Goal: Task Accomplishment & Management: Use online tool/utility

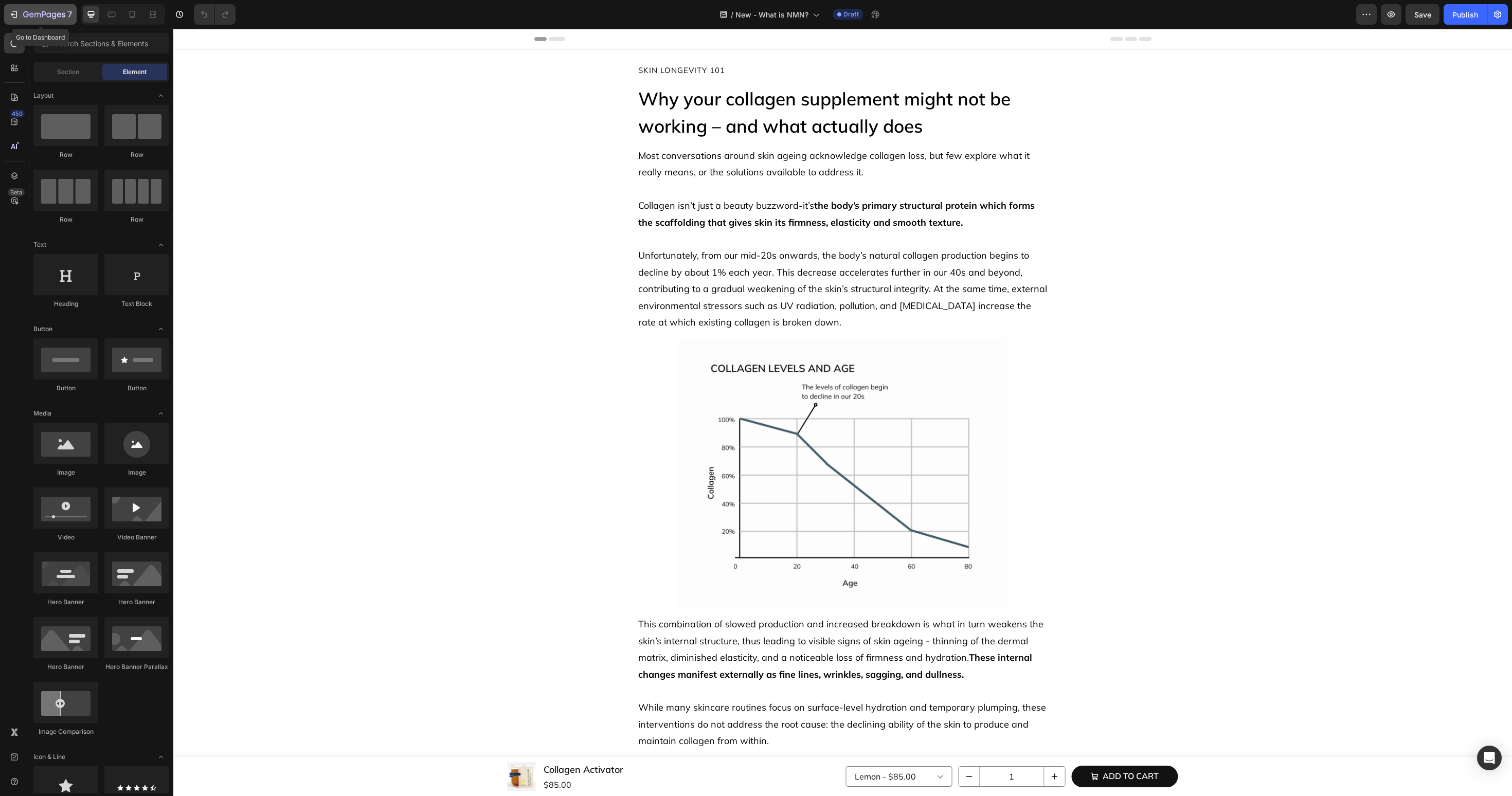
click at [40, 14] on icon "button" at bounding box center [38, 15] width 6 height 5
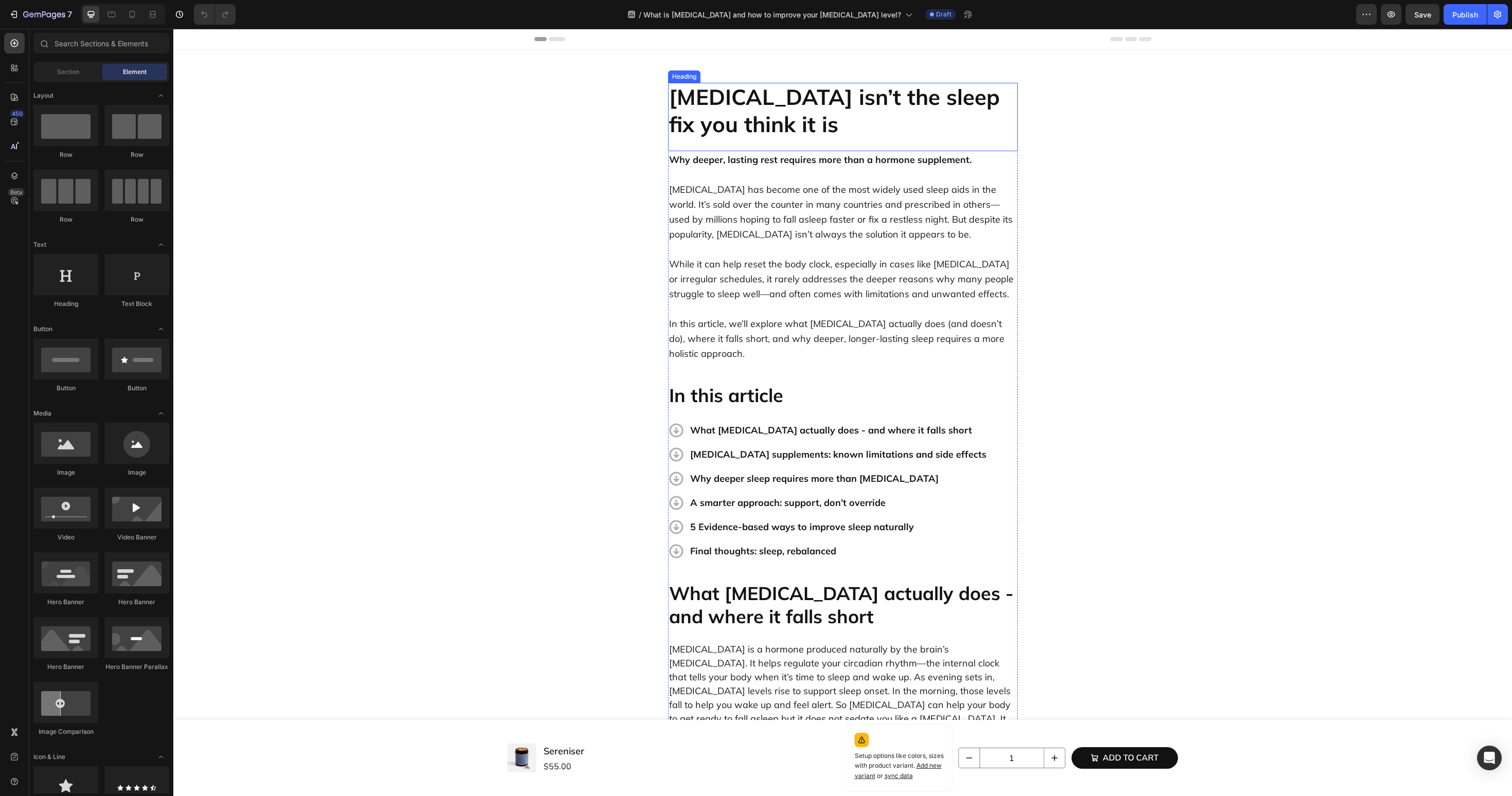
click at [735, 105] on h2 "Melatonin isn’t the sleep fix you think it is" at bounding box center [843, 110] width 350 height 56
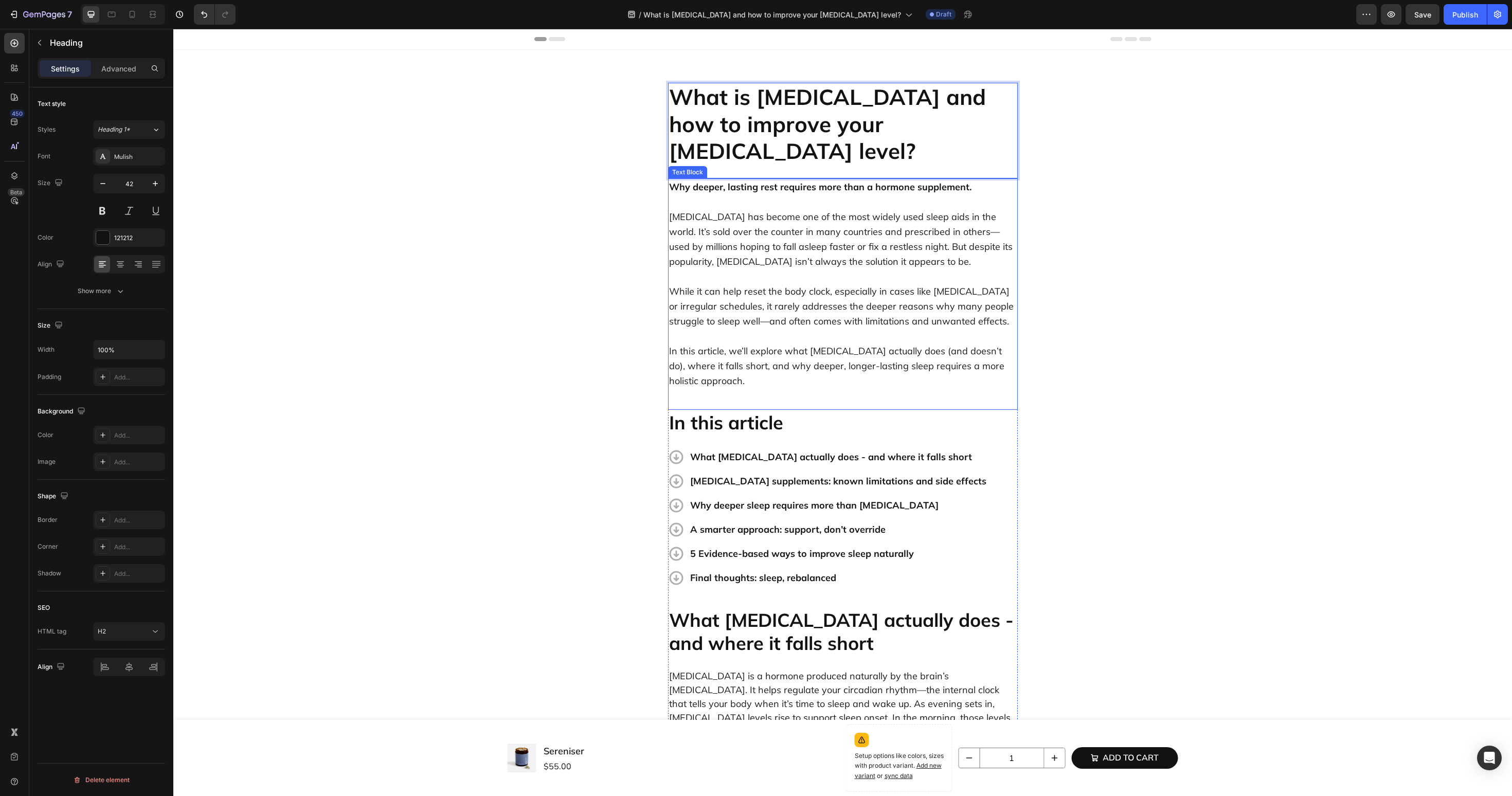
click at [740, 181] on strong "Why deeper, lasting rest requires more than a hormone supplement." at bounding box center [820, 186] width 302 height 12
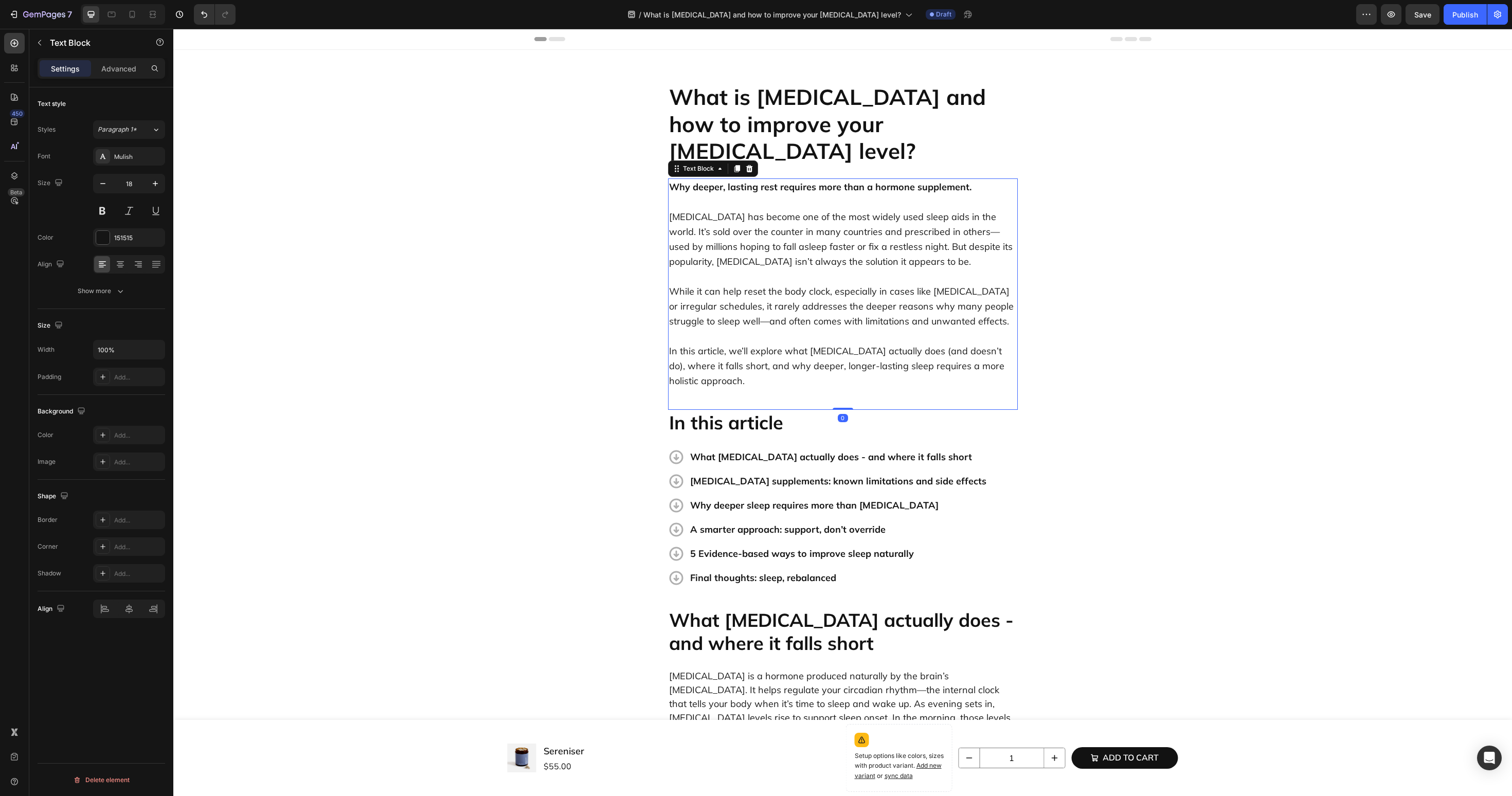
click at [740, 181] on strong "Why deeper, lasting rest requires more than a hormone supplement." at bounding box center [820, 186] width 302 height 12
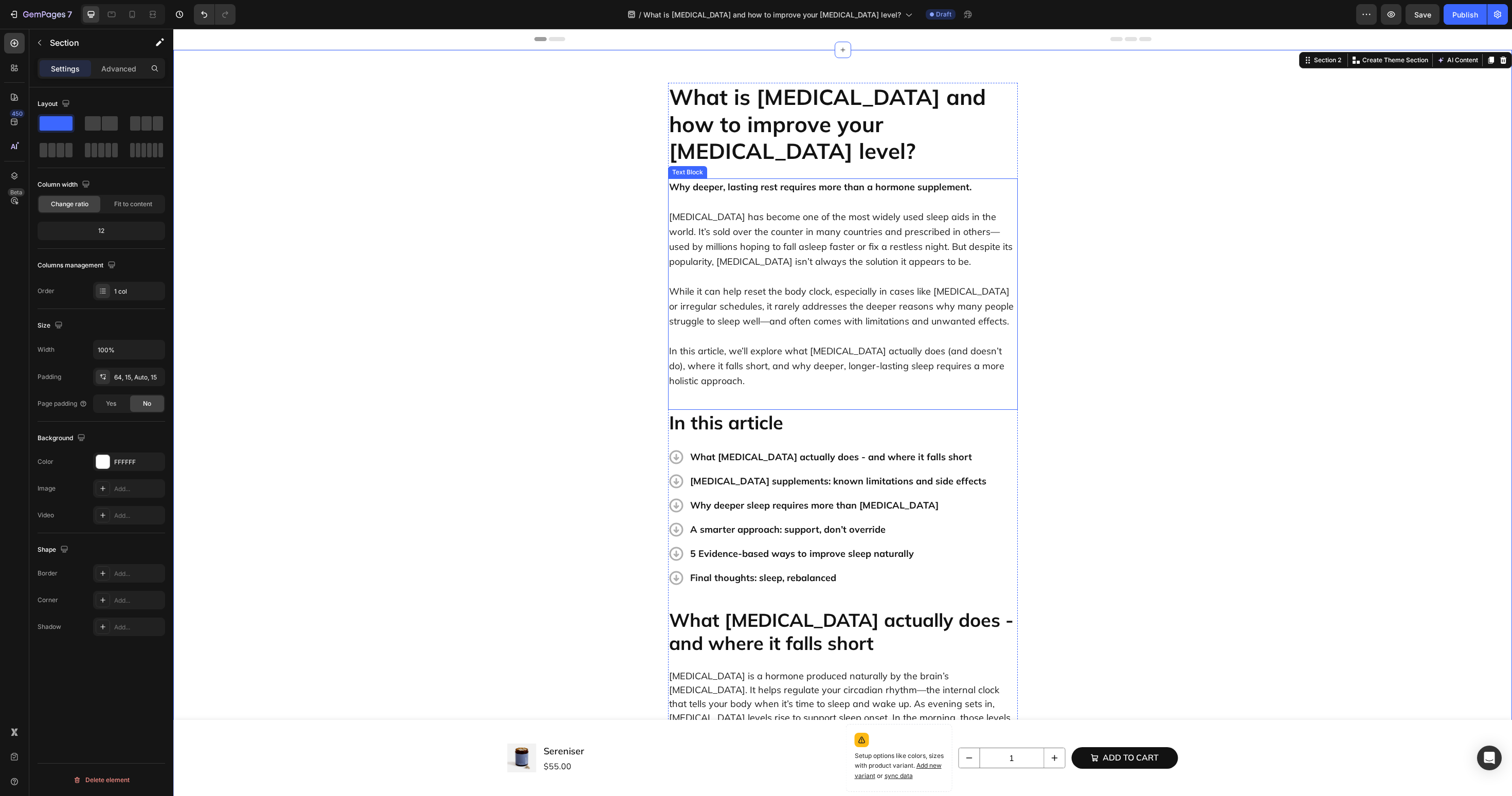
click at [740, 212] on p "Melatonin has become one of the most widely used sleep aids in the world. It’s …" at bounding box center [843, 239] width 348 height 60
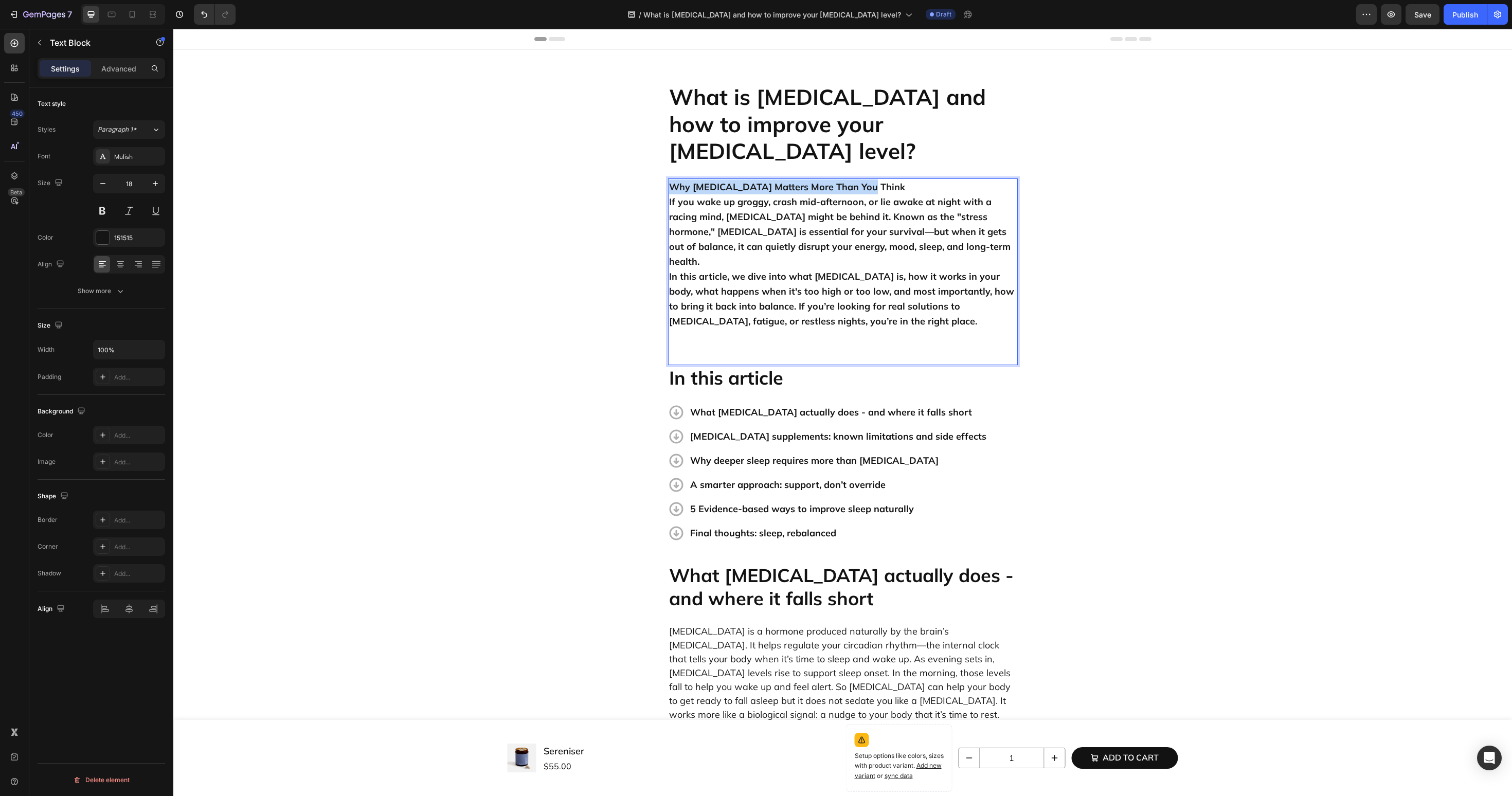
drag, startPoint x: 862, startPoint y: 156, endPoint x: 586, endPoint y: 156, distance: 276.0
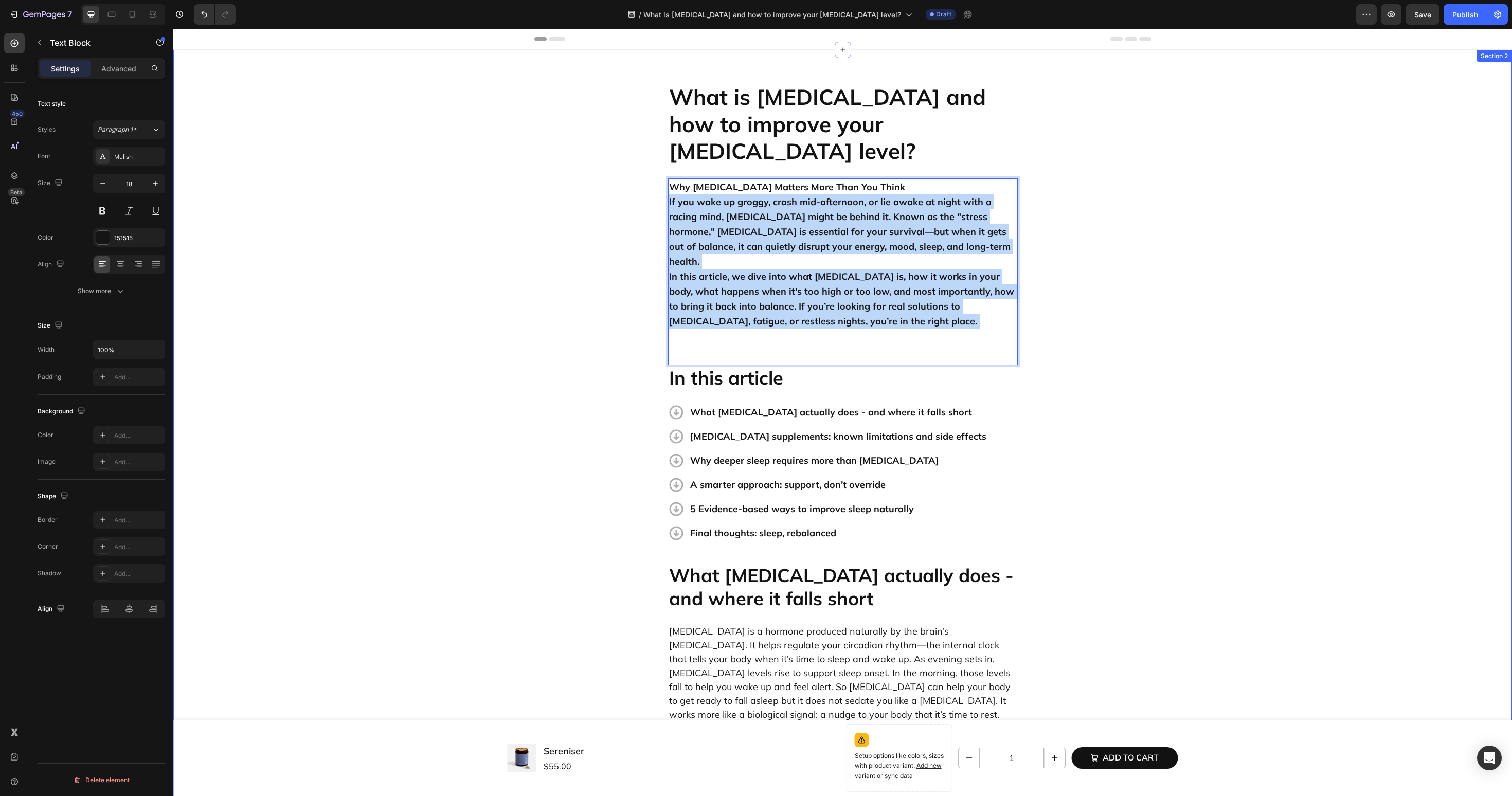
drag, startPoint x: 867, startPoint y: 287, endPoint x: 653, endPoint y: 173, distance: 242.5
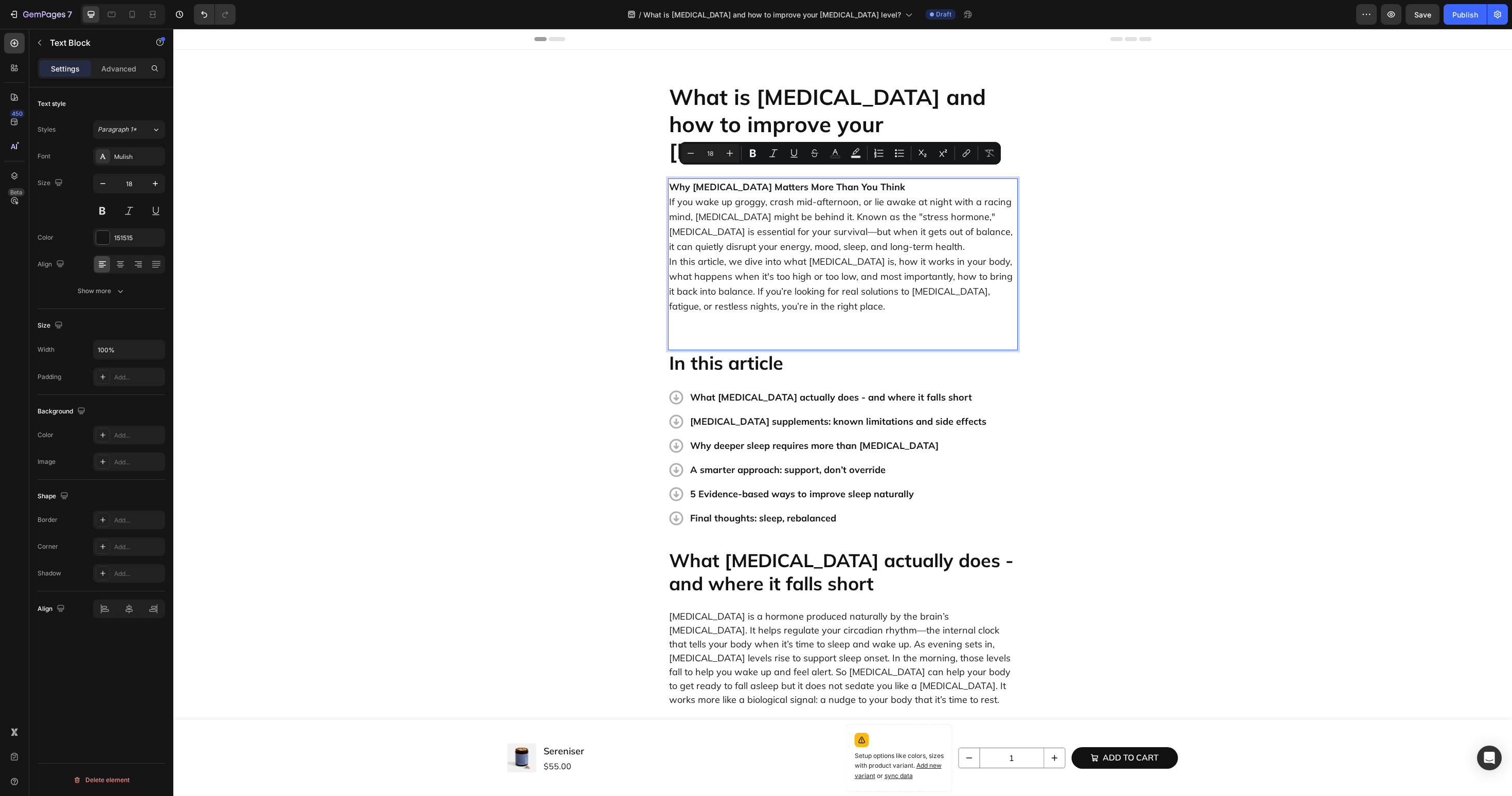
click at [902, 197] on p "Why Cortisol Matters More Than You Think If you wake up groggy, crash mid-after…" at bounding box center [843, 254] width 348 height 149
click at [877, 208] on p "Why Cortisol Matters More Than You Think If you wake up groggy, crash mid-after…" at bounding box center [843, 254] width 348 height 149
click at [867, 234] on p "Why Cortisol Matters More Than You Think If you wake up groggy, crash mid-after…" at bounding box center [843, 254] width 348 height 149
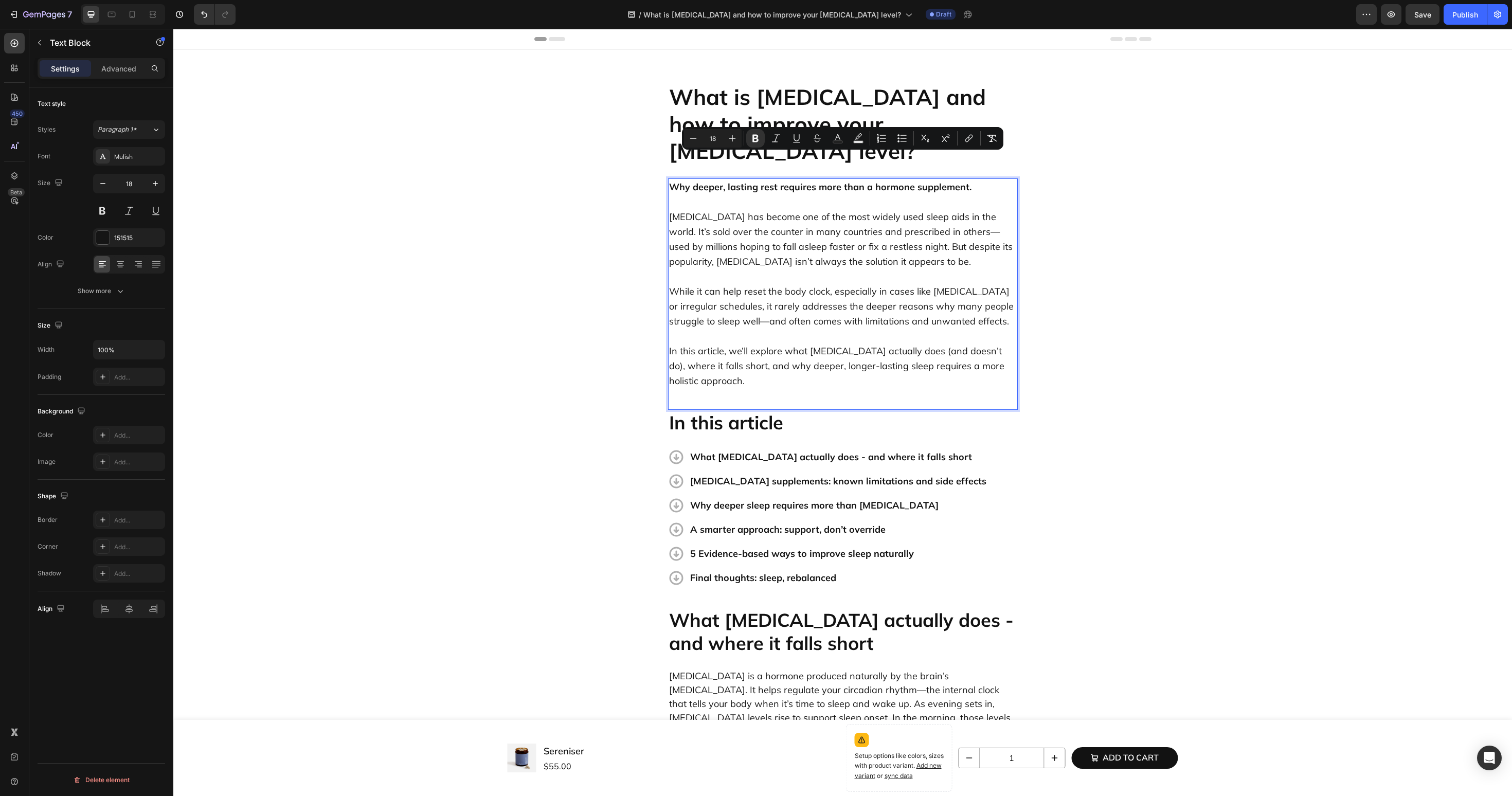
click at [923, 181] on strong "Why deeper, lasting rest requires more than a hormone supplement." at bounding box center [820, 186] width 302 height 12
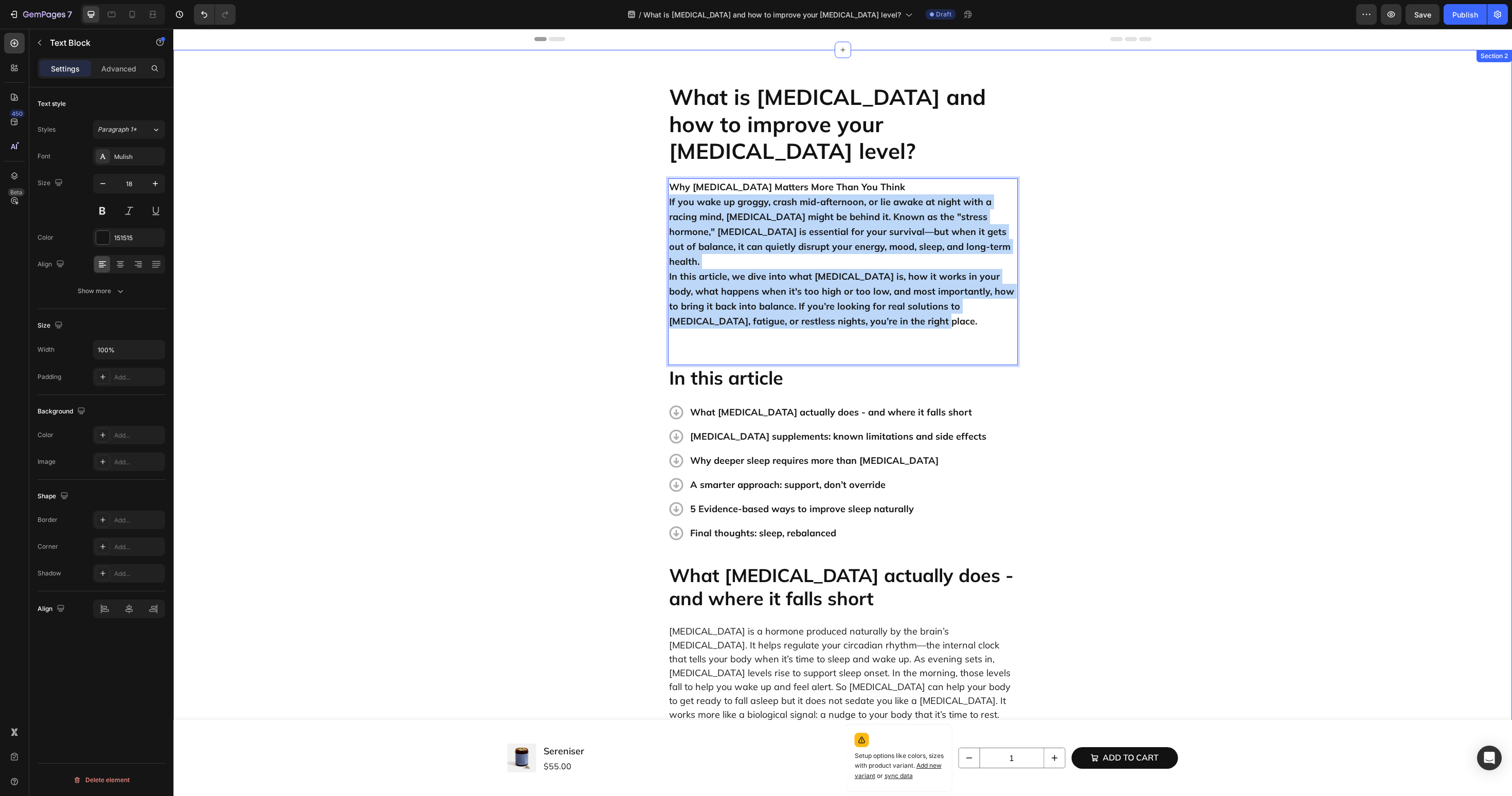
drag, startPoint x: 882, startPoint y: 278, endPoint x: 644, endPoint y: 174, distance: 259.7
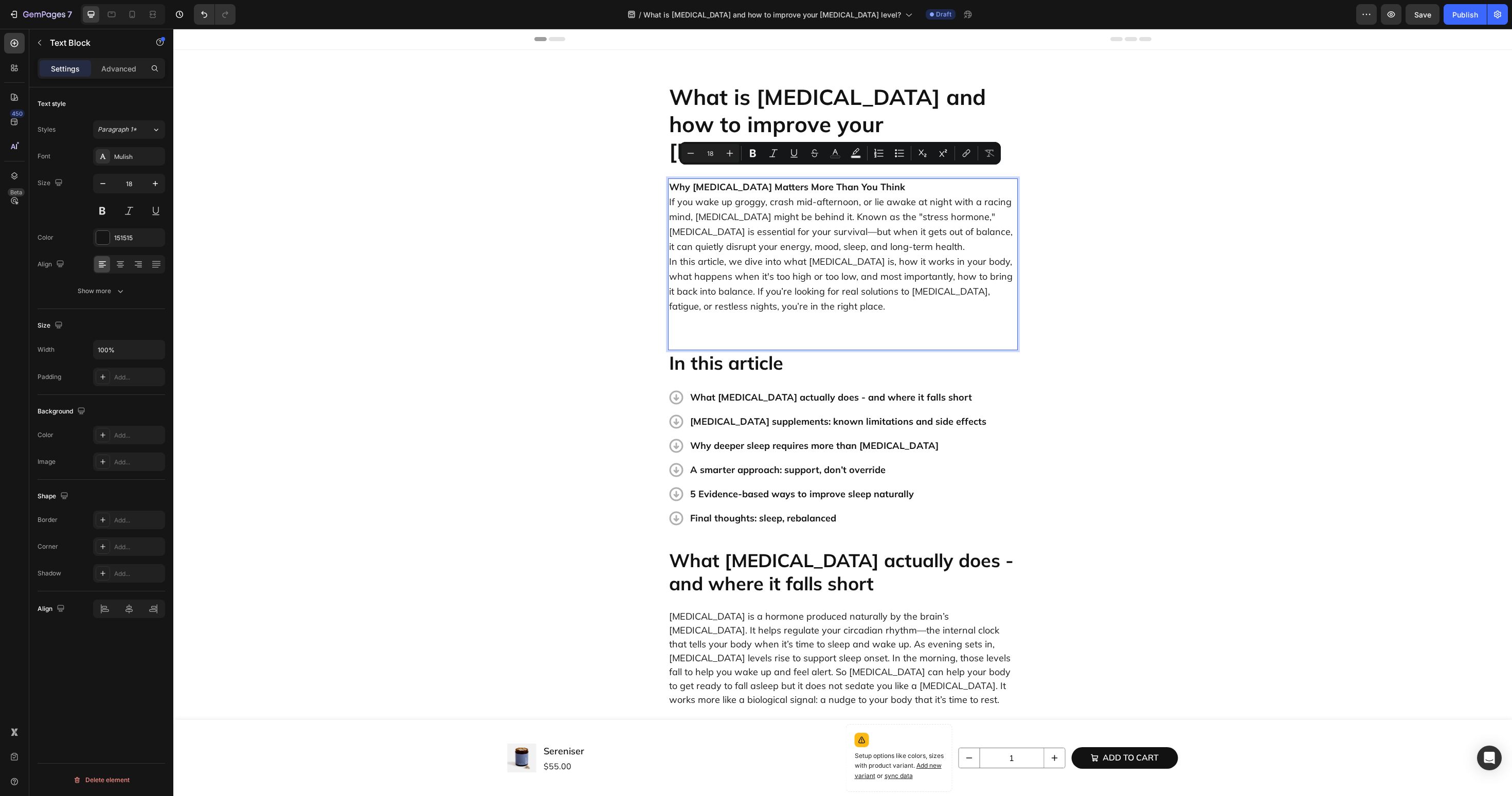
click at [847, 245] on p "Why Cortisol Matters More Than You Think If you wake up groggy, crash mid-after…" at bounding box center [843, 254] width 348 height 149
click at [847, 213] on p "Why Cortisol Matters More Than You Think If you wake up groggy, crash mid-after…" at bounding box center [843, 254] width 348 height 149
click at [834, 291] on p "Why Cortisol Matters More Than You Think If you wake up groggy, crash mid-after…" at bounding box center [843, 254] width 348 height 149
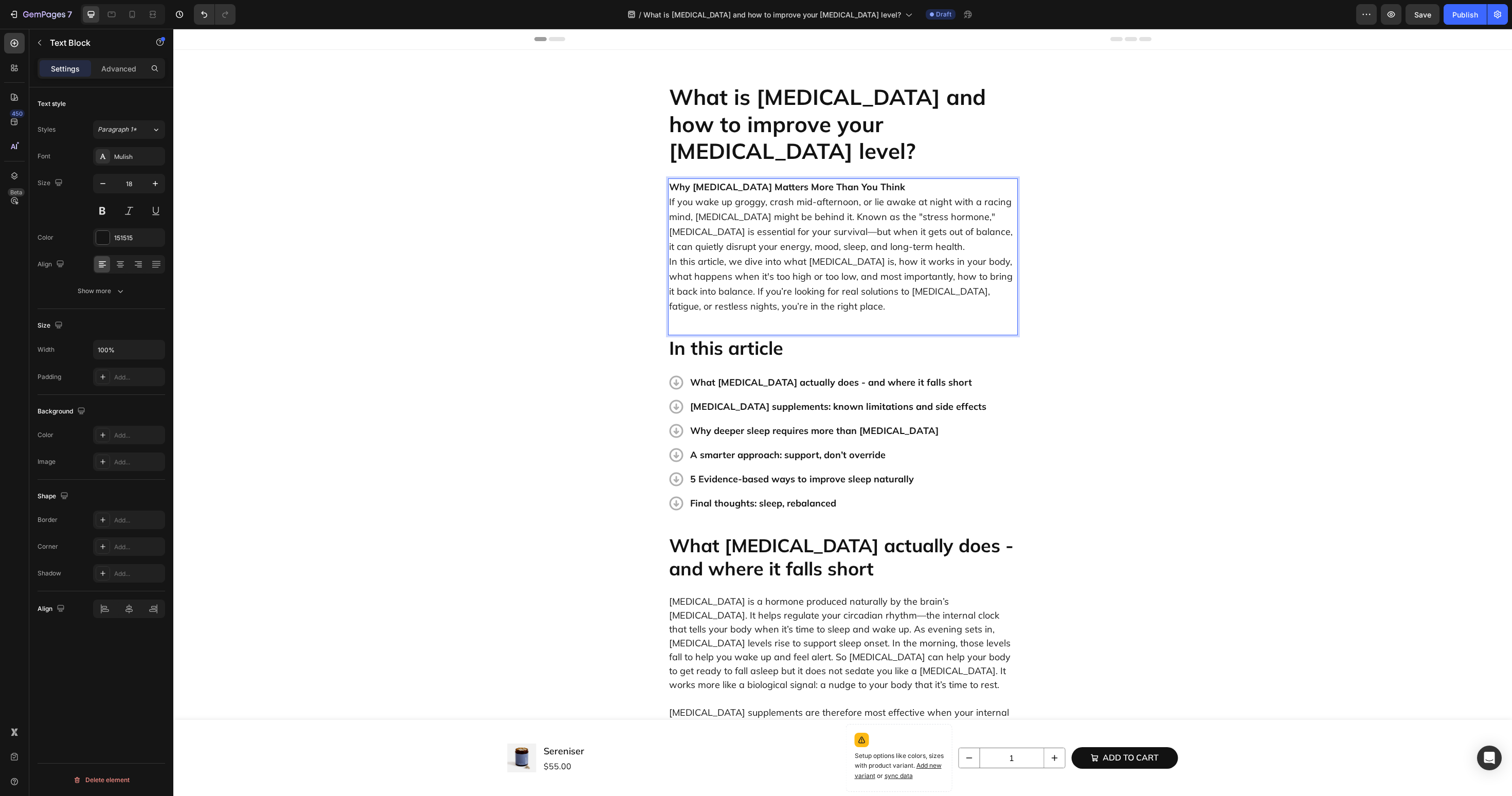
click at [861, 180] on p "Why Cortisol Matters More Than You Think If you wake up groggy, crash mid-after…" at bounding box center [843, 247] width 348 height 134
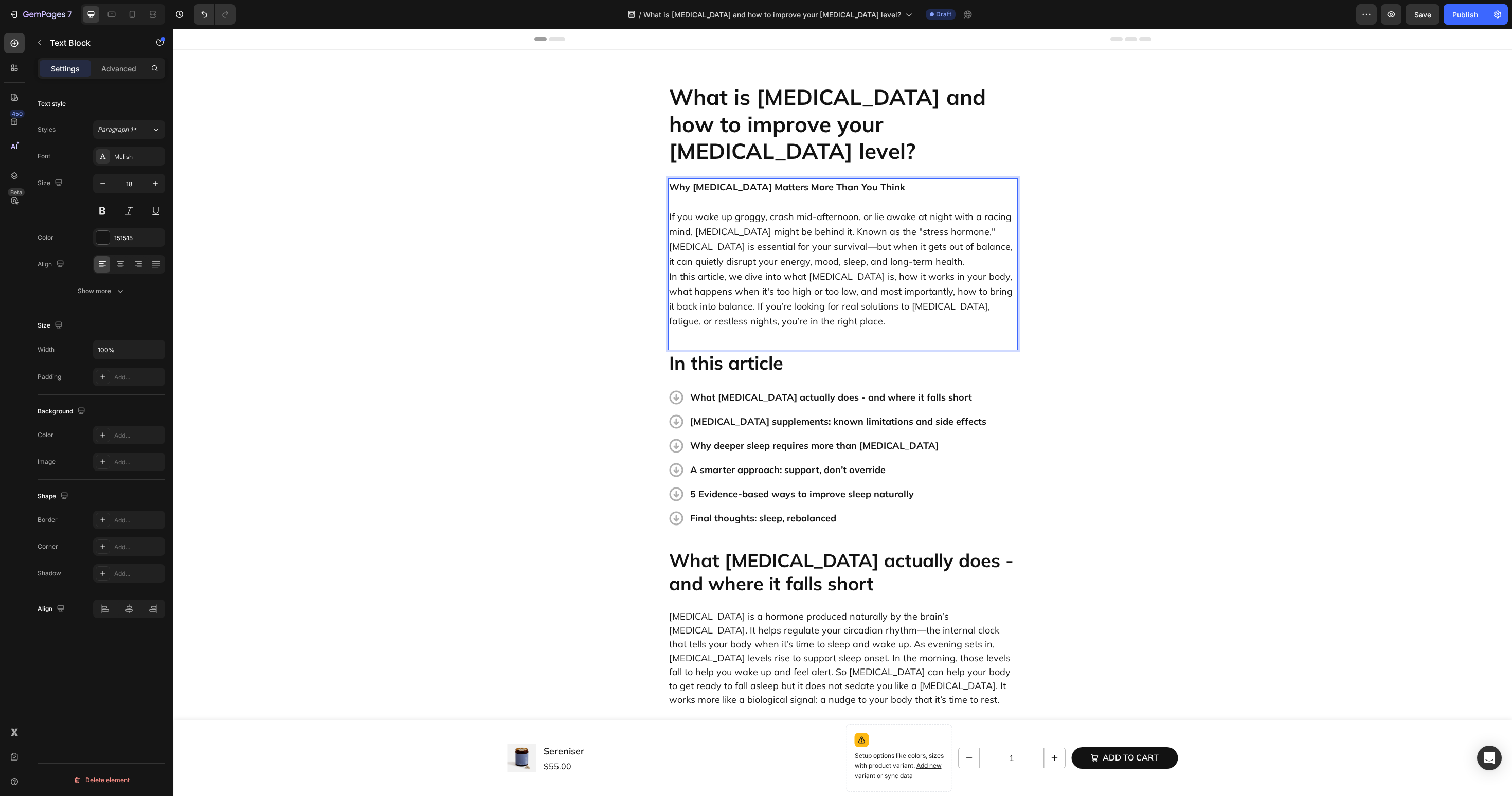
click at [889, 238] on p "If you wake up groggy, crash mid-afternoon, or lie awake at night with a racing…" at bounding box center [843, 262] width 348 height 134
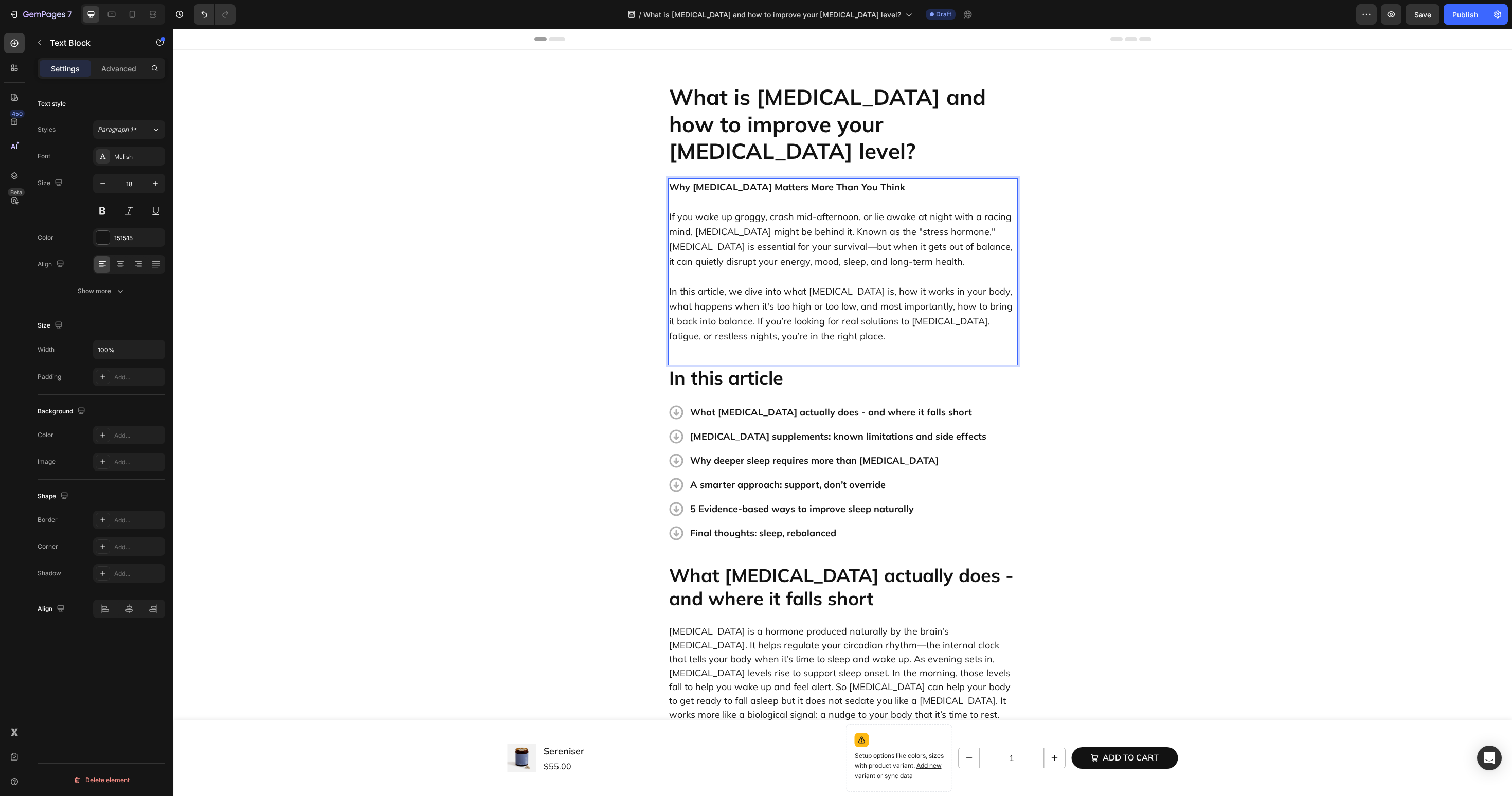
click at [940, 331] on div "Why Cortisol Matters More Than You Think If you wake up groggy, crash mid-after…" at bounding box center [843, 271] width 350 height 186
click at [790, 405] on p "What melatonin actually does - and where it falls short" at bounding box center [838, 412] width 297 height 15
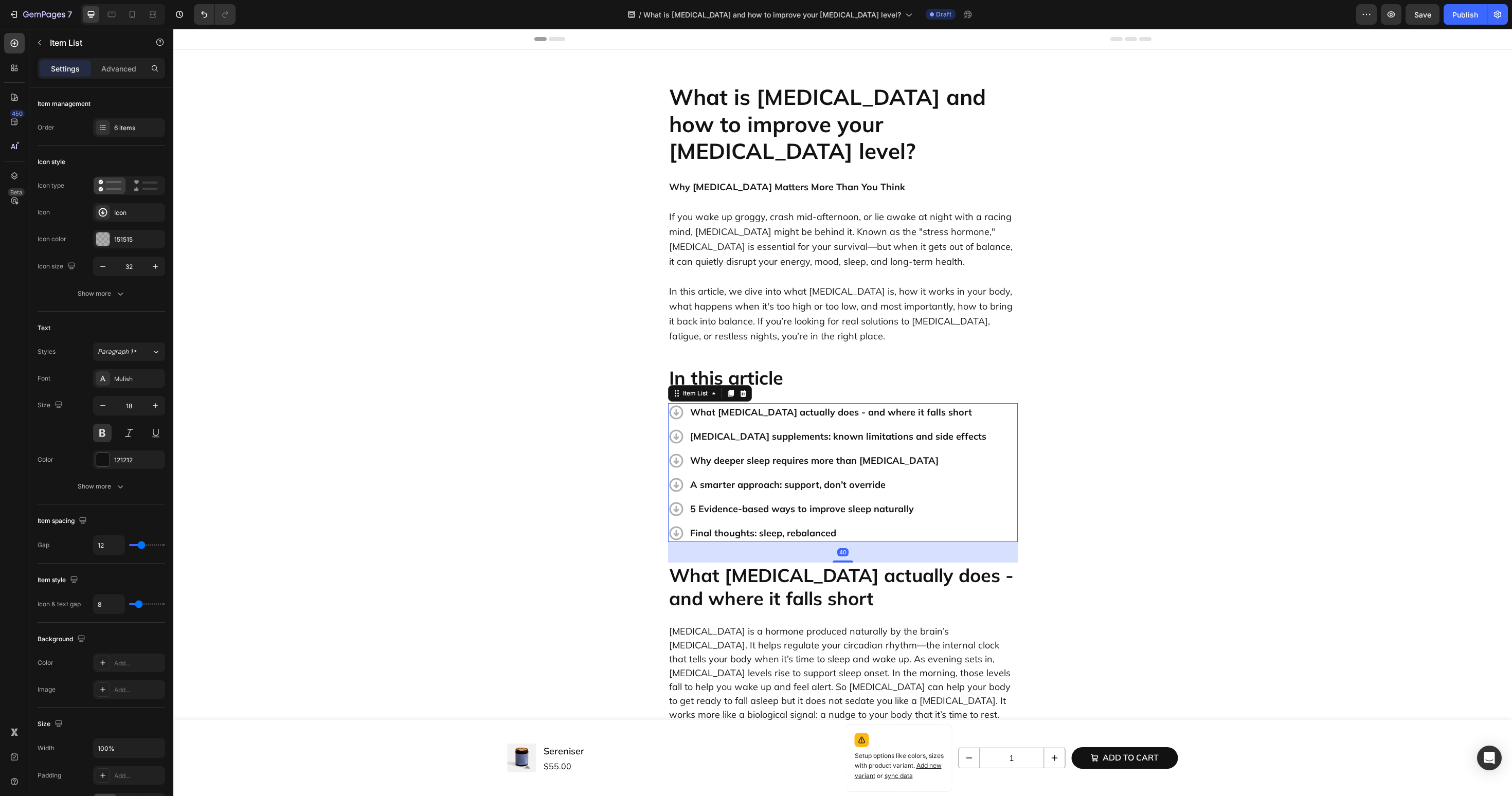
click at [790, 405] on p "What melatonin actually does - and where it falls short" at bounding box center [838, 412] width 297 height 15
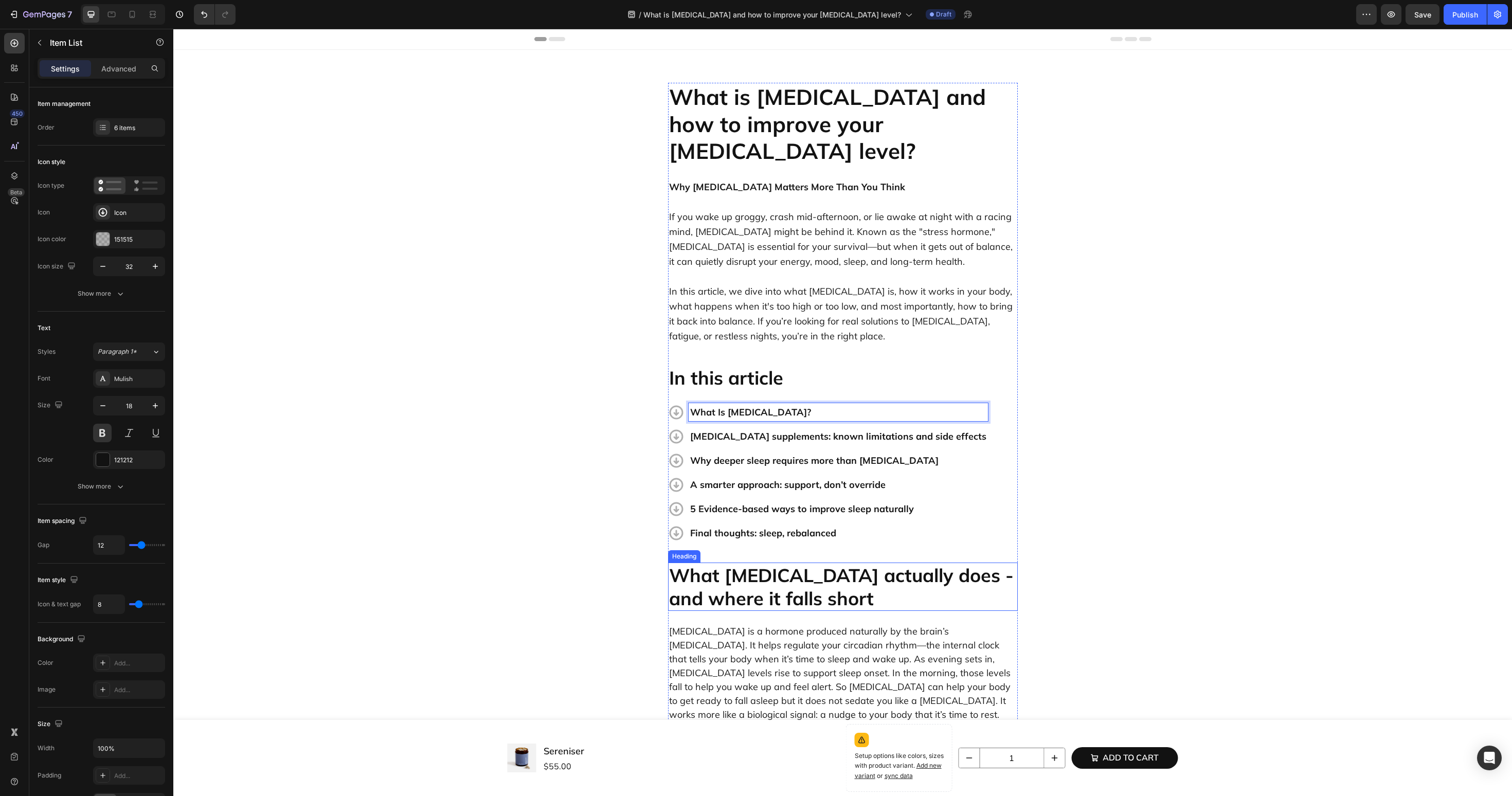
click at [733, 563] on h2 "What melatonin actually does - and where it falls short" at bounding box center [843, 587] width 350 height 49
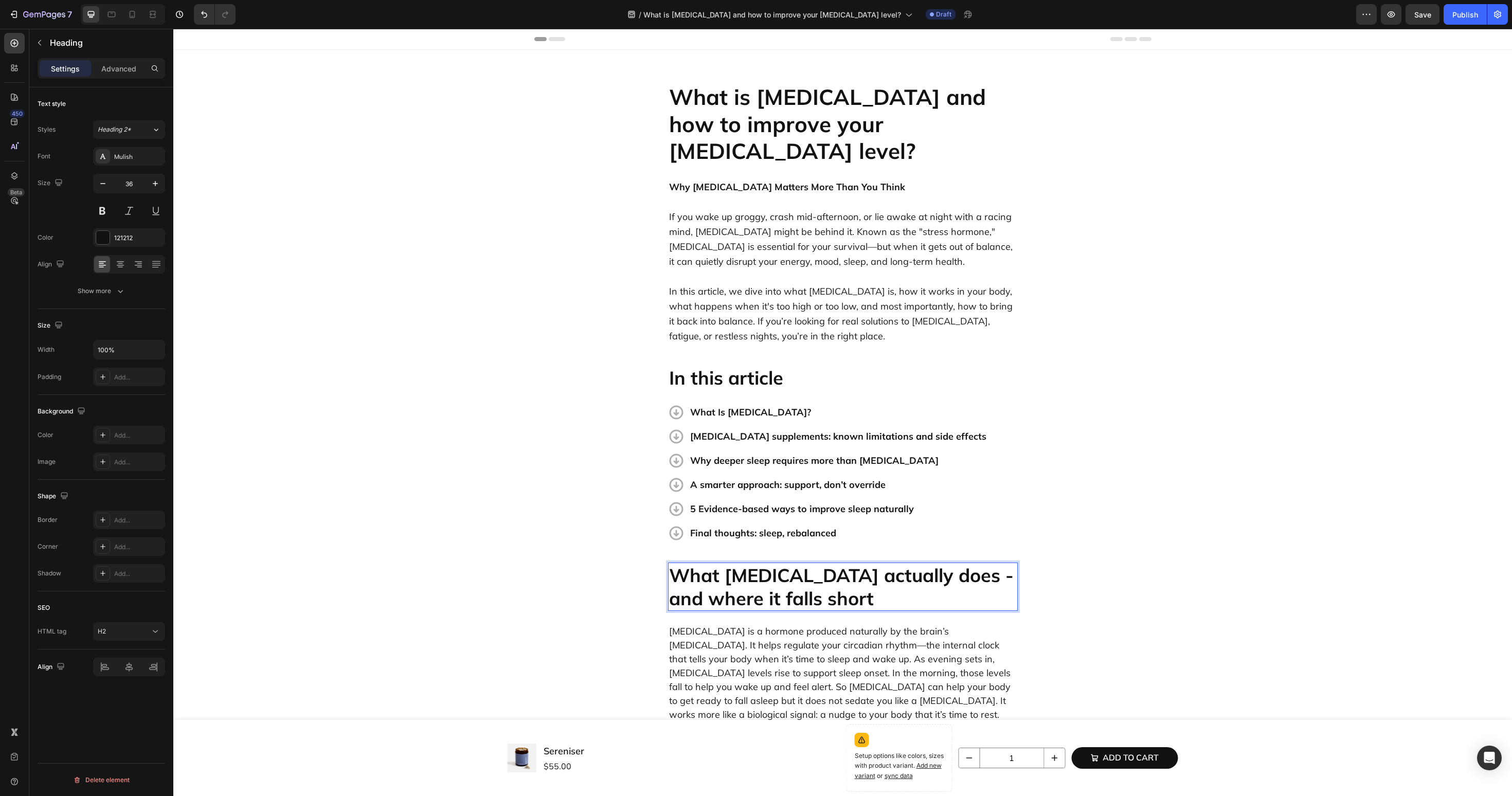
click at [733, 563] on h2 "What melatonin actually does - and where it falls short" at bounding box center [843, 587] width 350 height 49
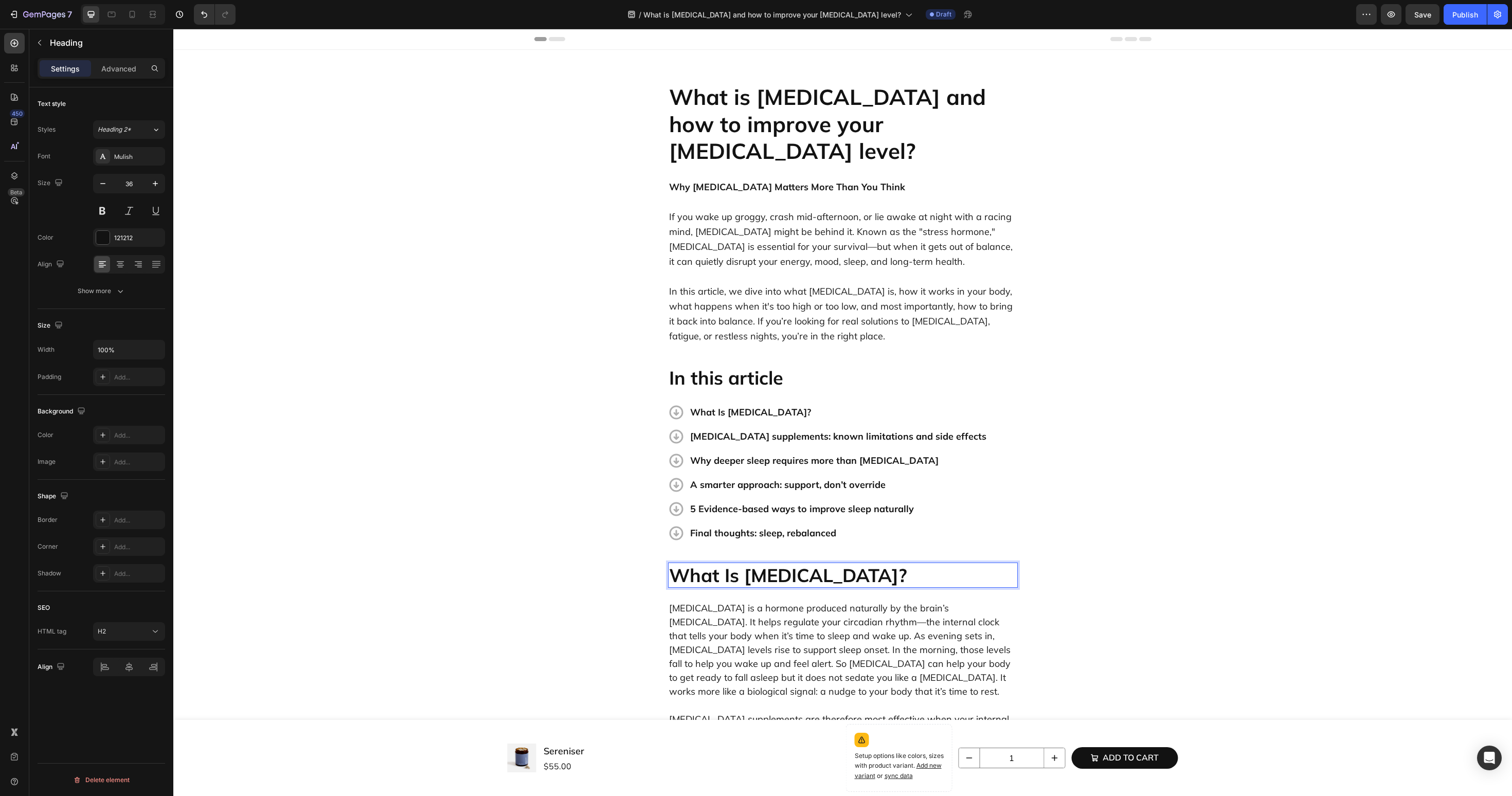
click at [740, 617] on p "Melatonin is a hormone produced naturally by the brain’s pineal gland. It helps…" at bounding box center [843, 650] width 348 height 97
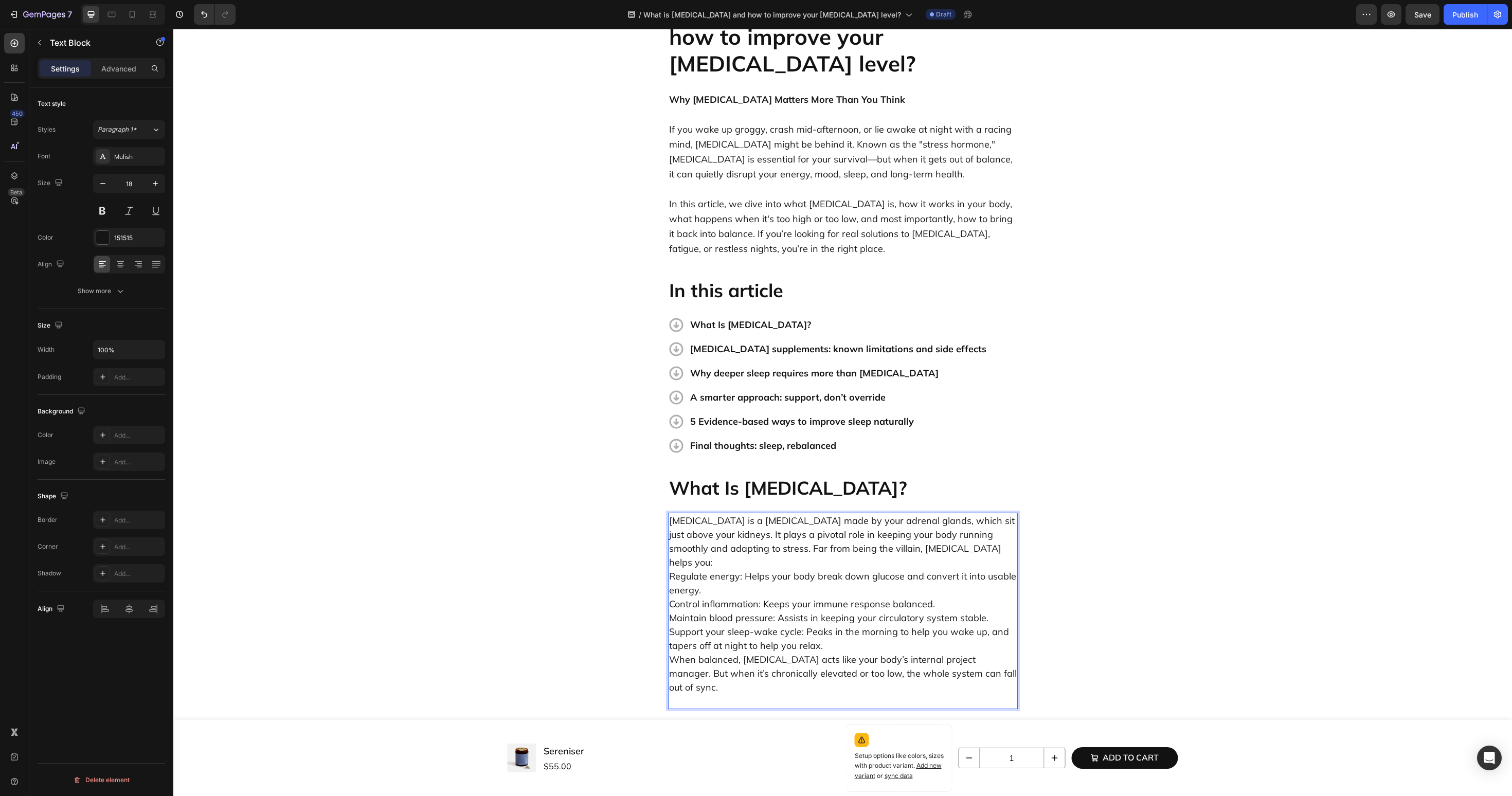
scroll to position [102, 0]
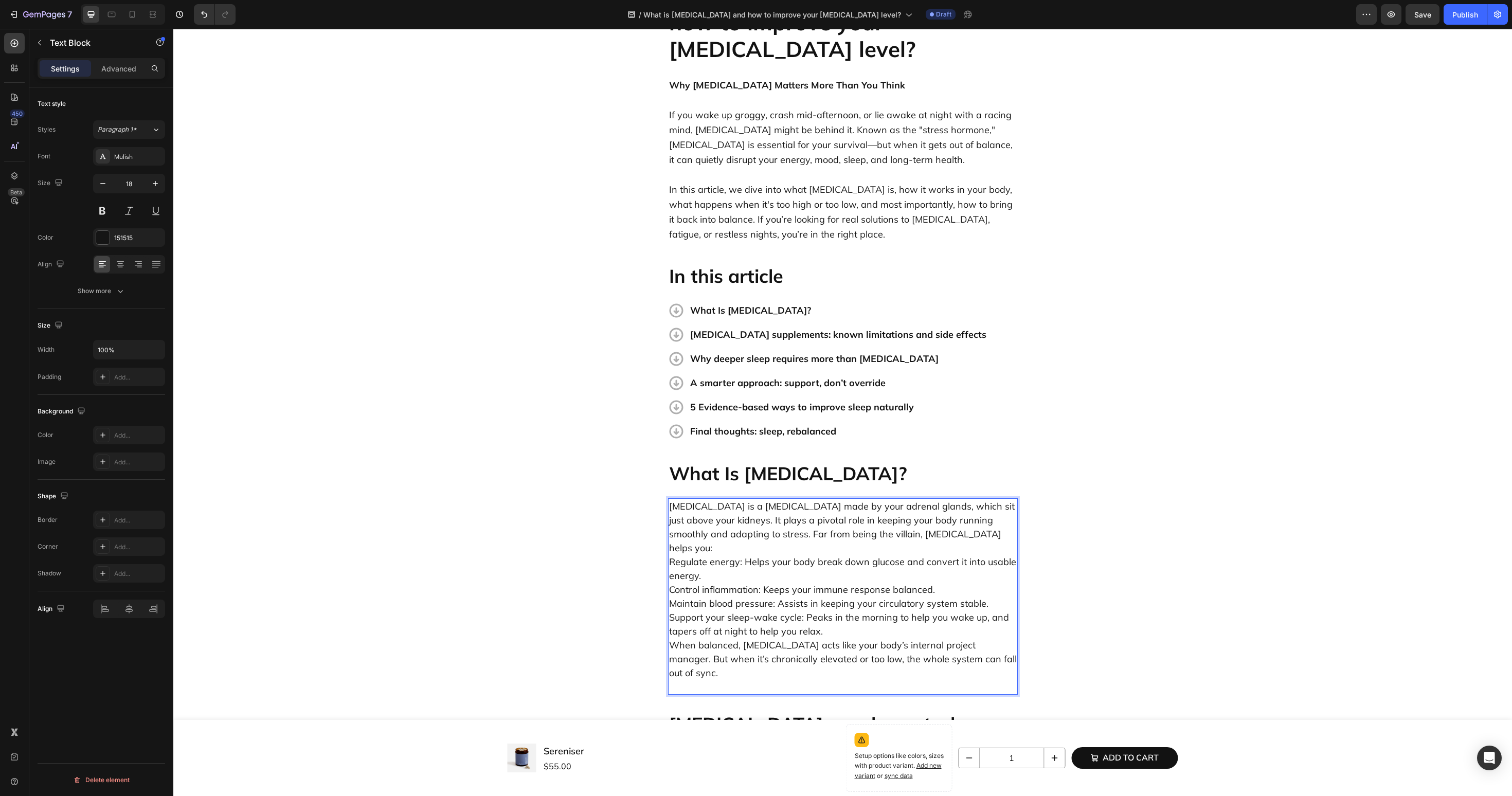
click at [763, 539] on p "Cortisol is a steroid hormone made by your adrenal glands, which sit just above…" at bounding box center [843, 597] width 348 height 195
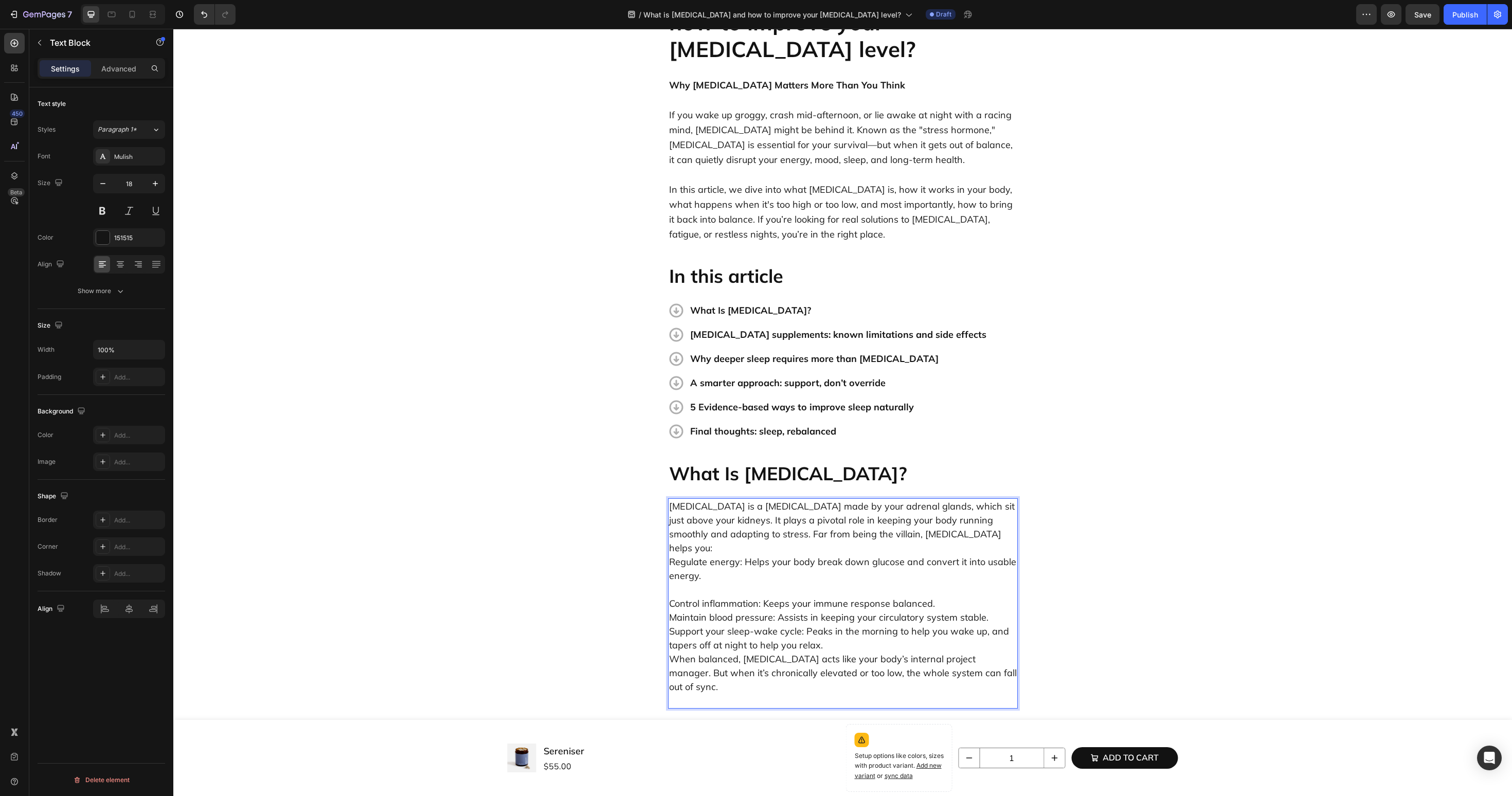
drag, startPoint x: 720, startPoint y: 481, endPoint x: 789, endPoint y: 483, distance: 69.0
click at [789, 499] on p "Cortisol is a steroid hormone made by your adrenal glands, which sit just above…" at bounding box center [843, 541] width 348 height 84
drag, startPoint x: 789, startPoint y: 483, endPoint x: 722, endPoint y: 486, distance: 67.1
click at [722, 499] on p "Cortisol is a steroid hormone made by your adrenal glands, which sit just above…" at bounding box center [843, 541] width 348 height 84
drag, startPoint x: 855, startPoint y: 479, endPoint x: 915, endPoint y: 479, distance: 60.0
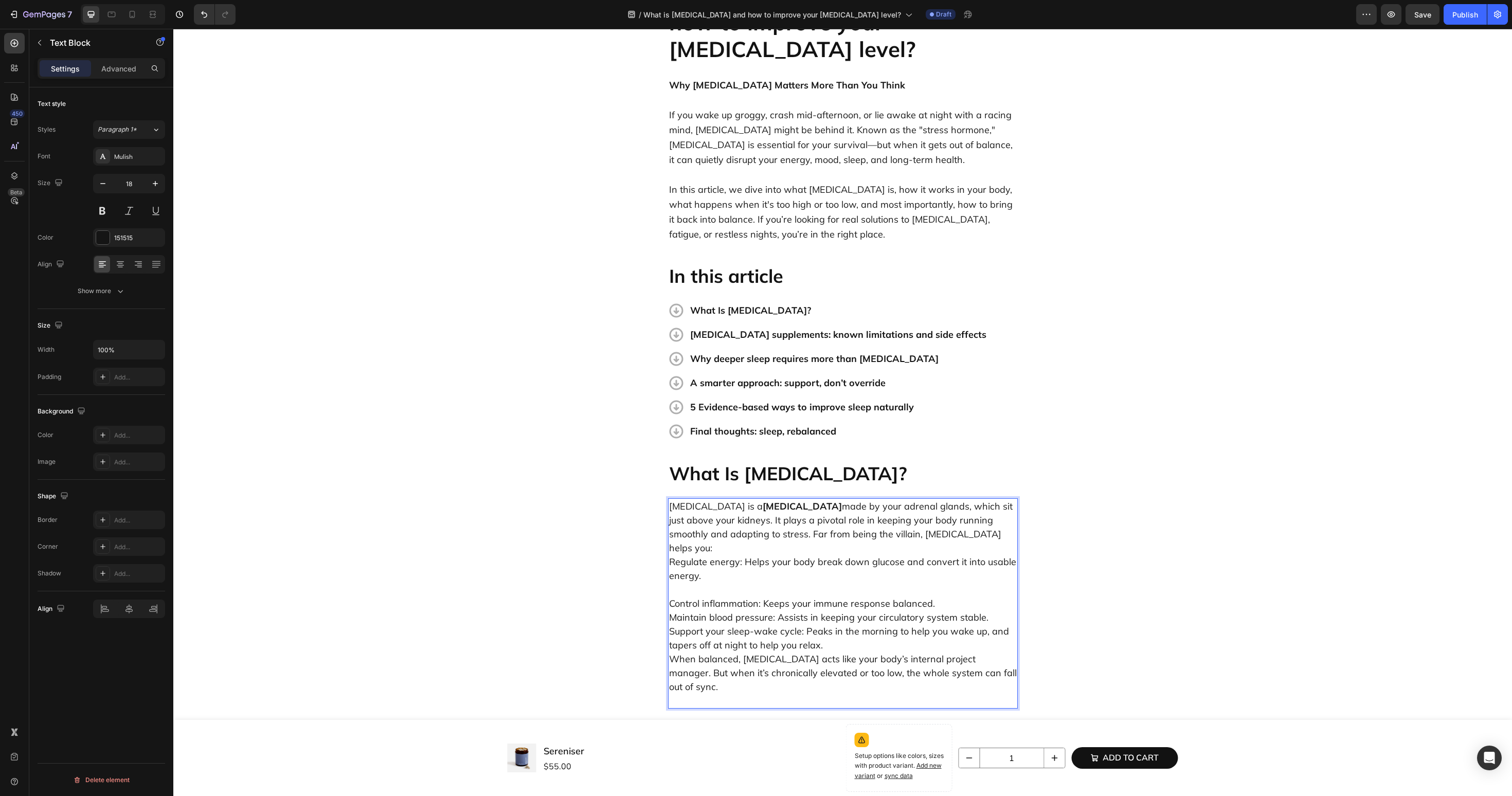
click at [915, 499] on p "Cortisol is a steroid hormone made by your adrenal glands, which sit just above…" at bounding box center [843, 541] width 348 height 84
drag, startPoint x: 853, startPoint y: 483, endPoint x: 913, endPoint y: 483, distance: 60.0
click at [913, 499] on p "Cortisol is a steroid hormone made by your adrenal glands, which sit just above…" at bounding box center [843, 541] width 348 height 84
drag, startPoint x: 918, startPoint y: 483, endPoint x: 858, endPoint y: 483, distance: 60.0
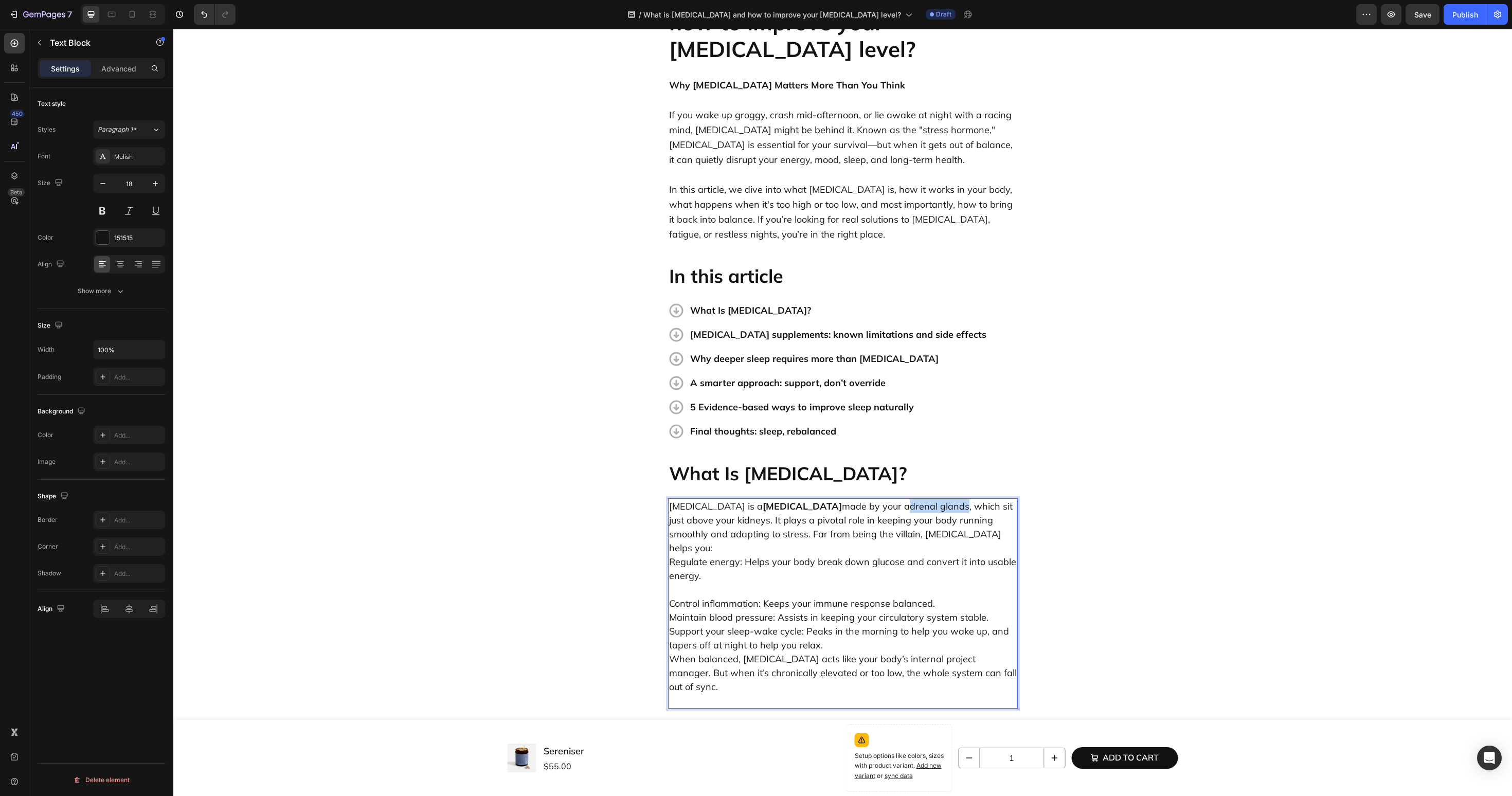
click at [858, 499] on p "Cortisol is a steroid hormone made by your adrenal glands, which sit just above…" at bounding box center [843, 541] width 348 height 84
click at [918, 499] on p "Cortisol is a steroid hormone made by your adrenal gland s, which sit just abov…" at bounding box center [843, 541] width 348 height 84
click at [937, 509] on p "Cortisol is a steroid hormone made by your adrenal glands , which sit just abov…" at bounding box center [843, 541] width 348 height 84
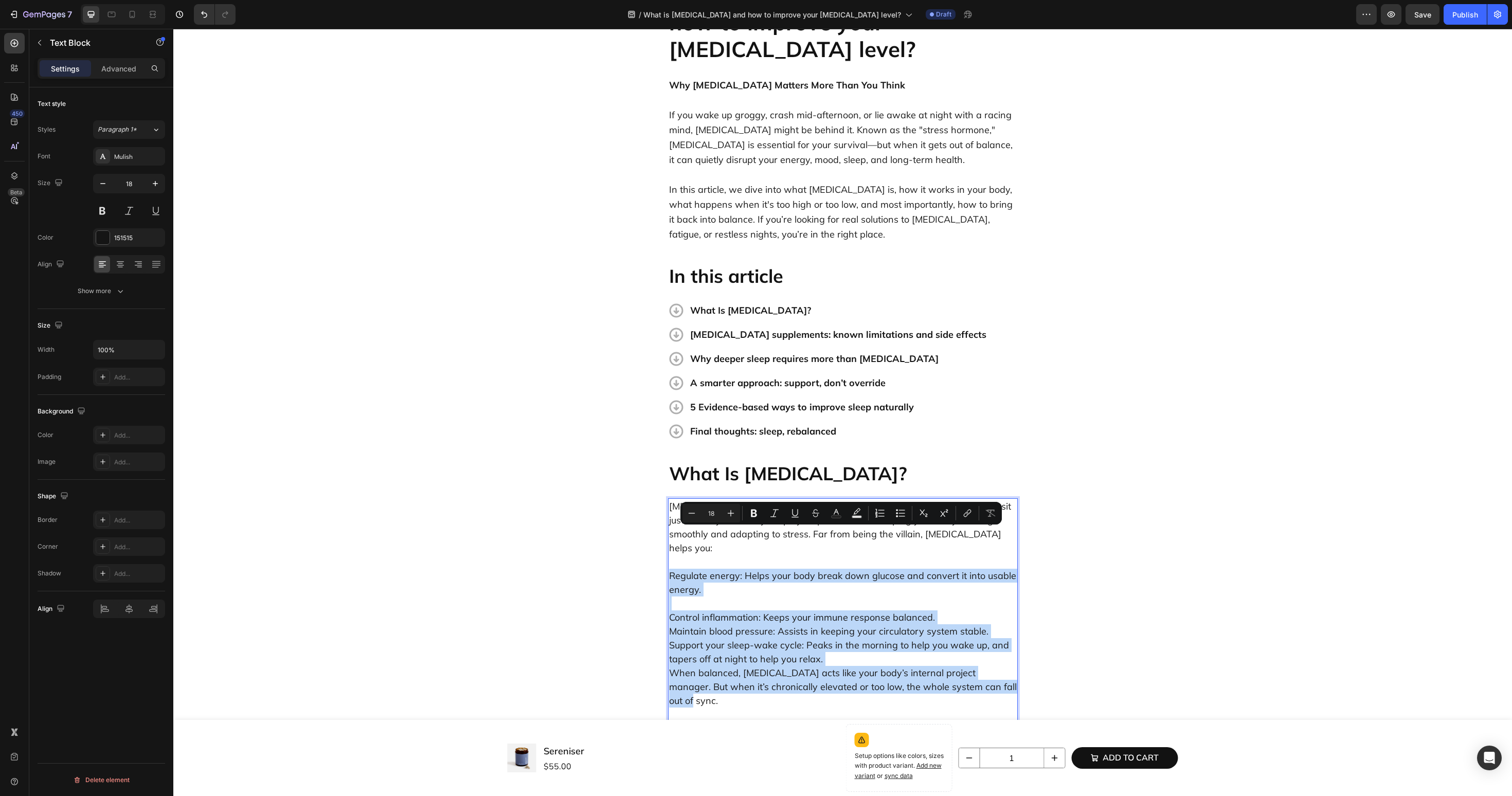
drag, startPoint x: 988, startPoint y: 647, endPoint x: 667, endPoint y: 532, distance: 341.0
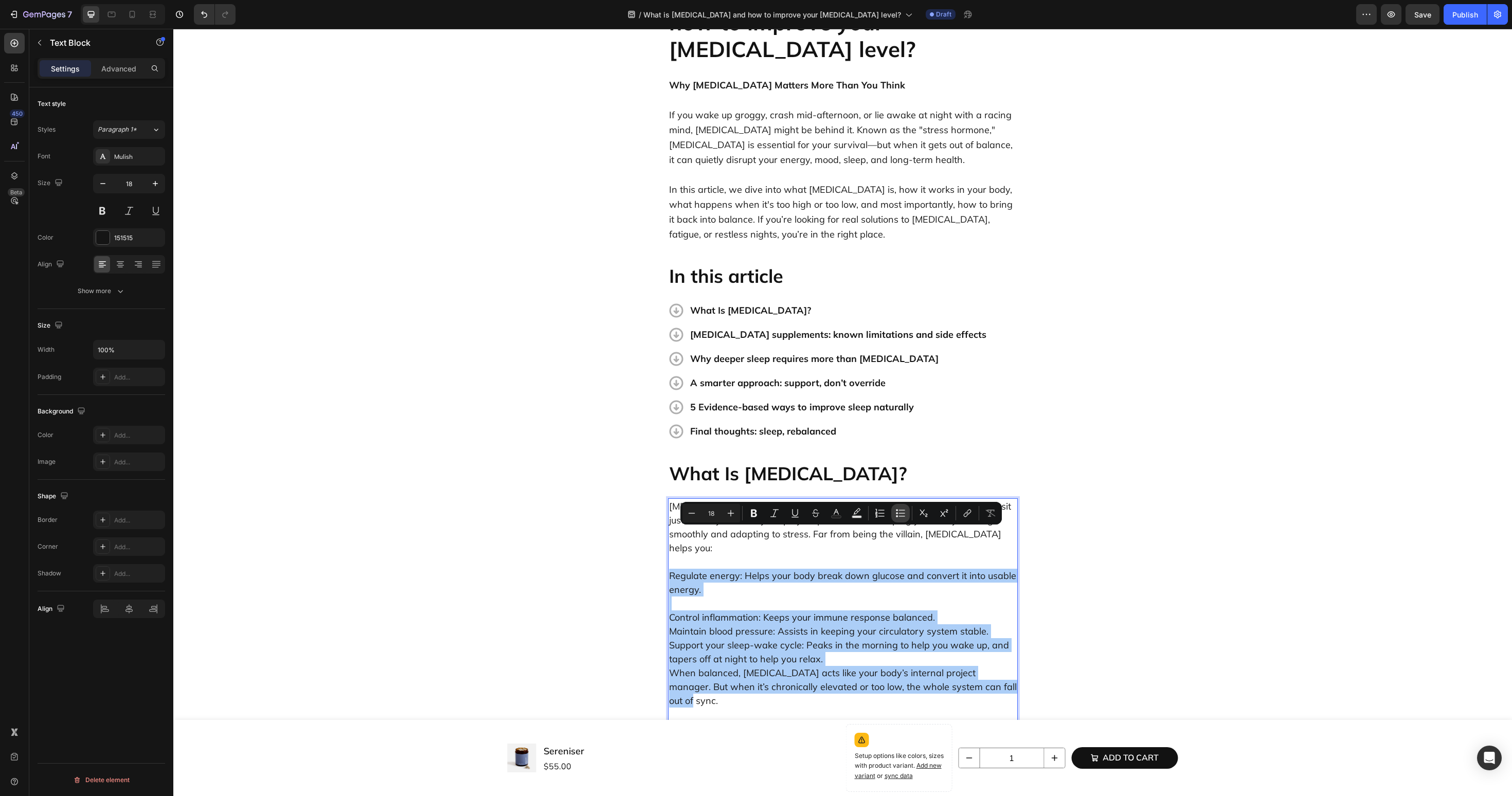
click at [902, 517] on icon "Editor contextual toolbar" at bounding box center [900, 513] width 10 height 10
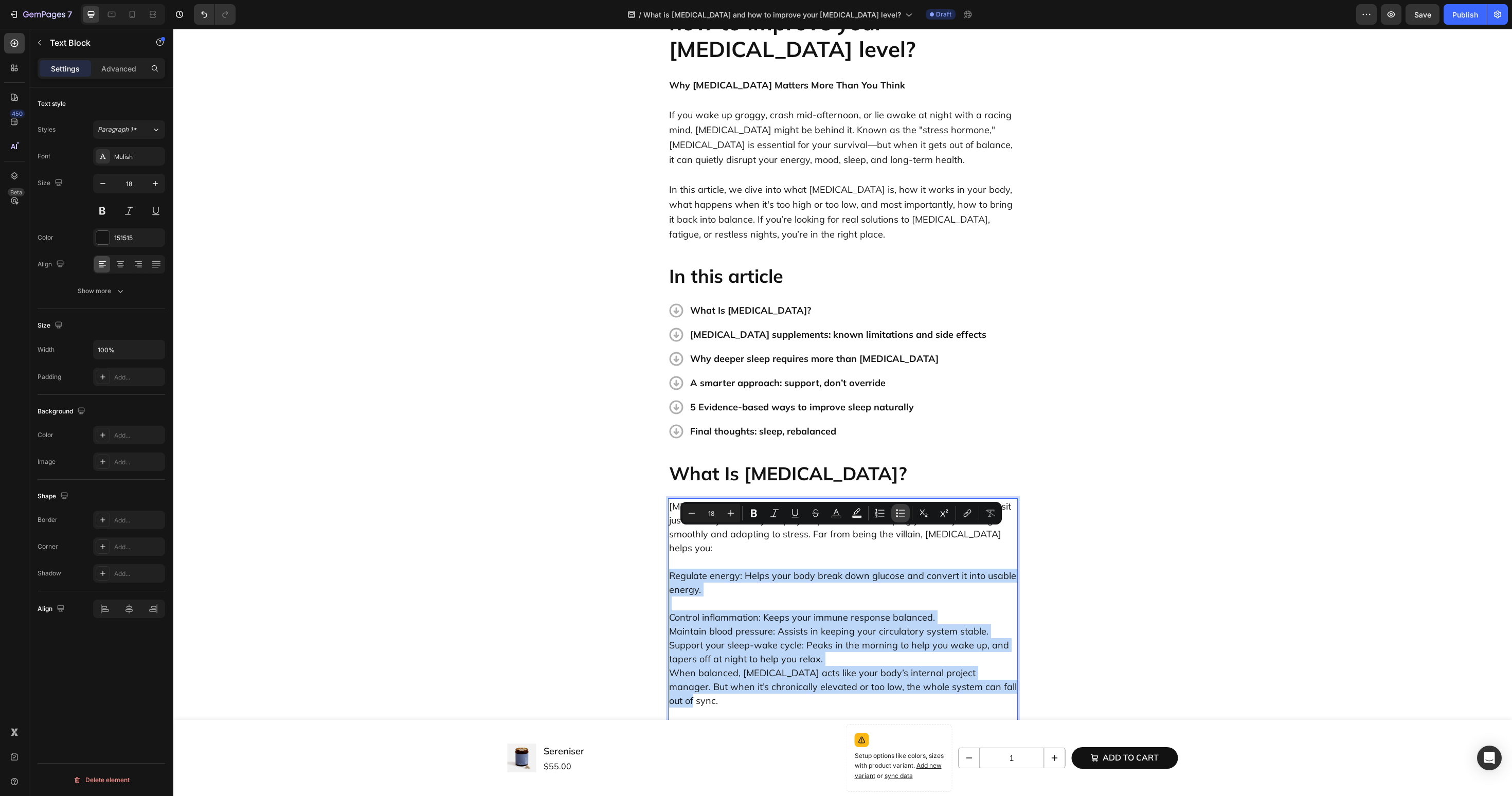
type input "18"
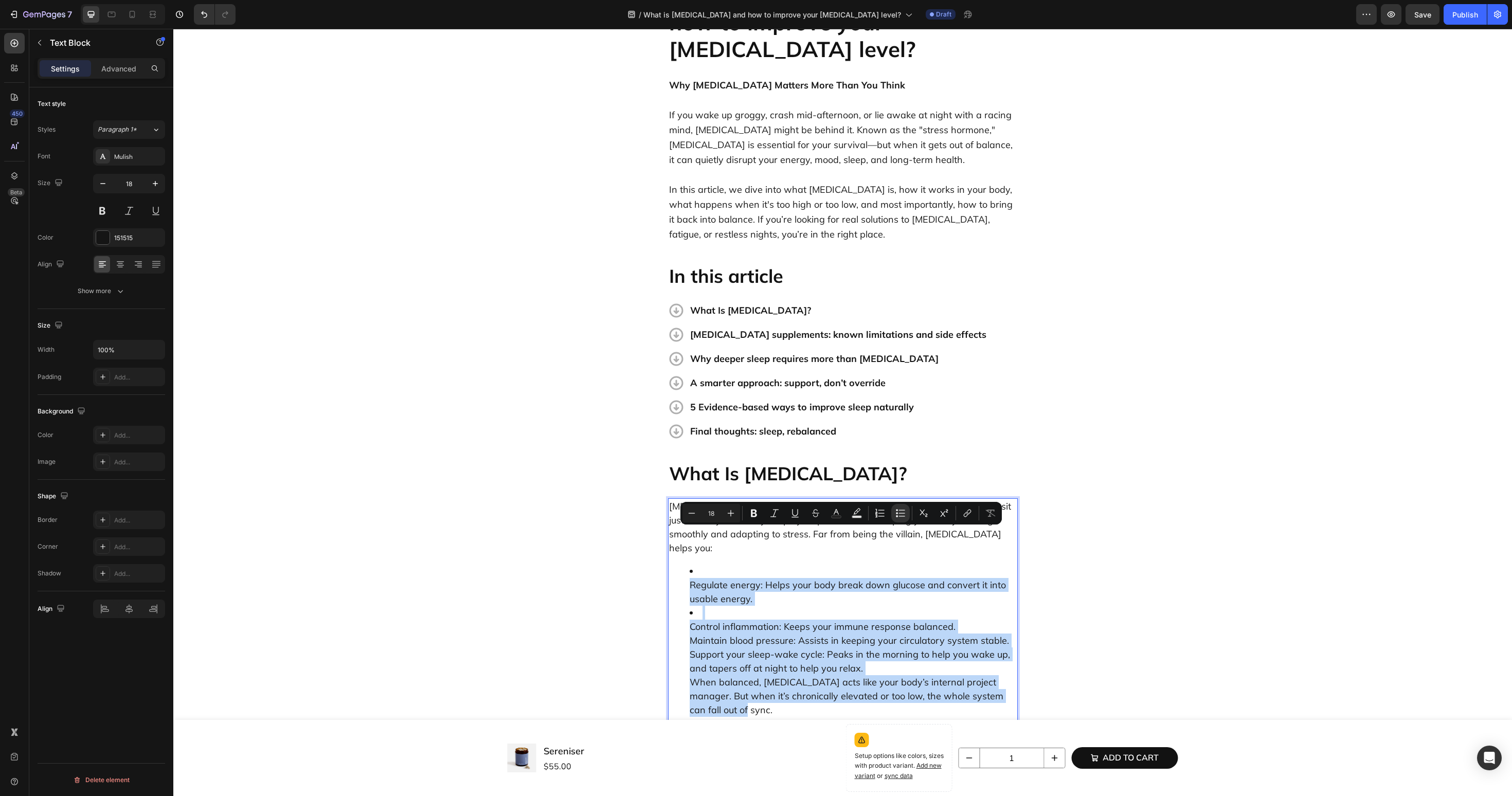
click at [718, 606] on li "Control inflammation: Keeps your immune response balanced. Maintain blood press…" at bounding box center [853, 668] width 327 height 125
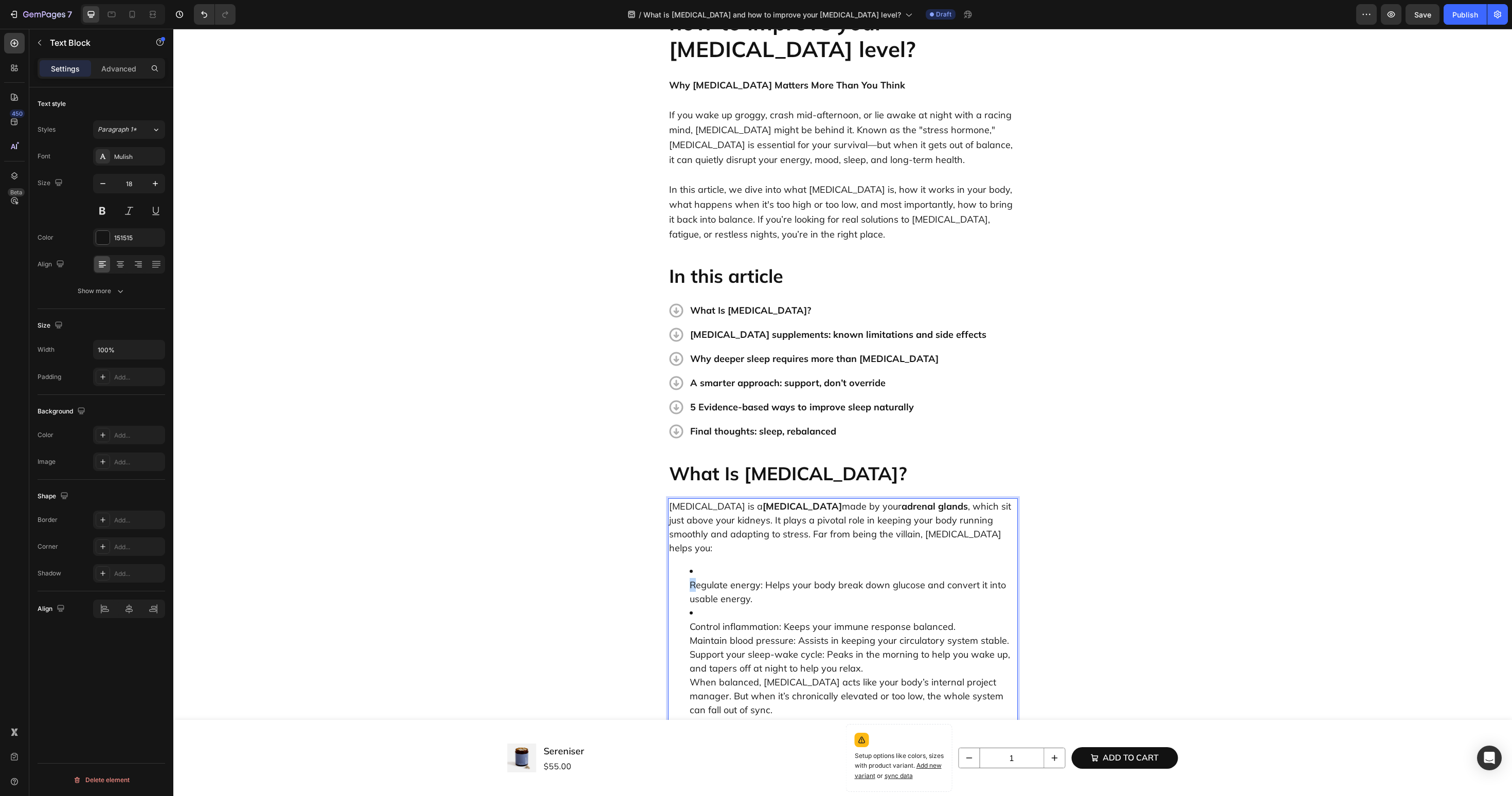
click at [692, 565] on li "Regulate energy: Helps your body break down glucose and convert it into usable …" at bounding box center [853, 585] width 327 height 41
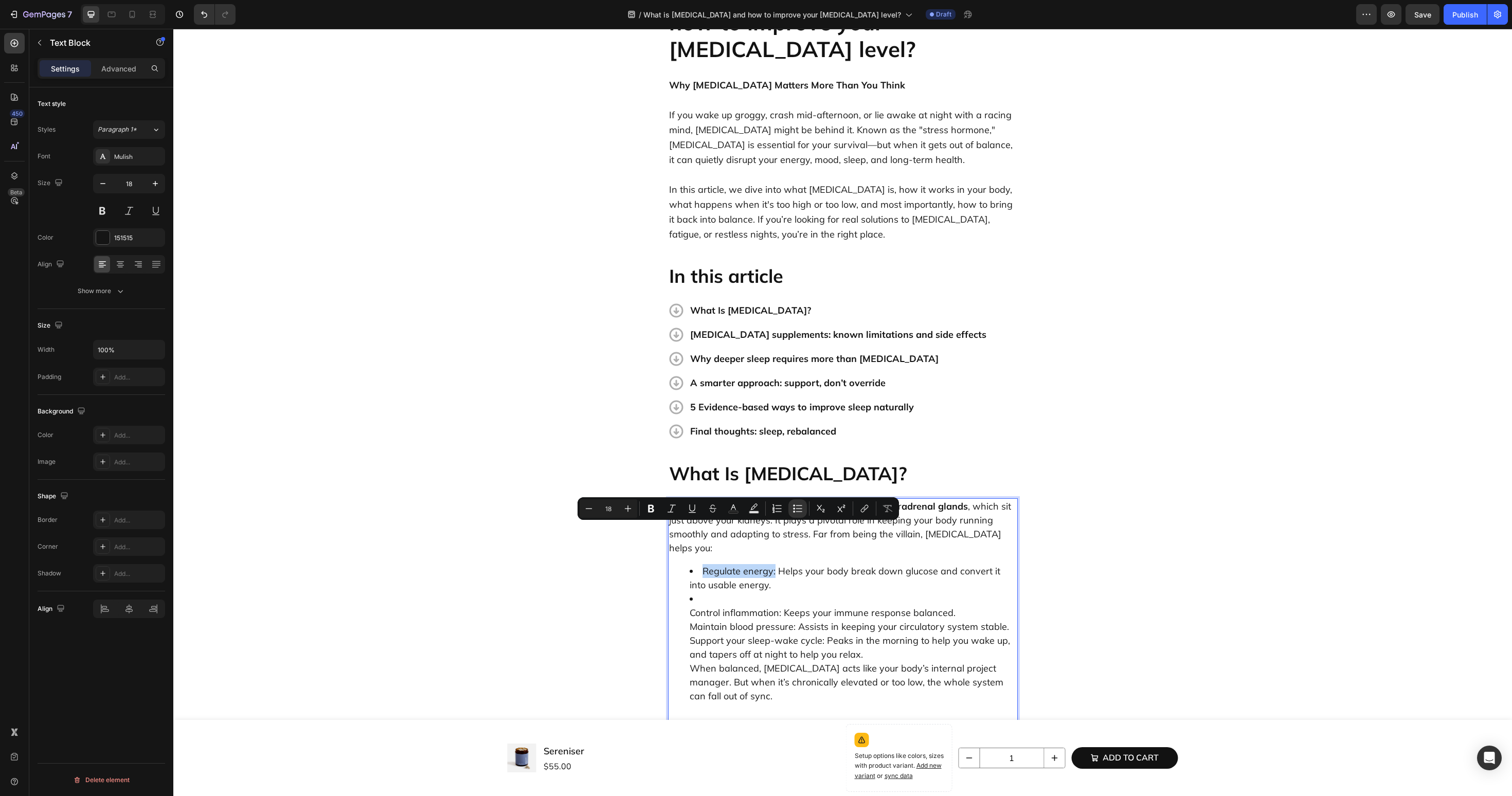
drag, startPoint x: 703, startPoint y: 531, endPoint x: 776, endPoint y: 534, distance: 73.1
click at [775, 565] on li "Regulate energy: Helps your body break down glucose and convert it into usable …" at bounding box center [853, 578] width 327 height 28
click at [685, 570] on ul "Regulate energy: Helps your body break down glucose and convert it into usable …" at bounding box center [843, 641] width 348 height 152
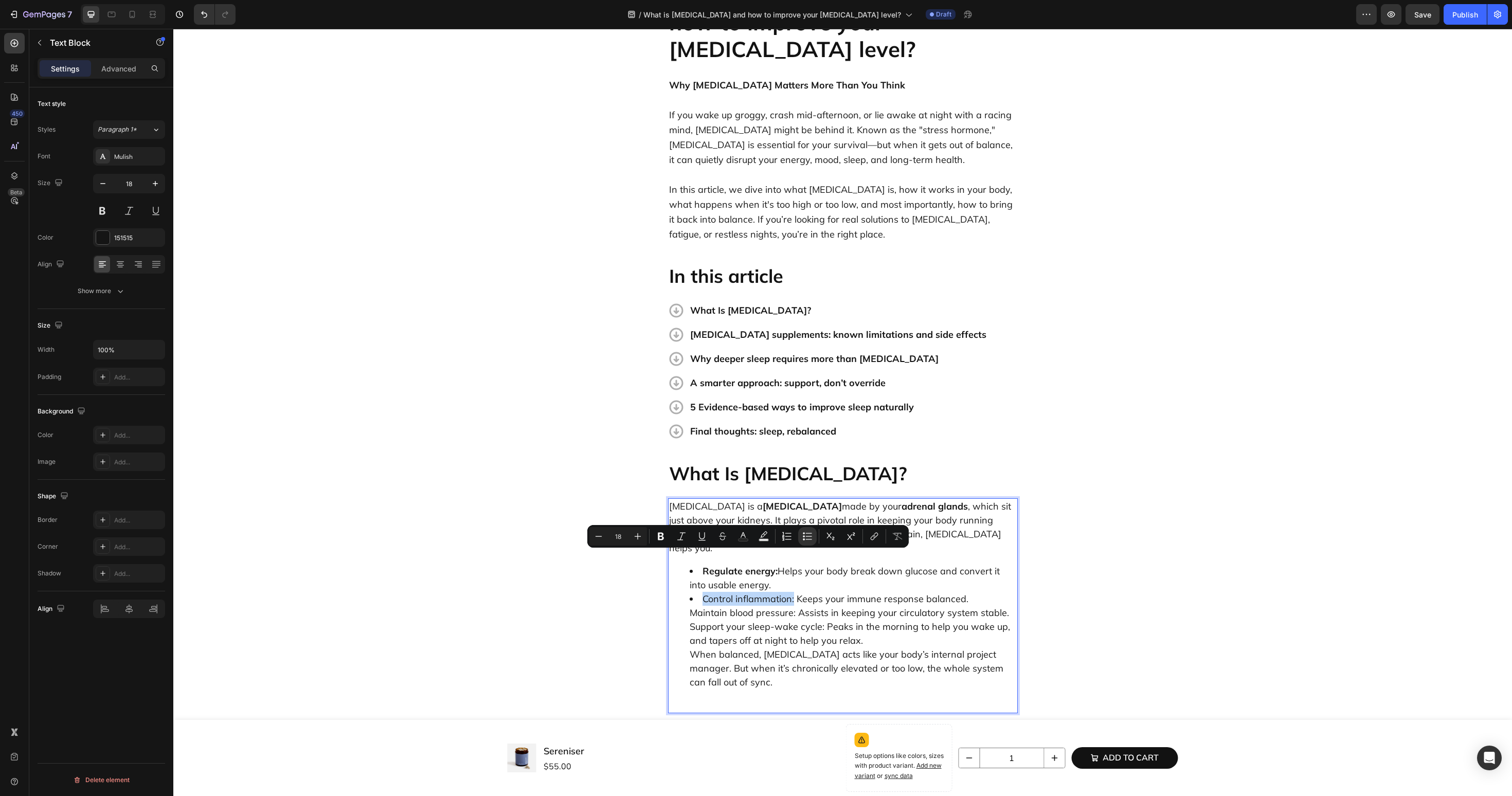
drag, startPoint x: 702, startPoint y: 557, endPoint x: 795, endPoint y: 559, distance: 93.0
click at [795, 592] on li "Control inflammation: Keeps your immune response balanced. Maintain blood press…" at bounding box center [853, 647] width 327 height 111
click at [682, 574] on ul "Regulate energy: Helps your body break down glucose and convert it into usable …" at bounding box center [843, 633] width 348 height 139
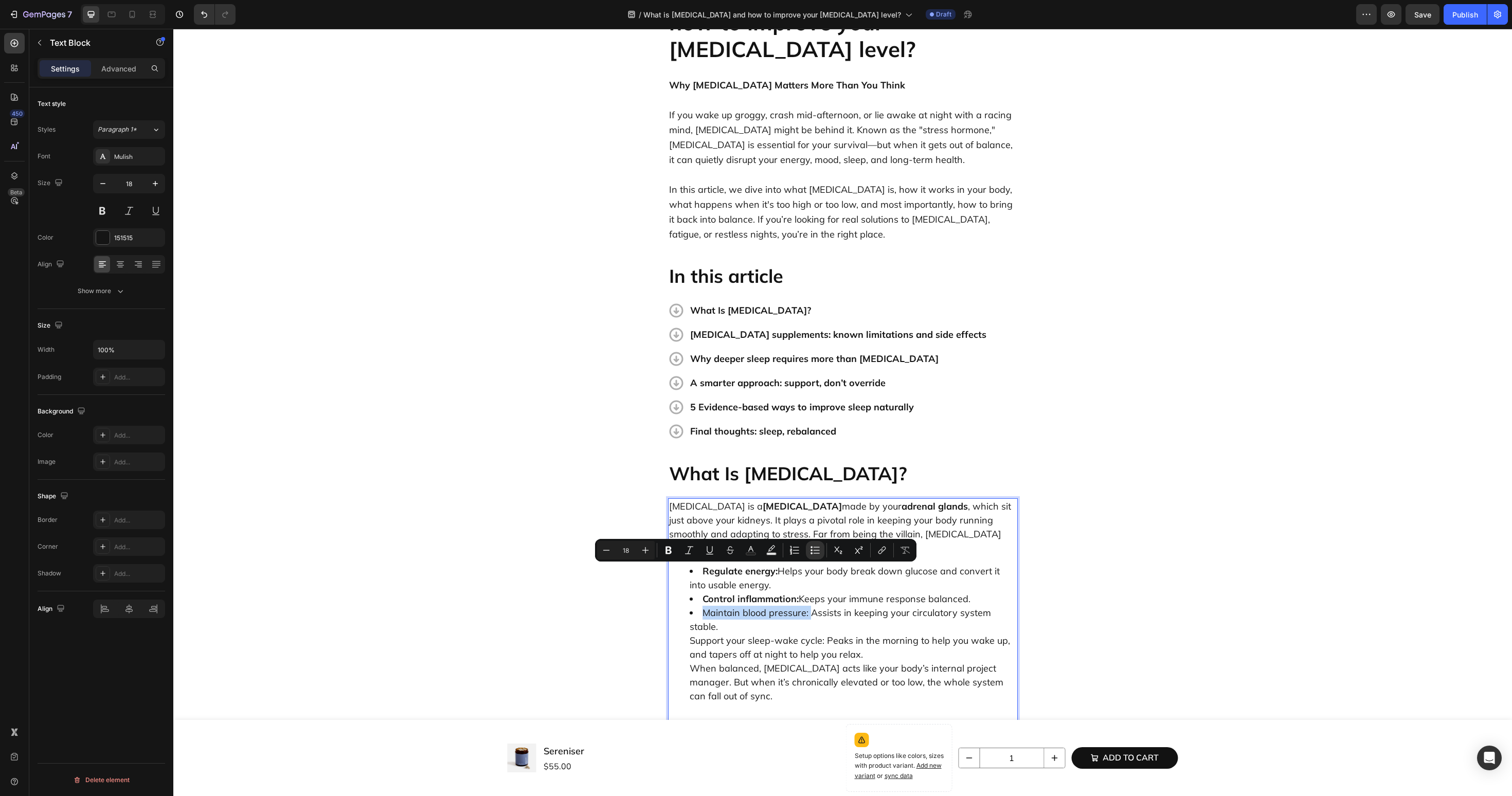
drag, startPoint x: 702, startPoint y: 573, endPoint x: 809, endPoint y: 574, distance: 107.0
click at [809, 606] on li "Maintain blood pressure: Assists in keeping your circulatory system stable. Sup…" at bounding box center [853, 661] width 327 height 111
click at [686, 600] on ul "Regulate energy: Helps your body break down glucose and convert it into usable …" at bounding box center [843, 641] width 348 height 152
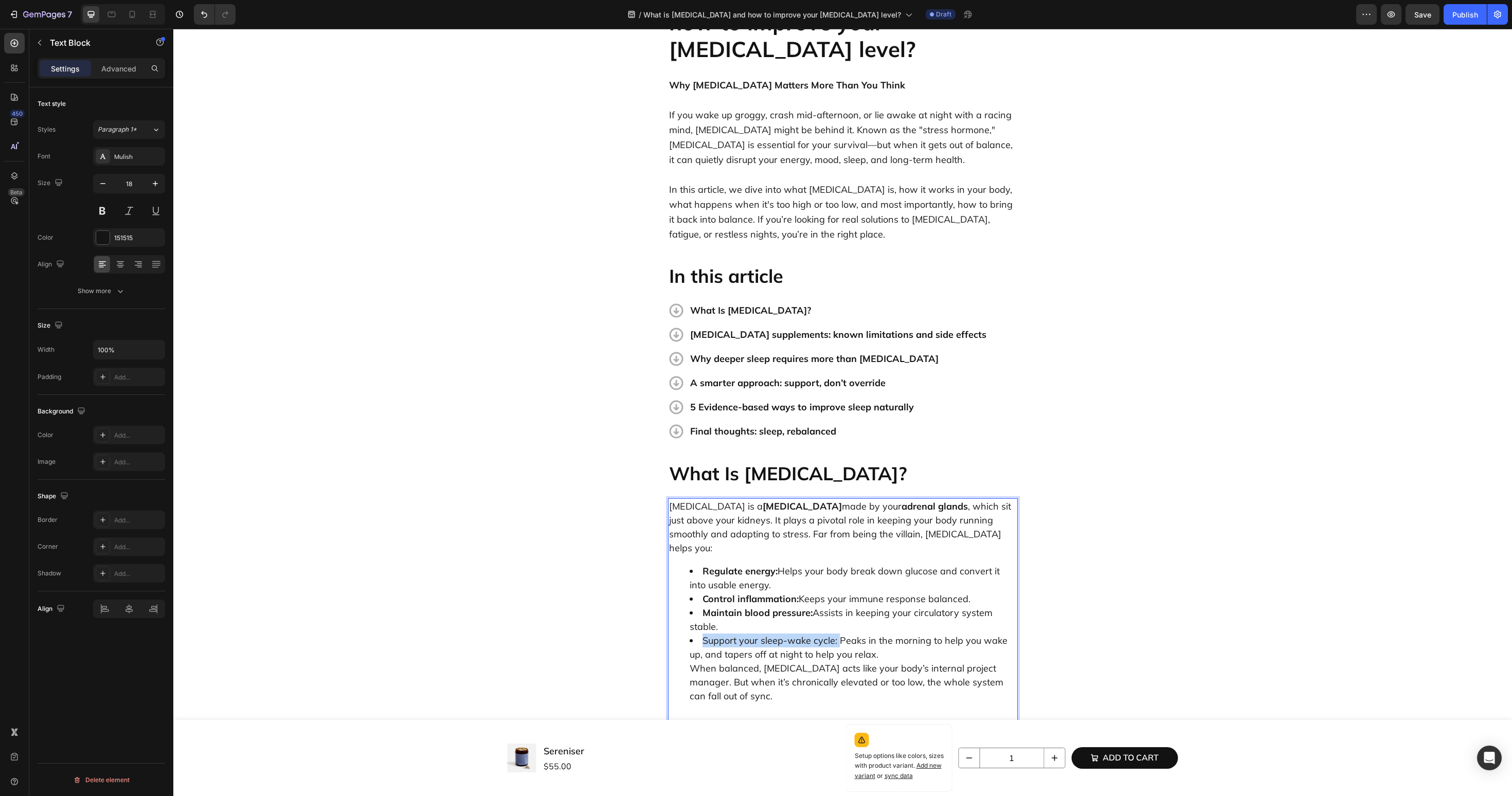
drag, startPoint x: 700, startPoint y: 600, endPoint x: 837, endPoint y: 603, distance: 137.0
click at [837, 633] on li "Support your sleep-wake cycle: Peaks in the morning to help you wake up, and ta…" at bounding box center [853, 675] width 327 height 84
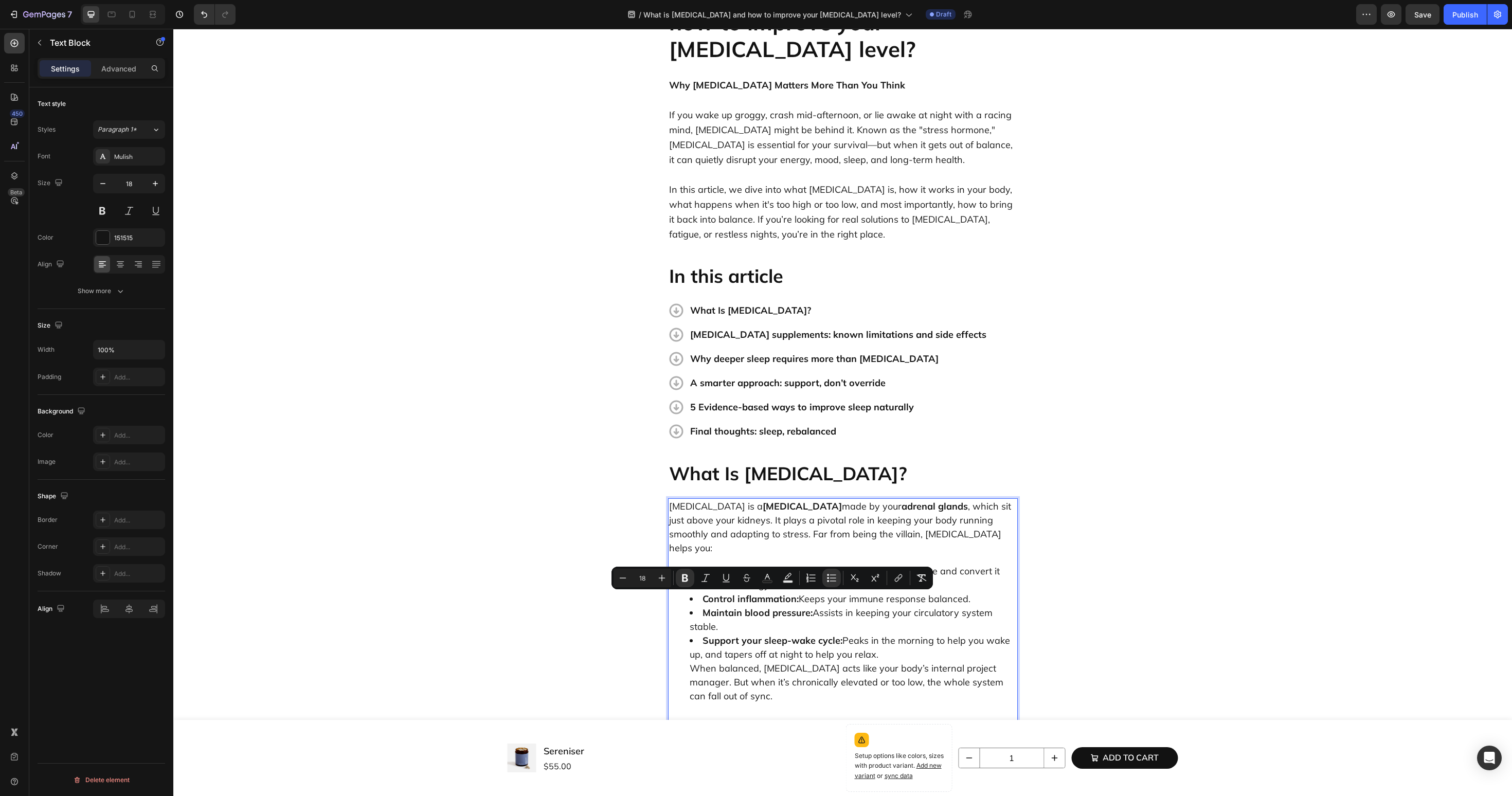
click at [687, 634] on ul "Regulate energy: Helps your body break down glucose and convert it into usable …" at bounding box center [843, 641] width 348 height 152
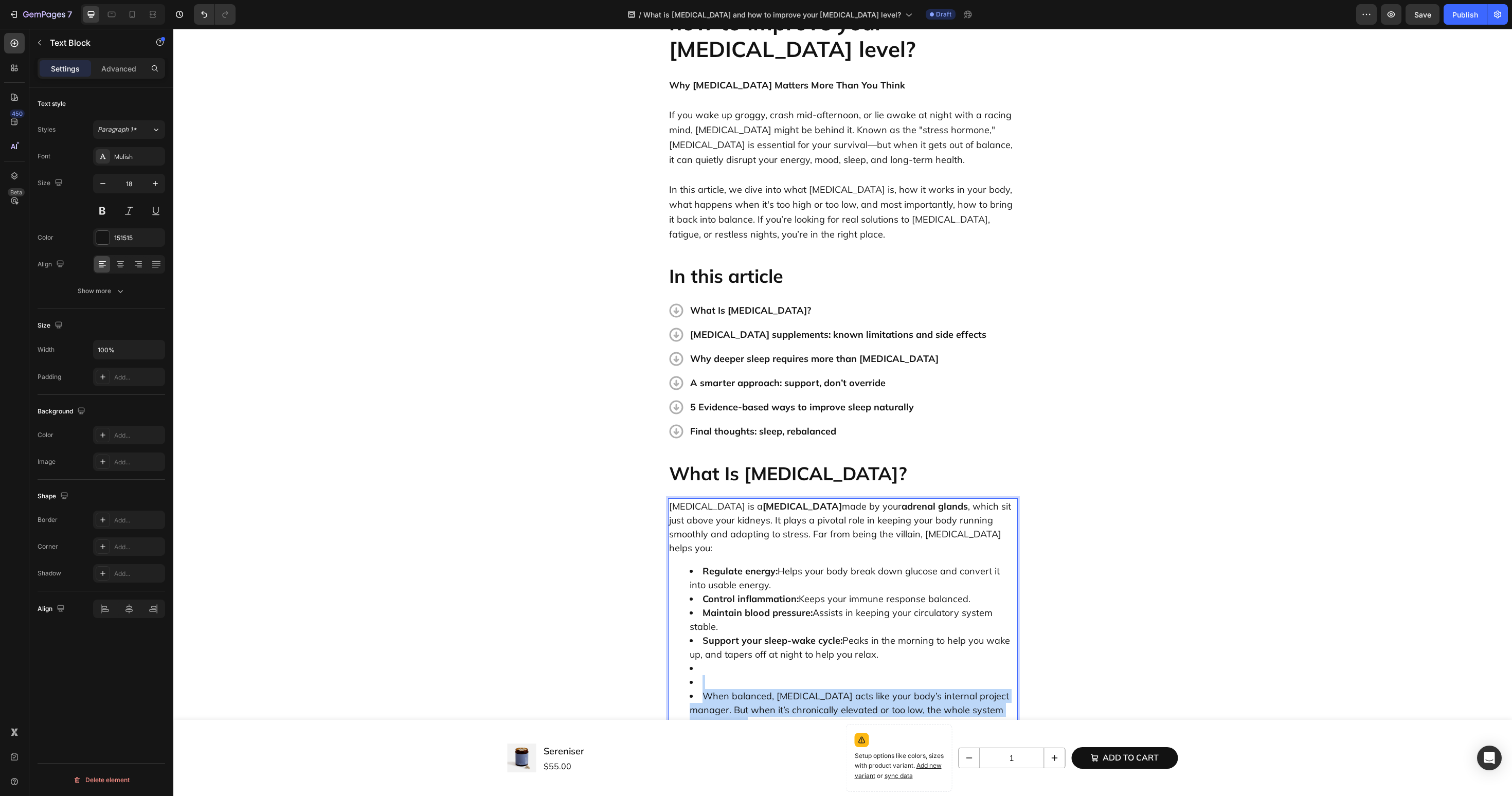
drag, startPoint x: 723, startPoint y: 689, endPoint x: 668, endPoint y: 644, distance: 71.1
click at [669, 644] on ul "Regulate energy: Helps your body break down glucose and convert it into usable …" at bounding box center [843, 655] width 348 height 181
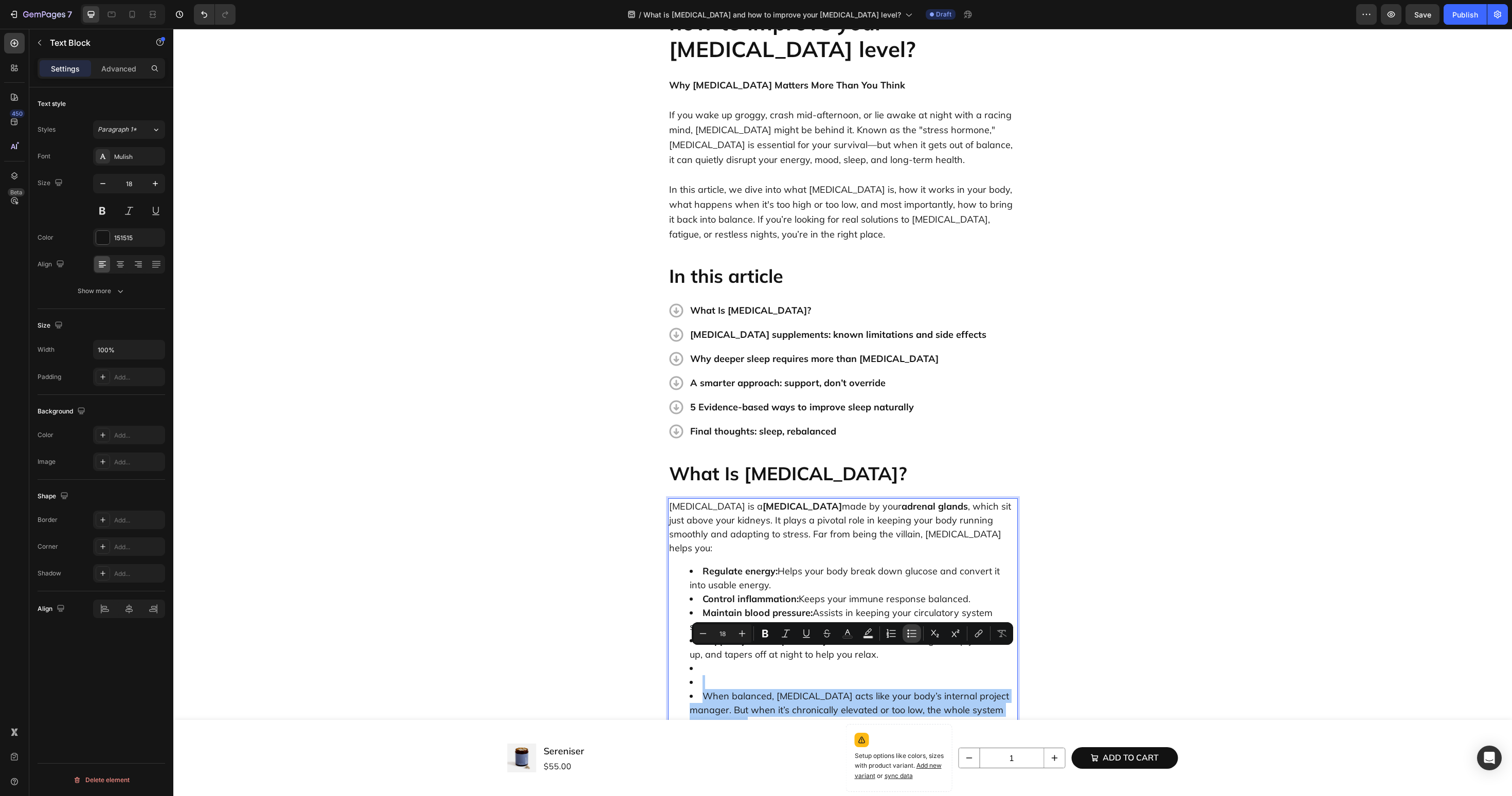
click at [908, 634] on icon "Editor contextual toolbar" at bounding box center [908, 633] width 2 height 2
click at [691, 699] on p "When balanced, [MEDICAL_DATA] acts like your body’s internal project manager. B…" at bounding box center [843, 726] width 348 height 56
click at [692, 699] on p "When balanced, [MEDICAL_DATA] acts like your body’s internal project manager. B…" at bounding box center [843, 726] width 348 height 56
click at [681, 685] on p "Rich Text Editor. Editing area: main" at bounding box center [843, 691] width 348 height 14
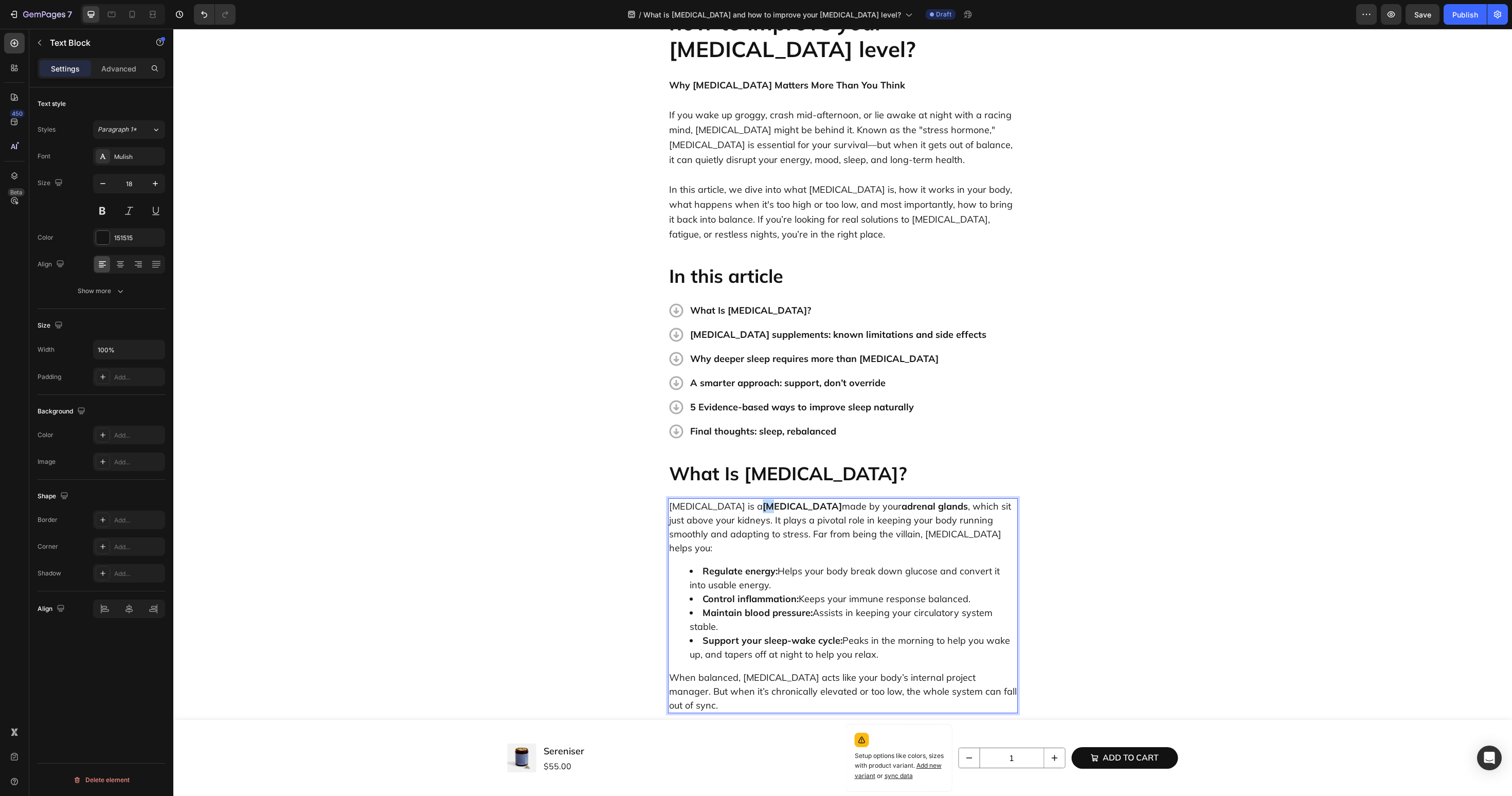
drag, startPoint x: 720, startPoint y: 483, endPoint x: 731, endPoint y: 483, distance: 11.0
click at [763, 500] on strong "[MEDICAL_DATA]" at bounding box center [802, 506] width 79 height 12
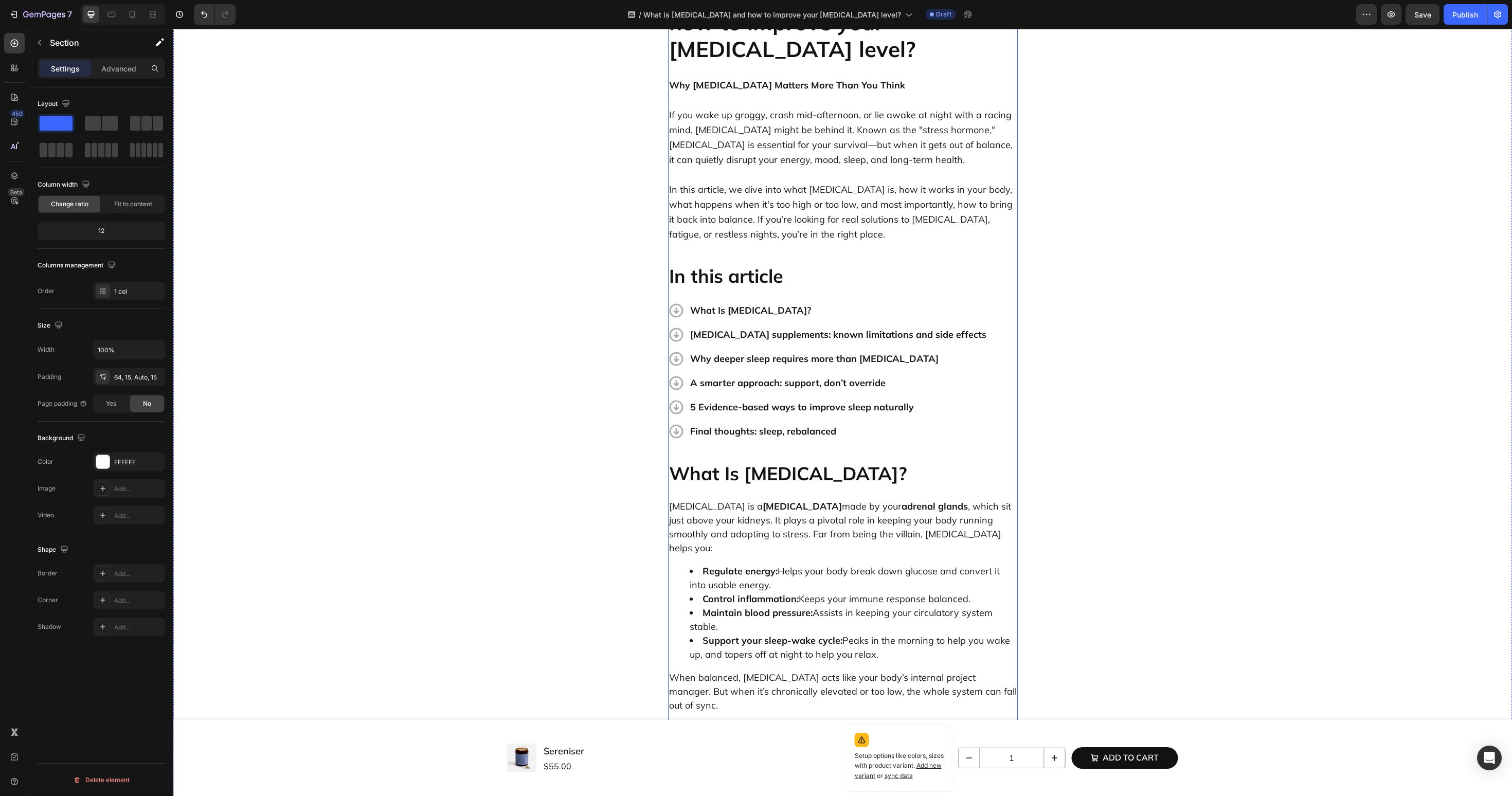
scroll to position [330, 0]
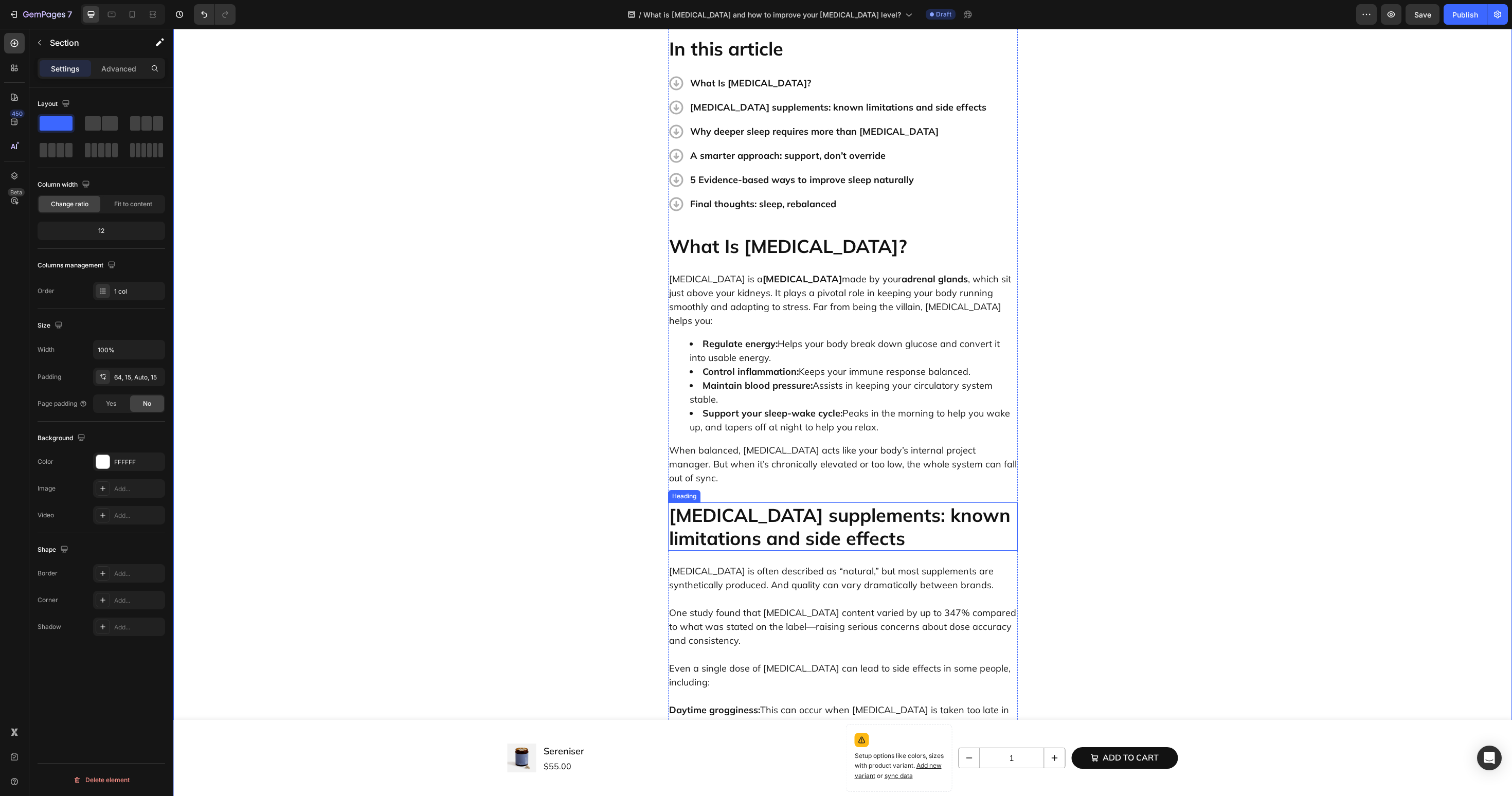
click at [771, 502] on h2 "Melatonin supplements: known limitations and side effects" at bounding box center [843, 526] width 350 height 49
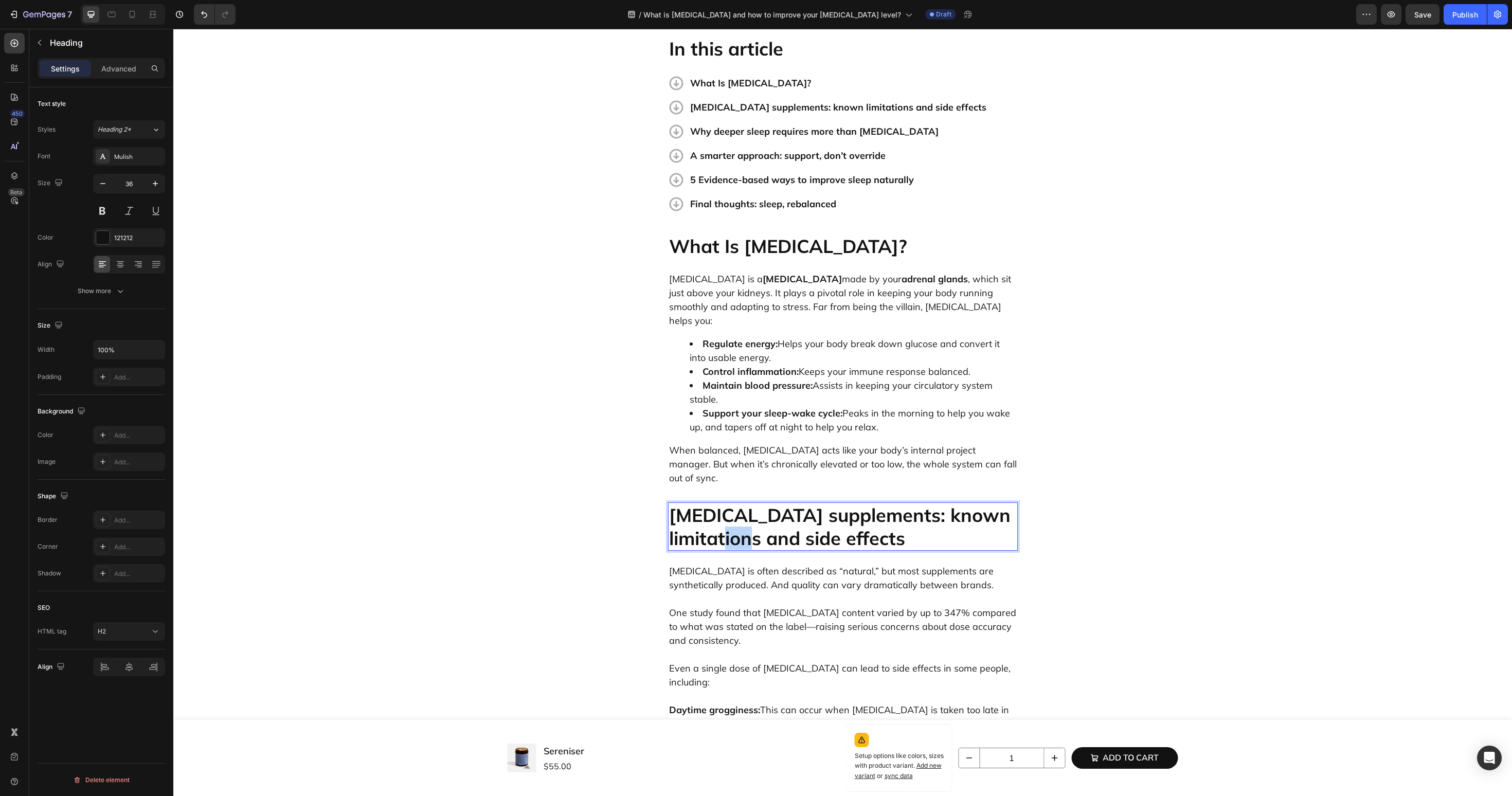
click at [771, 502] on h2 "Melatonin supplements: known limitations and side effects" at bounding box center [843, 526] width 350 height 49
click at [774, 592] on p "One study found that melatonin content varied by up to 347% compared to what wa…" at bounding box center [843, 620] width 348 height 56
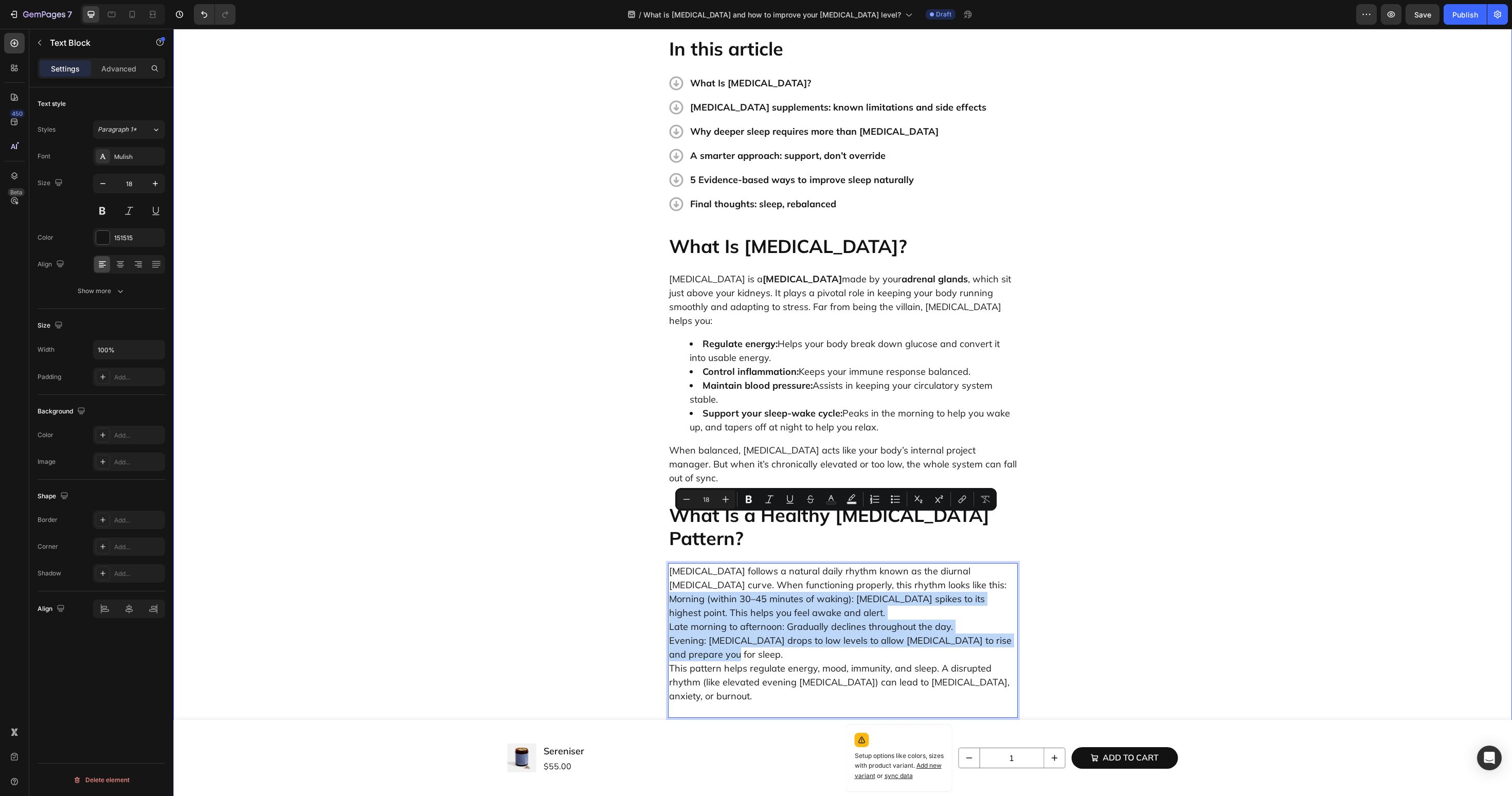
drag, startPoint x: 746, startPoint y: 574, endPoint x: 661, endPoint y: 521, distance: 100.2
click at [895, 502] on icon "Editor contextual toolbar" at bounding box center [895, 499] width 10 height 10
type input "18"
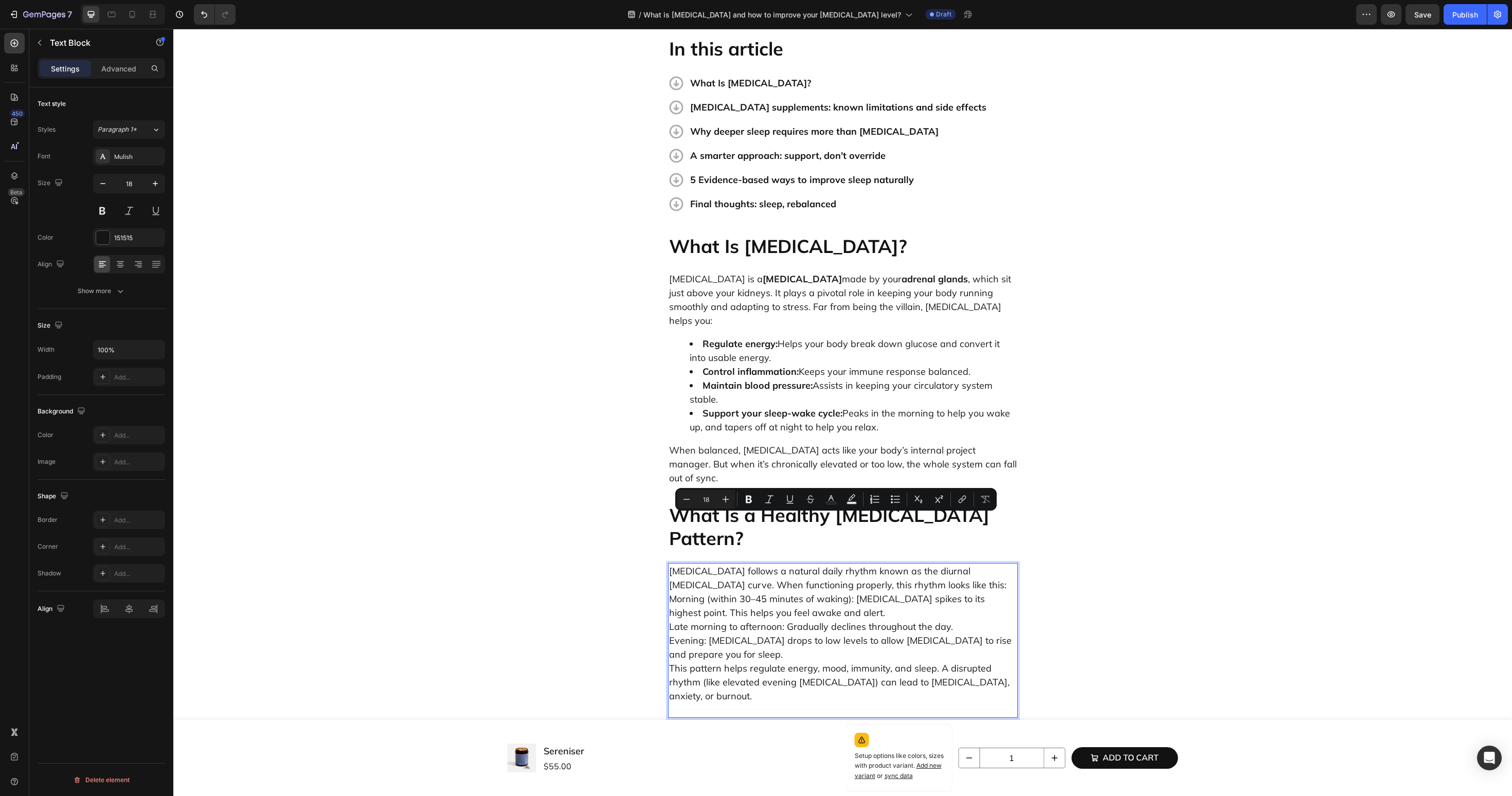
click at [706, 565] on p "Cortisol follows a natural daily rhythm known as the diurnal cortisol curve. Wh…" at bounding box center [843, 641] width 348 height 152
click at [877, 565] on p "Cortisol follows a natural daily rhythm known as the diurnal cortisol curve. Wh…" at bounding box center [843, 641] width 348 height 152
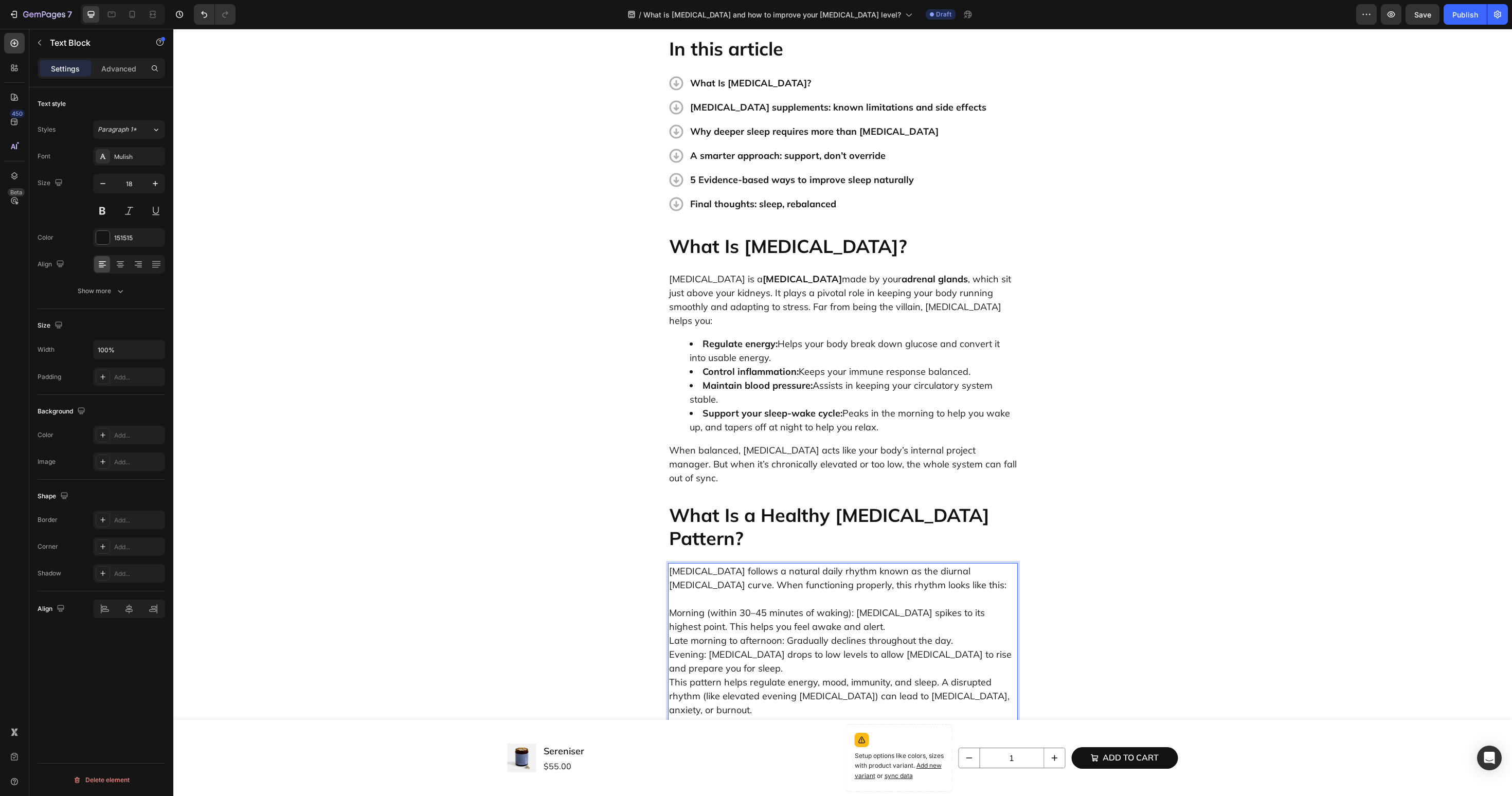
click at [760, 592] on p "⁠⁠⁠⁠⁠⁠⁠ Morning (within 30–45 minutes of waking): Cortisol spikes to its highes…" at bounding box center [843, 661] width 348 height 139
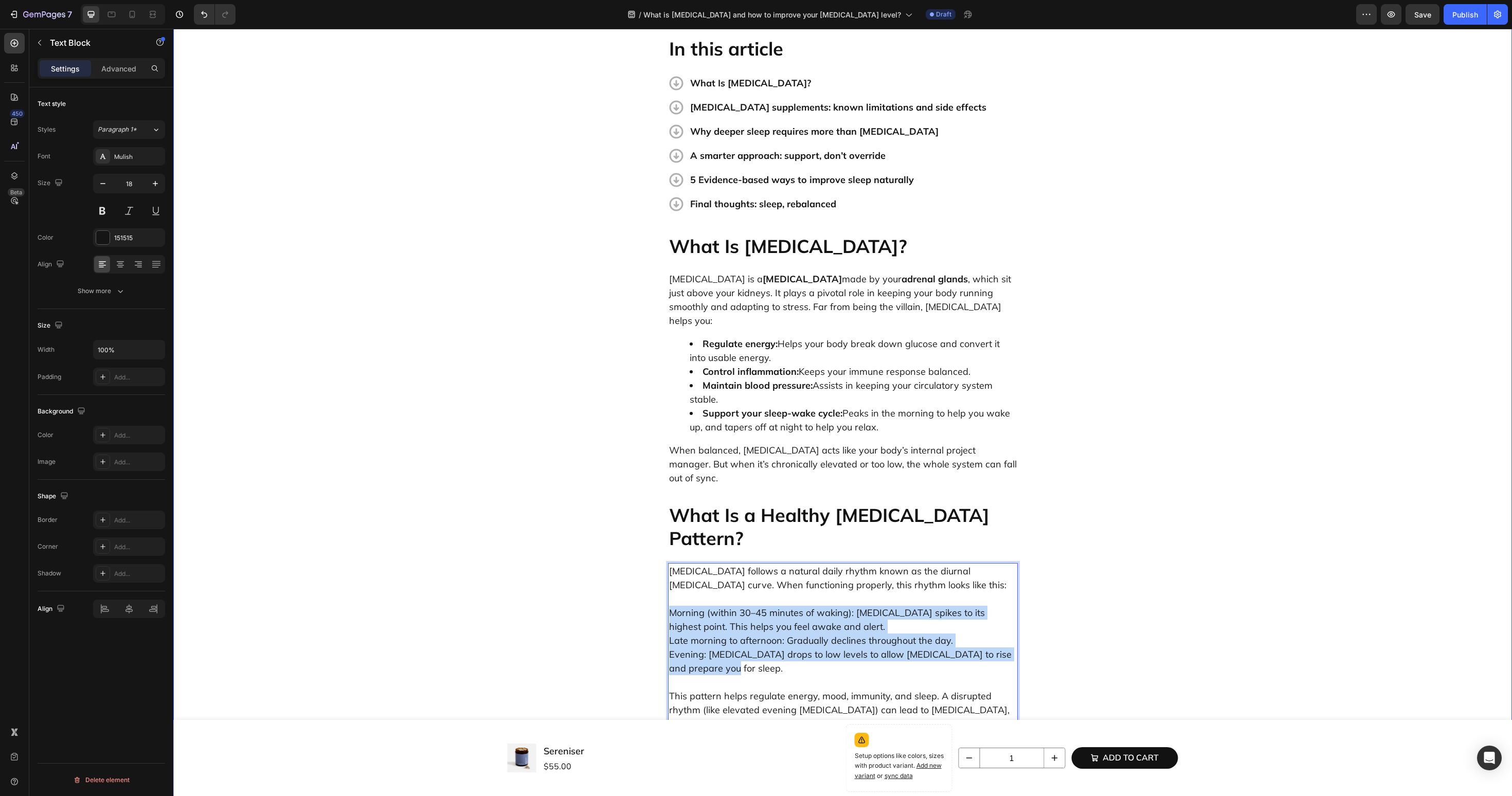
drag, startPoint x: 750, startPoint y: 594, endPoint x: 662, endPoint y: 533, distance: 107.1
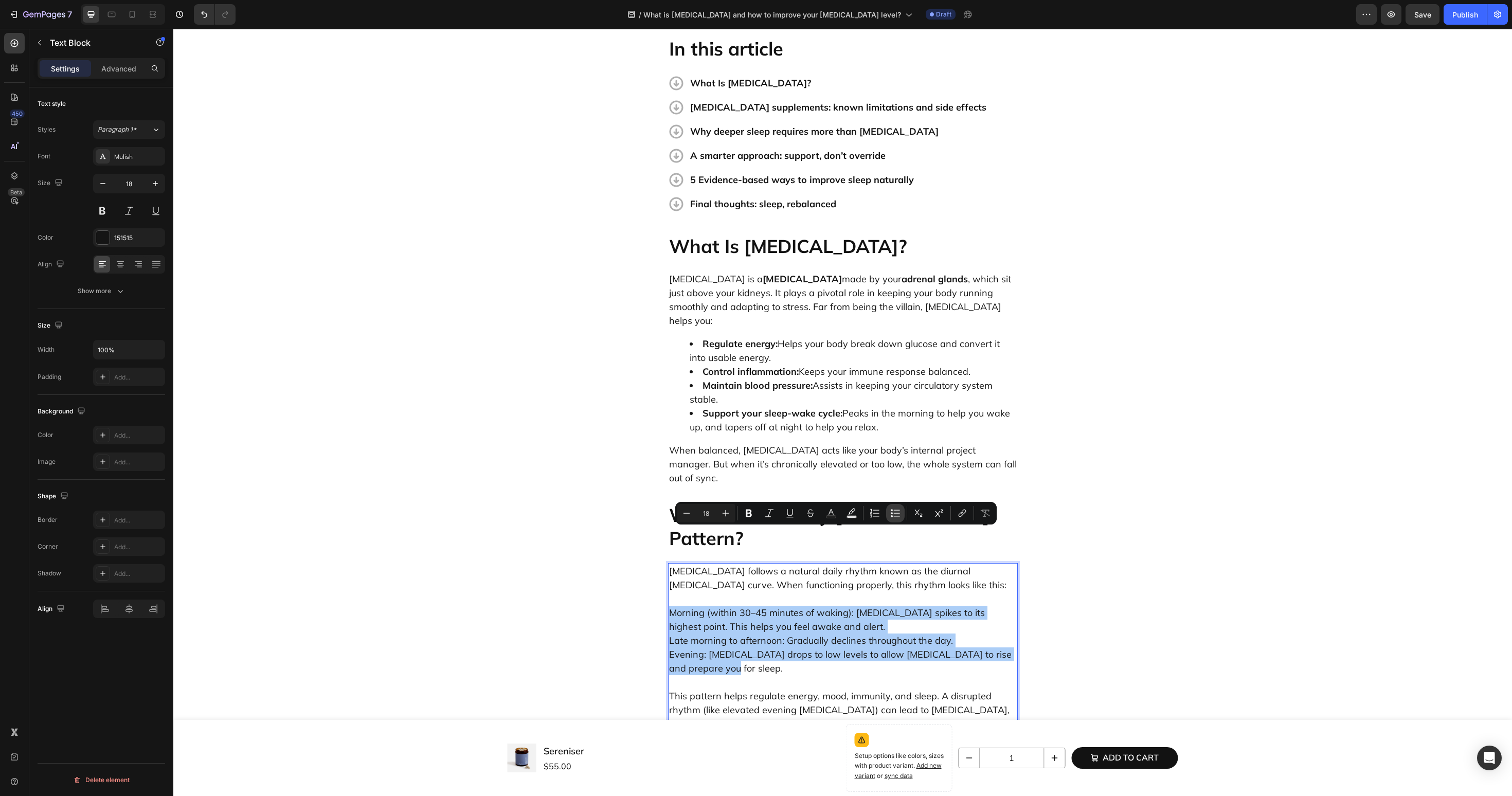
click at [895, 514] on icon "Editor contextual toolbar" at bounding box center [895, 513] width 10 height 10
type input "18"
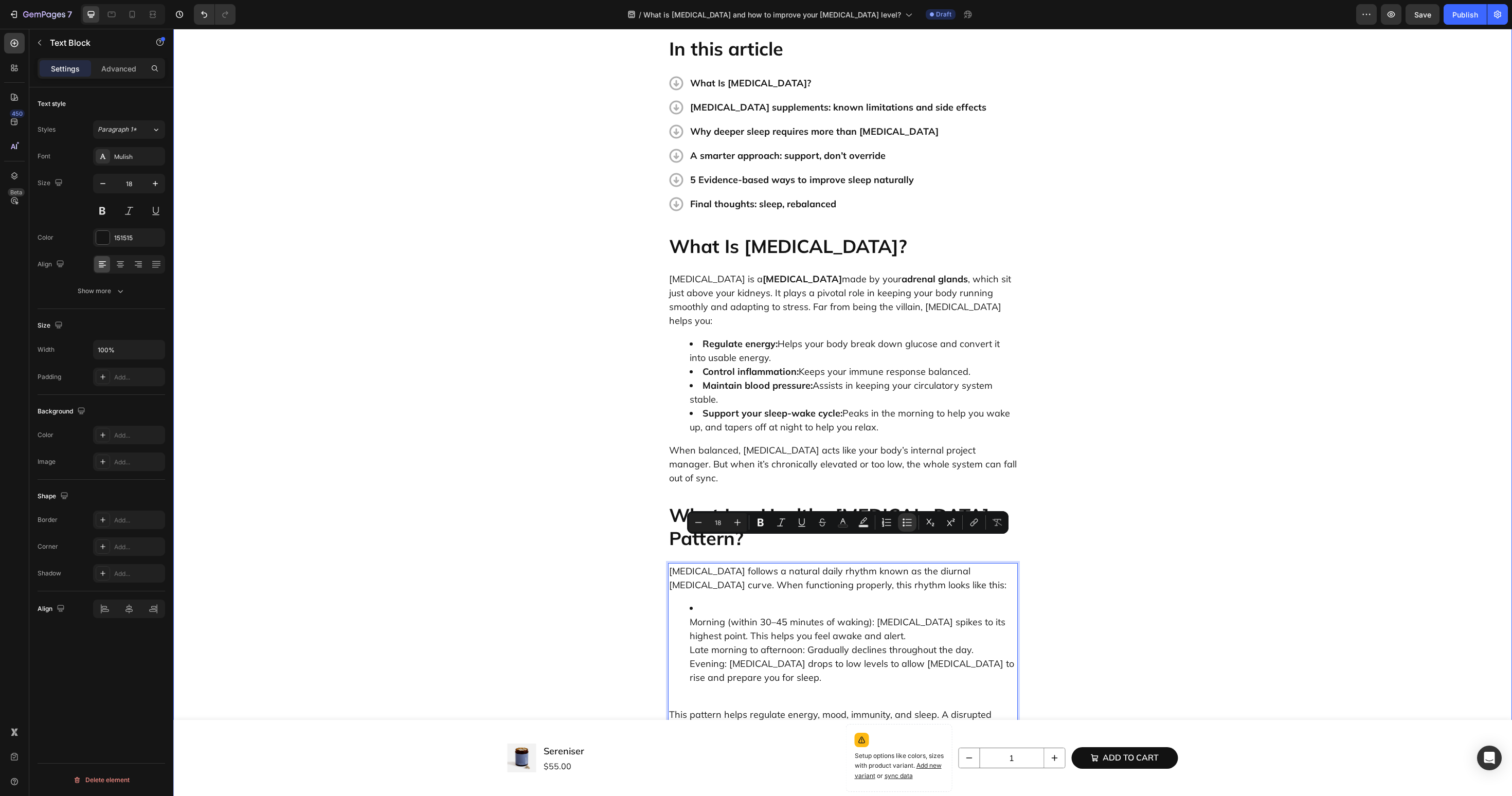
click at [692, 601] on li "Morning (within 30–45 minutes of waking): Cortisol spikes to its highest point.…" at bounding box center [853, 643] width 327 height 84
click at [698, 601] on li "Morning (within 30–45 minutes of waking): Cortisol spikes to its highest point.…" at bounding box center [853, 643] width 327 height 84
click at [690, 601] on li "Morning (within 30–45 minutes of waking): Cortisol spikes to its highest point.…" at bounding box center [853, 643] width 327 height 84
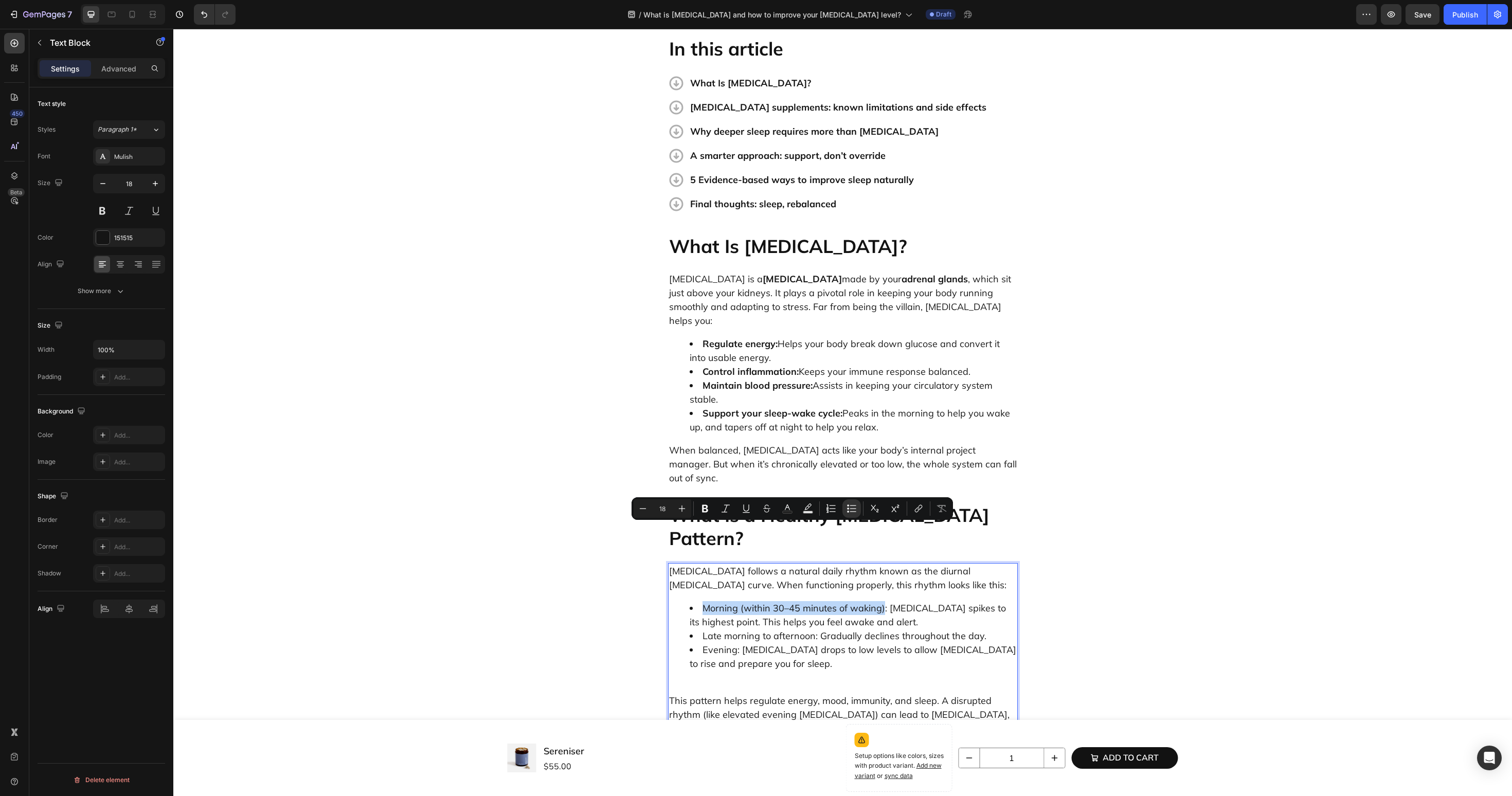
drag, startPoint x: 700, startPoint y: 532, endPoint x: 882, endPoint y: 534, distance: 182.0
click at [882, 601] on li "Morning (within 30–45 minutes of waking): Cortisol spikes to its highest point.…" at bounding box center [853, 615] width 327 height 28
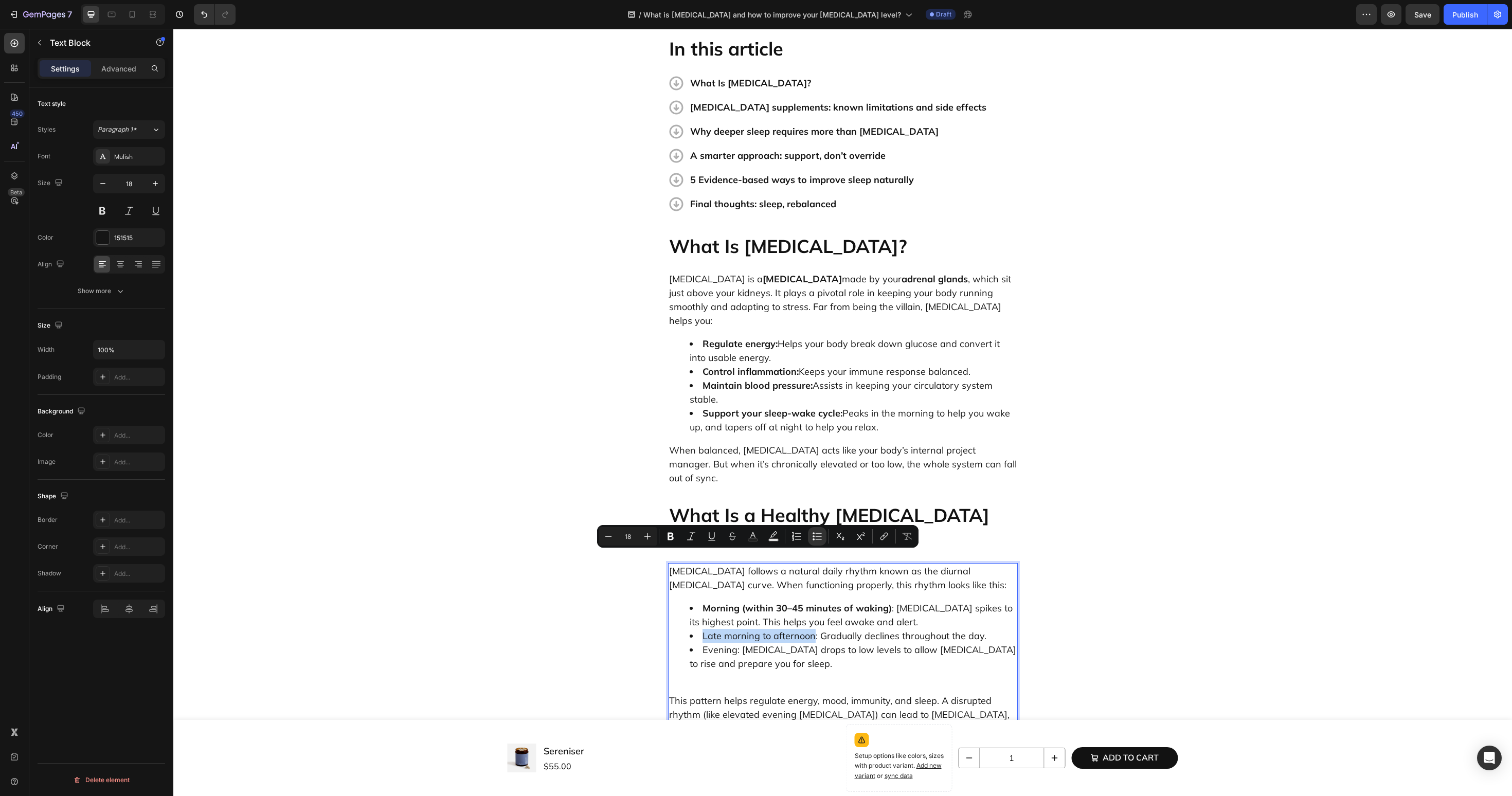
drag, startPoint x: 708, startPoint y: 560, endPoint x: 813, endPoint y: 561, distance: 105.0
click at [813, 629] on li "Late morning to afternoon: Gradually declines throughout the day." at bounding box center [853, 635] width 327 height 14
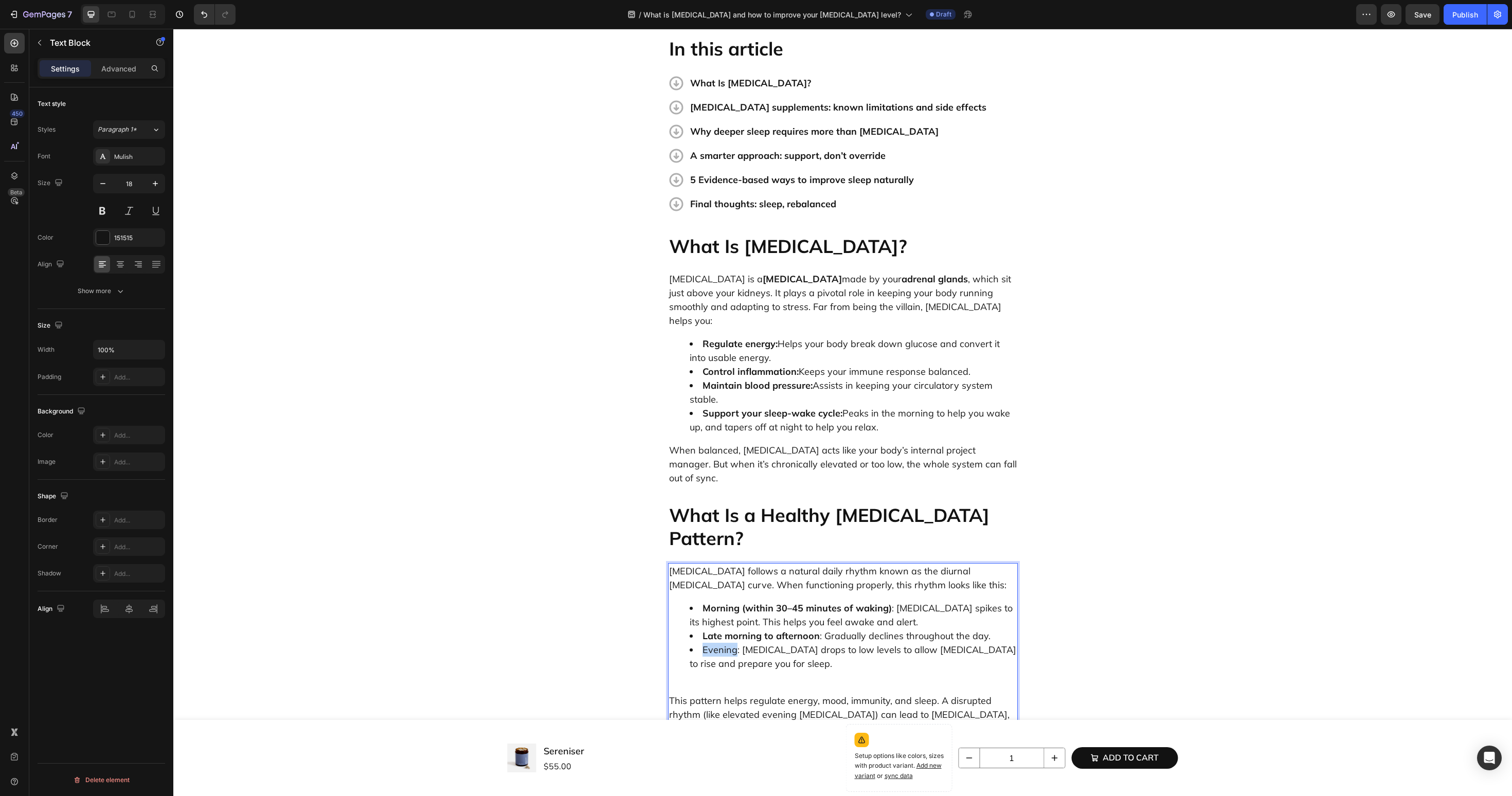
drag, startPoint x: 702, startPoint y: 575, endPoint x: 735, endPoint y: 576, distance: 33.0
click at [735, 643] on li "Evening: Cortisol drops to low levels to allow melatonin to rise and prepare yo…" at bounding box center [853, 656] width 327 height 28
click at [708, 680] on p "This pattern helps regulate energy, mood, immunity, and sleep. A disrupted rhyt…" at bounding box center [843, 722] width 348 height 84
click at [713, 680] on p "This pattern helps regulate energy, mood, immunity, and sleep. A disrupted rhyt…" at bounding box center [843, 715] width 348 height 70
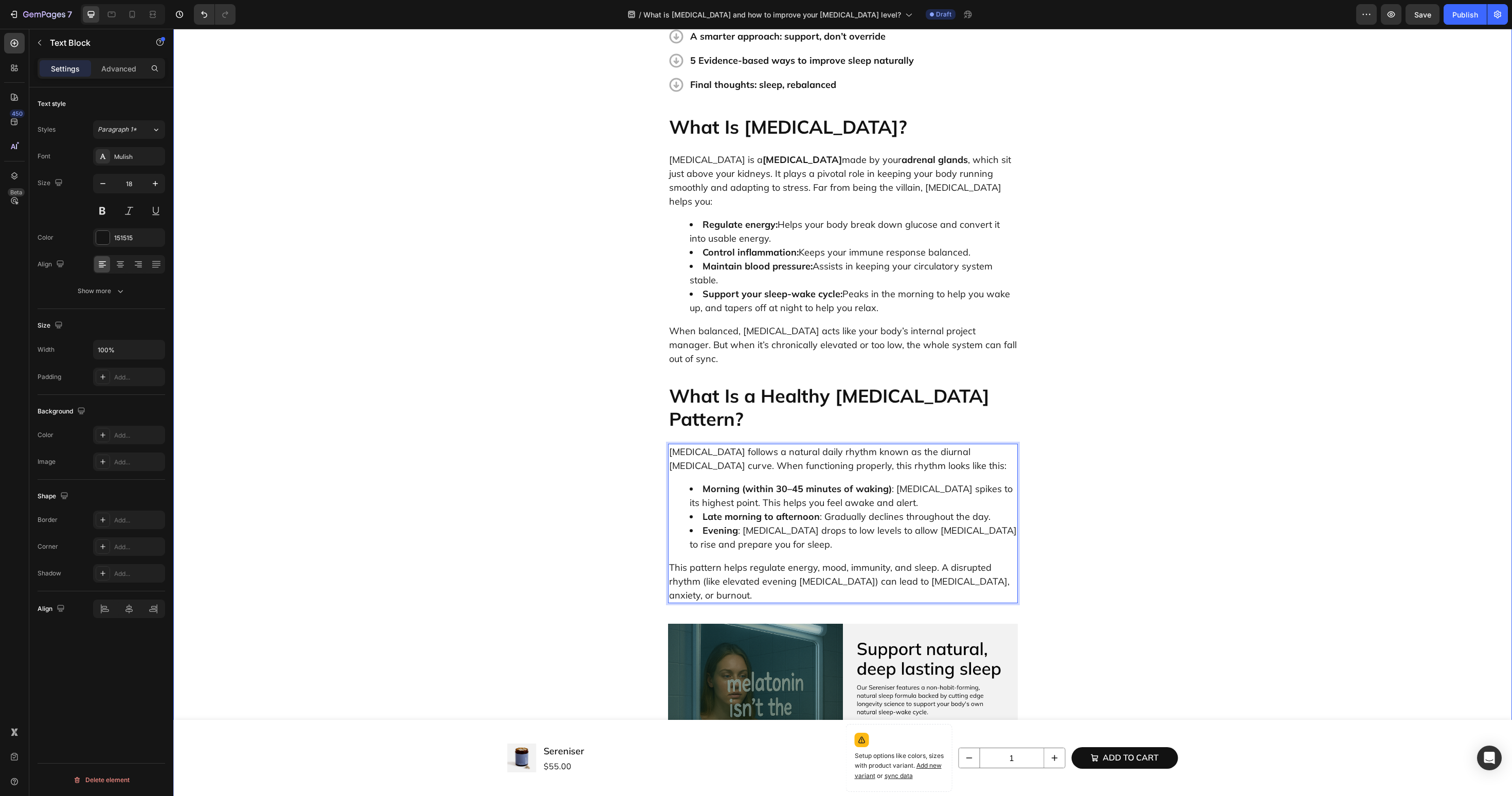
scroll to position [613, 0]
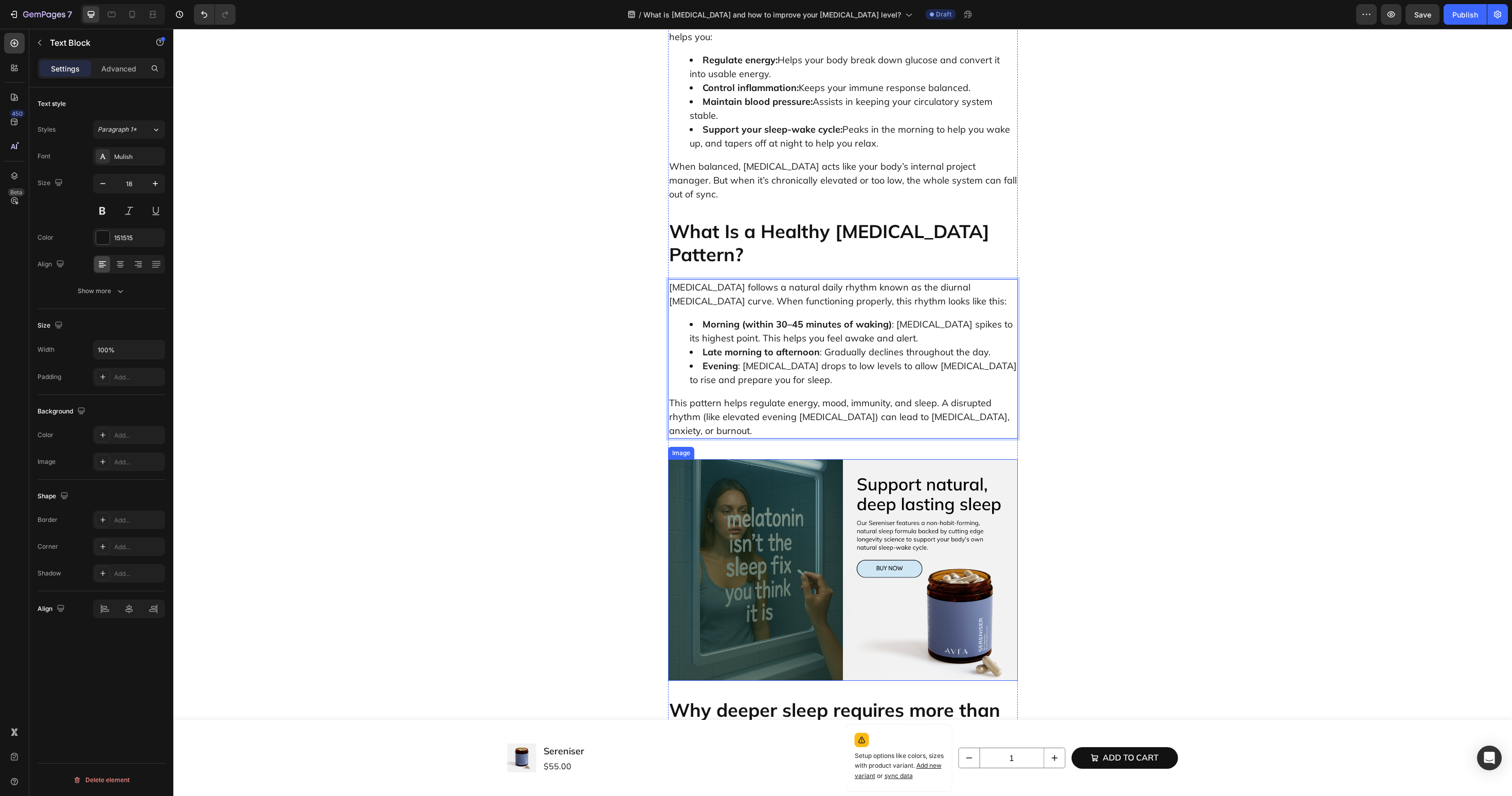
click at [801, 459] on img at bounding box center [843, 569] width 350 height 221
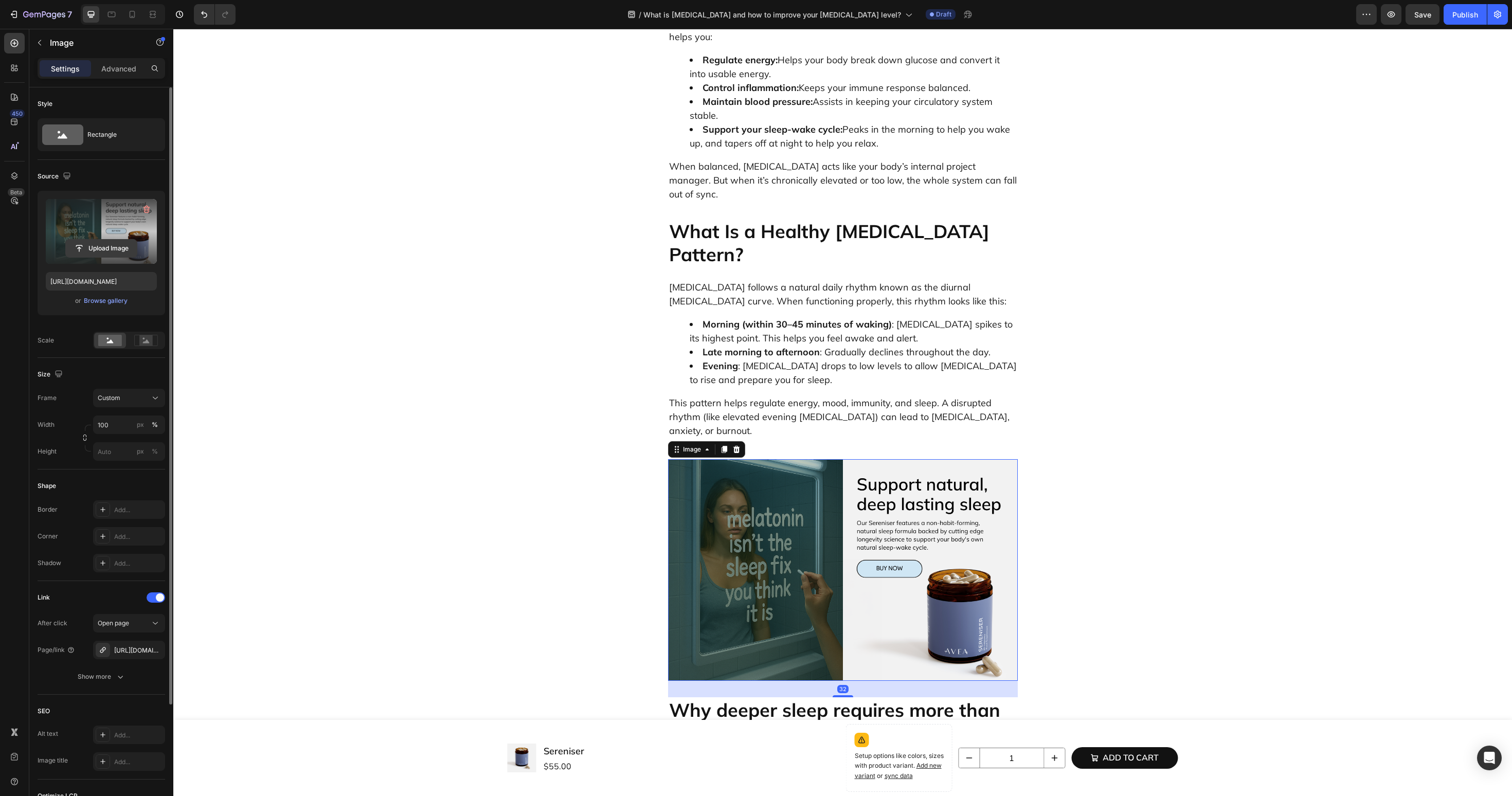
click at [110, 247] on input "file" at bounding box center [101, 248] width 71 height 17
type input "https://cdn.shopify.com/s/files/1/0606/3226/9049/files/gempages_537282813339108…"
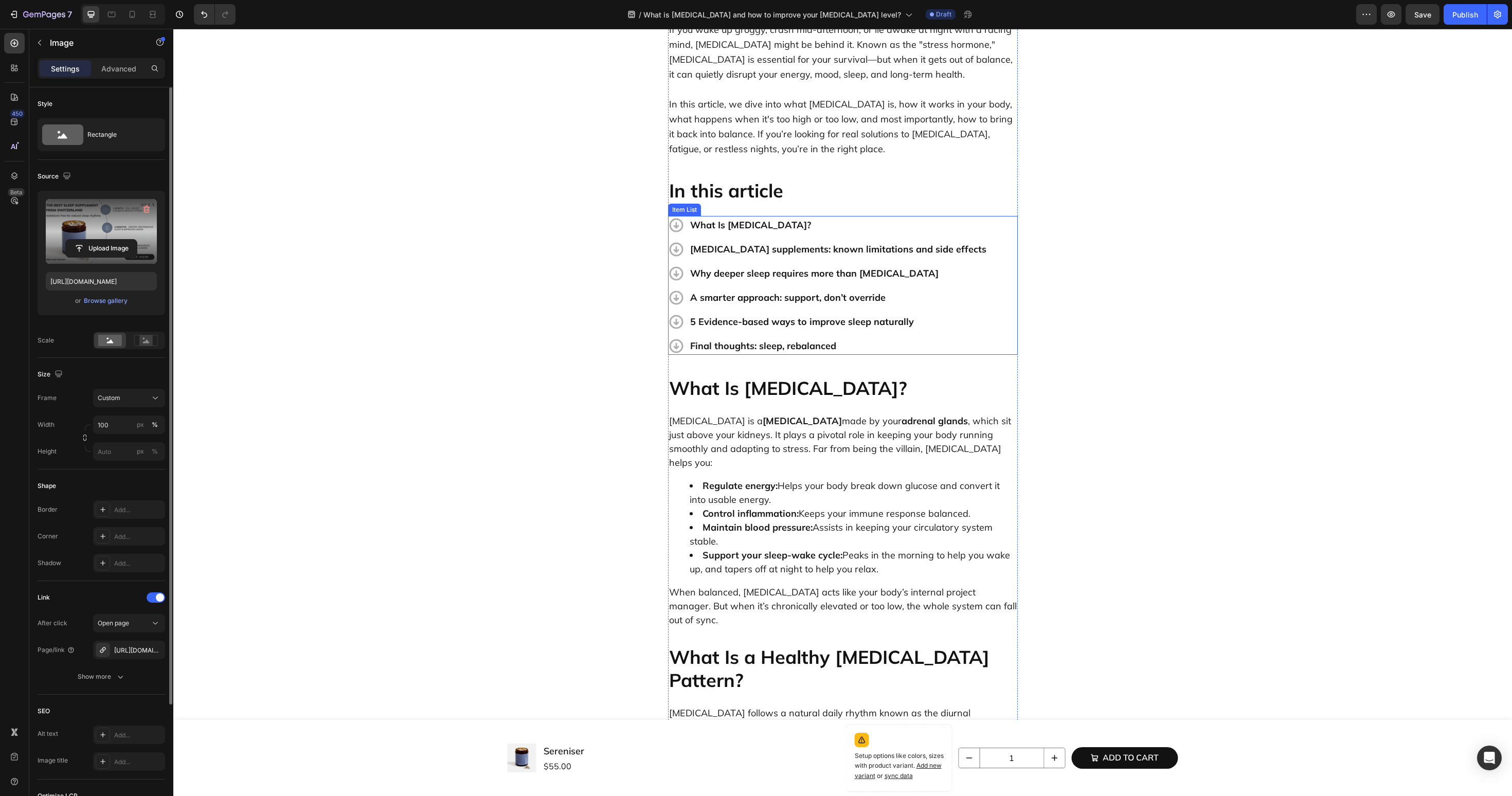
scroll to position [458, 0]
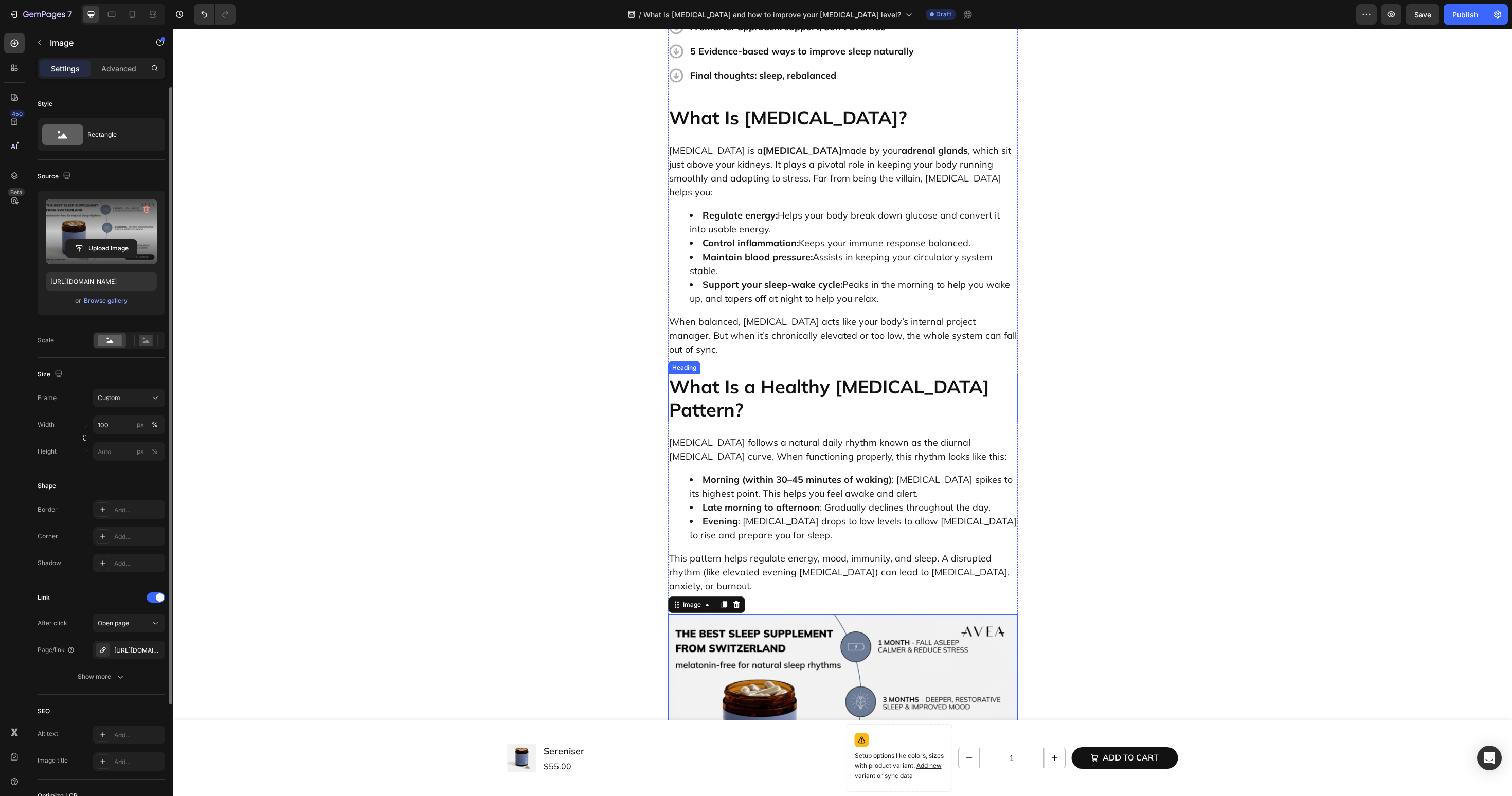
click at [773, 375] on p "What Is a Healthy [MEDICAL_DATA] Pattern?" at bounding box center [843, 398] width 348 height 46
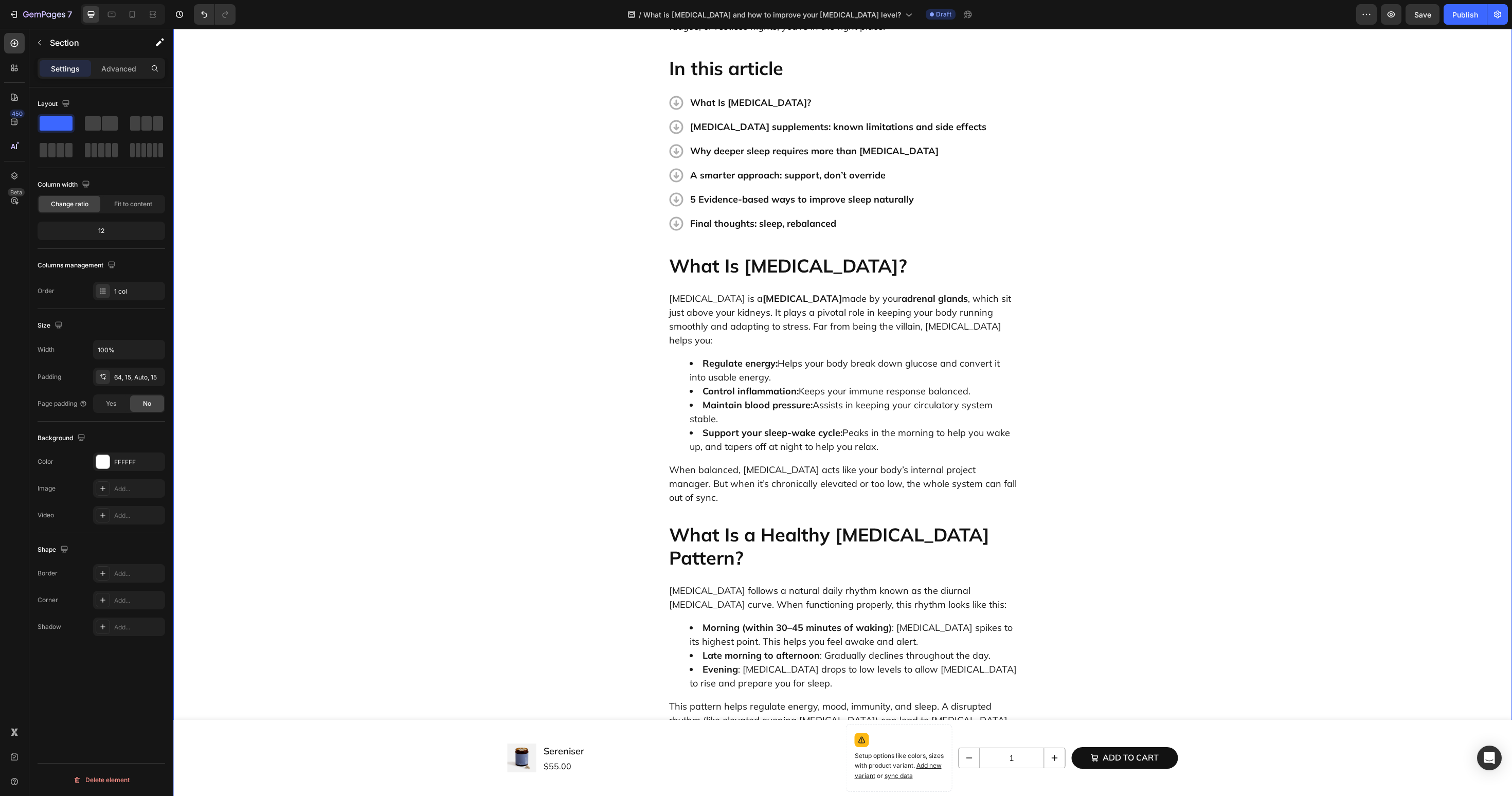
scroll to position [26, 0]
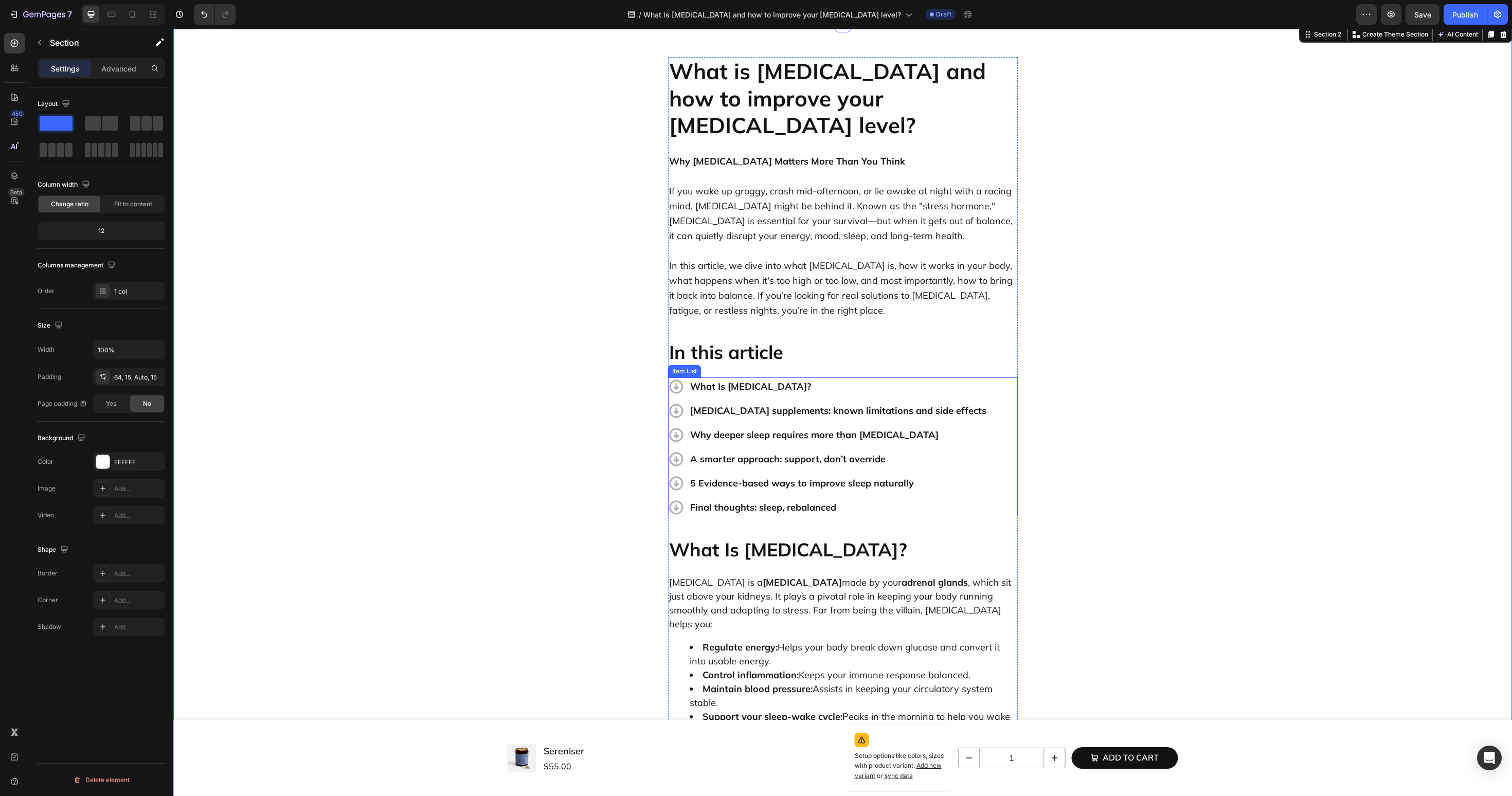
click at [733, 403] on p "Melatonin supplements: known limitations and side effects" at bounding box center [838, 410] width 297 height 15
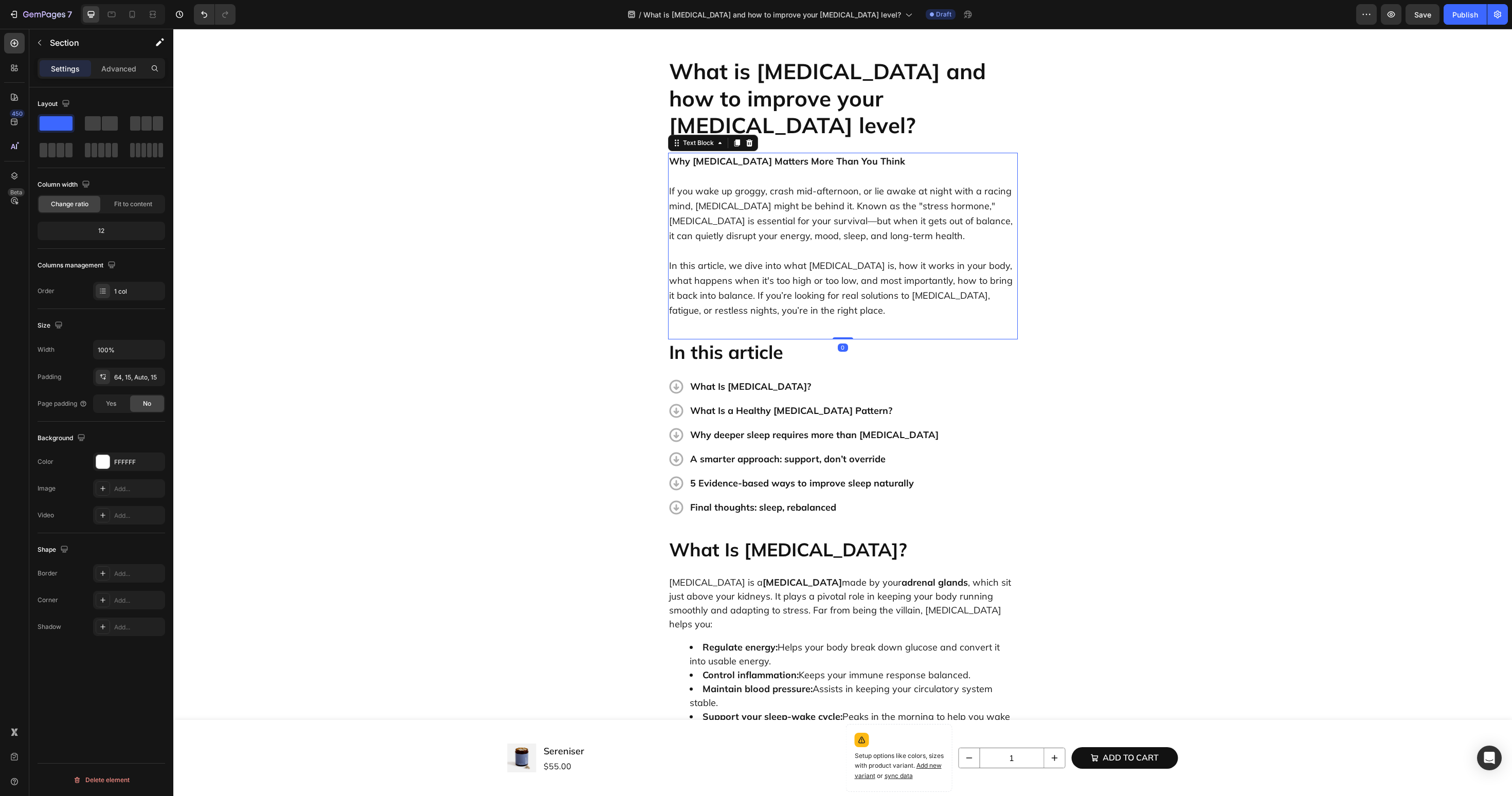
click at [780, 188] on p "If you wake up groggy, crash mid-afternoon, or lie awake at night with a racing…" at bounding box center [843, 206] width 348 height 74
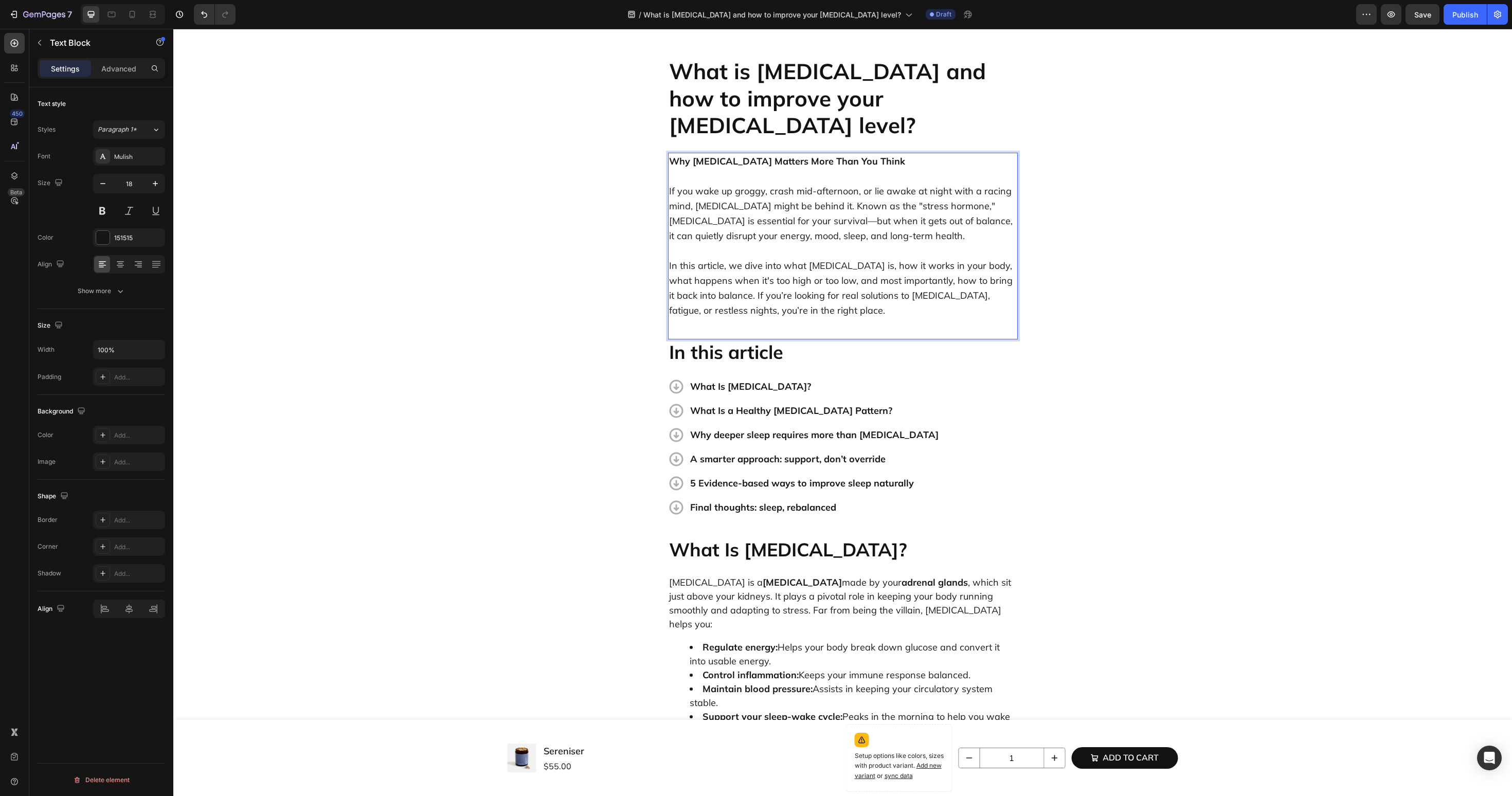
click at [780, 197] on p "If you wake up groggy, crash mid-afternoon, or lie awake at night with a racing…" at bounding box center [843, 206] width 348 height 74
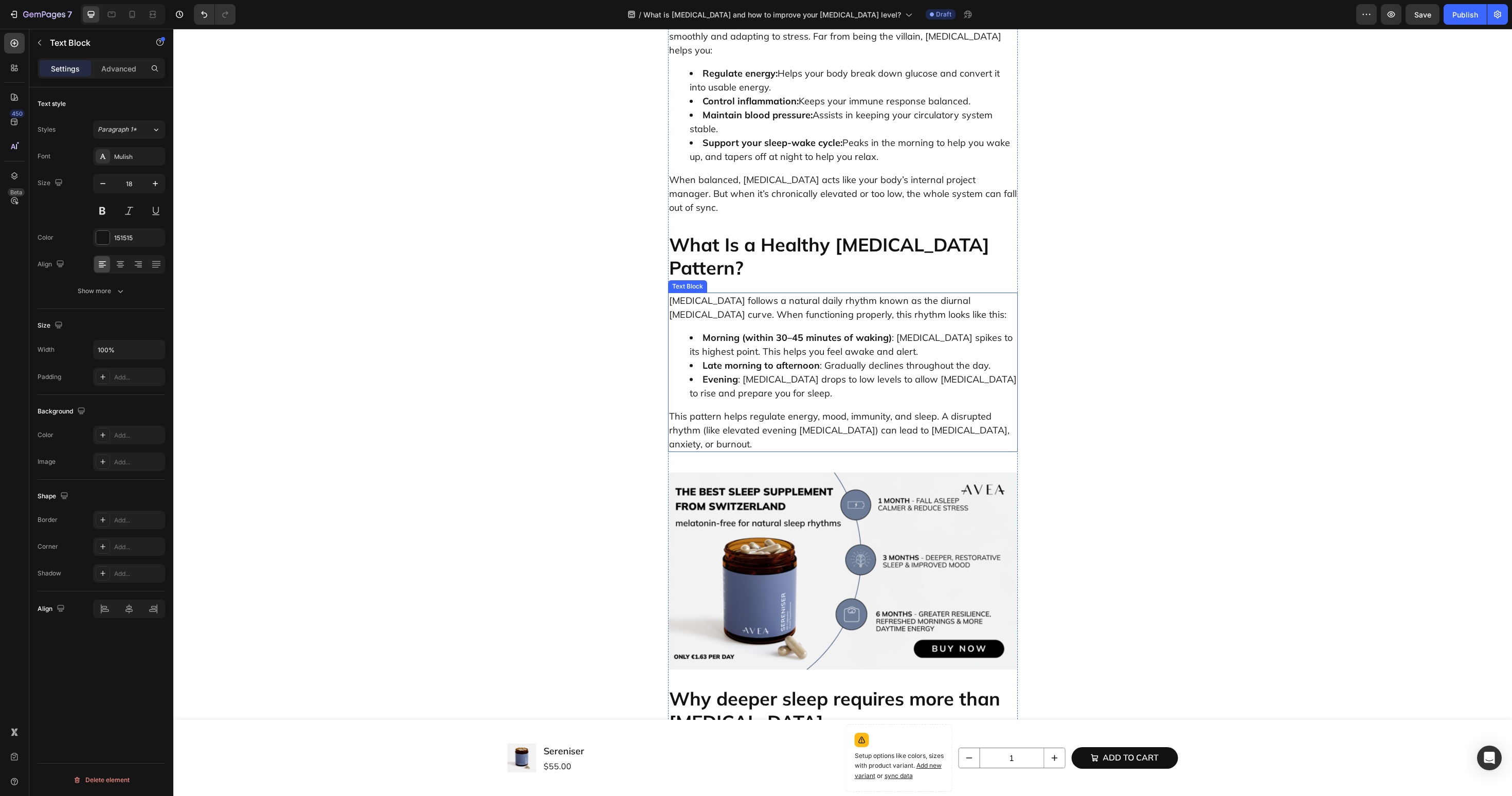
scroll to position [647, 0]
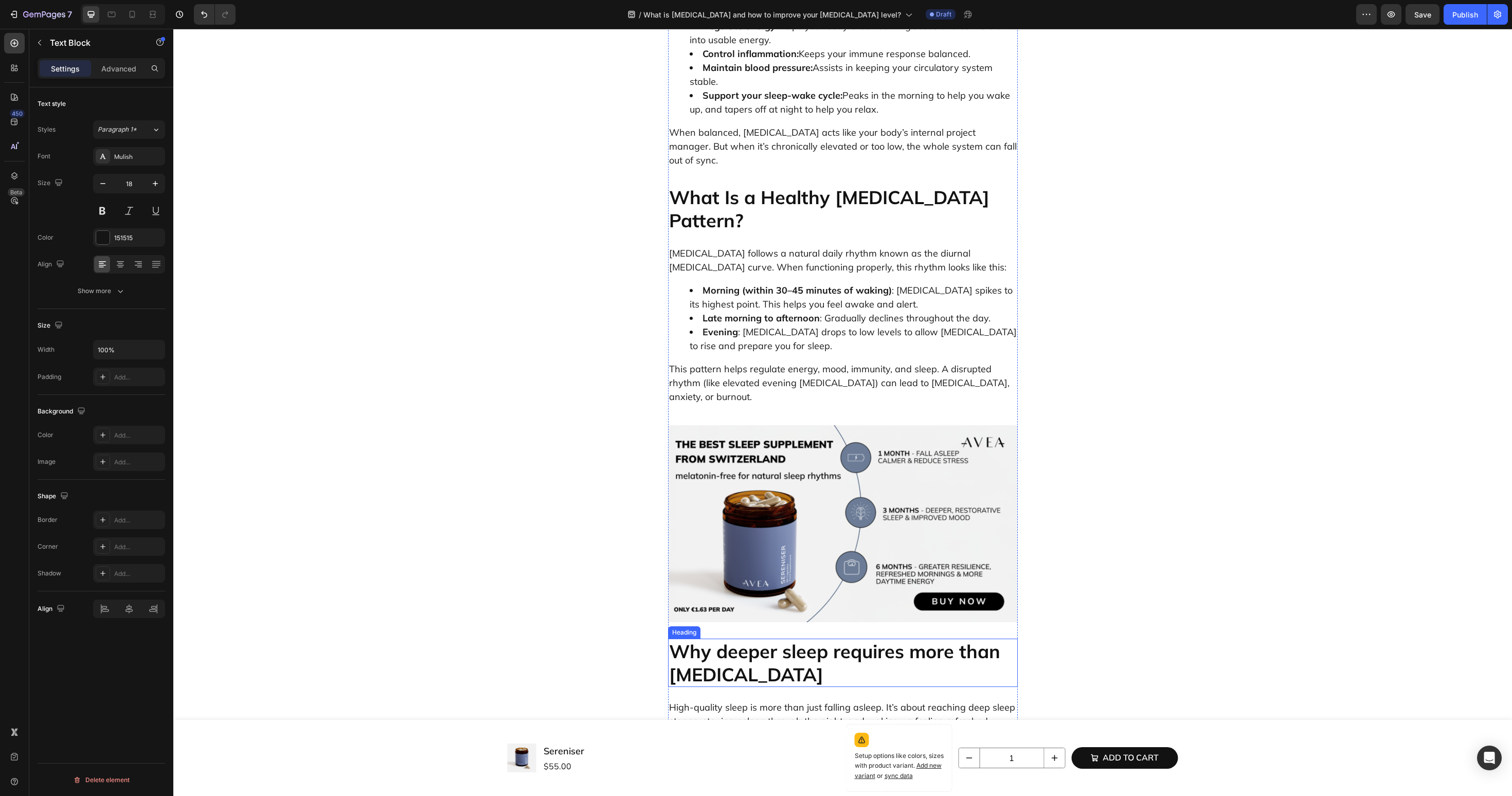
click at [736, 639] on h2 "Why deeper sleep requires more than melatonin" at bounding box center [843, 663] width 350 height 49
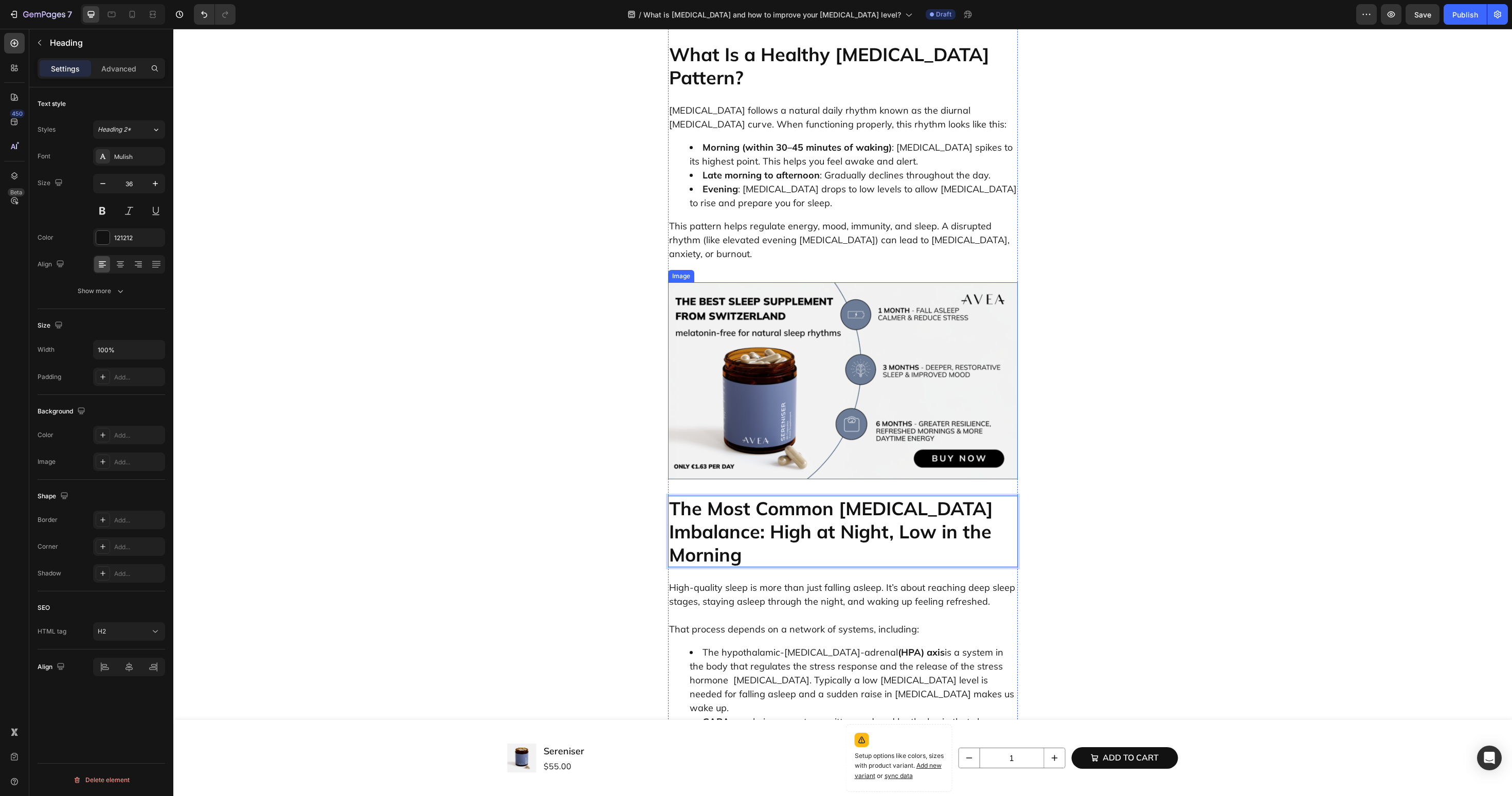
scroll to position [855, 0]
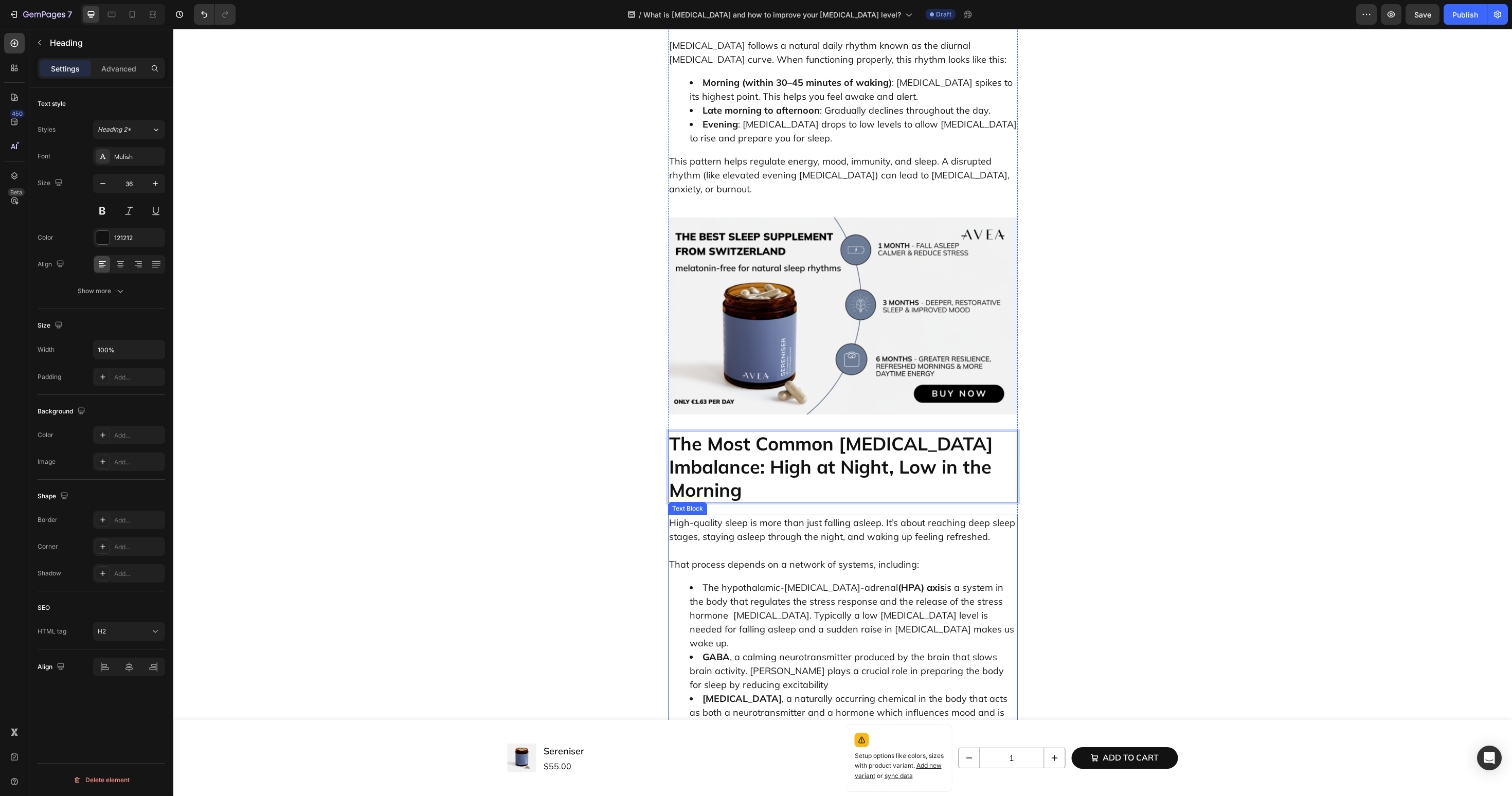
click at [777, 581] on li "The hypothalamic-pituitary-adrenal (HPA) axis is a system in the body that regu…" at bounding box center [853, 616] width 327 height 70
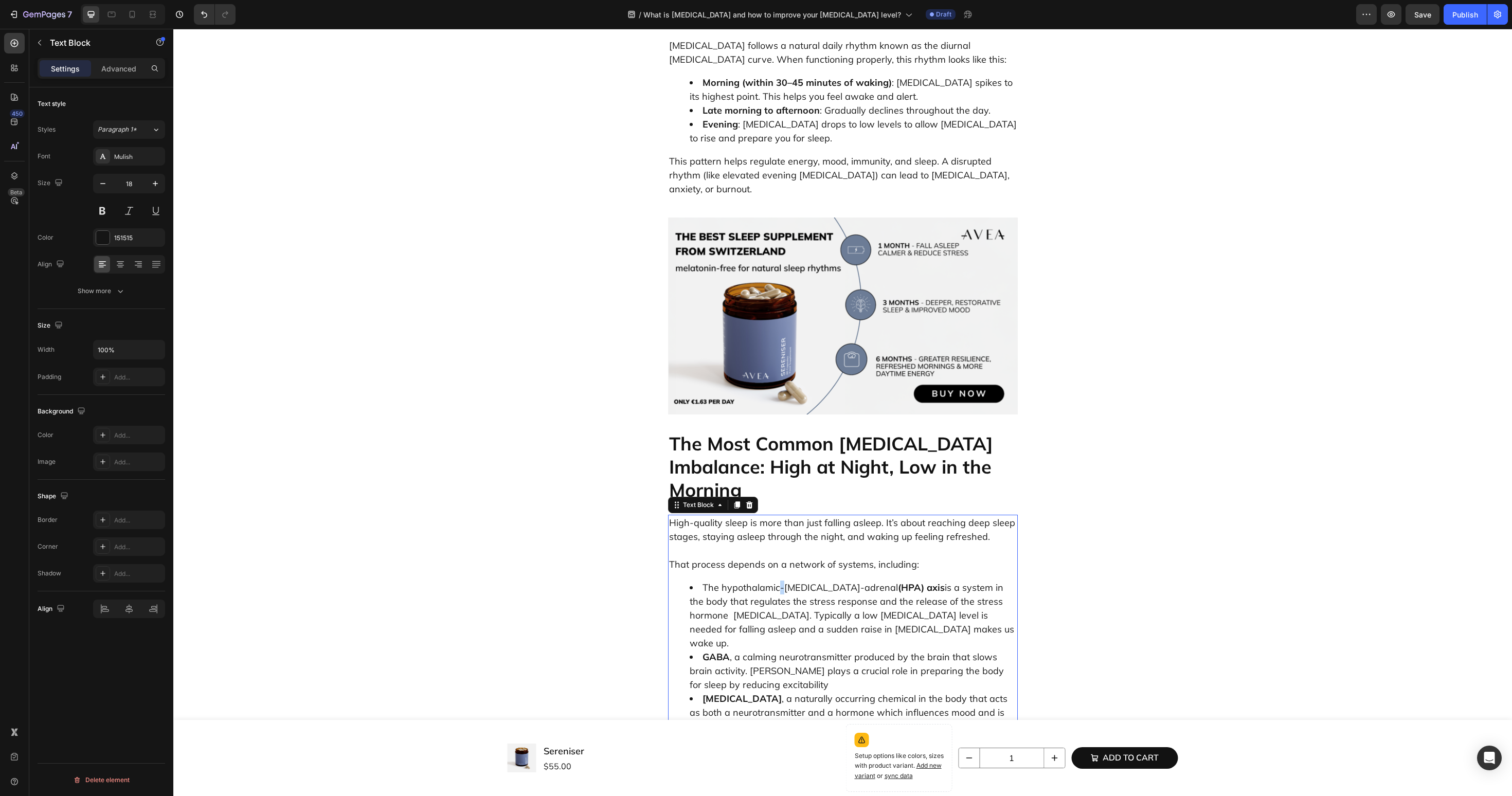
click at [777, 581] on li "The hypothalamic-pituitary-adrenal (HPA) axis is a system in the body that regu…" at bounding box center [853, 616] width 327 height 70
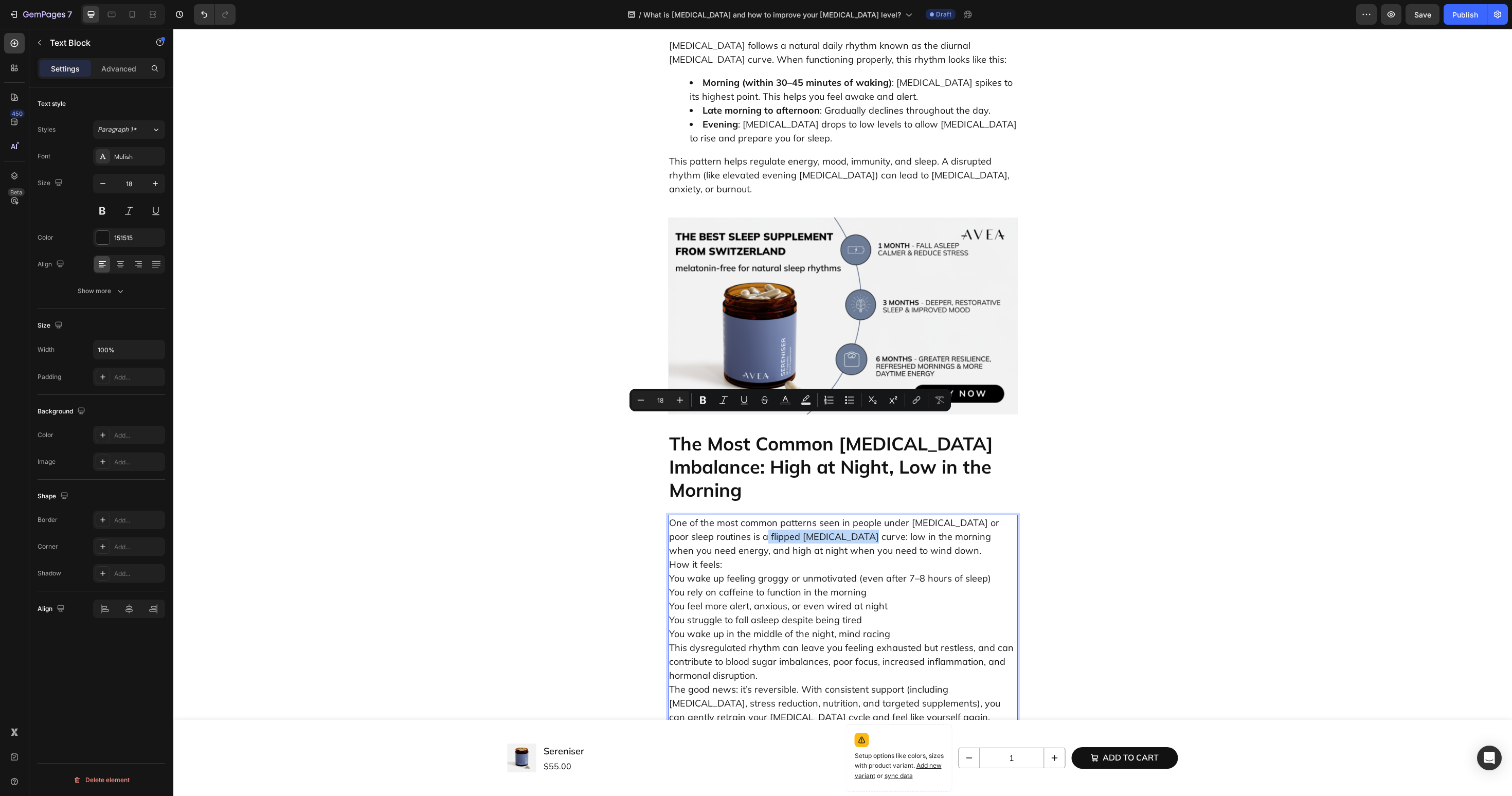
drag, startPoint x: 745, startPoint y: 423, endPoint x: 836, endPoint y: 425, distance: 91.0
click at [836, 516] on p "One of the most common patterns seen in people under chronic stress or poor sle…" at bounding box center [843, 627] width 348 height 222
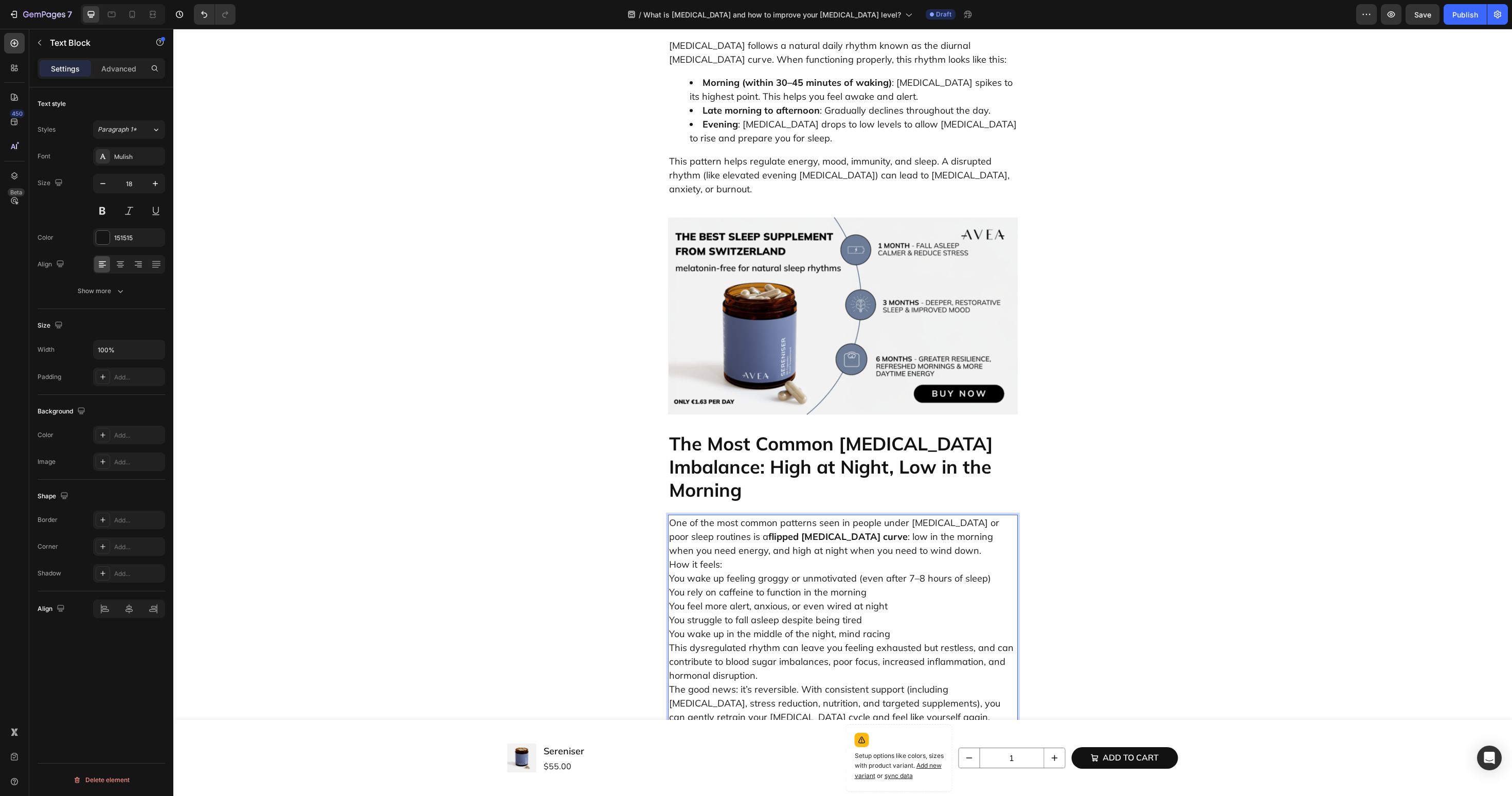
click at [785, 516] on p "One of the most common patterns seen in people under chronic stress or poor sle…" at bounding box center [843, 627] width 348 height 222
click at [932, 516] on p "One of the most common patterns seen in people under chronic stress or poor sle…" at bounding box center [843, 627] width 348 height 222
drag, startPoint x: 750, startPoint y: 460, endPoint x: 661, endPoint y: 460, distance: 89.0
click at [661, 460] on div "What is Cortisol and how to improve your cortisol level? Heading Why Cortisol M…" at bounding box center [843, 624] width 1324 height 2793
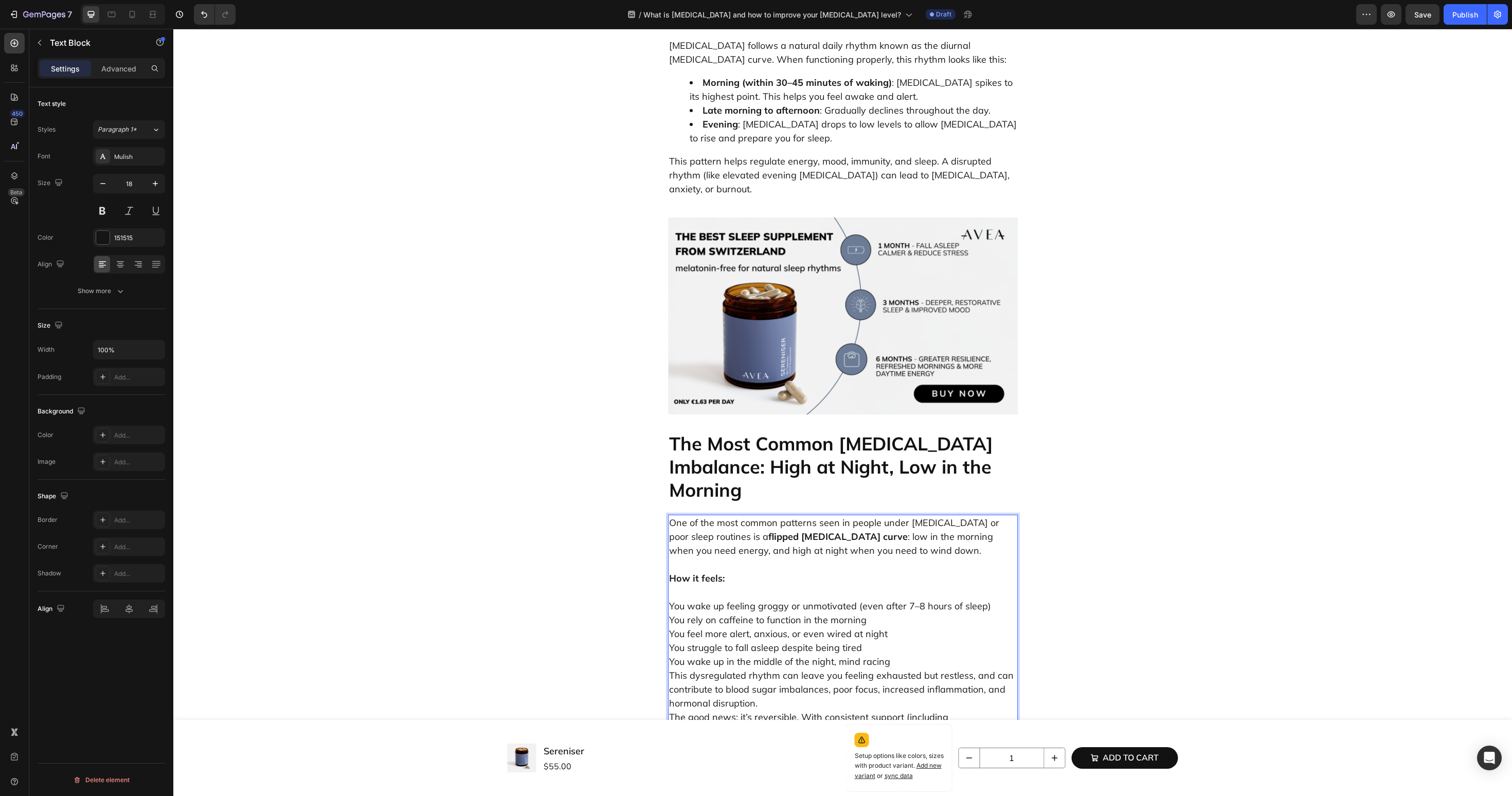
click at [902, 586] on p "You wake up feeling groggy or unmotivated (even after 7–8 hours of sleep) You r…" at bounding box center [843, 676] width 348 height 181
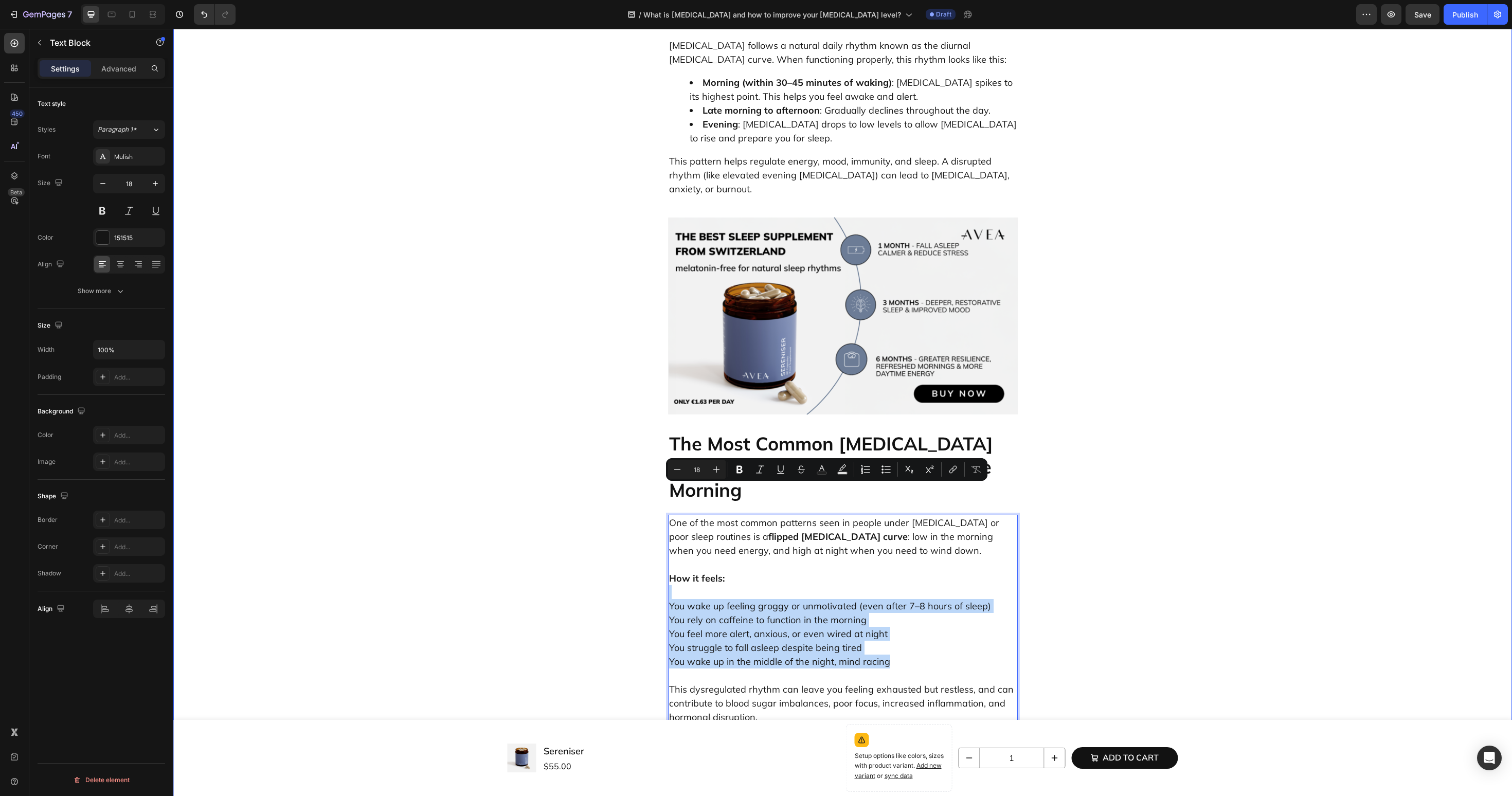
drag, startPoint x: 902, startPoint y: 548, endPoint x: 665, endPoint y: 482, distance: 246.0
click at [665, 482] on div "What is Cortisol and how to improve your cortisol level? Heading Why Cortisol M…" at bounding box center [843, 638] width 1324 height 2820
click at [879, 467] on button "Bulleted List" at bounding box center [886, 469] width 18 height 18
type input "18"
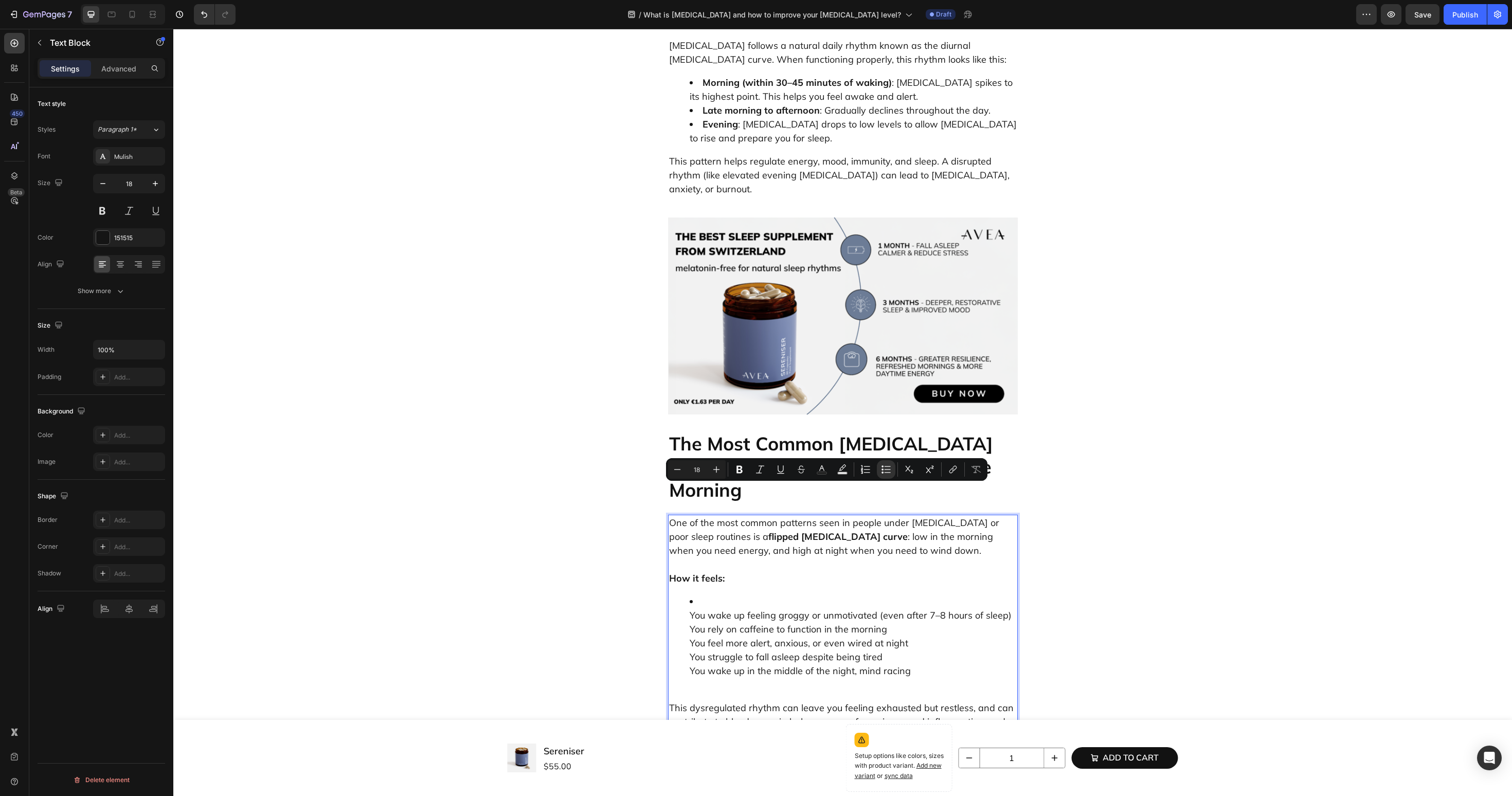
click at [799, 595] on li "You wake up feeling groggy or unmotivated (even after 7–8 hours of sleep) You r…" at bounding box center [853, 636] width 327 height 84
click at [690, 595] on li "You wake up feeling groggy or unmotivated (even after 7–8 hours of sleep) You r…" at bounding box center [853, 636] width 327 height 84
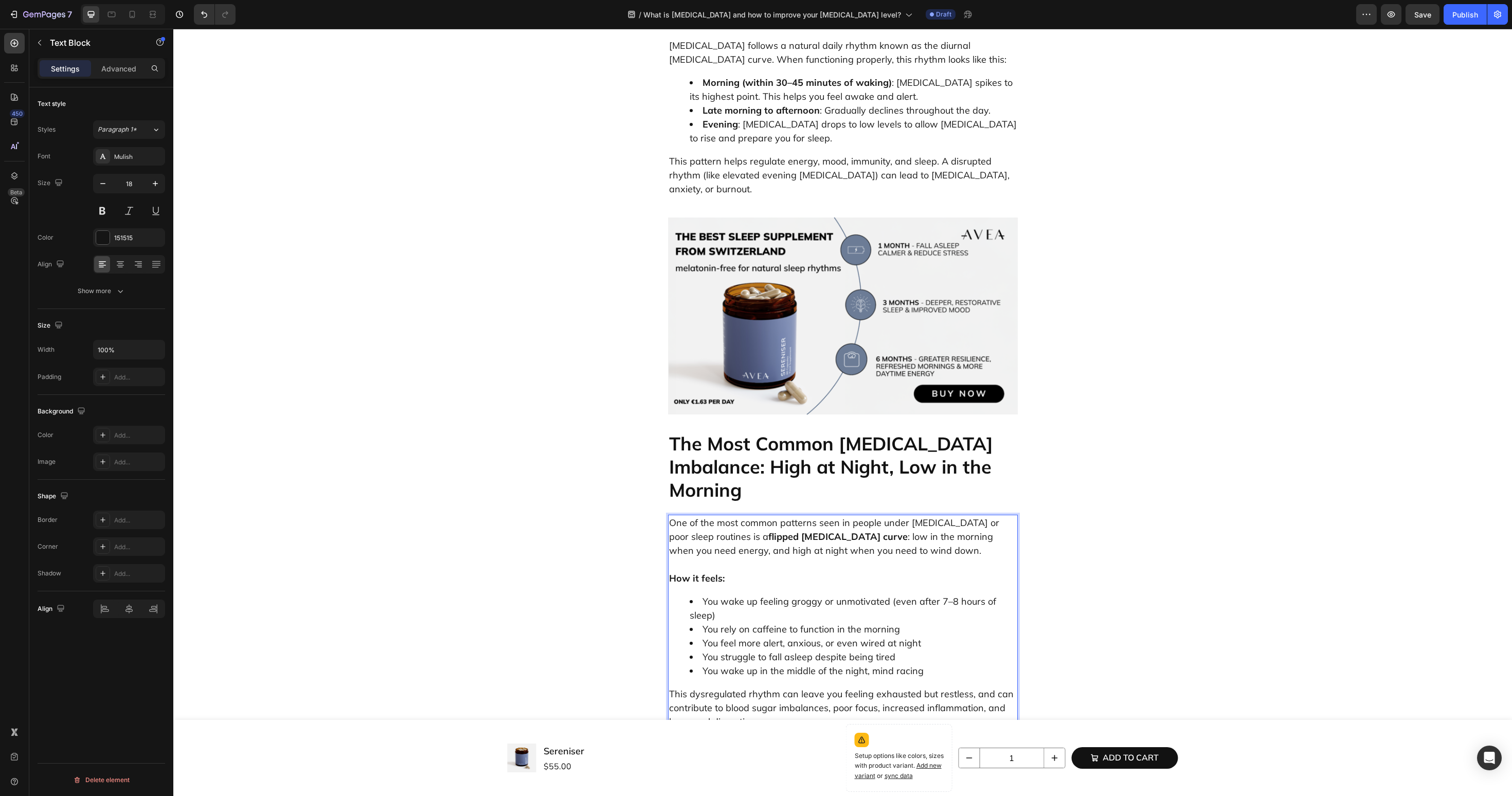
click at [838, 688] on p "This dysregulated rhythm can leave you feeling exhausted but restless, and can …" at bounding box center [843, 736] width 348 height 97
click at [706, 729] on p "⁠⁠⁠⁠⁠⁠⁠ The good news: it’s reversible. With consistent support (including slee…" at bounding box center [843, 764] width 348 height 70
click at [715, 688] on p "This dysregulated rhythm can leave you feeling exhausted but restless, and can …" at bounding box center [843, 708] width 348 height 41
click at [711, 688] on p "This dysregulated rhythm can leave you feeling exhausted but restless, and can …" at bounding box center [843, 708] width 348 height 41
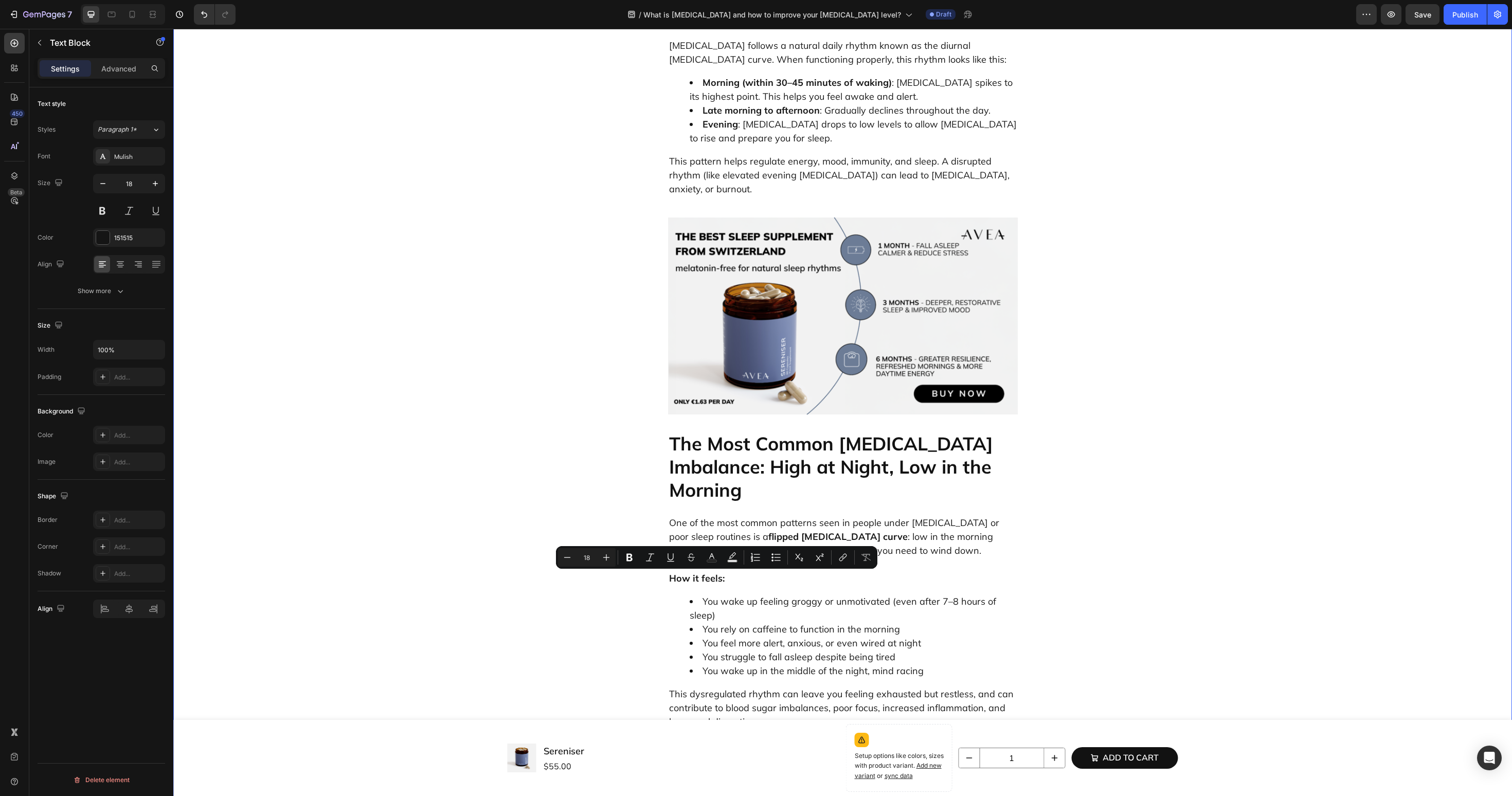
click at [557, 533] on div "What is Cortisol and how to improve your cortisol level? Heading Why Cortisol M…" at bounding box center [843, 641] width 1324 height 2826
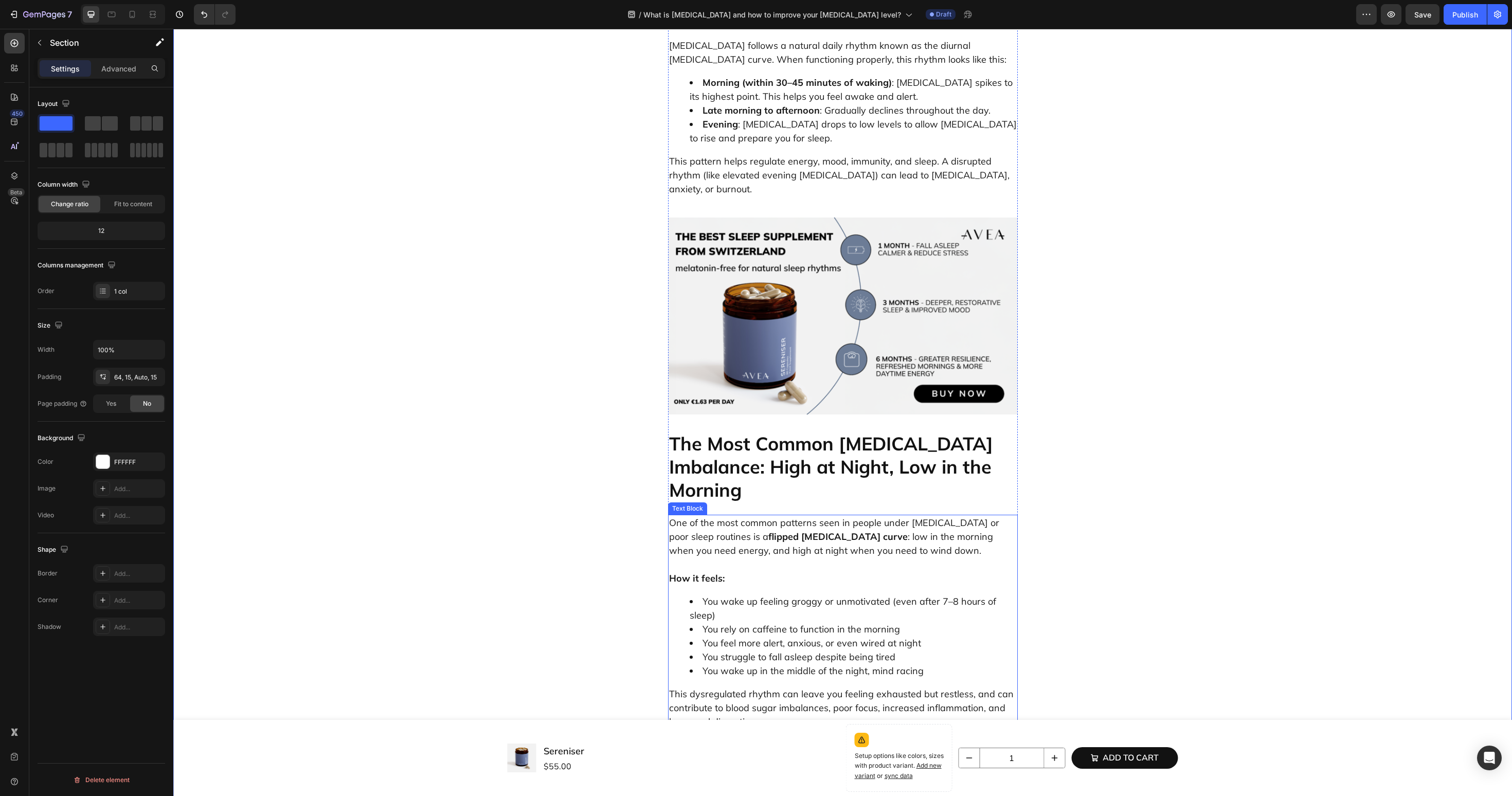
click at [692, 688] on p "This dysregulated rhythm can leave you feeling exhausted but restless, and can …" at bounding box center [843, 708] width 348 height 41
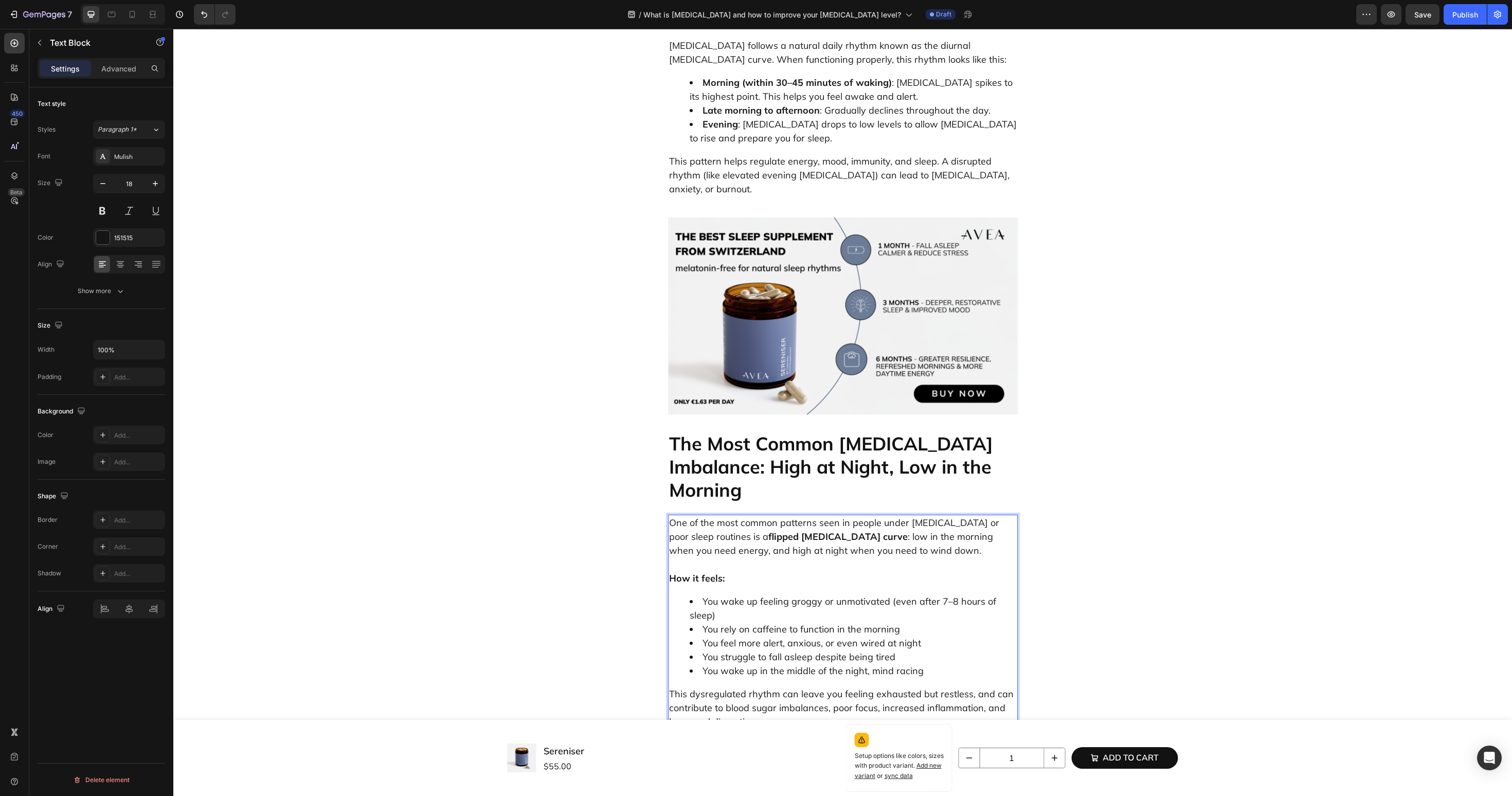
click at [700, 688] on p "This dysregulated rhythm can leave you feeling exhausted but restless, and can …" at bounding box center [843, 708] width 348 height 41
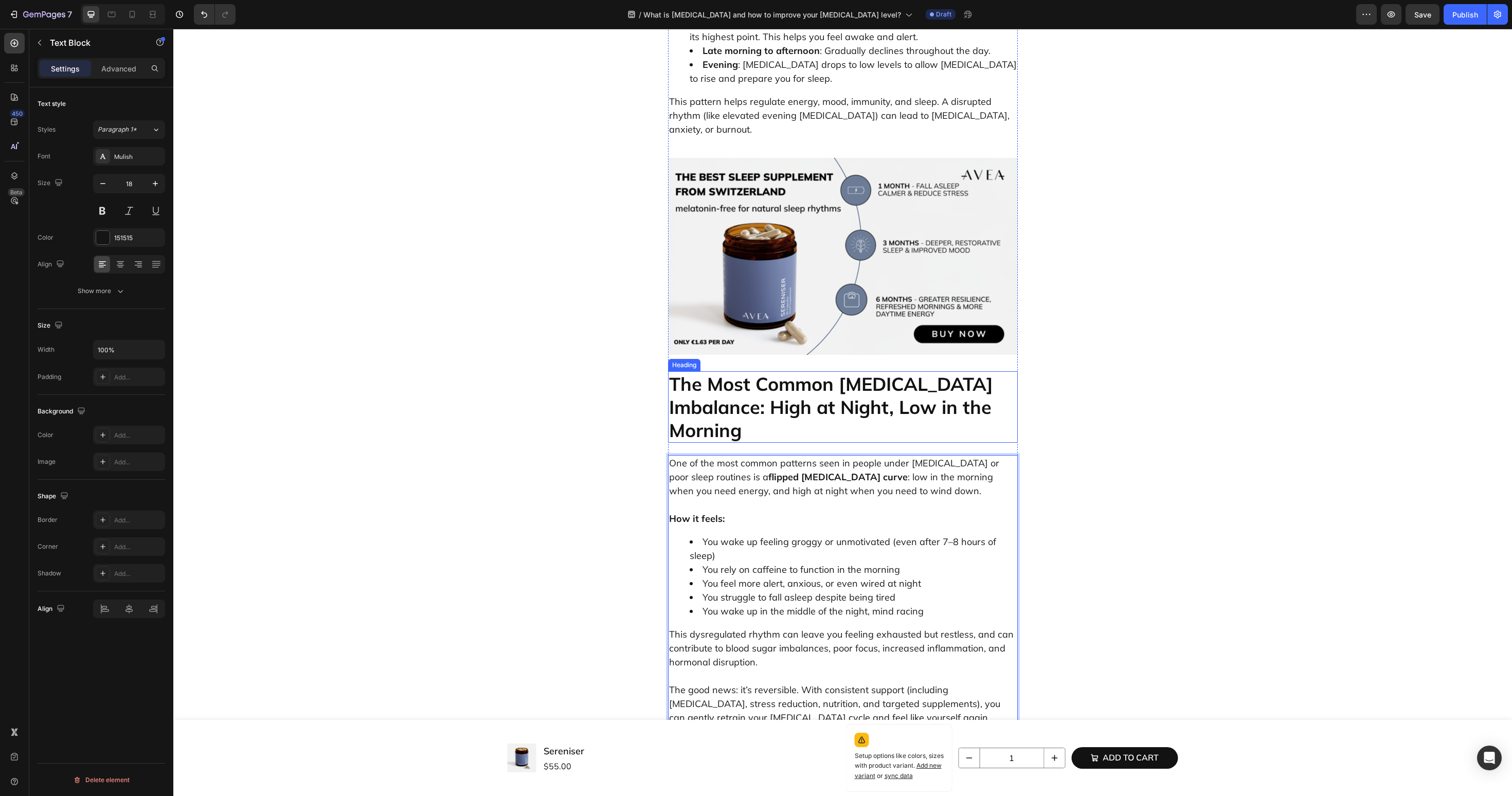
scroll to position [1210, 0]
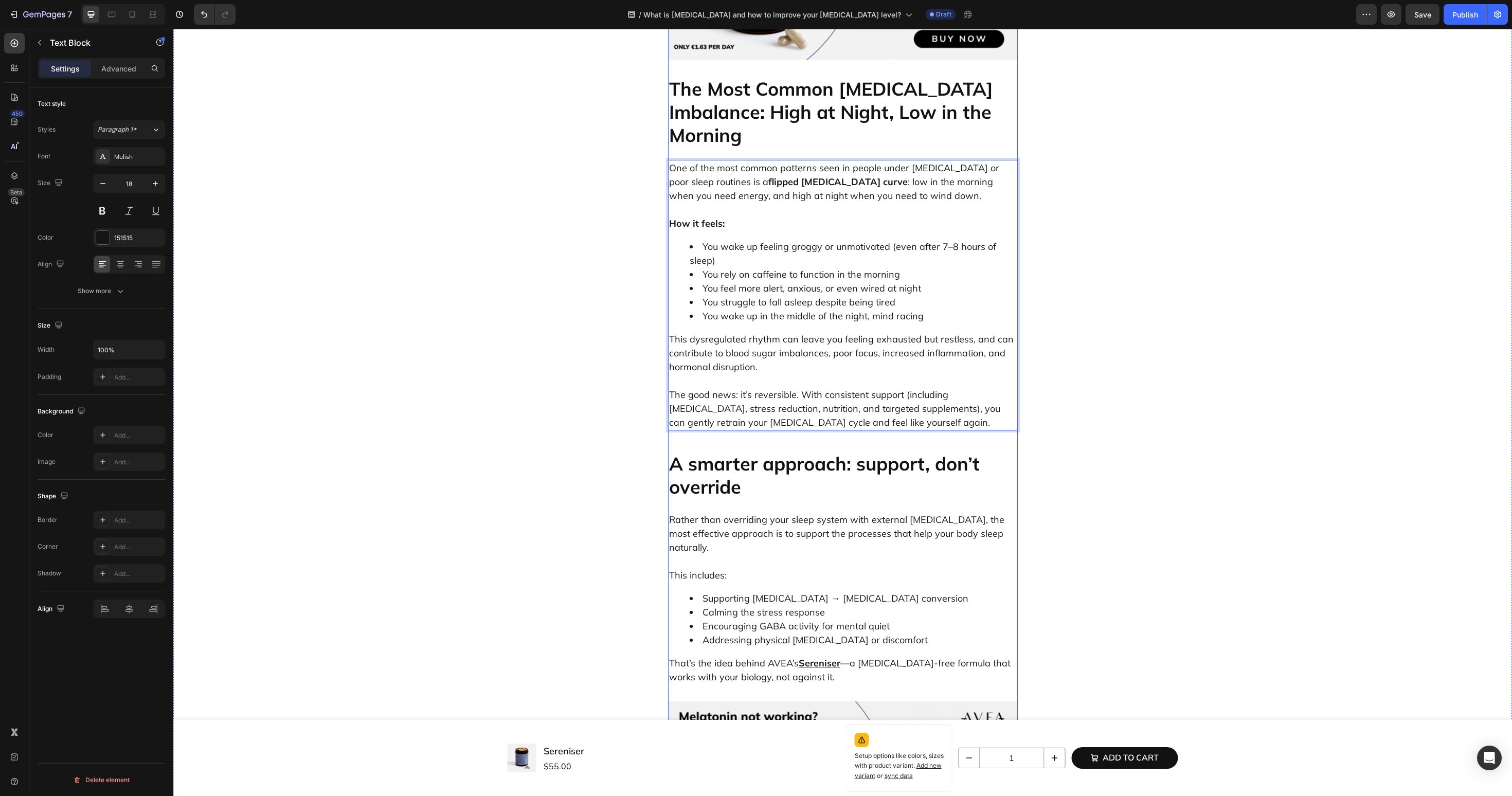
click at [783, 451] on h2 "A smarter approach: support, don’t override" at bounding box center [843, 475] width 350 height 49
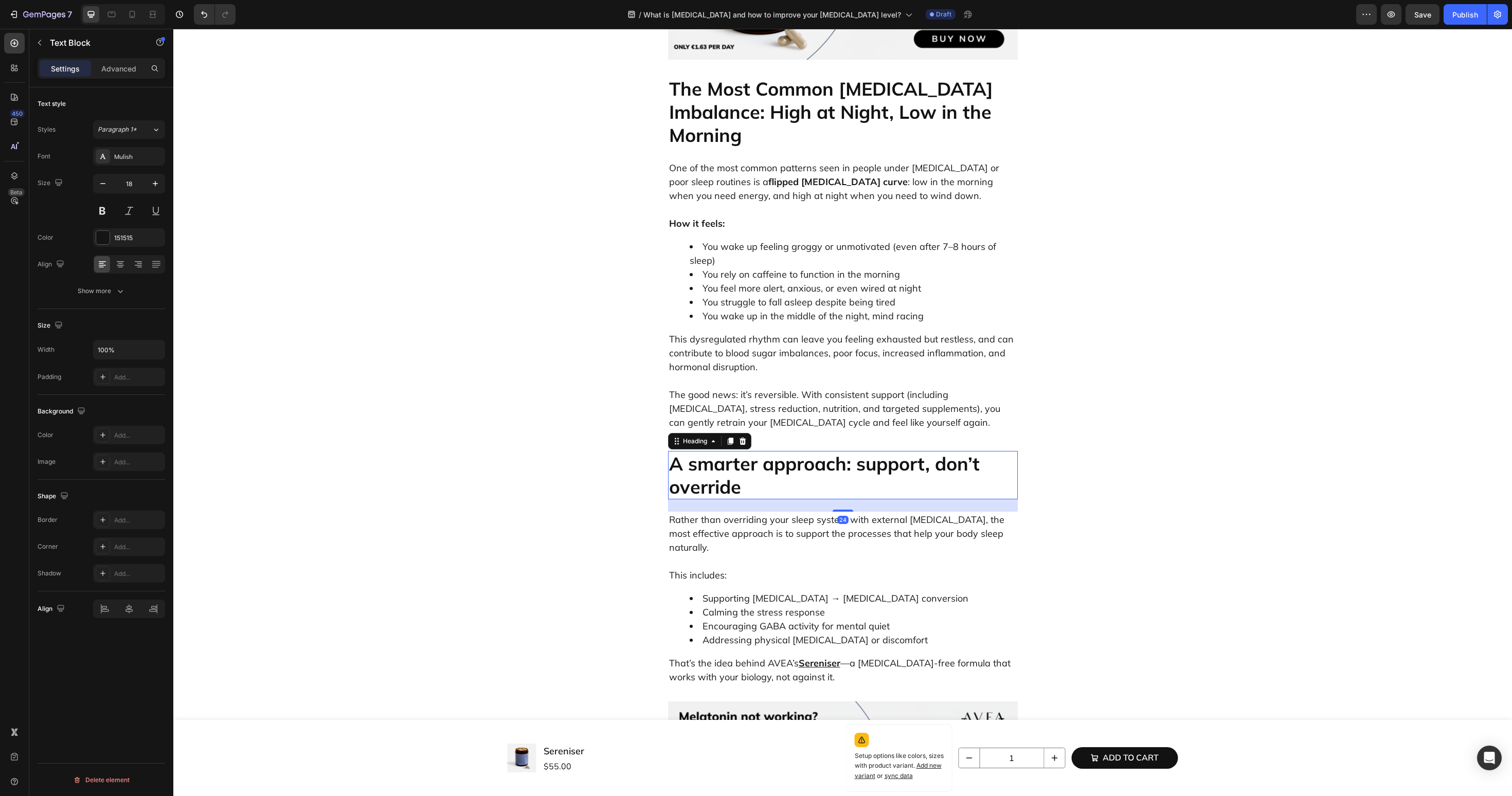
click at [783, 451] on h2 "A smarter approach: support, don’t override" at bounding box center [843, 475] width 350 height 49
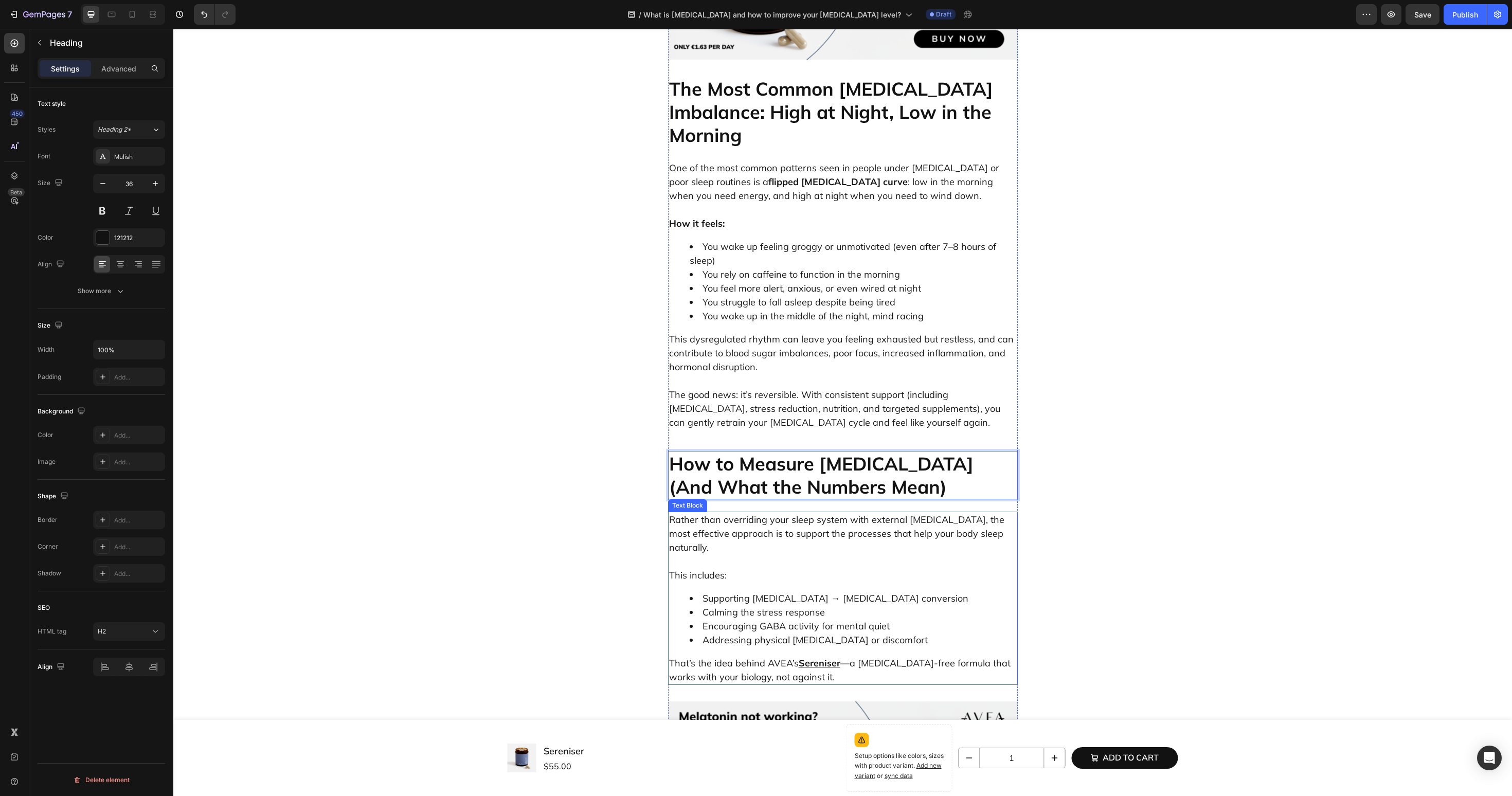
click at [796, 605] on li "Calming the stress response" at bounding box center [853, 611] width 327 height 14
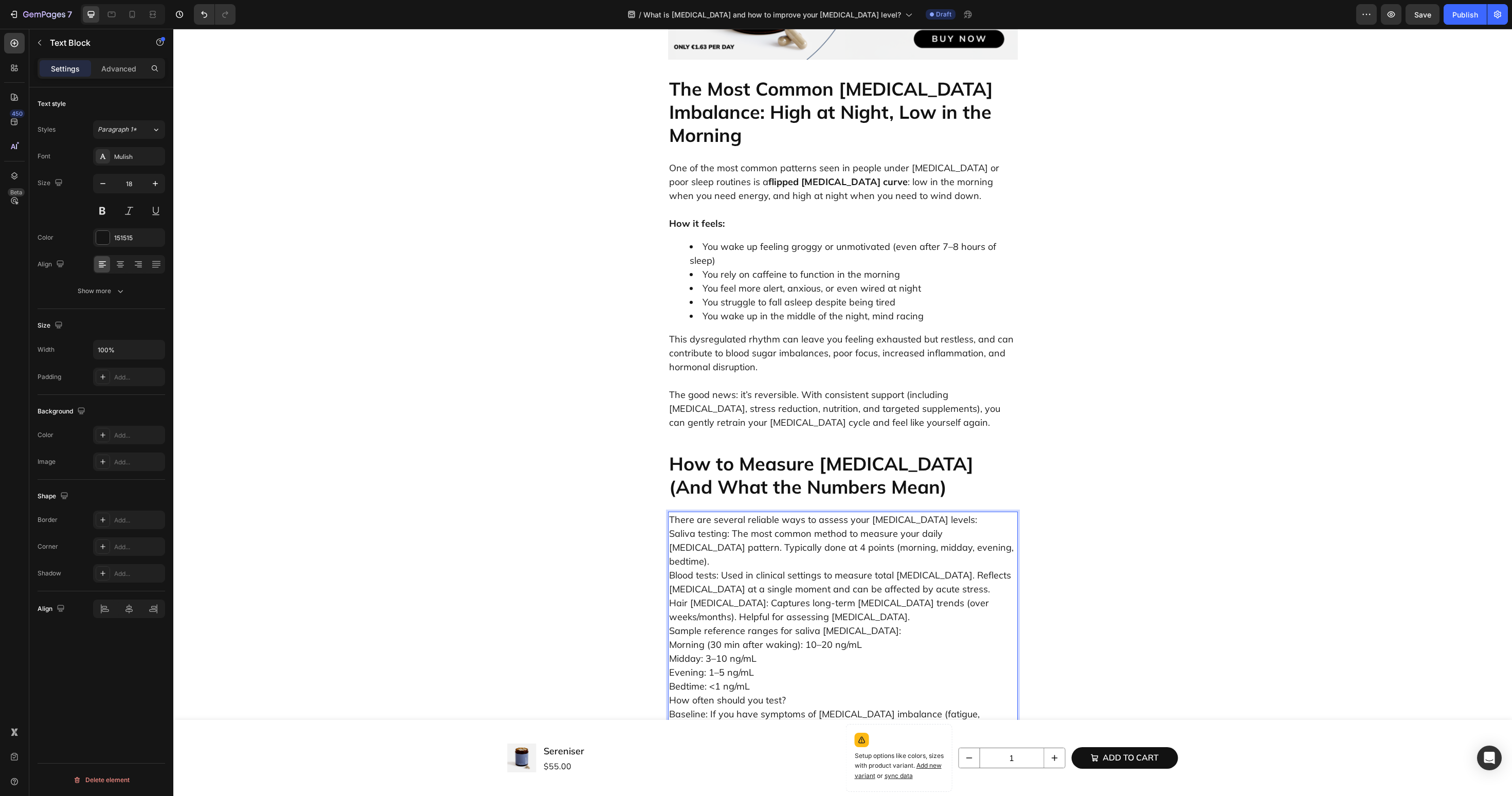
click at [946, 513] on p "There are several reliable ways to assess your cortisol levels: Saliva testing:…" at bounding box center [843, 645] width 348 height 263
click at [807, 527] on p "⁠⁠⁠⁠⁠⁠⁠ Saliva testing: The most common method to measure your daily cortisol p…" at bounding box center [843, 658] width 348 height 263
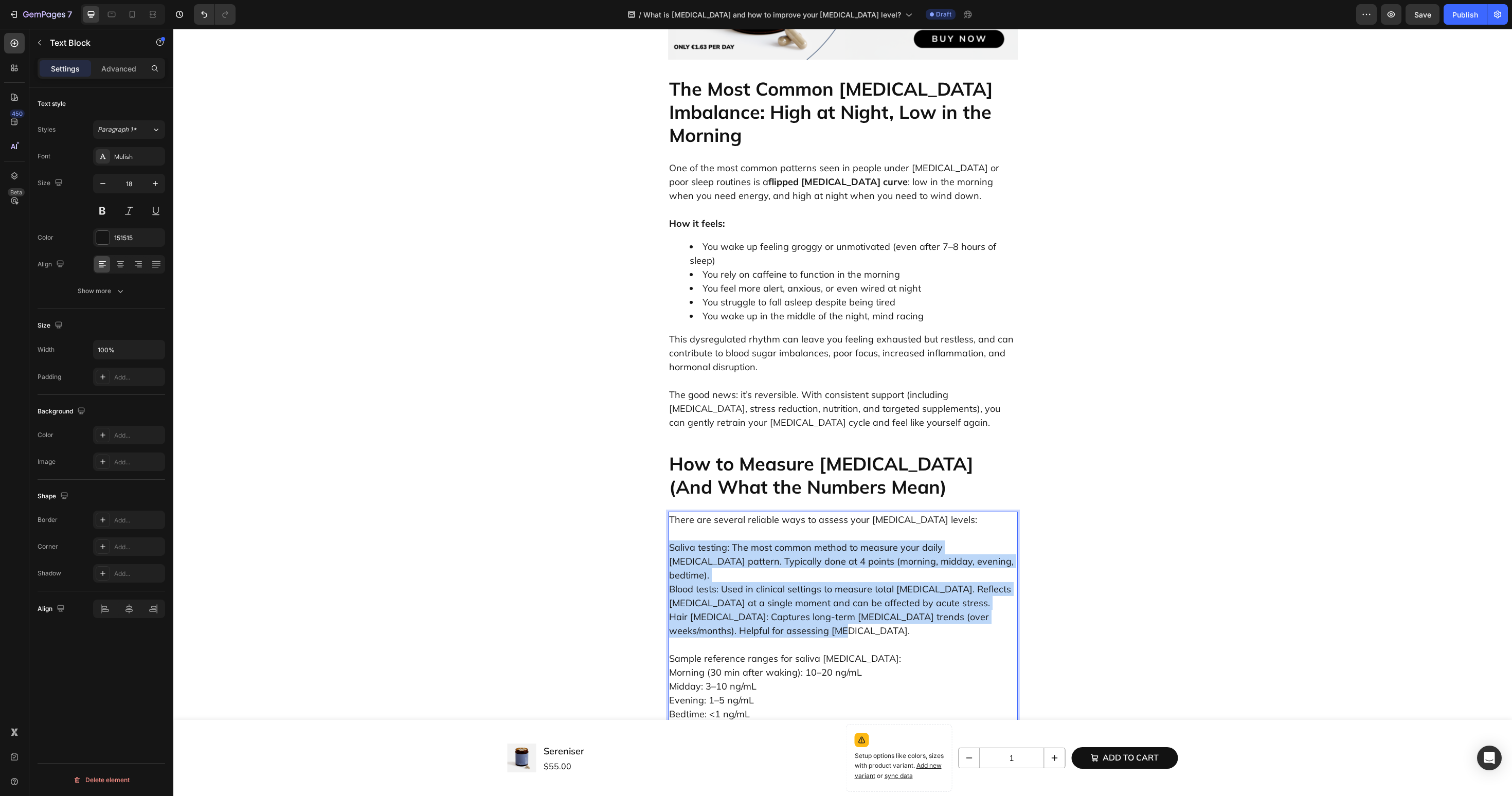
drag, startPoint x: 801, startPoint y: 503, endPoint x: 665, endPoint y: 437, distance: 151.2
click at [665, 437] on div "What is Cortisol and how to improve your cortisol level? Heading Why Cortisol M…" at bounding box center [843, 443] width 1324 height 3143
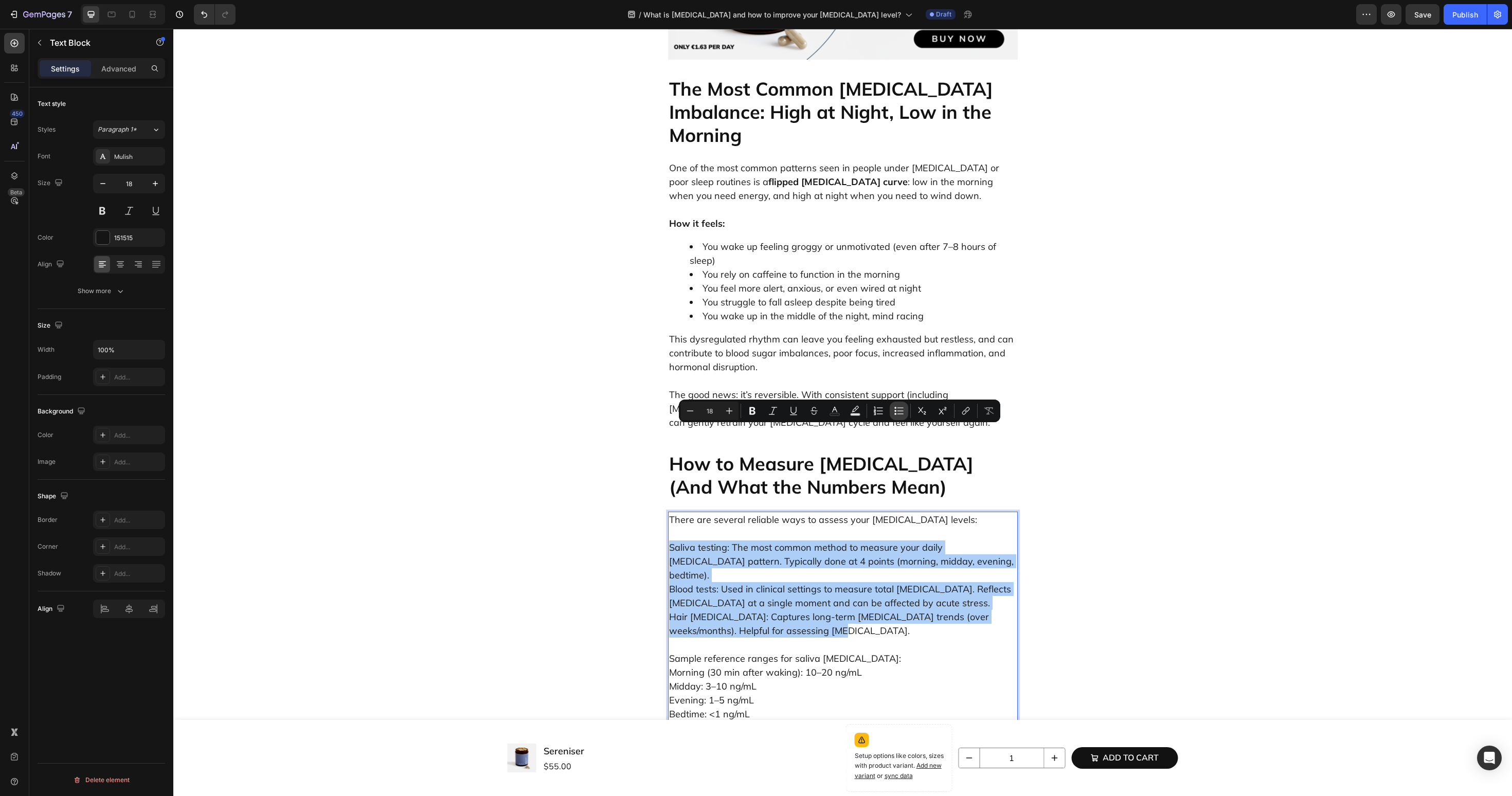
click at [901, 408] on icon "Editor contextual toolbar" at bounding box center [901, 408] width 6 height 1
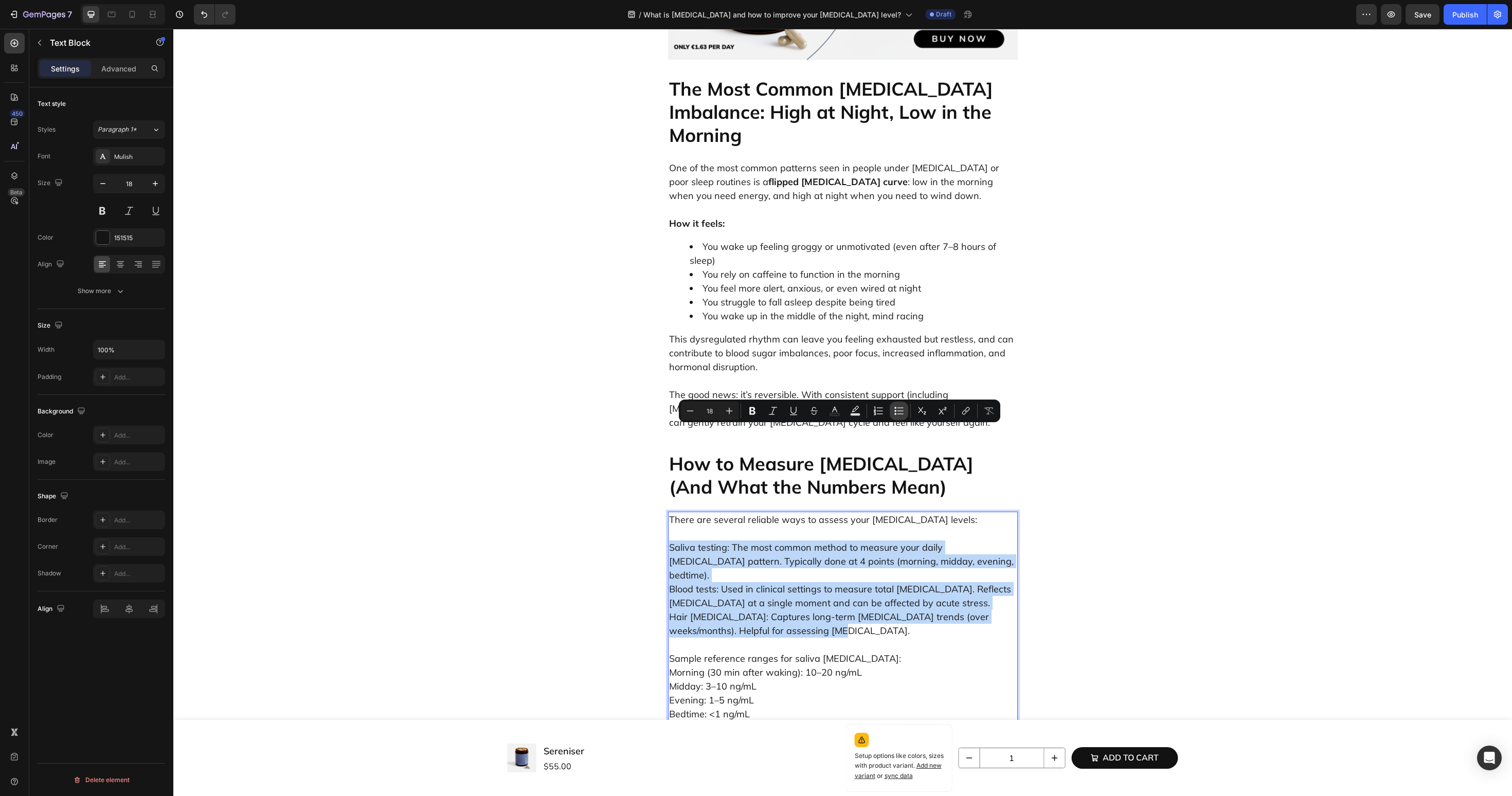
type input "18"
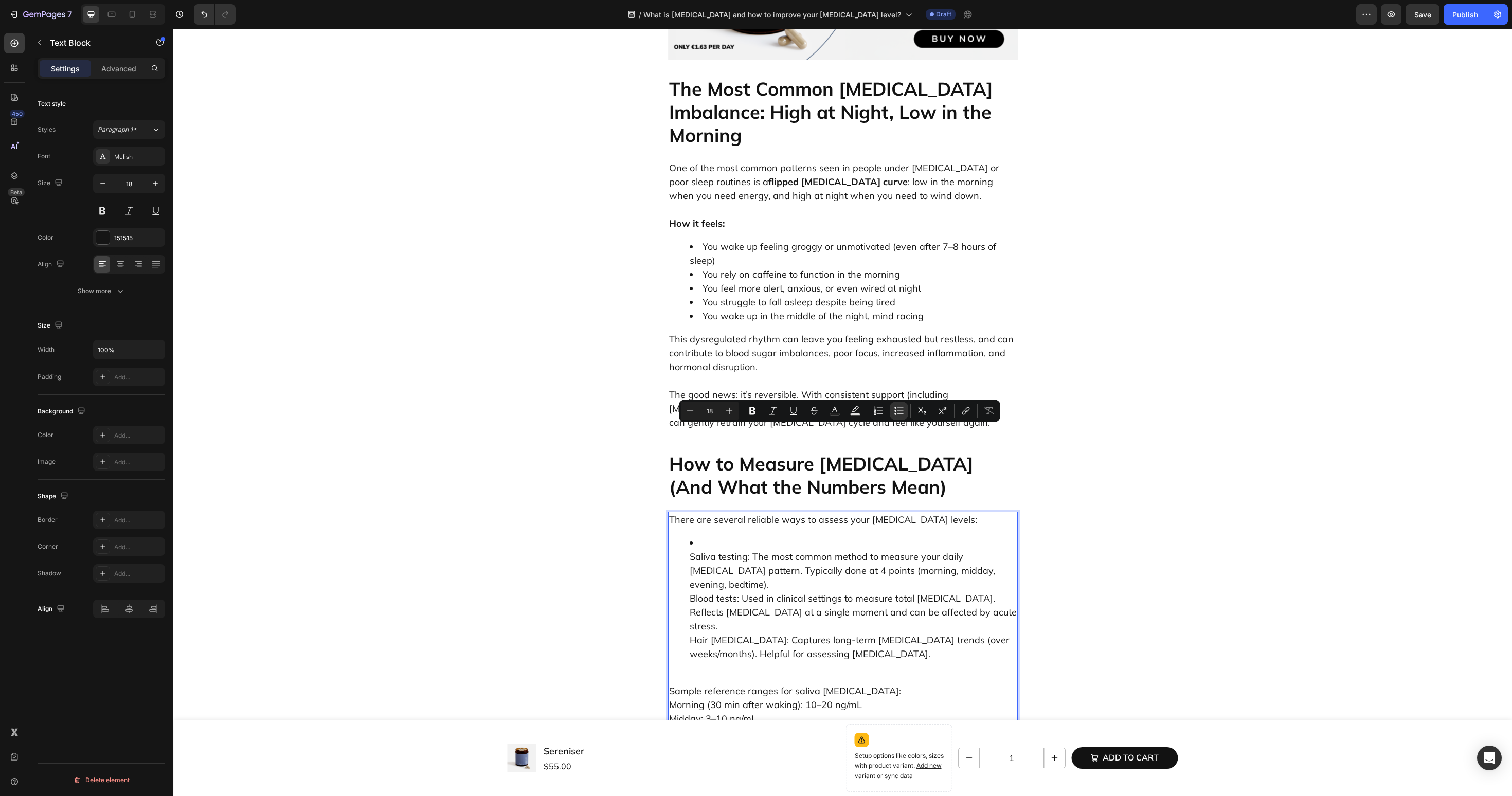
click at [687, 536] on ul "Saliva testing: The most common method to measure your daily cortisol pattern. …" at bounding box center [843, 599] width 348 height 125
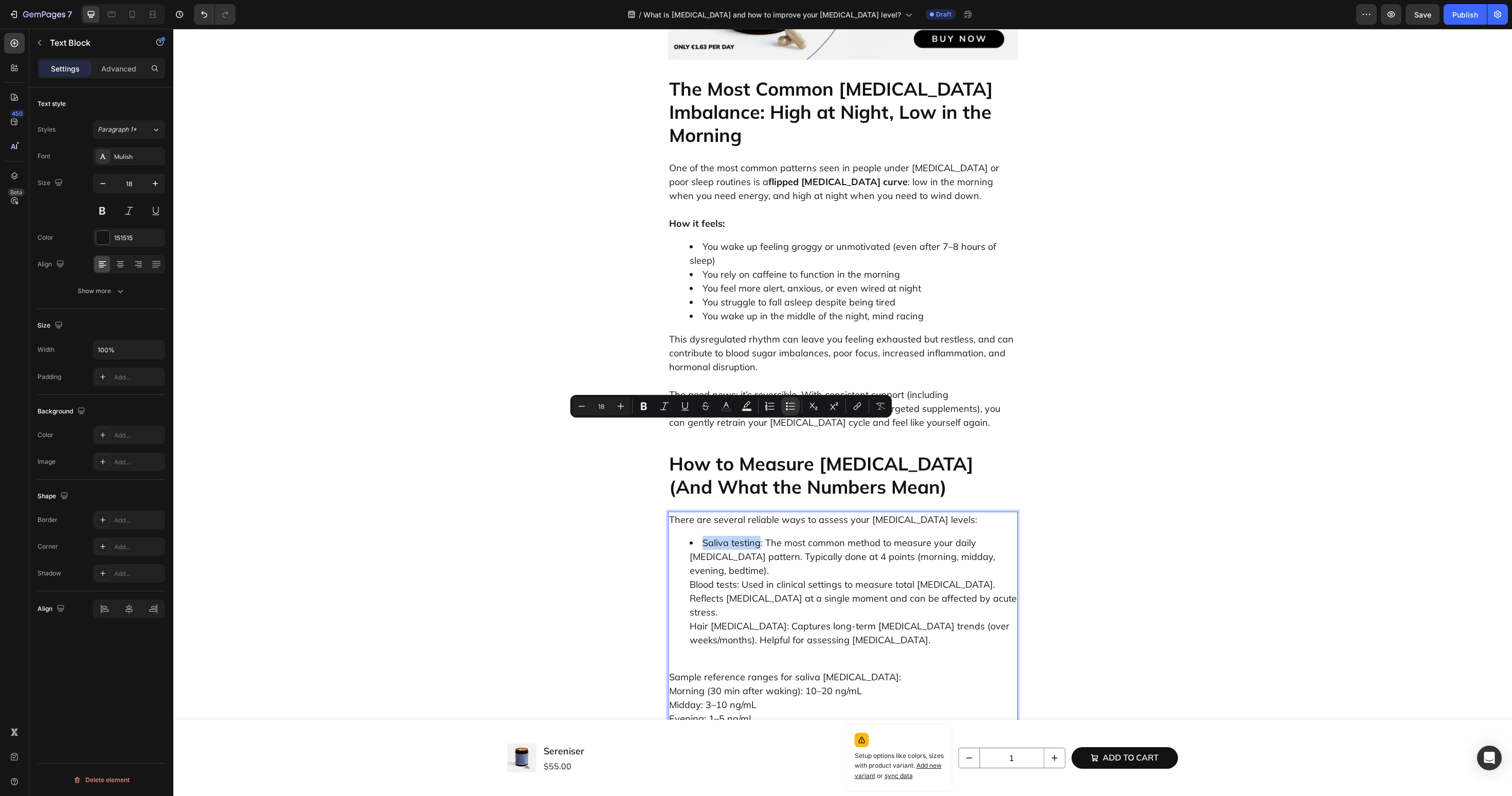
drag, startPoint x: 701, startPoint y: 428, endPoint x: 760, endPoint y: 431, distance: 59.1
click at [760, 536] on li "Saliva testing: The most common method to measure your daily cortisol pattern. …" at bounding box center [853, 591] width 327 height 111
click at [683, 536] on ul "Saliva testing : The most common method to measure your daily cortisol pattern.…" at bounding box center [843, 591] width 348 height 111
drag, startPoint x: 701, startPoint y: 455, endPoint x: 749, endPoint y: 457, distance: 48.0
click at [749, 577] on li "Blood tests: Used in clinical settings to measure total cortisol. Reflects cort…" at bounding box center [853, 612] width 327 height 70
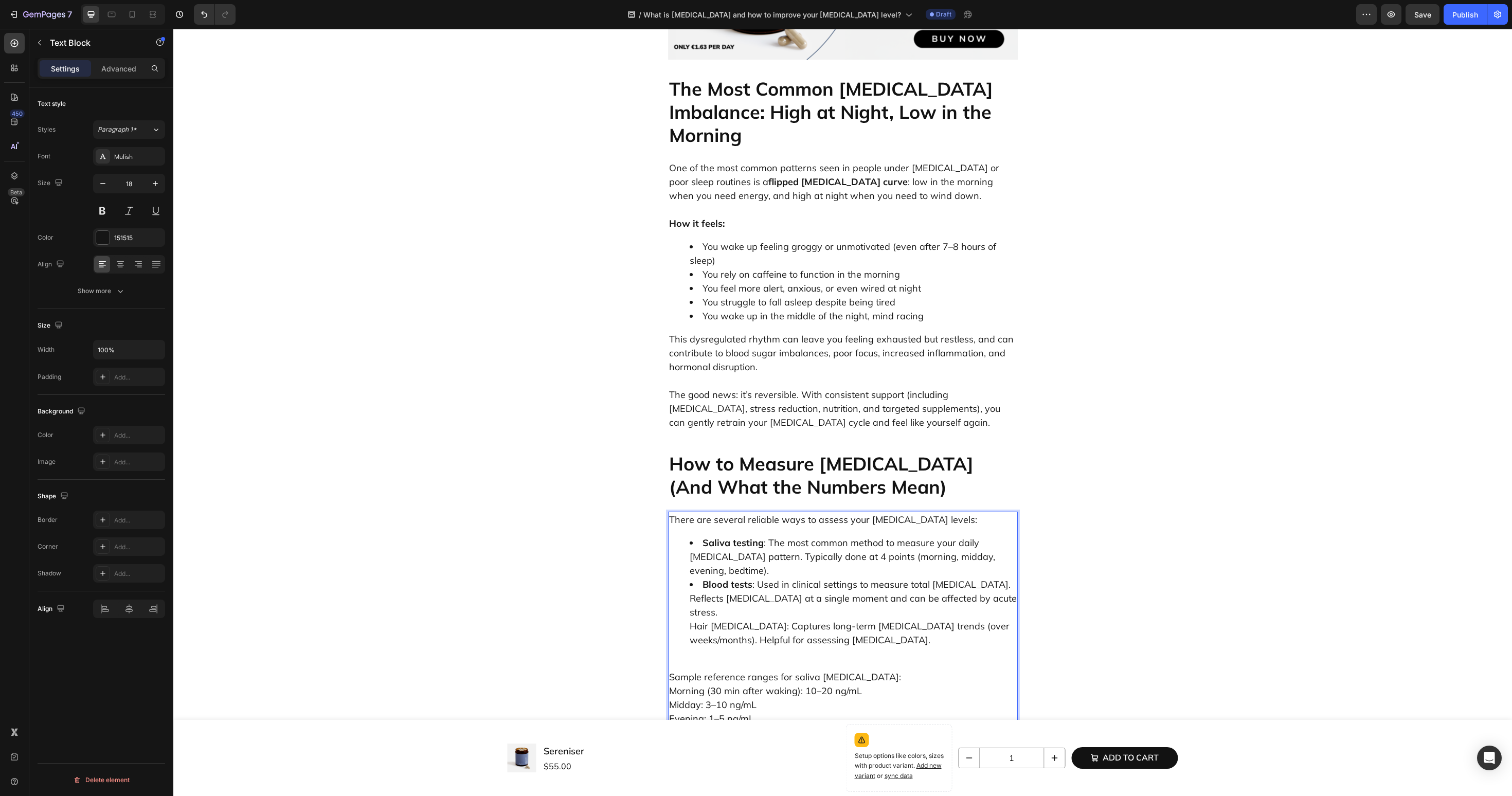
click at [689, 536] on ul "Saliva testing : The most common method to measure your daily cortisol pattern.…" at bounding box center [843, 591] width 348 height 111
drag, startPoint x: 702, startPoint y: 485, endPoint x: 753, endPoint y: 486, distance: 51.0
click at [753, 620] on li "Hair cortisol: Captures long-term cortisol trends (over weeks/months). Helpful …" at bounding box center [853, 633] width 327 height 28
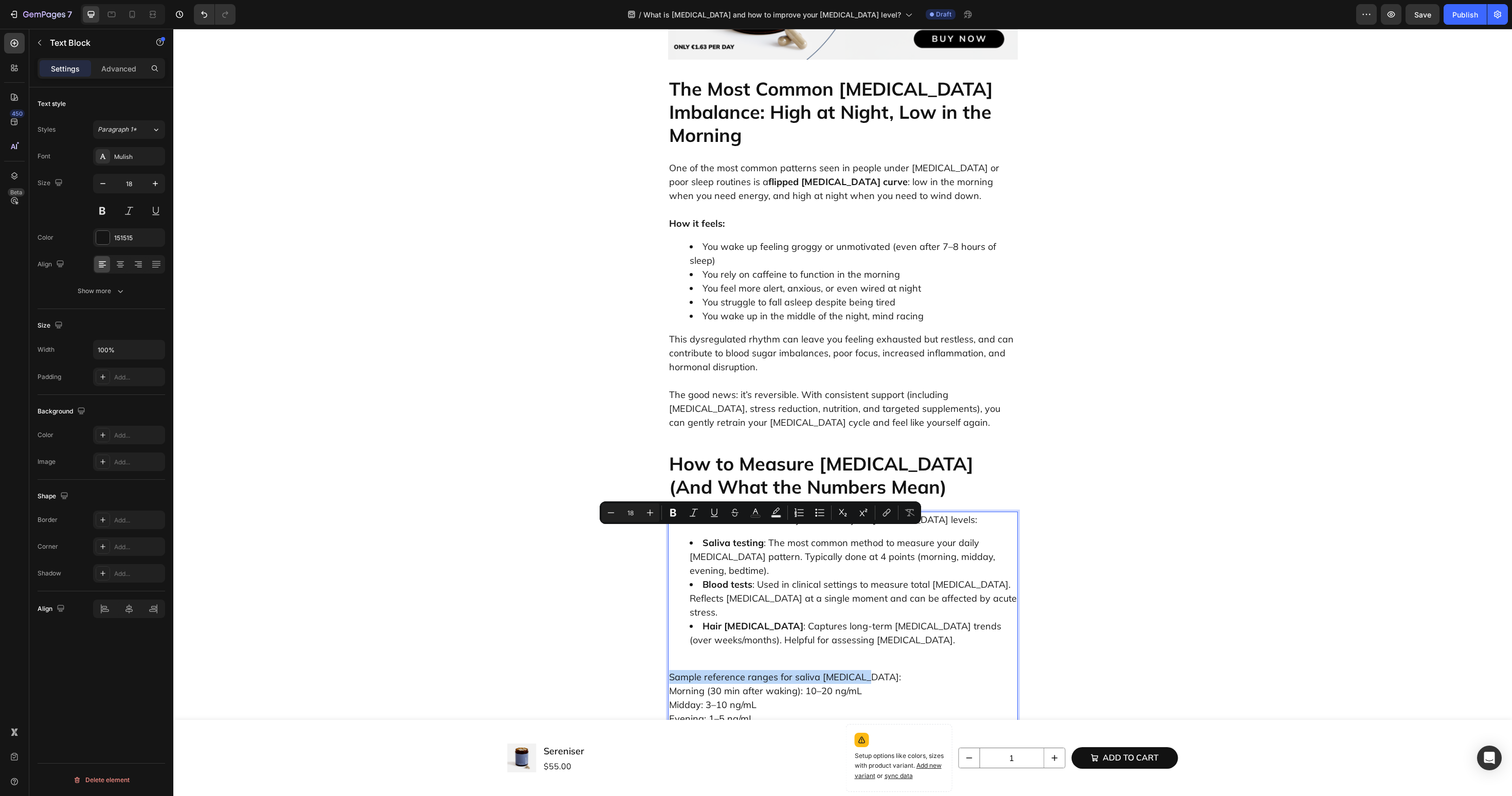
drag, startPoint x: 868, startPoint y: 532, endPoint x: 668, endPoint y: 532, distance: 200.0
click at [669, 656] on p "Sample reference ranges for saliva cortisol: Morning (30 min after waking): 10–…" at bounding box center [843, 740] width 348 height 167
click at [992, 656] on p "Sample reference ranges for saliva cortisol: Morning (30 min after waking): 10–…" at bounding box center [843, 740] width 348 height 167
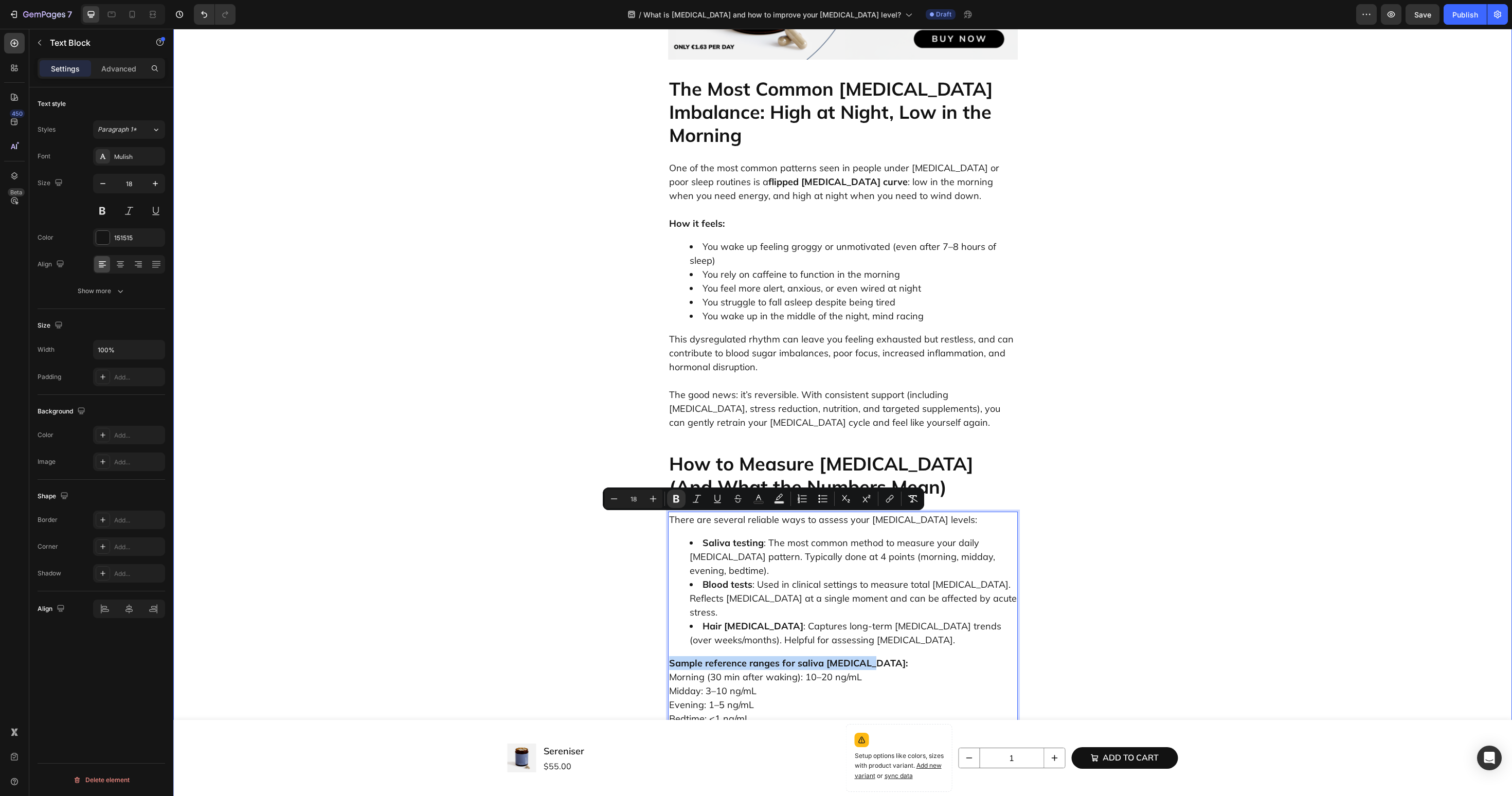
drag, startPoint x: 876, startPoint y: 521, endPoint x: 664, endPoint y: 521, distance: 212.0
click at [664, 521] on div "What is Cortisol and how to improve your cortisol level? Heading Why Cortisol M…" at bounding box center [843, 446] width 1324 height 3147
click at [767, 656] on p "Sample reference ranges for saliva cortisol: Morning (30 min after waking): 10–…" at bounding box center [843, 733] width 348 height 152
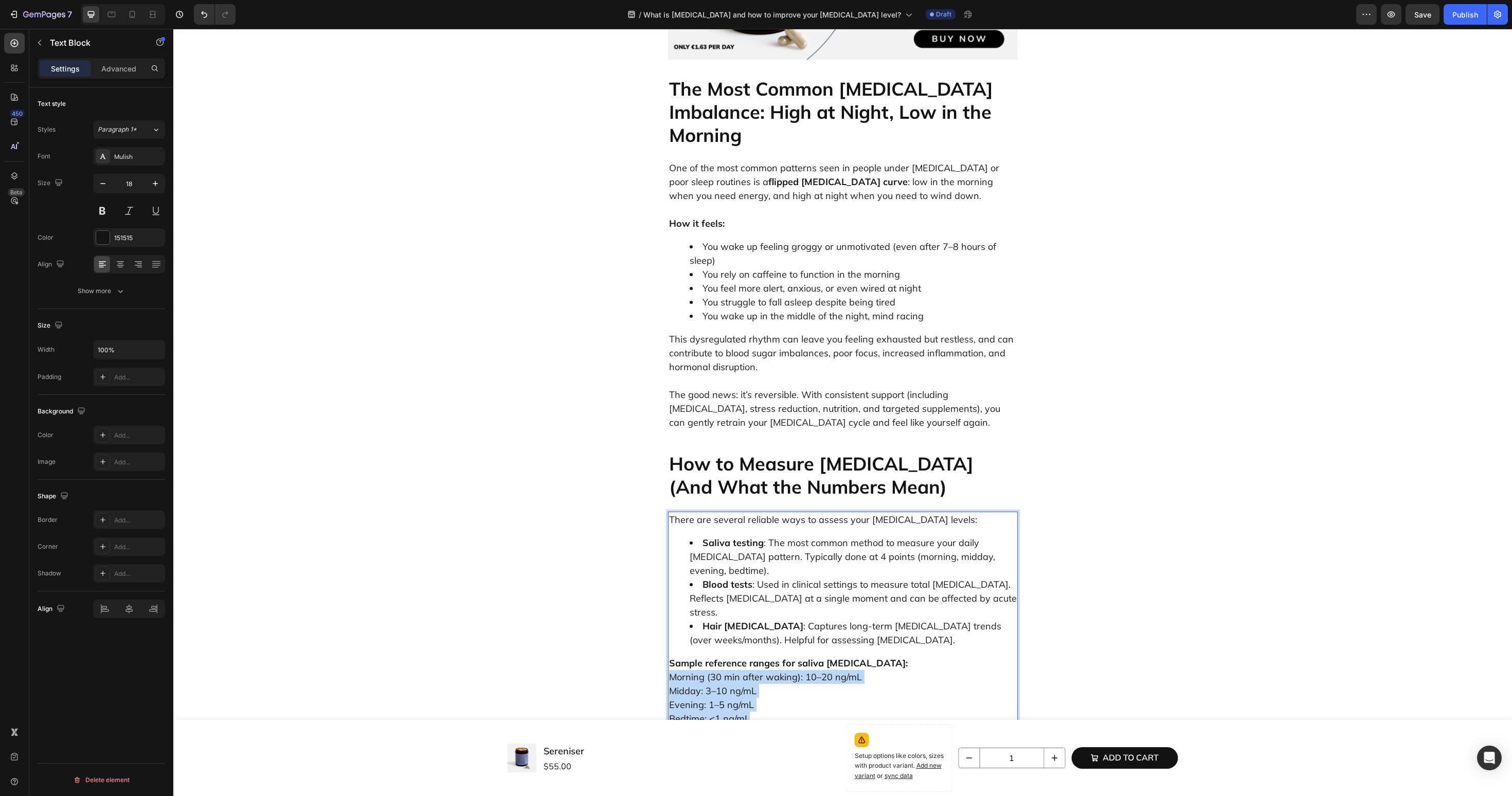
drag, startPoint x: 763, startPoint y: 575, endPoint x: 669, endPoint y: 536, distance: 101.8
click at [669, 656] on p "Sample reference ranges for saliva cortisol: Morning (30 min after waking): 10–…" at bounding box center [843, 691] width 348 height 70
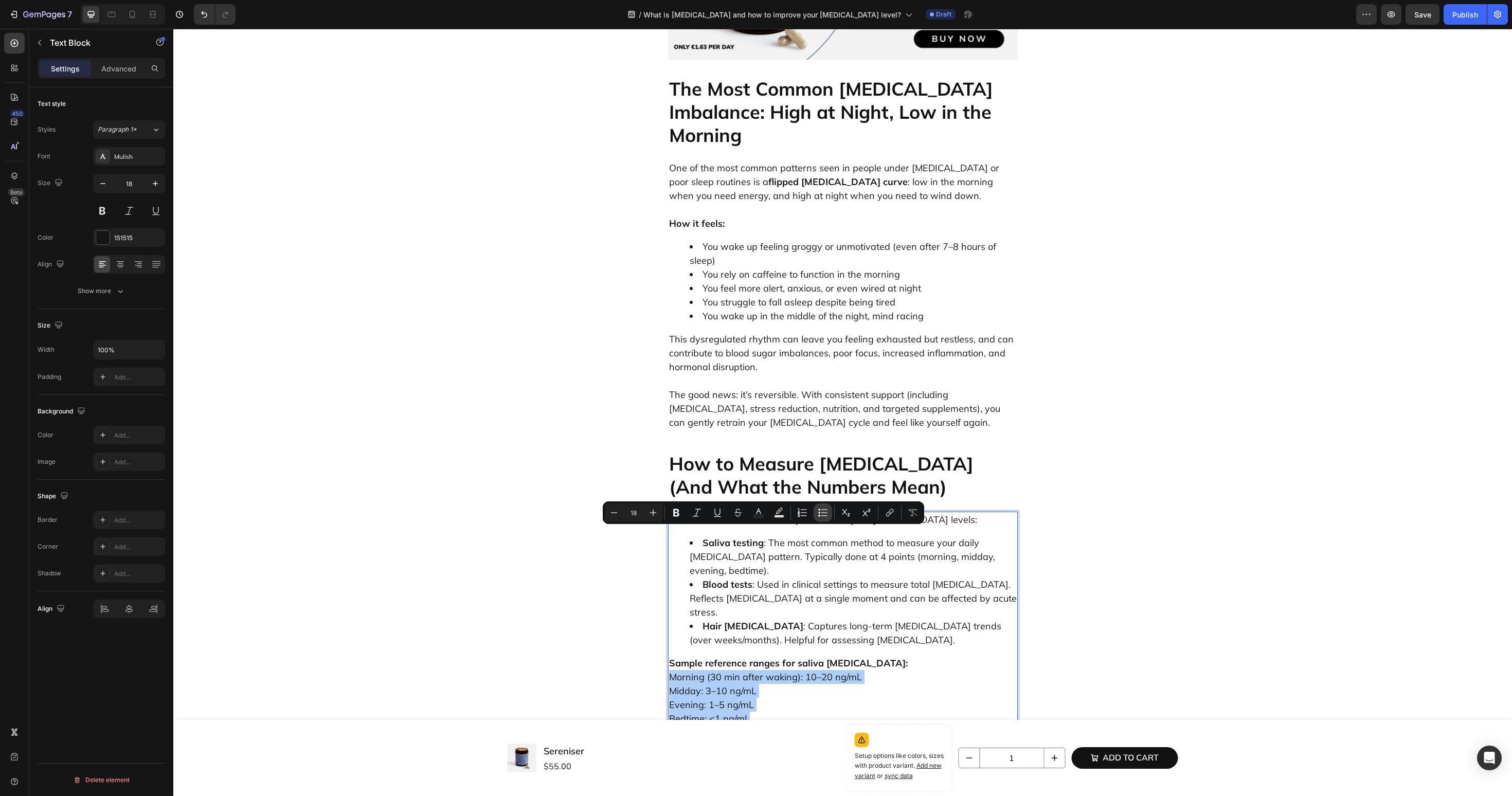
click at [818, 514] on icon "Editor contextual toolbar" at bounding box center [823, 512] width 10 height 10
type input "18"
click at [808, 656] on p "Sample reference ranges for saliva cortisol: Morning (30 min after waking): 10–…" at bounding box center [843, 691] width 348 height 70
click at [868, 656] on p "Sample reference ranges for saliva cortisol: Morning (30 min after waking): 10–…" at bounding box center [843, 691] width 348 height 70
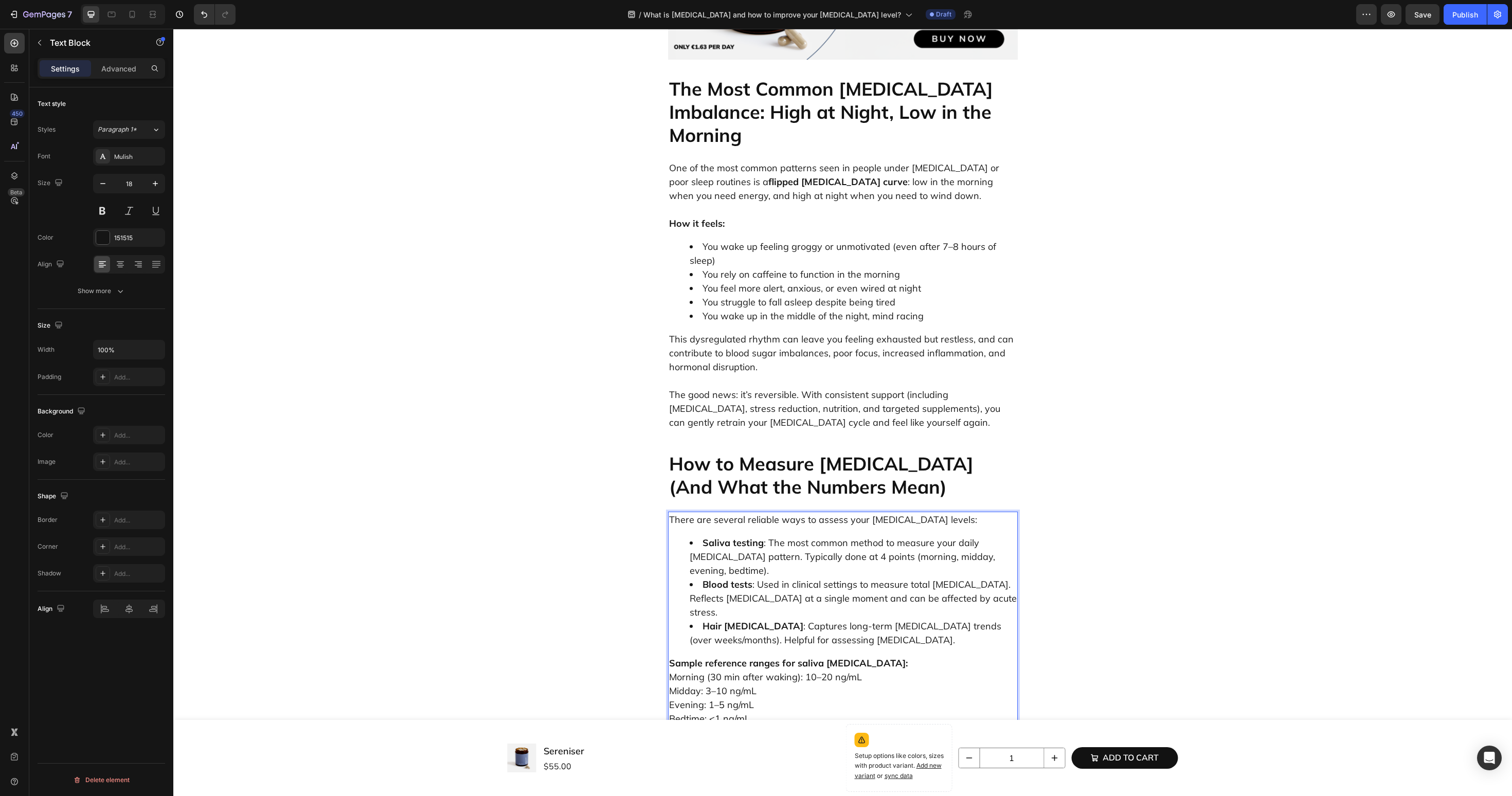
click at [882, 656] on p "Sample reference ranges for saliva cortisol: Morning (30 min after waking): 10–…" at bounding box center [843, 691] width 348 height 70
click at [865, 656] on p "Sample reference ranges for saliva cortisol: Morning (30 min after waking): 10–…" at bounding box center [843, 691] width 348 height 70
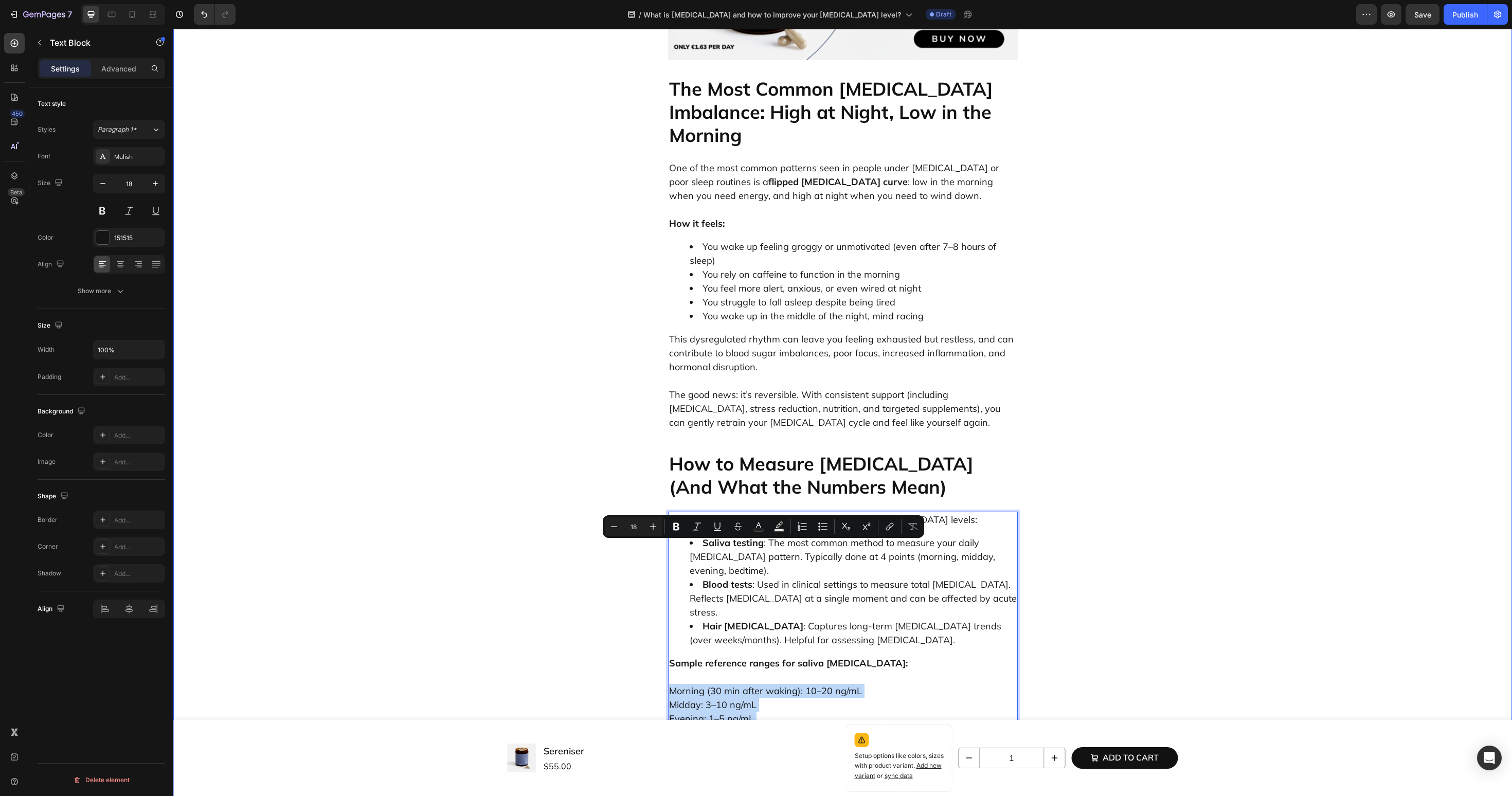
drag, startPoint x: 712, startPoint y: 588, endPoint x: 660, endPoint y: 545, distance: 67.5
click at [660, 545] on div "What is Cortisol and how to improve your cortisol level? Heading Why Cortisol M…" at bounding box center [843, 460] width 1324 height 3175
click at [822, 526] on icon "Editor contextual toolbar" at bounding box center [823, 526] width 10 height 10
click at [686, 679] on ul "Morning (30 min after waking): 10–20 ng/mL Midday: 3–10 ng/mL Evening: 1–5 ng/m…" at bounding box center [843, 714] width 348 height 70
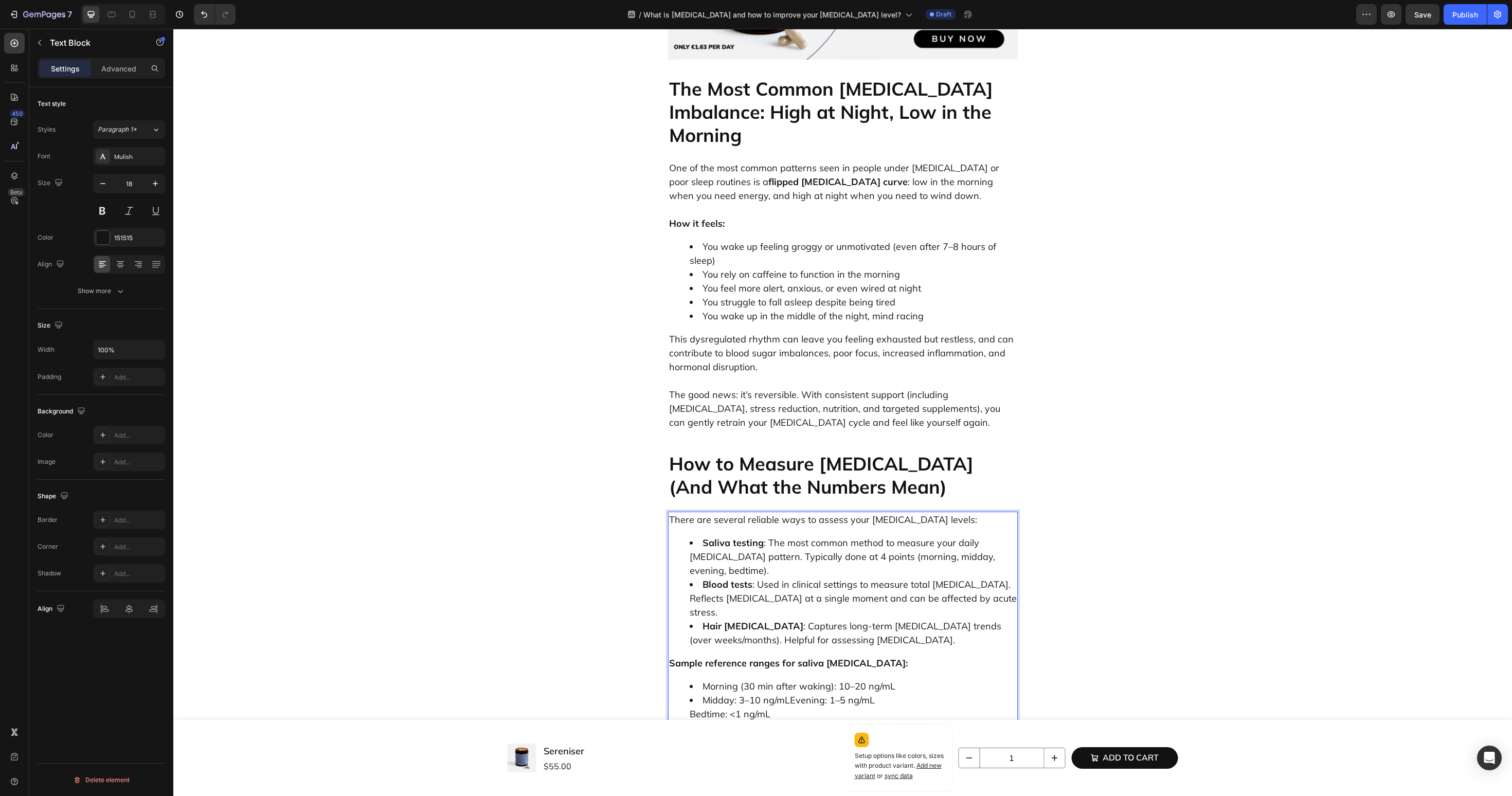
click at [684, 679] on ul "Morning (30 min after waking): 10–20 ng/mL Midday: 3–10 ng/mLEvening: 1–5 ng/mL…" at bounding box center [843, 700] width 348 height 41
drag, startPoint x: 789, startPoint y: 594, endPoint x: 652, endPoint y: 594, distance: 137.0
click at [652, 594] on div "What is Cortisol and how to improve your cortisol level? Heading Why Cortisol M…" at bounding box center [843, 448] width 1324 height 3152
drag, startPoint x: 672, startPoint y: 622, endPoint x: 1011, endPoint y: 665, distance: 341.7
click at [1011, 745] on p "Baseline: If you have symptoms of cortisol imbalance (fatigue, insomnia, anxiet…" at bounding box center [843, 786] width 348 height 84
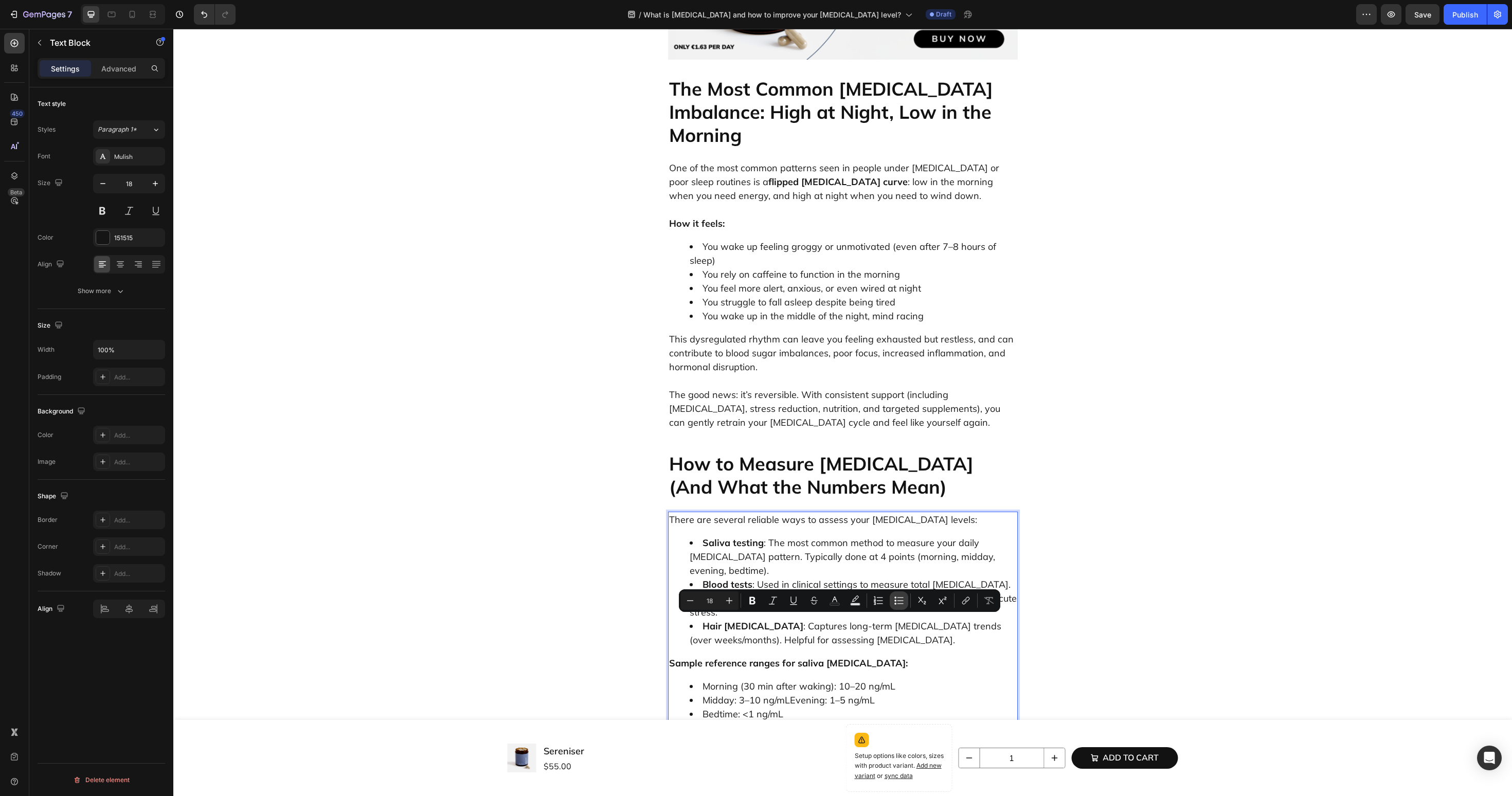
click at [898, 607] on button "Bulleted List" at bounding box center [899, 600] width 18 height 18
type input "18"
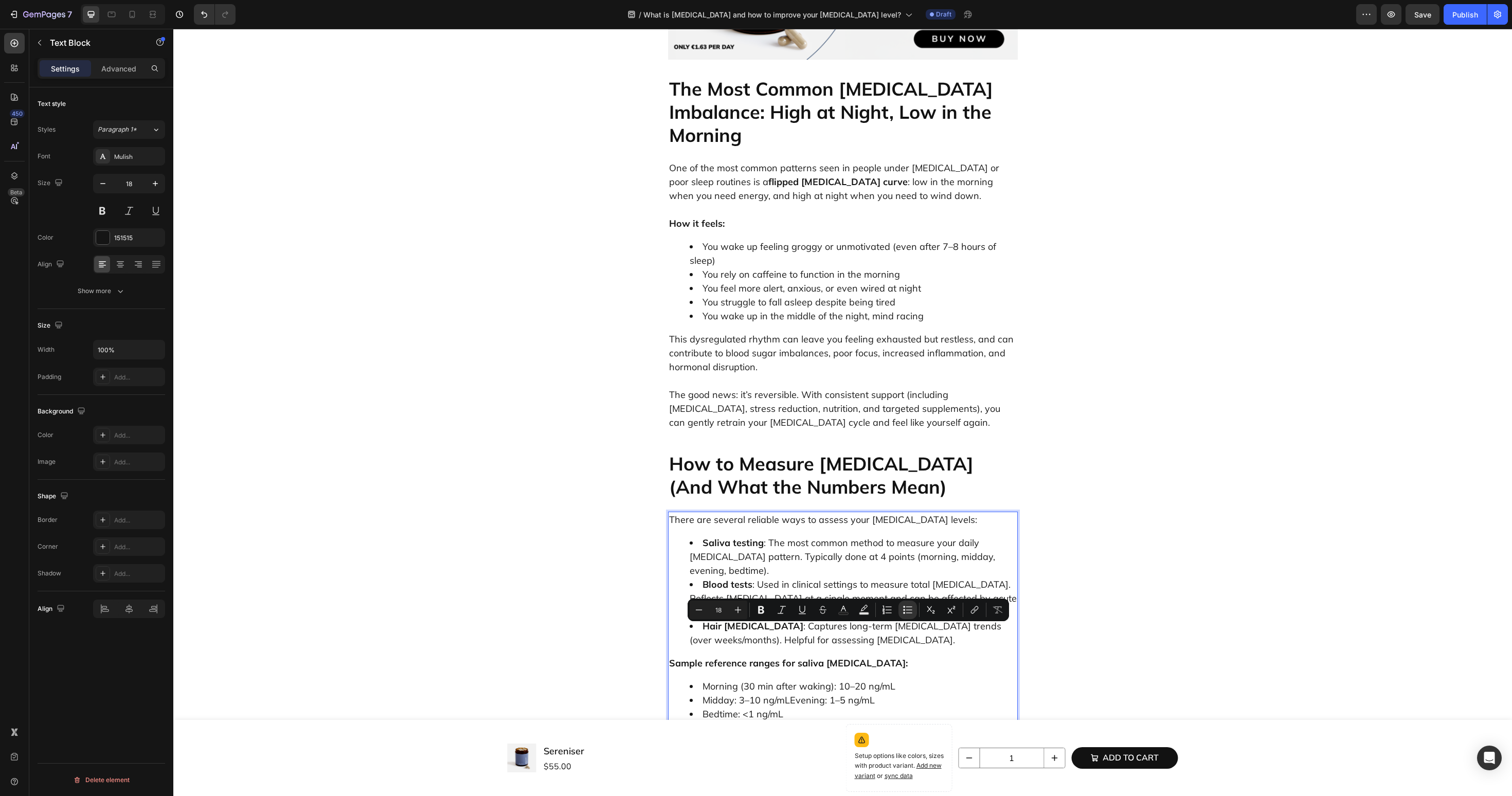
click at [772, 693] on li "Midday: 3–10 ng/mLEvening: 1–5 ng/mL" at bounding box center [853, 700] width 327 height 14
click at [684, 754] on ul "Baseline: If you have symptoms of cortisol imbalance (fatigue, insomnia, anxiet…" at bounding box center [843, 802] width 348 height 97
drag, startPoint x: 741, startPoint y: 620, endPoint x: 699, endPoint y: 619, distance: 42.0
click at [699, 754] on li "Baseline: If you have symptoms of cortisol imbalance (fatigue, insomnia, anxiet…" at bounding box center [853, 768] width 327 height 28
drag, startPoint x: 702, startPoint y: 651, endPoint x: 752, endPoint y: 651, distance: 50.0
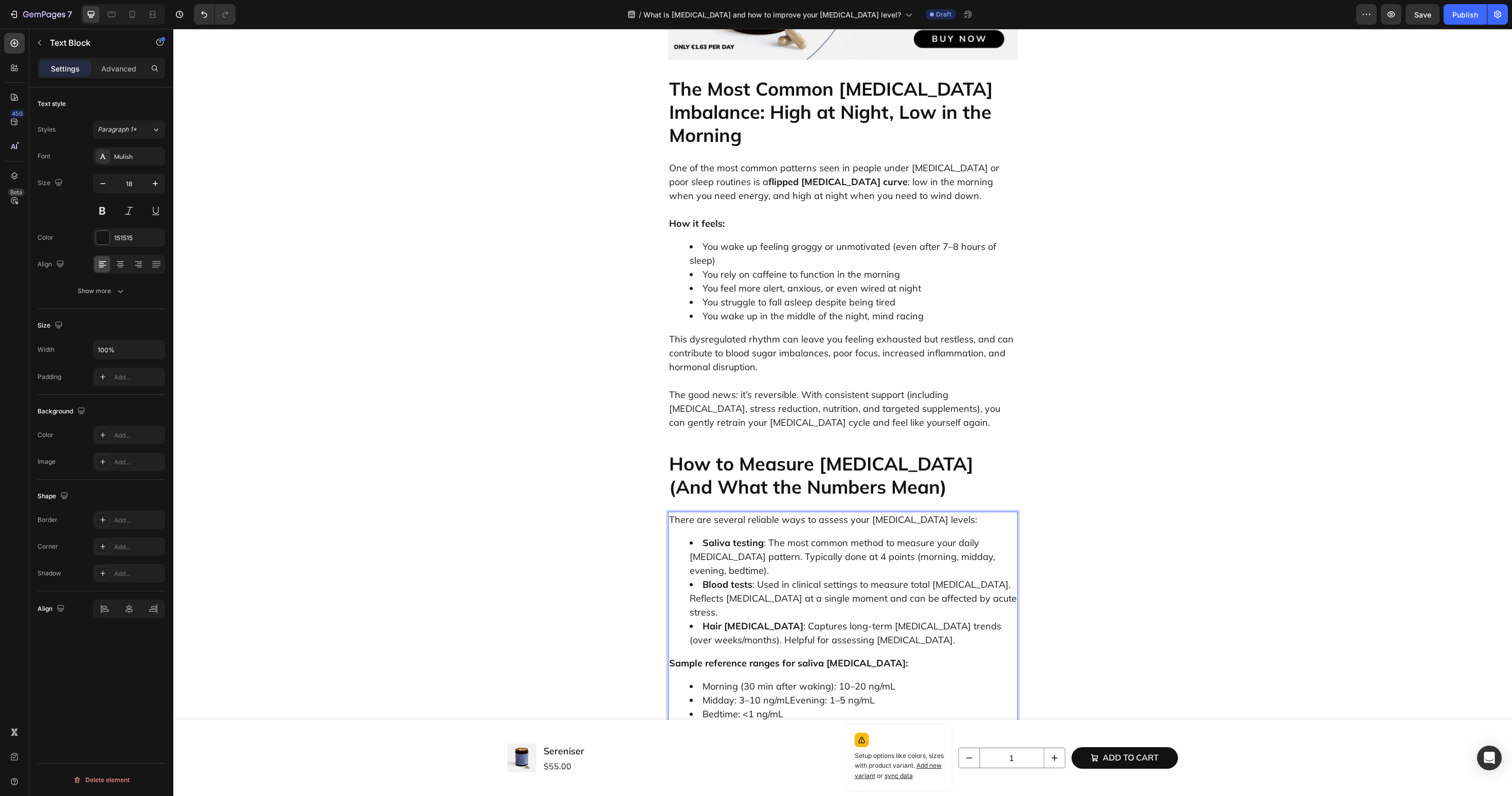
click at [752, 781] on li "Monitoring: Every 3–6 months, especially if you’re making lifestyle or suppleme…" at bounding box center [853, 795] width 327 height 28
drag, startPoint x: 700, startPoint y: 672, endPoint x: 805, endPoint y: 676, distance: 105.1
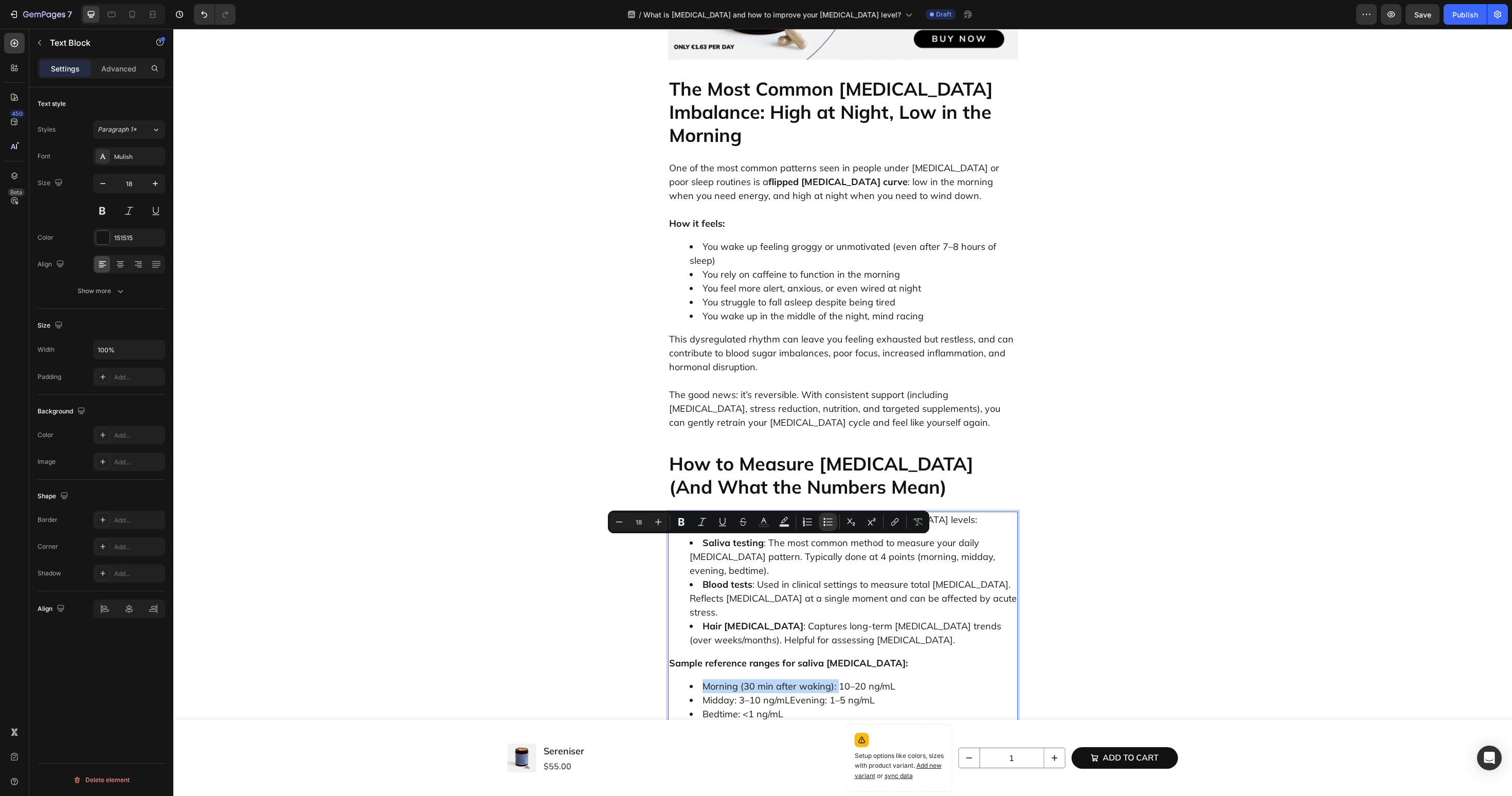
drag, startPoint x: 703, startPoint y: 544, endPoint x: 835, endPoint y: 547, distance: 132.0
click at [835, 679] on li "Morning (30 min after waking): 10–20 ng/mL" at bounding box center [853, 686] width 327 height 14
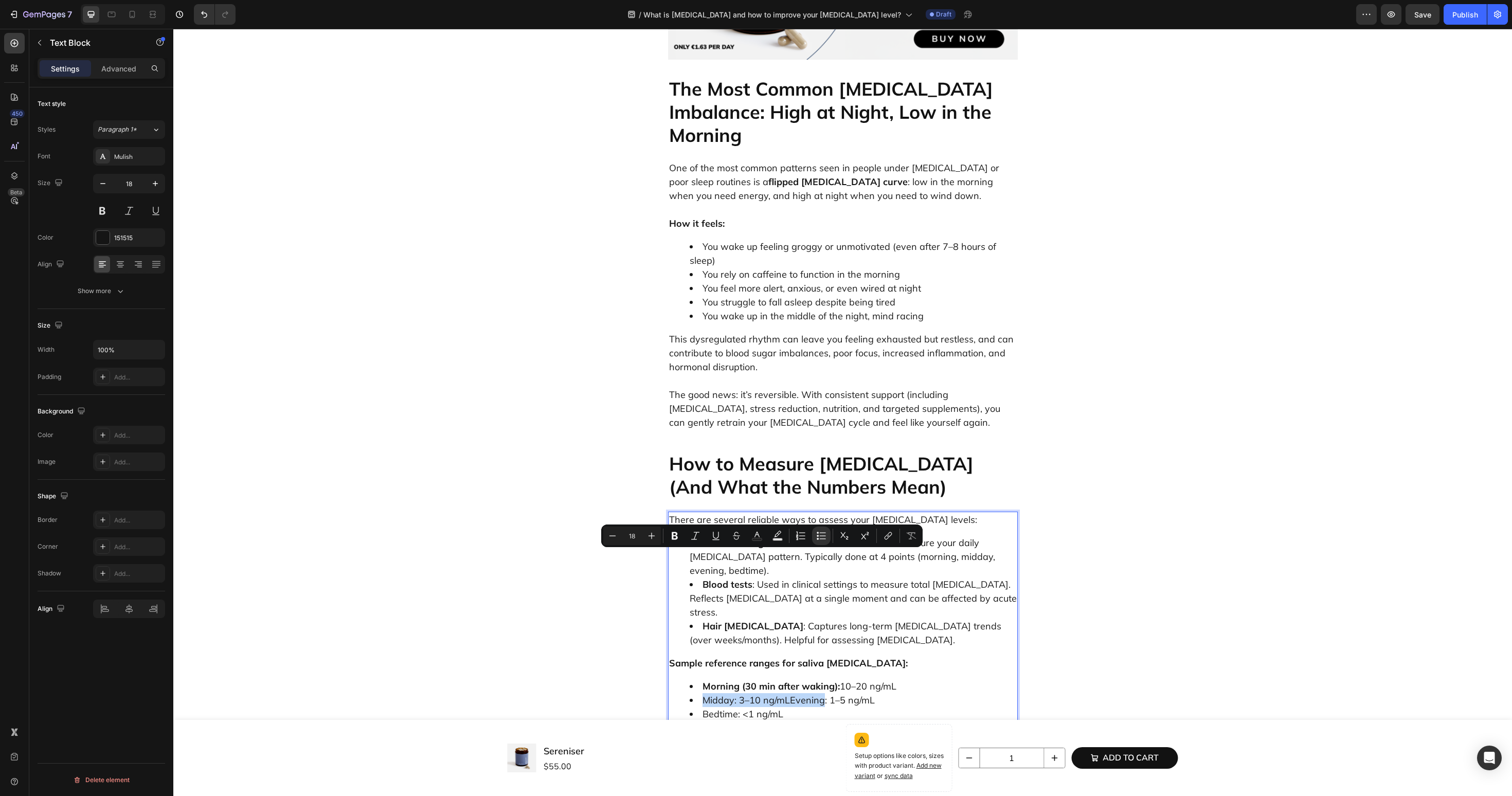
drag, startPoint x: 700, startPoint y: 557, endPoint x: 823, endPoint y: 562, distance: 123.1
click at [823, 693] on li "Midday: 3–10 ng/mLEvening: 1–5 ng/mL" at bounding box center [853, 700] width 327 height 14
click at [789, 694] on strong "Midday: 3–10 ng/mLEvening" at bounding box center [765, 700] width 125 height 12
click at [793, 694] on strong "Midday: 3–10 ng/mLEvening" at bounding box center [765, 700] width 125 height 12
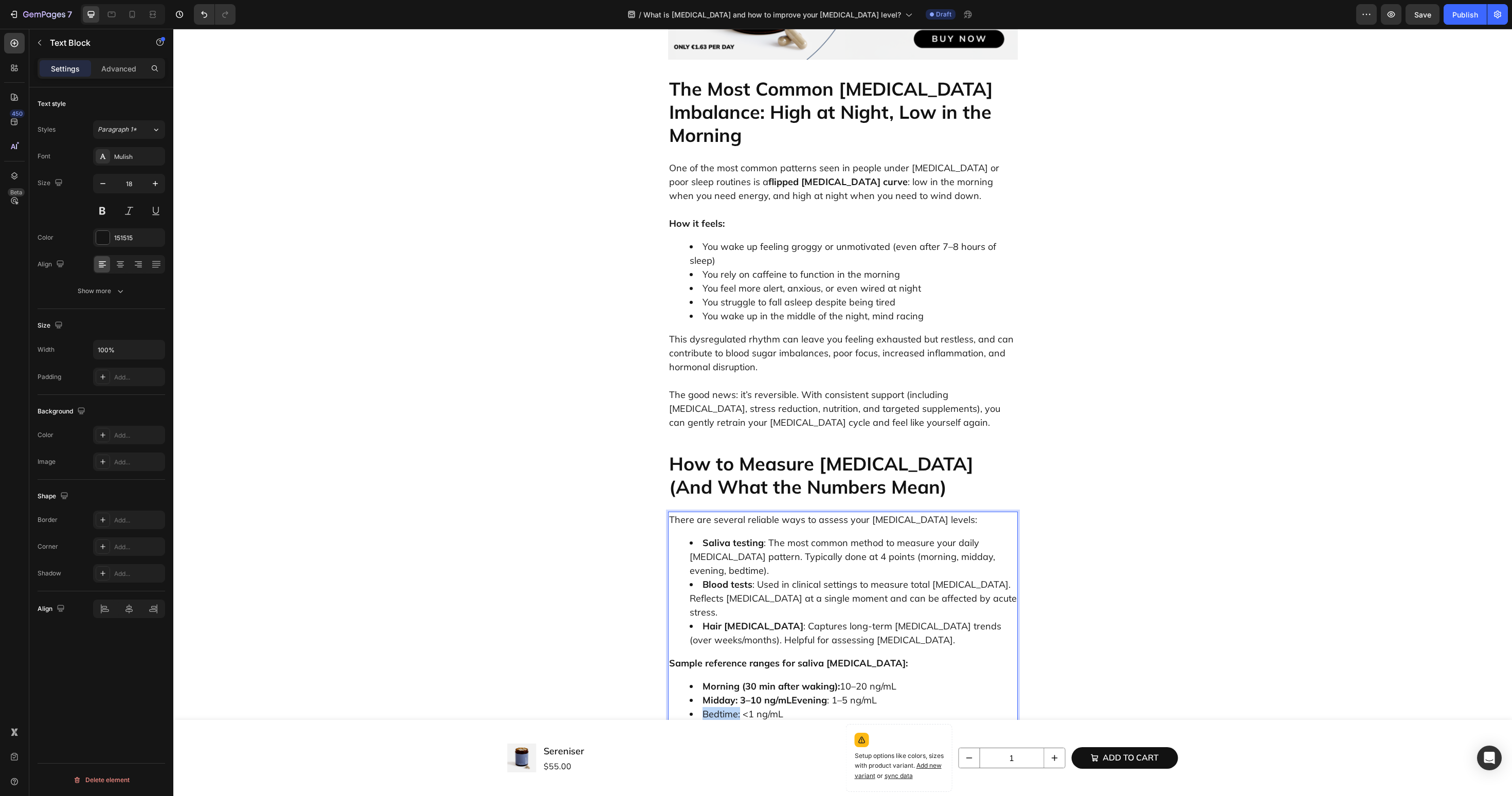
drag, startPoint x: 741, startPoint y: 575, endPoint x: 699, endPoint y: 575, distance: 42.0
click at [698, 707] on li "Bedtime: <1 ng/mL" at bounding box center [853, 713] width 327 height 14
click at [710, 754] on li "Baseline: If you have symptoms of cortisol imbalance (fatigue, insomnia, anxiet…" at bounding box center [853, 768] width 327 height 28
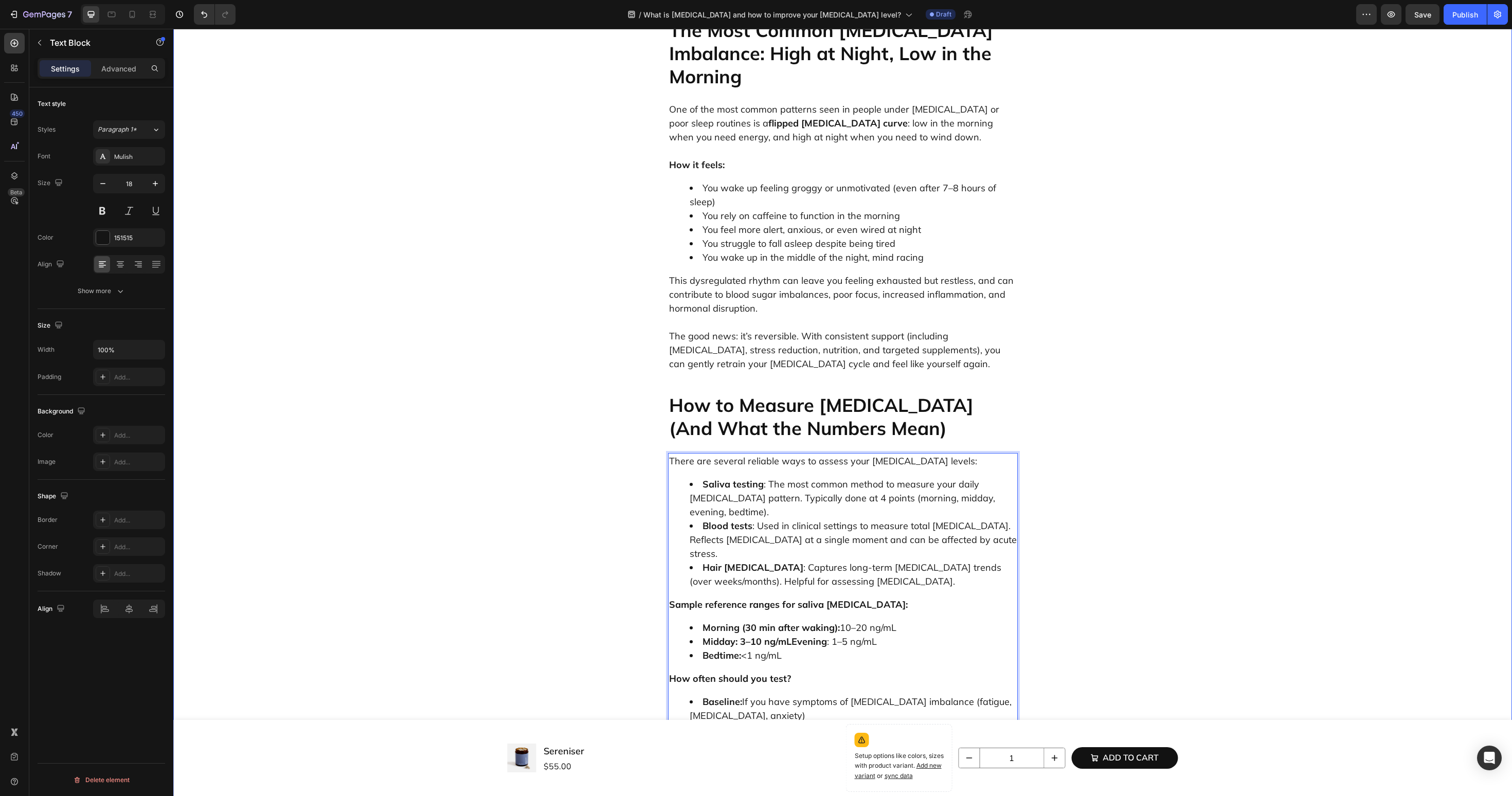
scroll to position [1440, 0]
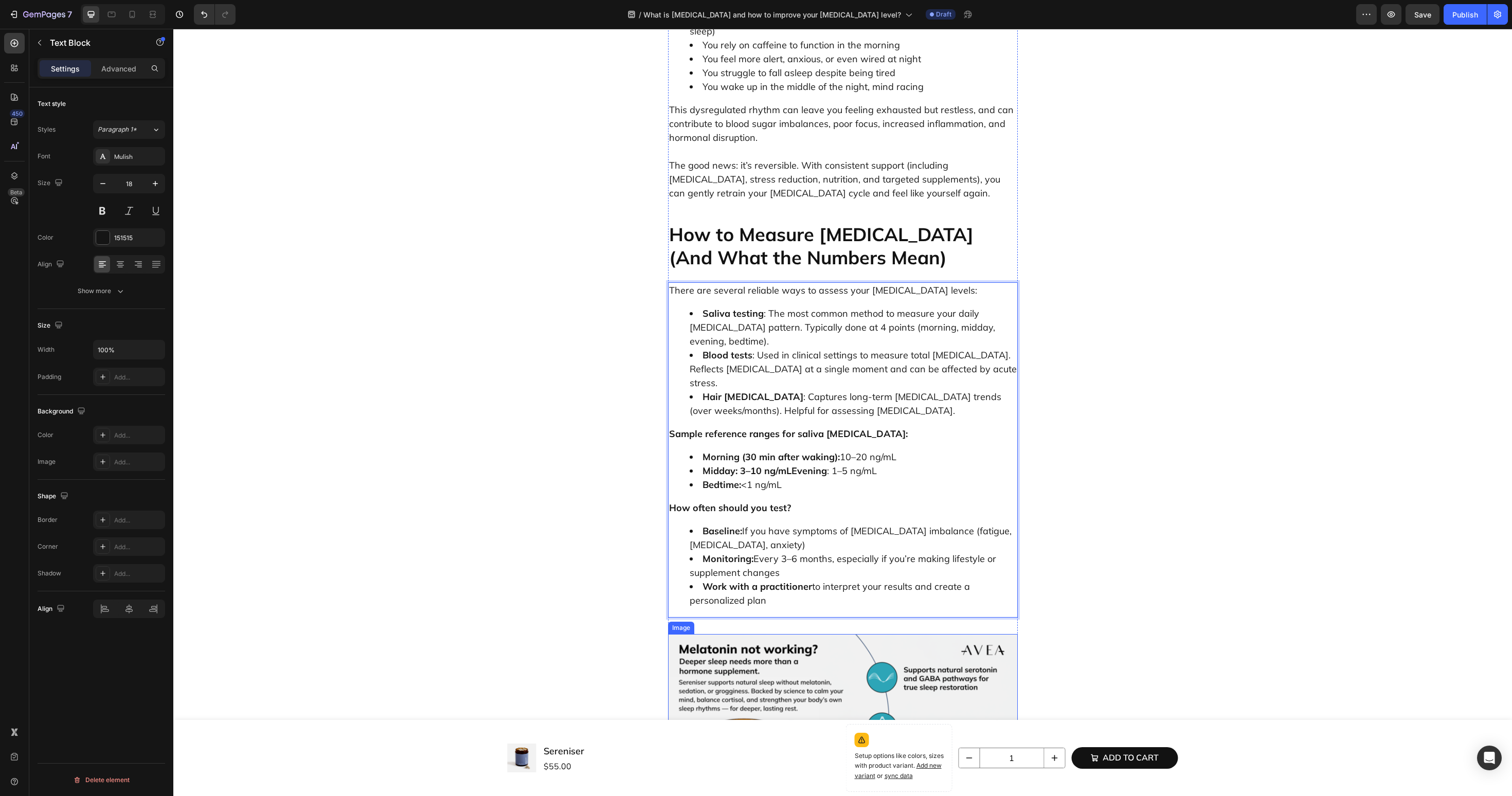
click at [736, 634] on img at bounding box center [843, 733] width 350 height 197
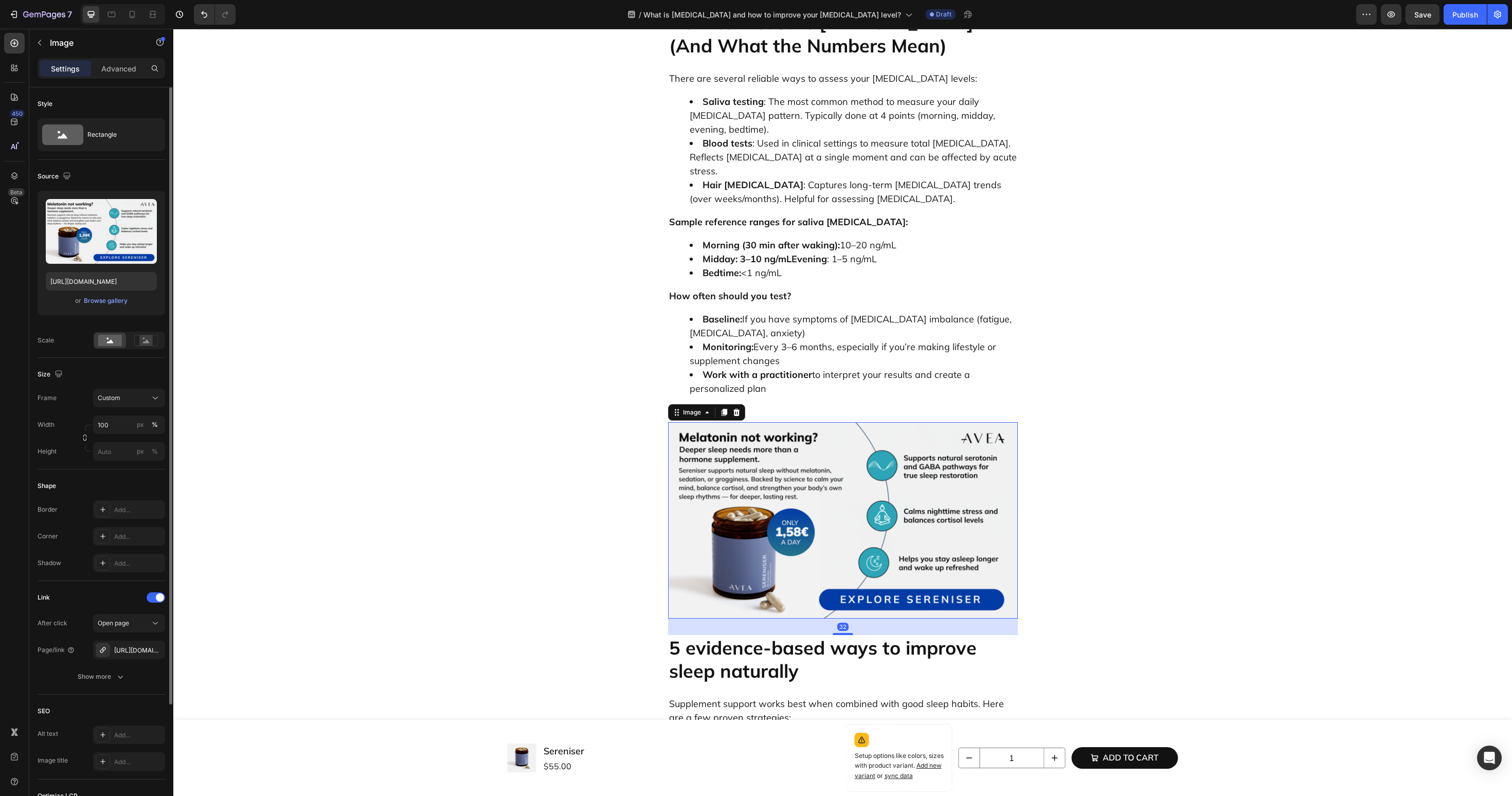
scroll to position [1757, 0]
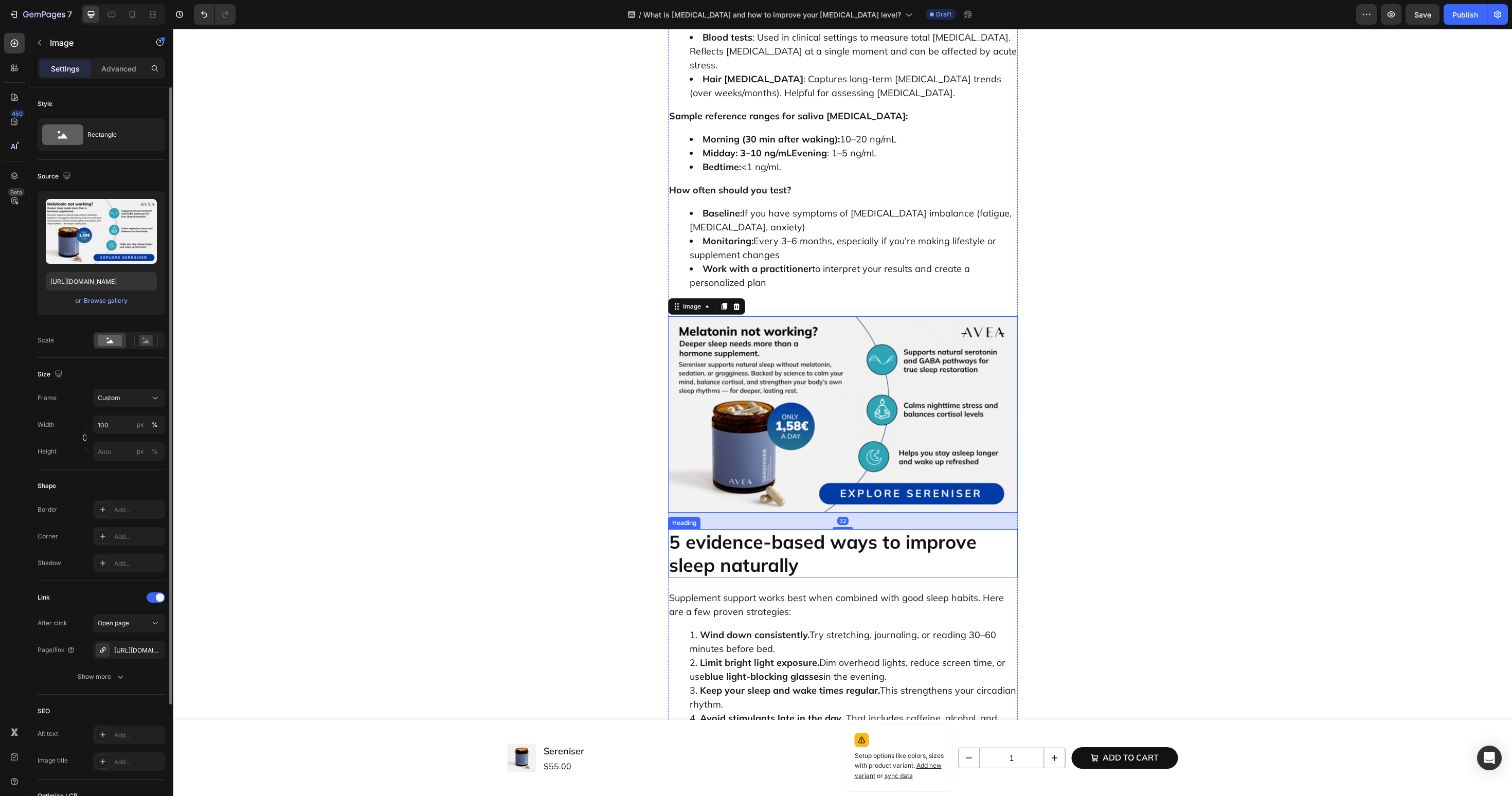
click at [753, 530] on h2 "5 evidence-based ways to improve sleep naturally" at bounding box center [843, 554] width 350 height 49
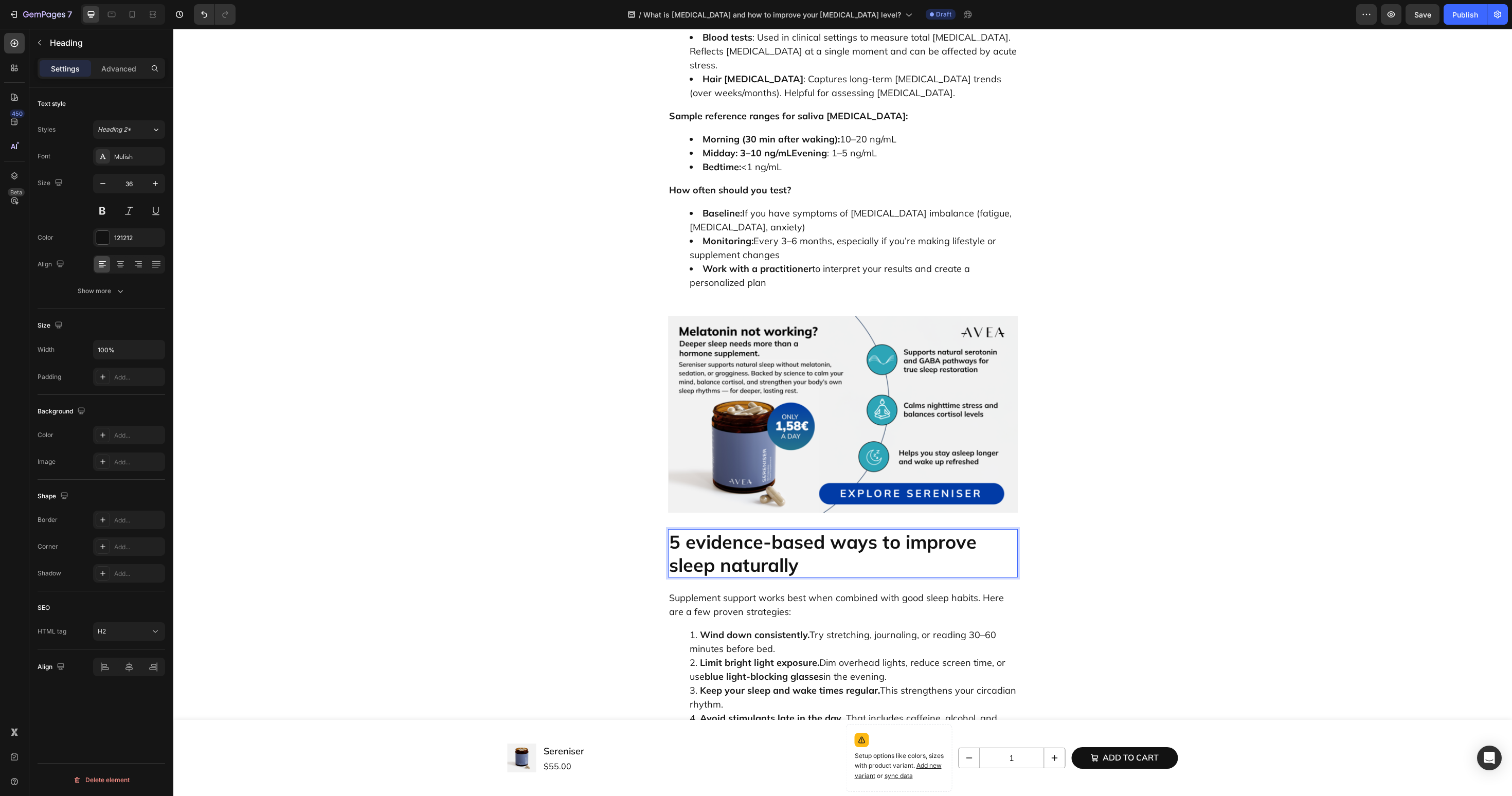
click at [753, 530] on h2 "5 evidence-based ways to improve sleep naturally" at bounding box center [843, 554] width 350 height 49
click at [763, 590] on div "Supplement support works best when combined with good sleep habits. Here are a …" at bounding box center [843, 690] width 350 height 201
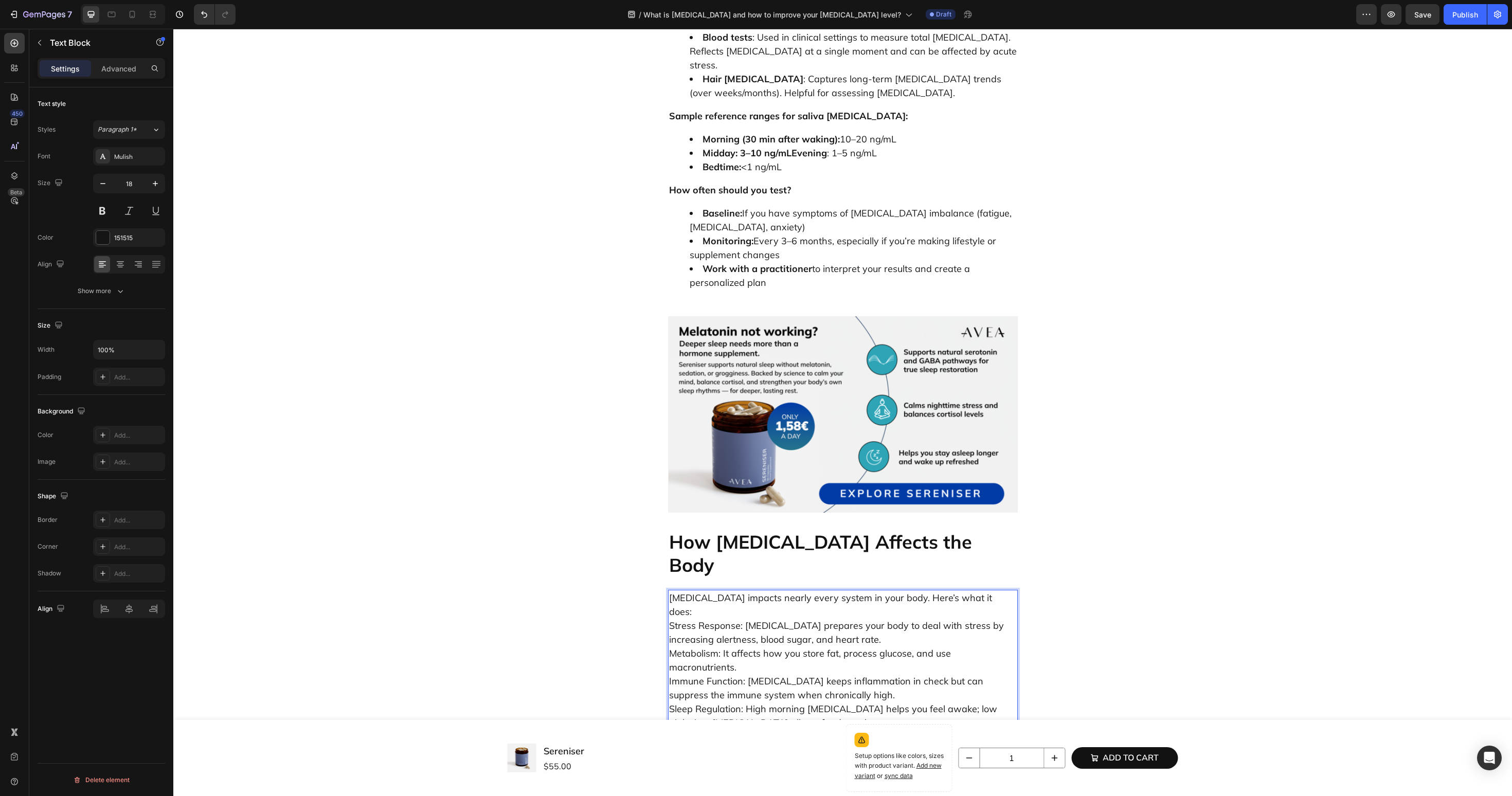
click at [830, 591] on p "Cortisol impacts nearly every system in your body. Here’s what it does: Stress …" at bounding box center [843, 689] width 348 height 195
click at [979, 591] on p "Cortisol impacts nearly every system in your body. Here’s what it does: Stress …" at bounding box center [843, 660] width 348 height 139
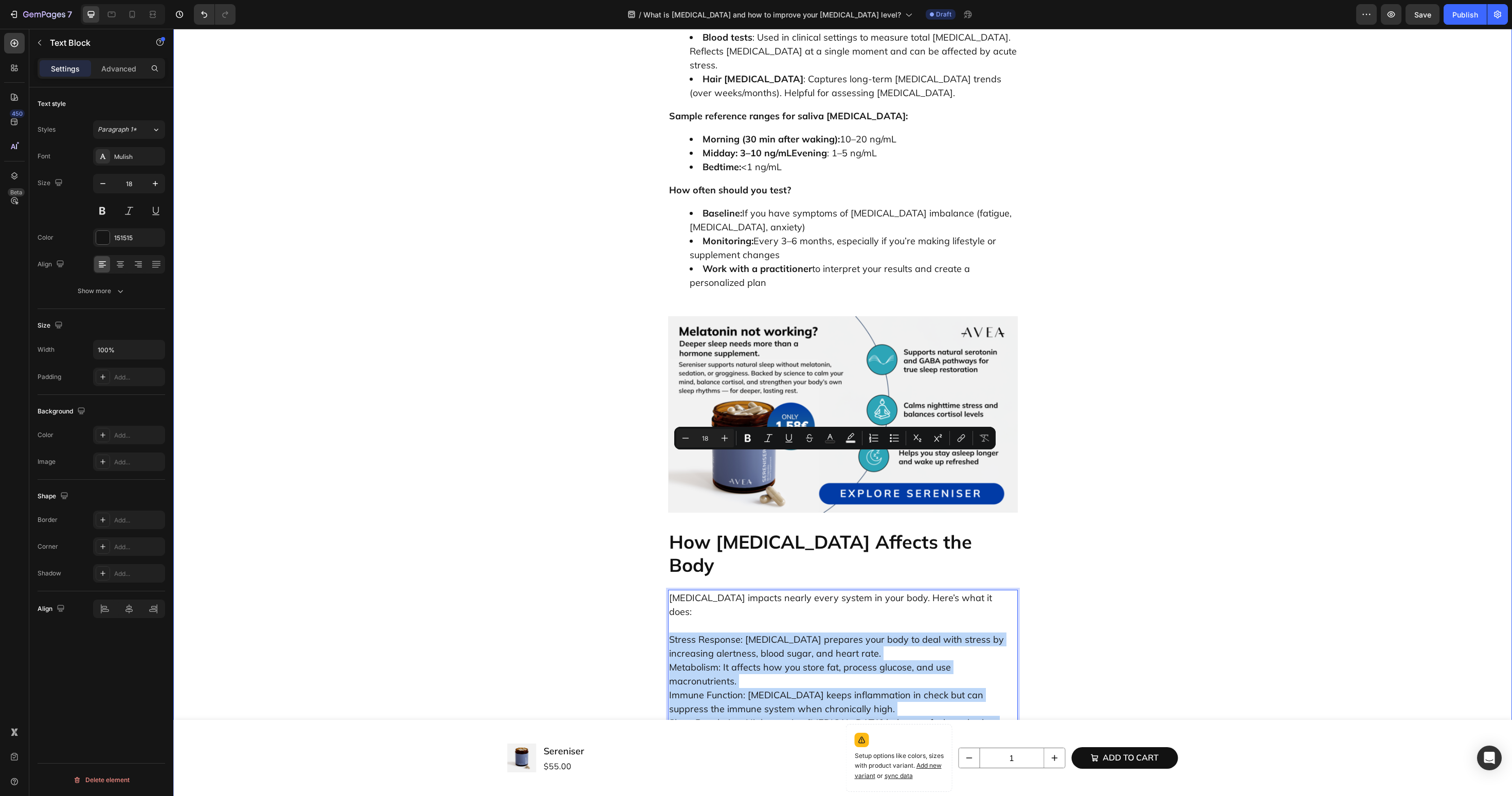
drag, startPoint x: 855, startPoint y: 558, endPoint x: 613, endPoint y: 460, distance: 261.1
click at [890, 437] on icon "Editor contextual toolbar" at bounding box center [894, 438] width 10 height 10
type input "18"
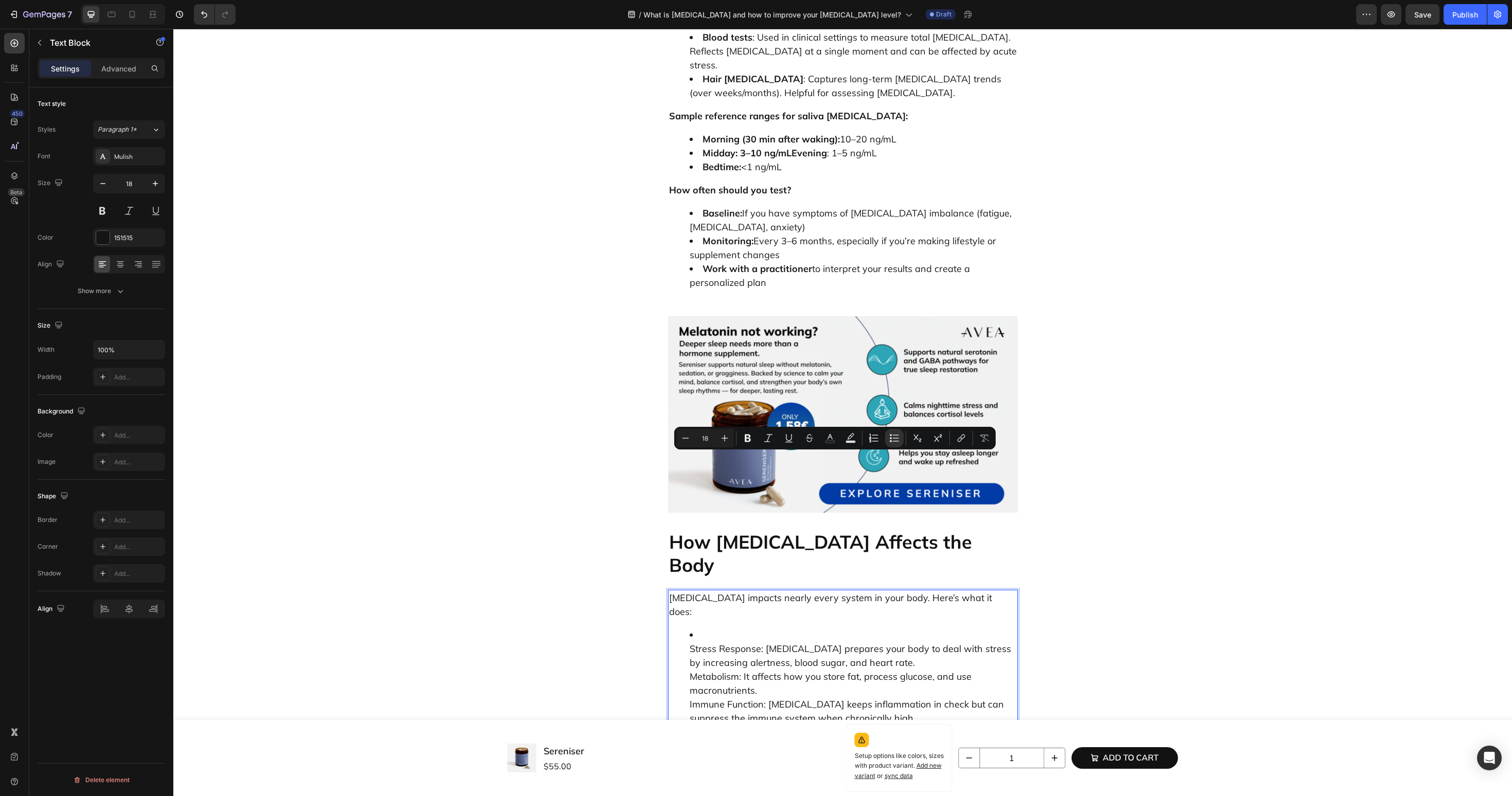
click at [707, 628] on li "Stress Response: Cortisol prepares your body to deal with stress by increasing …" at bounding box center [853, 690] width 327 height 125
click at [686, 628] on ul "⁠⁠⁠⁠⁠⁠⁠ Stress Response: Cortisol prepares your body to deal with stress by inc…" at bounding box center [843, 690] width 348 height 125
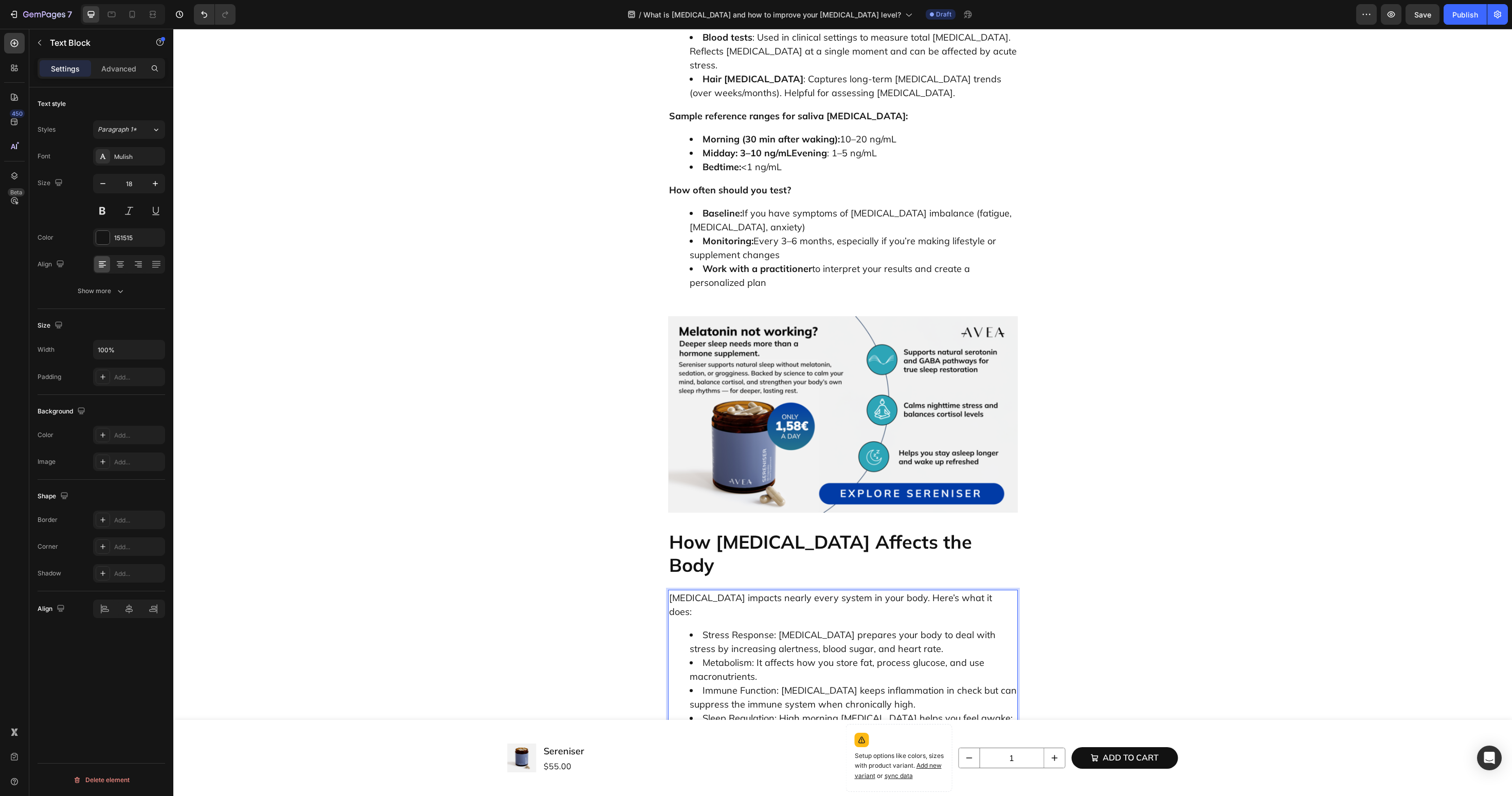
click at [693, 748] on p "When [MEDICAL_DATA] is balanced, you feel steady and resilient. When it’s not, …" at bounding box center [843, 776] width 348 height 56
drag, startPoint x: 700, startPoint y: 463, endPoint x: 745, endPoint y: 462, distance: 45.0
click at [745, 628] on li "Stress Response: Cortisol prepares your body to deal with stress by increasing …" at bounding box center [853, 642] width 327 height 28
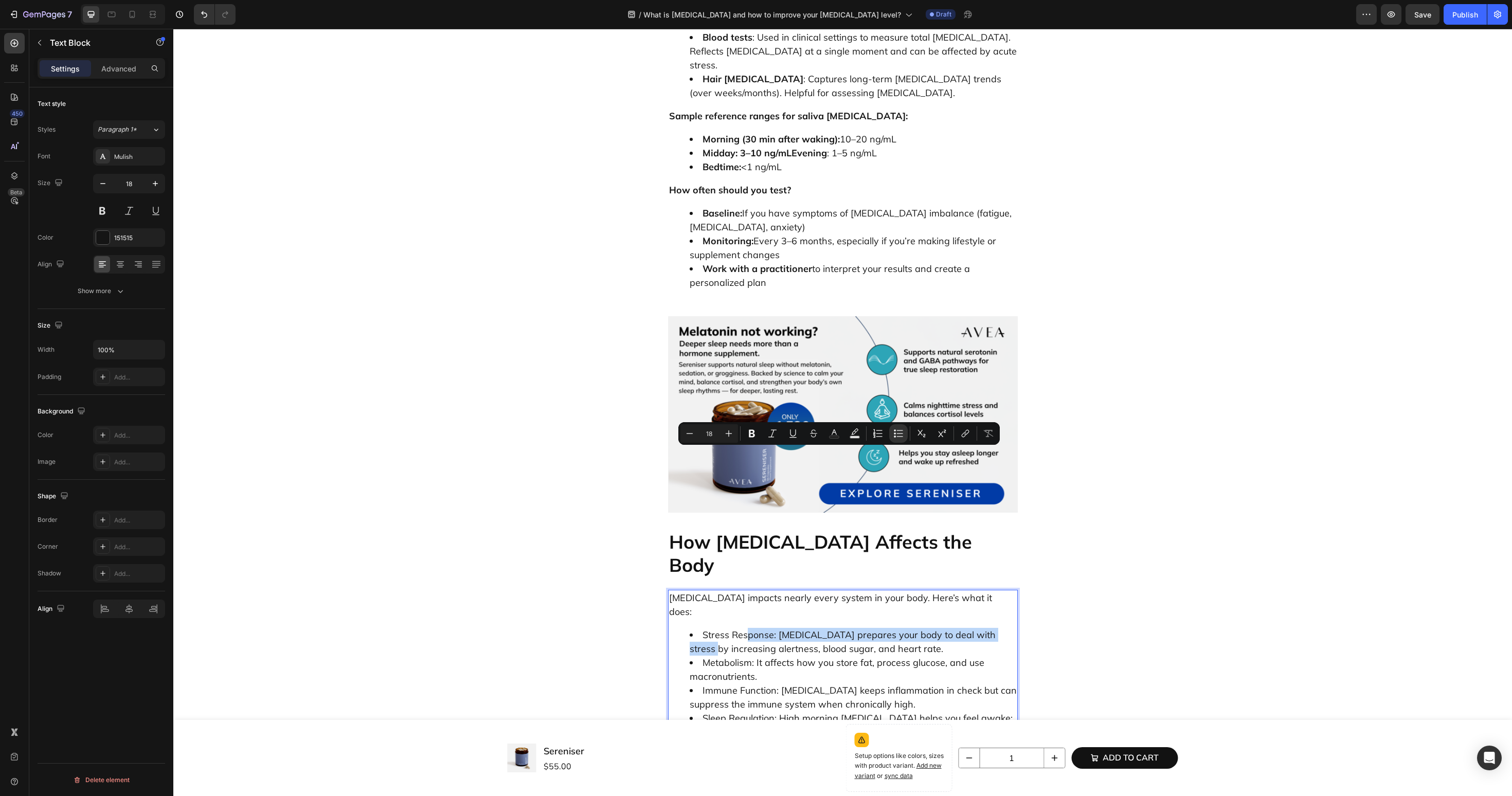
click at [761, 628] on li "Stress Response: Cortisol prepares your body to deal with stress by increasing …" at bounding box center [853, 642] width 327 height 28
click at [779, 628] on li "Stress Response: Cortisol prepares your body to deal with stress by increasing …" at bounding box center [853, 642] width 327 height 28
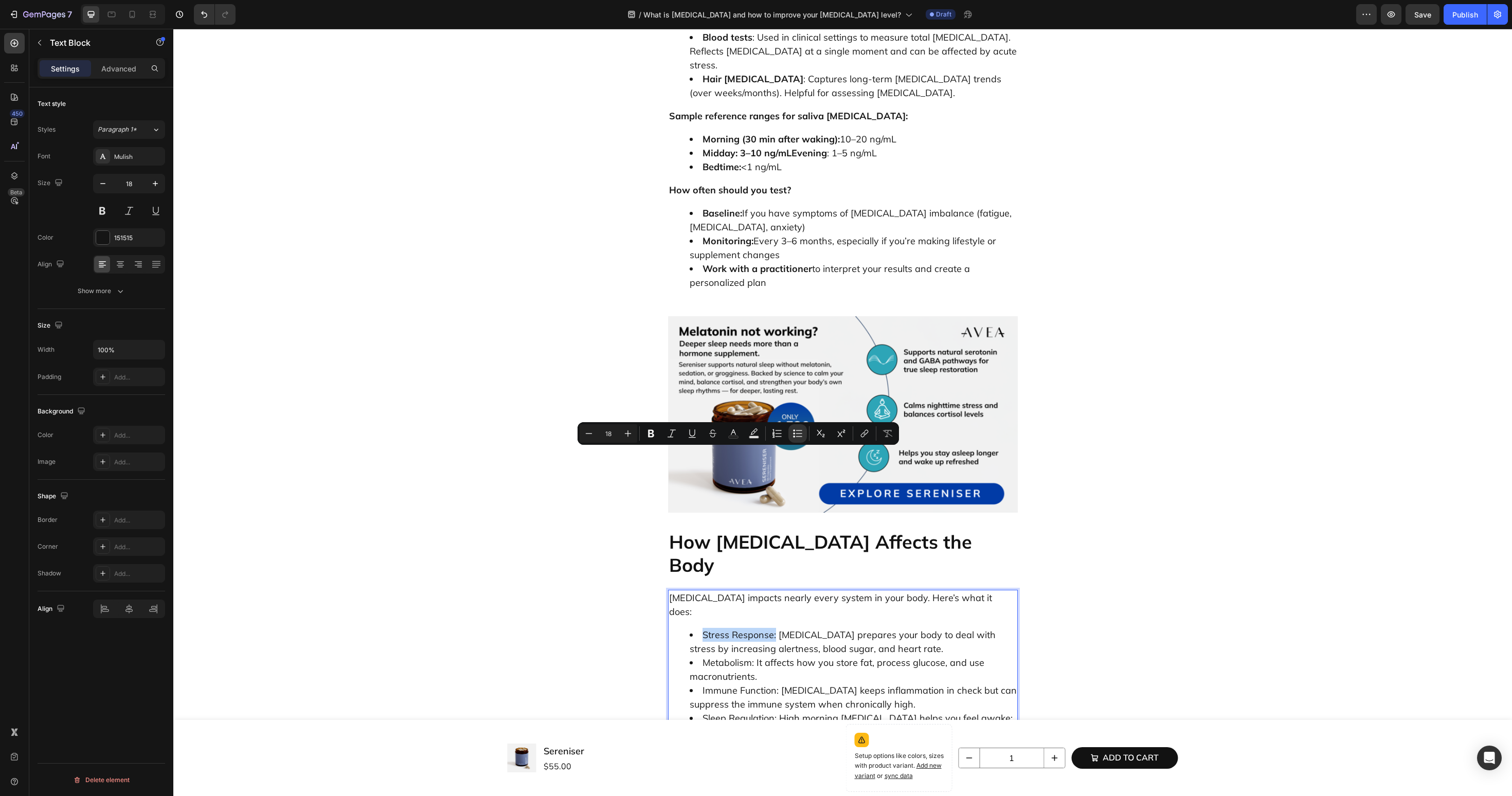
drag, startPoint x: 775, startPoint y: 459, endPoint x: 695, endPoint y: 459, distance: 80.0
click at [695, 628] on li "Stress Response: Cortisol prepares your body to deal with stress by increasing …" at bounding box center [853, 642] width 327 height 28
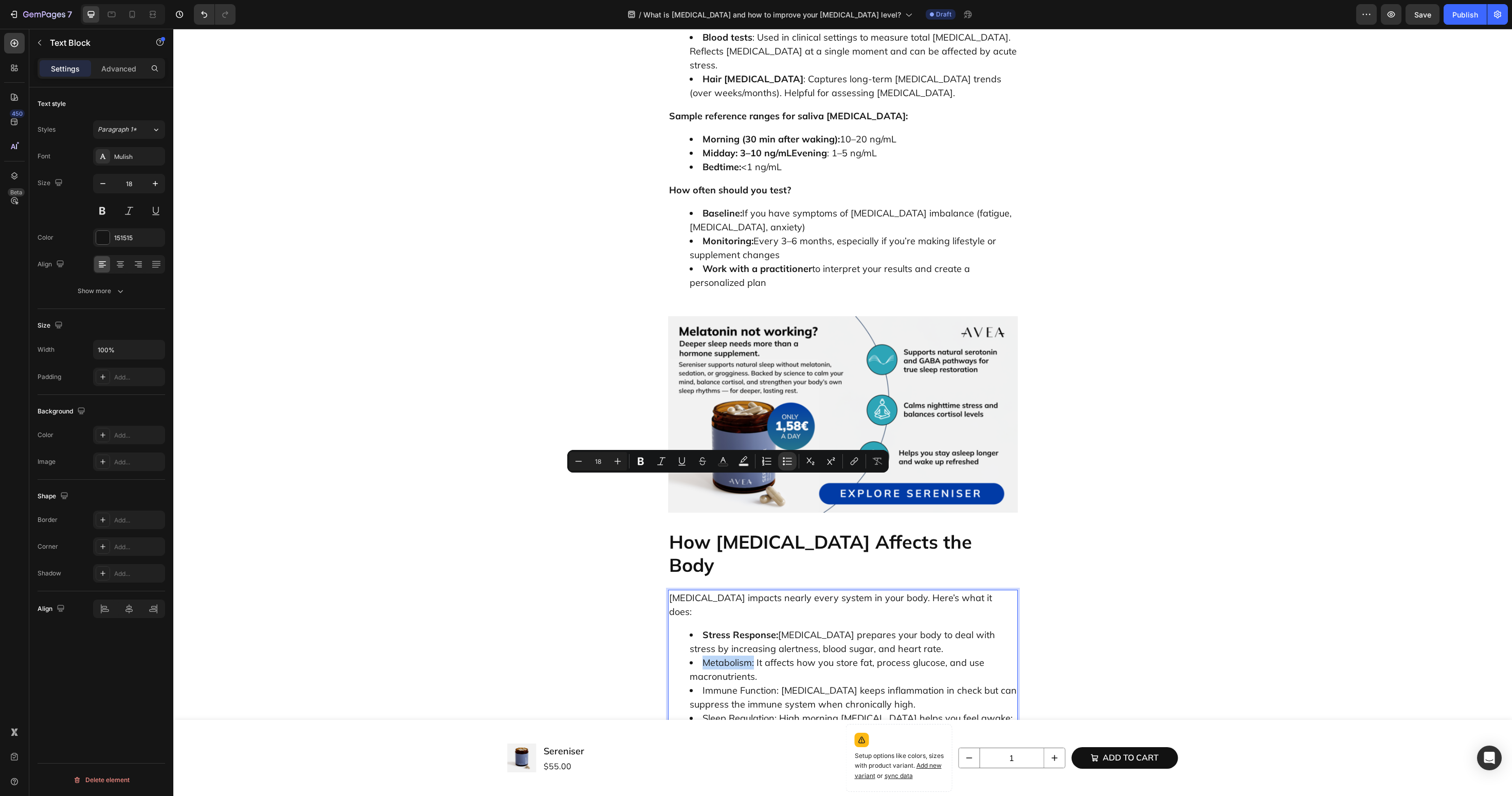
drag, startPoint x: 701, startPoint y: 480, endPoint x: 755, endPoint y: 480, distance: 54.0
click at [755, 656] on li "Metabolism: It affects how you store fat, process glucose, and use macronutrien…" at bounding box center [853, 669] width 327 height 28
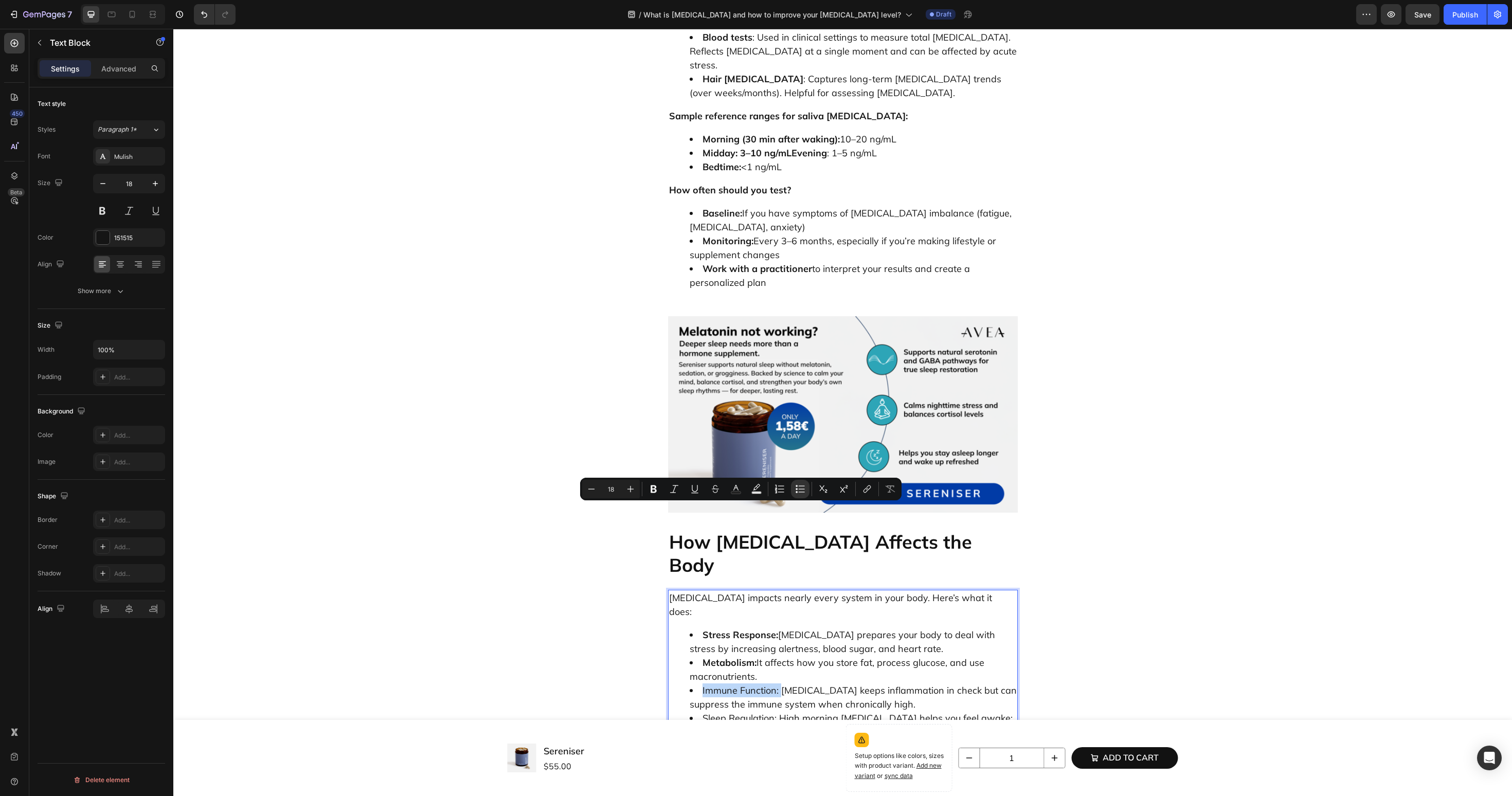
drag, startPoint x: 700, startPoint y: 511, endPoint x: 779, endPoint y: 517, distance: 79.2
click at [779, 684] on li "Immune Function: Cortisol keeps inflammation in check but can suppress the immu…" at bounding box center [853, 698] width 327 height 28
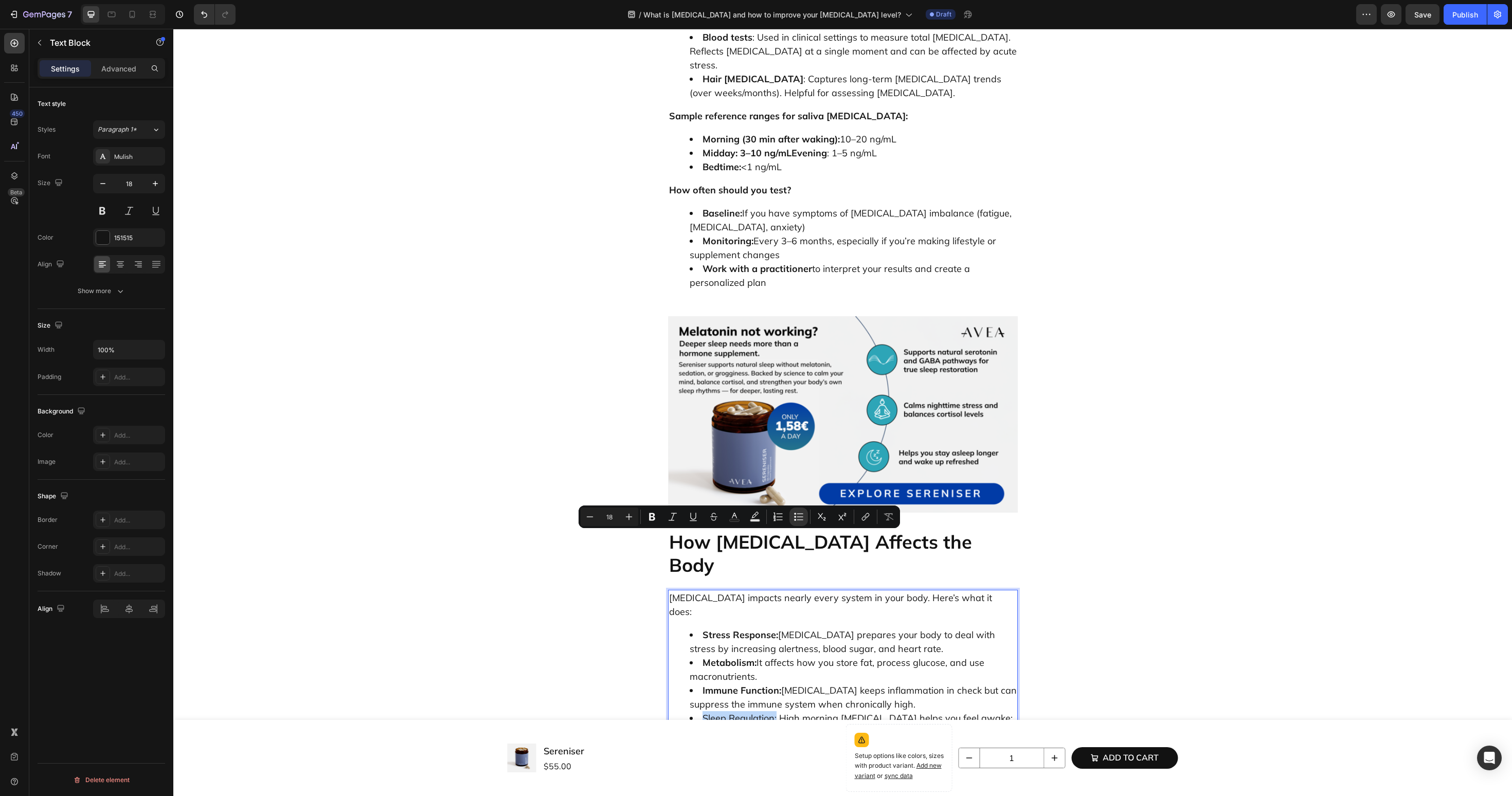
drag, startPoint x: 704, startPoint y: 541, endPoint x: 778, endPoint y: 543, distance: 74.0
click at [778, 712] on li "Sleep Regulation: High morning cortisol helps you feel awake; low nighttime cor…" at bounding box center [853, 725] width 327 height 28
click at [761, 590] on div "Cortisol impacts nearly every system in your body. Here’s what it does: Stress …" at bounding box center [843, 690] width 350 height 201
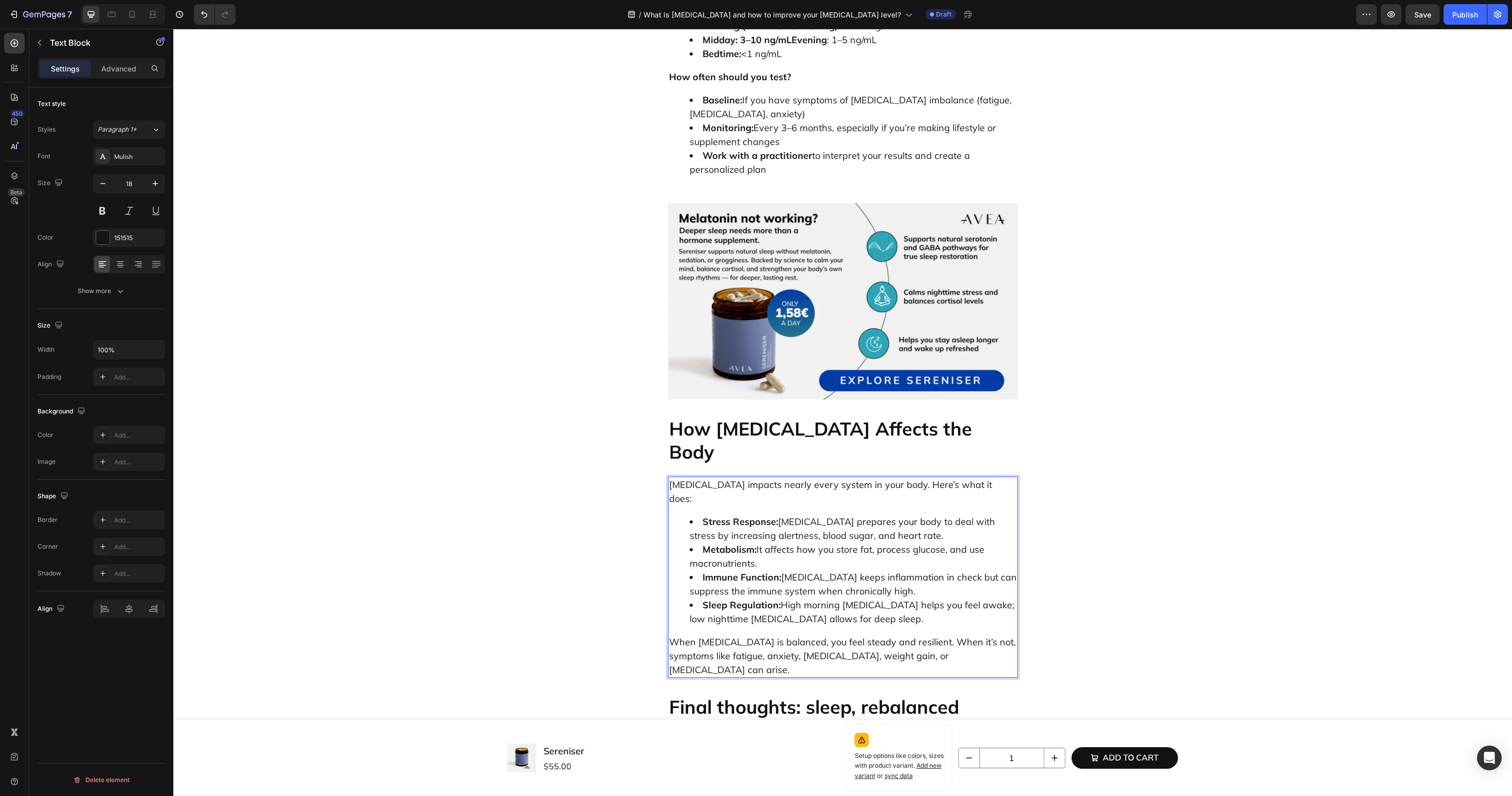
scroll to position [1951, 0]
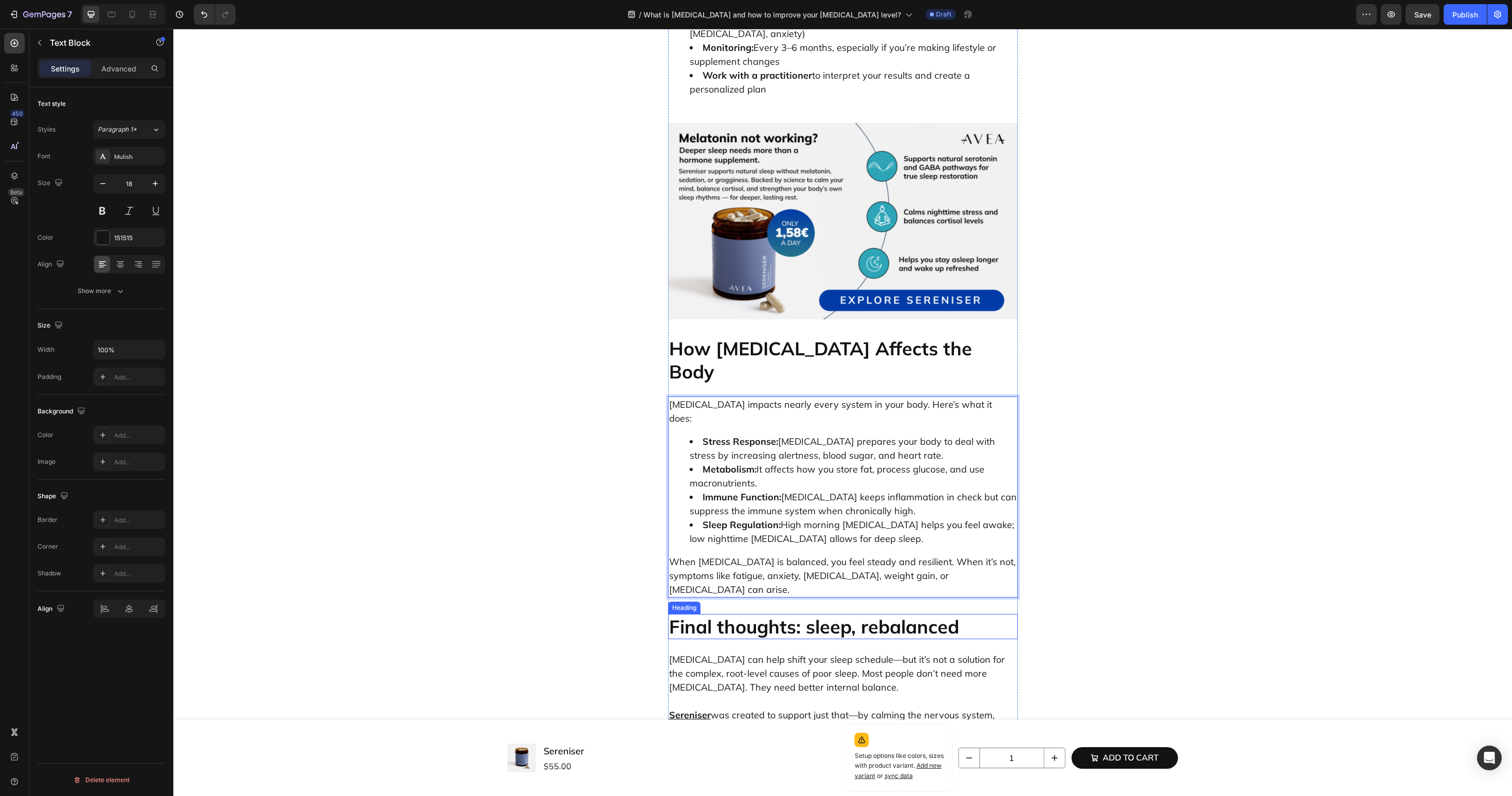
click at [722, 614] on h2 "Final thoughts: sleep, rebalanced" at bounding box center [843, 626] width 350 height 25
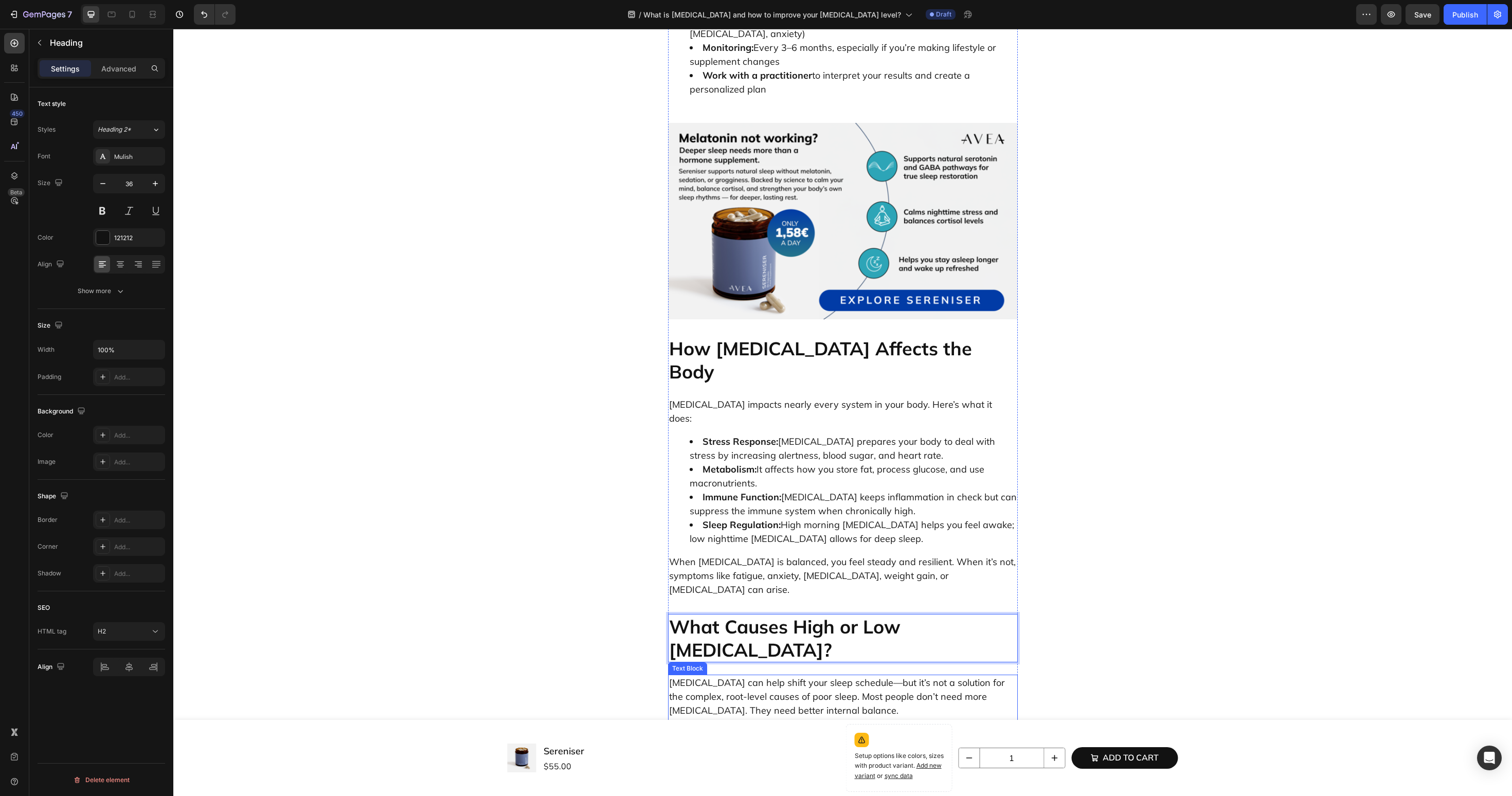
click at [773, 718] on p "Sereniser was created to support just that—by calming the nervous system, suppo…" at bounding box center [843, 746] width 348 height 56
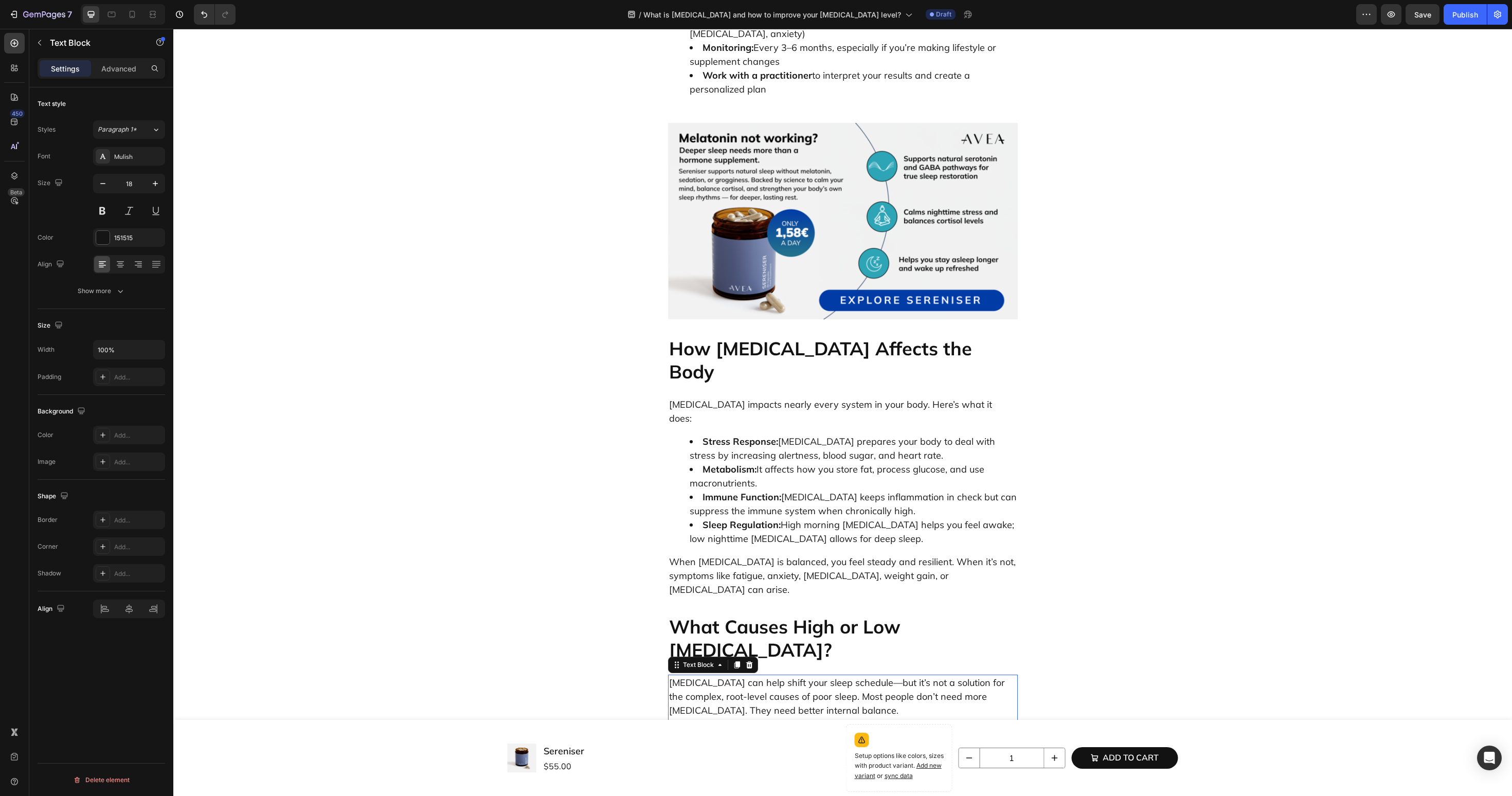
click at [773, 718] on p "Sereniser was created to support just that—by calming the nervous system, suppo…" at bounding box center [843, 746] width 348 height 56
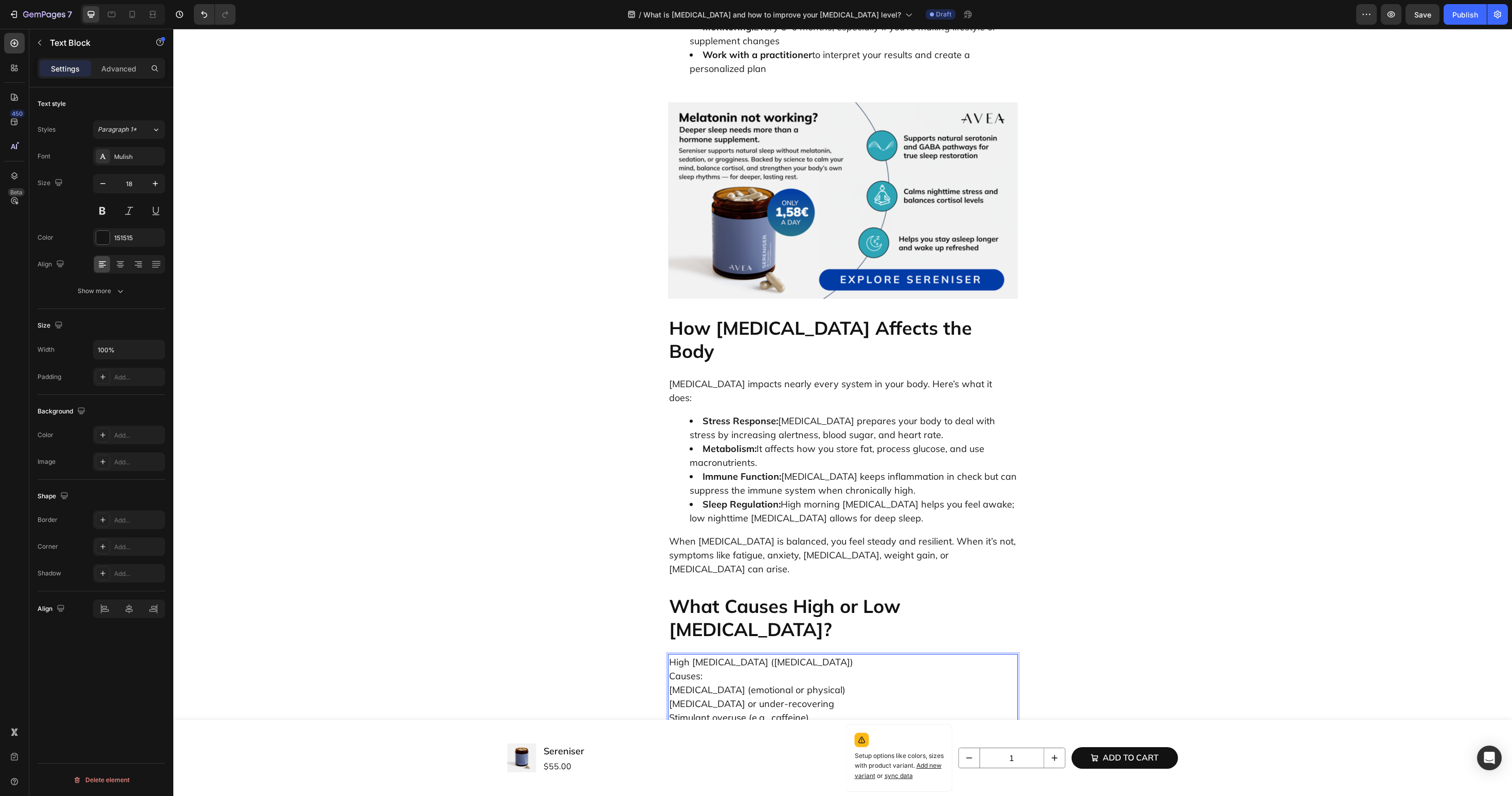
drag, startPoint x: 812, startPoint y: 443, endPoint x: 630, endPoint y: 443, distance: 182.0
drag, startPoint x: 711, startPoint y: 460, endPoint x: 660, endPoint y: 460, distance: 51.0
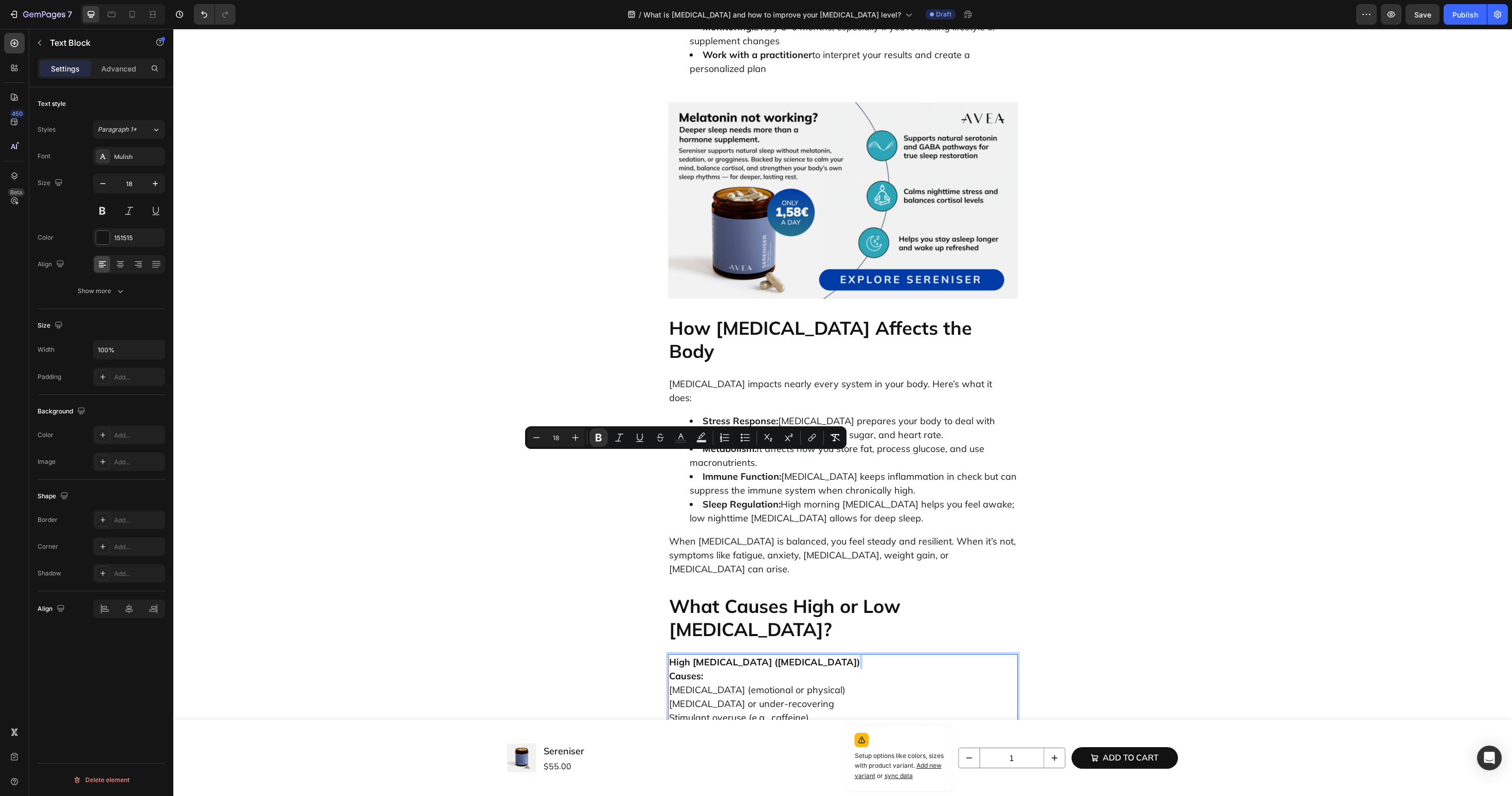
drag, startPoint x: 808, startPoint y: 439, endPoint x: 596, endPoint y: 439, distance: 212.0
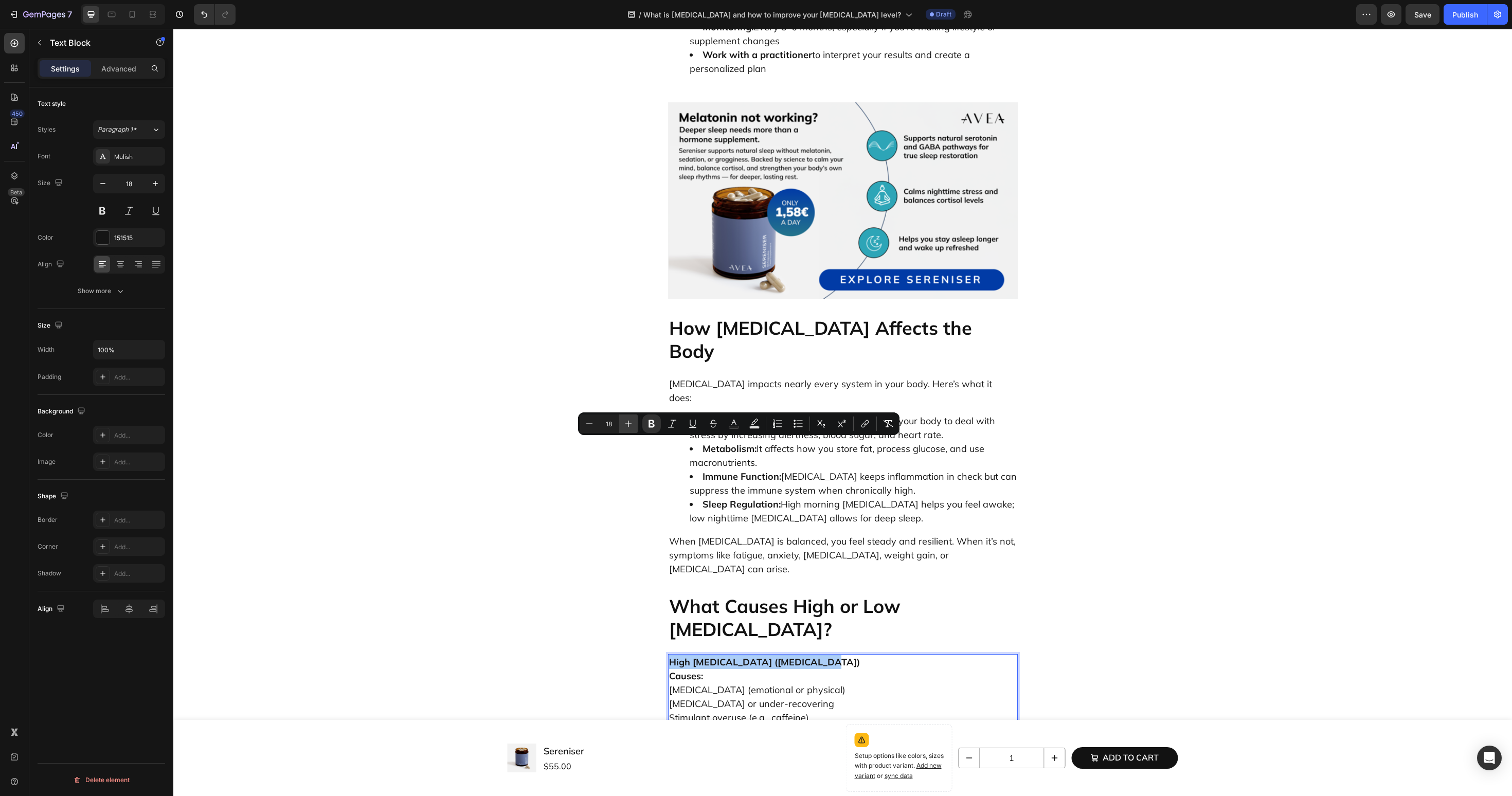
click at [631, 426] on icon "Editor contextual toolbar" at bounding box center [628, 423] width 10 height 10
type input "20"
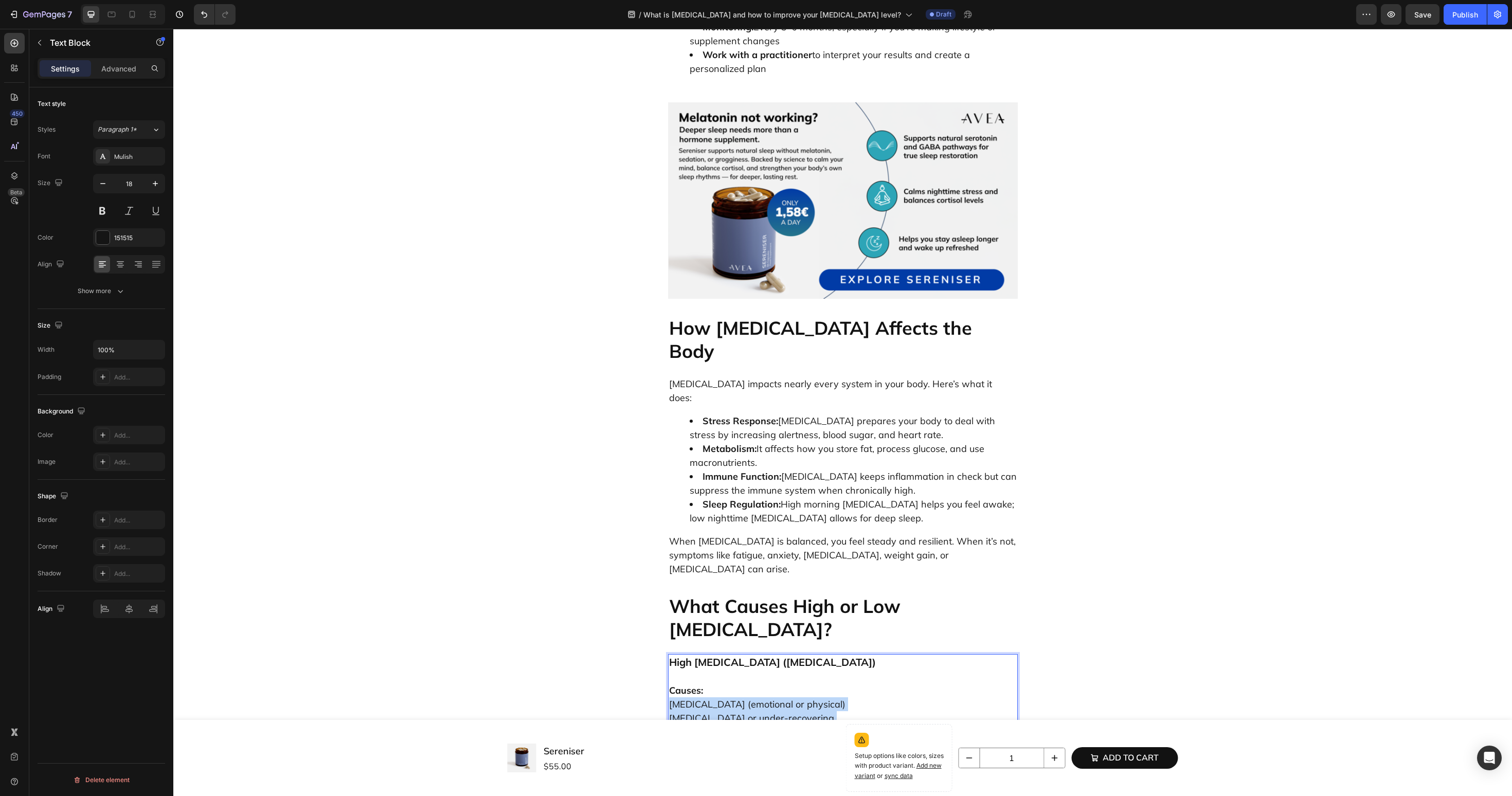
drag, startPoint x: 797, startPoint y: 549, endPoint x: 666, endPoint y: 488, distance: 144.5
click at [809, 467] on icon "Editor contextual toolbar" at bounding box center [807, 465] width 10 height 10
type input "18"
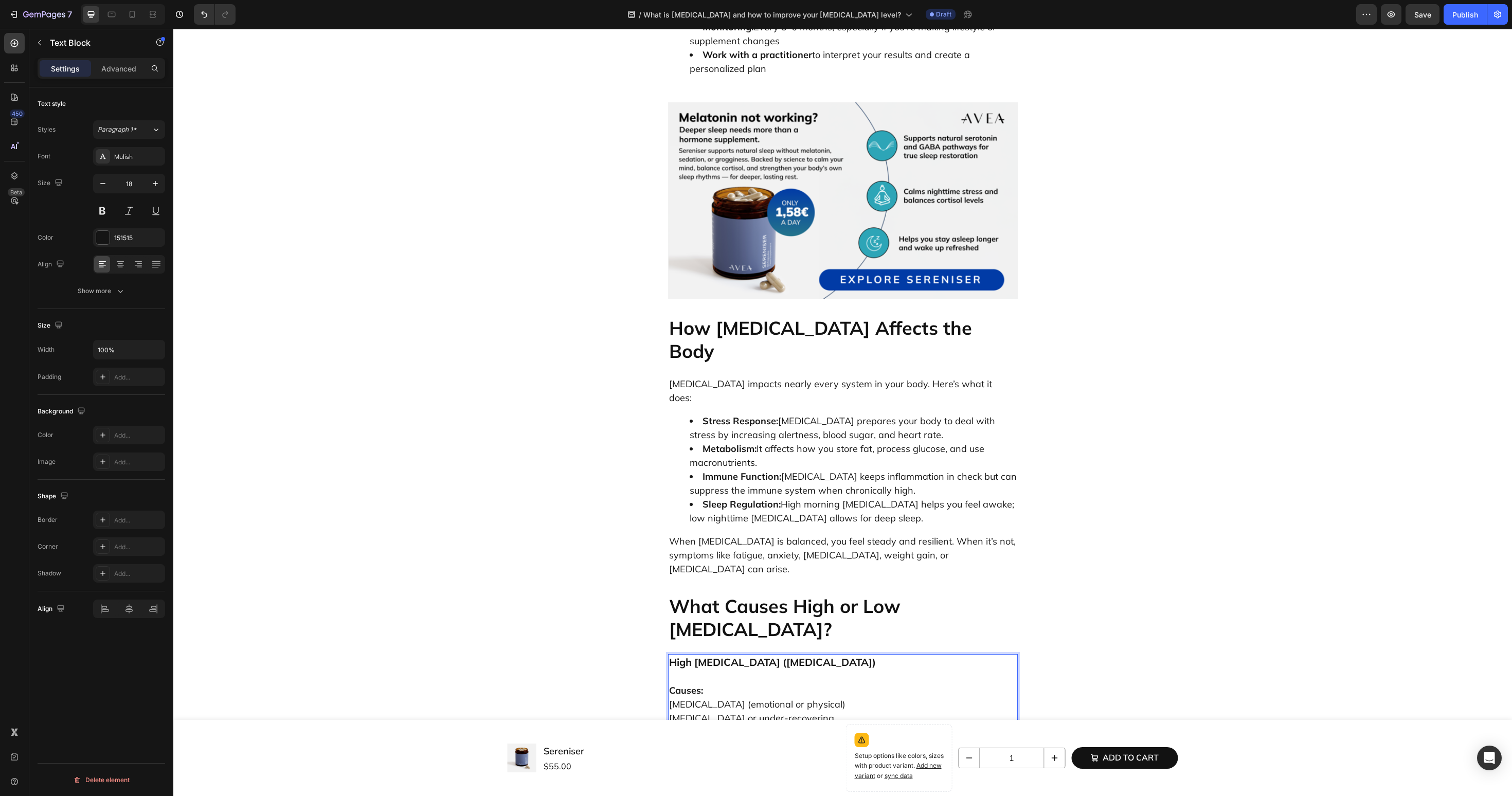
drag, startPoint x: 796, startPoint y: 558, endPoint x: 664, endPoint y: 497, distance: 145.4
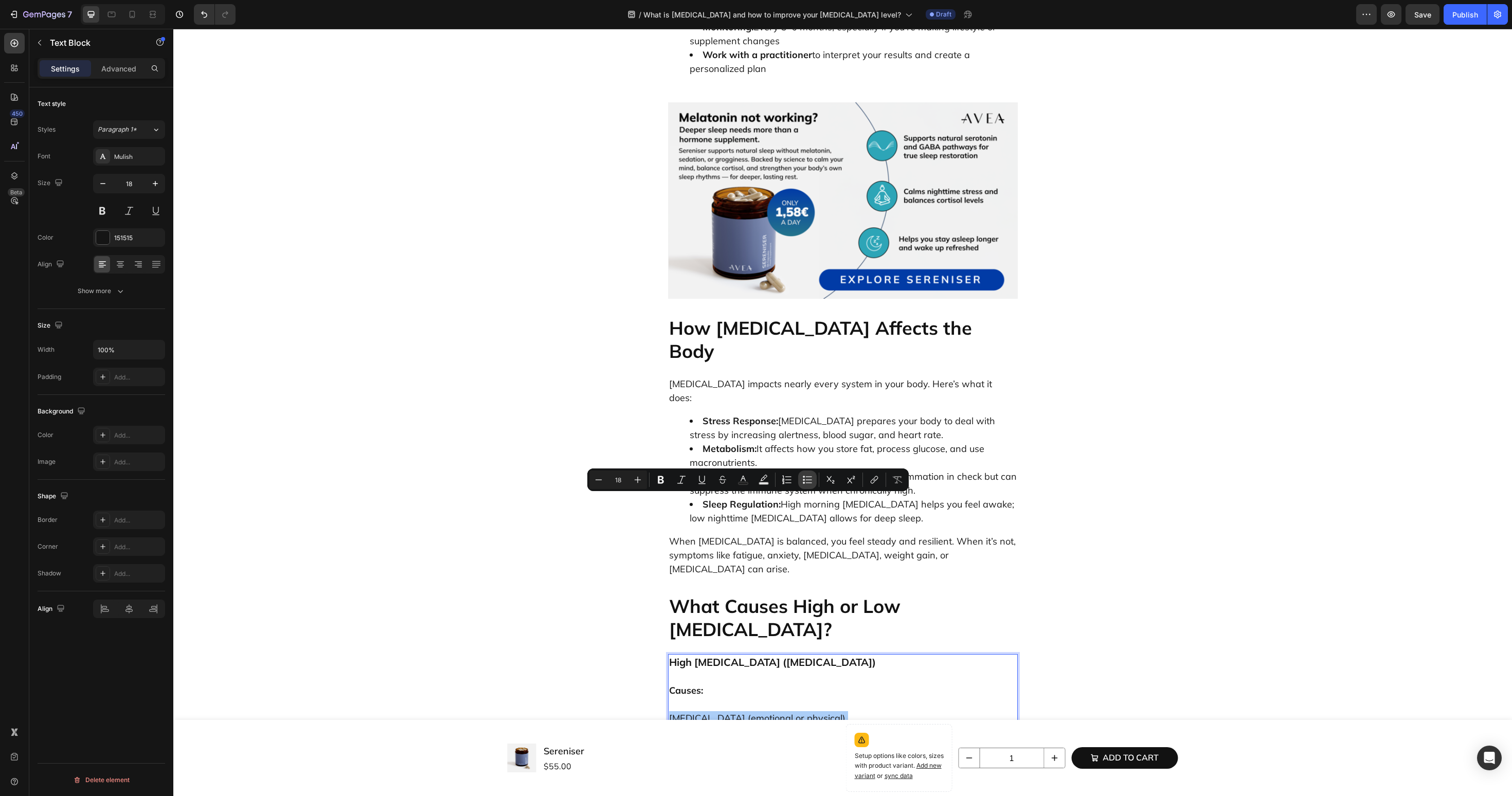
click at [808, 486] on button "Bulleted List" at bounding box center [808, 480] width 18 height 18
type input "18"
click at [707, 707] on li "Chronic stress (emotional or physical) Overtraining or under-recovering Stimula…" at bounding box center [853, 748] width 327 height 84
click at [686, 707] on ul "Chronic stress (emotional or physical) Overtraining or under-recovering Stimula…" at bounding box center [843, 748] width 348 height 84
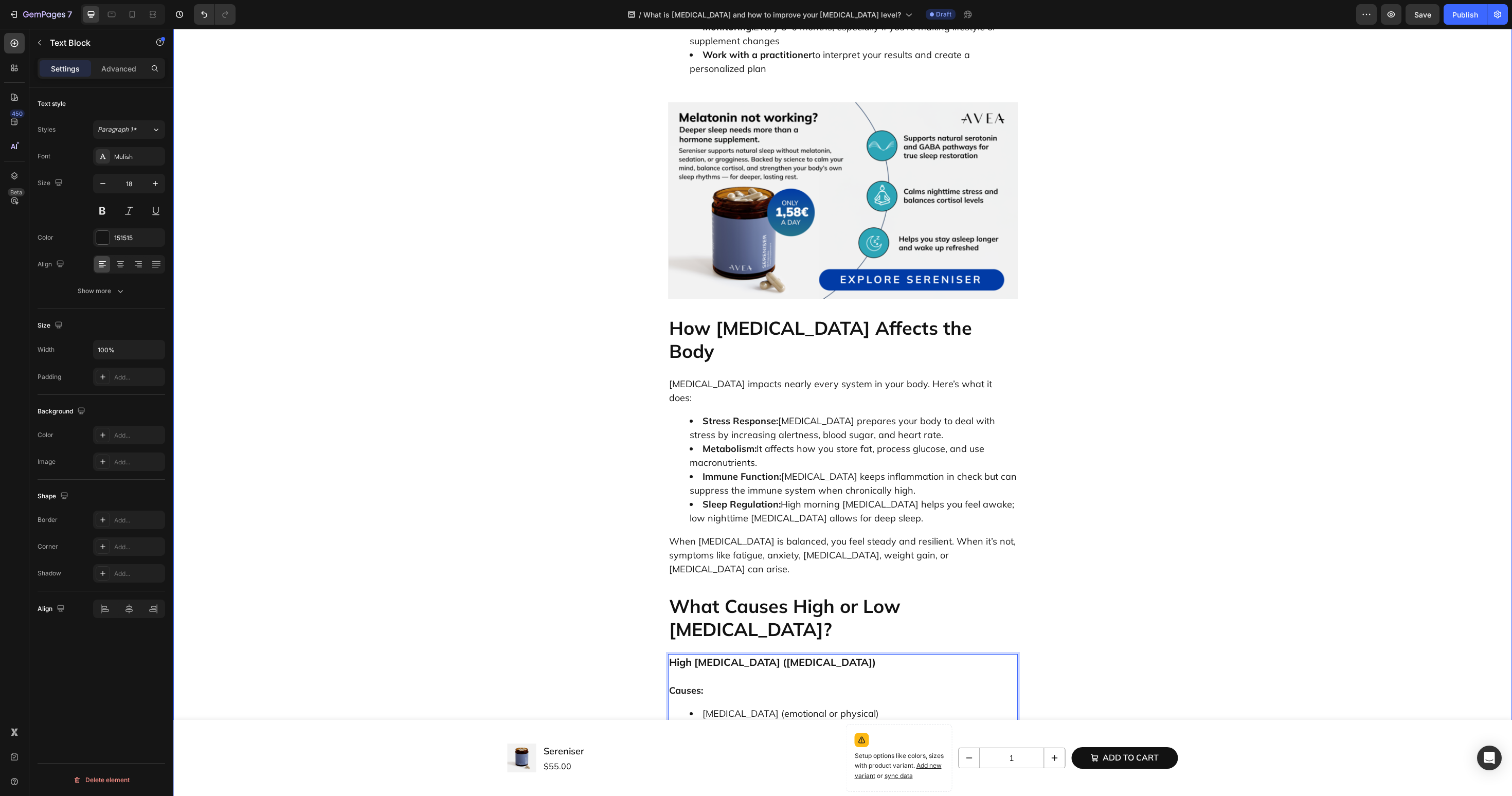
drag, startPoint x: 735, startPoint y: 571, endPoint x: 655, endPoint y: 571, distance: 80.0
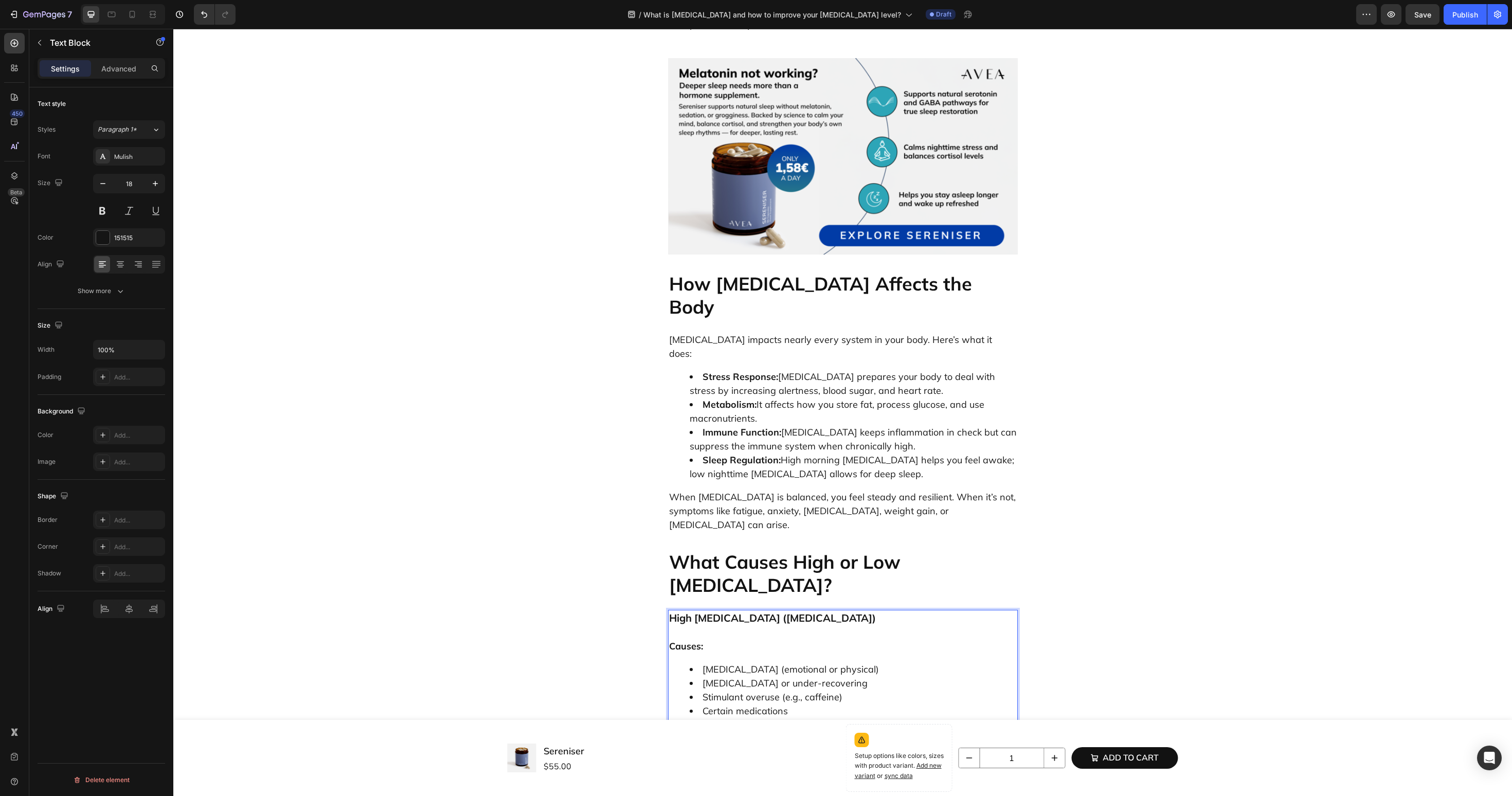
drag, startPoint x: 766, startPoint y: 611, endPoint x: 667, endPoint y: 559, distance: 111.8
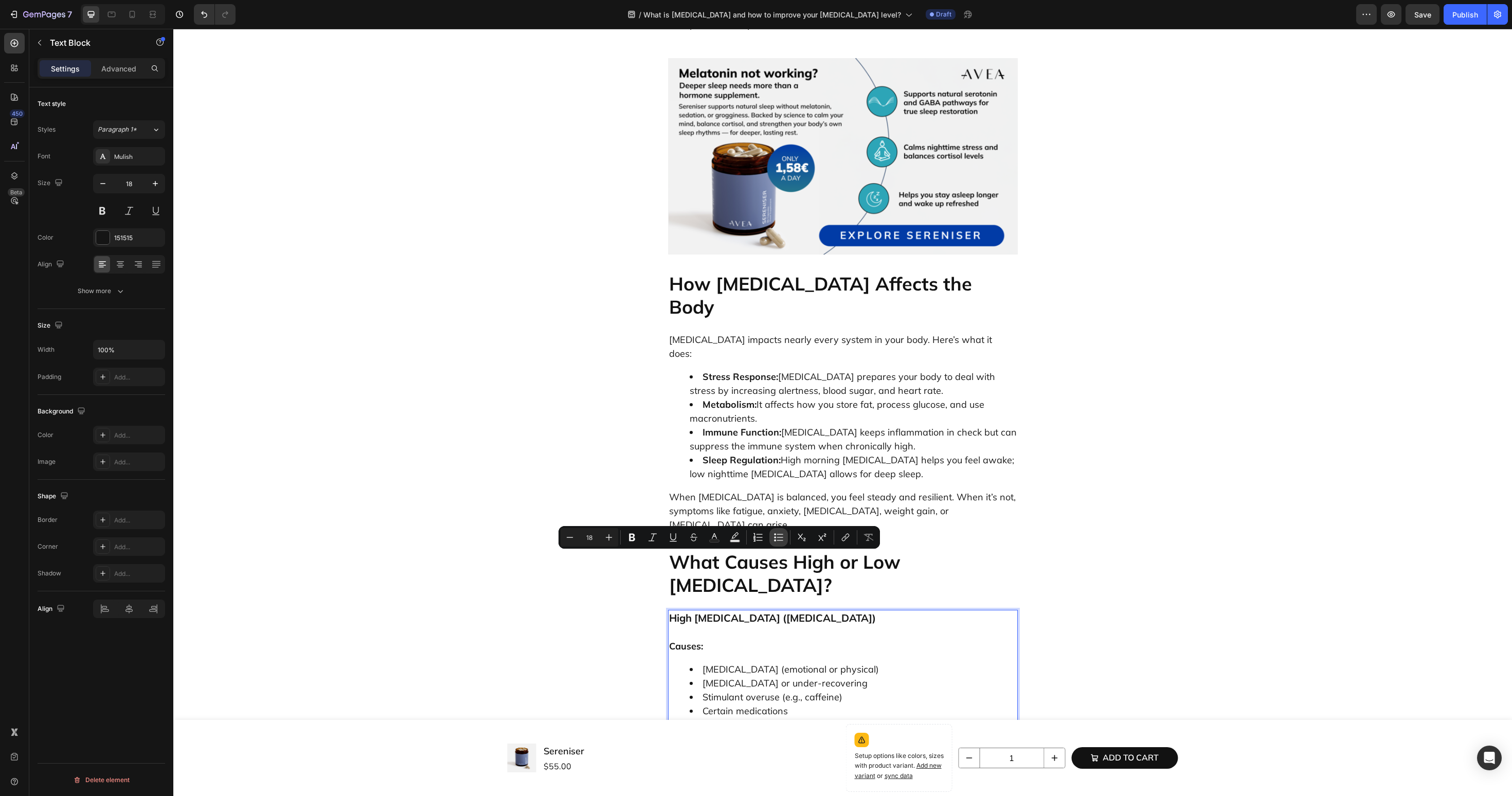
click at [780, 544] on button "Bulleted List" at bounding box center [778, 537] width 18 height 18
type input "18"
click at [755, 765] on li "Abdominal weight gain High blood pressure Mood swings or anxiety Trouble fallin…" at bounding box center [853, 800] width 327 height 70
click at [680, 765] on ul "Abdominal weight gain High blood pressure Mood swings or anxiety Trouble fallin…" at bounding box center [843, 806] width 348 height 84
drag, startPoint x: 815, startPoint y: 641, endPoint x: 811, endPoint y: 650, distance: 9.8
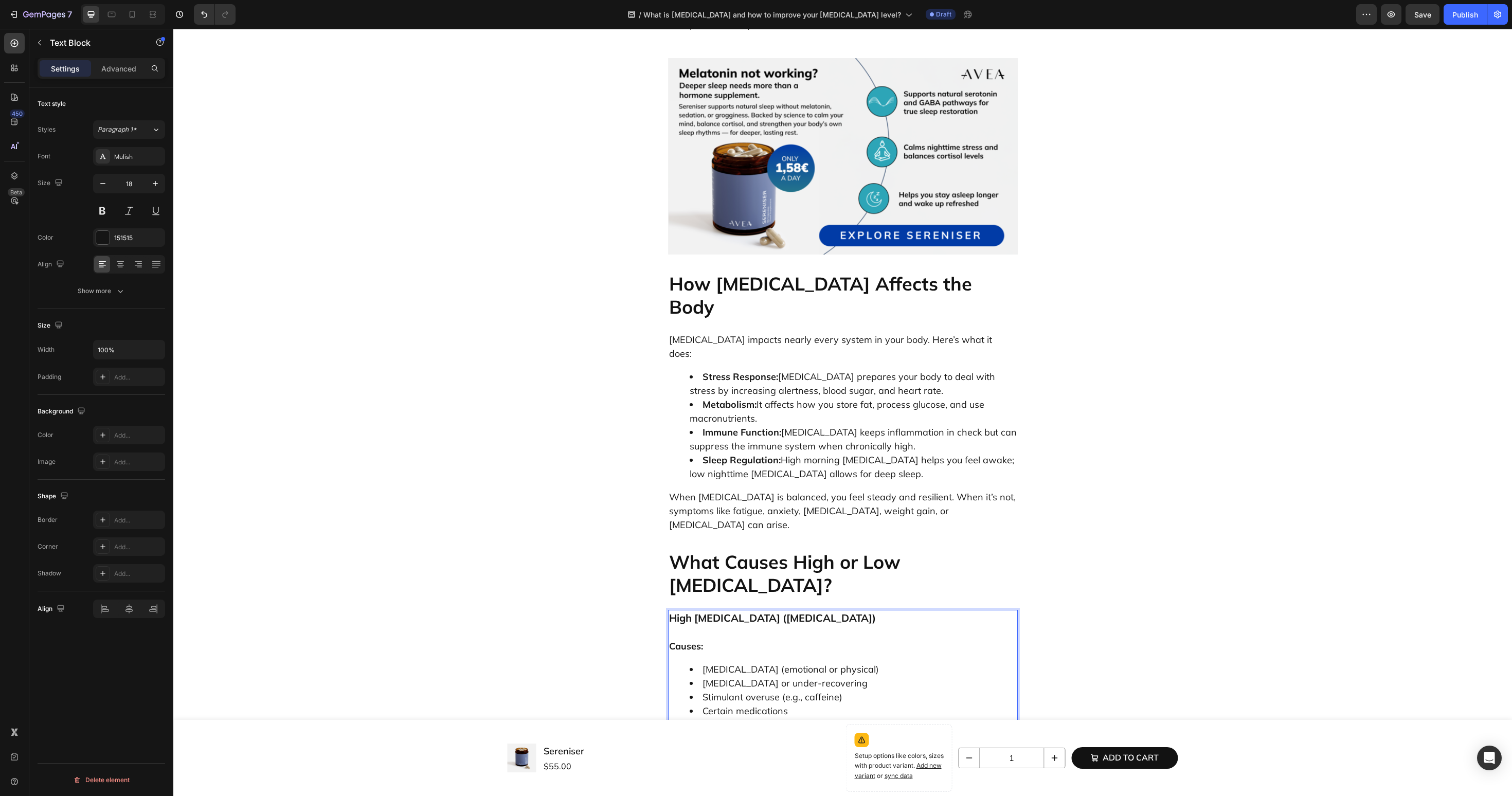
click at [968, 765] on li "Abdominal weight gain" at bounding box center [853, 771] width 327 height 14
drag, startPoint x: 823, startPoint y: 633, endPoint x: 661, endPoint y: 633, distance: 162.0
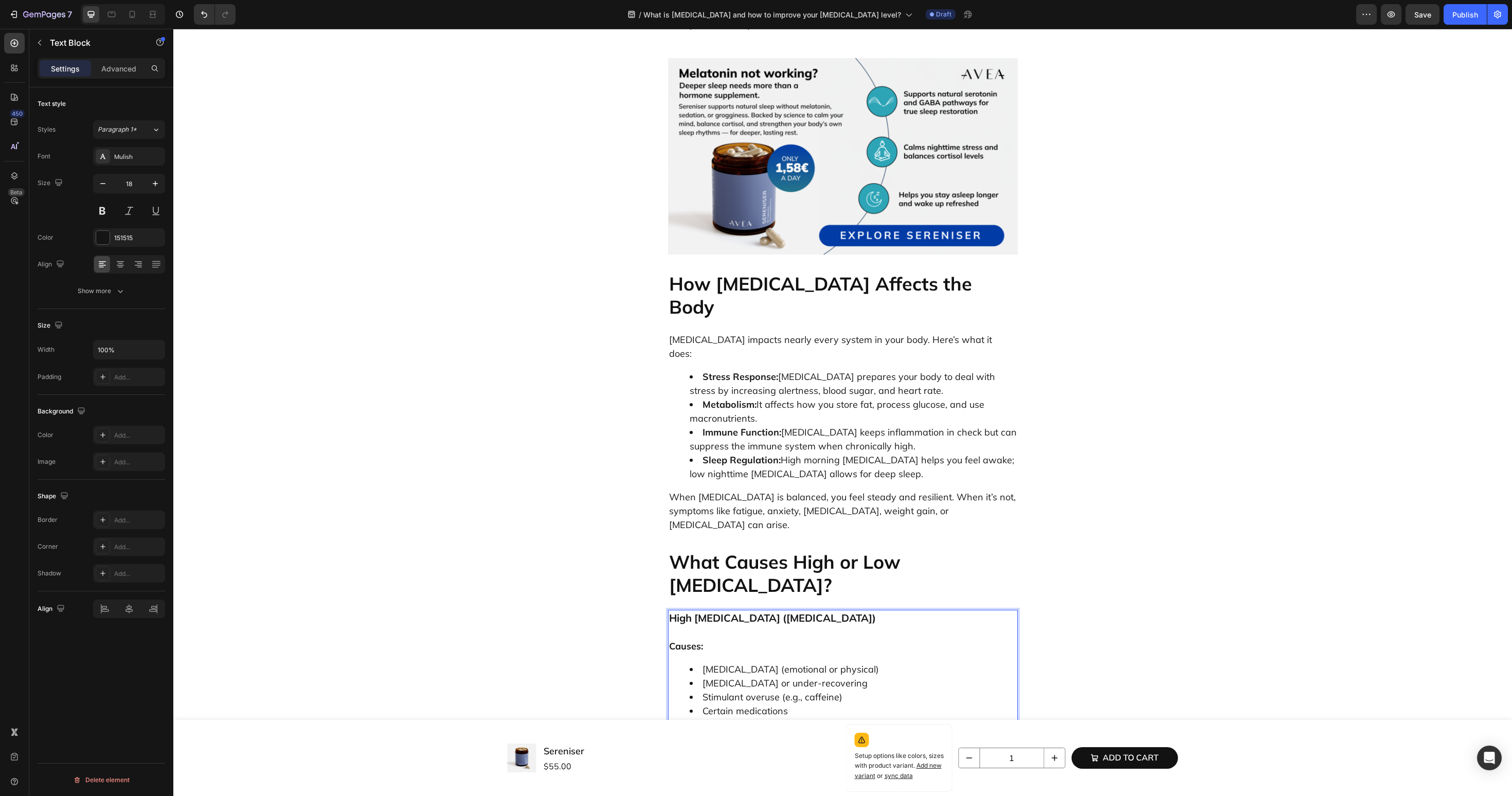
click at [630, 614] on icon "Editor contextual toolbar" at bounding box center [625, 611] width 10 height 10
type input "20"
click at [790, 610] on div "High Cortisol (Hypercortisolism) Causes: Chronic stress (emotional or physical)…" at bounding box center [843, 810] width 350 height 401
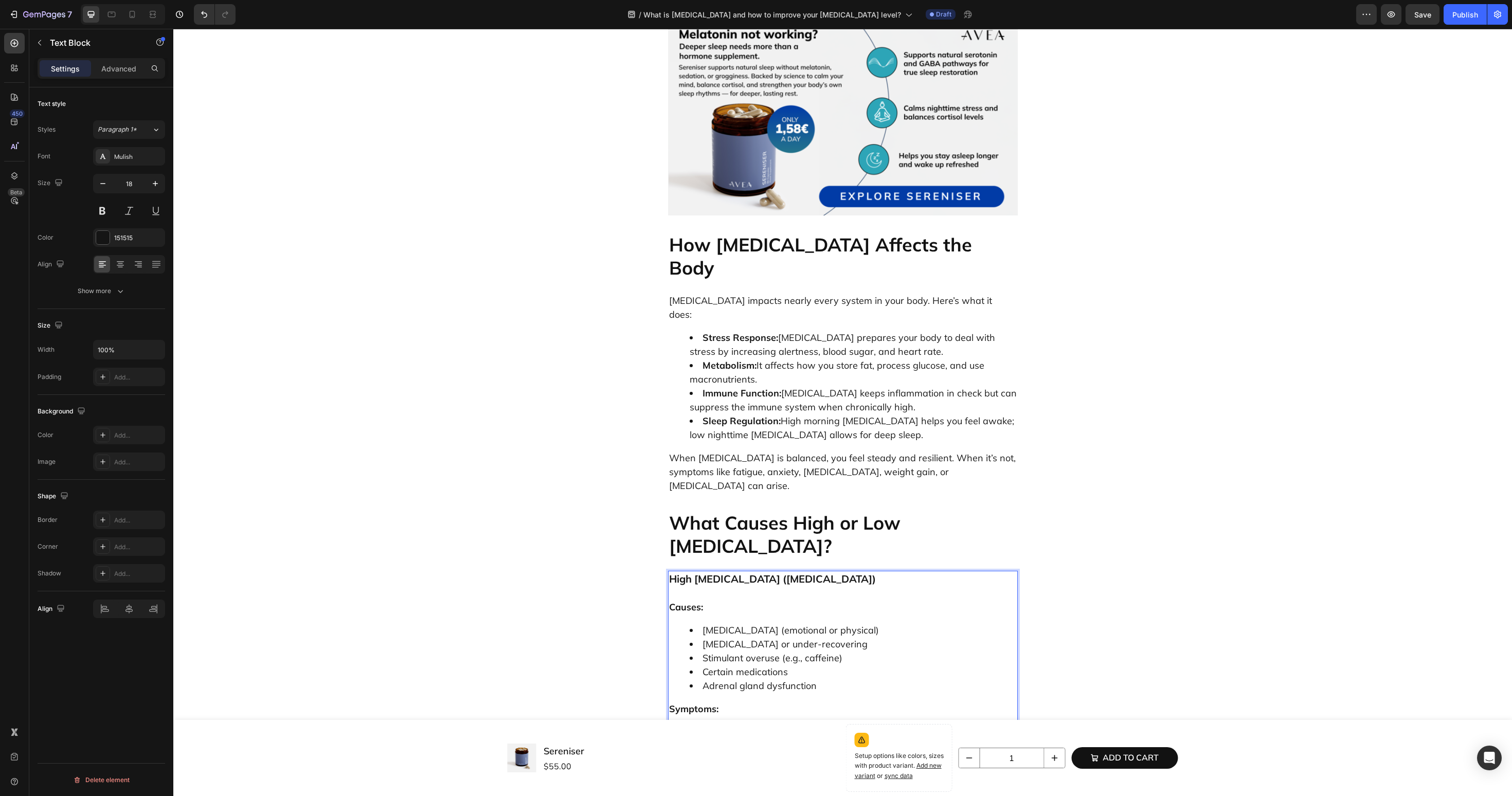
scroll to position [2056, 0]
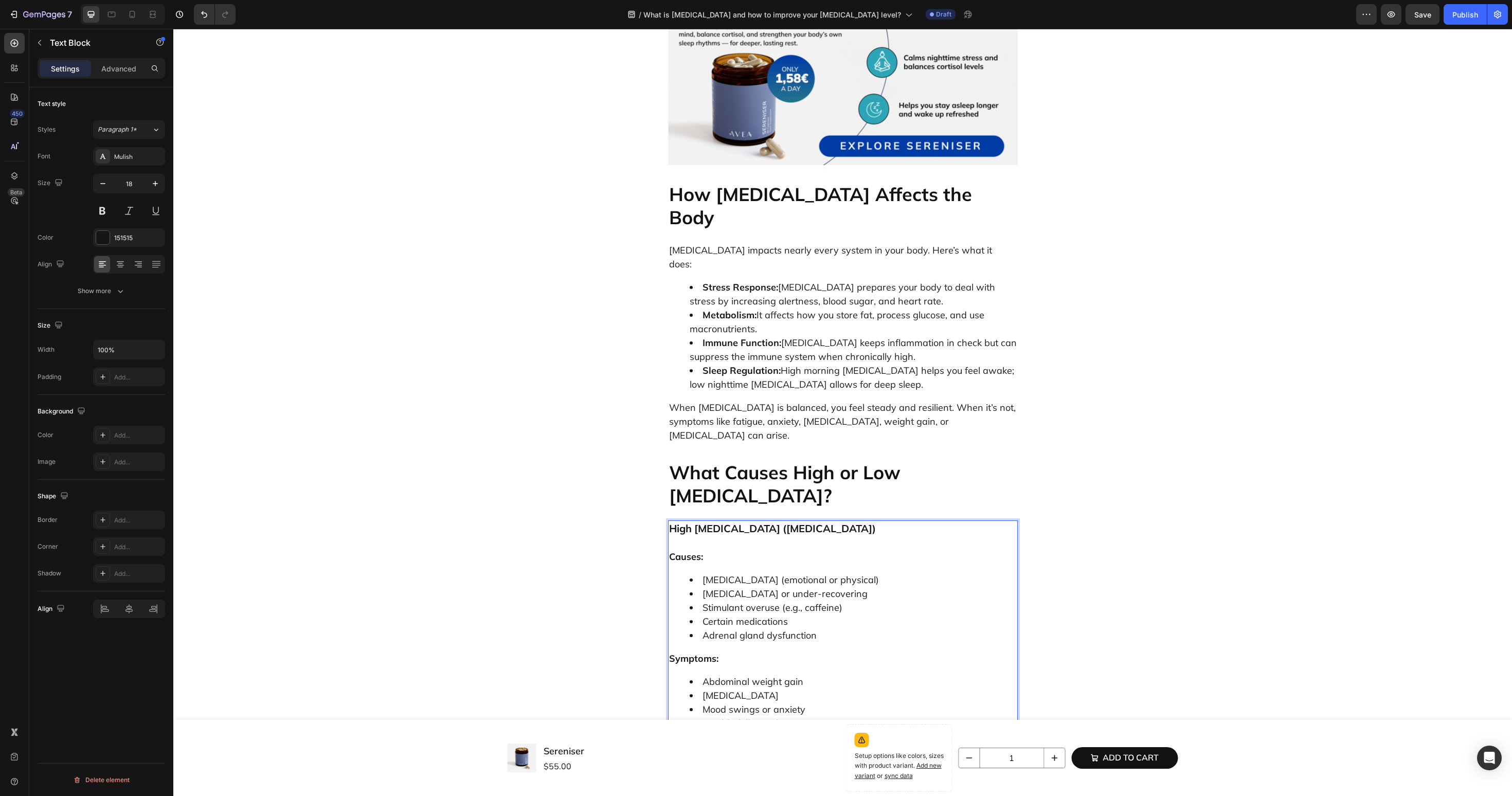
scroll to position [2133, 0]
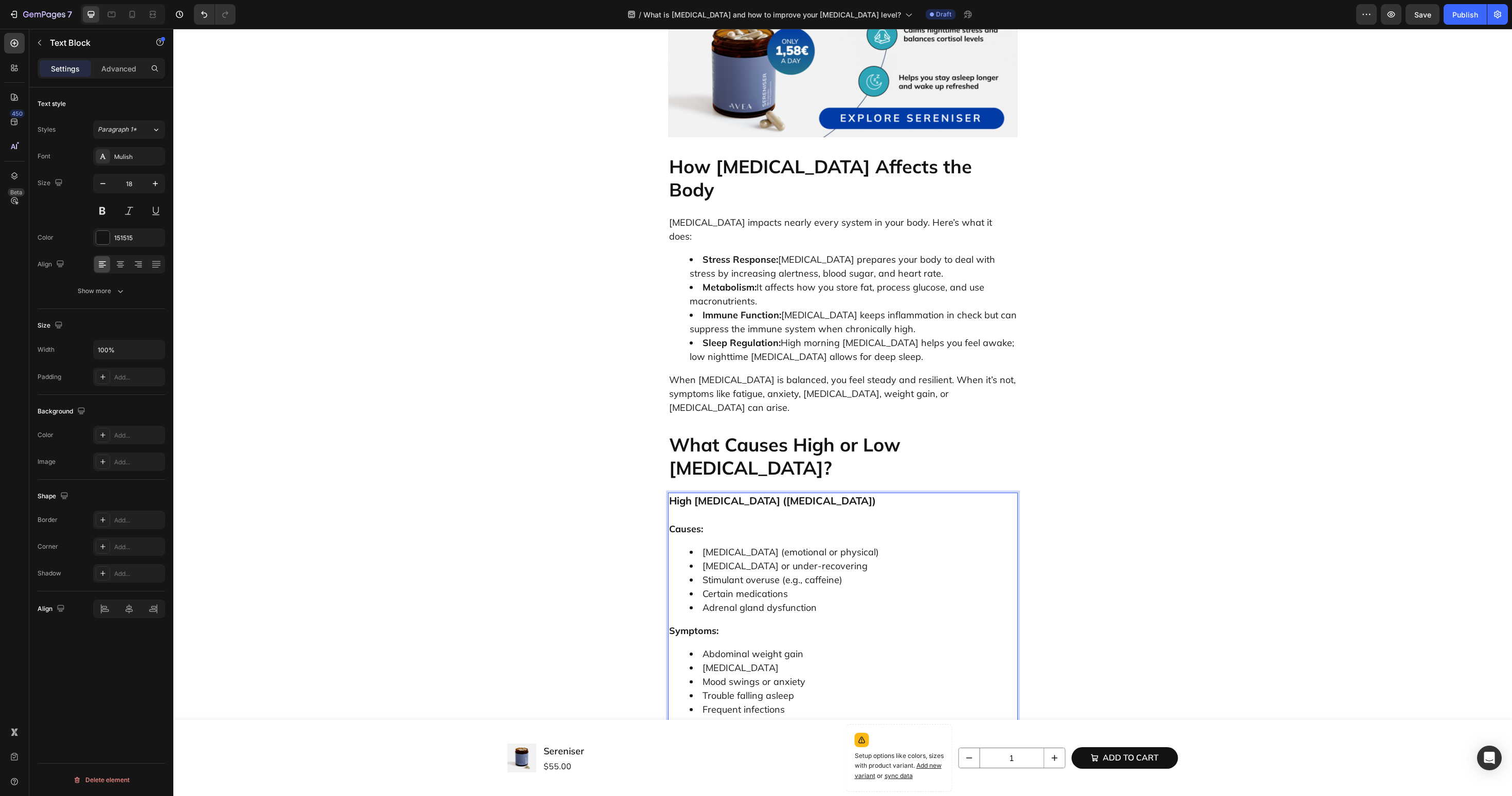
drag, startPoint x: 811, startPoint y: 591, endPoint x: 654, endPoint y: 555, distance: 161.1
click at [808, 544] on button "Bulleted List" at bounding box center [806, 536] width 18 height 18
type input "18"
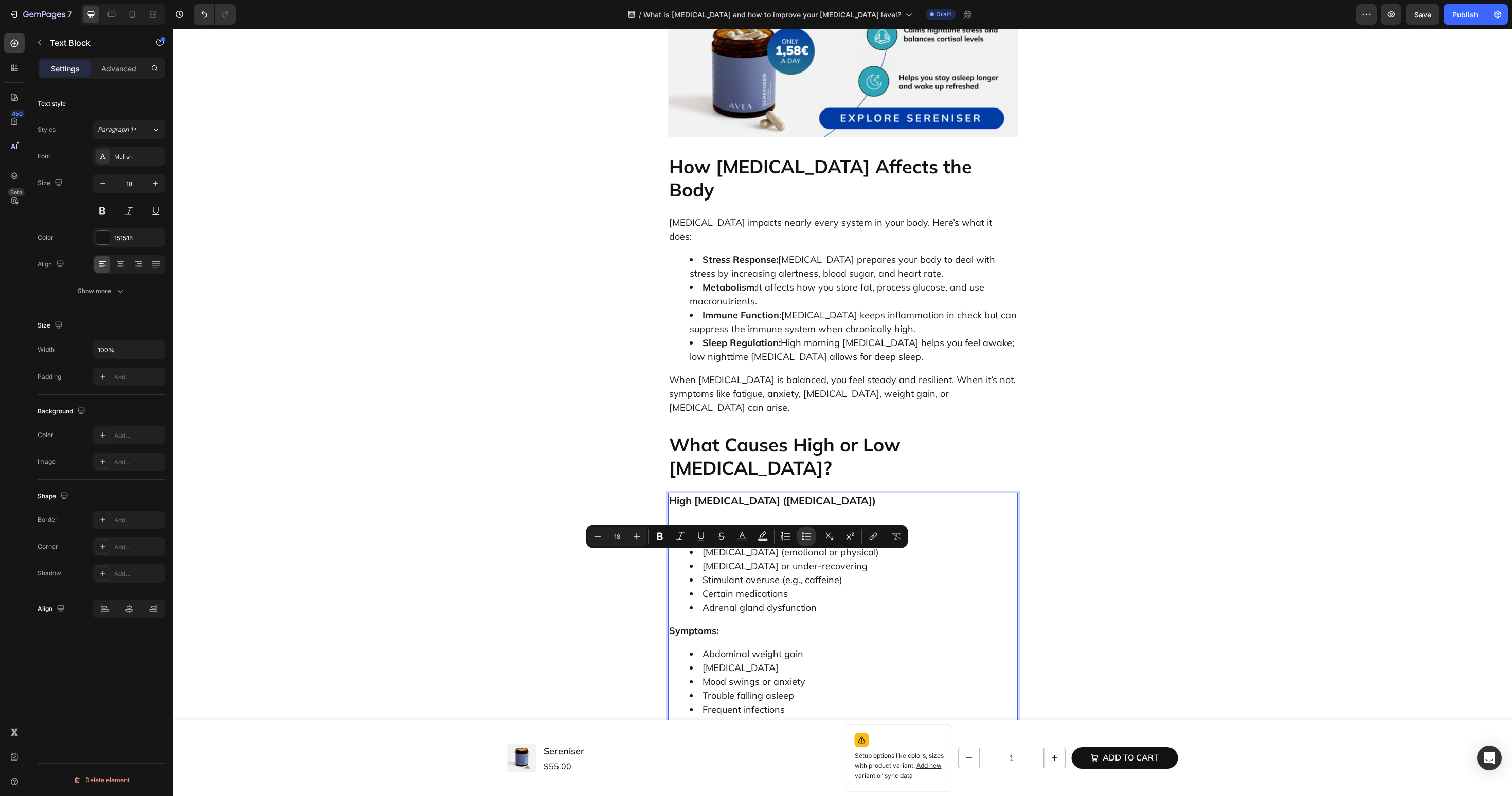
click at [731, 749] on li "Causes: Adrenal fatigue or Addison’s disease Pituitary gland dysfunction Long-t…" at bounding box center [853, 784] width 327 height 70
click at [731, 740] on p "Causes: Adrenal fatigue or Addison’s disease Pituitary gland dysfunction Long-t…" at bounding box center [843, 775] width 348 height 70
click at [722, 740] on p "Causes: Adrenal fatigue or Addison’s disease Pituitary gland dysfunction Long-t…" at bounding box center [843, 775] width 348 height 70
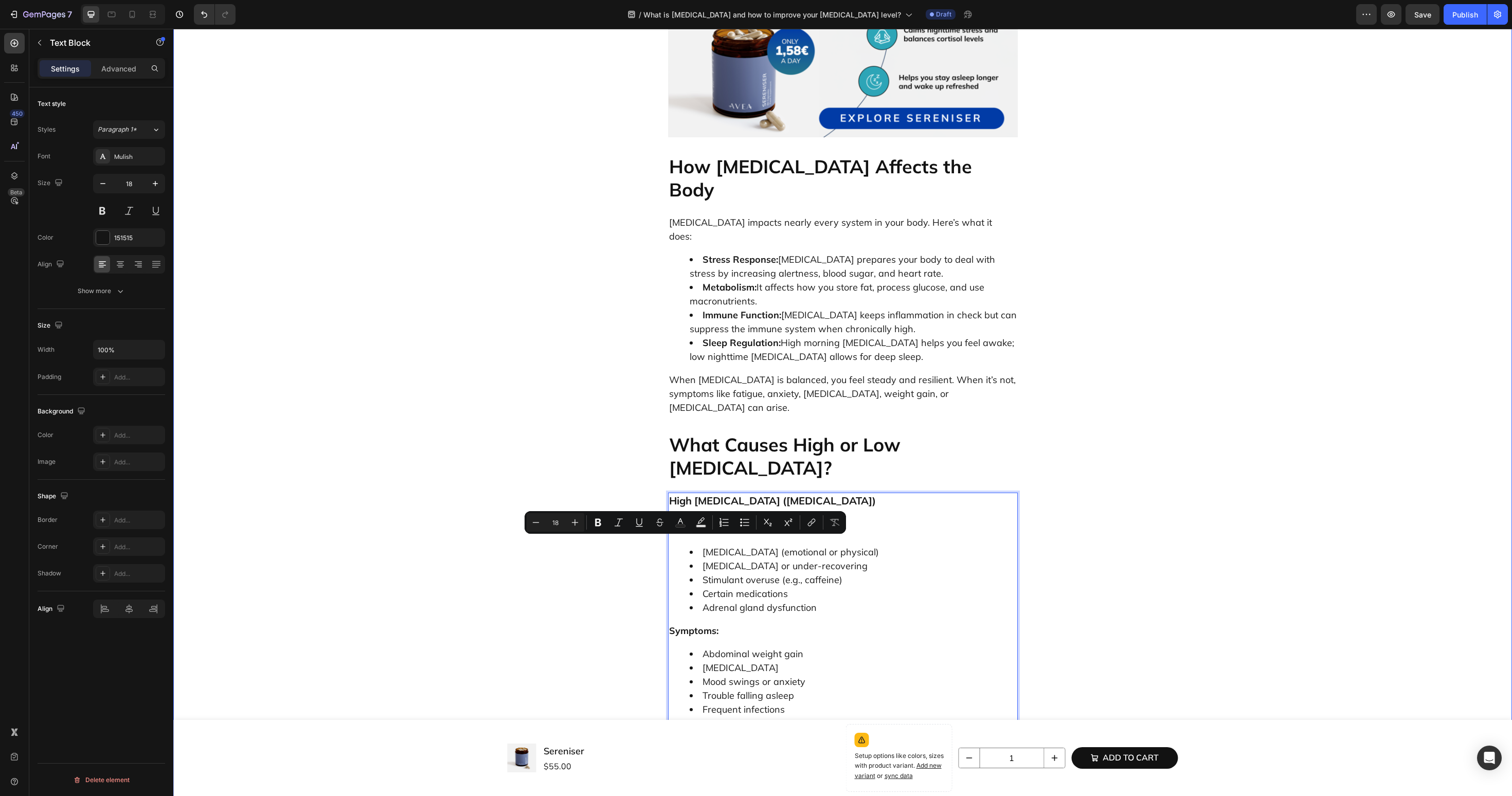
drag, startPoint x: 714, startPoint y: 544, endPoint x: 665, endPoint y: 544, distance: 49.0
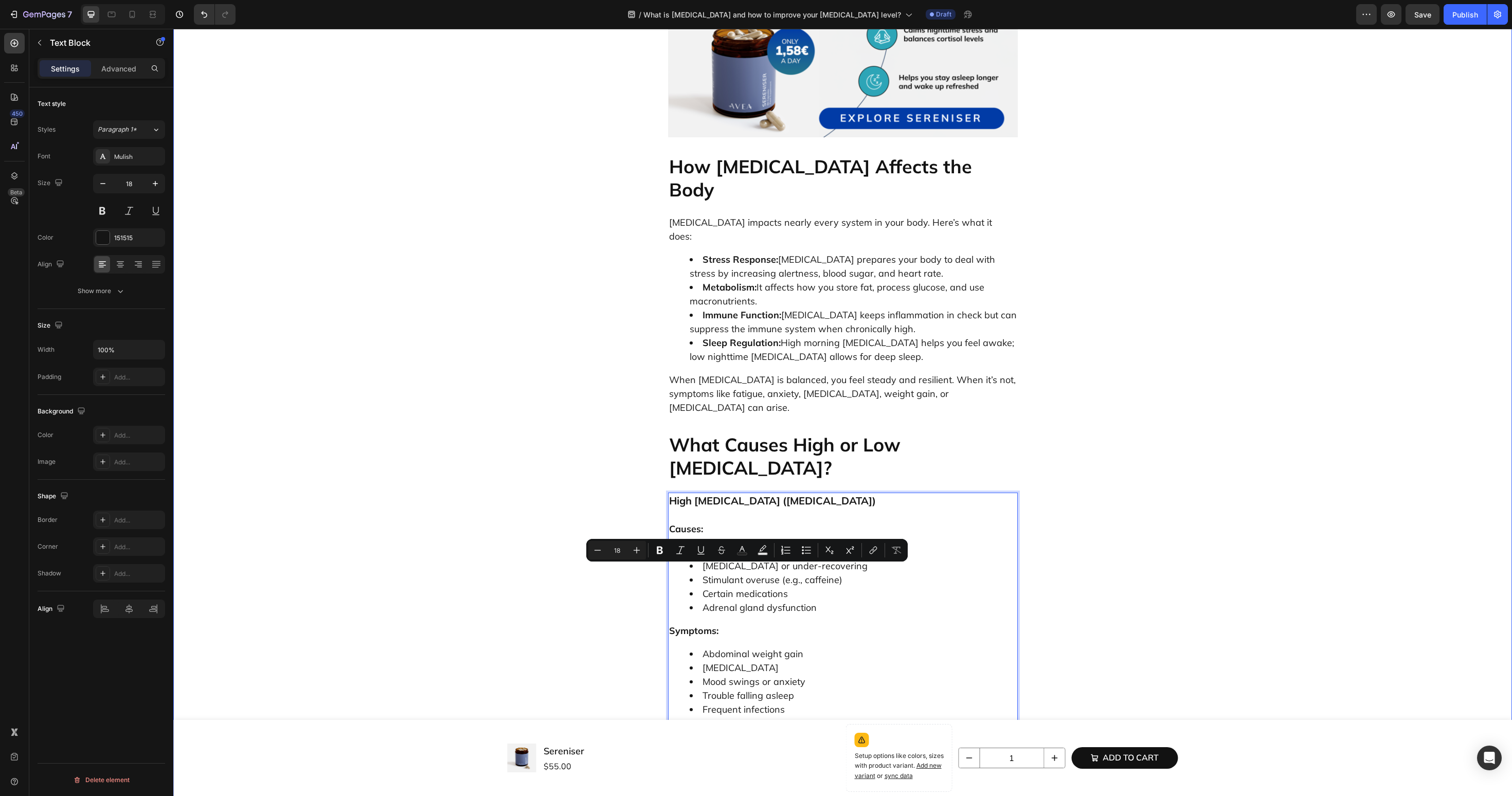
drag, startPoint x: 797, startPoint y: 602, endPoint x: 664, endPoint y: 575, distance: 135.7
click at [808, 553] on icon "Editor contextual toolbar" at bounding box center [808, 553] width 6 height 1
type input "18"
click at [716, 778] on li "Adrenal fatigue or Addison’s disease Pituitary gland dysfunction Long-term cort…" at bounding box center [853, 805] width 327 height 56
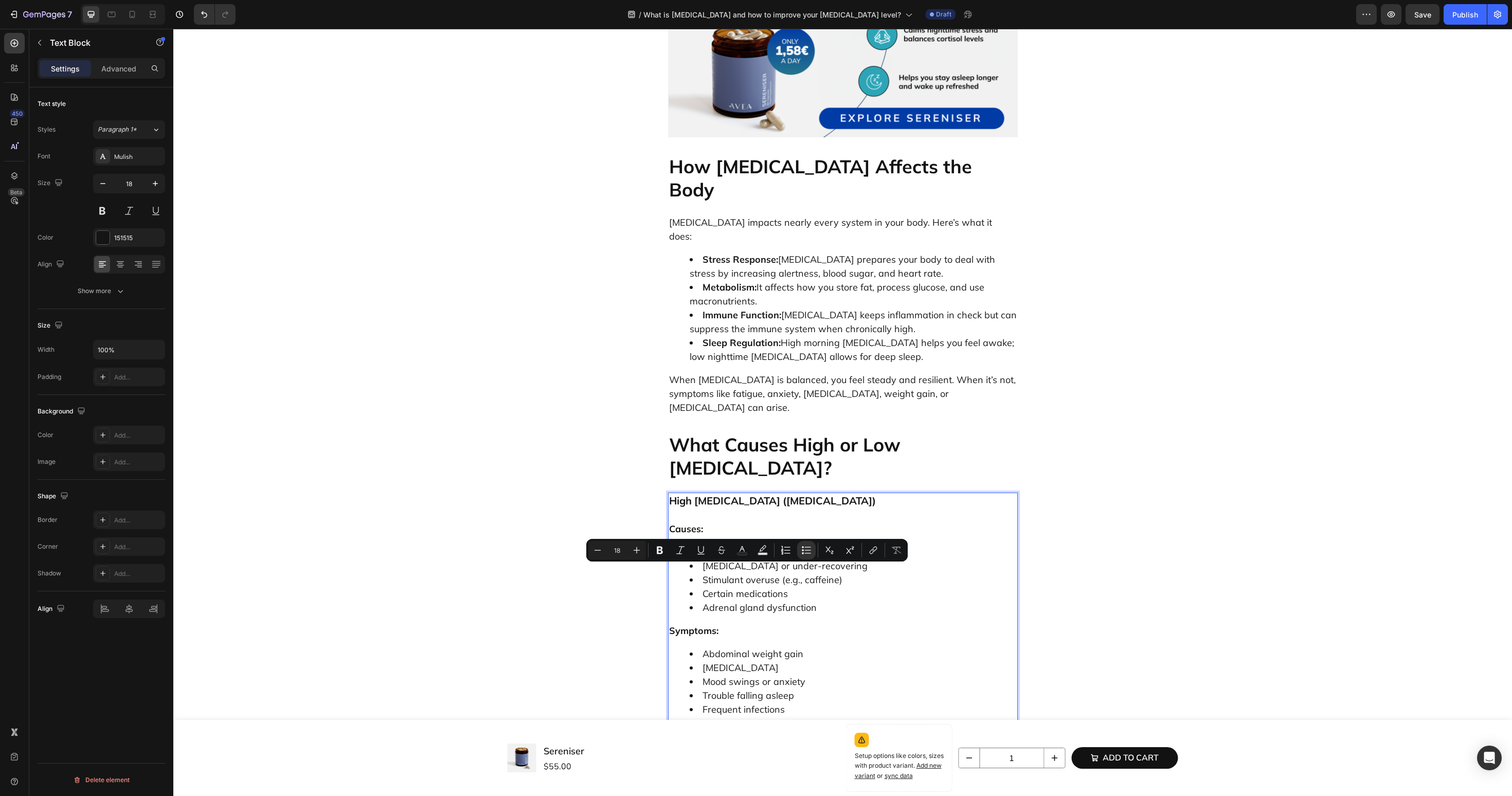
click at [679, 778] on ul "Adrenal fatigue or Addison’s disease Pituitary gland dysfunction Long-term cort…" at bounding box center [843, 805] width 348 height 56
click at [670, 778] on ul "Adrenal fatigue or Addison’s disease Pituitary gland dysfunction Long-term cort…" at bounding box center [843, 798] width 348 height 41
drag, startPoint x: 723, startPoint y: 620, endPoint x: 619, endPoint y: 620, distance: 104.0
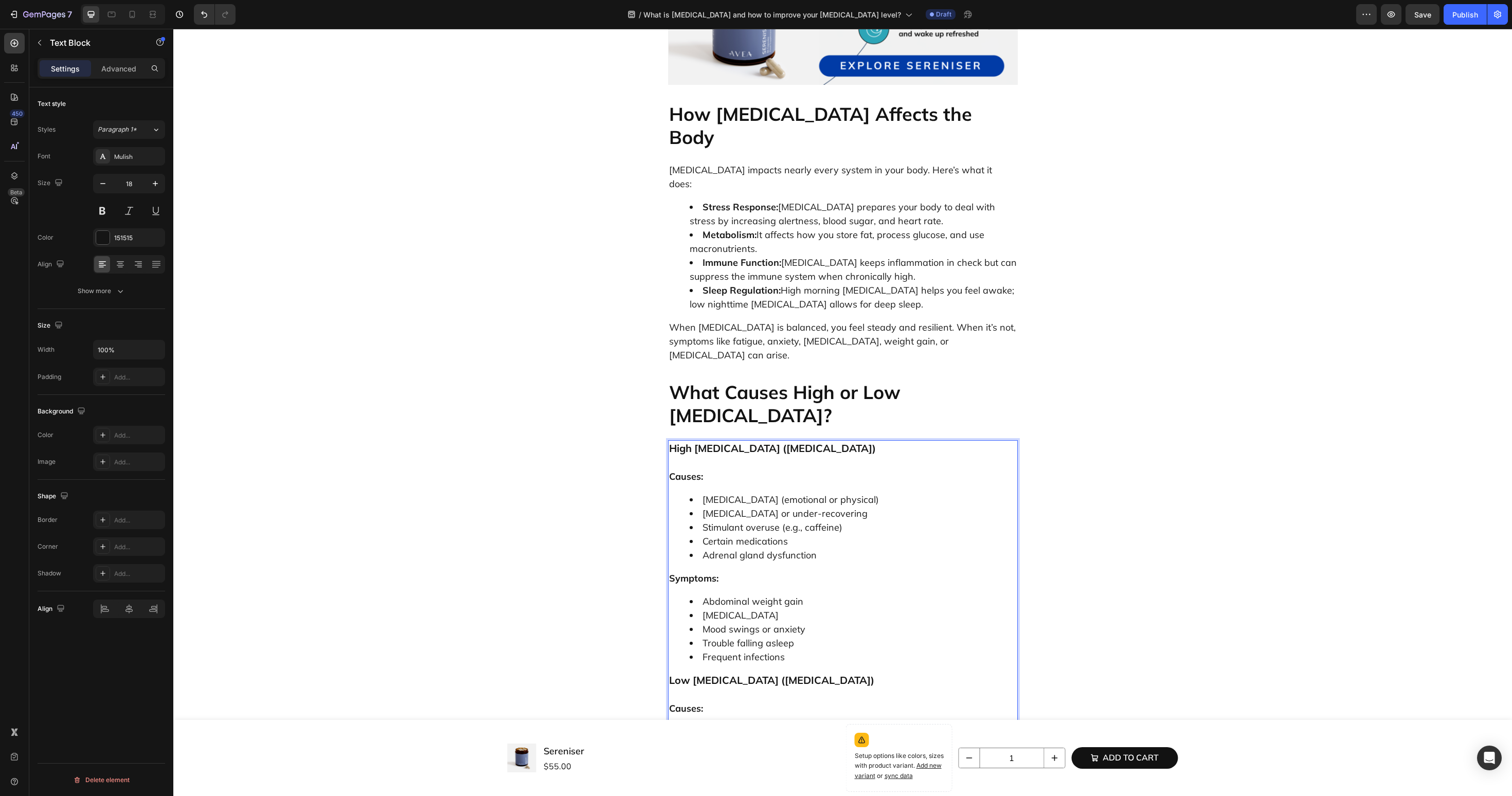
scroll to position [2203, 0]
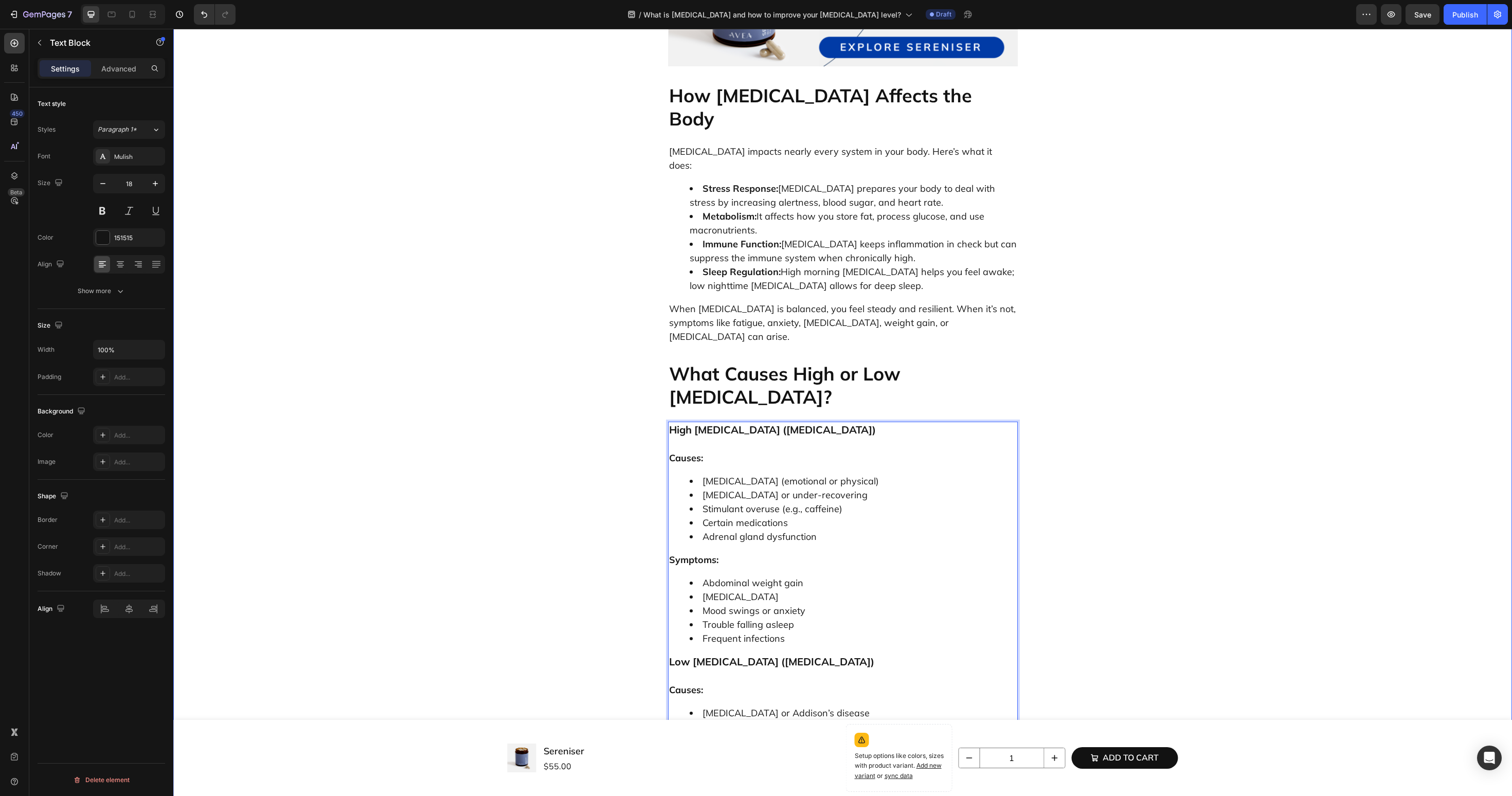
drag, startPoint x: 752, startPoint y: 624, endPoint x: 658, endPoint y: 573, distance: 106.9
click at [787, 557] on icon "Editor contextual toolbar" at bounding box center [788, 553] width 10 height 10
type input "18"
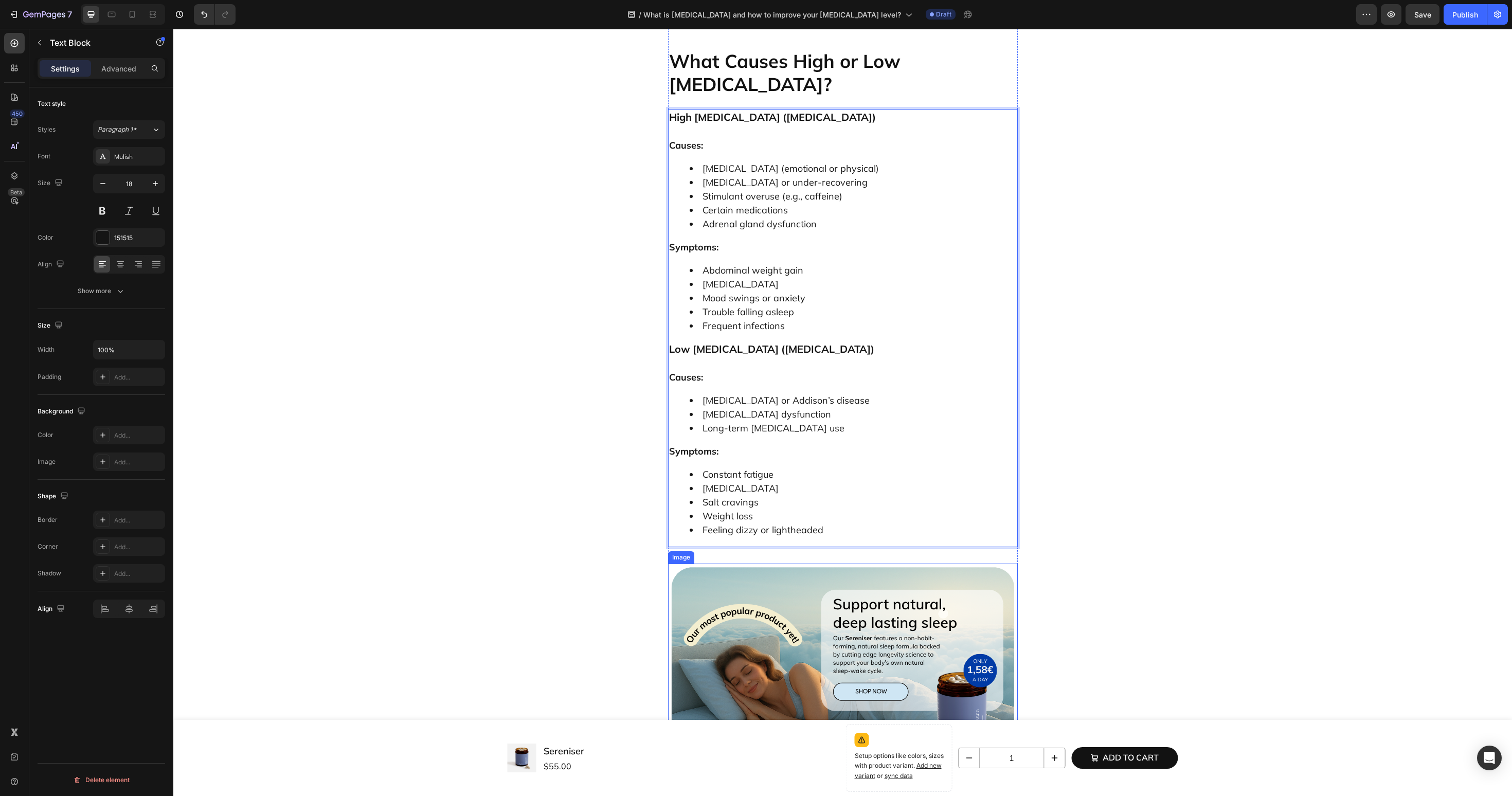
click at [801, 564] on img at bounding box center [843, 674] width 350 height 221
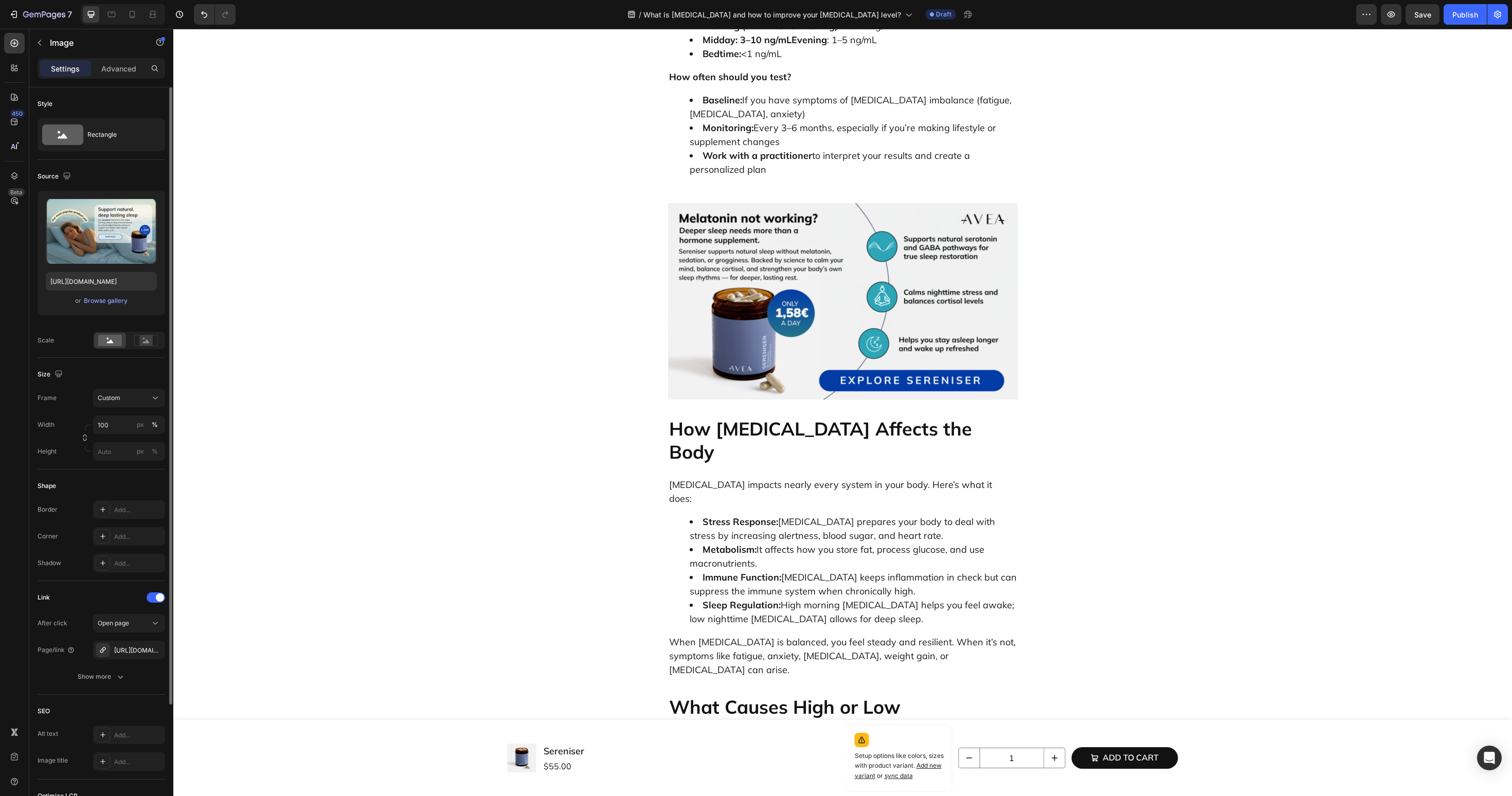
scroll to position [1743, 0]
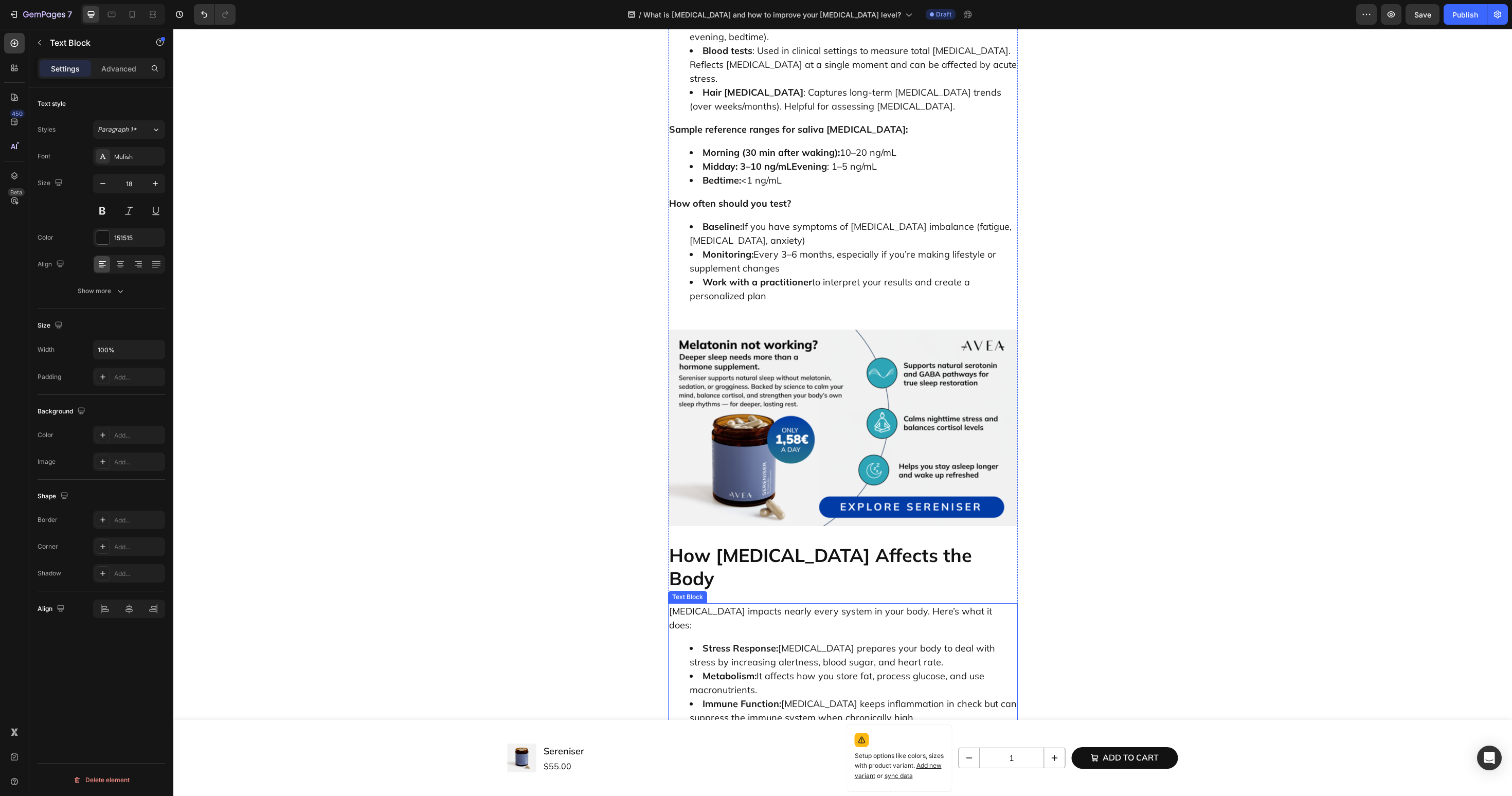
click at [770, 604] on p "[MEDICAL_DATA] impacts nearly every system in your body. Here’s what it does:" at bounding box center [843, 618] width 348 height 28
click at [758, 544] on p "How [MEDICAL_DATA] Affects the Body" at bounding box center [843, 566] width 348 height 46
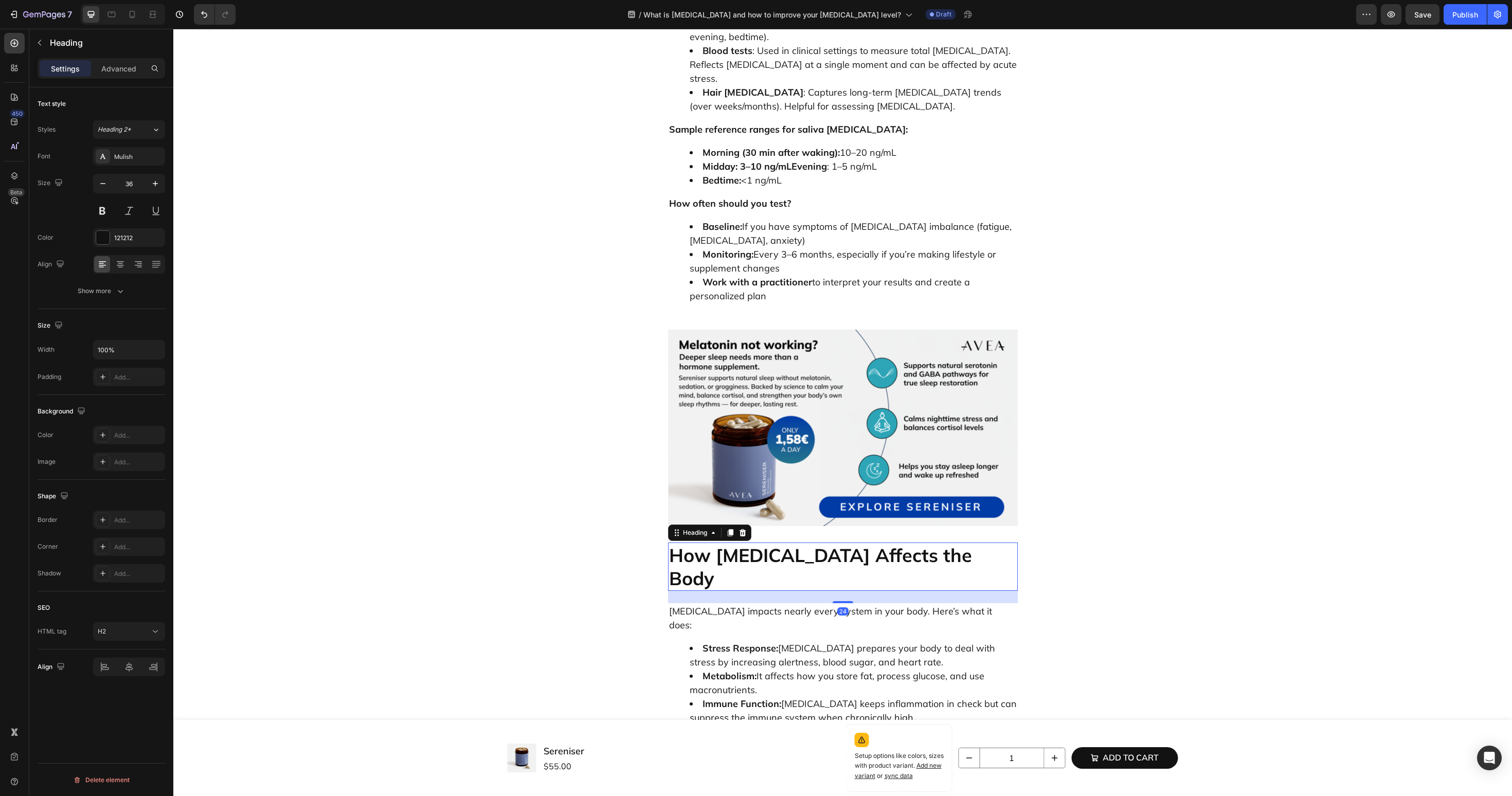
click at [728, 524] on div "Heading" at bounding box center [710, 533] width 84 height 17
click at [730, 530] on icon at bounding box center [730, 533] width 6 height 7
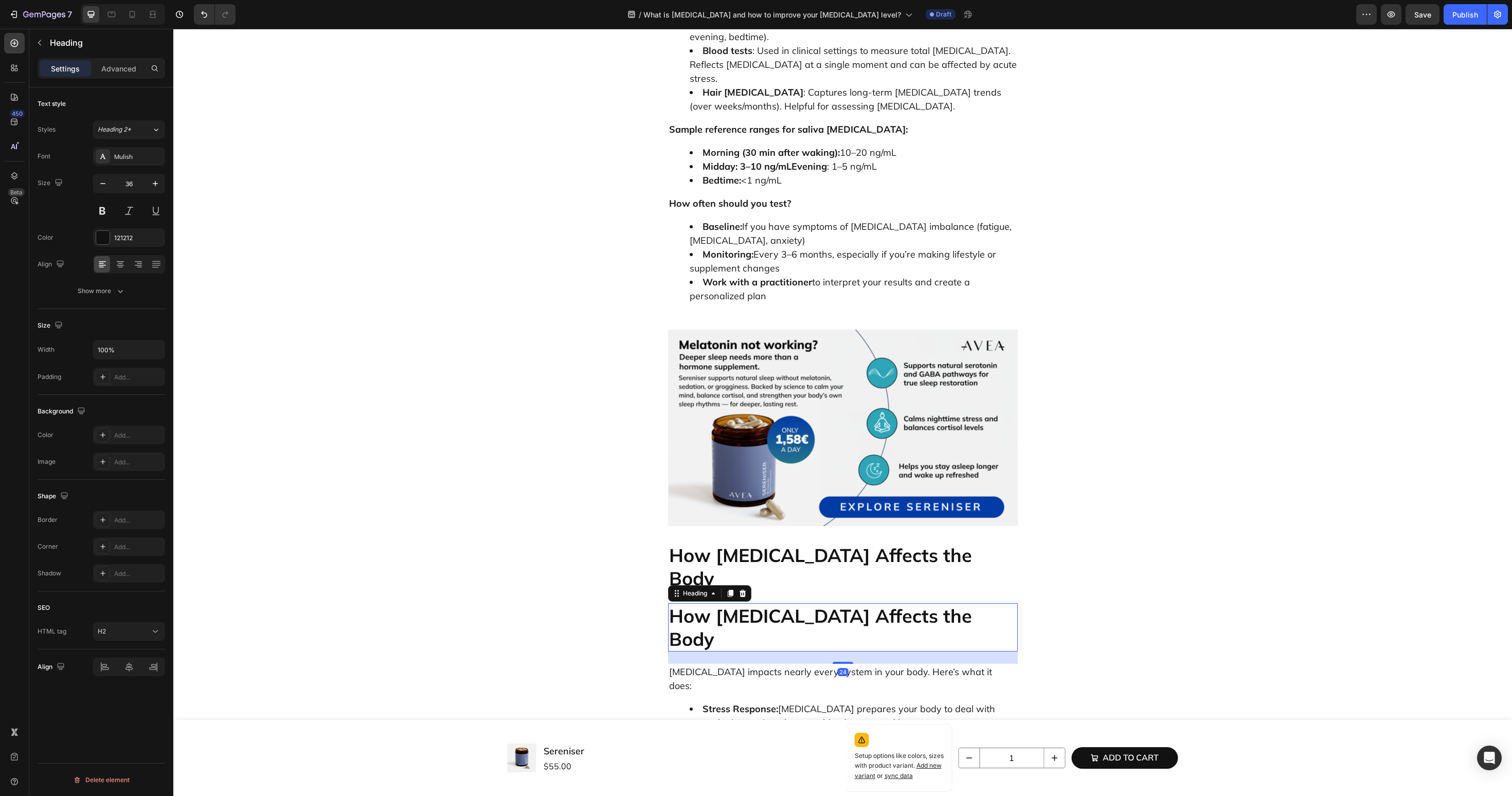
click at [721, 603] on h2 "How [MEDICAL_DATA] Affects the Body" at bounding box center [843, 627] width 350 height 49
click at [721, 604] on p "How [MEDICAL_DATA] Affects the Body" at bounding box center [843, 627] width 348 height 46
click at [561, 503] on div "What is Cortisol and how to improve your cortisol level? Heading Why Cortisol M…" at bounding box center [843, 197] width 1324 height 3717
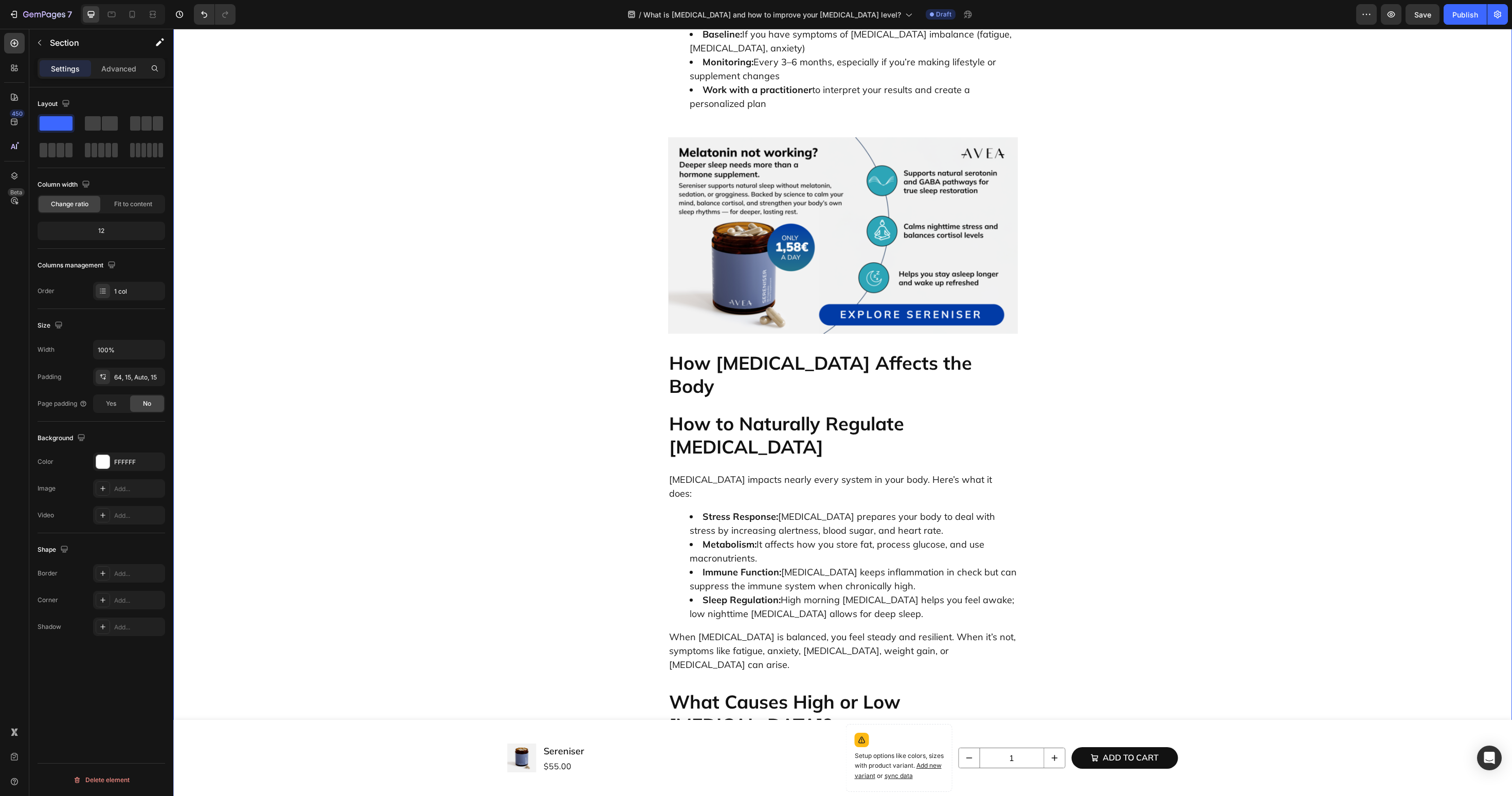
scroll to position [2024, 0]
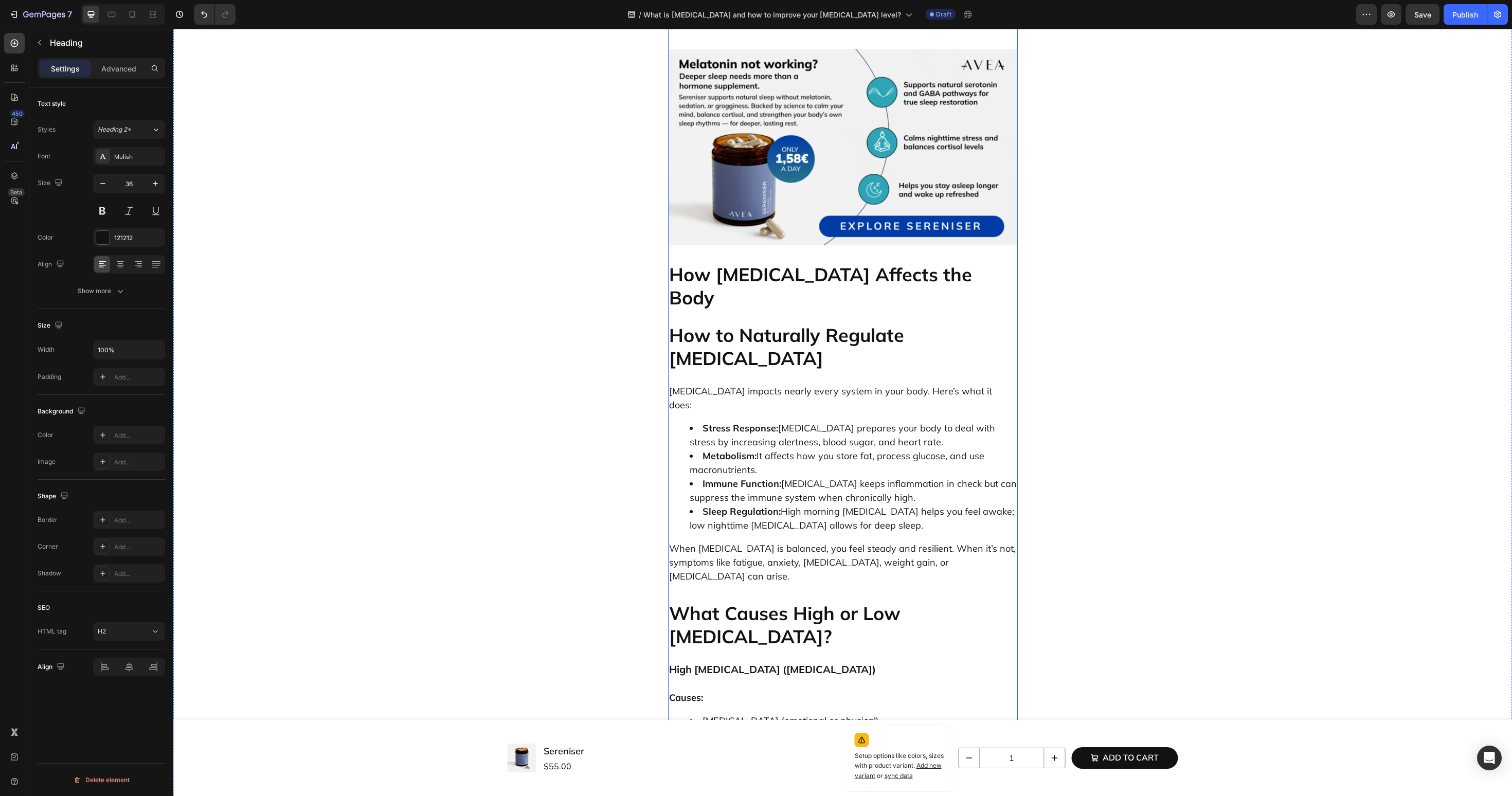
click at [751, 323] on p "How to Naturally Regulate [MEDICAL_DATA]" at bounding box center [843, 346] width 348 height 46
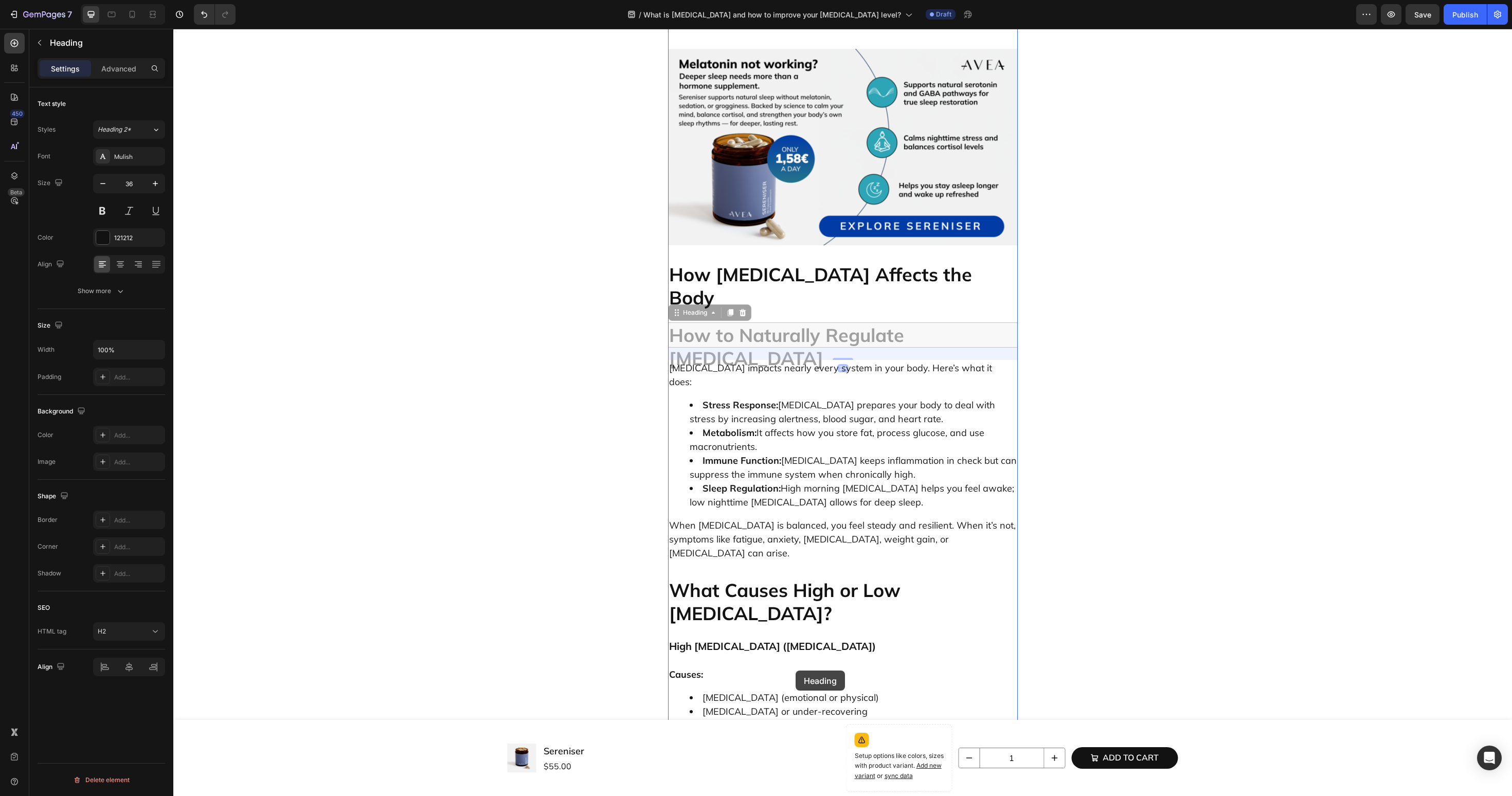
drag, startPoint x: 695, startPoint y: 149, endPoint x: 796, endPoint y: 671, distance: 531.7
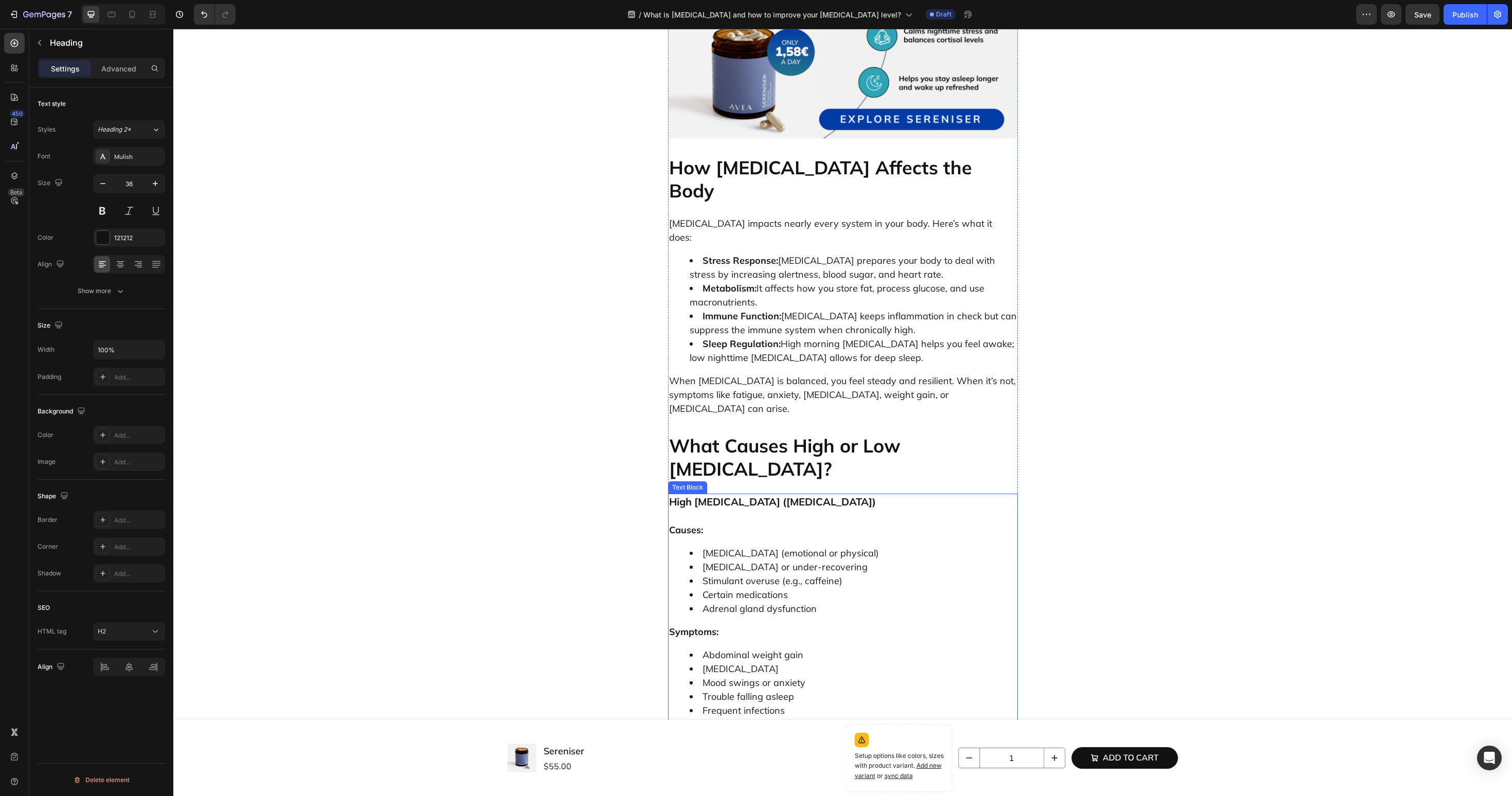
scroll to position [2337, 0]
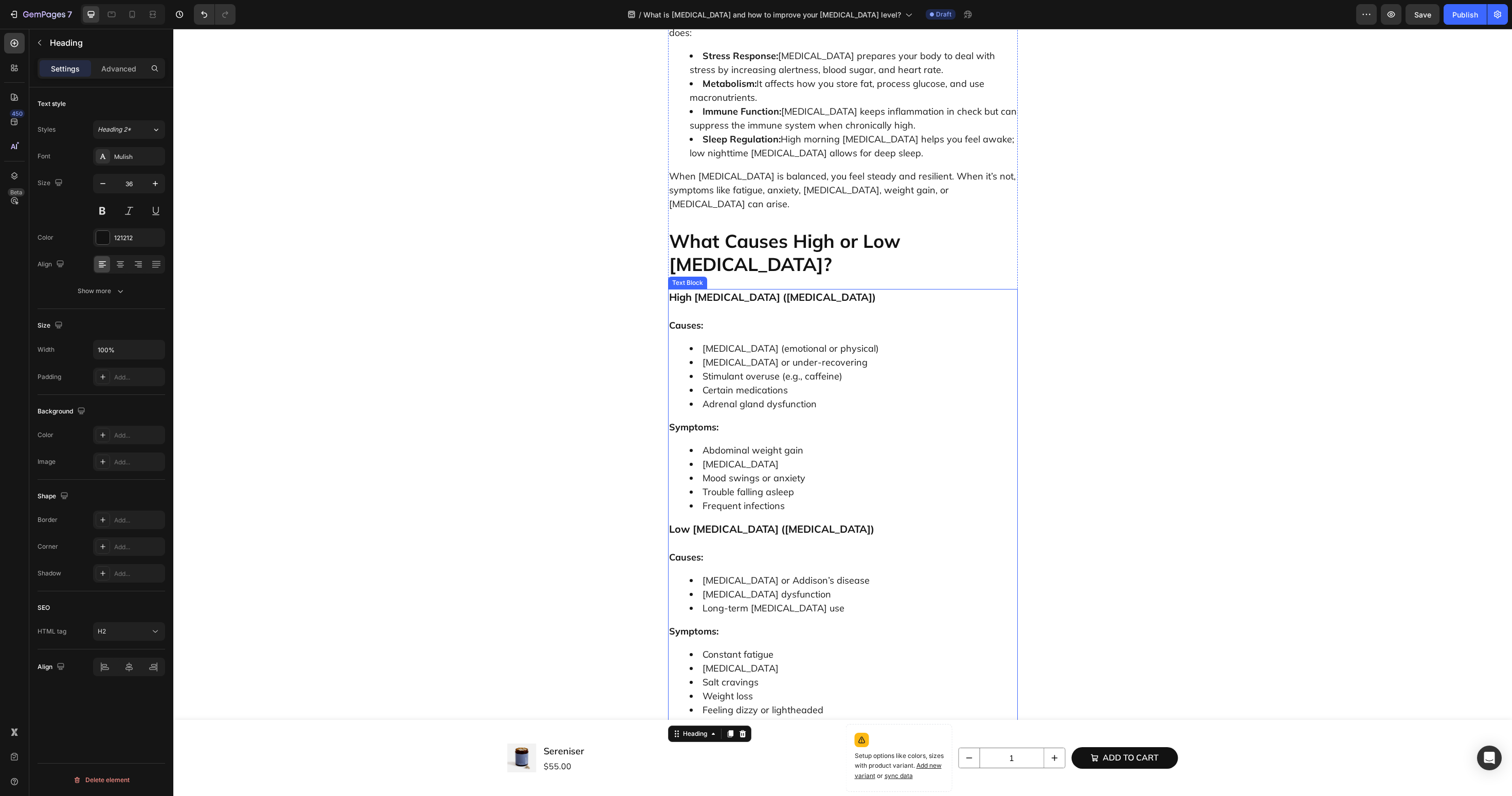
click at [803, 457] on li "[MEDICAL_DATA]" at bounding box center [853, 464] width 327 height 14
click at [735, 276] on icon at bounding box center [736, 280] width 6 height 7
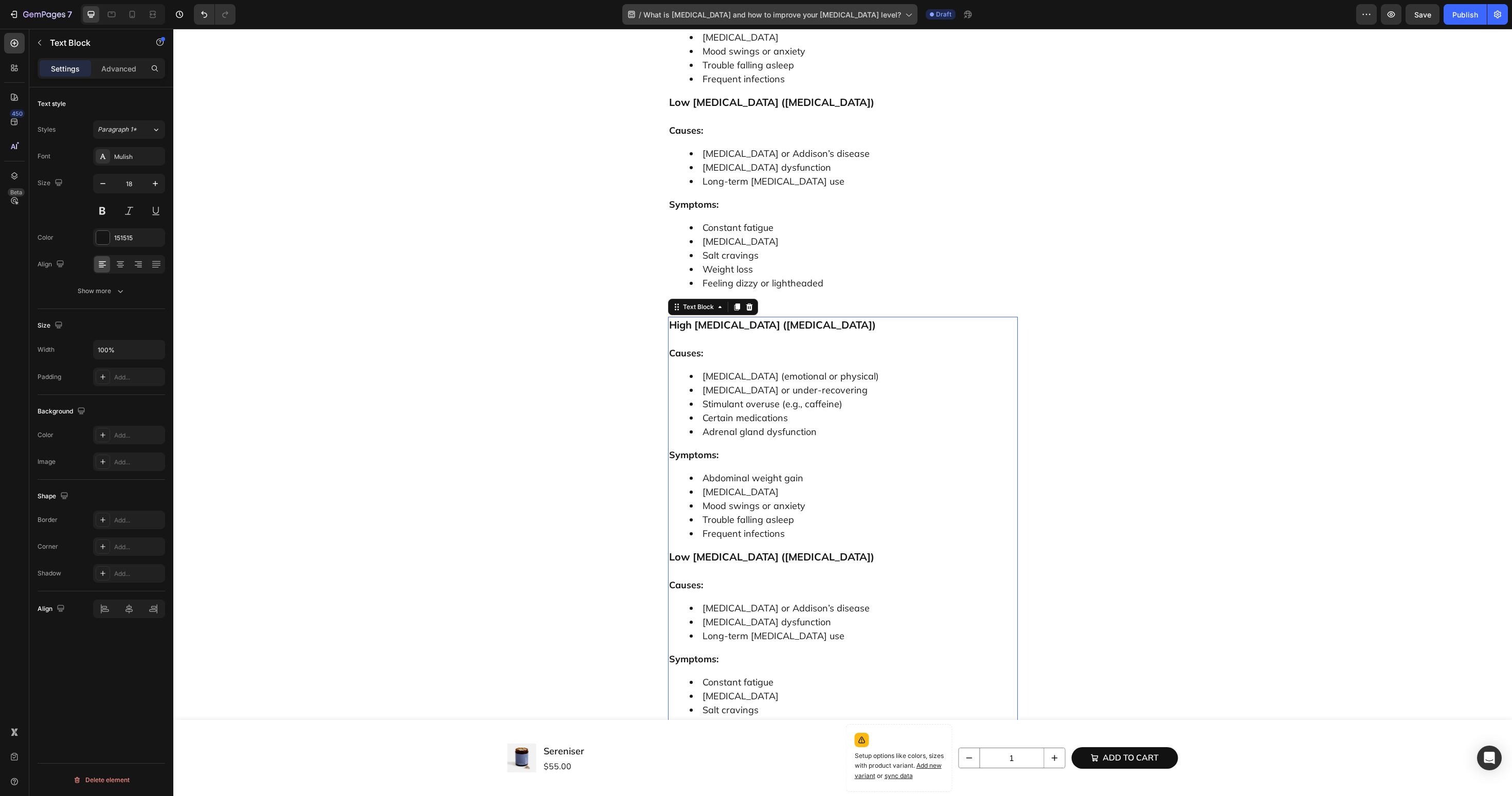
scroll to position [2792, 0]
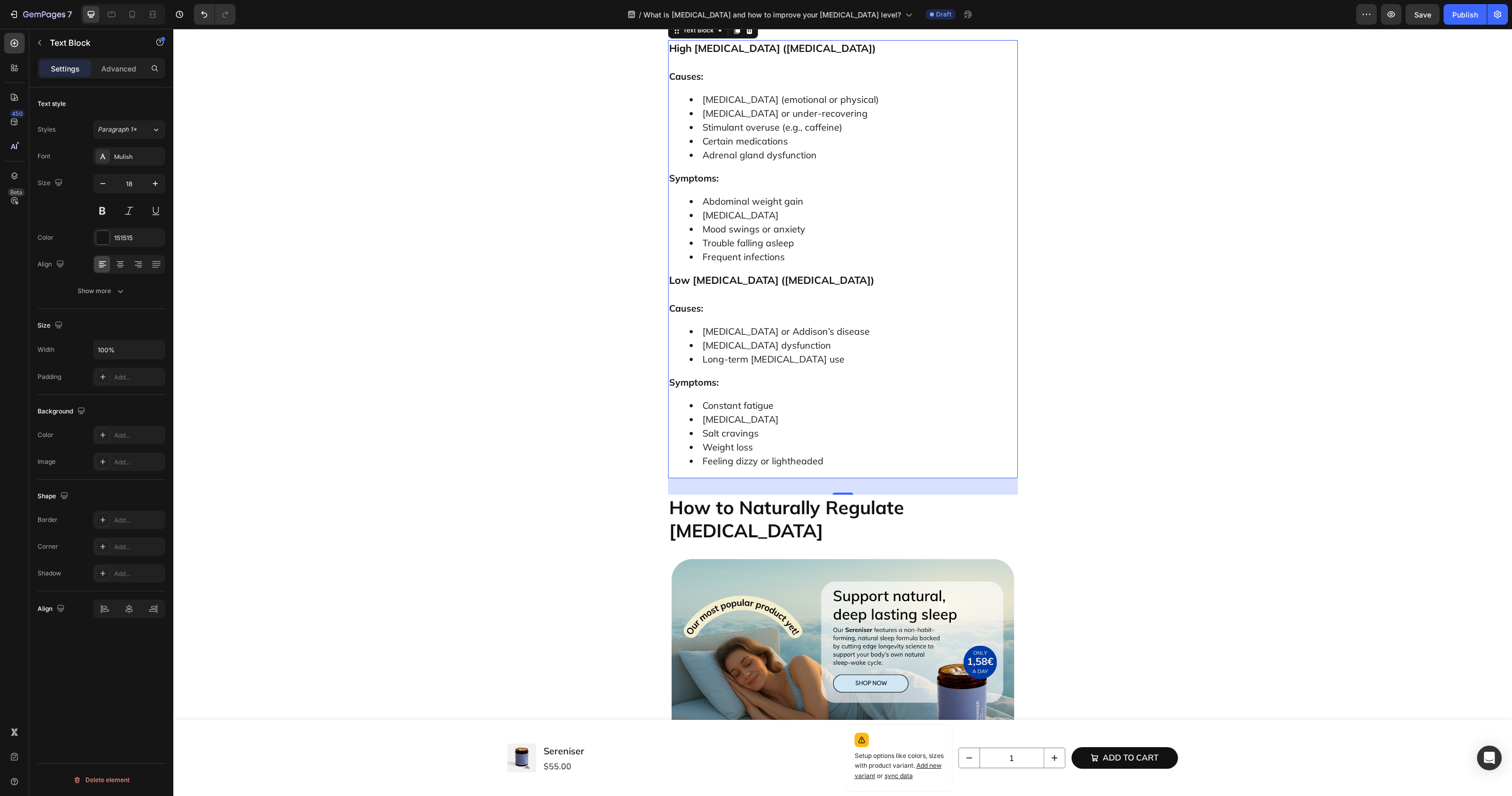
scroll to position [2633, 0]
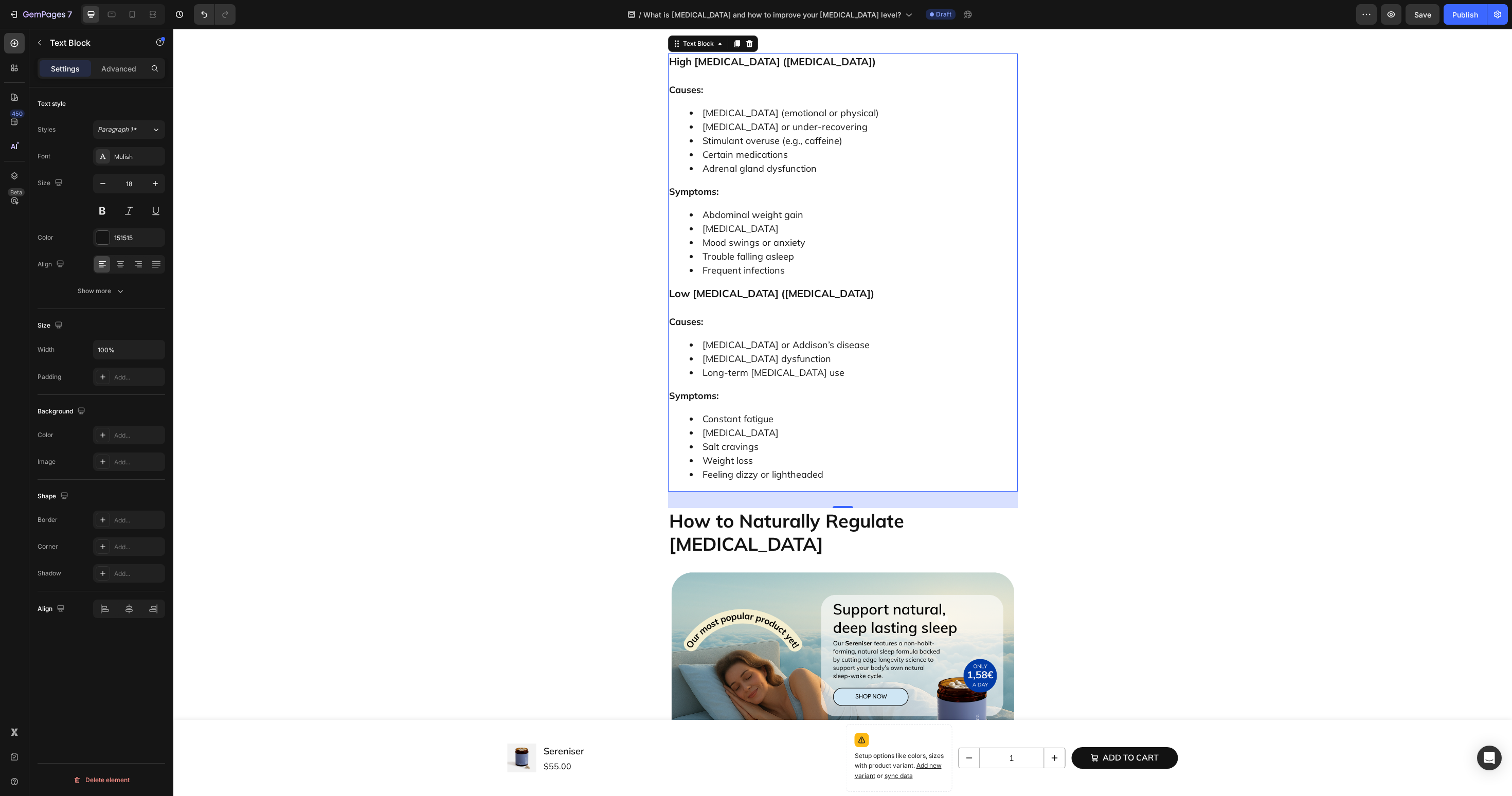
click at [780, 236] on li "[MEDICAL_DATA]" at bounding box center [853, 228] width 327 height 14
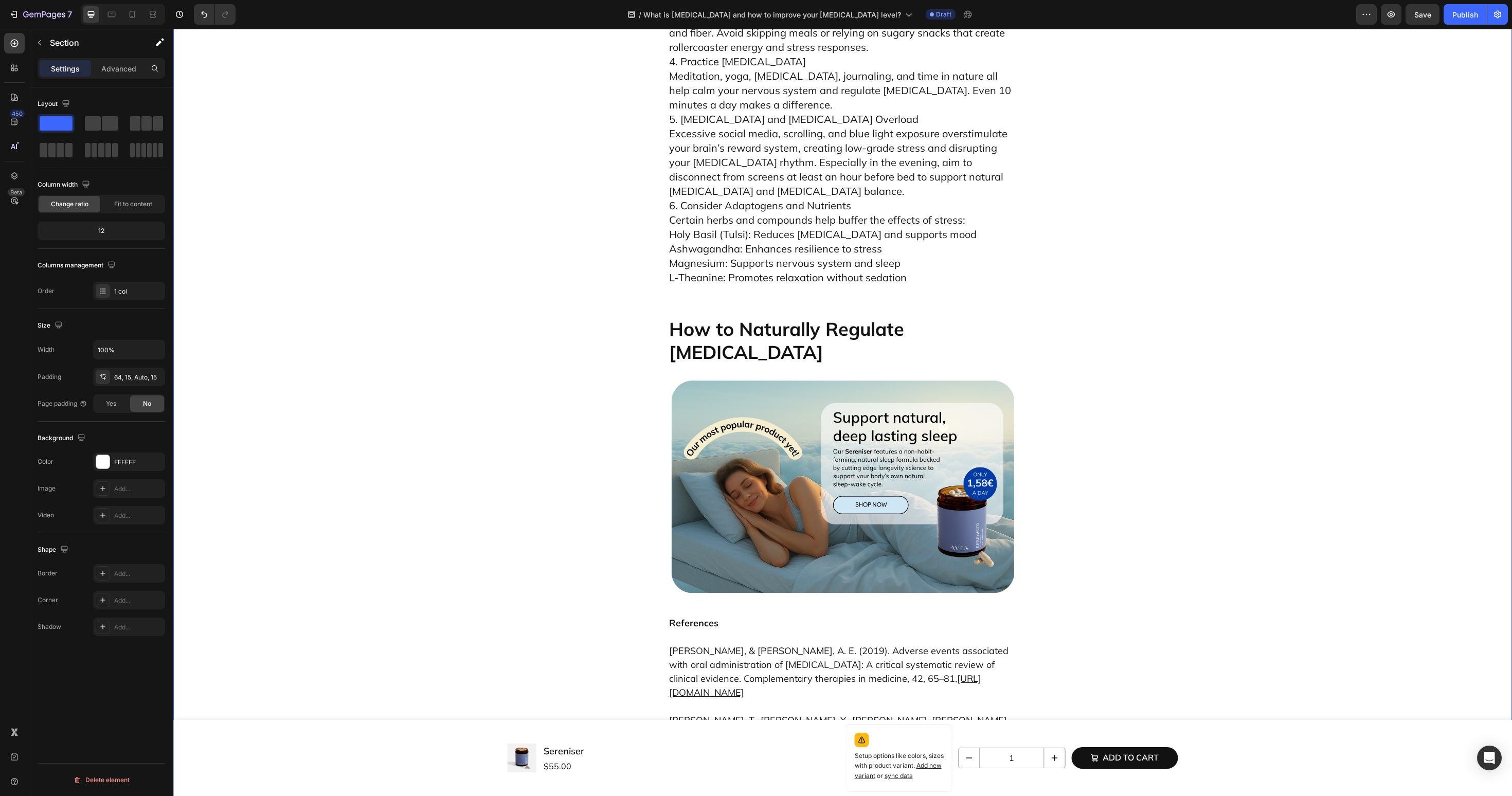
scroll to position [2914, 0]
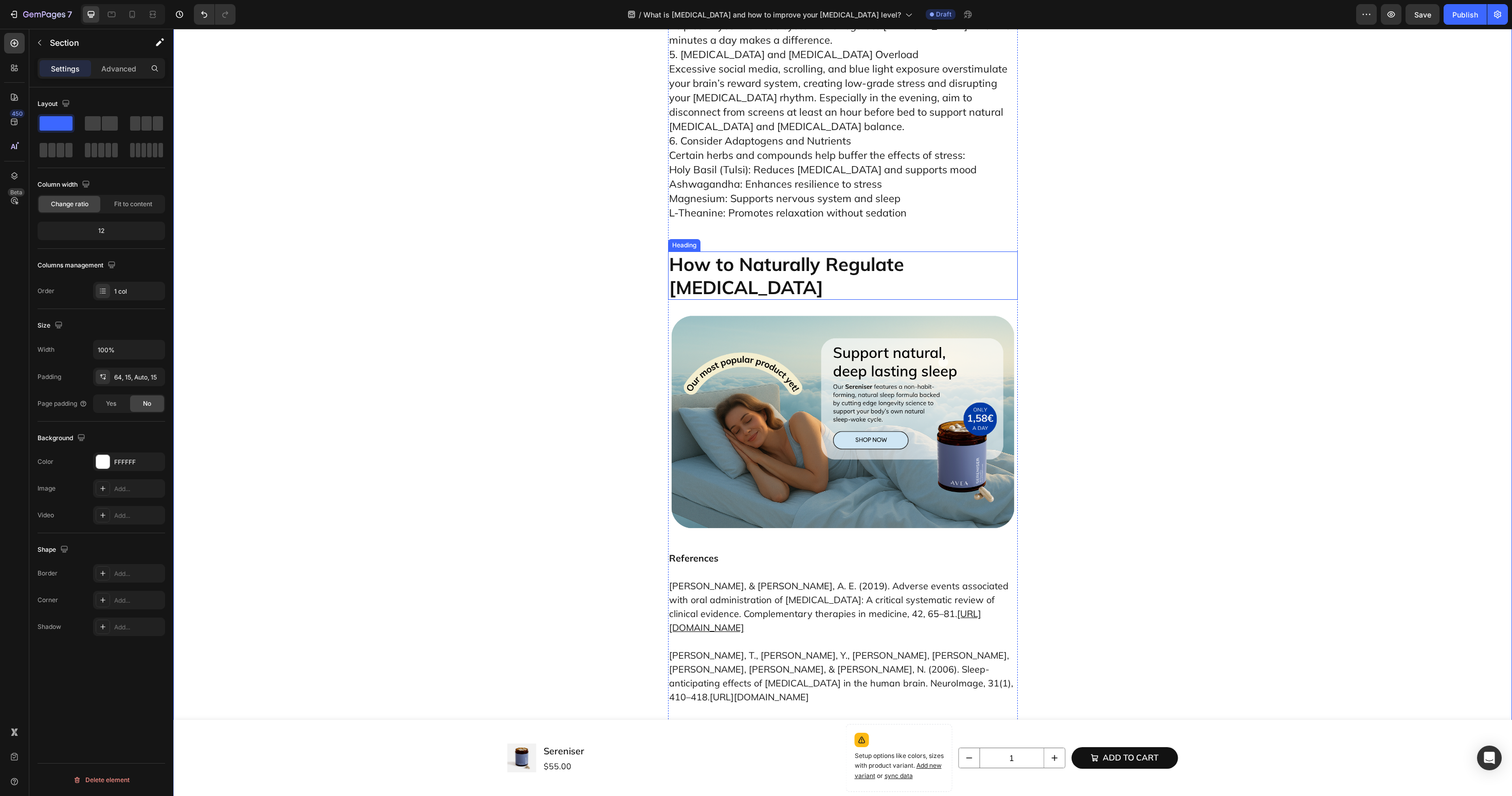
click at [739, 501] on img at bounding box center [843, 422] width 350 height 221
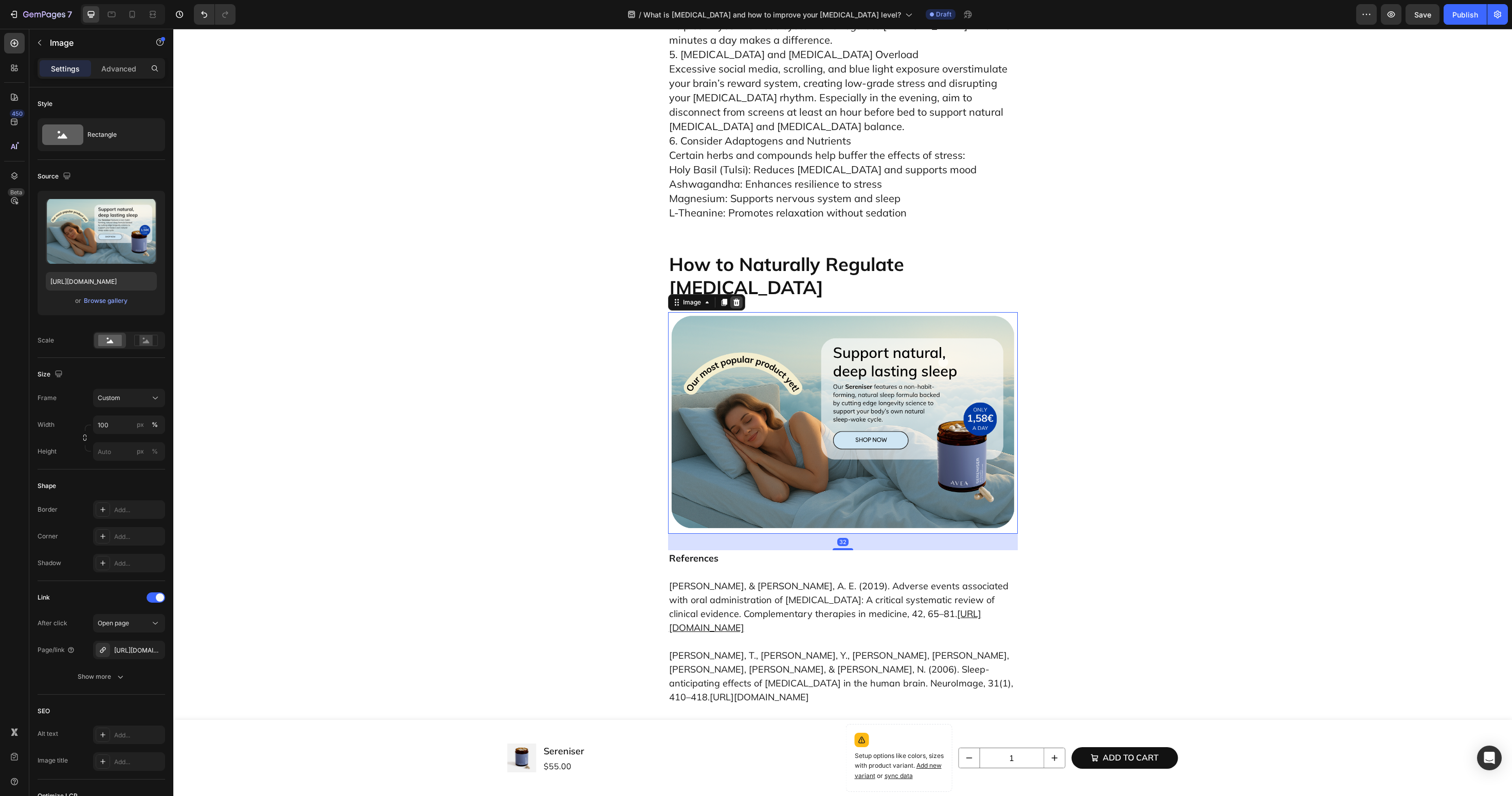
click at [741, 308] on div at bounding box center [736, 302] width 12 height 12
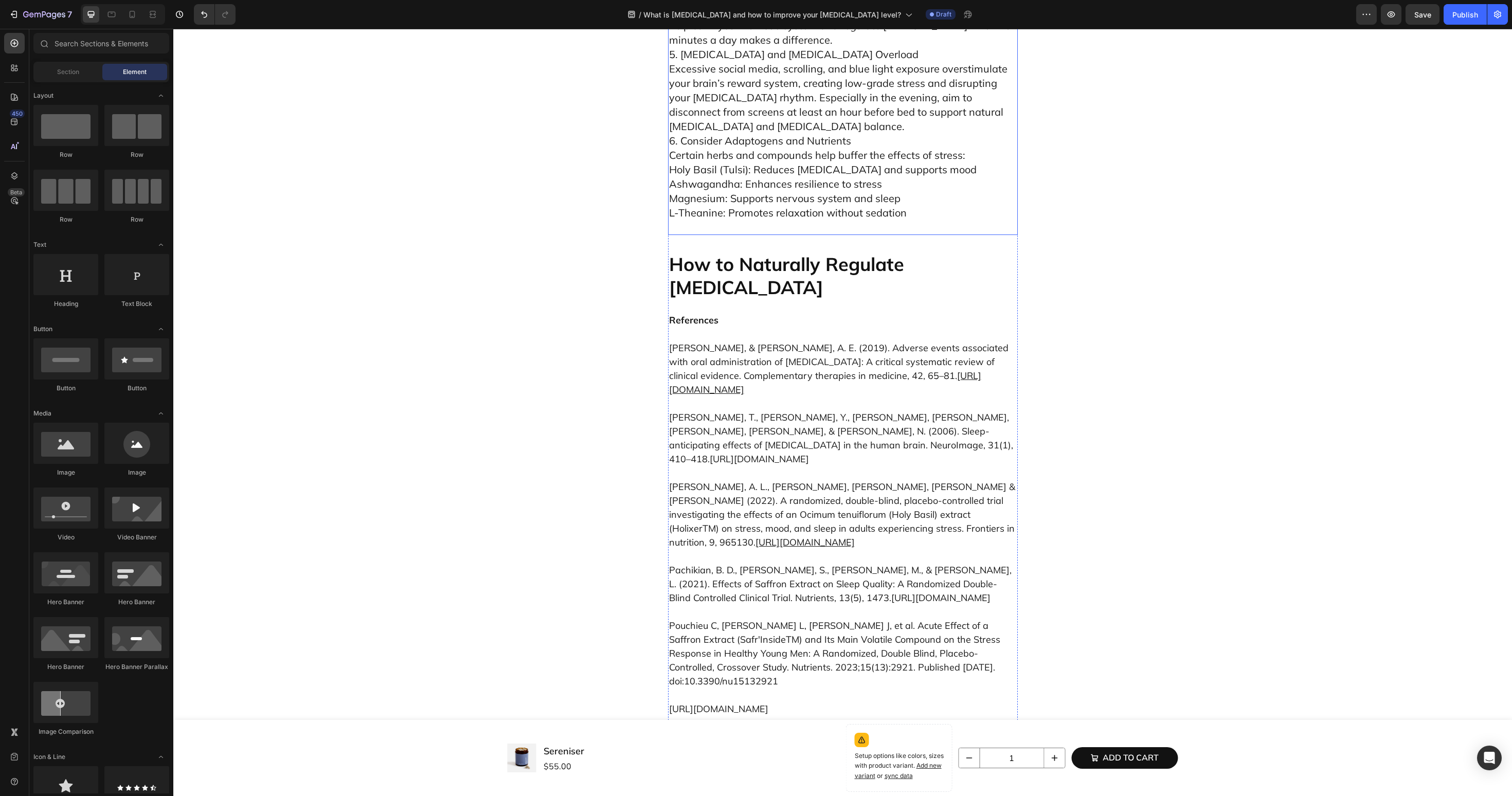
click at [745, 133] on span "Excessive social media, scrolling, and blue light exposure overstimulate your b…" at bounding box center [838, 97] width 339 height 71
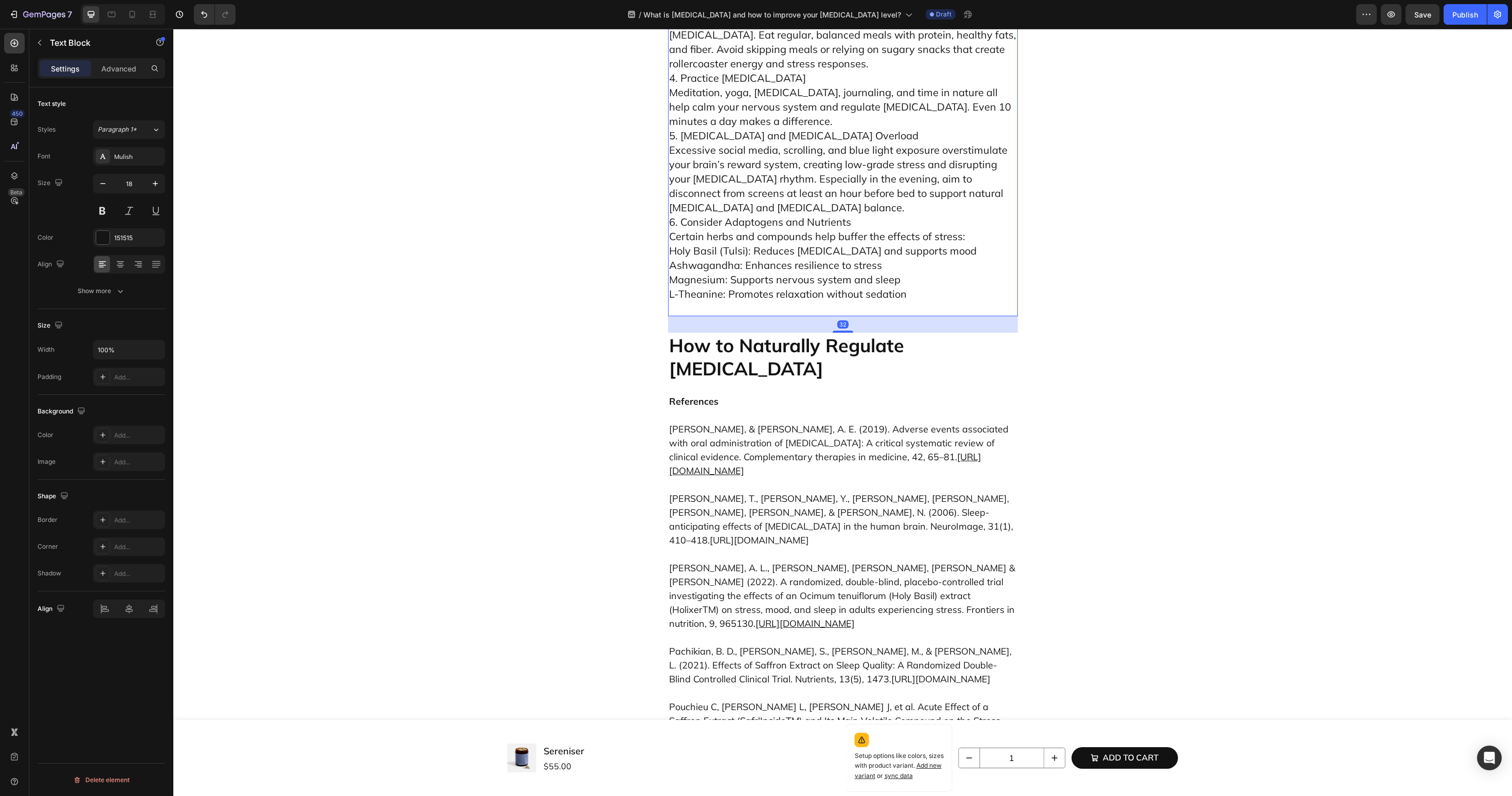
scroll to position [2820, 0]
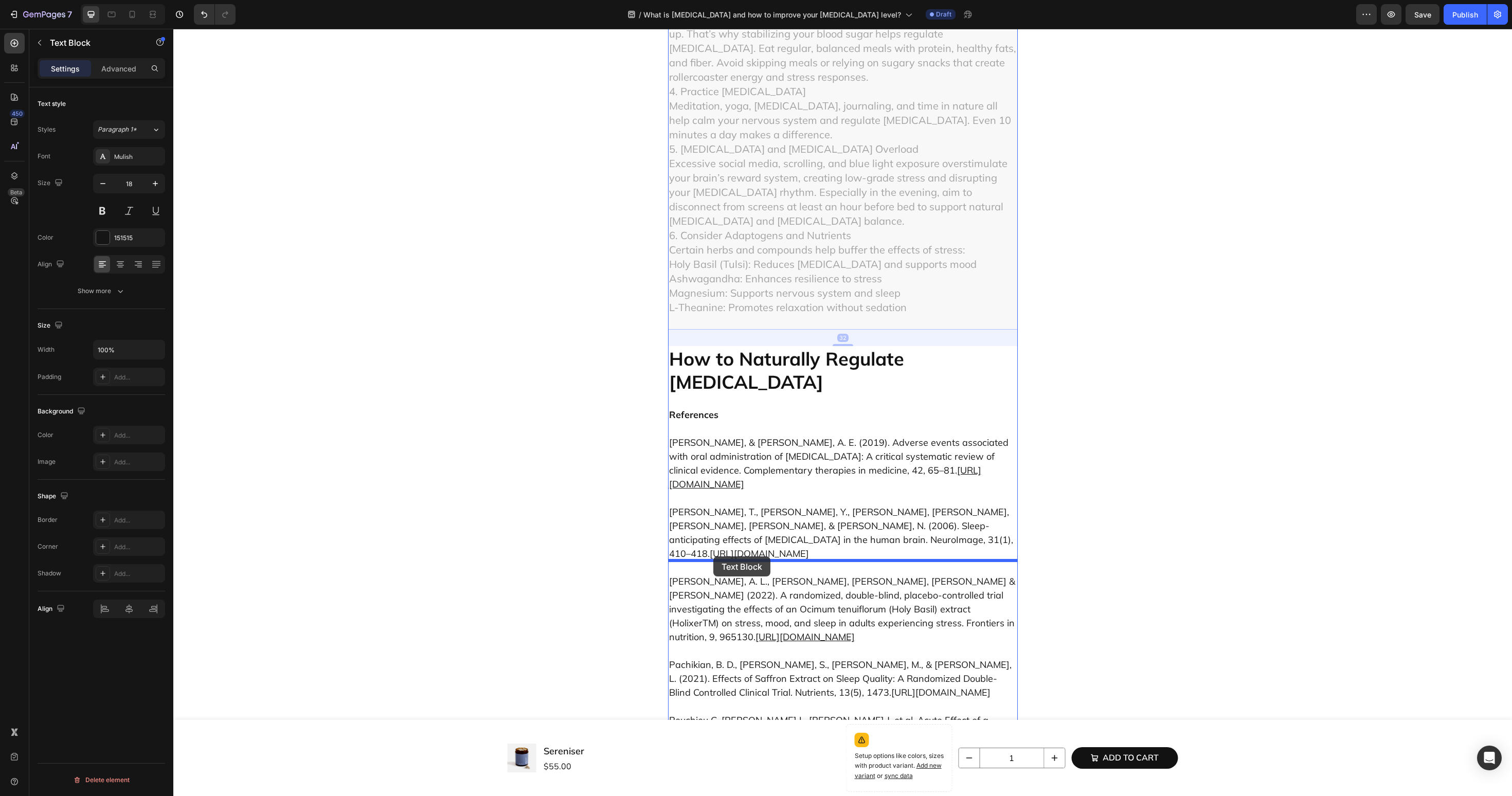
drag, startPoint x: 702, startPoint y: 61, endPoint x: 713, endPoint y: 552, distance: 491.1
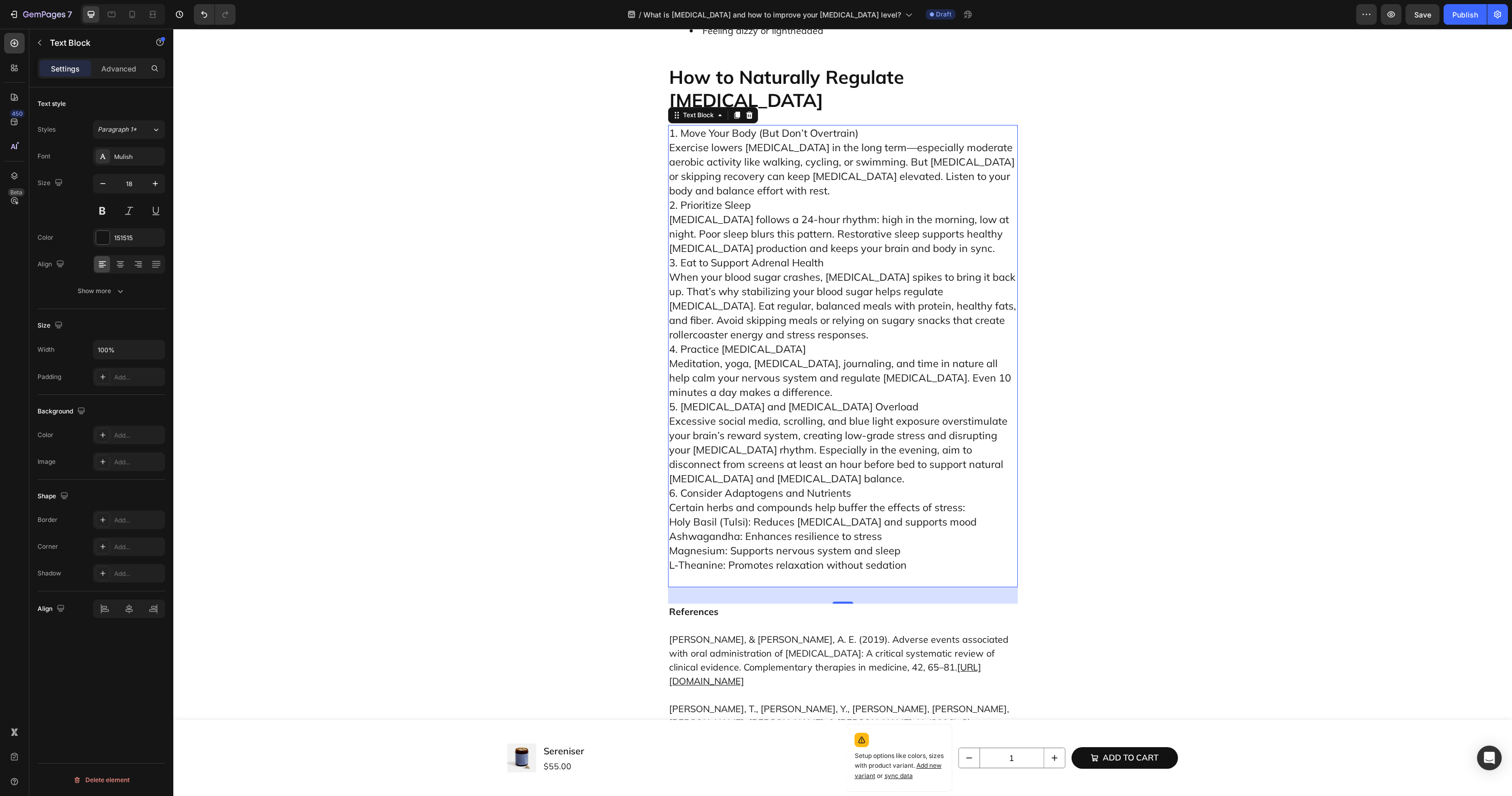
scroll to position [2771, 0]
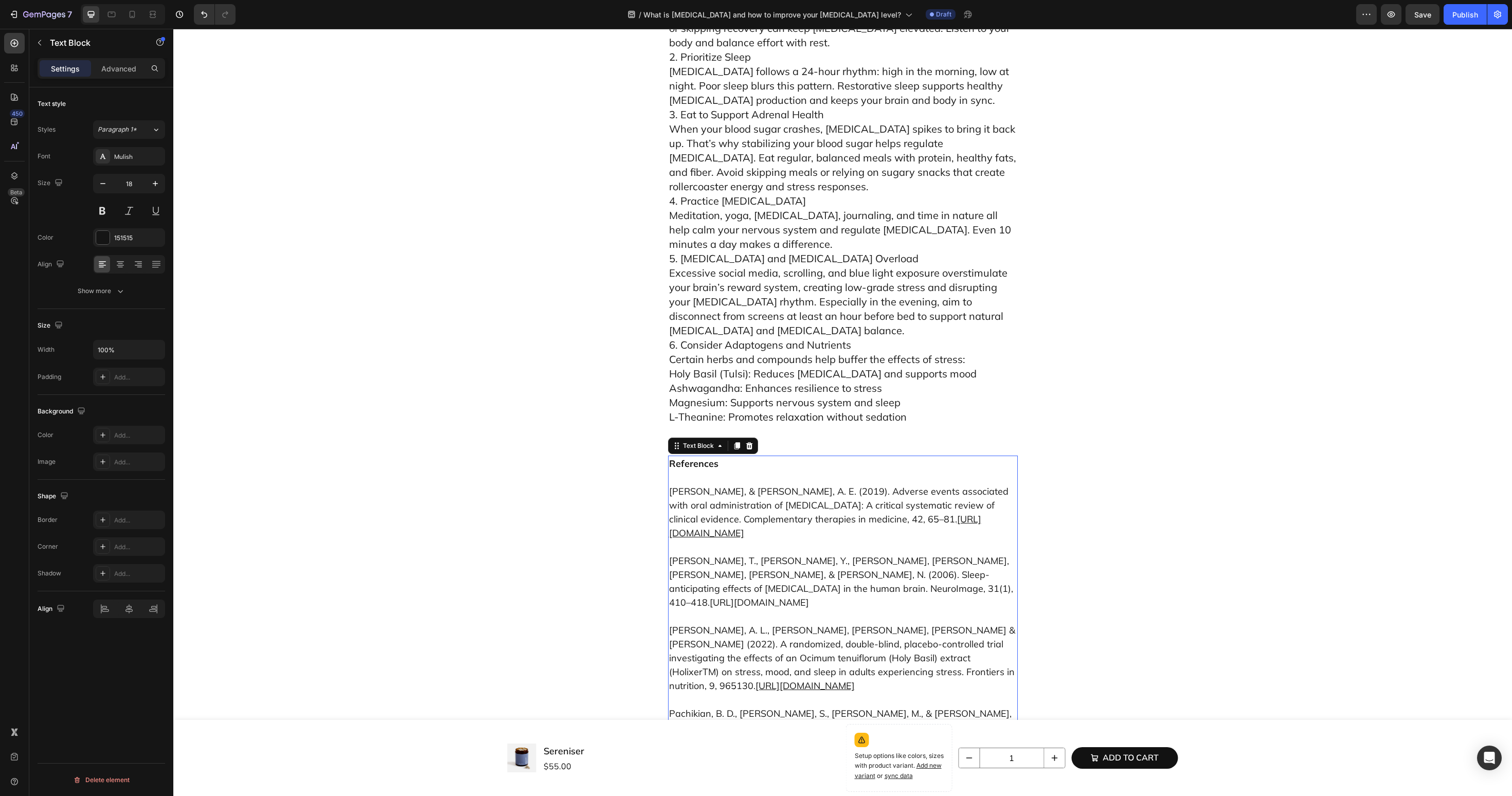
click at [714, 540] on p "Foley, H. M., & Steel, A. E. (2019). Adverse events associated with oral admini…" at bounding box center [843, 506] width 348 height 70
click at [751, 450] on icon at bounding box center [748, 446] width 6 height 7
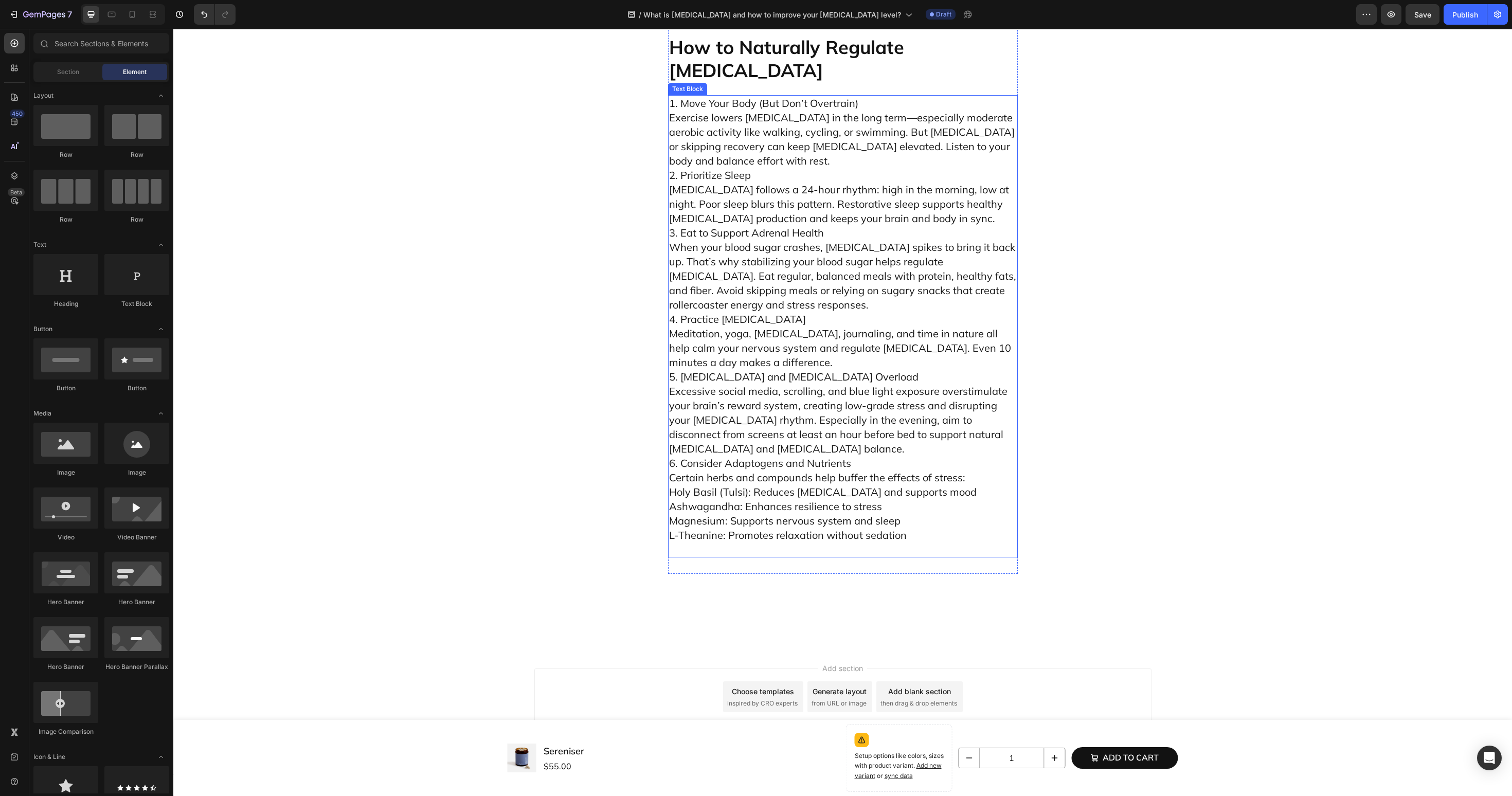
click at [872, 135] on p "1. Move Your Body (But Don’t Overtrain) Exercise lowers cortisol in the long te…" at bounding box center [843, 326] width 348 height 460
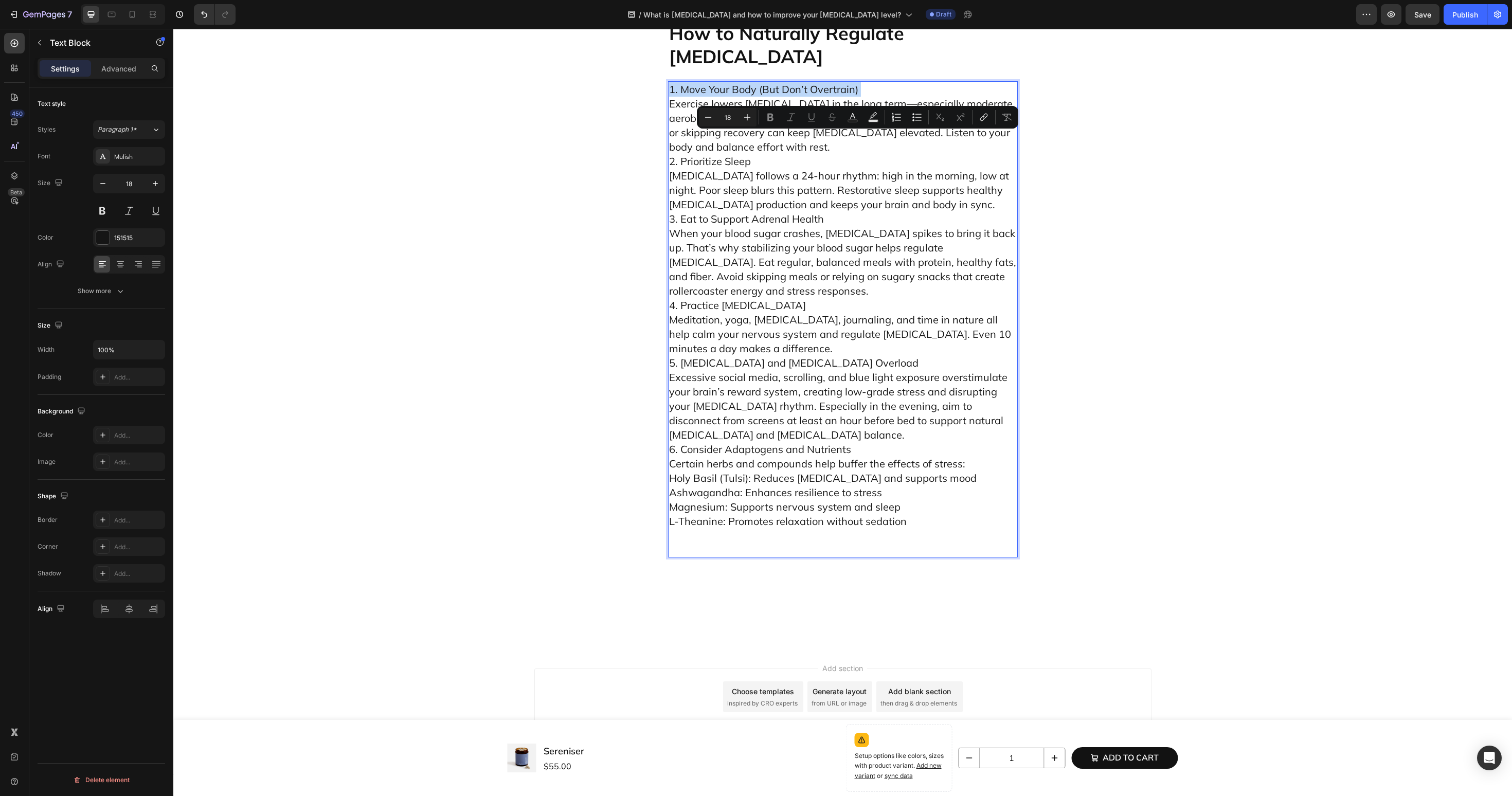
type input "20"
drag, startPoint x: 872, startPoint y: 135, endPoint x: 671, endPoint y: 134, distance: 201.0
click at [671, 134] on p "1. Move Your Body (But Don’t Overtrain) Exercise lowers cortisol in the long te…" at bounding box center [843, 320] width 348 height 475
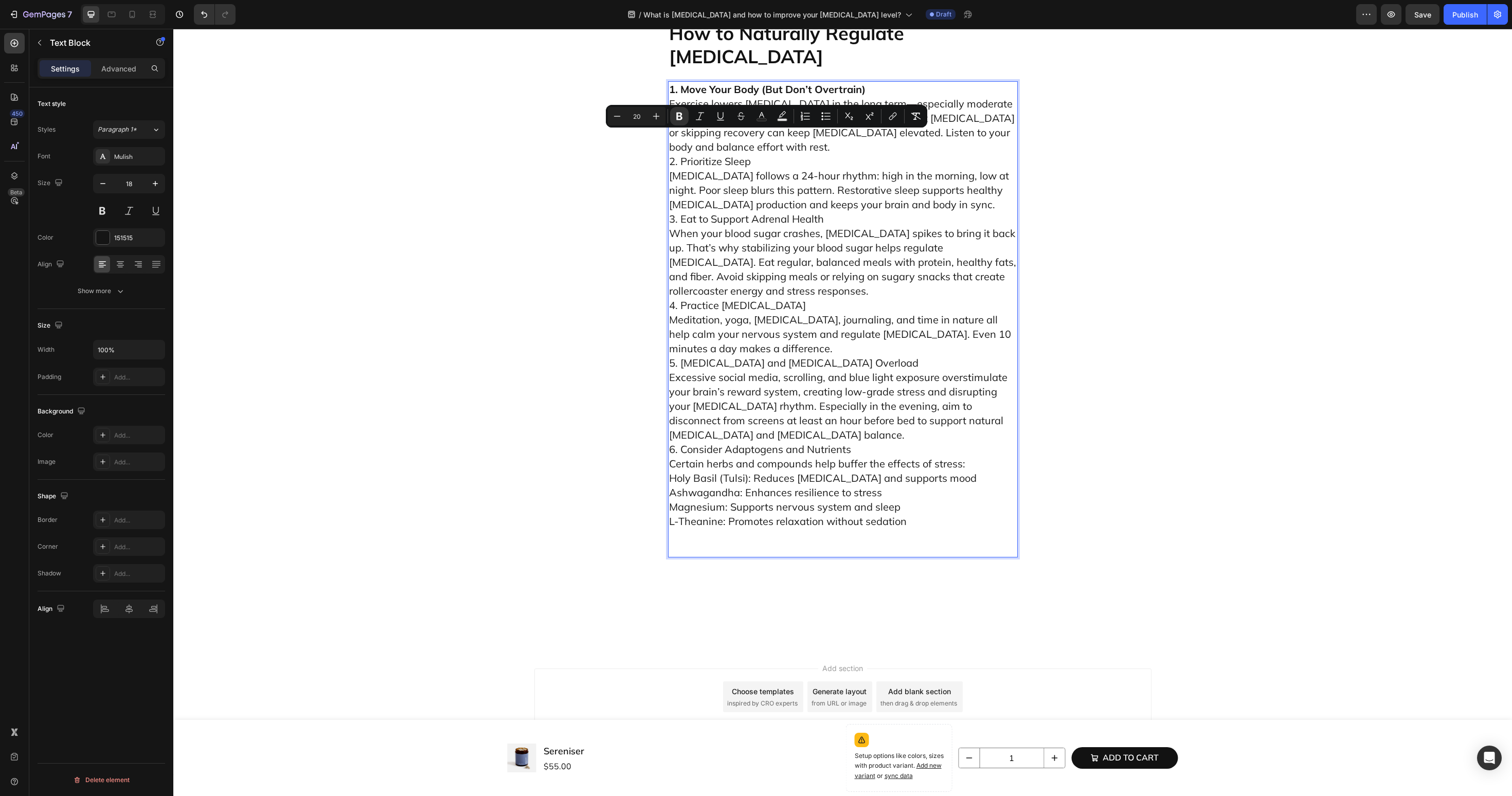
click at [823, 195] on p "1. Move Your Body (But Don’t Overtrain) Exercise lowers cortisol in the long te…" at bounding box center [843, 320] width 348 height 475
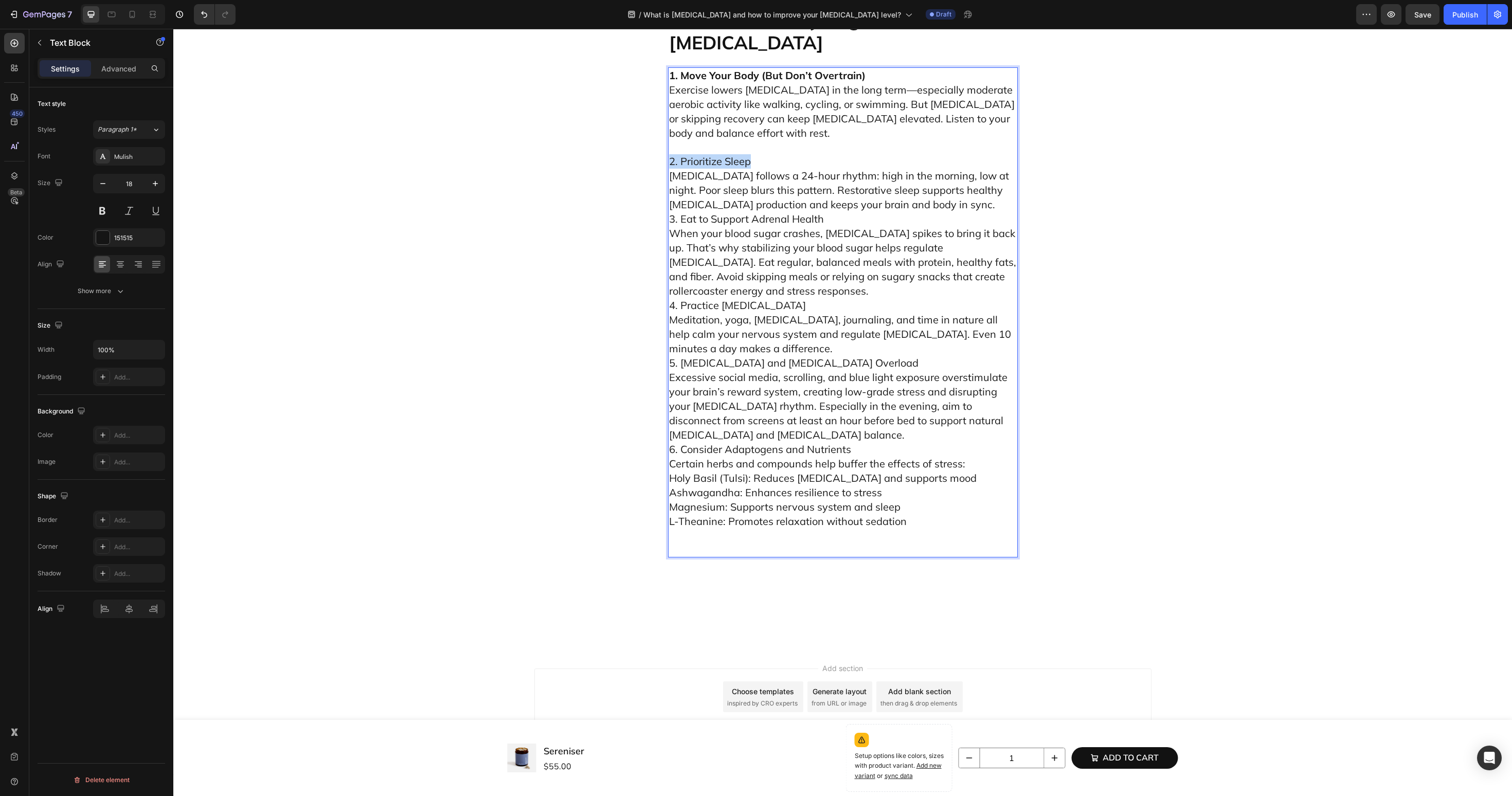
drag, startPoint x: 780, startPoint y: 228, endPoint x: 666, endPoint y: 226, distance: 114.0
click at [917, 266] on p "2. Prioritize Sleep Cortisol follows a 24-hour rhythm: high in the morning, low…" at bounding box center [843, 348] width 348 height 416
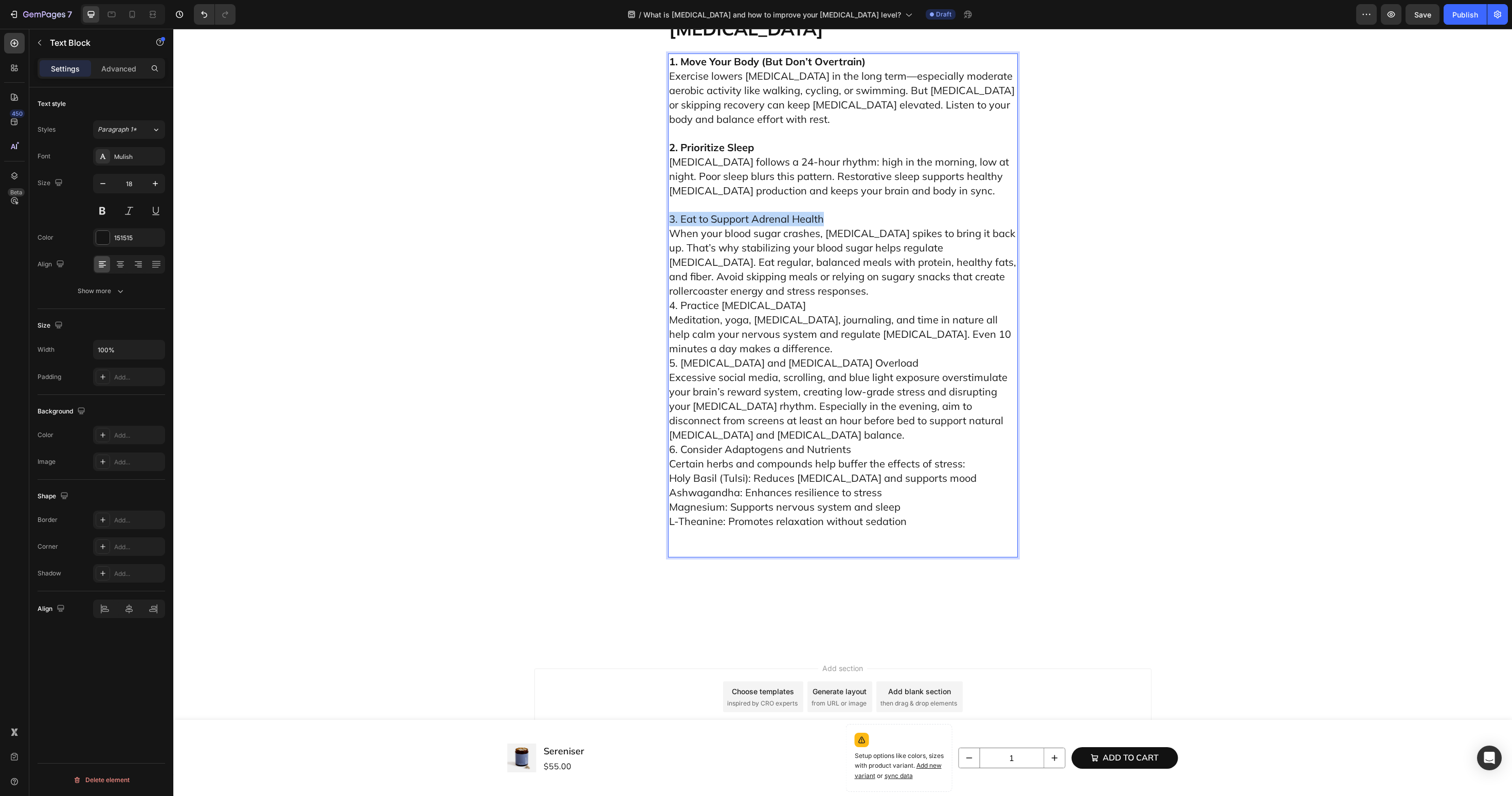
drag, startPoint x: 843, startPoint y: 291, endPoint x: 669, endPoint y: 291, distance: 174.0
click at [669, 291] on p "3. Eat to Support Adrenal Health When your blood sugar crashes, cortisol spikes…" at bounding box center [843, 377] width 348 height 359
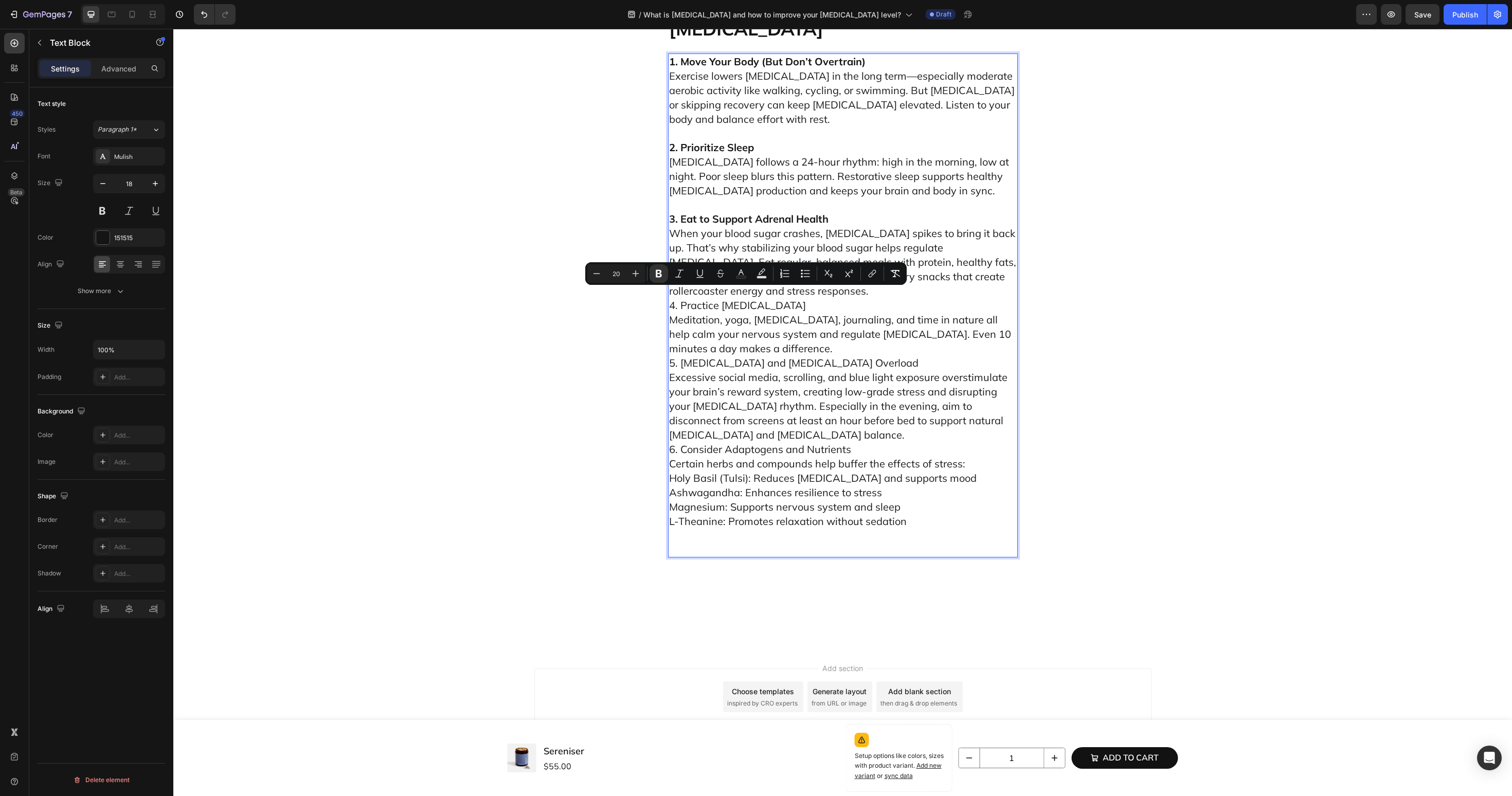
click at [800, 371] on p "3. Eat to Support Adrenal Health When your blood sugar crashes, cortisol spikes…" at bounding box center [843, 377] width 348 height 359
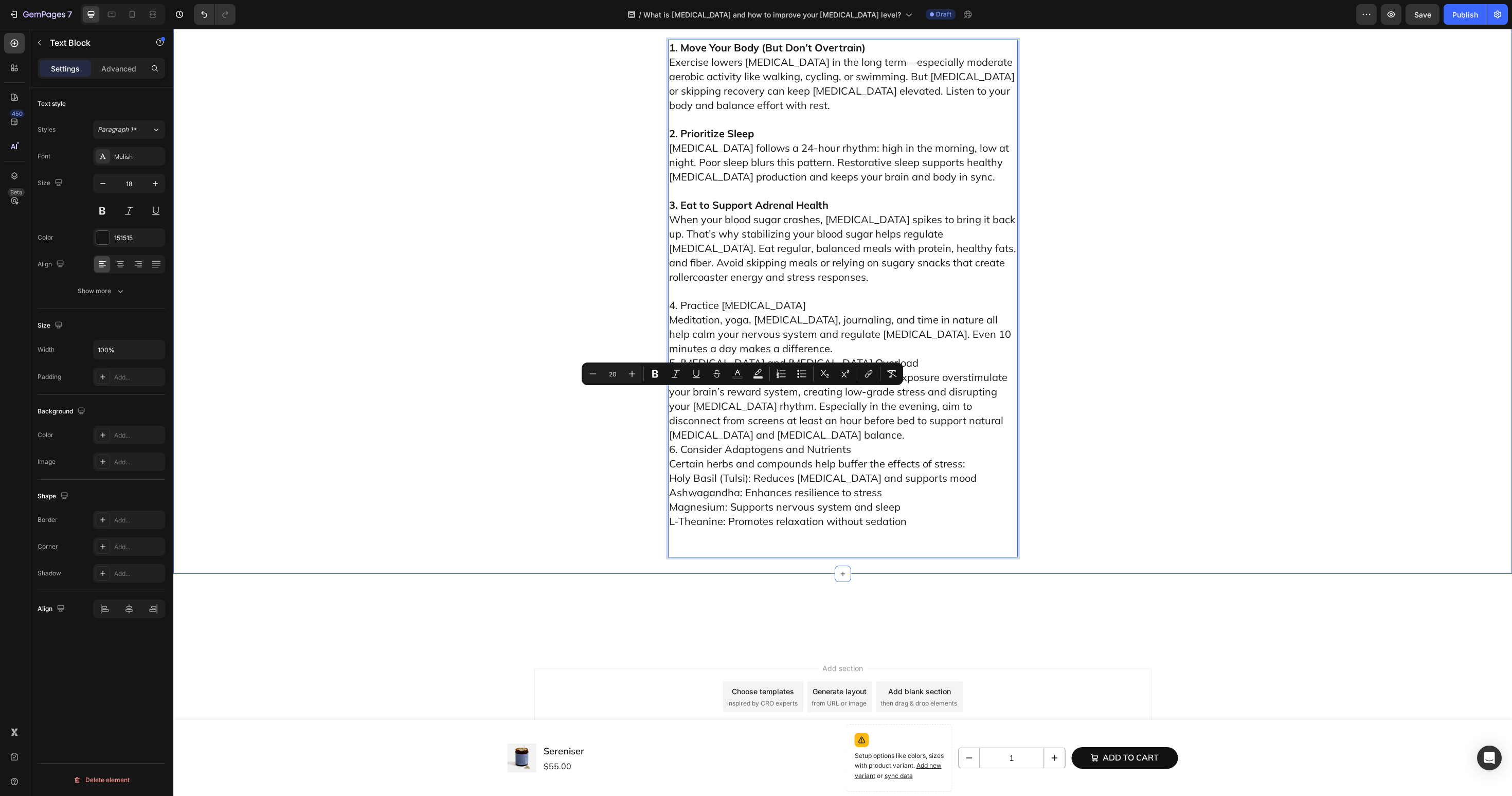
drag, startPoint x: 826, startPoint y: 402, endPoint x: 642, endPoint y: 402, distance: 184.0
click at [784, 442] on p "4. Practice Stress Management Meditation, yoga, deep breathing, journaling, and…" at bounding box center [843, 420] width 348 height 272
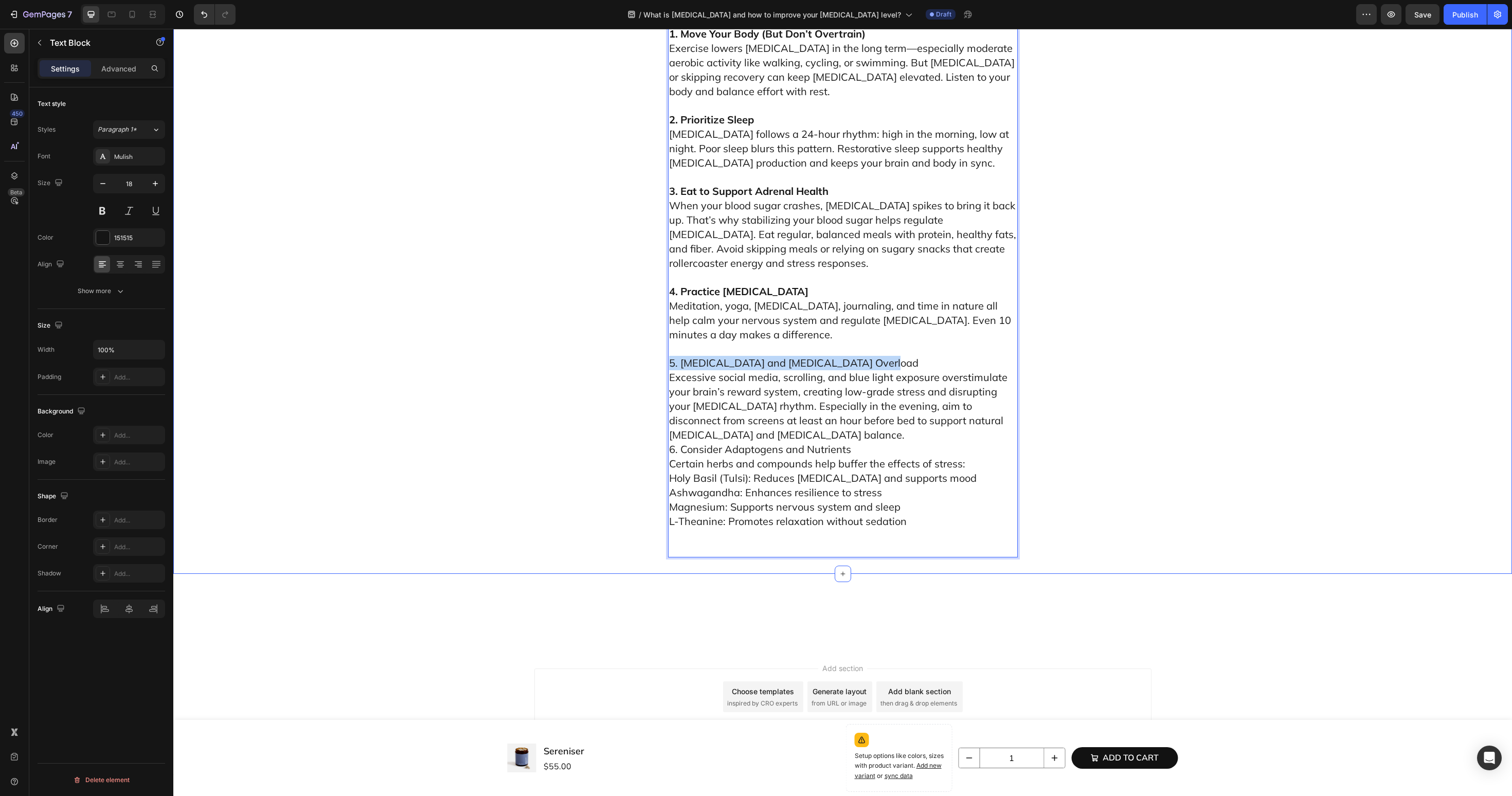
drag, startPoint x: 891, startPoint y: 471, endPoint x: 633, endPoint y: 471, distance: 258.0
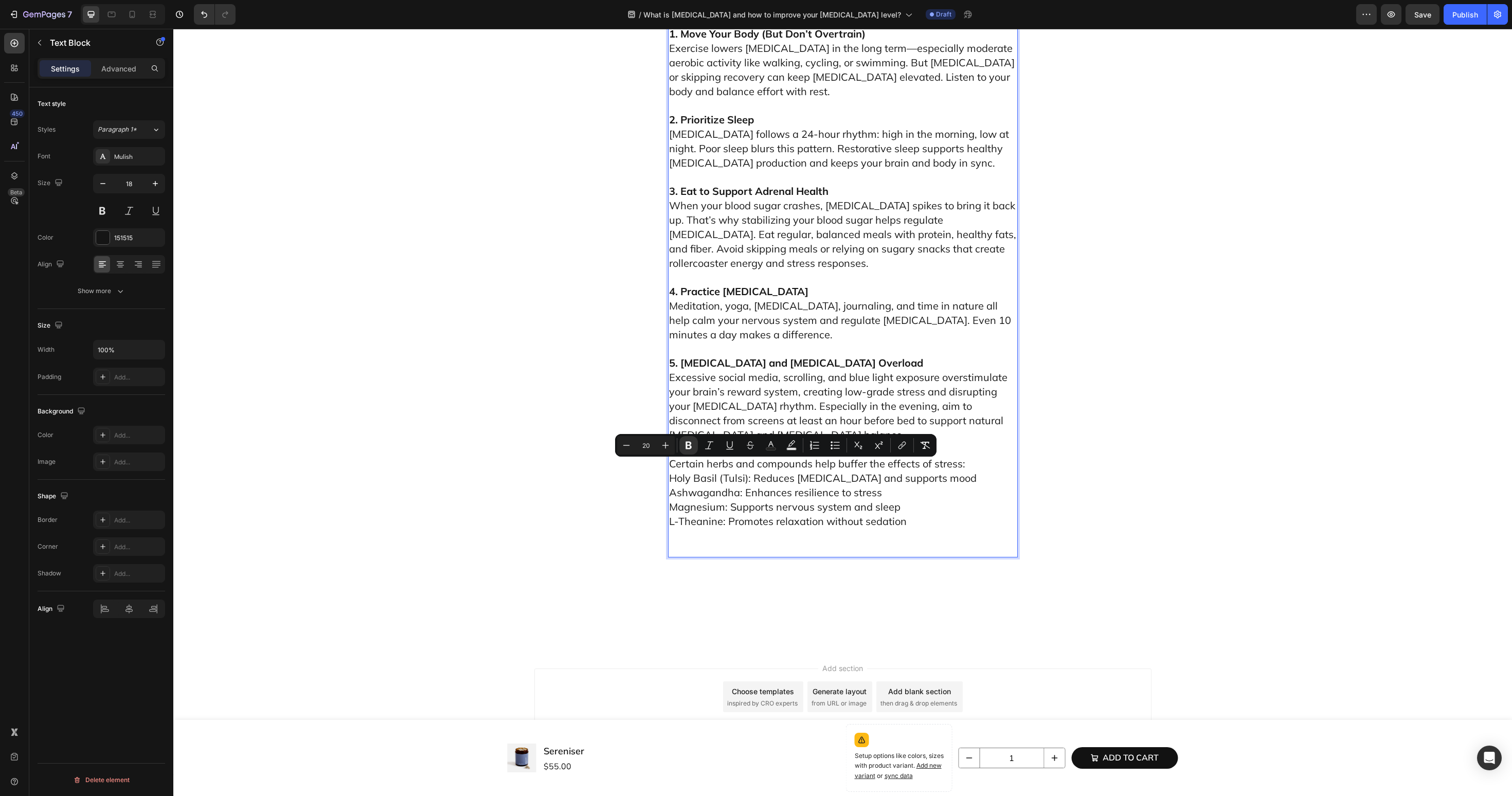
click at [804, 537] on p "5. Limit Screen Time and Dopamine Overload Excessive social media, scrolling, a…" at bounding box center [843, 450] width 348 height 215
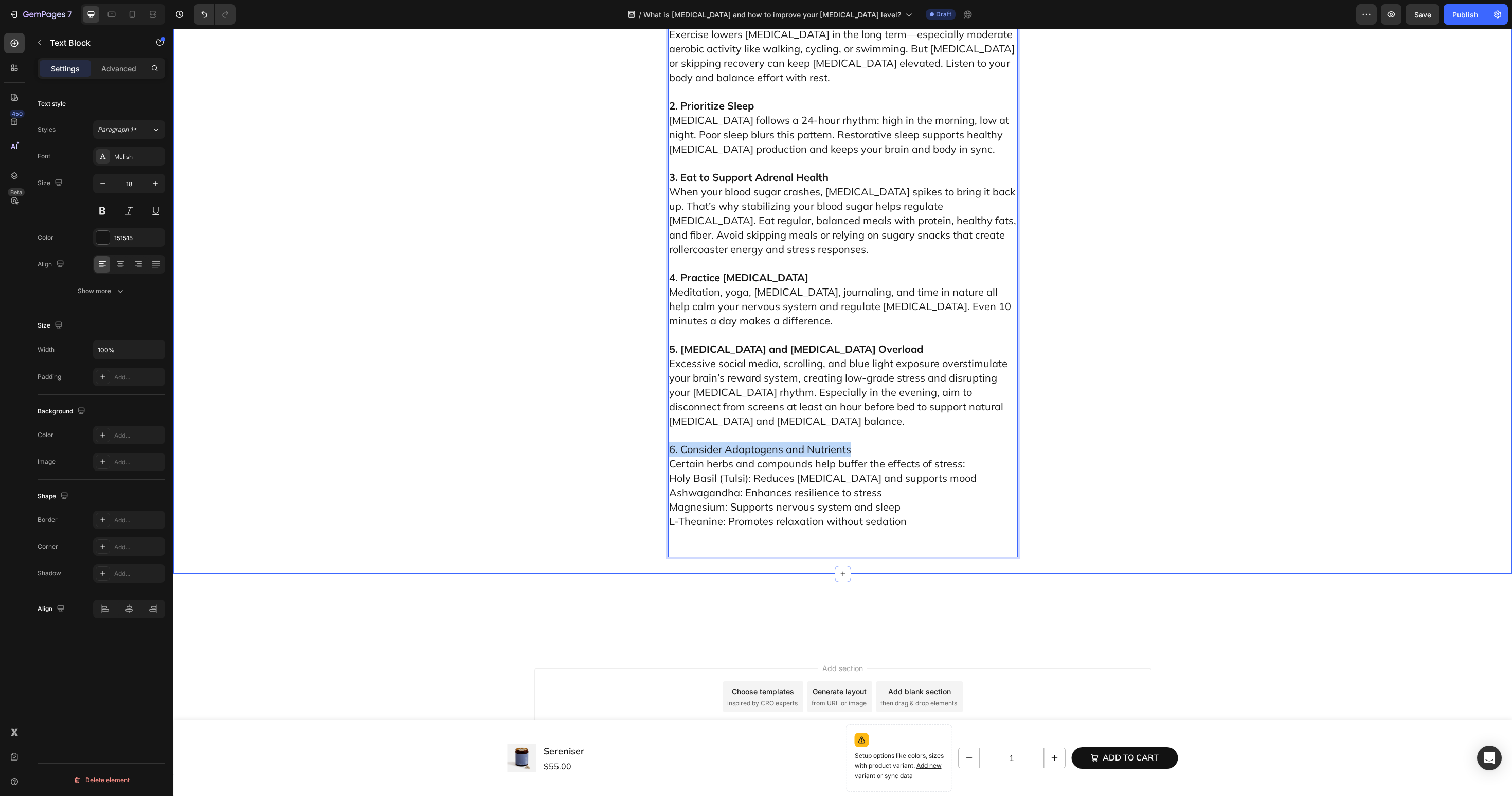
drag, startPoint x: 842, startPoint y: 576, endPoint x: 661, endPoint y: 563, distance: 181.5
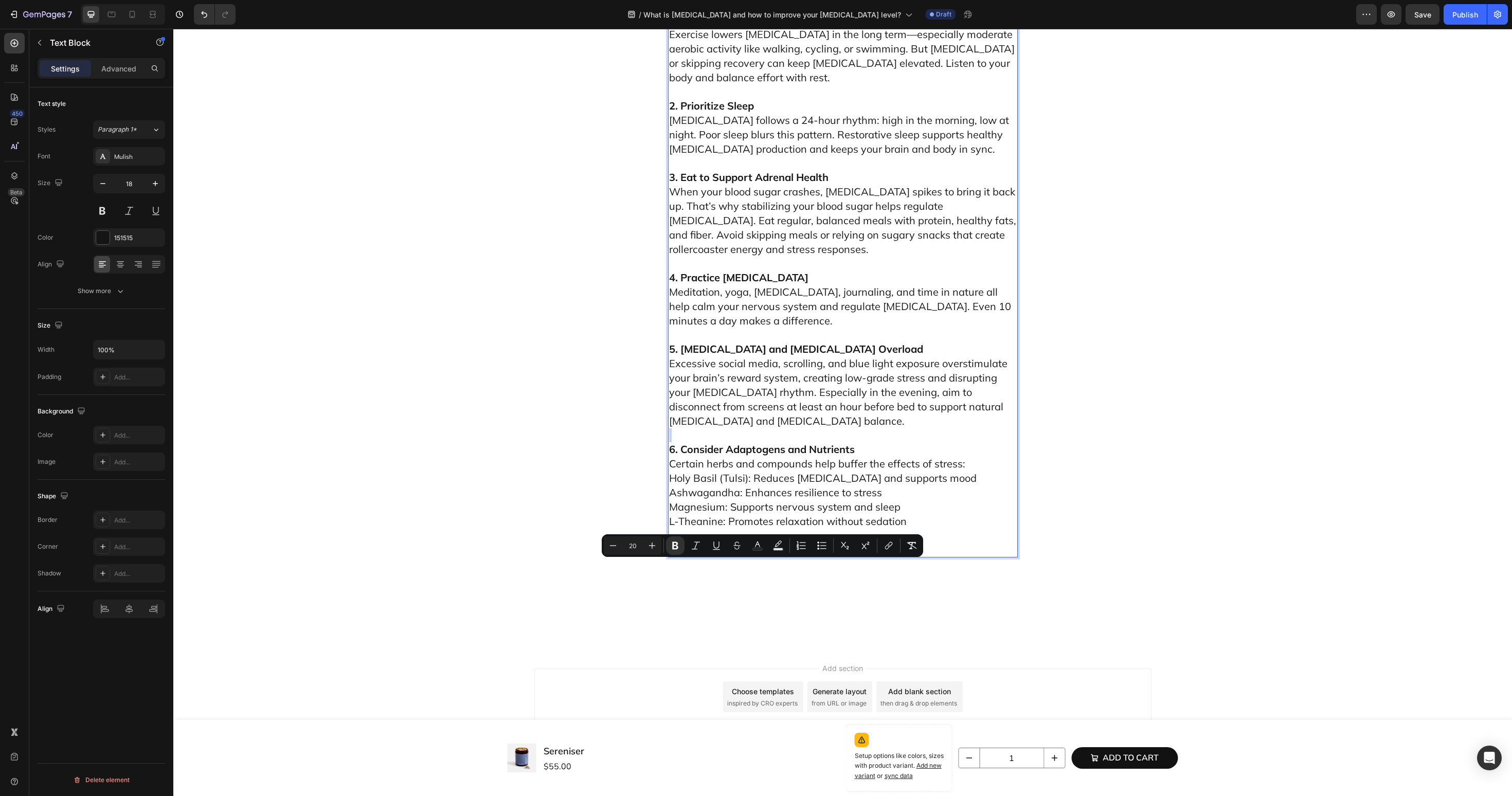
click at [862, 556] on p "6. Consider Adaptogens and Nutrients Certain herbs and compounds help buffer th…" at bounding box center [843, 493] width 348 height 129
click at [980, 556] on p "6. Consider Adaptogens and Nutrients Certain herbs and compounds help buffer th…" at bounding box center [843, 493] width 348 height 129
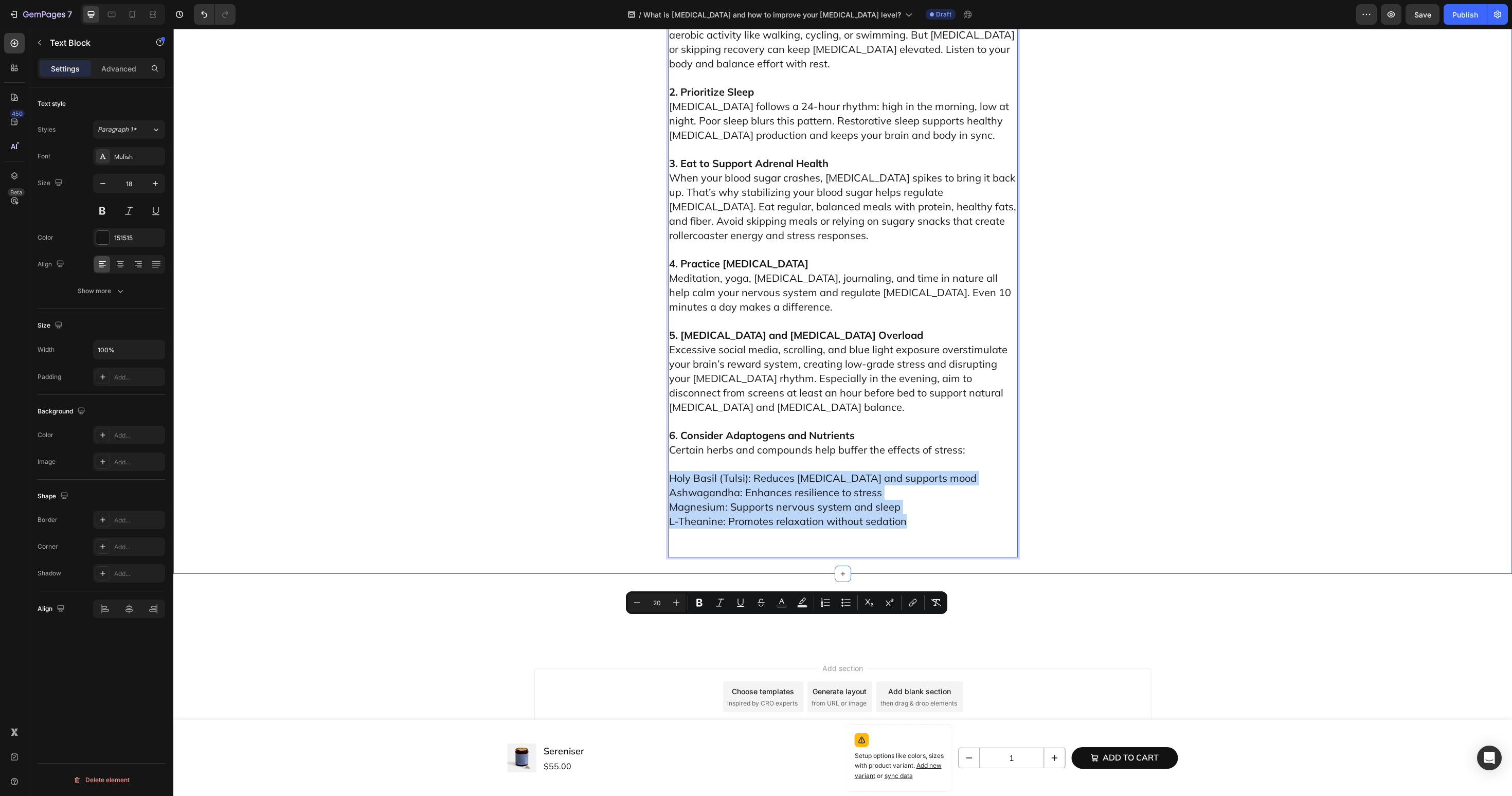
drag, startPoint x: 722, startPoint y: 639, endPoint x: 591, endPoint y: 616, distance: 133.0
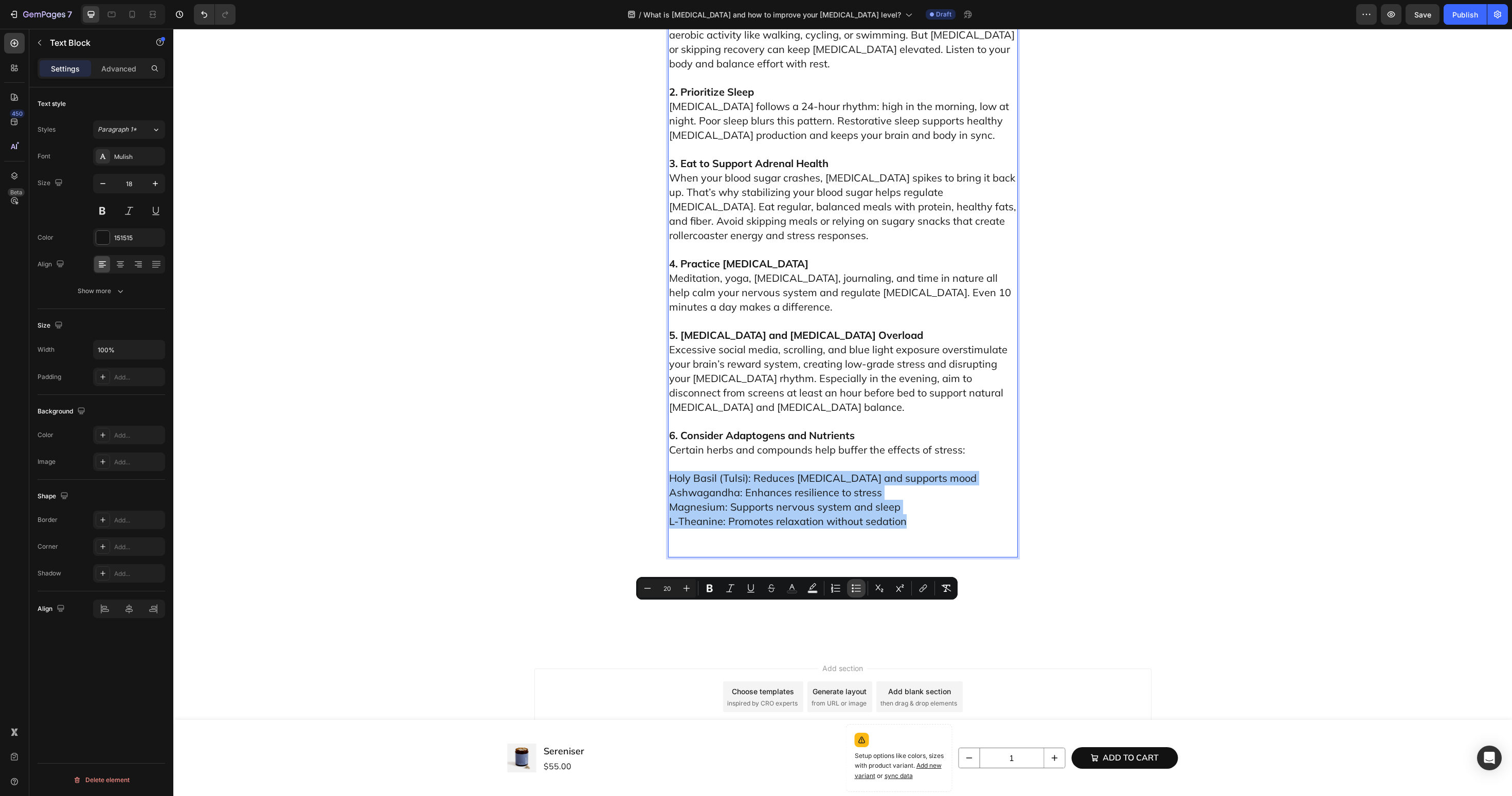
click at [857, 588] on icon "Editor contextual toolbar" at bounding box center [857, 588] width 6 height 1
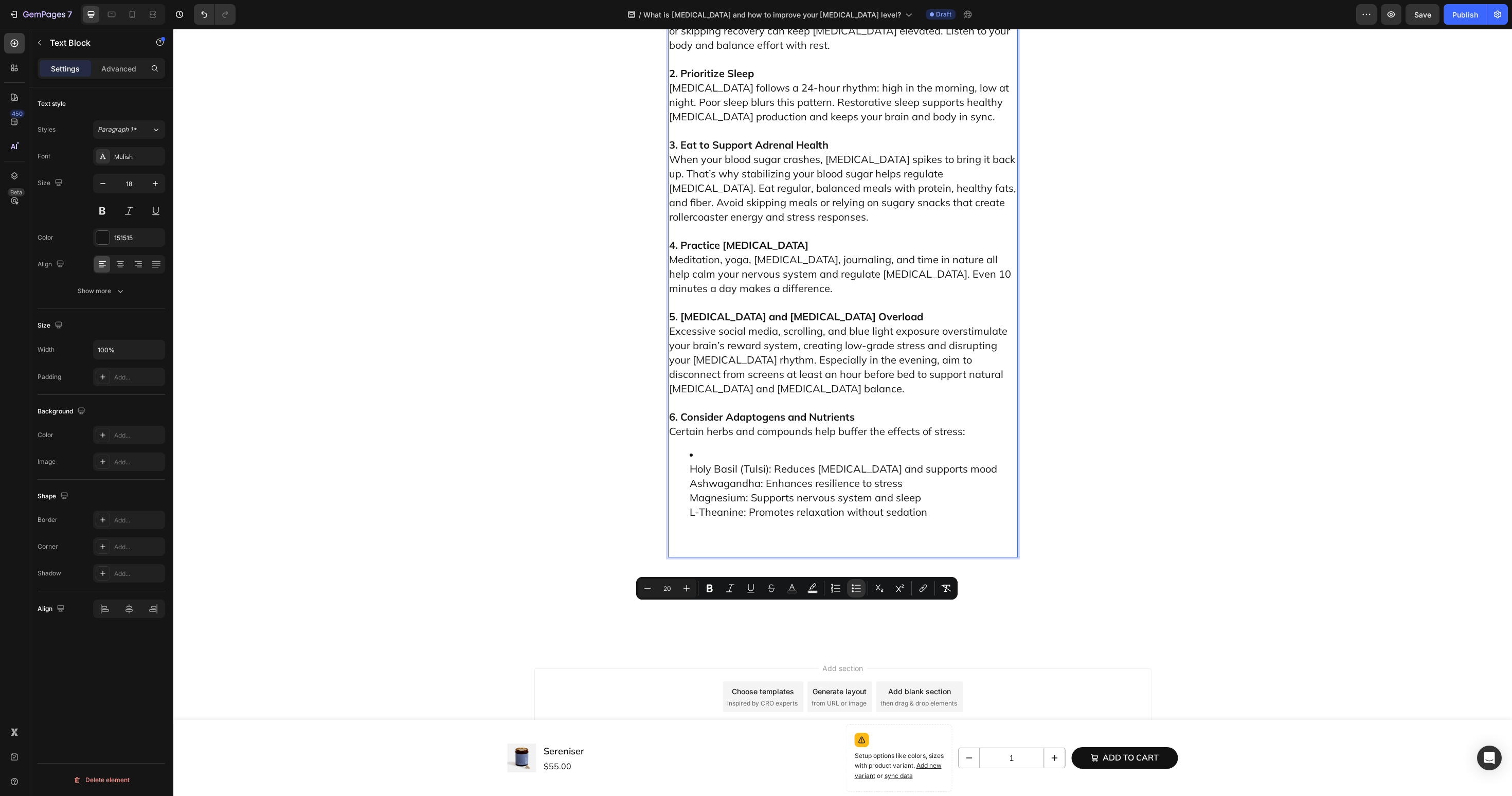
click at [678, 547] on ul "Holy Basil (Tulsi): Reduces cortisol and supports mood Ashwagandha: Enhances re…" at bounding box center [843, 498] width 348 height 99
click at [685, 547] on ul "Holy Basil (Tulsi): Reduces cortisol and supports mood Ashwagandha: Enhances re…" at bounding box center [843, 498] width 348 height 99
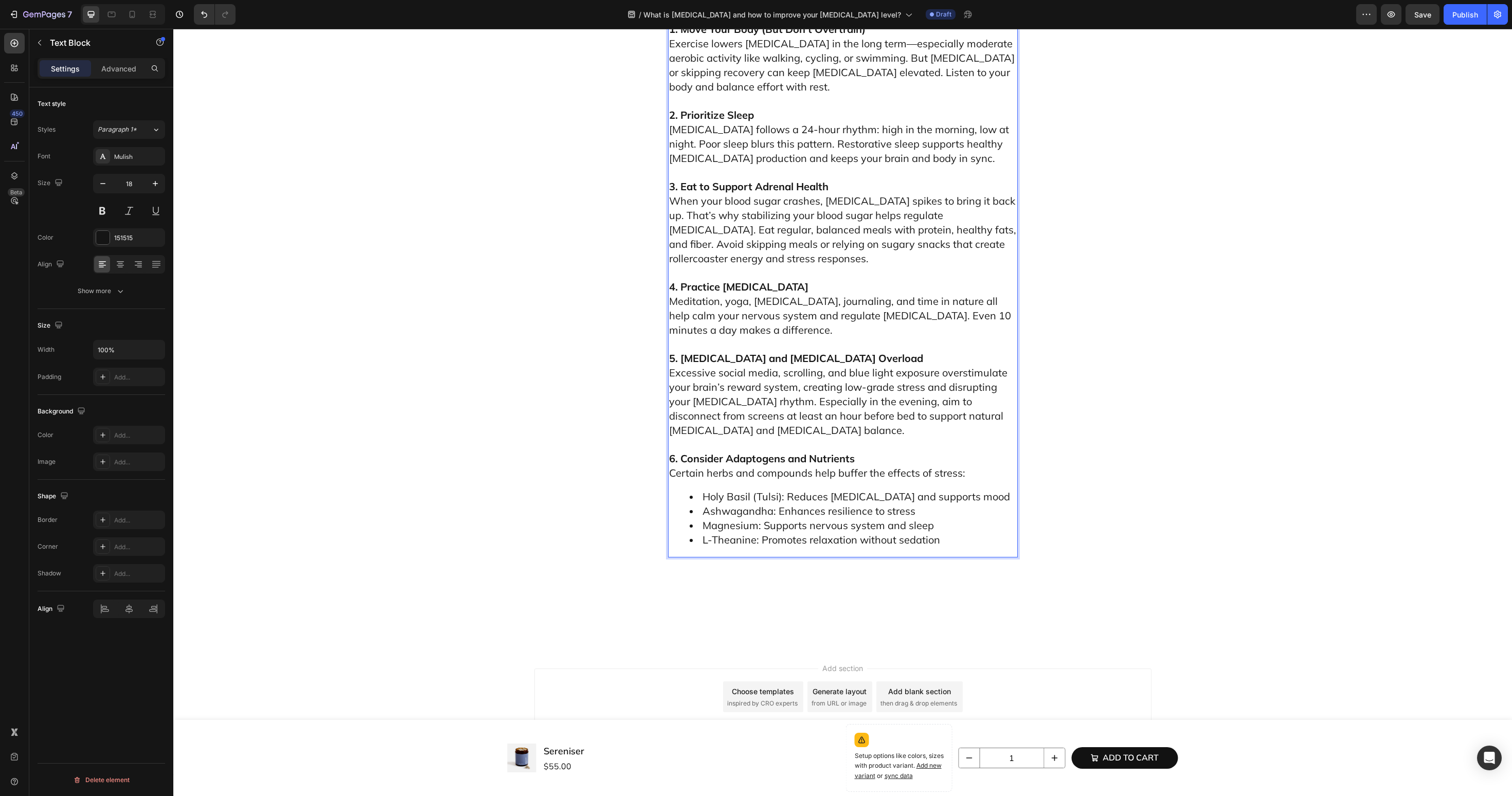
click at [870, 95] on p "1. Move Your Body (But Don’t Overtrain) Exercise lowers cortisol in the long te…" at bounding box center [843, 58] width 348 height 72
drag, startPoint x: 864, startPoint y: 140, endPoint x: 666, endPoint y: 138, distance: 198.0
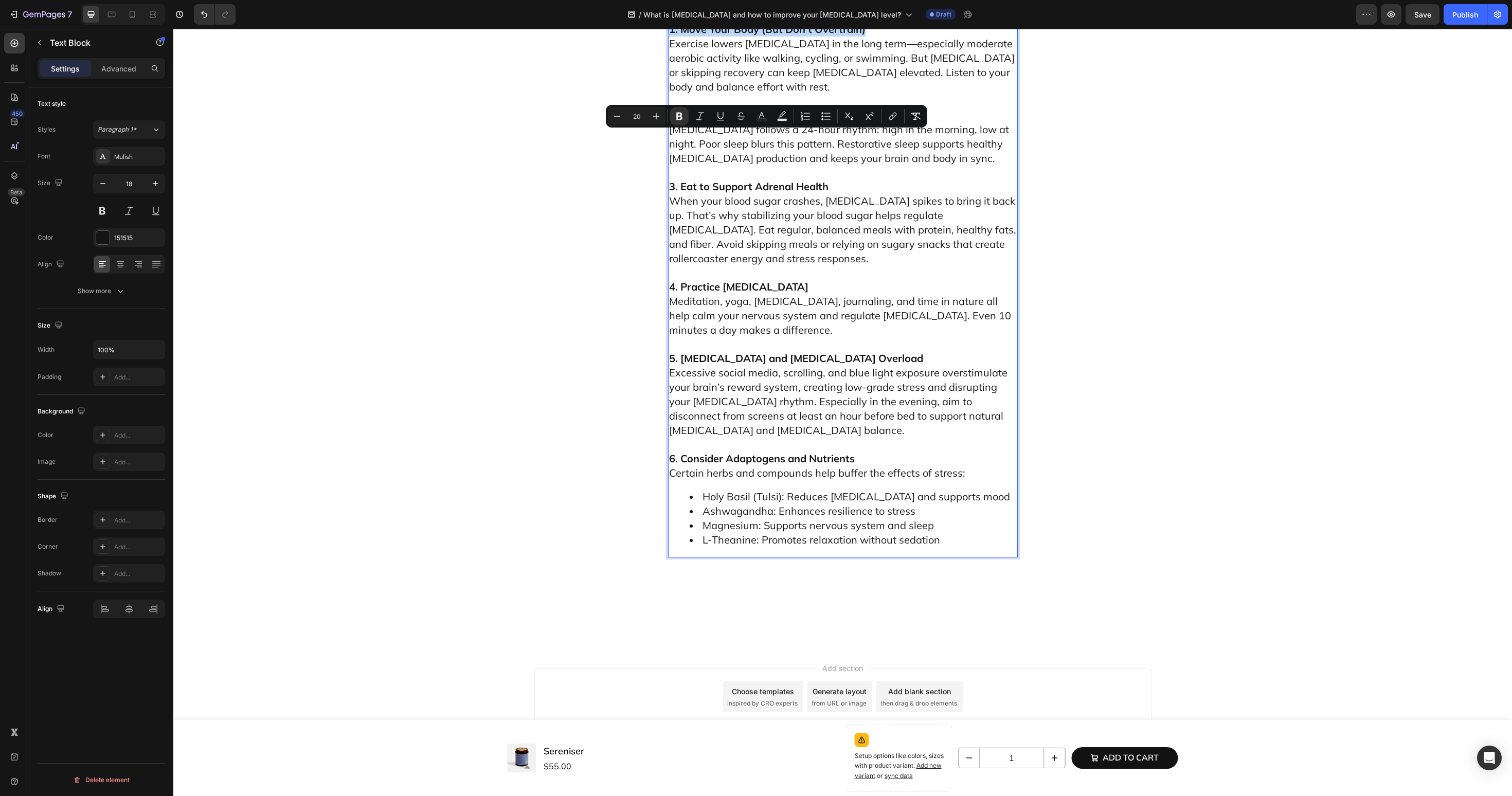
click at [733, 164] on span "[MEDICAL_DATA] follows a 24-hour rhythm: high in the morning, low at night. Poo…" at bounding box center [839, 143] width 340 height 41
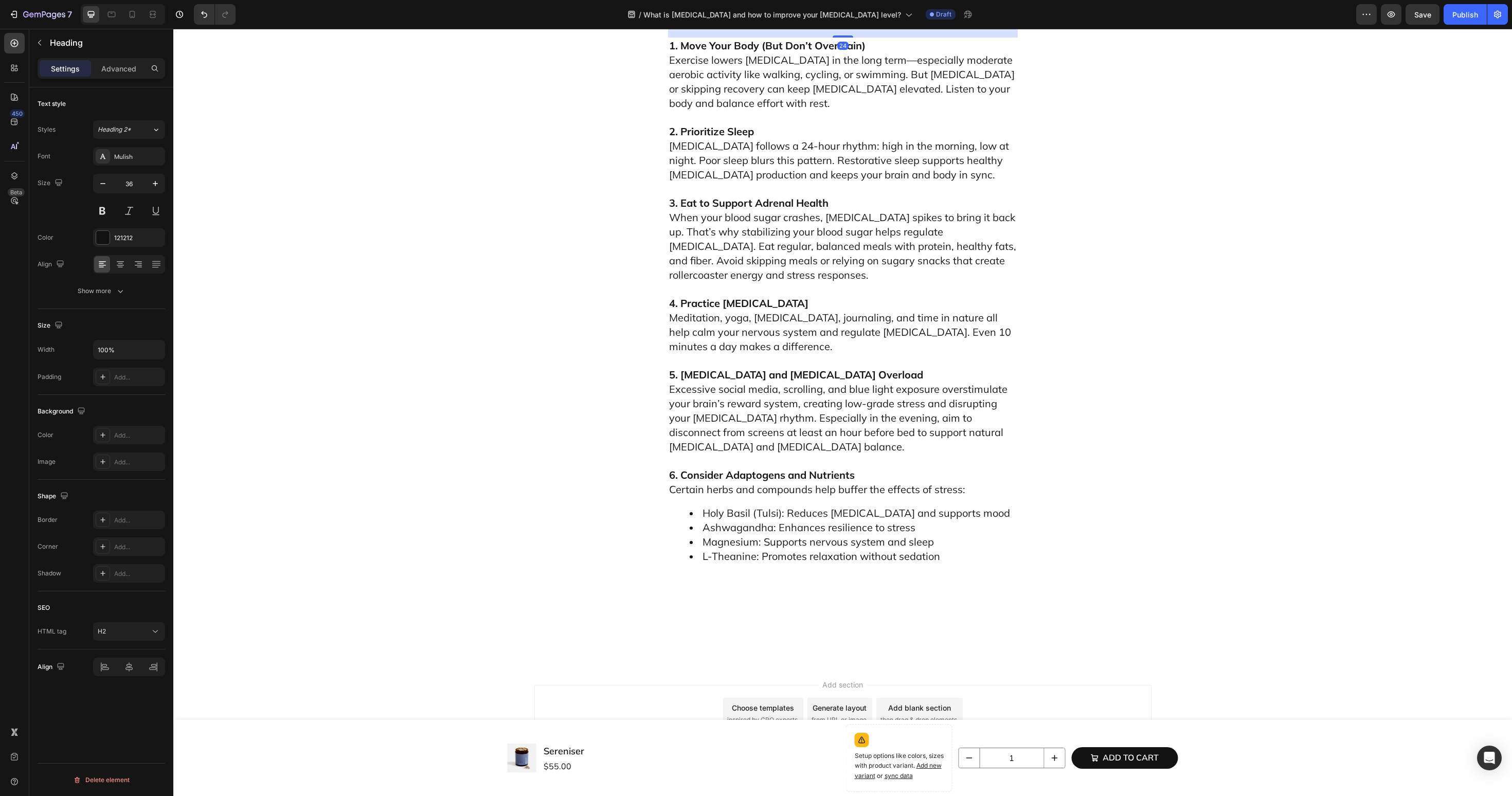
click at [732, 38] on div "24" at bounding box center [843, 30] width 350 height 12
click at [732, 25] on h2 "How to Naturally Regulate [MEDICAL_DATA]" at bounding box center [843, 1] width 350 height 49
click at [700, 24] on p "Why Better Sleep Means Lower [MEDICAL_DATA]" at bounding box center [843, 1] width 348 height 46
drag, startPoint x: 692, startPoint y: 133, endPoint x: 714, endPoint y: 701, distance: 568.4
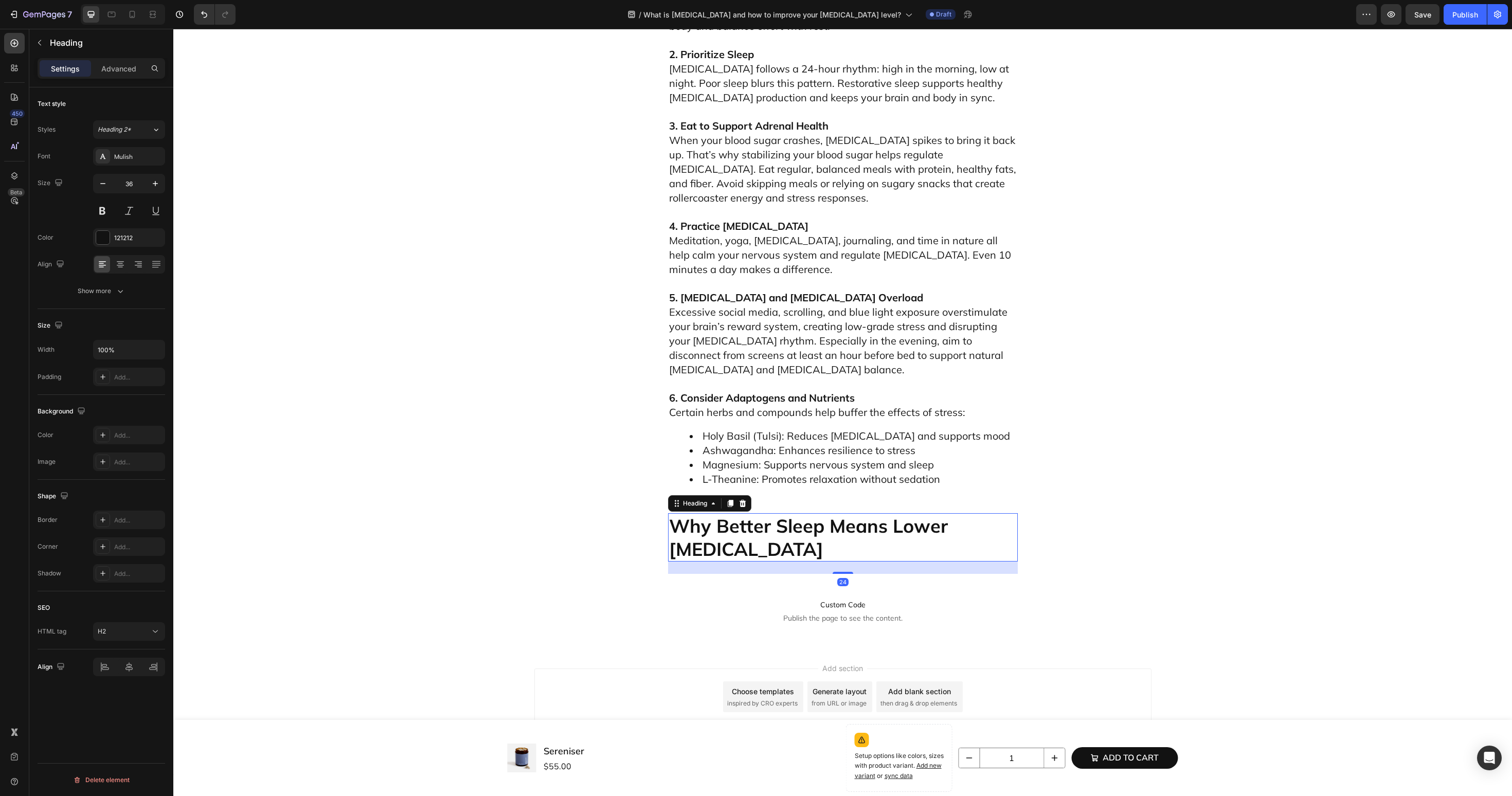
scroll to position [2936, 0]
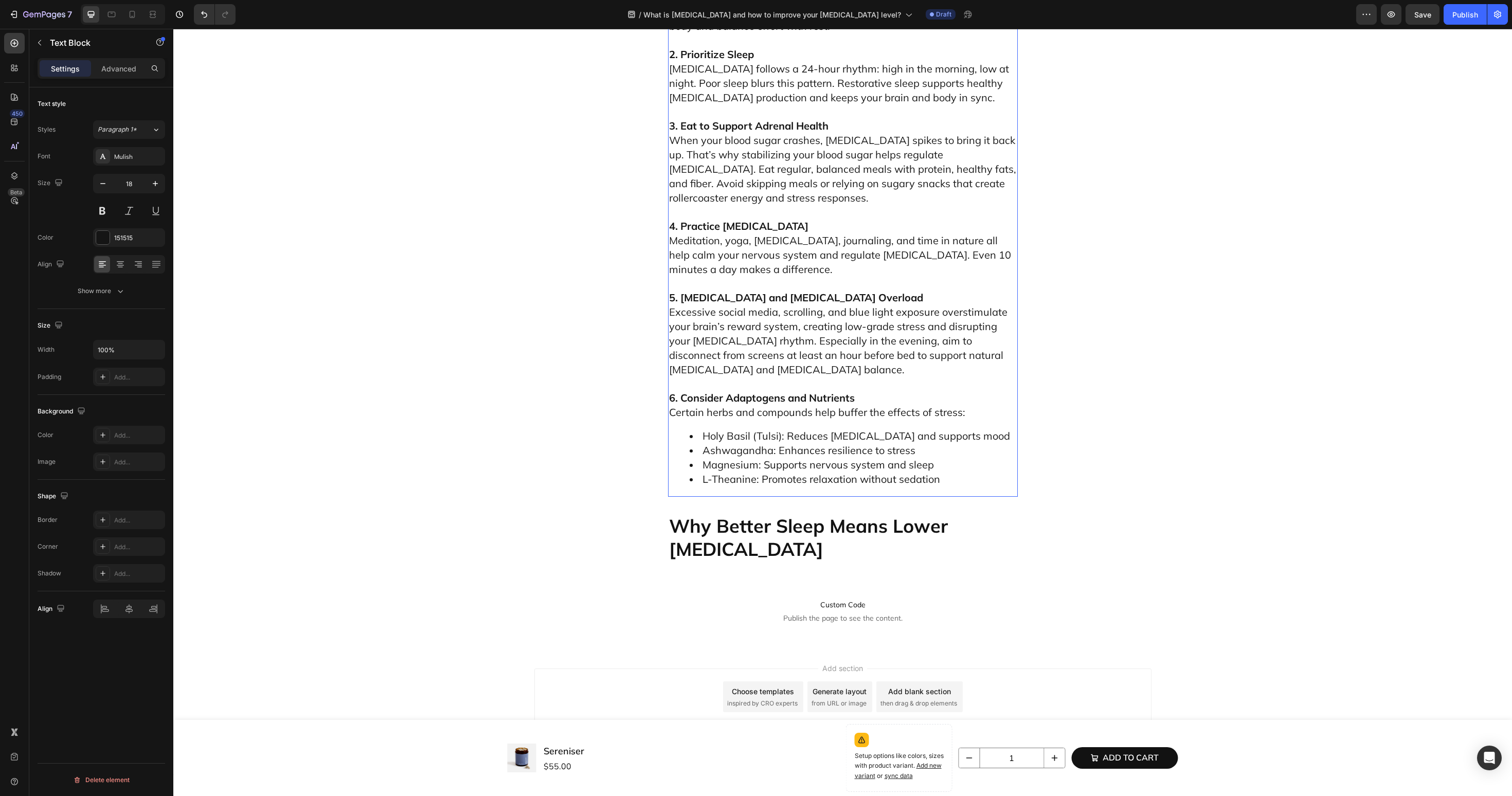
click at [826, 100] on span "[MEDICAL_DATA] follows a 24-hour rhythm: high in the morning, low at night. Poo…" at bounding box center [839, 83] width 340 height 41
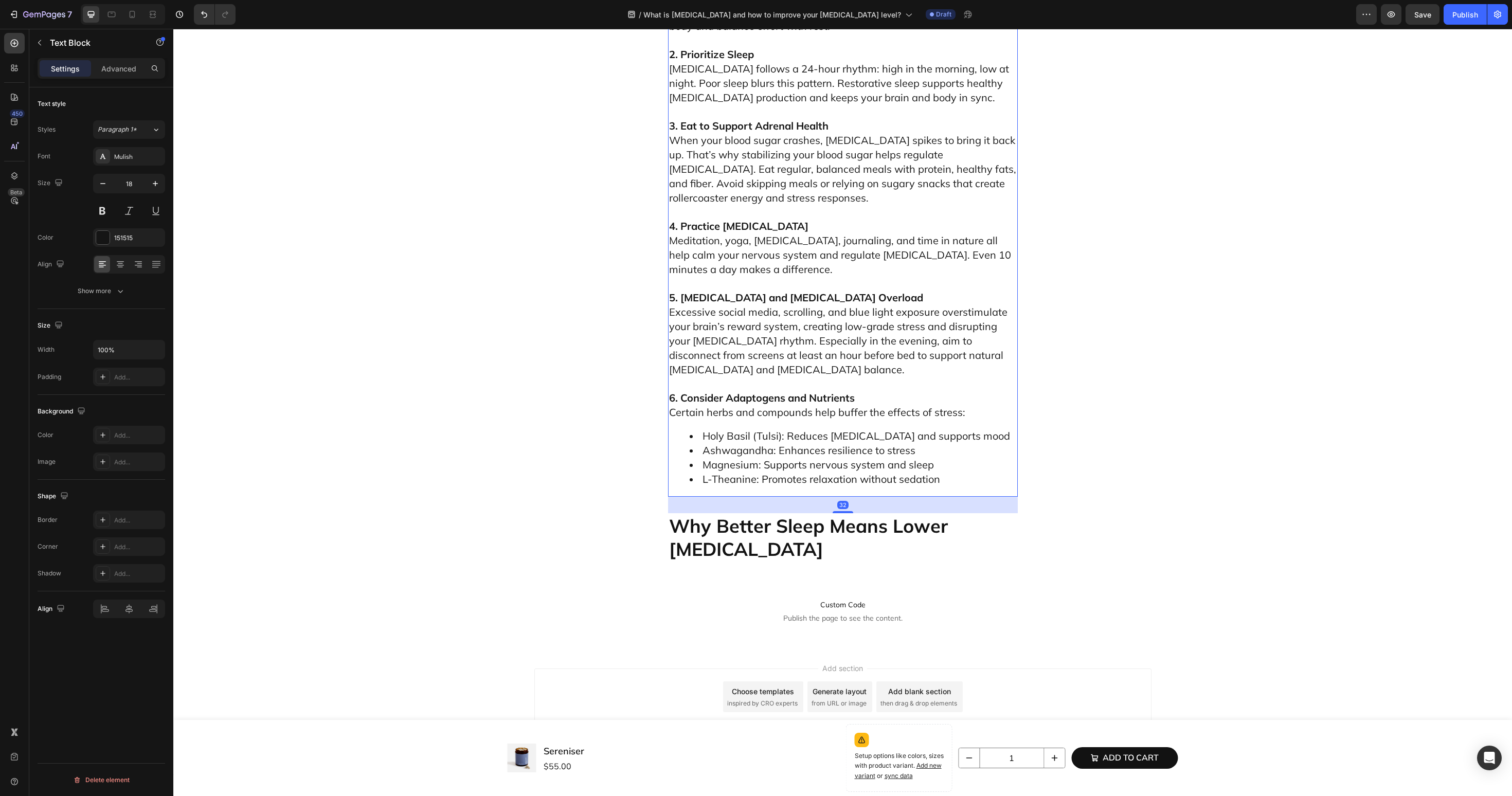
scroll to position [3390, 0]
click at [810, 204] on span "When your blood sugar crashes, [MEDICAL_DATA] spikes to bring it back up. That’…" at bounding box center [843, 169] width 347 height 71
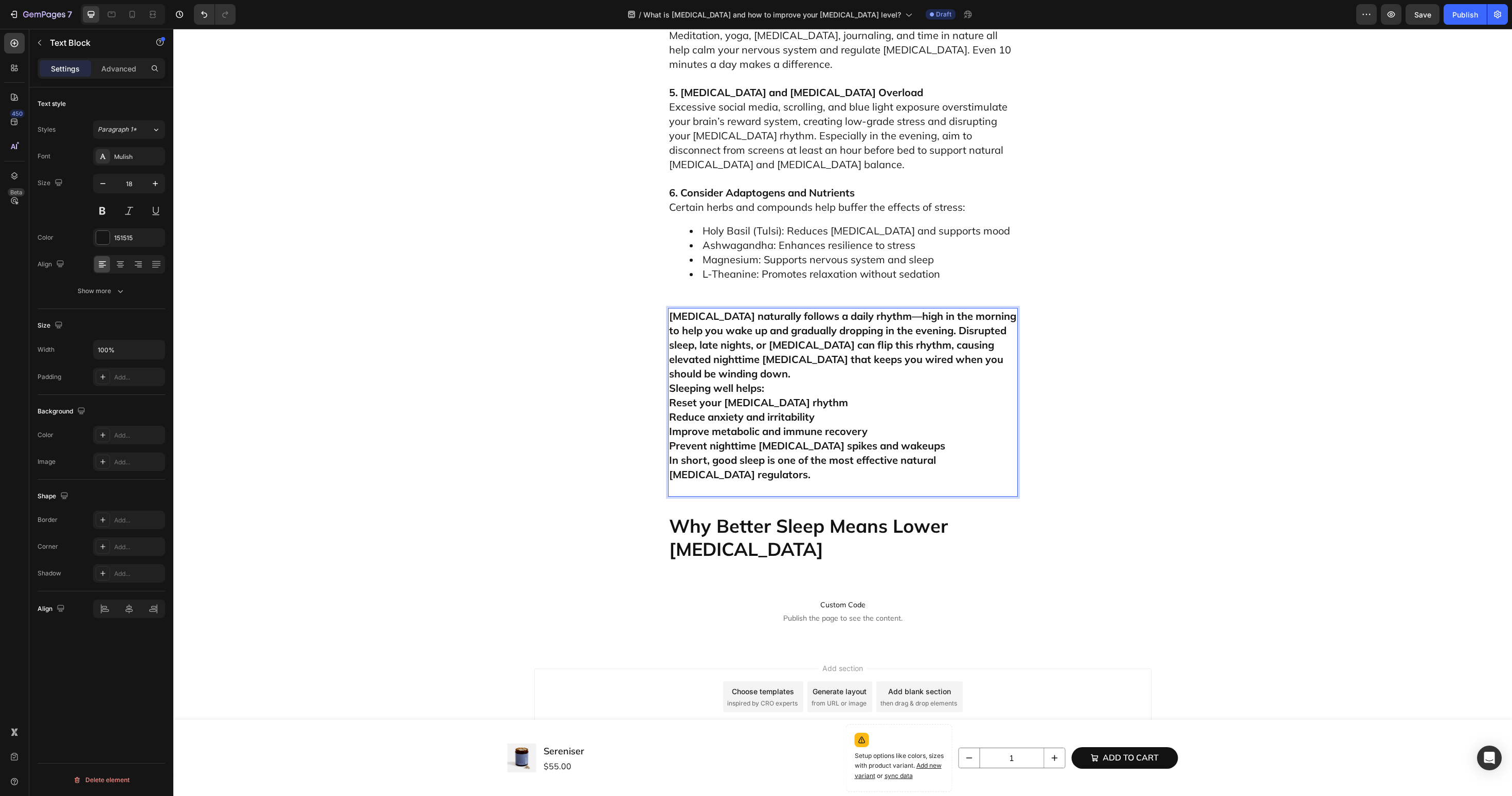
scroll to position [3146, 0]
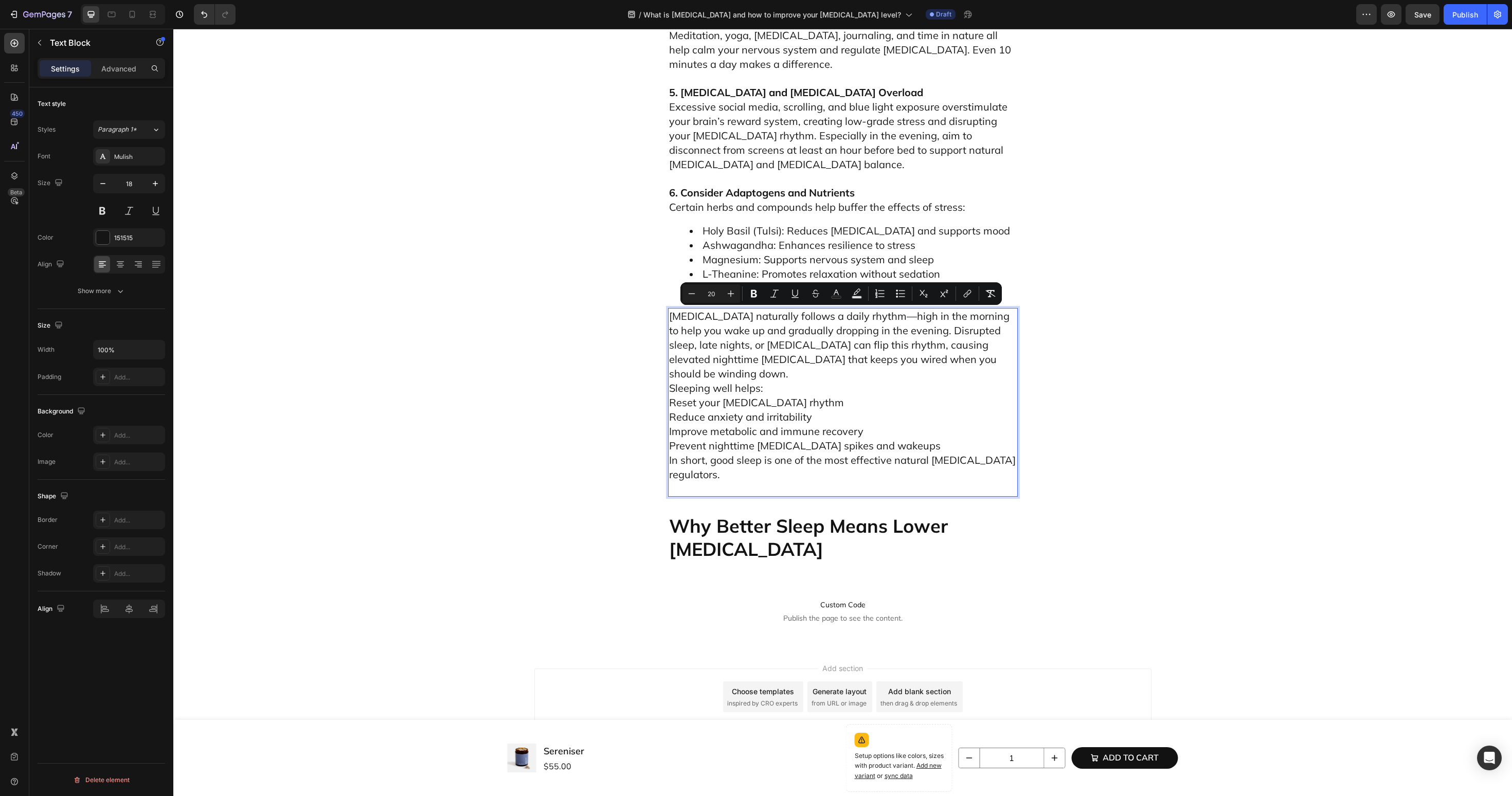
click at [995, 366] on p "Cortisol naturally follows a daily rhythm—high in the morning to help you wake …" at bounding box center [843, 402] width 348 height 186
click at [961, 376] on p "Cortisol naturally follows a daily rhythm—high in the morning to help you wake …" at bounding box center [843, 402] width 348 height 186
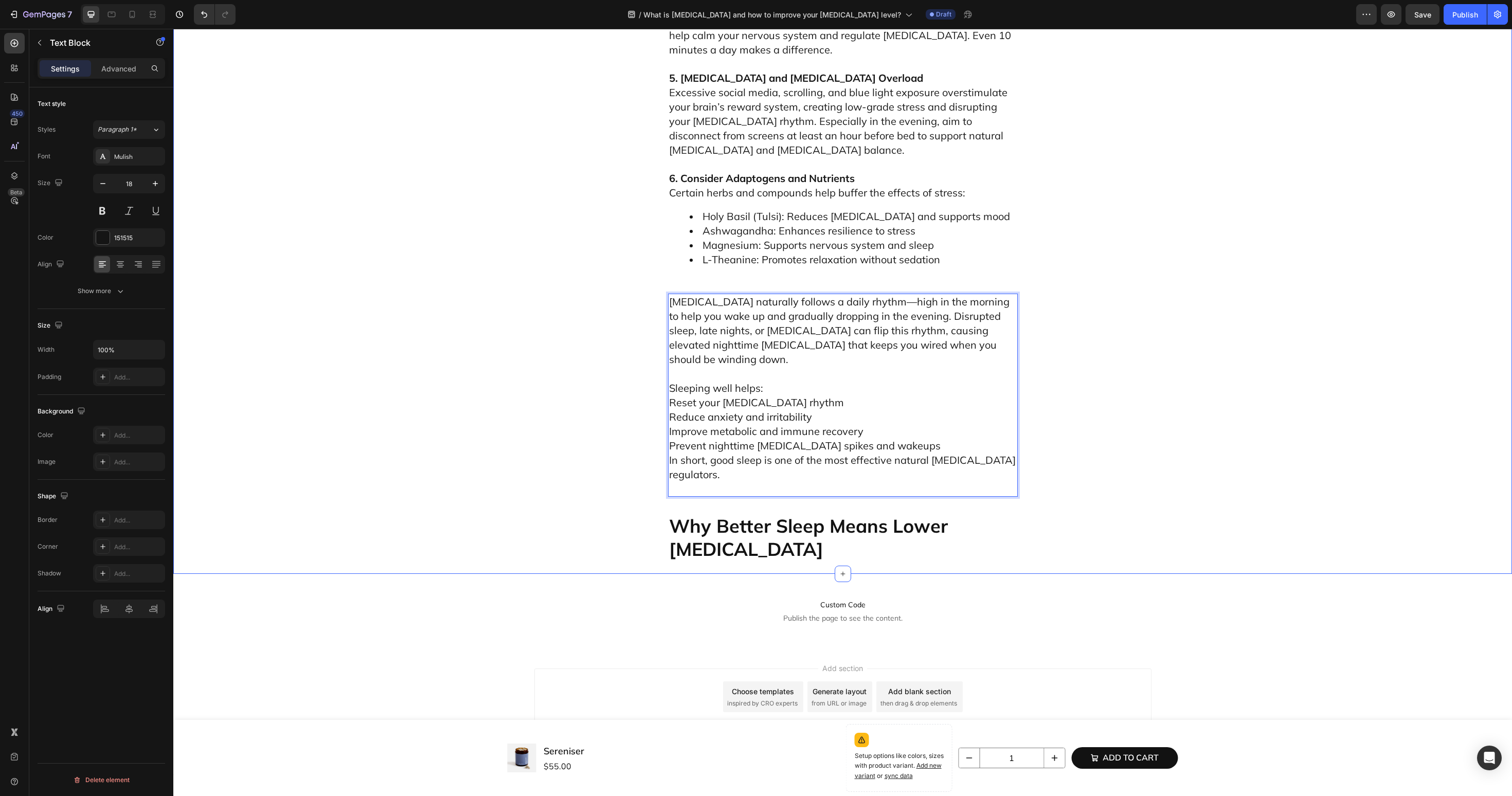
drag, startPoint x: 792, startPoint y: 395, endPoint x: 655, endPoint y: 395, distance: 137.0
drag, startPoint x: 740, startPoint y: 400, endPoint x: 663, endPoint y: 399, distance: 77.0
click at [812, 404] on p "Sleeping well helps: Reset your cortisol rhythm Reduce anxiety and irritability…" at bounding box center [843, 432] width 348 height 129
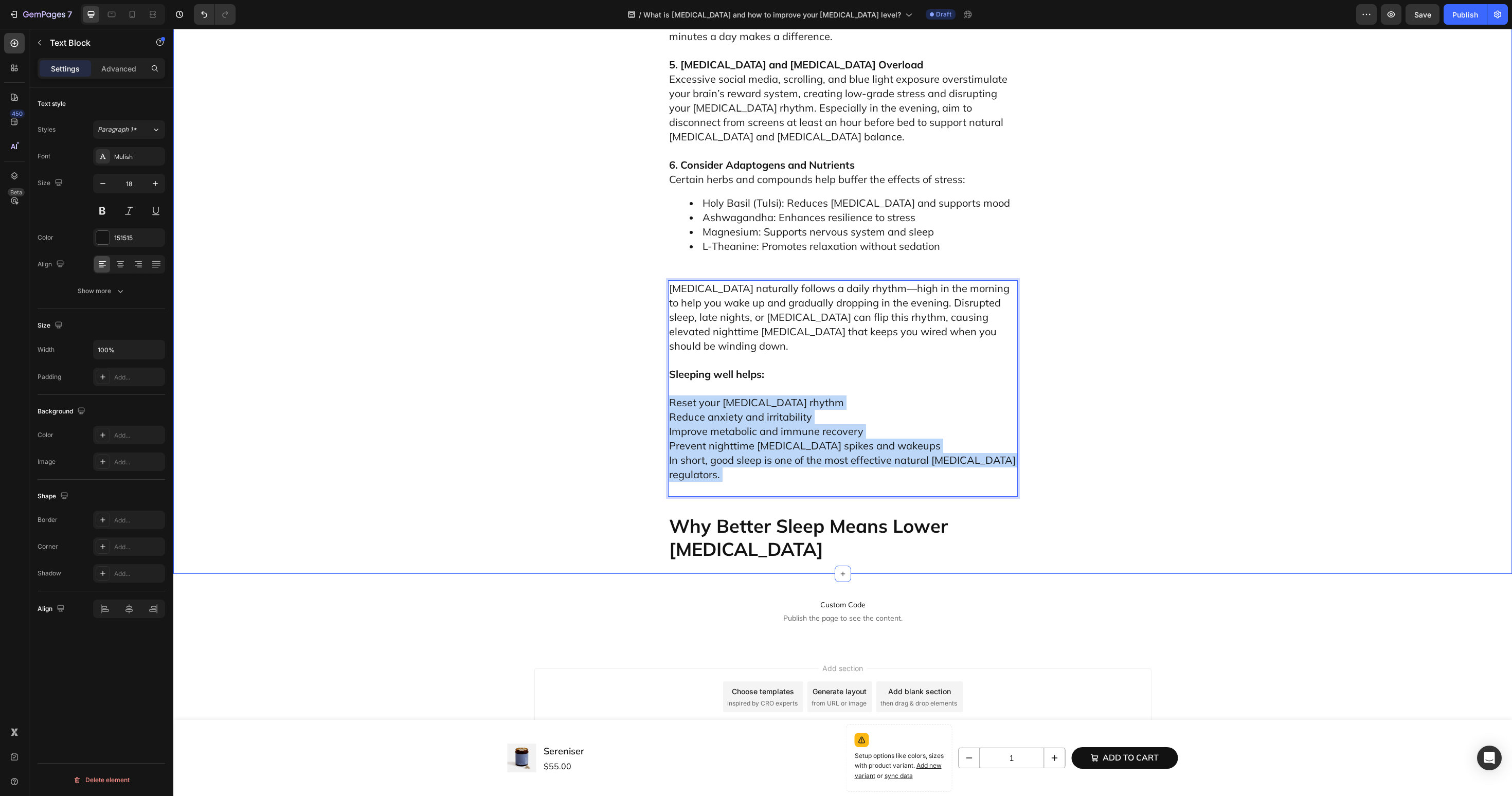
drag, startPoint x: 765, startPoint y: 510, endPoint x: 664, endPoint y: 424, distance: 132.7
click at [874, 452] on span "Prevent nighttime [MEDICAL_DATA] spikes and wakeups" at bounding box center [805, 445] width 272 height 13
drag, startPoint x: 897, startPoint y: 473, endPoint x: 700, endPoint y: 455, distance: 197.8
click at [700, 455] on p "Reset your cortisol rhythm Reduce anxiety and irritability Improve metabolic an…" at bounding box center [843, 439] width 348 height 114
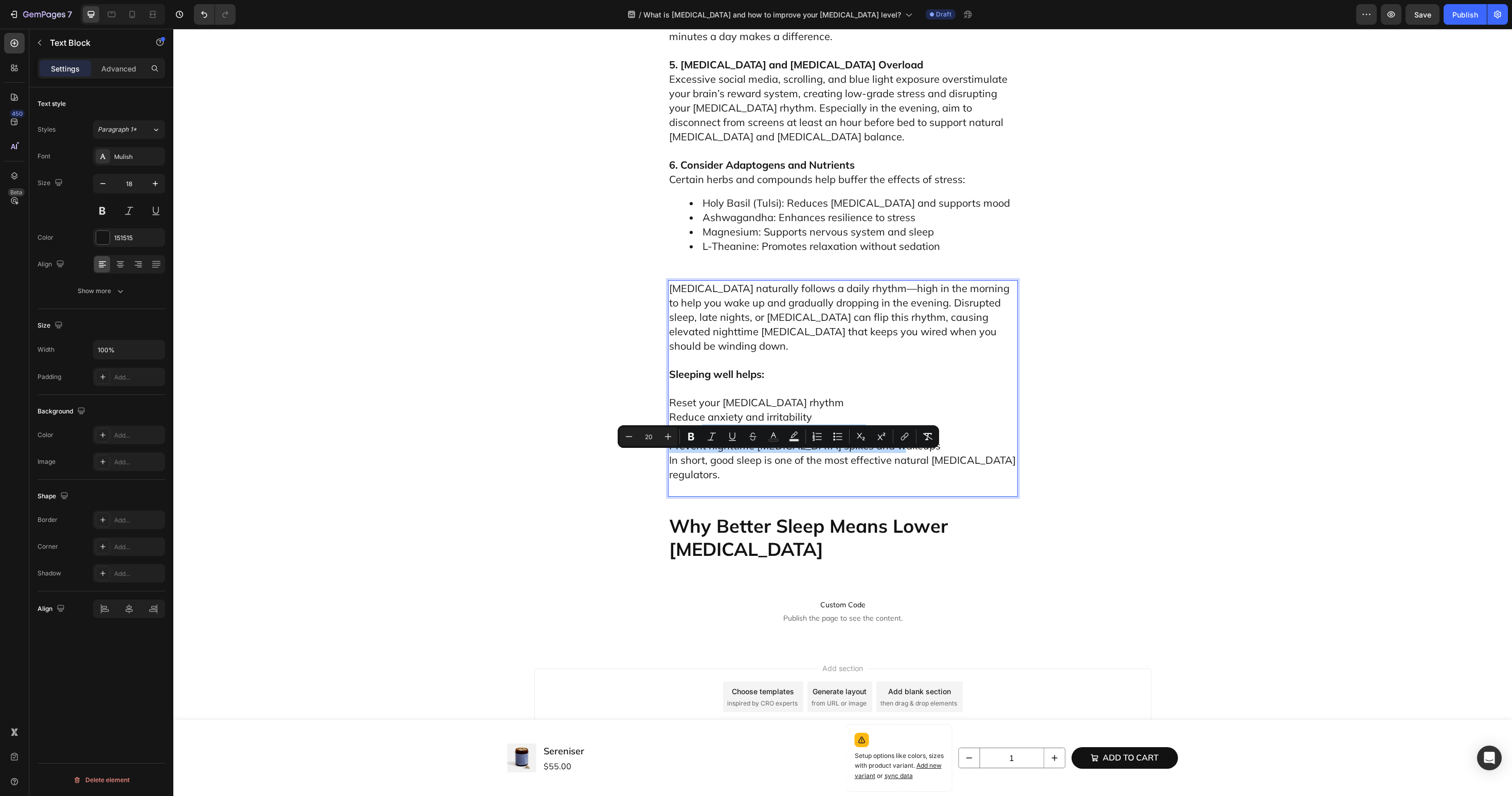
click at [911, 473] on p "Reset your cortisol rhythm Reduce anxiety and irritability Improve metabolic an…" at bounding box center [843, 439] width 348 height 114
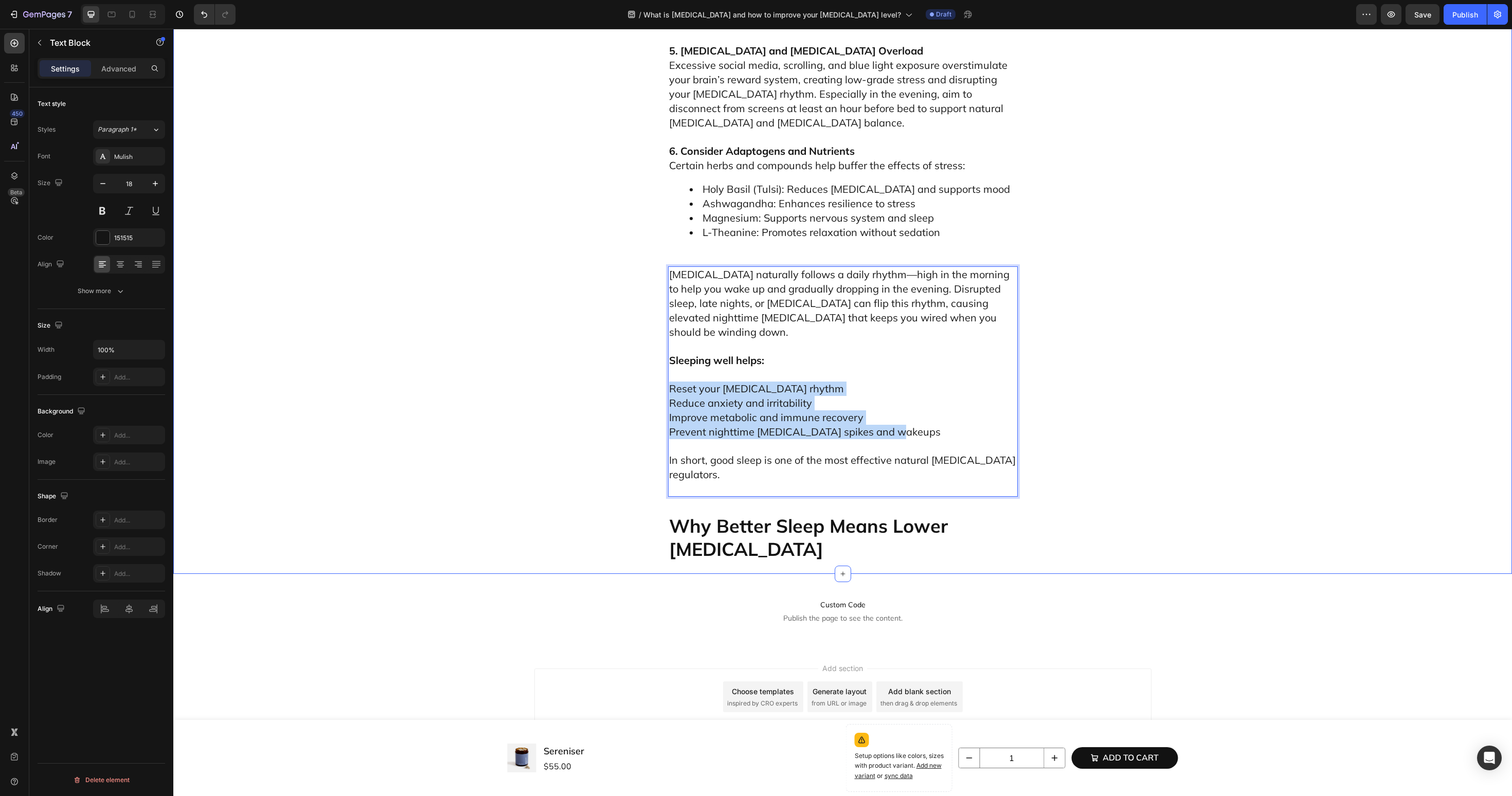
drag, startPoint x: 902, startPoint y: 473, endPoint x: 663, endPoint y: 433, distance: 242.3
click at [839, 410] on icon "Editor contextual toolbar" at bounding box center [837, 408] width 10 height 10
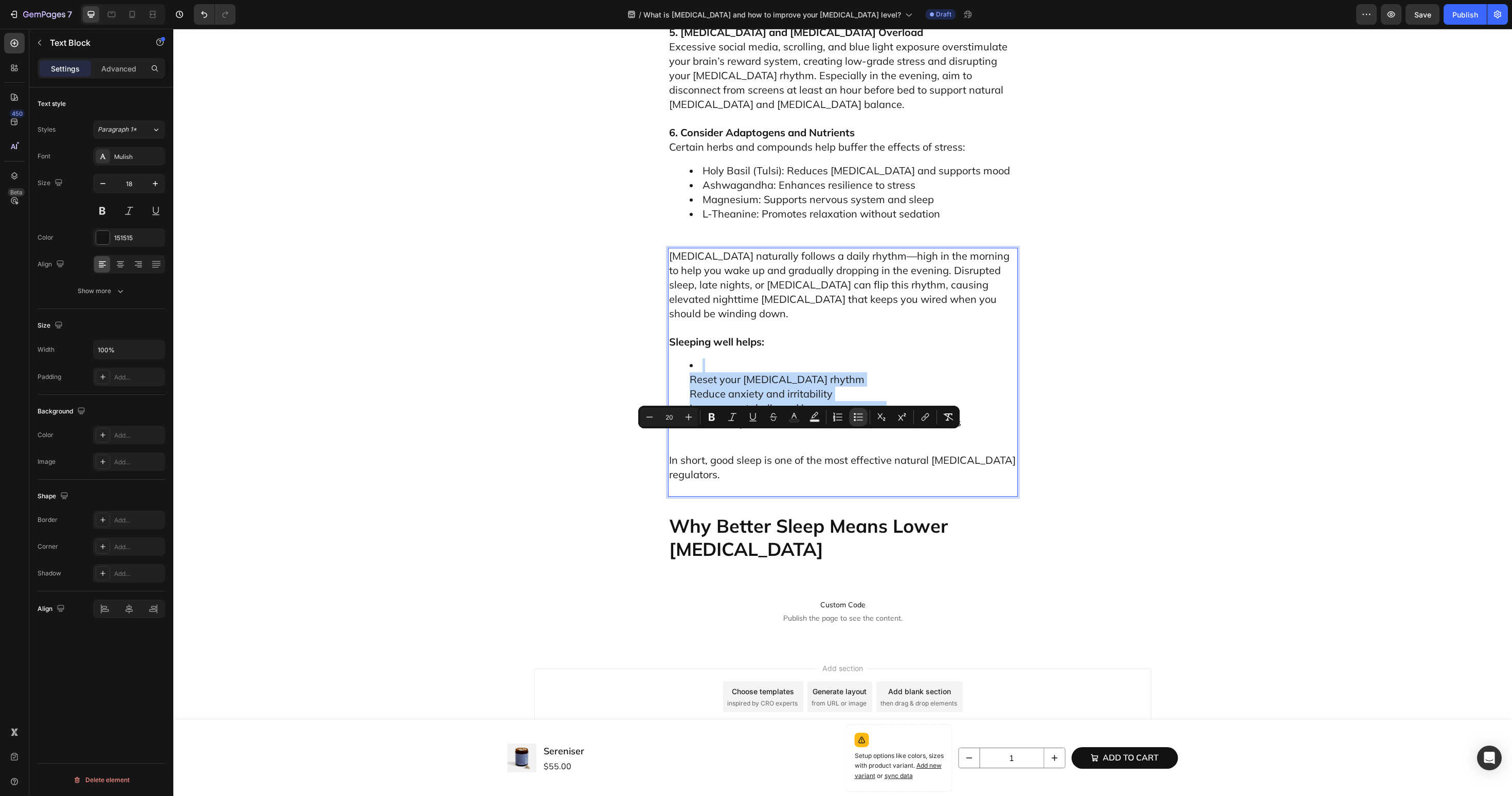
click at [677, 430] on ul "Reset your cortisol rhythm Reduce anxiety and irritability Improve metabolic an…" at bounding box center [843, 395] width 348 height 72
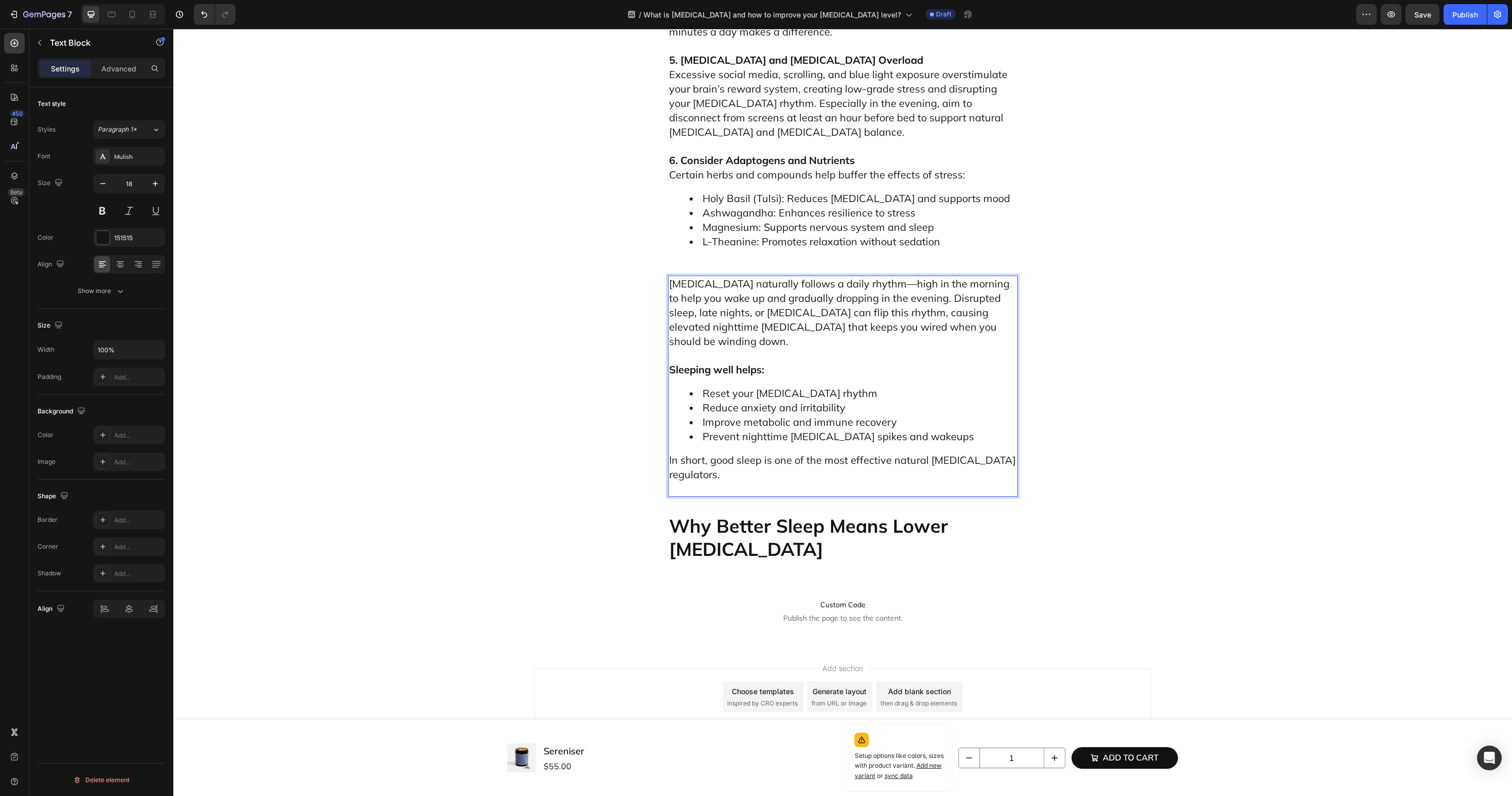
click at [728, 496] on p "In short, good sleep is one of the most effective natural [MEDICAL_DATA] regula…" at bounding box center [843, 475] width 348 height 43
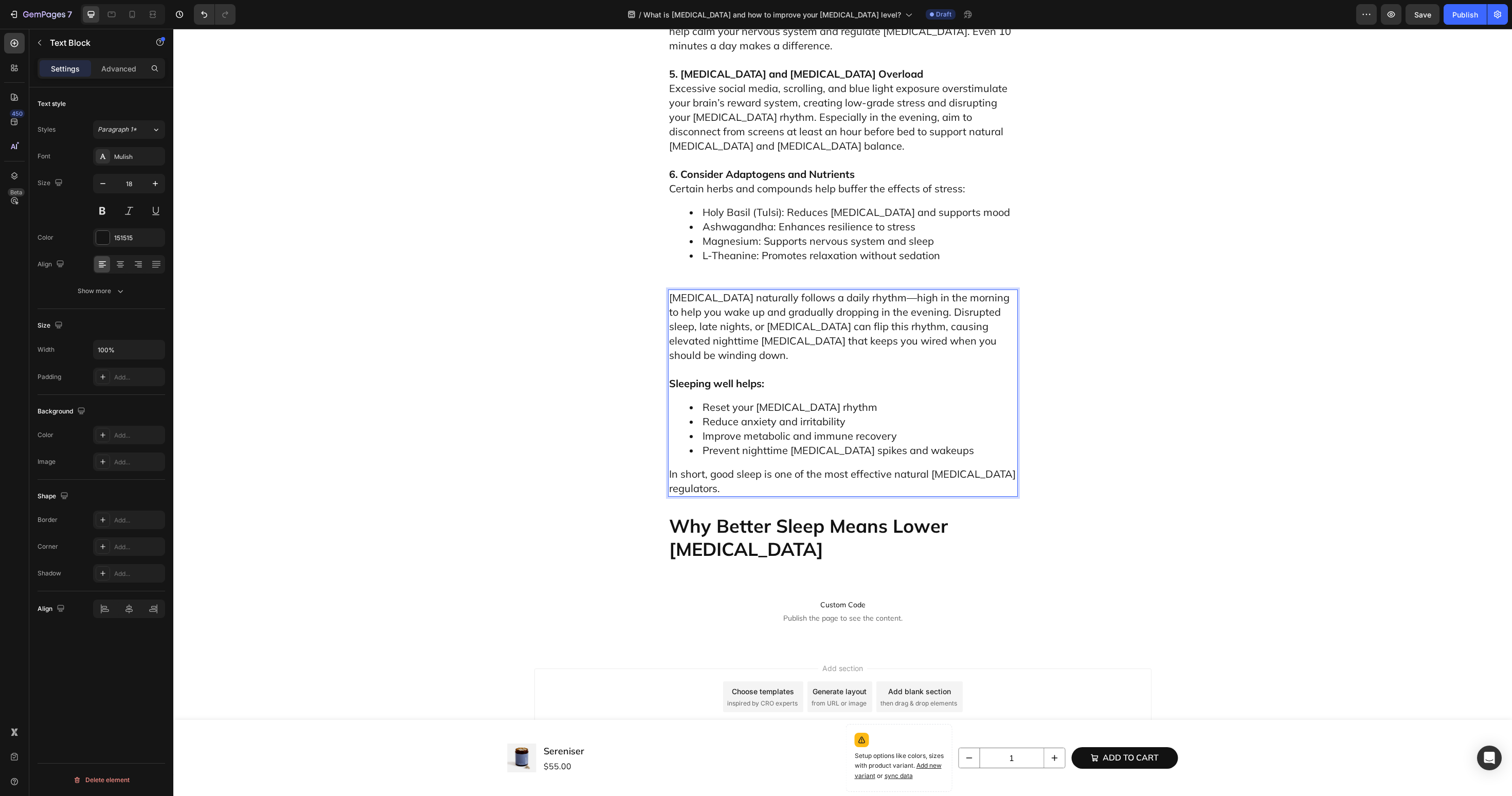
scroll to position [3066, 0]
click at [714, 561] on p "Why Better Sleep Means Lower [MEDICAL_DATA]" at bounding box center [843, 537] width 348 height 46
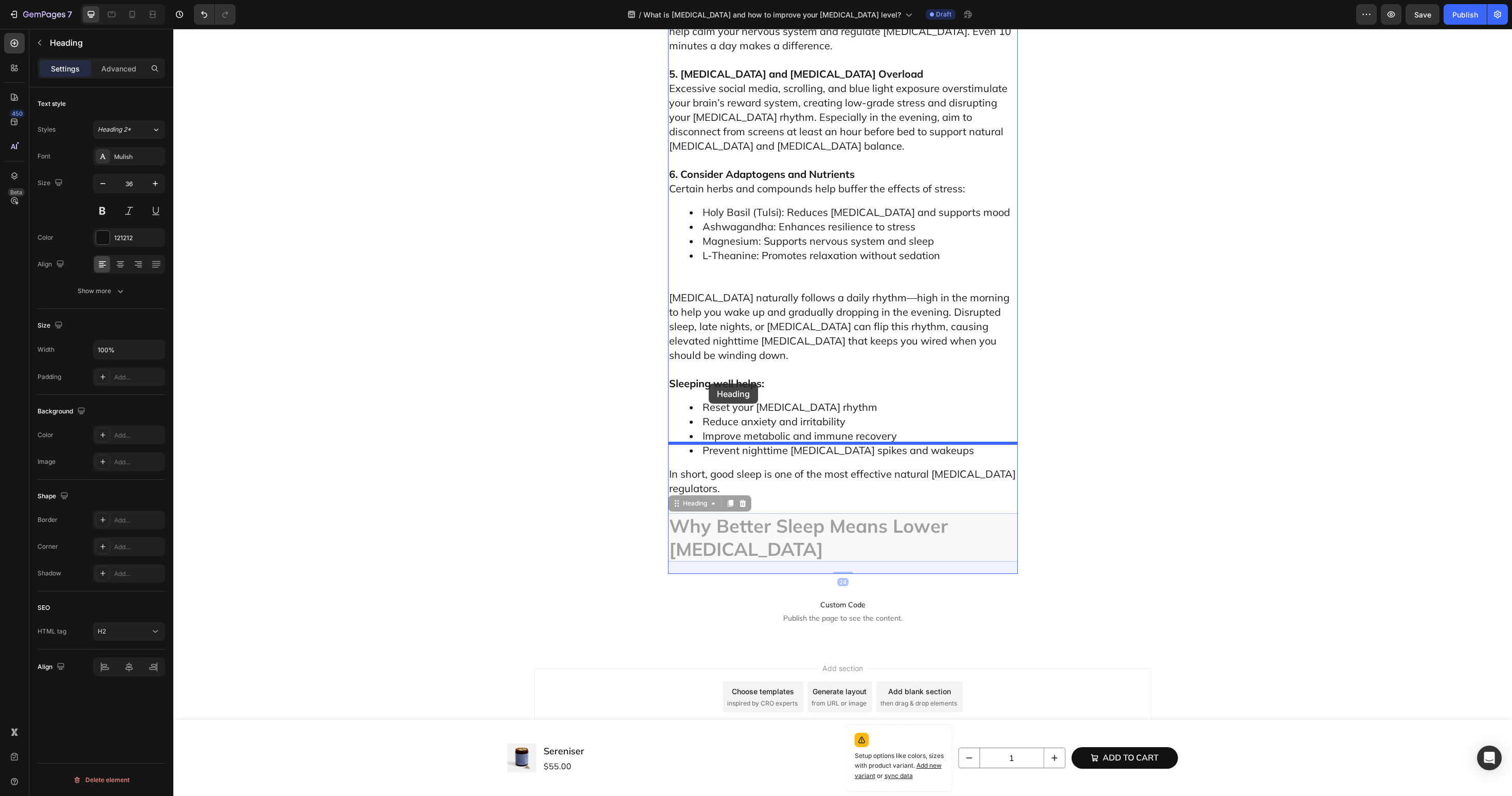
drag, startPoint x: 708, startPoint y: 609, endPoint x: 709, endPoint y: 384, distance: 225.0
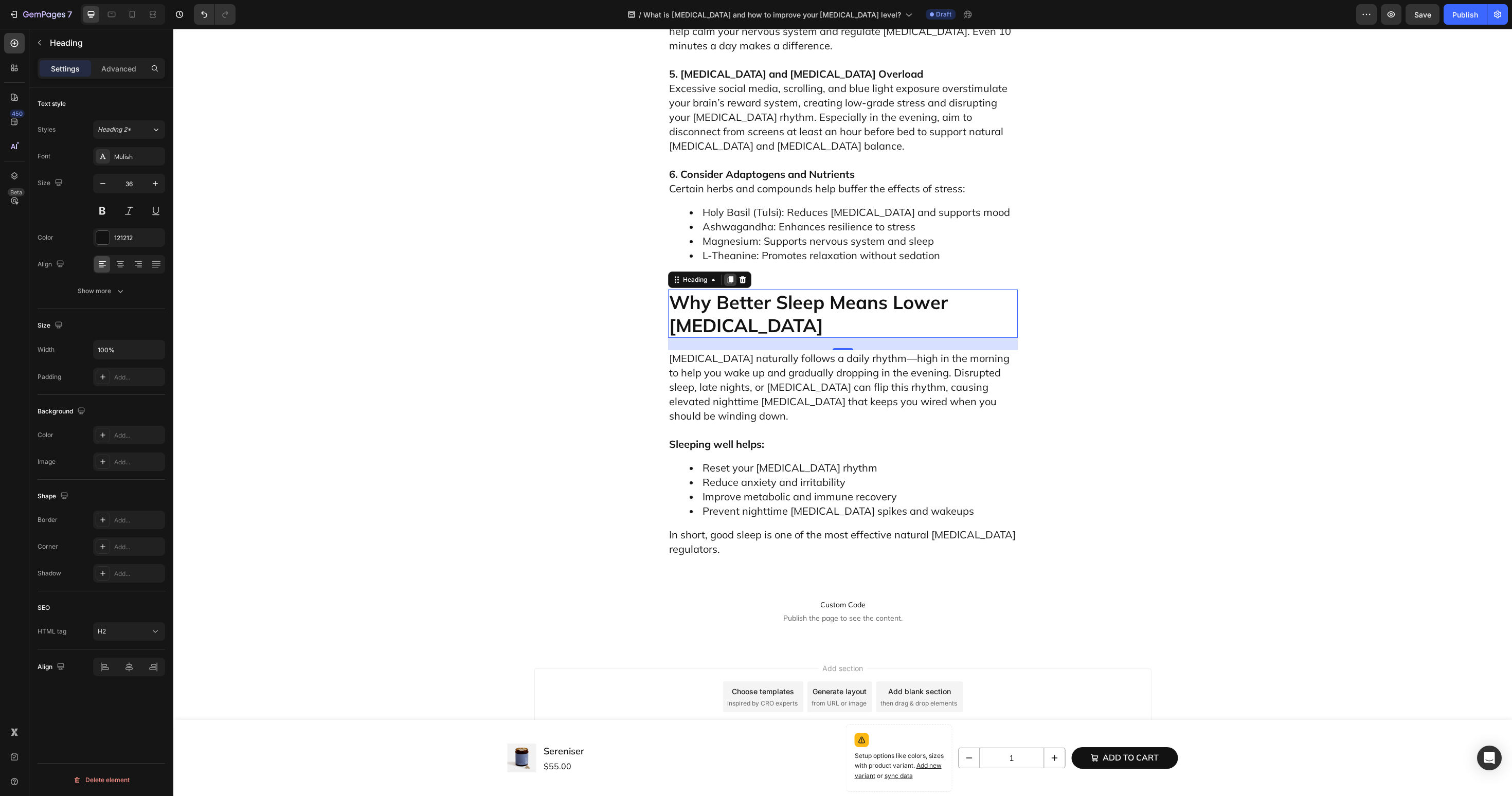
click at [734, 284] on icon at bounding box center [730, 279] width 8 height 8
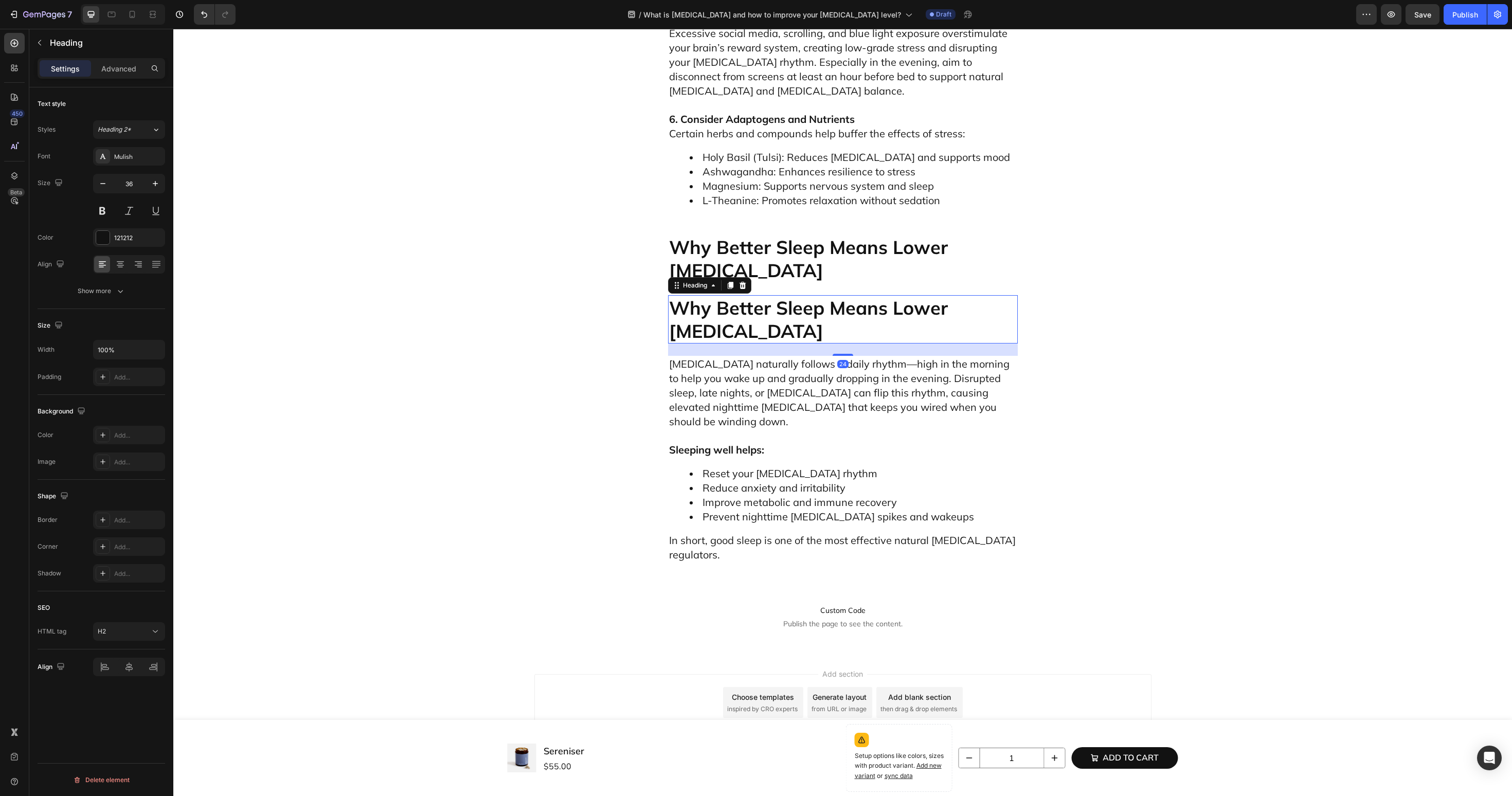
click at [722, 343] on h2 "Why Better Sleep Means Lower [MEDICAL_DATA]" at bounding box center [843, 320] width 350 height 49
click at [722, 342] on p "Why Better Sleep Means Lower [MEDICAL_DATA]" at bounding box center [843, 320] width 348 height 46
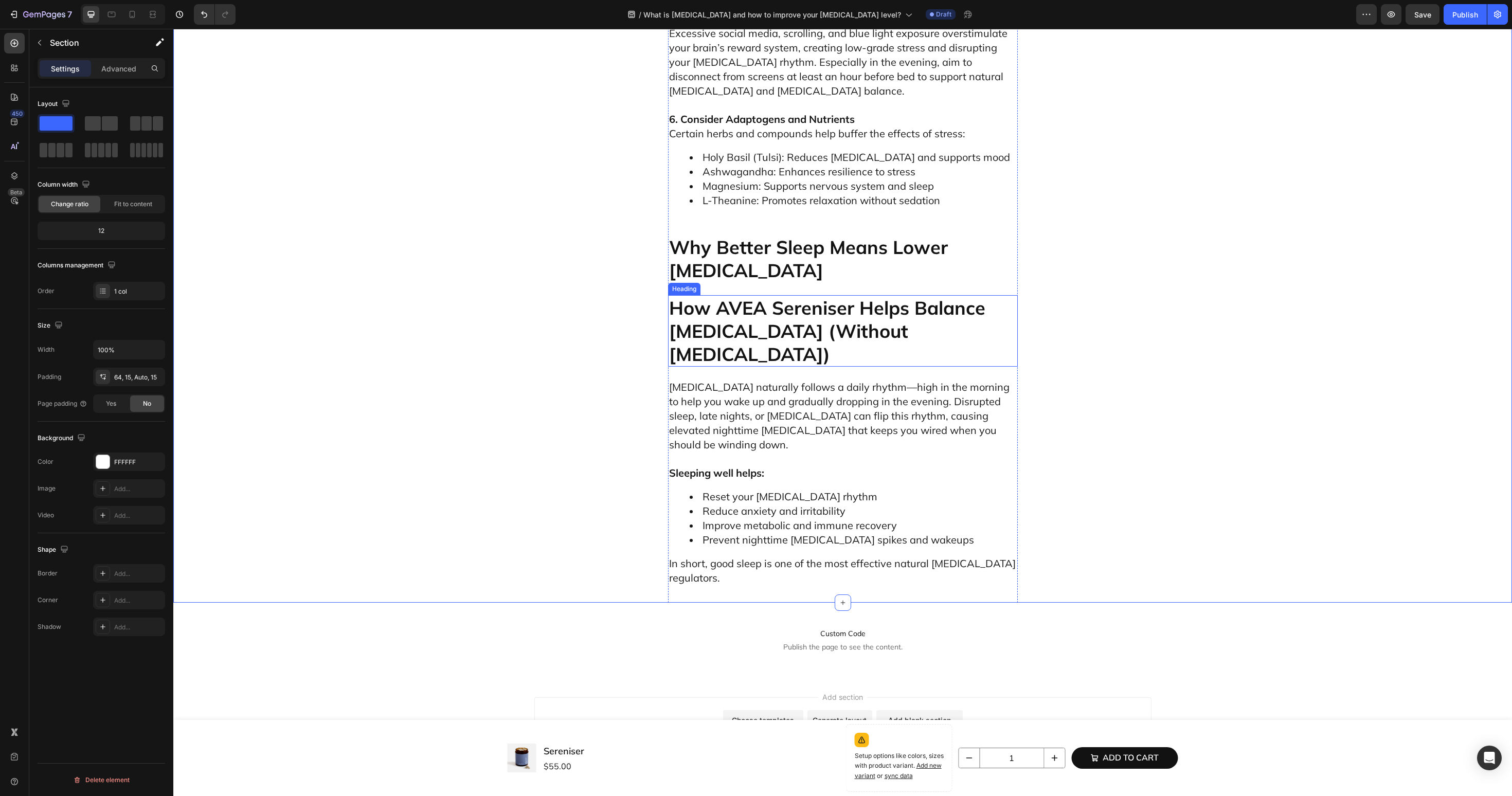
click at [735, 365] on p "How AVEA Sereniser Helps Balance [MEDICAL_DATA] (Without [MEDICAL_DATA])" at bounding box center [843, 331] width 348 height 70
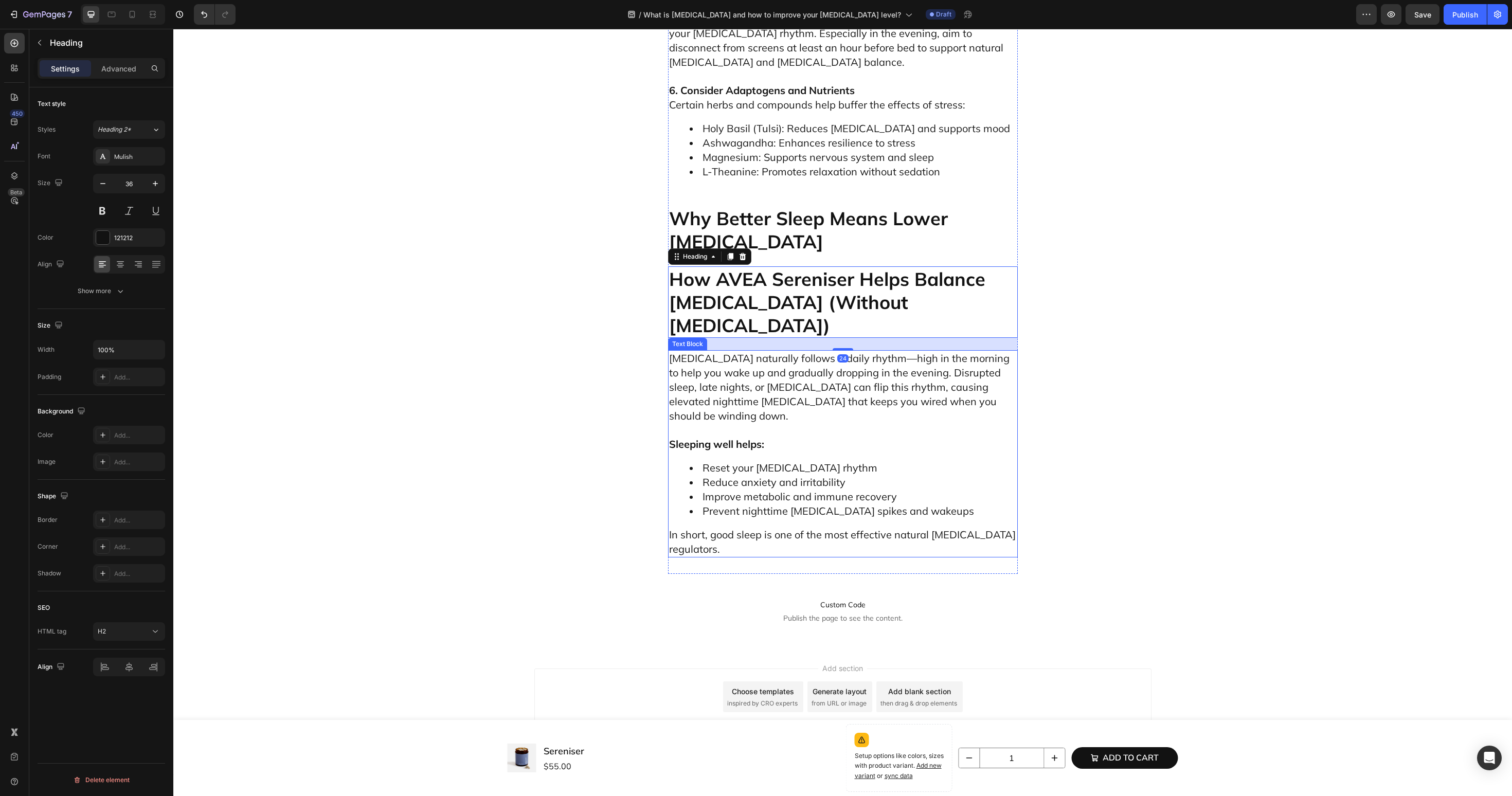
scroll to position [3225, 0]
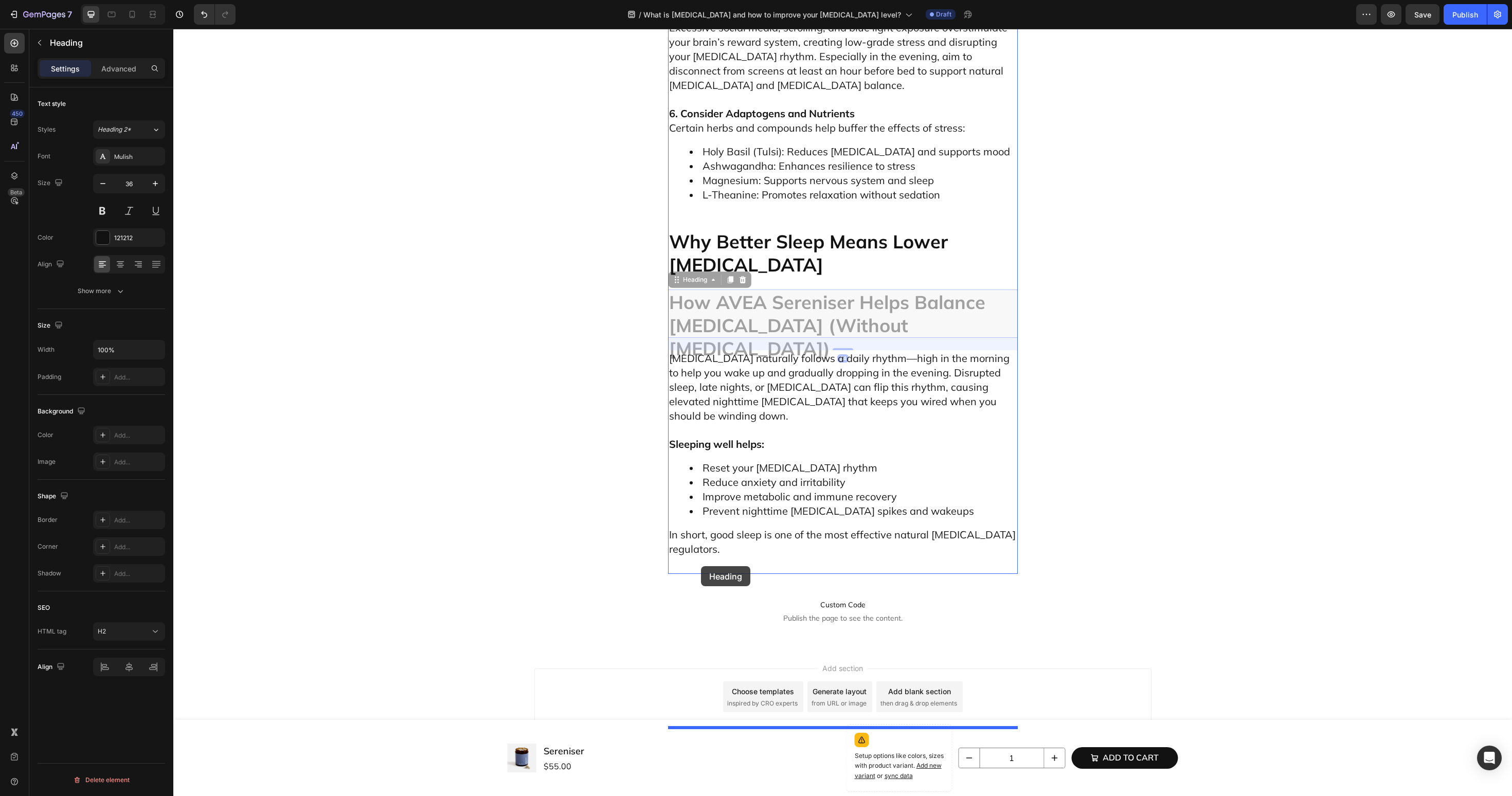
drag, startPoint x: 693, startPoint y: 277, endPoint x: 701, endPoint y: 566, distance: 289.1
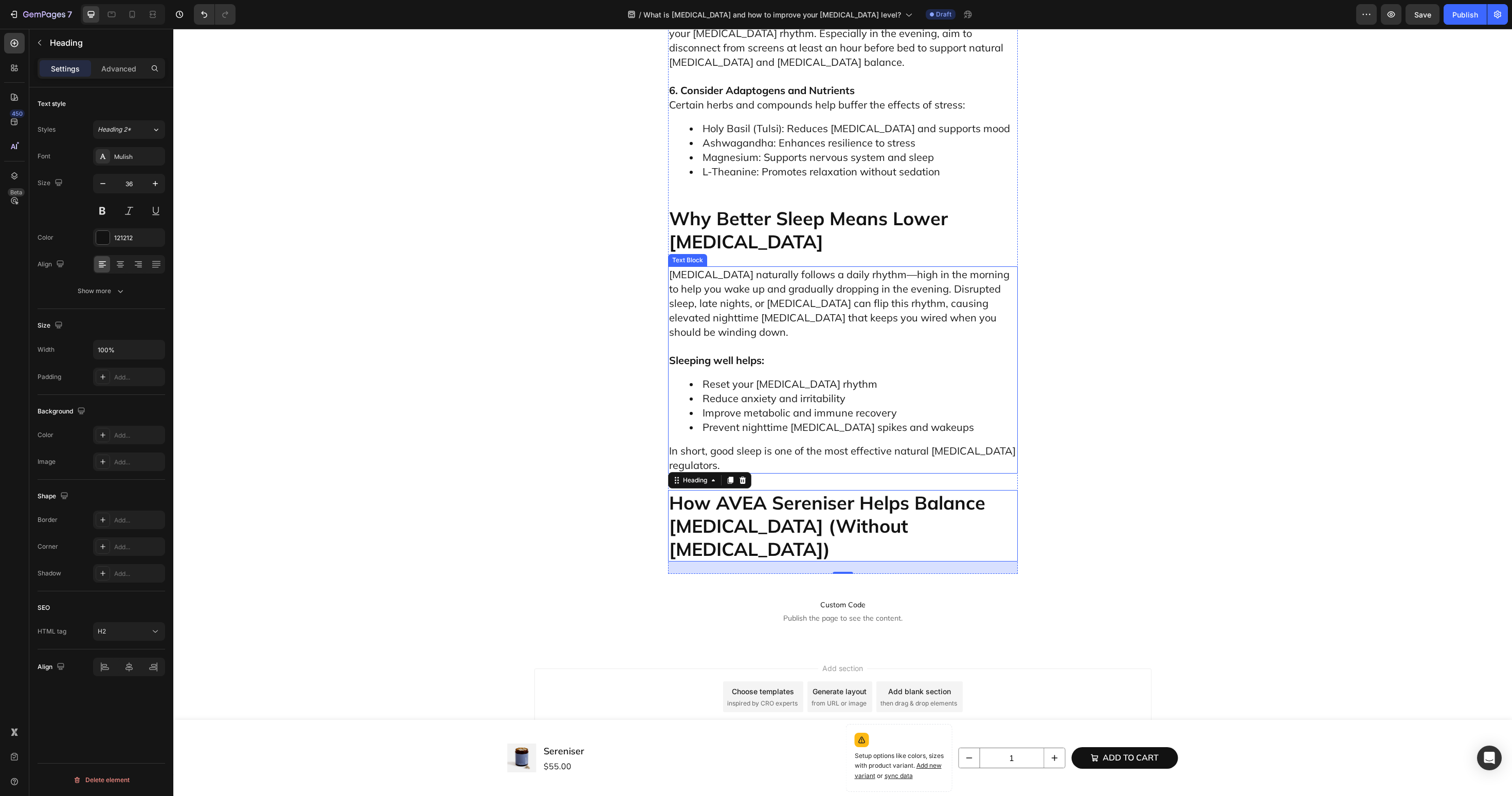
click at [781, 340] on p "[MEDICAL_DATA] naturally follows a daily rhythm—high in the morning to help you…" at bounding box center [843, 303] width 348 height 72
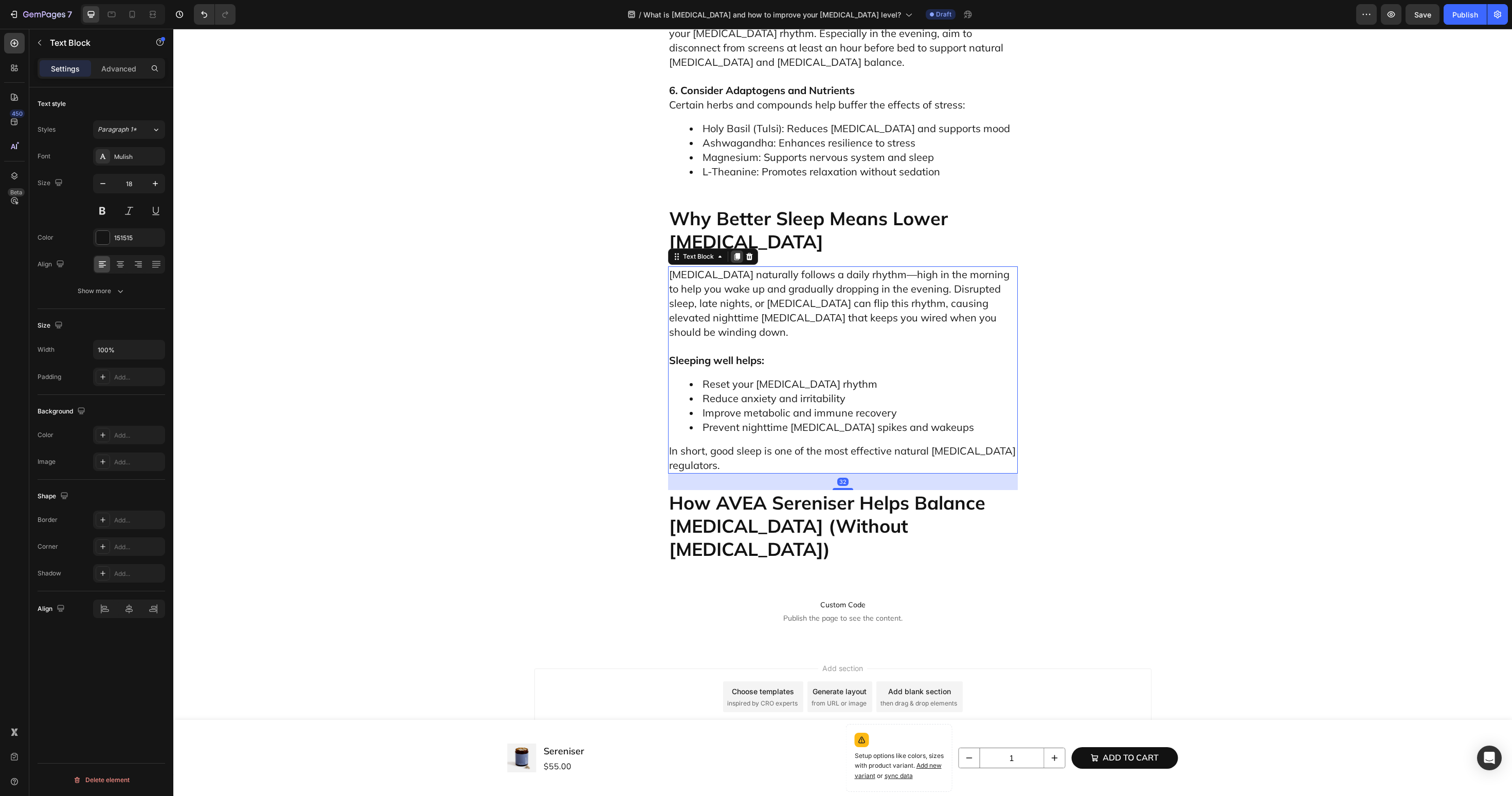
click at [735, 263] on div at bounding box center [736, 256] width 12 height 12
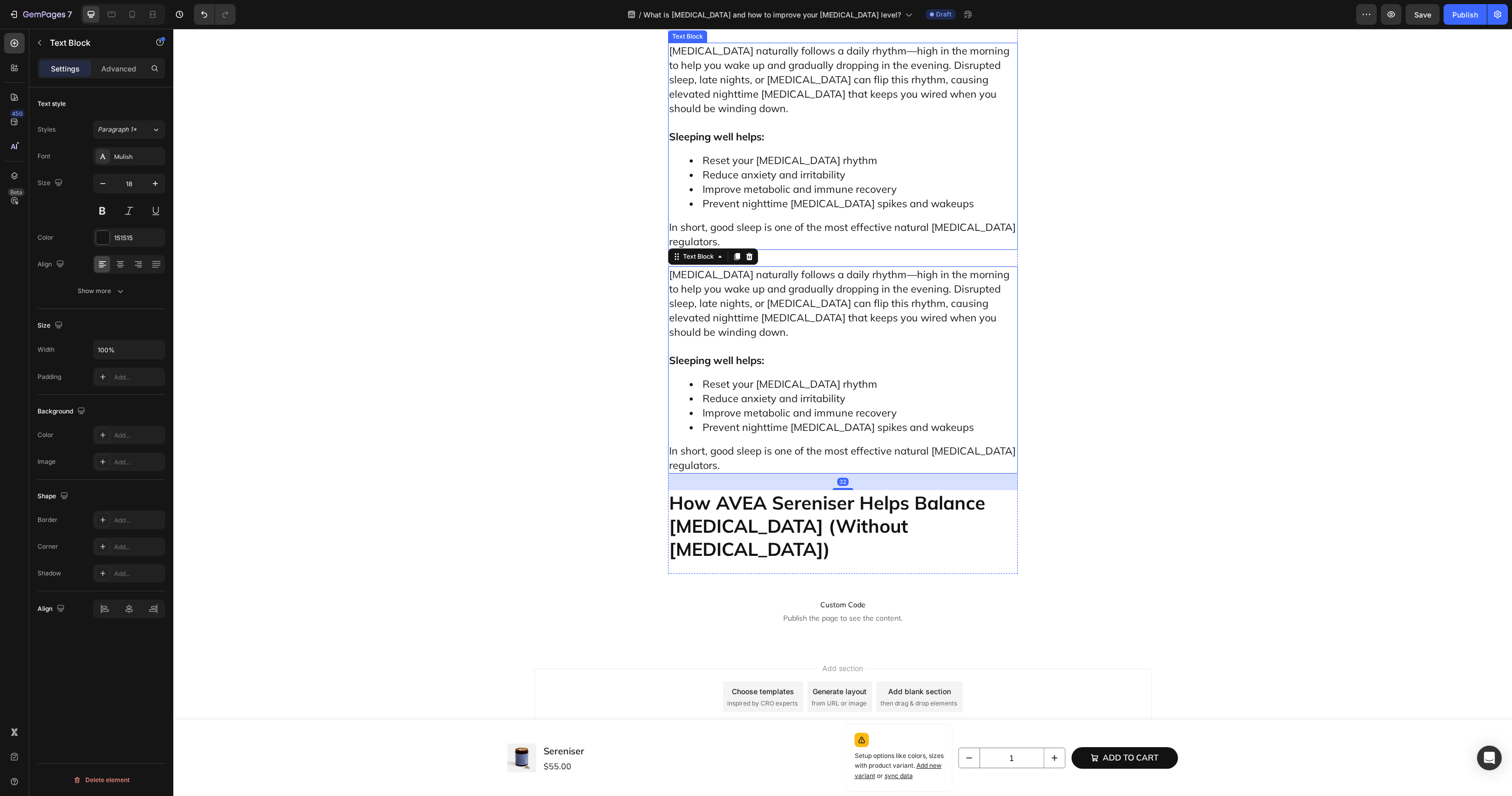
scroll to position [3449, 0]
click at [759, 390] on span "Reset your [MEDICAL_DATA] rhythm" at bounding box center [790, 384] width 174 height 13
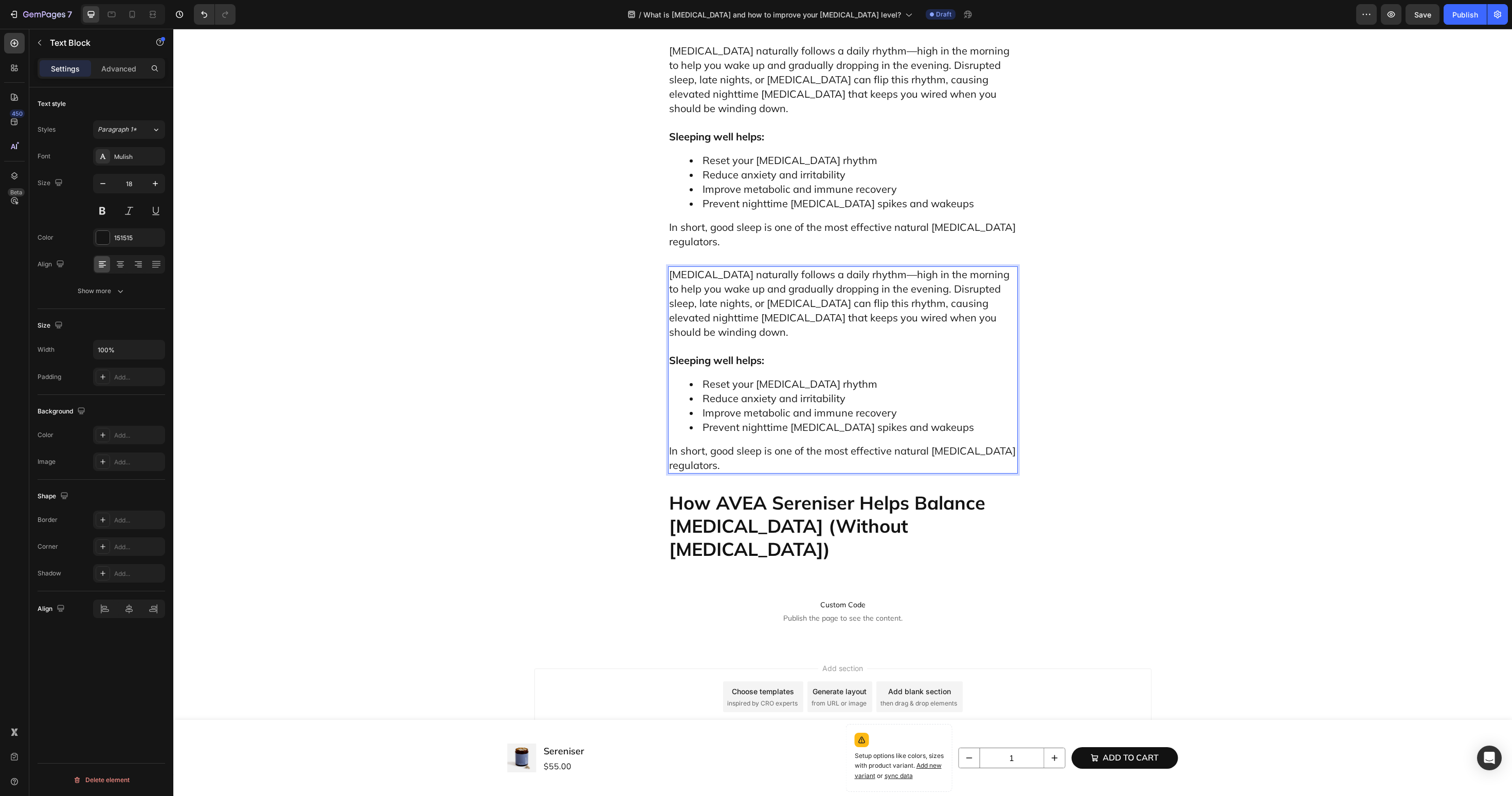
click at [759, 390] on span "Reset your [MEDICAL_DATA] rhythm" at bounding box center [790, 384] width 174 height 13
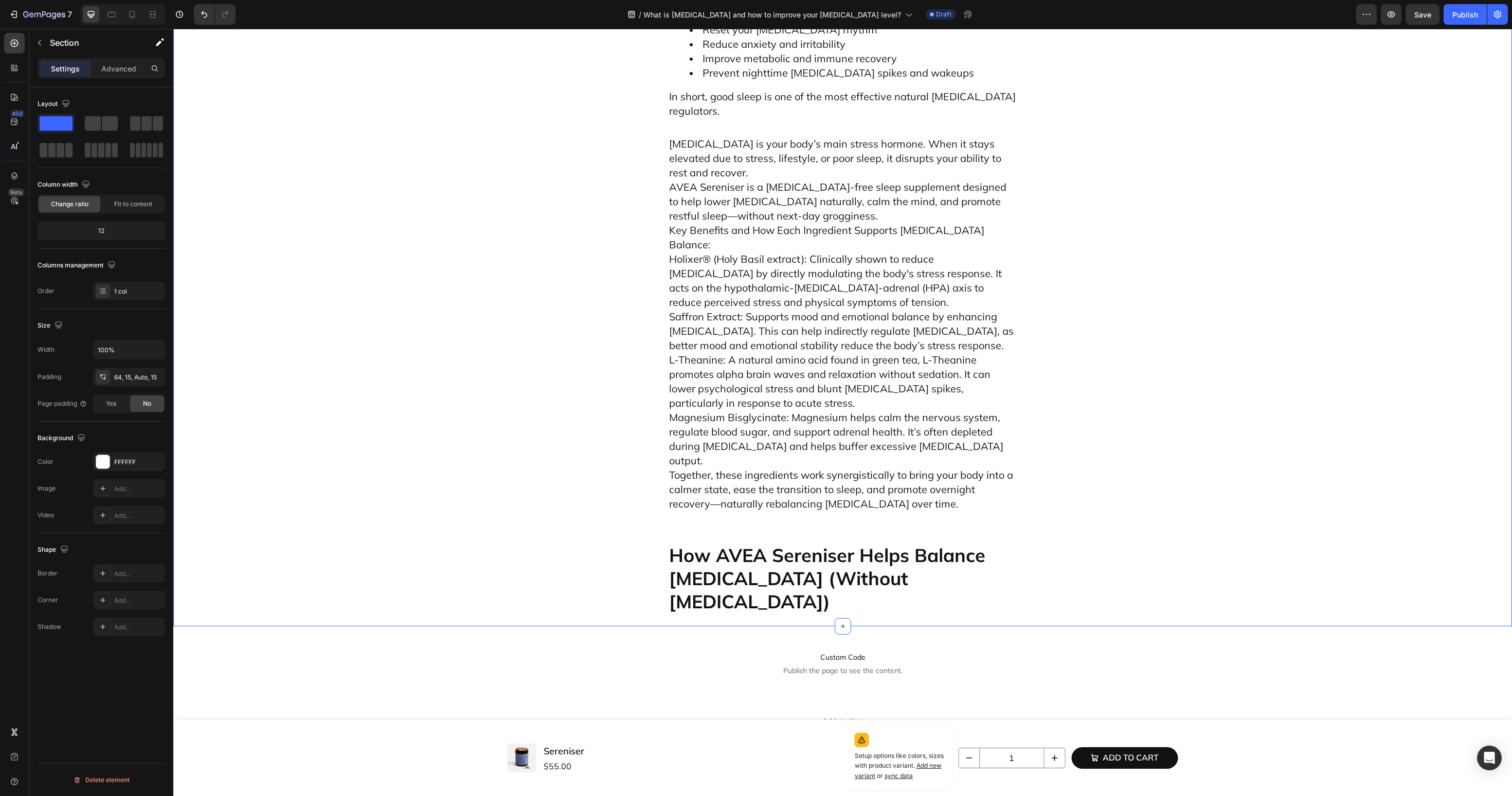
click at [686, 222] on span "AVEA Sereniser is a melatonin-free sleep supplement designed to help lower cort…" at bounding box center [838, 201] width 338 height 41
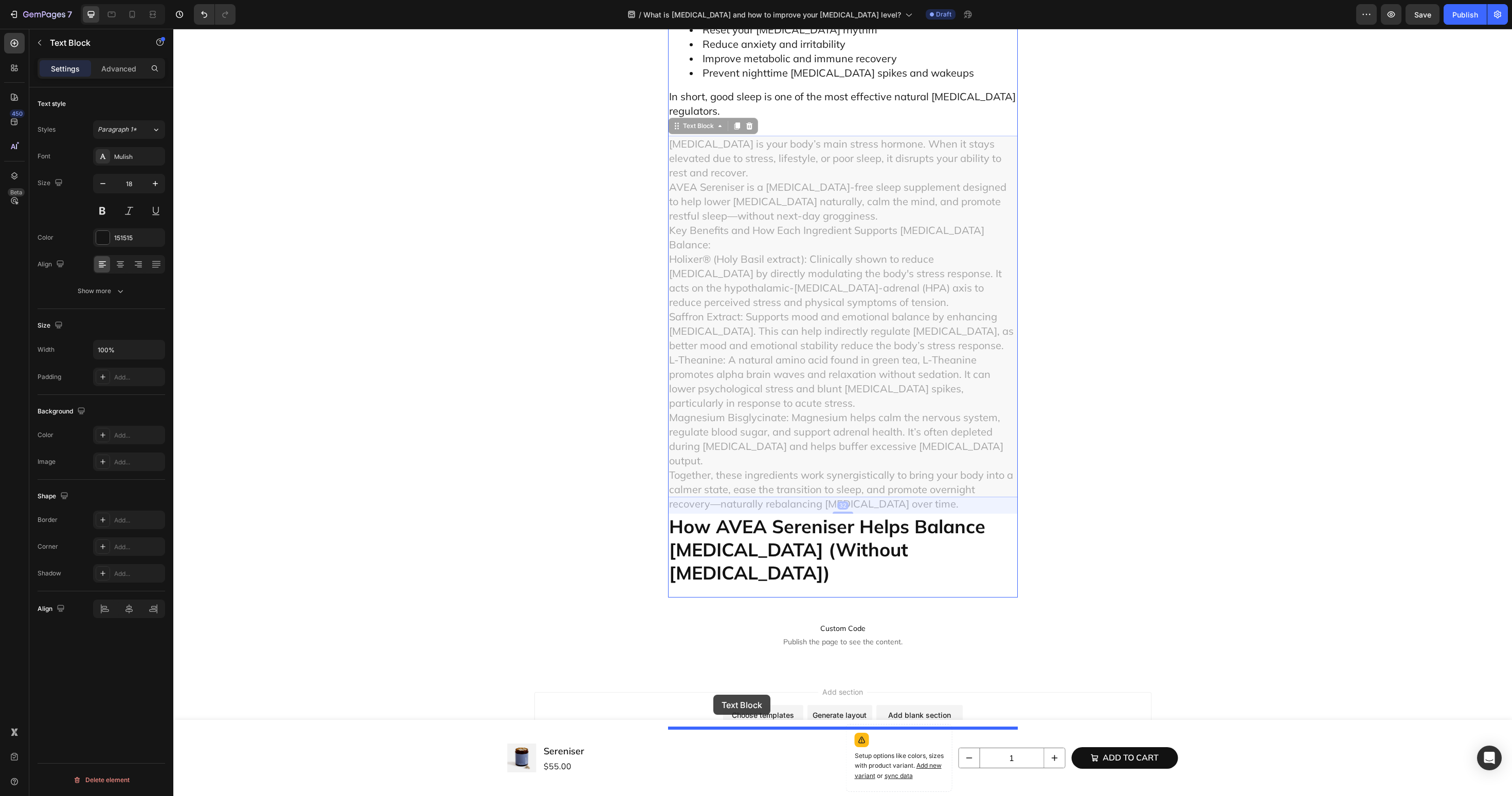
drag, startPoint x: 697, startPoint y: 280, endPoint x: 713, endPoint y: 695, distance: 415.3
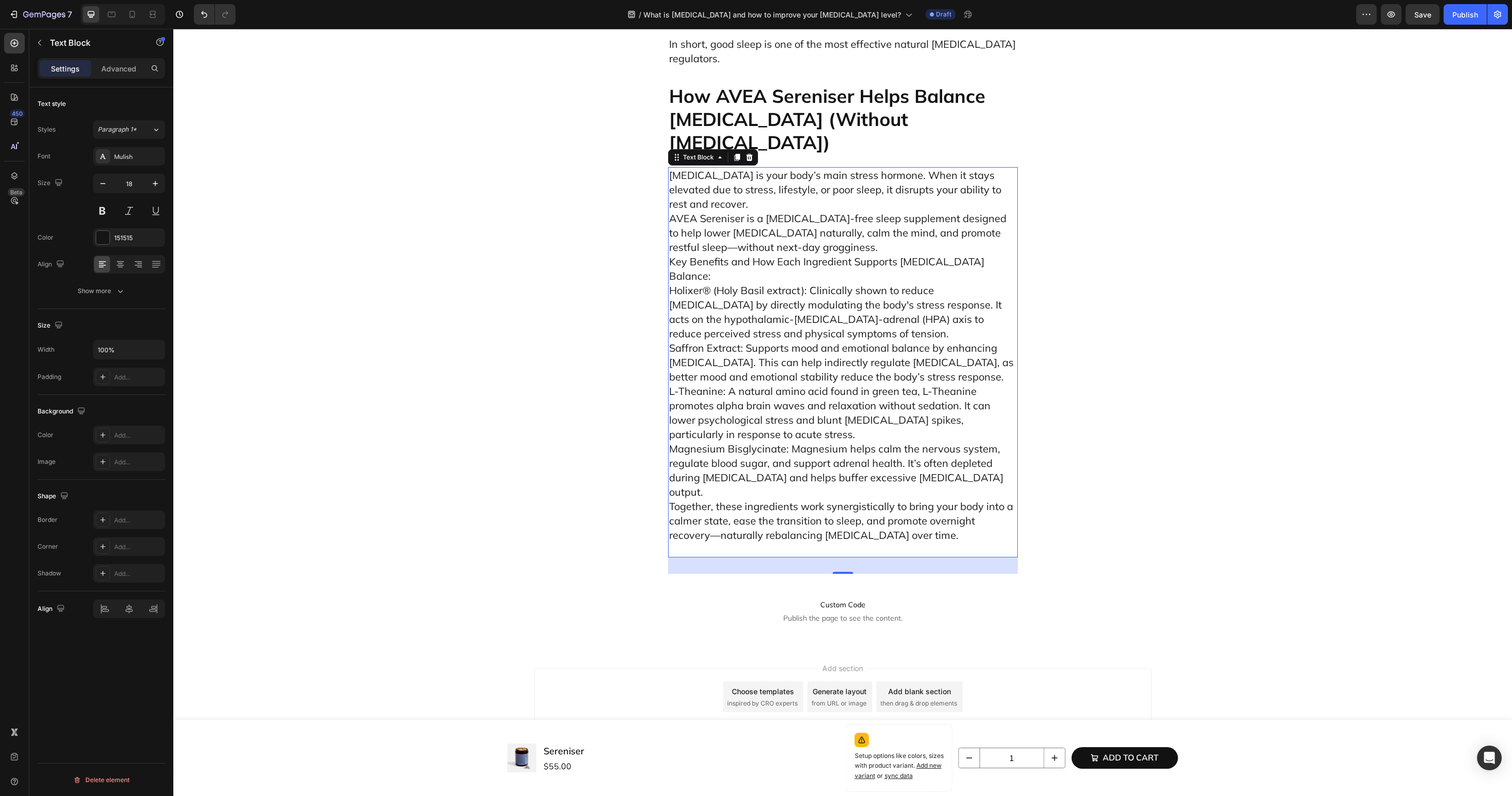
scroll to position [3604, 0]
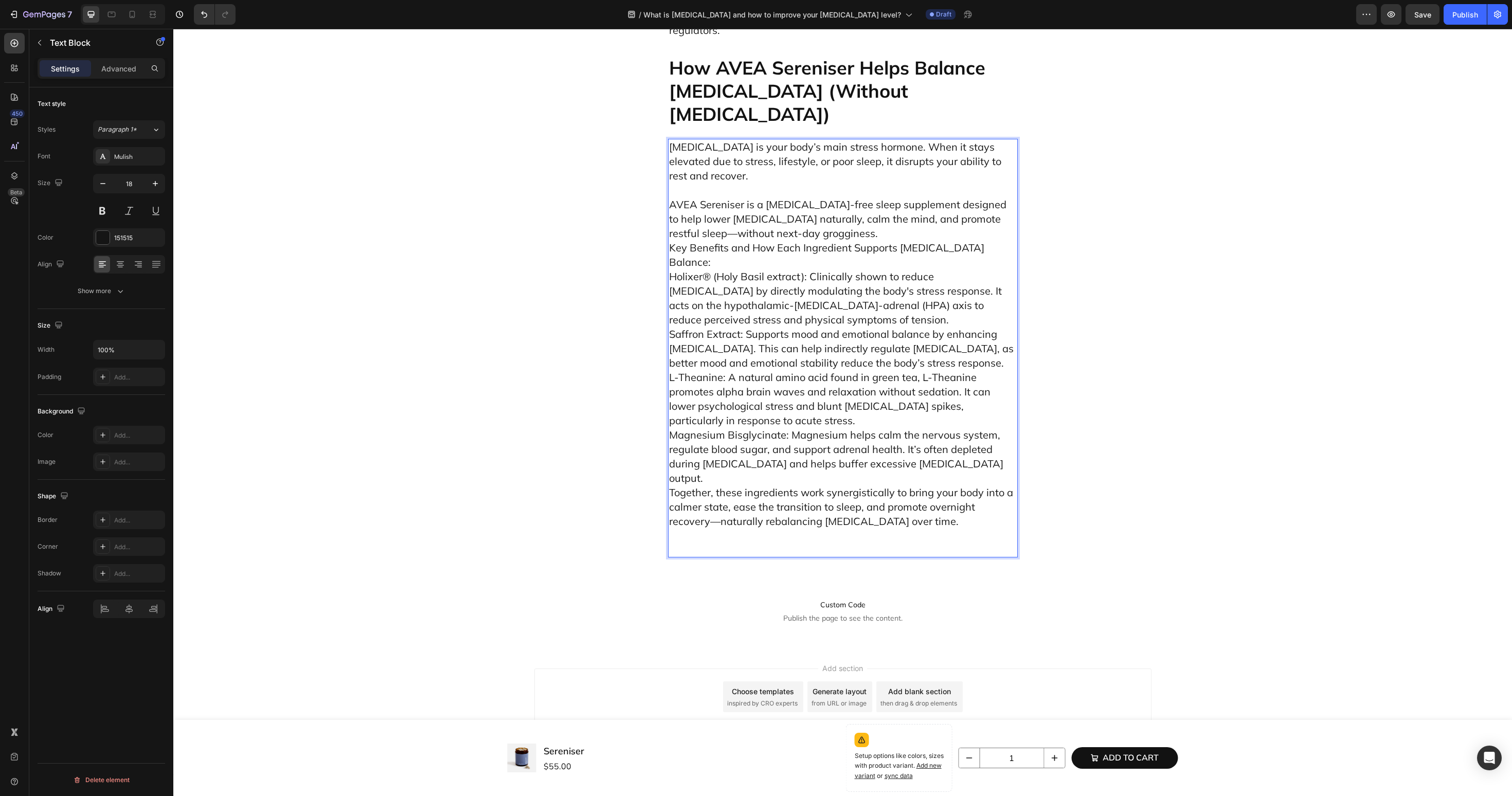
click at [819, 289] on p "⁠⁠⁠⁠⁠⁠⁠ AVEA Sereniser is a melatonin-free sleep supplement designed to help lo…" at bounding box center [843, 369] width 348 height 374
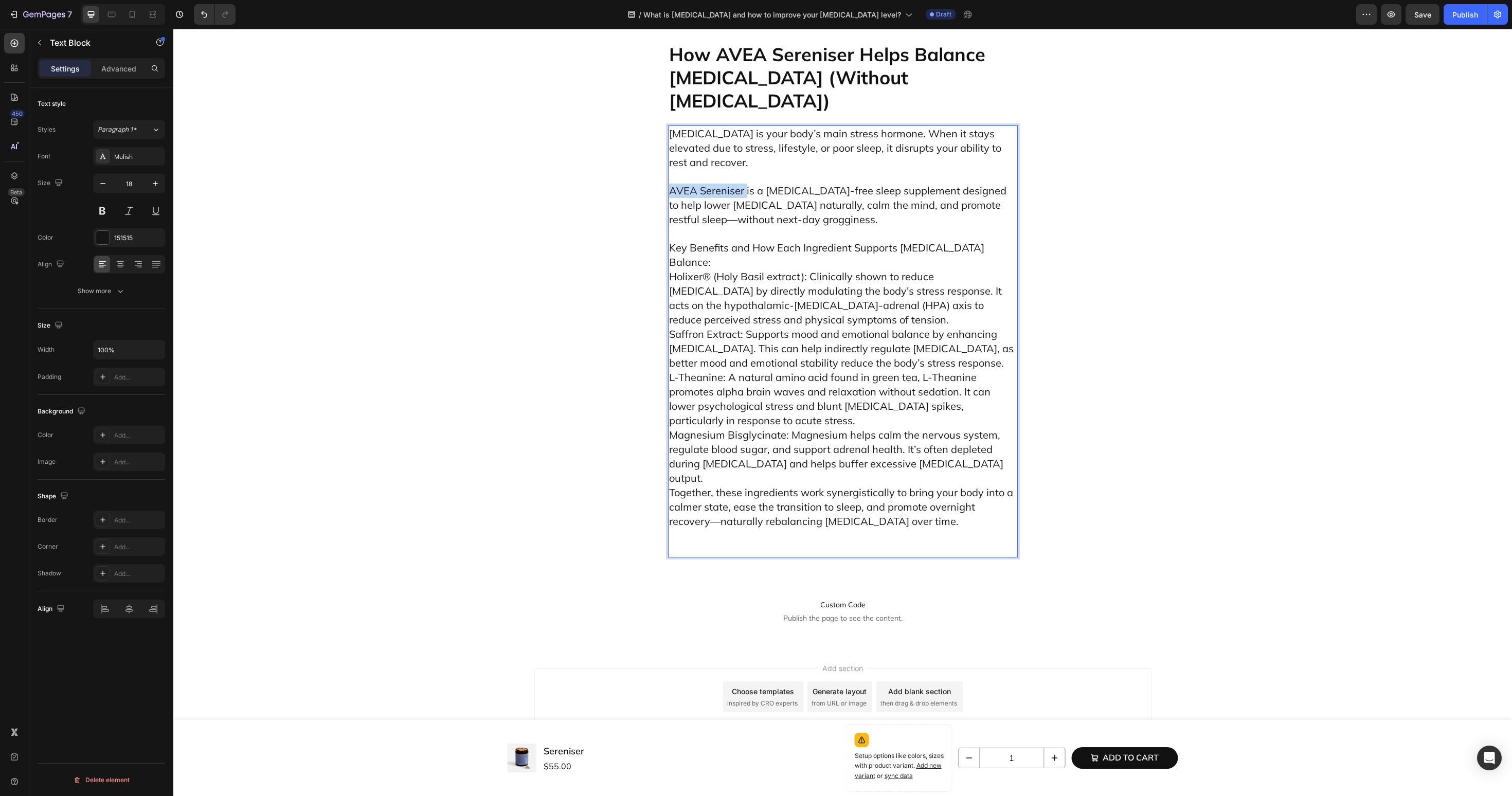
drag, startPoint x: 745, startPoint y: 263, endPoint x: 669, endPoint y: 263, distance: 76.0
click at [669, 226] on span "AVEA Sereniser is a melatonin-free sleep supplement designed to help lower cort…" at bounding box center [838, 205] width 338 height 41
click at [759, 226] on span "AVEA Sereniser is a melatonin-free sleep supplement designed to help lower cort…" at bounding box center [837, 205] width 336 height 41
drag, startPoint x: 769, startPoint y: 263, endPoint x: 836, endPoint y: 263, distance: 67.0
click at [836, 226] on span "AVEA Sereniser is a melatonin-free sleep supplement designed to help lower cort…" at bounding box center [837, 205] width 336 height 41
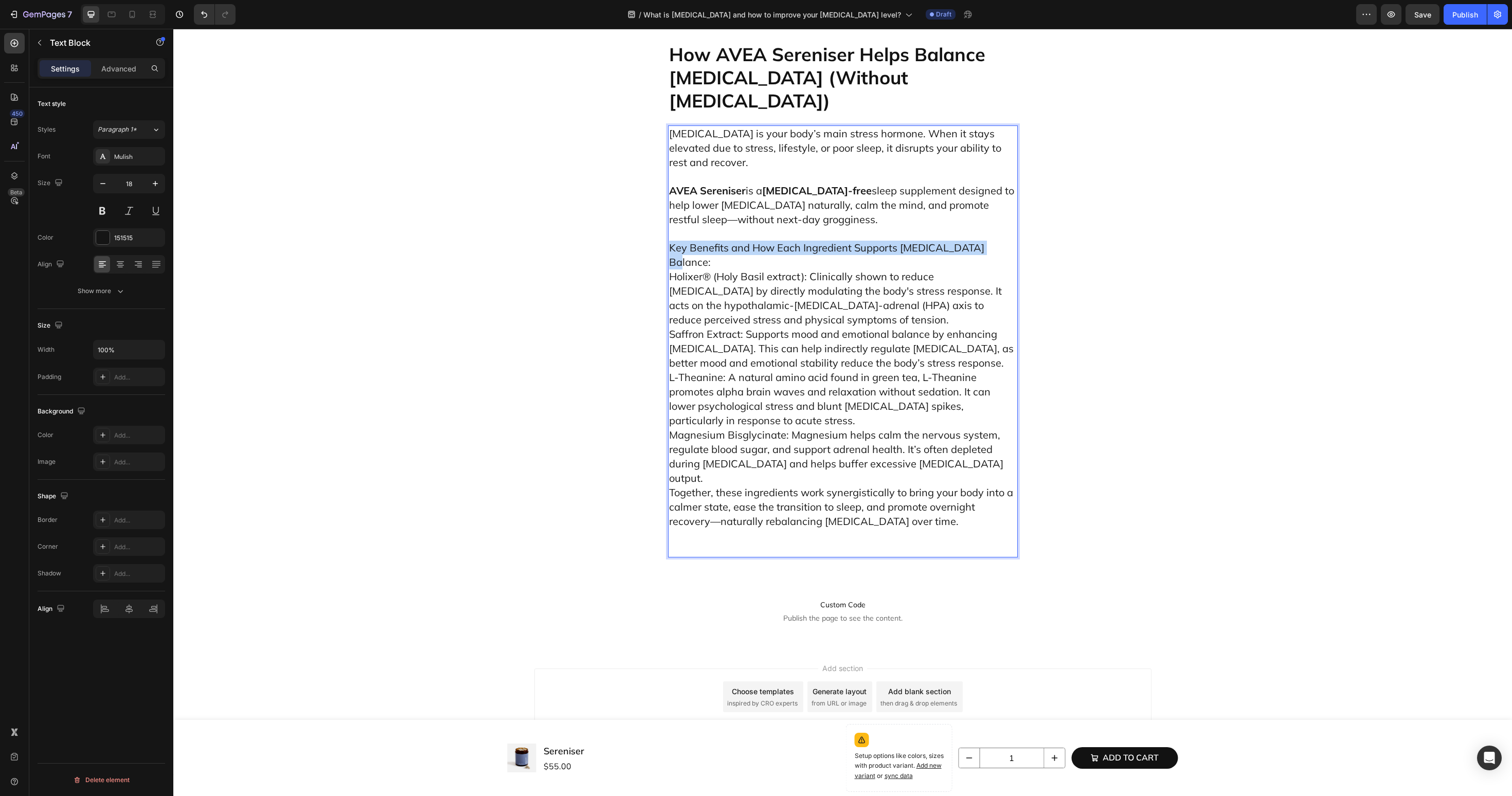
drag, startPoint x: 980, startPoint y: 321, endPoint x: 667, endPoint y: 320, distance: 313.0
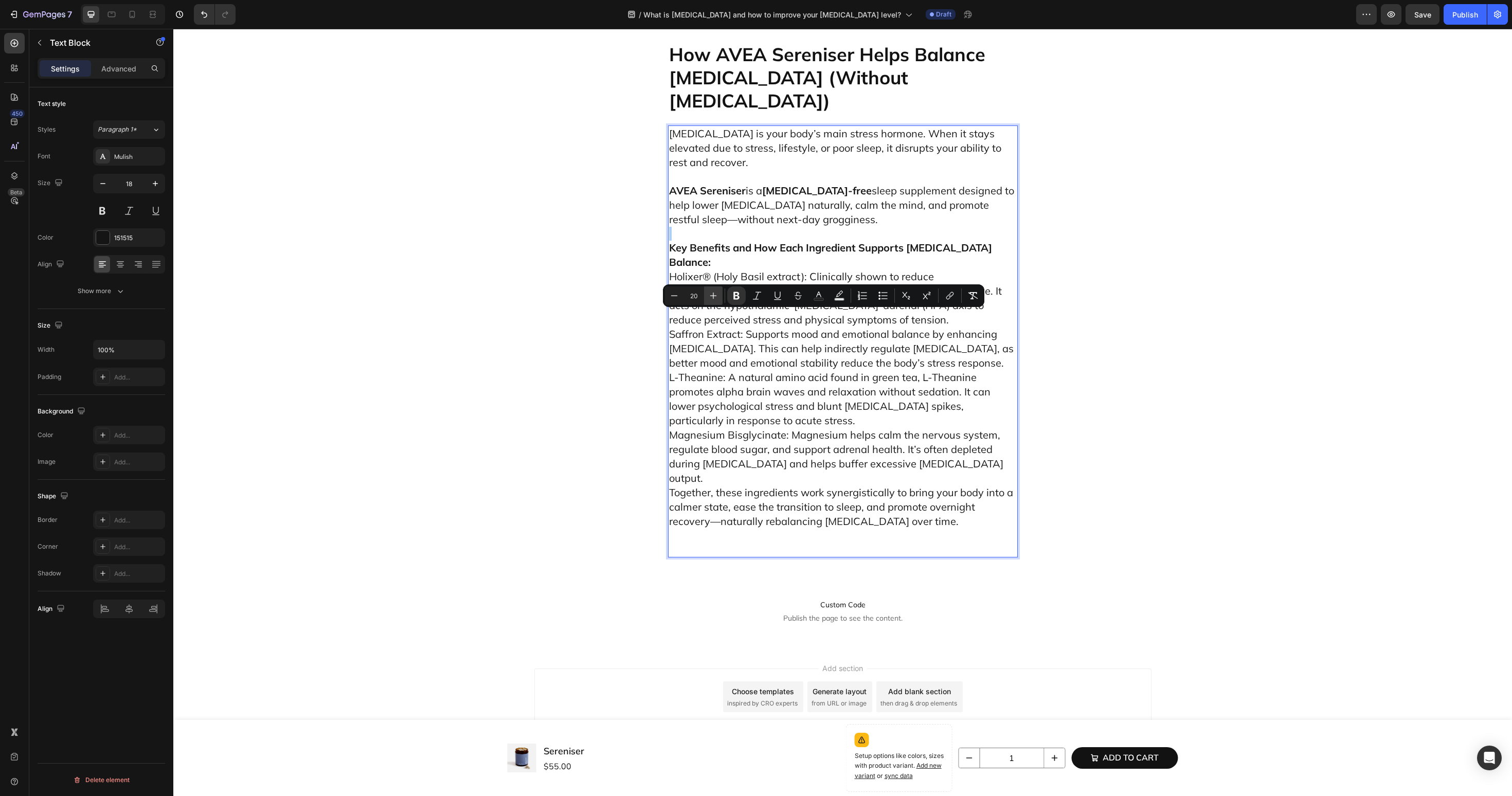
click at [711, 300] on icon "Editor contextual toolbar" at bounding box center [712, 296] width 10 height 10
type input "22"
click at [675, 296] on icon "Editor contextual toolbar" at bounding box center [671, 294] width 10 height 10
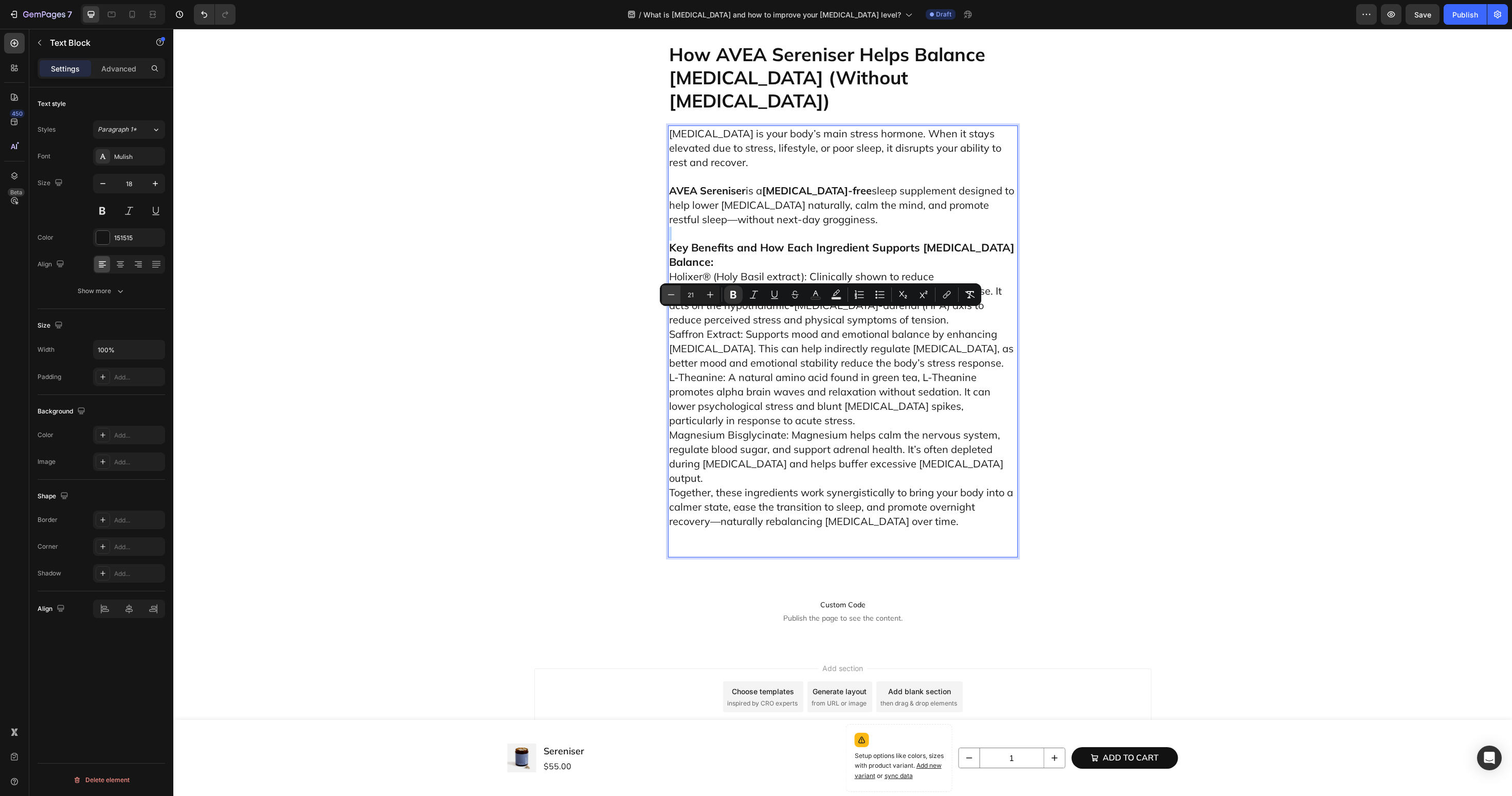
type input "20"
click at [988, 521] on p "Key Benefits and How Each Ingredient Supports Cortisol Balance: Holixer® (Holy …" at bounding box center [843, 391] width 348 height 330
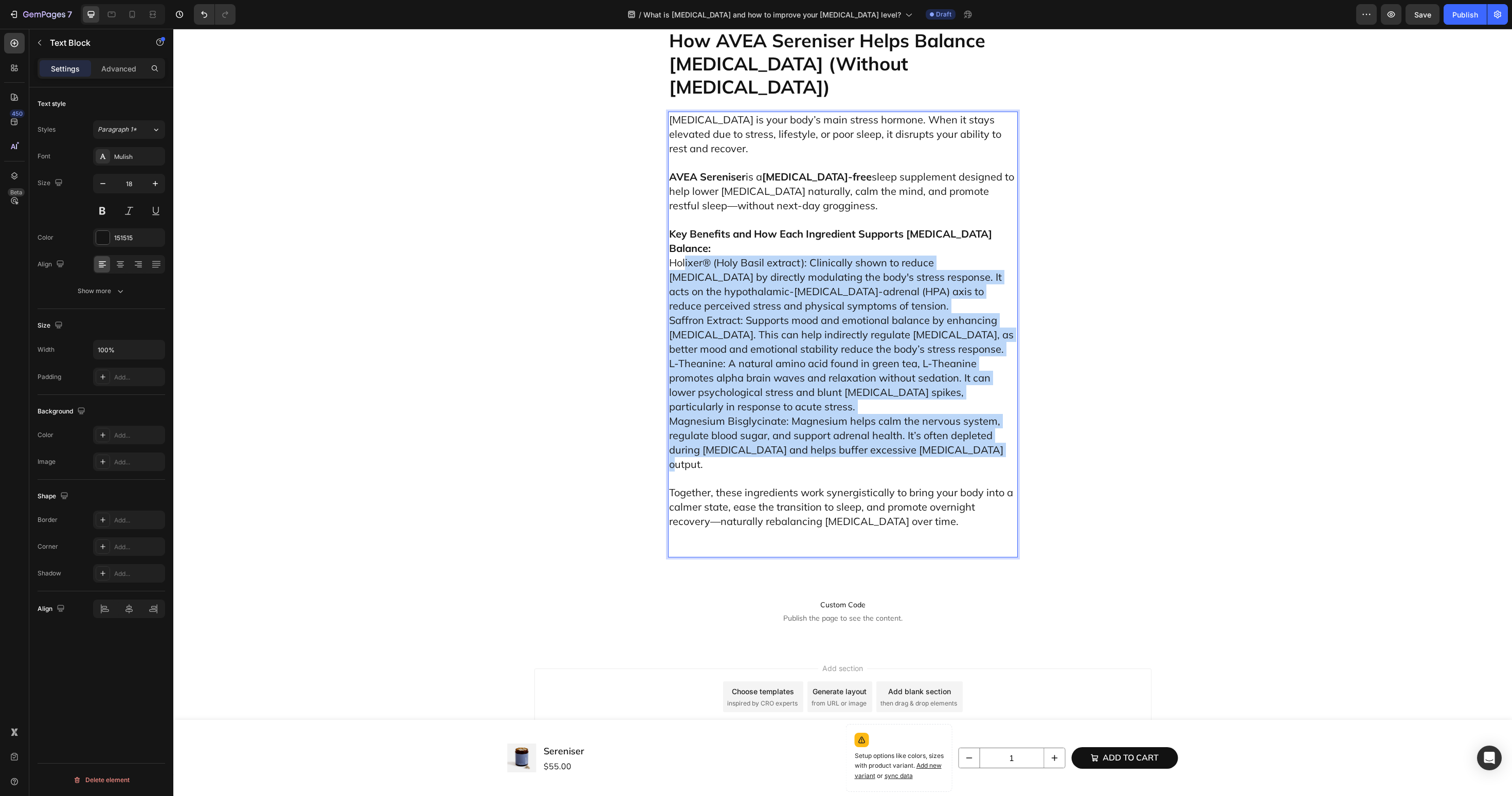
drag, startPoint x: 976, startPoint y: 522, endPoint x: 686, endPoint y: 331, distance: 347.2
click at [686, 331] on p "Key Benefits and How Each Ingredient Supports Cortisol Balance: Holixer® (Holy …" at bounding box center [843, 342] width 348 height 259
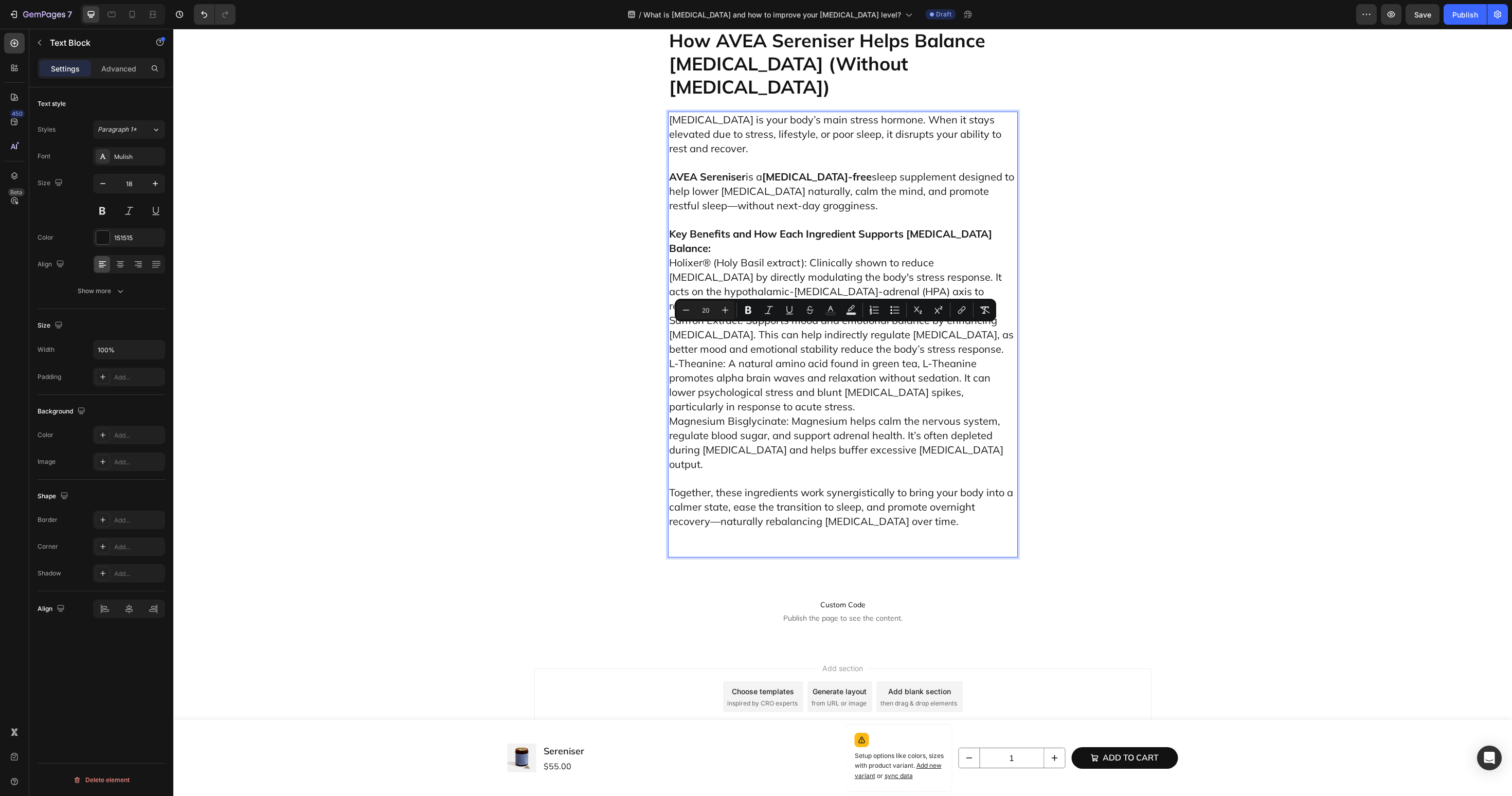
click at [1002, 319] on p "Key Benefits and How Each Ingredient Supports Cortisol Balance: Holixer® (Holy …" at bounding box center [843, 342] width 348 height 259
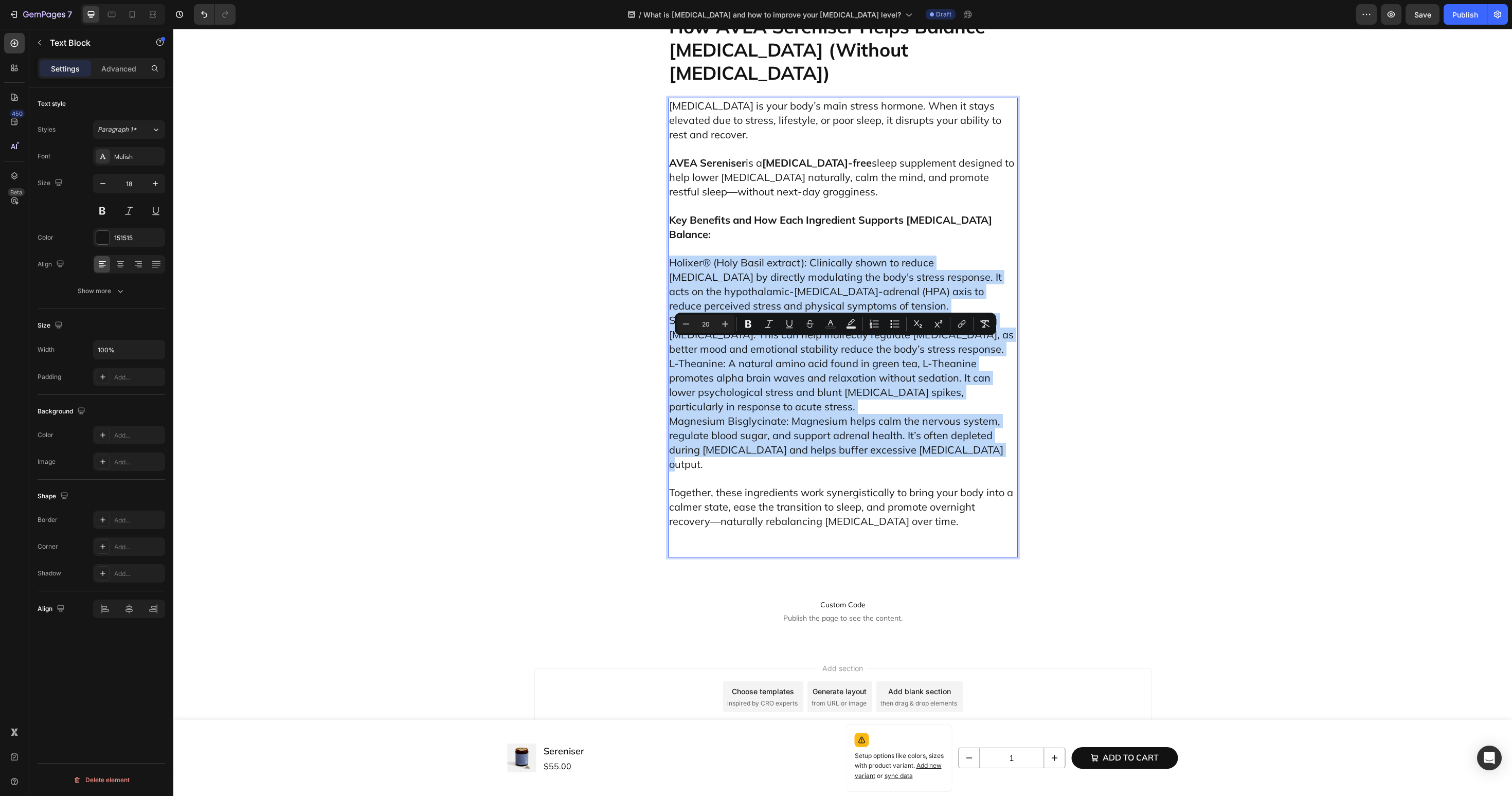
drag, startPoint x: 978, startPoint y: 536, endPoint x: 668, endPoint y: 352, distance: 360.5
click at [668, 352] on div "Cortisol is your body’s main stress hormone. When it stays elevated due to stre…" at bounding box center [843, 327] width 350 height 460
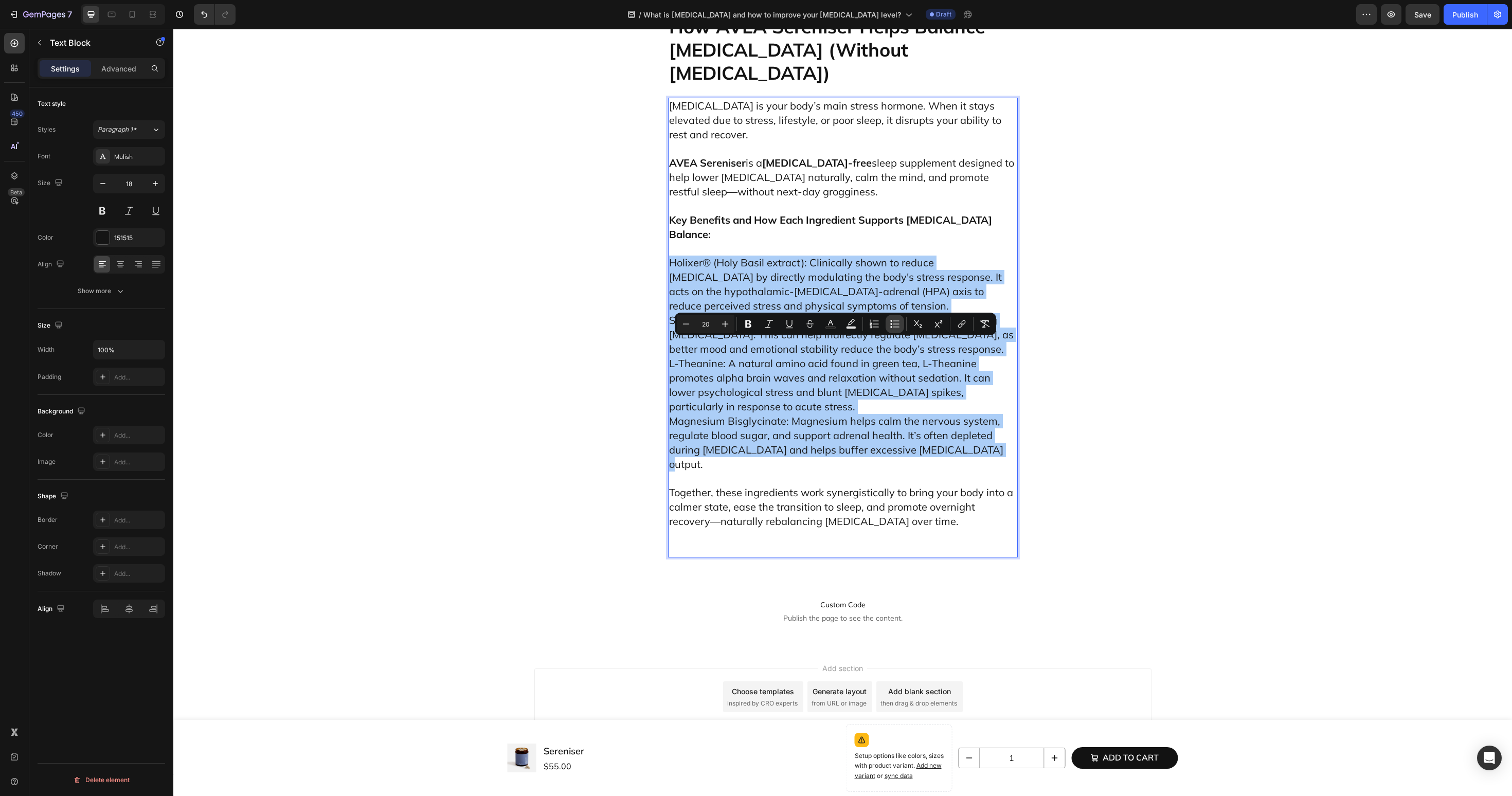
click at [895, 326] on icon "Editor contextual toolbar" at bounding box center [894, 323] width 10 height 10
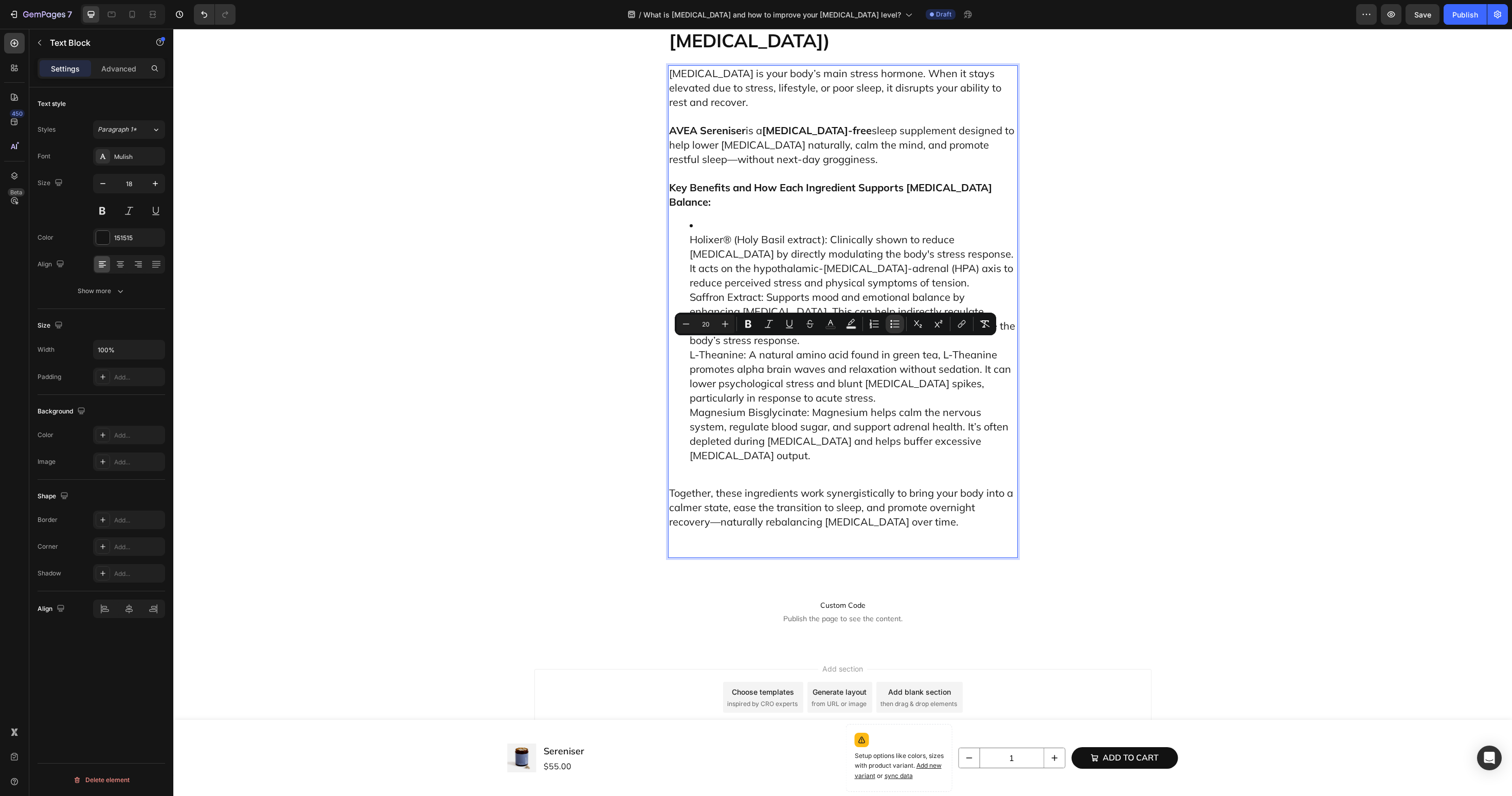
click at [672, 361] on ul "Holixer® (Holy Basil extract): Clinically shown to reduce cortisol by directly …" at bounding box center [843, 341] width 348 height 244
click at [678, 358] on ul "Holixer® (Holy Basil extract): Clinically shown to reduce cortisol by directly …" at bounding box center [843, 341] width 348 height 244
click at [695, 289] on span "Holixer® (Holy Basil extract): Clinically shown to reduce cortisol by directly …" at bounding box center [851, 261] width 324 height 56
click at [689, 289] on span "Holixer® (Holy Basil extract): Clinically shown to reduce cortisol by directly …" at bounding box center [851, 261] width 324 height 56
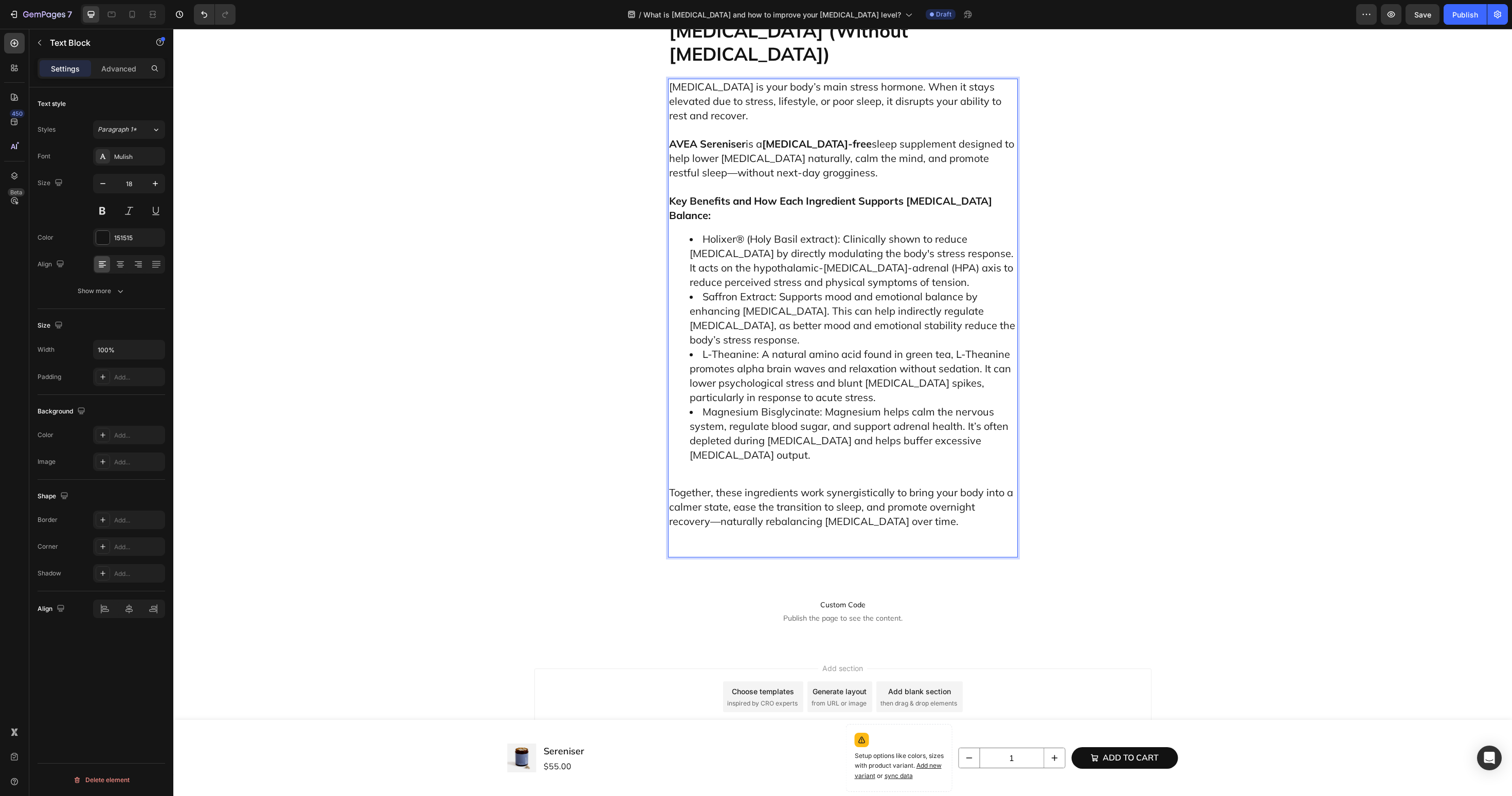
drag, startPoint x: 701, startPoint y: 342, endPoint x: 840, endPoint y: 347, distance: 139.1
click at [840, 289] on li "Holixer® (Holy Basil extract): Clinically shown to reduce cortisol by directly …" at bounding box center [853, 261] width 327 height 58
drag, startPoint x: 840, startPoint y: 347, endPoint x: 698, endPoint y: 345, distance: 142.0
click at [698, 289] on li "Holixer® (Holy Basil extract): Clinically shown to reduce cortisol by directly …" at bounding box center [853, 261] width 327 height 58
drag, startPoint x: 700, startPoint y: 402, endPoint x: 842, endPoint y: 399, distance: 142.0
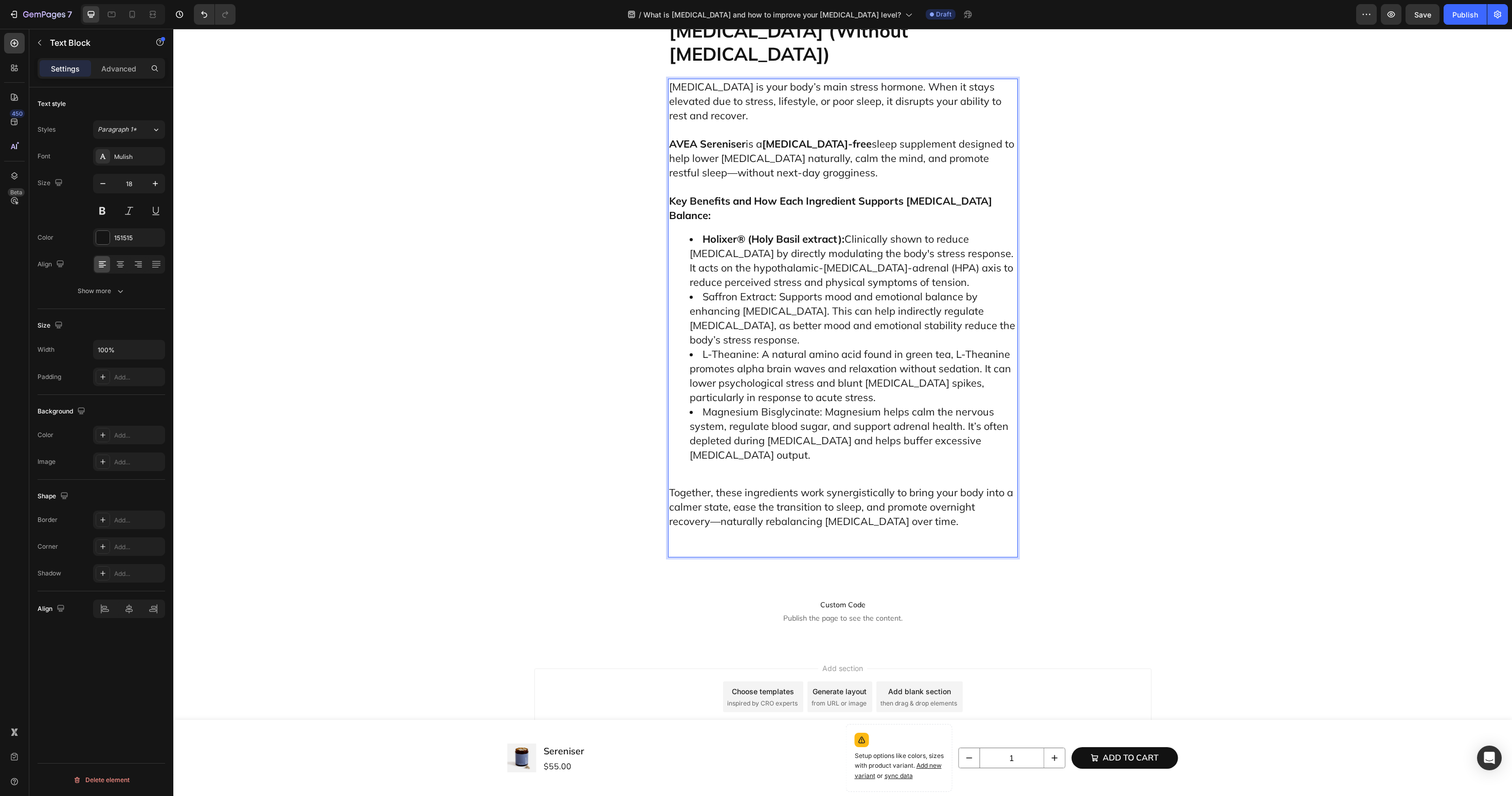
click at [842, 347] on li "Saffron Extract: Supports mood and emotional balance by enhancing serotonin. Th…" at bounding box center [853, 318] width 327 height 58
drag, startPoint x: 776, startPoint y: 402, endPoint x: 700, endPoint y: 402, distance: 76.0
click at [700, 347] on li "Saffron Extract: Supports mood and emotional balance by enhancing serotonin. Th…" at bounding box center [853, 318] width 327 height 58
drag, startPoint x: 703, startPoint y: 458, endPoint x: 762, endPoint y: 462, distance: 59.1
drag, startPoint x: 757, startPoint y: 462, endPoint x: 702, endPoint y: 458, distance: 55.1
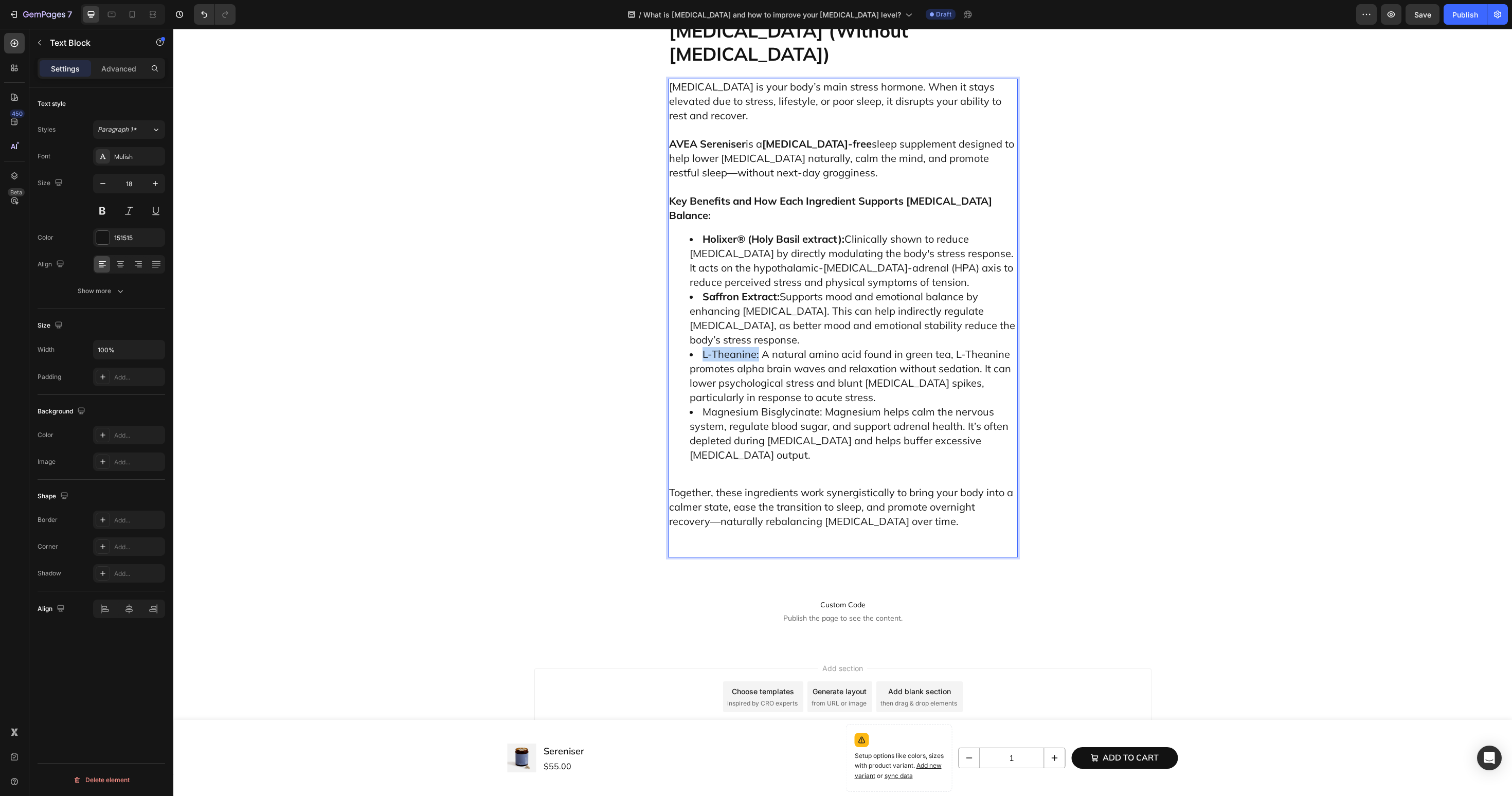
click at [702, 404] on span "L-Theanine: A natural amino acid found in green tea, L-Theanine promotes alpha …" at bounding box center [850, 376] width 321 height 56
drag, startPoint x: 704, startPoint y: 517, endPoint x: 819, endPoint y: 517, distance: 115.0
click at [780, 557] on div "Cortisol is your body’s main stress hormone. When it stays elevated due to stre…" at bounding box center [843, 319] width 350 height 479
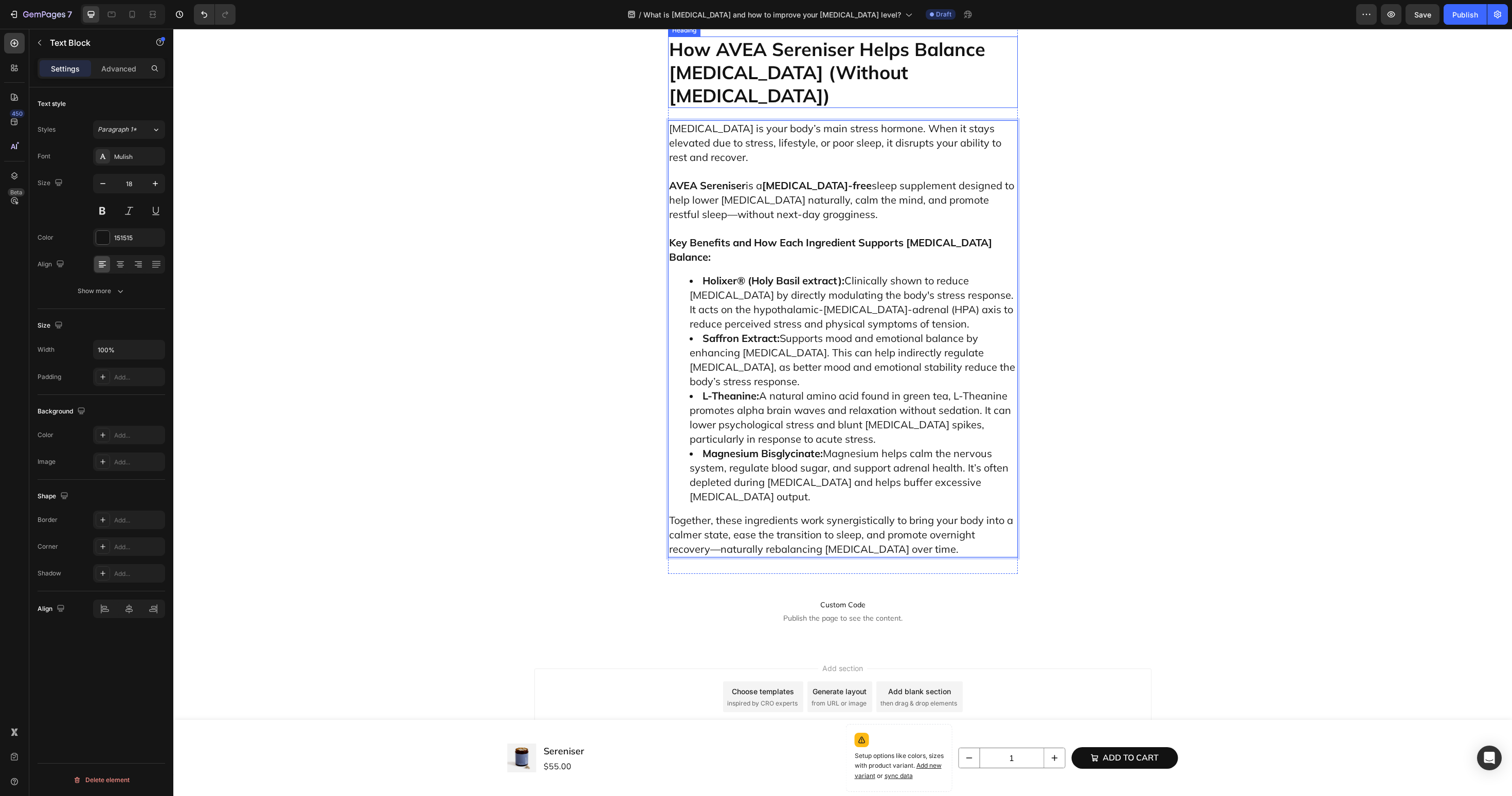
click at [725, 107] on p "How AVEA Sereniser Helps Balance [MEDICAL_DATA] (Without [MEDICAL_DATA])" at bounding box center [843, 73] width 348 height 70
click at [729, 31] on icon at bounding box center [730, 28] width 6 height 7
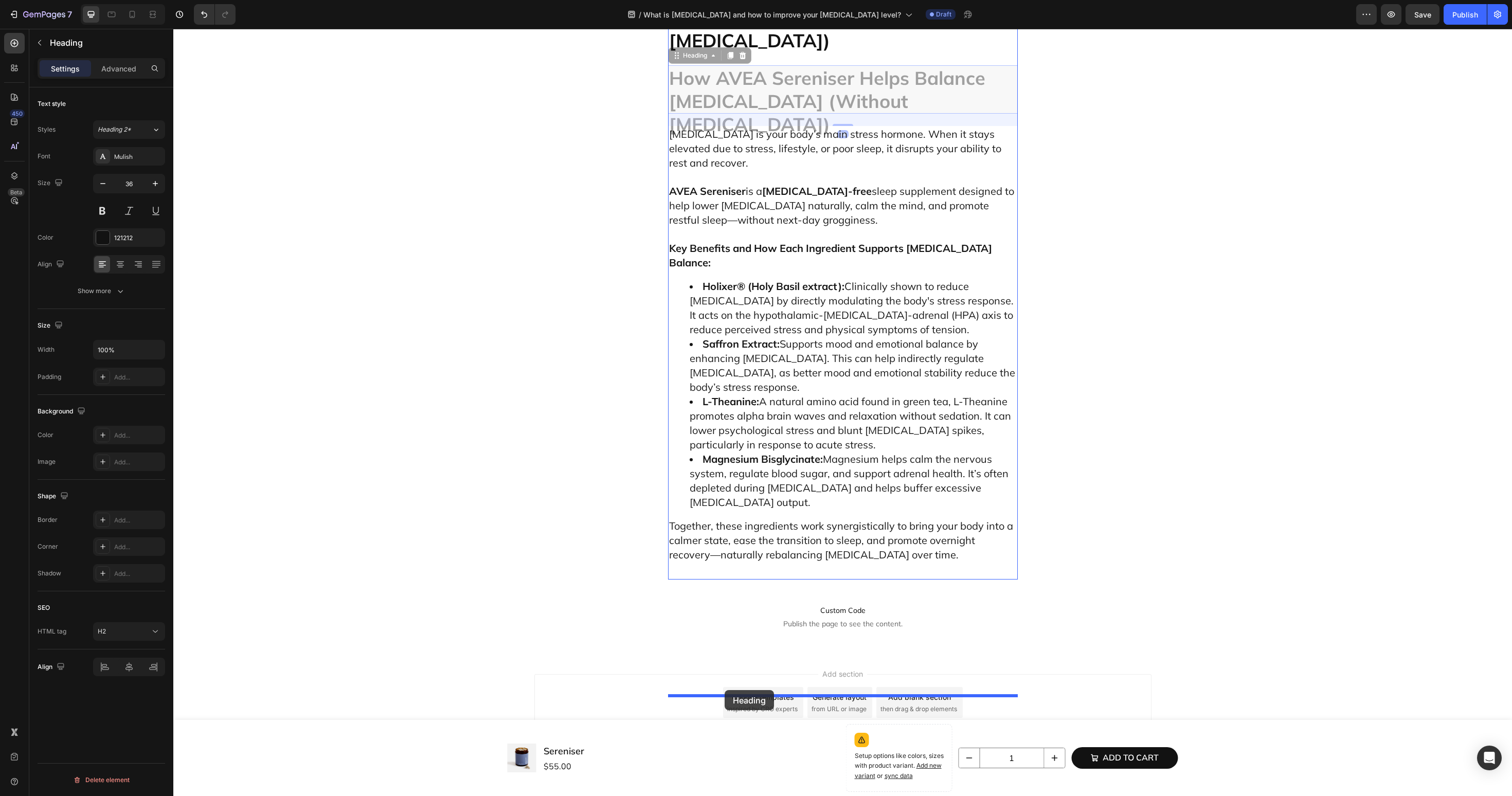
drag, startPoint x: 700, startPoint y: 188, endPoint x: 724, endPoint y: 690, distance: 502.6
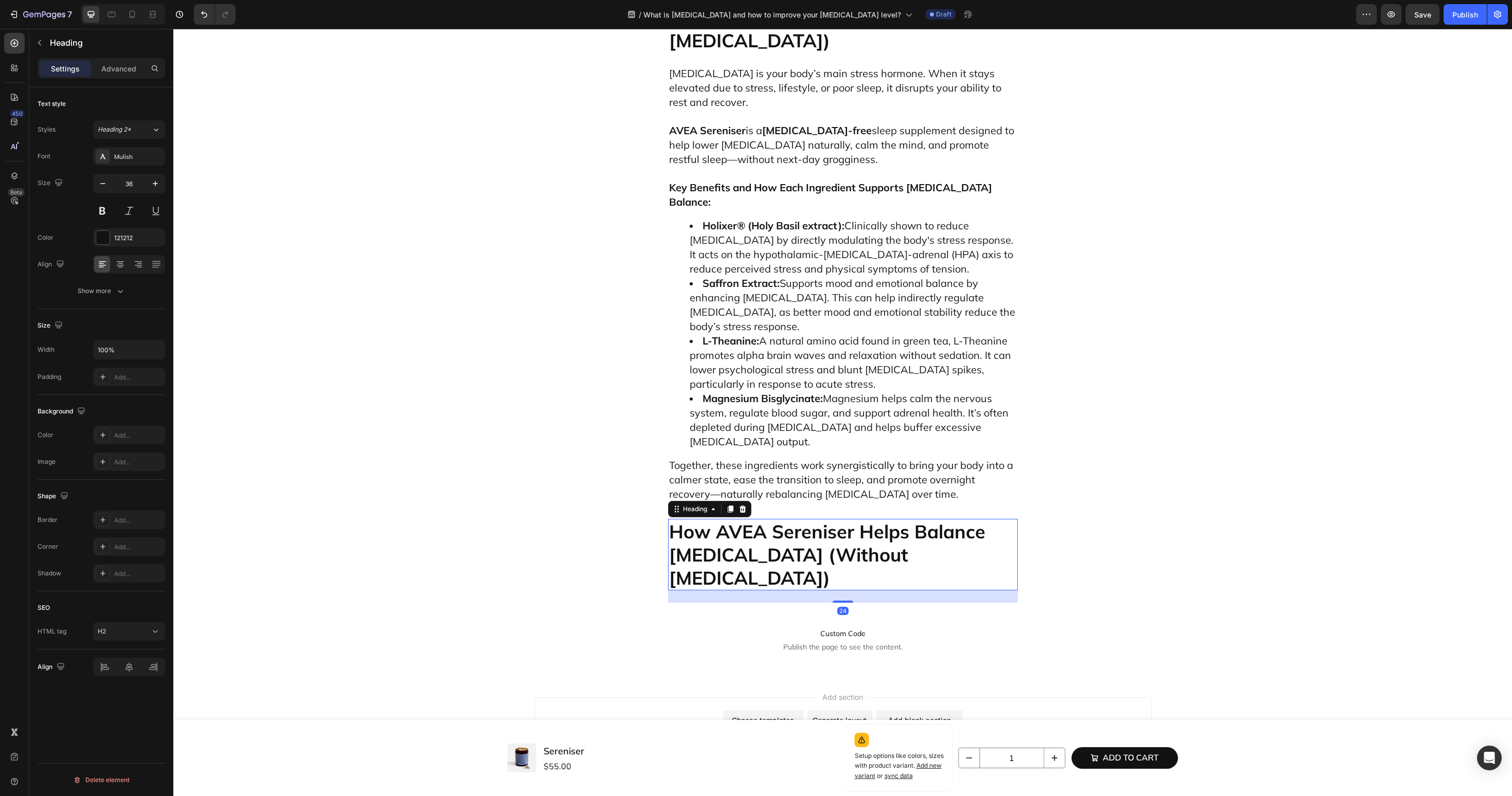
click at [745, 590] on h2 "How AVEA Sereniser Helps Balance [MEDICAL_DATA] (Without [MEDICAL_DATA])" at bounding box center [843, 555] width 350 height 72
click at [745, 589] on p "How AVEA Sereniser Helps Balance [MEDICAL_DATA] (Without [MEDICAL_DATA])" at bounding box center [843, 555] width 348 height 70
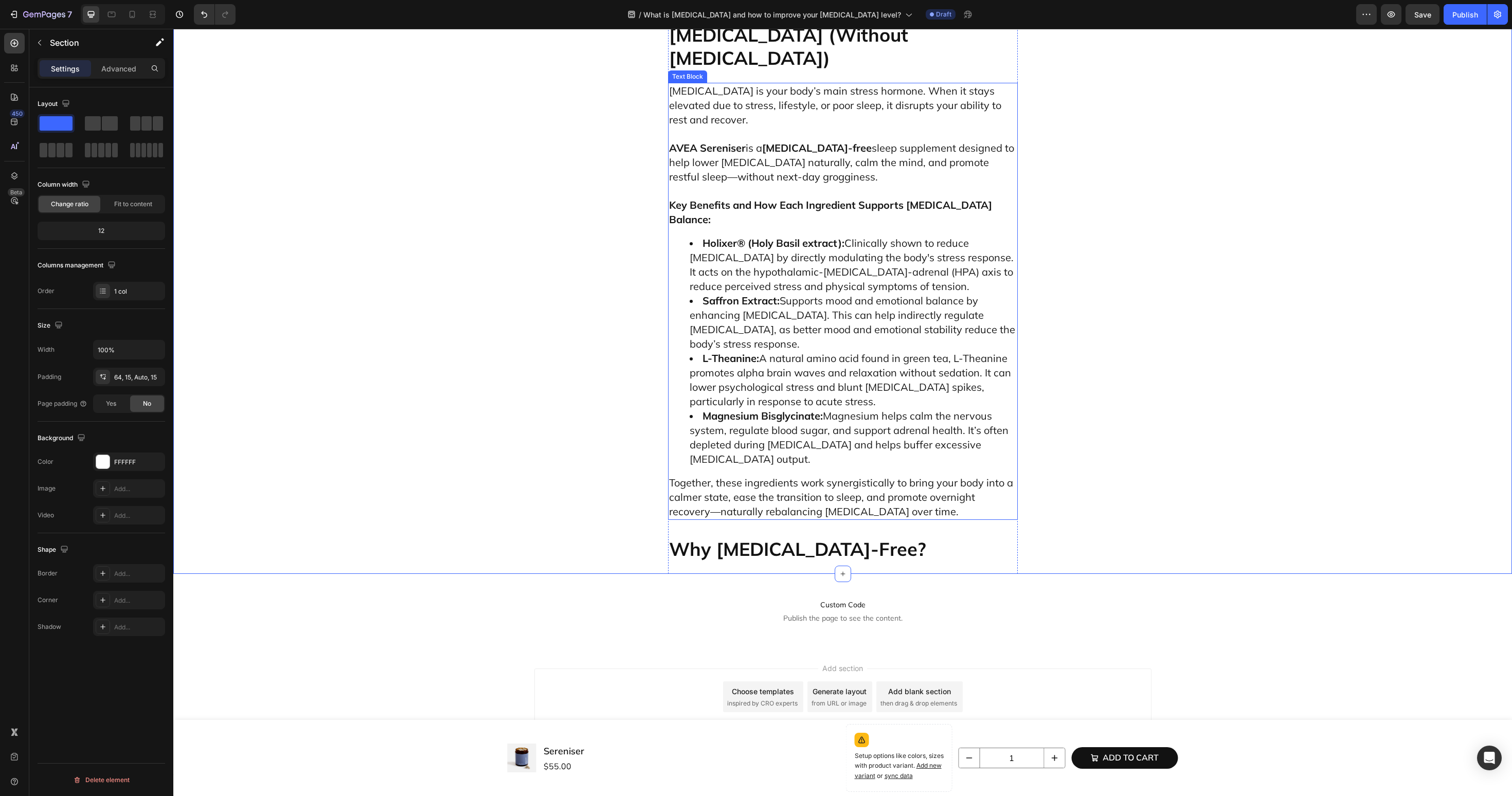
scroll to position [3681, 0]
click at [772, 338] on span "Saffron Extract: Supports mood and emotional balance by enhancing serotonin. Th…" at bounding box center [852, 321] width 326 height 56
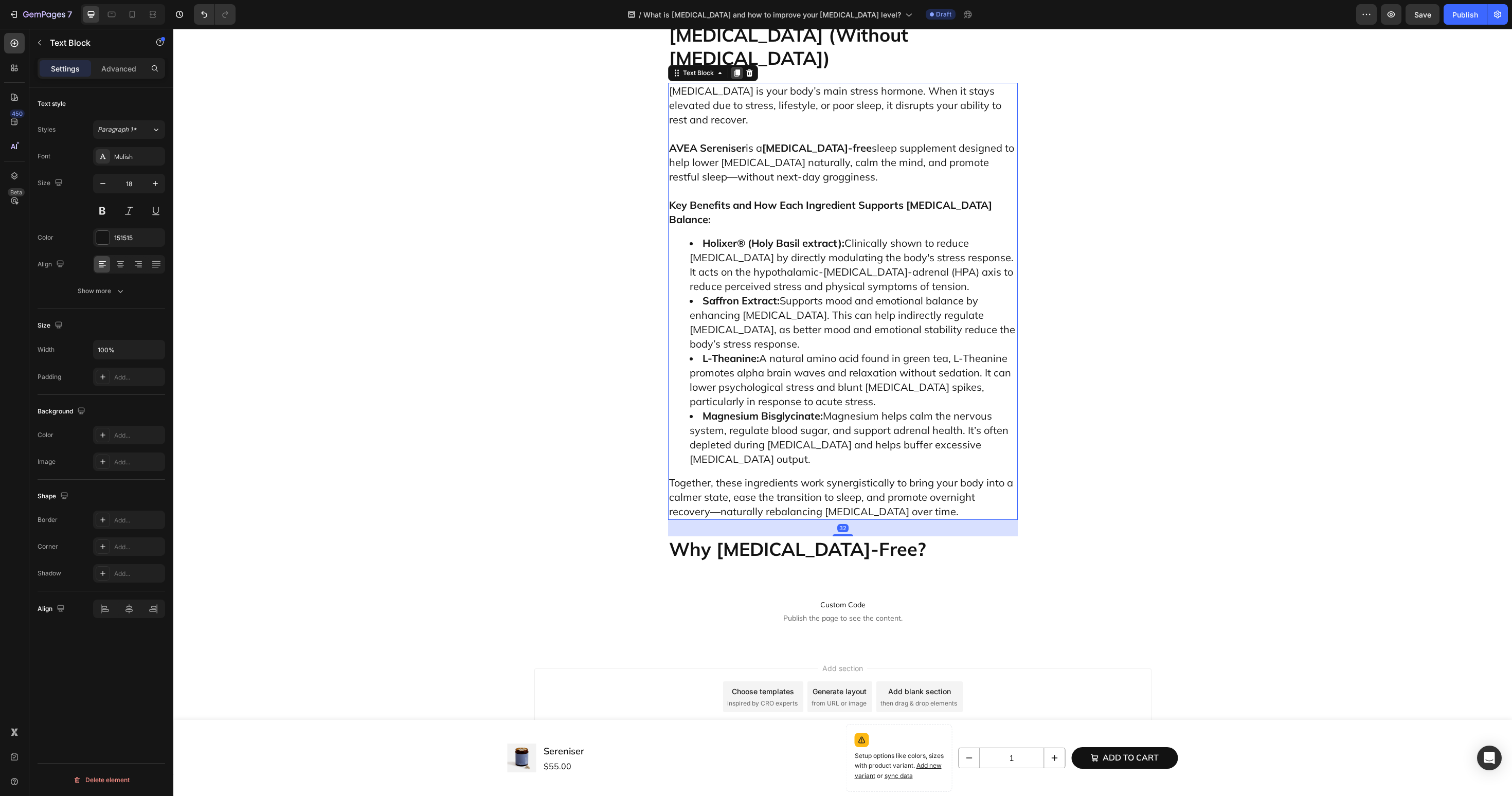
click at [740, 77] on icon at bounding box center [736, 73] width 8 height 8
click at [791, 298] on span "Saffron Extract: Supports mood and emotional balance by enhancing serotonin. Th…" at bounding box center [852, 321] width 326 height 56
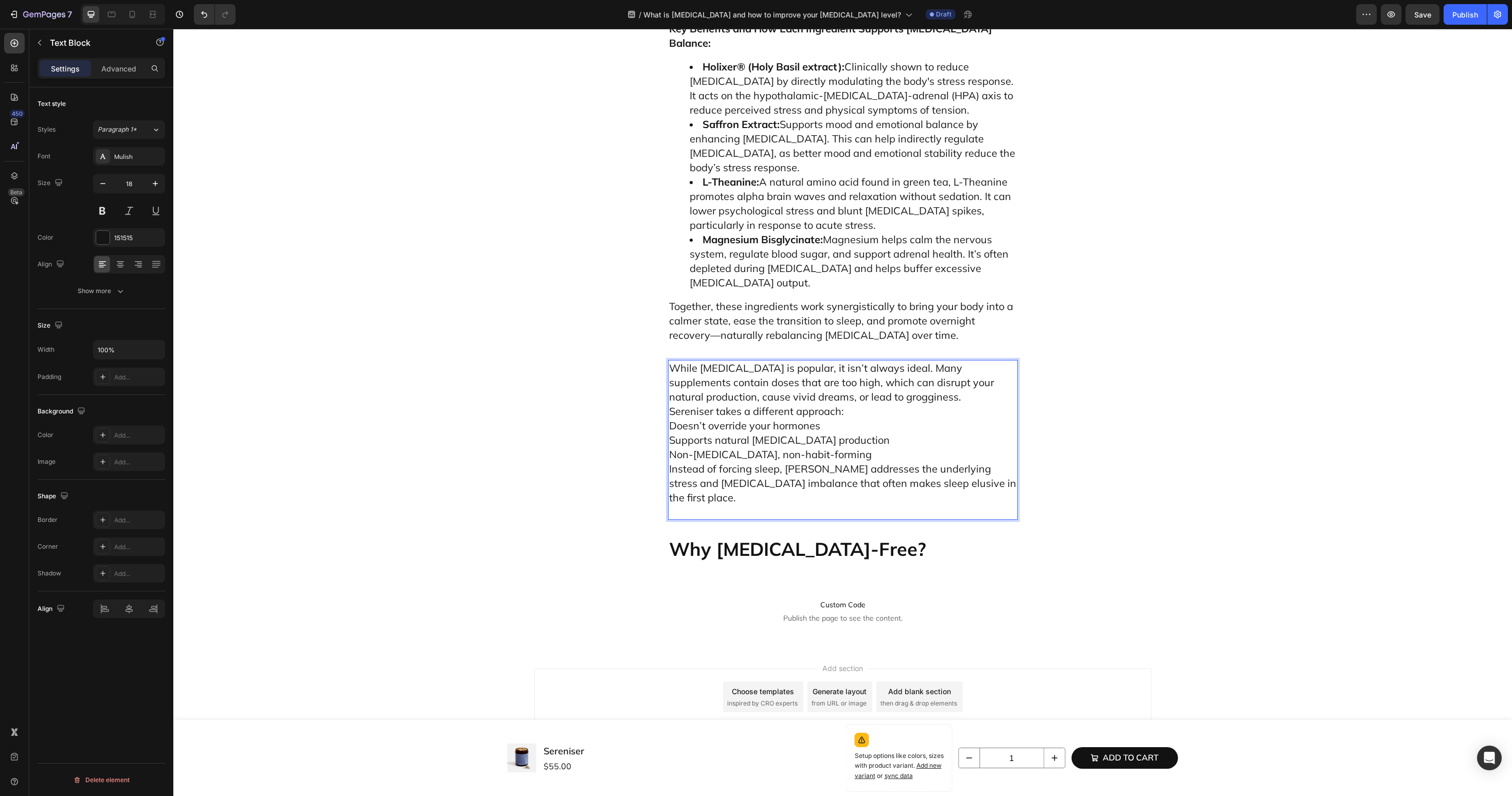
scroll to position [3864, 0]
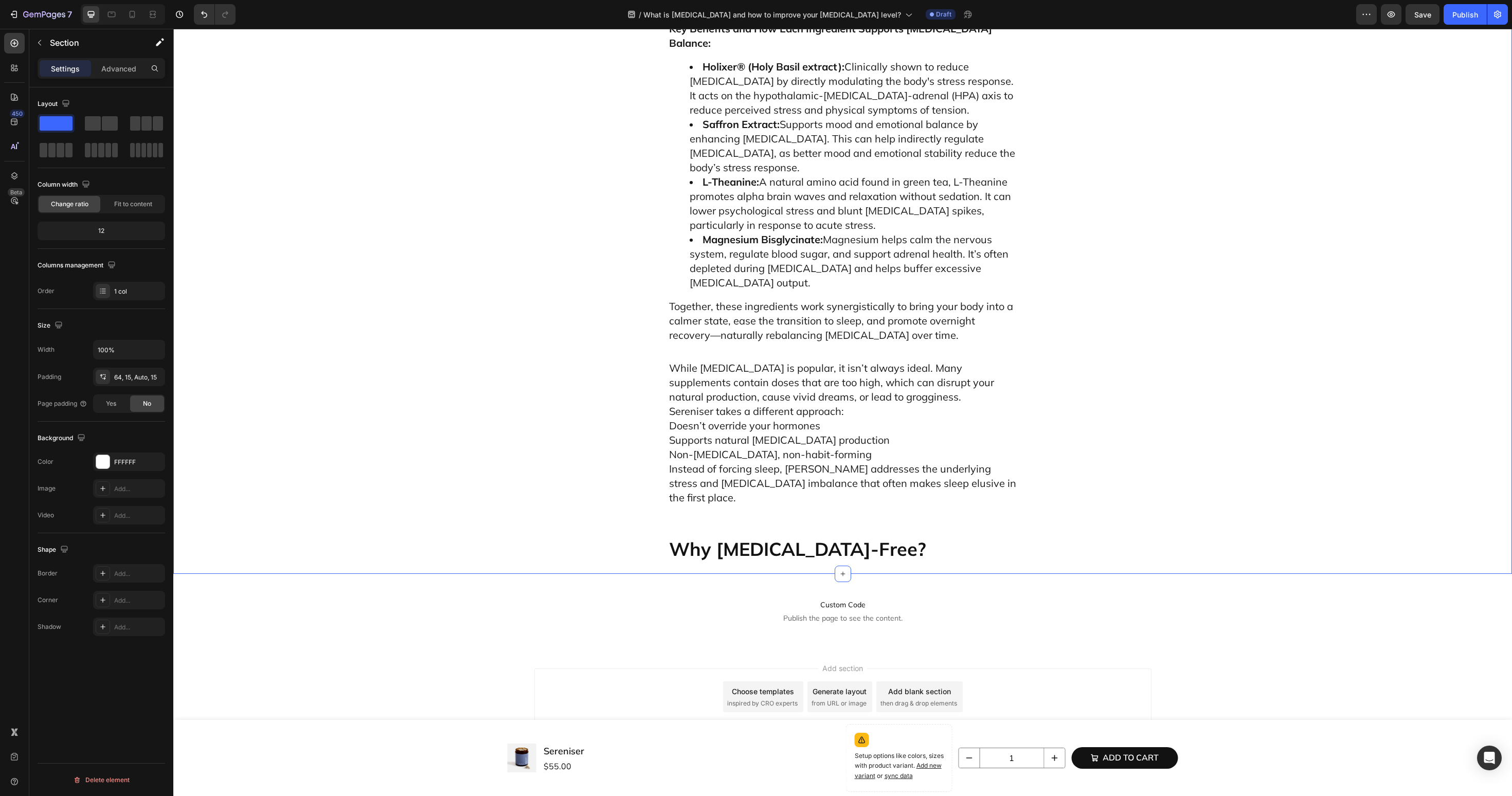
click at [693, 418] on span "Sereniser takes a different approach:" at bounding box center [756, 411] width 174 height 13
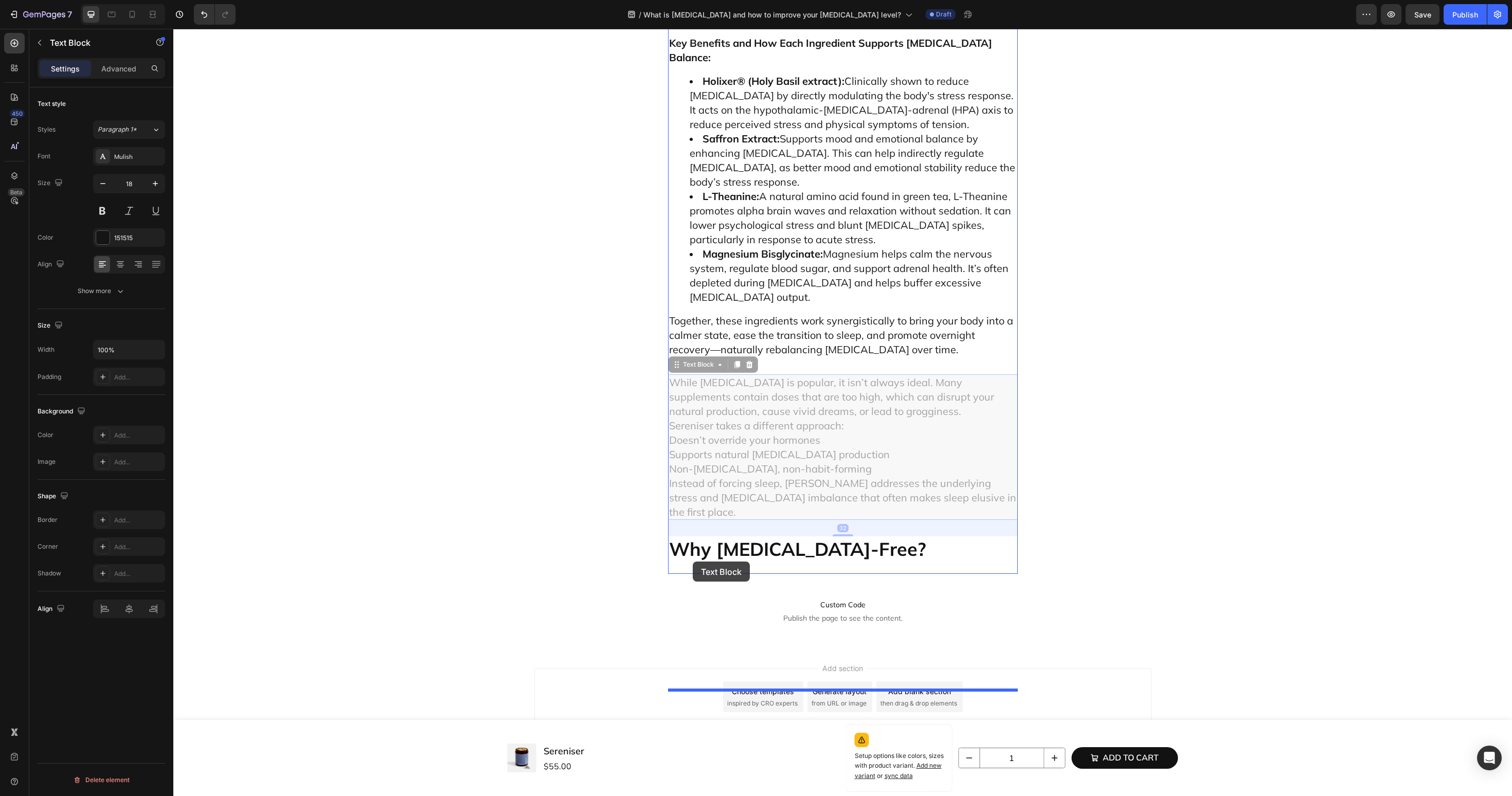
drag, startPoint x: 688, startPoint y: 366, endPoint x: 693, endPoint y: 563, distance: 197.1
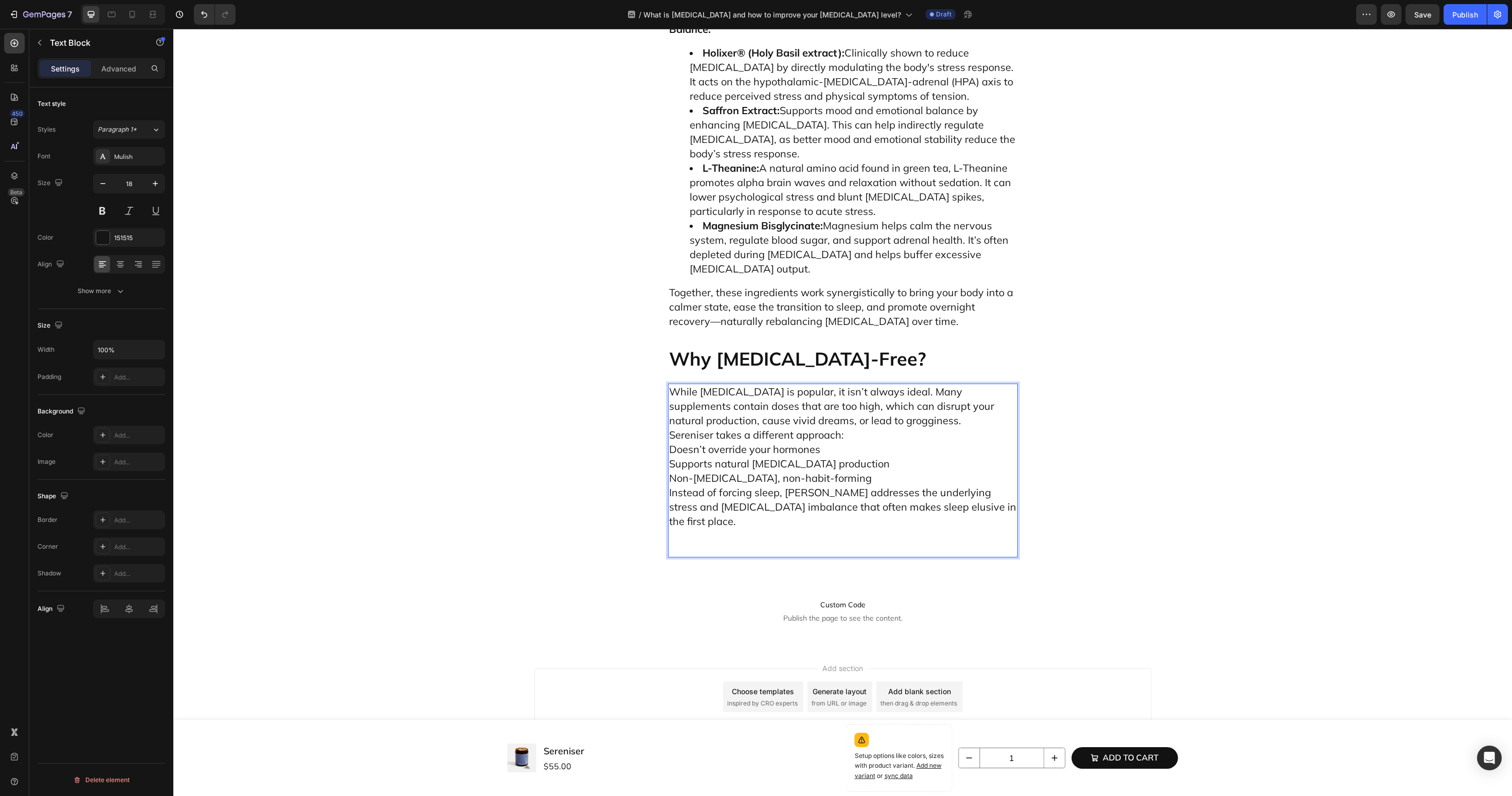
click at [953, 454] on p "While melatonin is popular, it isn’t always ideal. Many supplements contain dos…" at bounding box center [843, 470] width 348 height 172
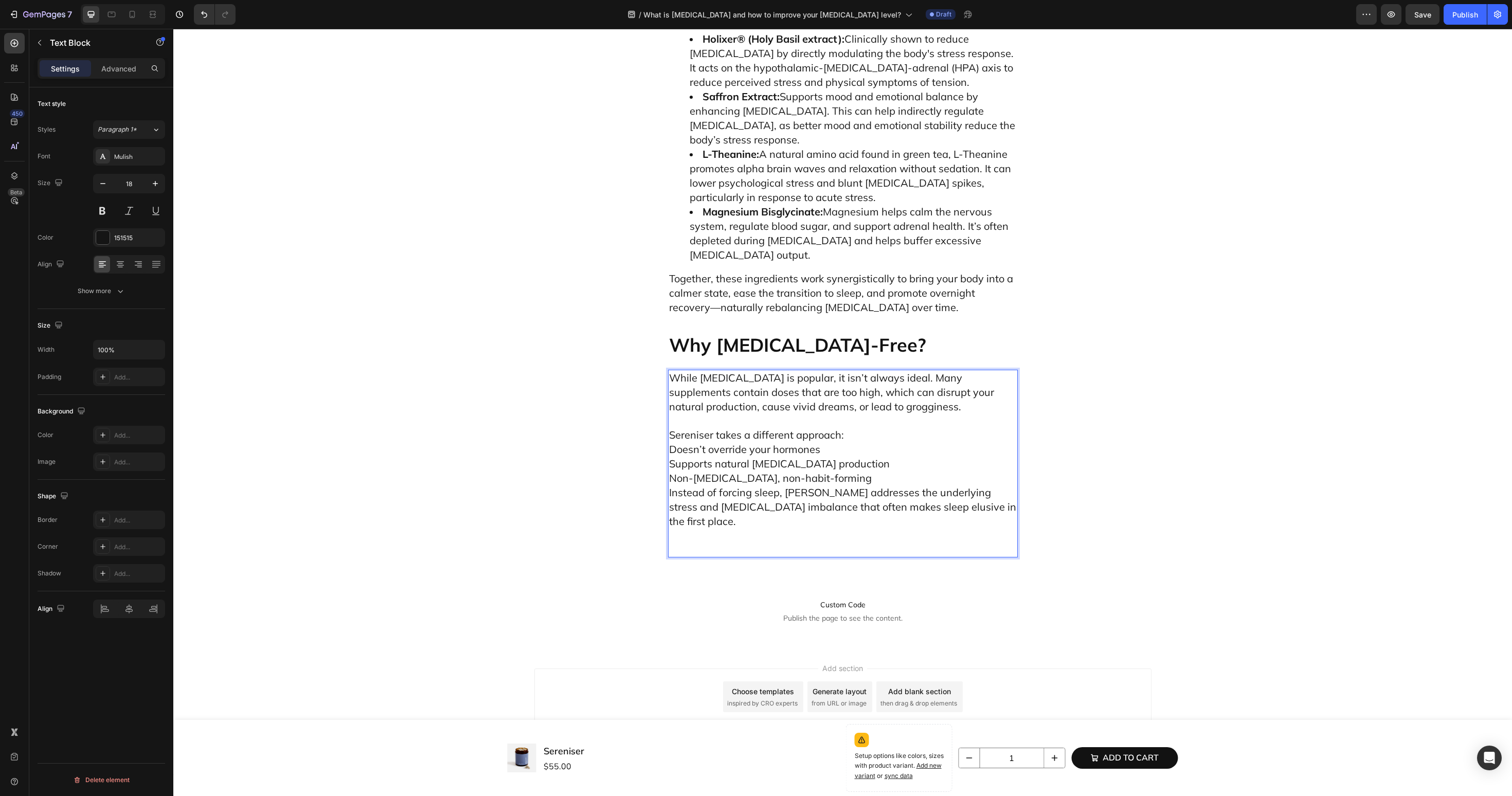
click at [676, 484] on p "Sereniser takes a different approach: Doesn’t override your hormones Supports n…" at bounding box center [843, 485] width 348 height 142
click at [879, 480] on p "AVEA Sereniser takes a different approach: Doesn’t override your hormones Suppo…" at bounding box center [843, 485] width 348 height 142
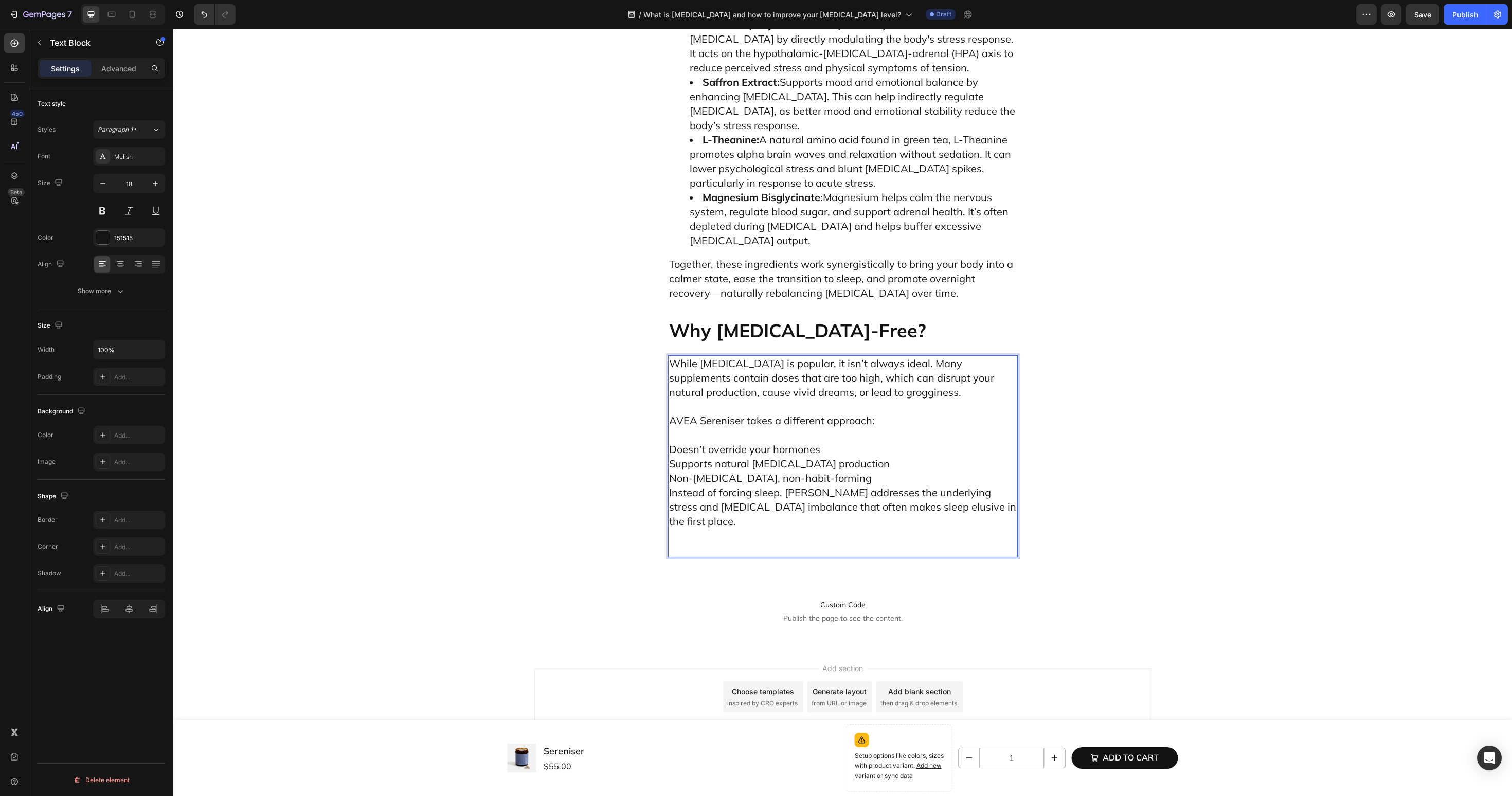
click at [844, 535] on p "⁠⁠⁠⁠⁠⁠⁠ Doesn’t override your hormones Supports natural melatonin production No…" at bounding box center [843, 492] width 348 height 129
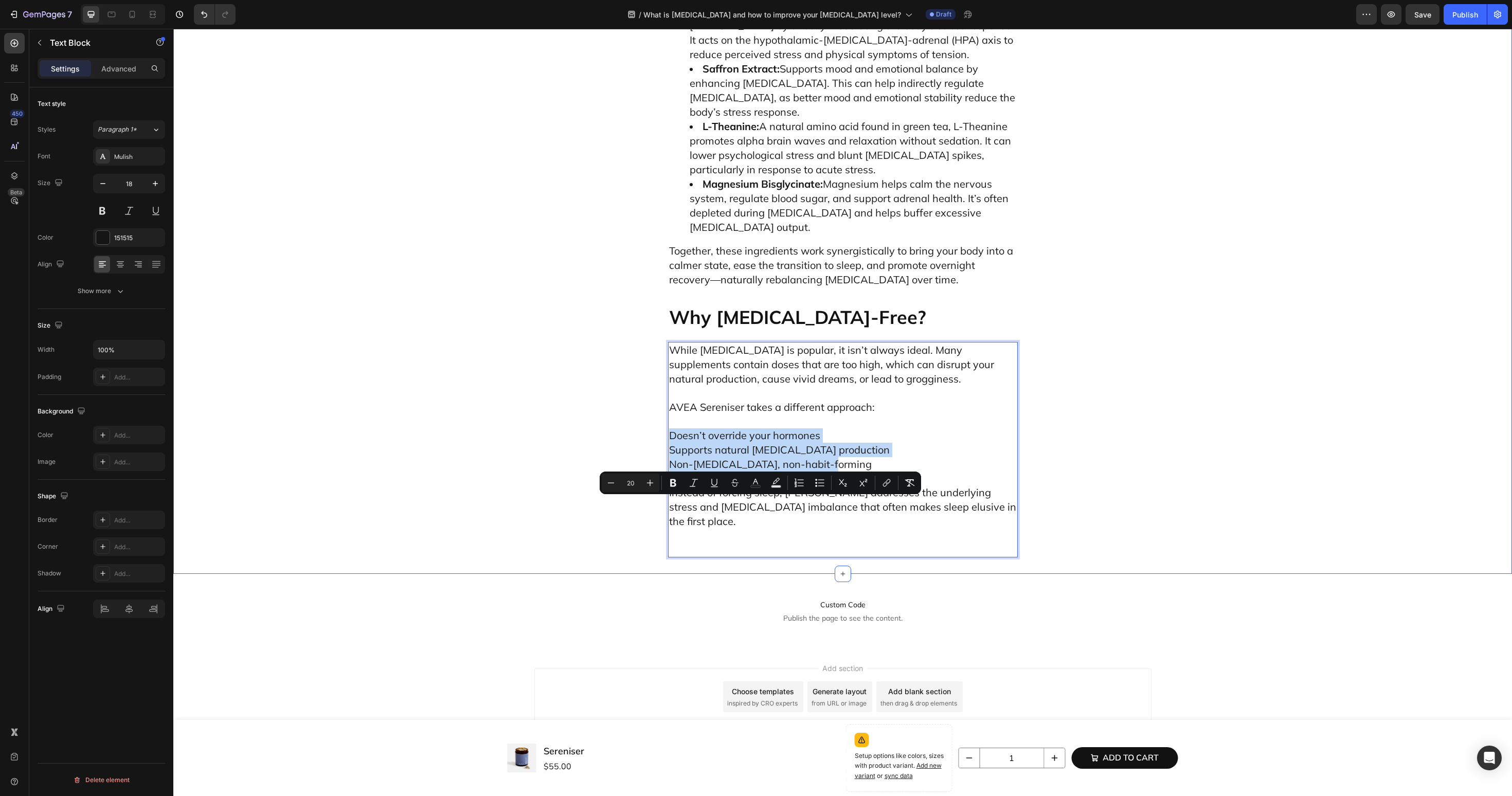
drag, startPoint x: 844, startPoint y: 535, endPoint x: 646, endPoint y: 503, distance: 200.6
click at [813, 483] on button "Bulleted List" at bounding box center [820, 483] width 18 height 18
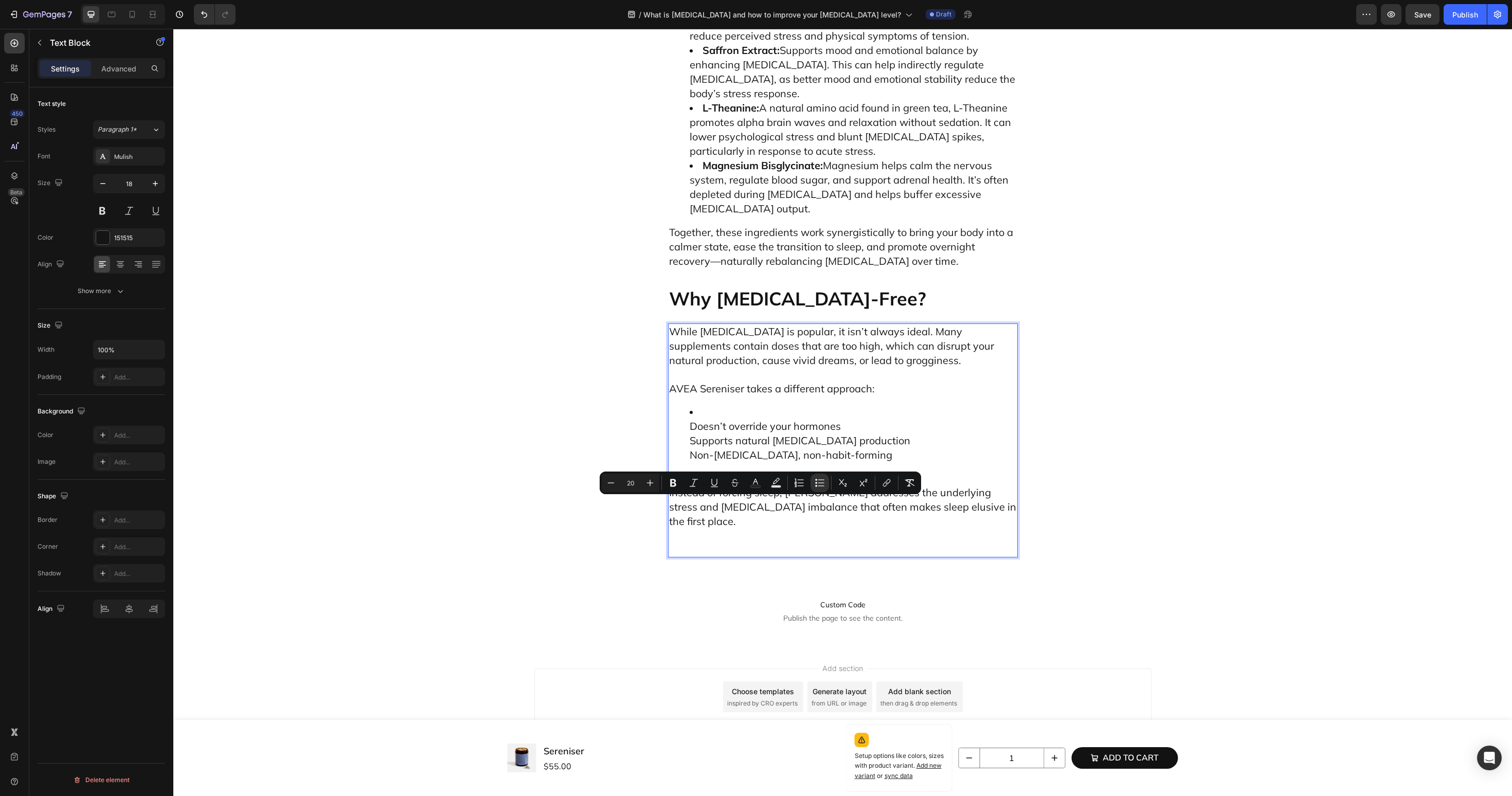
click at [814, 432] on span "Doesn’t override your hormones" at bounding box center [765, 426] width 151 height 13
click at [671, 463] on ul "Doesn’t override your hormones Supports natural melatonin production Non-sedati…" at bounding box center [843, 433] width 348 height 57
click at [683, 463] on ul "Doesn’t override your hormones Supports natural melatonin production Non-sedati…" at bounding box center [843, 433] width 348 height 57
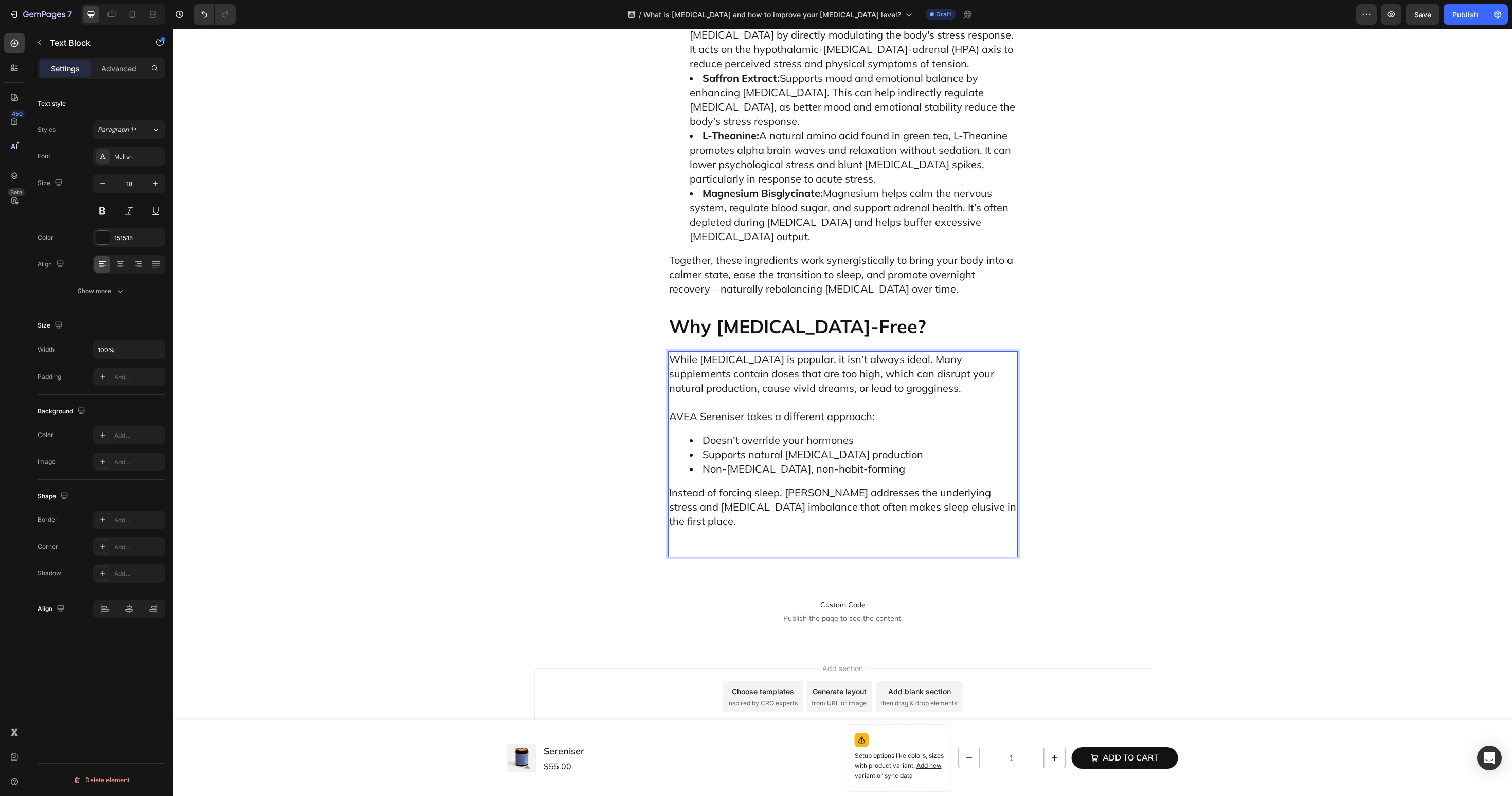
click at [690, 556] on p "Instead of forcing sleep, Sereniser addresses the underlying stress and cortiso…" at bounding box center [843, 521] width 348 height 71
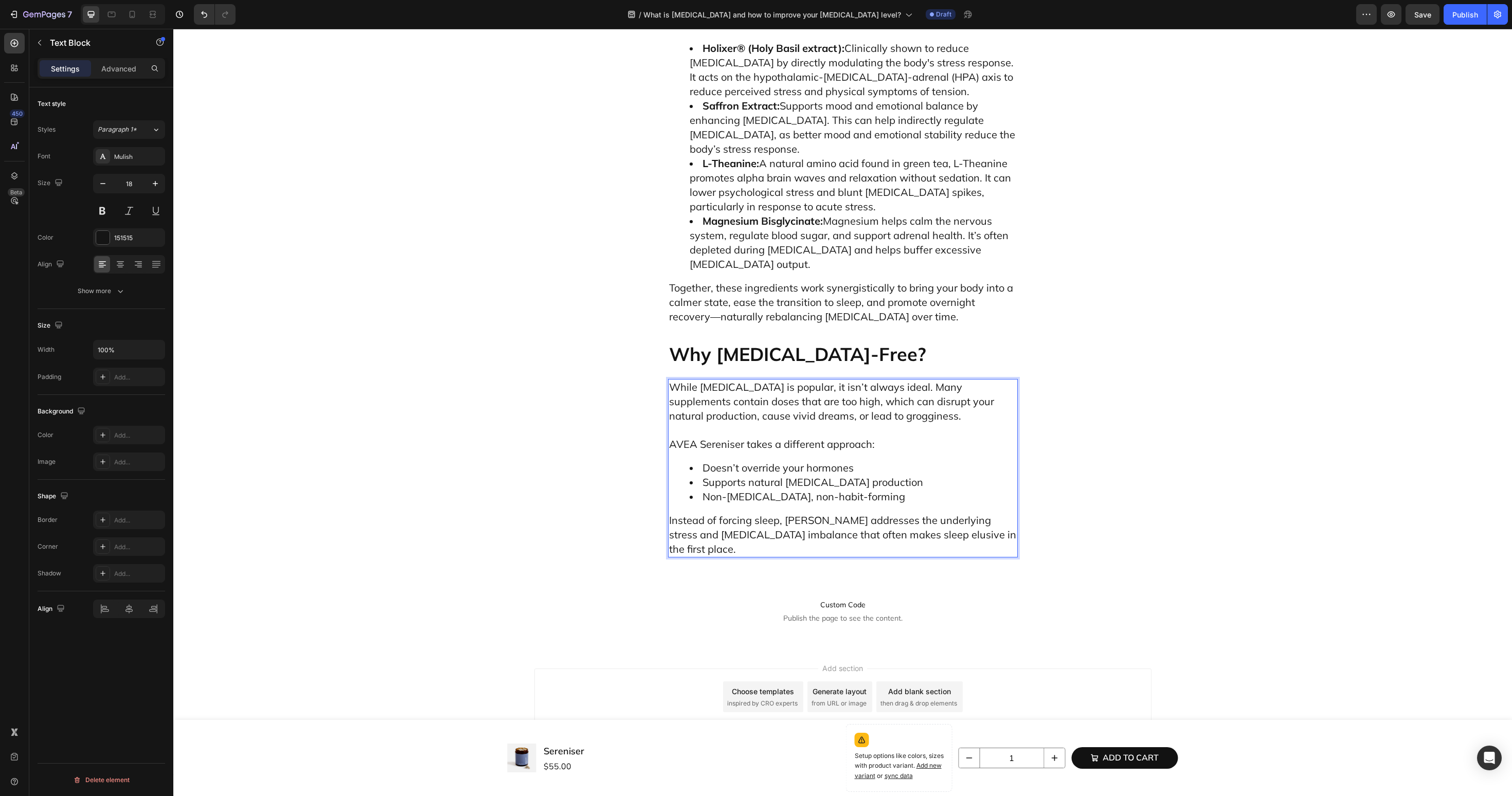
click at [784, 555] on span "Instead of forcing sleep, Sereniser addresses the underlying stress and cortiso…" at bounding box center [843, 534] width 347 height 41
click at [682, 365] on p "Why [MEDICAL_DATA]-Free?" at bounding box center [843, 353] width 348 height 23
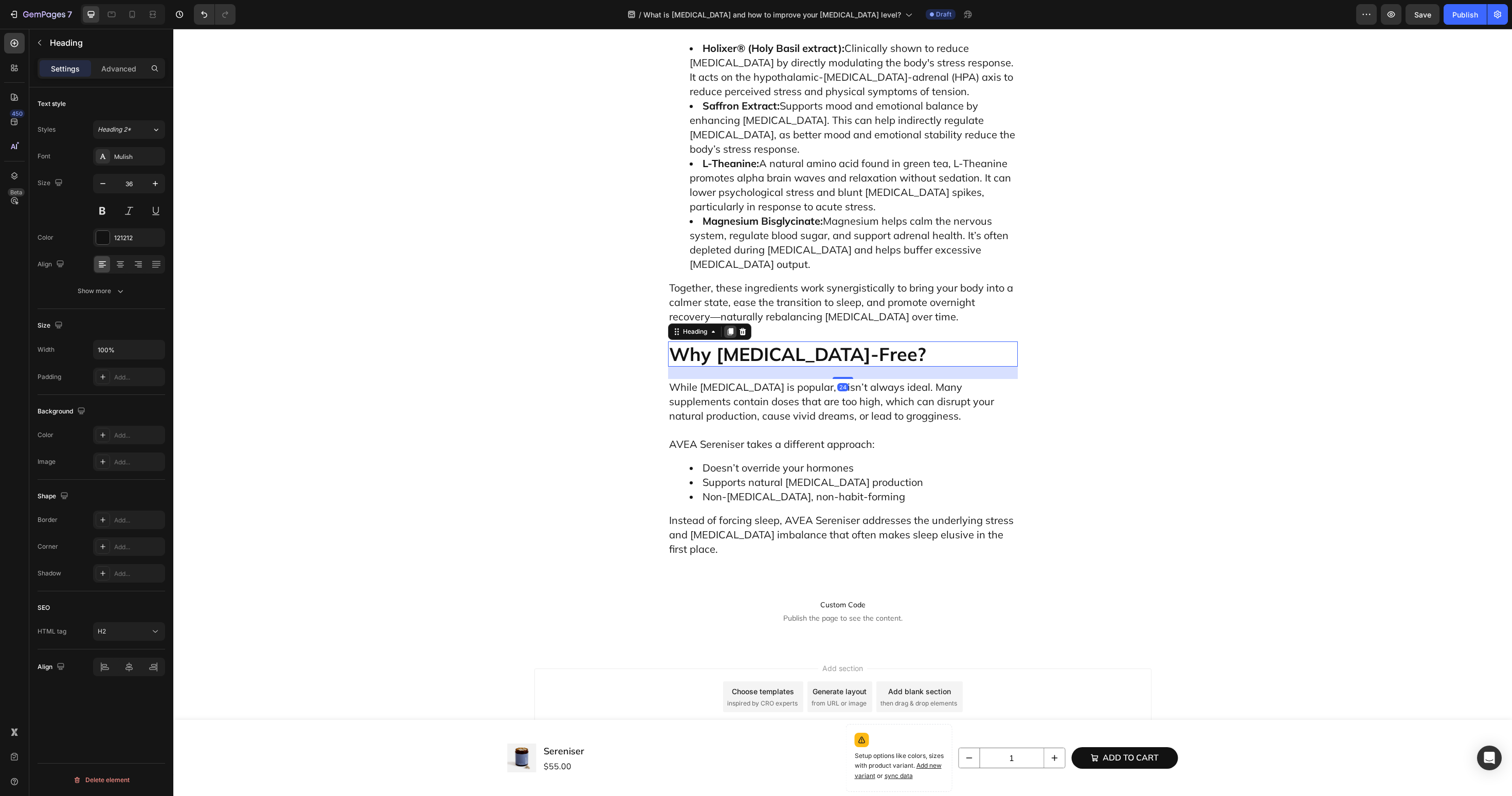
click at [731, 338] on div at bounding box center [730, 331] width 12 height 12
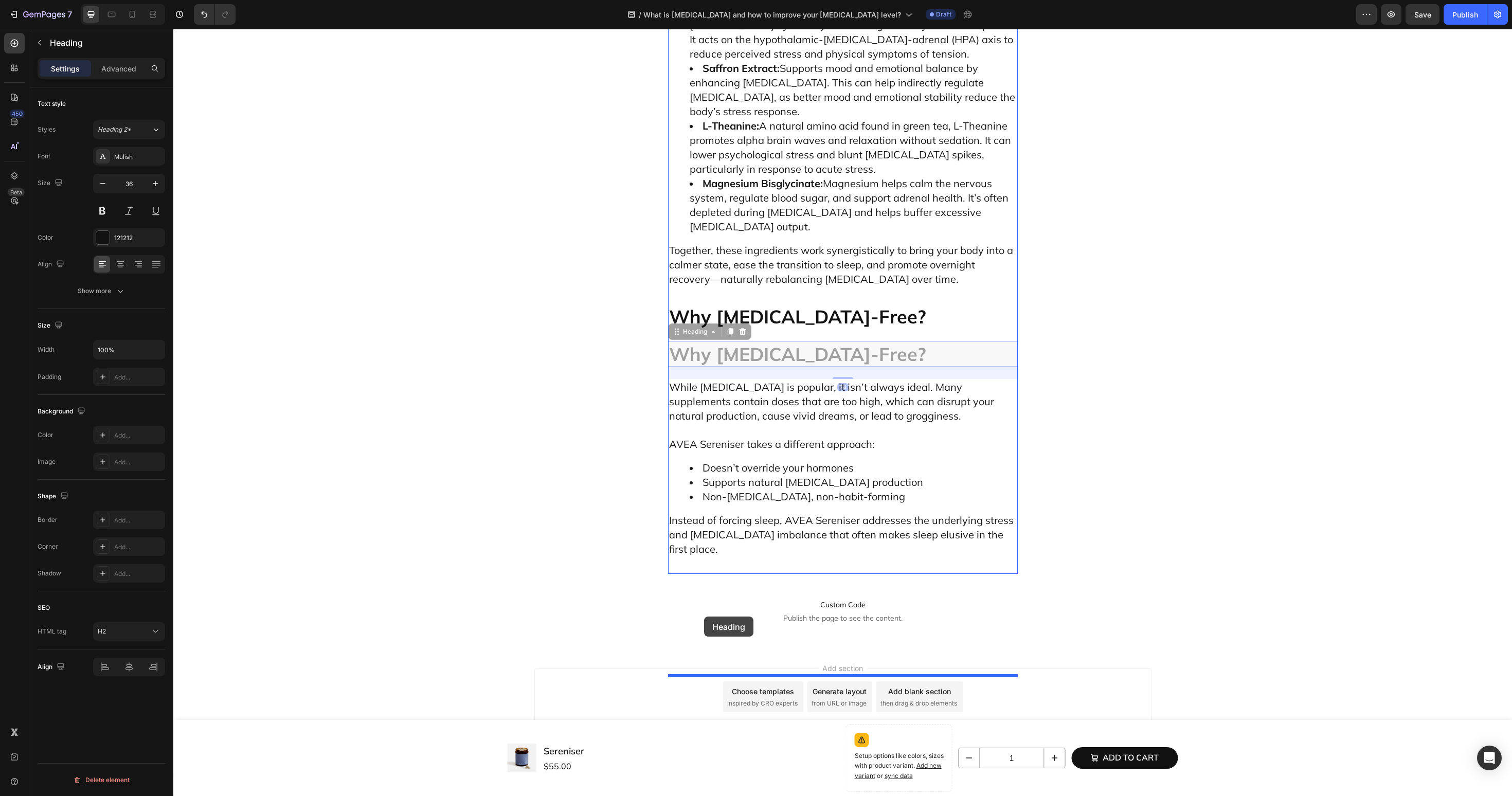
drag, startPoint x: 699, startPoint y: 405, endPoint x: 704, endPoint y: 627, distance: 222.1
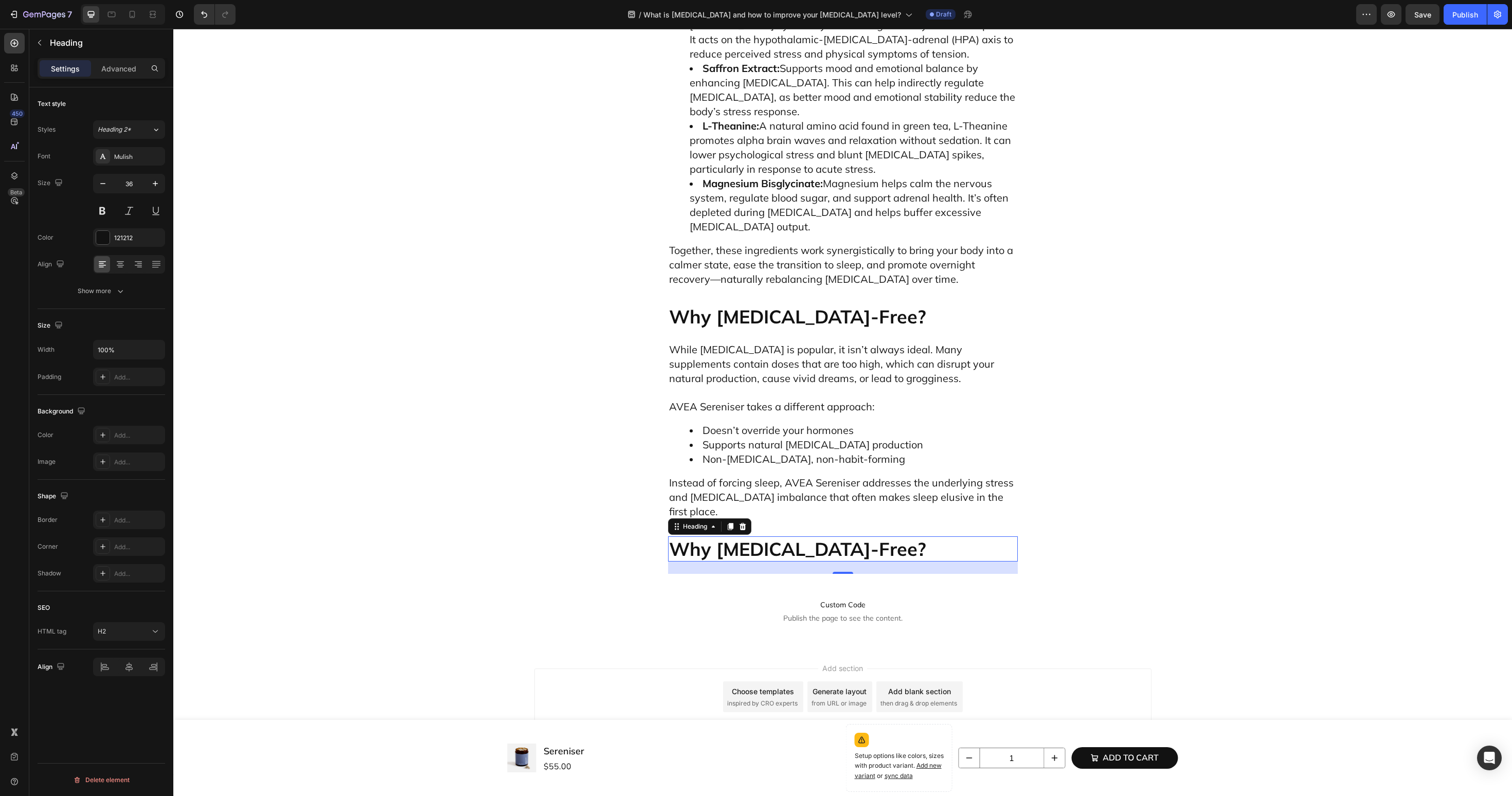
click at [733, 562] on h2 "Why [MEDICAL_DATA]-Free?" at bounding box center [843, 548] width 350 height 25
click at [733, 561] on p "Why [MEDICAL_DATA]-Free?" at bounding box center [843, 548] width 348 height 23
click at [765, 407] on p "AVEA Sereniser takes a different approach:" at bounding box center [843, 399] width 348 height 28
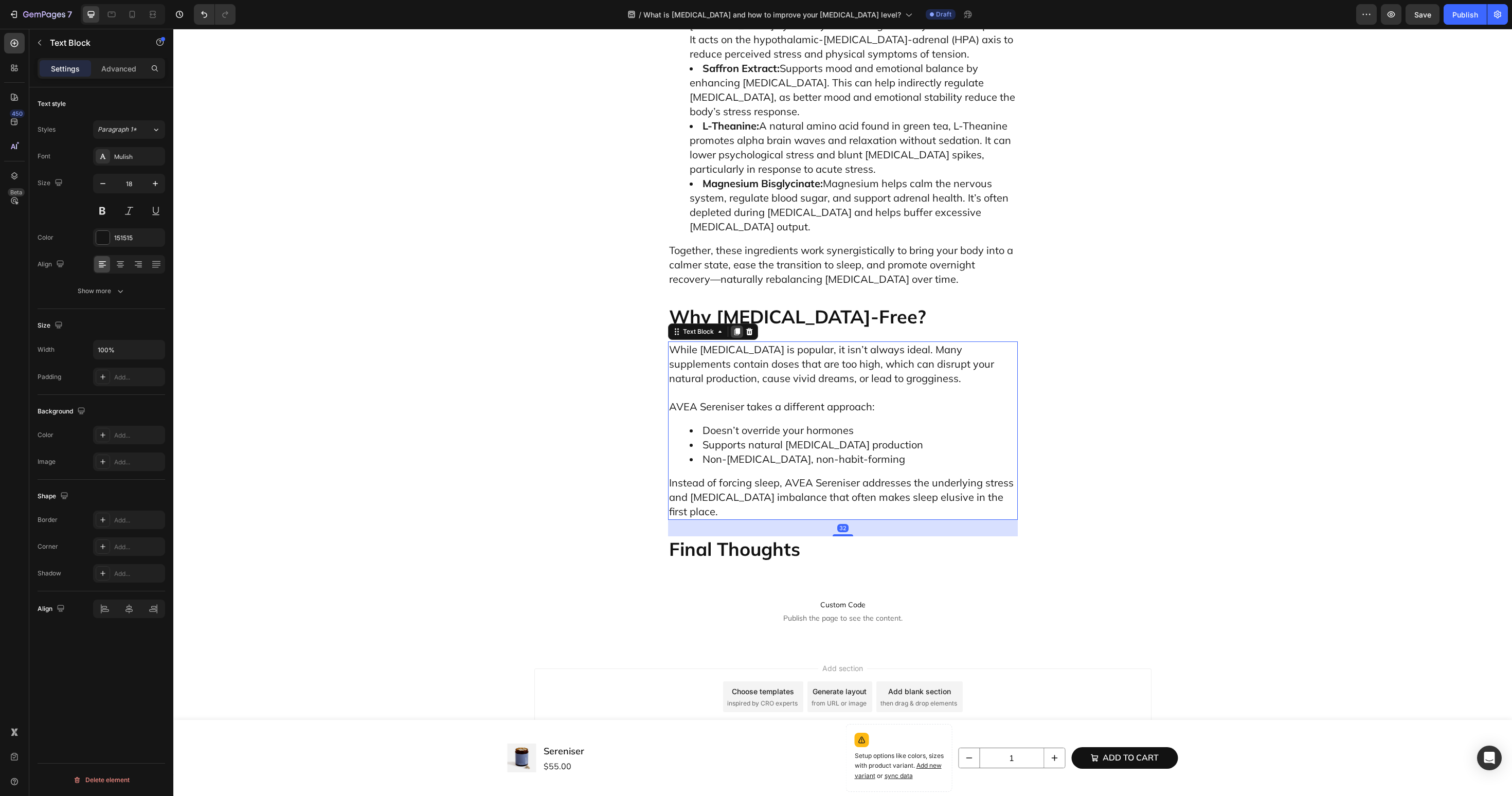
click at [736, 336] on icon at bounding box center [736, 332] width 6 height 7
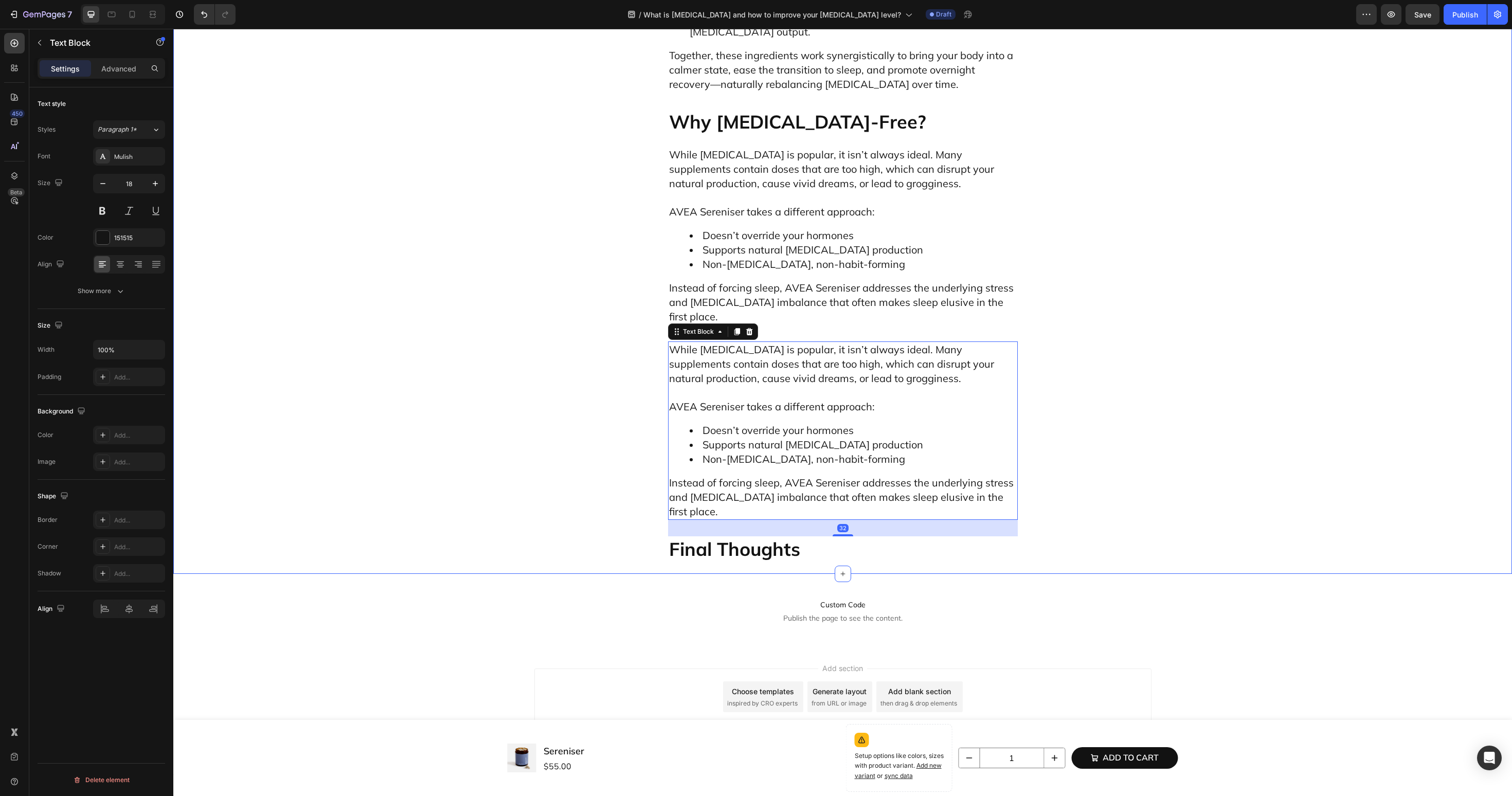
scroll to position [4100, 0]
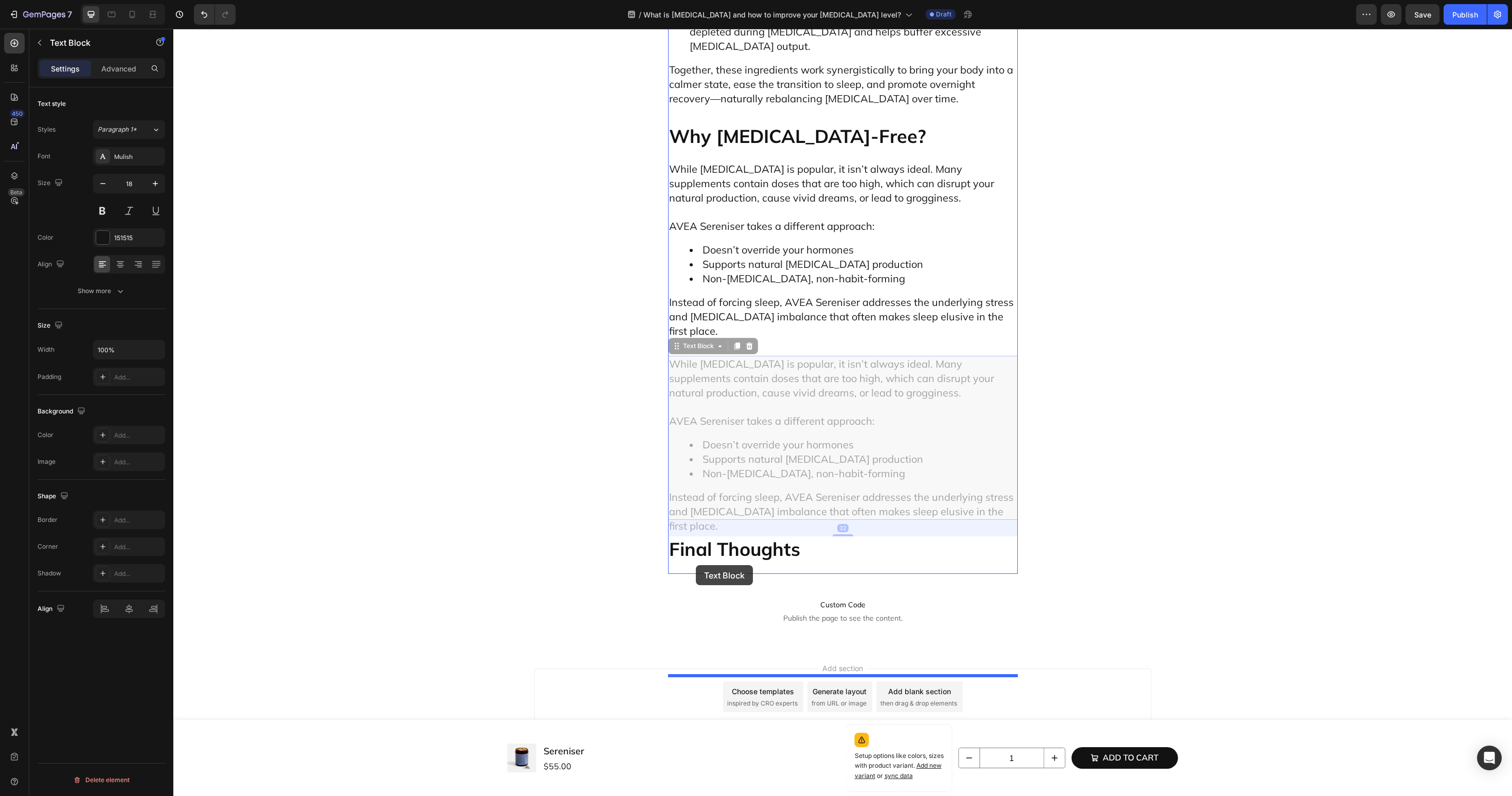
drag, startPoint x: 697, startPoint y: 349, endPoint x: 696, endPoint y: 565, distance: 216.0
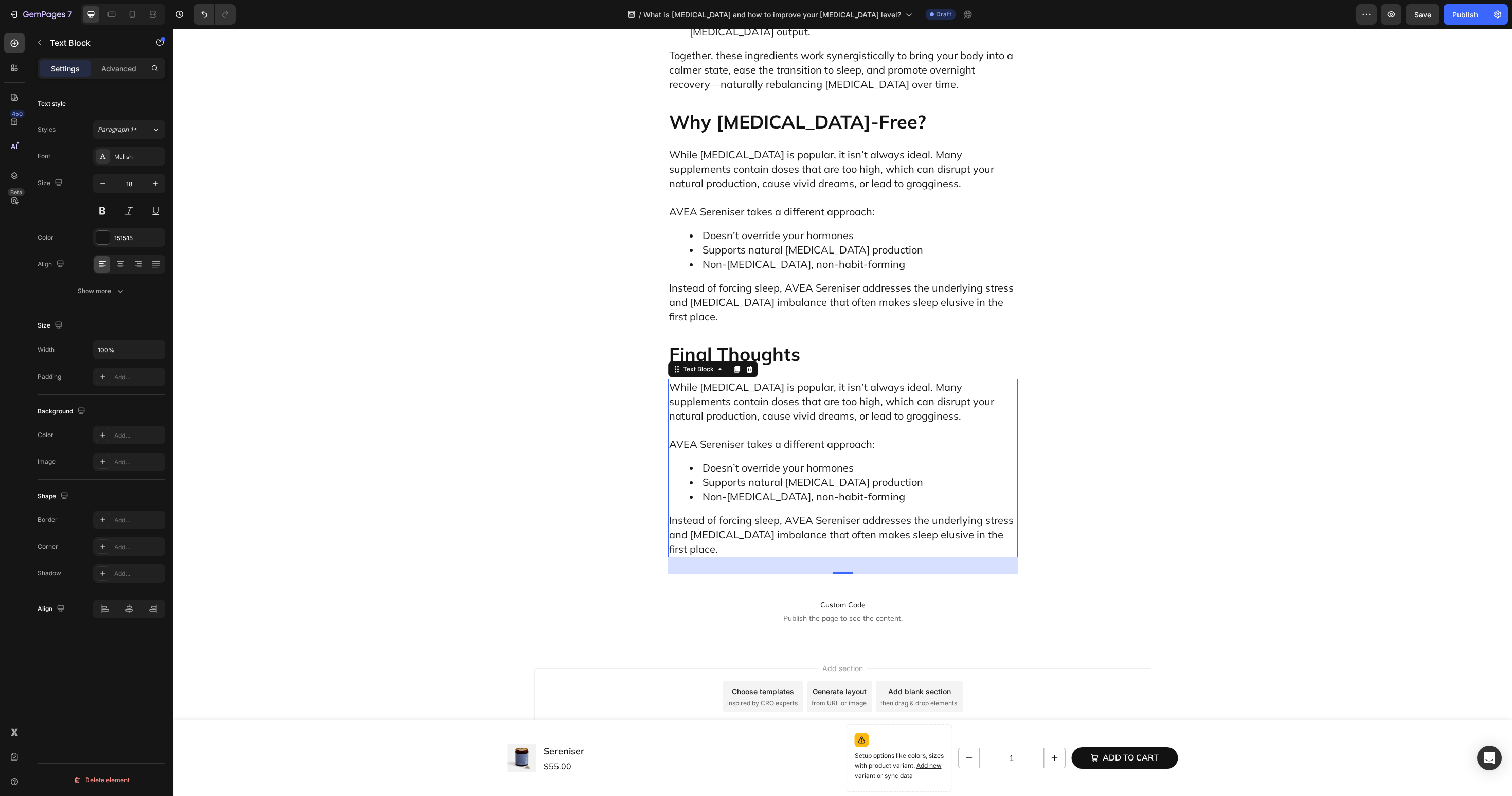
click at [736, 539] on span "Instead of forcing sleep, AVEA Sereniser addresses the underlying stress and [M…" at bounding box center [841, 534] width 344 height 41
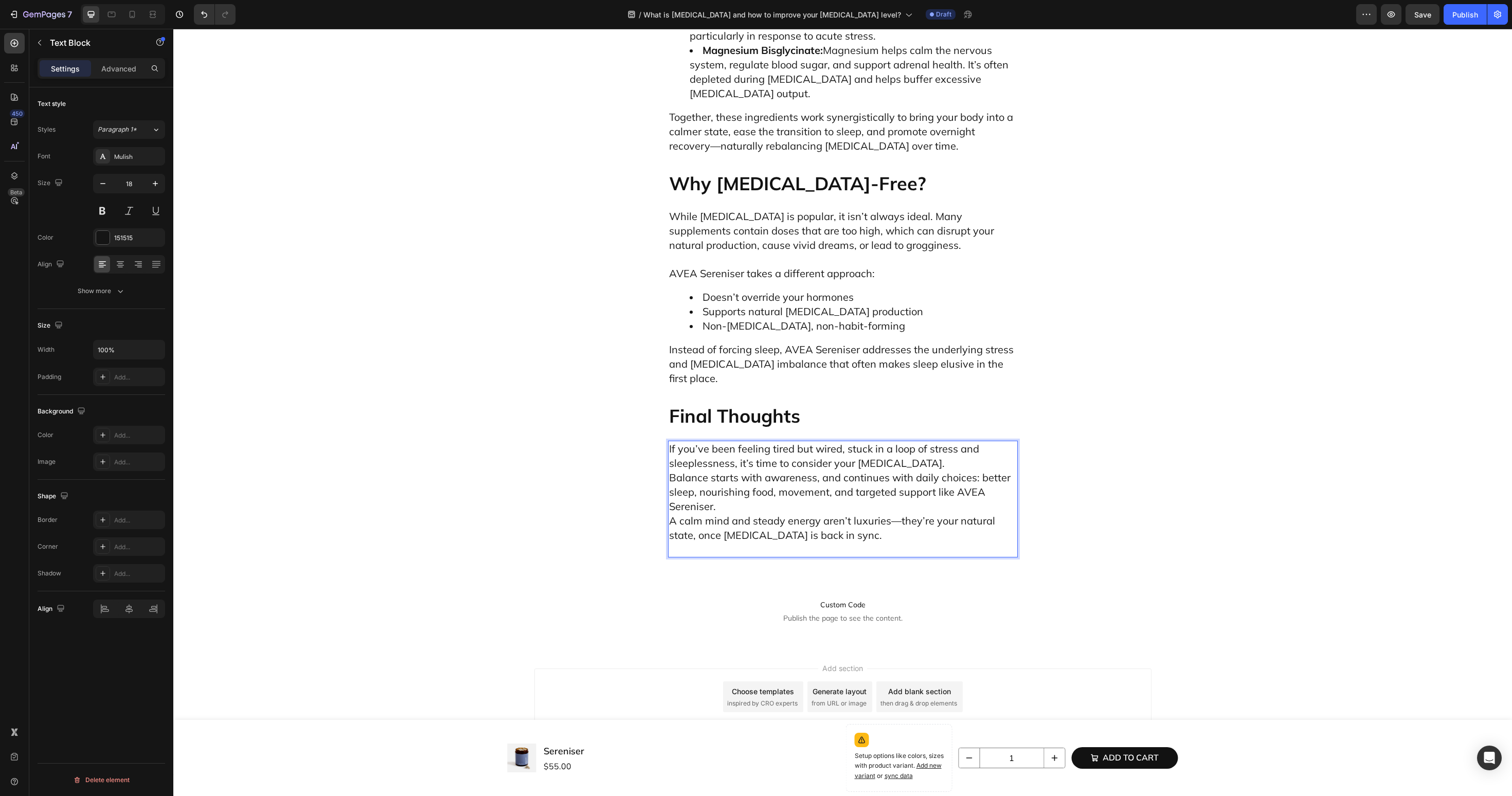
scroll to position [4040, 0]
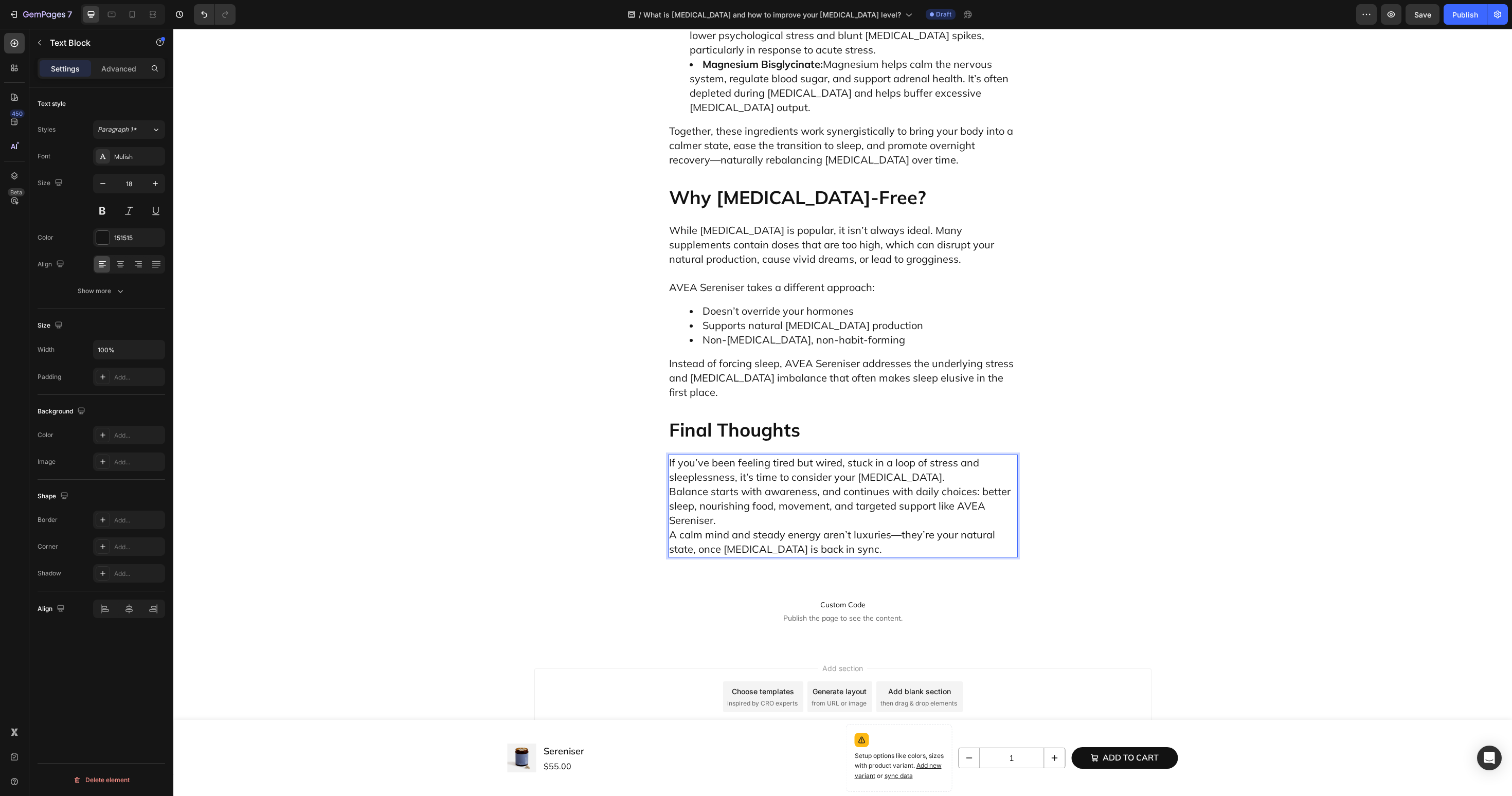
click at [911, 481] on p "If you’ve been feeling tired but wired, stuck in a loop of stress and sleepless…" at bounding box center [843, 506] width 348 height 101
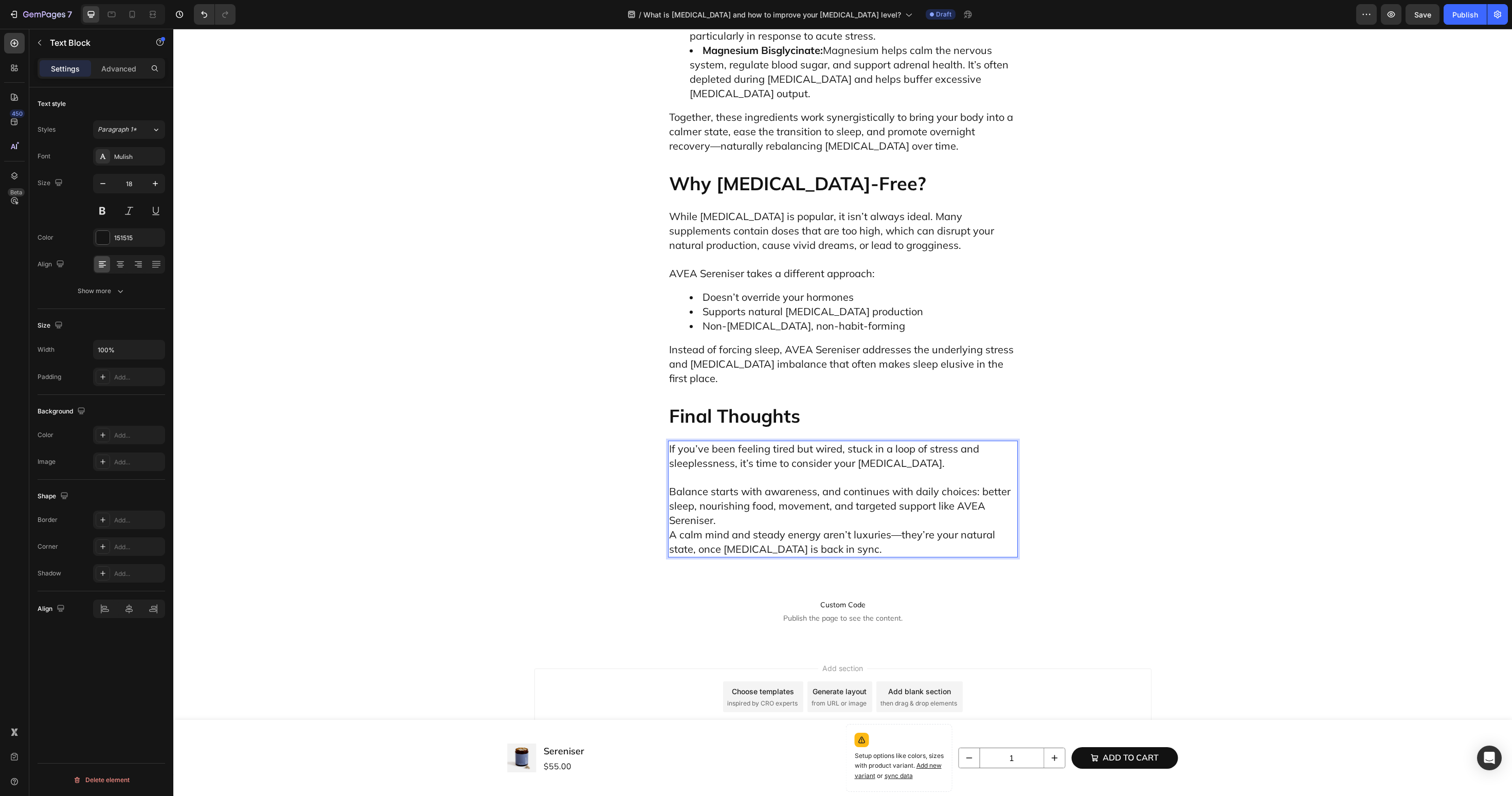
click at [871, 536] on p "Balance starts with awareness, and continues with daily choices: better sleep, …" at bounding box center [843, 514] width 348 height 86
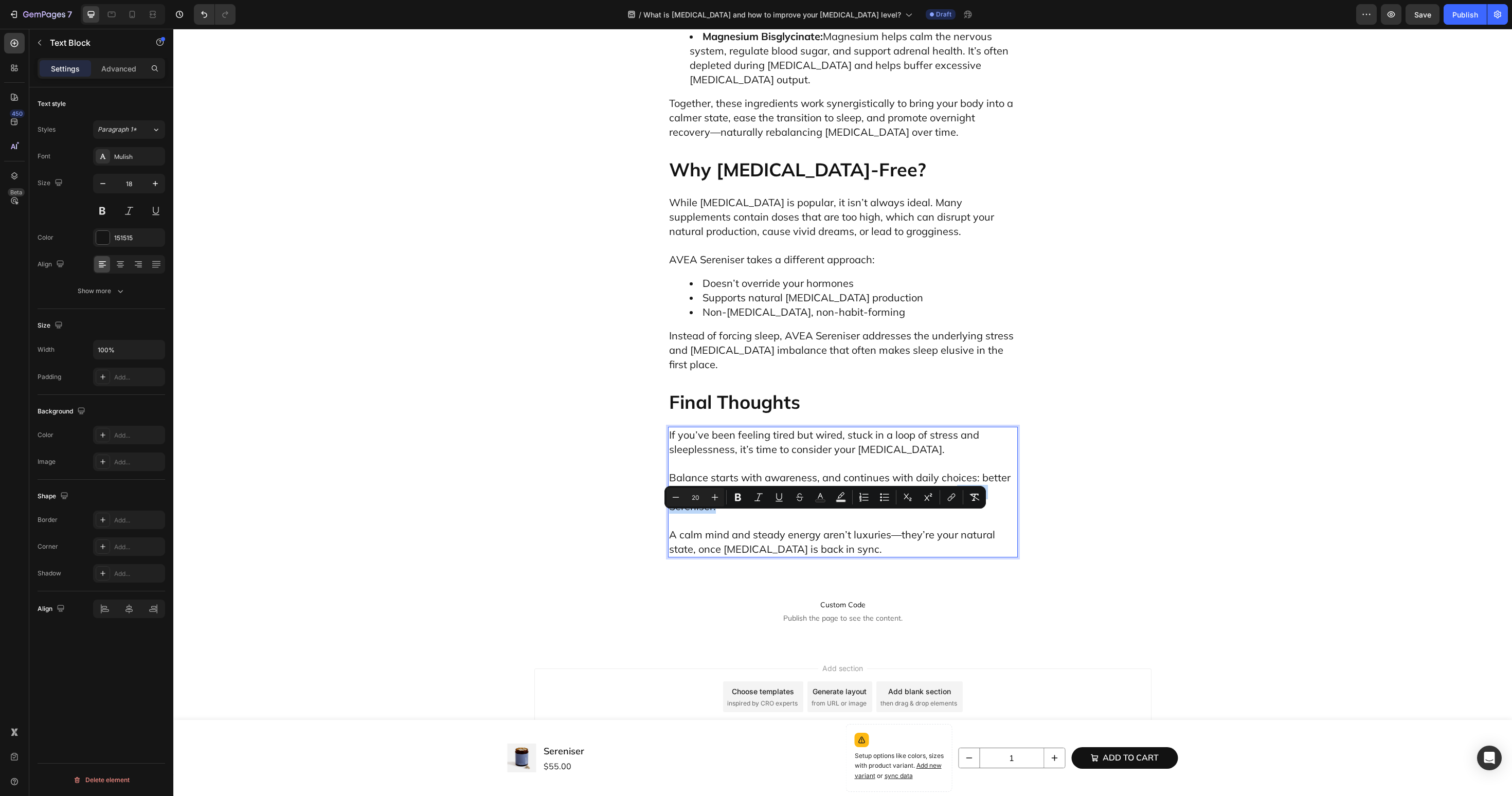
drag, startPoint x: 957, startPoint y: 523, endPoint x: 957, endPoint y: 536, distance: 13.0
click at [957, 514] on p "Balance starts with awareness, and continues with daily choices: better sleep, …" at bounding box center [843, 486] width 348 height 57
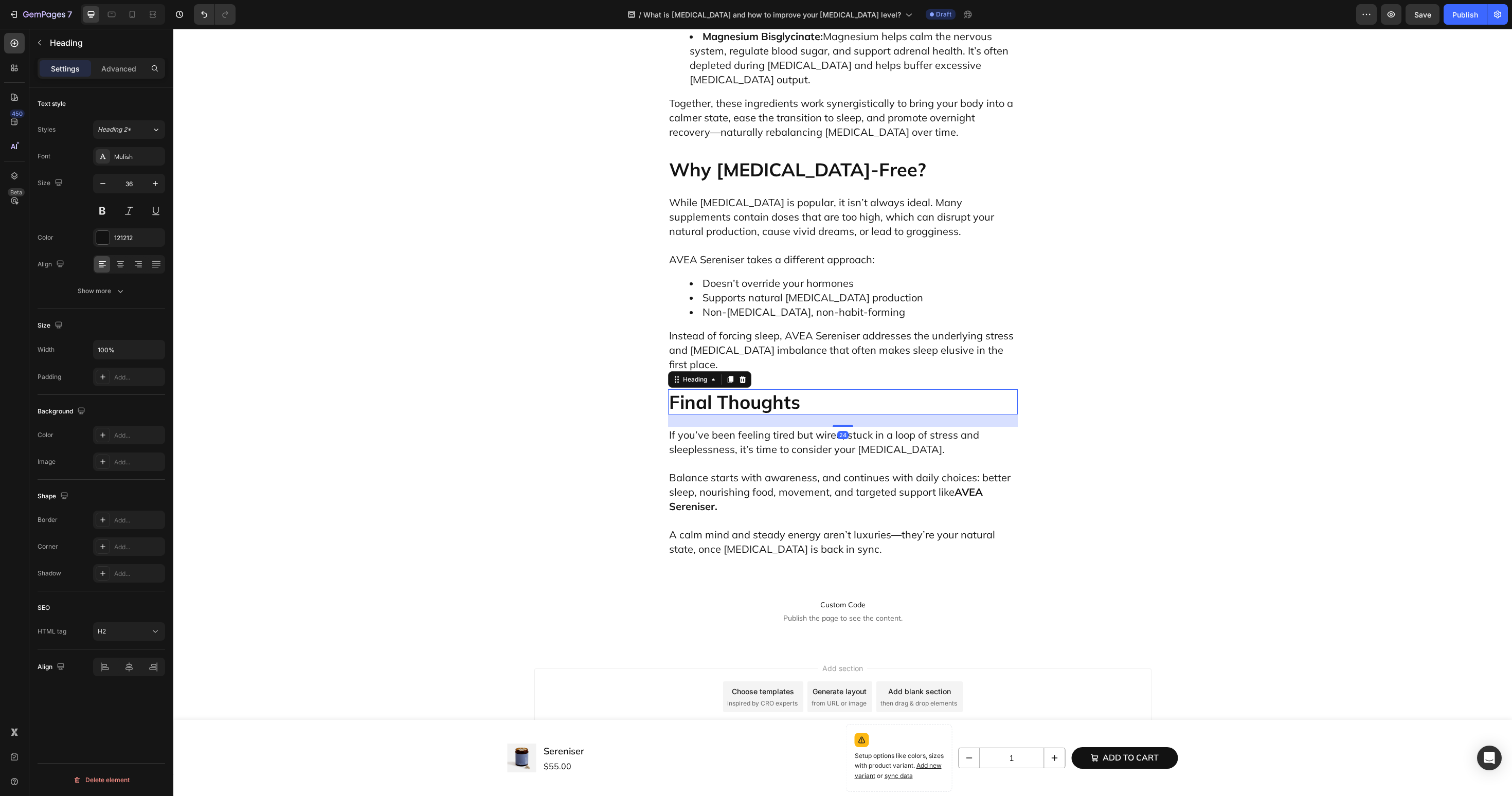
click at [689, 413] on p "Final Thoughts" at bounding box center [843, 401] width 348 height 23
click at [36, 43] on icon "button" at bounding box center [39, 42] width 8 height 8
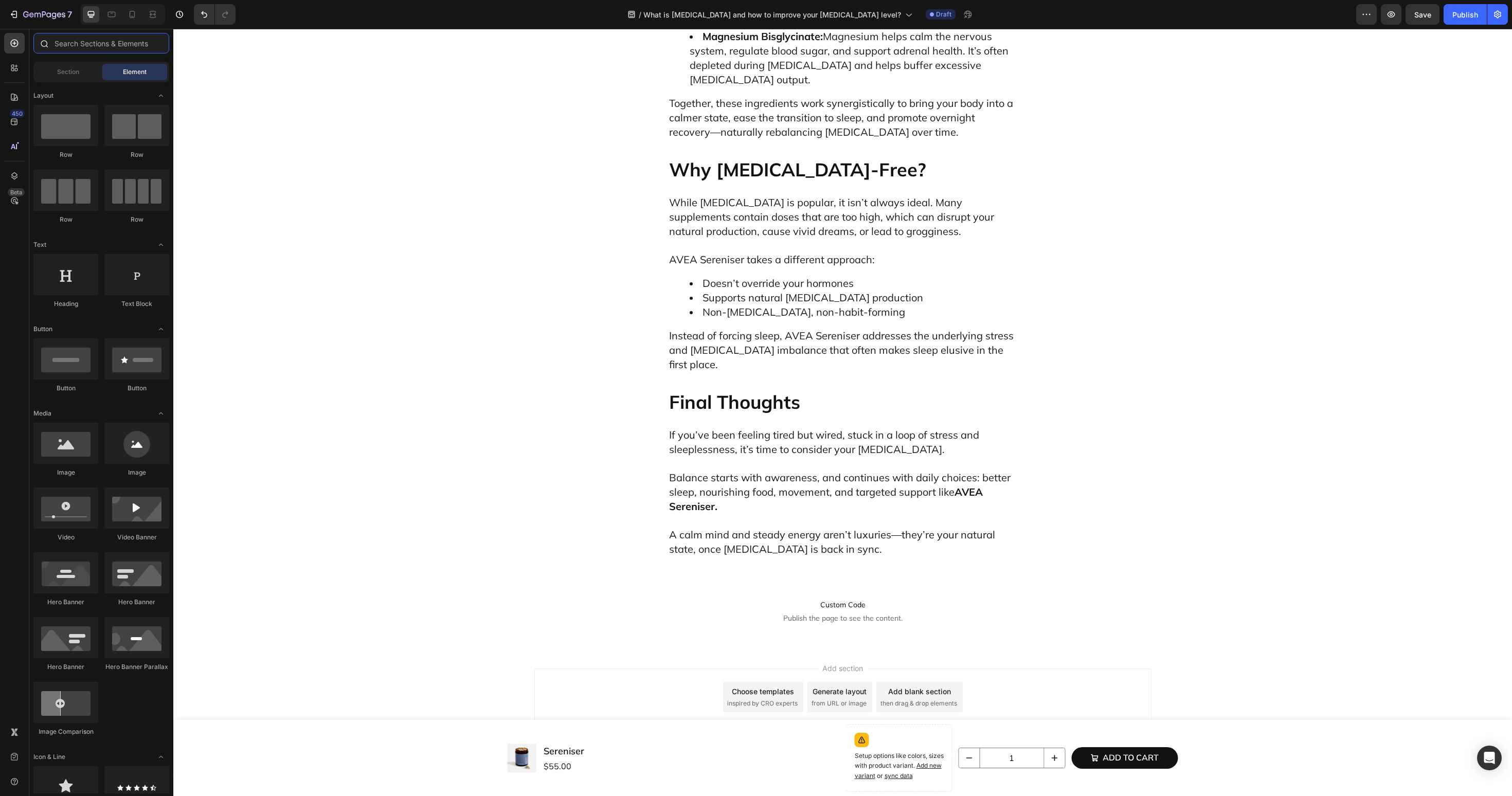
click at [62, 49] on input "text" at bounding box center [101, 43] width 136 height 20
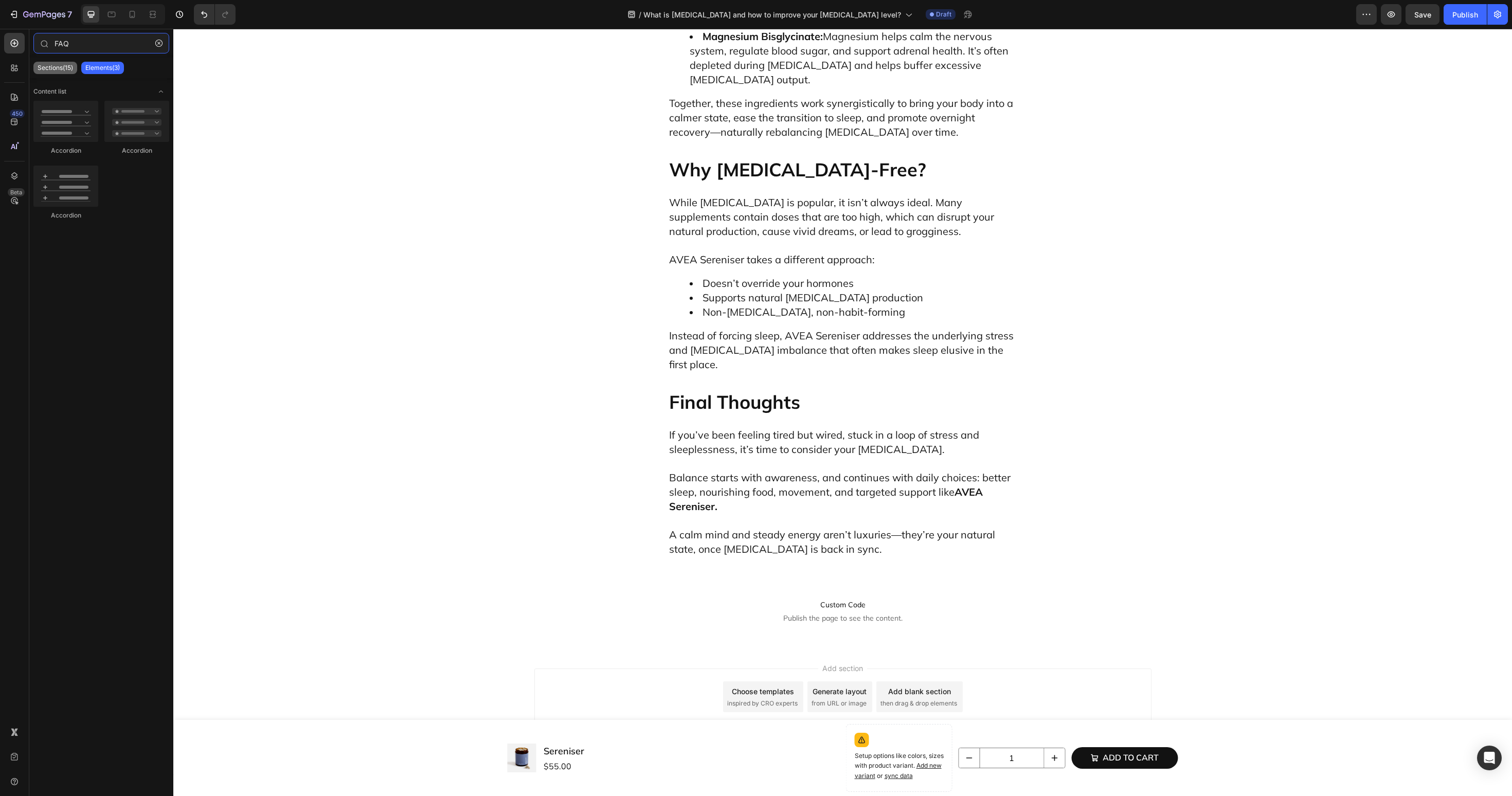
type input "FAQ"
click at [48, 71] on p "Sections(15)" at bounding box center [55, 67] width 36 height 8
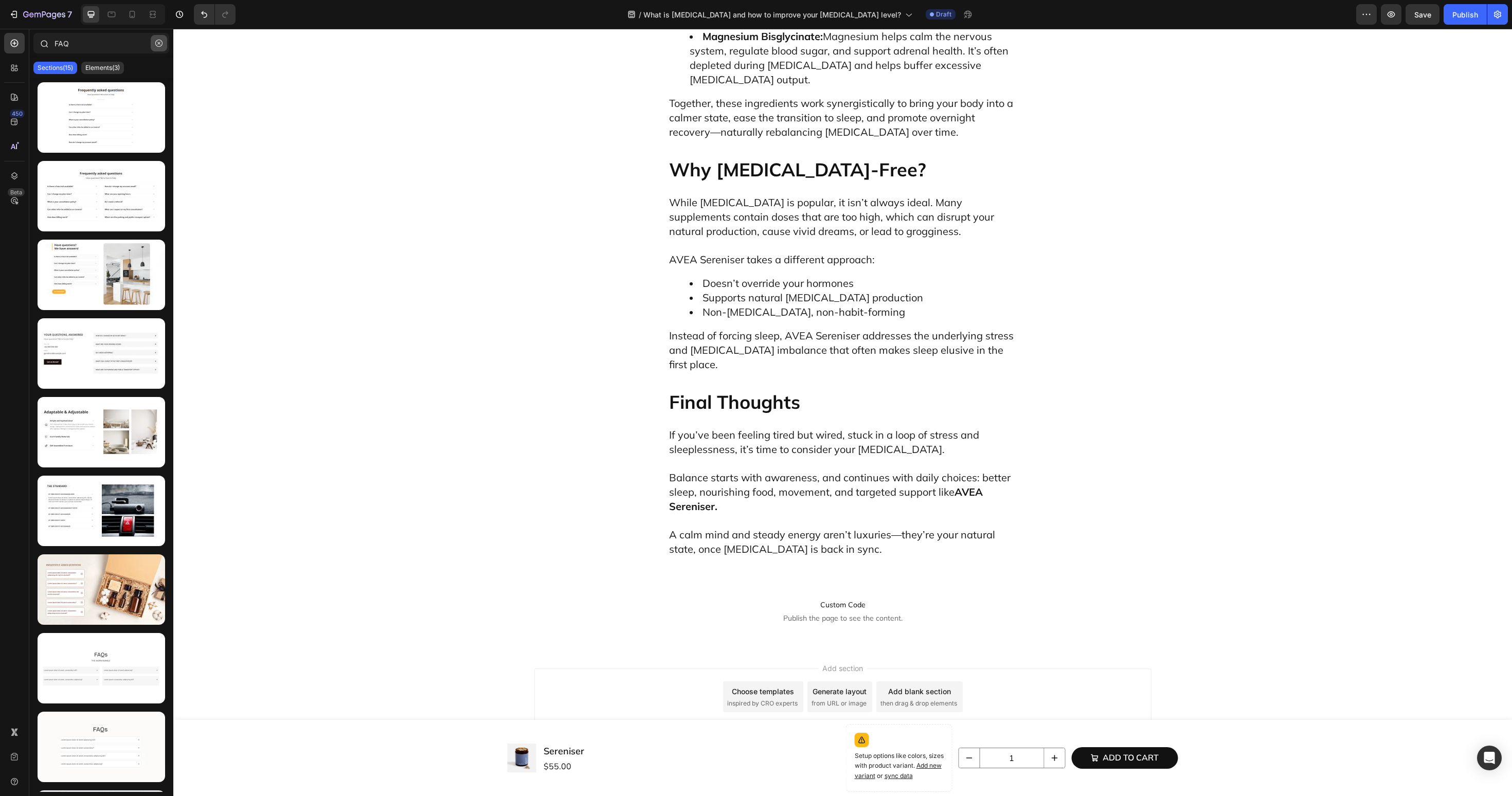
click at [151, 49] on button "button" at bounding box center [159, 43] width 17 height 17
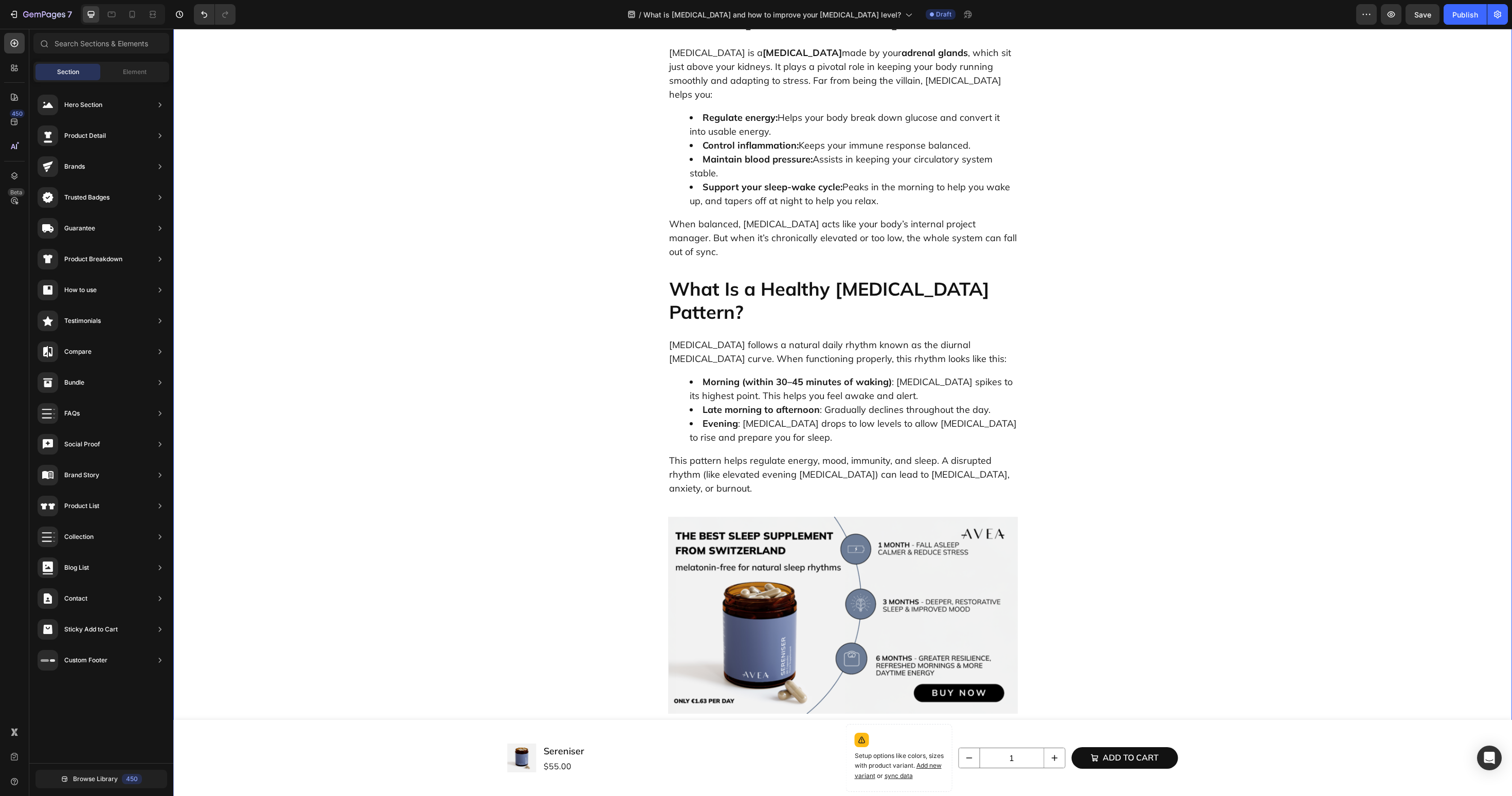
scroll to position [813, 0]
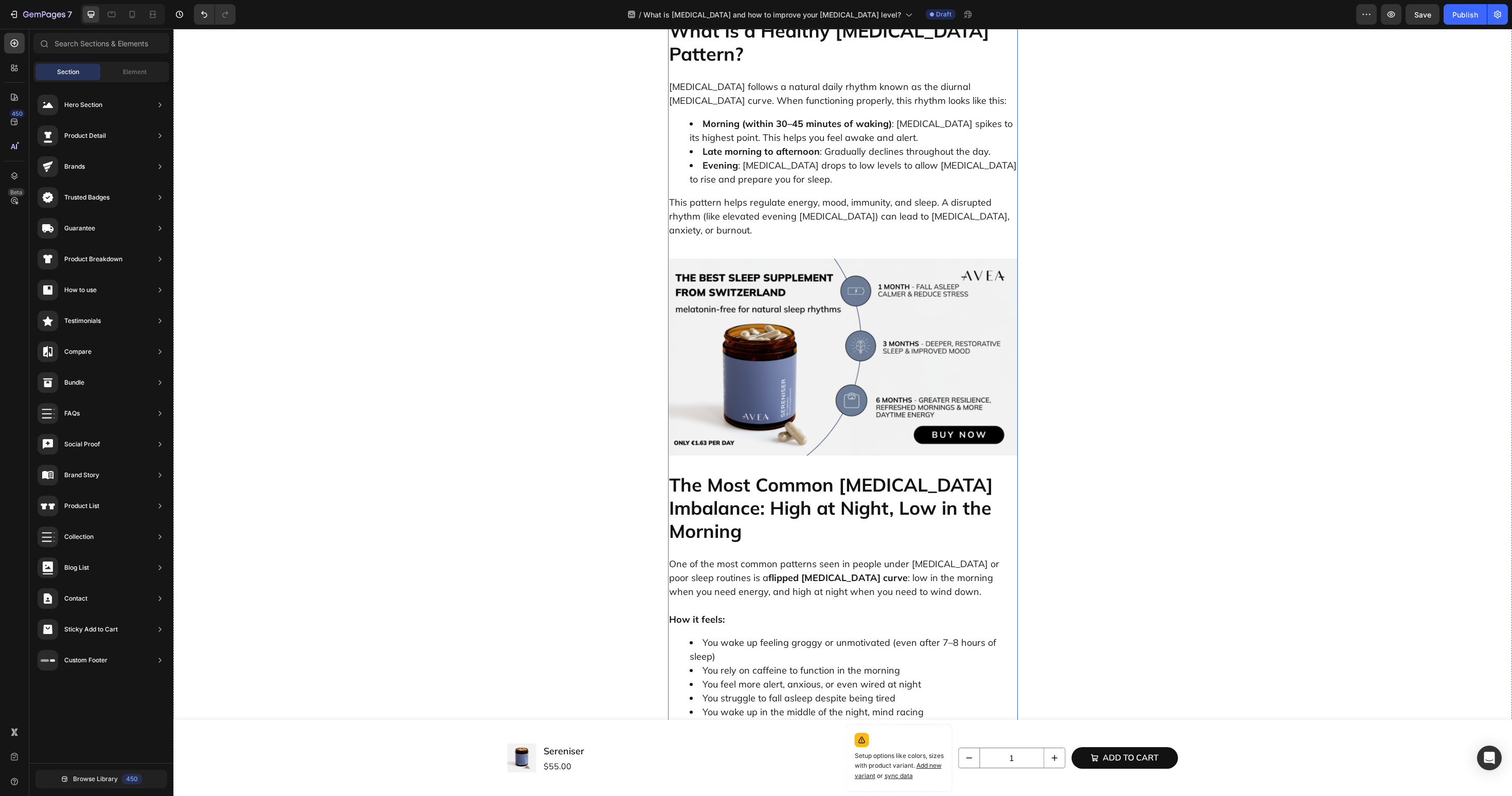
click at [711, 473] on p "The Most Common [MEDICAL_DATA] Imbalance: High at Night, Low in the Morning" at bounding box center [843, 508] width 348 height 70
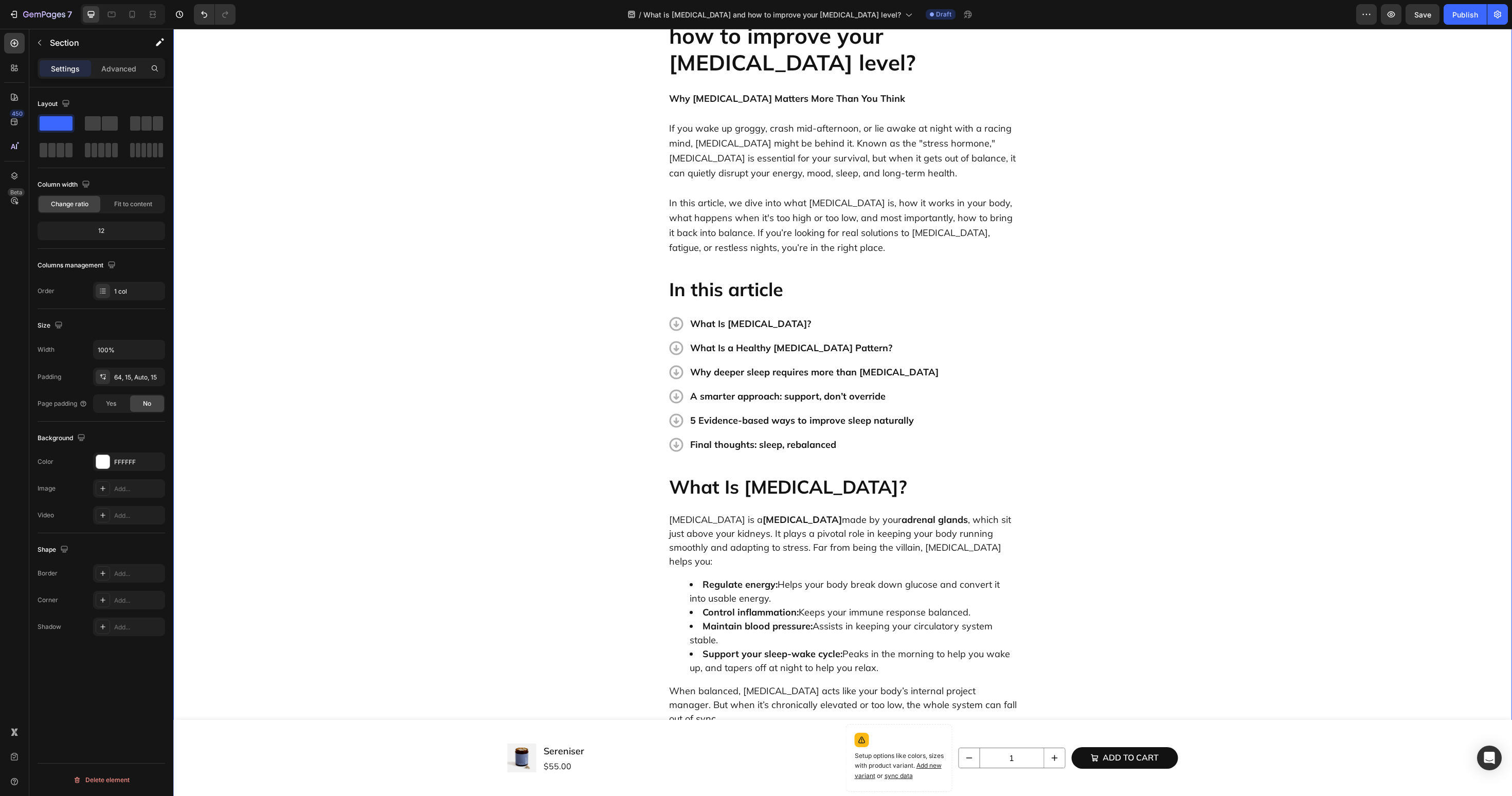
scroll to position [58, 0]
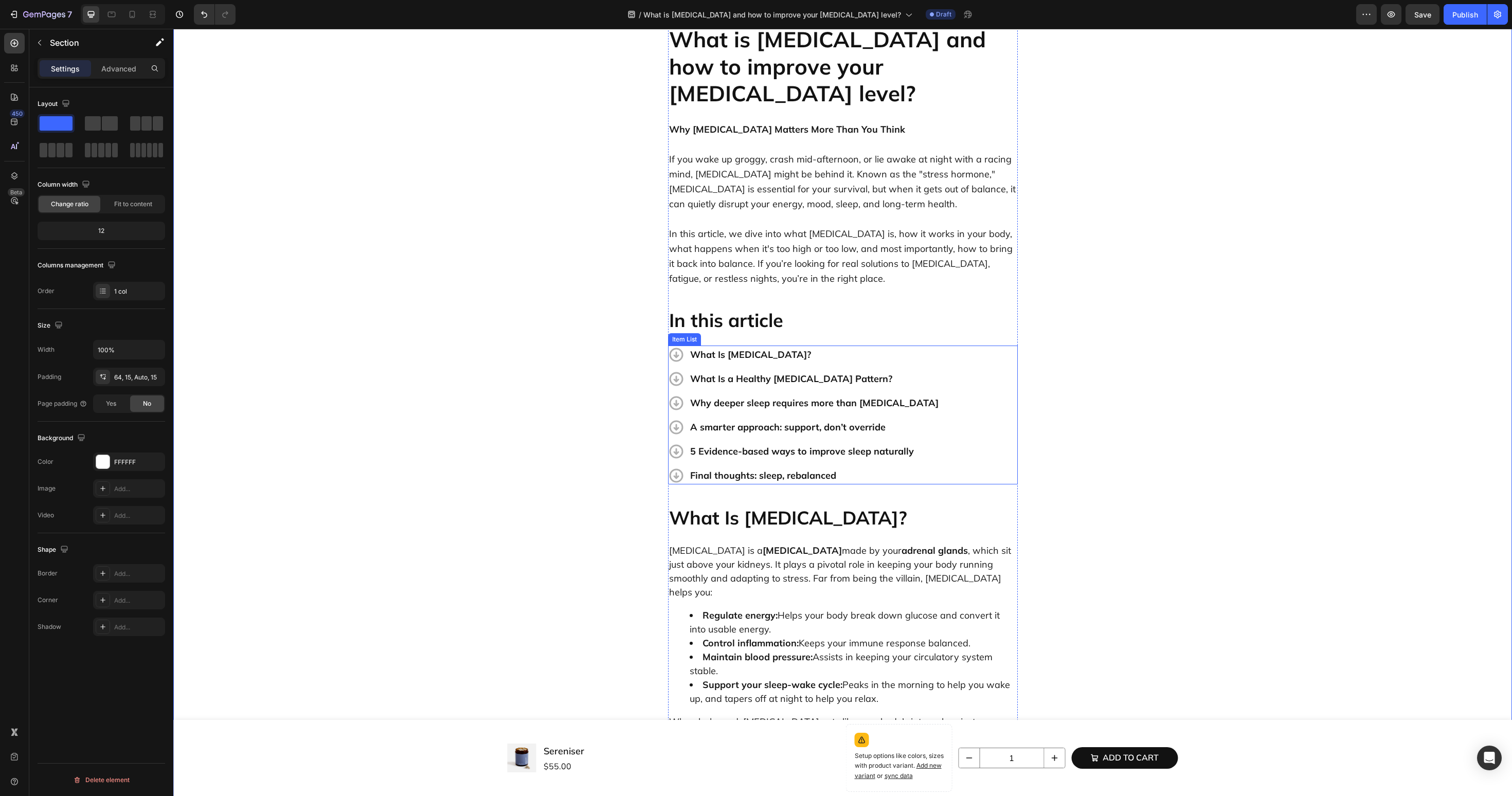
click at [797, 396] on p "Why deeper sleep requires more than melatonin" at bounding box center [814, 403] width 249 height 15
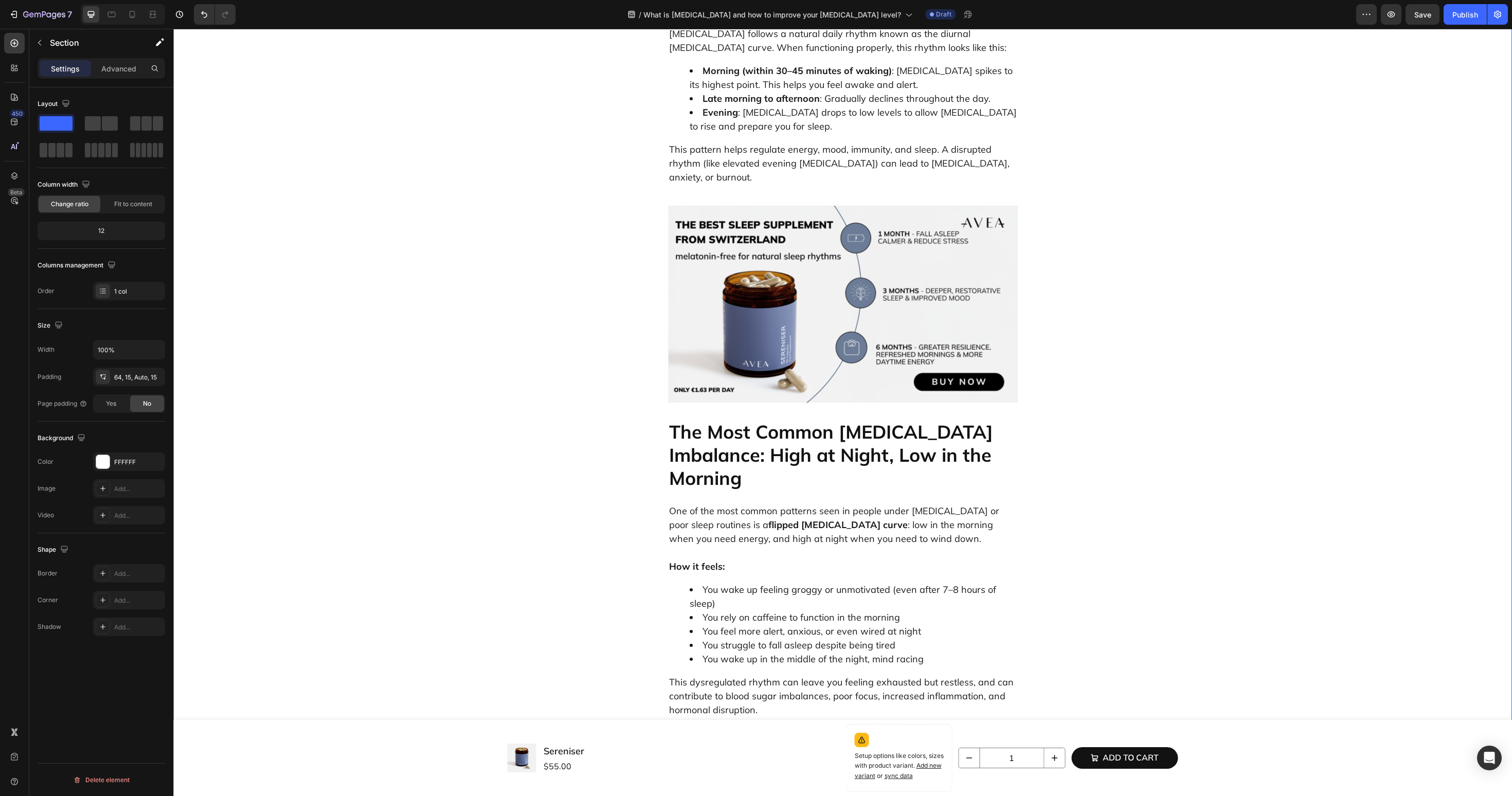
scroll to position [1101, 0]
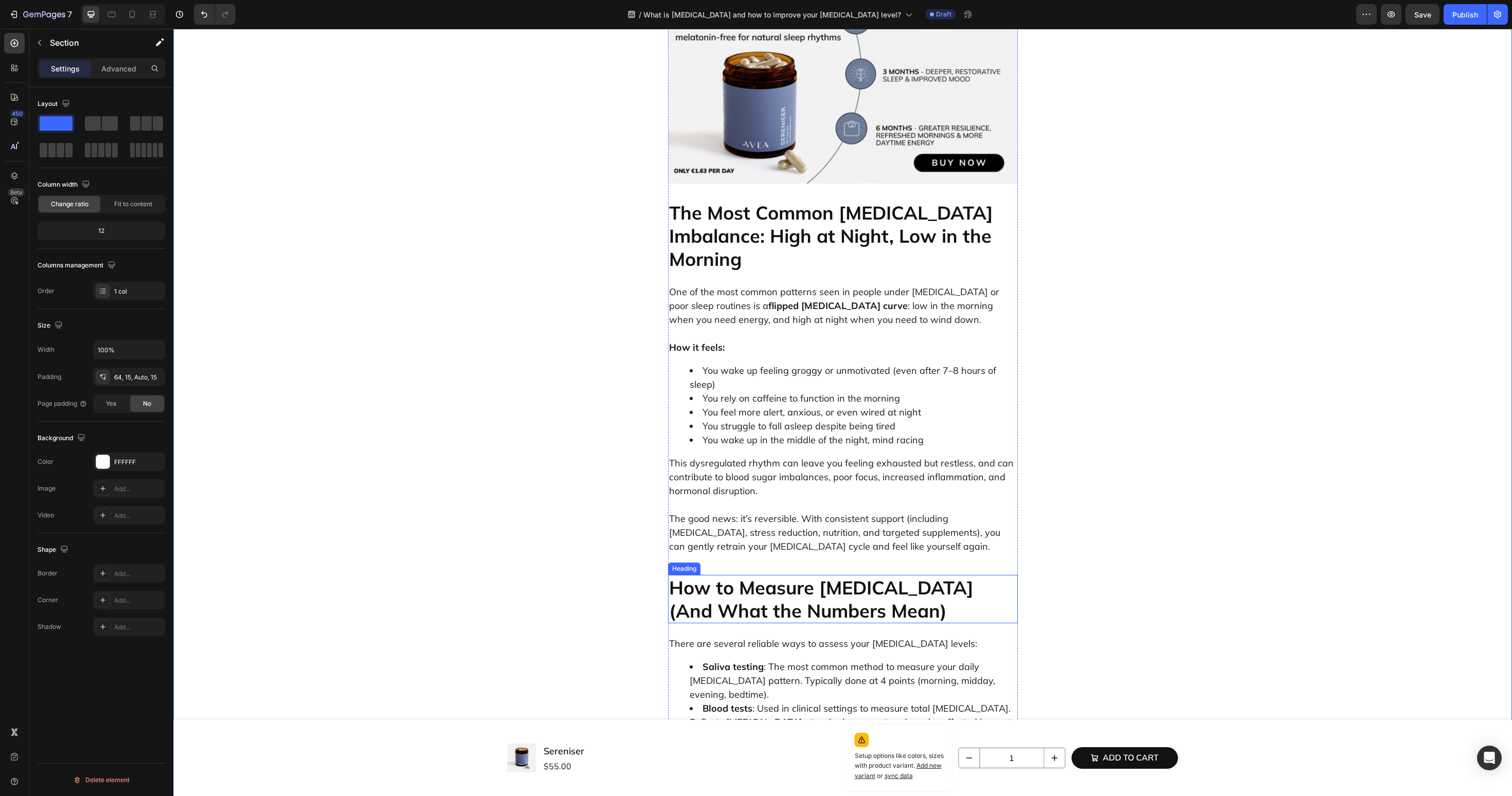
click at [743, 576] on p "How to Measure [MEDICAL_DATA] (And What the Numbers Mean)" at bounding box center [843, 599] width 348 height 46
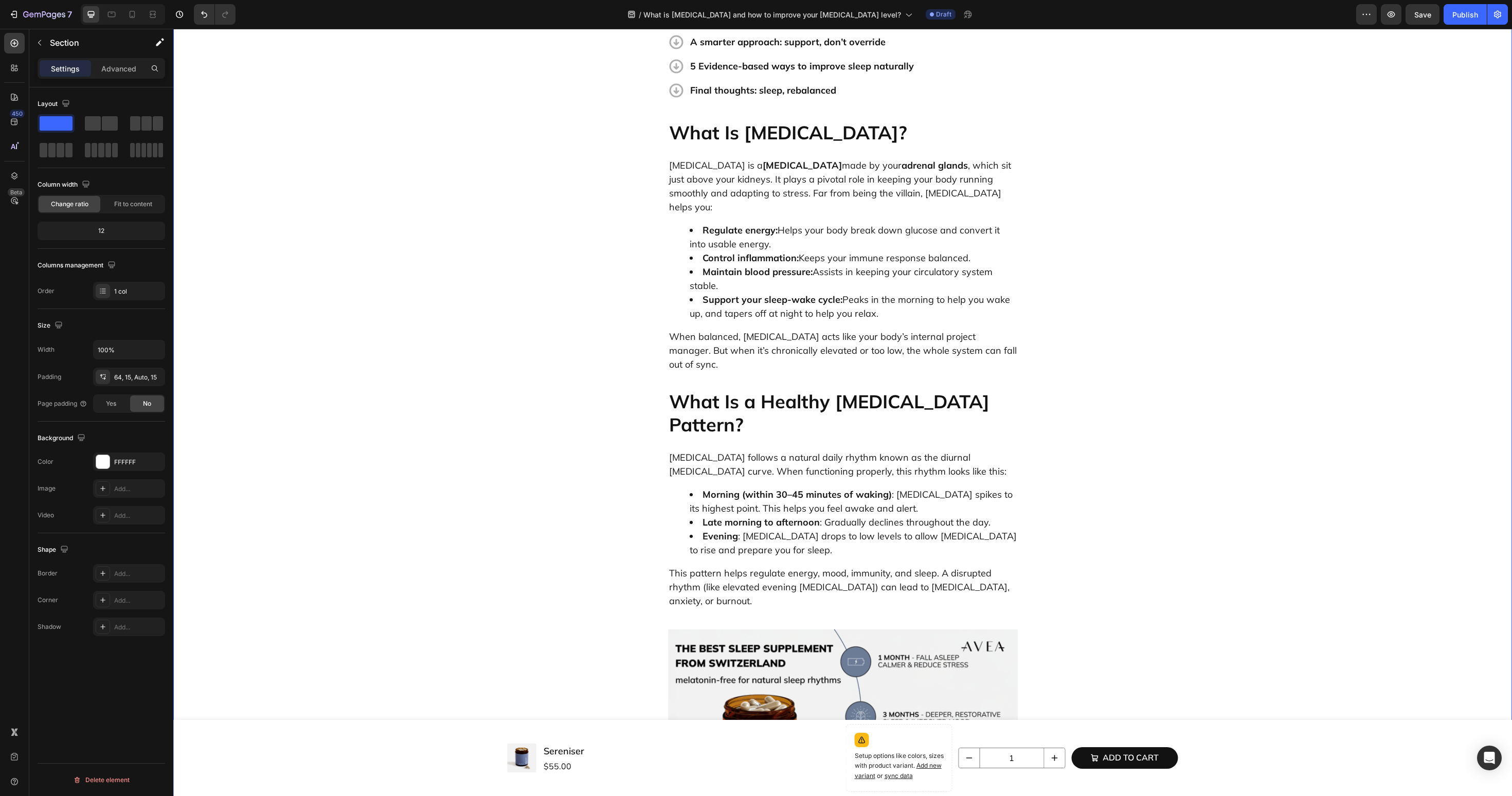
scroll to position [152, 0]
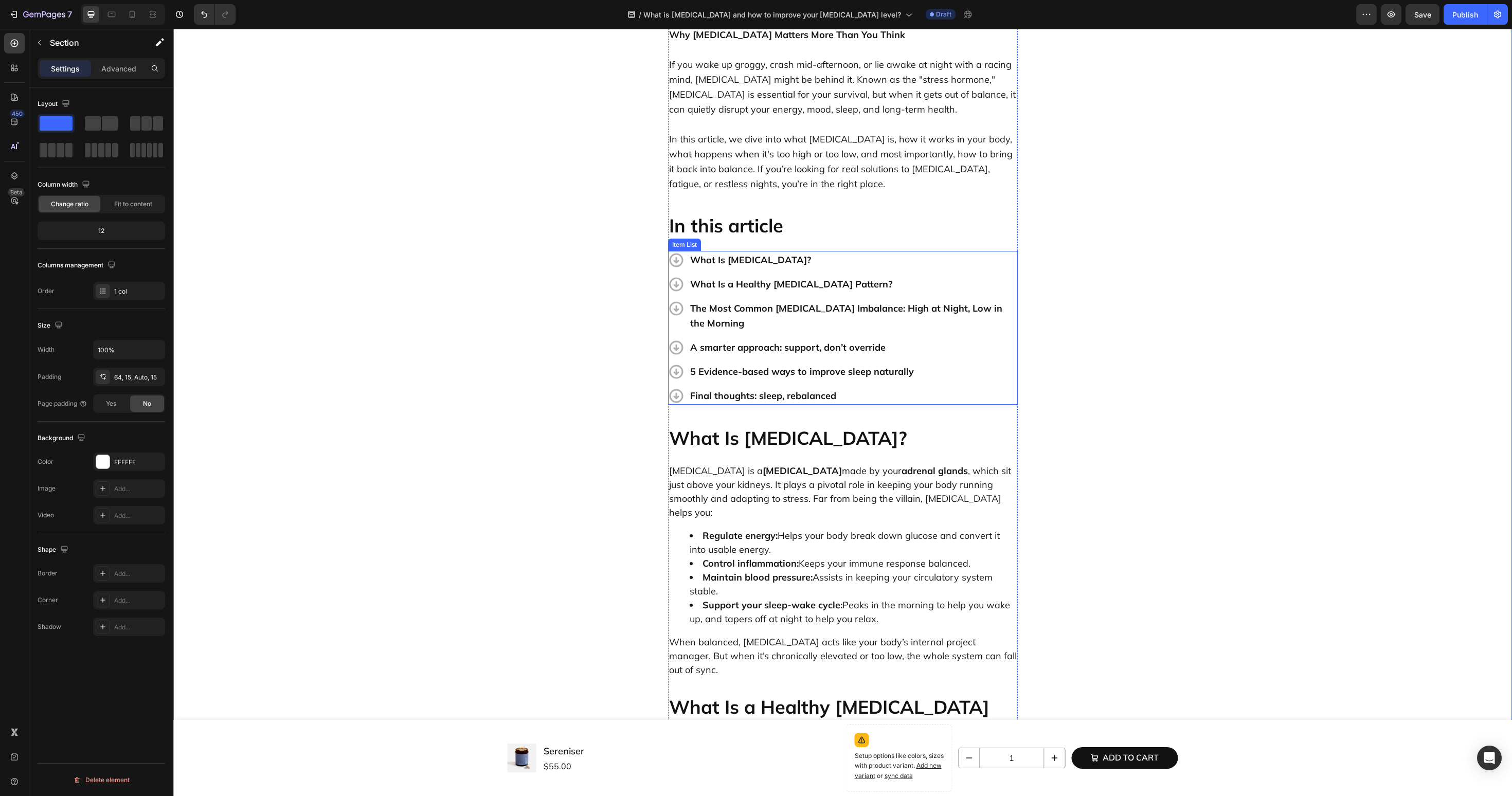
click at [742, 340] on p "A smarter approach: support, don’t override" at bounding box center [853, 347] width 326 height 15
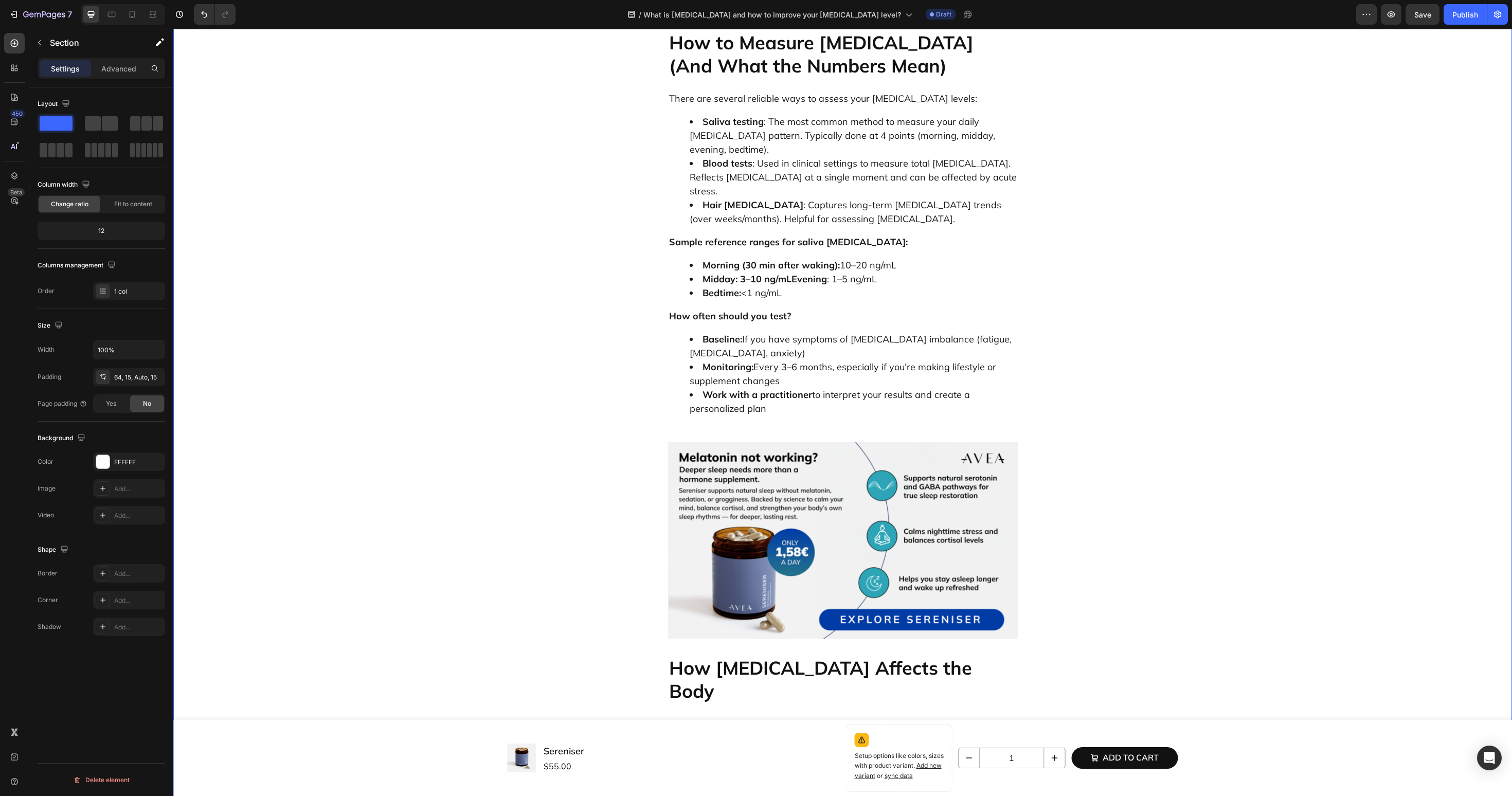
scroll to position [1833, 0]
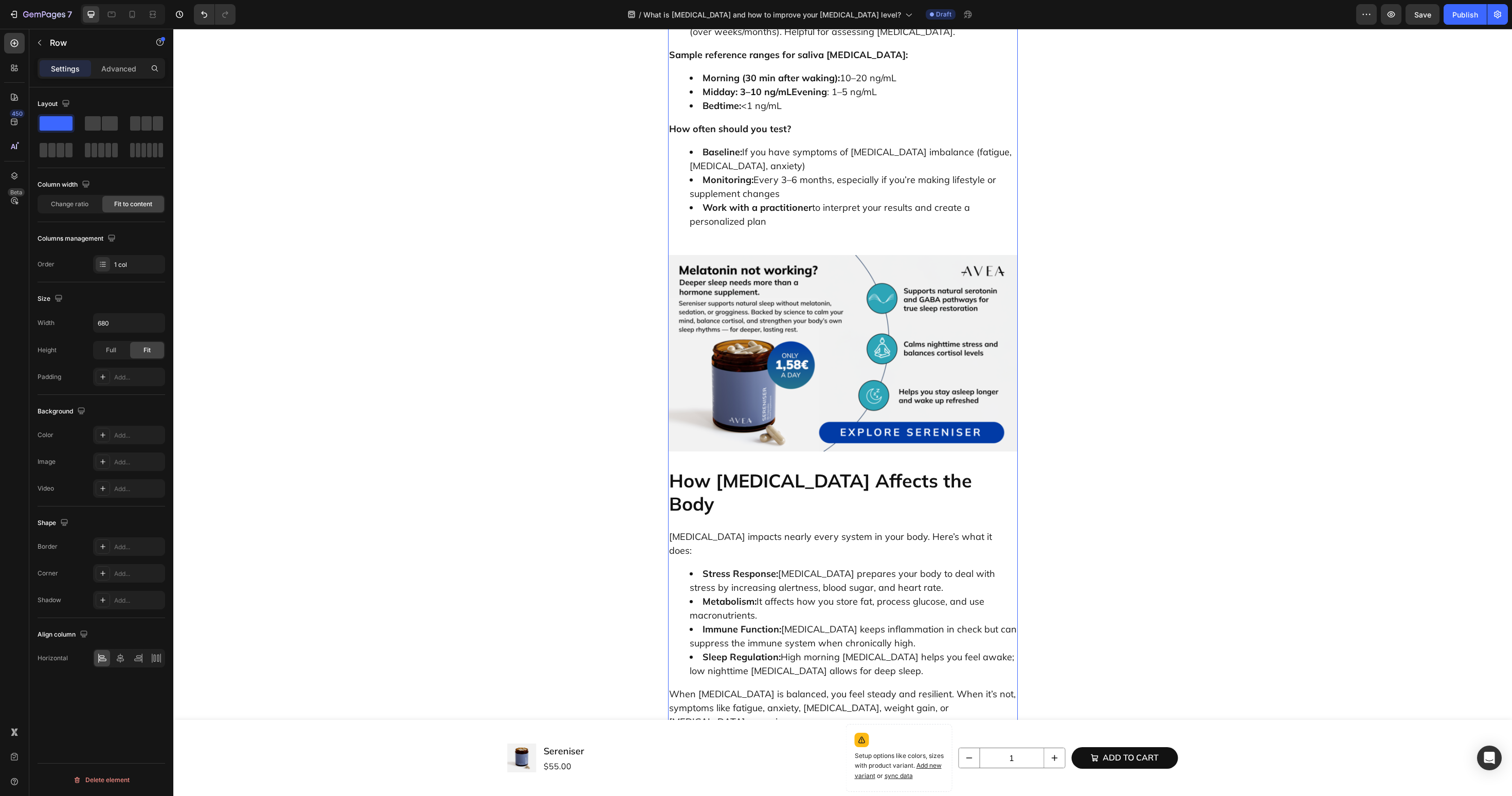
click at [829, 336] on div "What is Cortisol and how to improve your cortisol level? Heading Why Cortisol M…" at bounding box center [843, 681] width 350 height 4865
click at [851, 469] on p "How [MEDICAL_DATA] Affects the Body" at bounding box center [843, 492] width 348 height 46
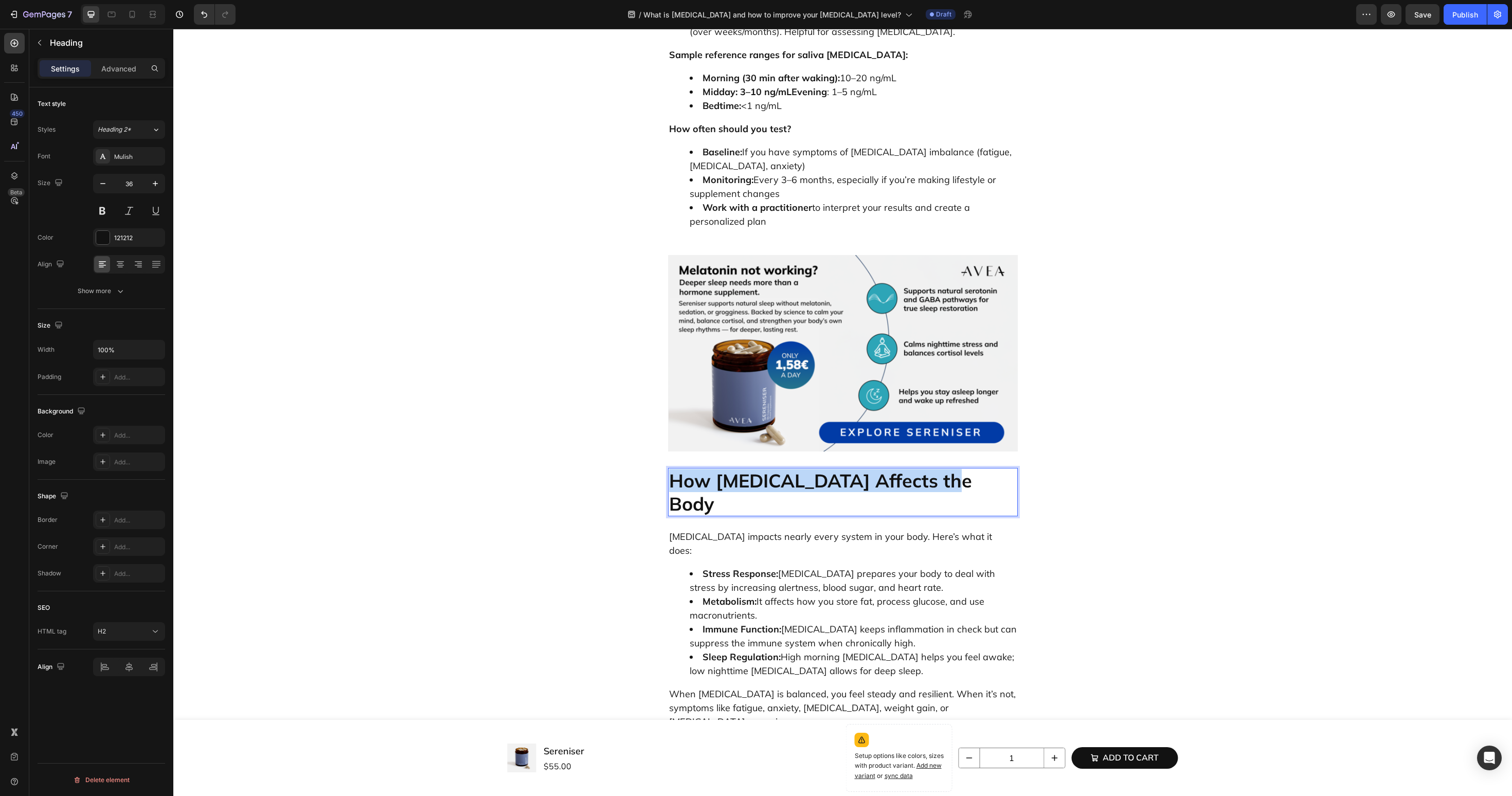
copy p "How [MEDICAL_DATA] Affects the Body"
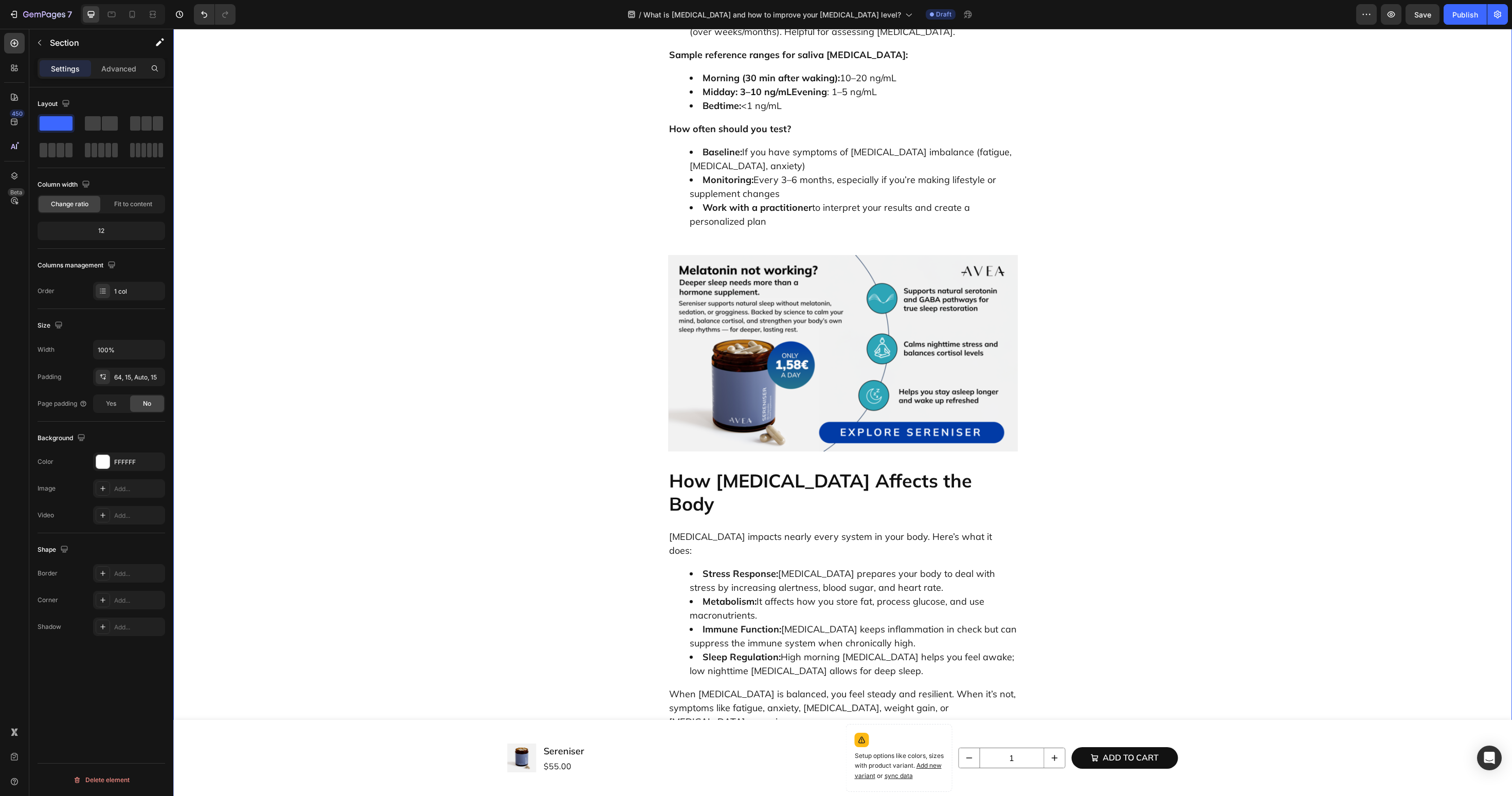
click at [528, 434] on div "What is Cortisol and how to improve your cortisol level? Heading Why Cortisol M…" at bounding box center [843, 681] width 1324 height 4865
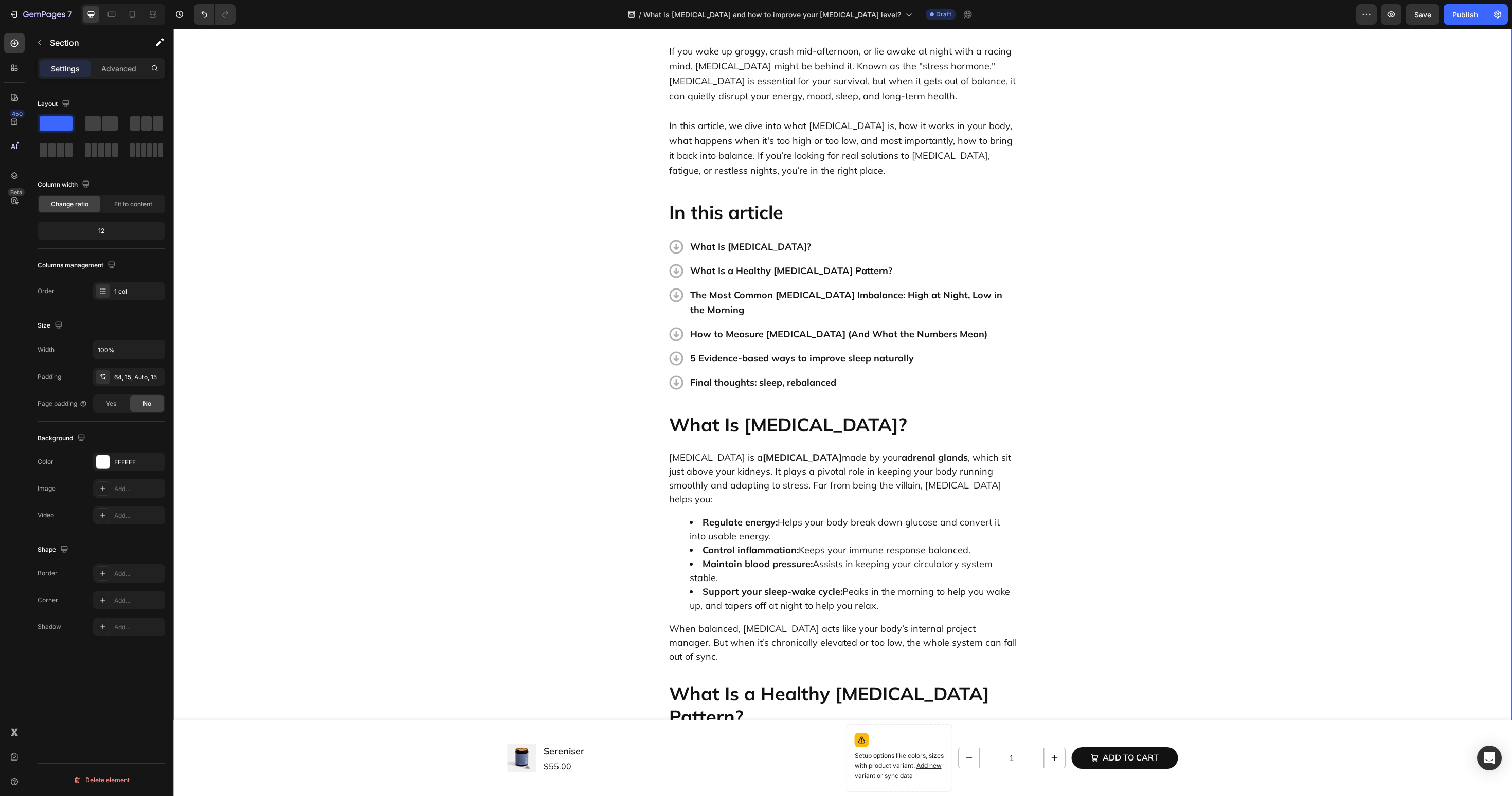
scroll to position [114, 0]
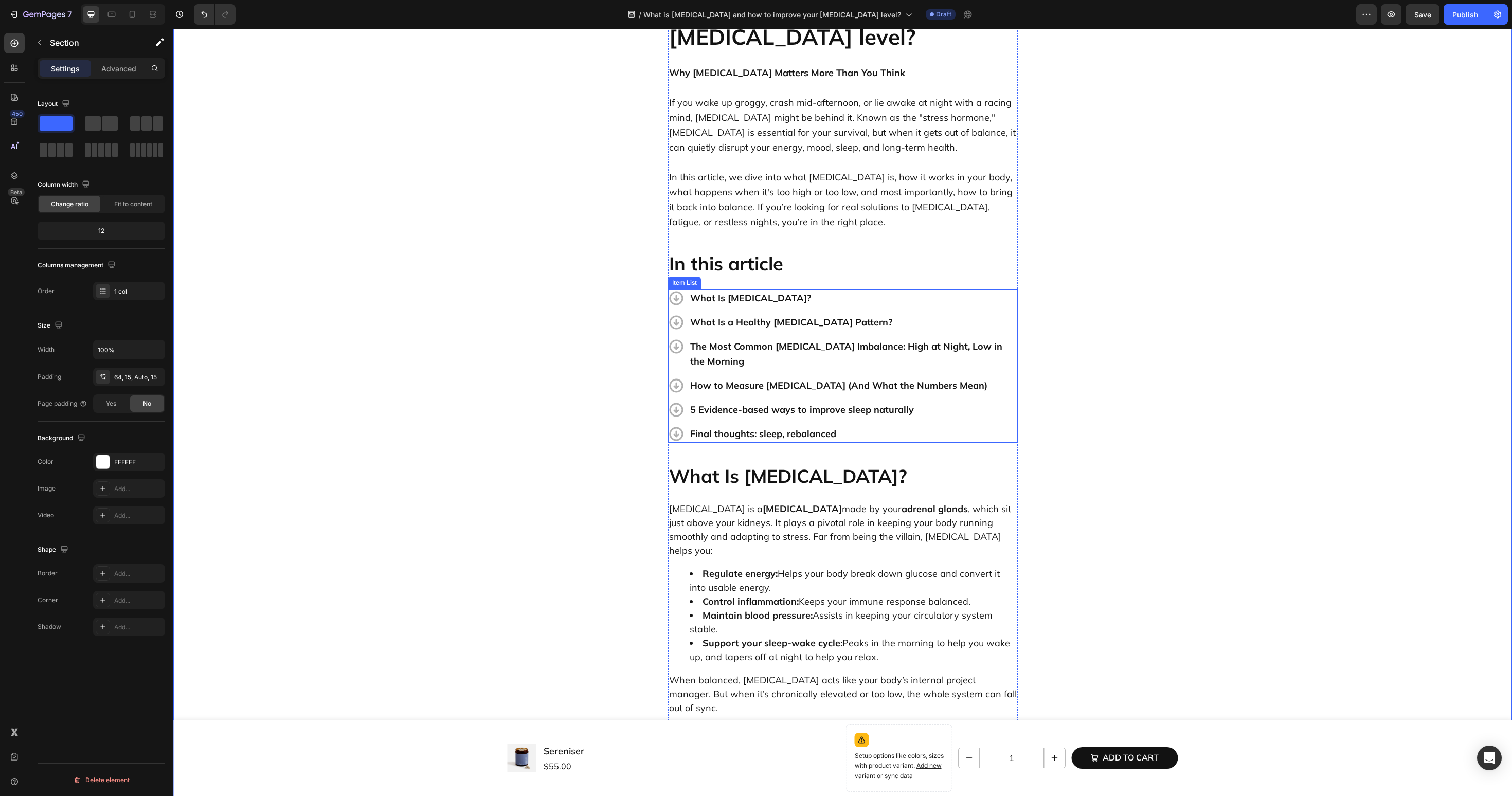
click at [773, 402] on p "5 Evidence-based ways to improve sleep naturally" at bounding box center [853, 409] width 326 height 15
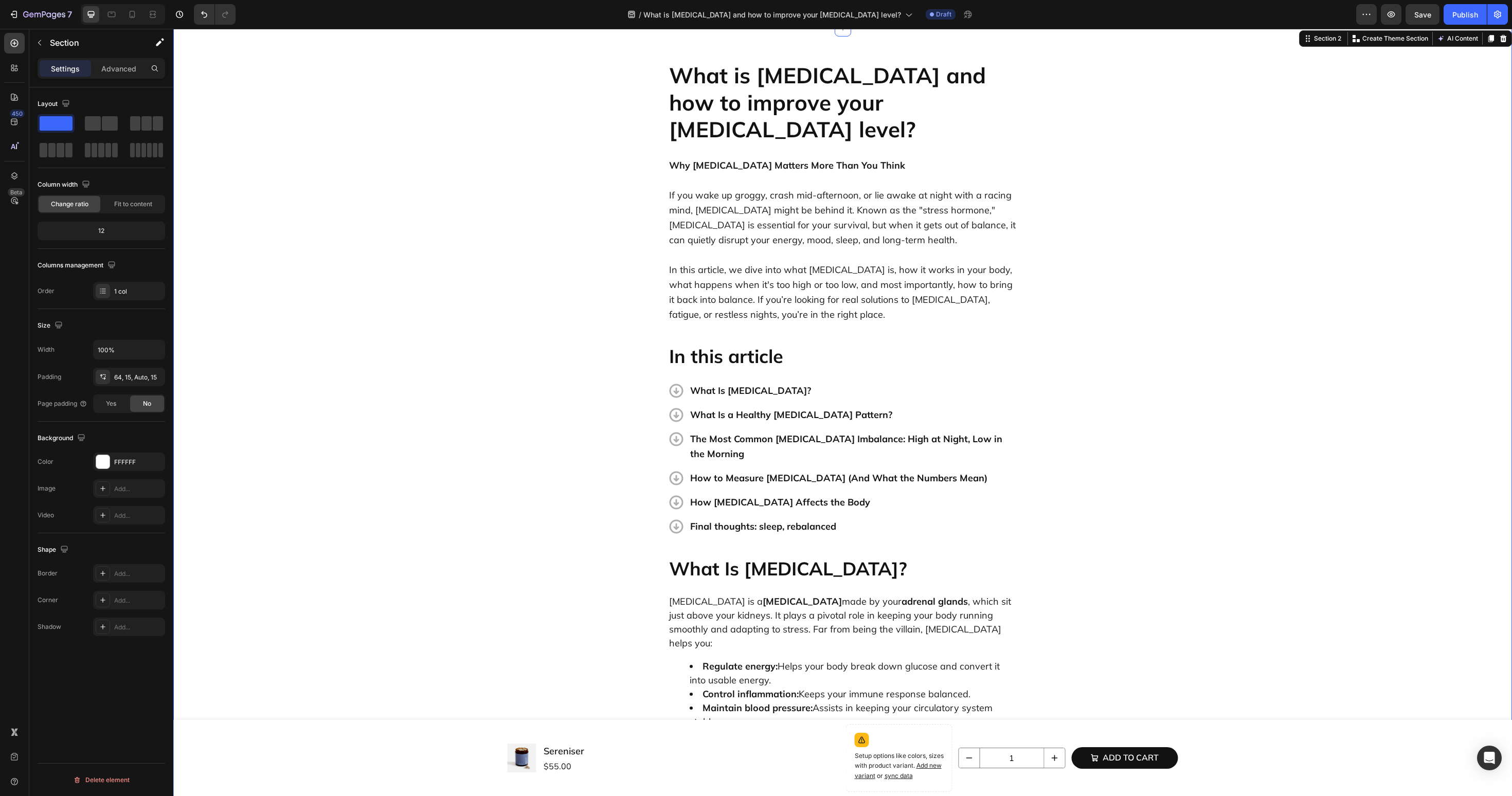
scroll to position [0, 0]
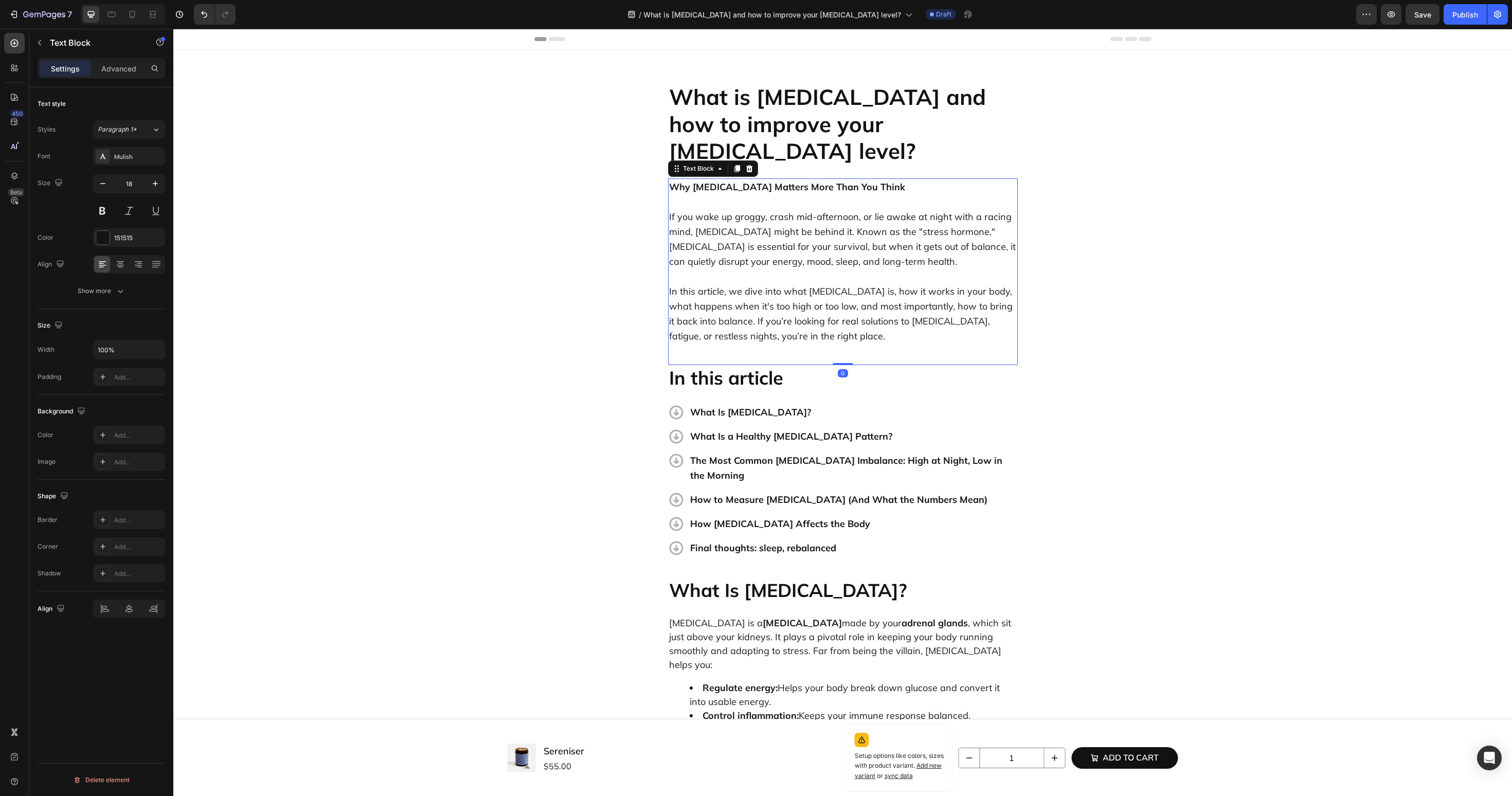
click at [727, 315] on p "In this article, we dive into what [MEDICAL_DATA] is, how it works in your body…" at bounding box center [843, 306] width 348 height 74
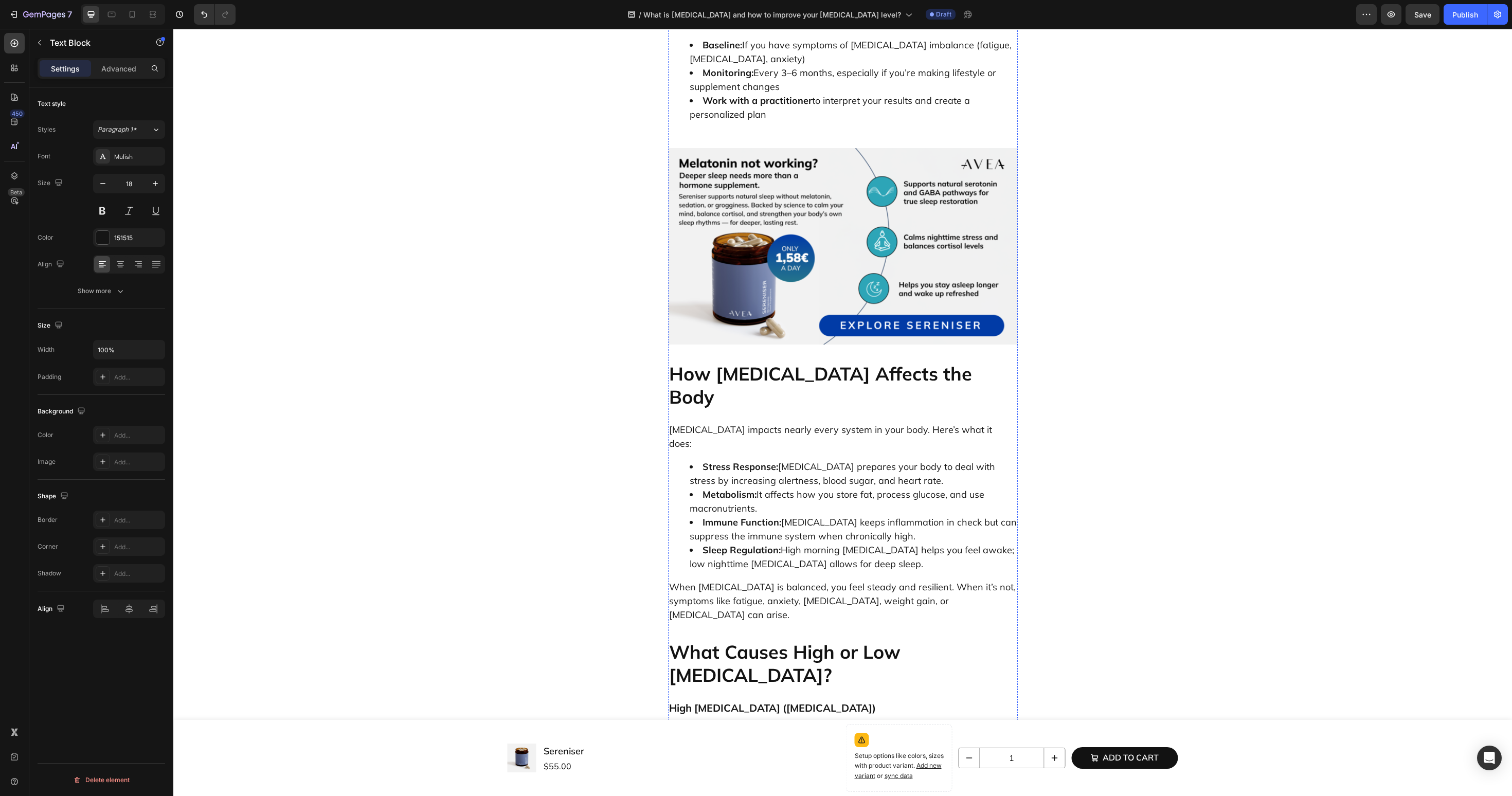
scroll to position [1943, 0]
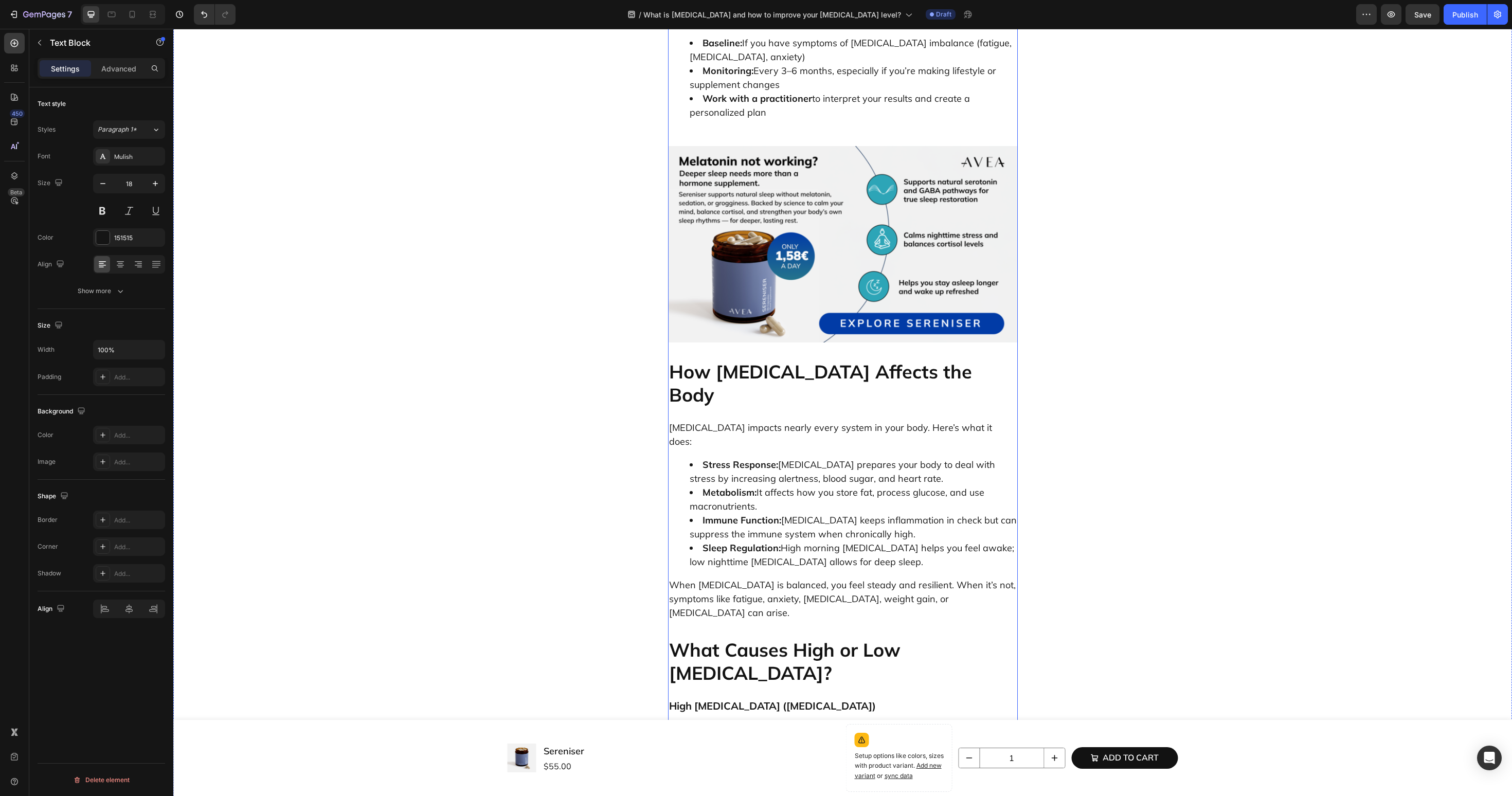
click at [710, 638] on p "What Causes High or Low [MEDICAL_DATA]?" at bounding box center [843, 661] width 348 height 46
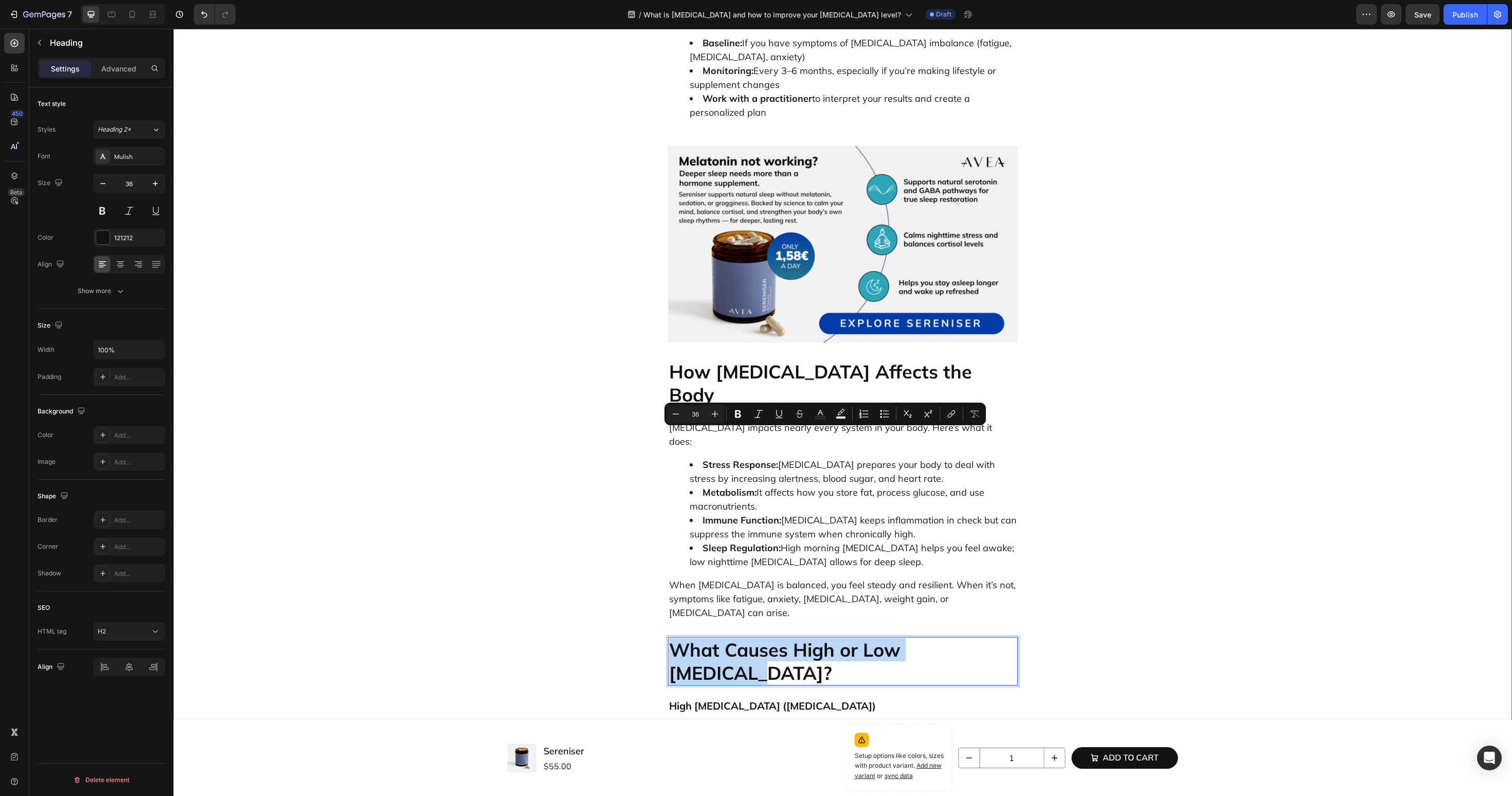
click at [534, 351] on div "What is Cortisol and how to improve your cortisol level? Heading Why Cortisol M…" at bounding box center [843, 573] width 1324 height 4865
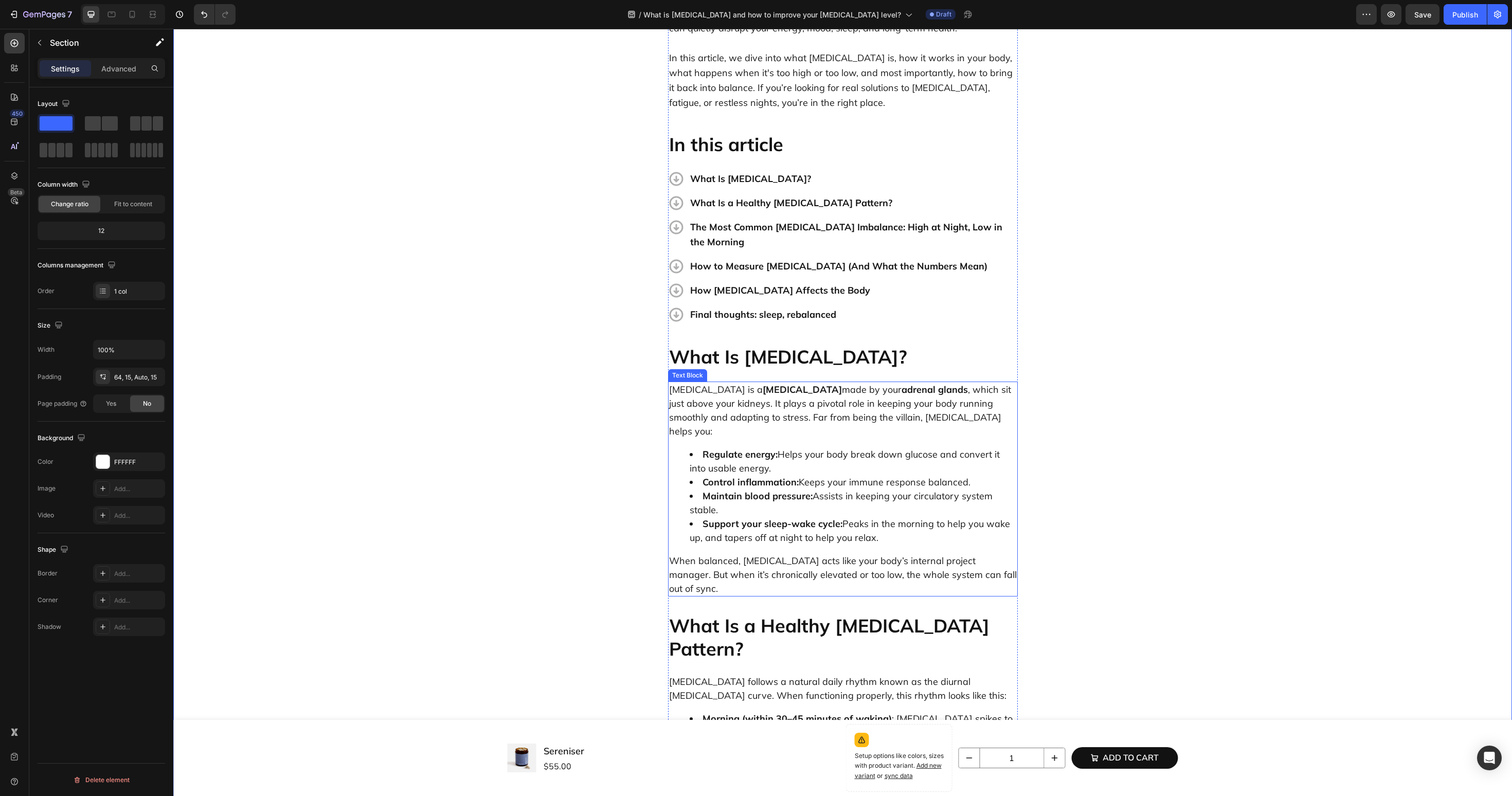
scroll to position [232, 0]
click at [770, 308] on p "Final thoughts: sleep, rebalanced" at bounding box center [853, 316] width 326 height 15
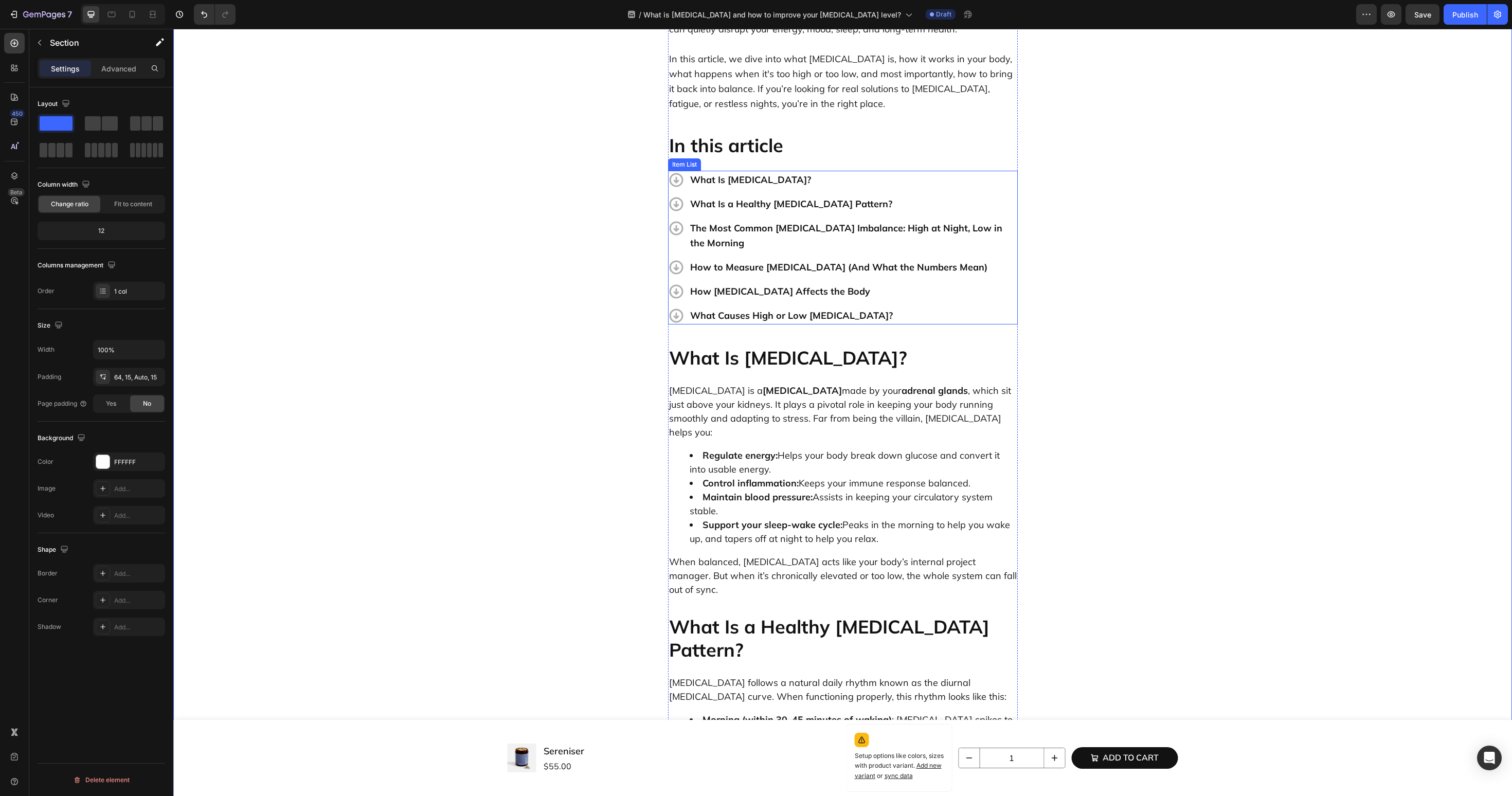
click at [834, 308] on p "What Causes High or Low [MEDICAL_DATA]?" at bounding box center [853, 316] width 326 height 15
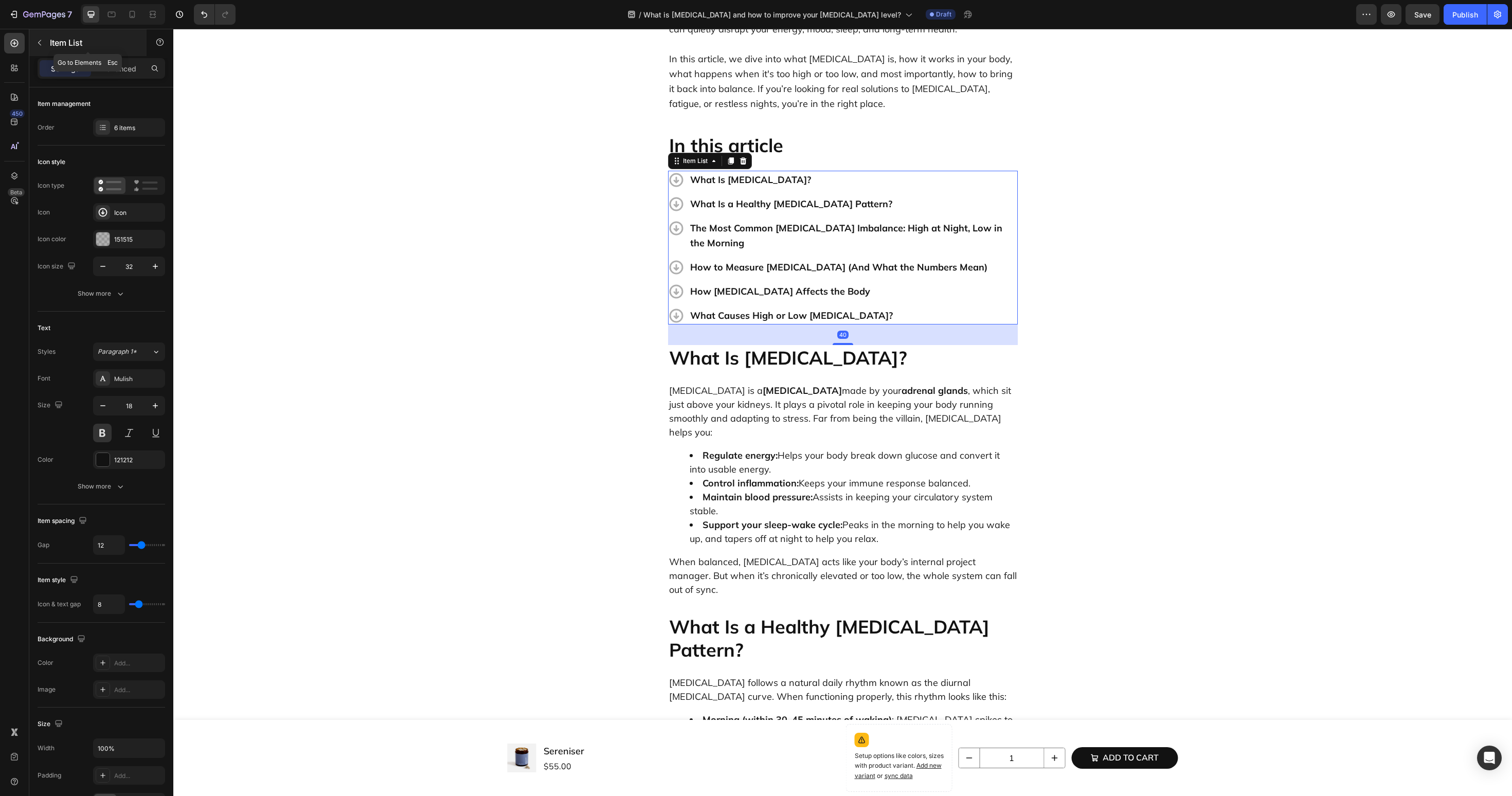
click at [43, 44] on icon "button" at bounding box center [39, 42] width 8 height 8
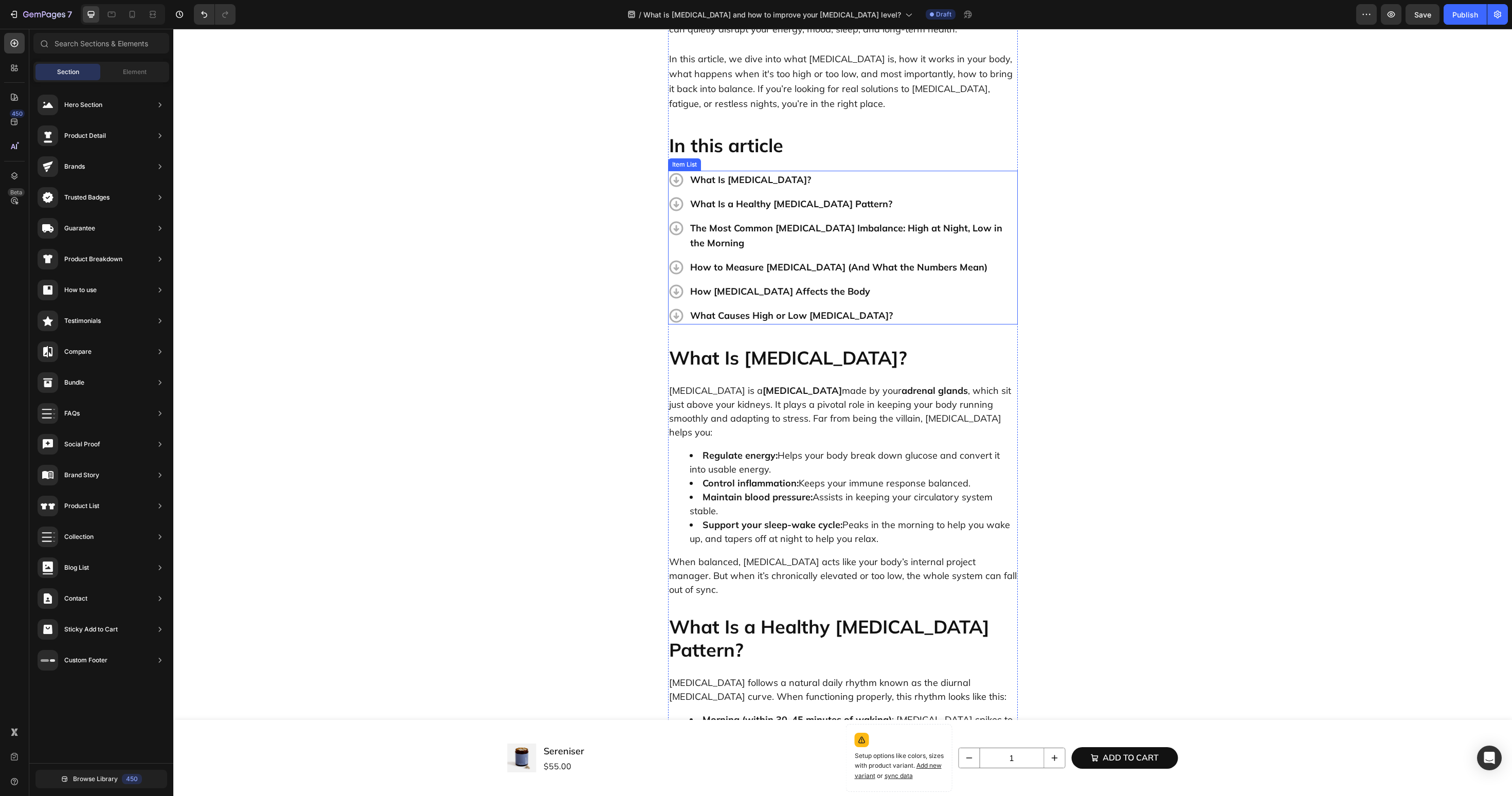
click at [854, 219] on div "The Most Common [MEDICAL_DATA] Imbalance: High at Night, Low in the Morning" at bounding box center [853, 236] width 330 height 33
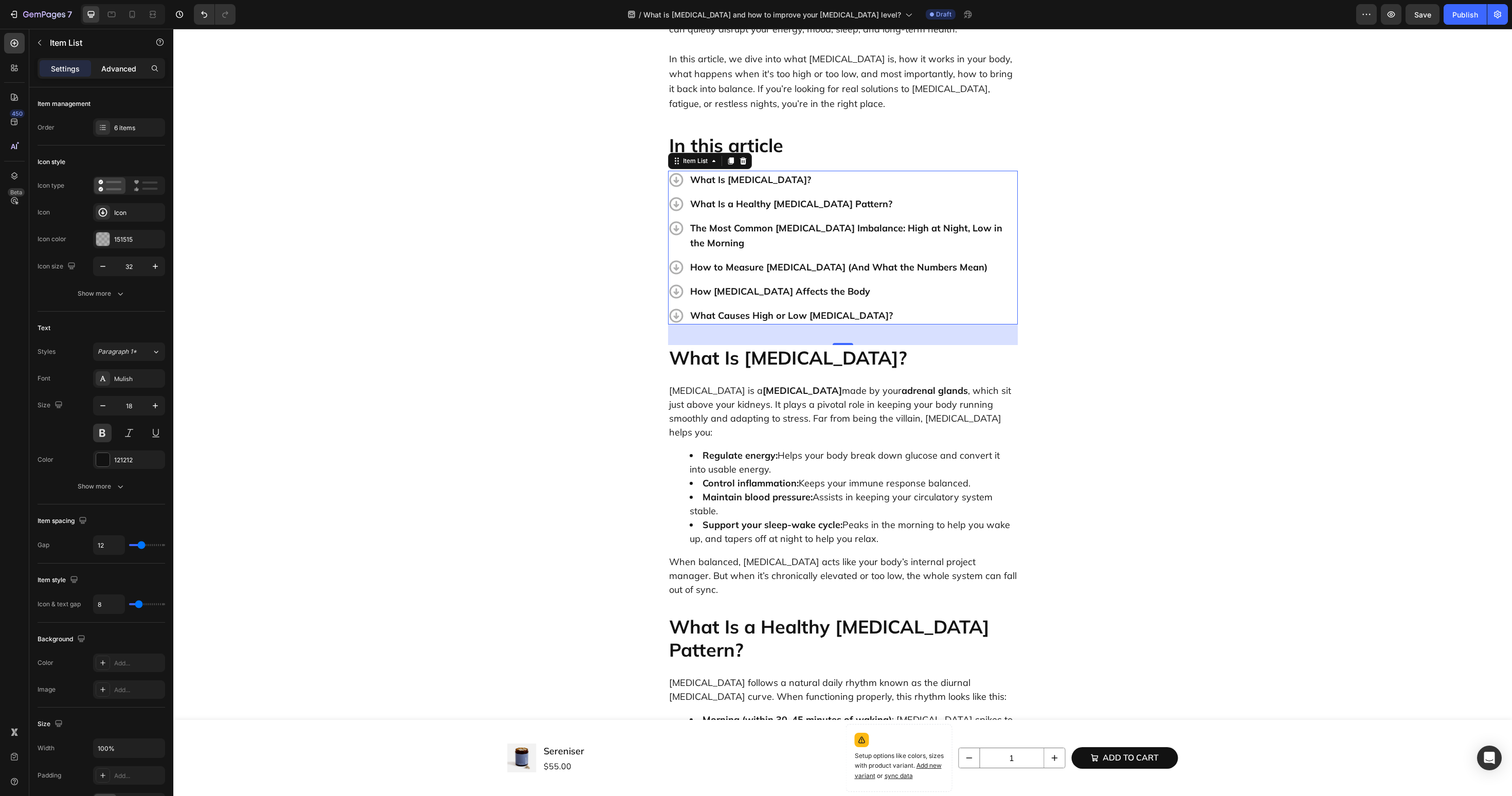
click at [122, 70] on p "Advanced" at bounding box center [118, 69] width 35 height 11
type input "100%"
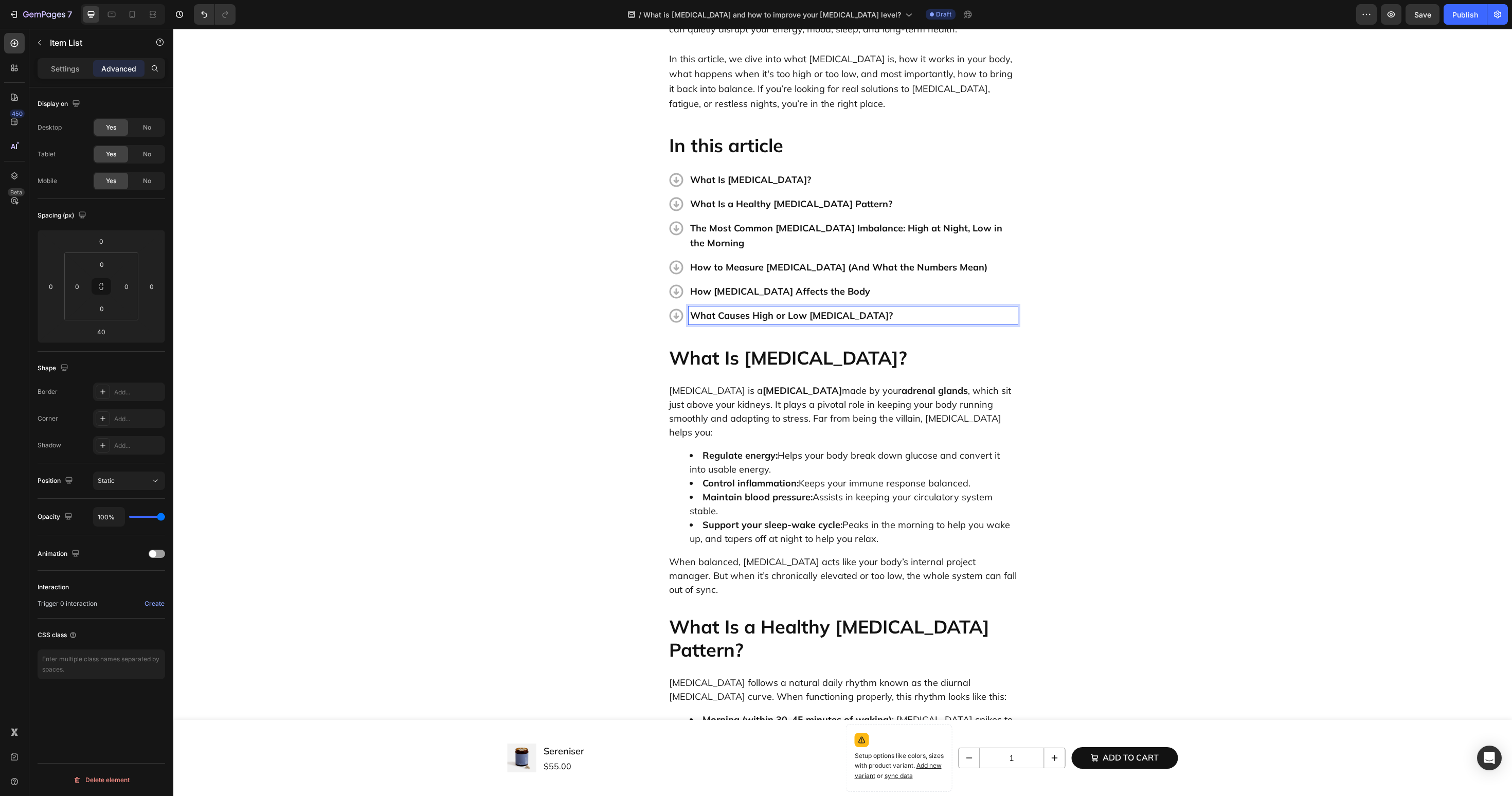
click at [767, 308] on p "What Causes High or Low [MEDICAL_DATA]?" at bounding box center [853, 316] width 326 height 15
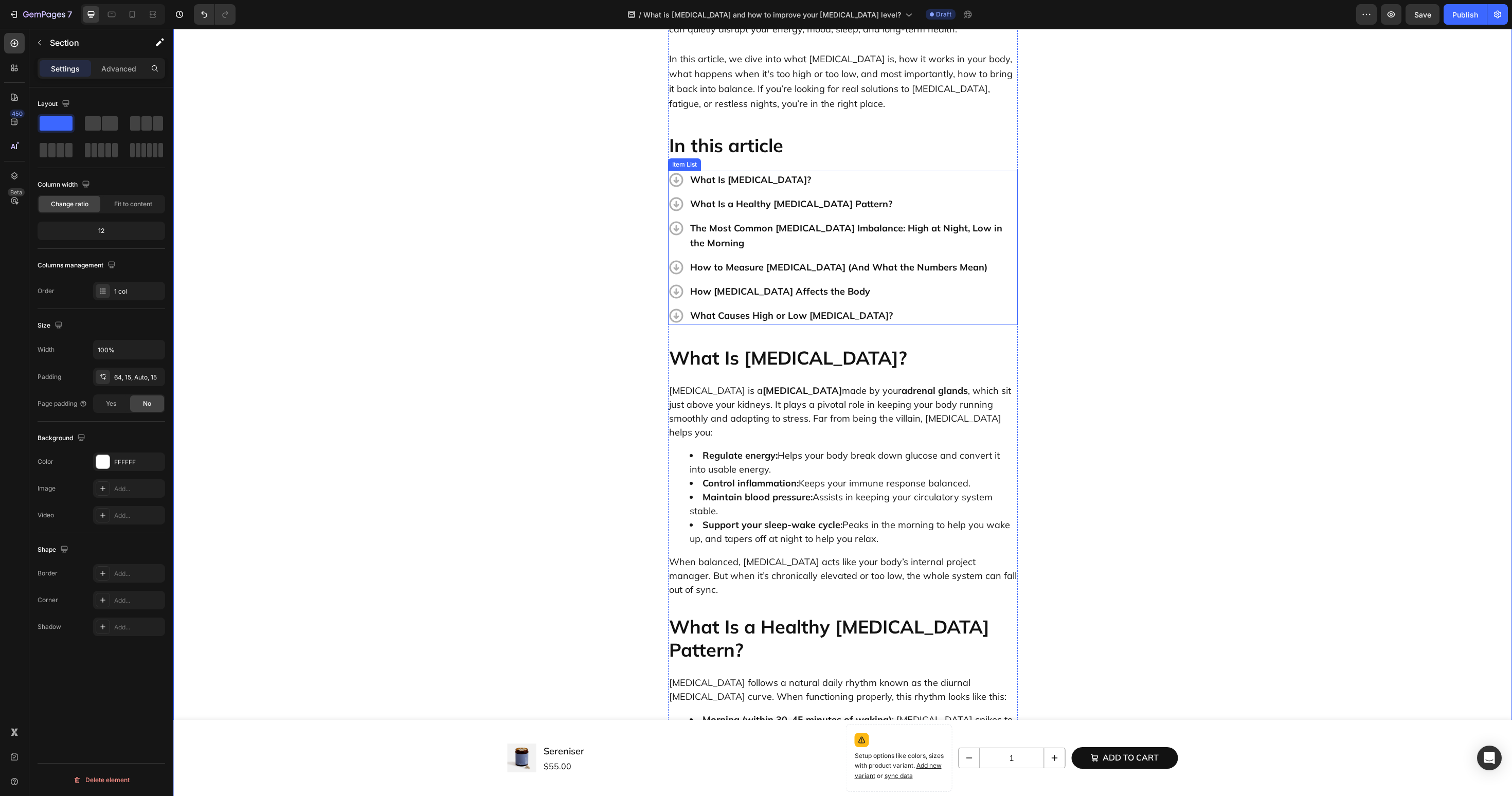
click at [848, 308] on p "What Causes High or Low [MEDICAL_DATA]?" at bounding box center [853, 316] width 326 height 15
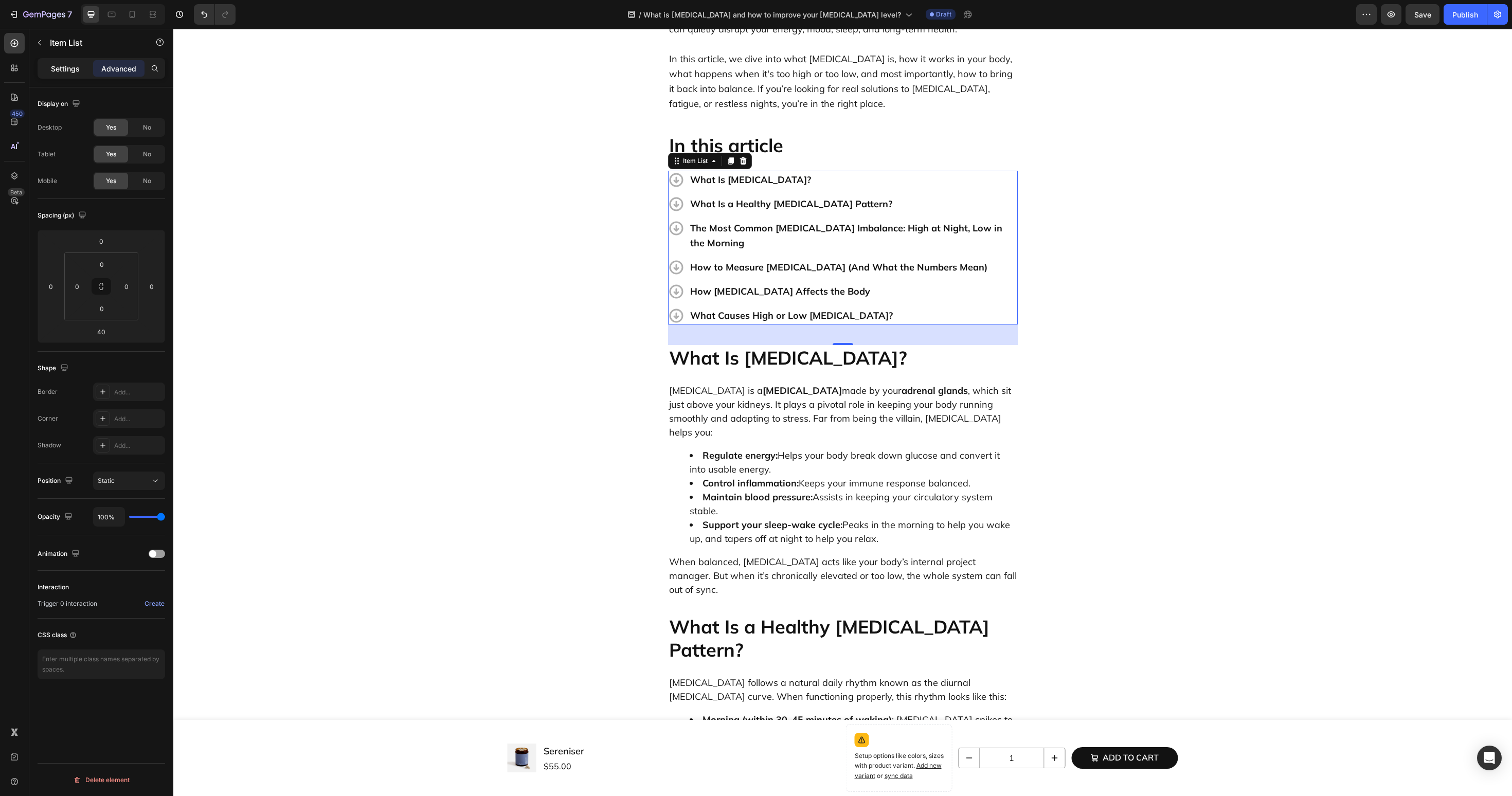
click at [71, 63] on p "Settings" at bounding box center [64, 69] width 28 height 11
type input "8"
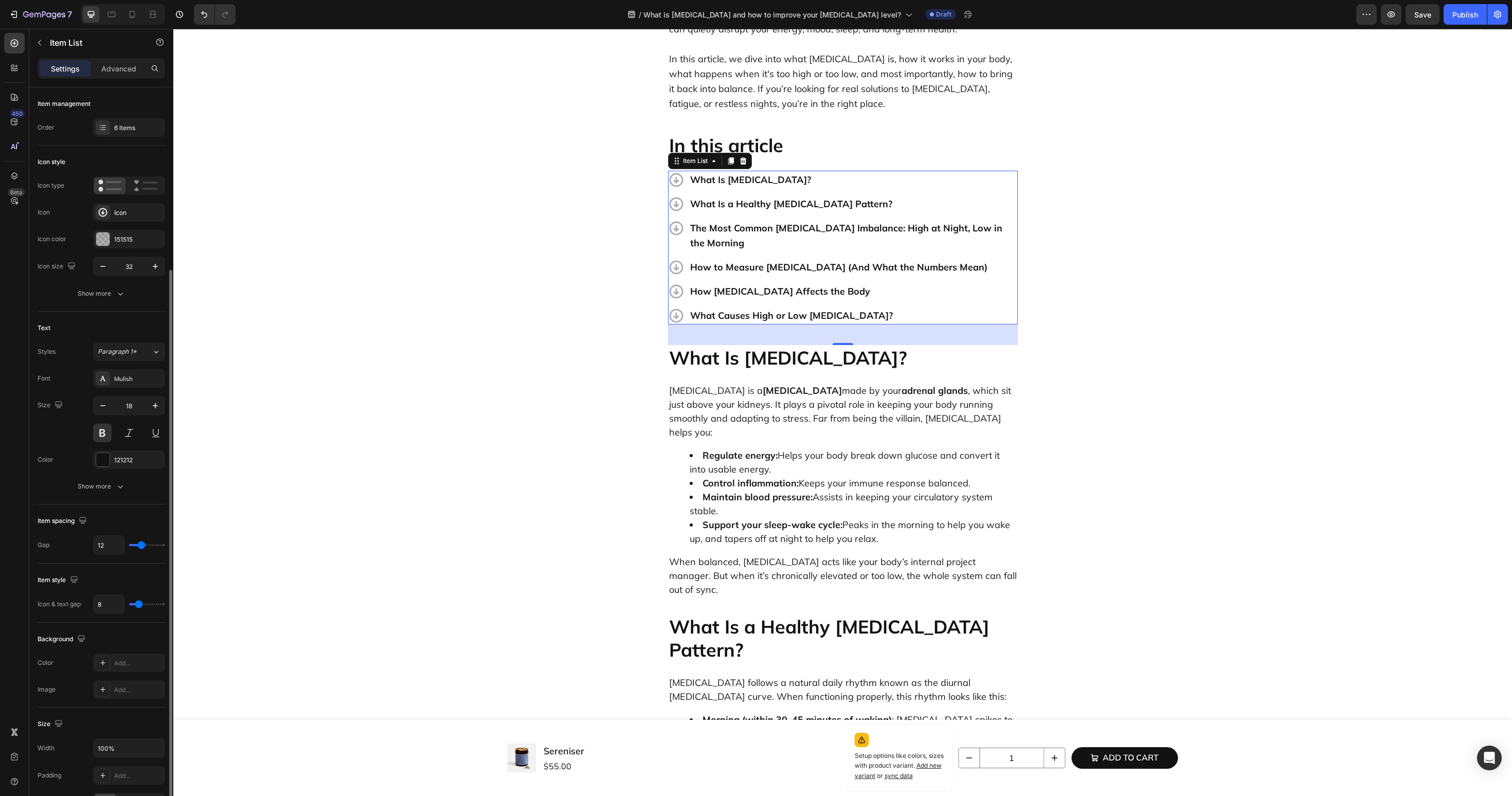
scroll to position [212, 0]
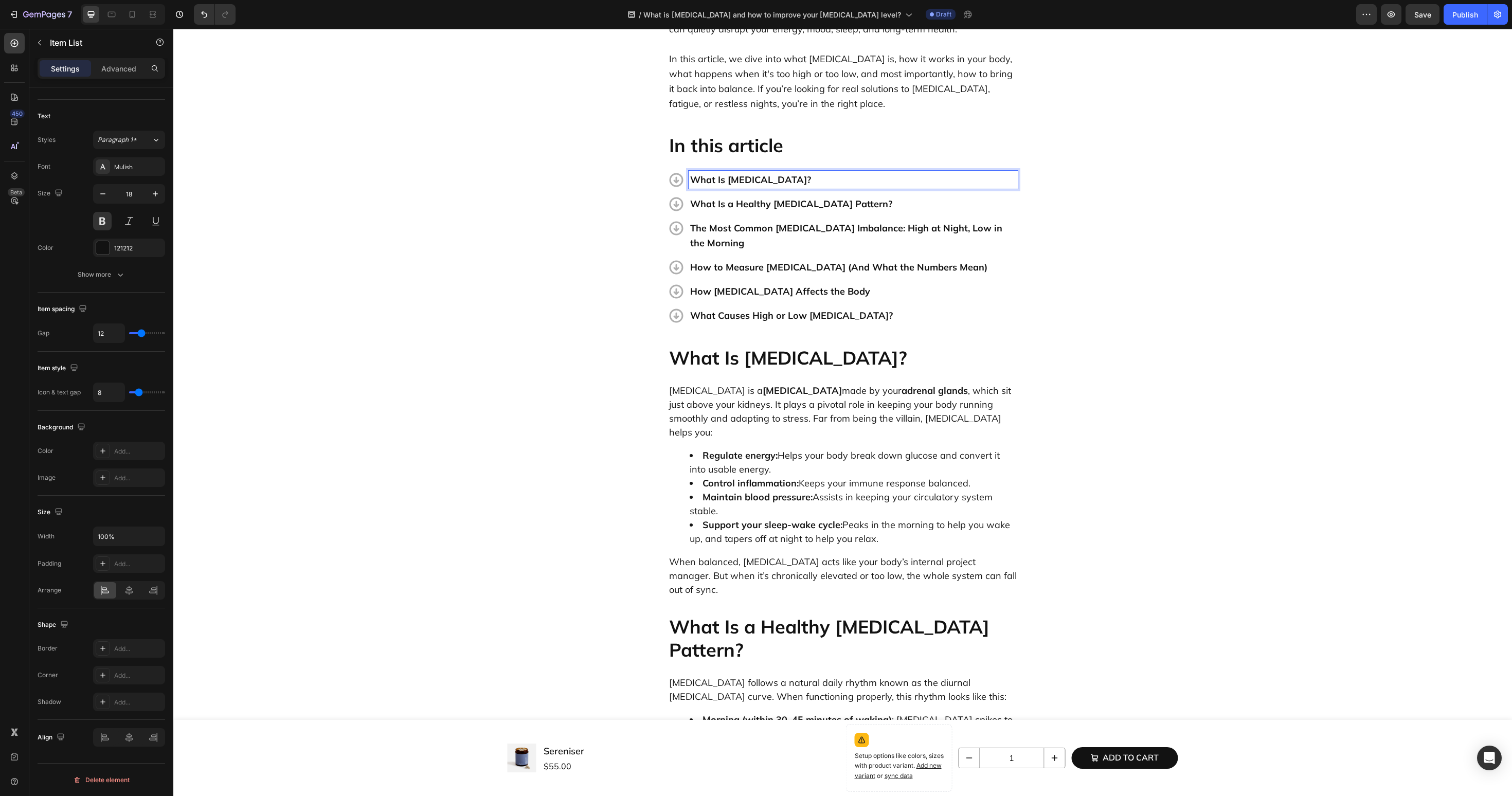
click at [673, 172] on icon at bounding box center [677, 180] width 17 height 17
click at [718, 173] on p "What Is [MEDICAL_DATA]?" at bounding box center [853, 180] width 326 height 15
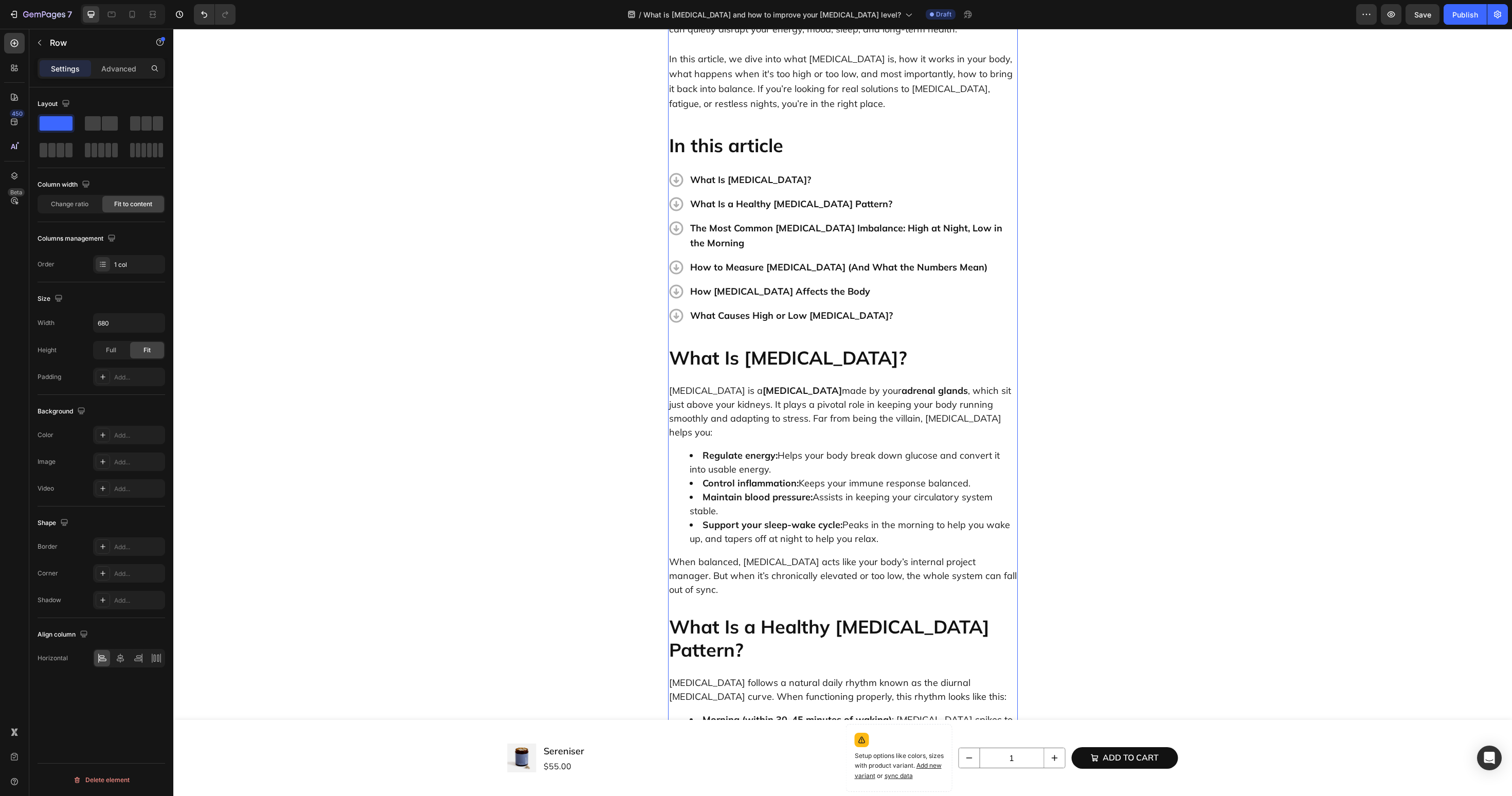
click at [725, 196] on p "What Is a Healthy [MEDICAL_DATA] Pattern?" at bounding box center [853, 204] width 326 height 15
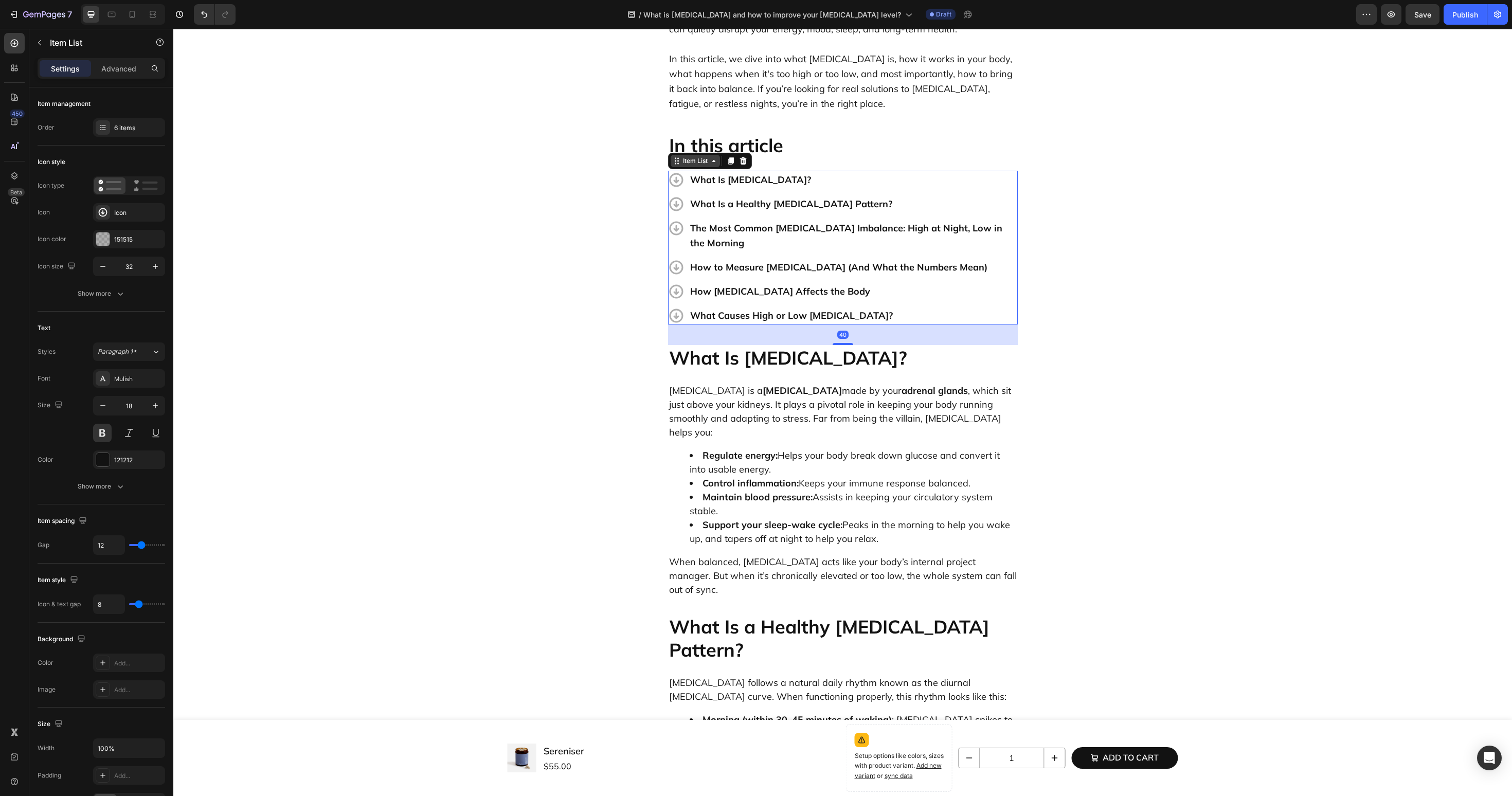
click at [711, 155] on div "Item List" at bounding box center [696, 161] width 50 height 12
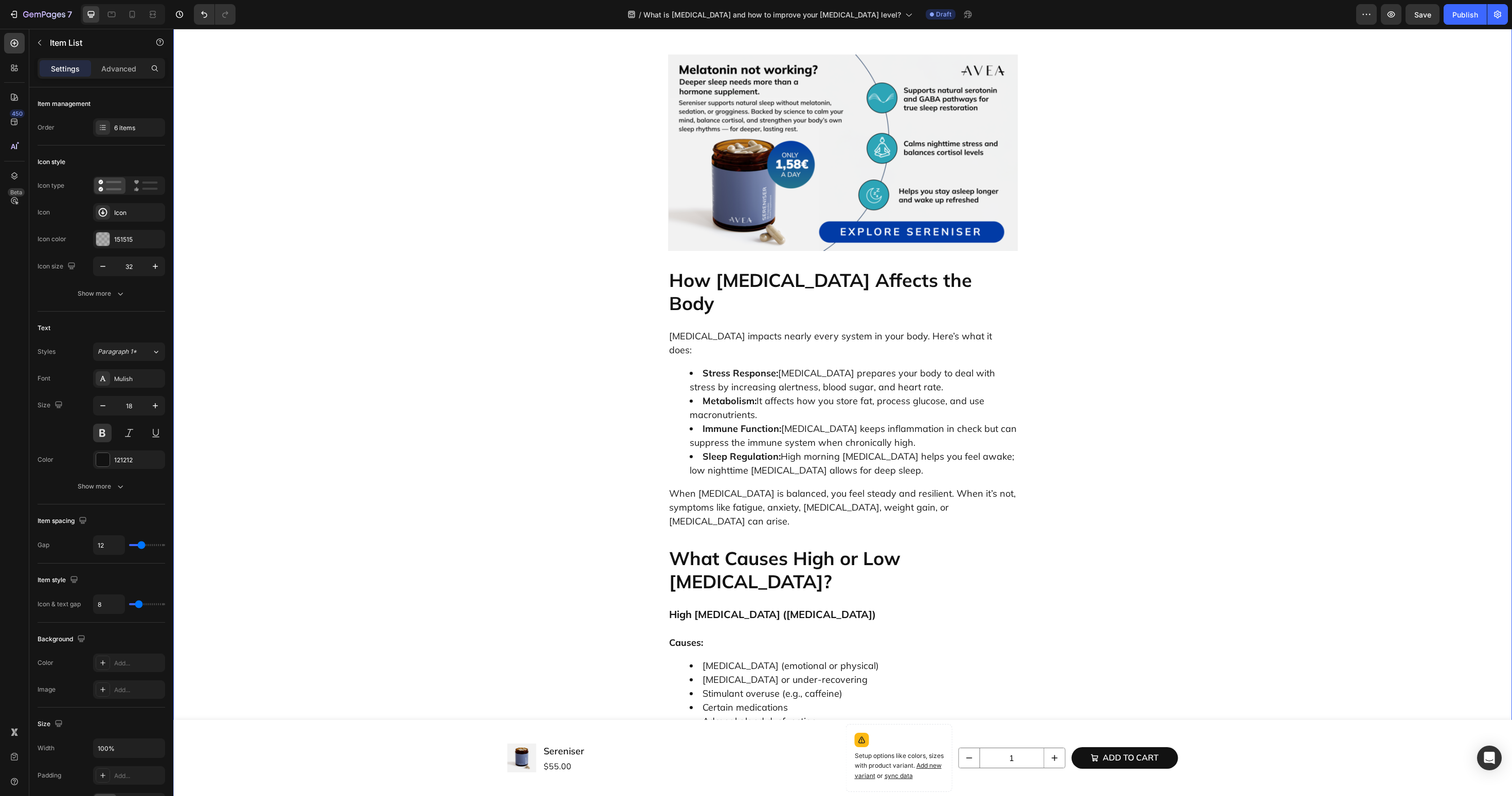
scroll to position [2278, 0]
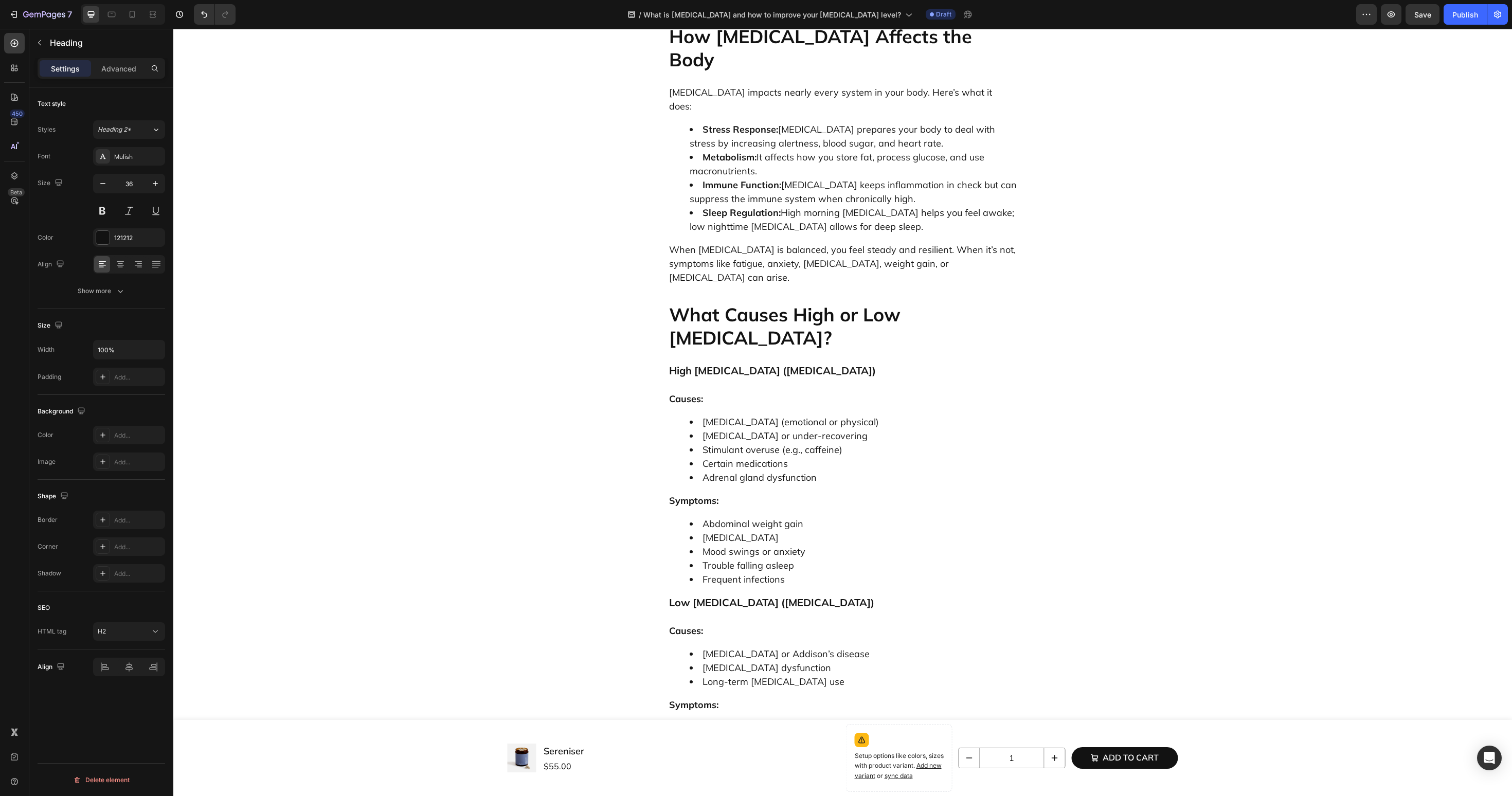
copy p "How to Naturally Regulate [MEDICAL_DATA]"
click at [443, 396] on div "What is Cortisol and how to improve your cortisol level? Heading Why Cortisol M…" at bounding box center [843, 237] width 1324 height 4865
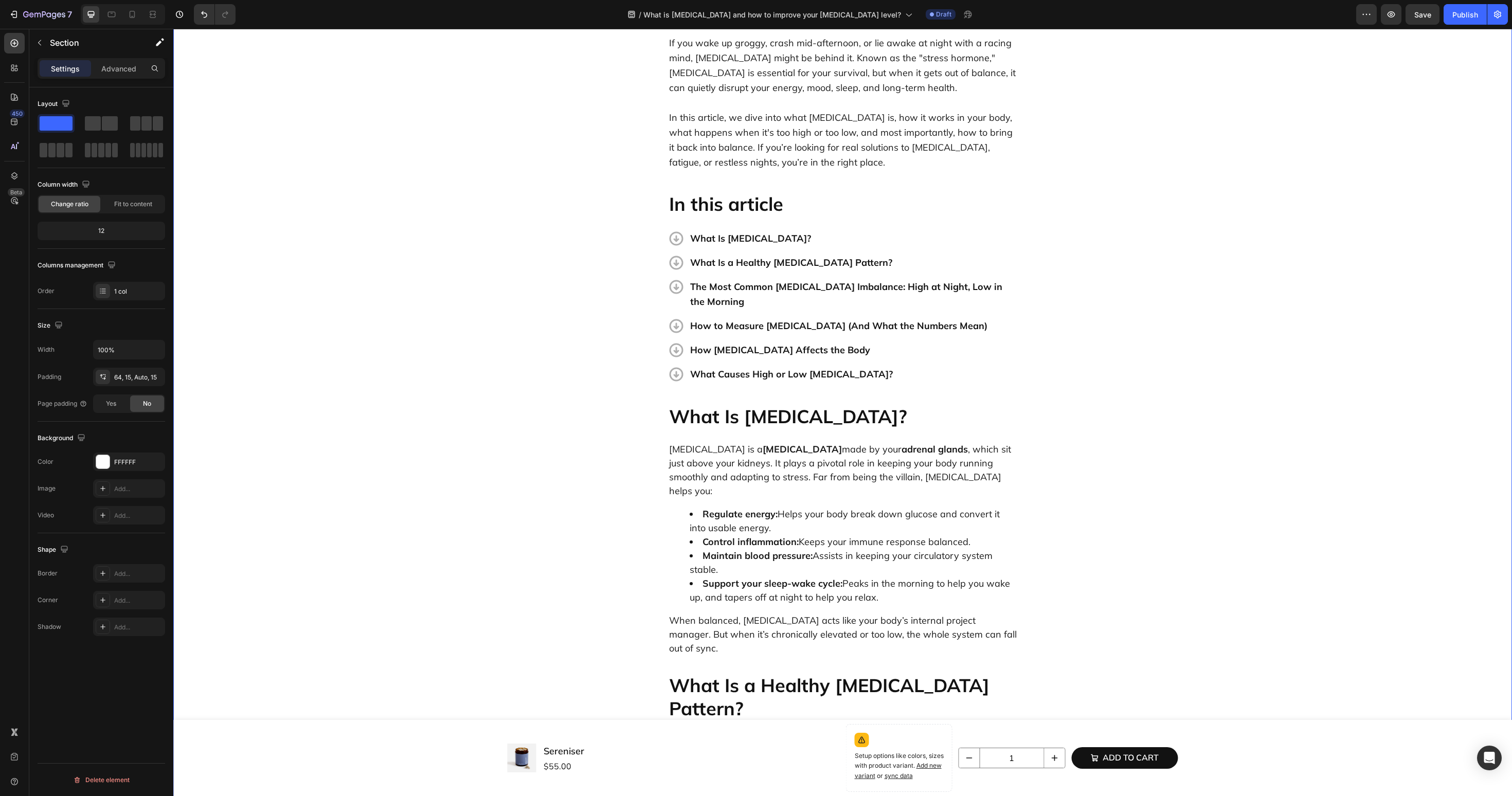
scroll to position [157, 0]
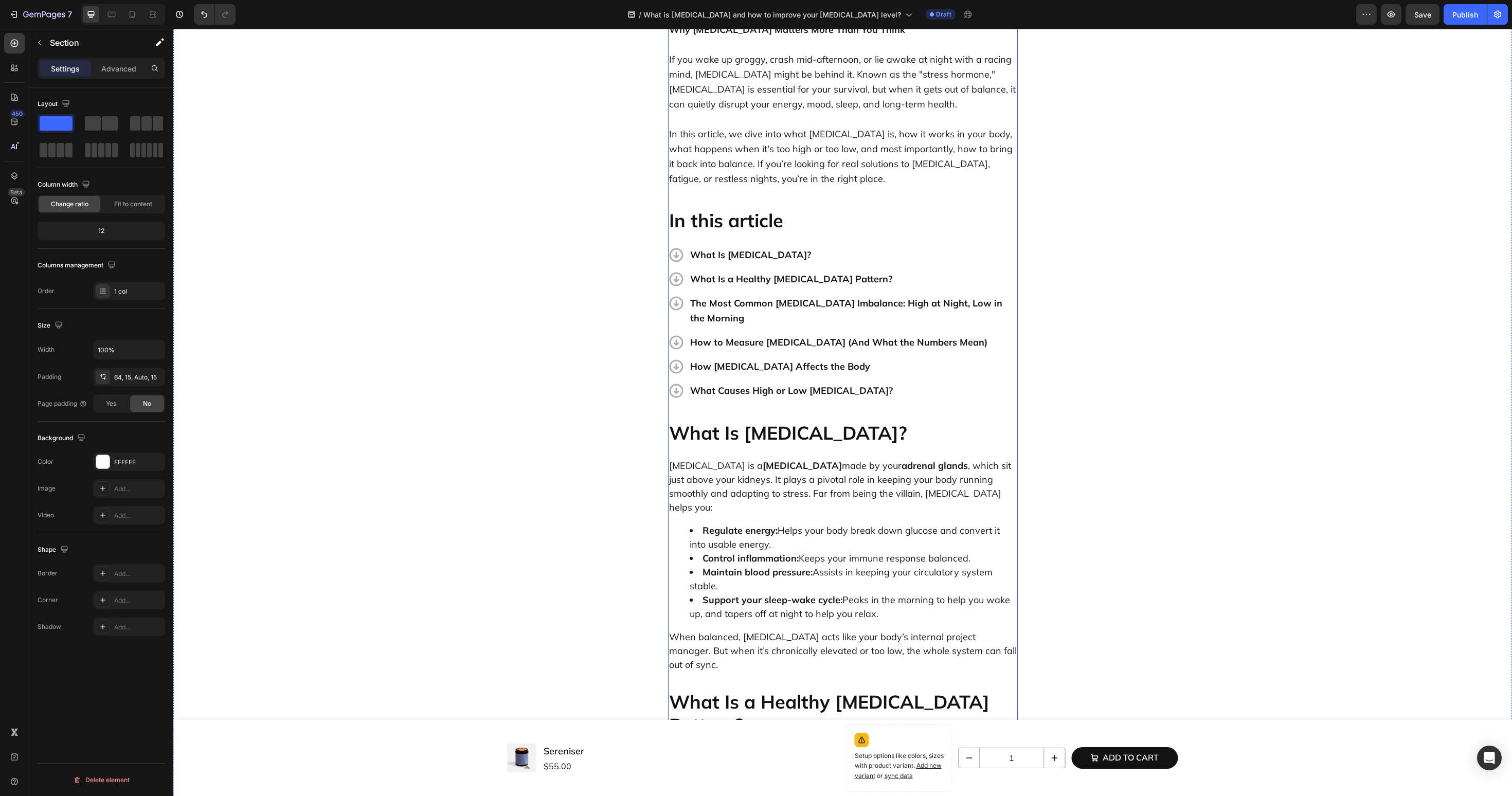
click at [716, 383] on p "What Causes High or Low [MEDICAL_DATA]?" at bounding box center [853, 390] width 326 height 15
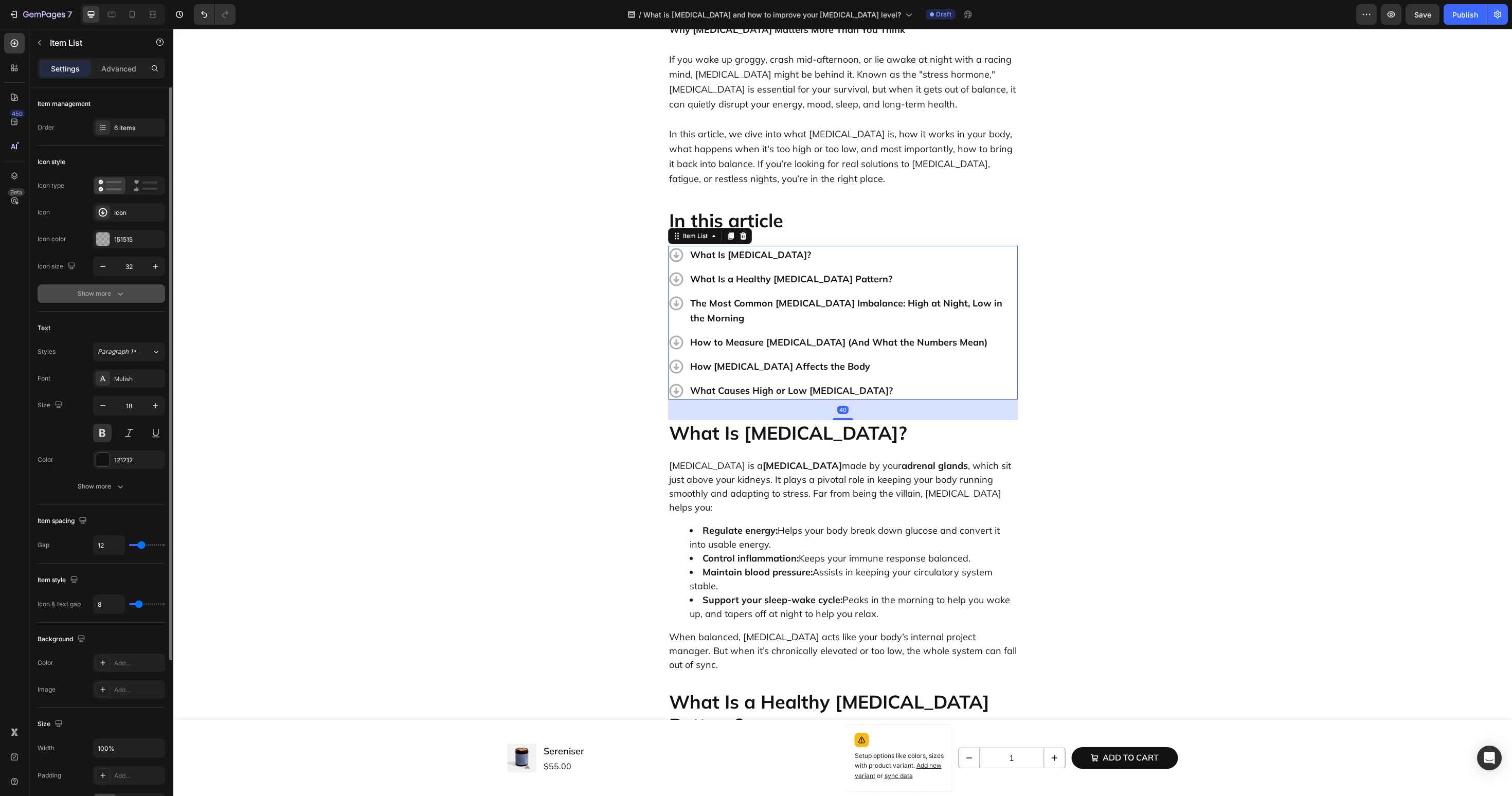
click at [115, 293] on icon "button" at bounding box center [119, 293] width 10 height 10
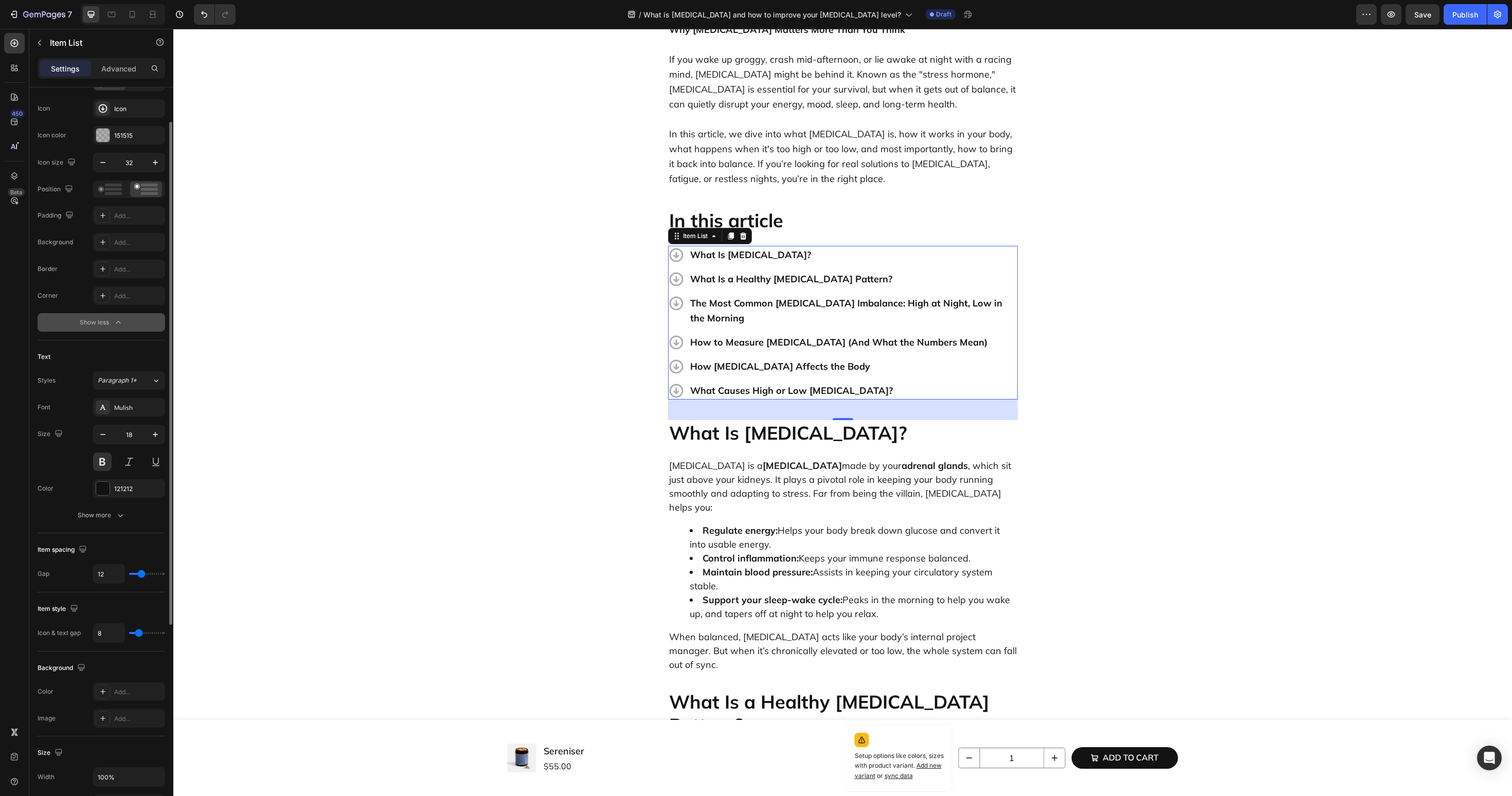
scroll to position [344, 0]
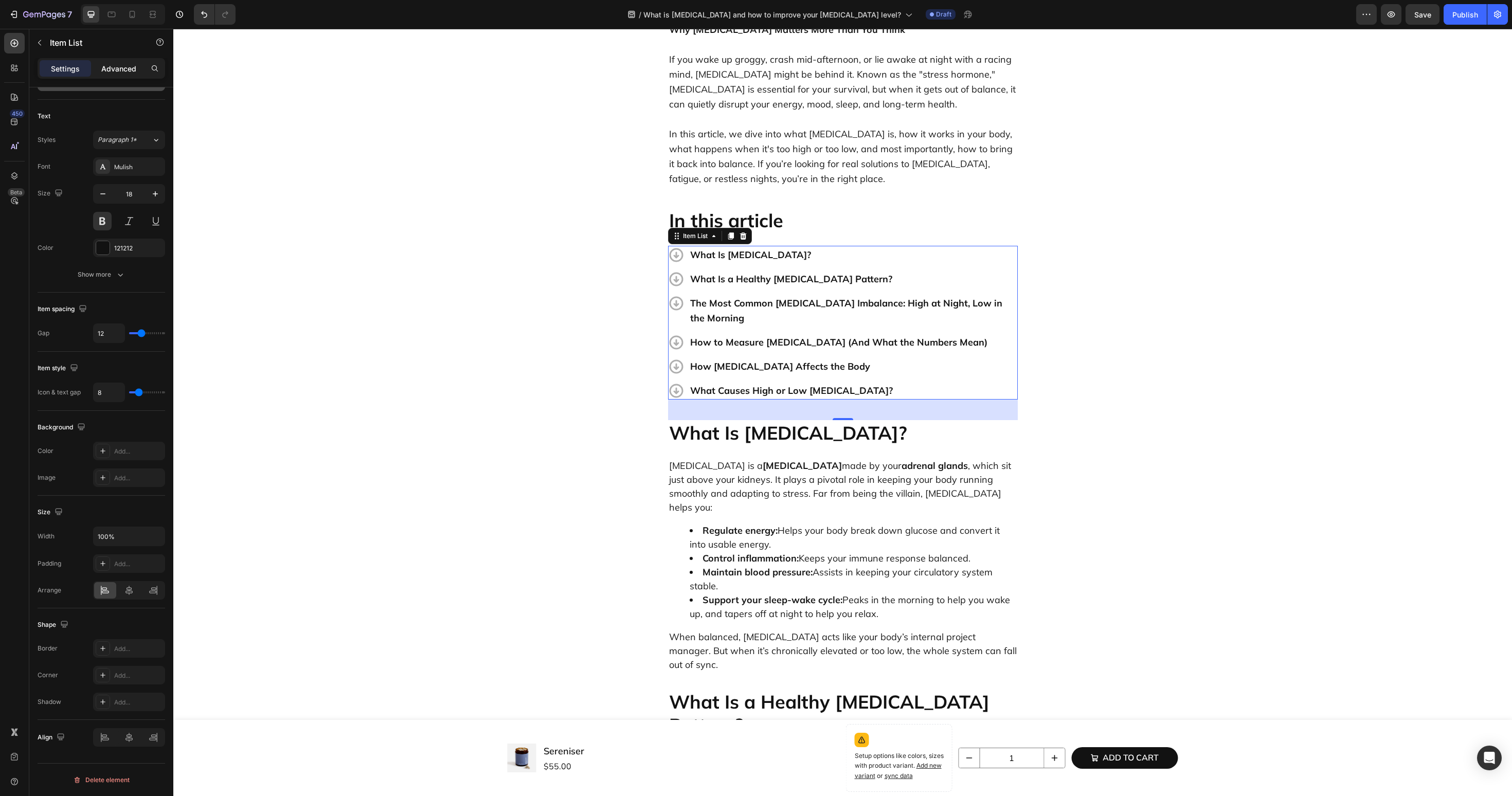
click at [122, 71] on p "Advanced" at bounding box center [118, 69] width 35 height 11
type input "100%"
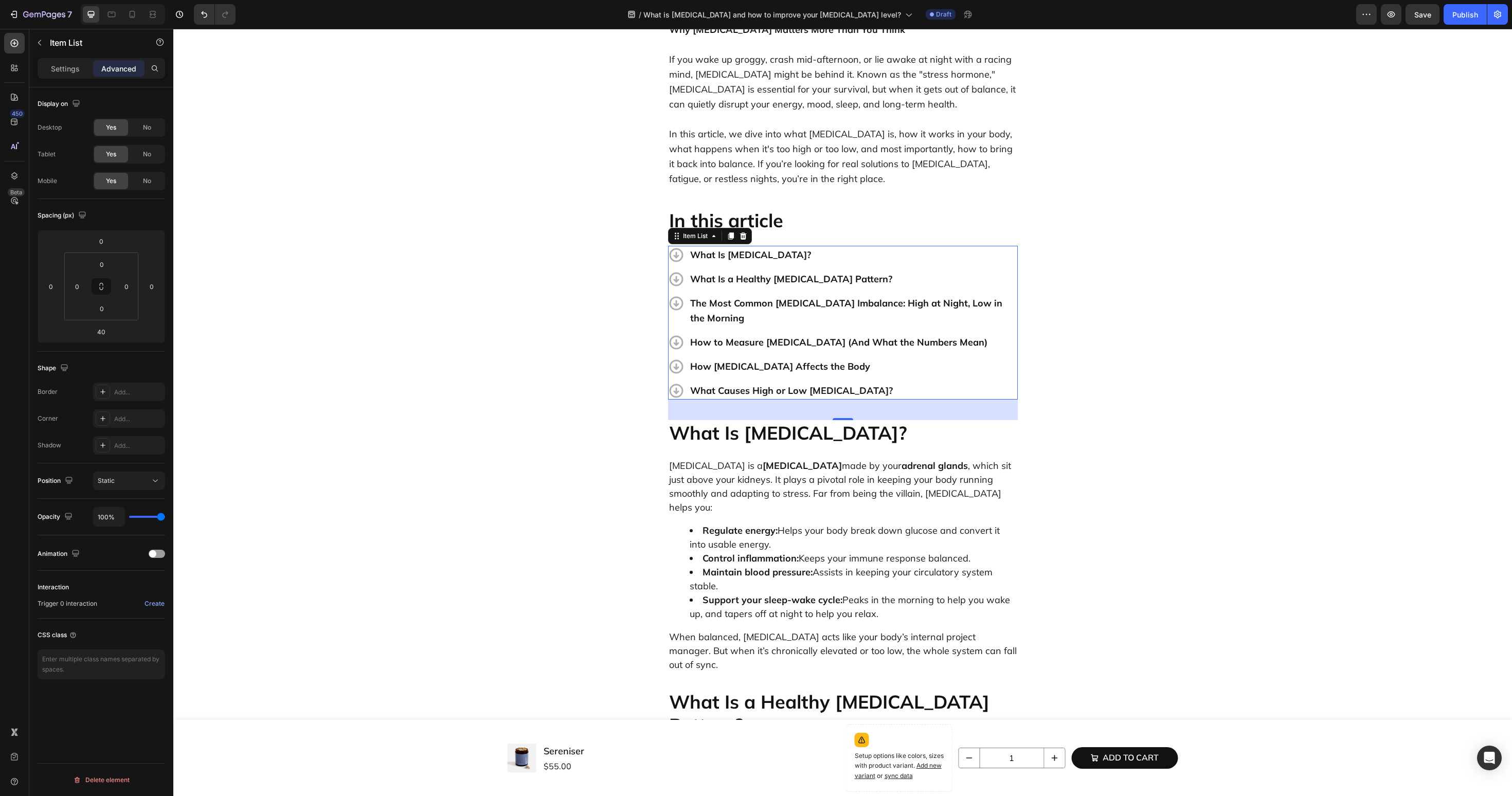
scroll to position [0, 0]
click at [670, 385] on icon at bounding box center [676, 391] width 14 height 14
click at [710, 232] on icon at bounding box center [713, 236] width 8 height 8
click at [749, 383] on p "What Causes High or Low [MEDICAL_DATA]?" at bounding box center [853, 390] width 326 height 15
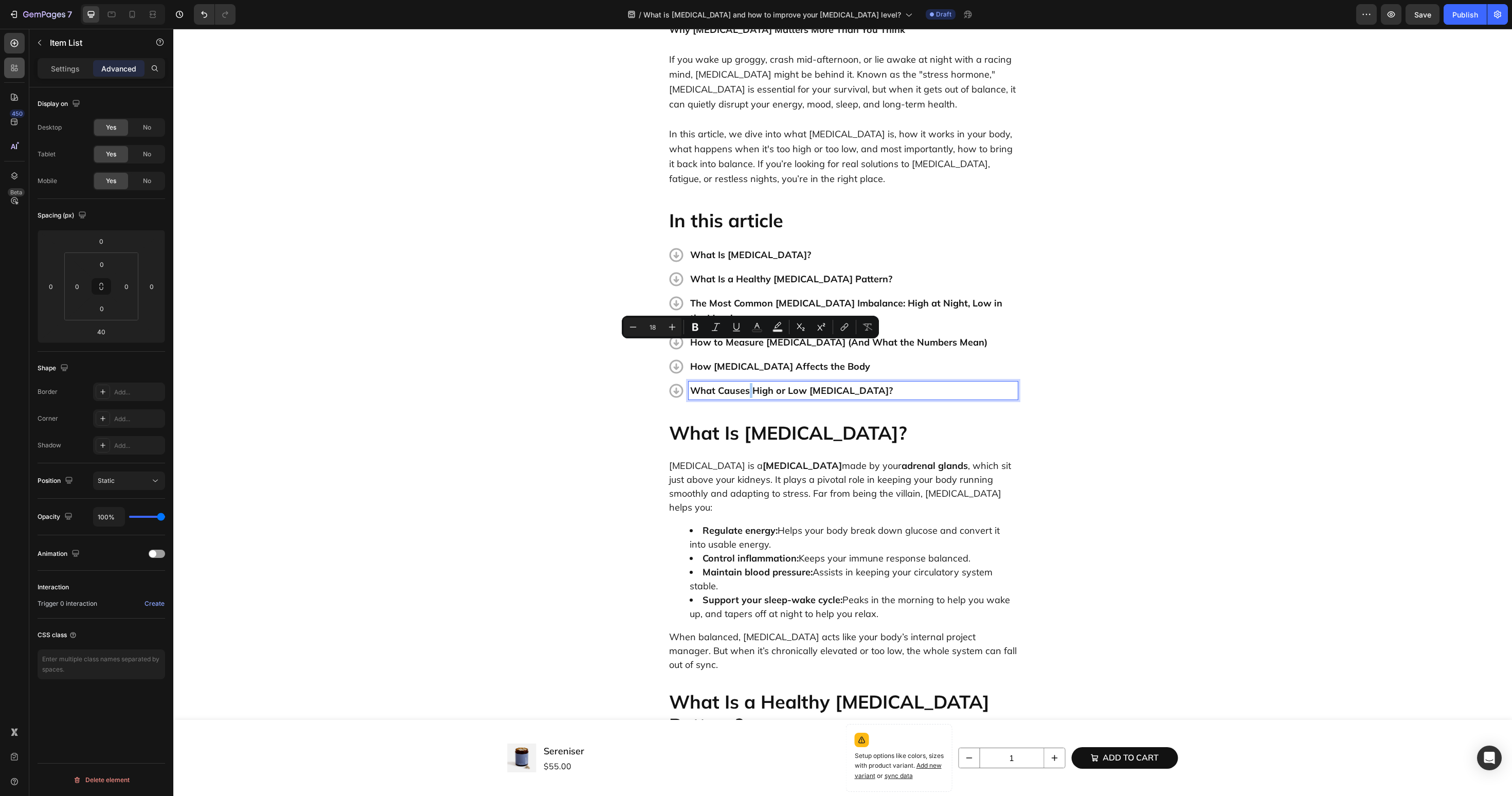
click at [22, 67] on div at bounding box center [14, 68] width 20 height 20
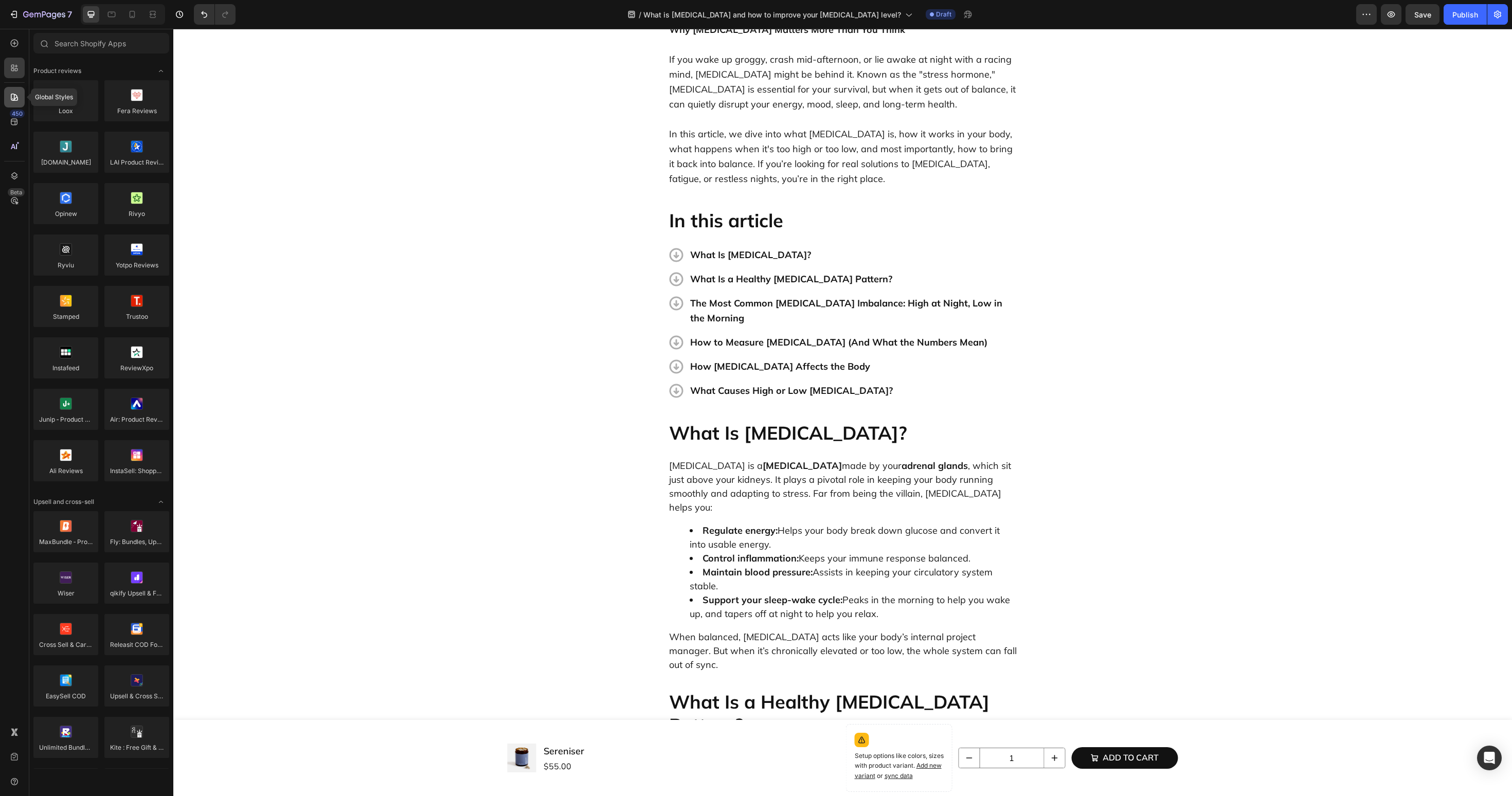
click at [18, 100] on icon at bounding box center [14, 96] width 10 height 10
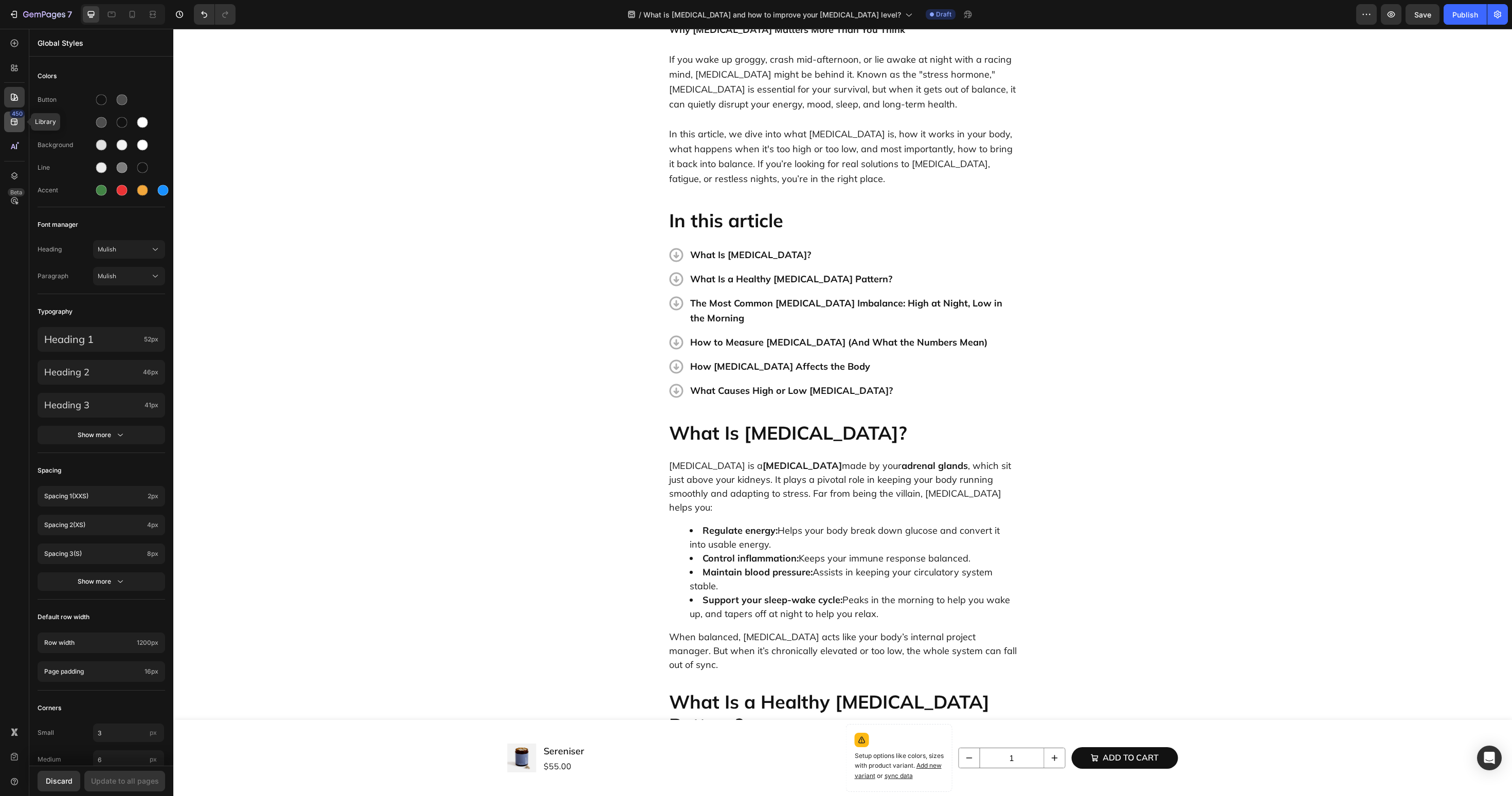
click at [17, 122] on icon at bounding box center [14, 121] width 6 height 6
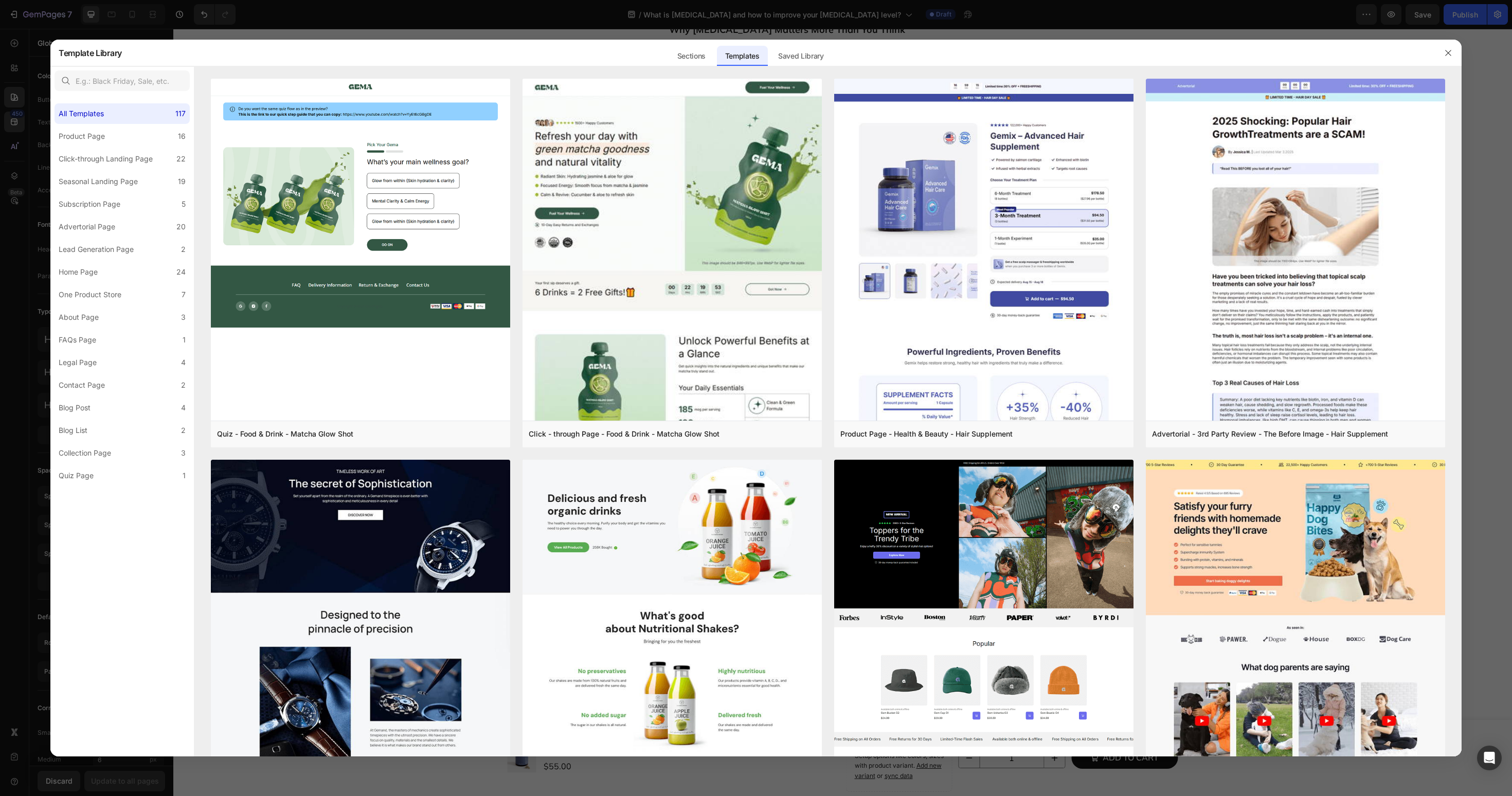
click at [16, 45] on div at bounding box center [756, 398] width 1512 height 796
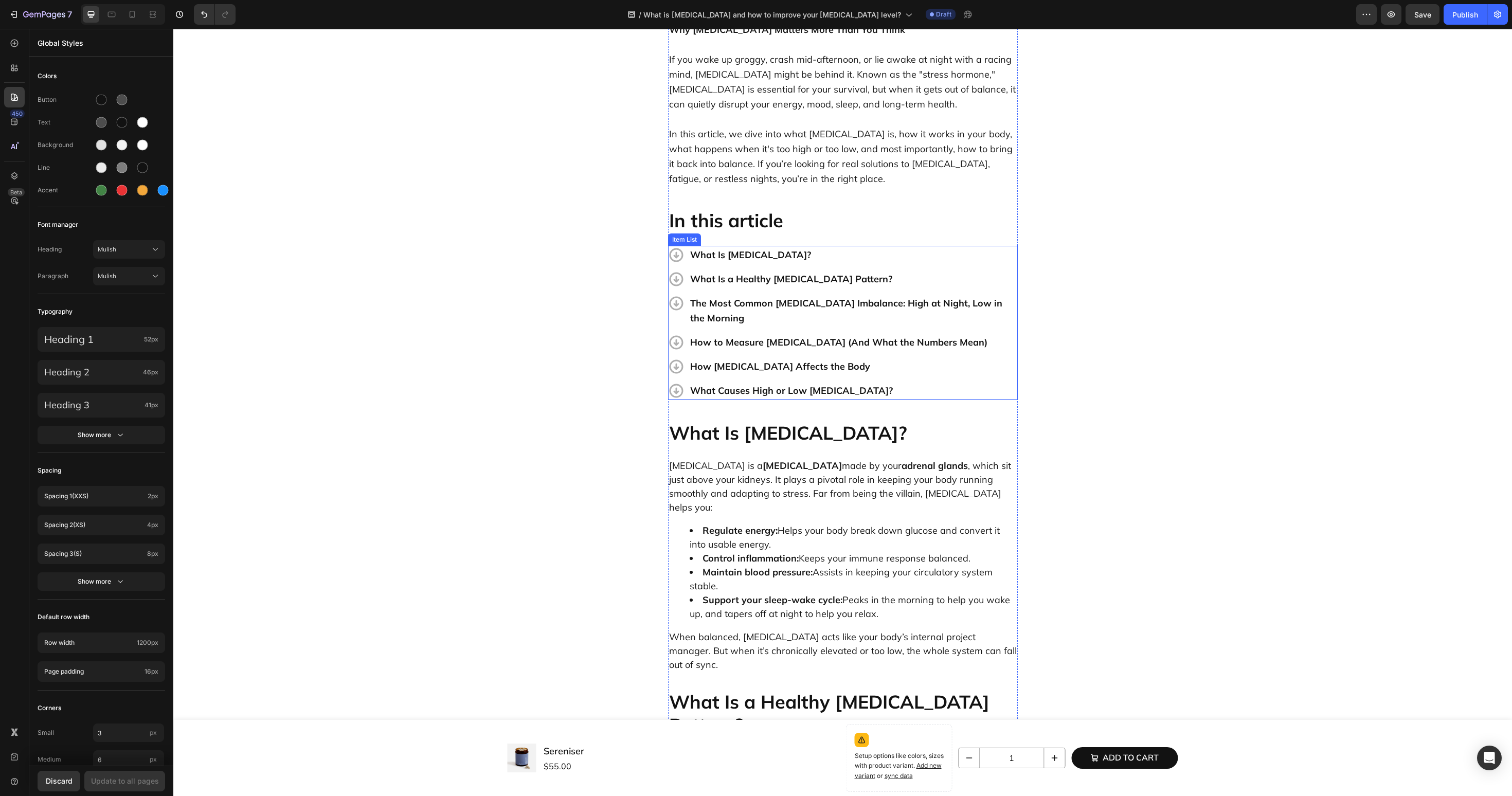
click at [825, 272] on p "What Is a Healthy [MEDICAL_DATA] Pattern?" at bounding box center [853, 279] width 326 height 15
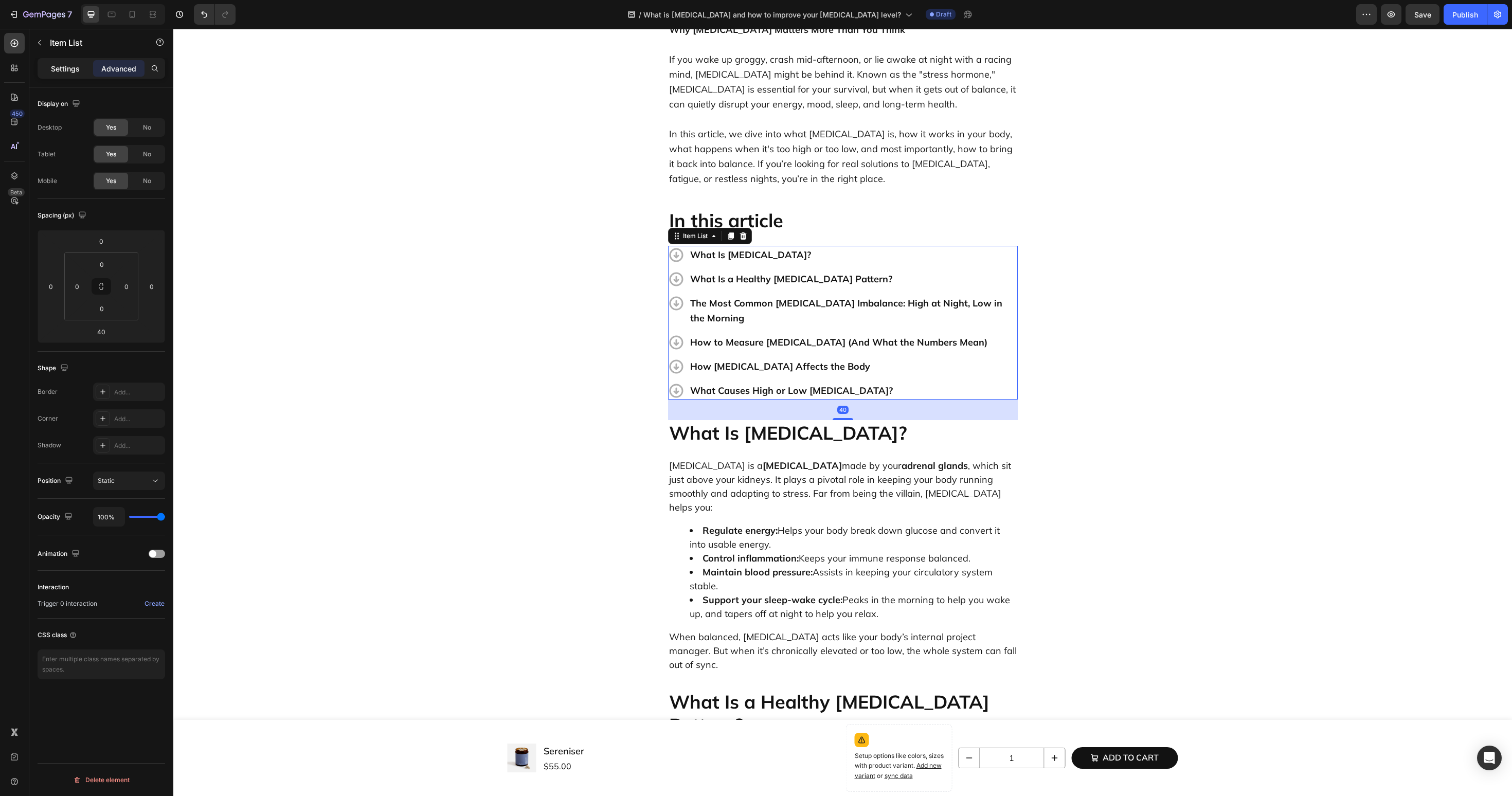
click at [59, 75] on div "Settings" at bounding box center [65, 69] width 51 height 17
type input "8"
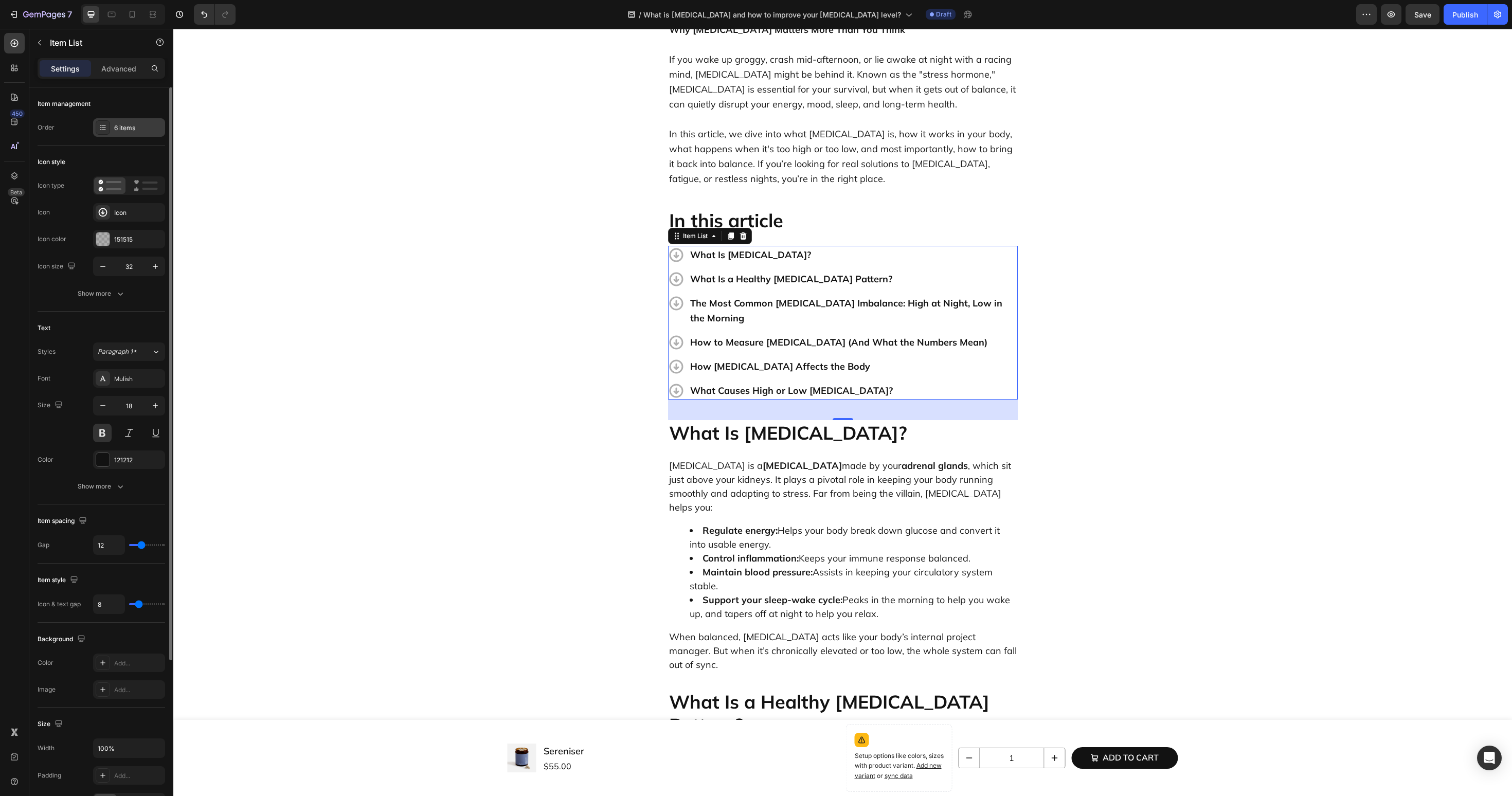
click at [117, 129] on div "6 items" at bounding box center [138, 128] width 49 height 9
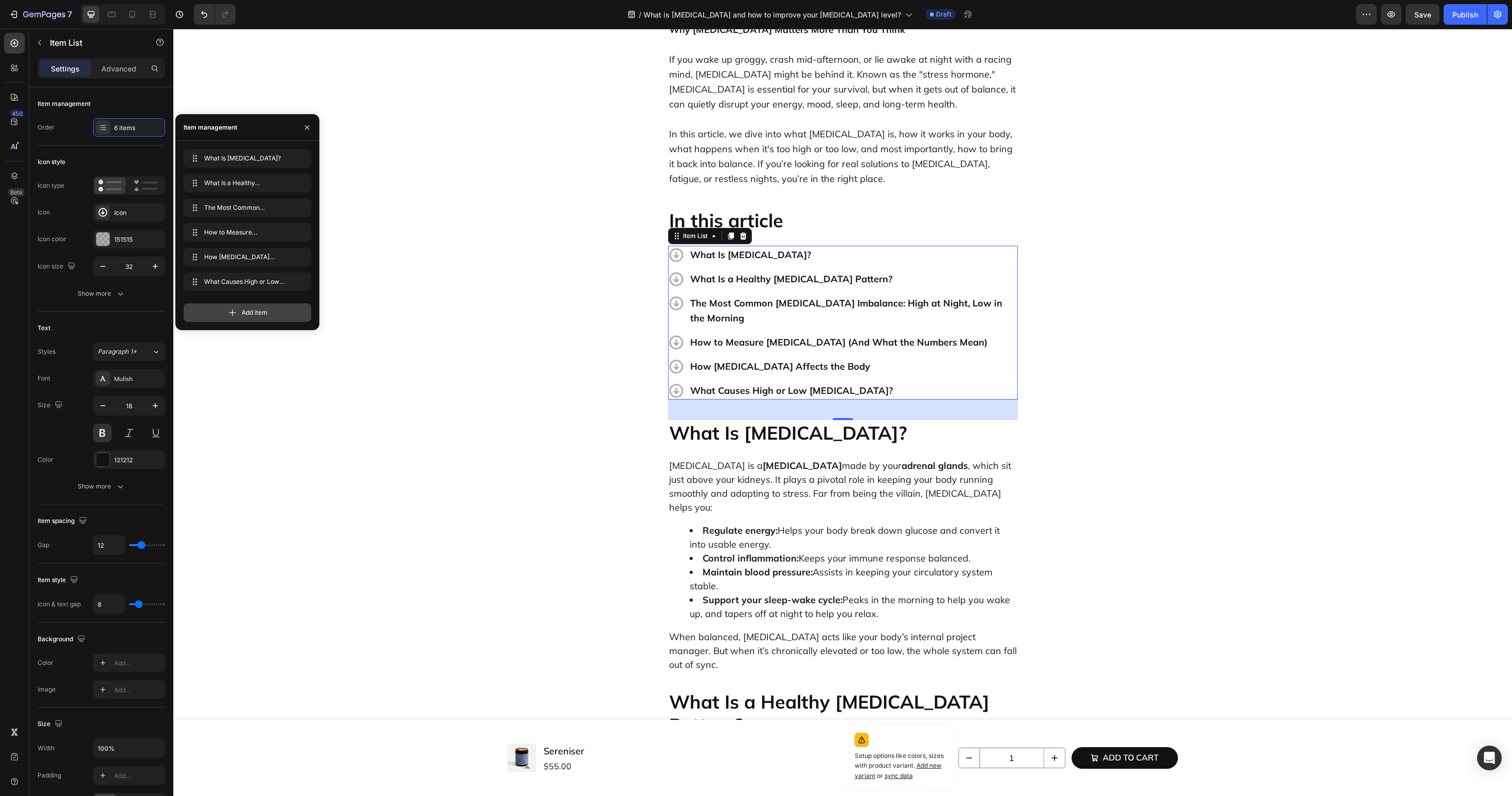
click at [216, 312] on div "Add item" at bounding box center [247, 313] width 128 height 18
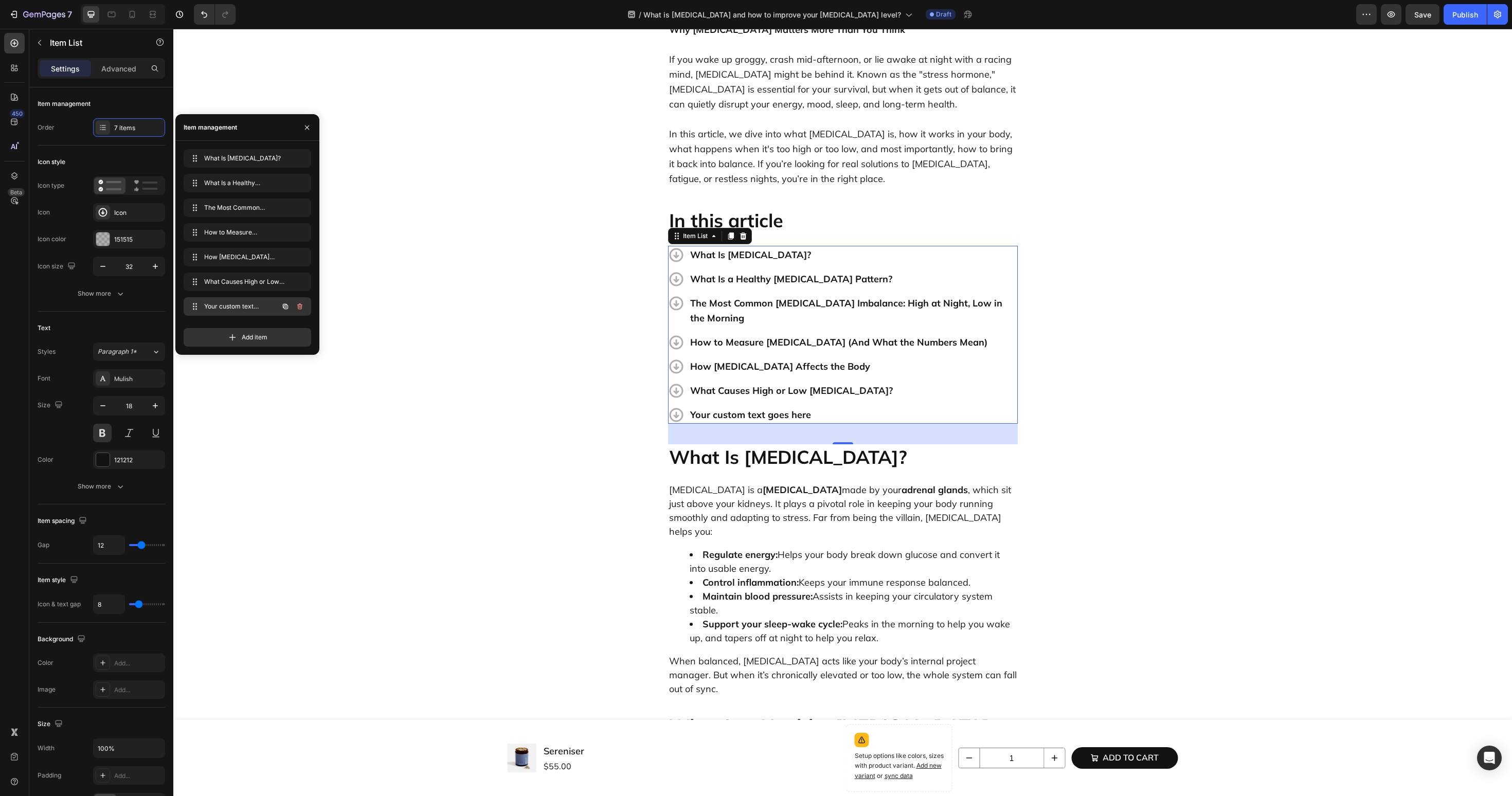
click at [223, 305] on span "Your custom text goes here" at bounding box center [232, 307] width 58 height 9
click at [741, 406] on div "Your custom text goes here" at bounding box center [853, 415] width 330 height 18
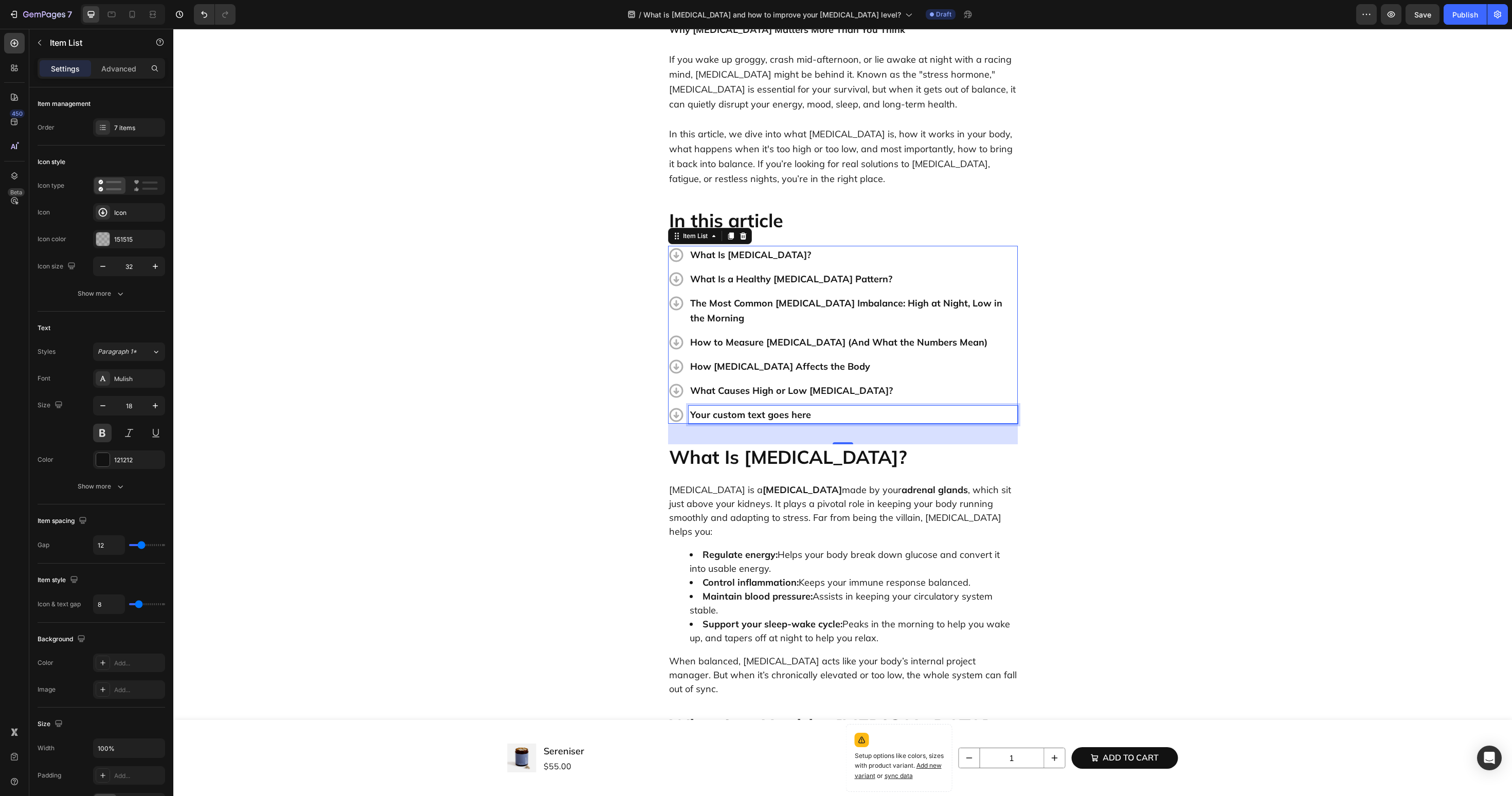
click at [741, 408] on p "Your custom text goes here" at bounding box center [853, 415] width 326 height 15
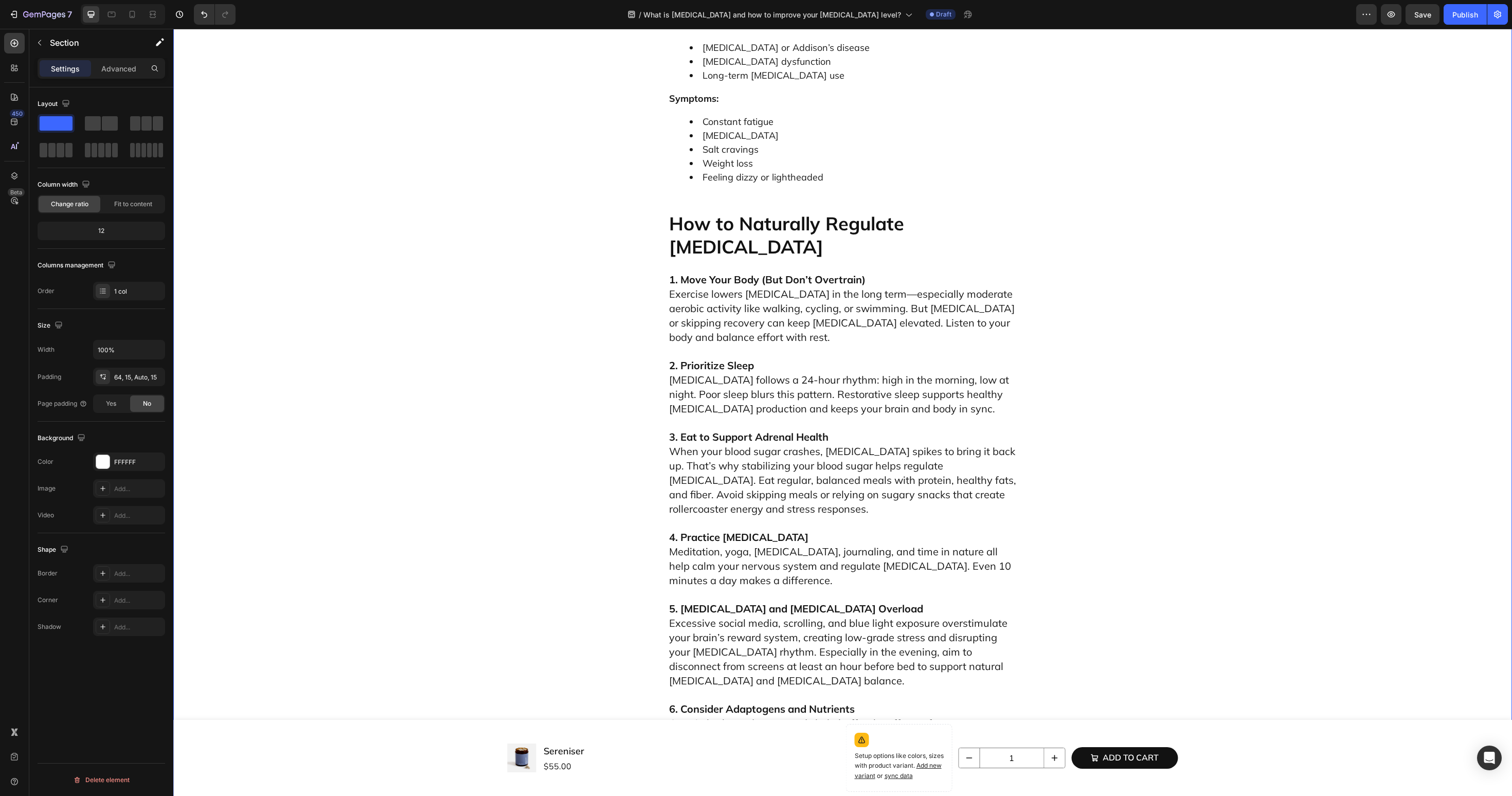
scroll to position [3182, 0]
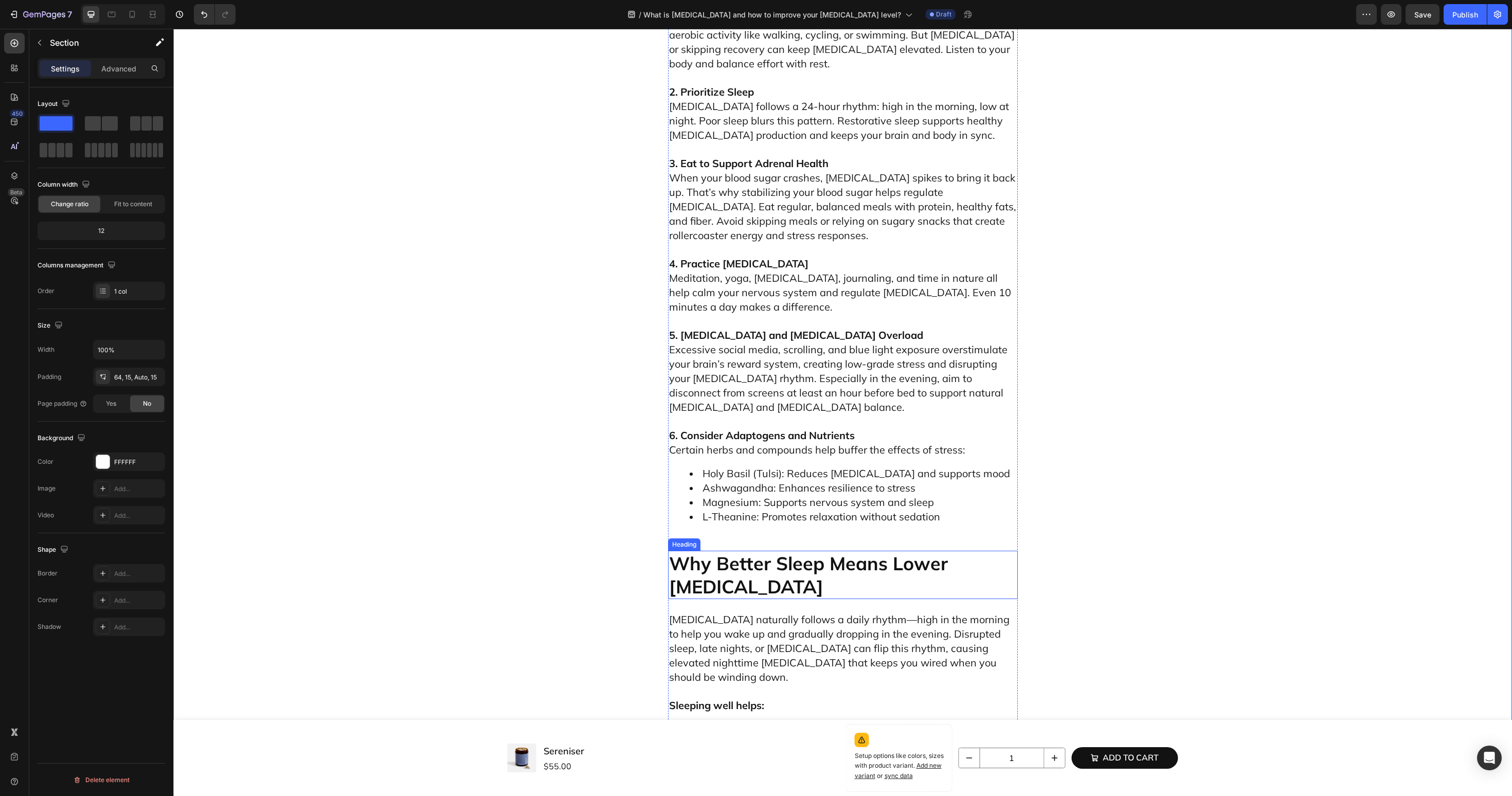
click at [767, 552] on p "Why Better Sleep Means Lower [MEDICAL_DATA]" at bounding box center [843, 575] width 348 height 46
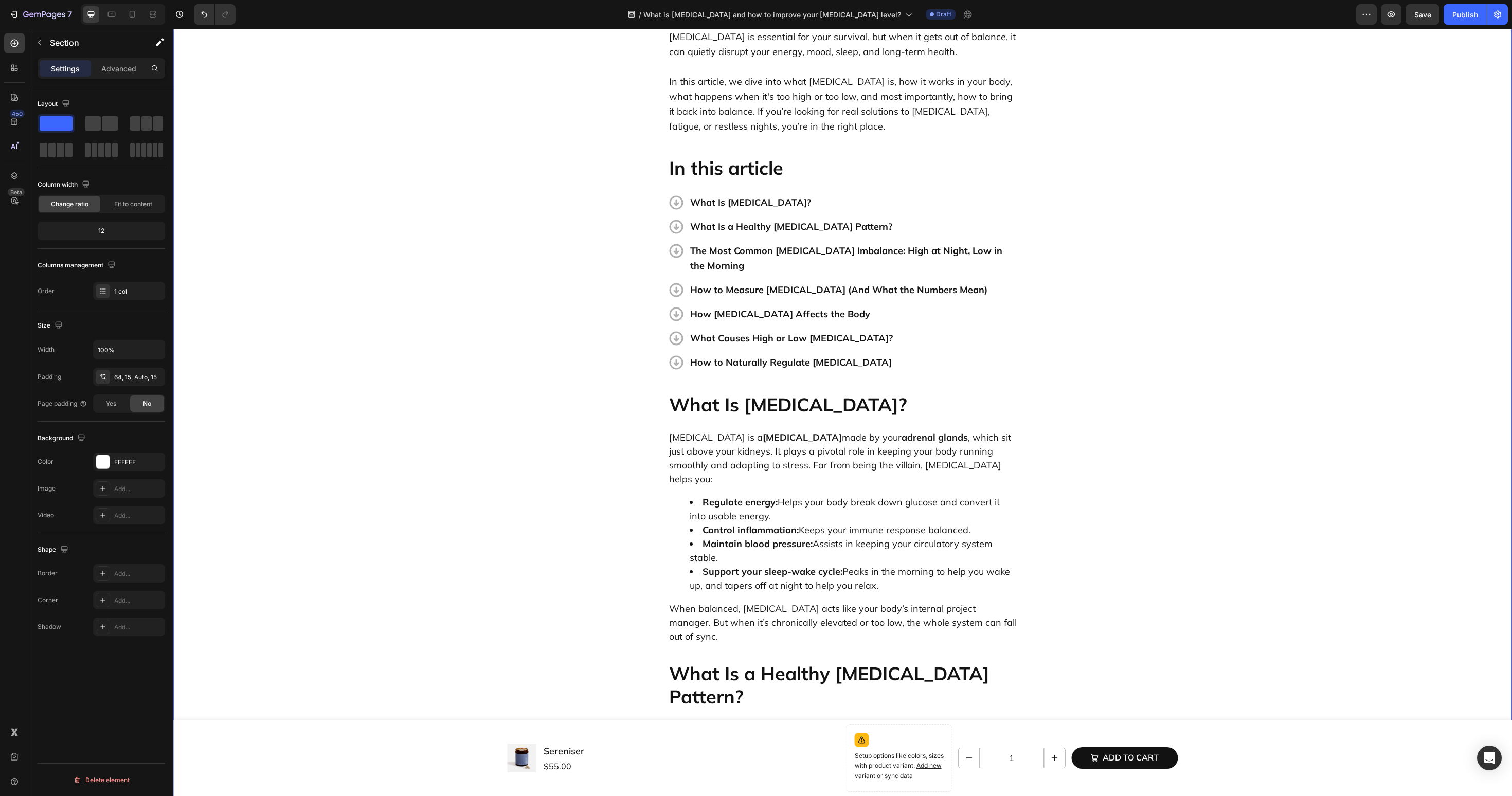
scroll to position [112, 0]
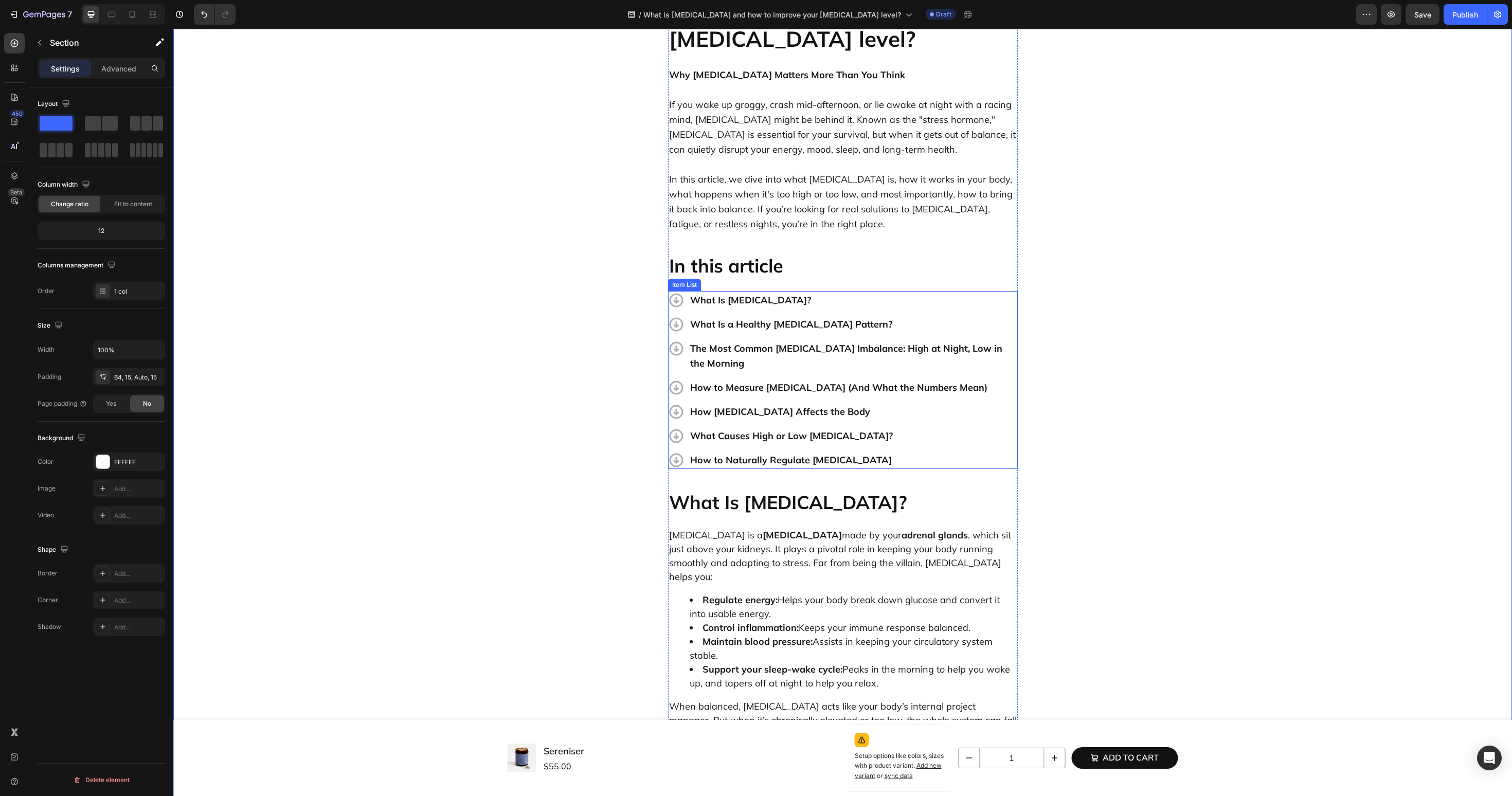
click at [768, 453] on p "How to Naturally Regulate [MEDICAL_DATA]" at bounding box center [853, 460] width 326 height 15
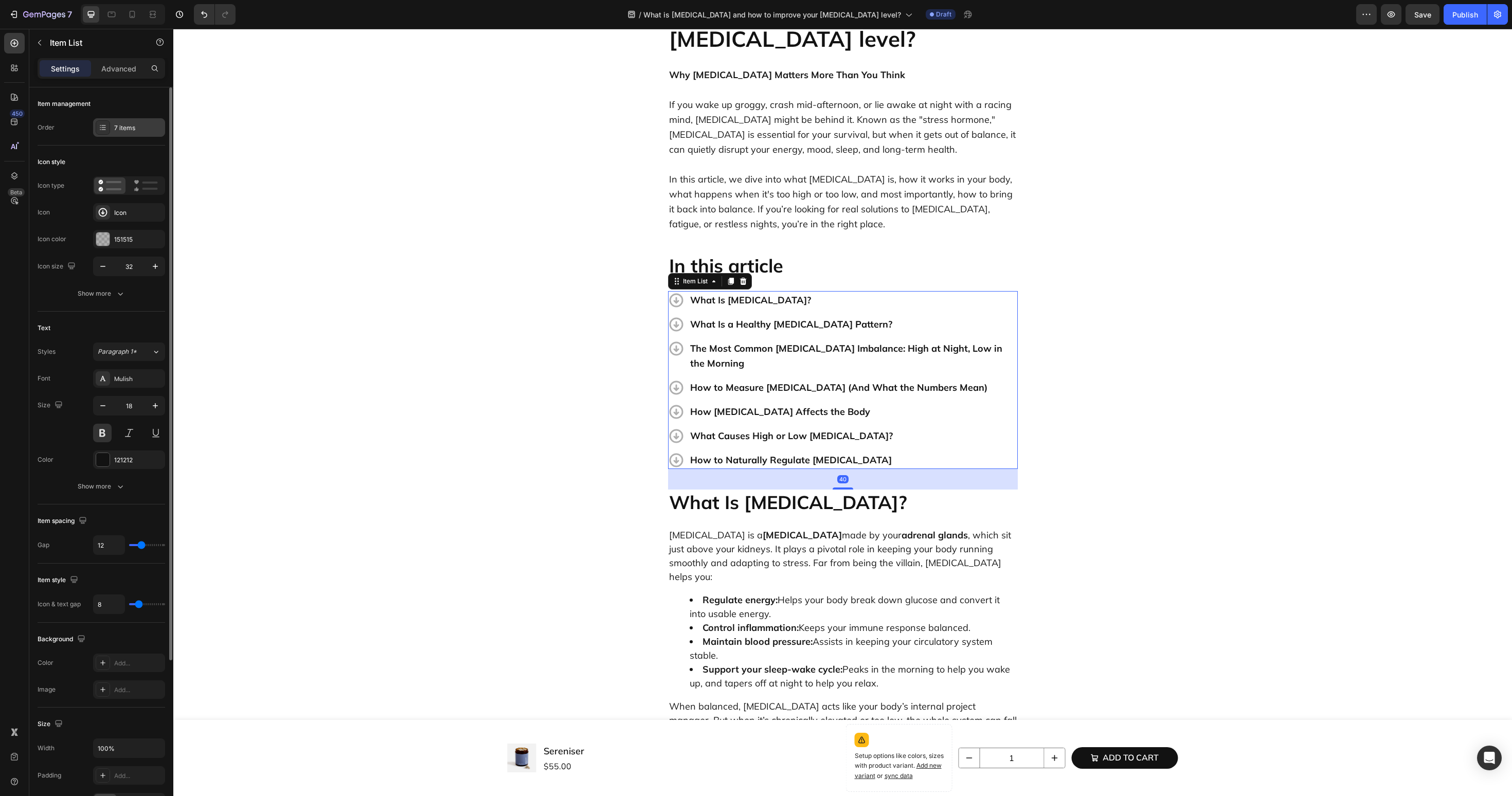
click at [136, 133] on div "7 items" at bounding box center [129, 128] width 72 height 18
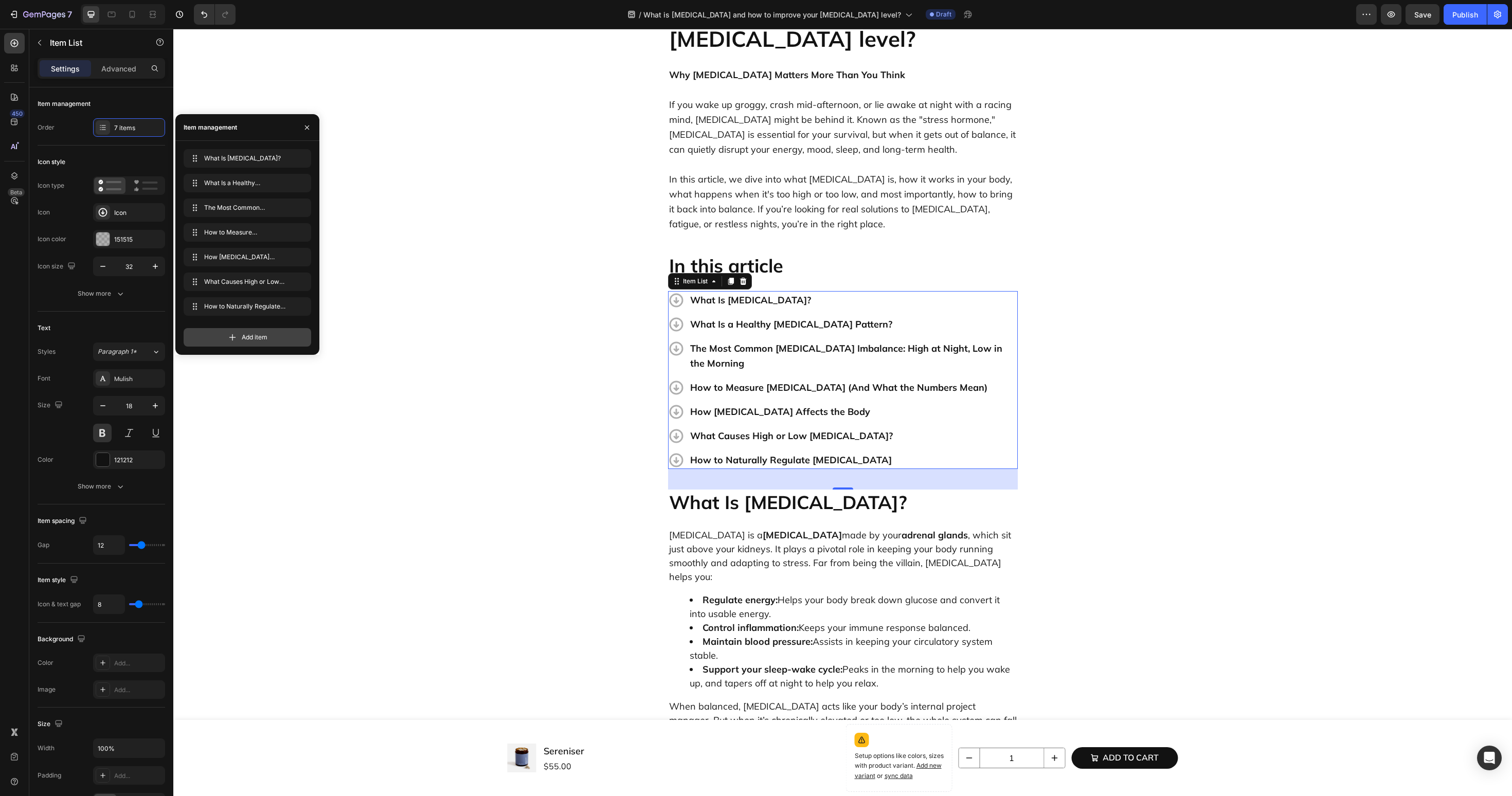
click at [210, 340] on div "Add item" at bounding box center [247, 337] width 128 height 18
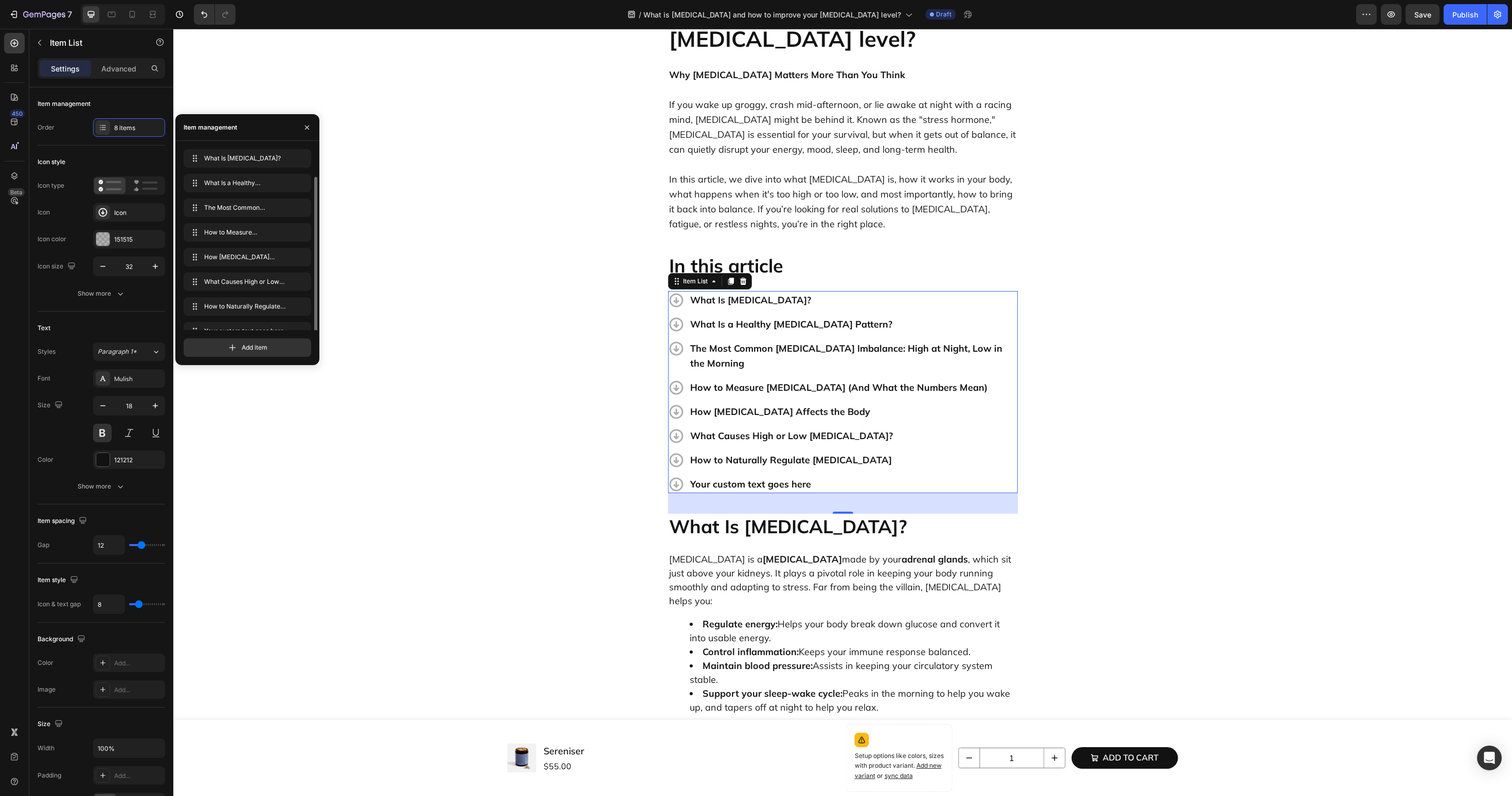
scroll to position [15, 0]
click at [740, 476] on div "Your custom text goes here" at bounding box center [853, 485] width 330 height 18
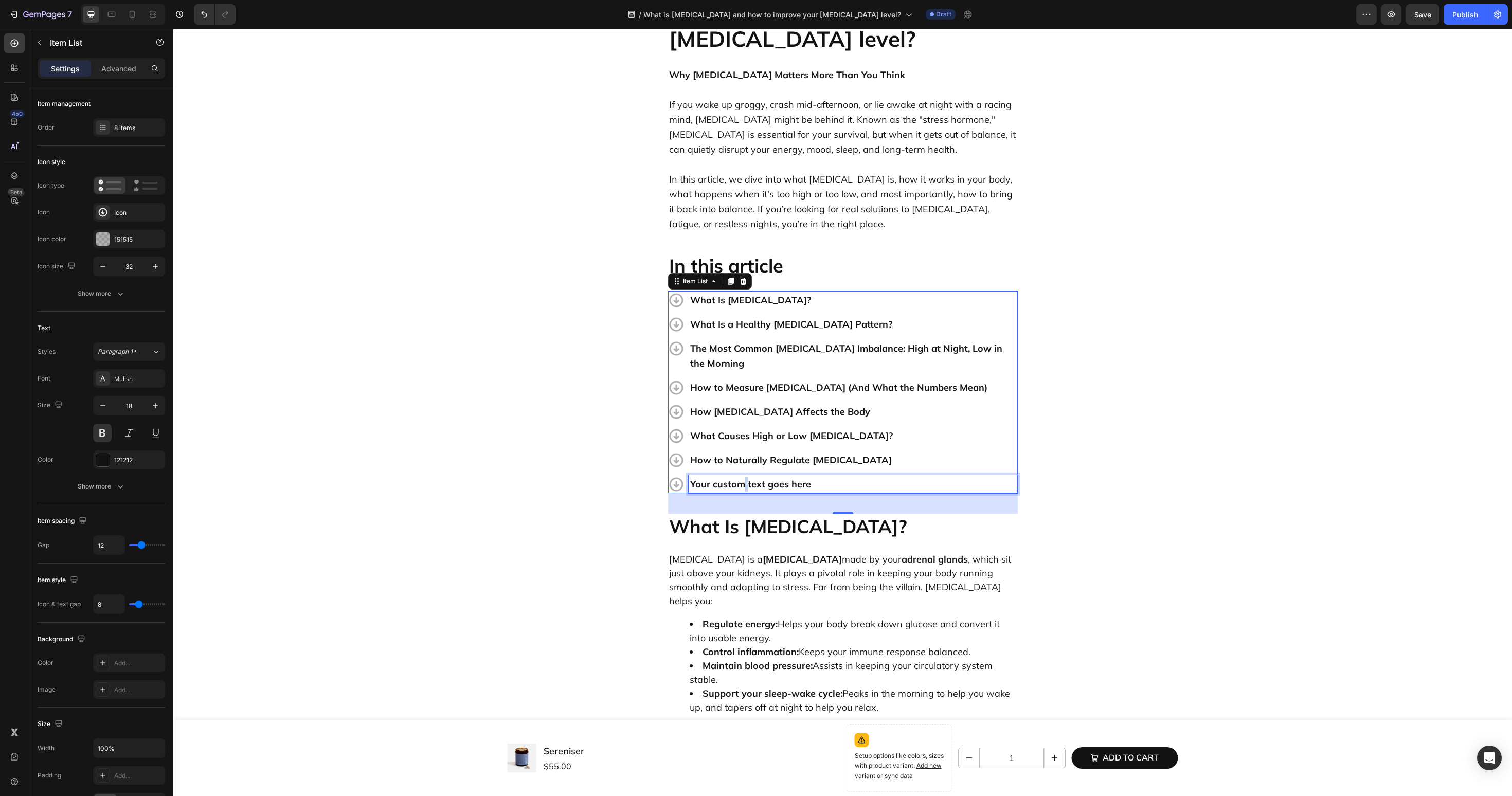
click at [740, 476] on p "Your custom text goes here" at bounding box center [853, 484] width 326 height 15
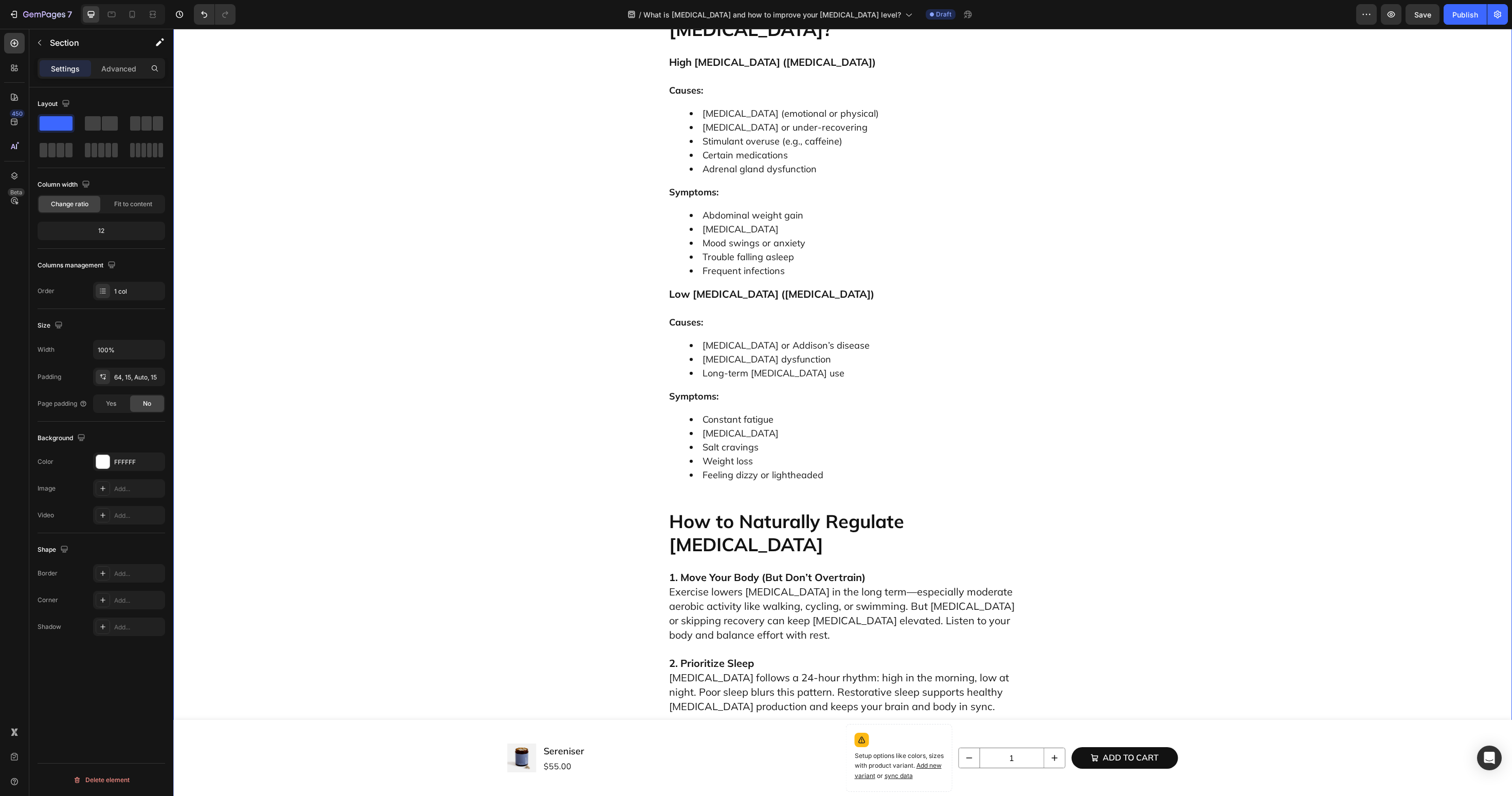
scroll to position [3351, 0]
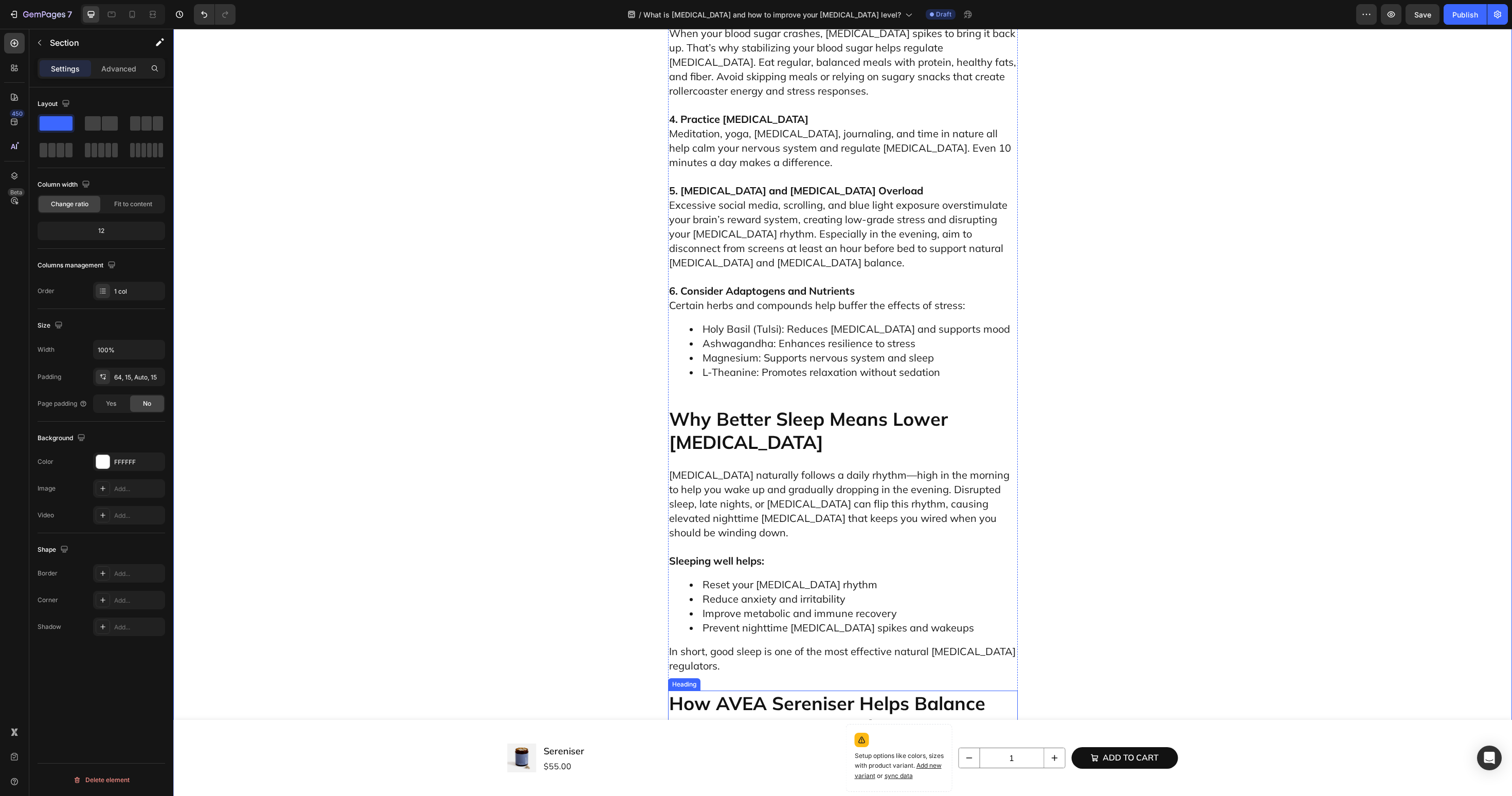
click at [821, 692] on p "How AVEA Sereniser Helps Balance [MEDICAL_DATA] (Without [MEDICAL_DATA])" at bounding box center [843, 727] width 348 height 70
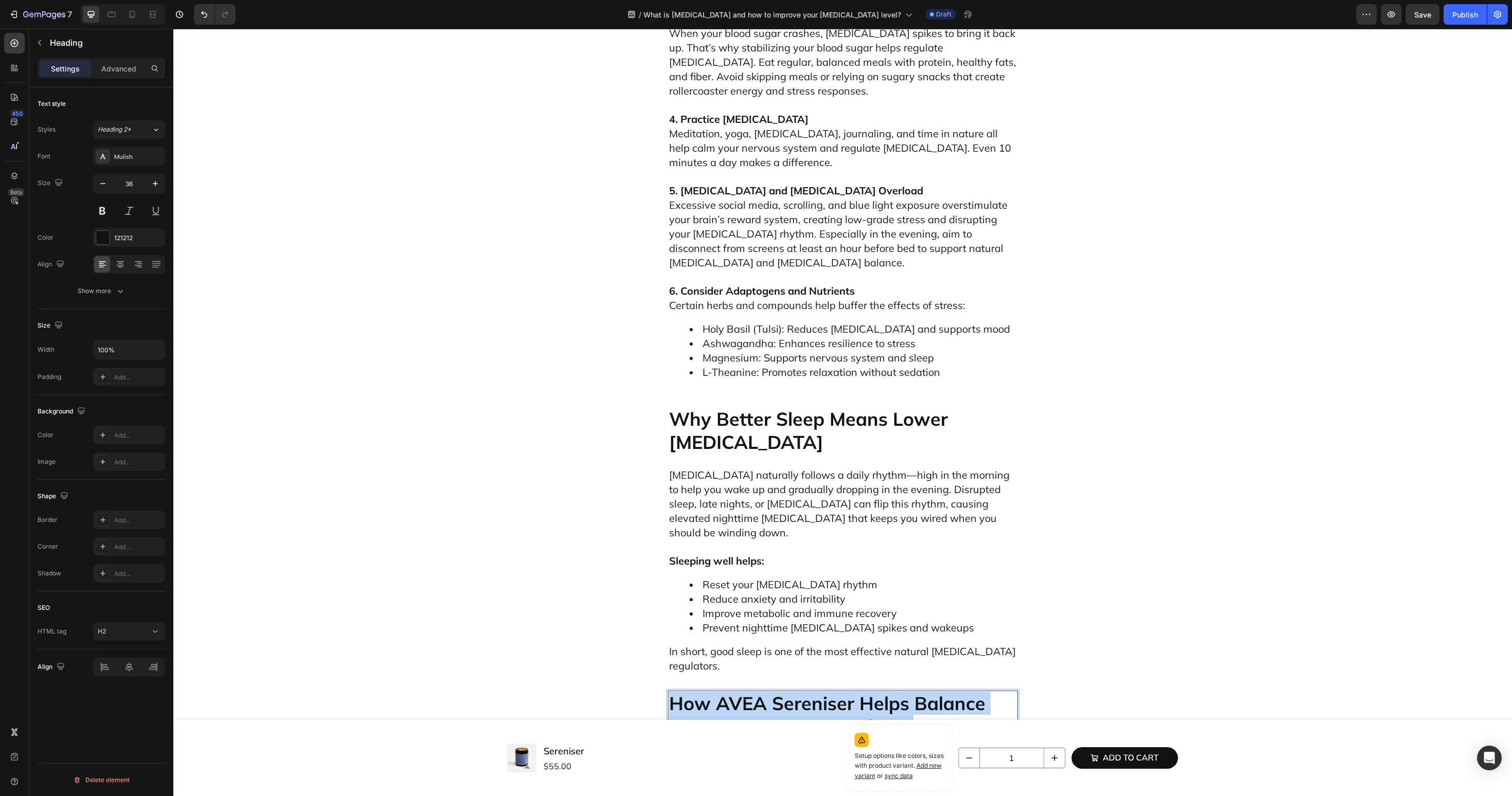
copy p "How AVEA Sereniser Helps Balance [MEDICAL_DATA] (Without [MEDICAL_DATA])"
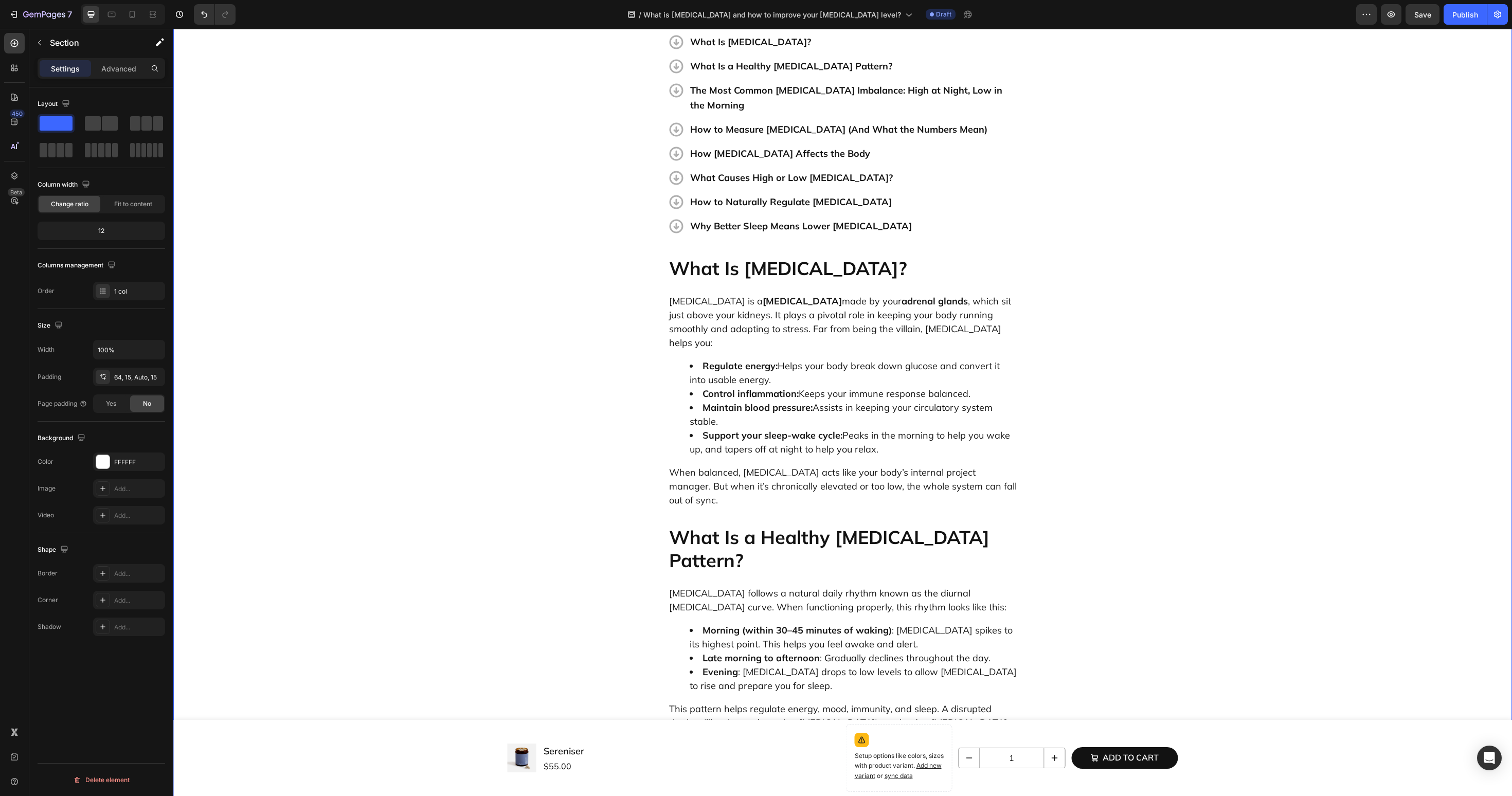
scroll to position [0, 0]
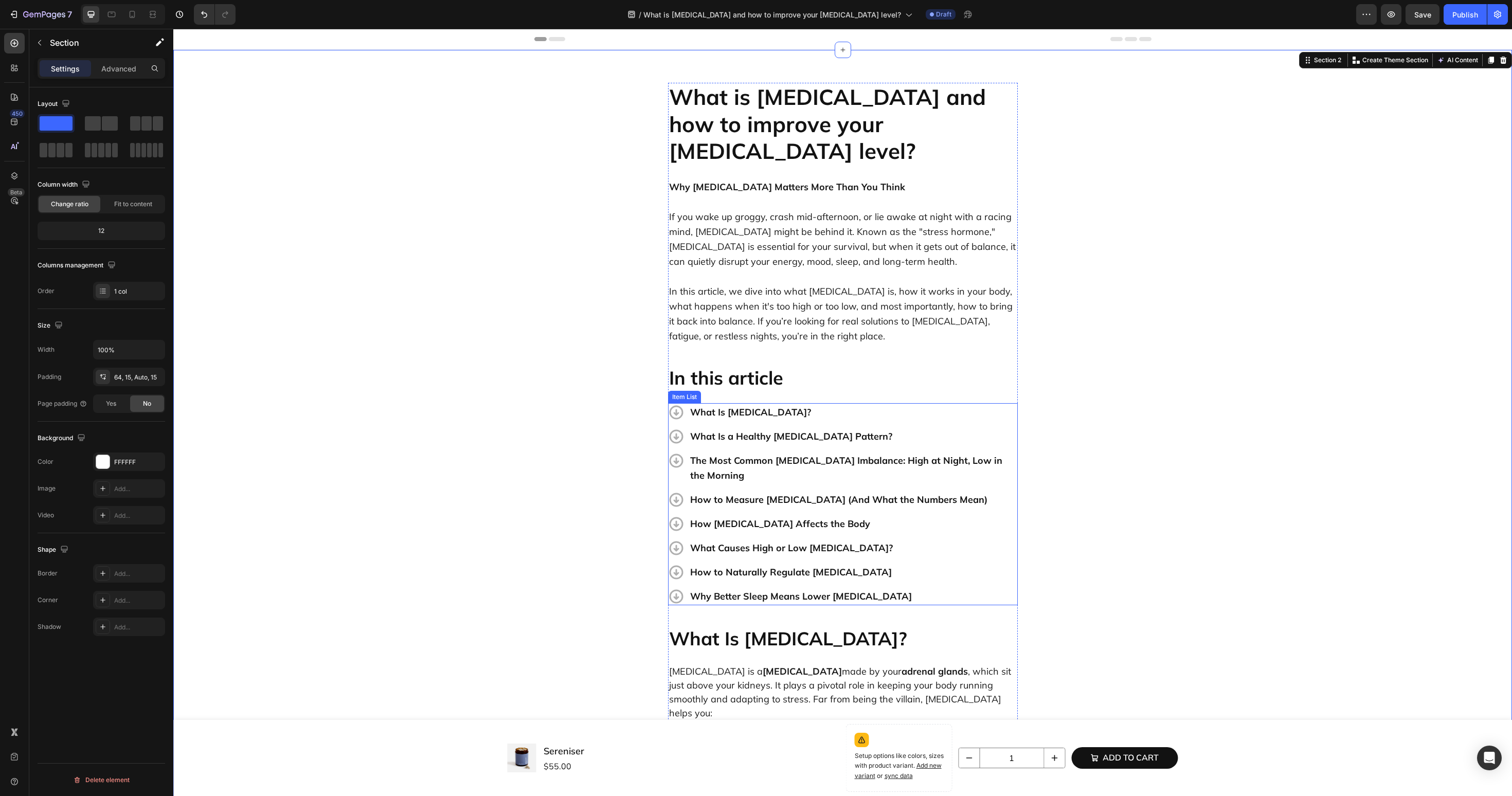
click at [735, 589] on p "Why Better Sleep Means Lower [MEDICAL_DATA]" at bounding box center [853, 596] width 326 height 15
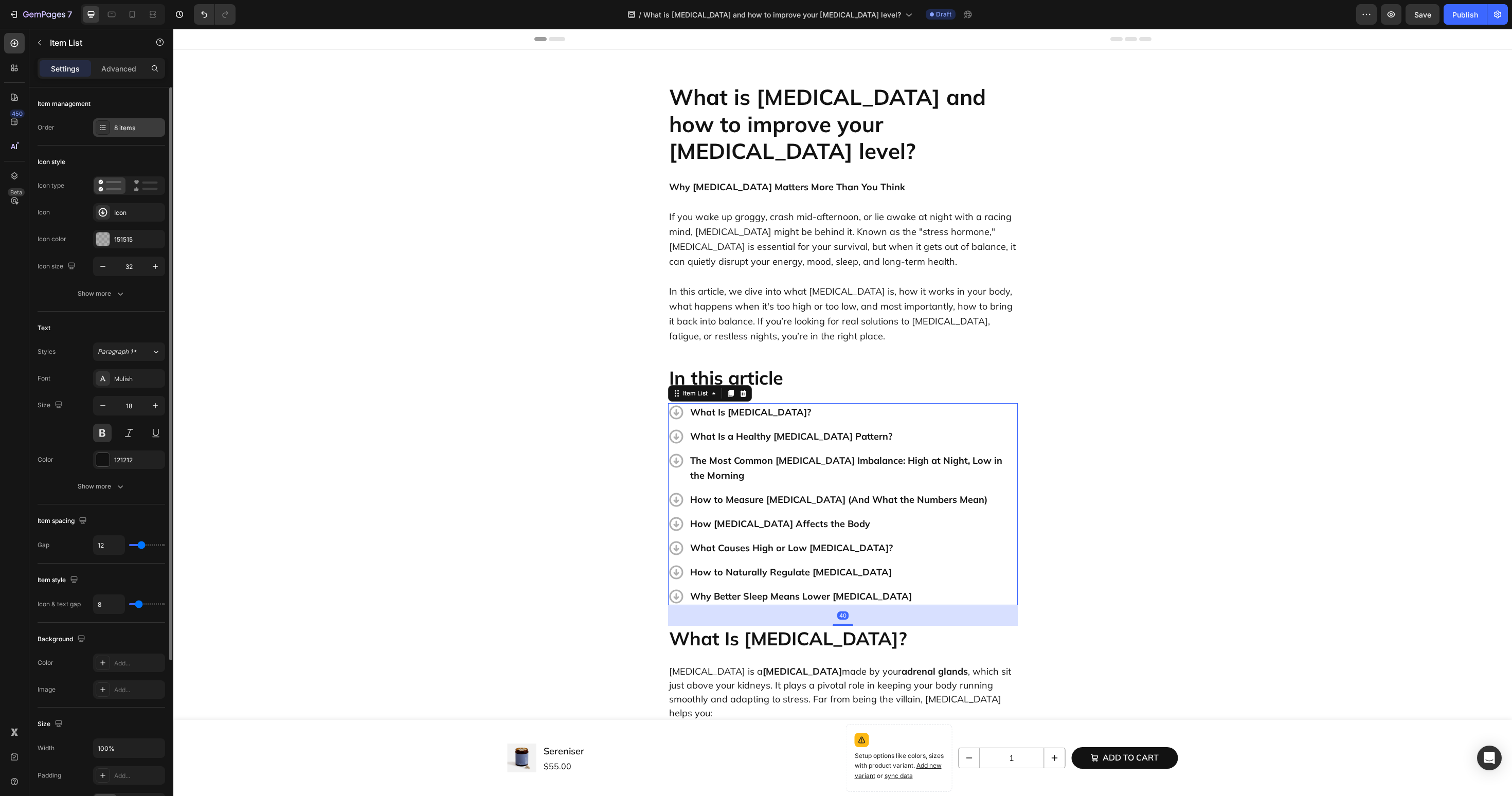
click at [131, 135] on div "8 items" at bounding box center [129, 128] width 72 height 18
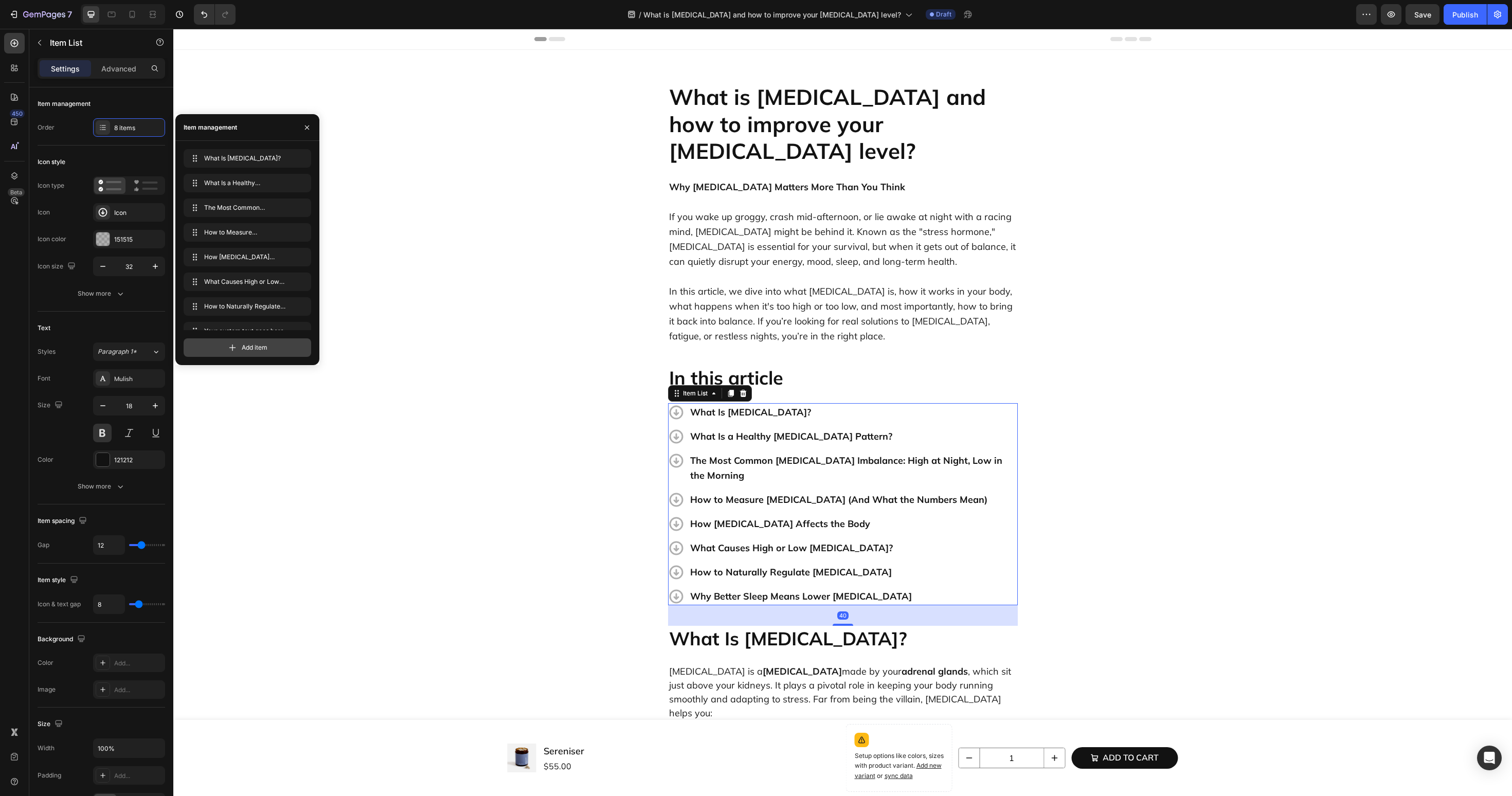
click at [262, 352] on span "Add item" at bounding box center [254, 348] width 26 height 9
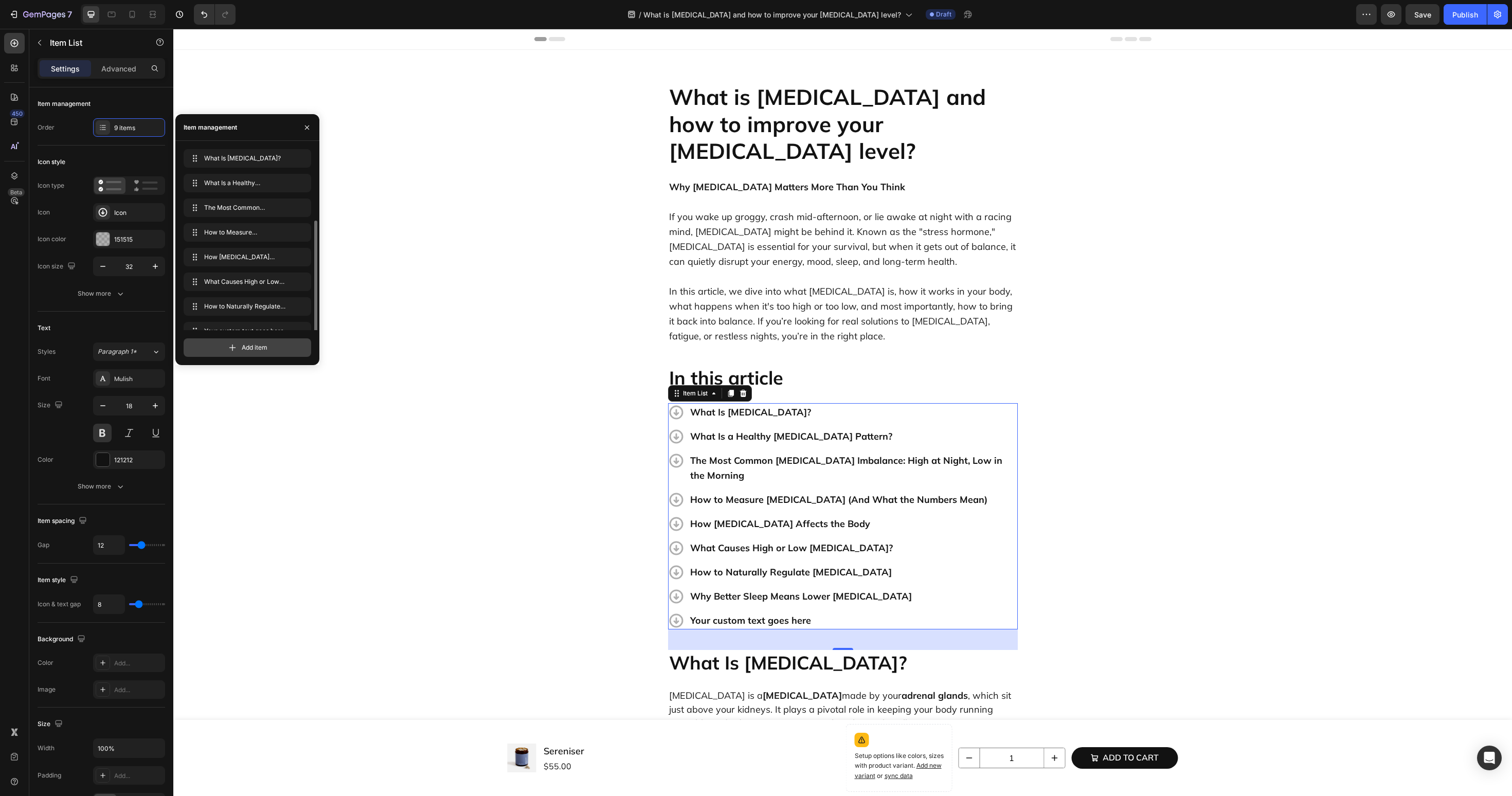
scroll to position [39, 0]
click at [751, 611] on div "Your custom text goes here" at bounding box center [853, 621] width 330 height 18
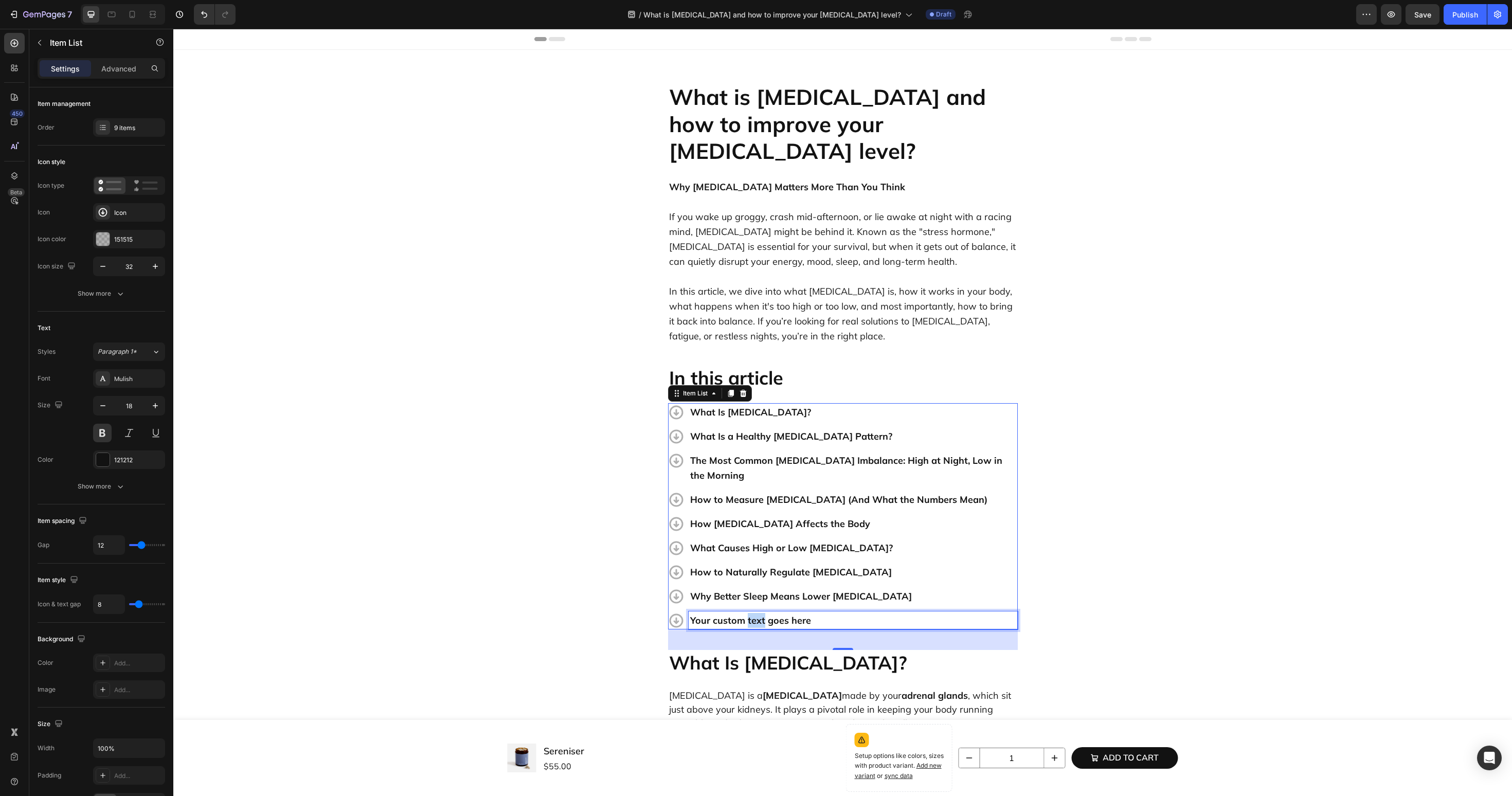
click at [751, 613] on p "Your custom text goes here" at bounding box center [853, 621] width 326 height 15
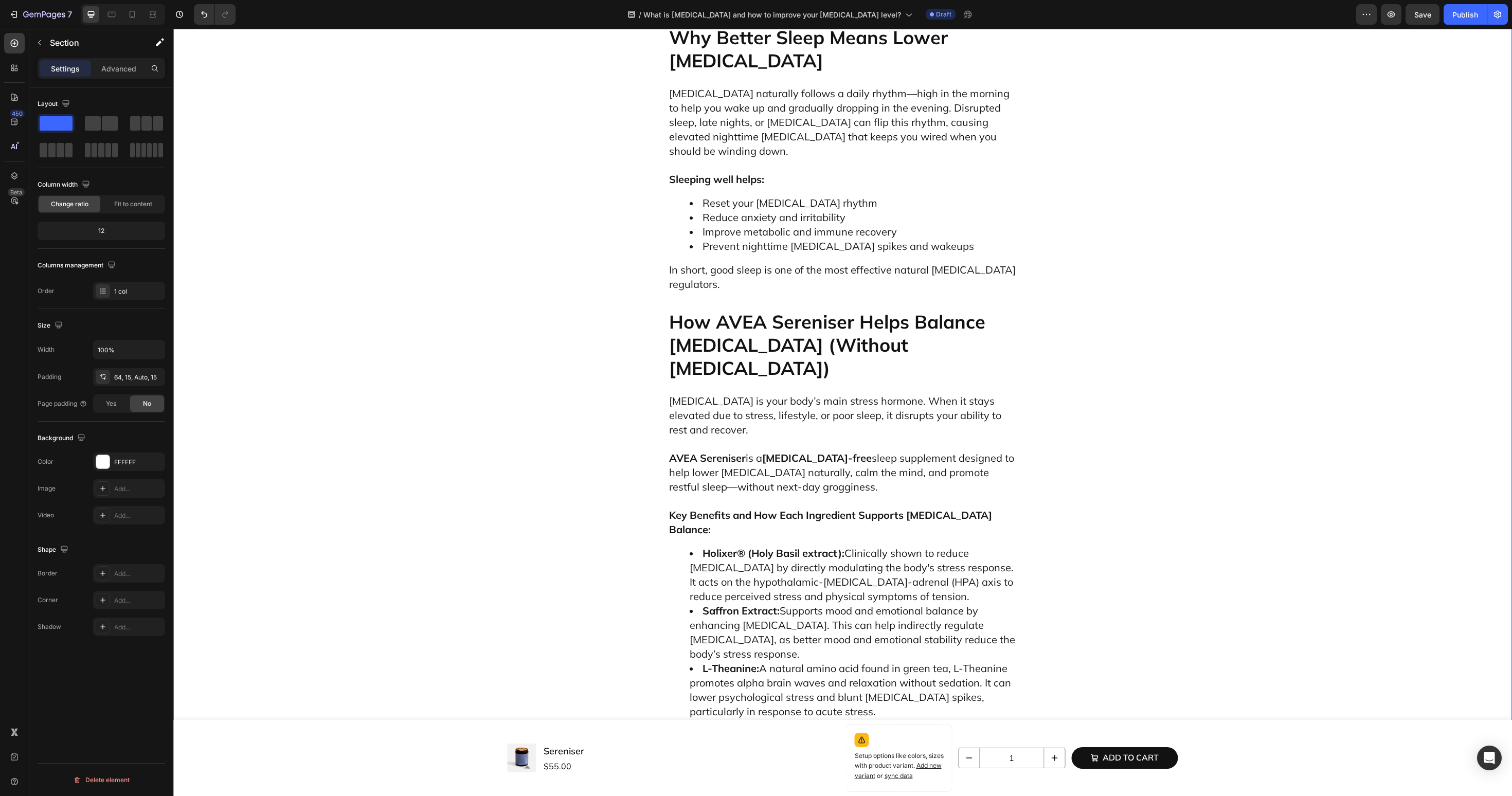
scroll to position [3865, 0]
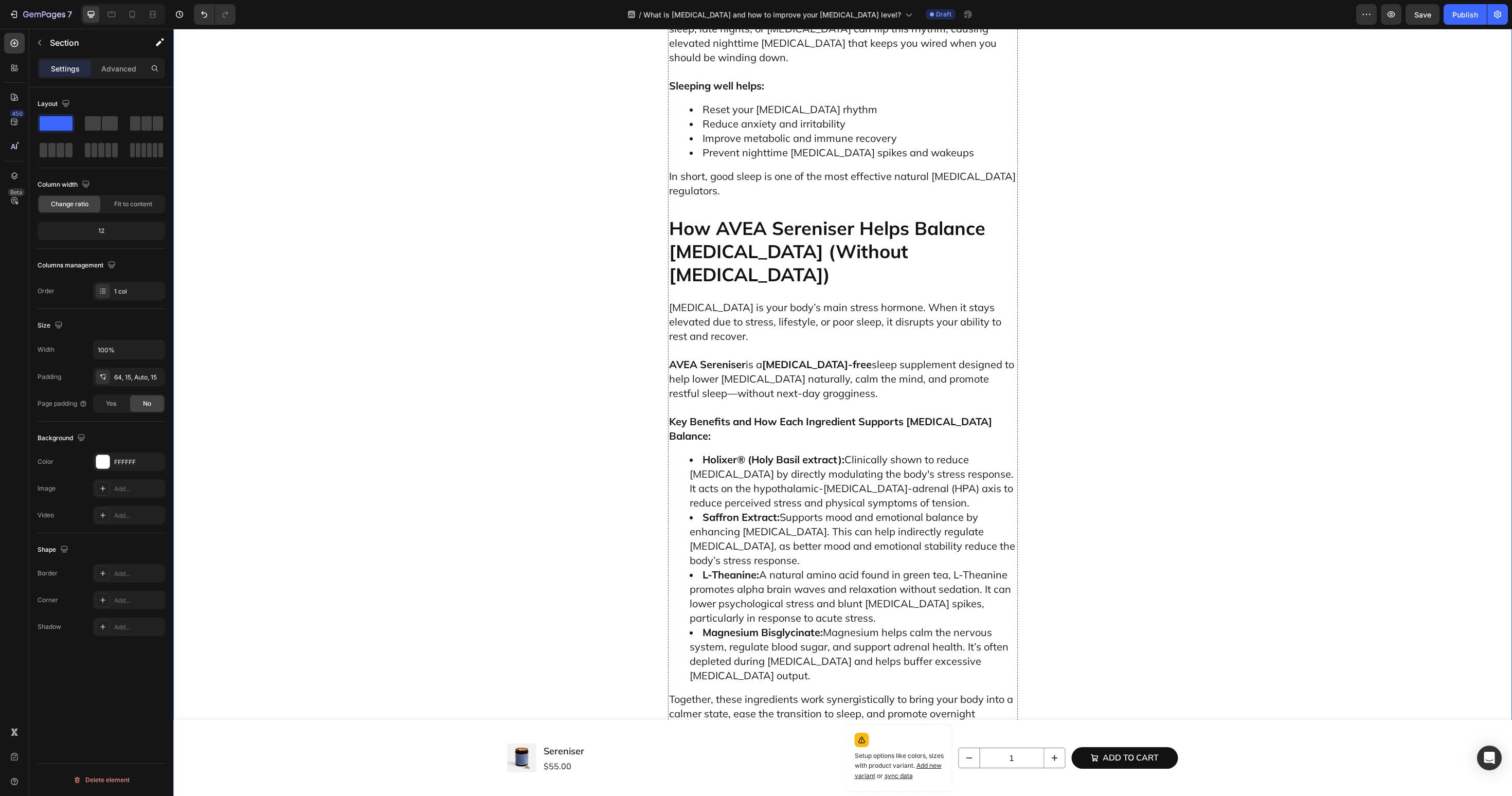
click at [786, 754] on p "Why [MEDICAL_DATA]-Free?" at bounding box center [843, 765] width 348 height 23
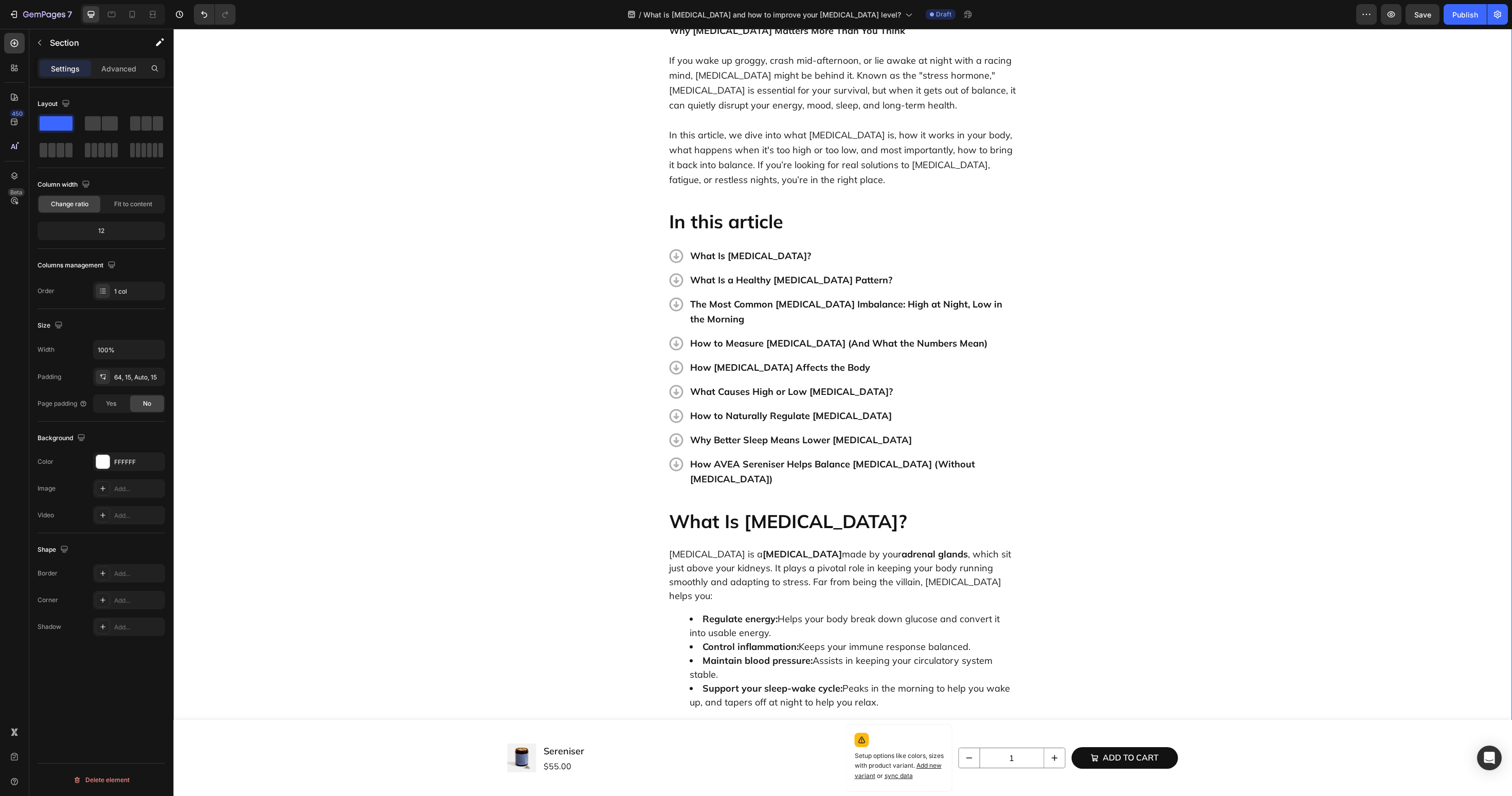
scroll to position [0, 0]
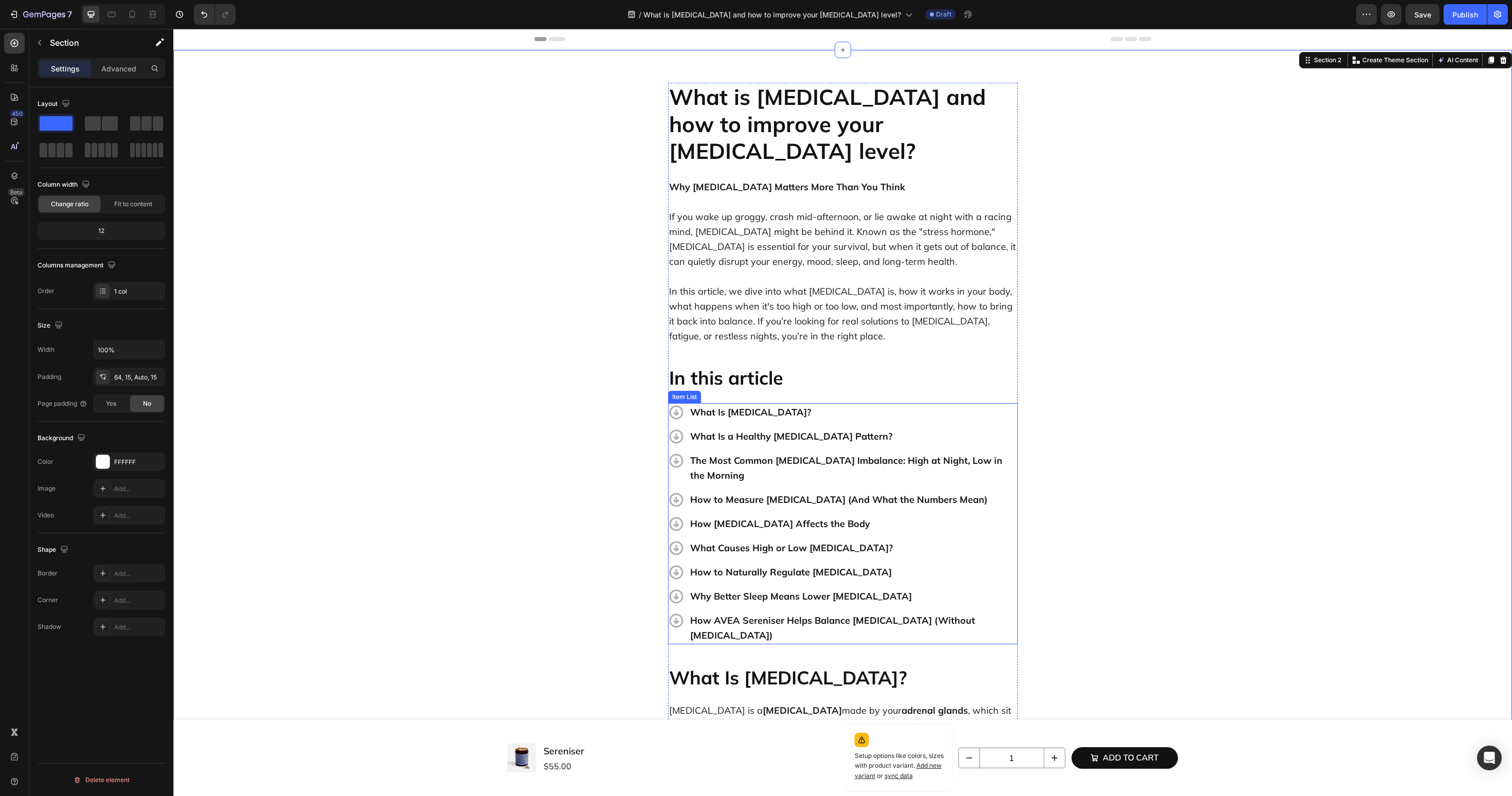
click at [729, 613] on p "How AVEA Sereniser Helps Balance [MEDICAL_DATA] (Without [MEDICAL_DATA])" at bounding box center [853, 628] width 326 height 29
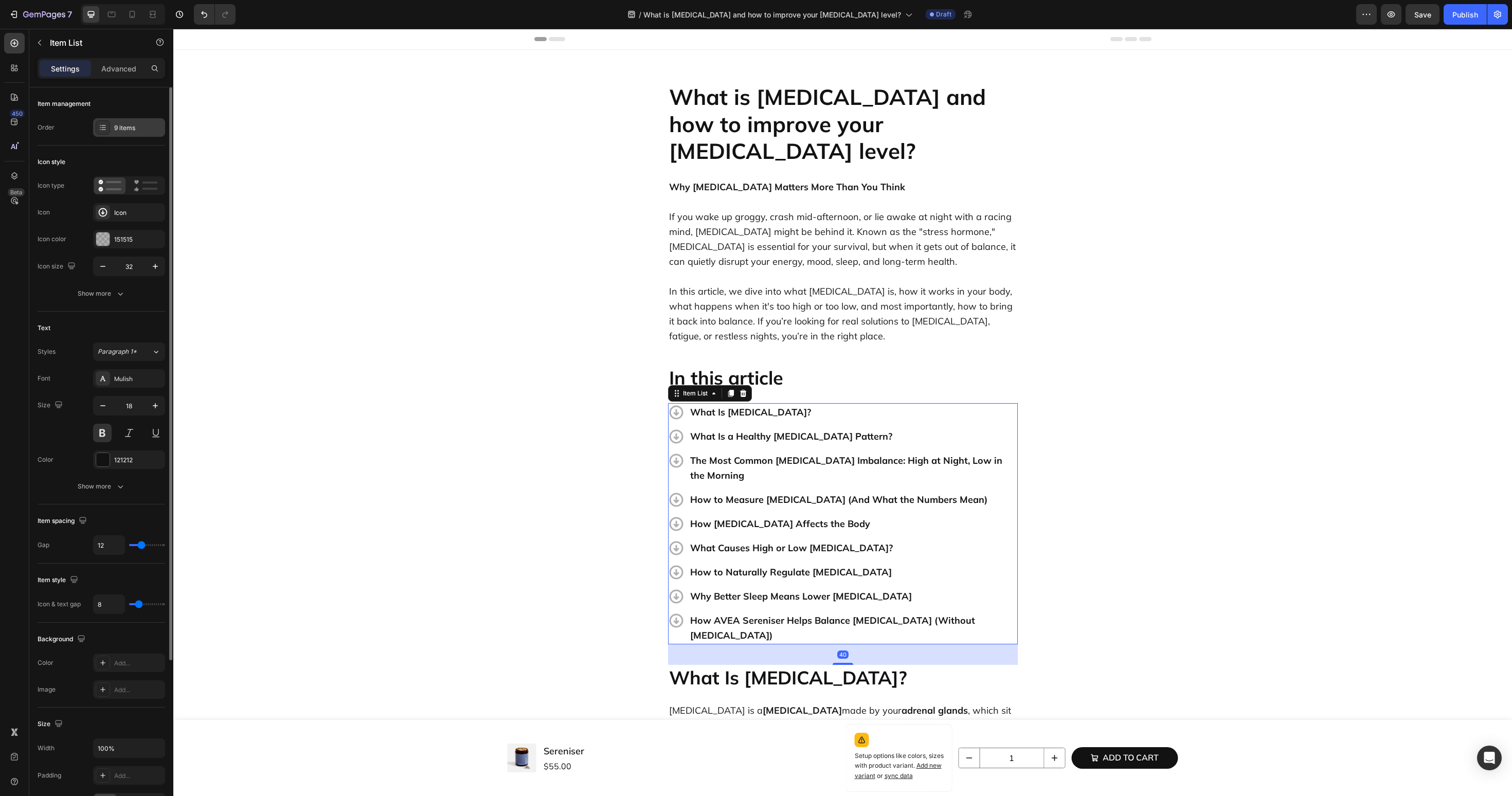
click at [136, 130] on div "9 items" at bounding box center [138, 128] width 49 height 9
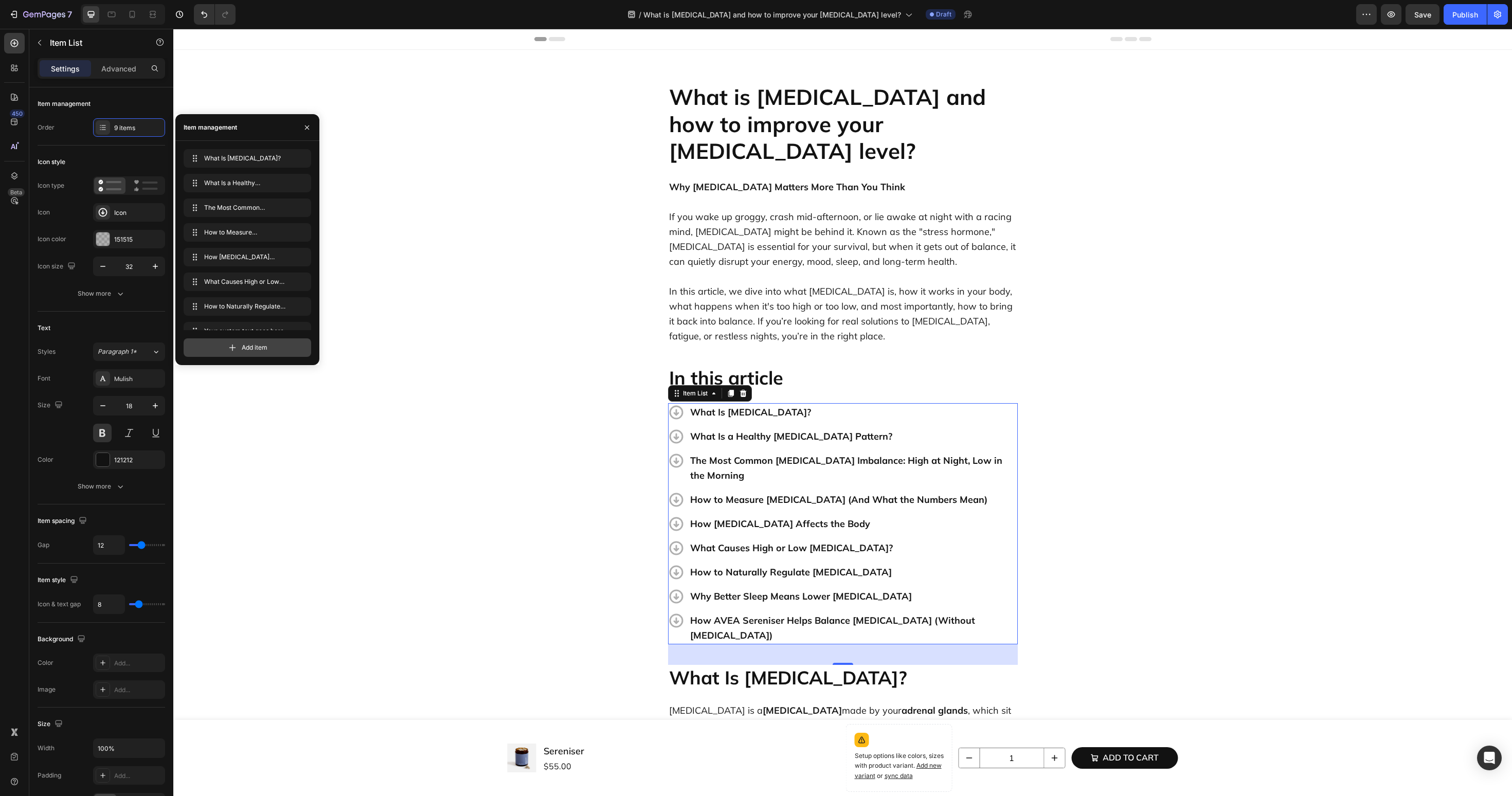
click at [254, 351] on span "Add item" at bounding box center [254, 348] width 26 height 9
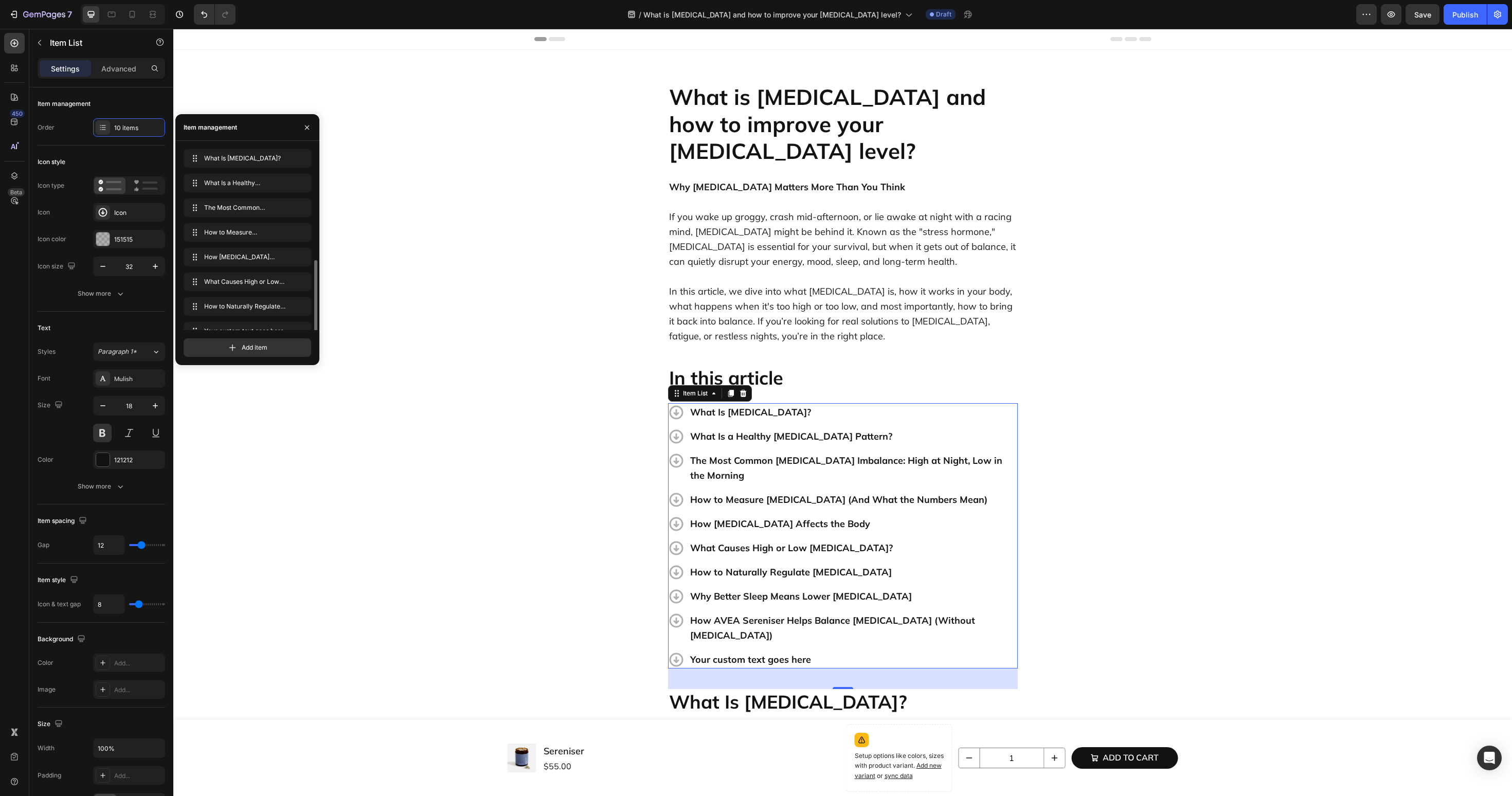
scroll to position [63, 0]
click at [710, 651] on div "Your custom text goes here" at bounding box center [853, 660] width 330 height 18
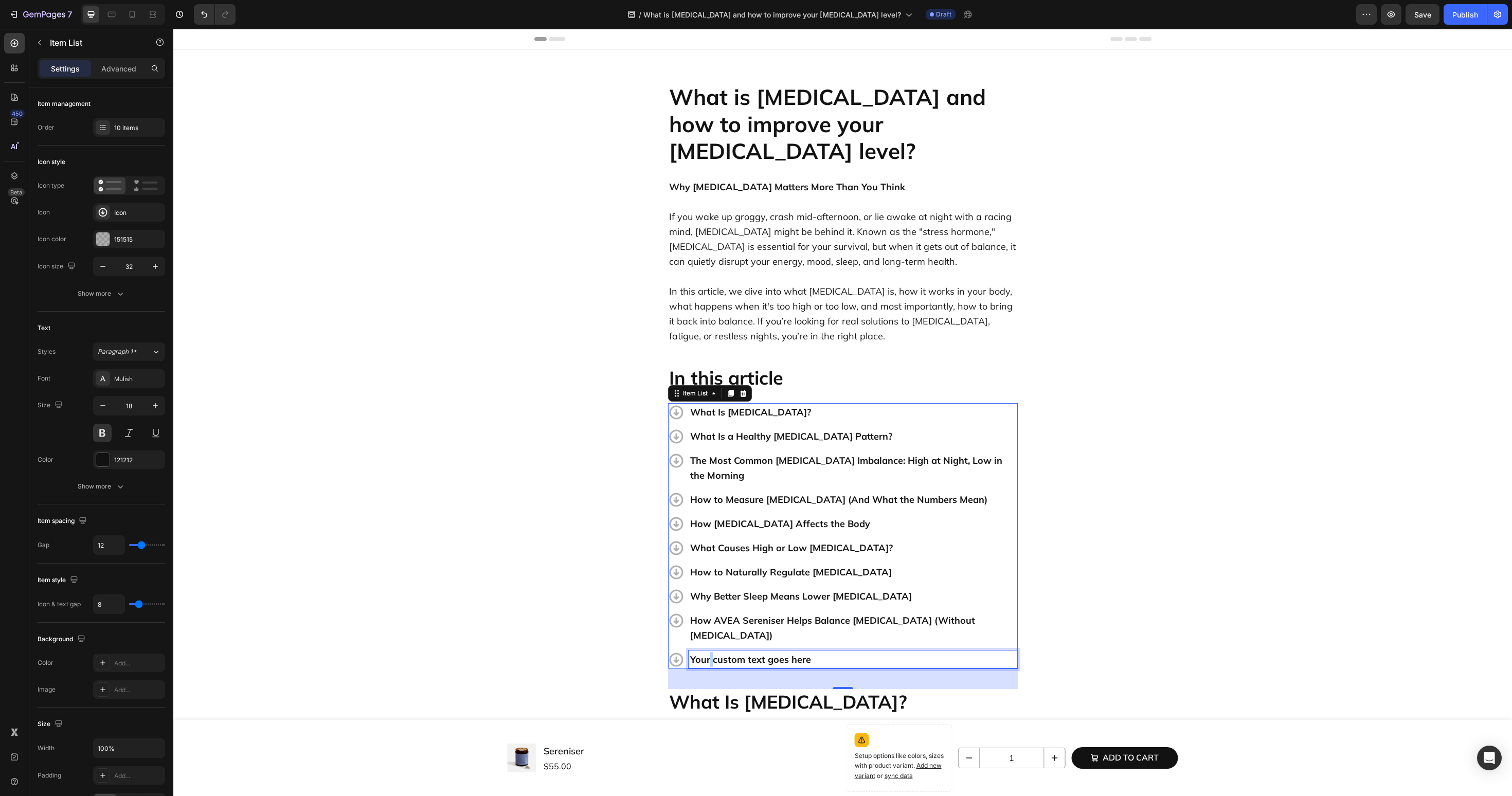
click at [710, 652] on p "Your custom text goes here" at bounding box center [853, 659] width 326 height 15
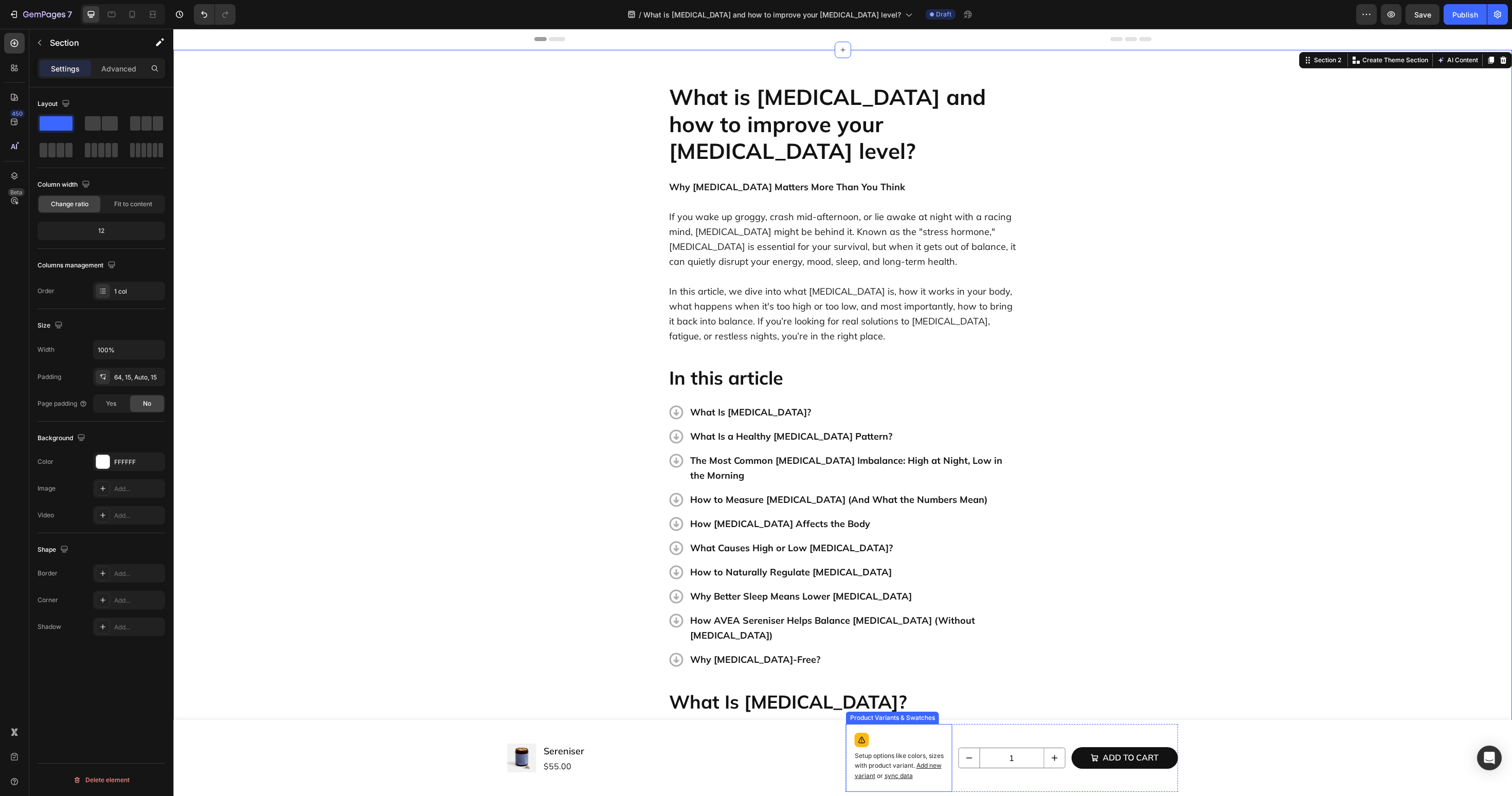
click at [904, 747] on div "Setup options like colors, sizes with product variant. Add new variant or sync …" at bounding box center [900, 758] width 97 height 59
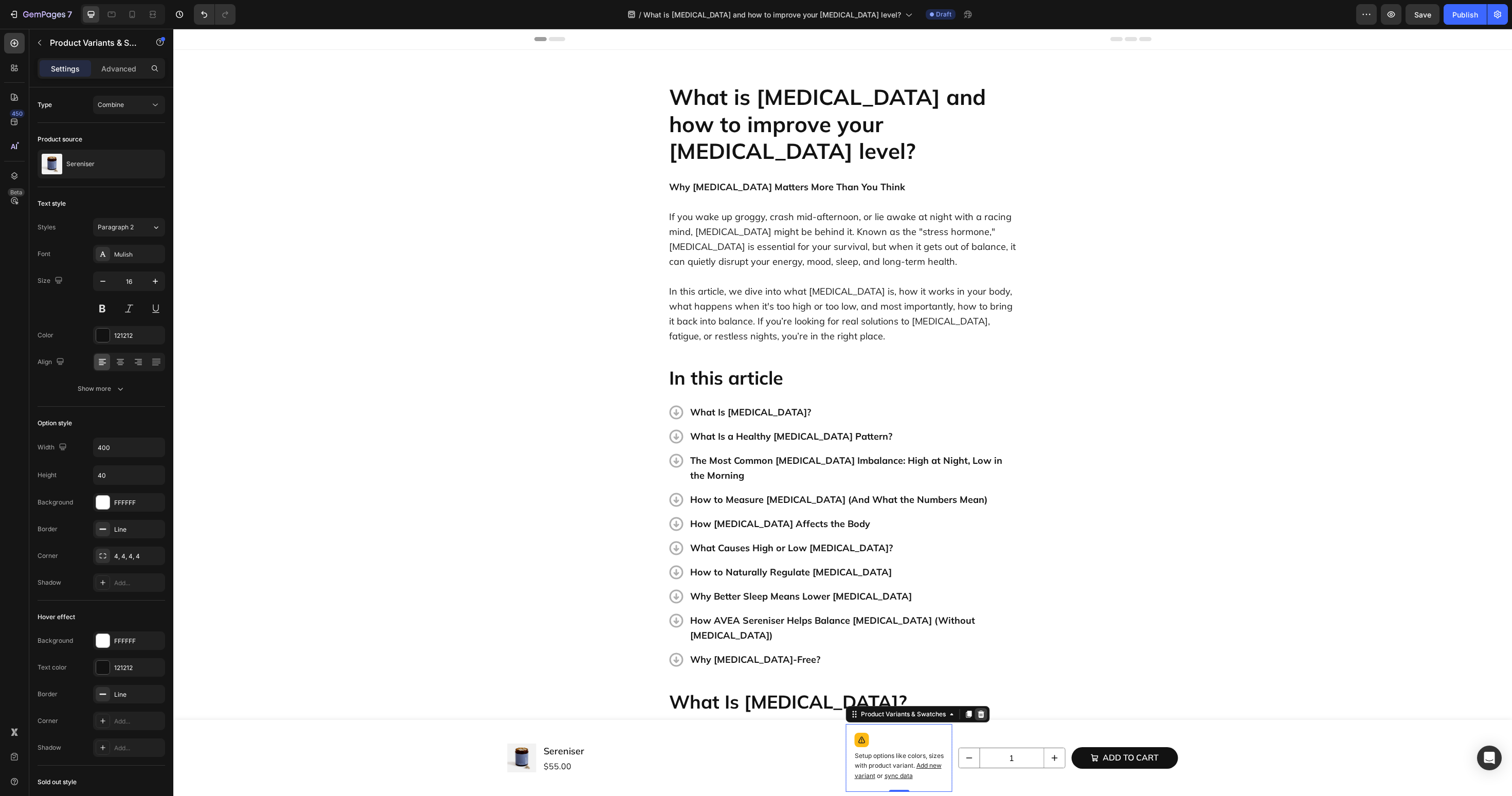
click at [982, 715] on icon at bounding box center [980, 714] width 8 height 8
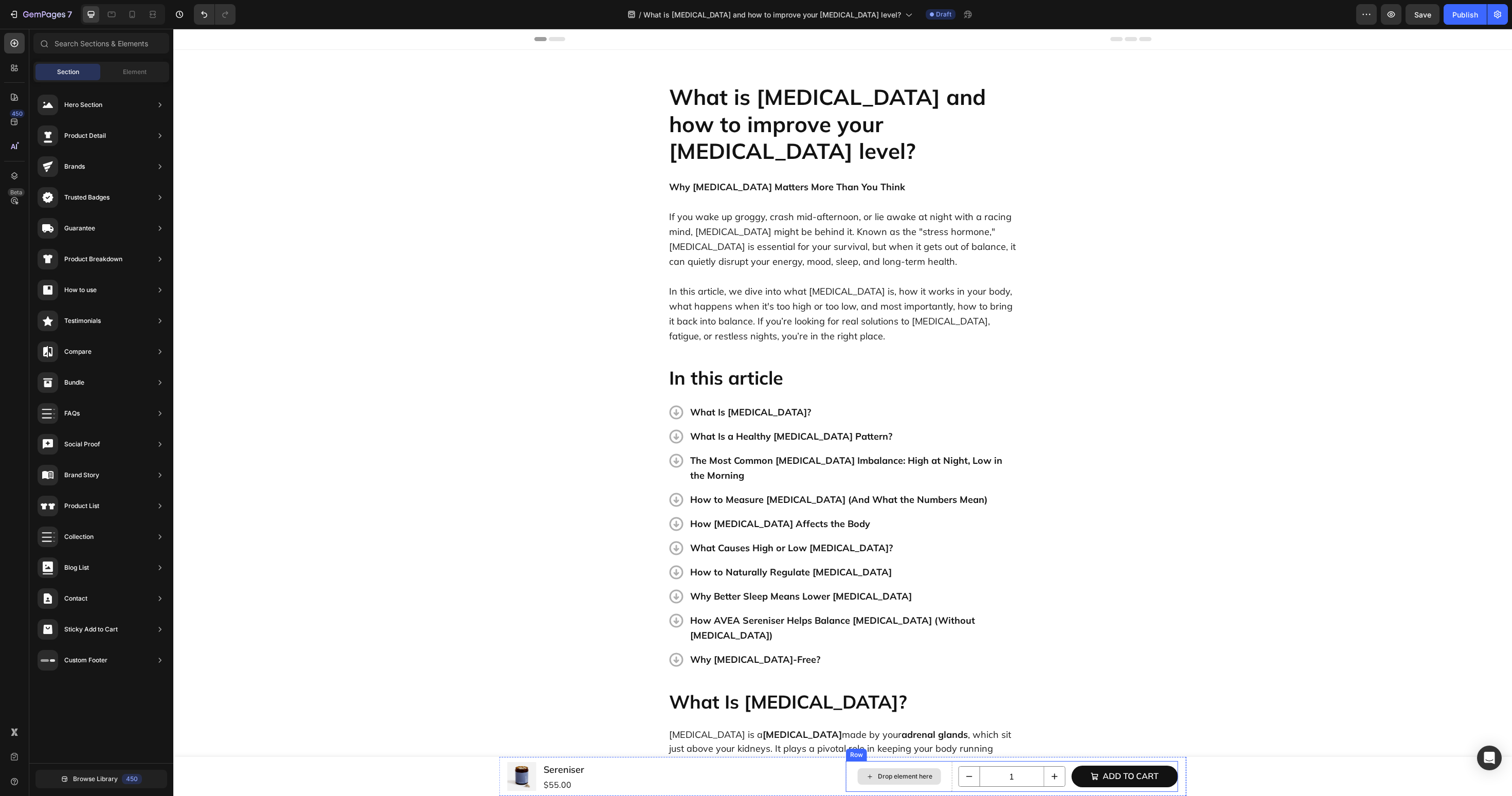
click at [918, 768] on div "Drop element here" at bounding box center [899, 777] width 84 height 17
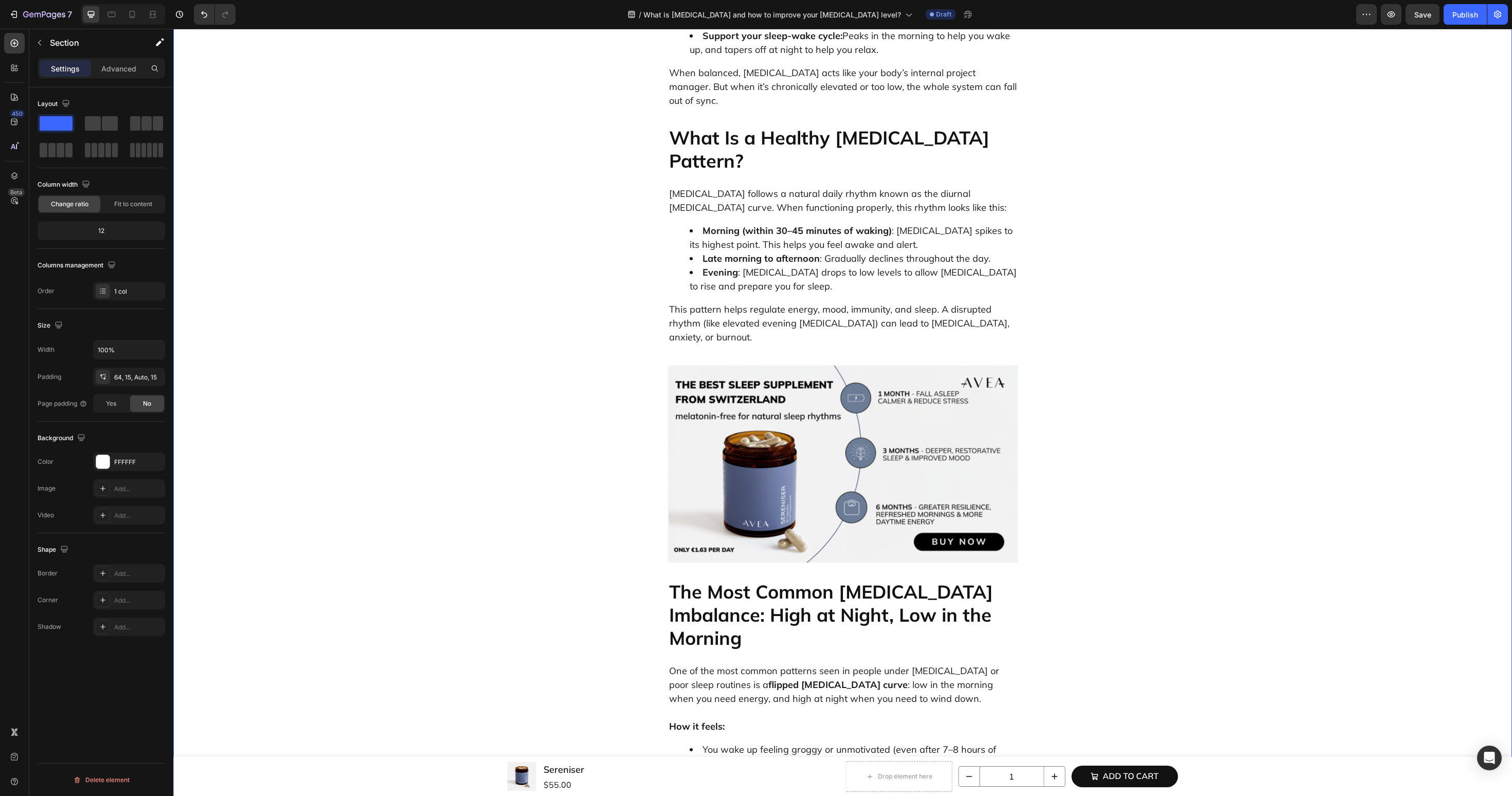
scroll to position [932, 0]
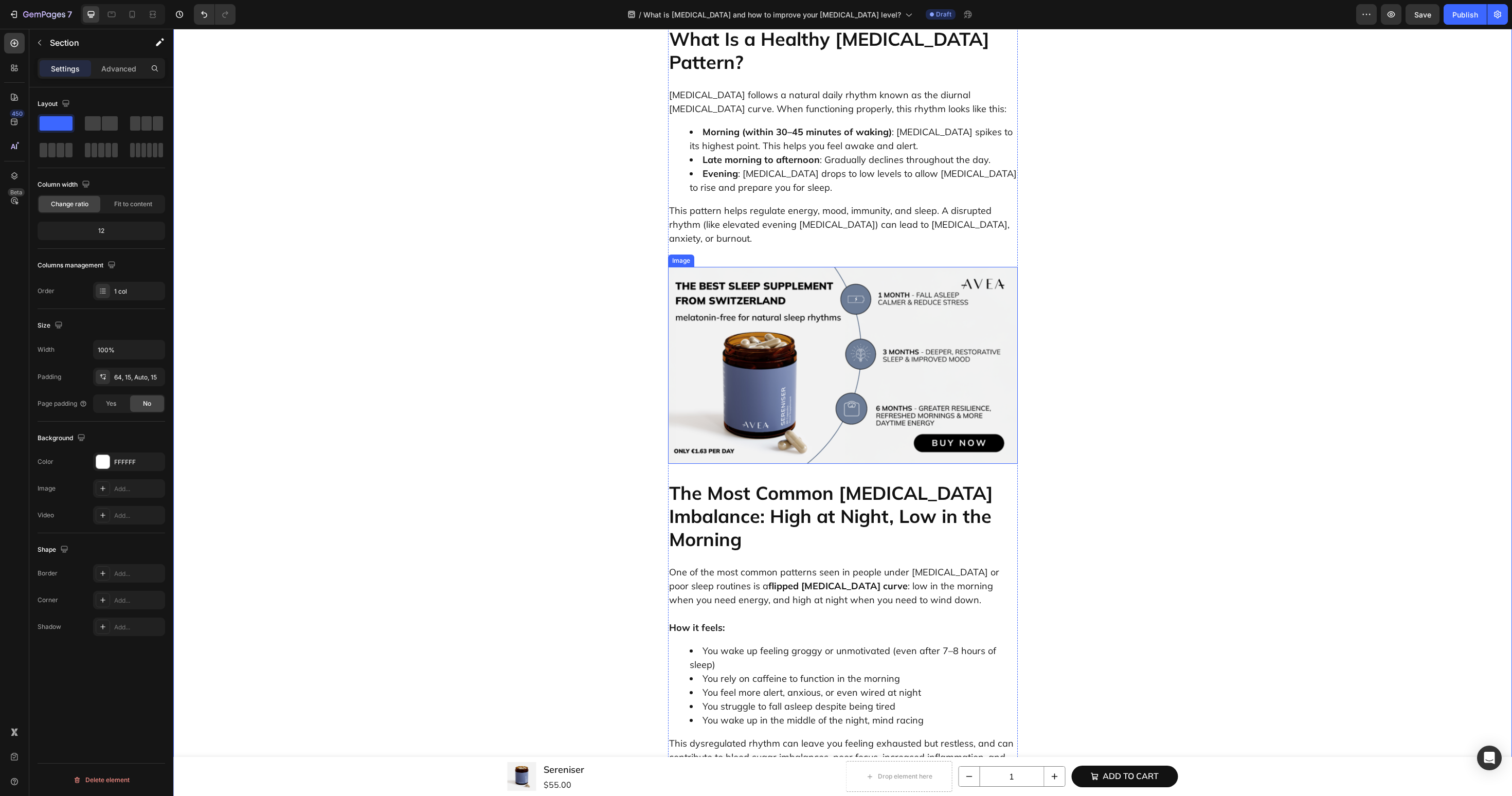
click at [723, 267] on img at bounding box center [843, 365] width 350 height 197
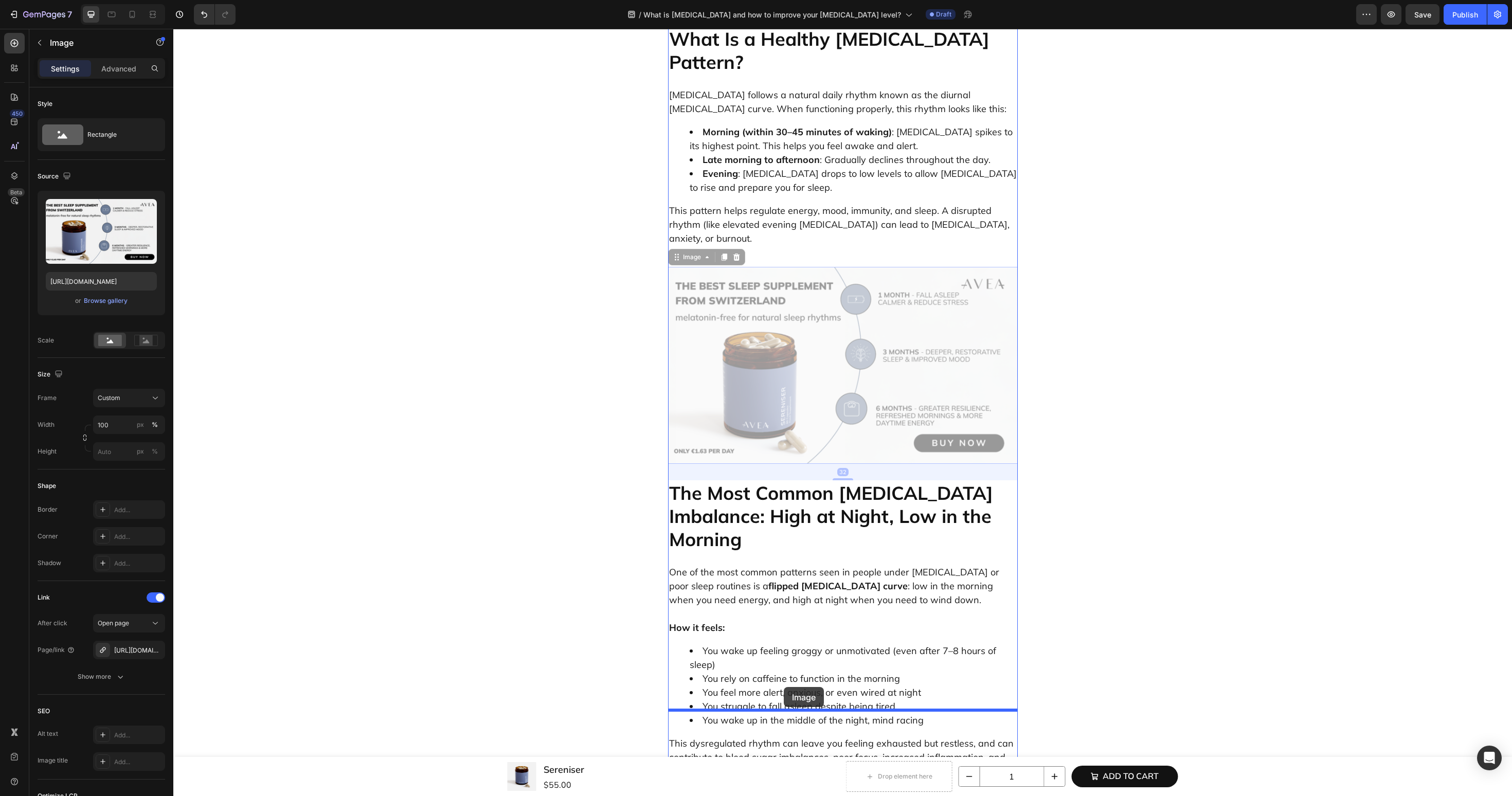
drag, startPoint x: 690, startPoint y: 136, endPoint x: 784, endPoint y: 688, distance: 559.9
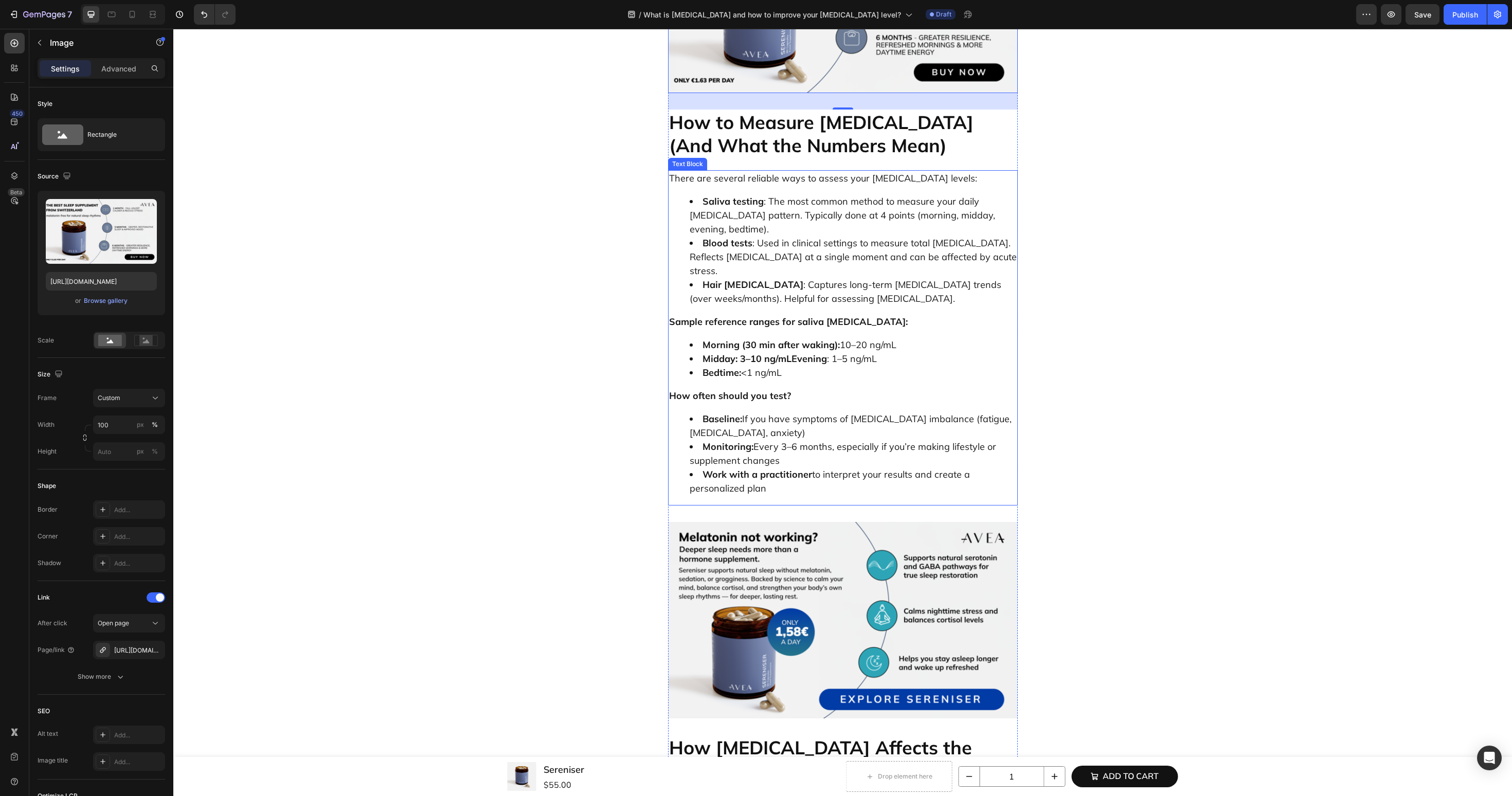
scroll to position [1889, 0]
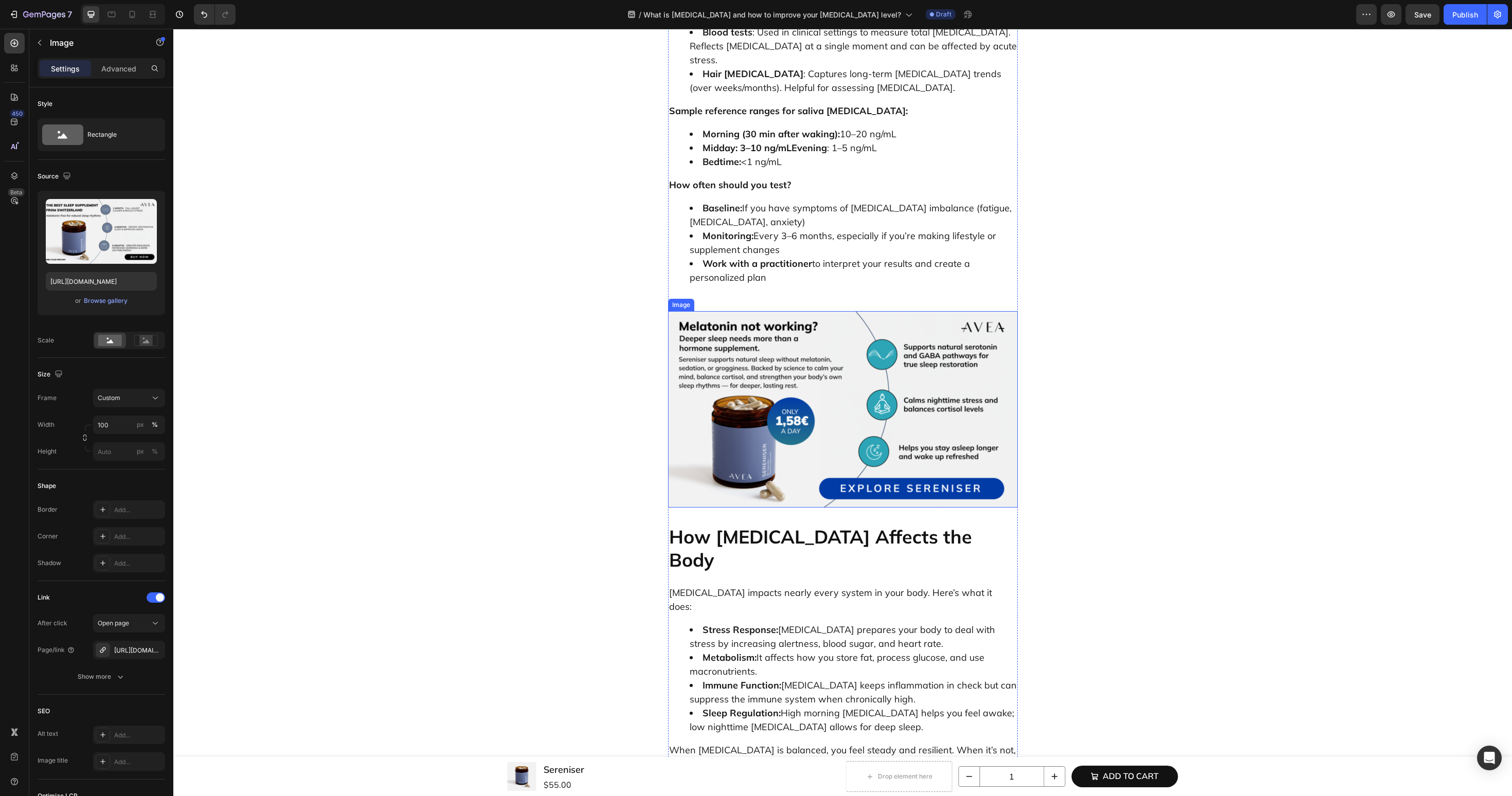
click at [778, 311] on img at bounding box center [843, 409] width 350 height 197
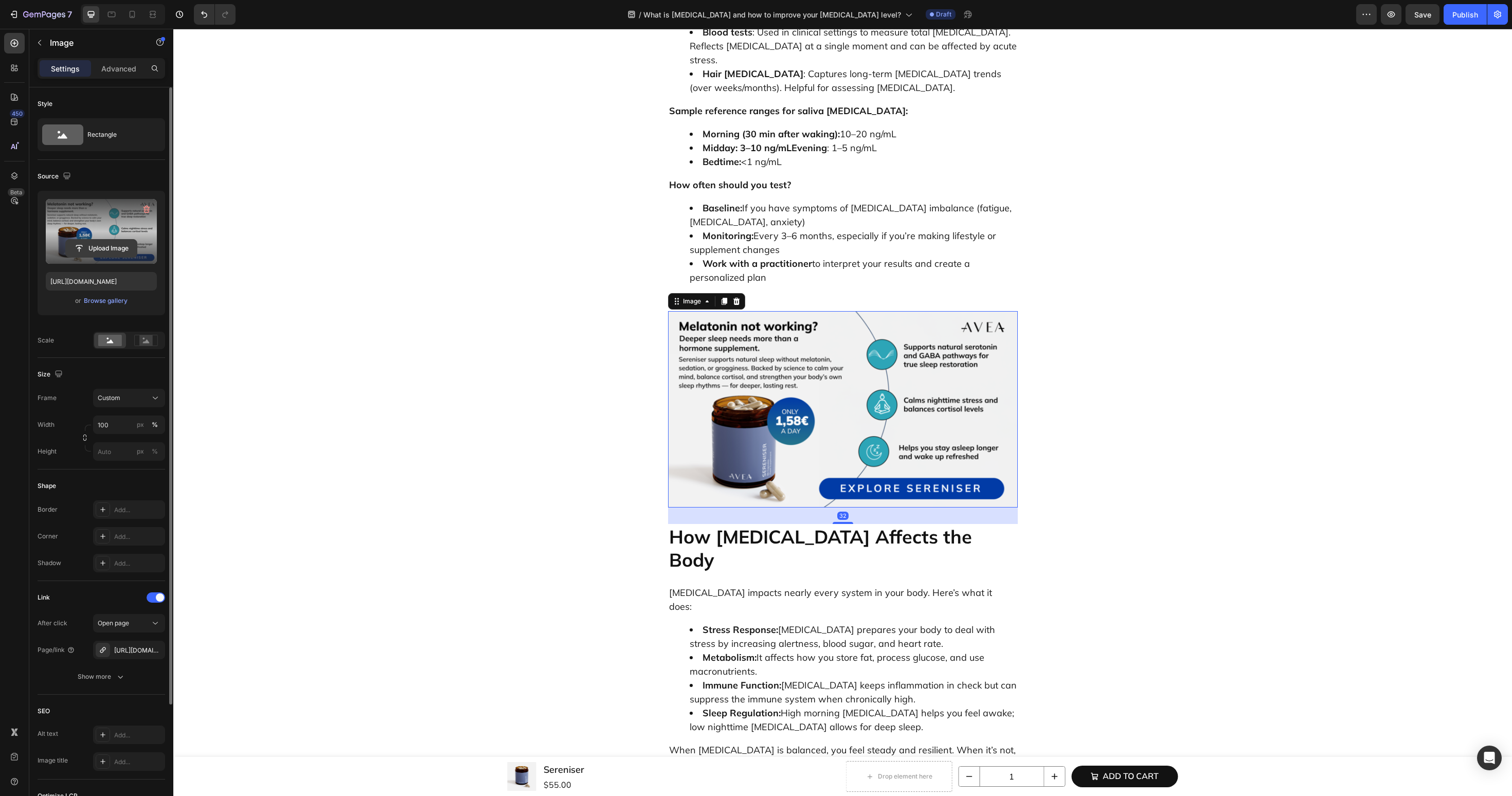
click at [116, 247] on input "file" at bounding box center [101, 248] width 71 height 17
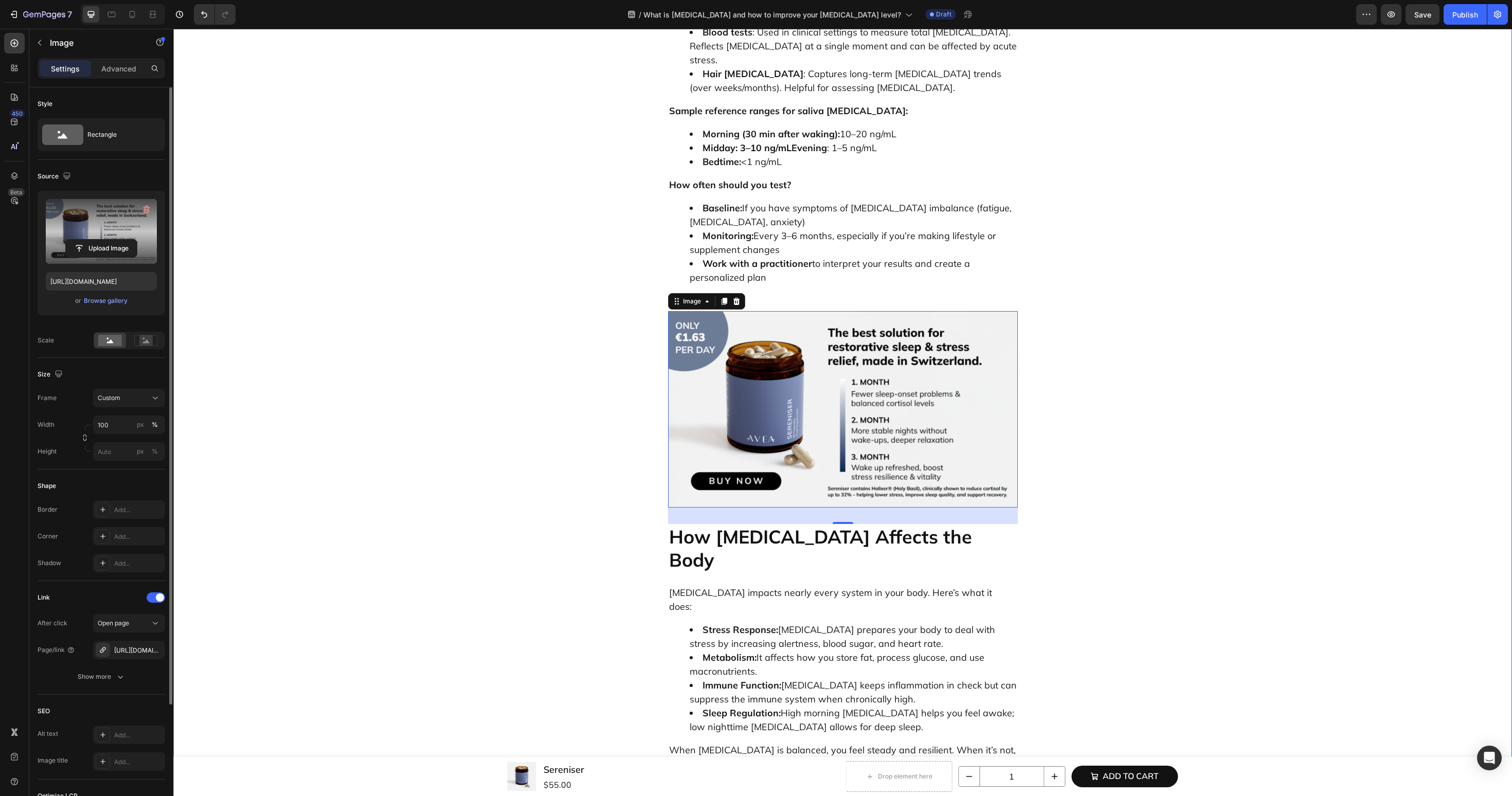
type input "https://cdn.shopify.com/s/files/1/0606/3226/9049/files/gempages_537282813339108…"
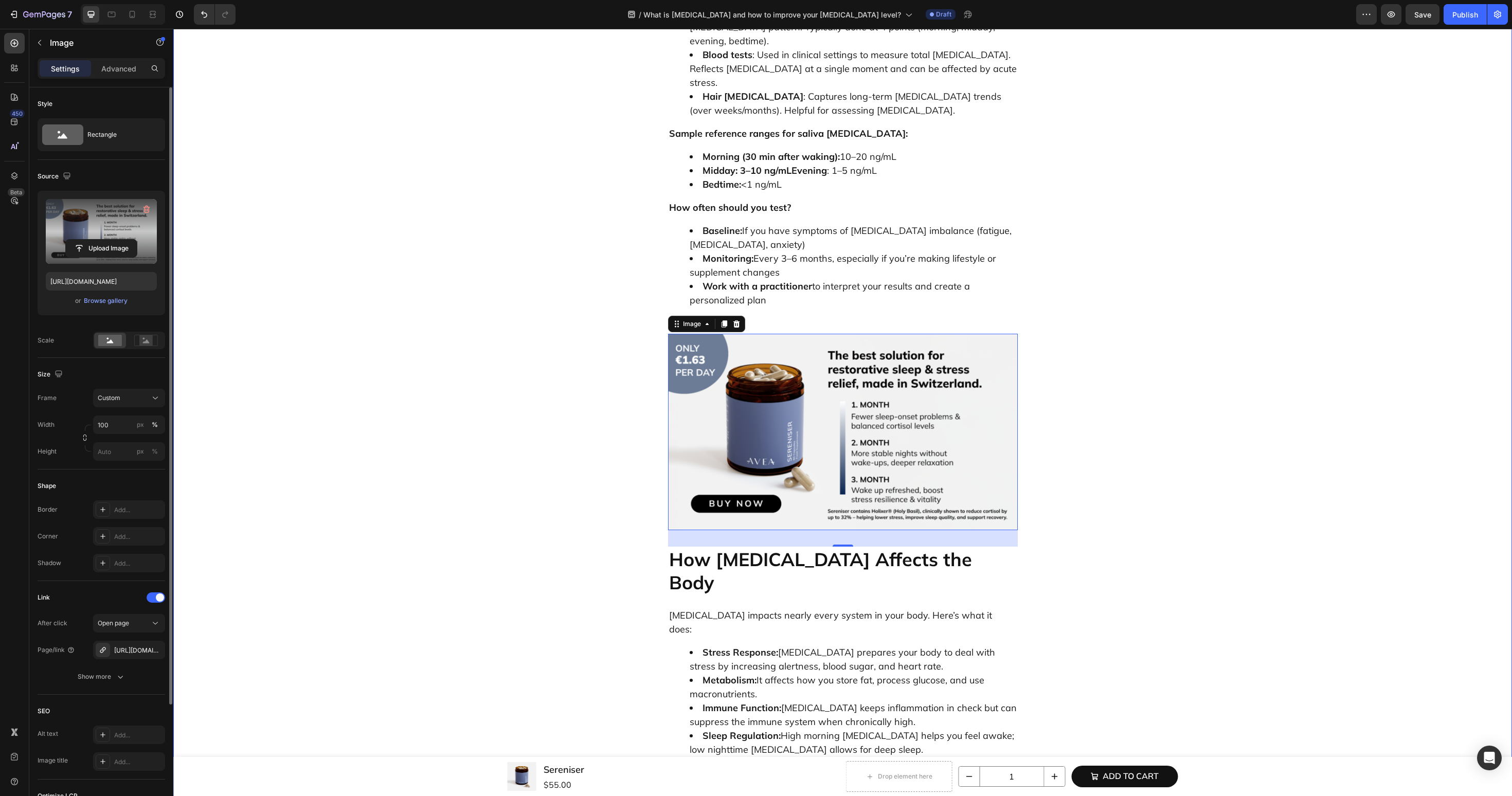
scroll to position [1868, 0]
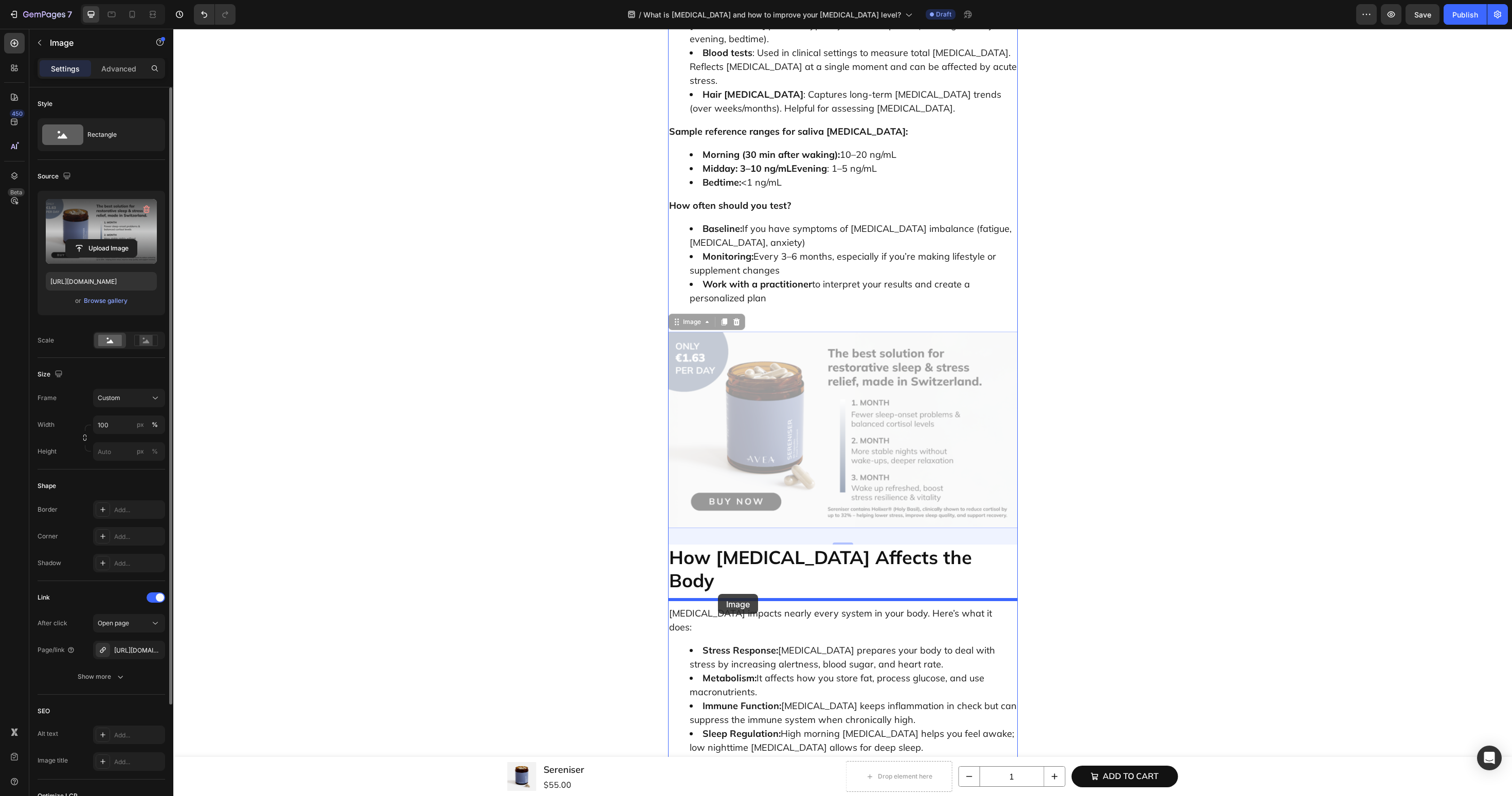
drag, startPoint x: 693, startPoint y: 147, endPoint x: 718, endPoint y: 595, distance: 448.7
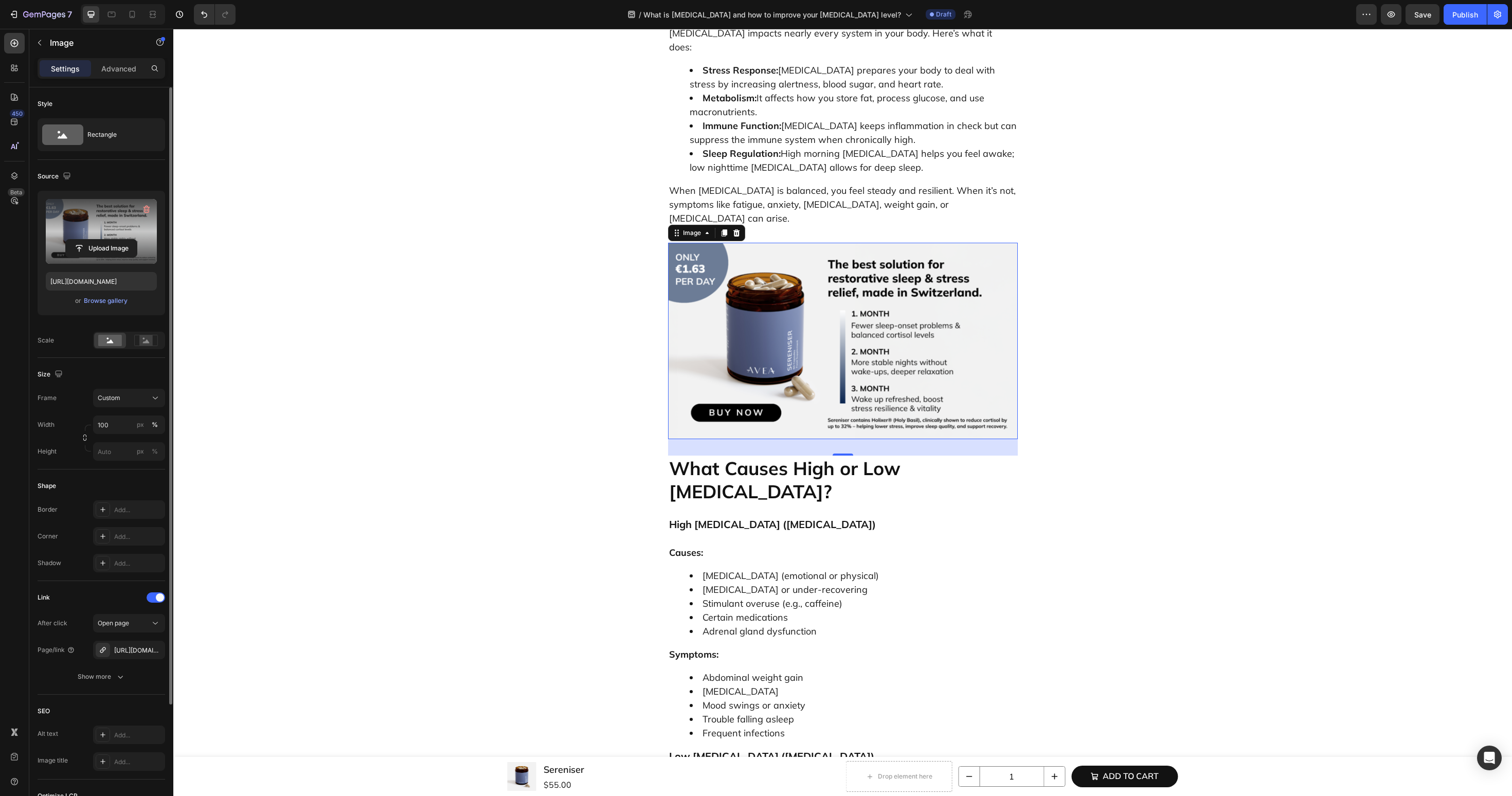
scroll to position [2201, 0]
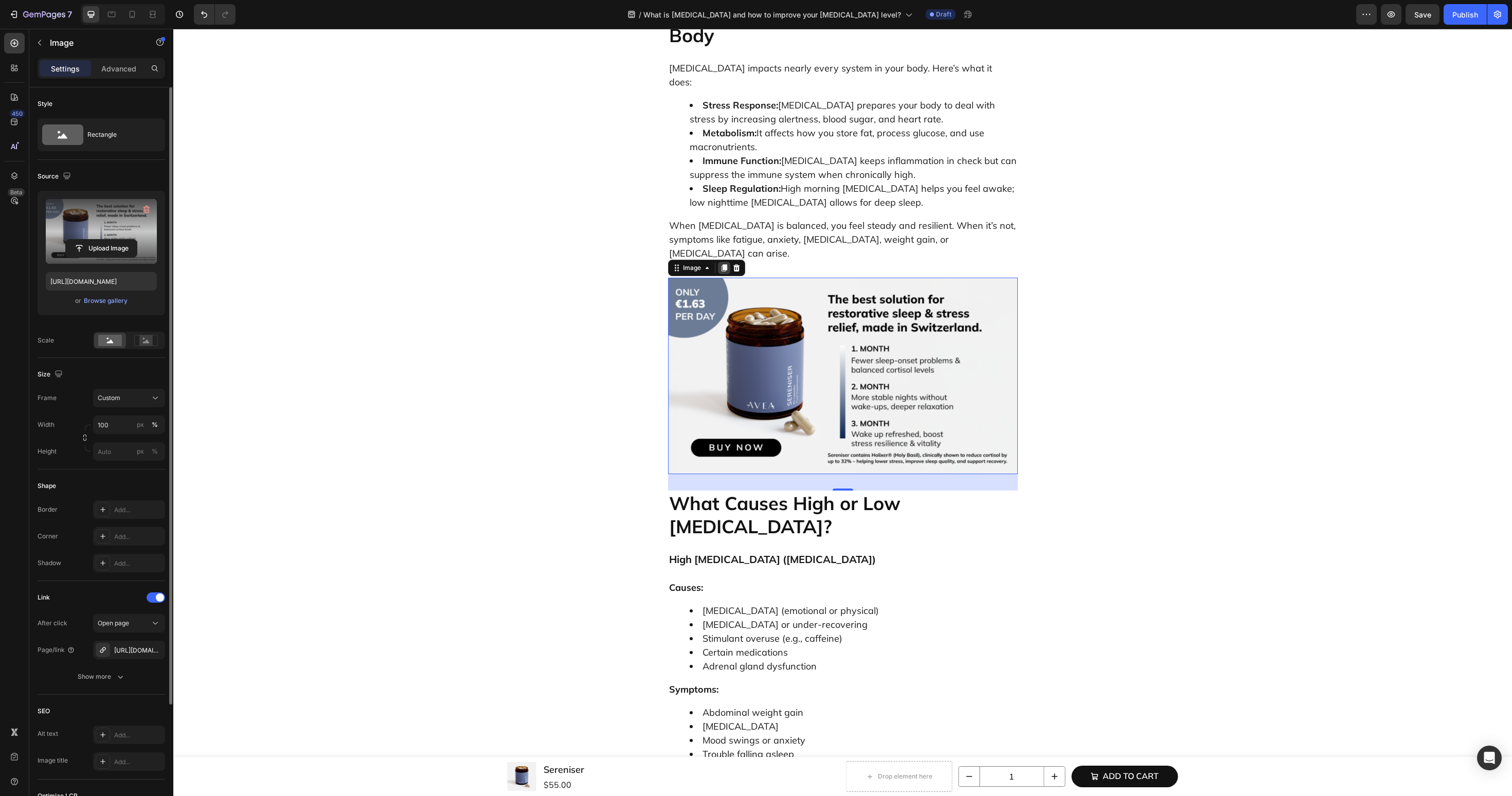
click at [722, 263] on icon at bounding box center [723, 267] width 8 height 8
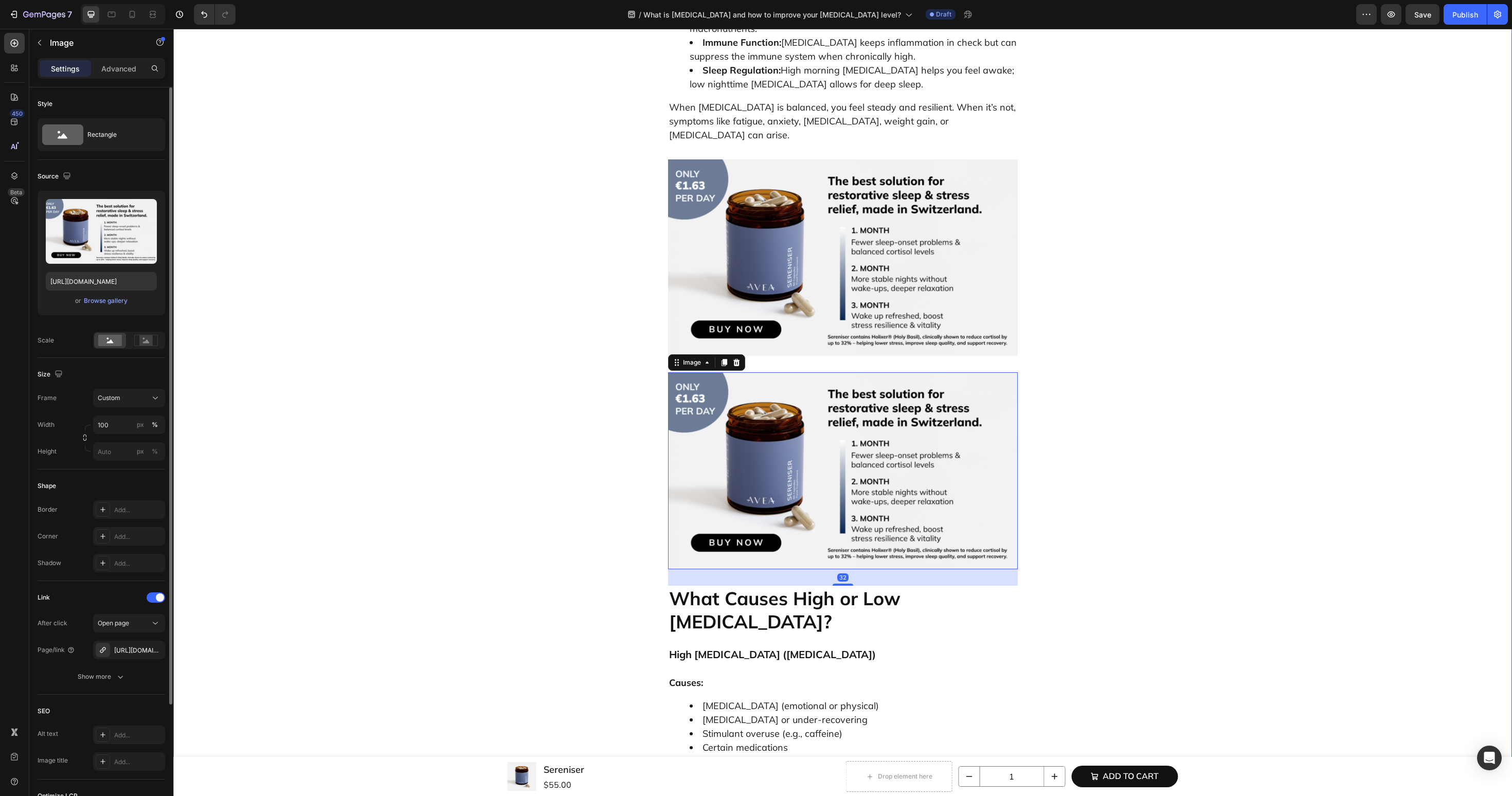
scroll to position [2417, 0]
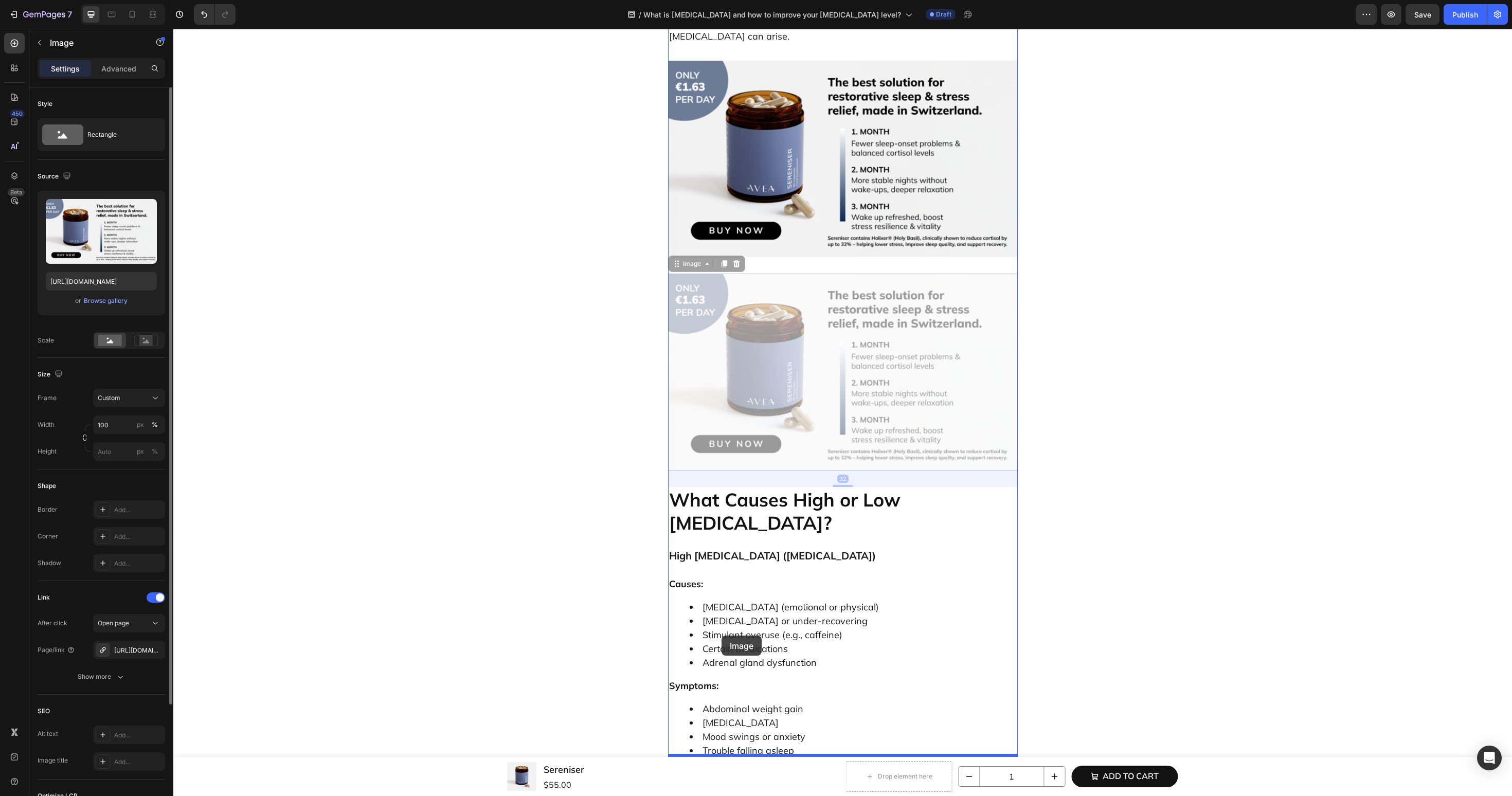
drag, startPoint x: 693, startPoint y: 43, endPoint x: 722, endPoint y: 635, distance: 592.7
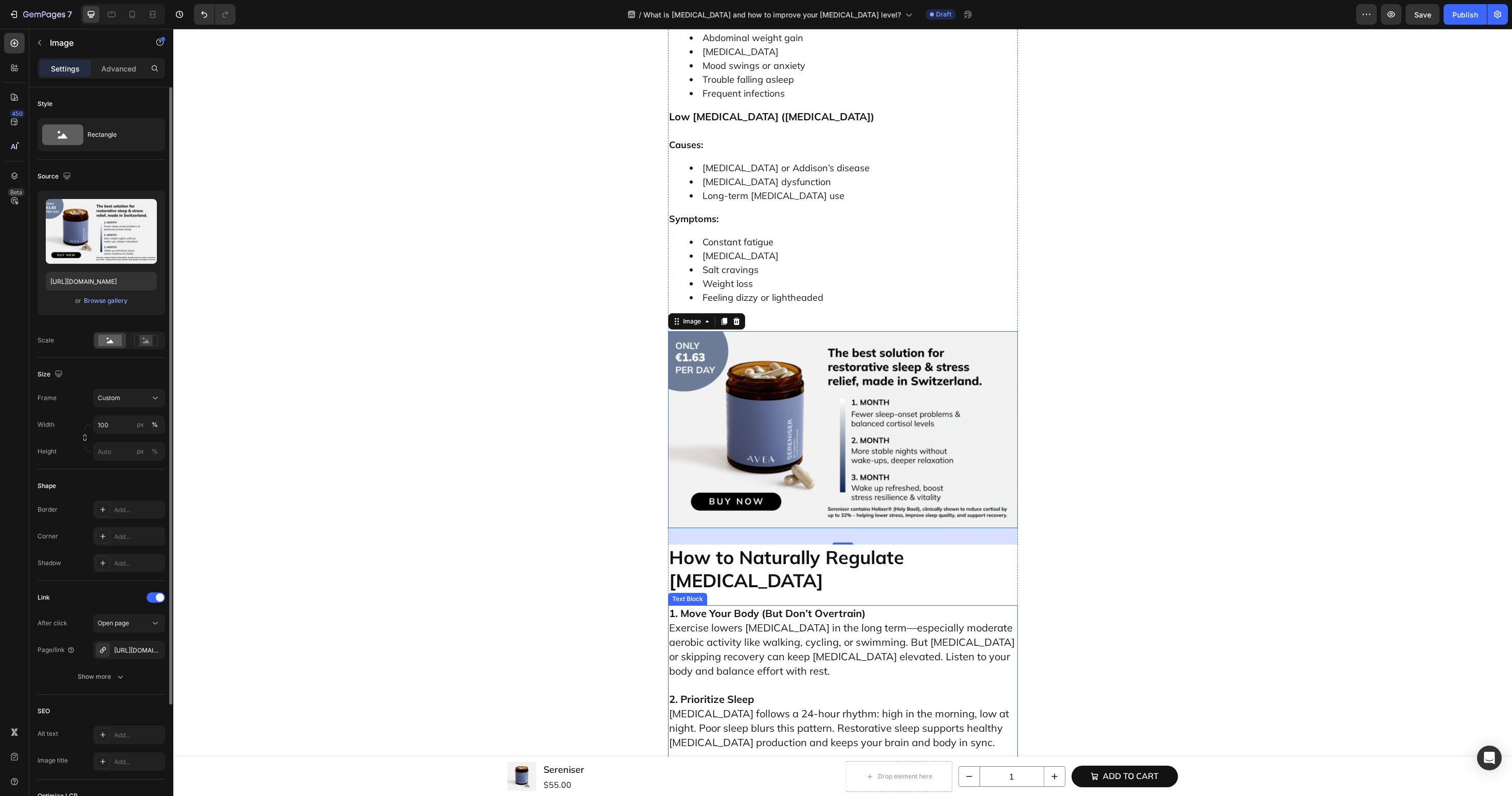
scroll to position [2874, 0]
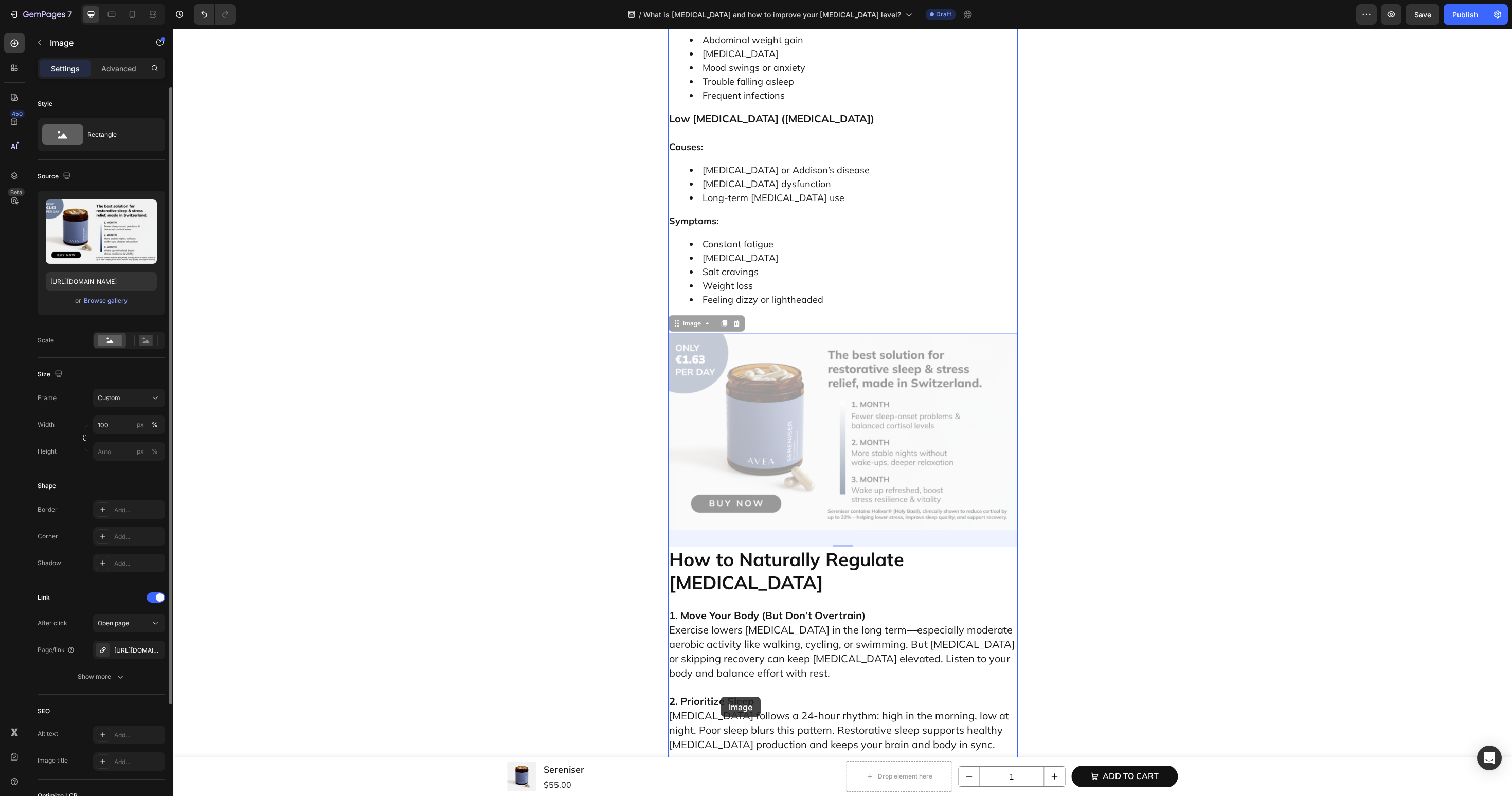
drag, startPoint x: 697, startPoint y: 80, endPoint x: 721, endPoint y: 697, distance: 617.5
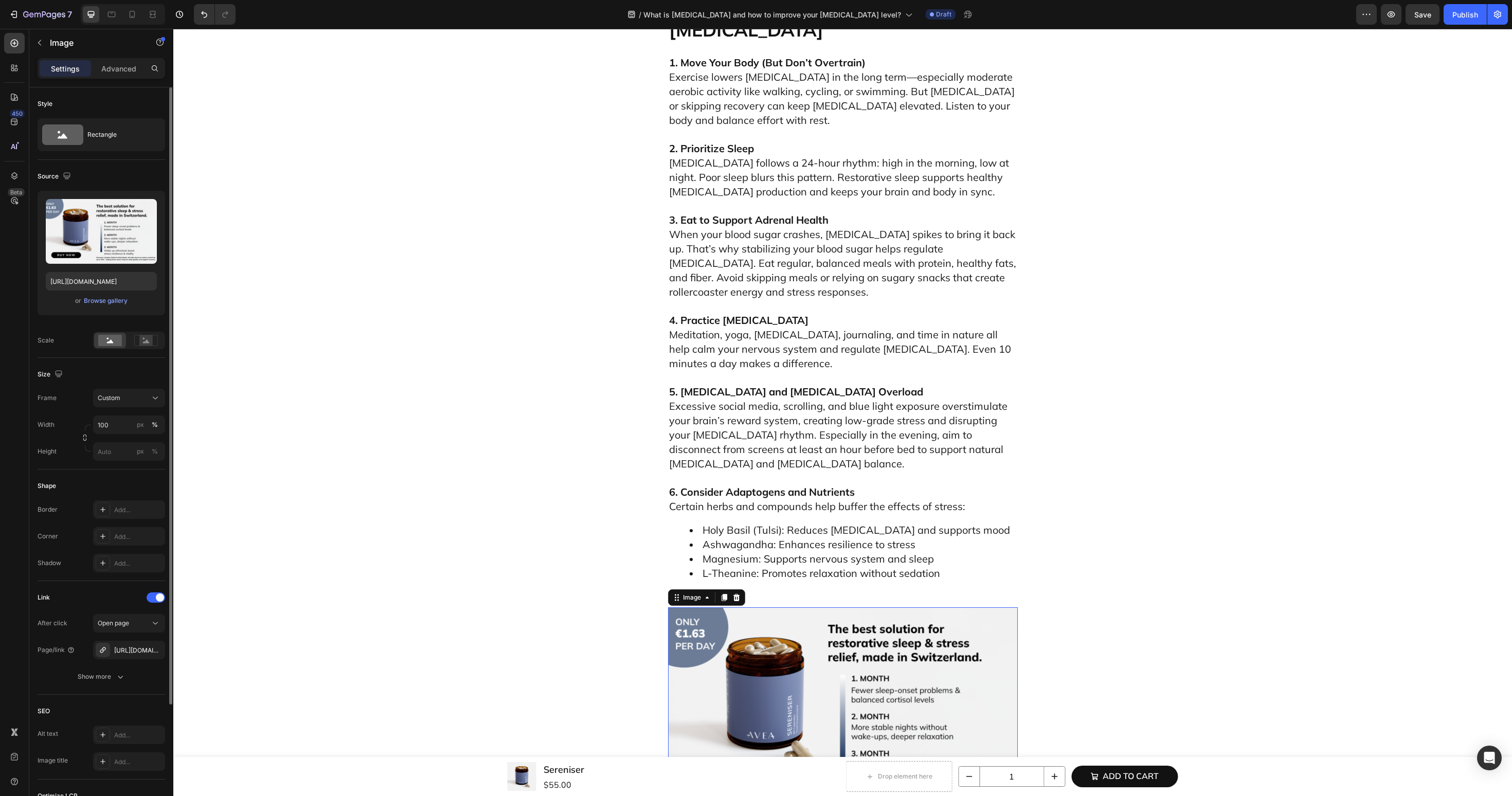
scroll to position [3348, 0]
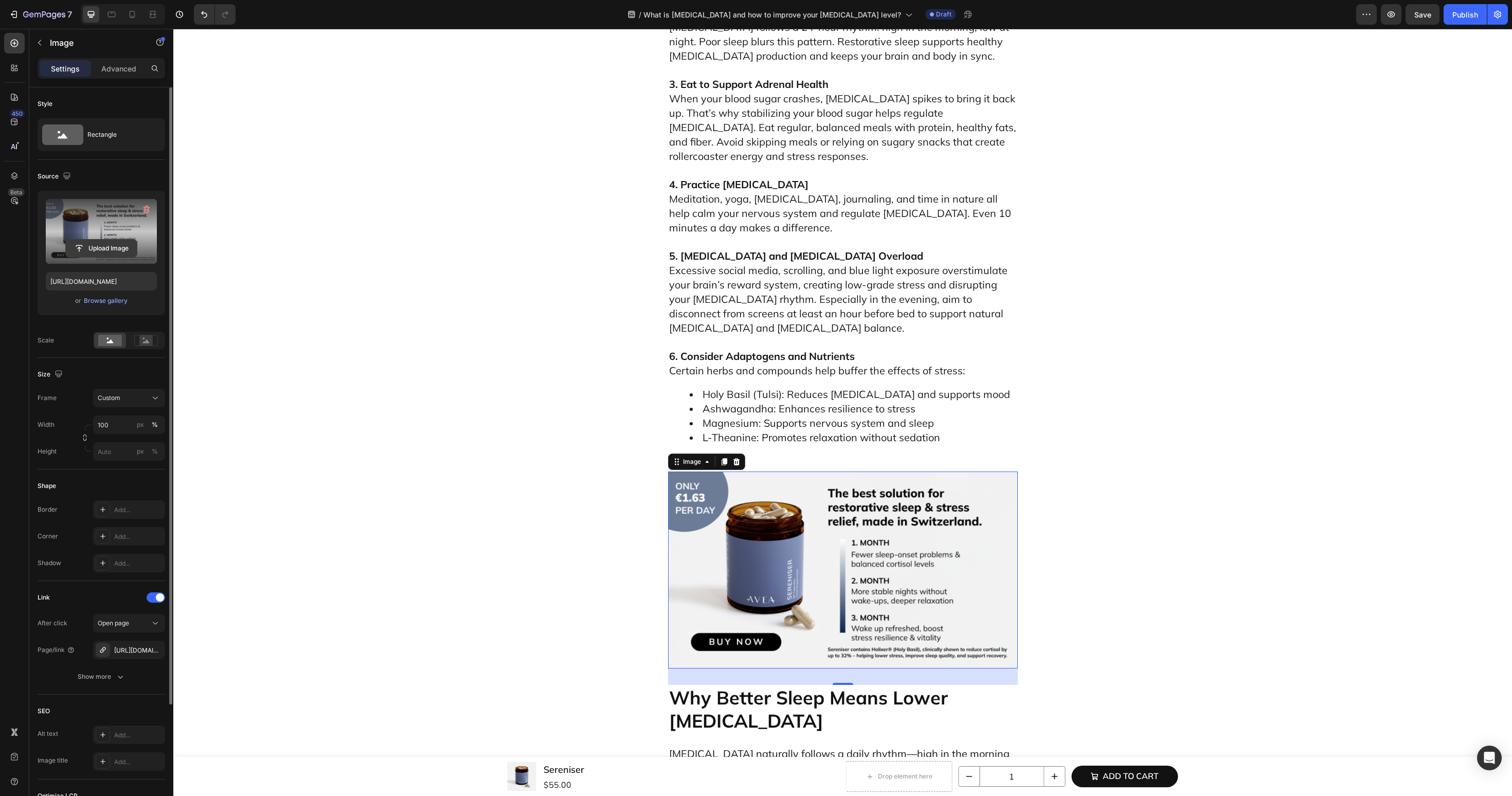
click at [112, 253] on input "file" at bounding box center [101, 248] width 71 height 17
type input "https://cdn.shopify.com/s/files/1/0606/3226/9049/files/gempages_537282813339108…"
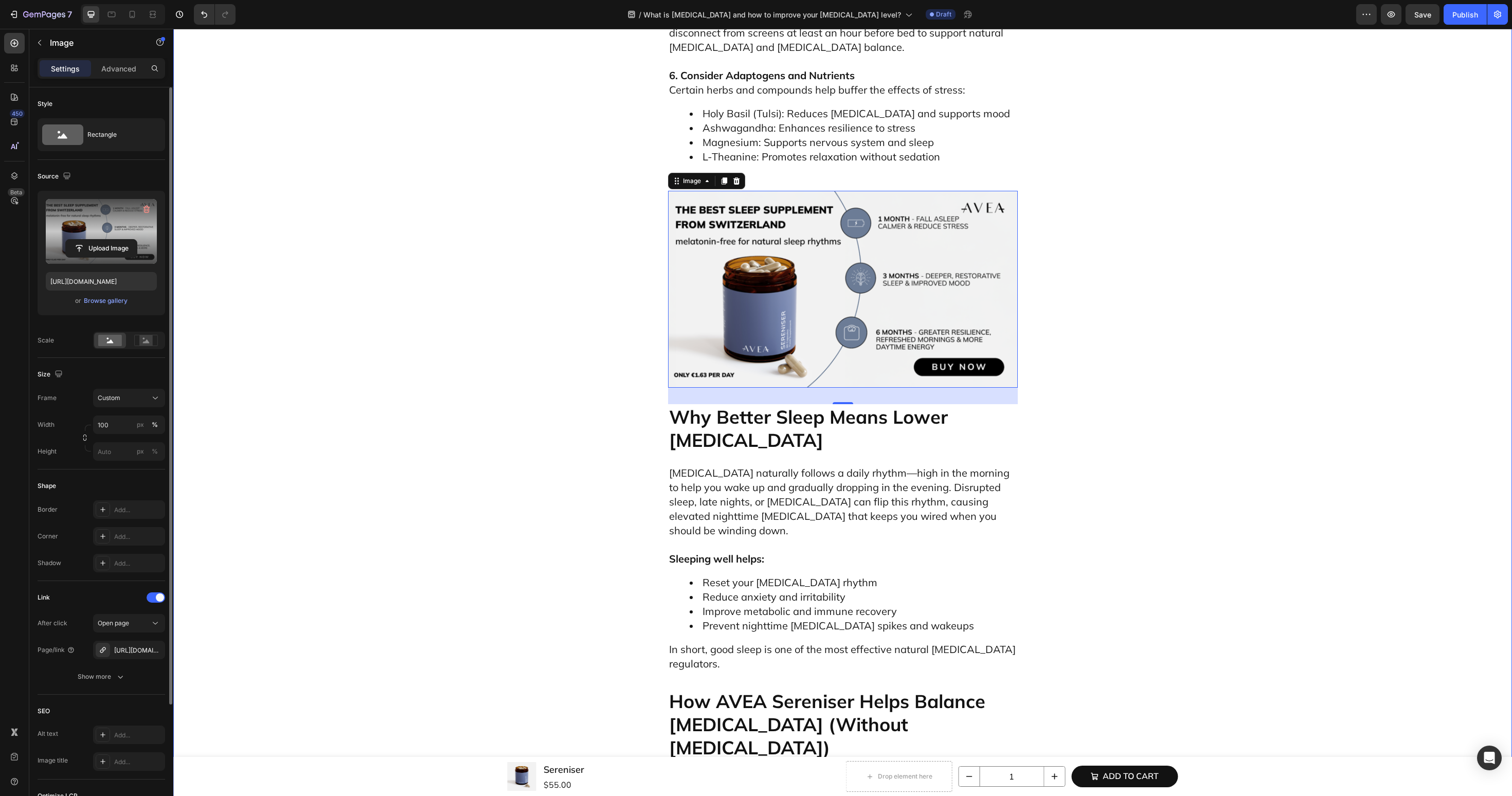
scroll to position [3498, 0]
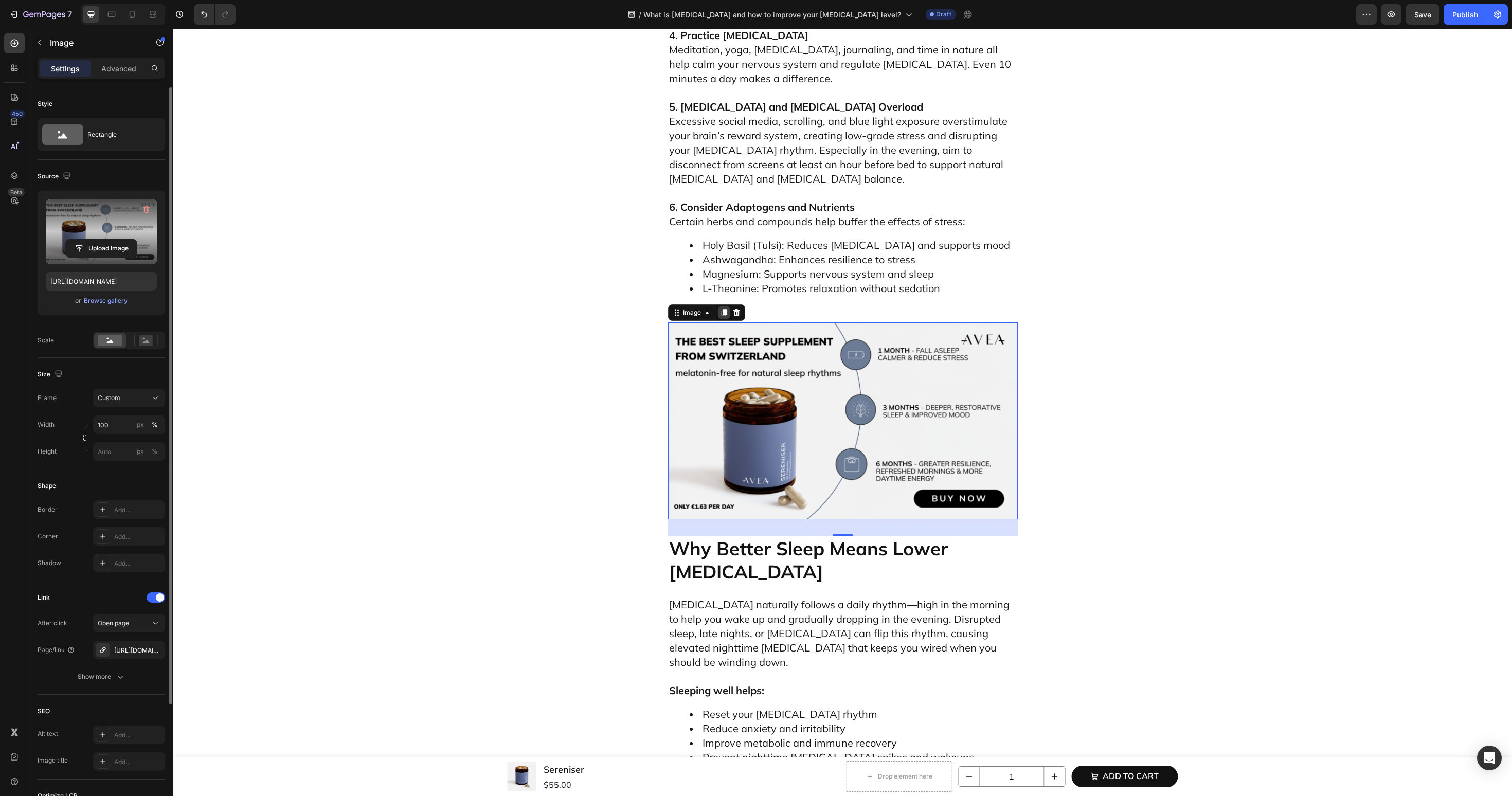
click at [726, 308] on icon at bounding box center [723, 312] width 8 height 8
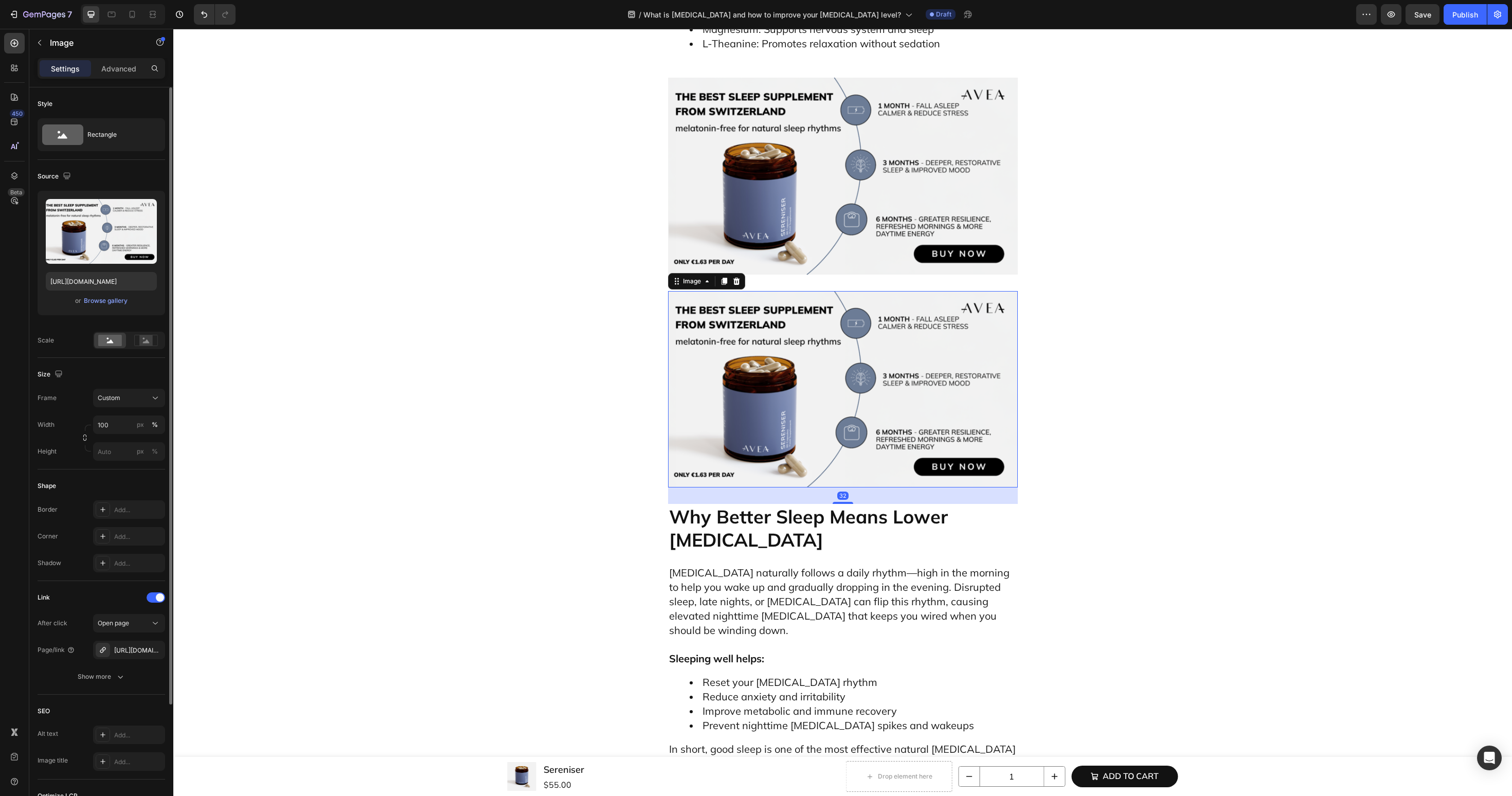
scroll to position [3704, 0]
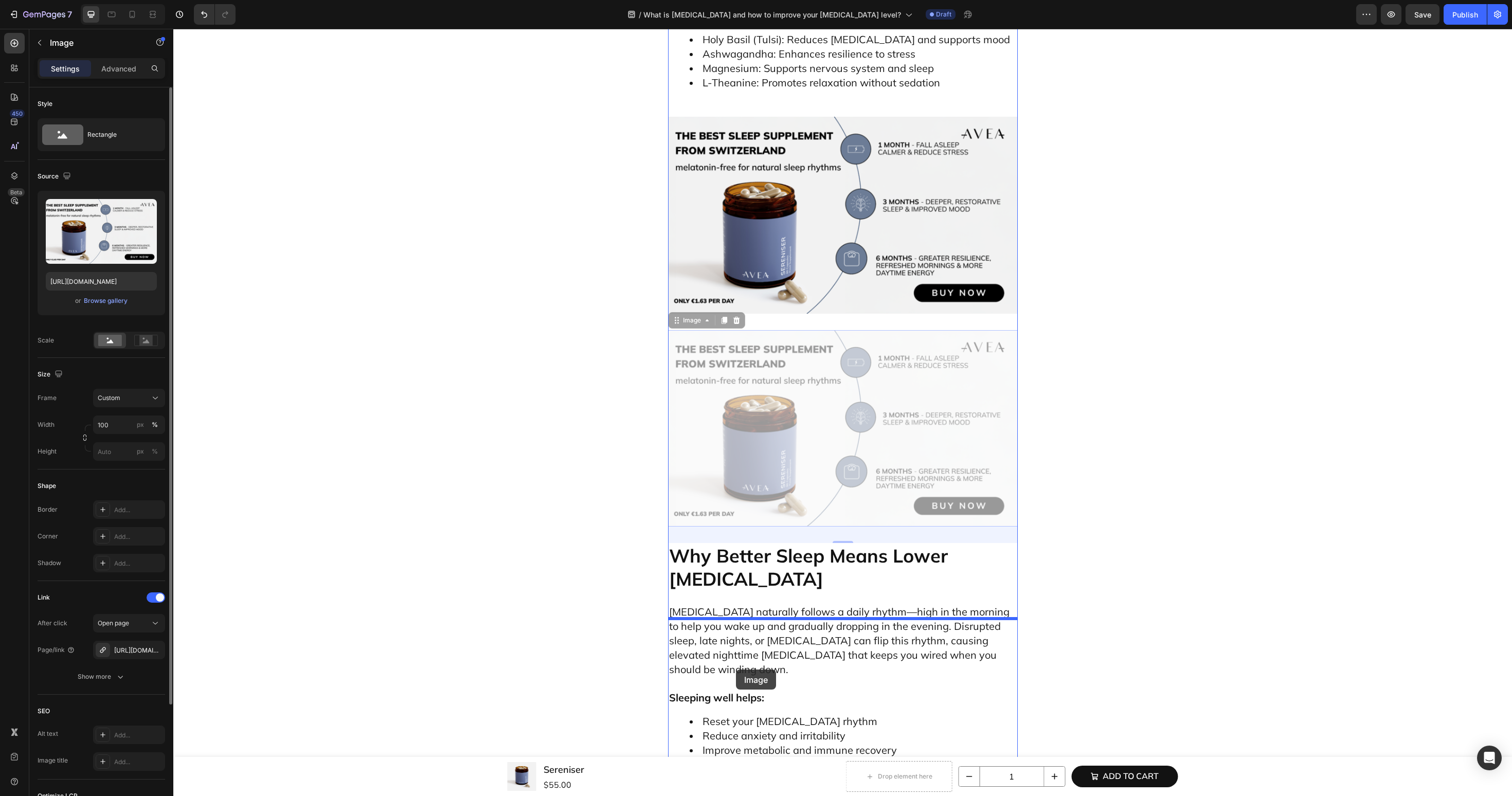
drag, startPoint x: 695, startPoint y: 53, endPoint x: 736, endPoint y: 679, distance: 627.3
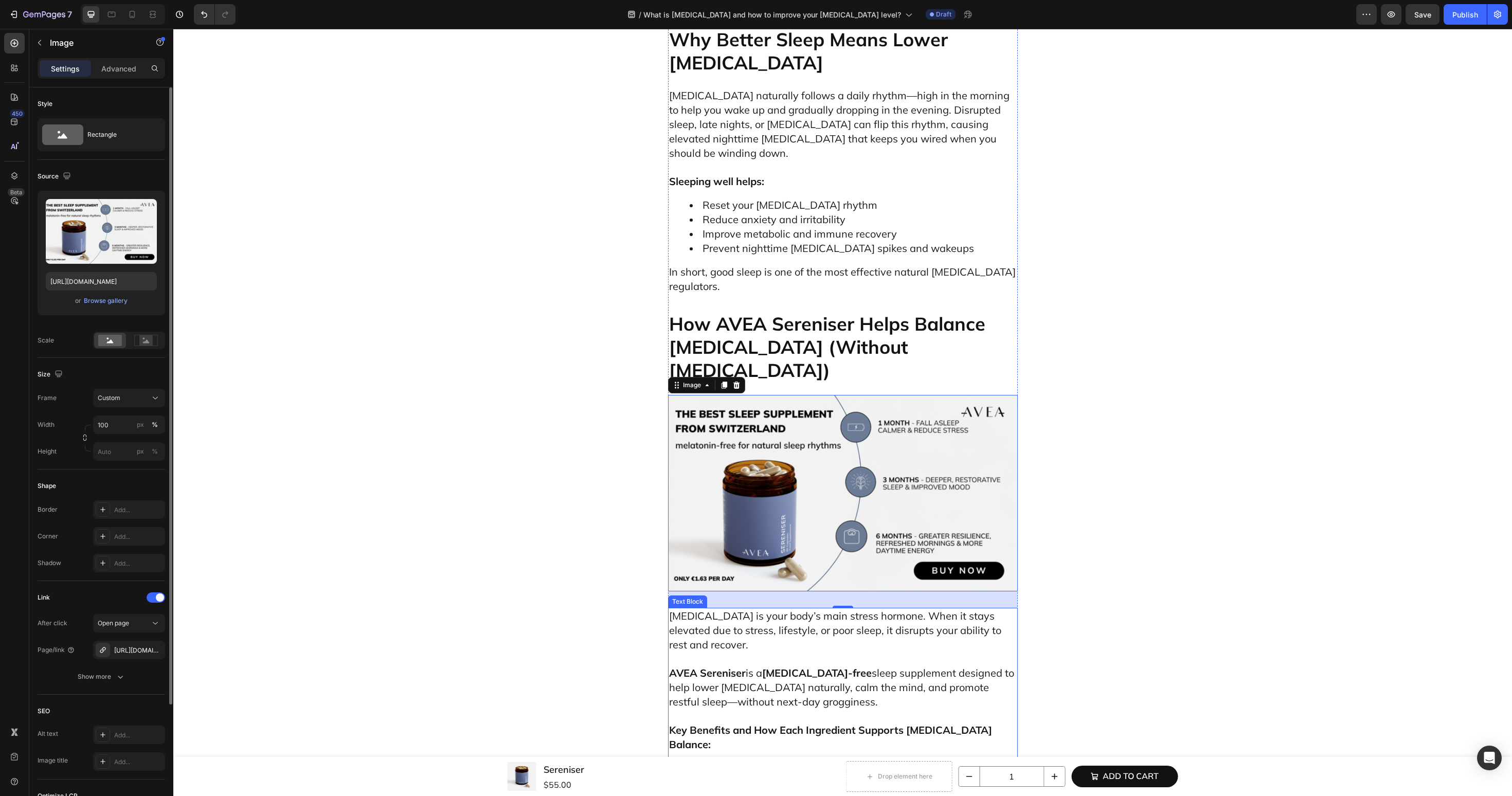
scroll to position [4031, 0]
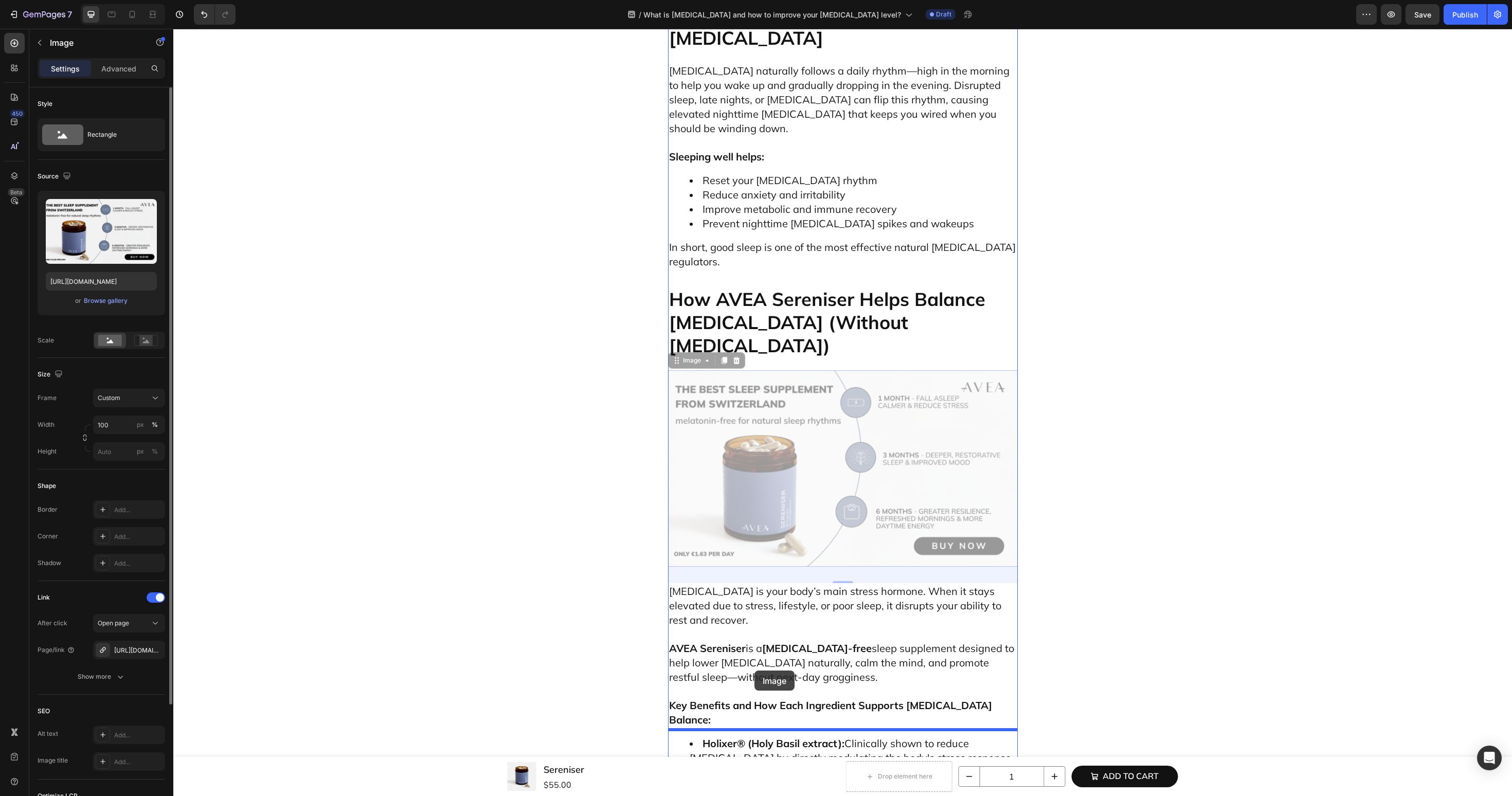
drag, startPoint x: 690, startPoint y: 72, endPoint x: 755, endPoint y: 668, distance: 599.5
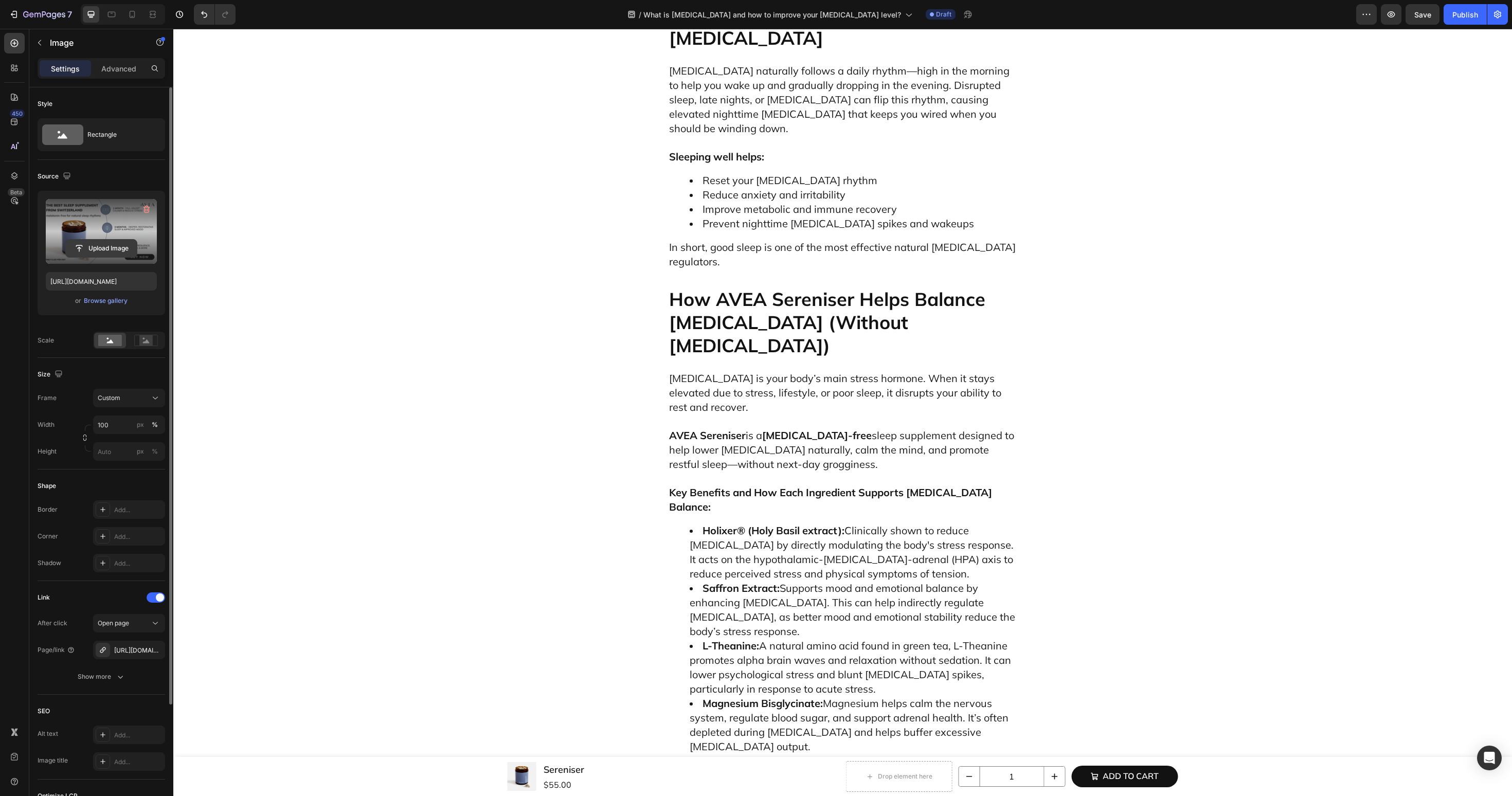
click at [95, 249] on input "file" at bounding box center [101, 248] width 71 height 17
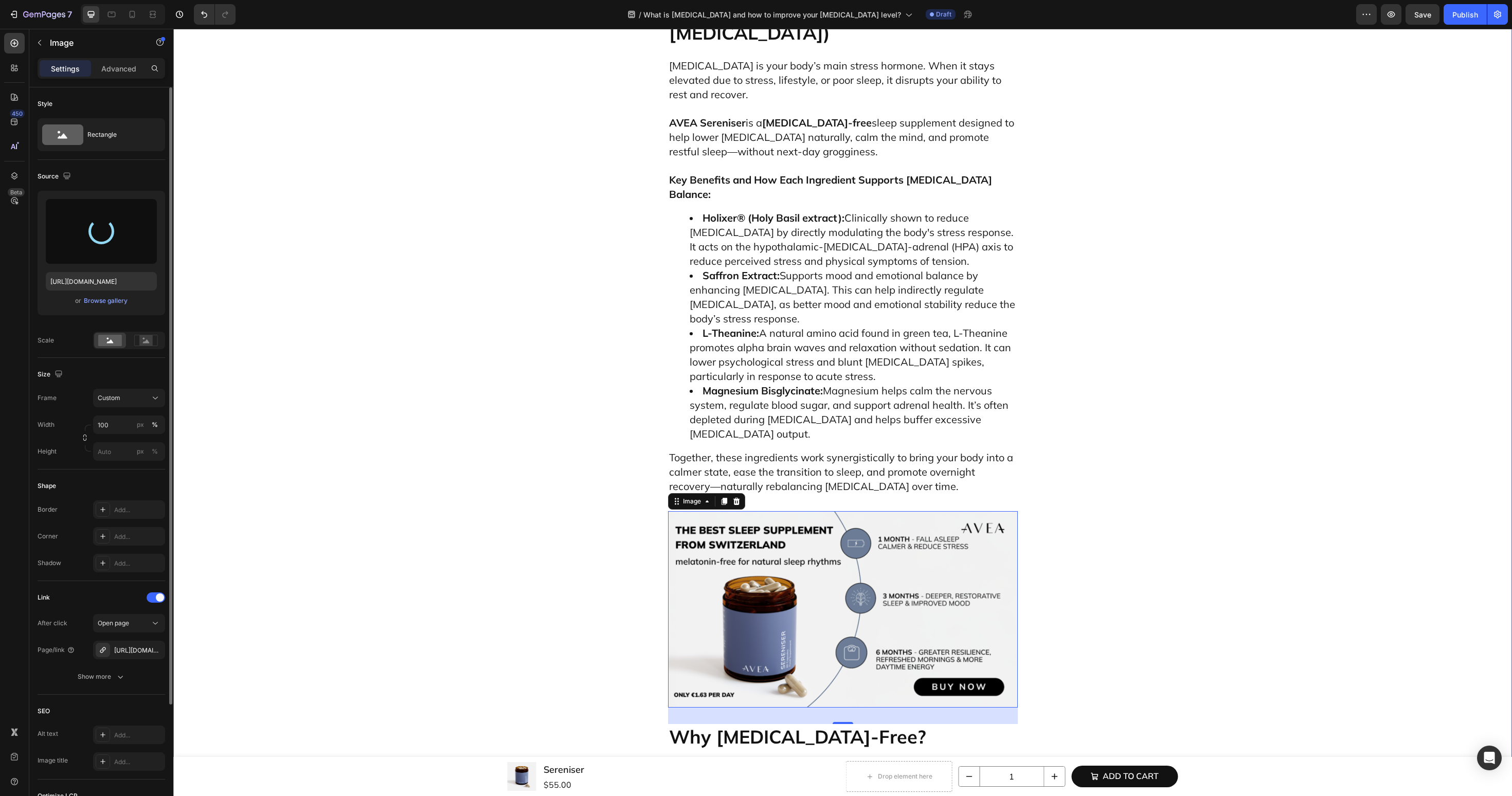
type input "https://cdn.shopify.com/s/files/1/0606/3226/9049/files/gempages_537282813339108…"
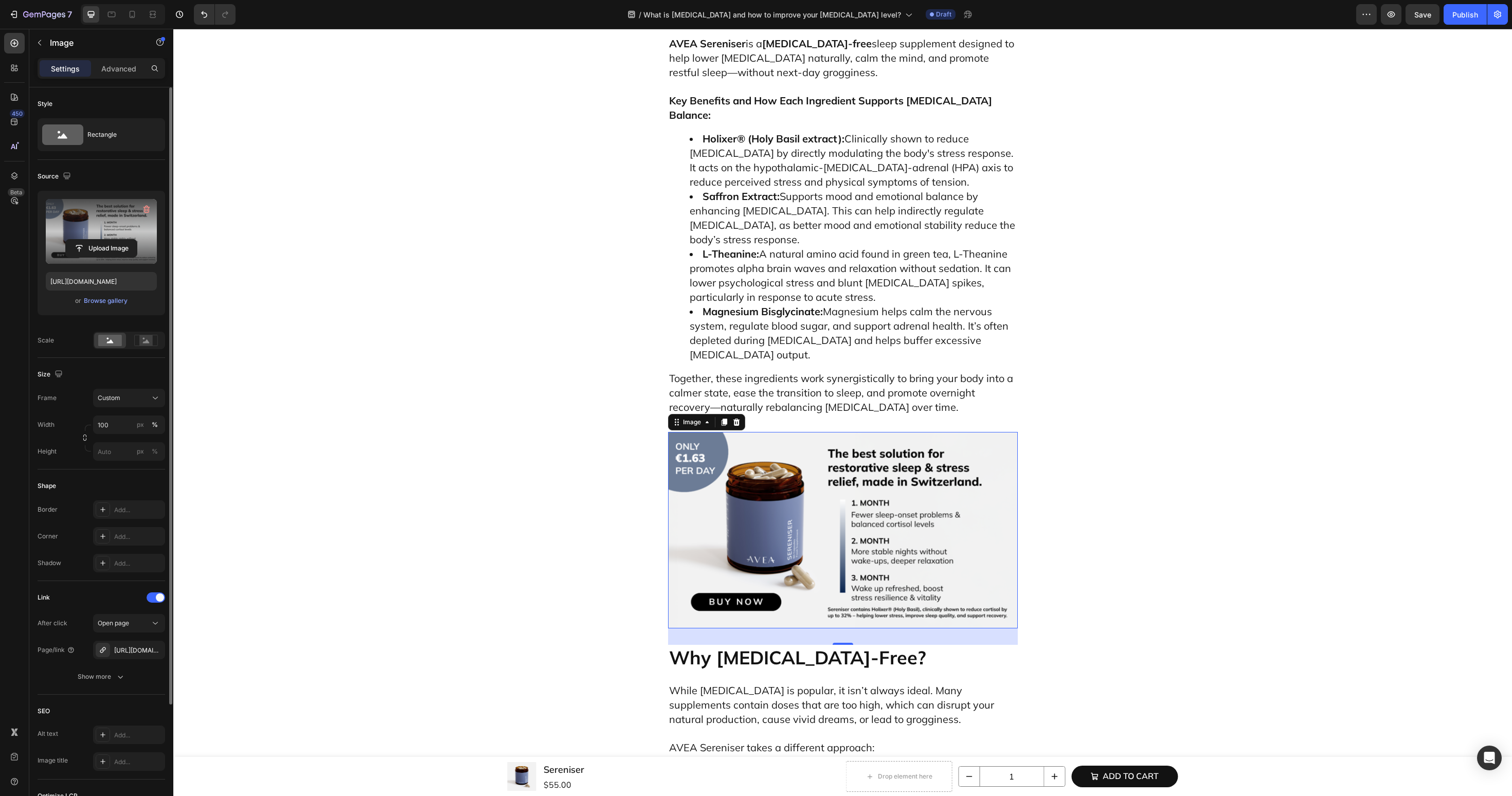
scroll to position [4416, 0]
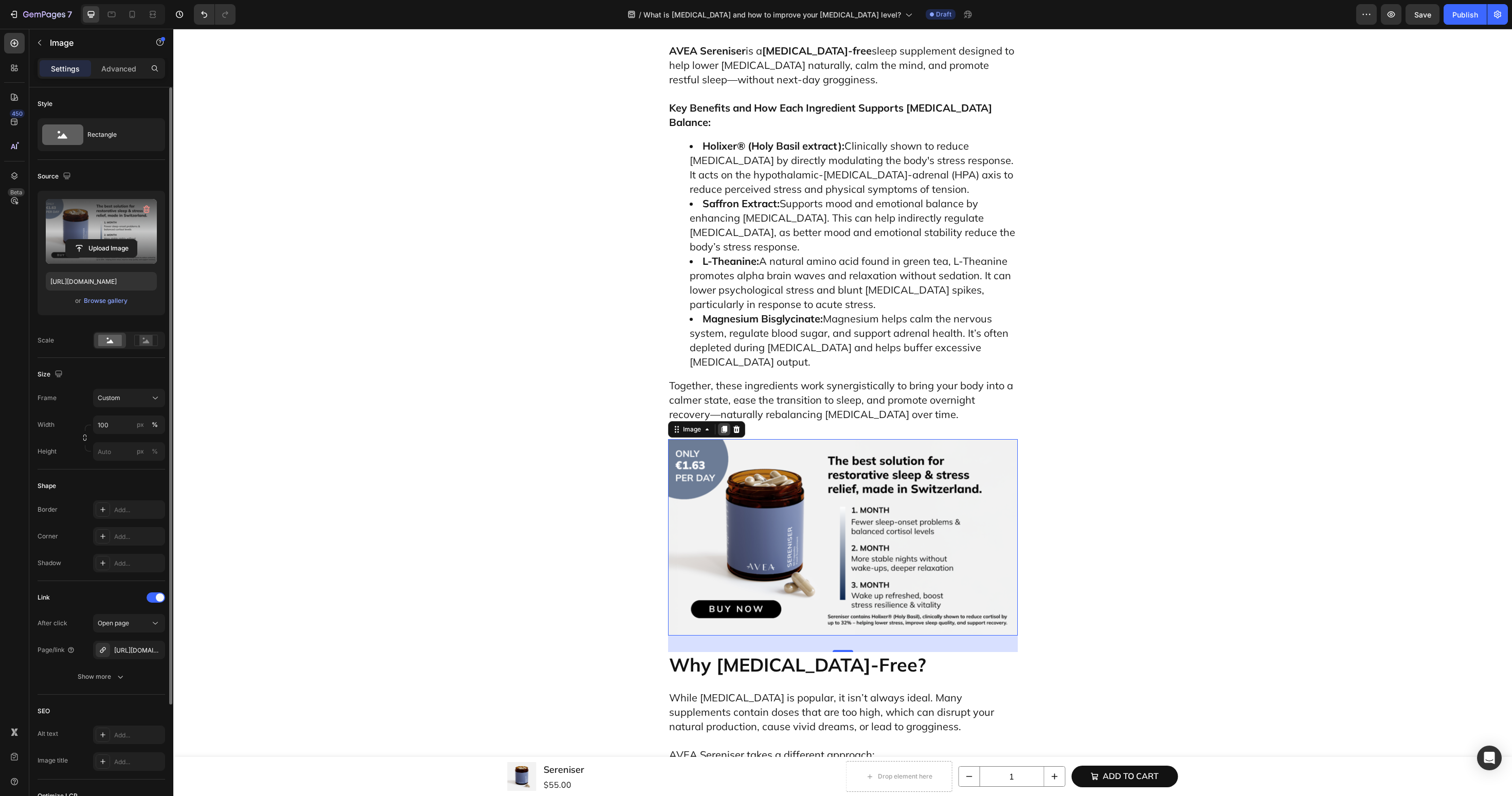
click at [724, 426] on icon at bounding box center [723, 430] width 6 height 7
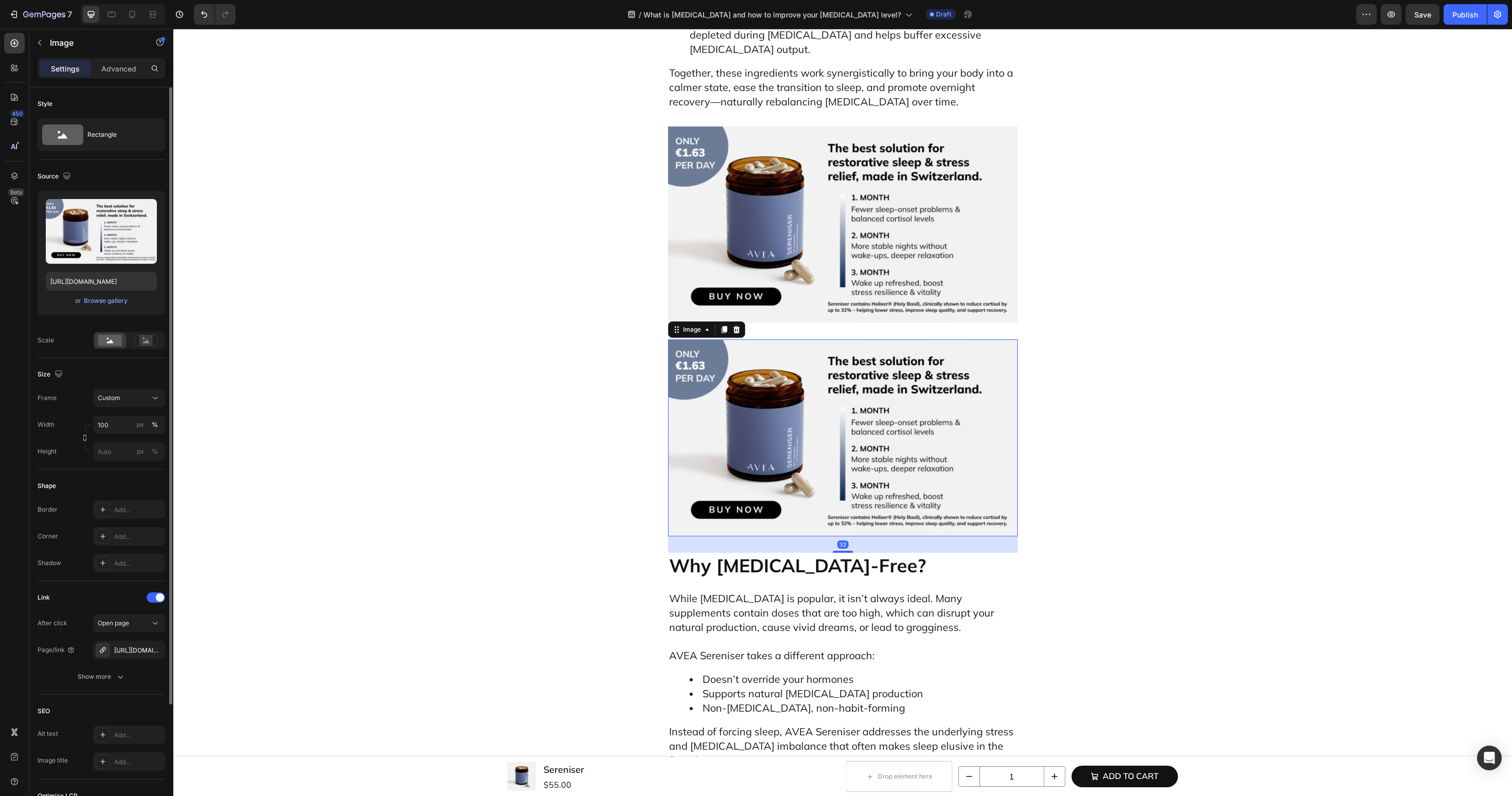
scroll to position [4710, 0]
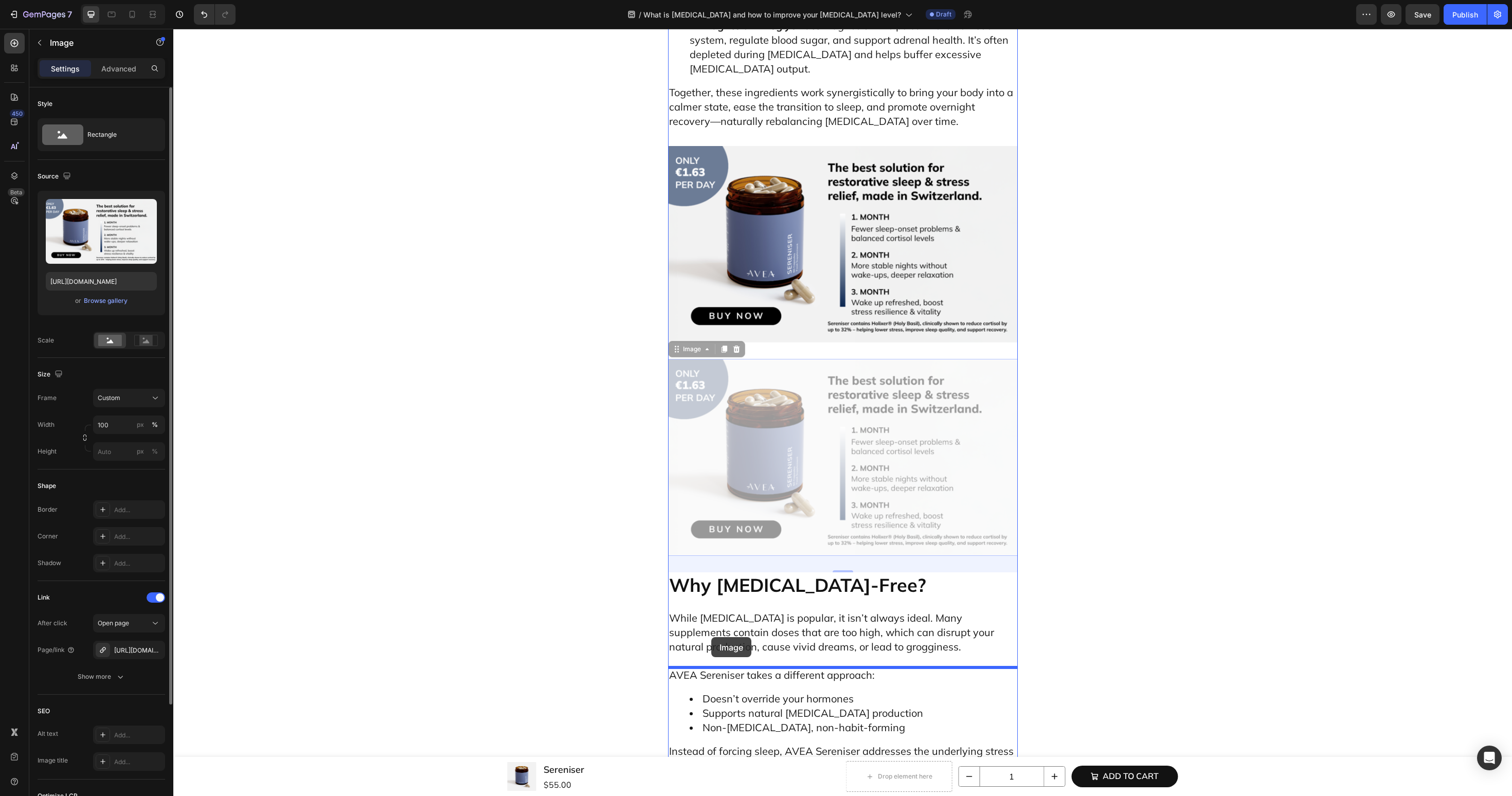
drag, startPoint x: 692, startPoint y: 44, endPoint x: 711, endPoint y: 635, distance: 591.3
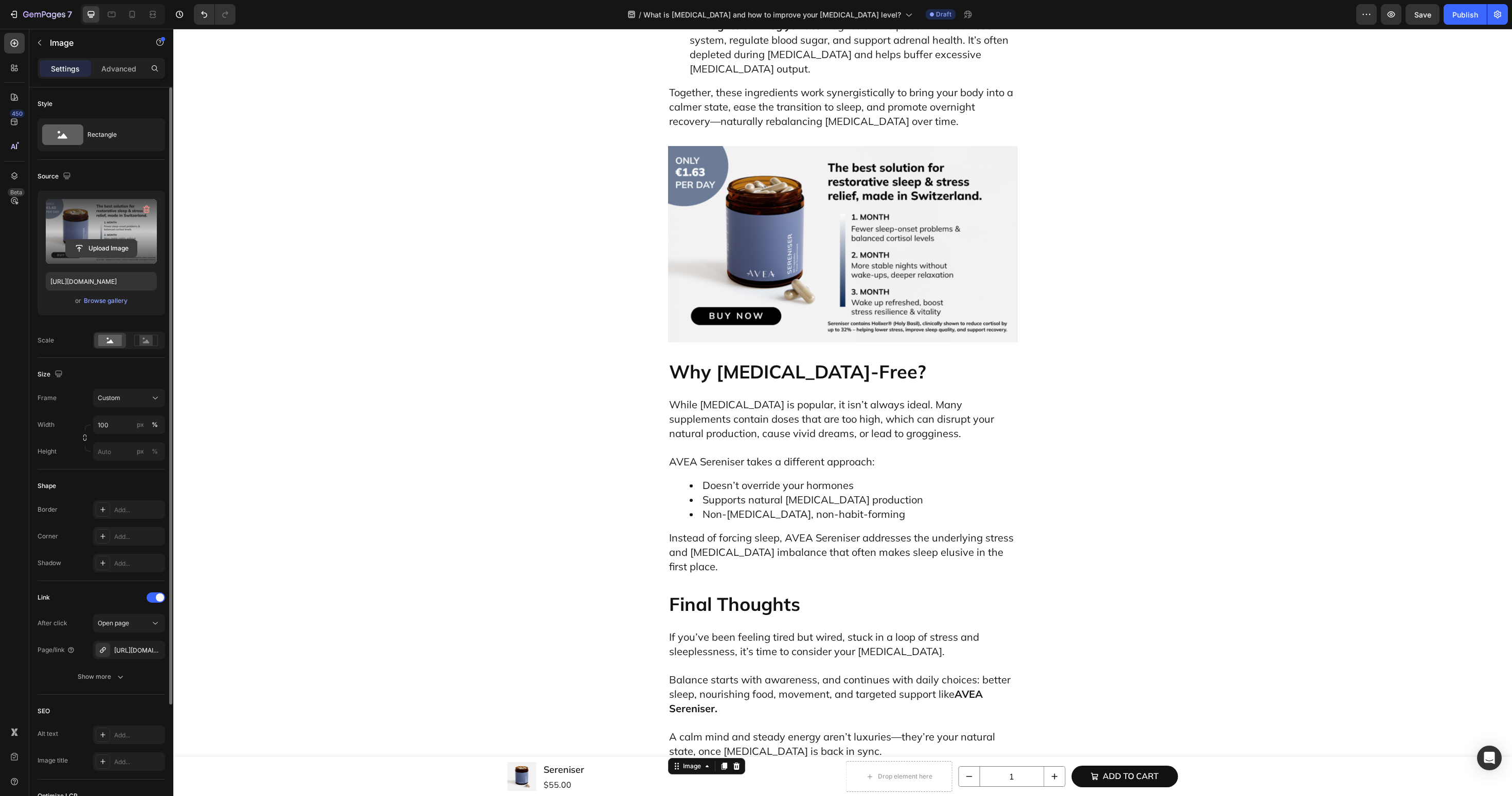
click at [109, 251] on input "file" at bounding box center [101, 248] width 71 height 17
type input "https://cdn.shopify.com/s/files/1/0606/3226/9049/files/gempages_537282813339108…"
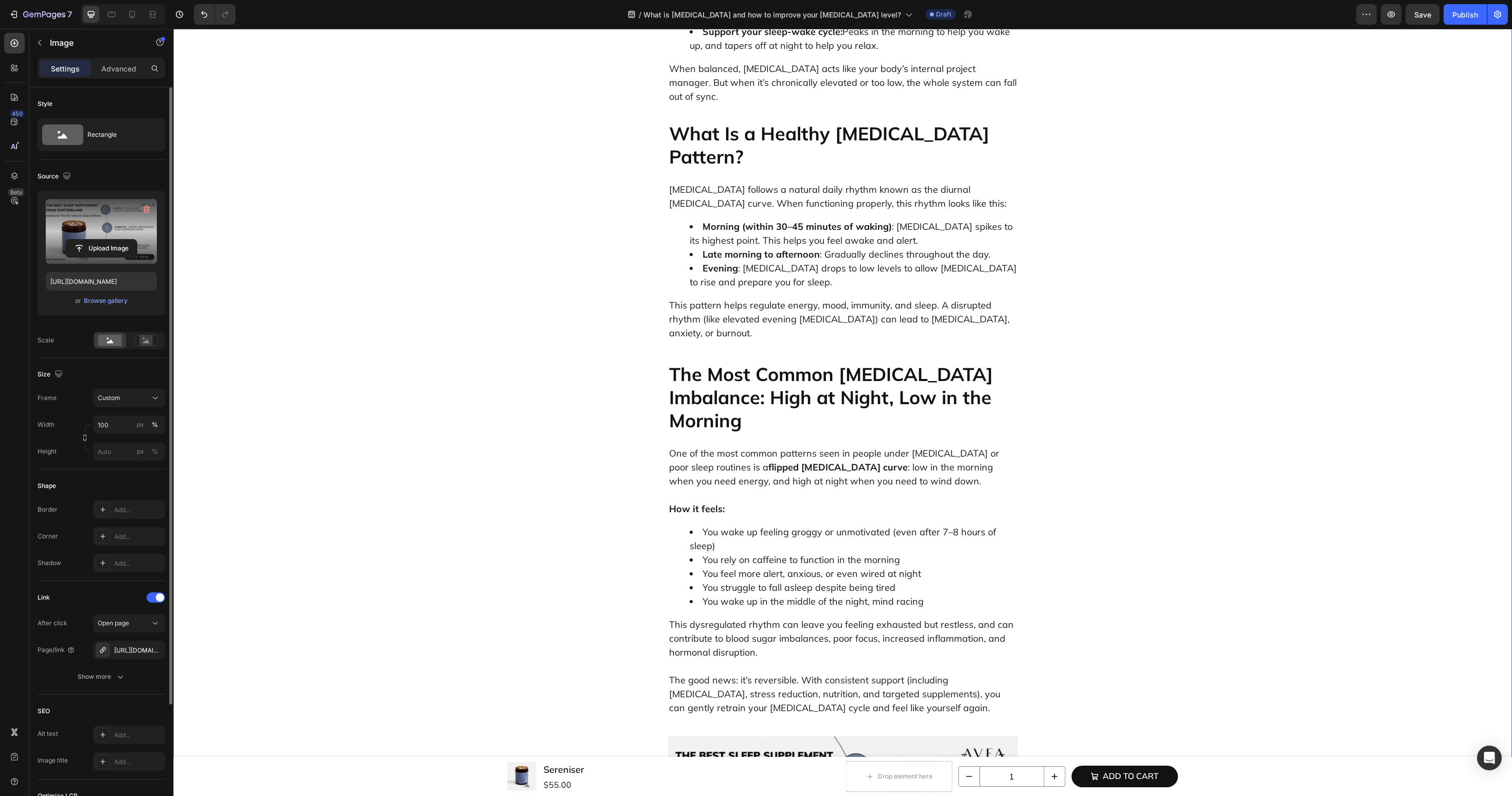
scroll to position [0, 0]
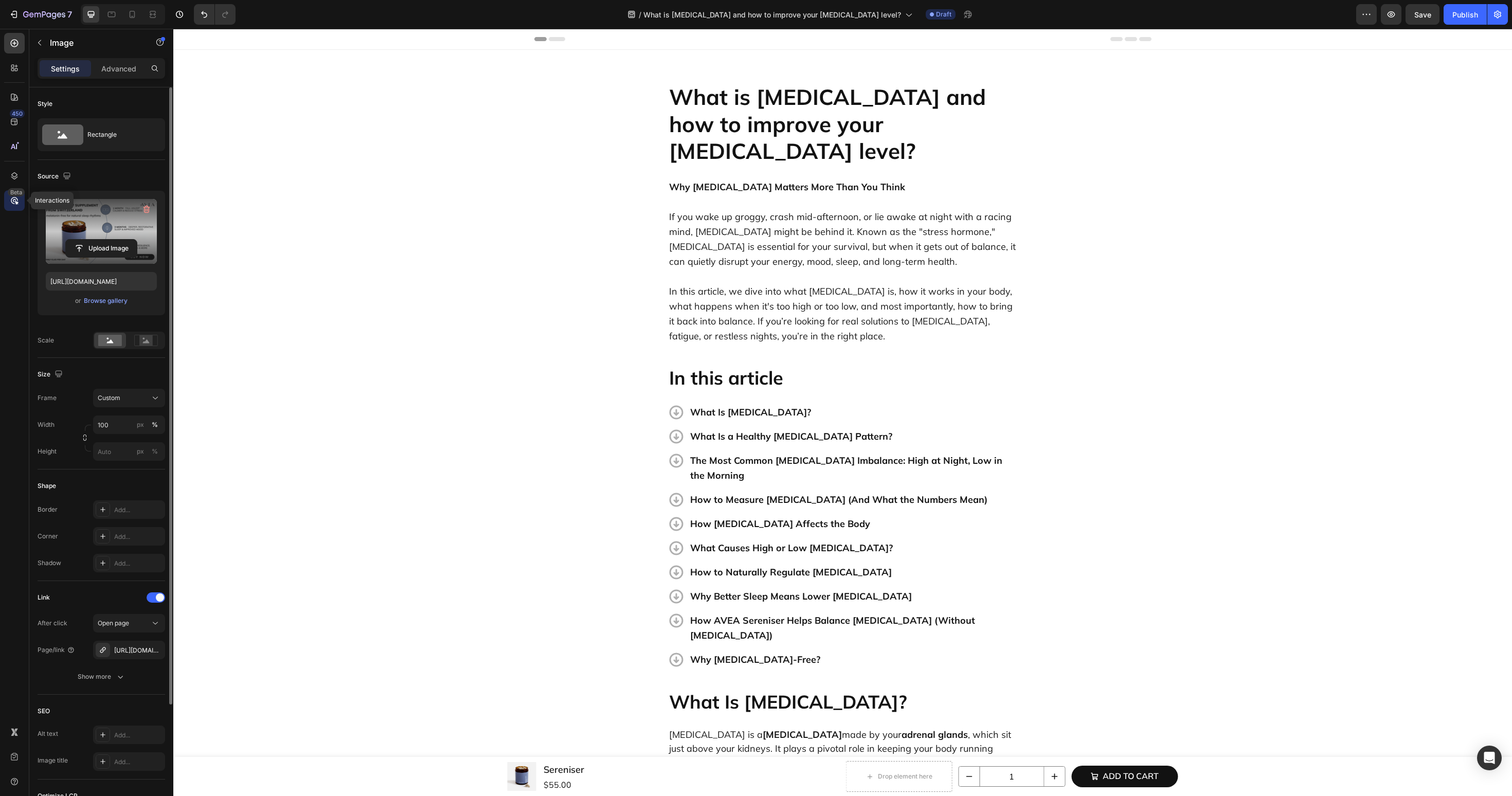
click at [18, 206] on icon at bounding box center [14, 200] width 10 height 10
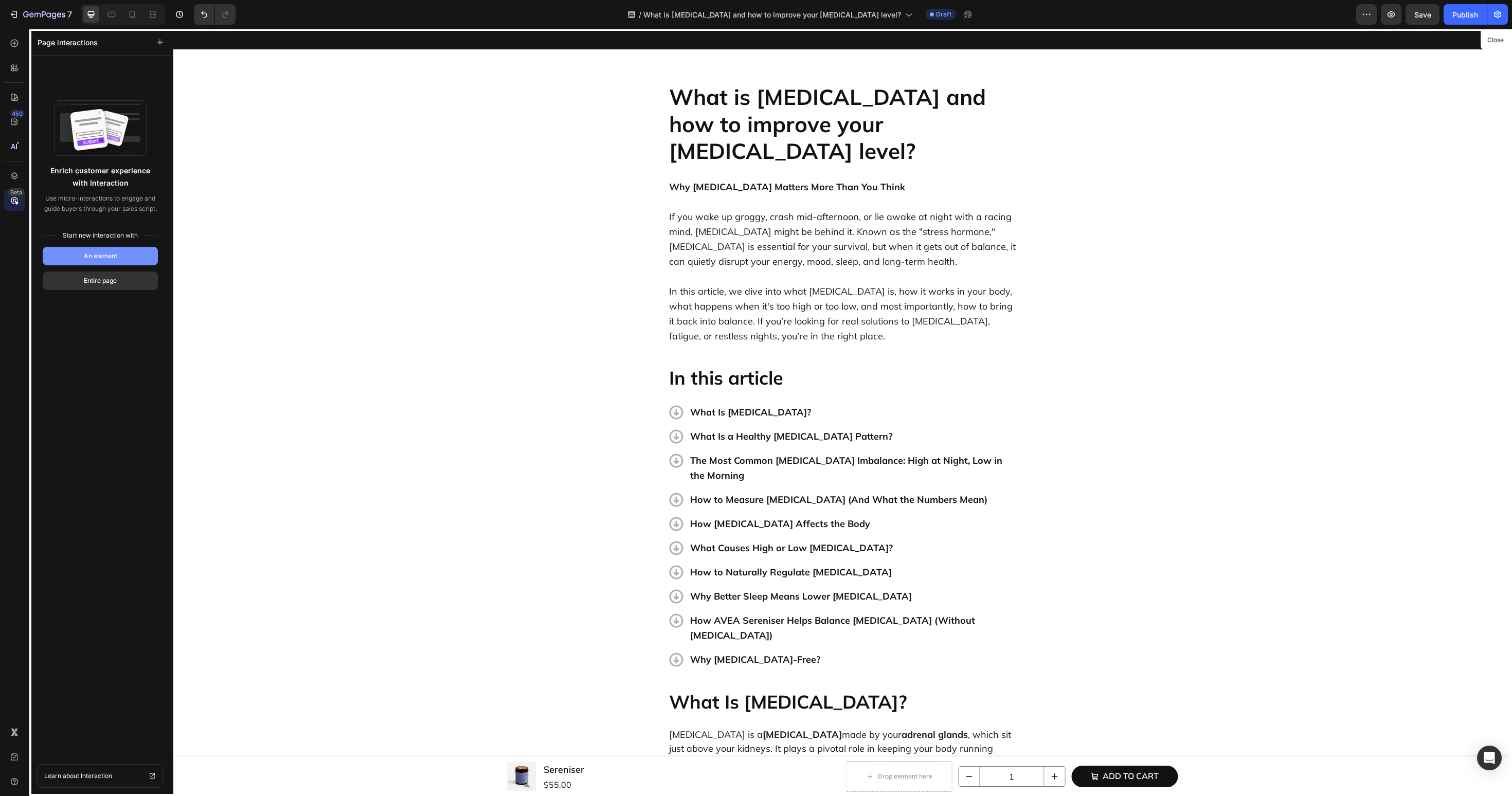
click at [126, 252] on button "An element" at bounding box center [100, 256] width 115 height 18
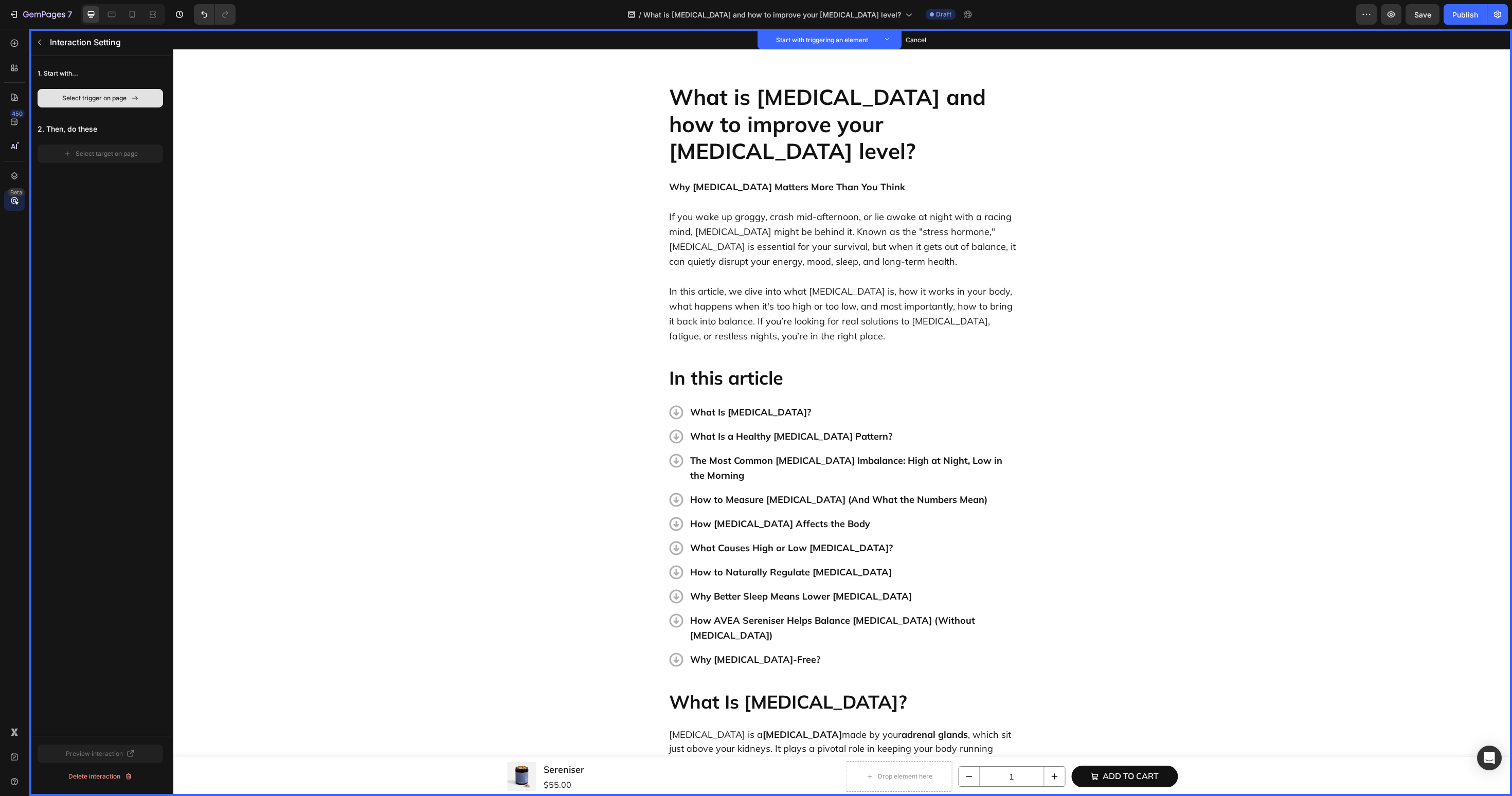
click at [135, 107] on button "Select trigger on page" at bounding box center [100, 98] width 126 height 18
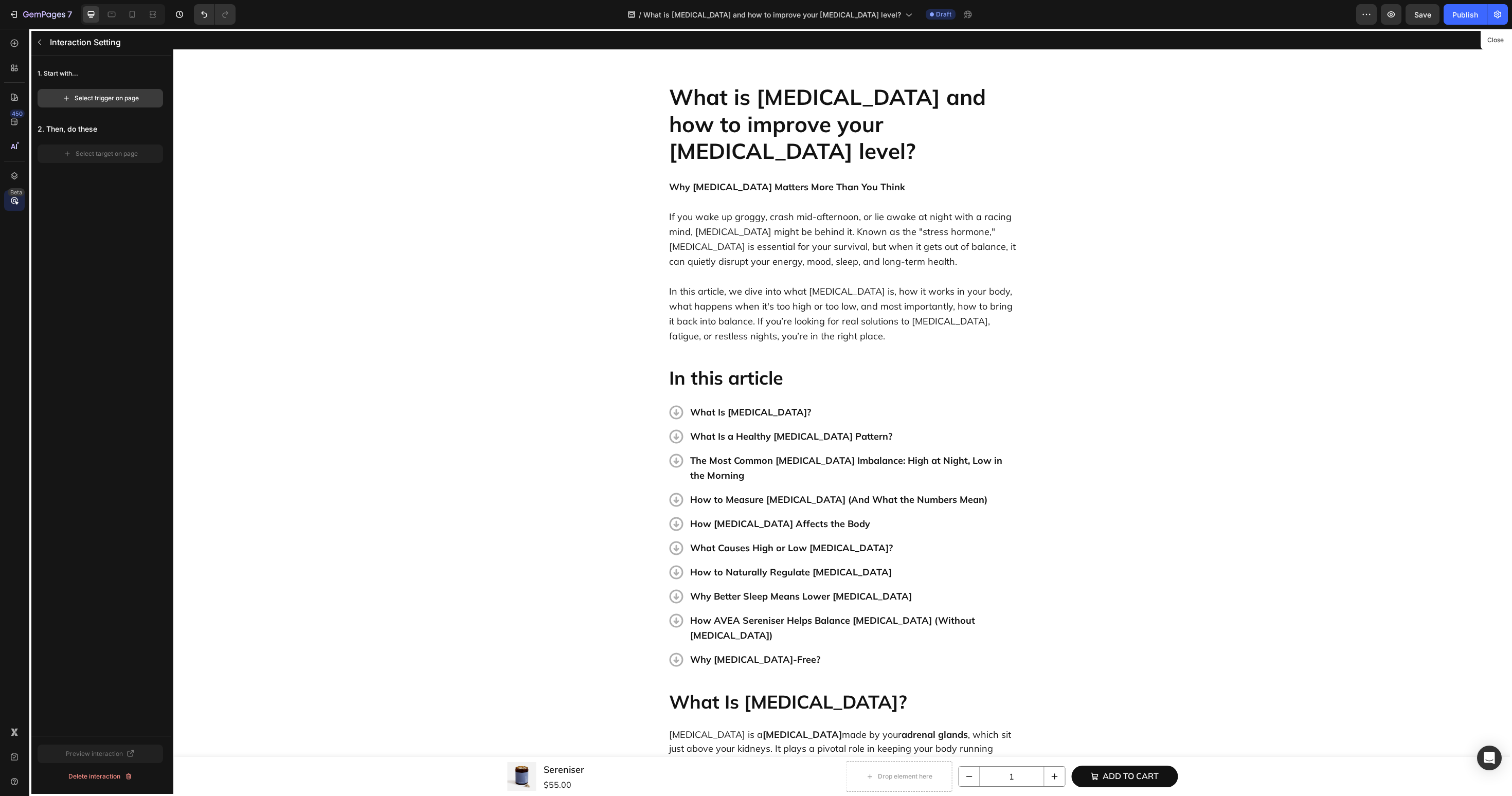
click at [125, 102] on button "Select trigger on page" at bounding box center [100, 98] width 126 height 18
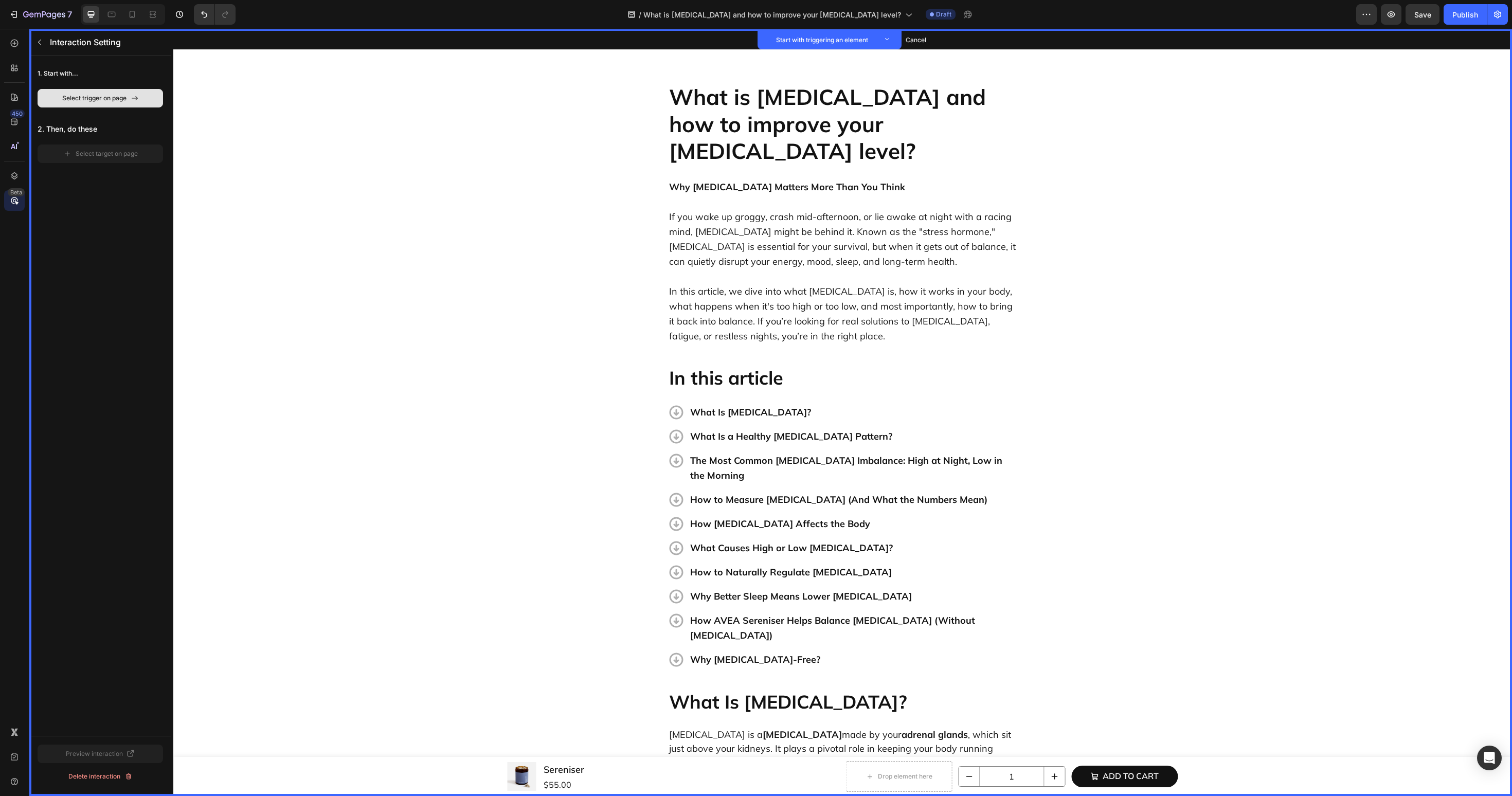
click at [126, 104] on button "Select trigger on page" at bounding box center [100, 98] width 126 height 18
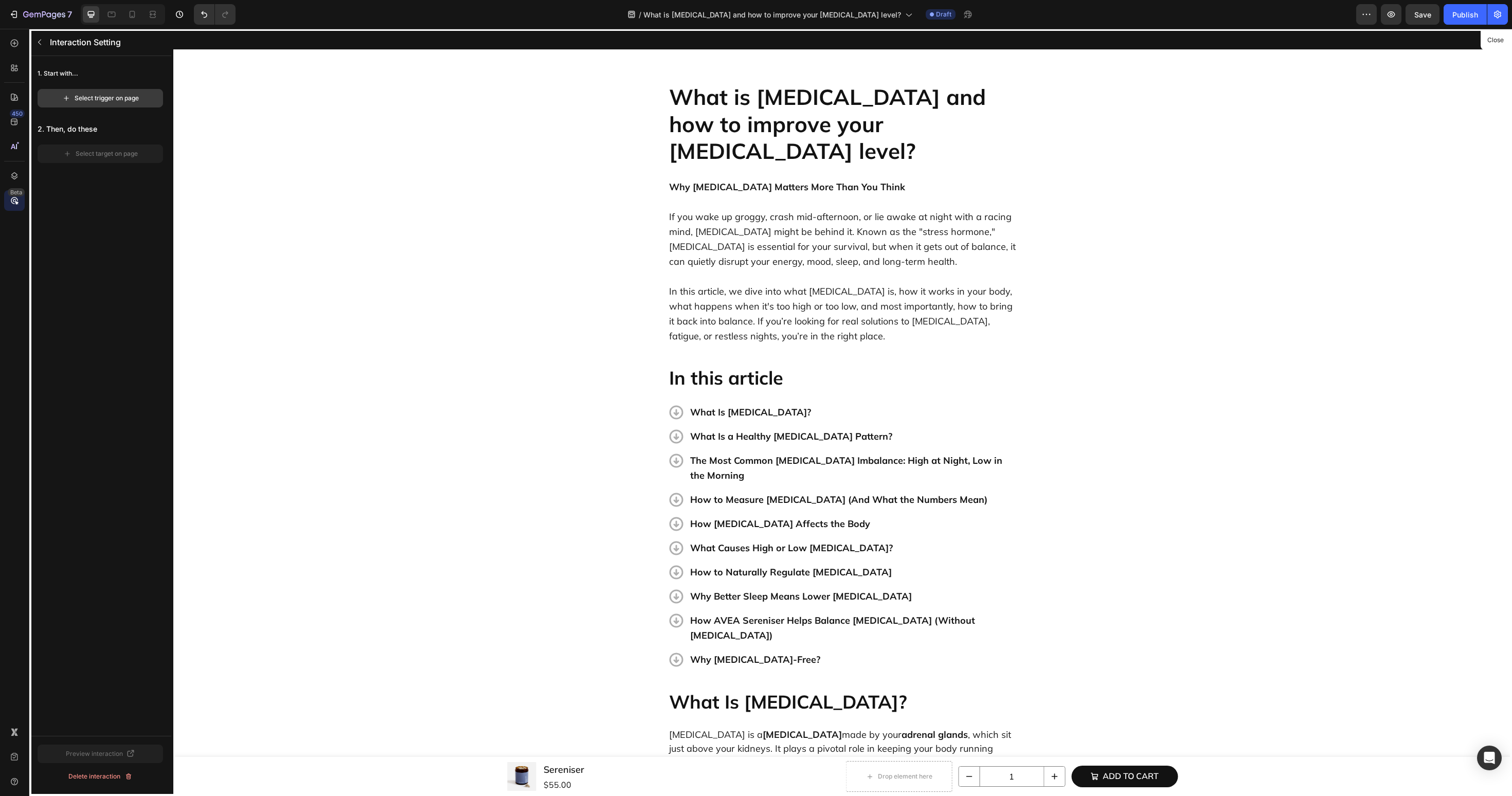
click at [113, 102] on div "Select trigger on page" at bounding box center [100, 98] width 76 height 9
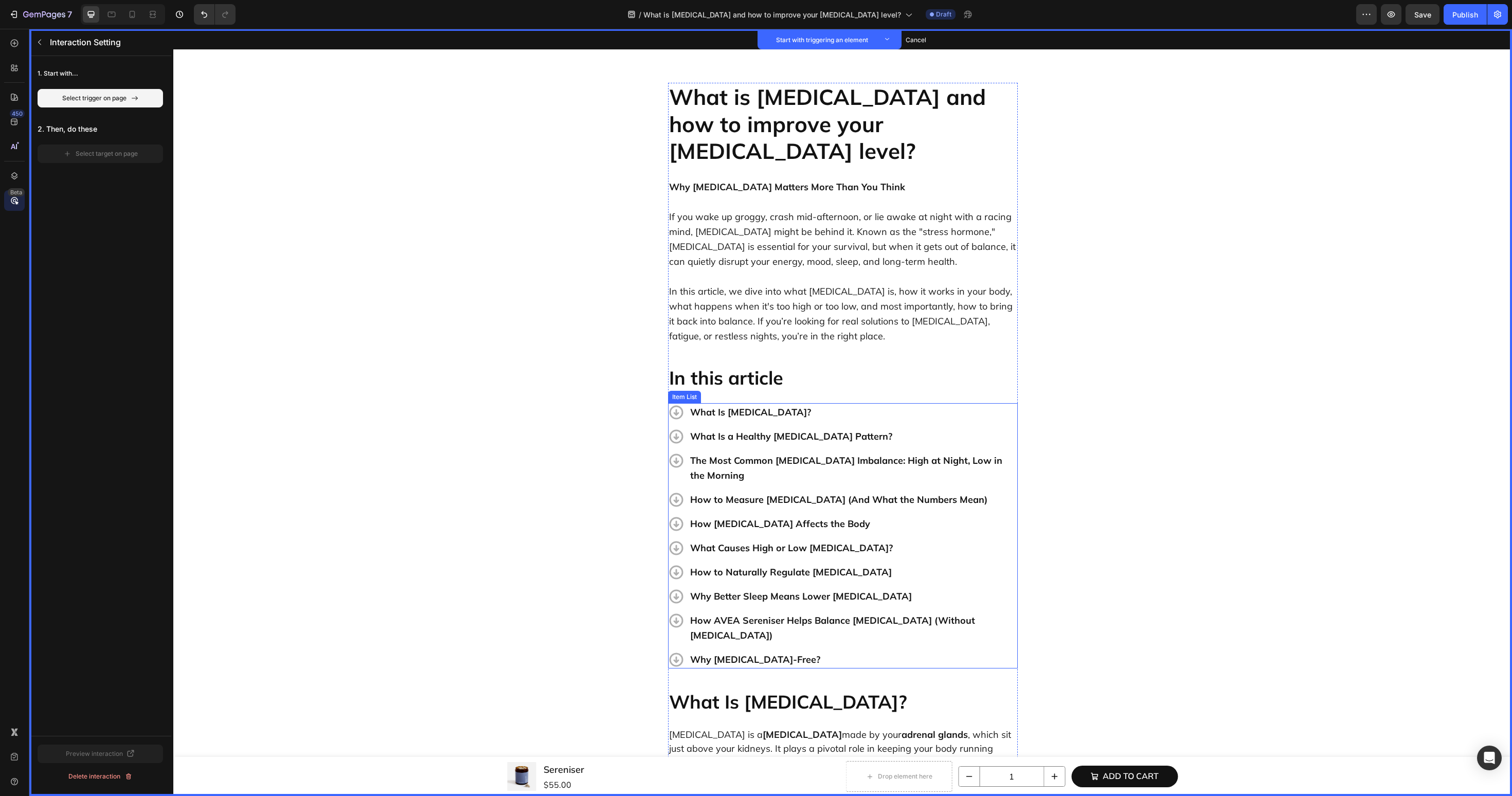
click at [723, 405] on p "What Is [MEDICAL_DATA]?" at bounding box center [853, 412] width 326 height 15
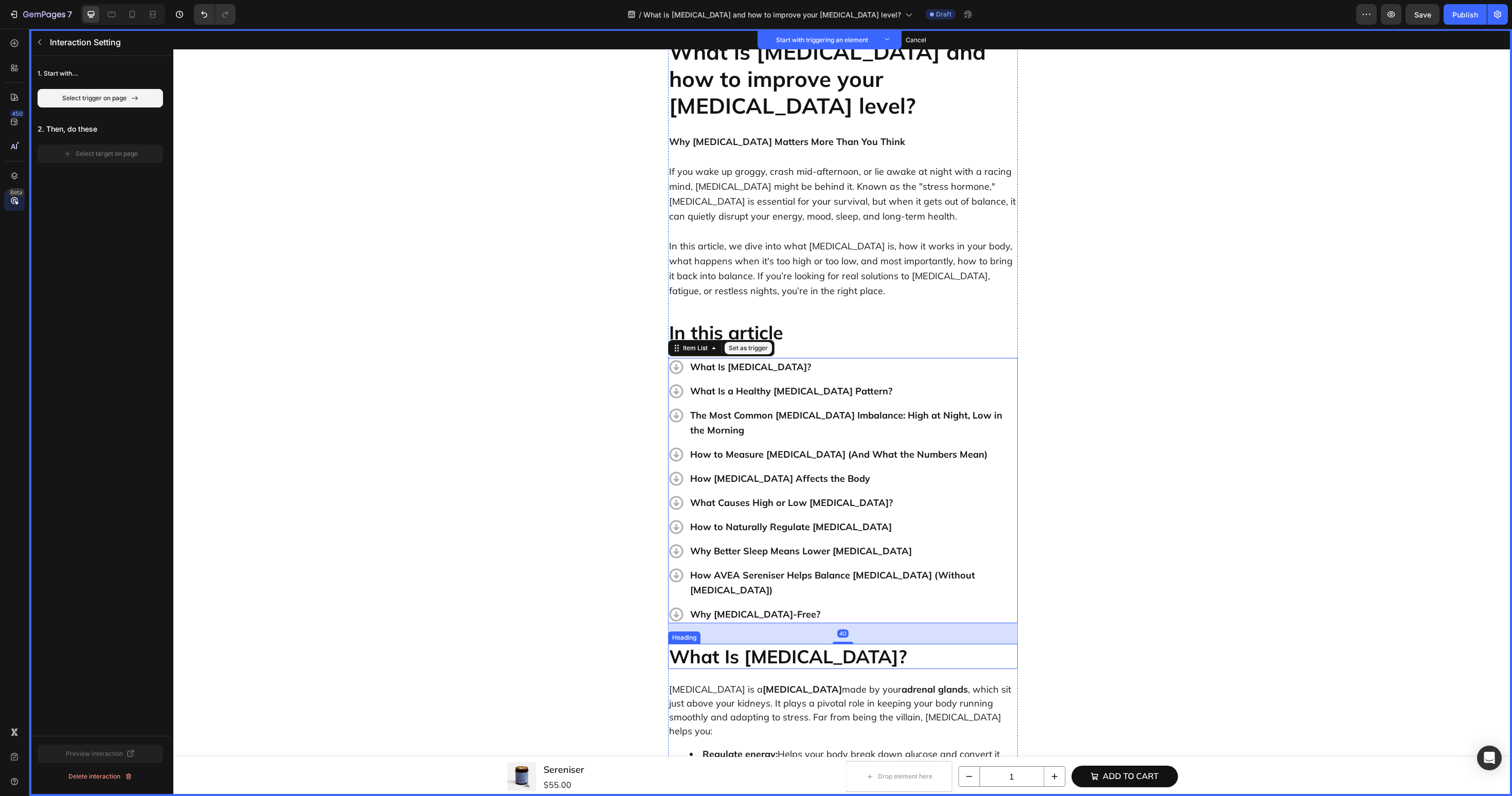
scroll to position [48, 0]
click at [766, 340] on button "Set as trigger" at bounding box center [748, 345] width 48 height 12
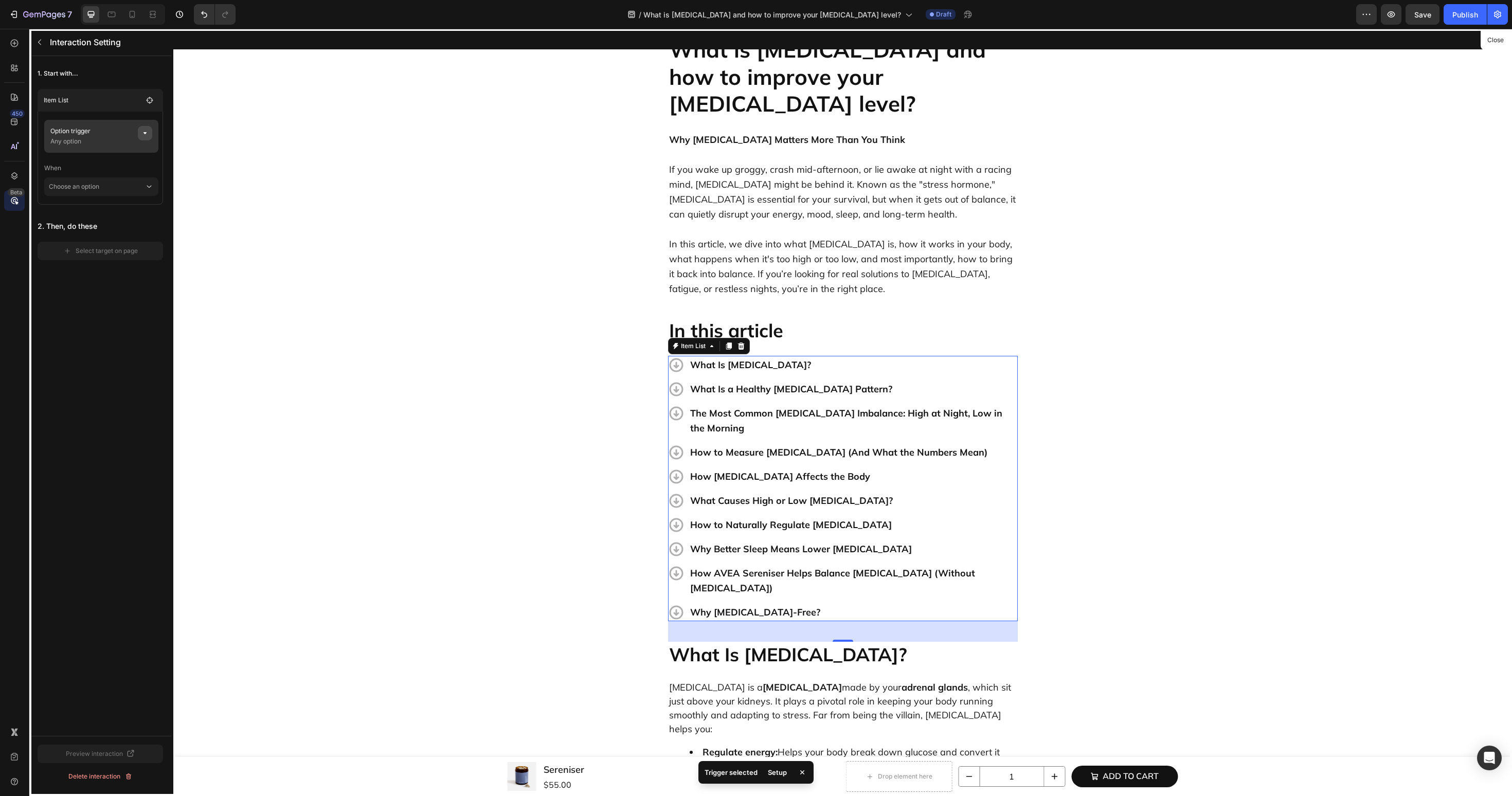
click at [148, 139] on button "button" at bounding box center [145, 133] width 15 height 15
click at [247, 168] on span "None" at bounding box center [251, 173] width 16 height 9
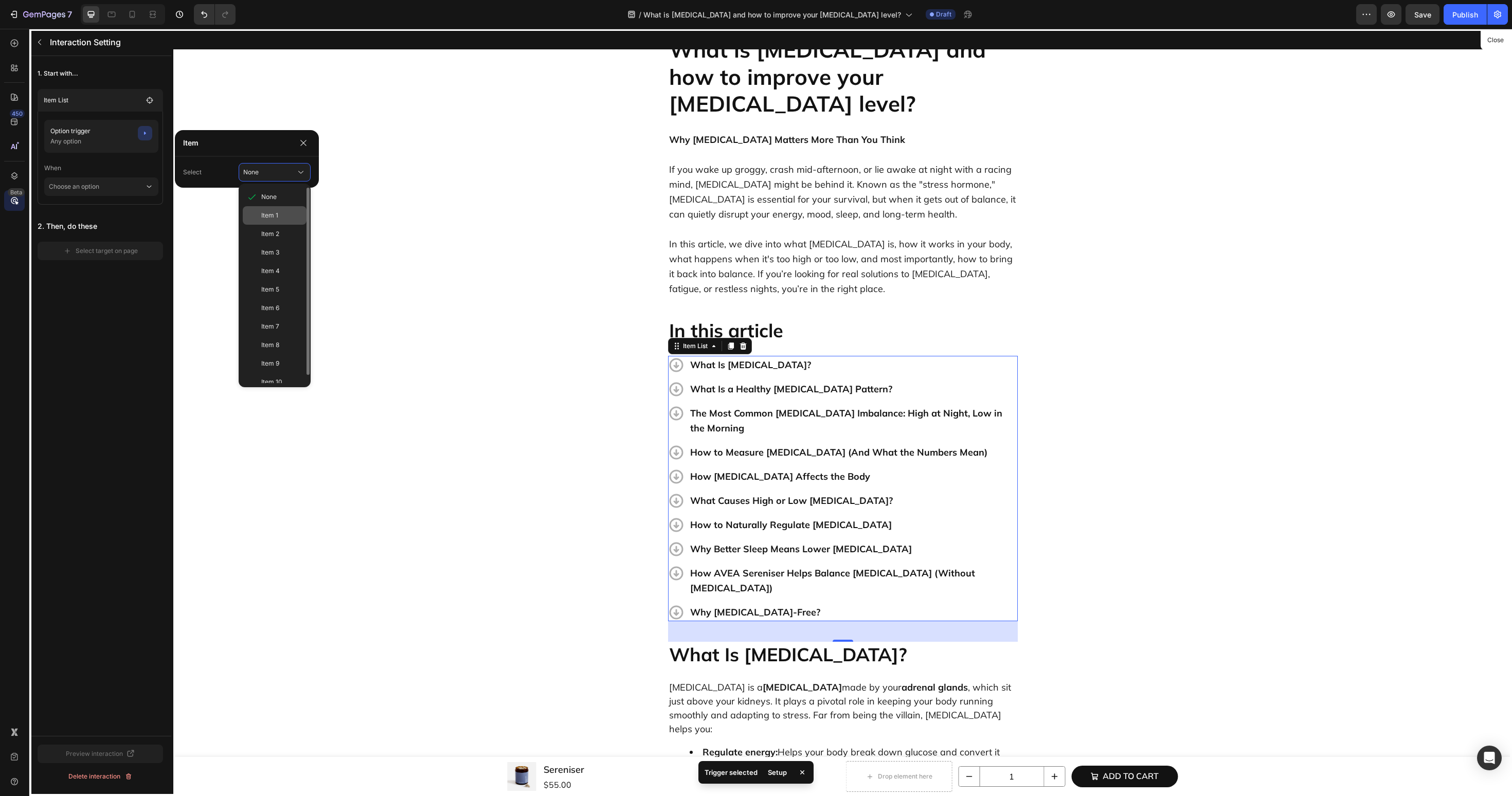
click at [252, 214] on div "Item 1" at bounding box center [274, 216] width 63 height 18
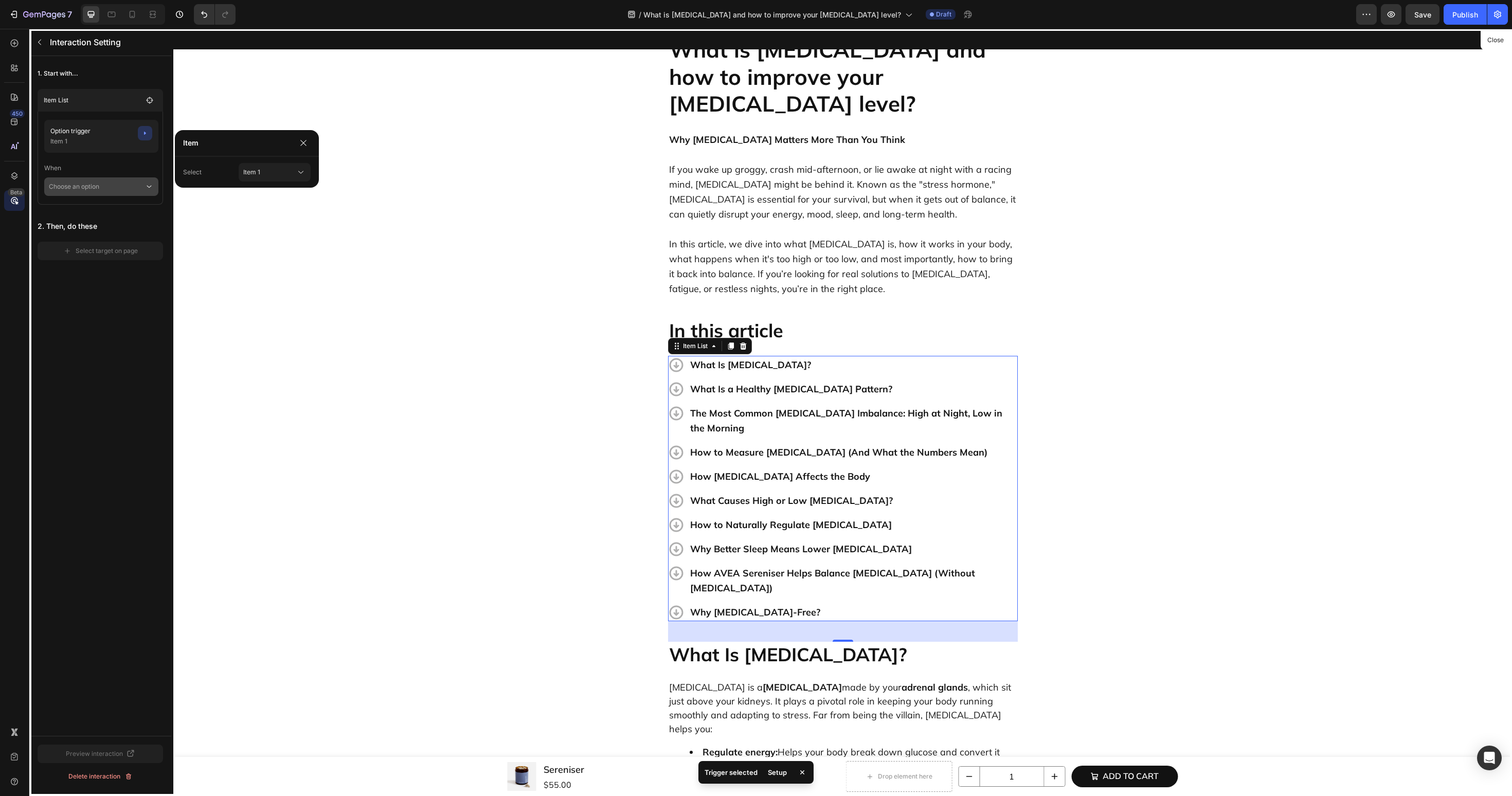
click at [120, 195] on p "Choose an option" at bounding box center [96, 186] width 95 height 18
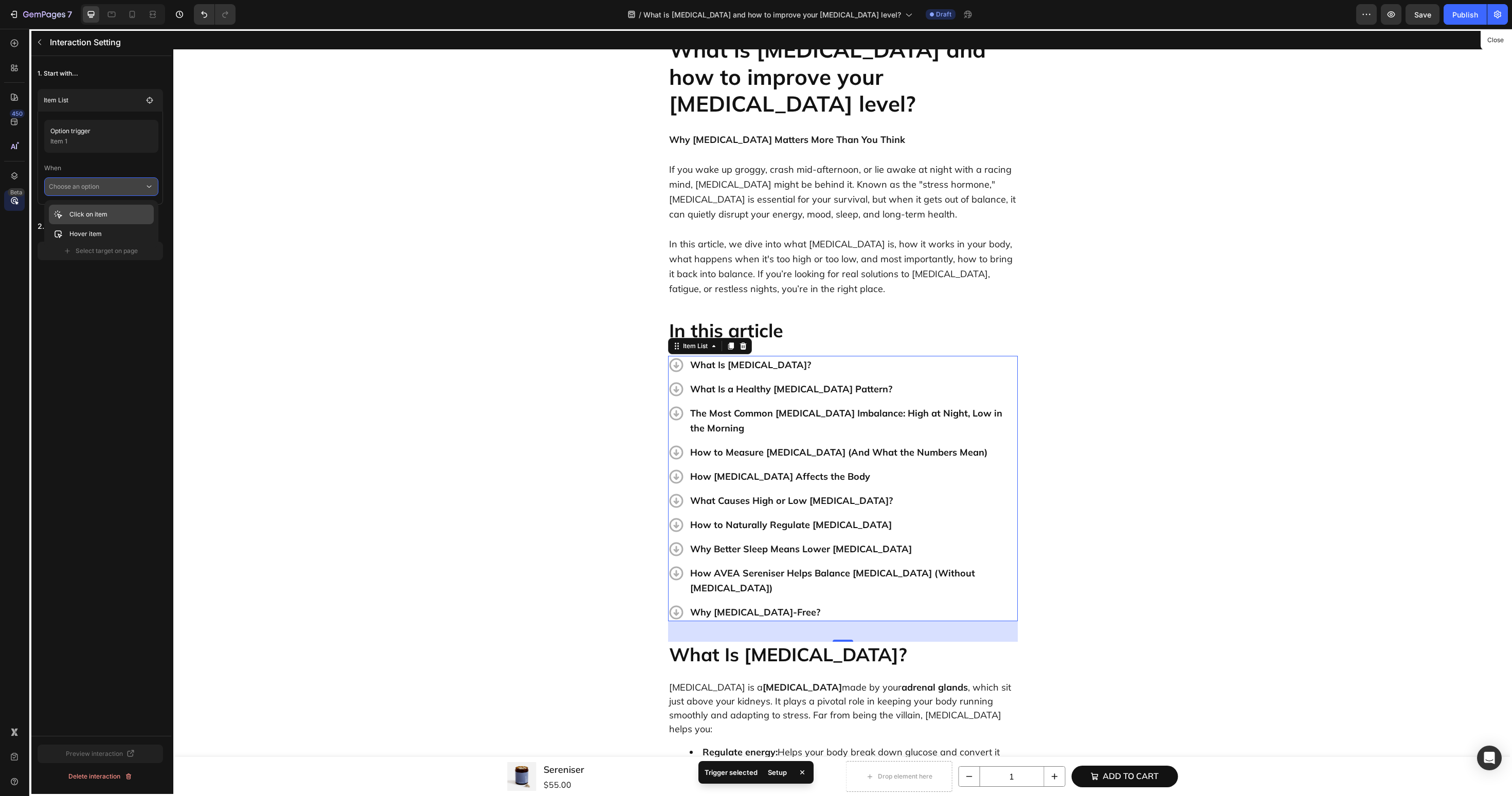
click at [96, 211] on p "Click on item" at bounding box center [88, 214] width 38 height 10
click at [97, 266] on div "Select target on page" at bounding box center [100, 265] width 74 height 9
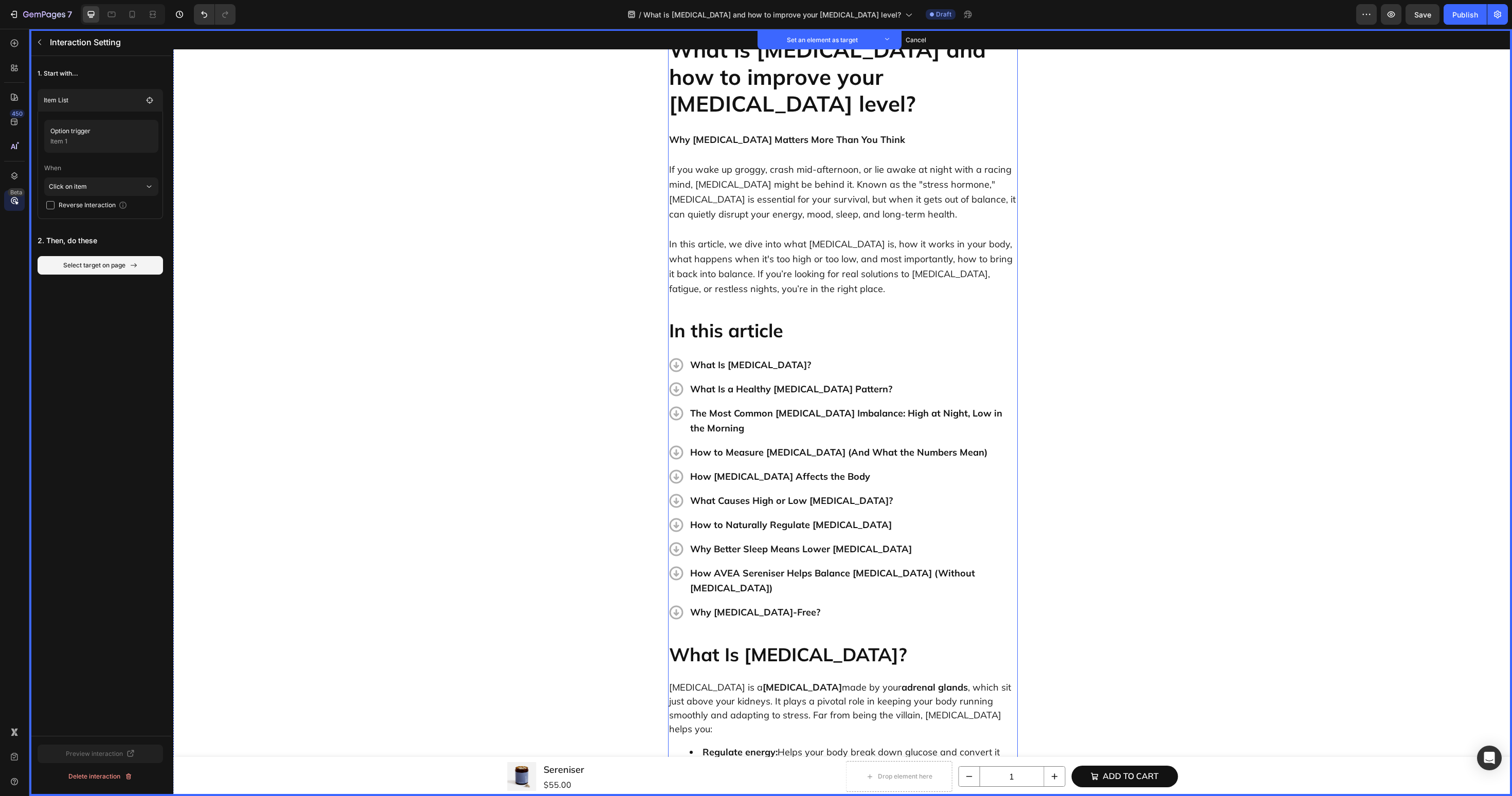
click at [728, 643] on p "What Is [MEDICAL_DATA]?" at bounding box center [843, 654] width 348 height 23
click at [742, 626] on button "Set as target" at bounding box center [746, 632] width 45 height 12
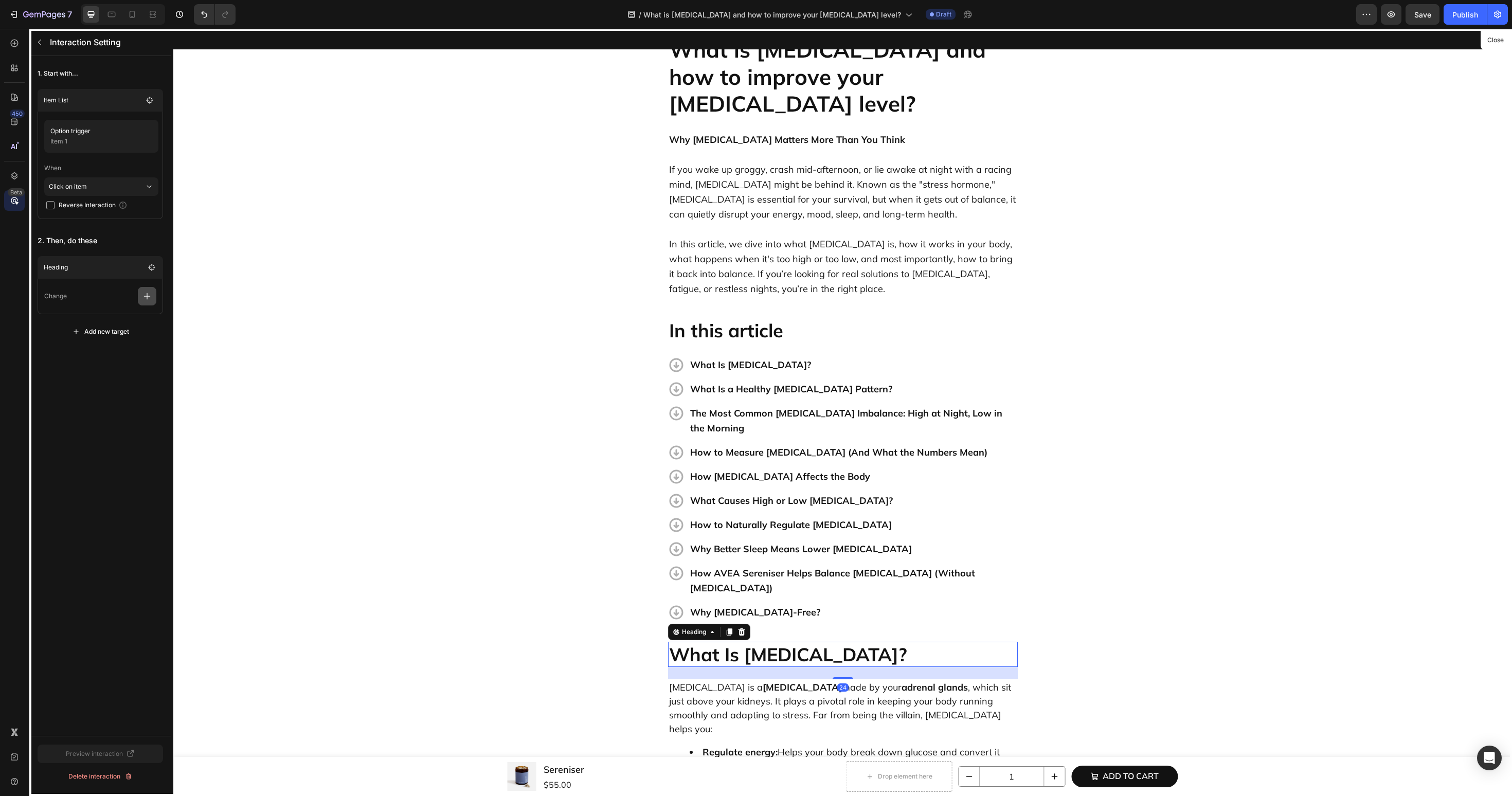
click at [139, 297] on button "button" at bounding box center [147, 297] width 18 height 18
click at [111, 376] on p "Scroll to" at bounding box center [97, 375] width 109 height 17
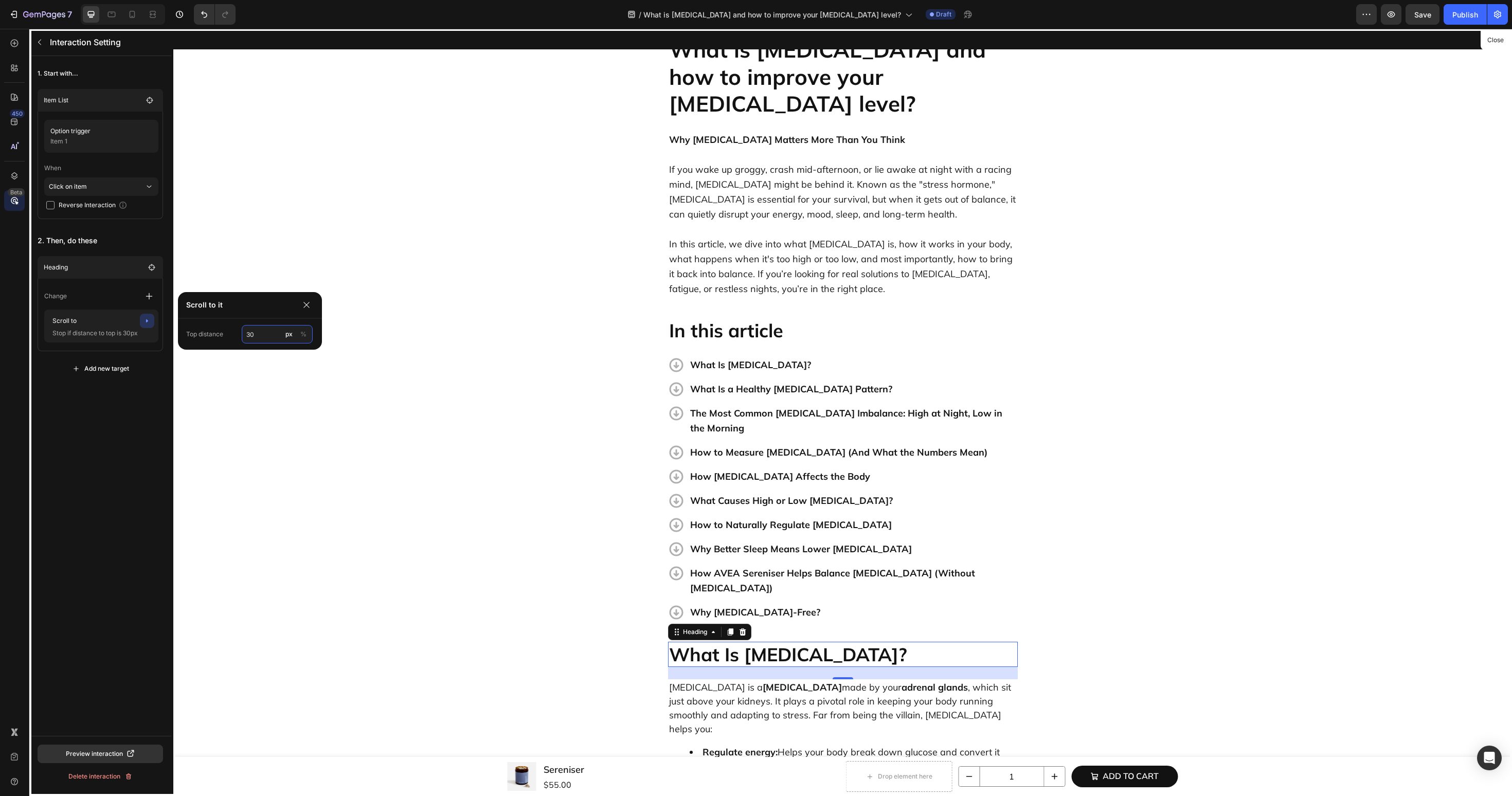
click at [263, 338] on input "30" at bounding box center [276, 334] width 71 height 18
type input "60"
click at [126, 393] on div "1. Start with... Item List Option trigger Item 1 When Click on item Reverse Int…" at bounding box center [100, 396] width 142 height 680
click at [42, 45] on icon "button" at bounding box center [39, 41] width 8 height 8
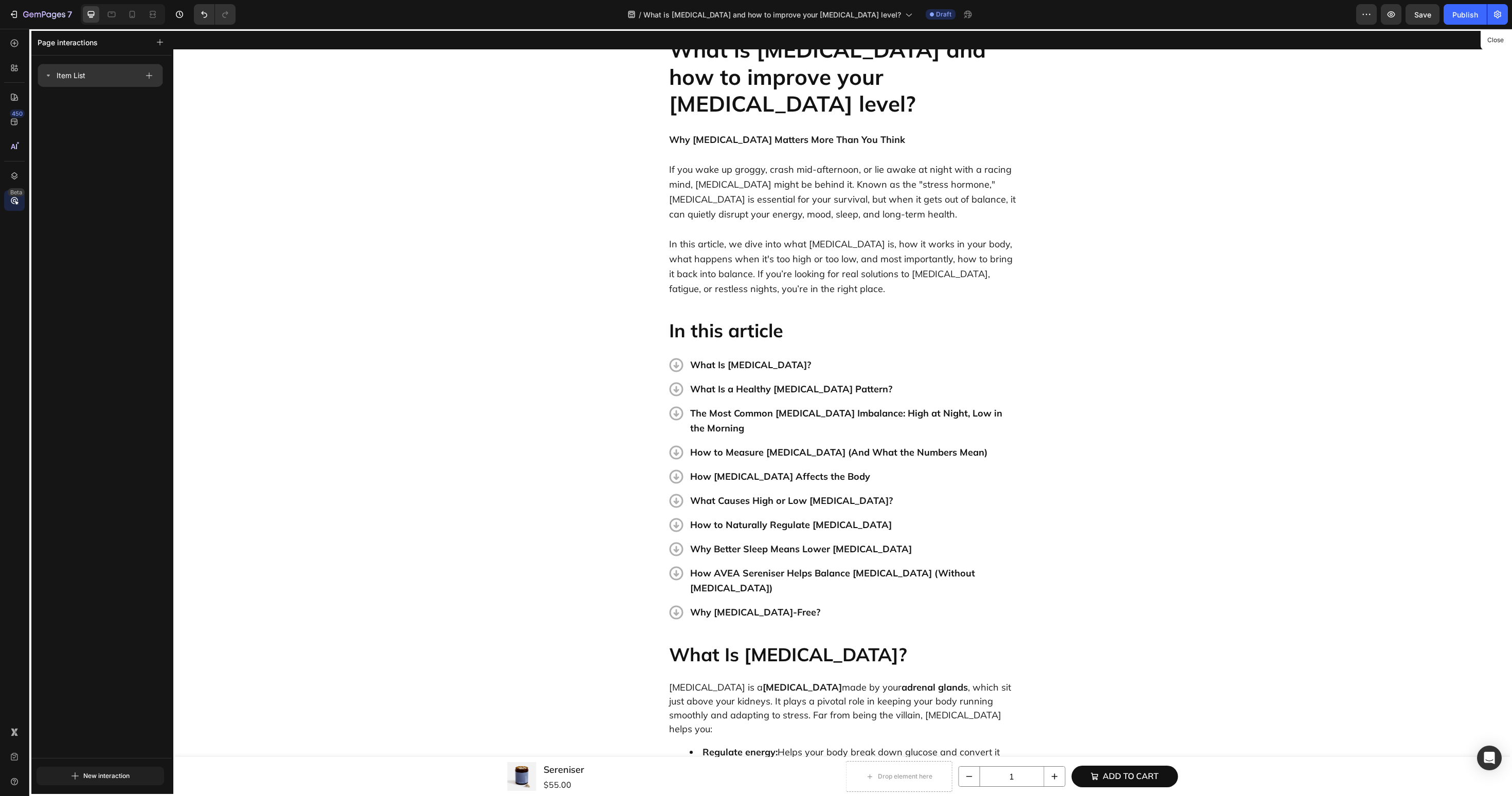
click at [50, 76] on icon at bounding box center [48, 75] width 8 height 8
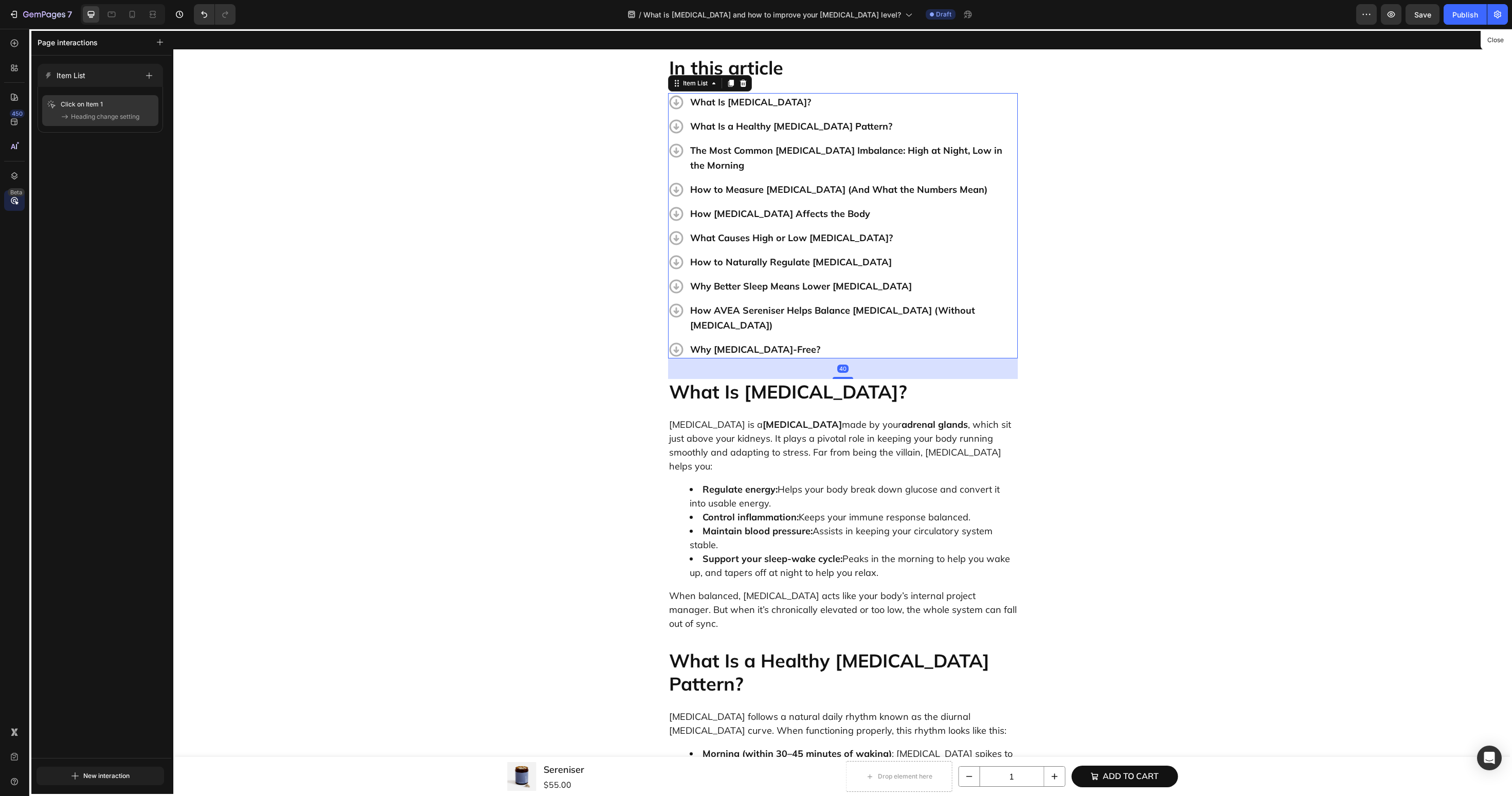
scroll to position [312, 0]
click at [110, 110] on div "Click on Item 1 Heading change setting" at bounding box center [100, 110] width 108 height 23
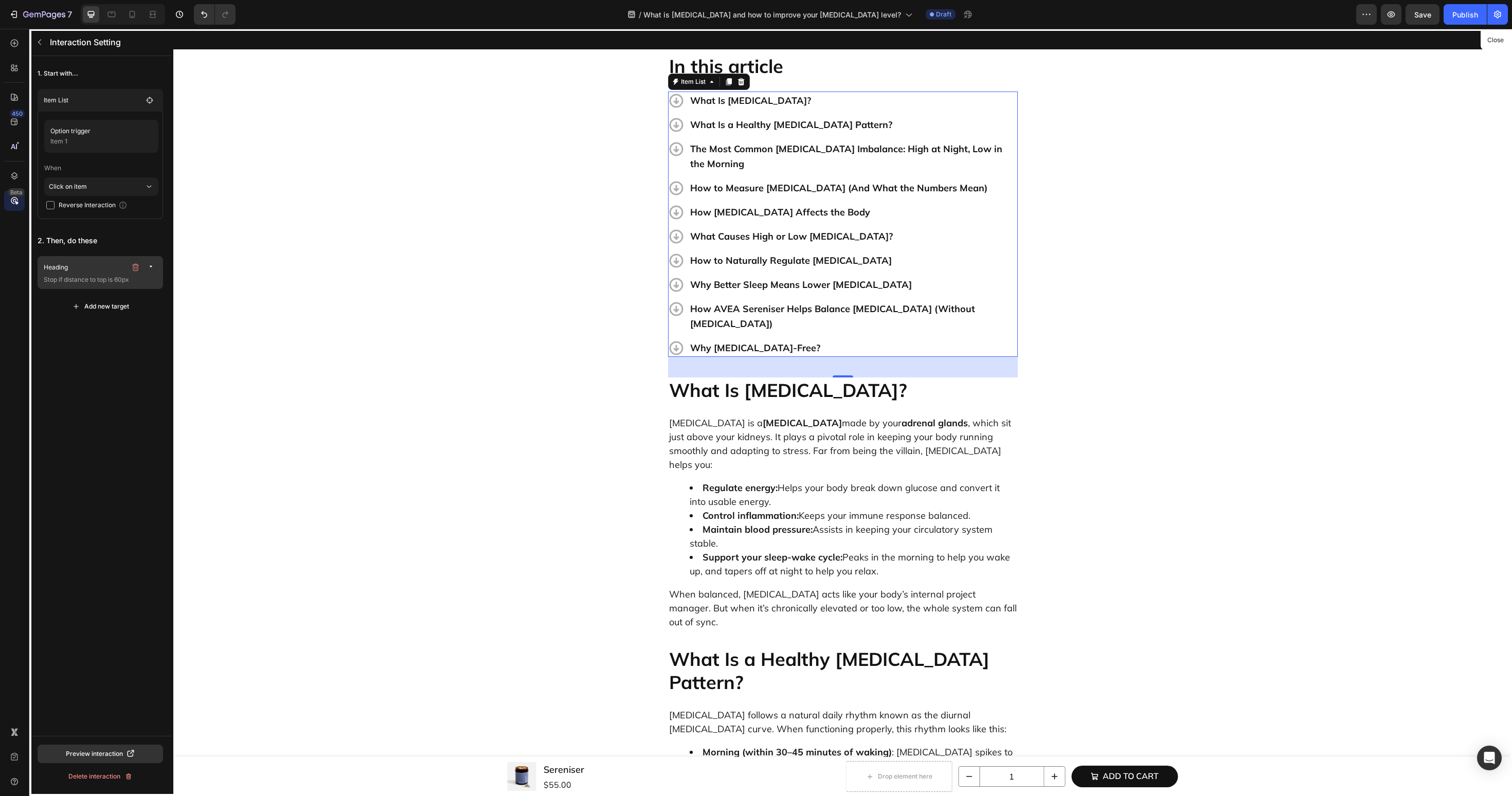
click at [118, 275] on p "Stop if distance to top is 60px" at bounding box center [101, 279] width 115 height 10
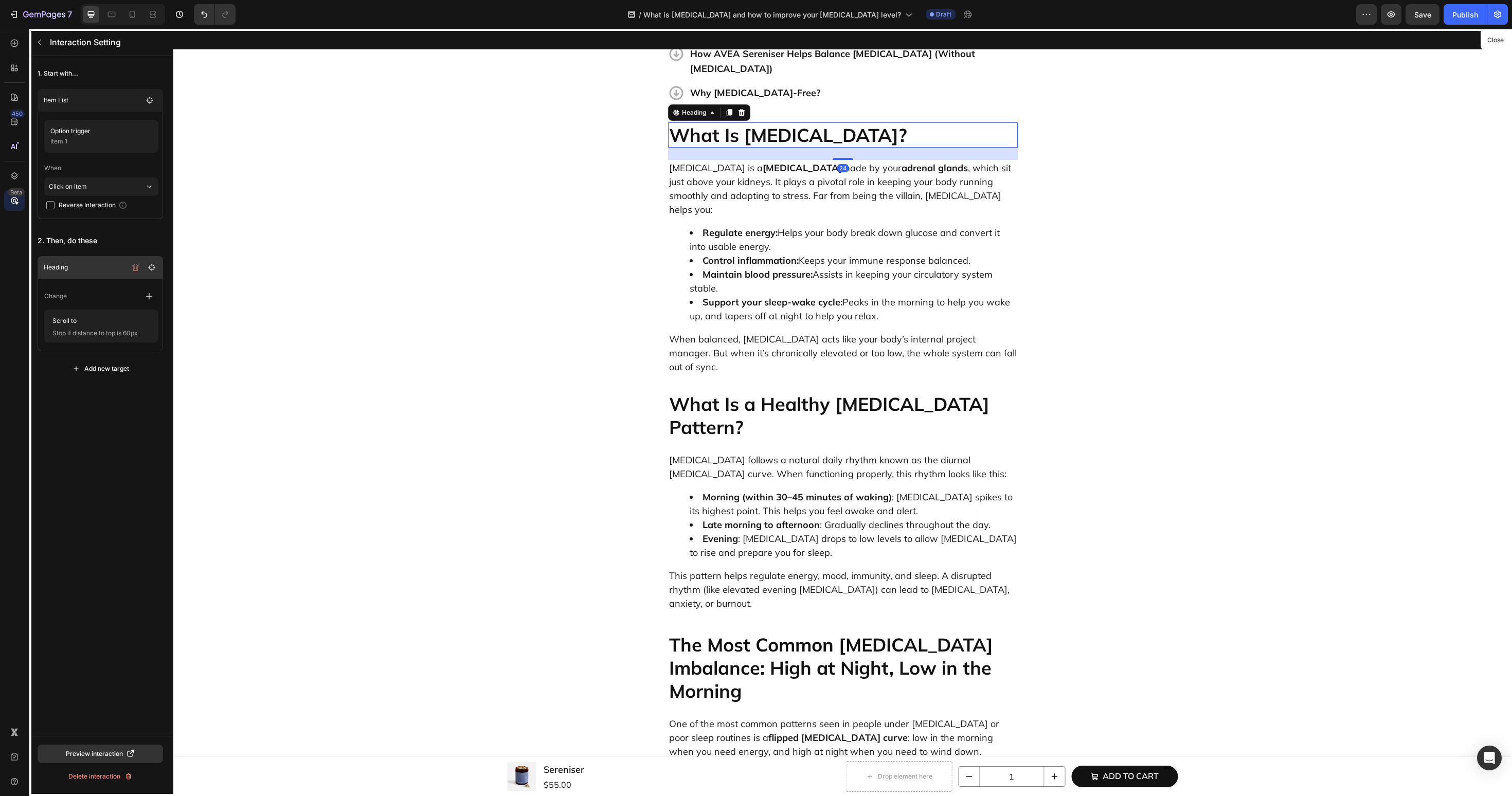
scroll to position [568, 0]
click at [41, 49] on button "button" at bounding box center [39, 42] width 17 height 17
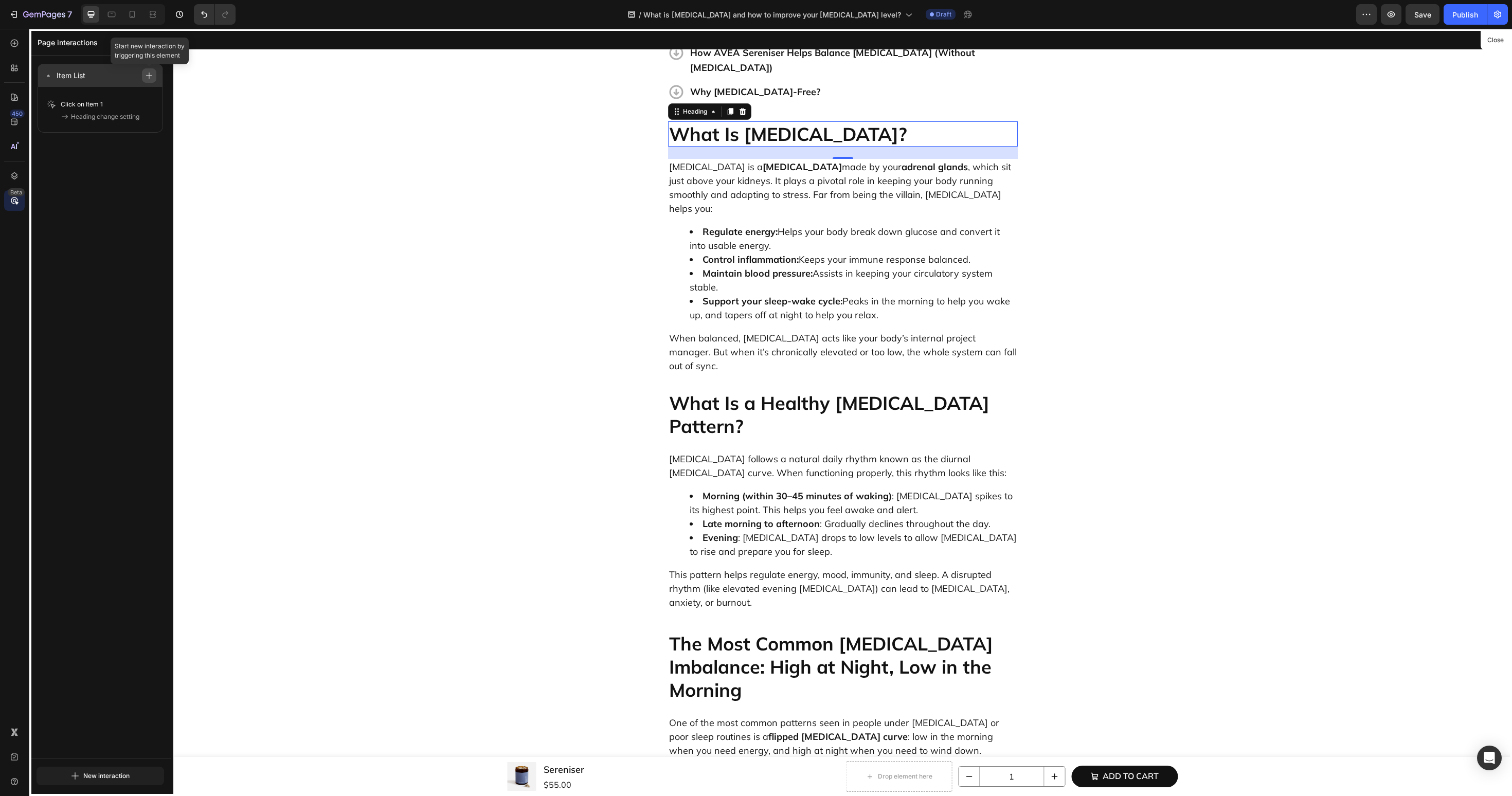
click at [149, 78] on icon "button" at bounding box center [149, 75] width 6 height 6
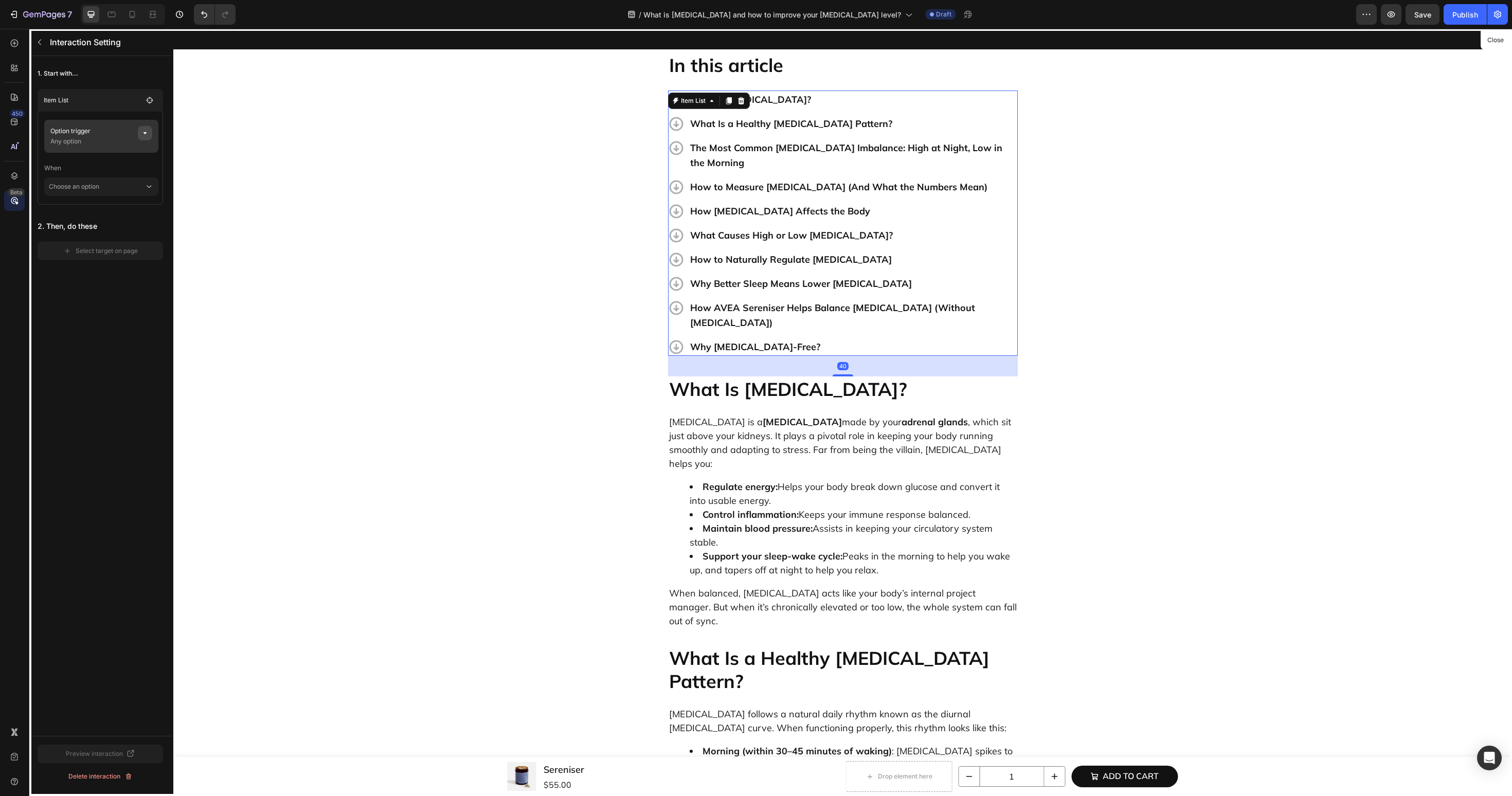
scroll to position [312, 0]
click at [145, 137] on icon "button" at bounding box center [145, 133] width 8 height 8
click at [249, 168] on span "None" at bounding box center [251, 173] width 16 height 9
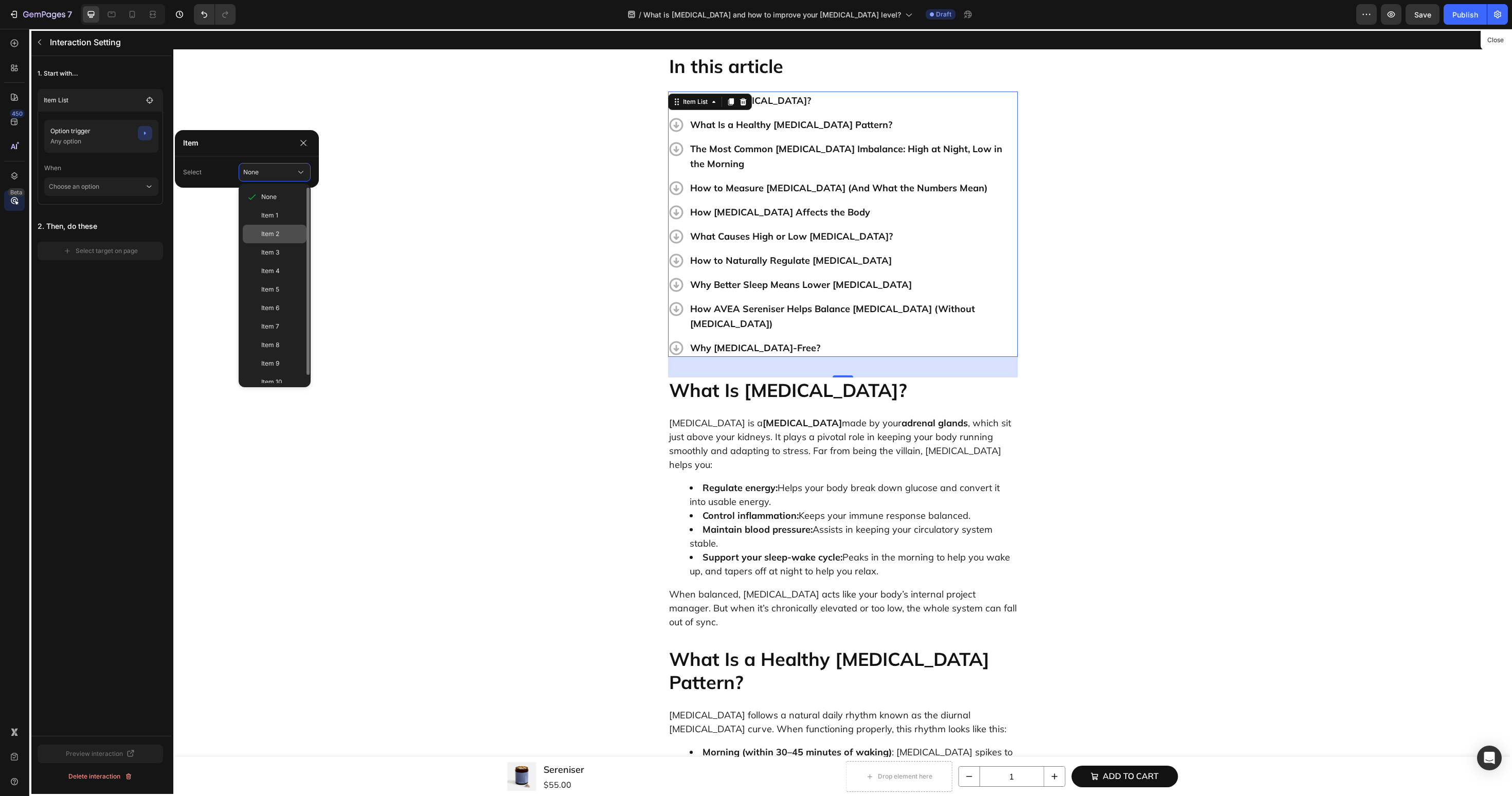
click at [267, 231] on span "Item 2" at bounding box center [271, 234] width 18 height 9
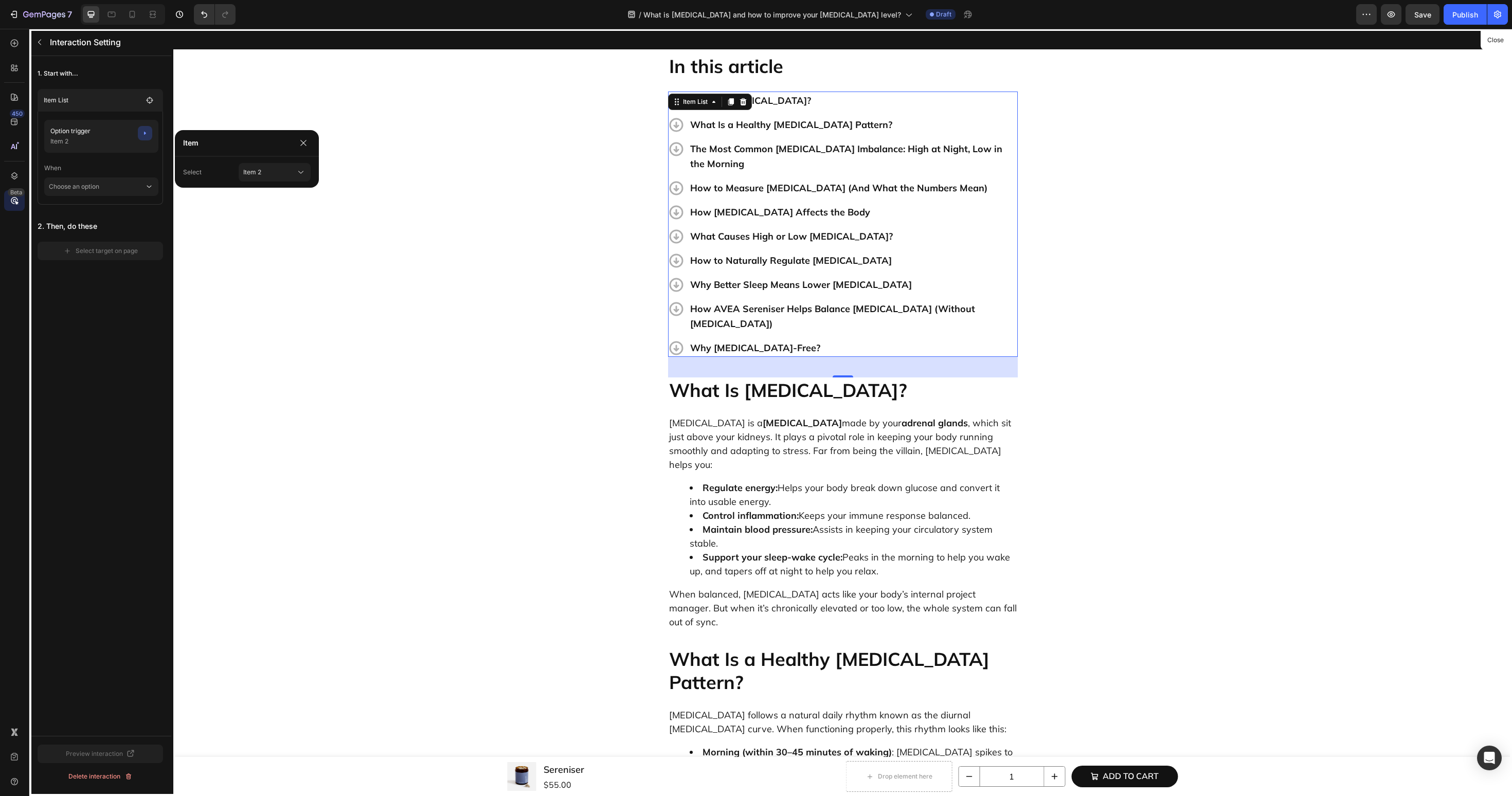
click at [118, 197] on main "Option trigger Item 2 When Choose an option" at bounding box center [100, 158] width 126 height 93
click at [95, 195] on p "Choose an option" at bounding box center [96, 186] width 95 height 18
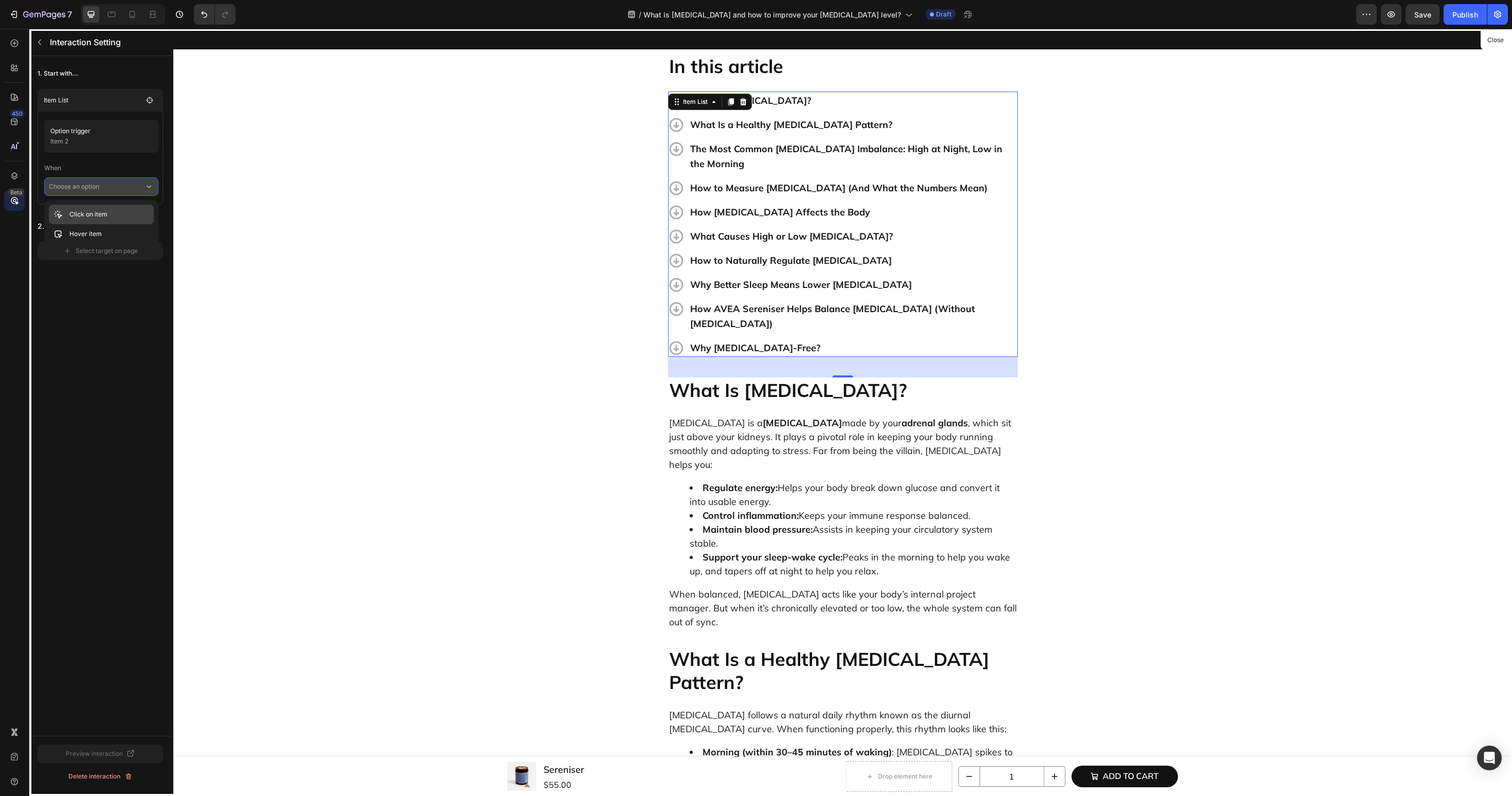
click at [87, 216] on p "Click on item" at bounding box center [88, 214] width 38 height 10
click at [88, 264] on div "Select target on page" at bounding box center [100, 265] width 74 height 9
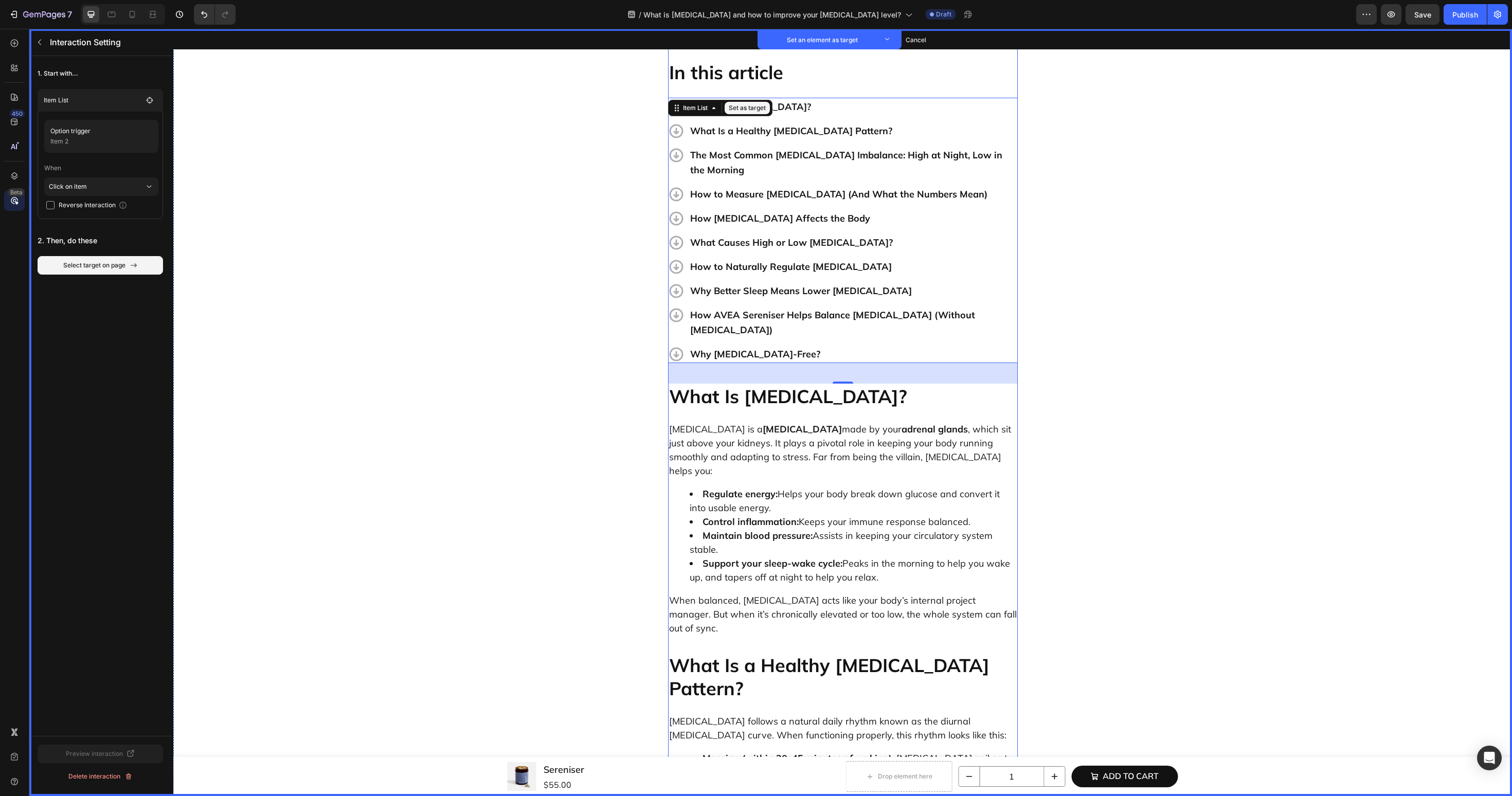
scroll to position [275, 0]
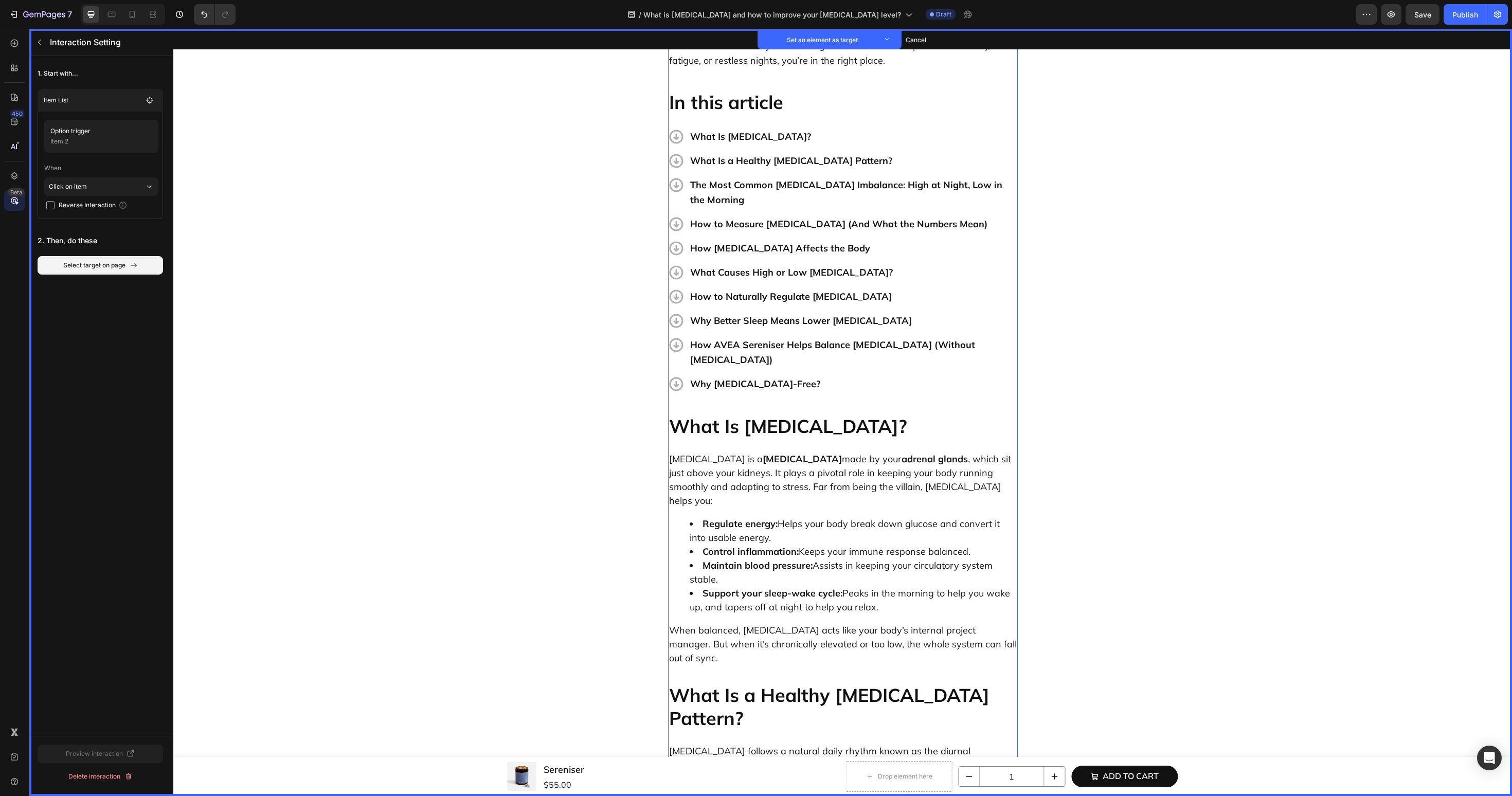
click at [721, 684] on p "What Is a Healthy [MEDICAL_DATA] Pattern?" at bounding box center [843, 707] width 348 height 46
click at [739, 667] on button "Set as target" at bounding box center [746, 672] width 45 height 12
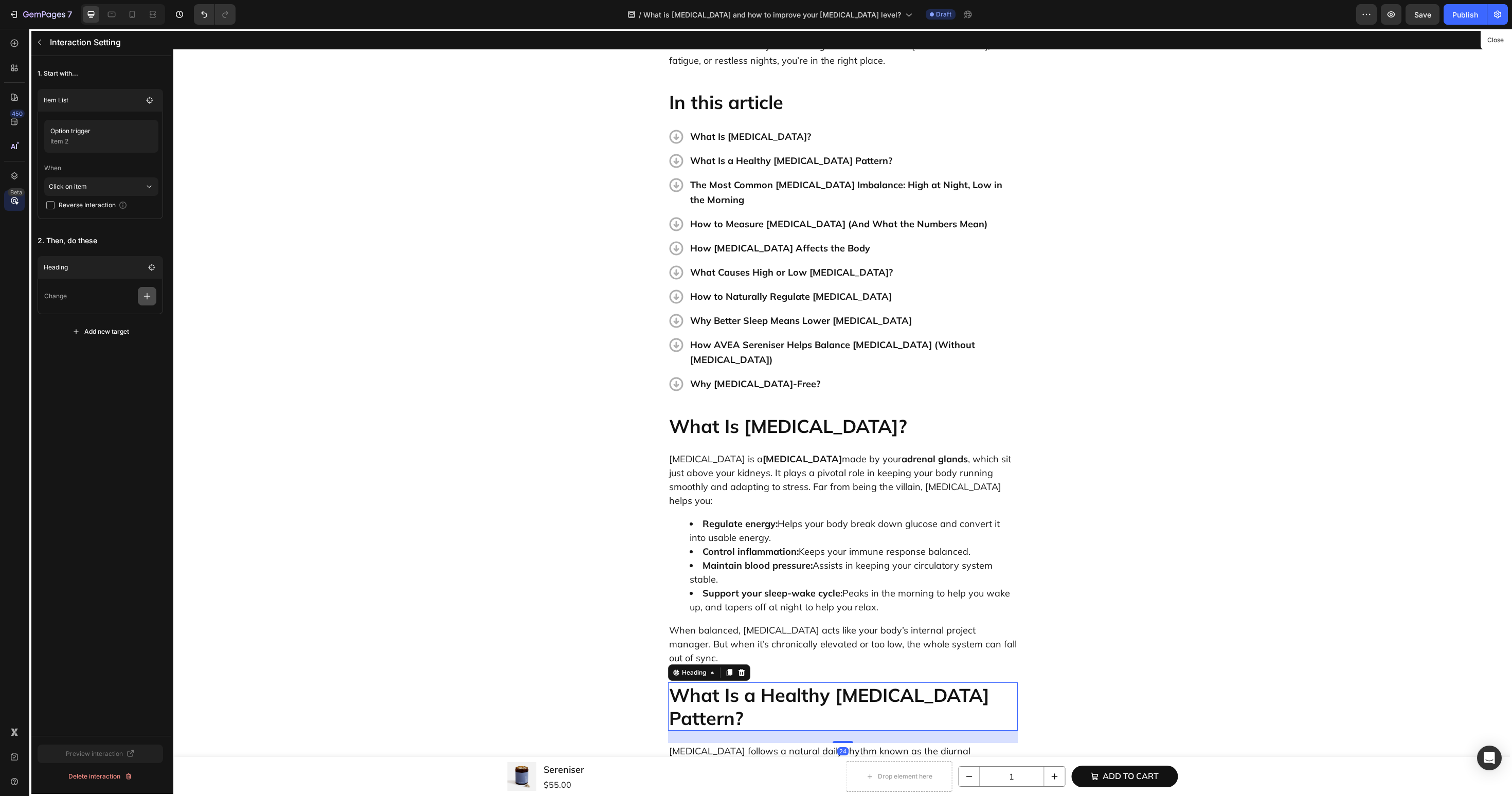
click at [144, 301] on button "button" at bounding box center [147, 297] width 18 height 18
click at [126, 372] on p "Scroll to" at bounding box center [97, 375] width 109 height 17
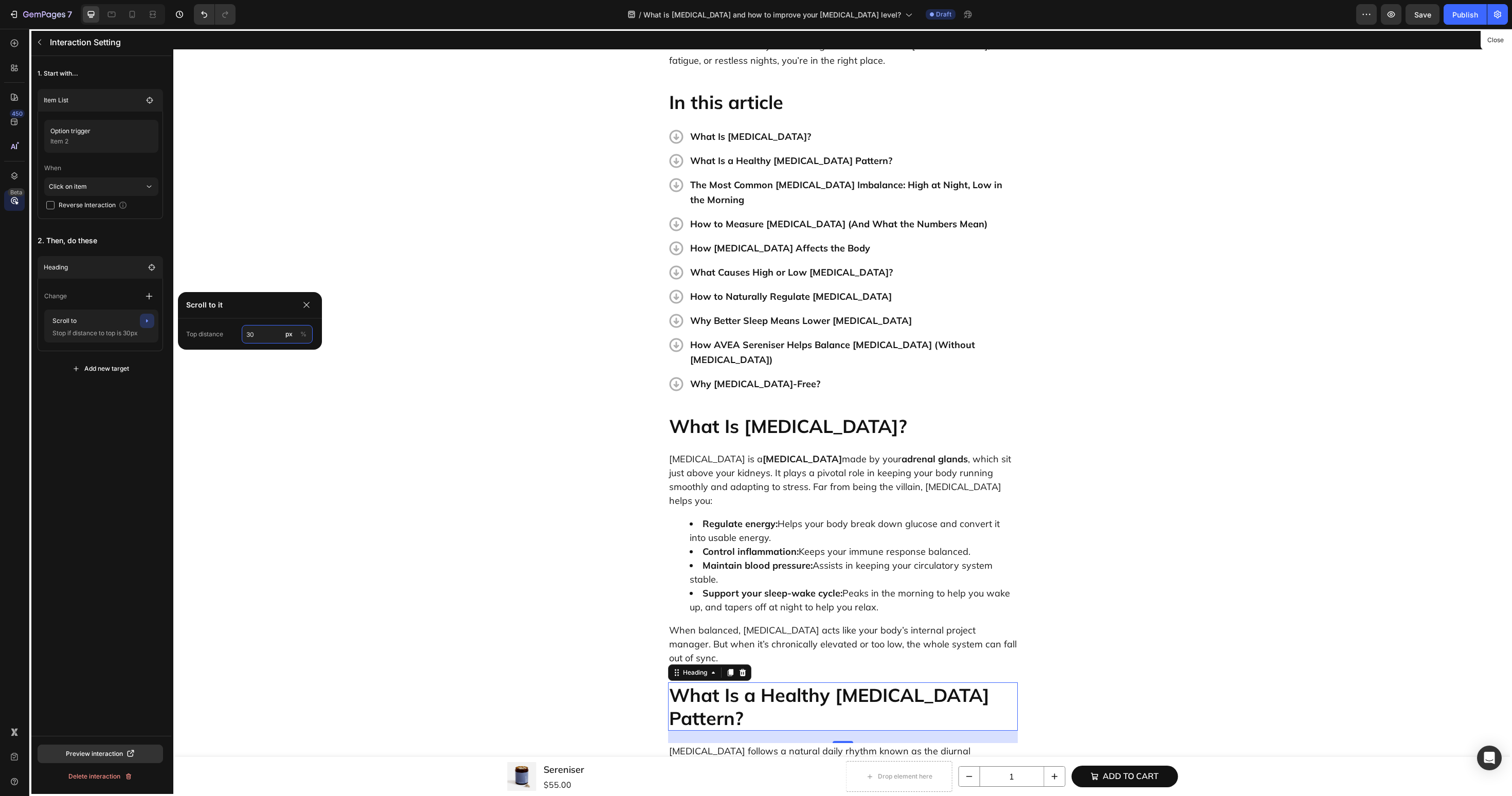
click at [257, 336] on input "30" at bounding box center [276, 334] width 71 height 18
type input "60"
click at [107, 418] on div "1. Start with... Item List Option trigger Item 2 When Click on item Reverse Int…" at bounding box center [100, 396] width 142 height 680
click at [148, 299] on icon "button" at bounding box center [149, 296] width 10 height 10
click at [113, 366] on p "Show/Hide" at bounding box center [99, 375] width 109 height 17
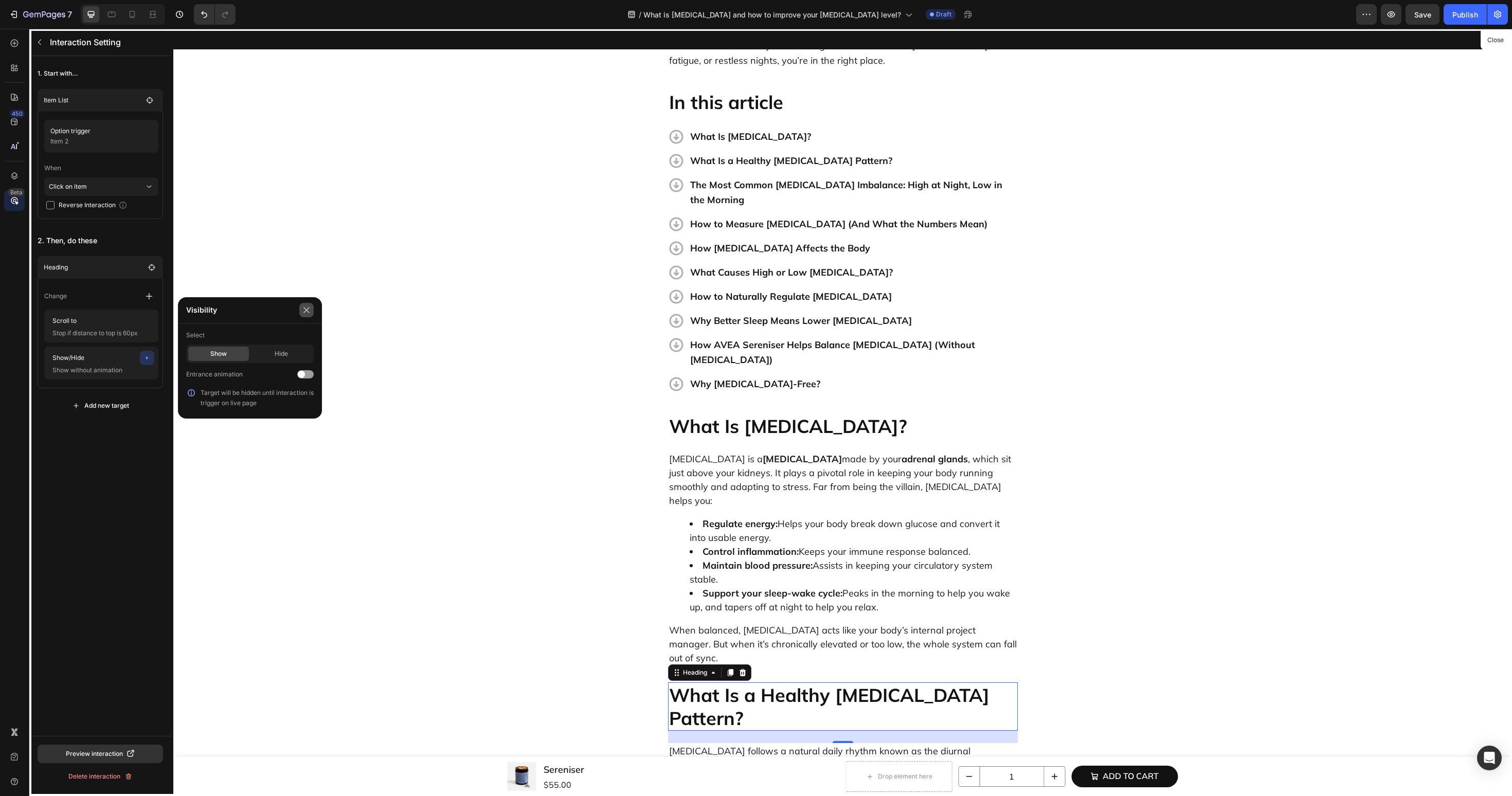
click at [309, 308] on icon "button" at bounding box center [306, 309] width 8 height 8
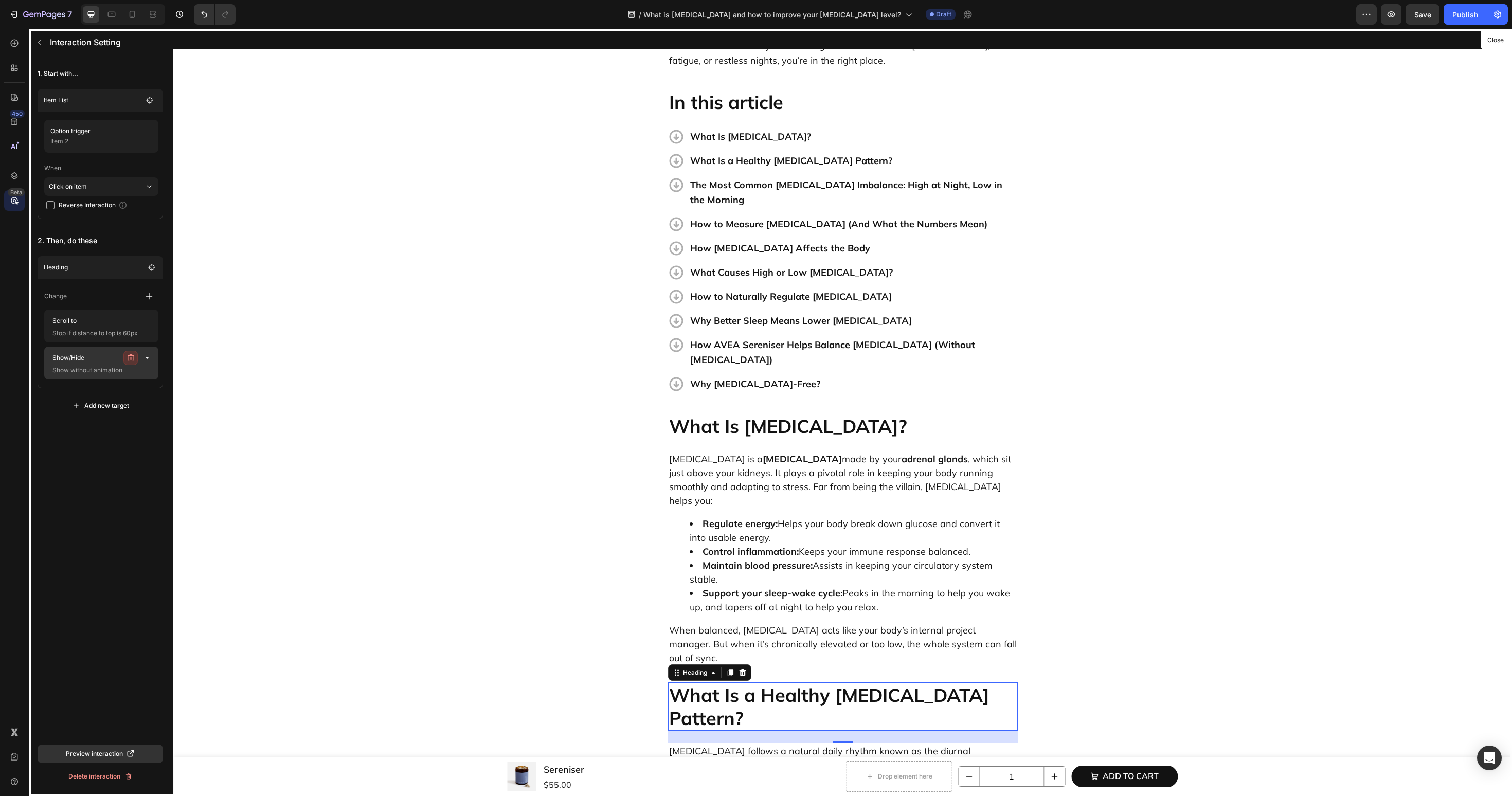
click at [135, 356] on button "button" at bounding box center [130, 358] width 15 height 15
click at [138, 356] on div "Delete" at bounding box center [140, 358] width 19 height 9
click at [39, 43] on icon "button" at bounding box center [39, 41] width 8 height 8
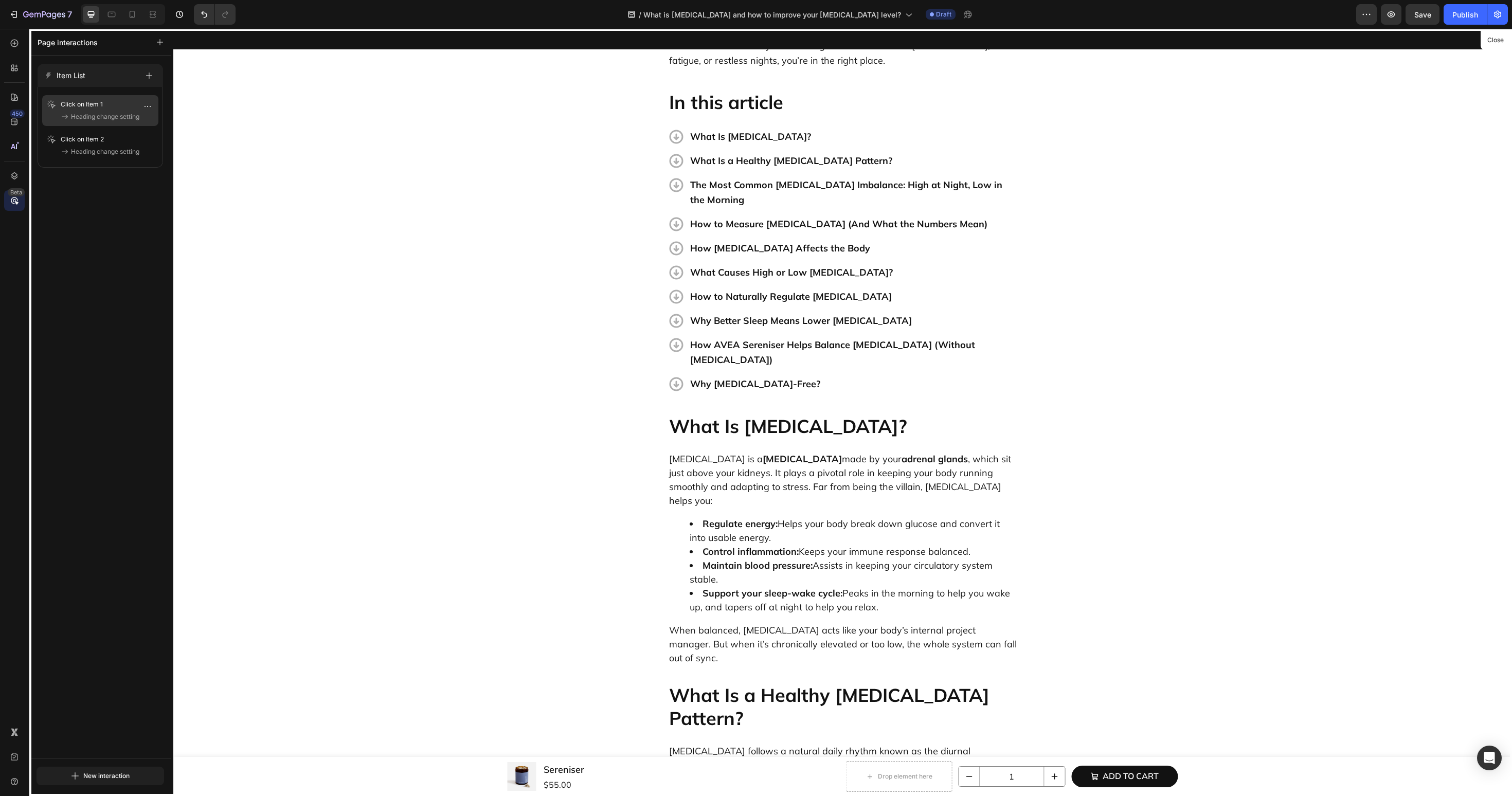
click at [96, 110] on div "Click on Item 1 Heading change setting" at bounding box center [100, 110] width 108 height 23
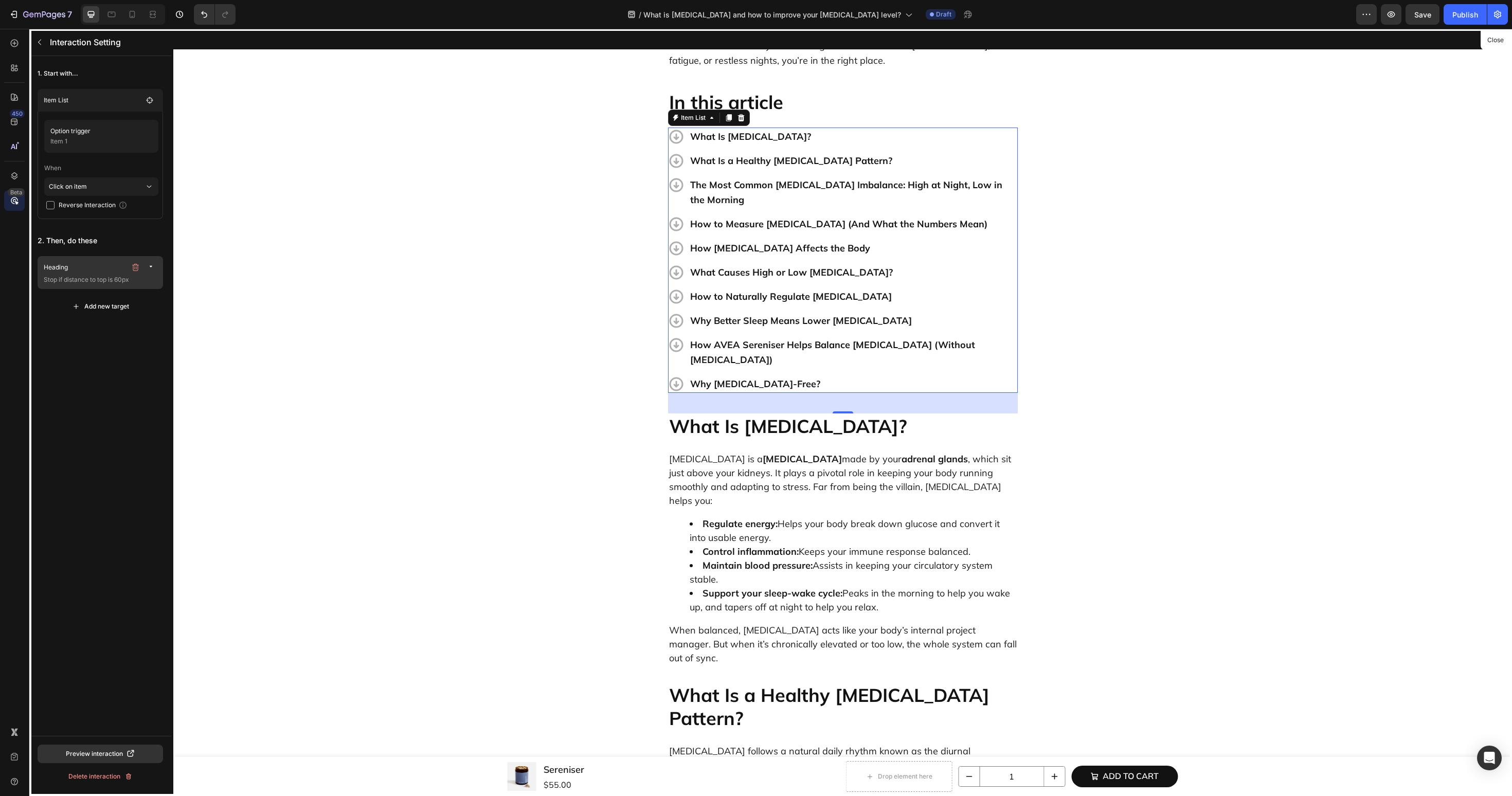
click at [87, 271] on p "Heading" at bounding box center [85, 267] width 83 height 10
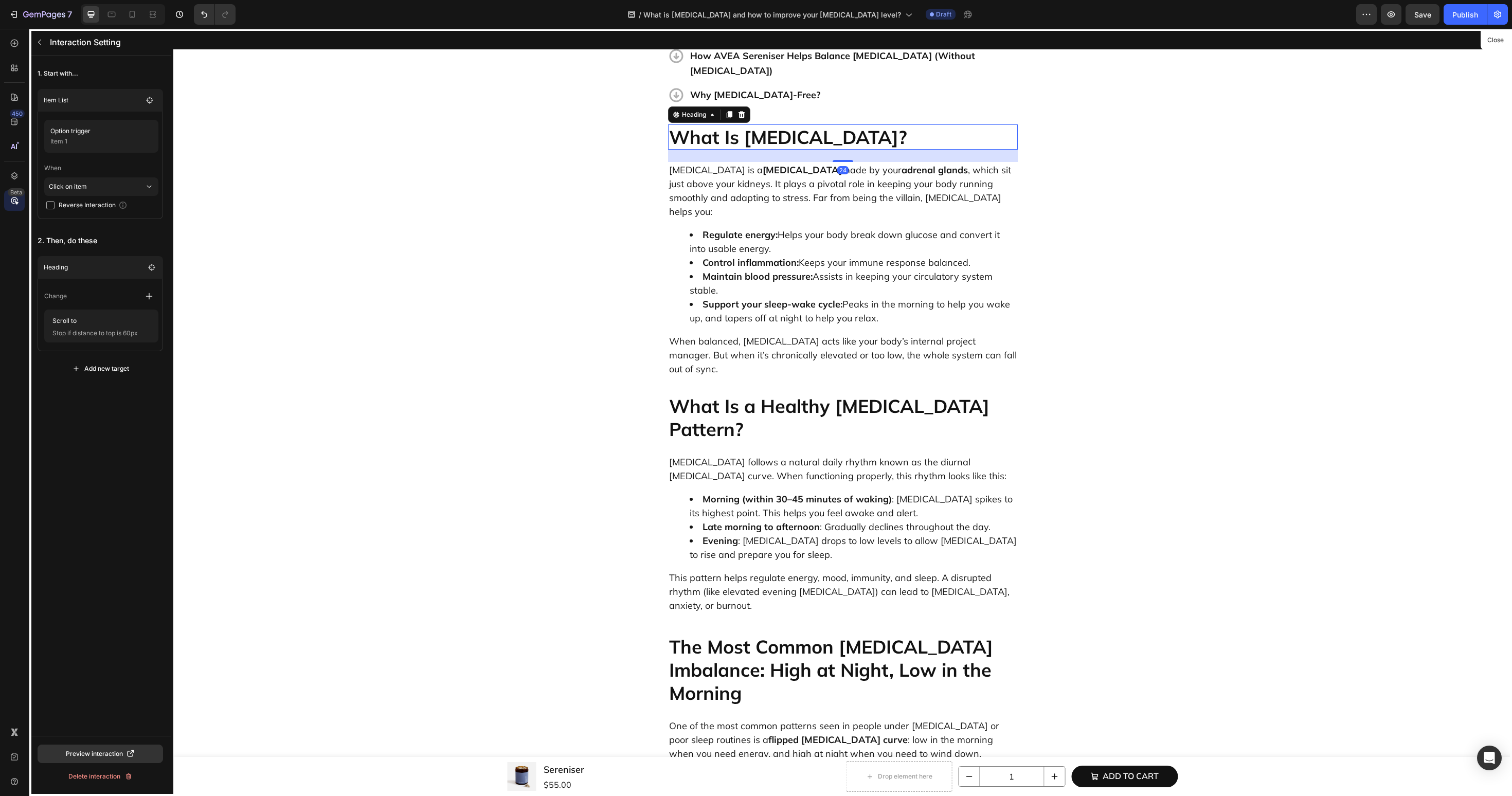
scroll to position [568, 0]
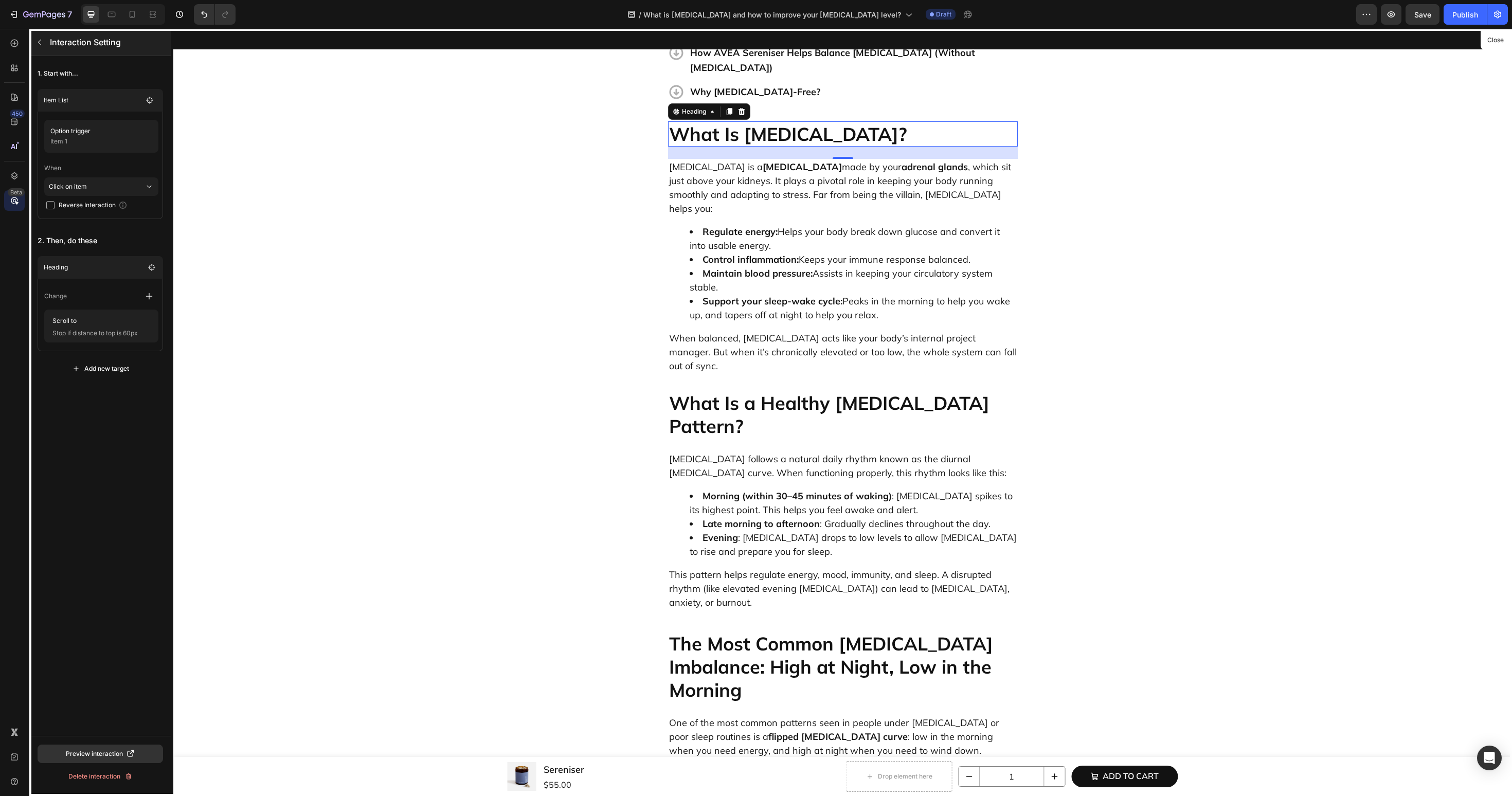
click at [38, 45] on icon "button" at bounding box center [39, 41] width 8 height 8
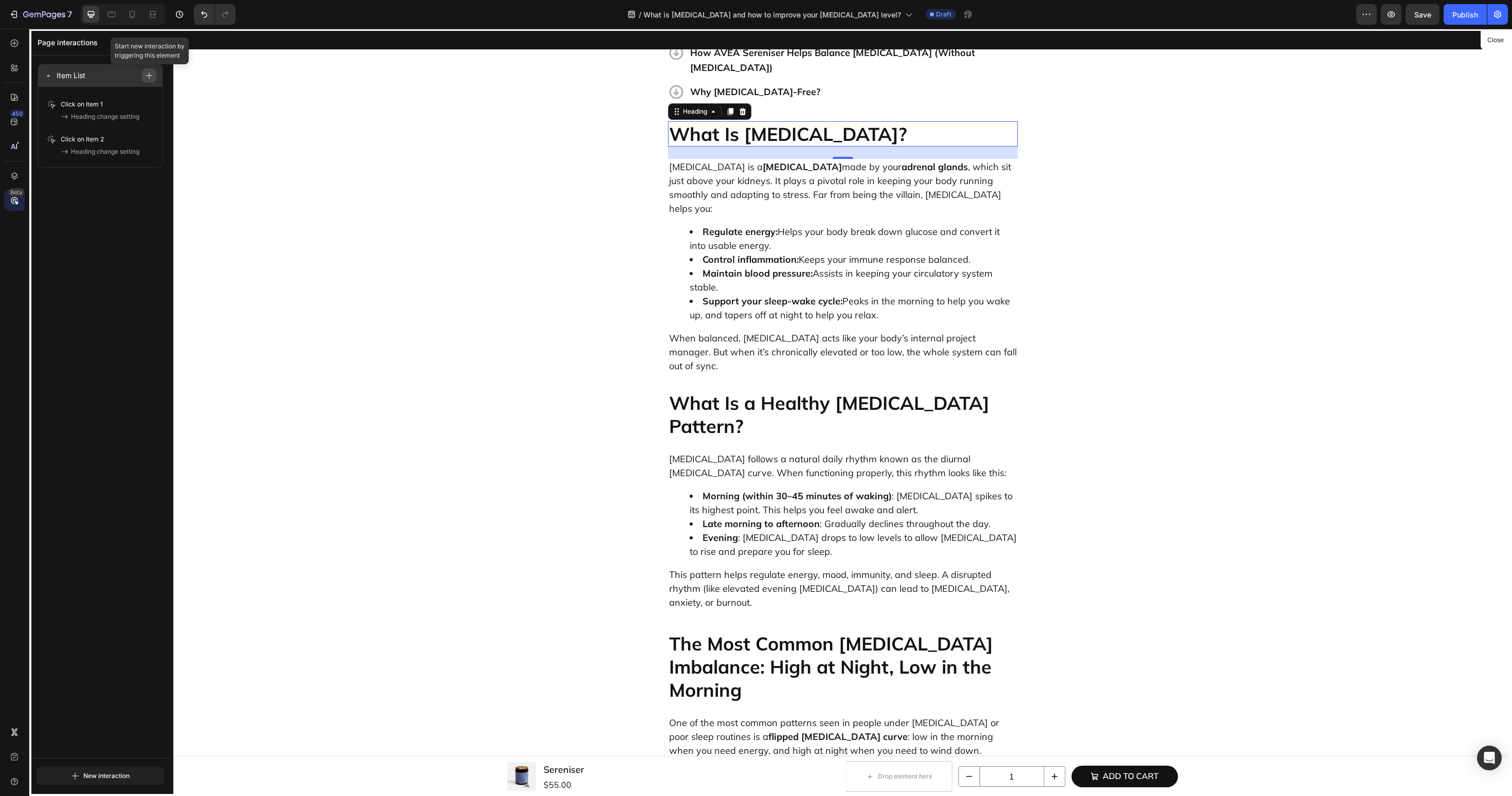
click at [151, 80] on button "button" at bounding box center [150, 76] width 15 height 15
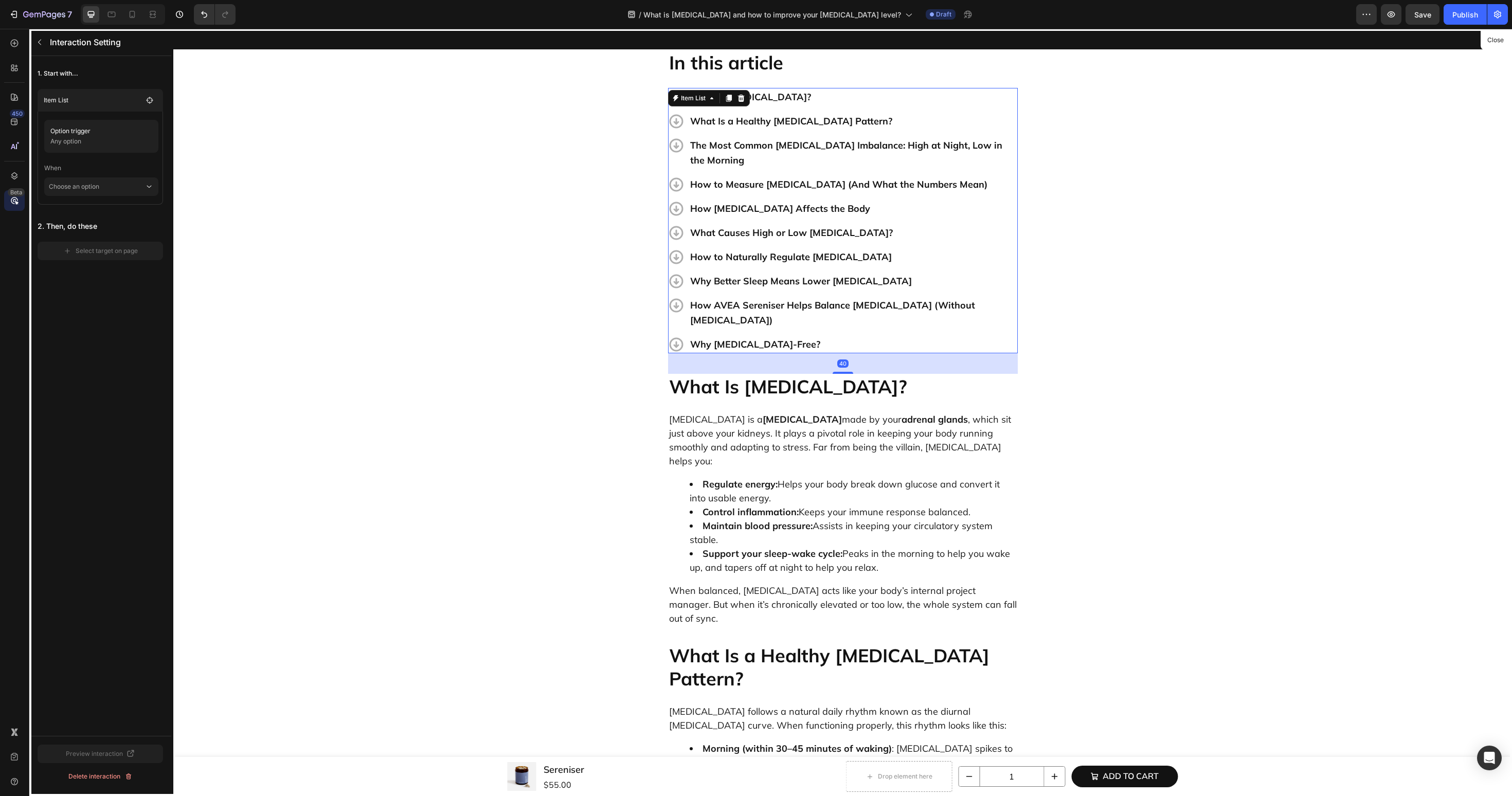
scroll to position [312, 0]
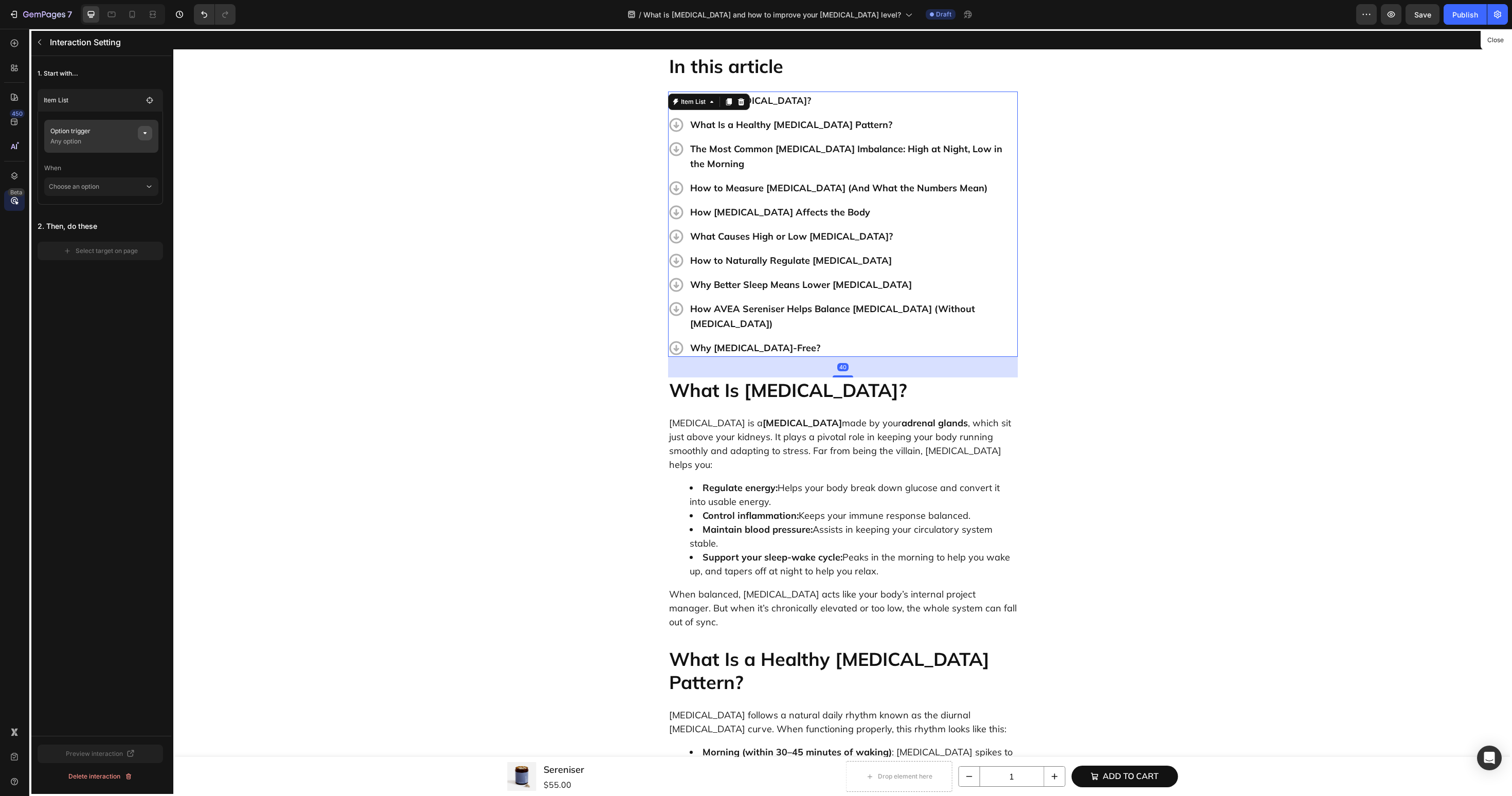
click at [145, 136] on icon "button" at bounding box center [145, 133] width 8 height 8
click at [266, 176] on div "None" at bounding box center [263, 173] width 40 height 9
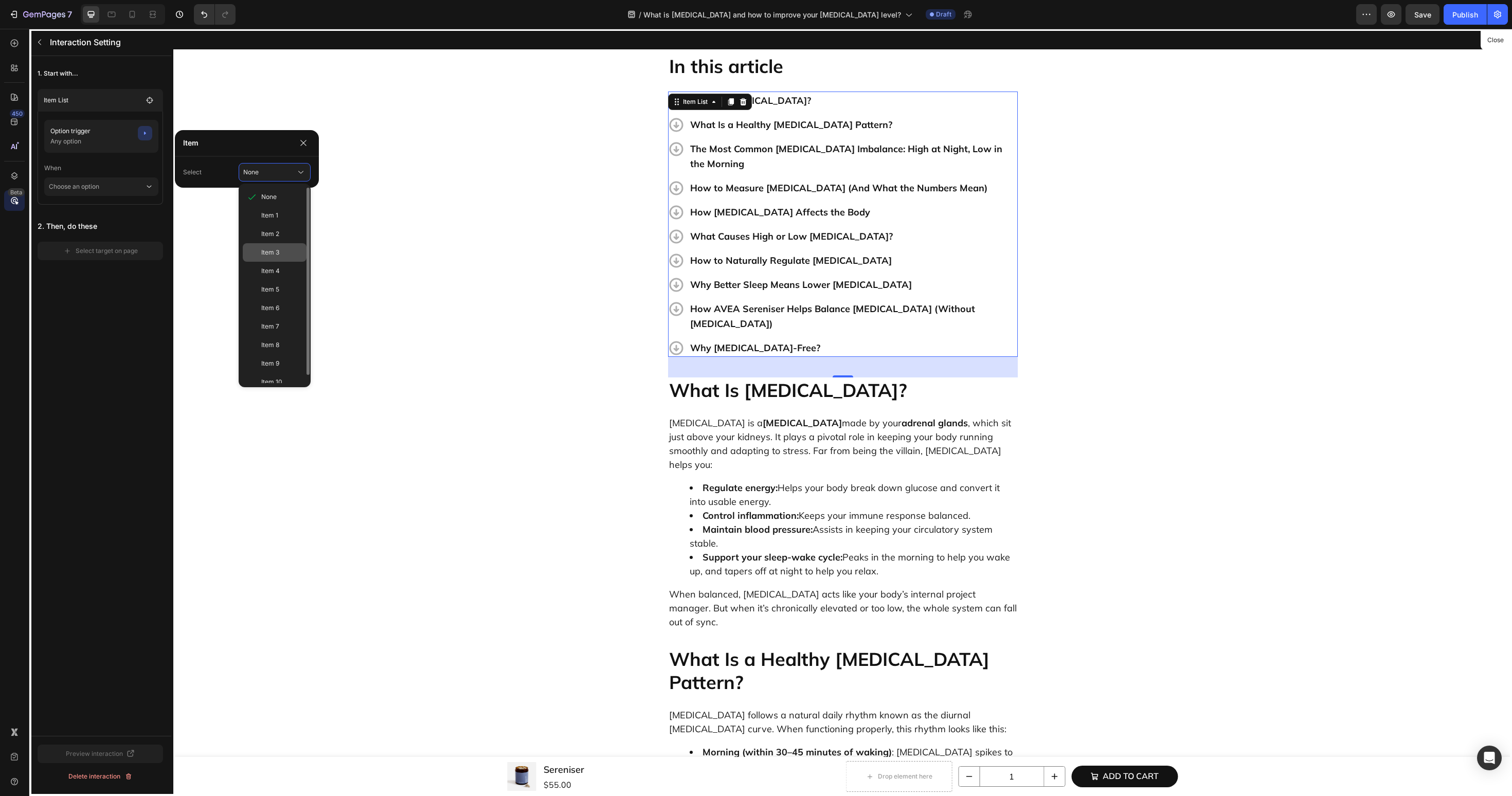
click at [260, 253] on div "Item 3" at bounding box center [274, 252] width 63 height 18
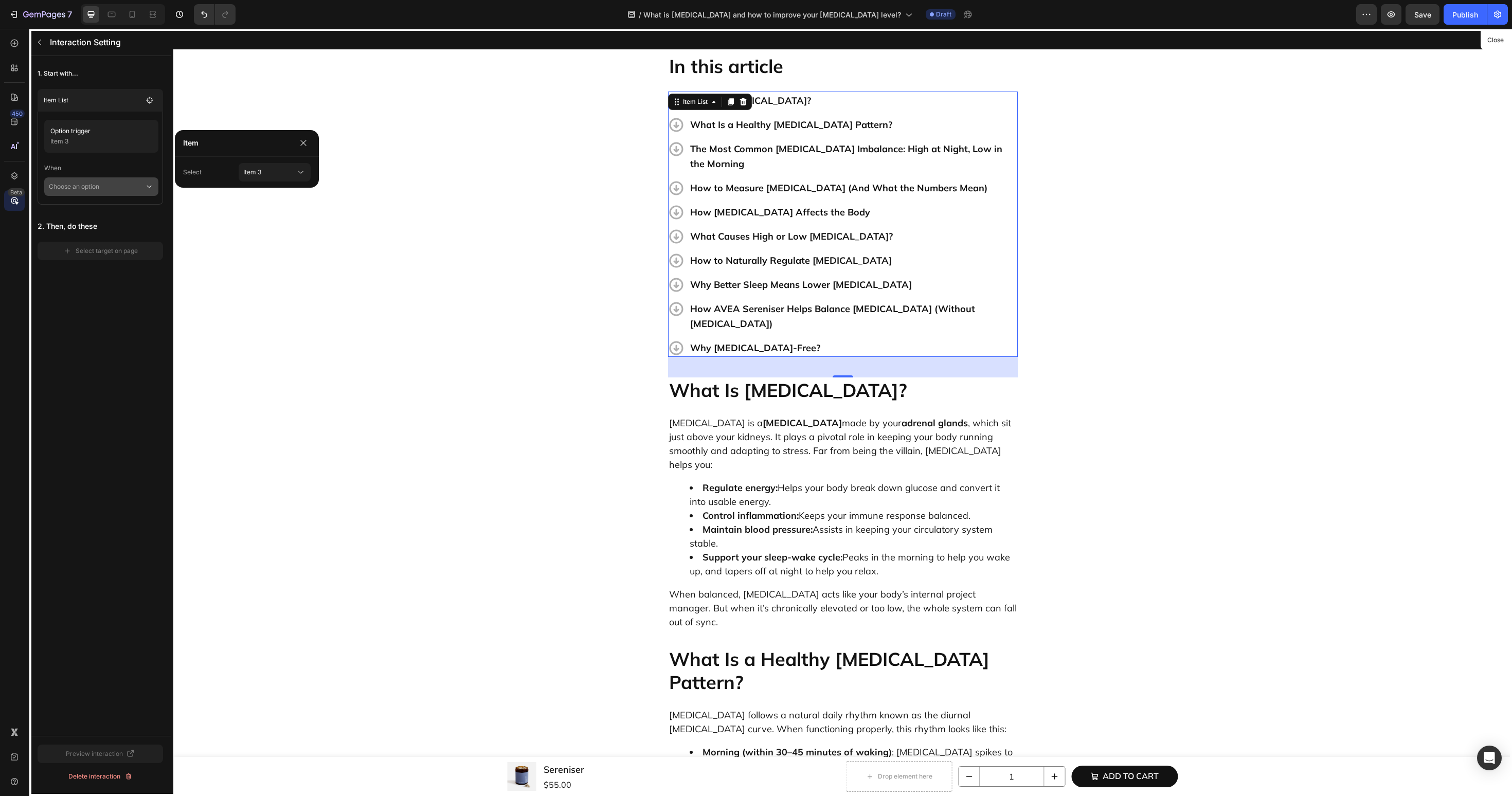
click at [126, 189] on p "Choose an option" at bounding box center [96, 186] width 95 height 18
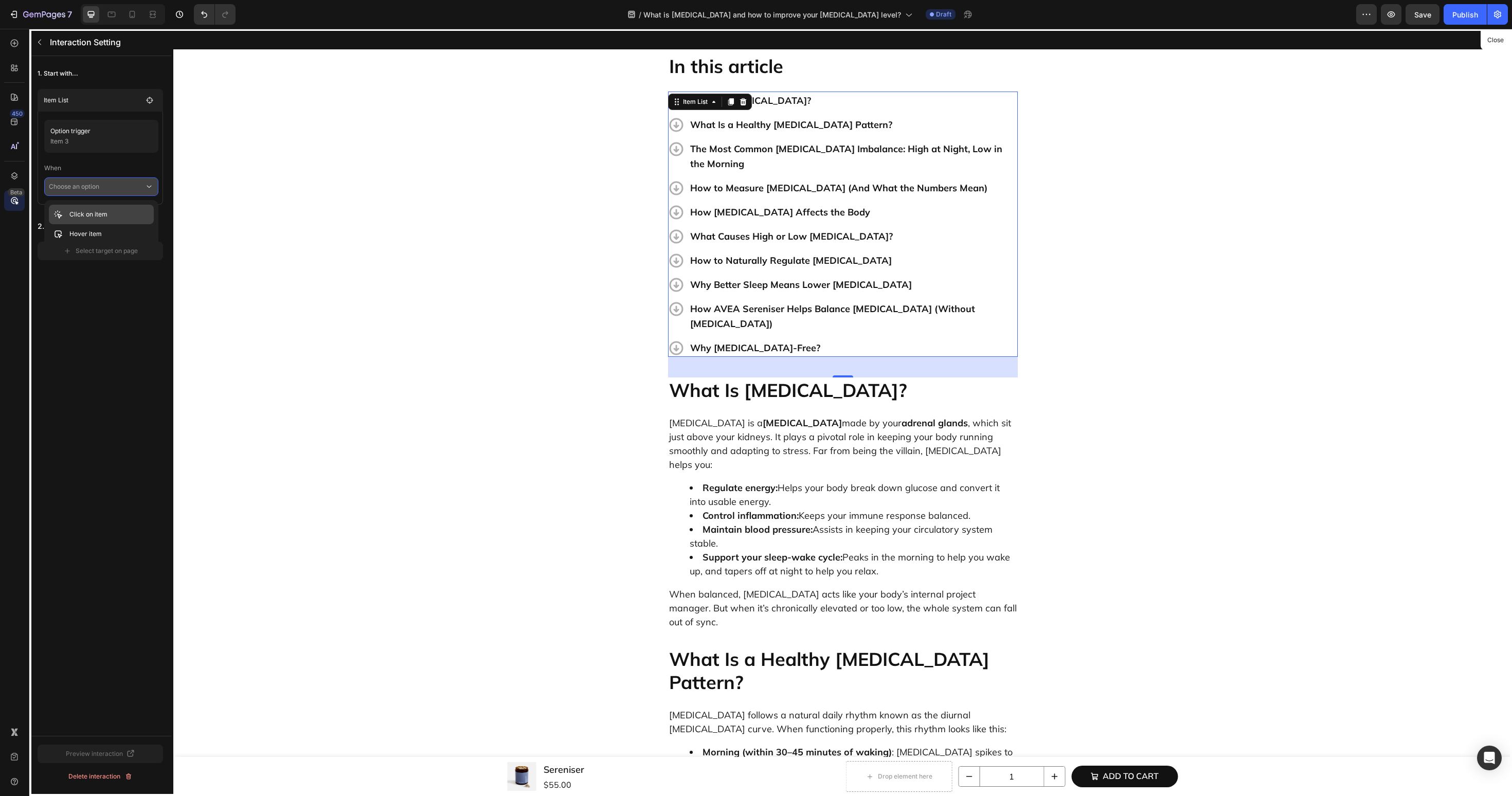
click at [87, 216] on p "Click on item" at bounding box center [88, 214] width 38 height 10
click at [105, 275] on div "1. Start with... Item List Option trigger Item 3 When Click on item Reverse Int…" at bounding box center [100, 169] width 142 height 227
click at [106, 269] on div "Select target on page" at bounding box center [100, 265] width 74 height 9
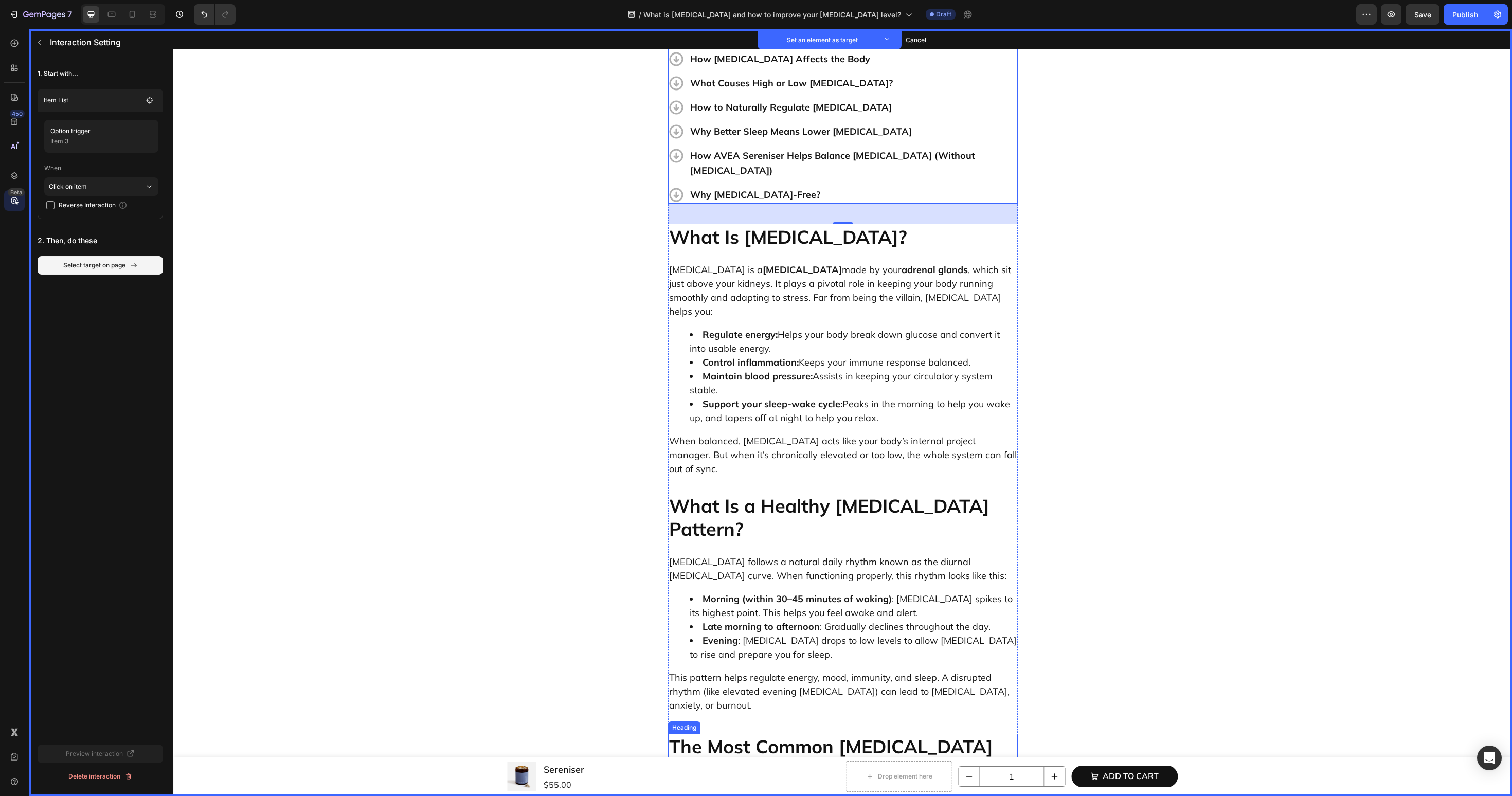
scroll to position [554, 0]
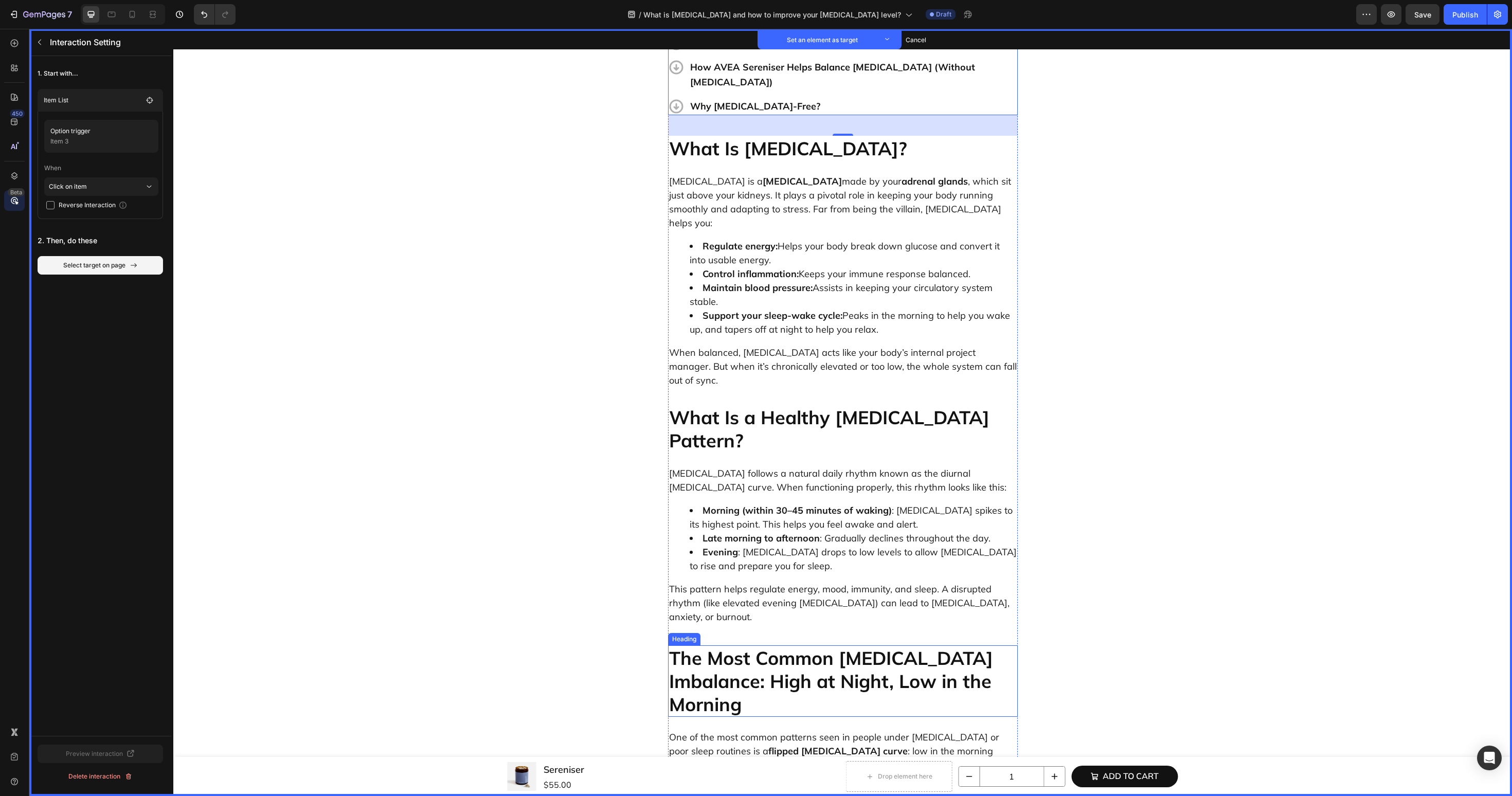
click at [734, 646] on p "The Most Common [MEDICAL_DATA] Imbalance: High at Night, Low in the Morning" at bounding box center [843, 681] width 348 height 70
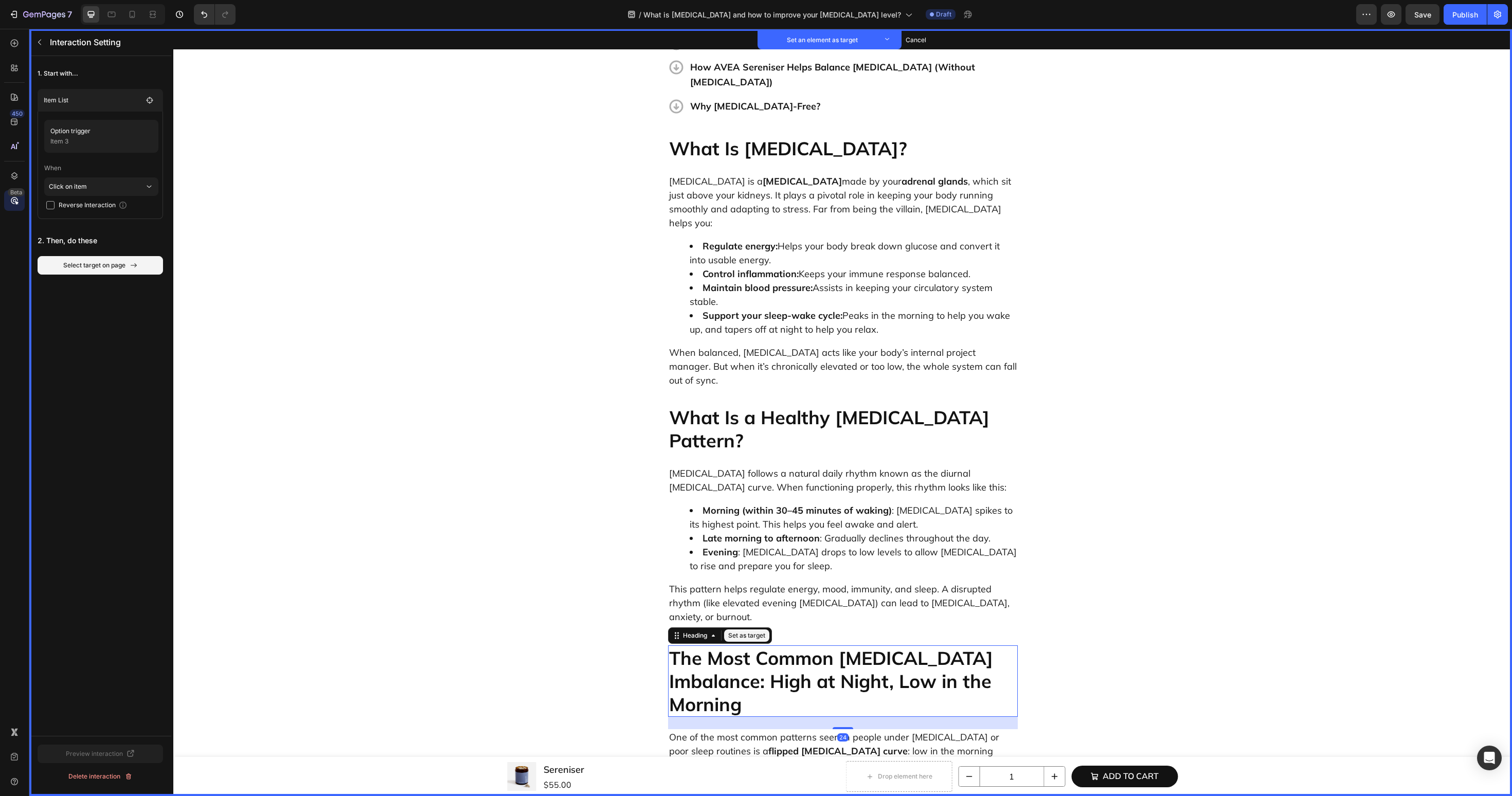
click at [739, 630] on button "Set as target" at bounding box center [746, 635] width 45 height 12
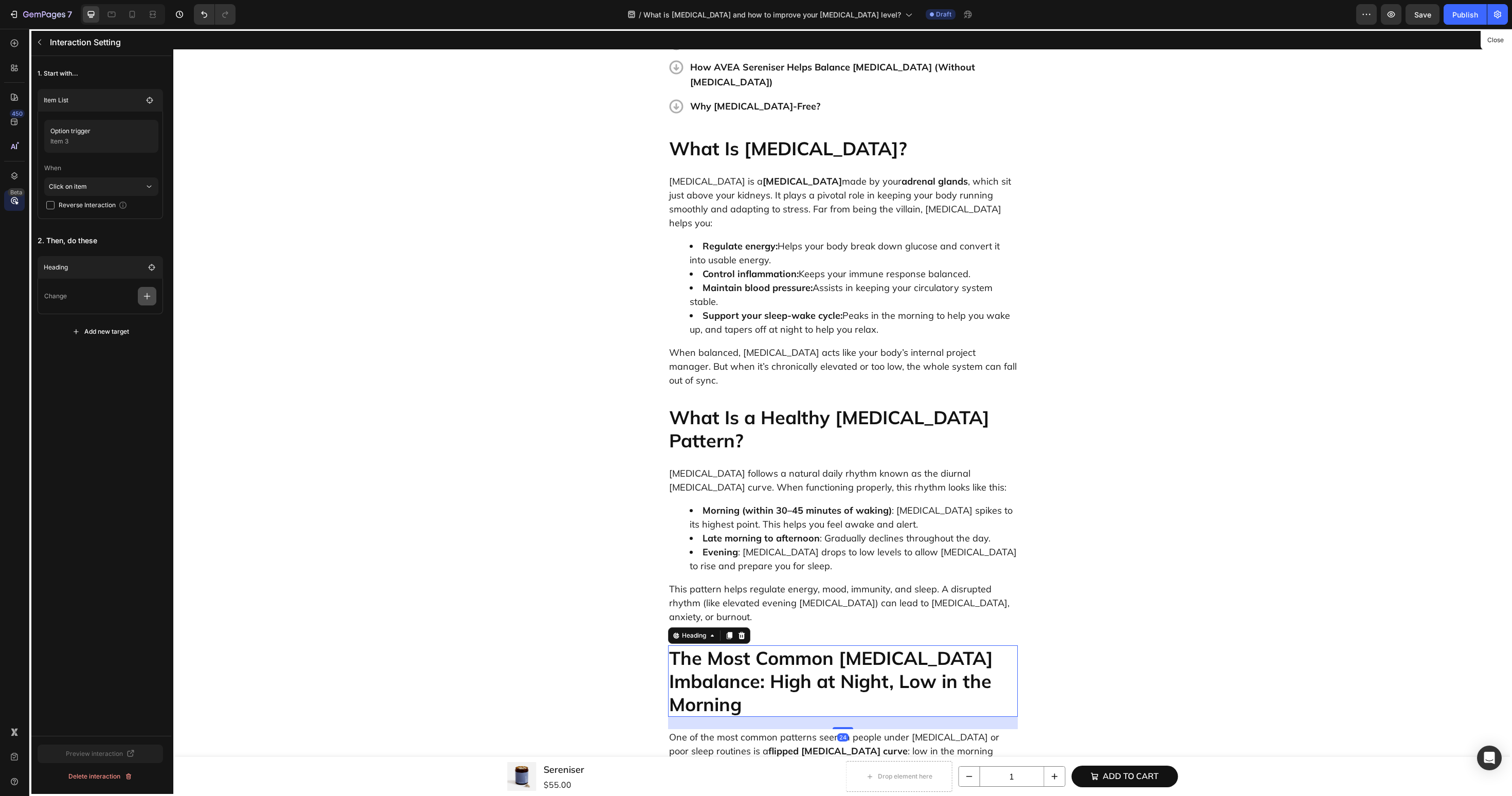
click at [151, 304] on button "button" at bounding box center [147, 297] width 18 height 18
click at [142, 372] on p "Scroll to" at bounding box center [97, 375] width 109 height 17
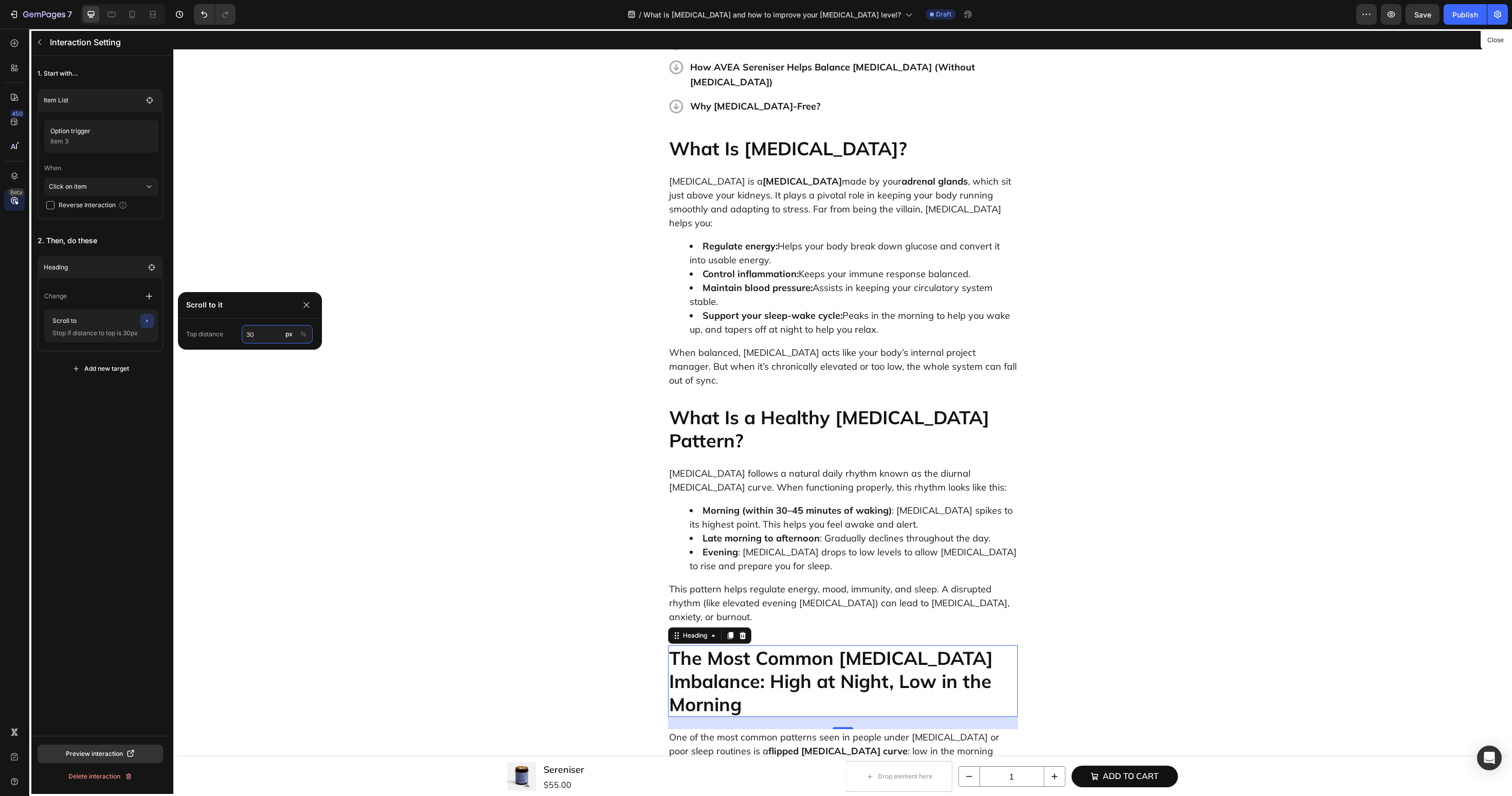
click at [257, 337] on input "30" at bounding box center [276, 334] width 71 height 18
type input "60"
click at [118, 383] on div "1. Start with... Item List Option trigger Item 3 When Click on item Reverse Int…" at bounding box center [100, 221] width 142 height 331
click at [39, 40] on icon "button" at bounding box center [39, 41] width 8 height 8
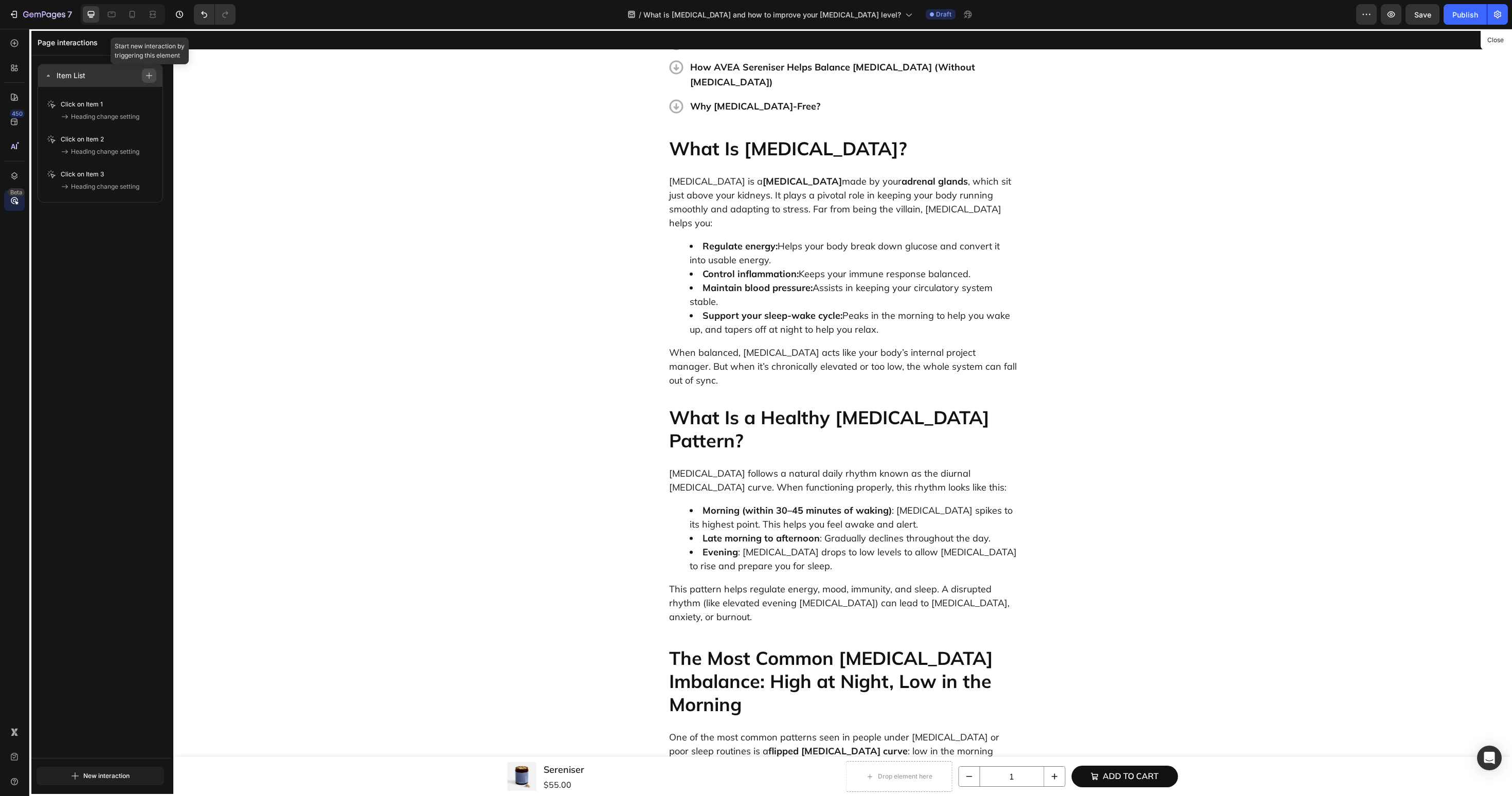
click at [149, 77] on icon "button" at bounding box center [150, 75] width 7 height 7
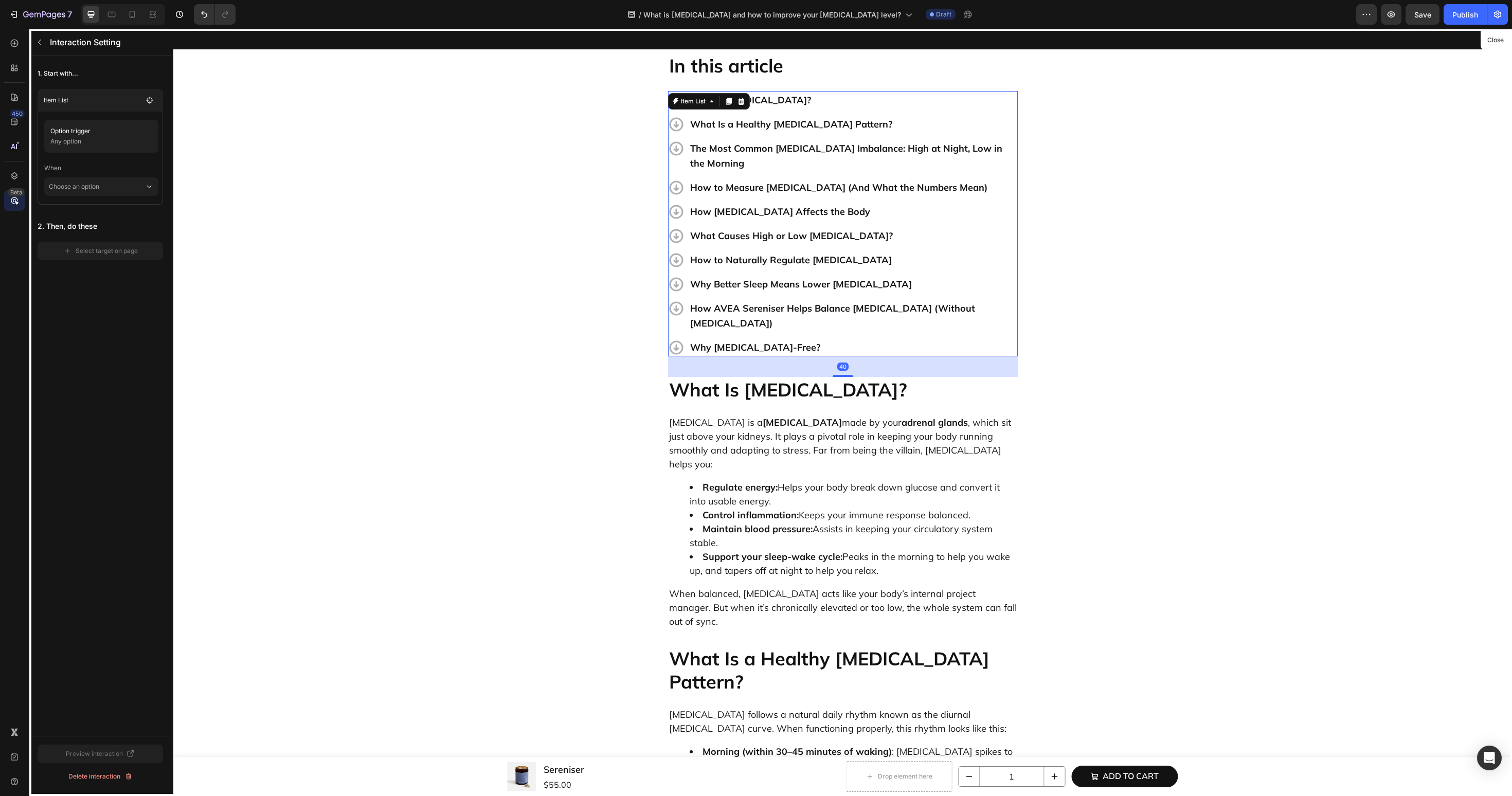
scroll to position [312, 0]
click at [141, 133] on icon "button" at bounding box center [145, 133] width 8 height 8
click at [253, 181] on button "None" at bounding box center [274, 173] width 72 height 18
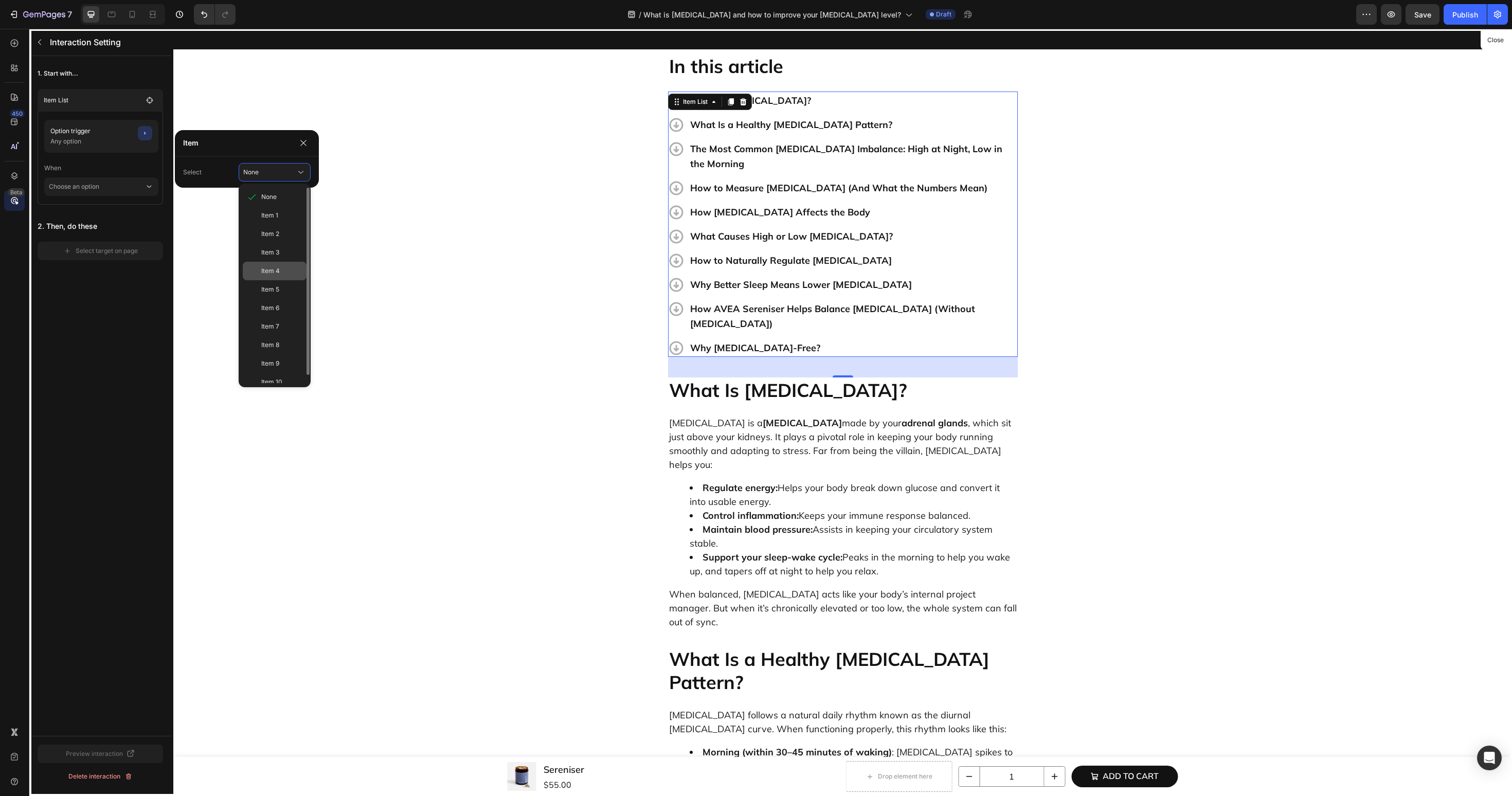
click at [266, 263] on div "Item 4" at bounding box center [274, 271] width 63 height 18
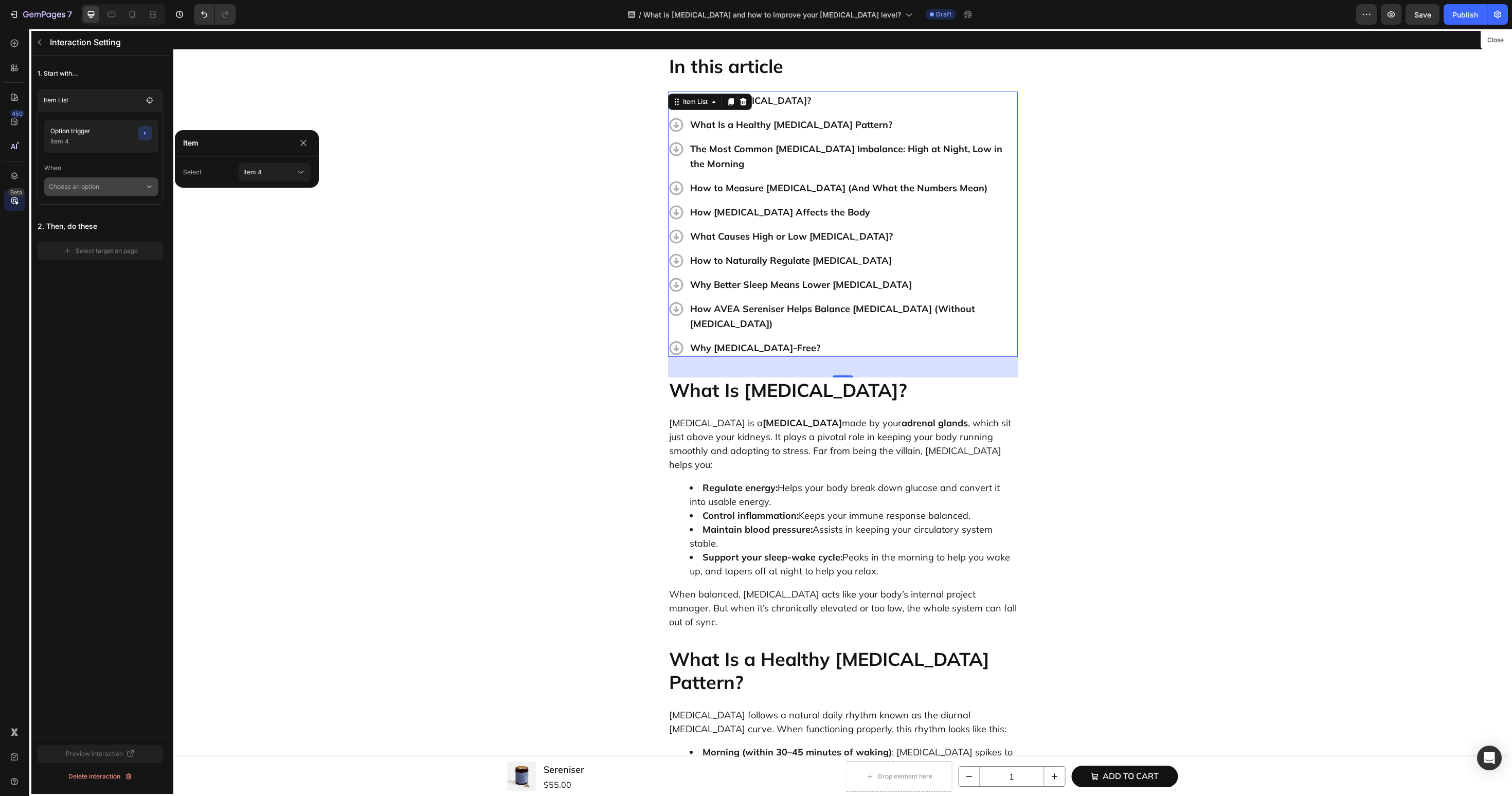
click at [106, 182] on p "Choose an option" at bounding box center [96, 186] width 95 height 18
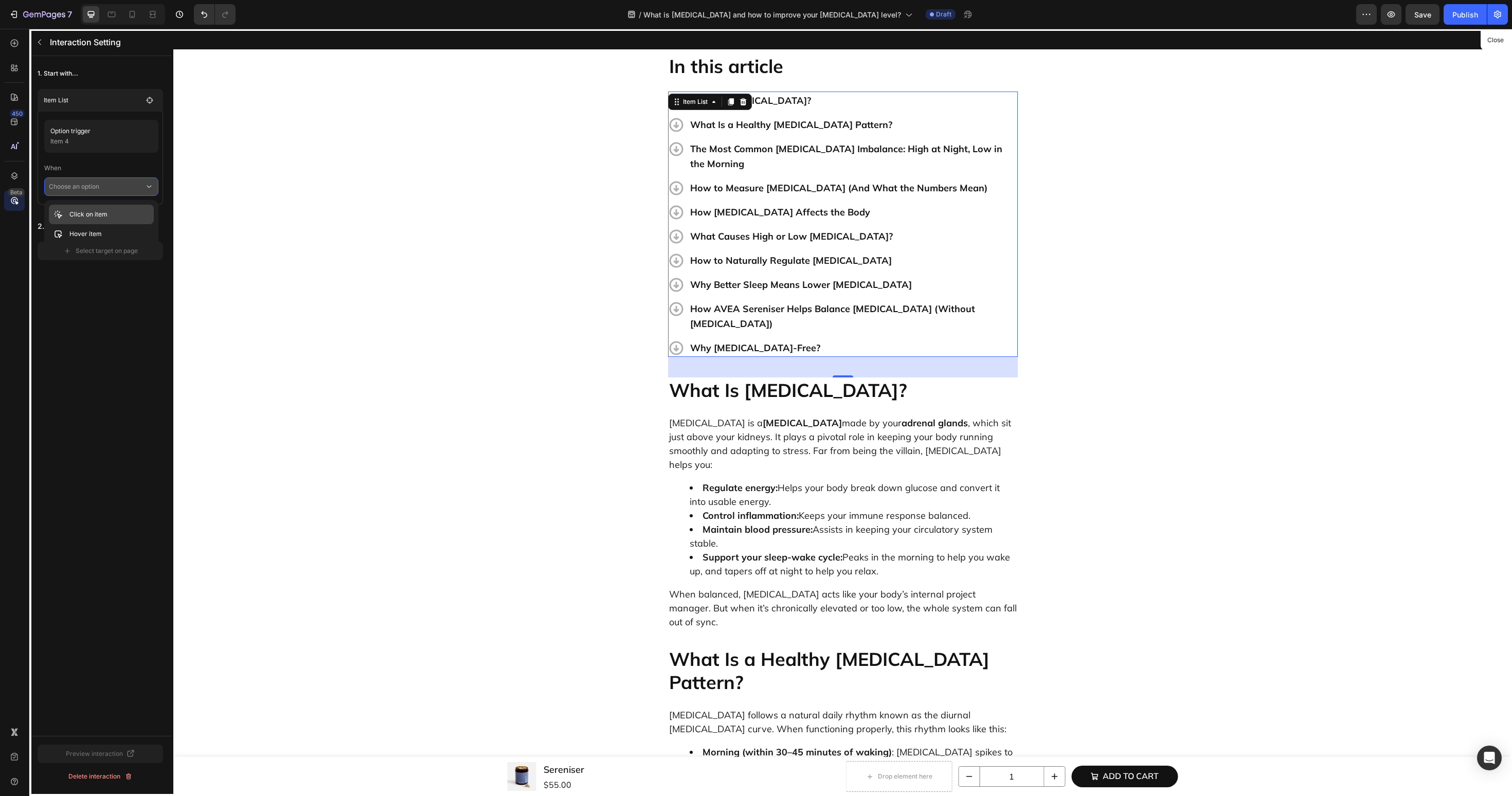
click at [102, 224] on div "Click on item" at bounding box center [101, 233] width 105 height 19
click at [92, 266] on div "Select target on page" at bounding box center [100, 265] width 74 height 9
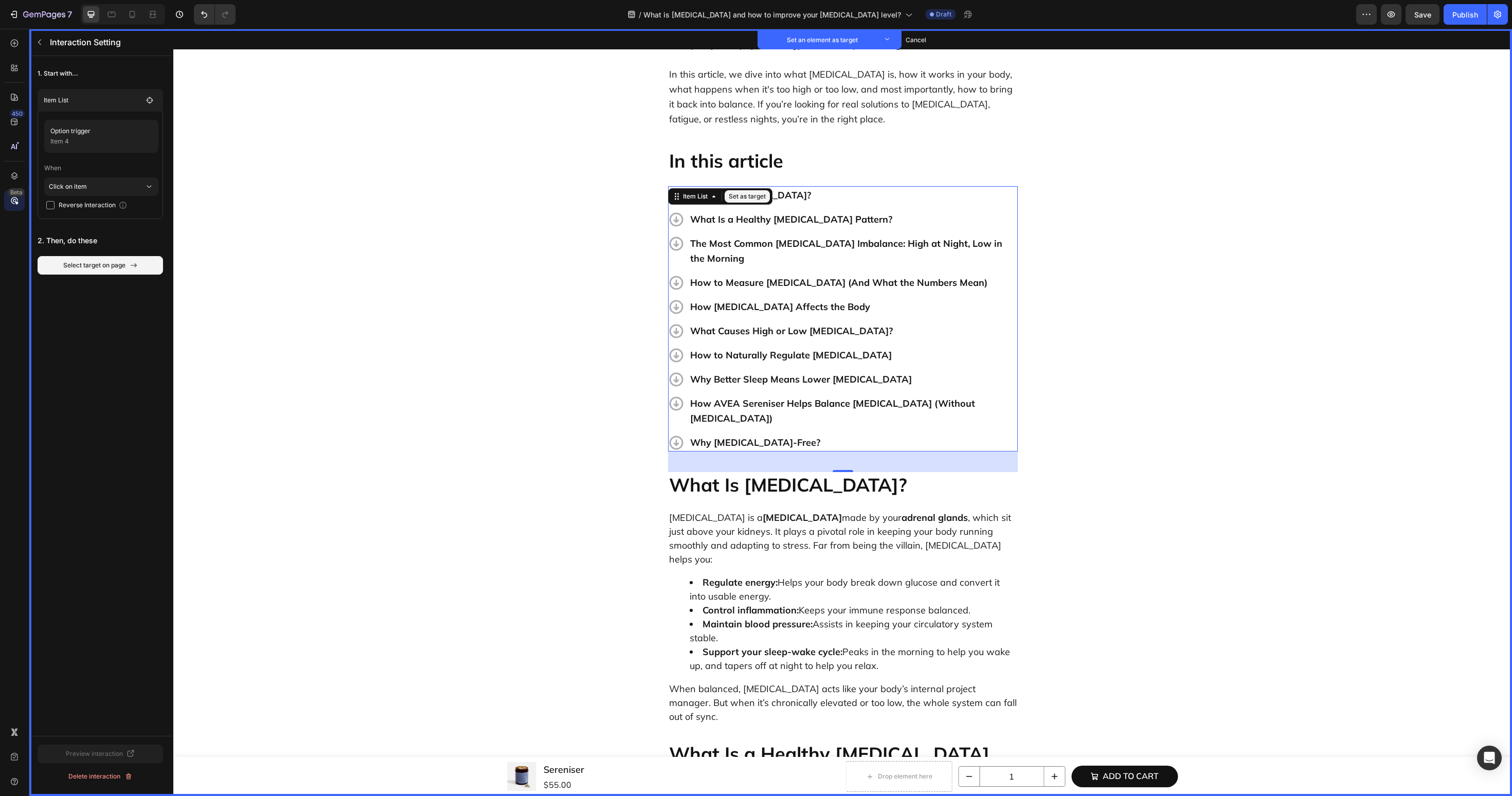
scroll to position [213, 0]
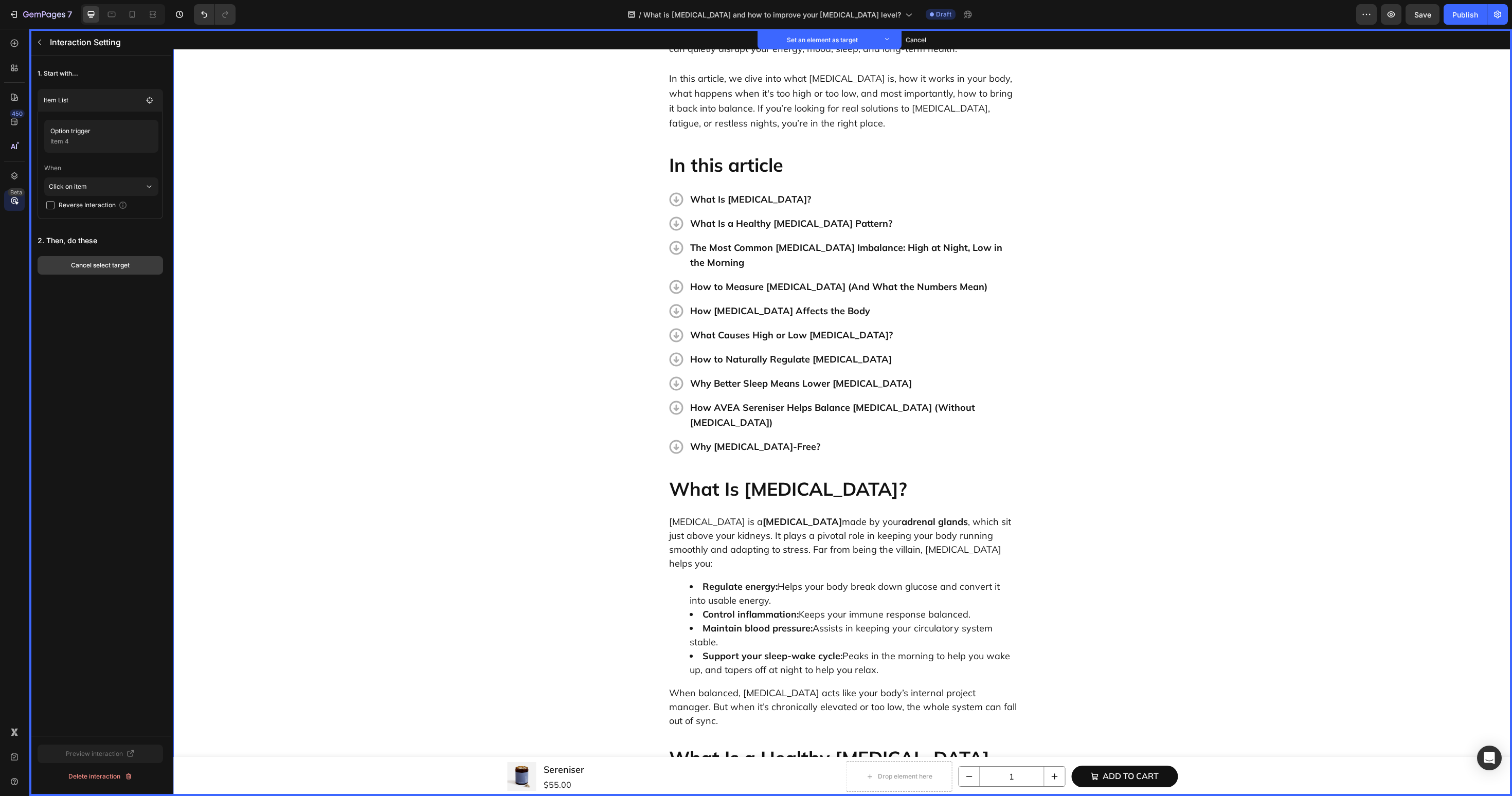
click at [115, 265] on div "Cancel select target" at bounding box center [100, 265] width 59 height 9
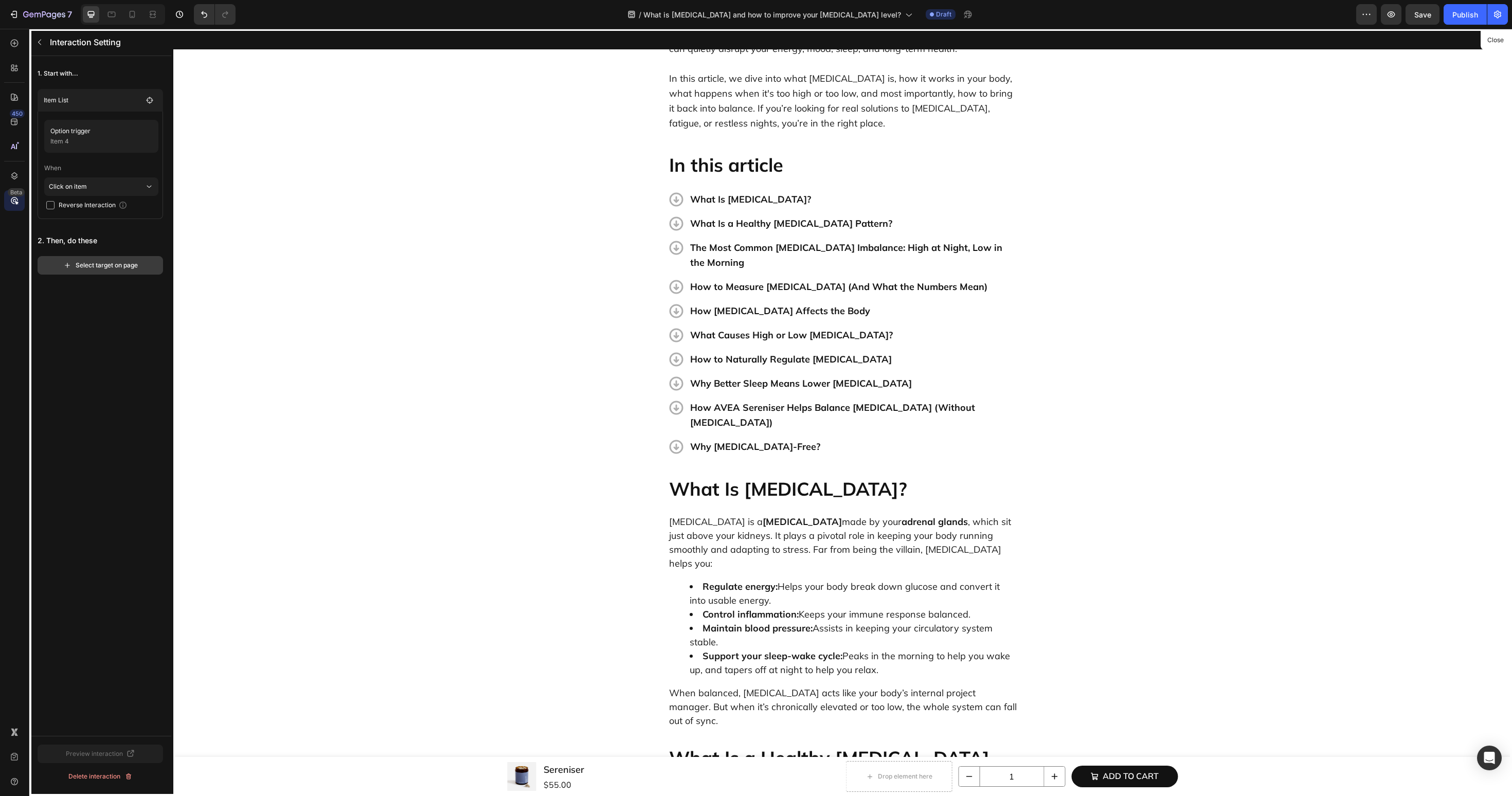
click at [116, 263] on div "Select target on page" at bounding box center [100, 265] width 74 height 9
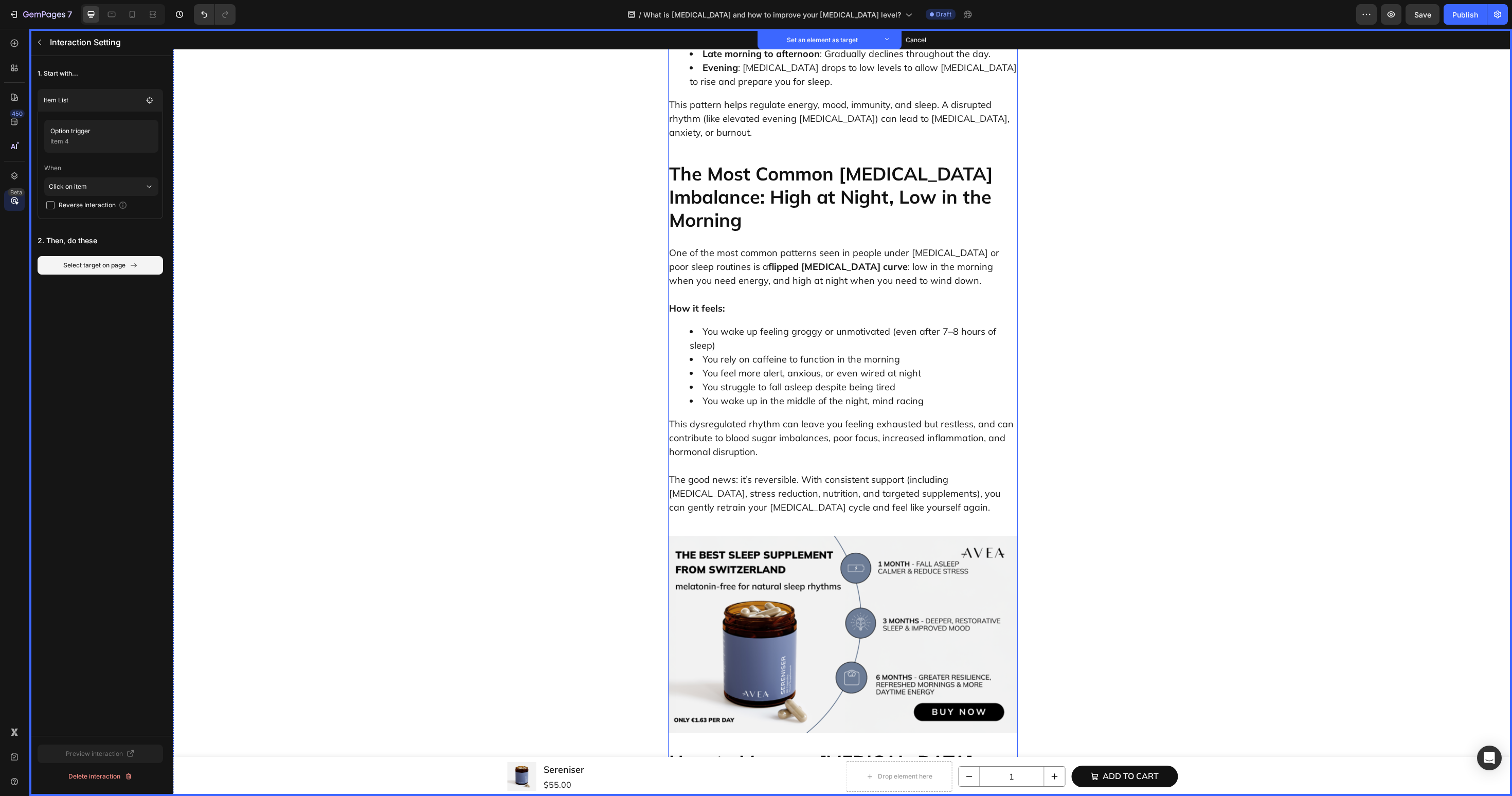
scroll to position [1213, 0]
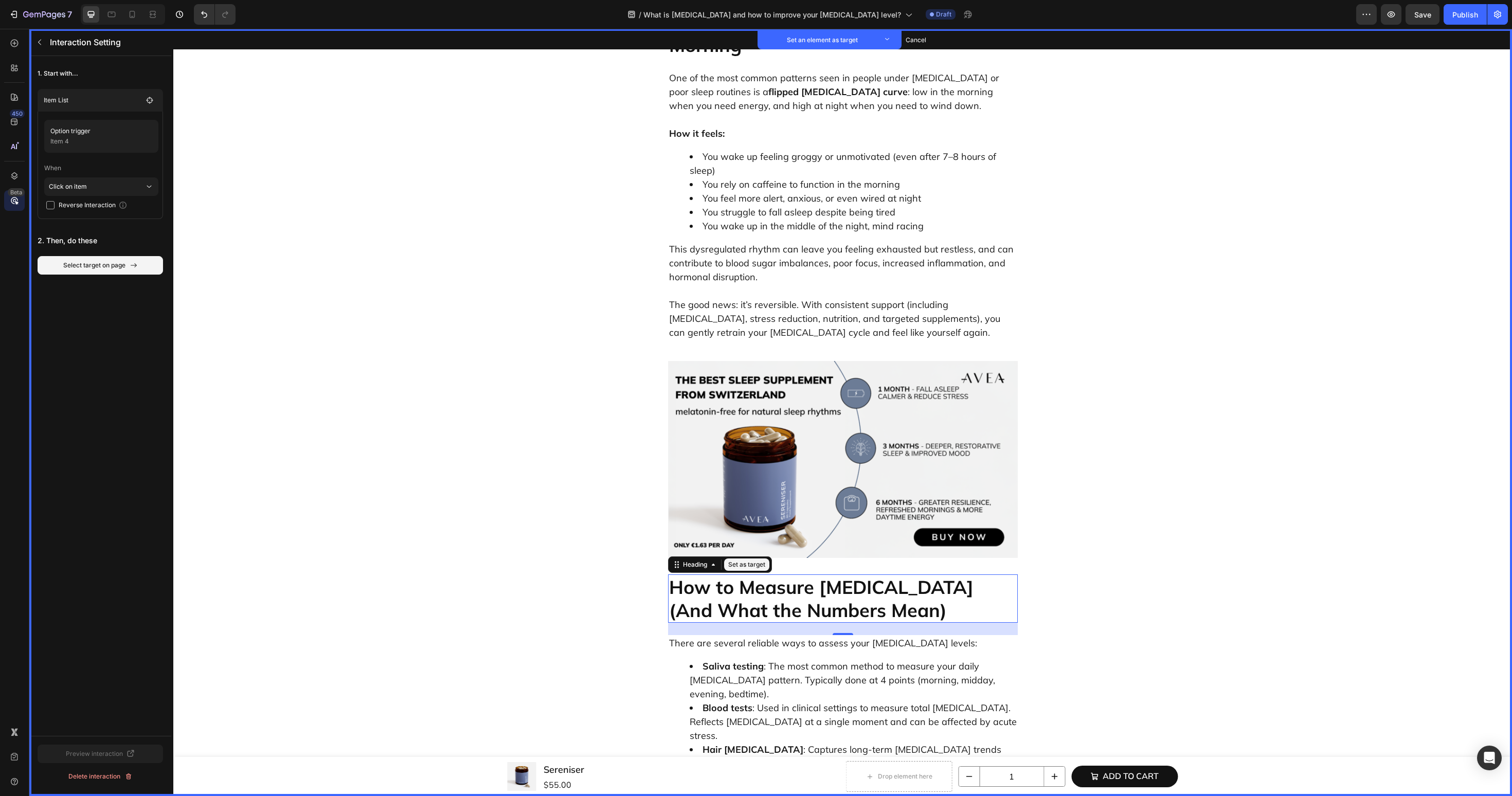
click at [767, 576] on p "How to Measure [MEDICAL_DATA] (And What the Numbers Mean)" at bounding box center [843, 599] width 348 height 46
click at [763, 558] on button "Set as target" at bounding box center [746, 564] width 45 height 12
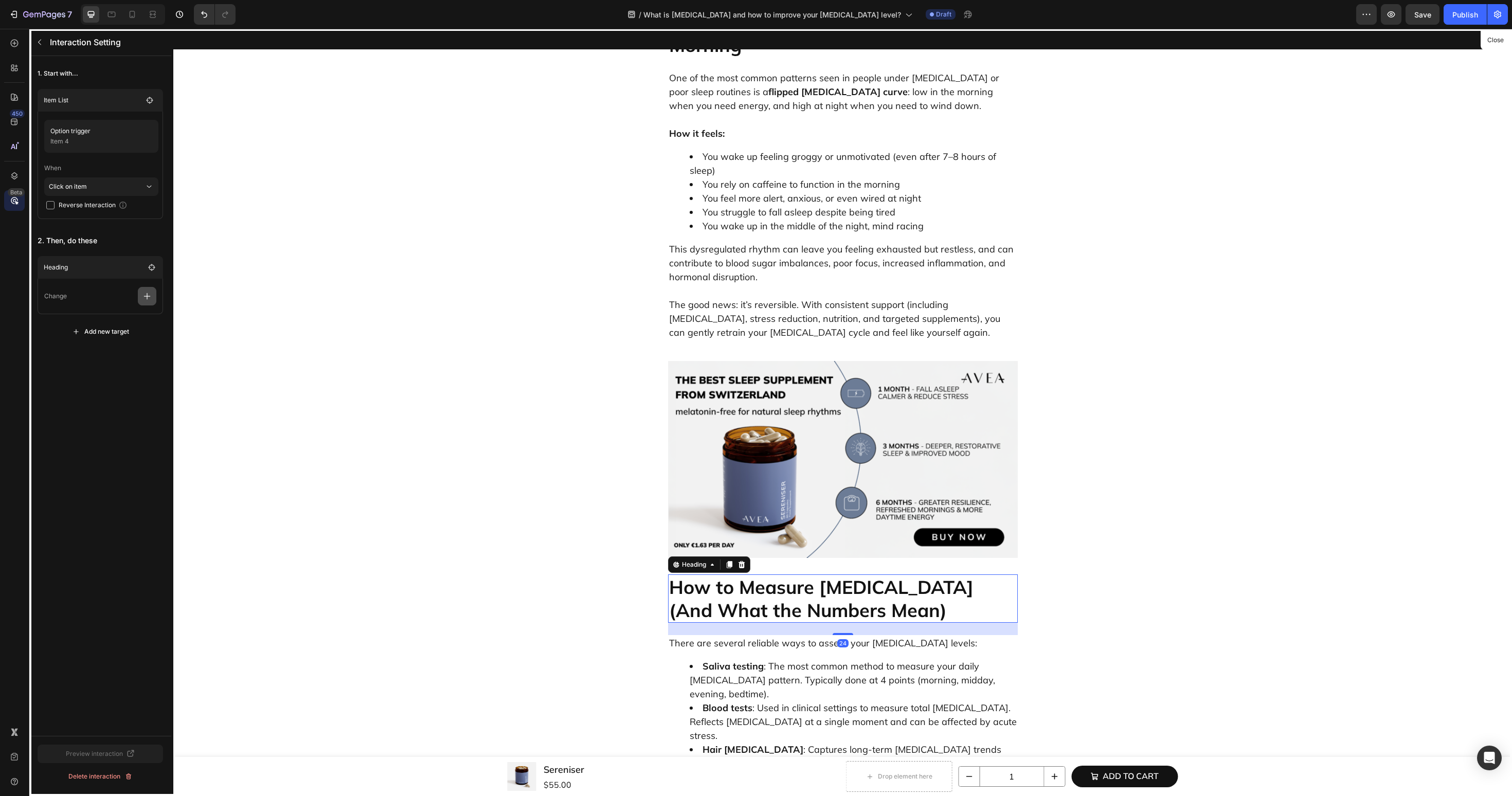
click at [145, 301] on button "button" at bounding box center [147, 297] width 18 height 18
click at [110, 377] on p "Scroll to" at bounding box center [97, 375] width 109 height 17
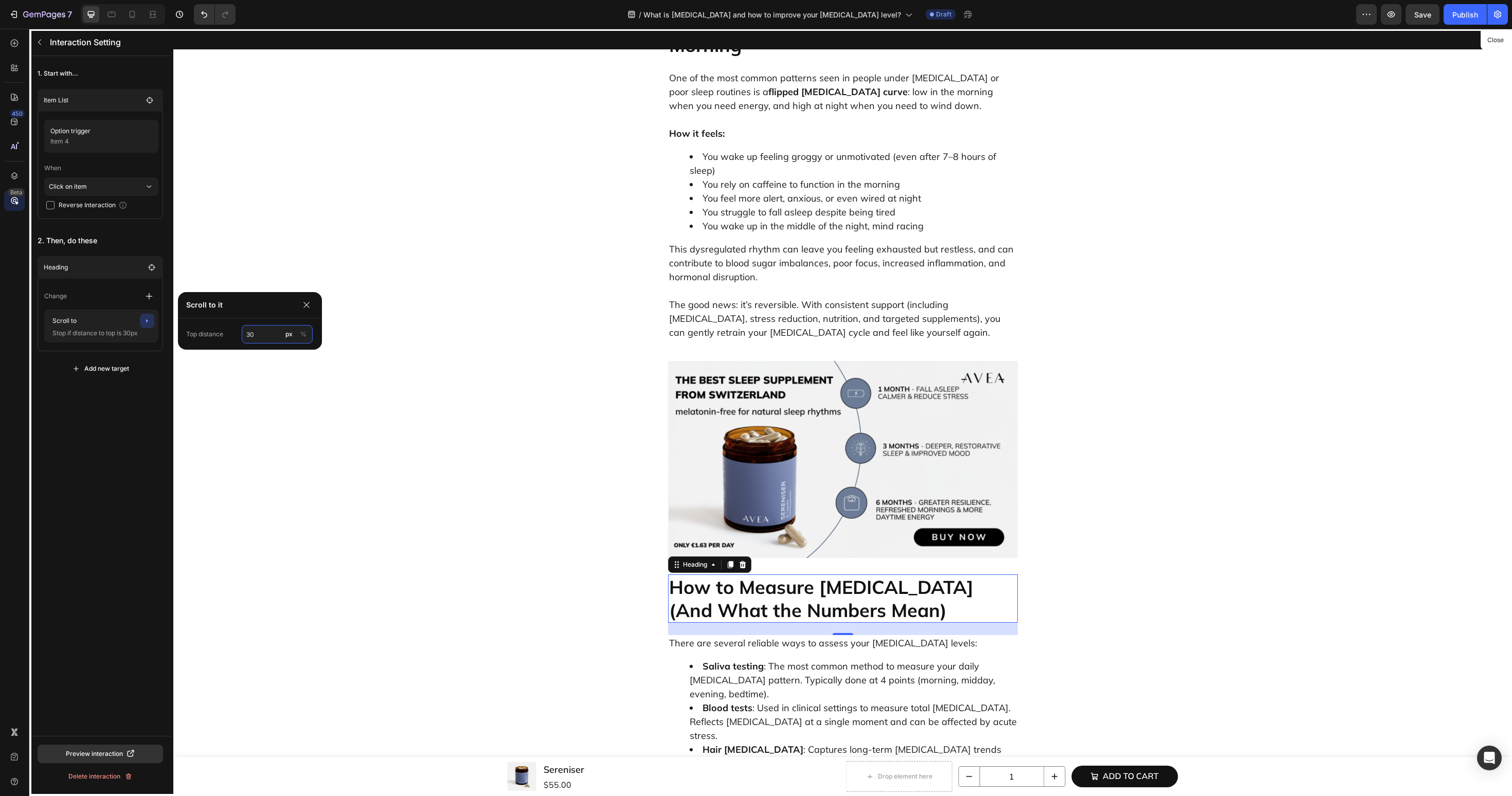
click at [263, 336] on input "30" at bounding box center [276, 334] width 71 height 18
type input "60"
click at [16, 513] on div "450 Beta" at bounding box center [14, 377] width 20 height 689
click at [41, 43] on icon "button" at bounding box center [39, 41] width 8 height 8
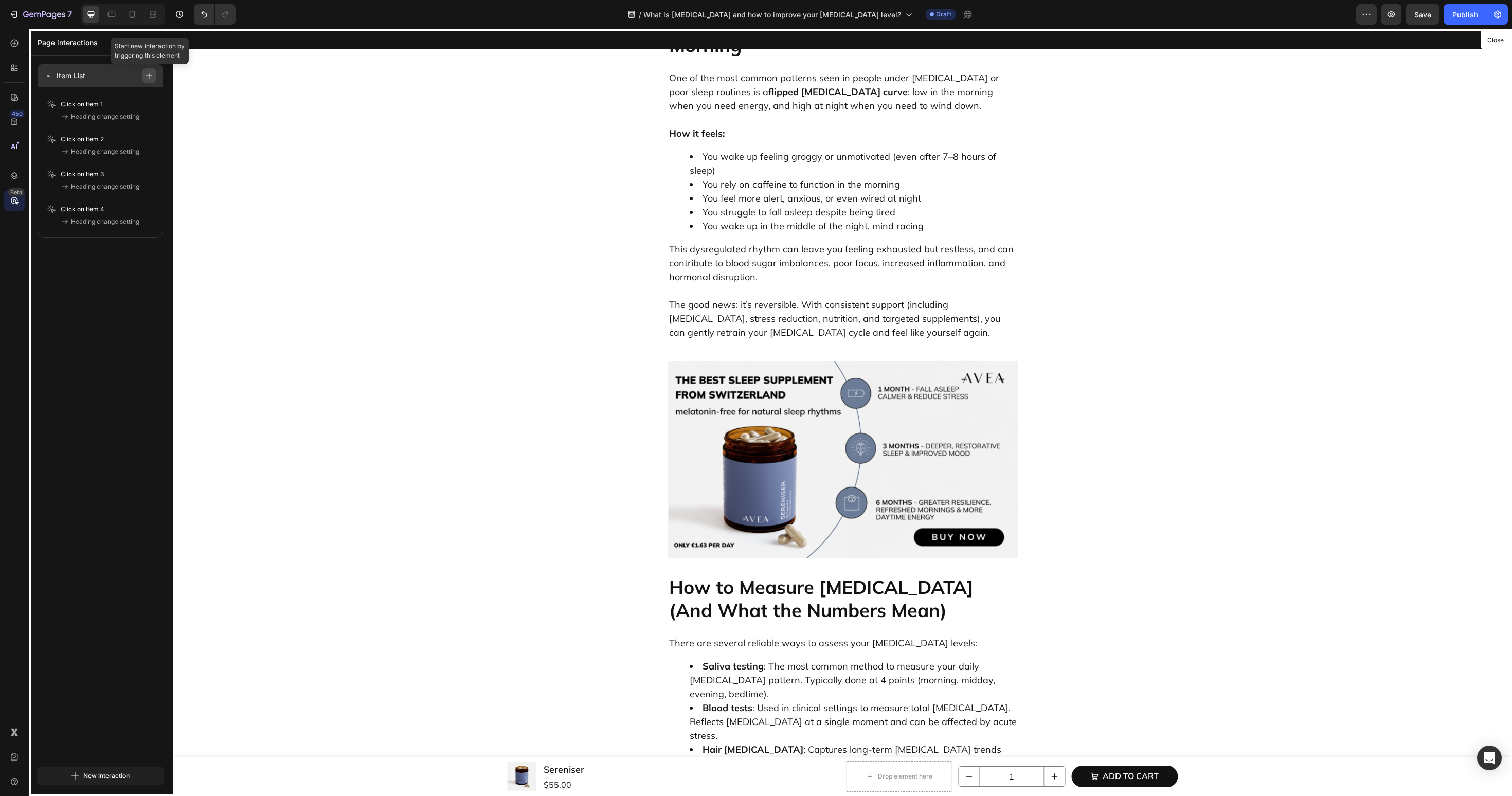
click at [143, 76] on button "button" at bounding box center [150, 76] width 15 height 15
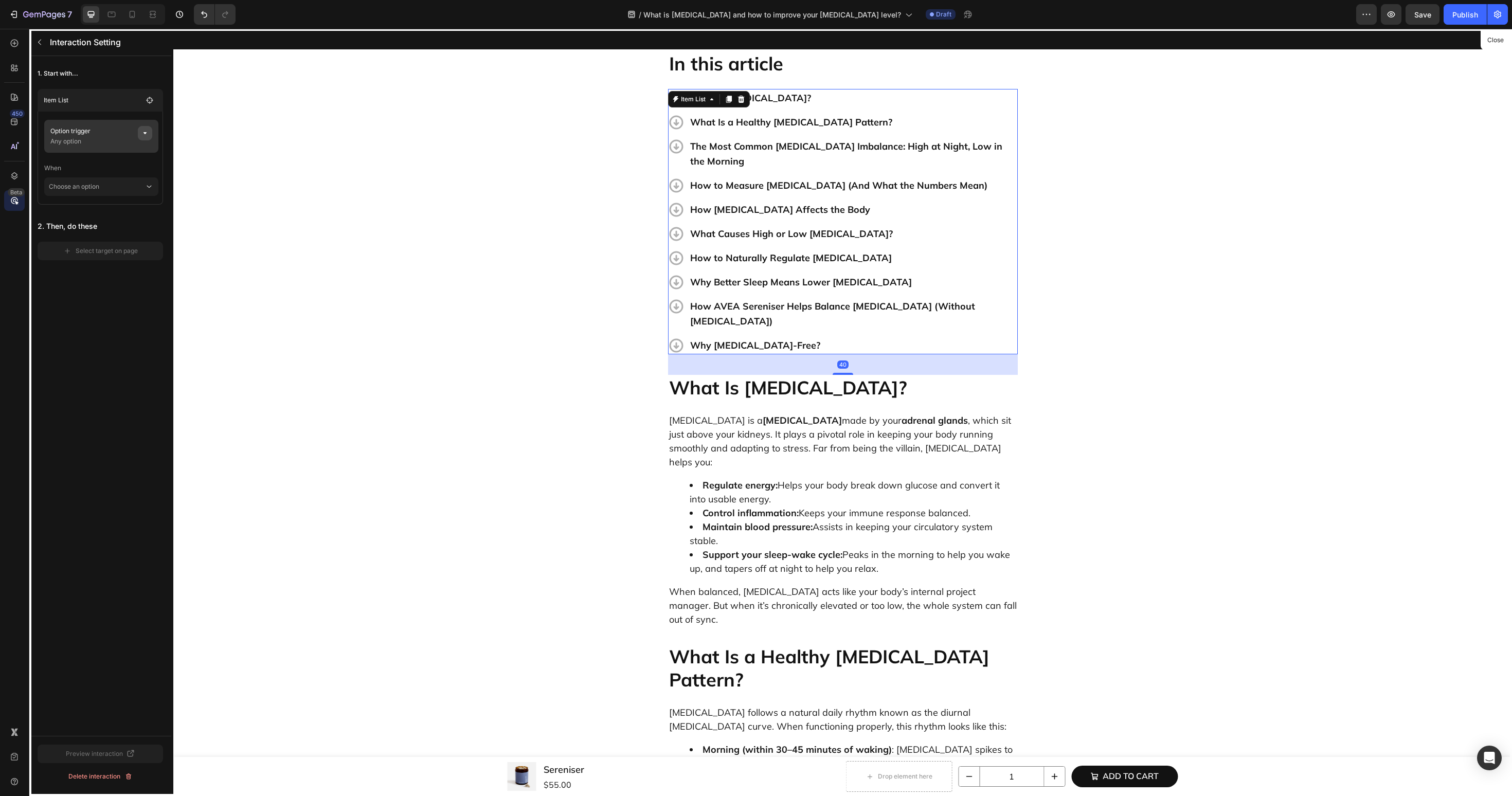
scroll to position [312, 0]
click at [151, 133] on button "button" at bounding box center [145, 133] width 15 height 15
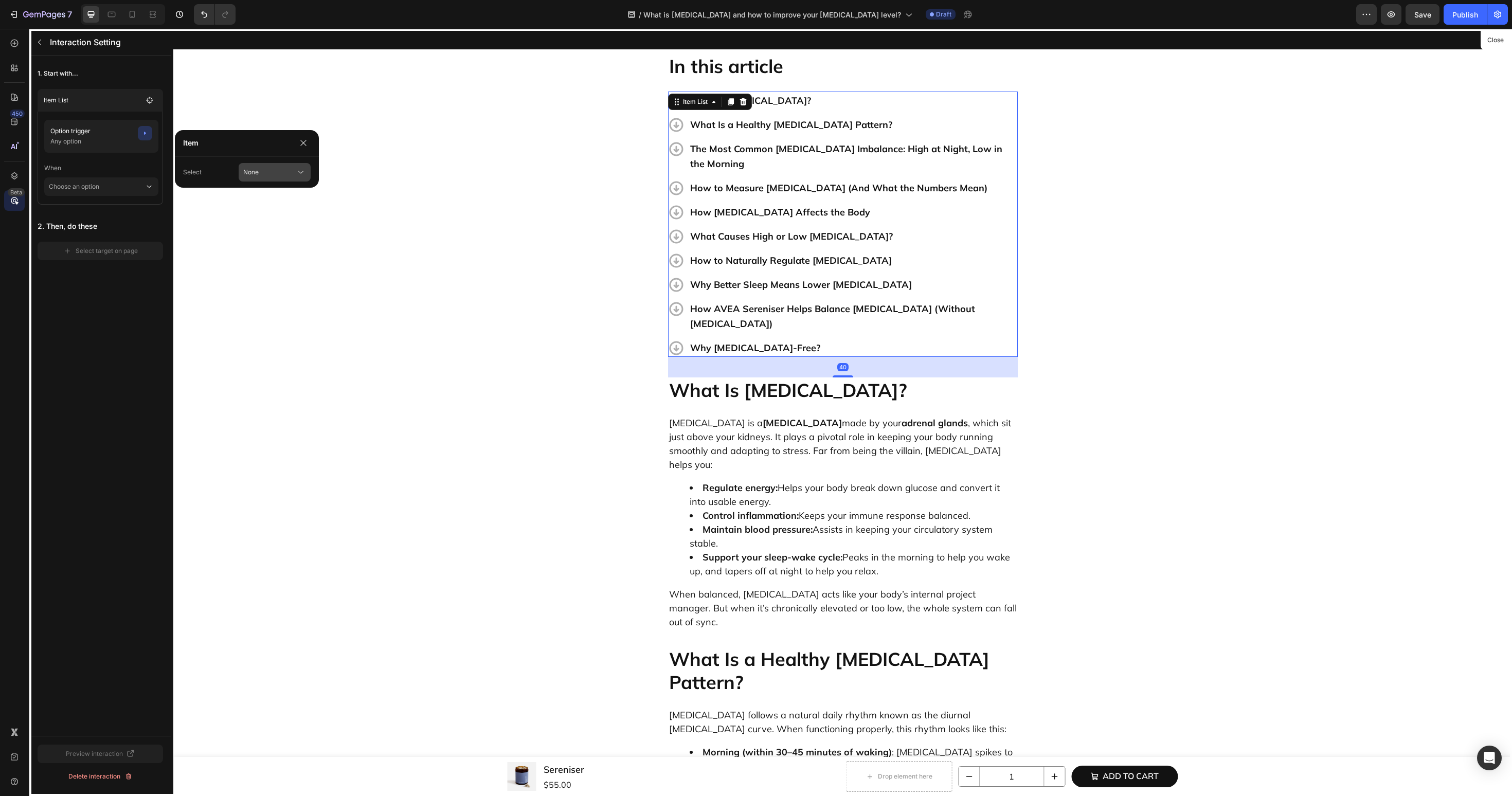
click at [267, 175] on div "None" at bounding box center [263, 173] width 40 height 9
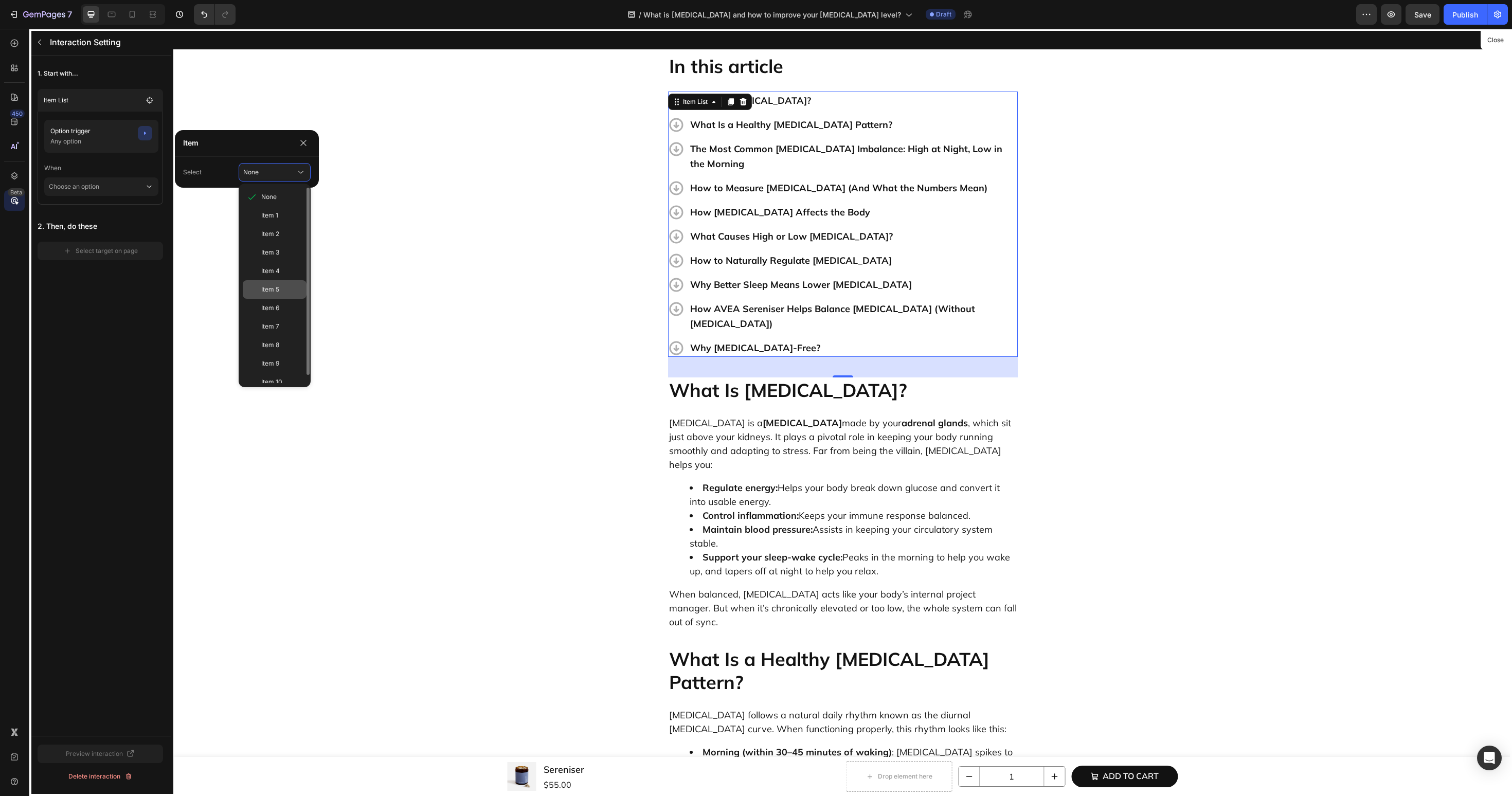
click at [272, 293] on span "Item 5" at bounding box center [271, 289] width 18 height 9
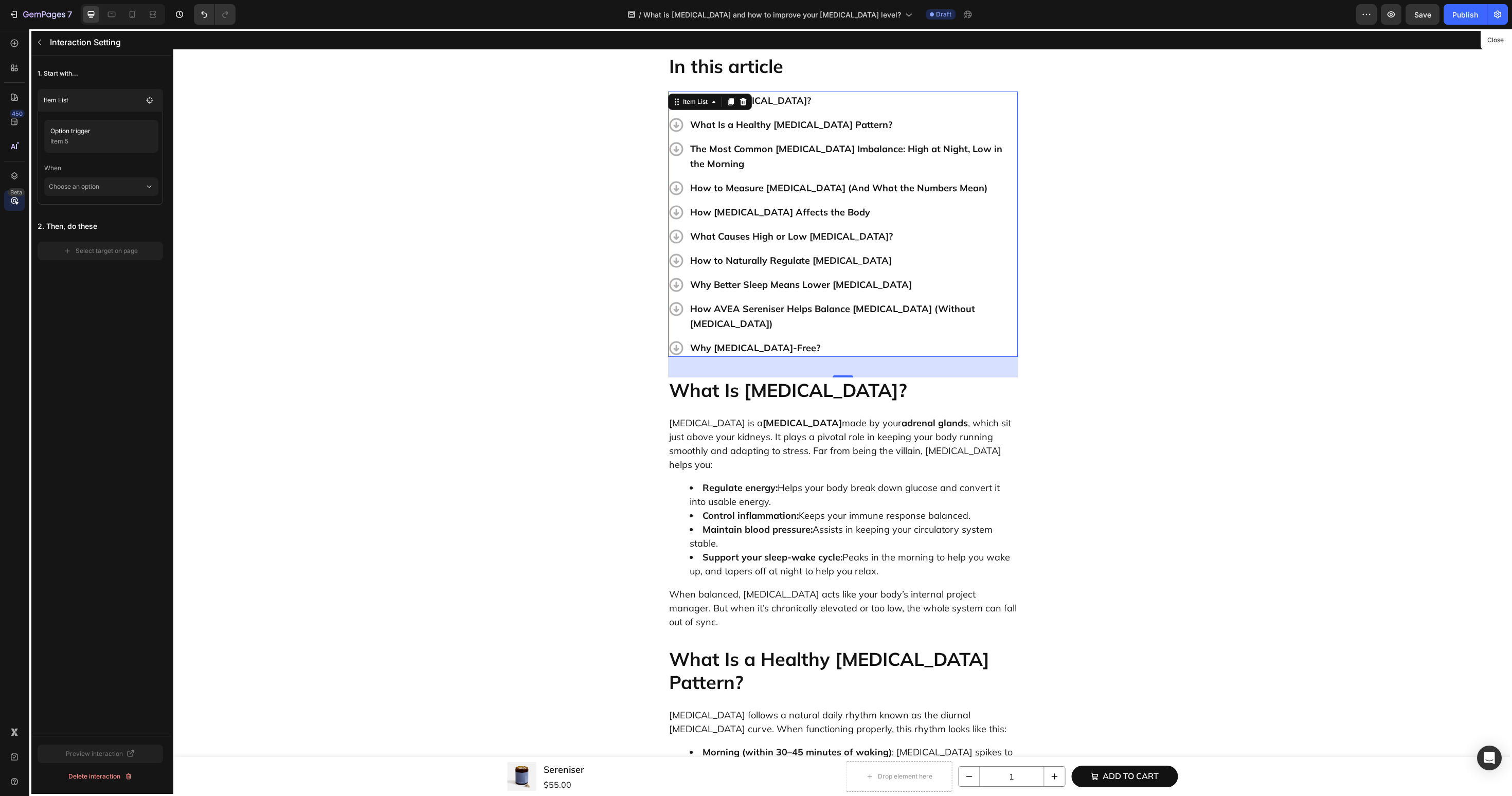
click at [86, 170] on p "When" at bounding box center [101, 168] width 114 height 18
click at [85, 185] on p "Choose an option" at bounding box center [96, 186] width 95 height 18
click at [79, 217] on p "Click on item" at bounding box center [88, 214] width 38 height 10
click at [113, 263] on div "Select target on page" at bounding box center [100, 265] width 74 height 9
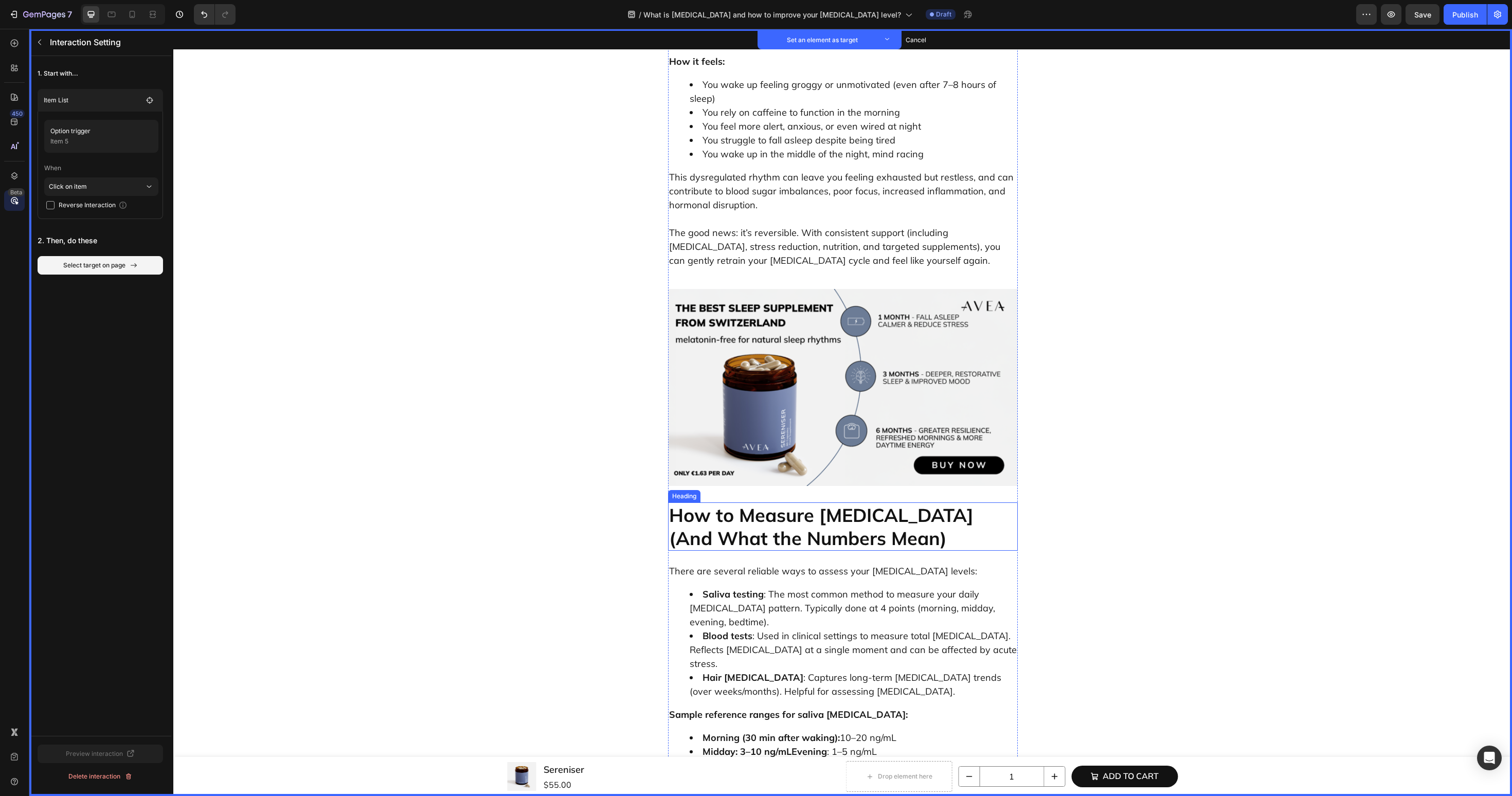
scroll to position [1543, 0]
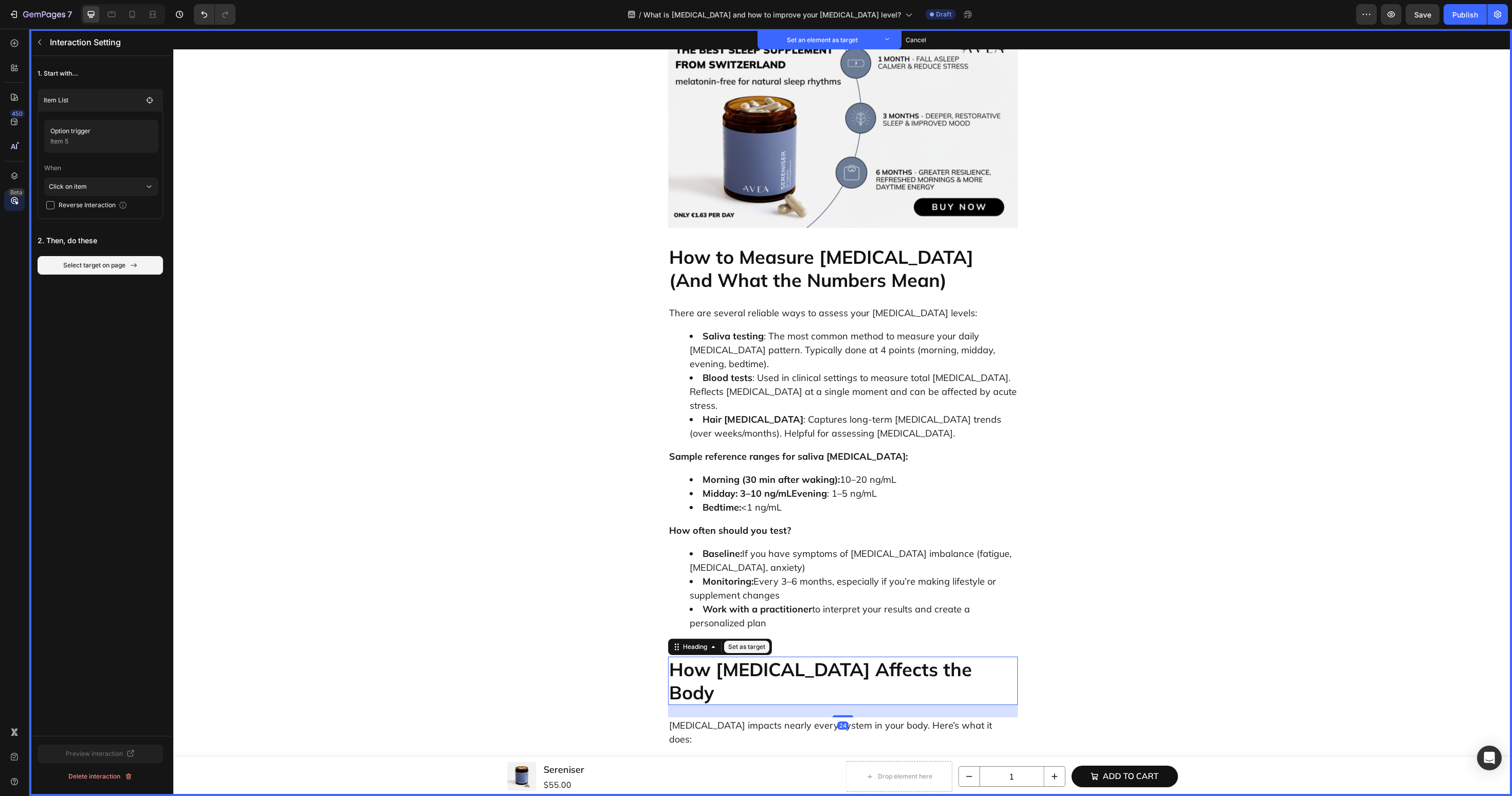
click at [786, 658] on p "How [MEDICAL_DATA] Affects the Body" at bounding box center [843, 681] width 348 height 46
click at [758, 641] on button "Set as target" at bounding box center [746, 646] width 45 height 12
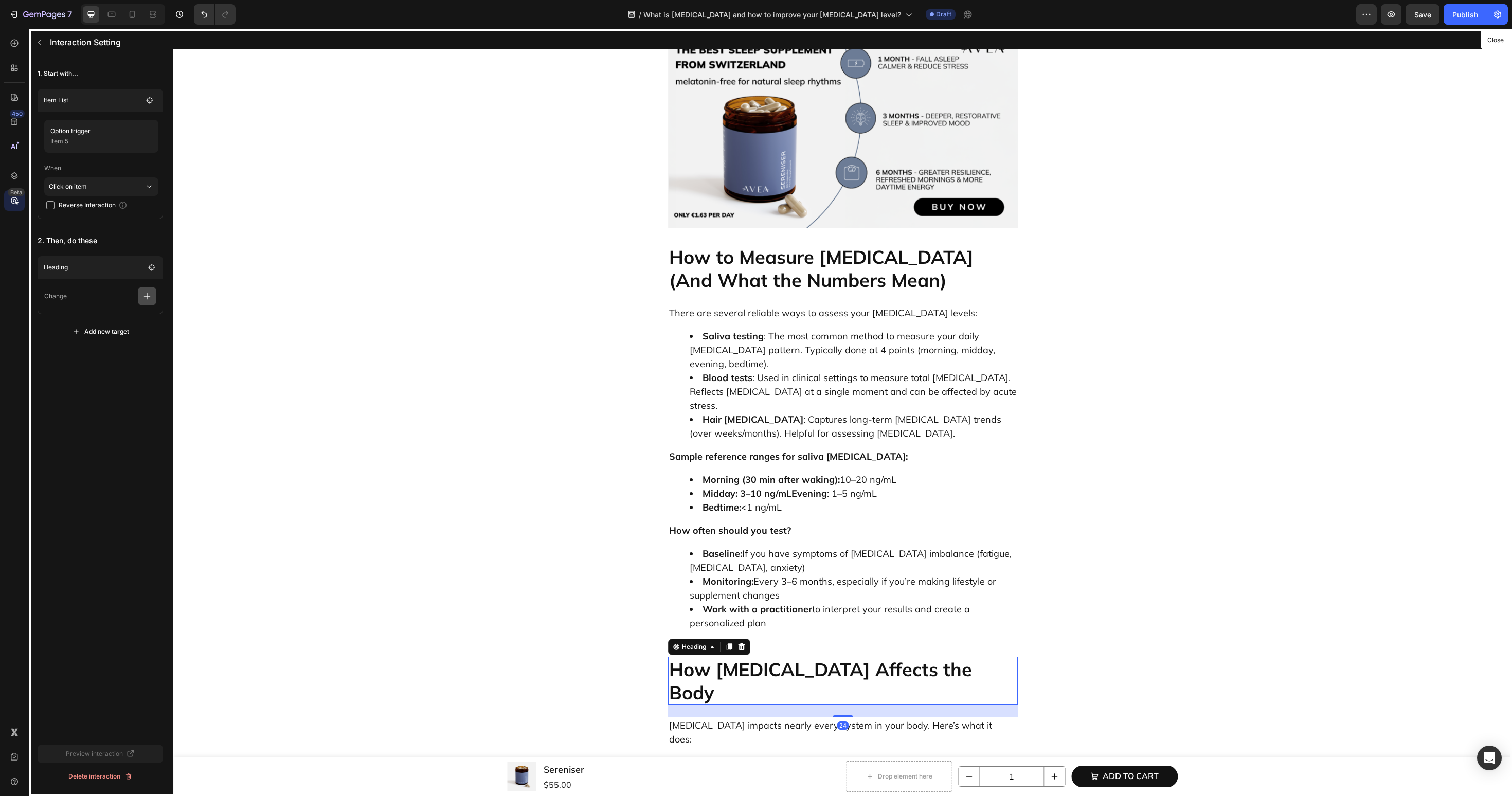
click at [154, 296] on button "button" at bounding box center [147, 297] width 18 height 18
click at [118, 375] on p "Scroll to" at bounding box center [97, 375] width 109 height 17
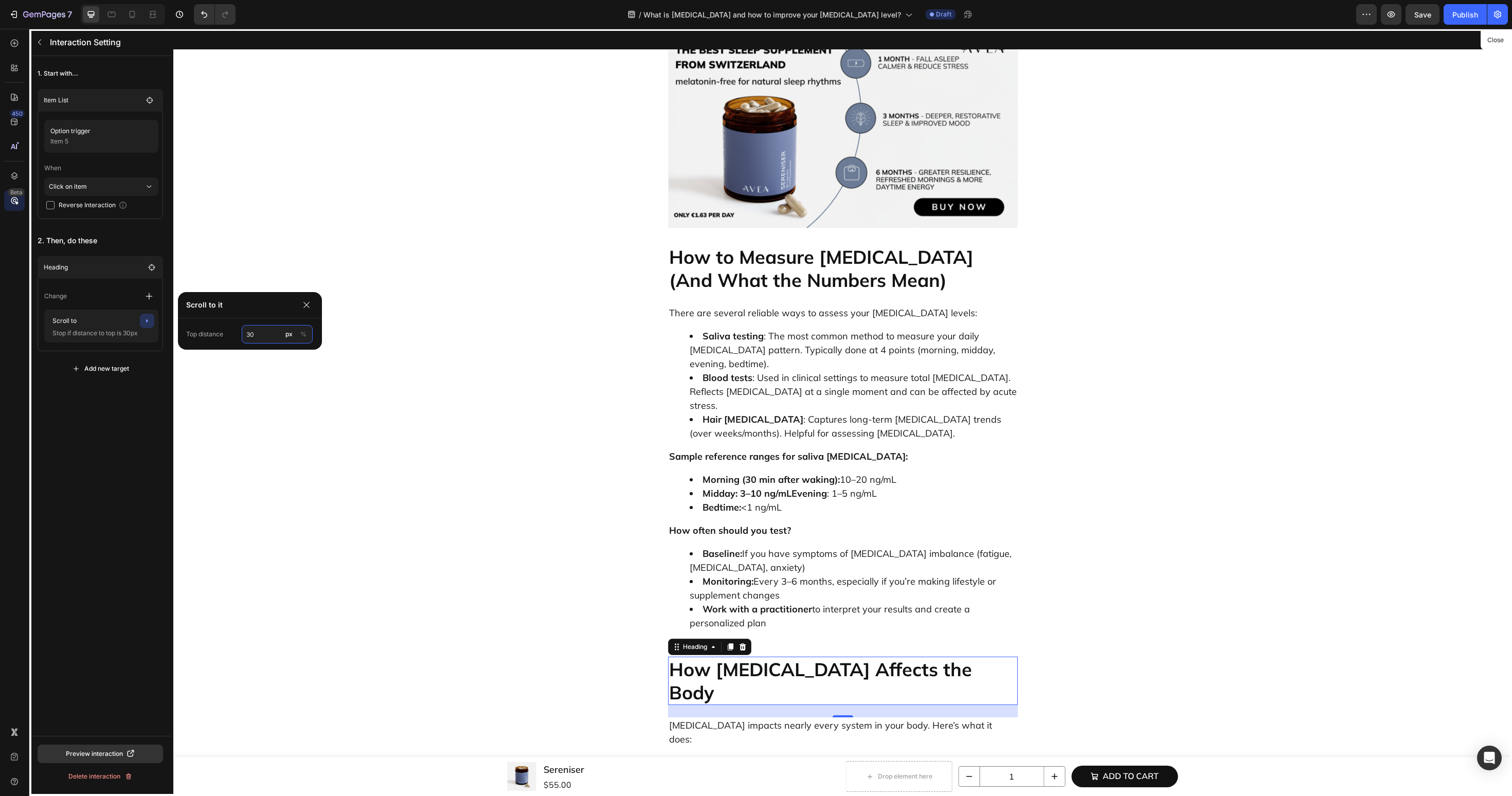
click at [252, 335] on input "30" at bounding box center [276, 334] width 71 height 18
type input "60"
click at [118, 441] on div "1. Start with... Item List Option trigger Item 5 When Click on item Reverse Int…" at bounding box center [100, 396] width 142 height 680
click at [42, 47] on button "button" at bounding box center [39, 42] width 17 height 17
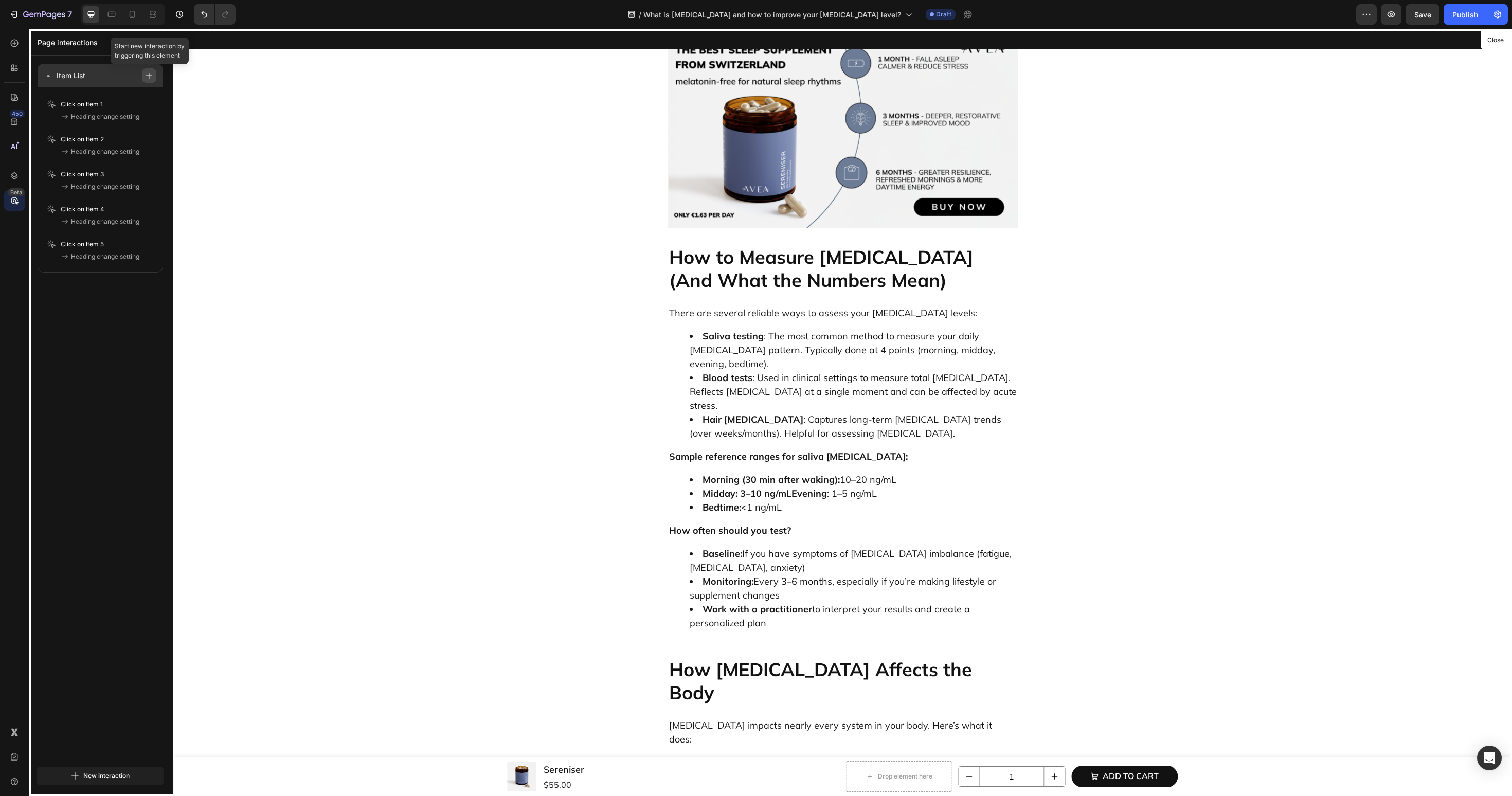
click at [149, 74] on icon "button" at bounding box center [149, 75] width 6 height 6
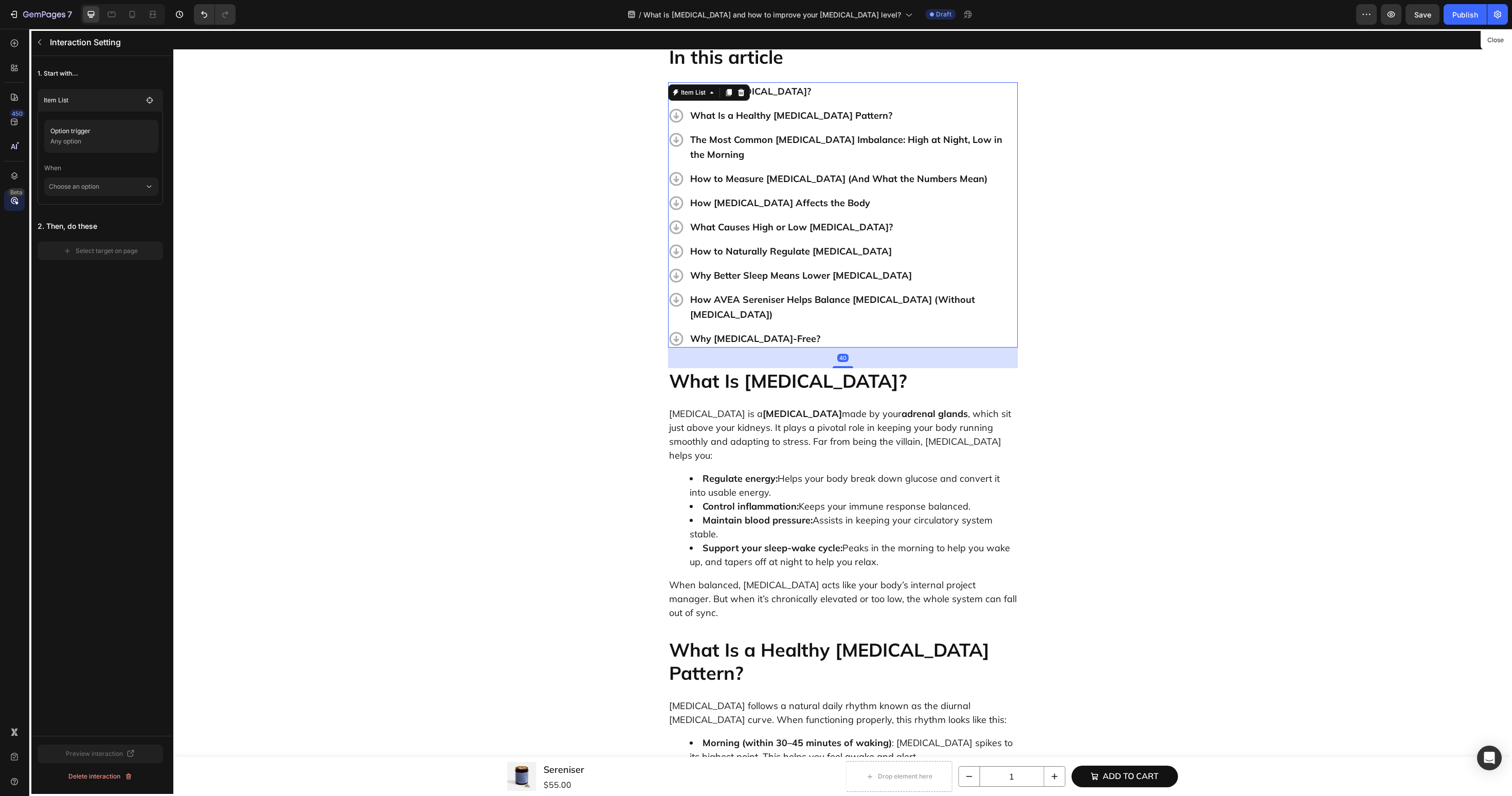
scroll to position [312, 0]
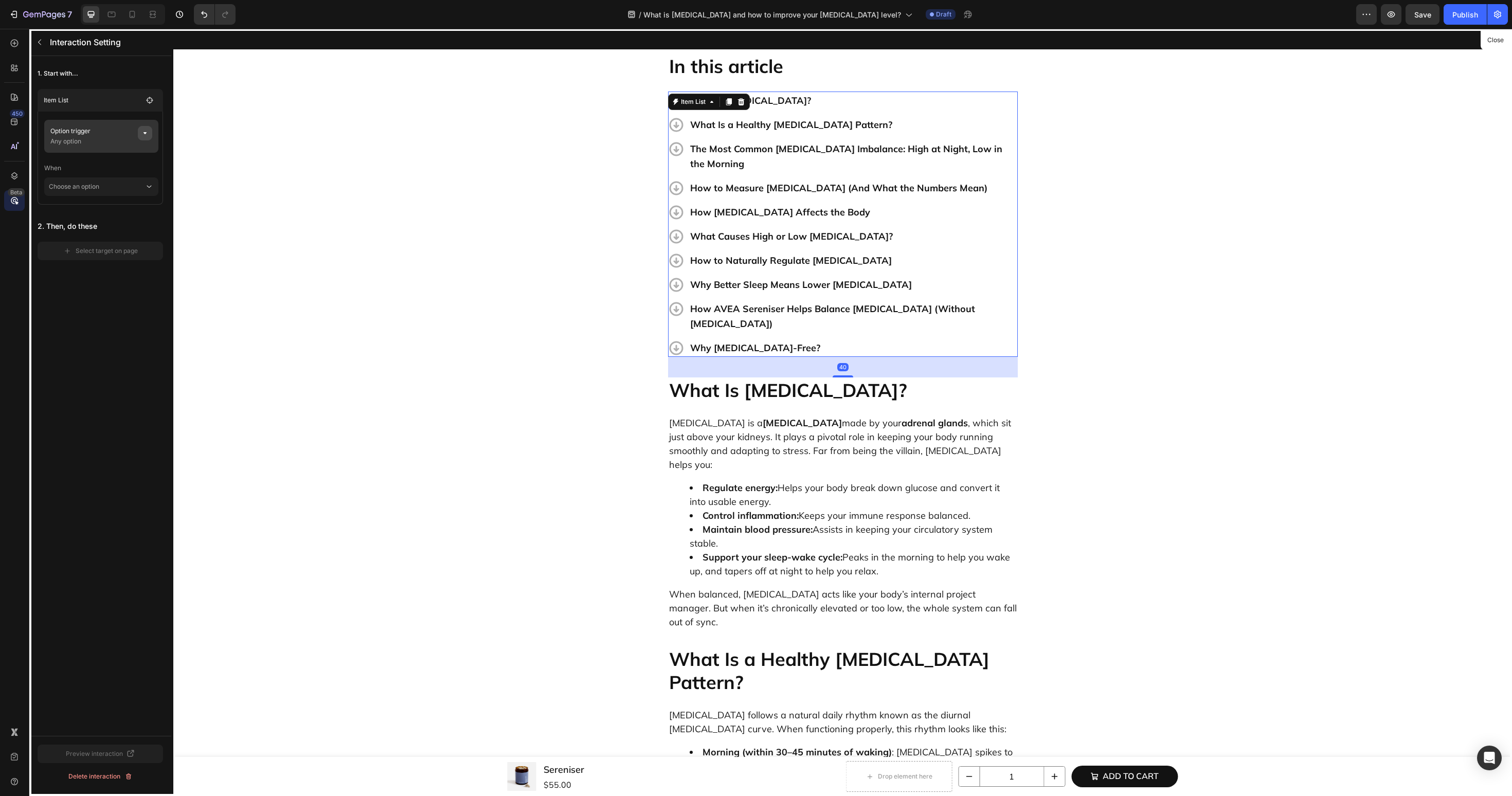
click at [147, 131] on icon "button" at bounding box center [145, 133] width 8 height 8
click at [271, 173] on div "None" at bounding box center [263, 173] width 40 height 9
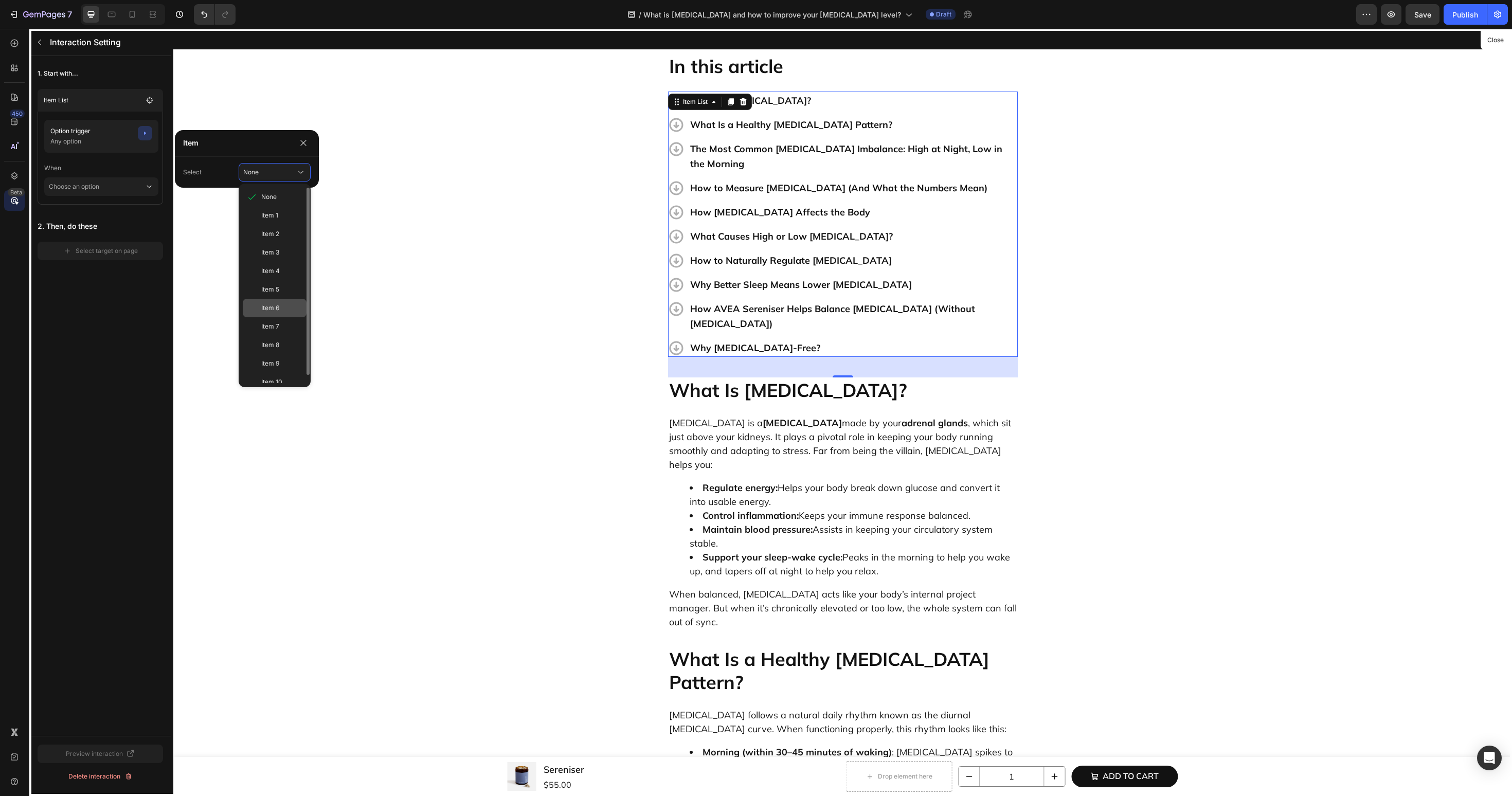
click at [282, 308] on div "Item 6" at bounding box center [282, 308] width 41 height 9
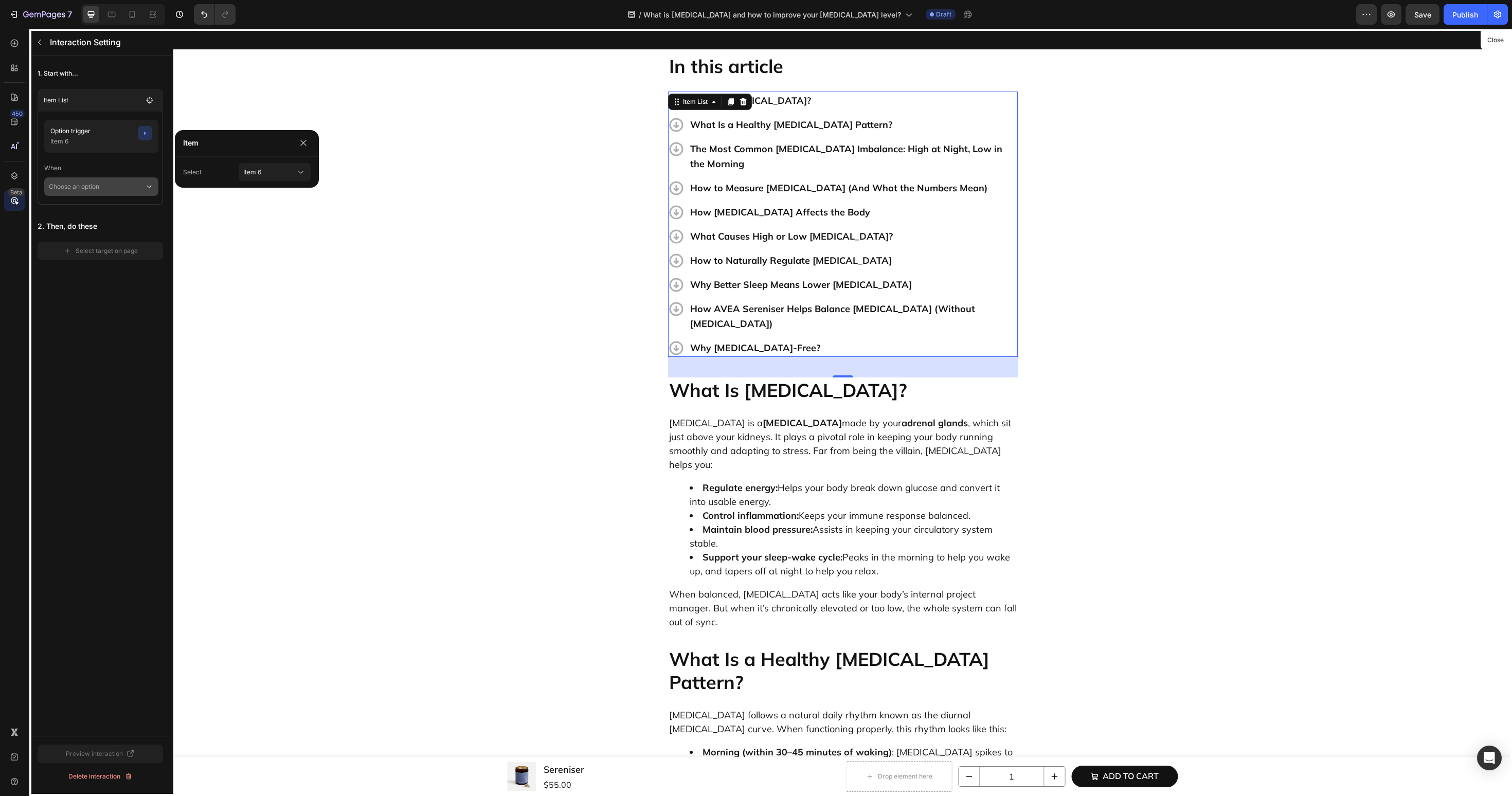
click at [140, 191] on p "Choose an option" at bounding box center [96, 186] width 95 height 18
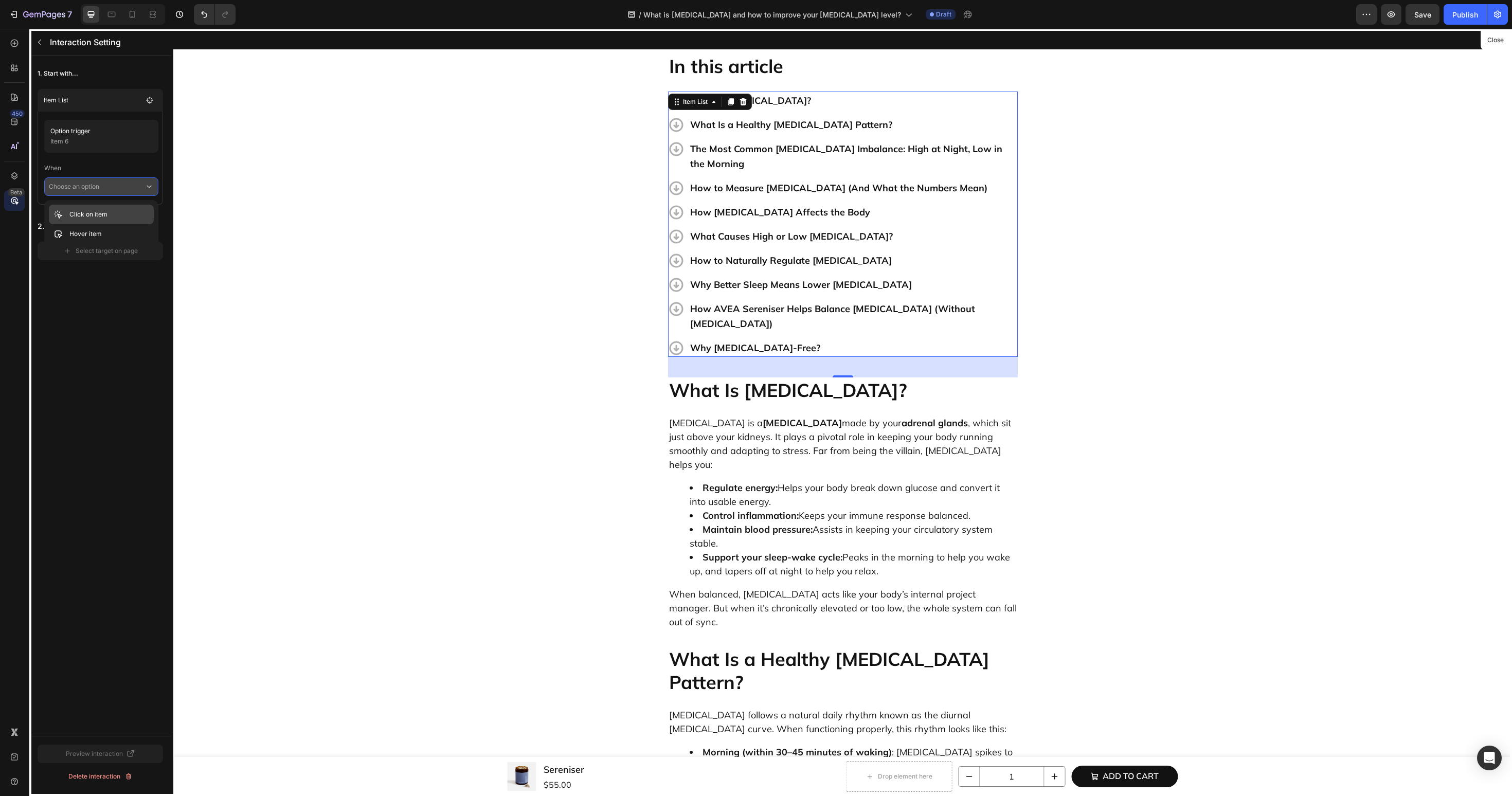
click at [128, 224] on div "Click on item" at bounding box center [101, 233] width 105 height 19
click at [126, 263] on div "Select target on page" at bounding box center [100, 265] width 74 height 9
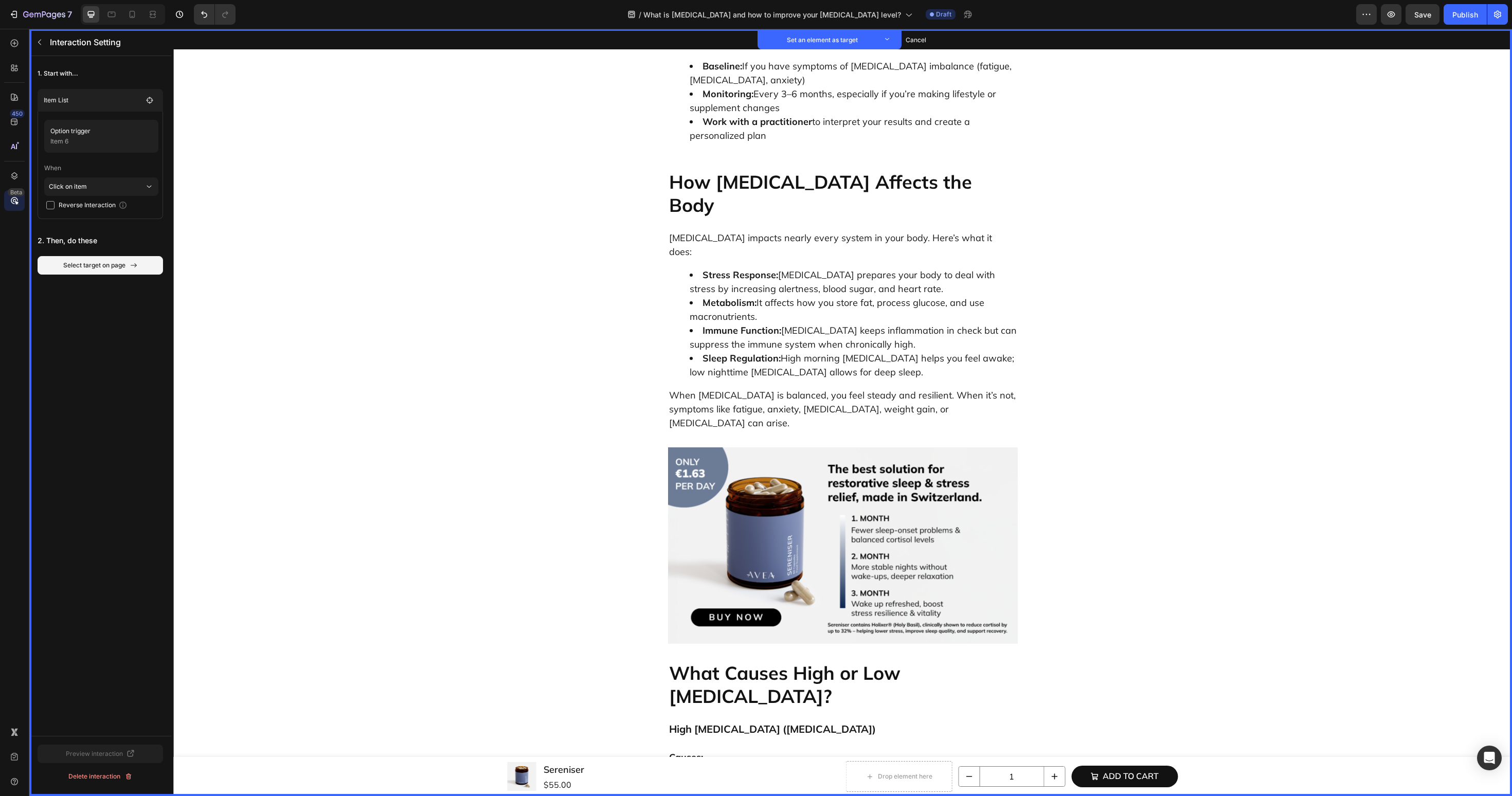
scroll to position [2066, 0]
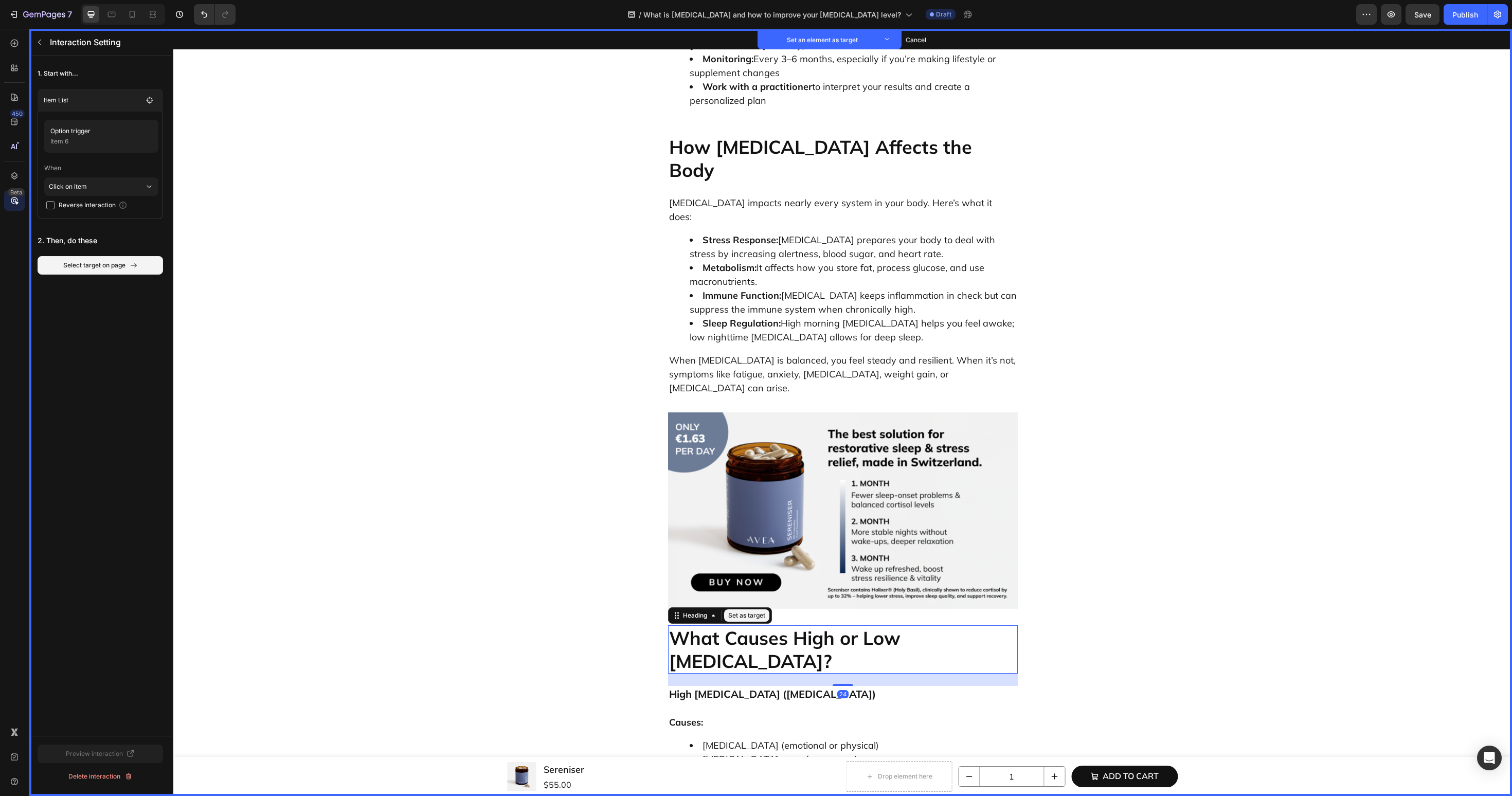
click at [711, 626] on p "What Causes High or Low [MEDICAL_DATA]?" at bounding box center [843, 649] width 348 height 46
click at [746, 610] on button "Set as target" at bounding box center [746, 615] width 45 height 12
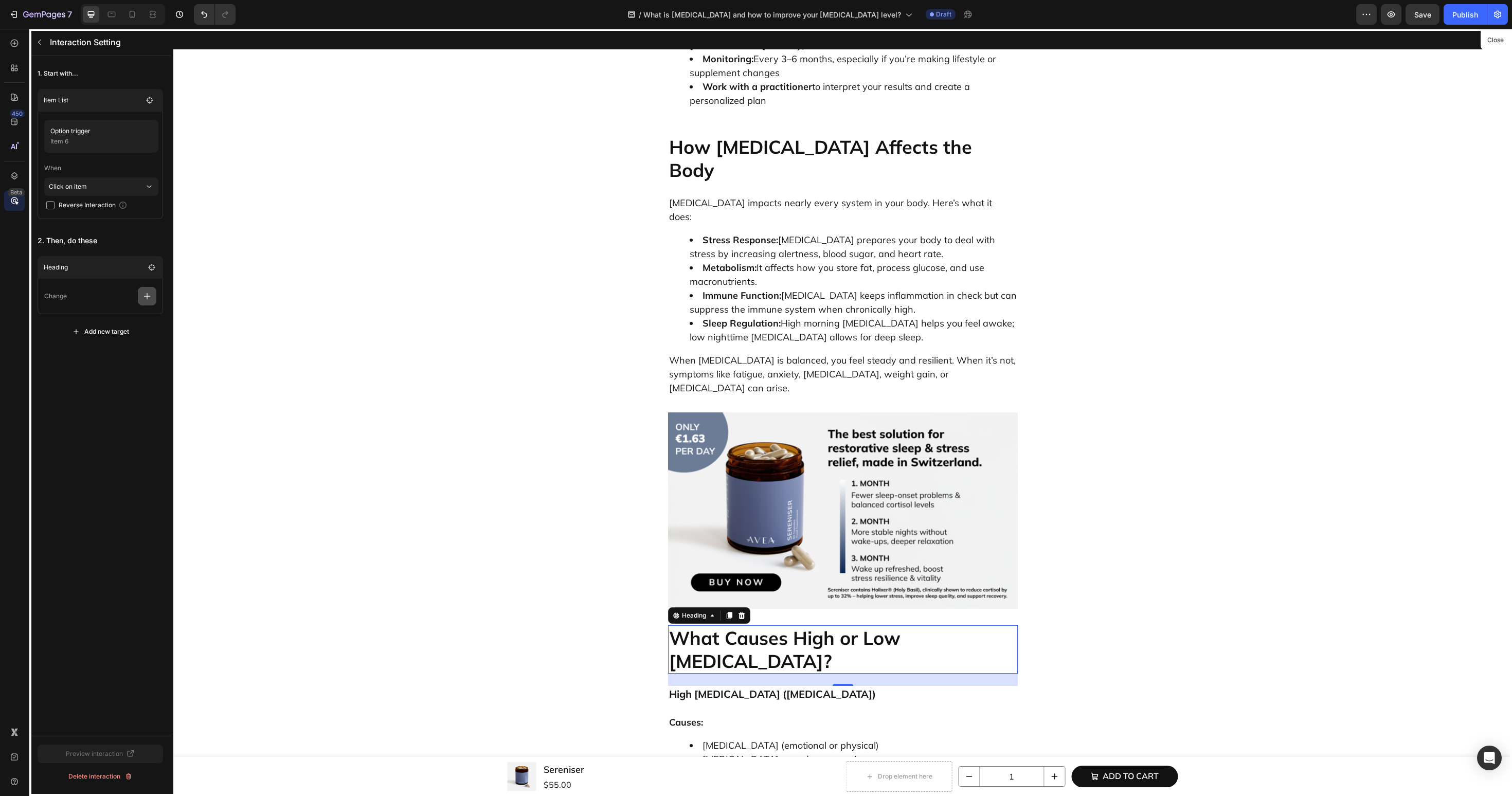
click at [142, 302] on button "button" at bounding box center [147, 297] width 18 height 18
click at [101, 372] on p "Scroll to" at bounding box center [97, 375] width 109 height 17
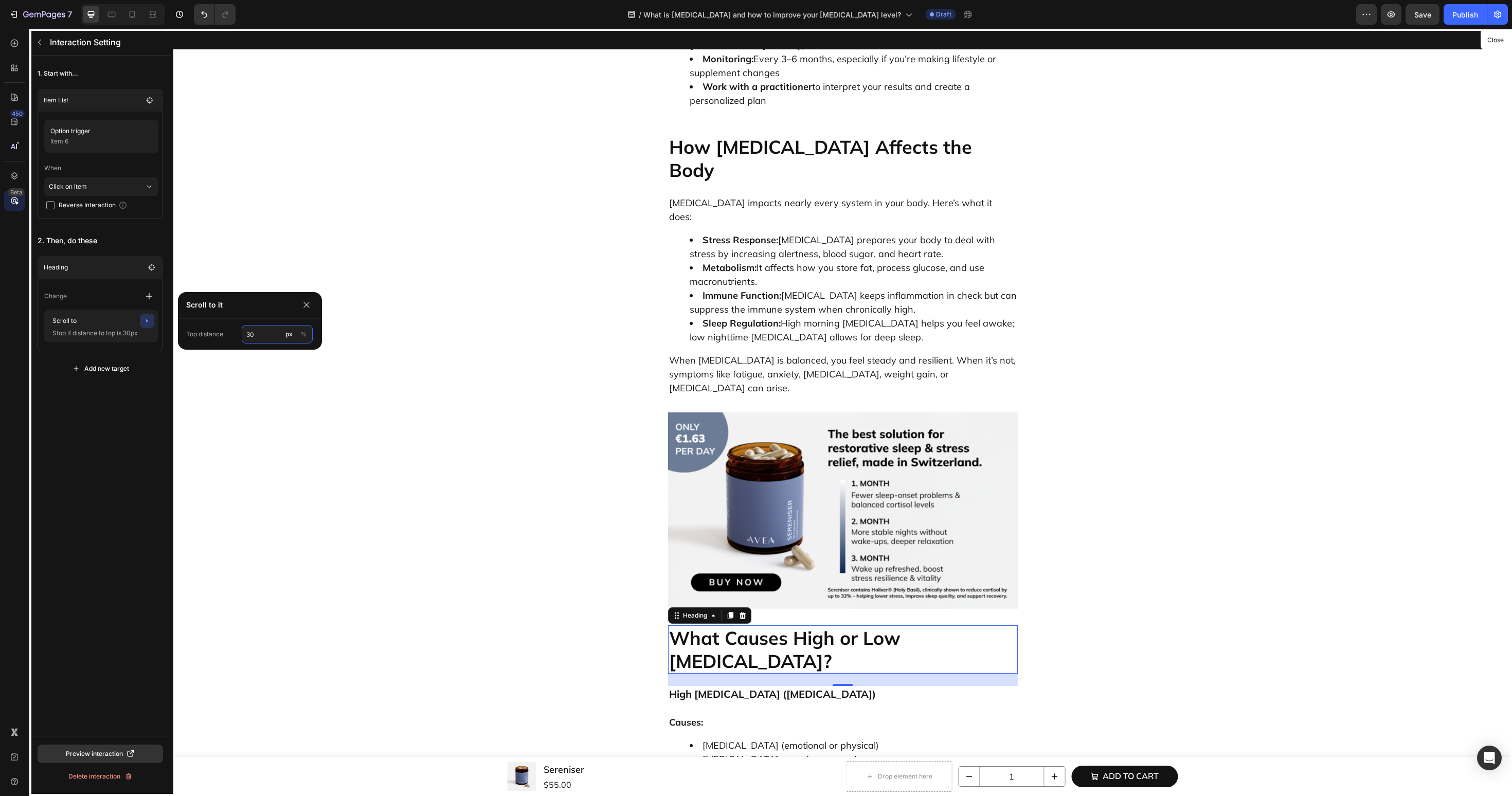
click at [256, 340] on input "30" at bounding box center [276, 334] width 71 height 18
type input "60"
click at [41, 46] on icon "button" at bounding box center [39, 41] width 8 height 8
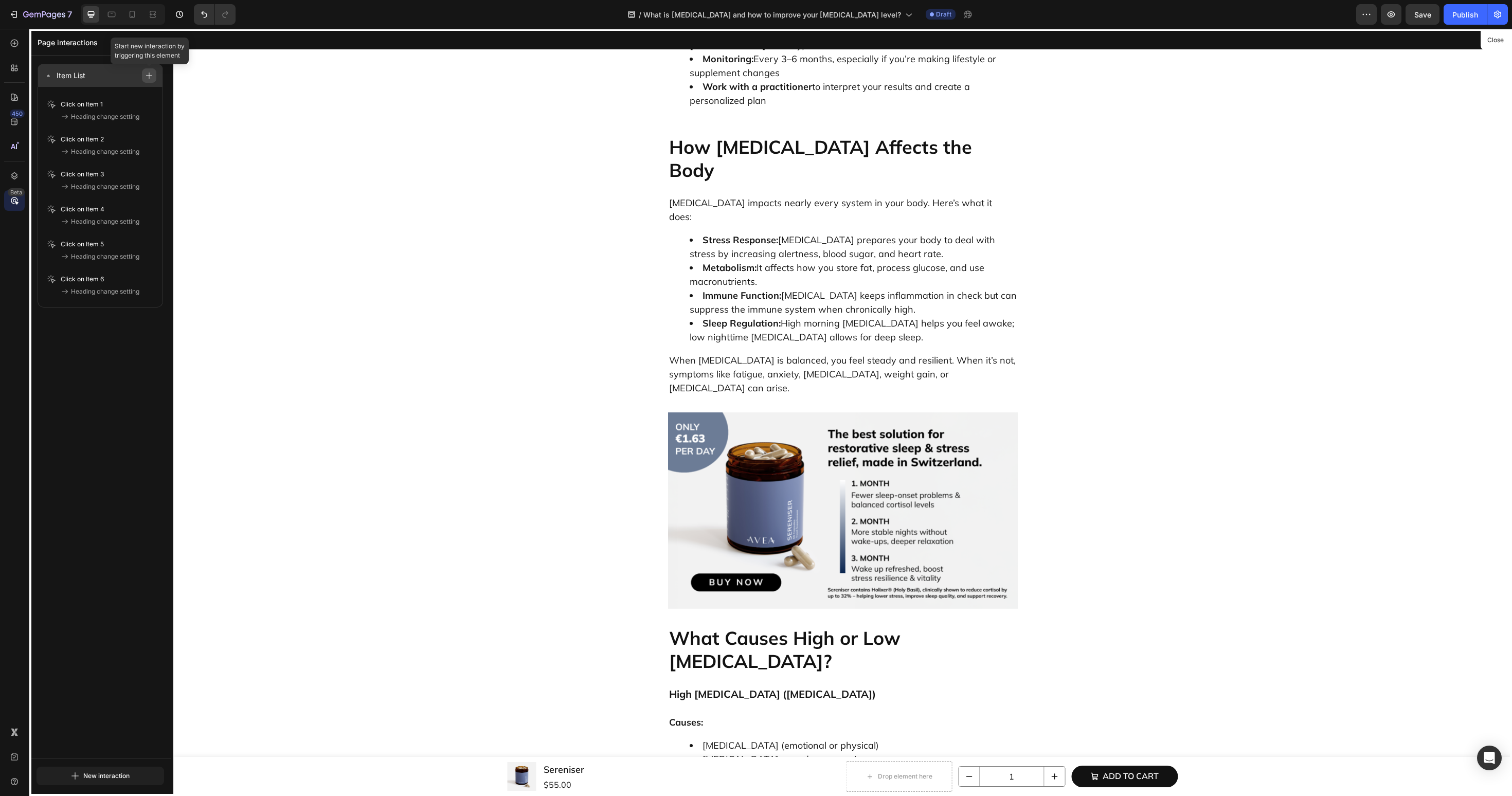
click at [148, 76] on icon "button" at bounding box center [150, 75] width 7 height 7
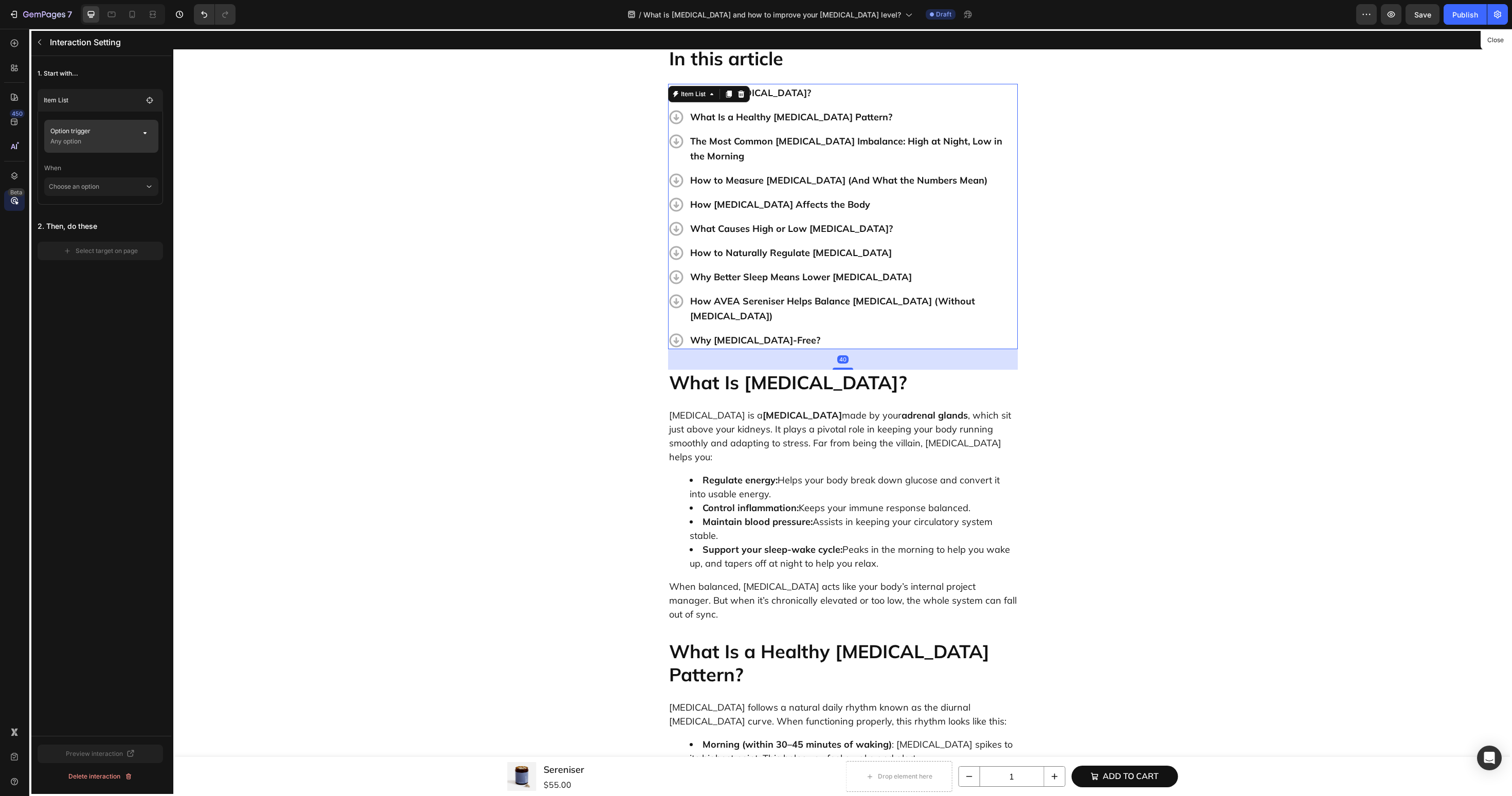
scroll to position [312, 0]
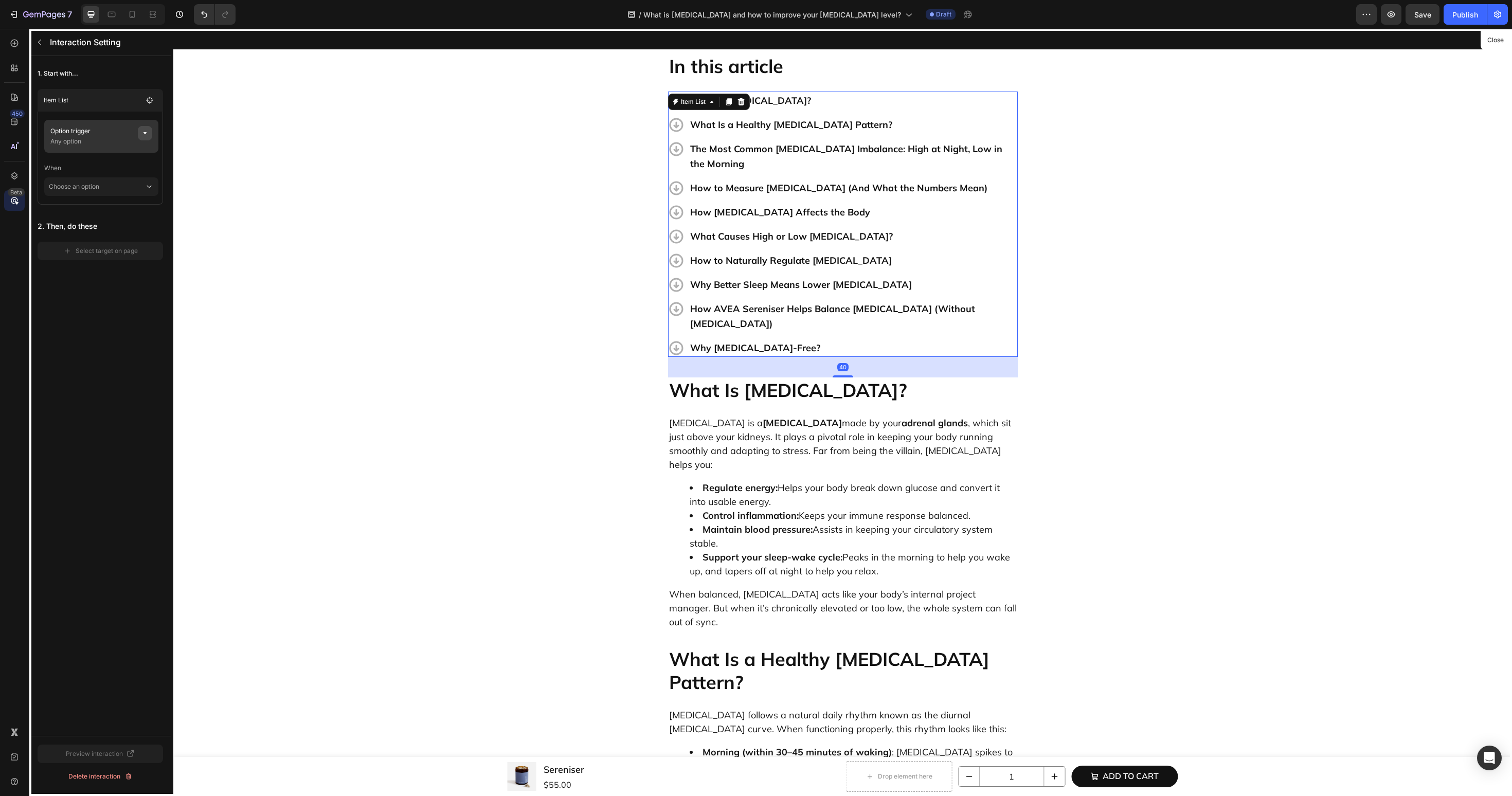
click at [144, 135] on icon "button" at bounding box center [145, 133] width 8 height 8
click at [259, 171] on div "None" at bounding box center [263, 173] width 40 height 9
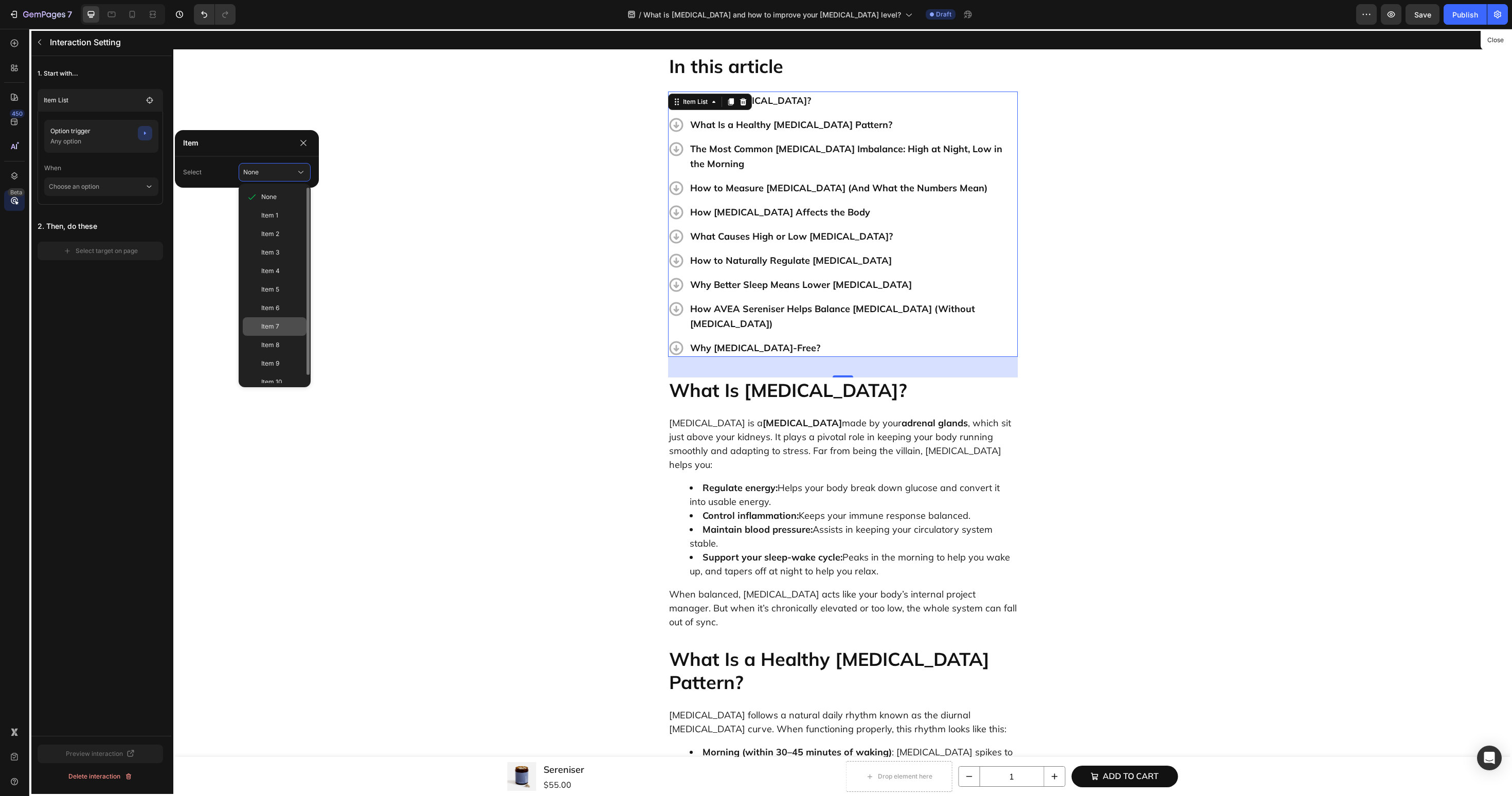
drag, startPoint x: 261, startPoint y: 323, endPoint x: 87, endPoint y: 286, distance: 177.9
click at [262, 323] on span "Item 7" at bounding box center [271, 327] width 18 height 9
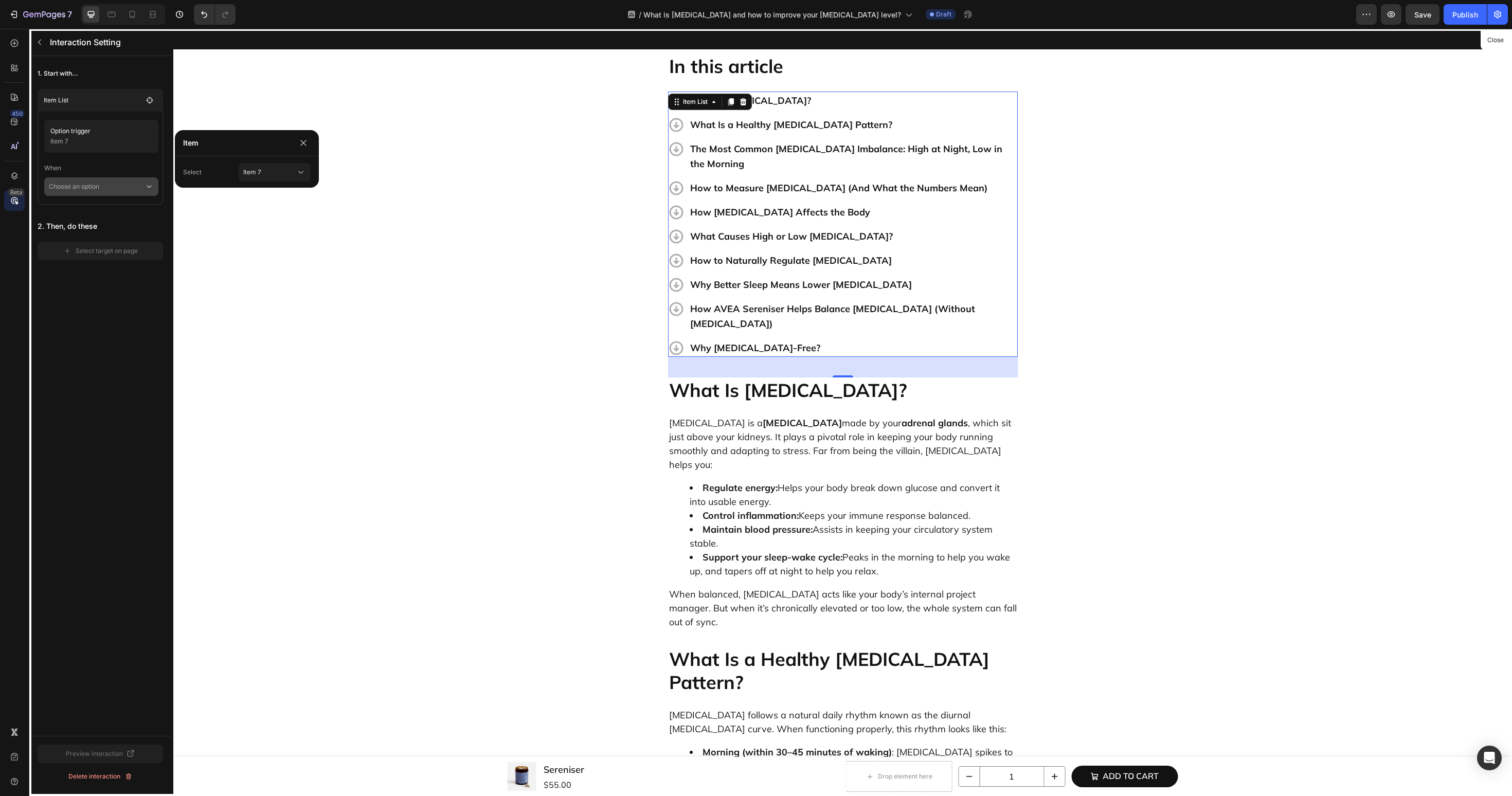
click at [113, 196] on div "Choose an option" at bounding box center [101, 186] width 114 height 18
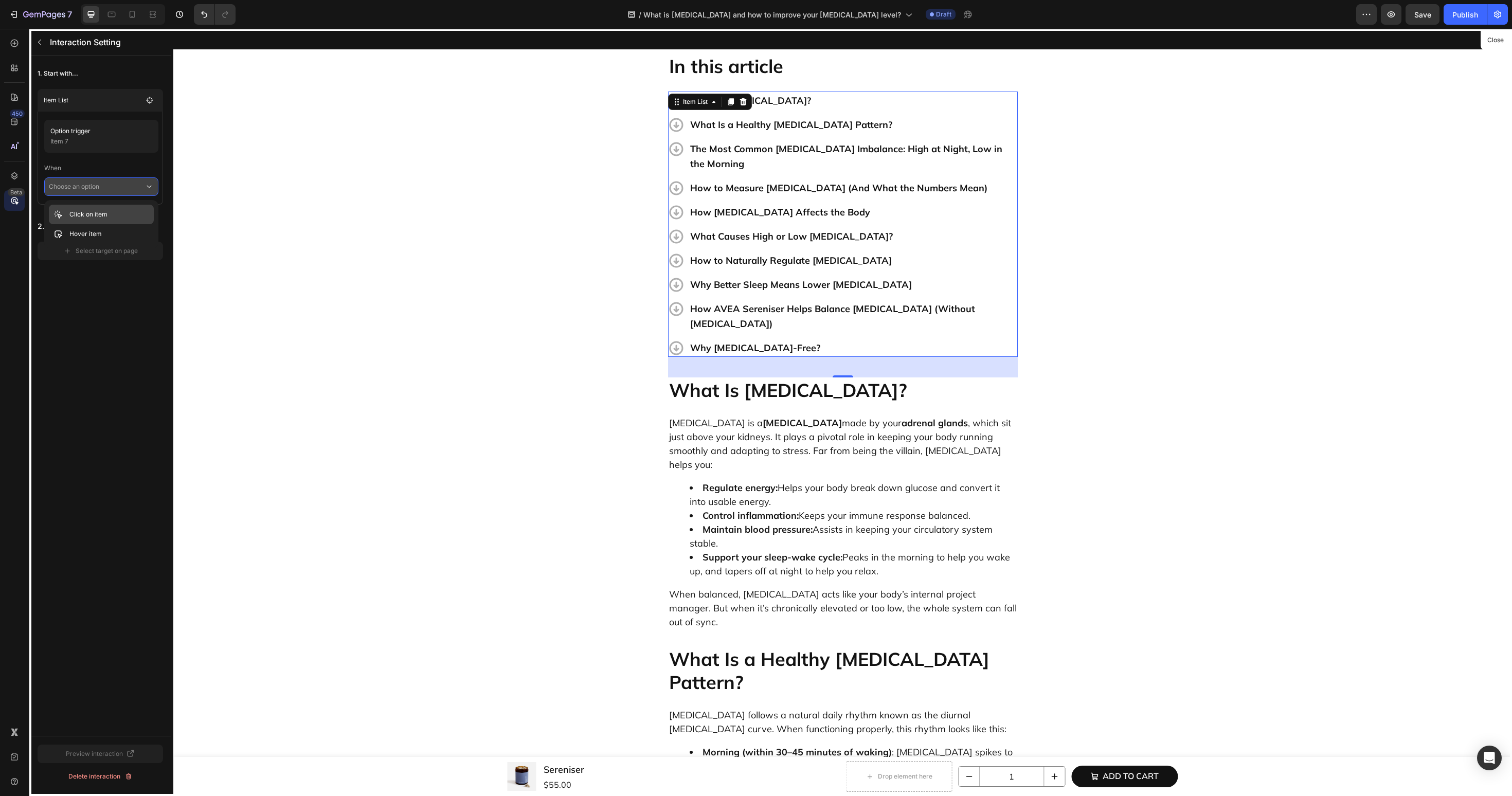
click at [86, 215] on p "Click on item" at bounding box center [88, 214] width 38 height 10
click at [89, 267] on div "Select target on page" at bounding box center [100, 265] width 74 height 9
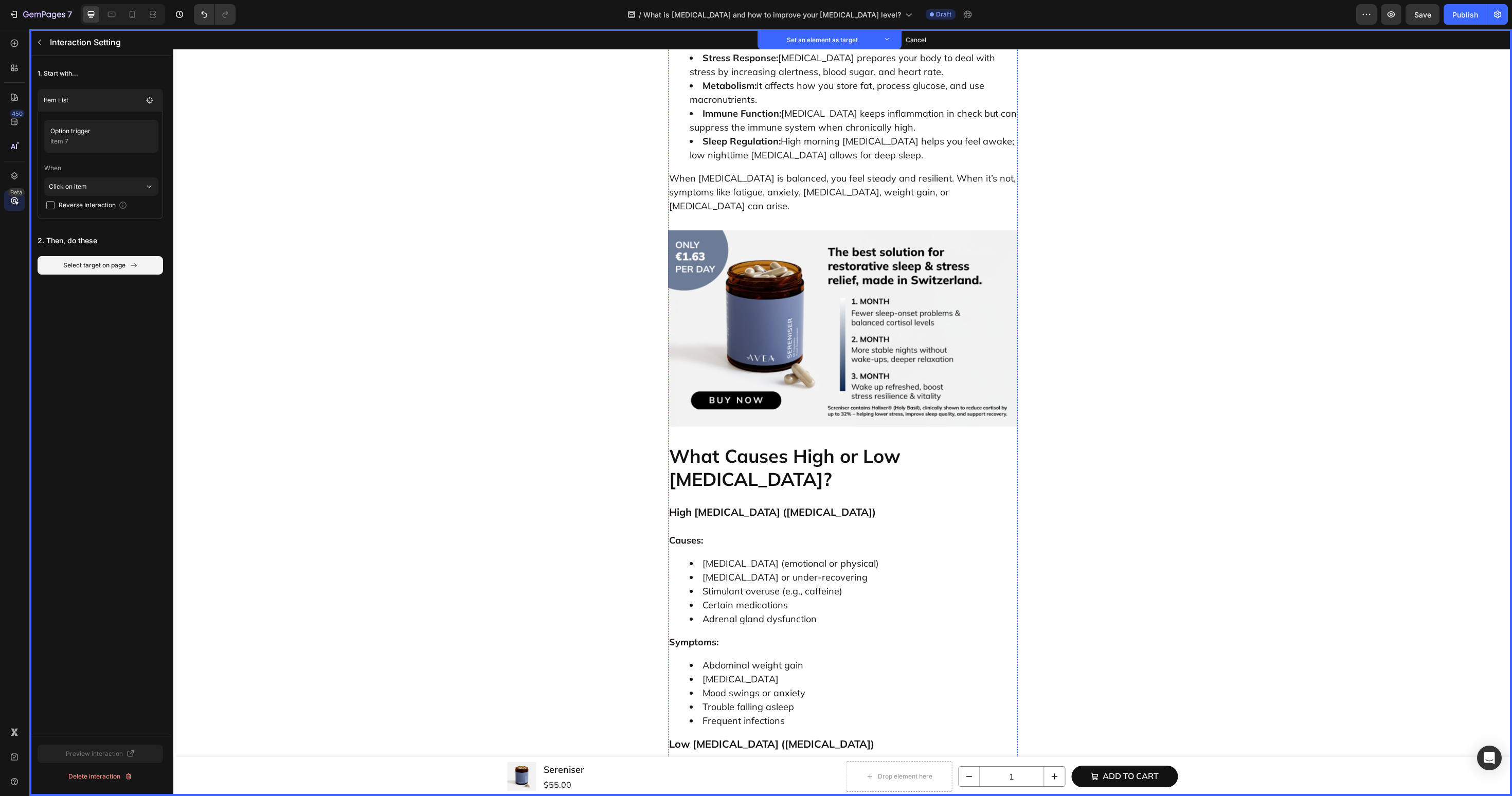
scroll to position [2397, 0]
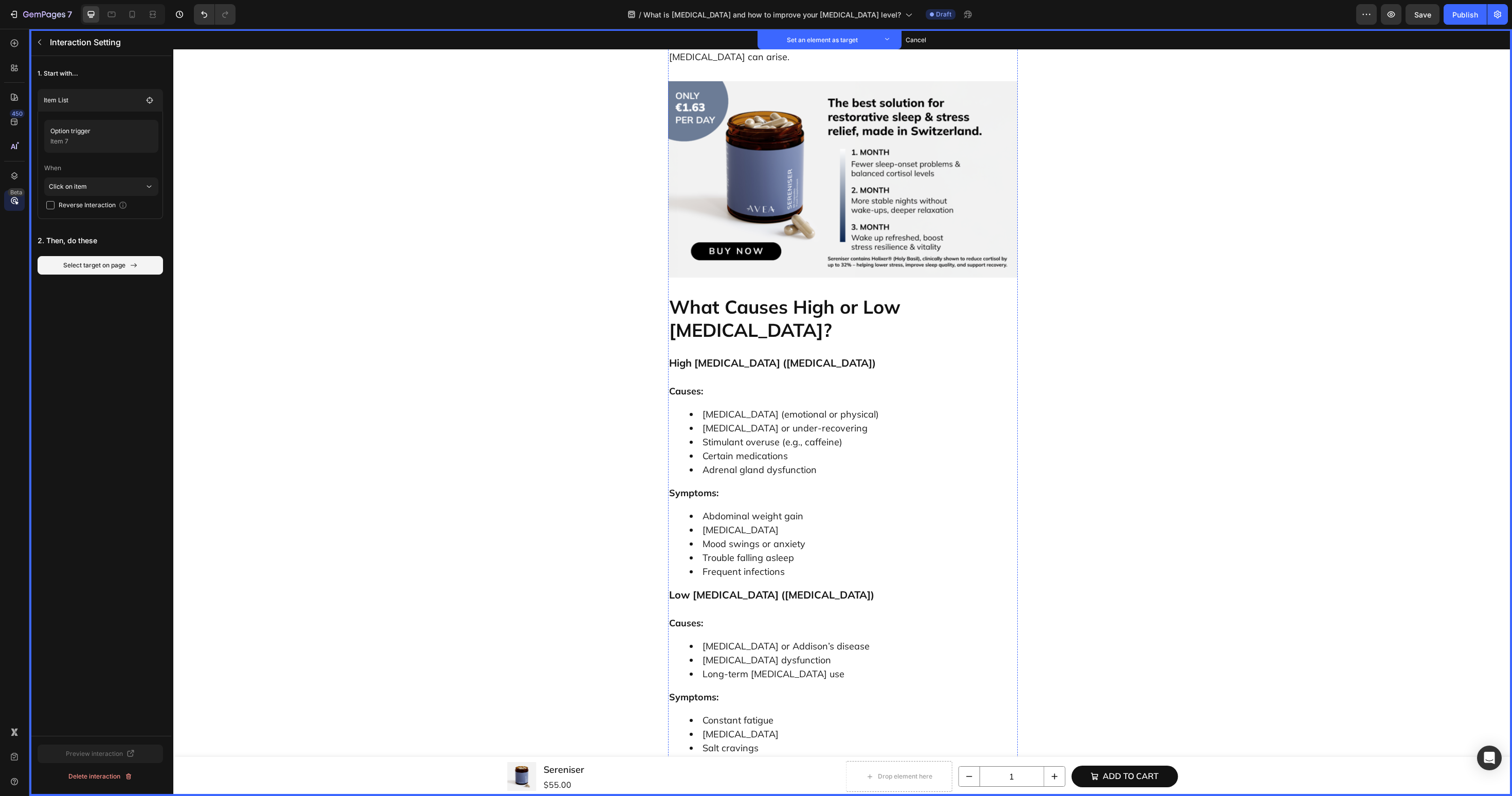
click at [755, 793] on button "Set as target" at bounding box center [746, 799] width 45 height 12
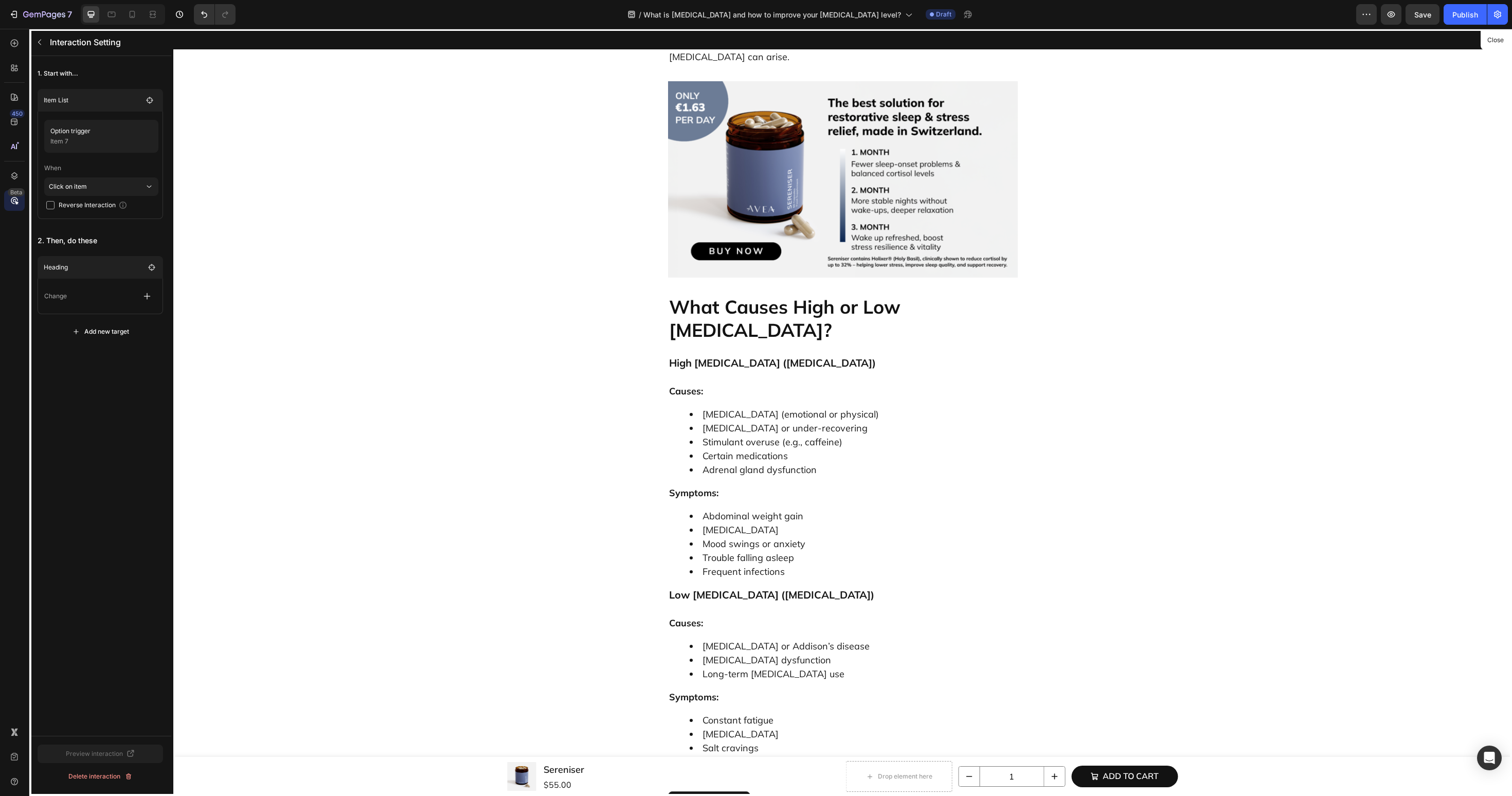
click at [131, 292] on div "Change" at bounding box center [100, 297] width 112 height 18
click at [143, 297] on icon "button" at bounding box center [147, 296] width 10 height 10
click at [115, 380] on p "Scroll to" at bounding box center [97, 375] width 109 height 17
click at [260, 337] on input "30" at bounding box center [276, 334] width 71 height 18
type input "60"
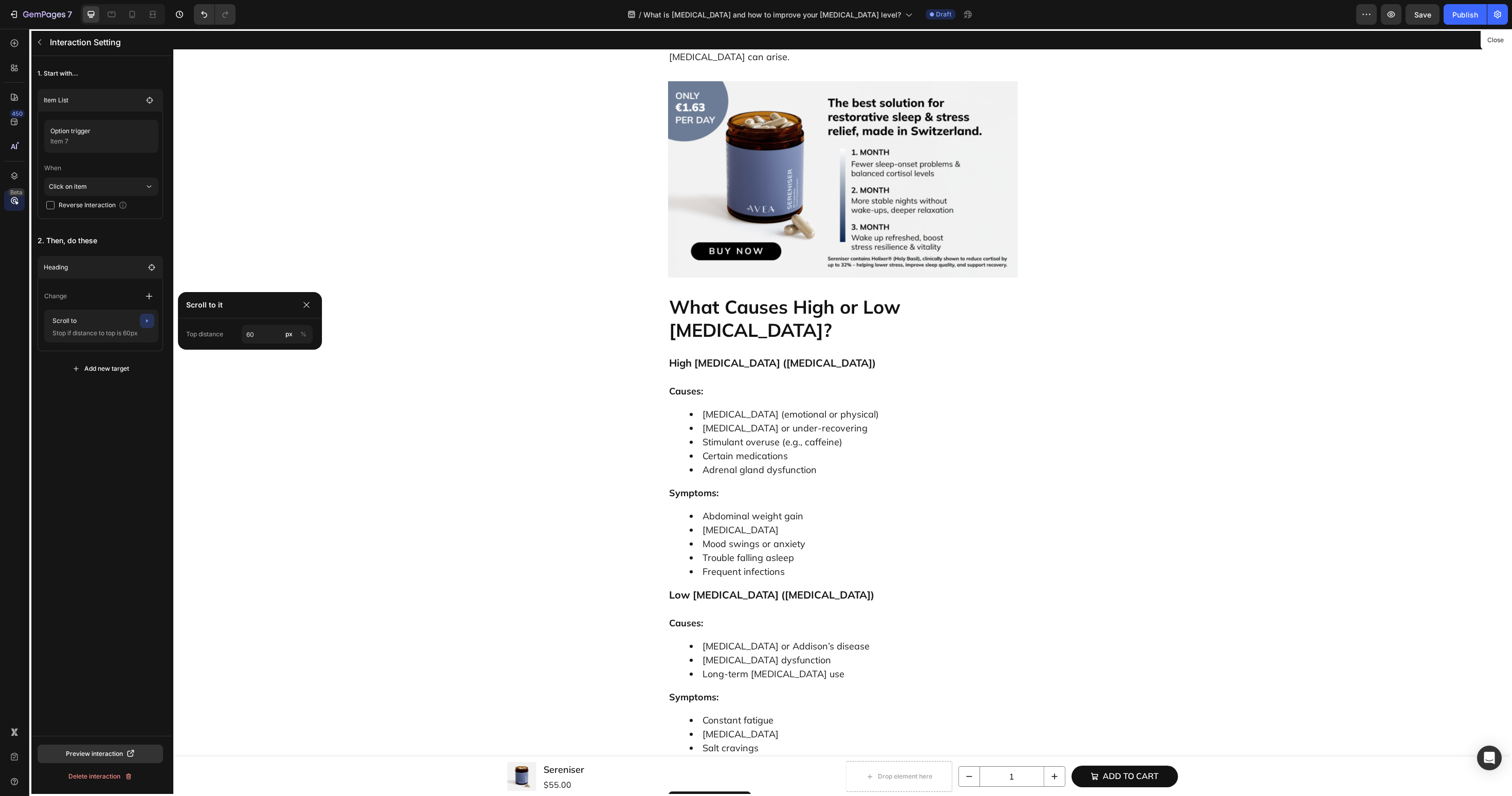
click at [105, 431] on div "1. Start with... Item List Option trigger Item 7 When Click on item Reverse Int…" at bounding box center [100, 396] width 142 height 680
click at [40, 42] on icon "button" at bounding box center [39, 41] width 8 height 8
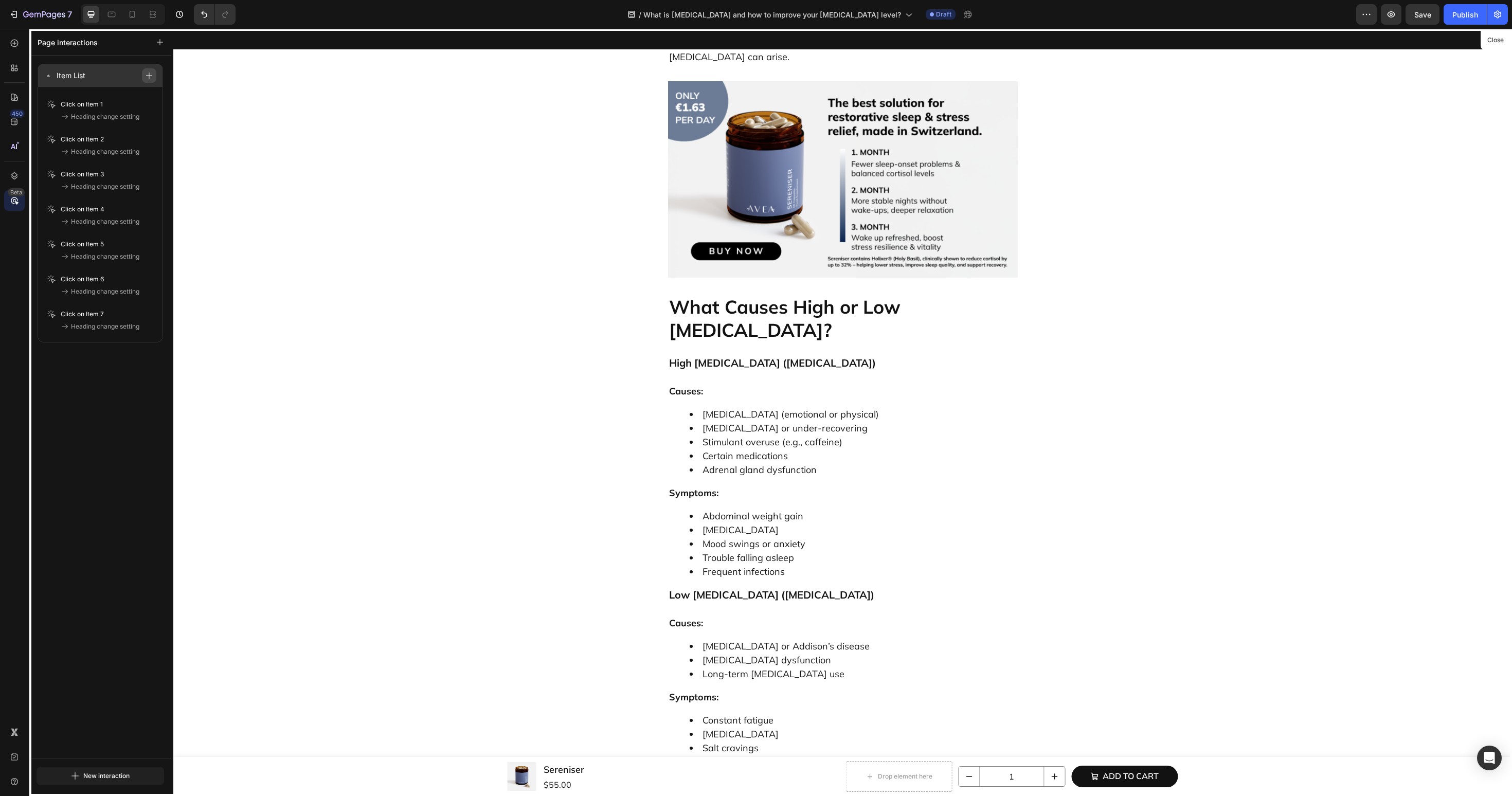
click at [150, 79] on button "button" at bounding box center [150, 76] width 15 height 15
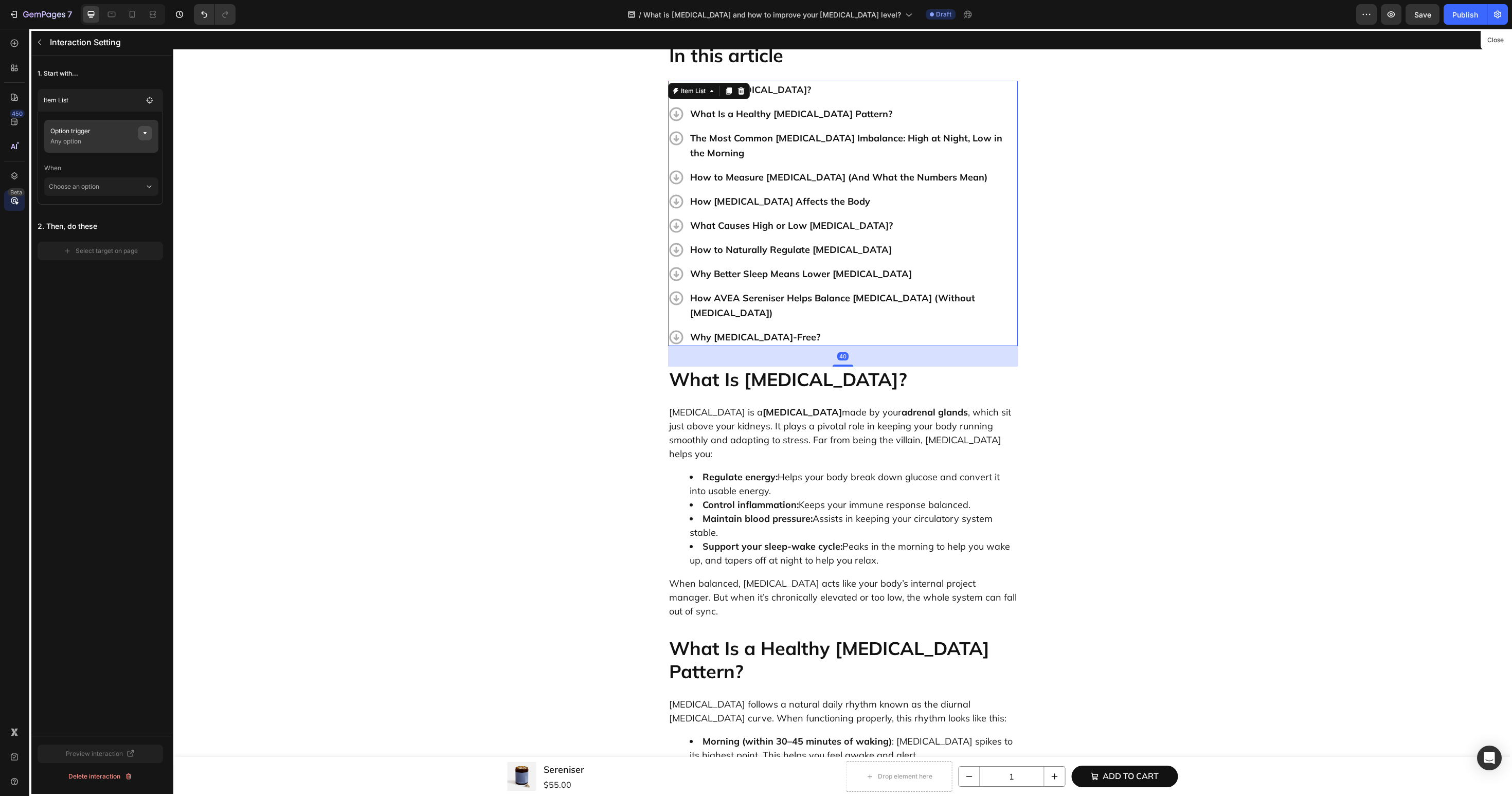
click at [151, 133] on button "button" at bounding box center [145, 133] width 15 height 15
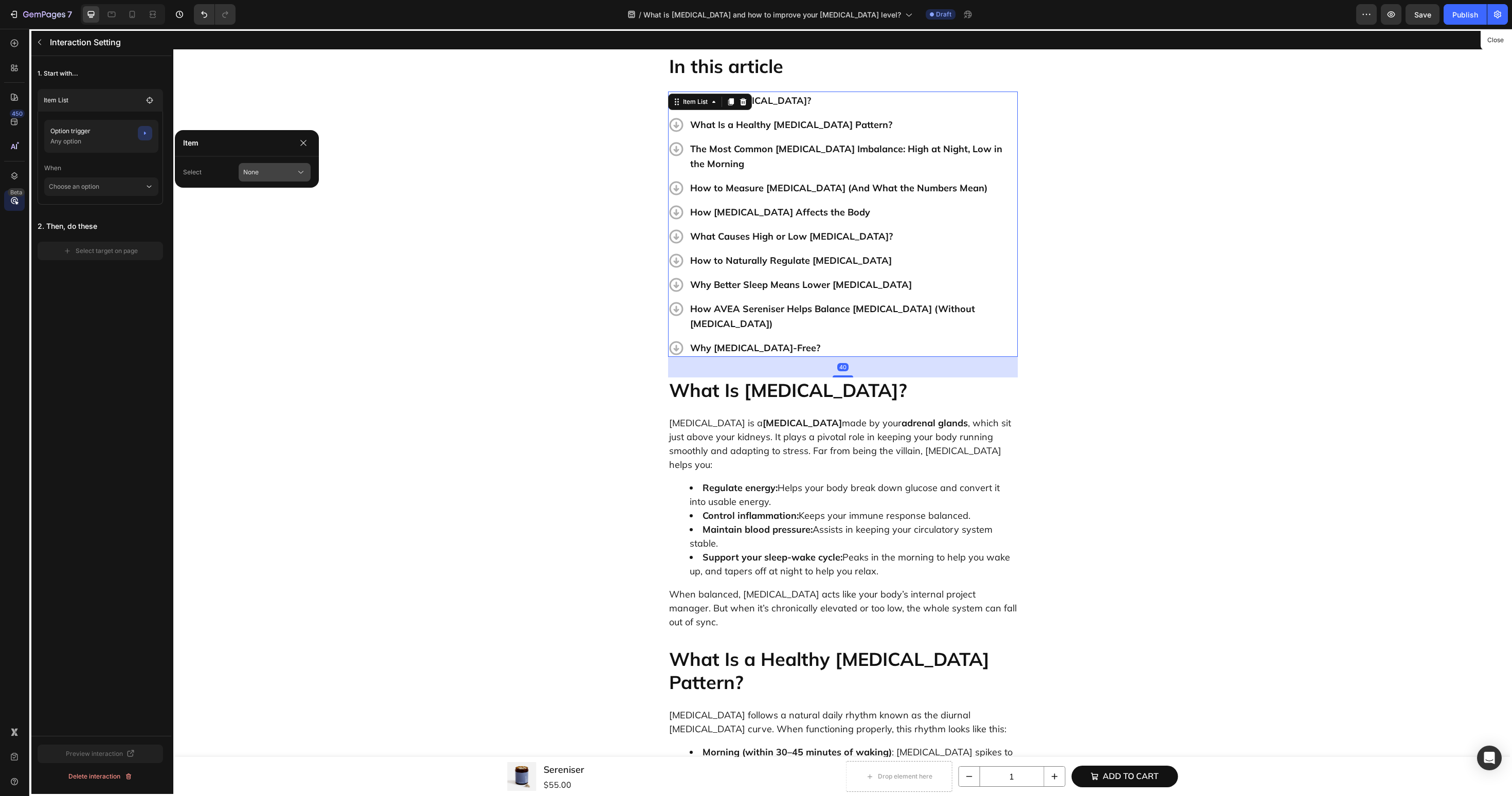
click at [266, 178] on button "None" at bounding box center [274, 173] width 72 height 18
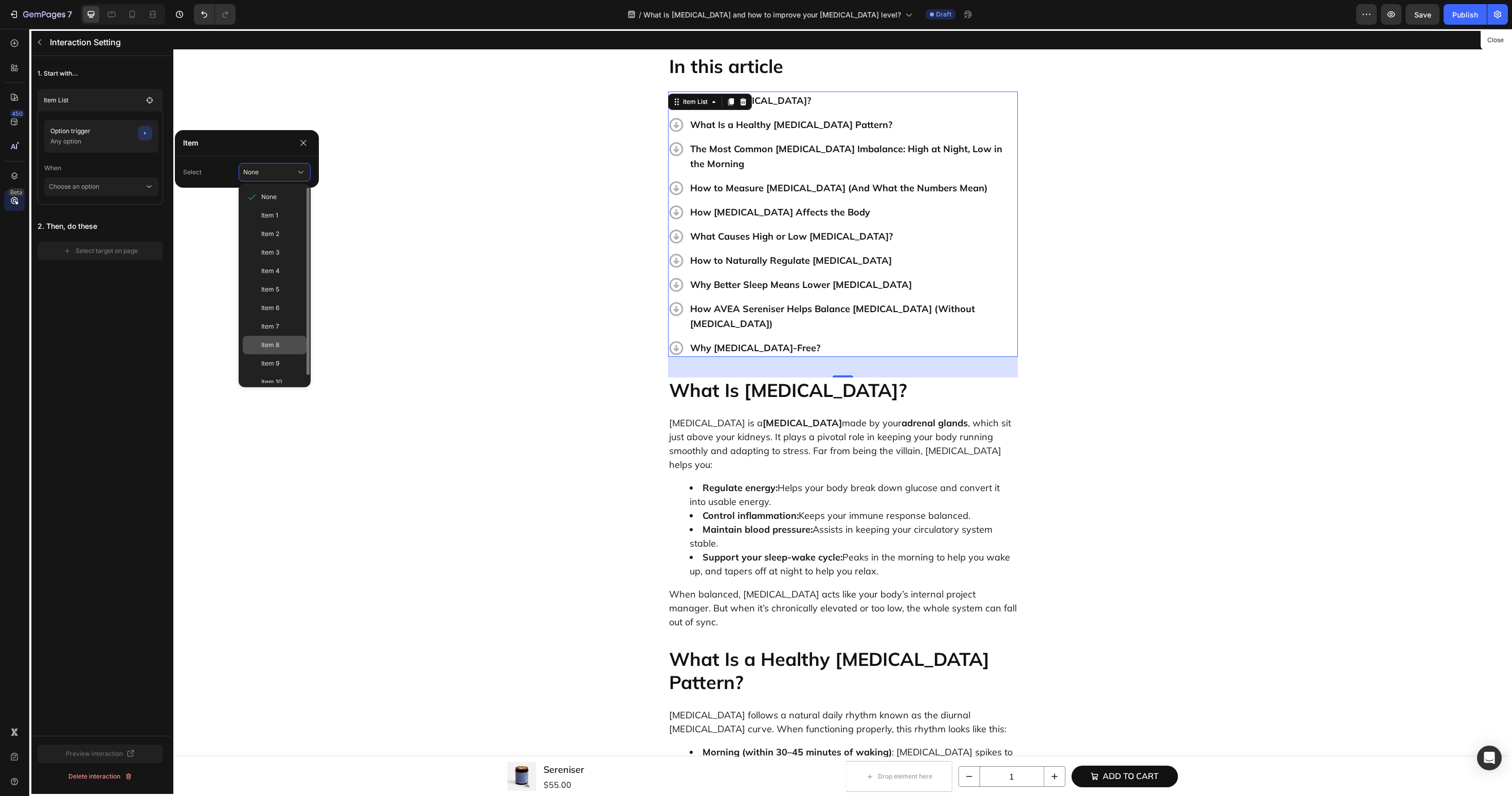
click at [266, 351] on div "Item 8" at bounding box center [274, 345] width 63 height 18
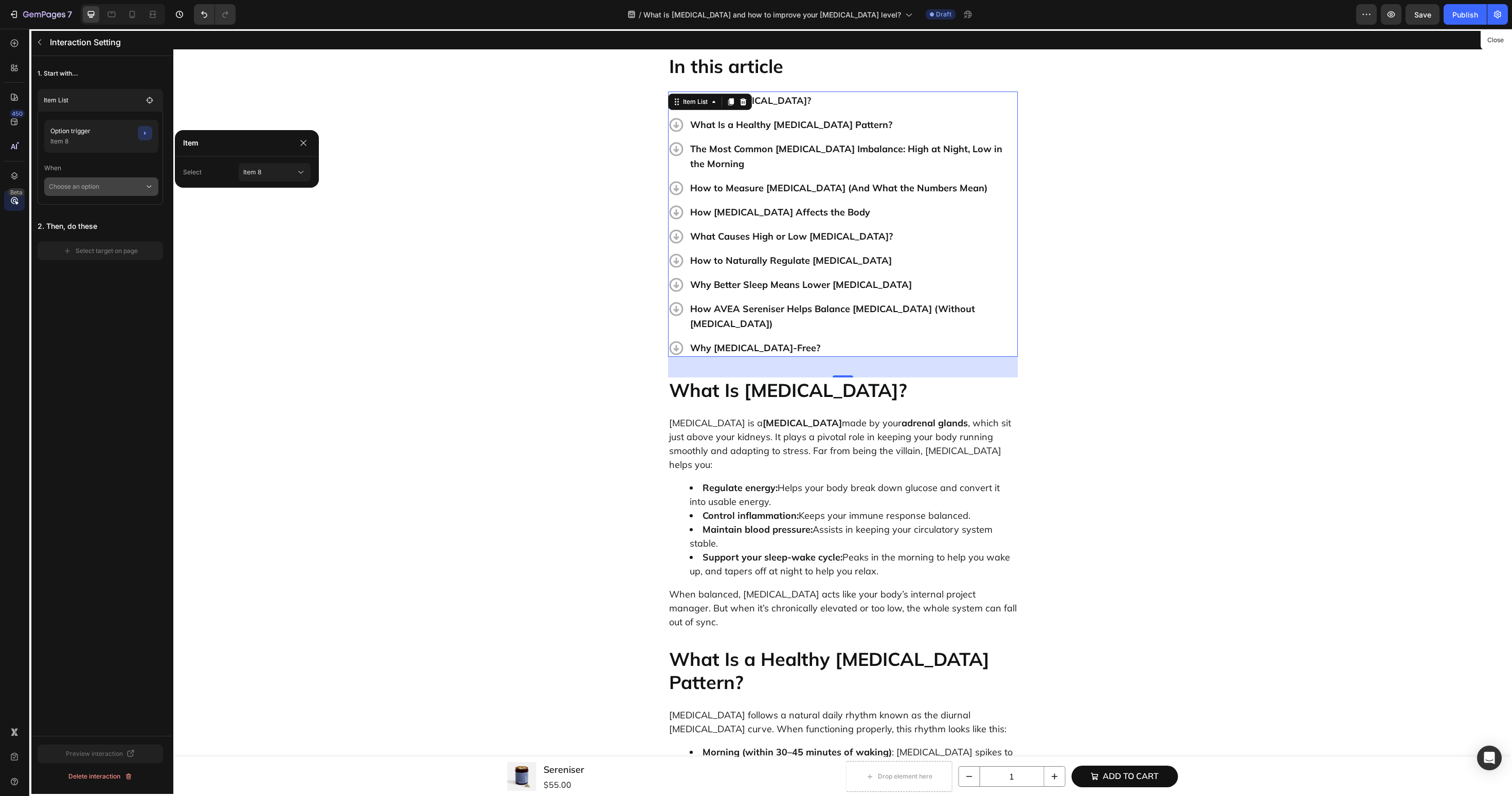
click at [119, 180] on p "Choose an option" at bounding box center [96, 186] width 95 height 18
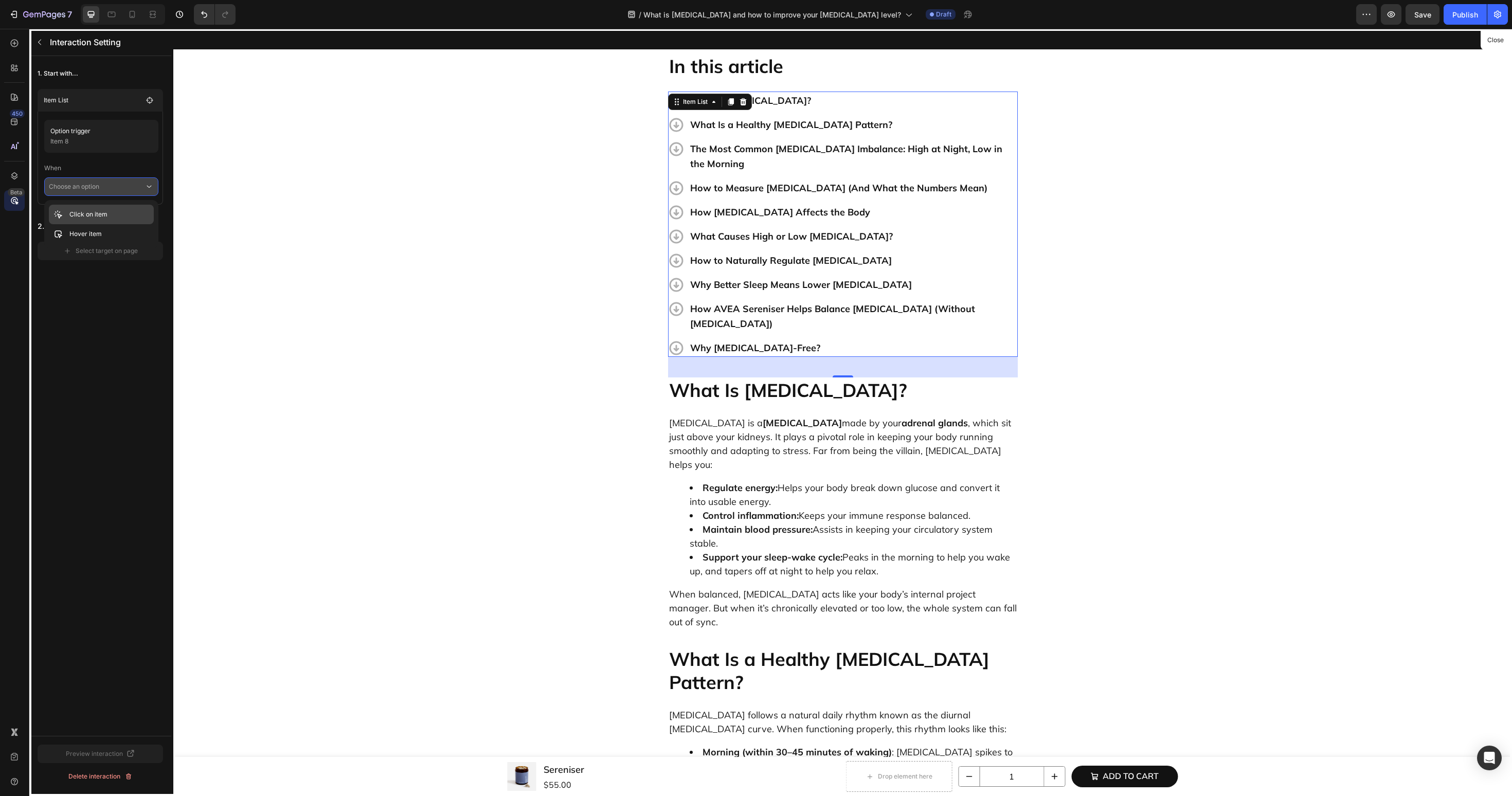
click at [111, 224] on div "Click on item" at bounding box center [101, 233] width 105 height 19
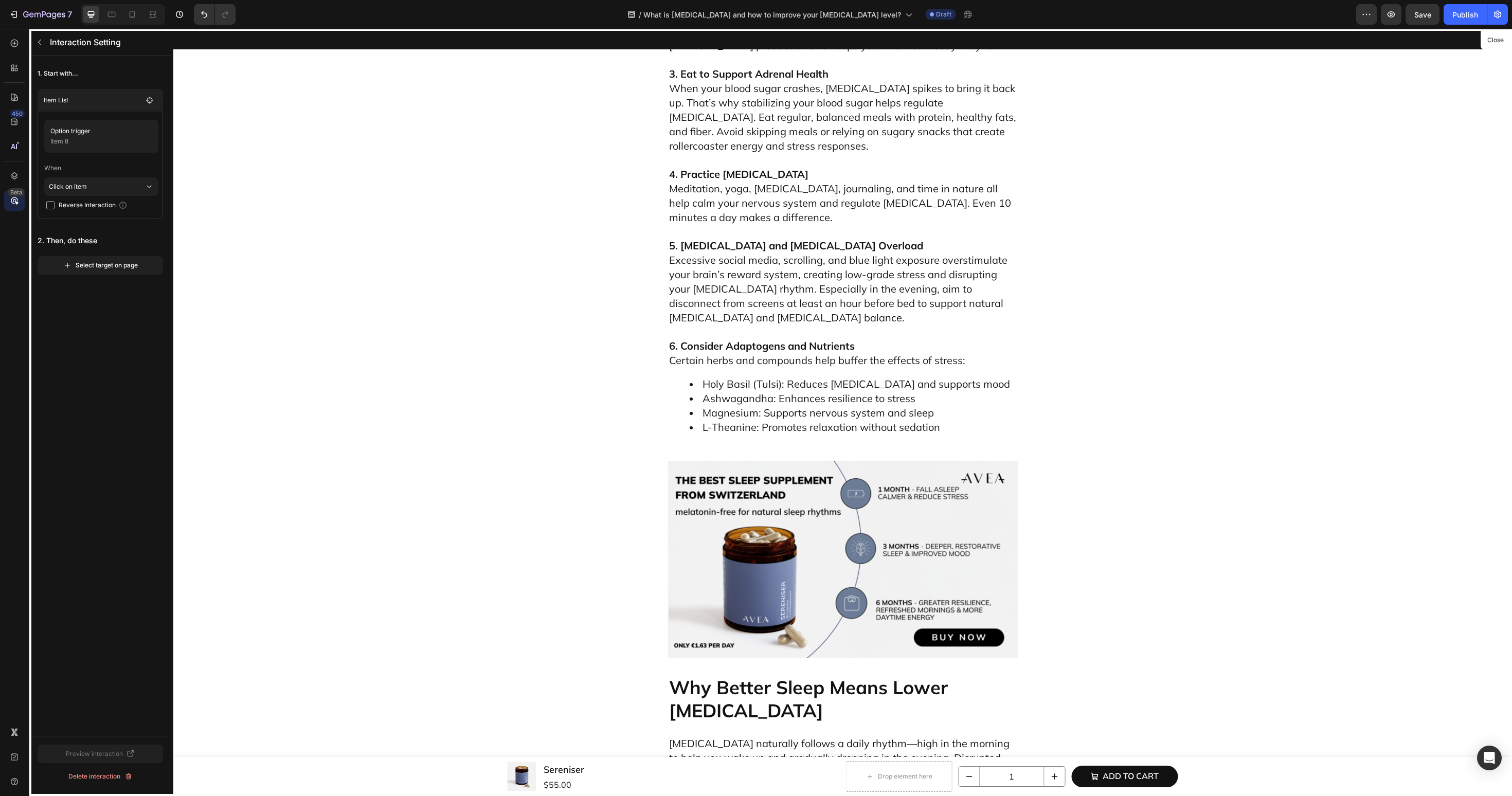
scroll to position [3532, 0]
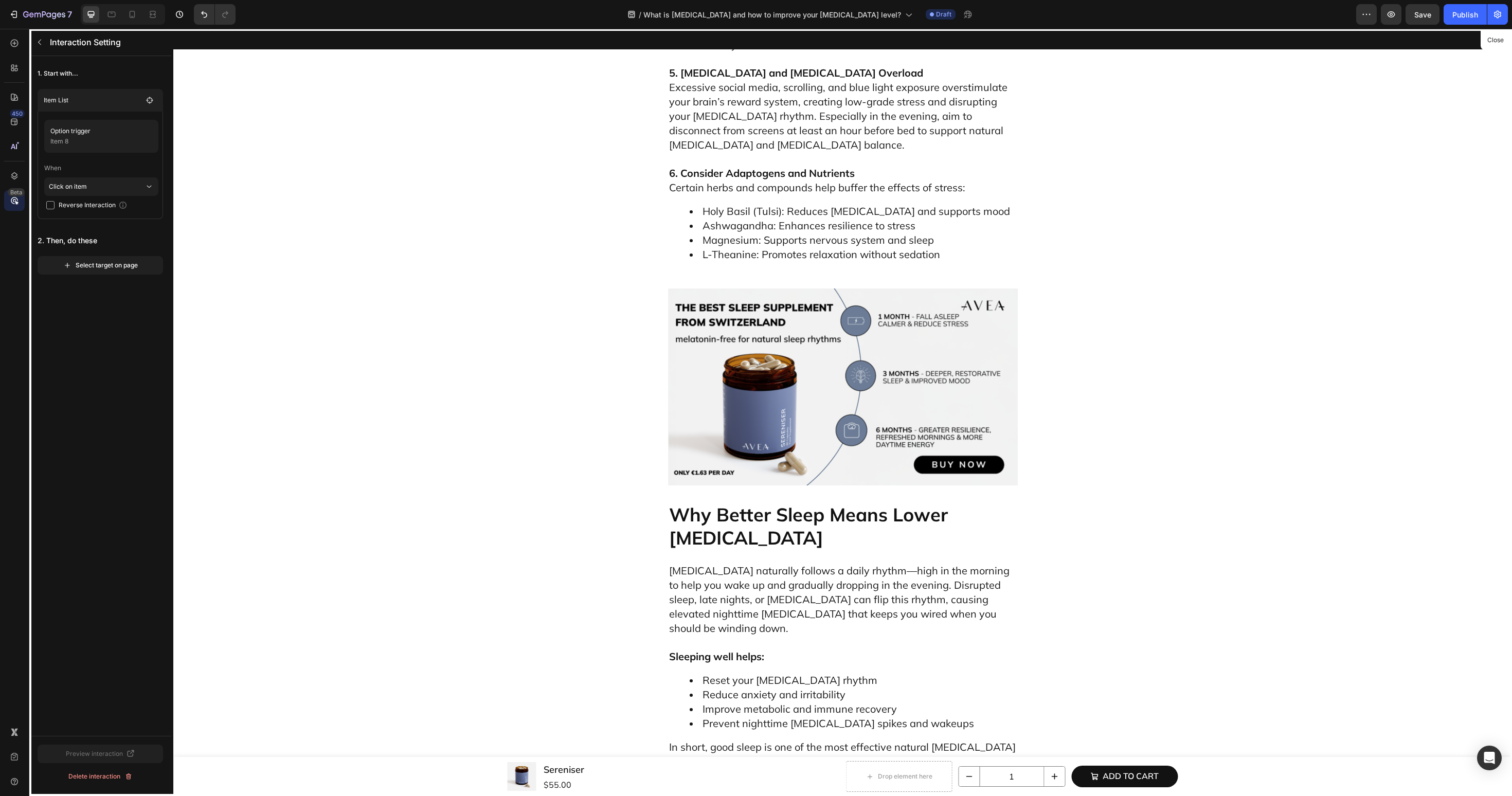
click at [773, 254] on div at bounding box center [843, 412] width 1338 height 768
click at [115, 262] on div "Select target on page" at bounding box center [100, 265] width 74 height 9
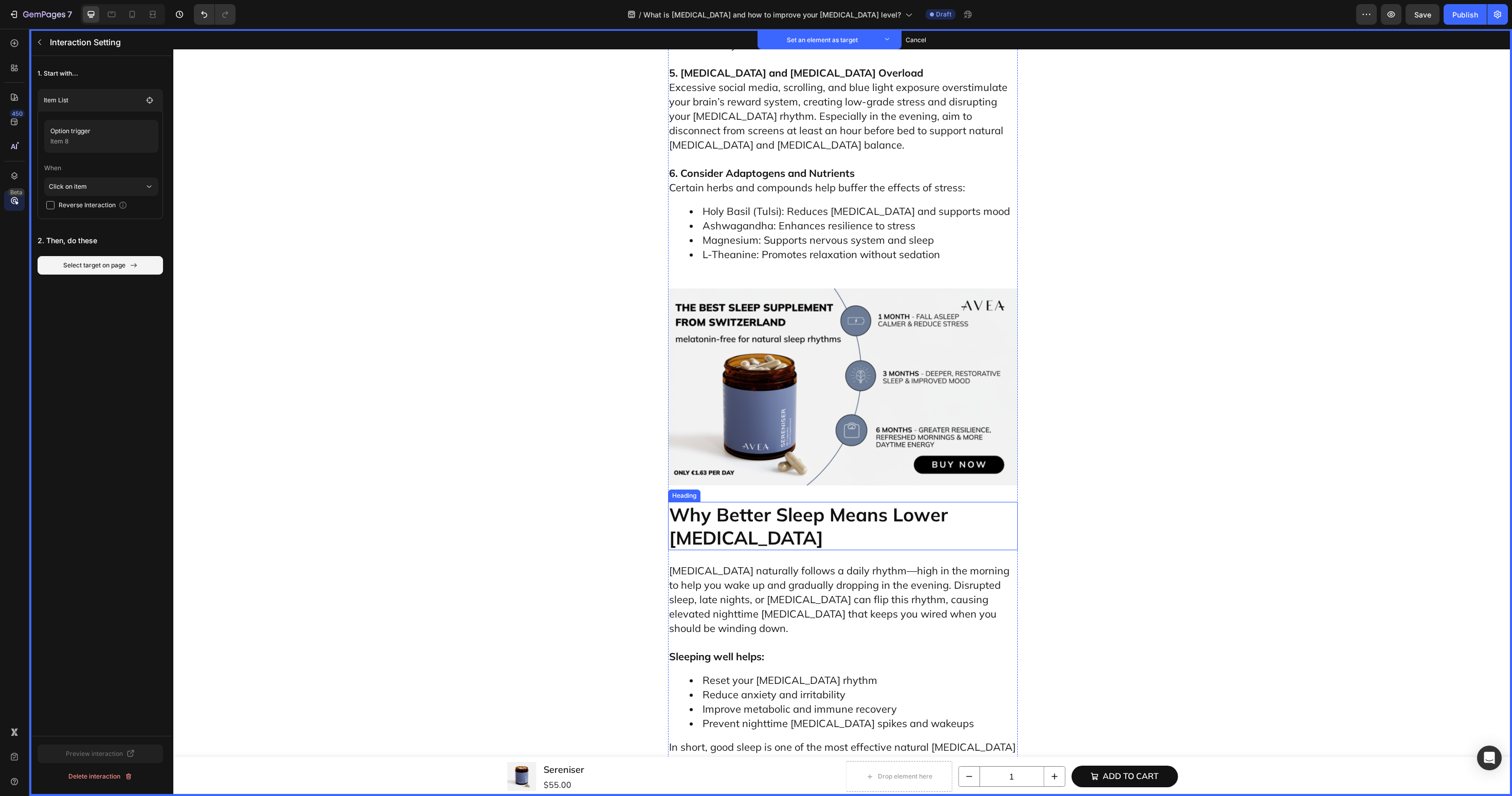
click at [837, 503] on p "Why Better Sleep Means Lower [MEDICAL_DATA]" at bounding box center [843, 526] width 348 height 46
click at [751, 486] on button "Set as target" at bounding box center [746, 491] width 45 height 12
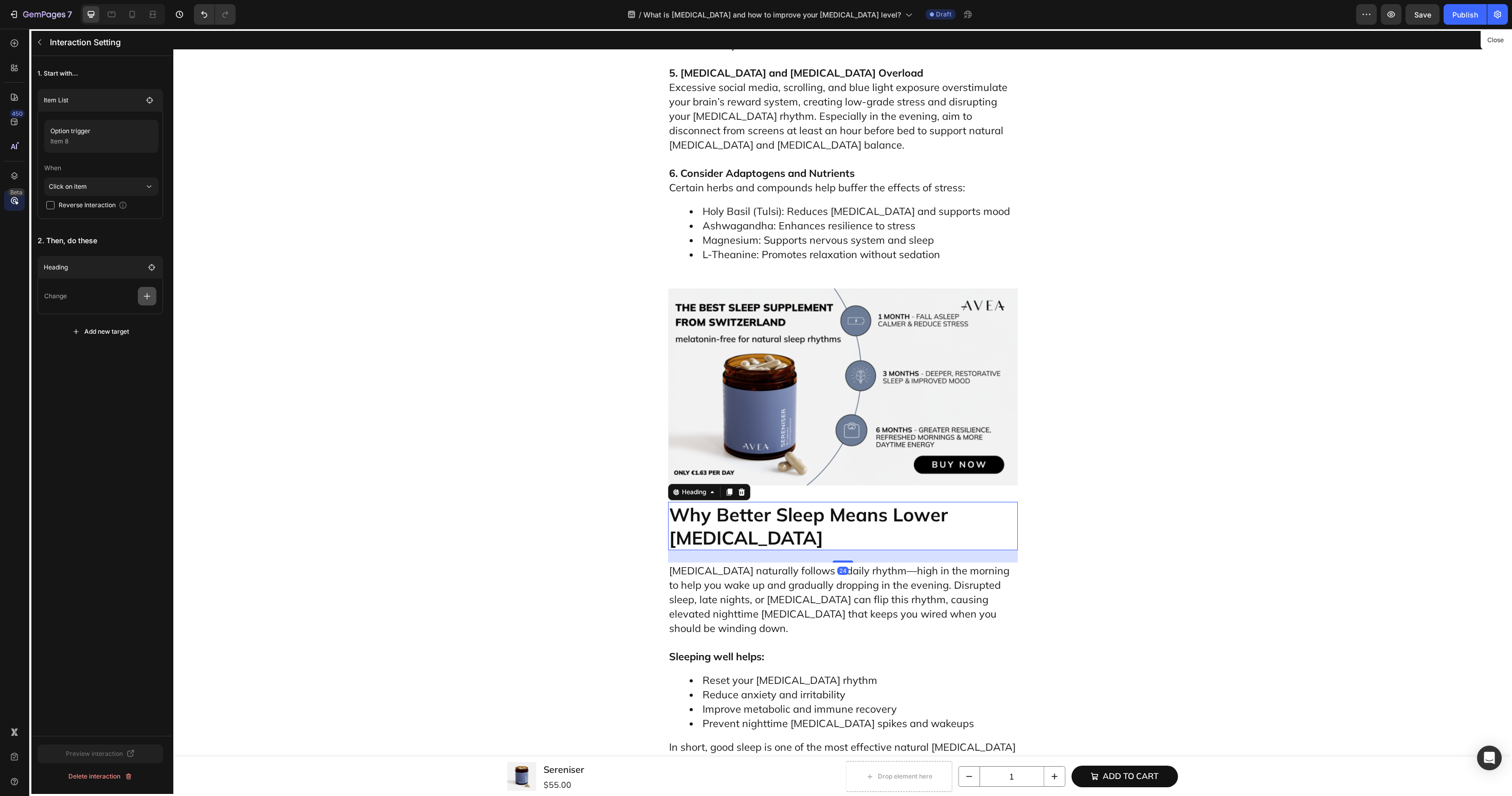
click at [151, 297] on icon "button" at bounding box center [147, 296] width 10 height 10
click at [101, 373] on p "Scroll to" at bounding box center [97, 375] width 109 height 17
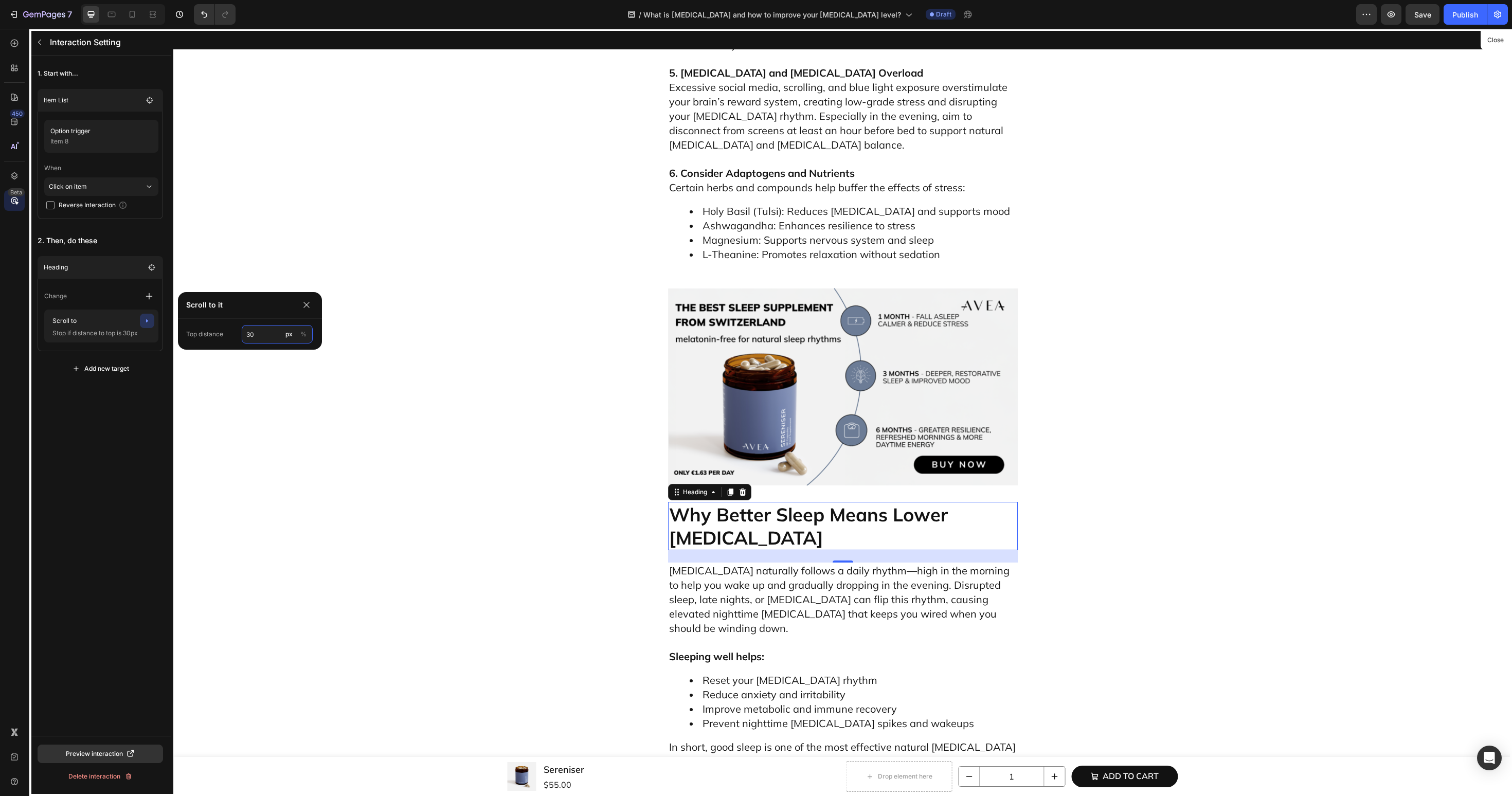
click at [260, 331] on input "30" at bounding box center [276, 334] width 71 height 18
type input "60"
click at [124, 413] on div "1. Start with... Item List Option trigger Item 8 When Click on item Reverse Int…" at bounding box center [100, 396] width 142 height 680
click at [41, 39] on icon "button" at bounding box center [39, 41] width 8 height 8
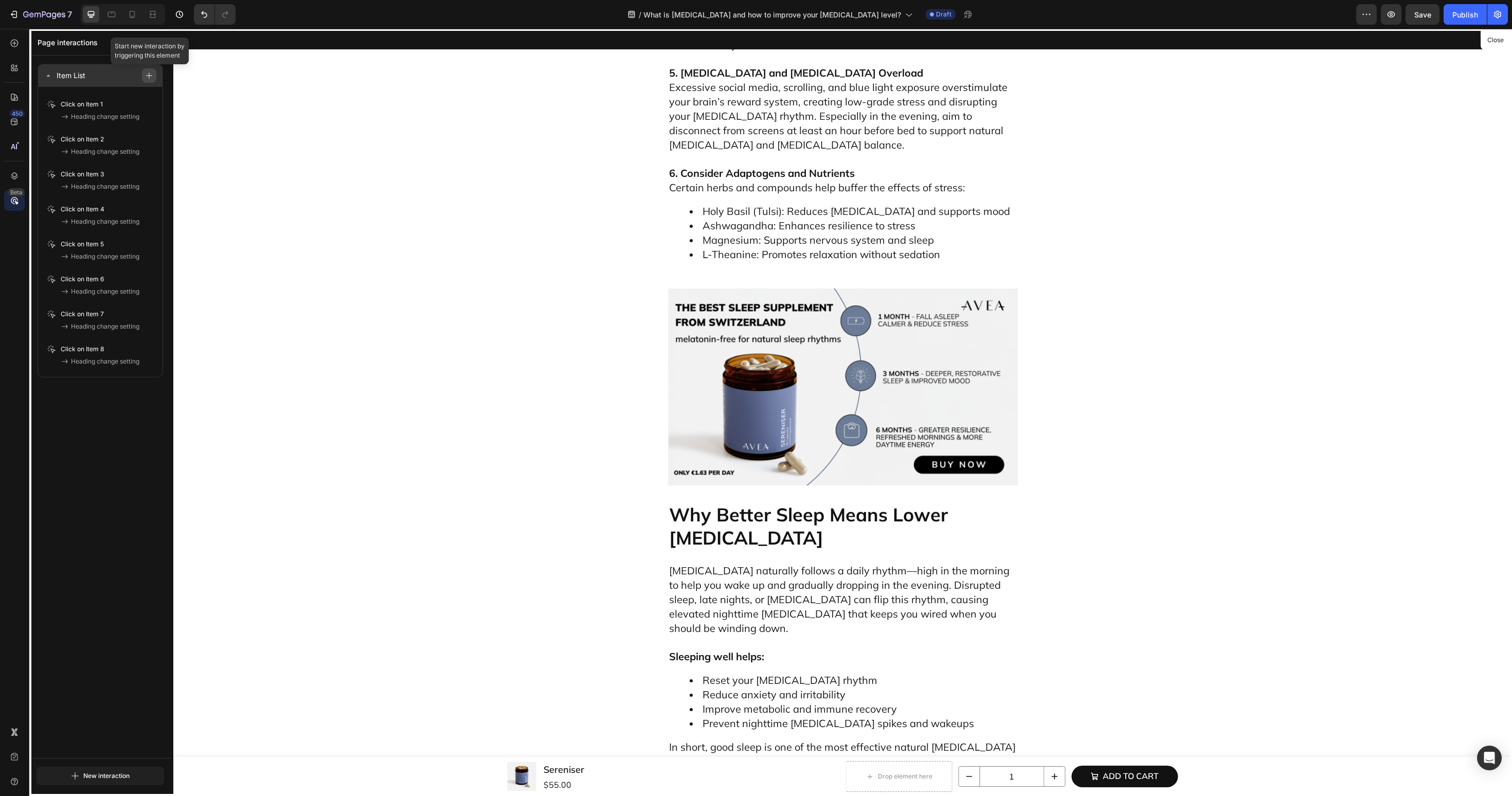
click at [147, 78] on icon "button" at bounding box center [150, 75] width 7 height 7
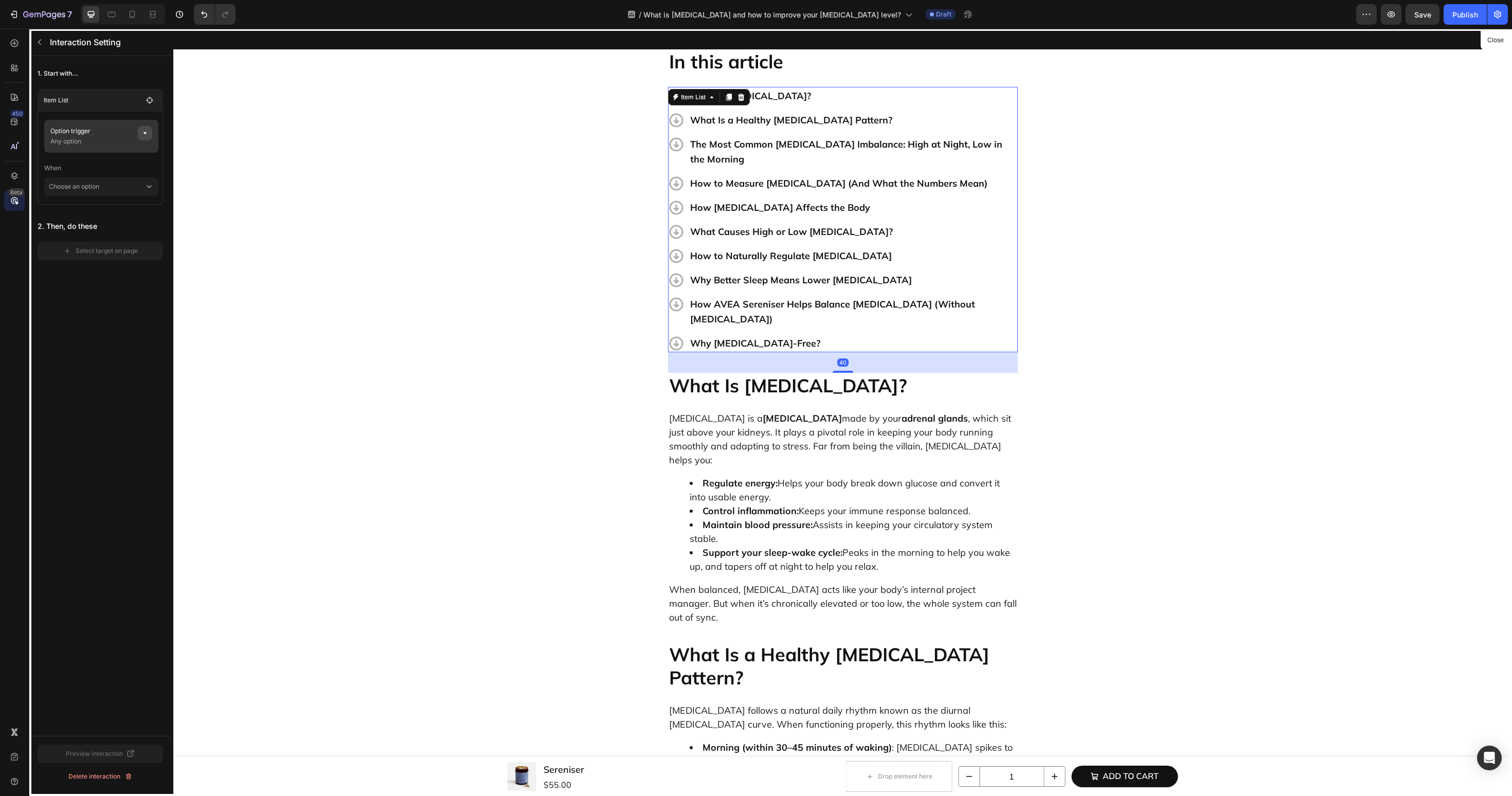
click at [151, 130] on button "button" at bounding box center [145, 133] width 15 height 15
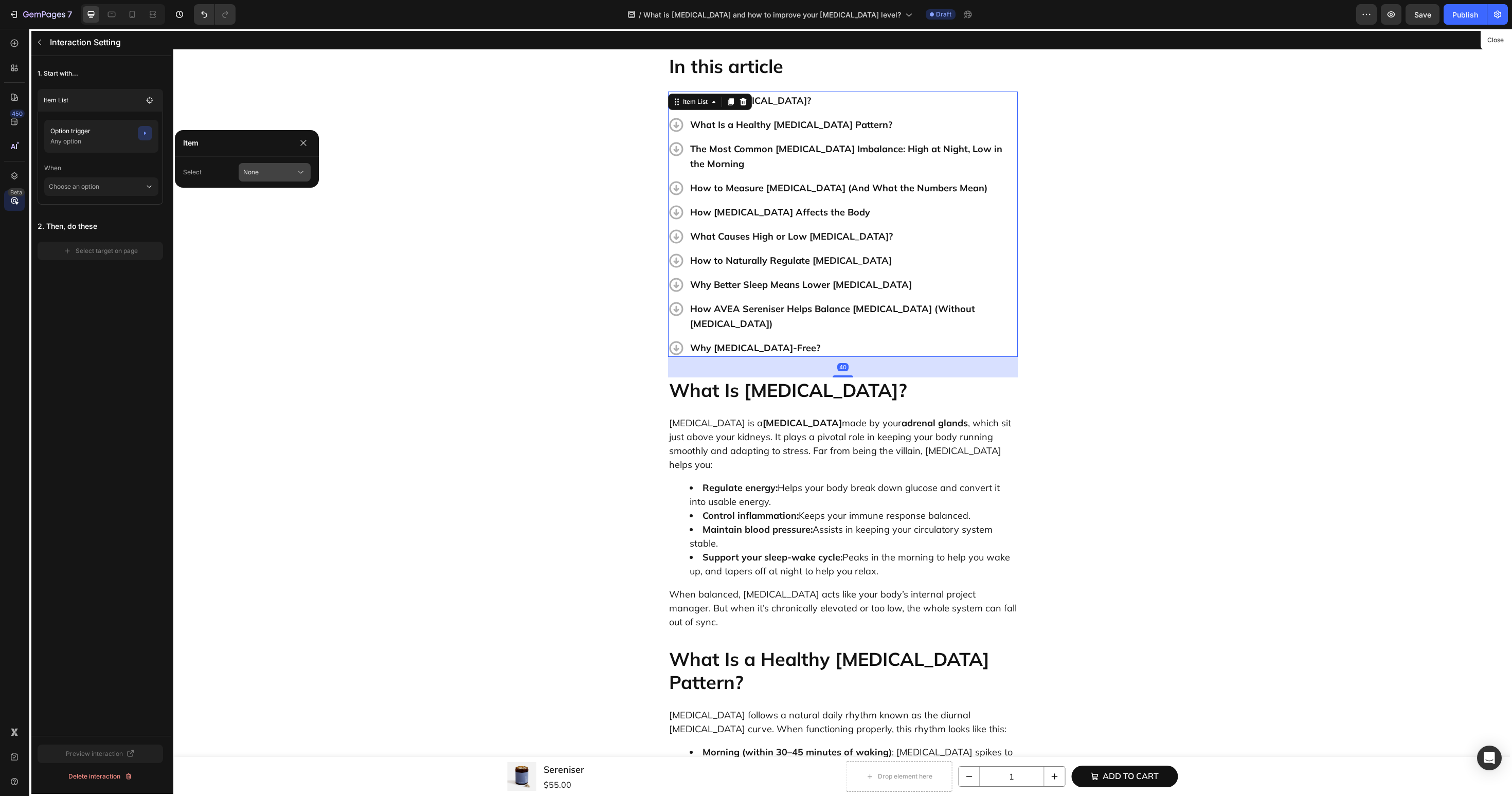
click at [241, 175] on button "None" at bounding box center [274, 173] width 72 height 18
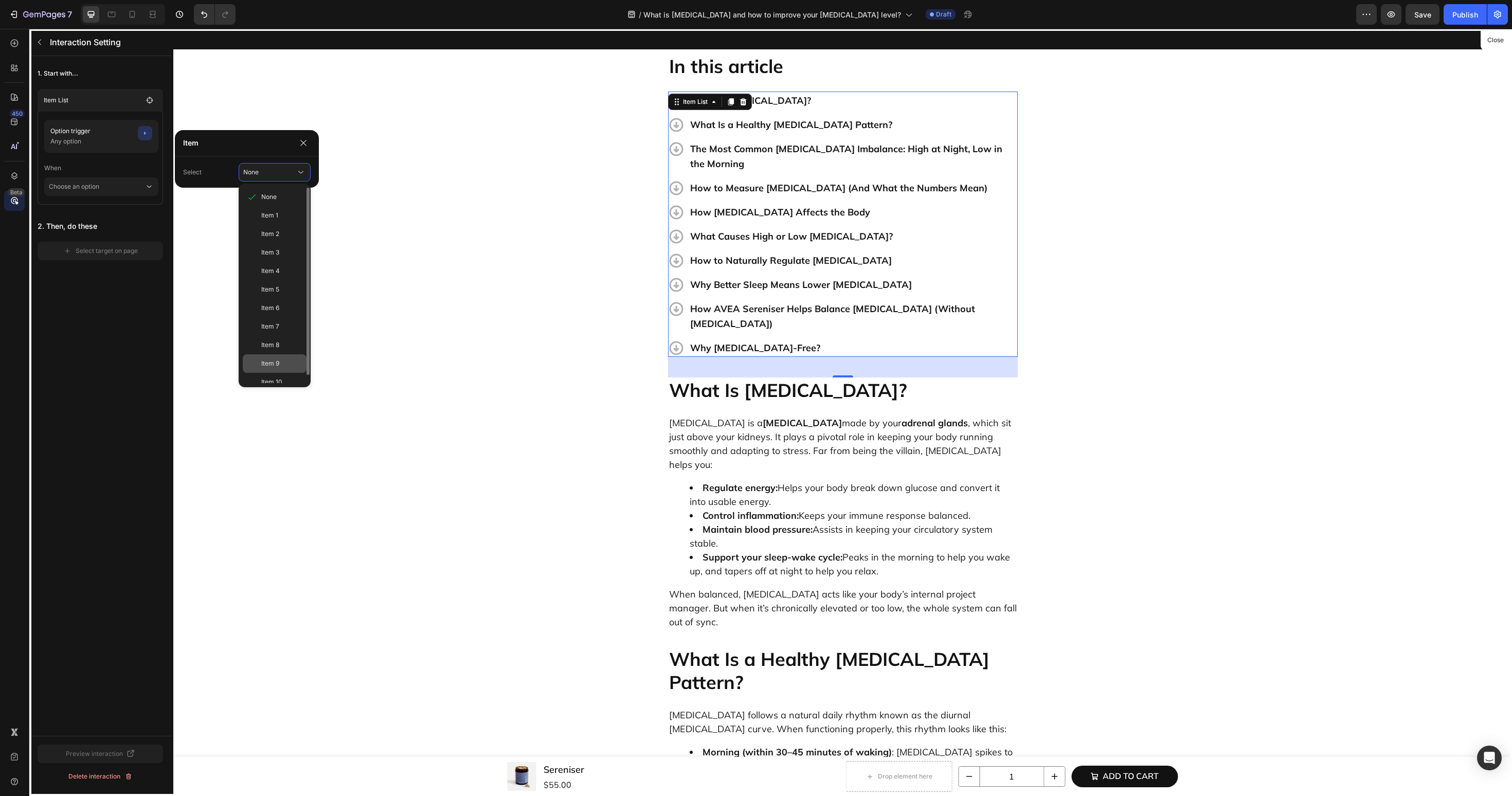
click at [271, 368] on span "Item 9" at bounding box center [271, 364] width 18 height 9
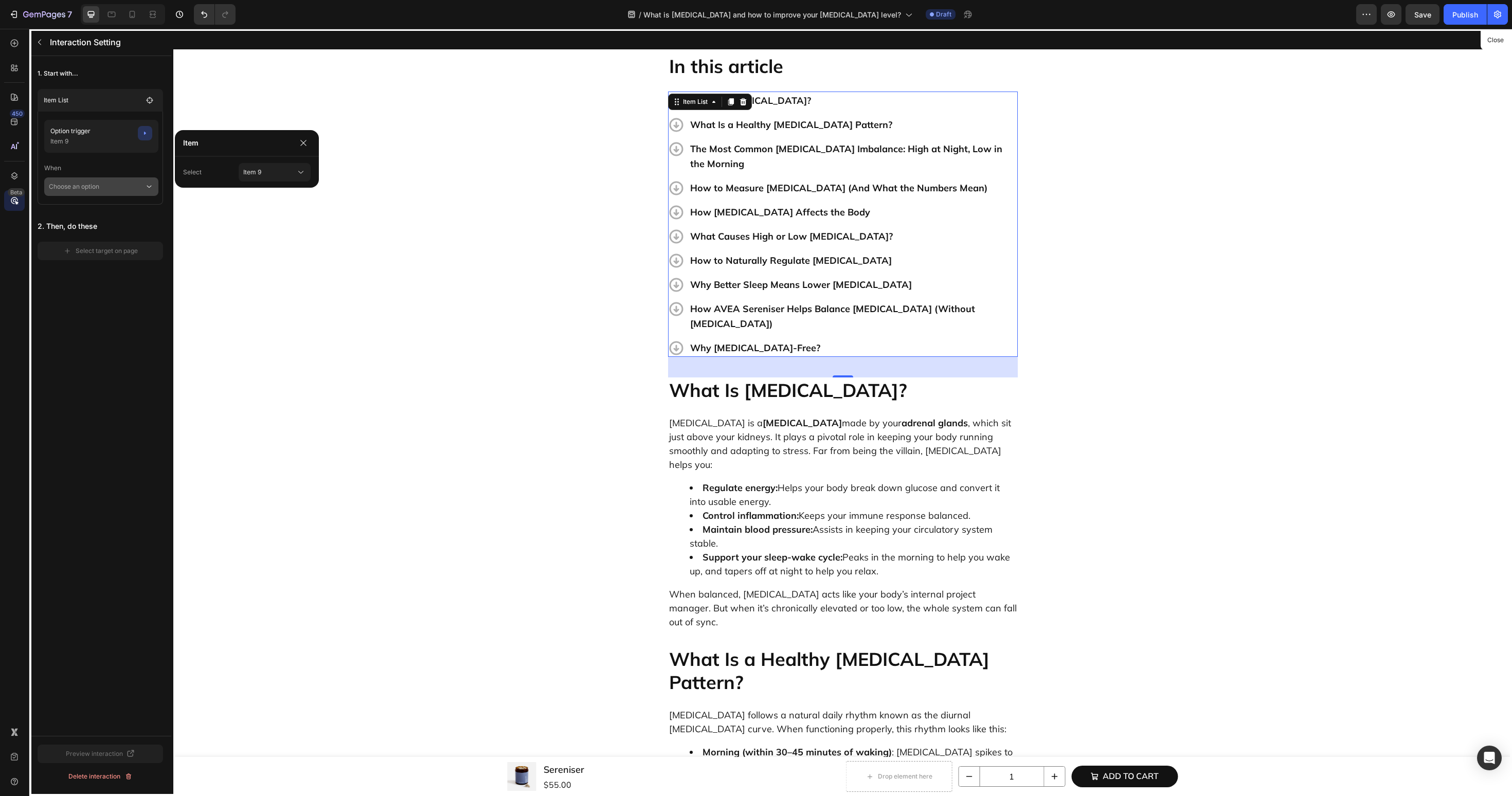
click at [108, 184] on p "Choose an option" at bounding box center [96, 186] width 95 height 18
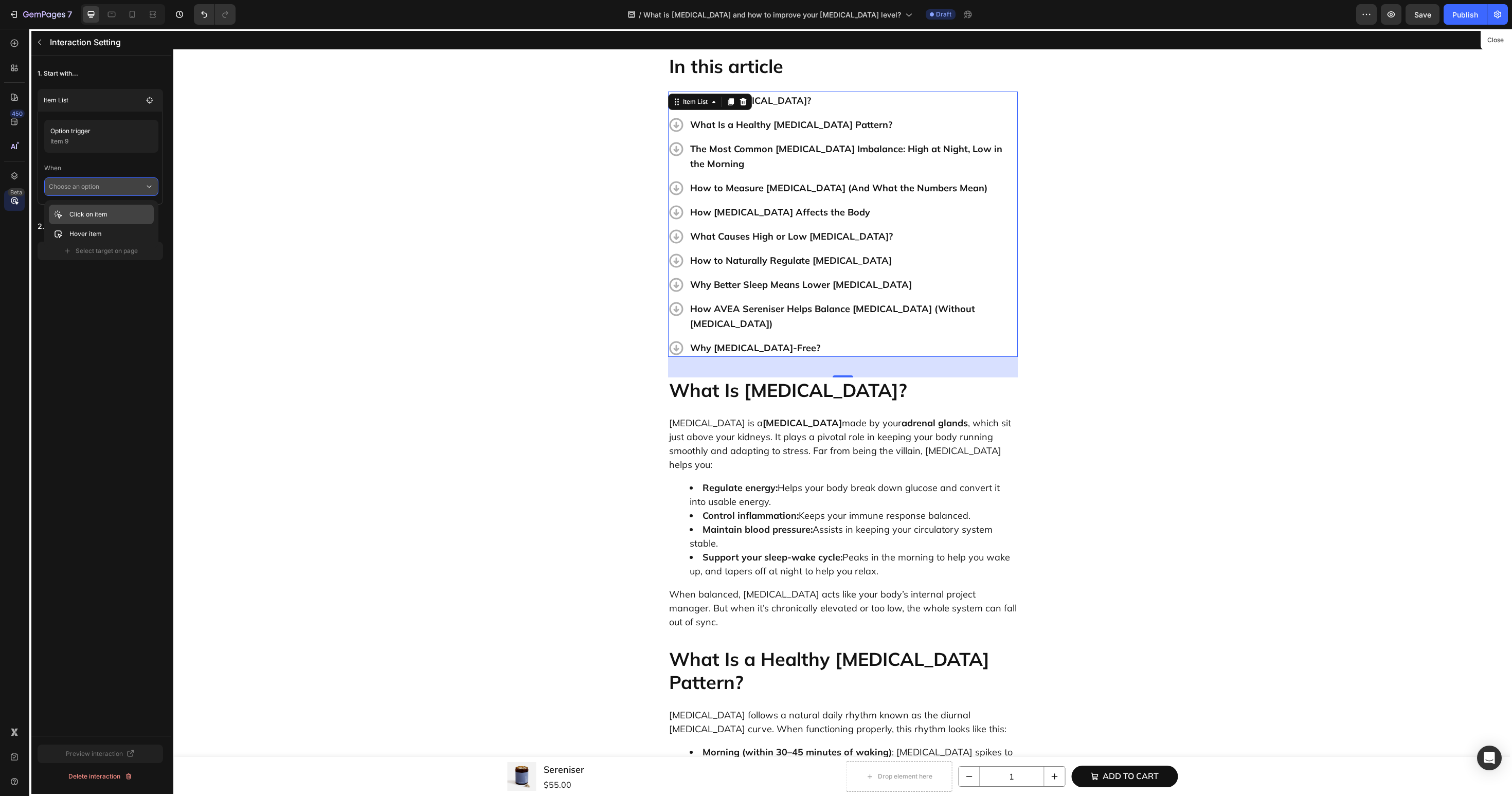
click at [120, 224] on div "Click on item" at bounding box center [101, 233] width 105 height 19
click at [121, 267] on div "Select target on page" at bounding box center [100, 265] width 74 height 9
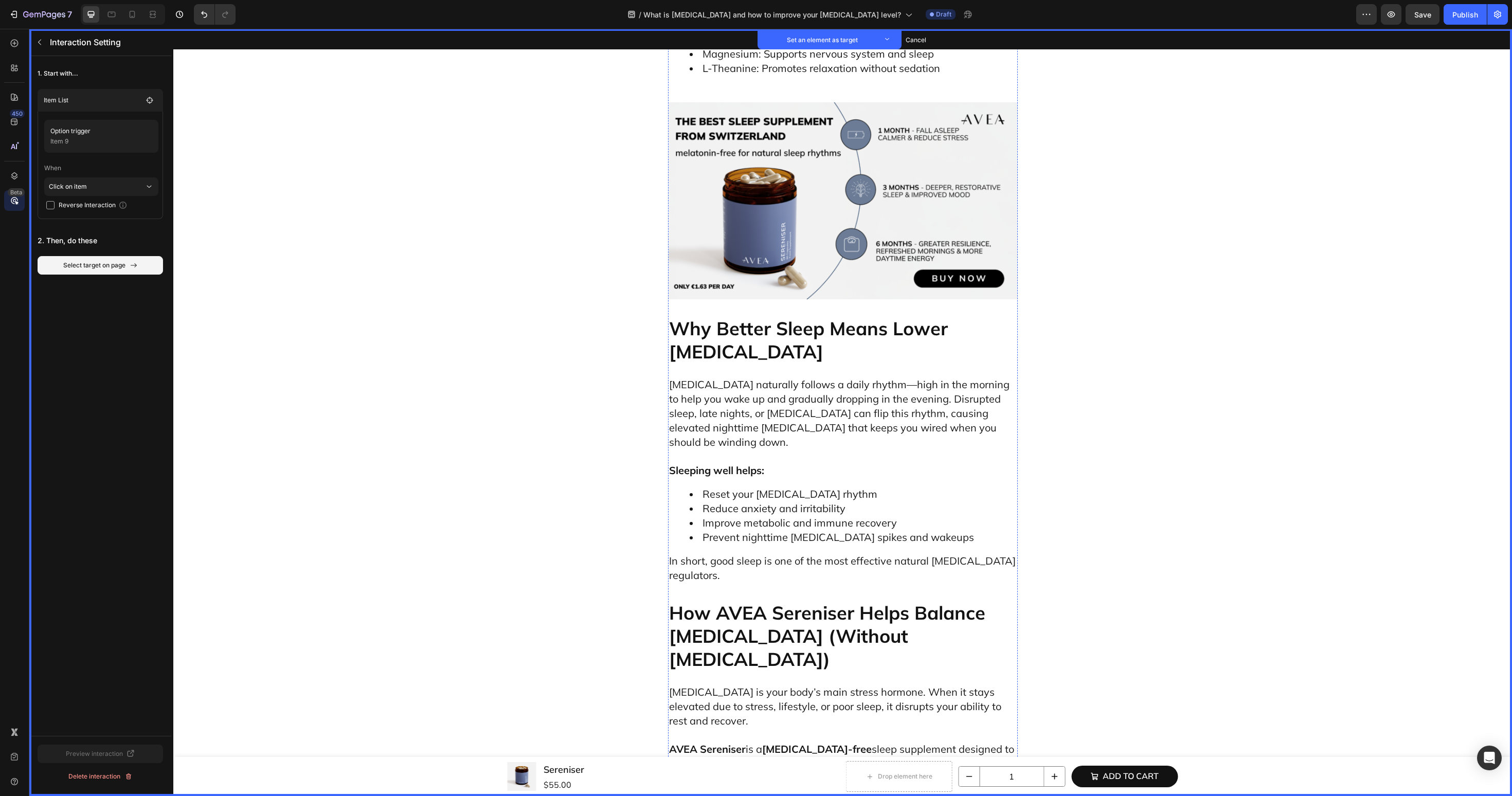
scroll to position [3696, 0]
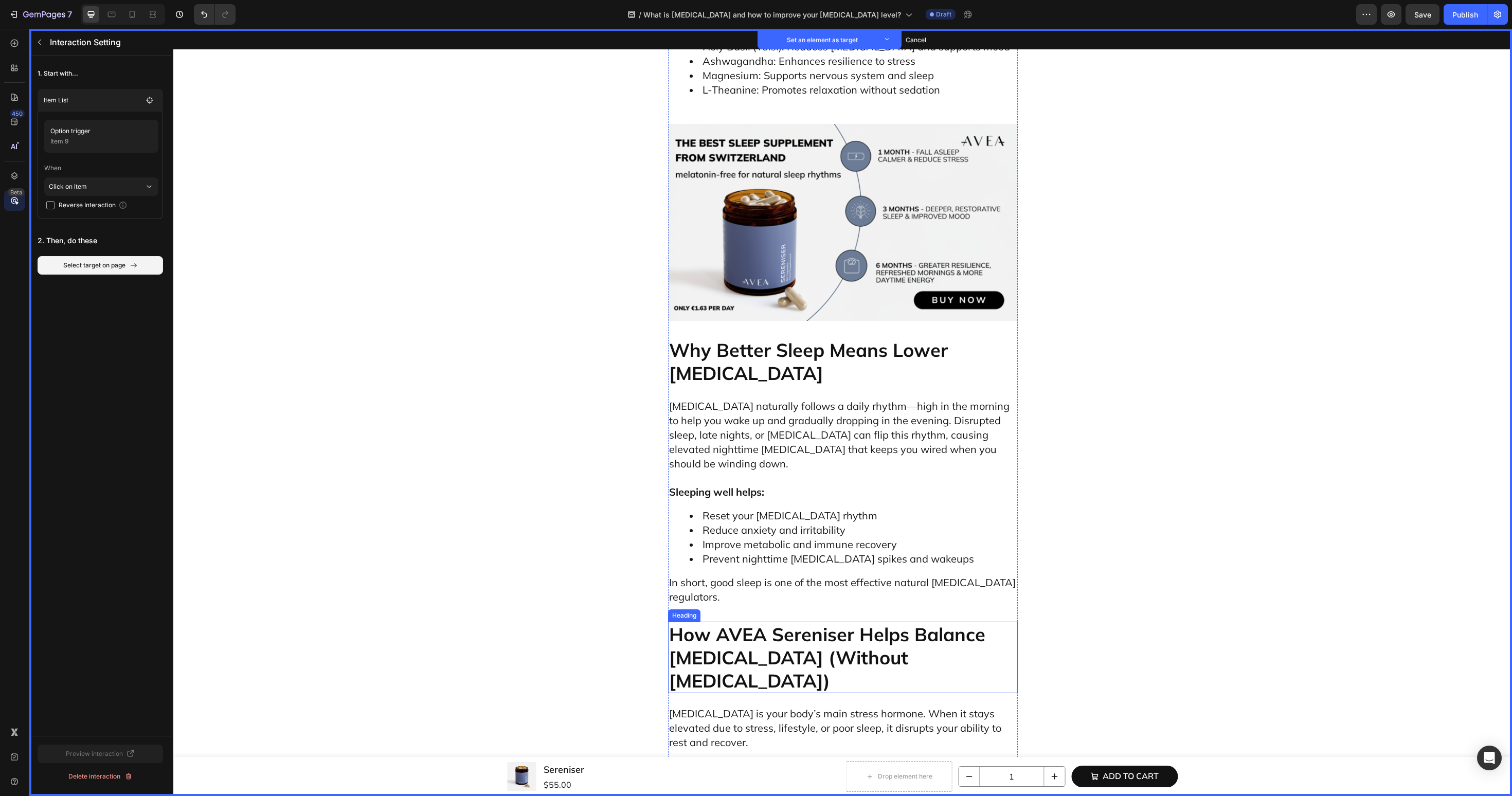
click at [920, 622] on p "How AVEA Sereniser Helps Balance [MEDICAL_DATA] (Without [MEDICAL_DATA])" at bounding box center [843, 657] width 348 height 70
click at [738, 606] on button "Set as target" at bounding box center [746, 611] width 45 height 12
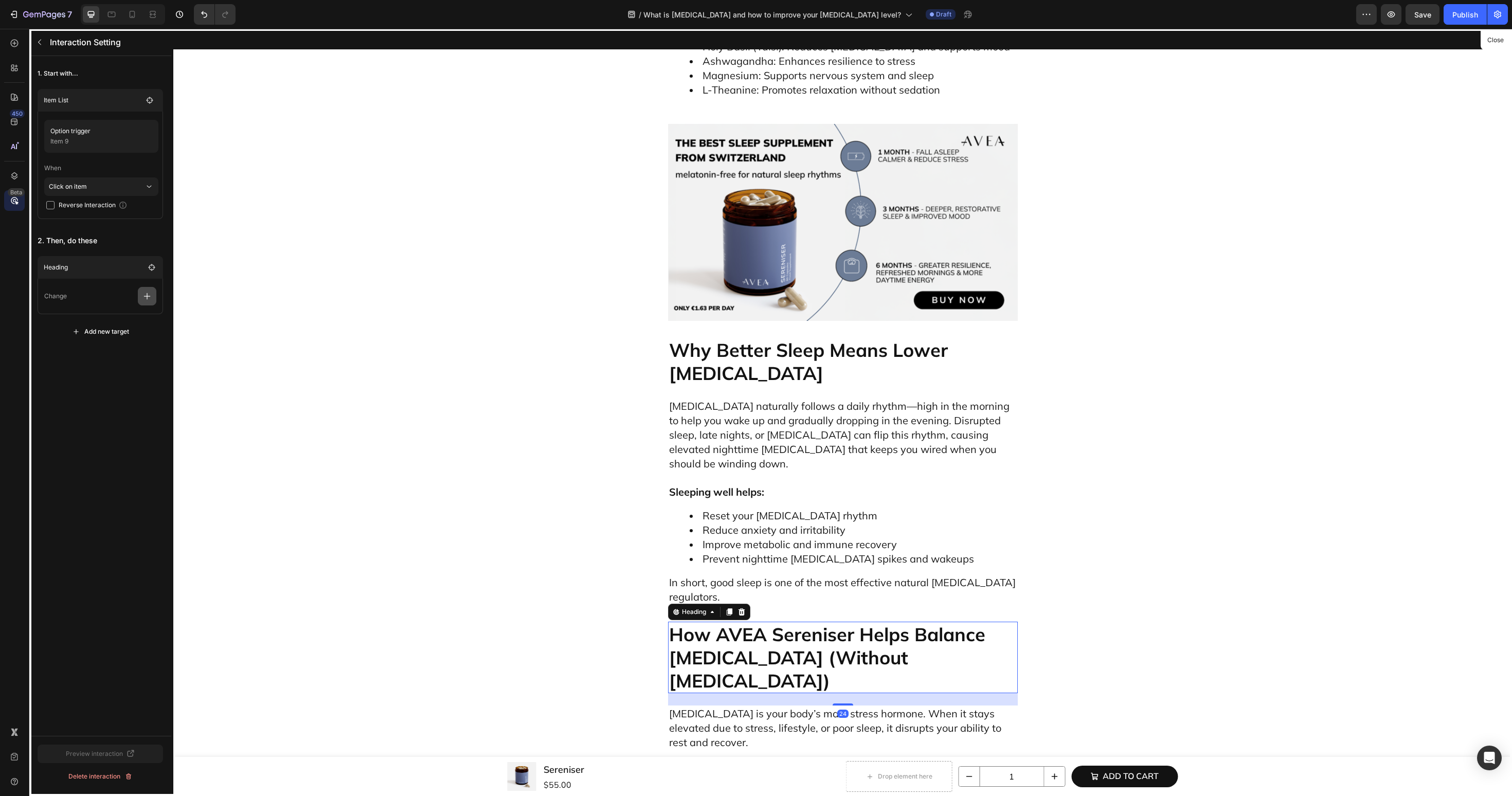
click at [147, 305] on main "Change" at bounding box center [100, 297] width 126 height 36
click at [147, 298] on icon "button" at bounding box center [147, 296] width 10 height 10
click at [129, 370] on p "Scroll to" at bounding box center [97, 375] width 109 height 17
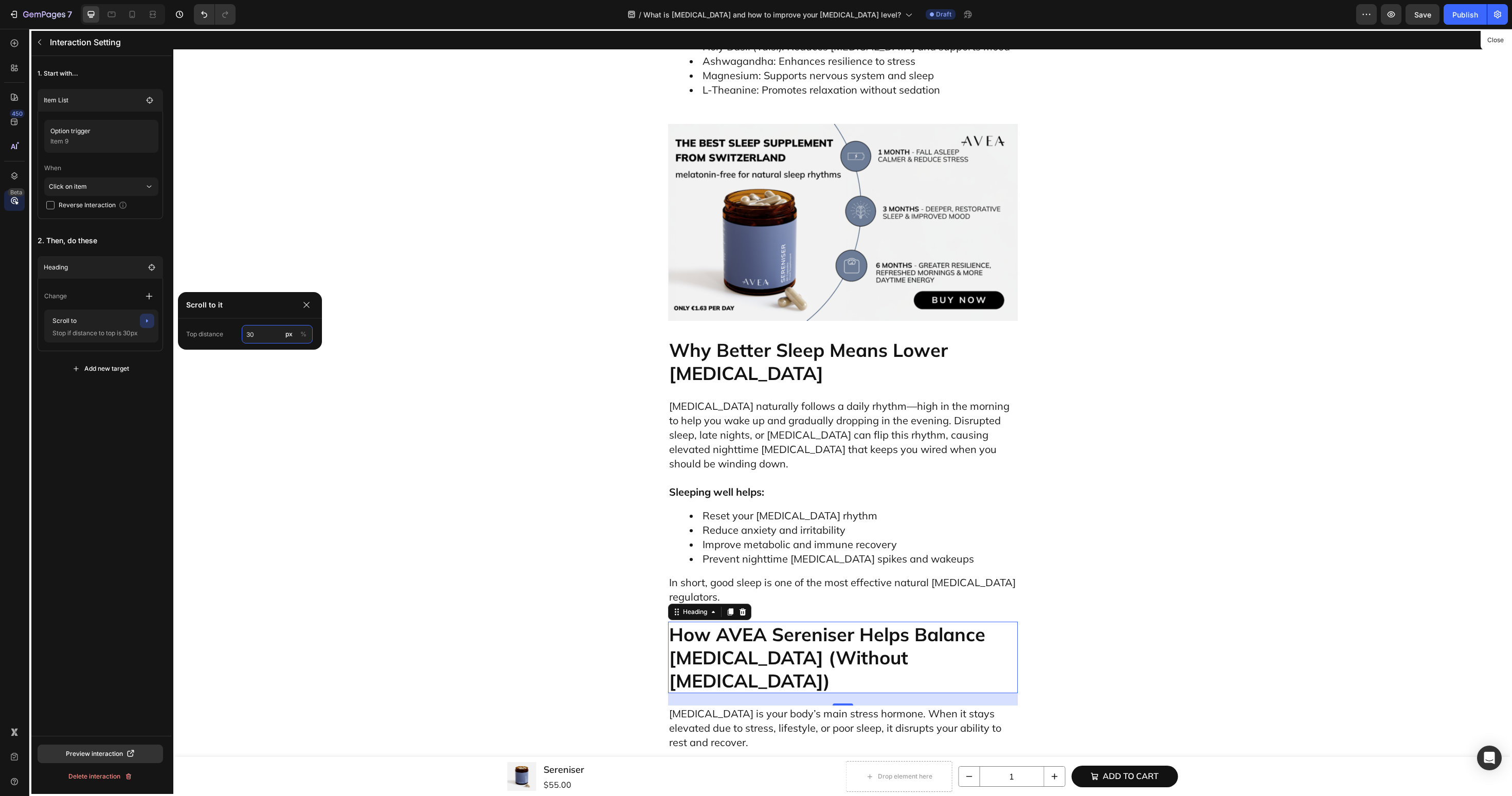
click at [257, 335] on input "30" at bounding box center [276, 334] width 71 height 18
type input "60"
click at [118, 415] on div "1. Start with... Item List Option trigger Item 9 When Click on item Reverse Int…" at bounding box center [100, 396] width 142 height 680
click at [41, 41] on icon "button" at bounding box center [39, 41] width 8 height 8
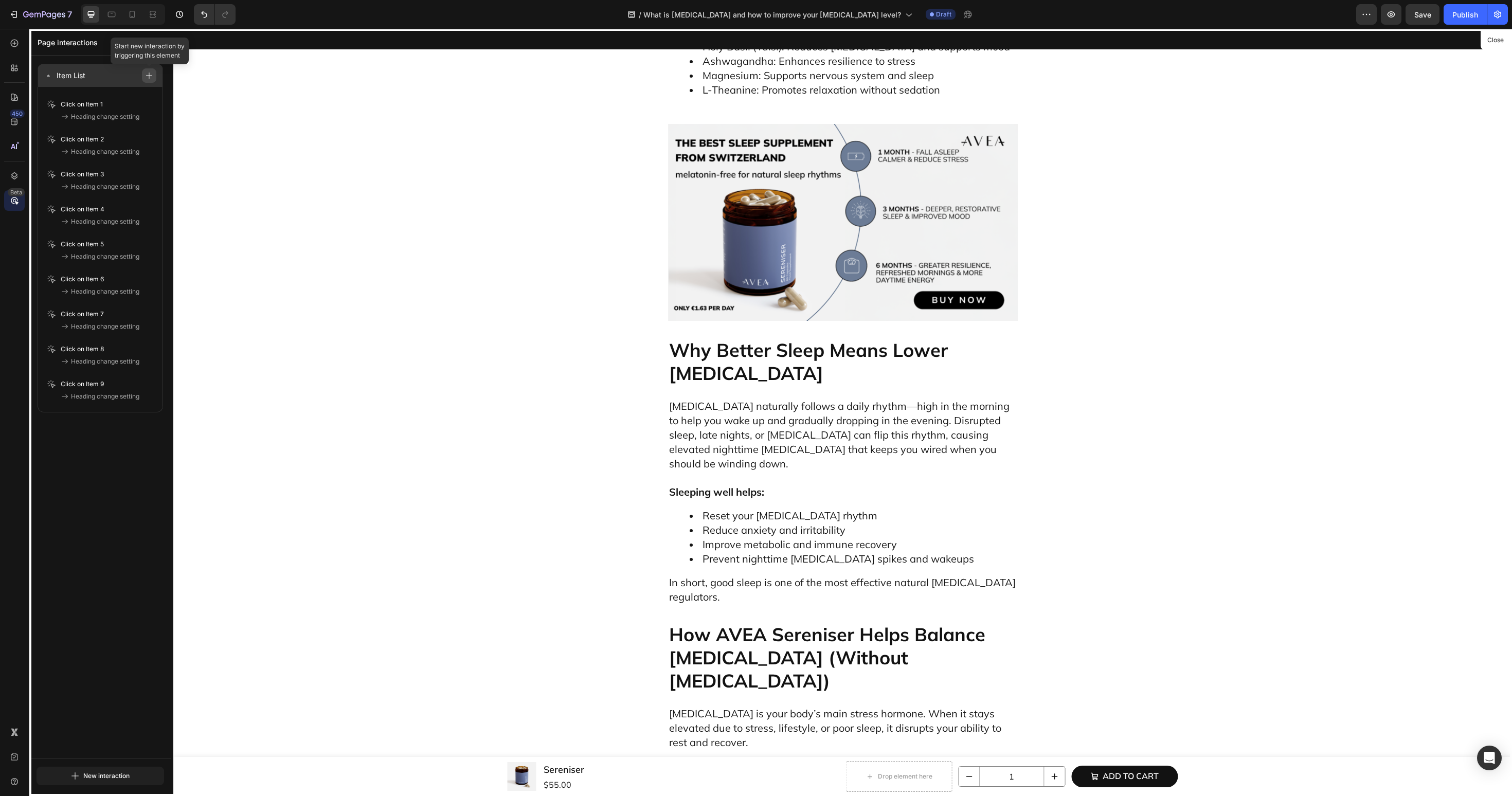
click at [146, 74] on icon "button" at bounding box center [150, 75] width 7 height 7
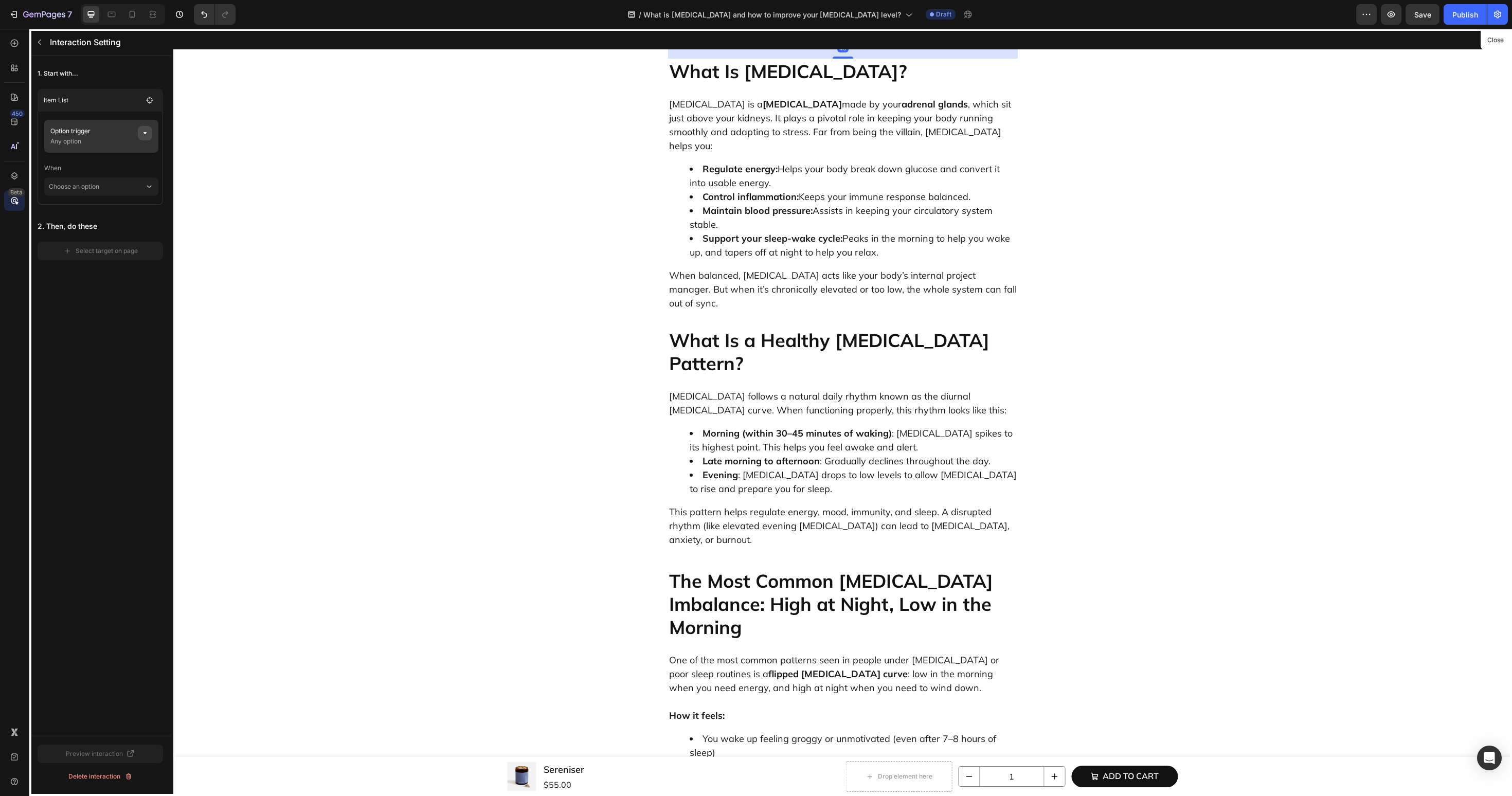
click at [141, 132] on icon "button" at bounding box center [145, 133] width 8 height 8
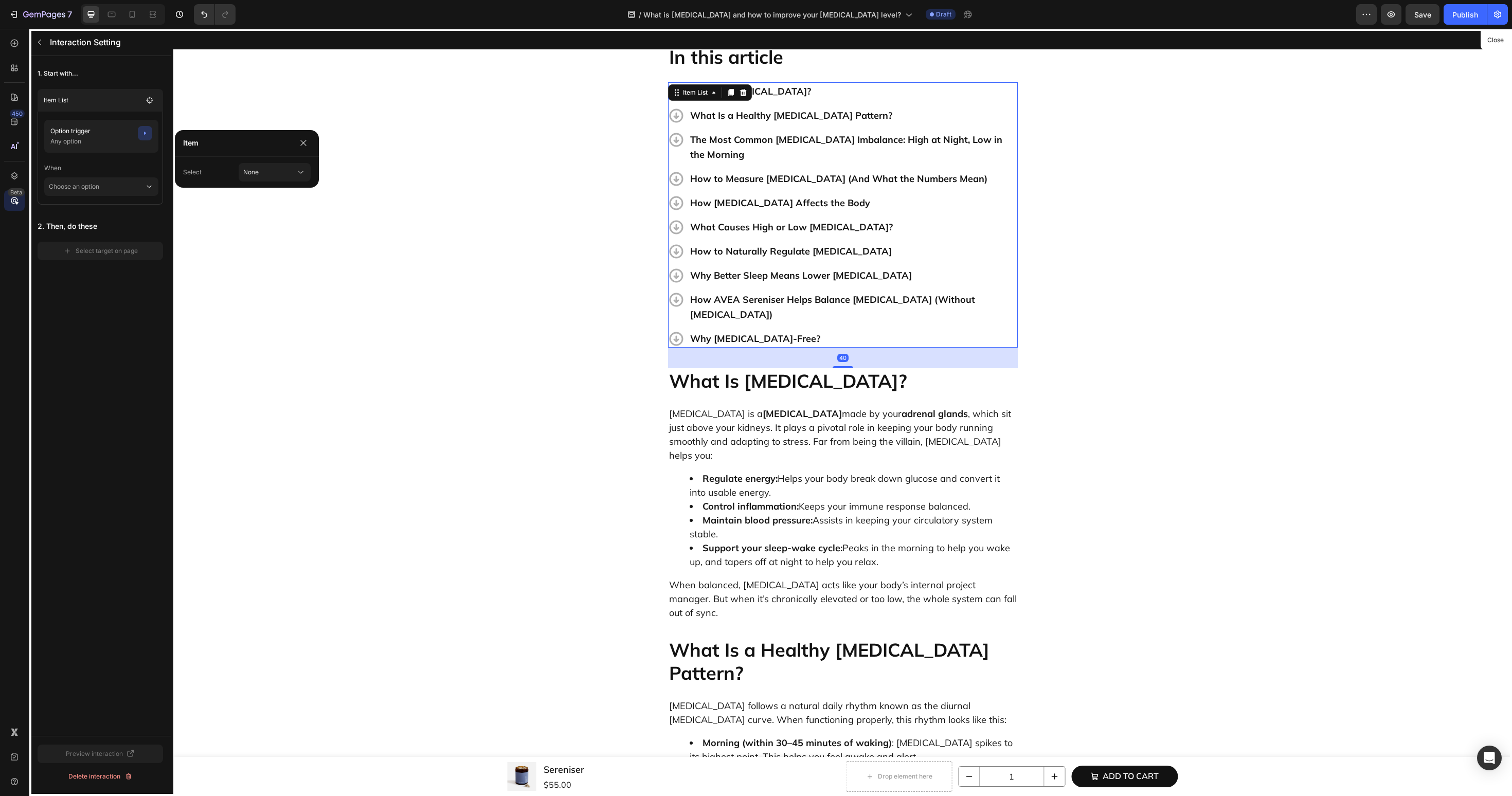
scroll to position [312, 0]
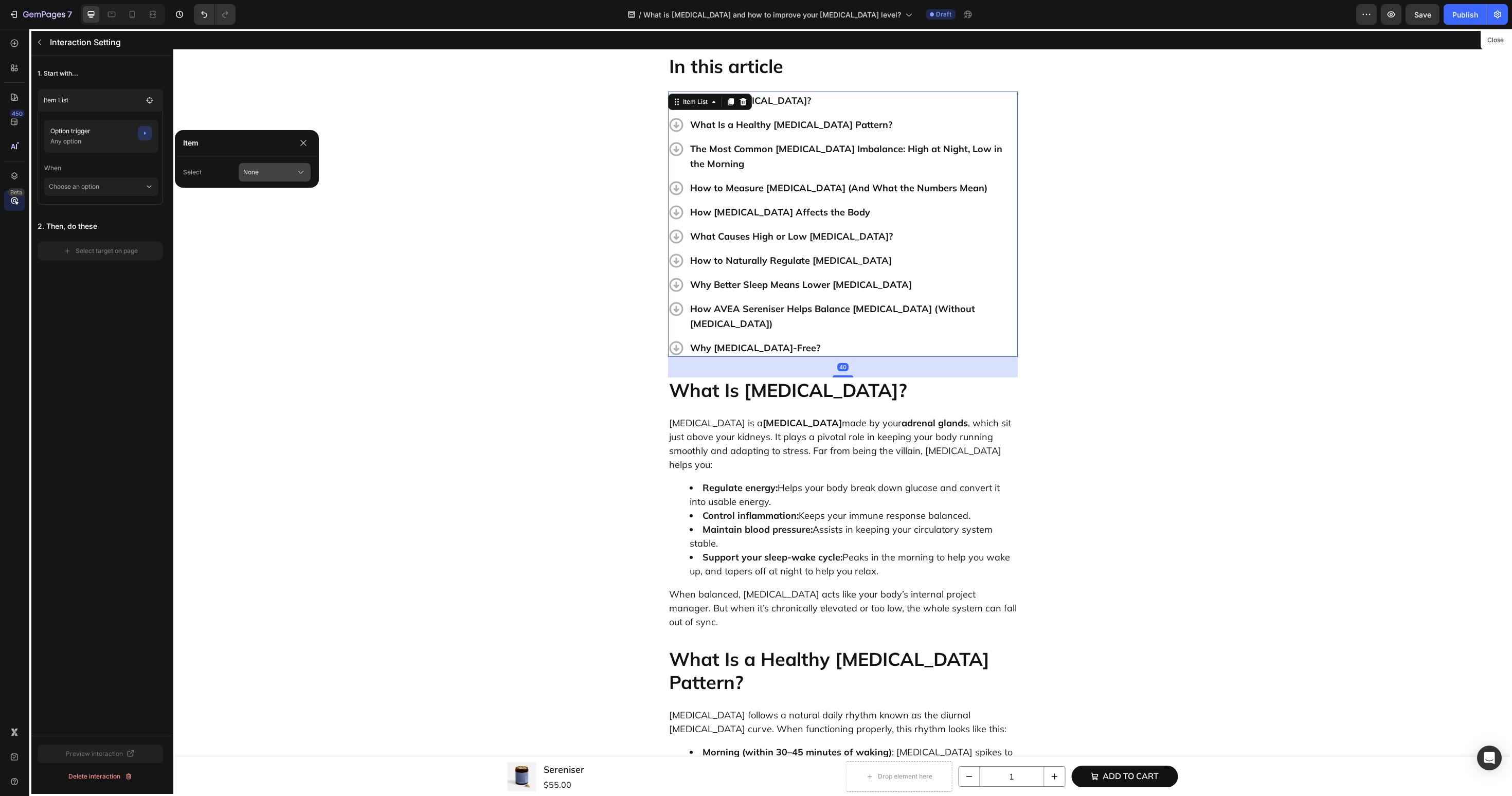
click at [274, 167] on div "None" at bounding box center [274, 172] width 62 height 10
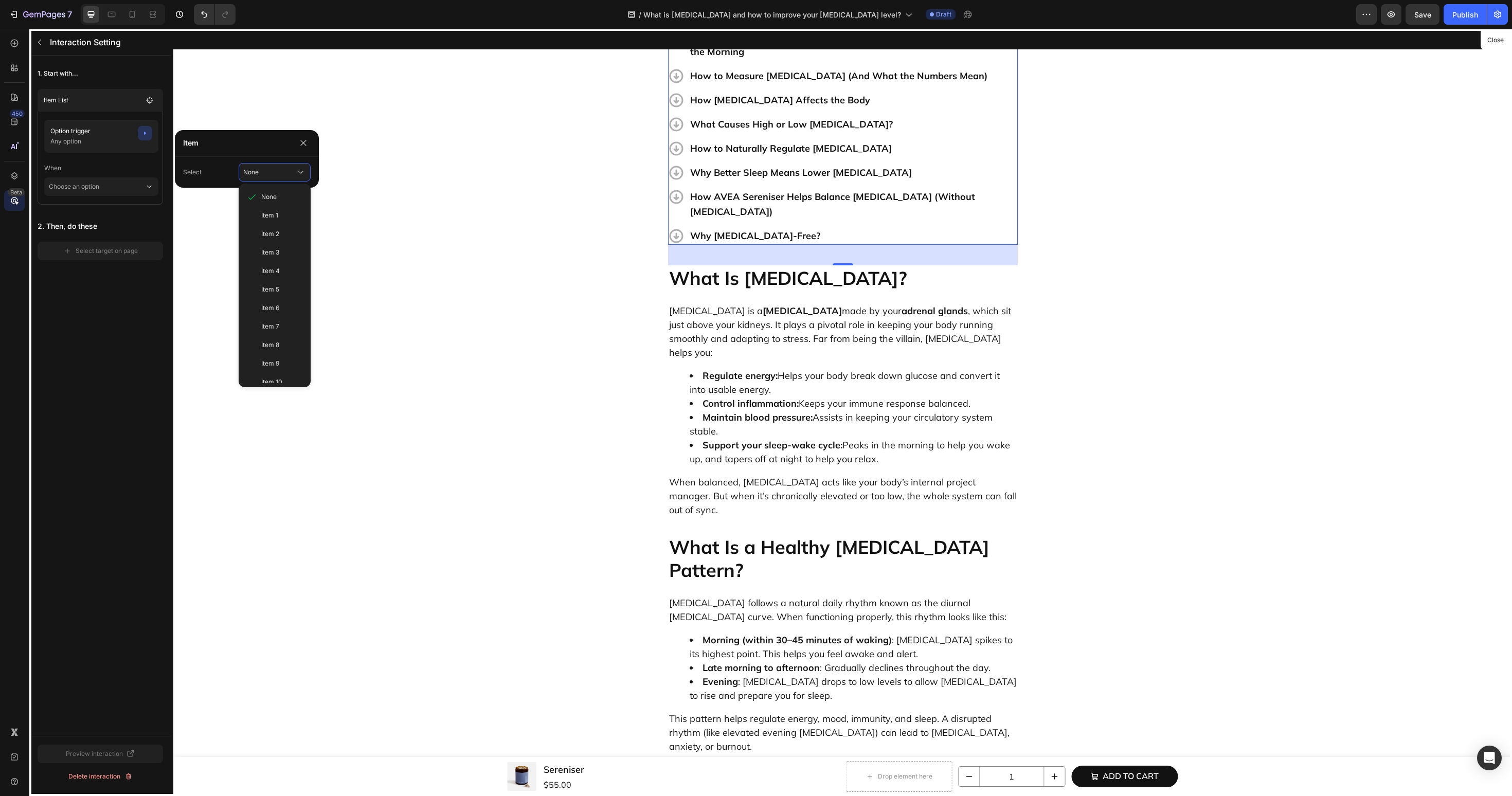
scroll to position [488, 0]
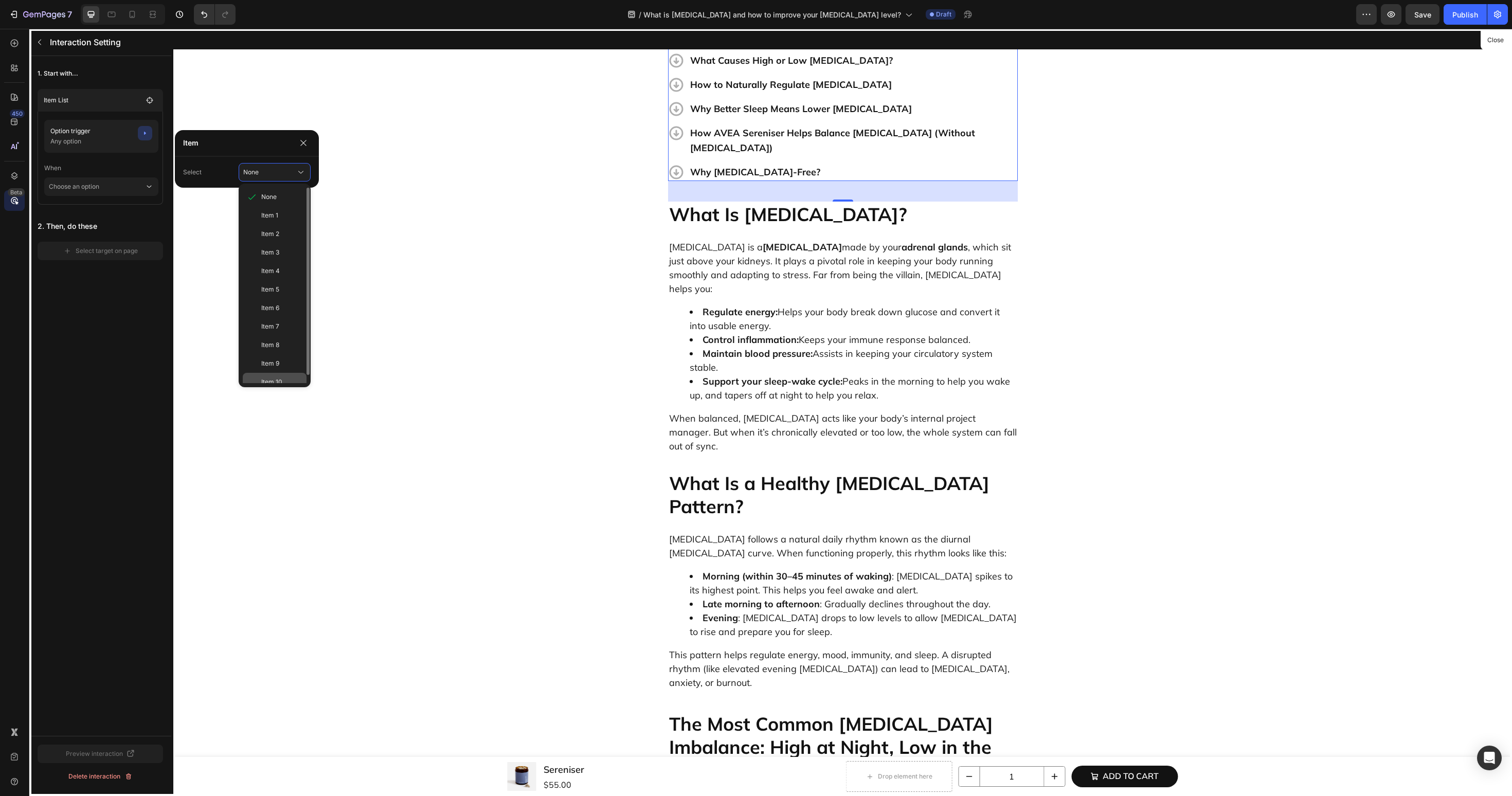
drag, startPoint x: 276, startPoint y: 378, endPoint x: 95, endPoint y: 321, distance: 189.8
click at [276, 378] on span "Item 10" at bounding box center [272, 382] width 21 height 9
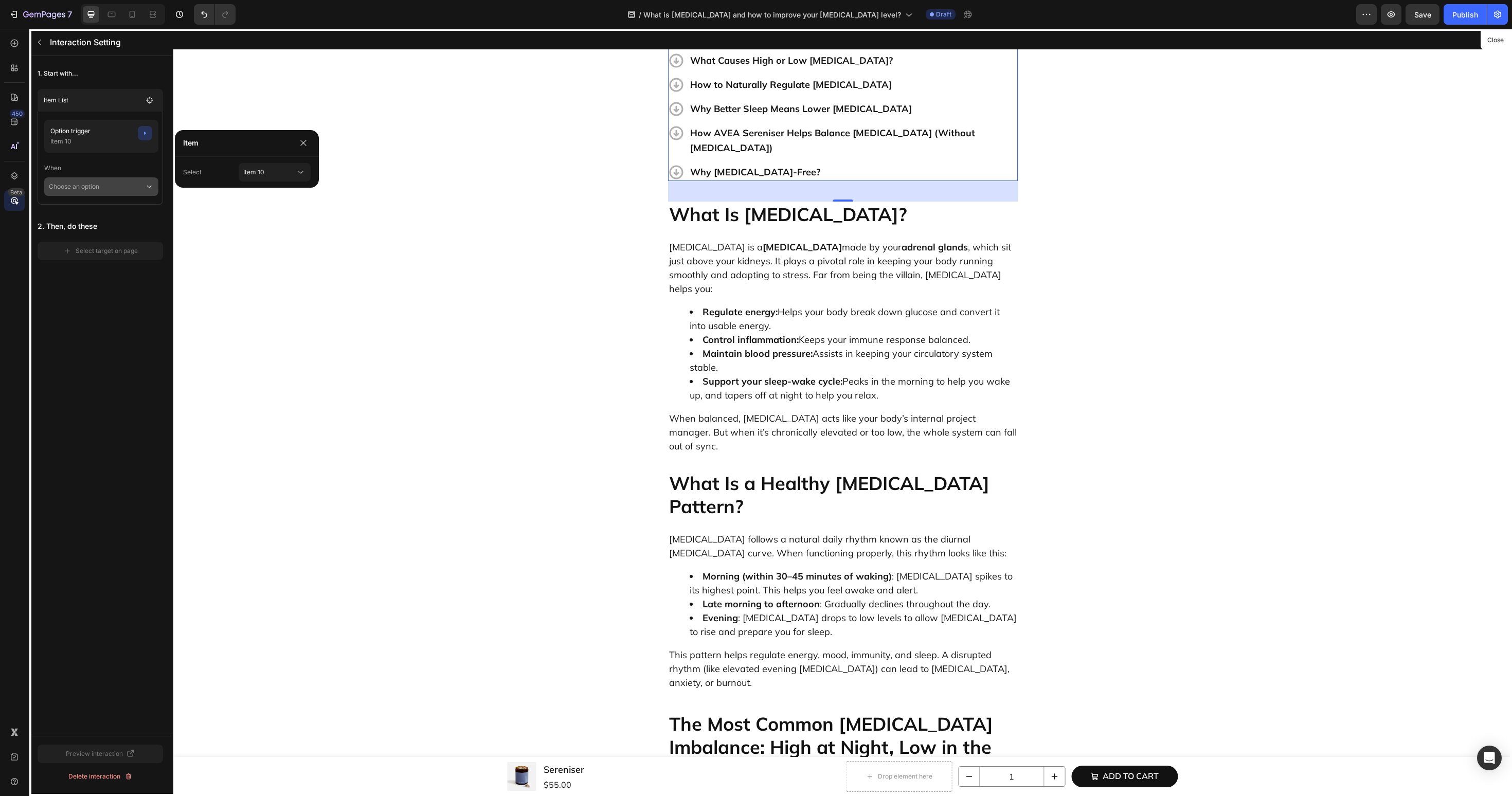
click at [126, 178] on p "Choose an option" at bounding box center [96, 186] width 95 height 18
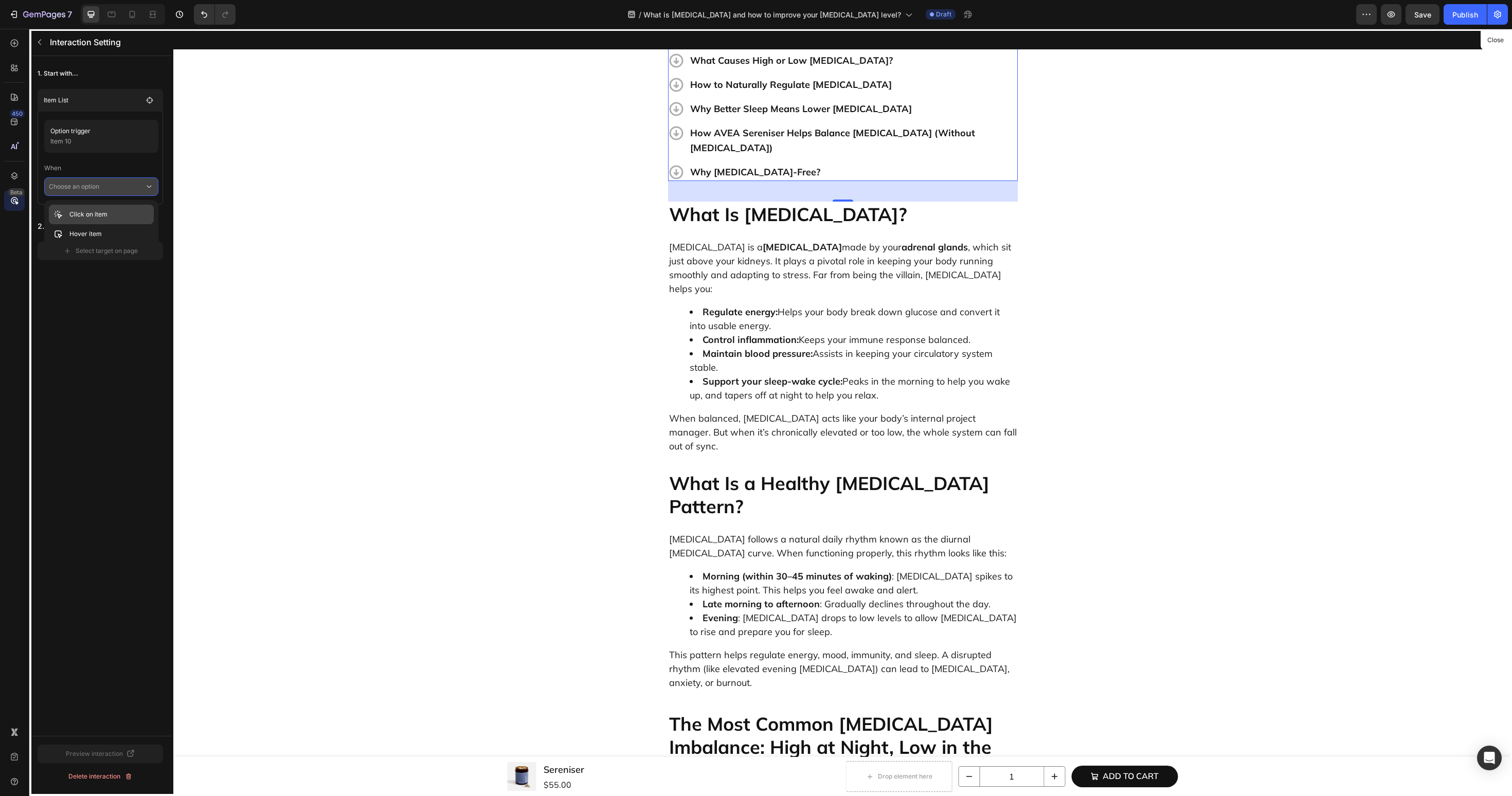
click at [108, 224] on div "Click on item" at bounding box center [101, 233] width 105 height 19
click at [109, 259] on button "Select target on page" at bounding box center [100, 265] width 126 height 18
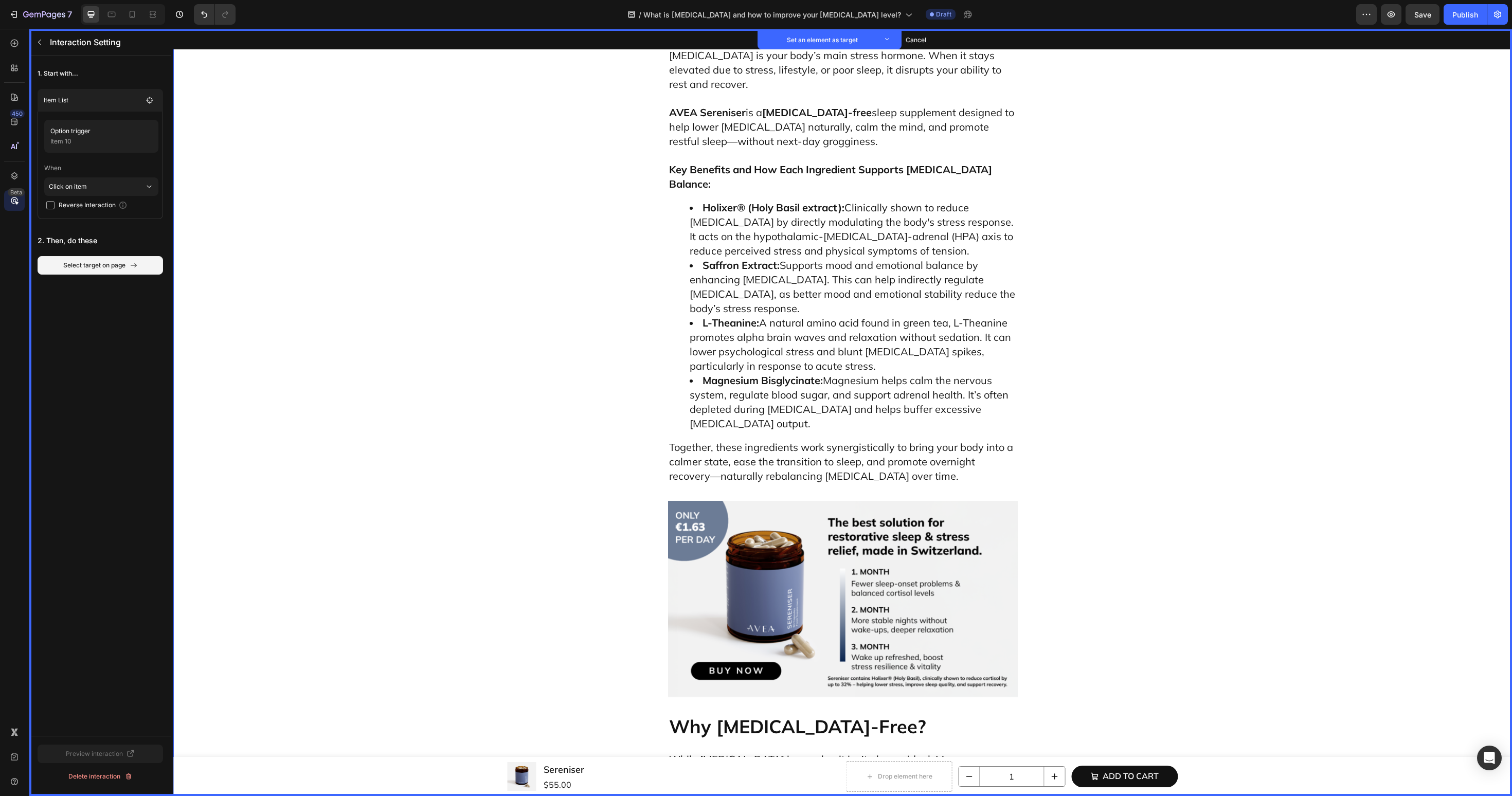
scroll to position [4410, 0]
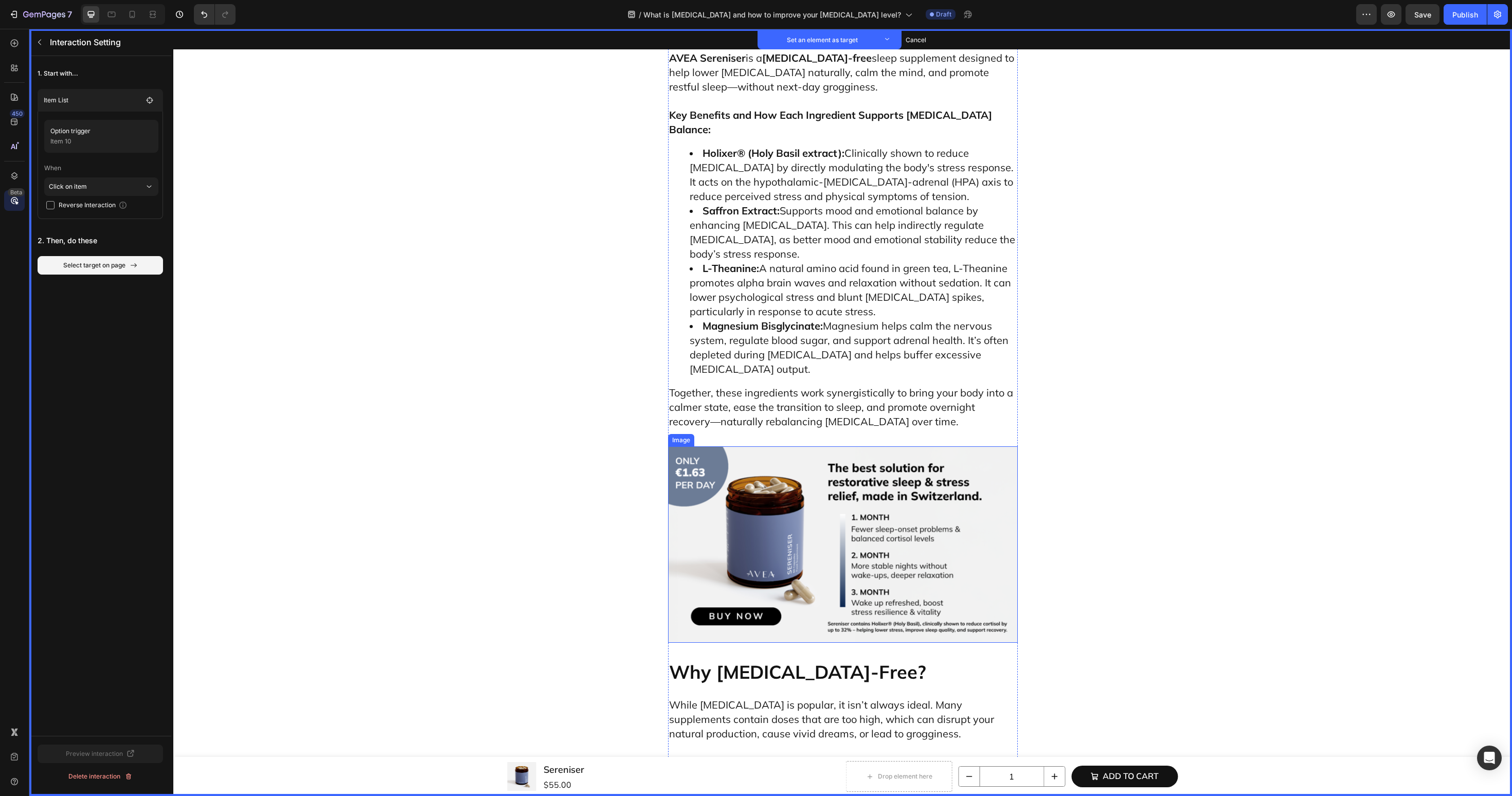
click at [684, 660] on p "Why [MEDICAL_DATA]-Free?" at bounding box center [843, 671] width 348 height 23
click at [735, 644] on button "Set as target" at bounding box center [746, 649] width 45 height 12
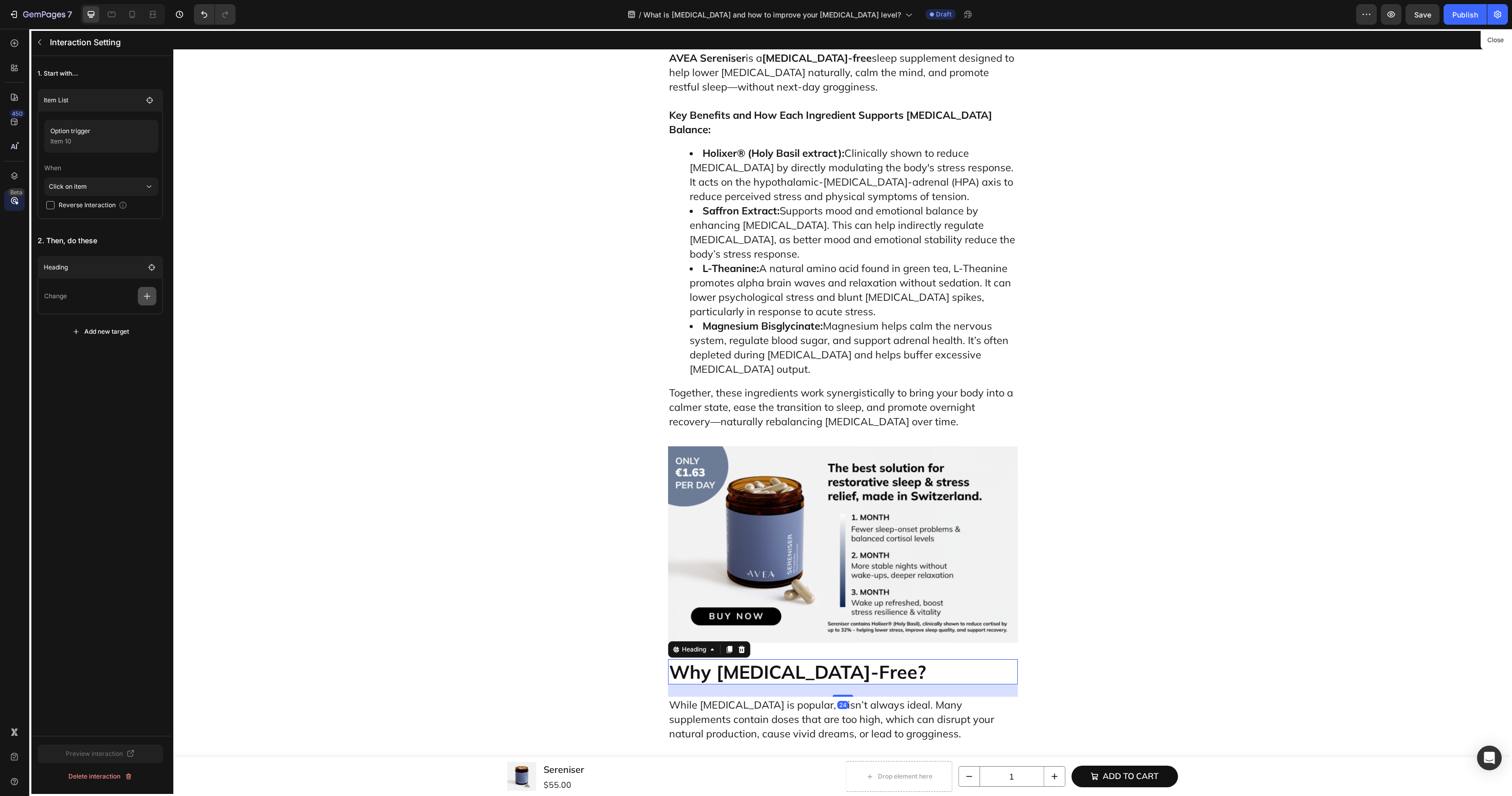
click at [144, 299] on icon "button" at bounding box center [147, 296] width 10 height 10
click at [98, 370] on p "Scroll to" at bounding box center [97, 375] width 109 height 17
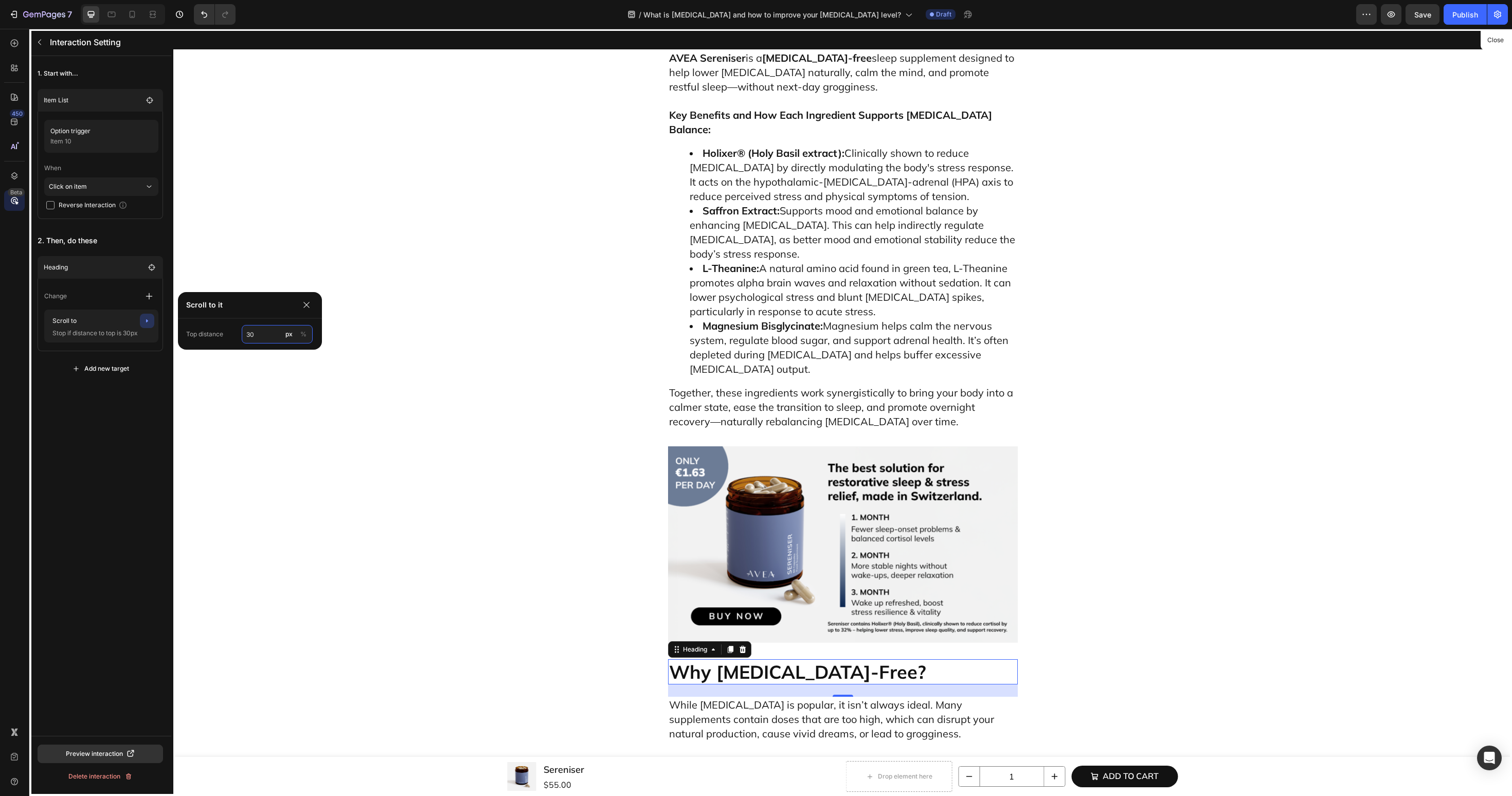
click at [265, 330] on input "30" at bounding box center [276, 334] width 71 height 18
type input "60"
click at [104, 428] on div "1. Start with... Item List Option trigger Item 10 When Click on item Reverse In…" at bounding box center [100, 396] width 142 height 680
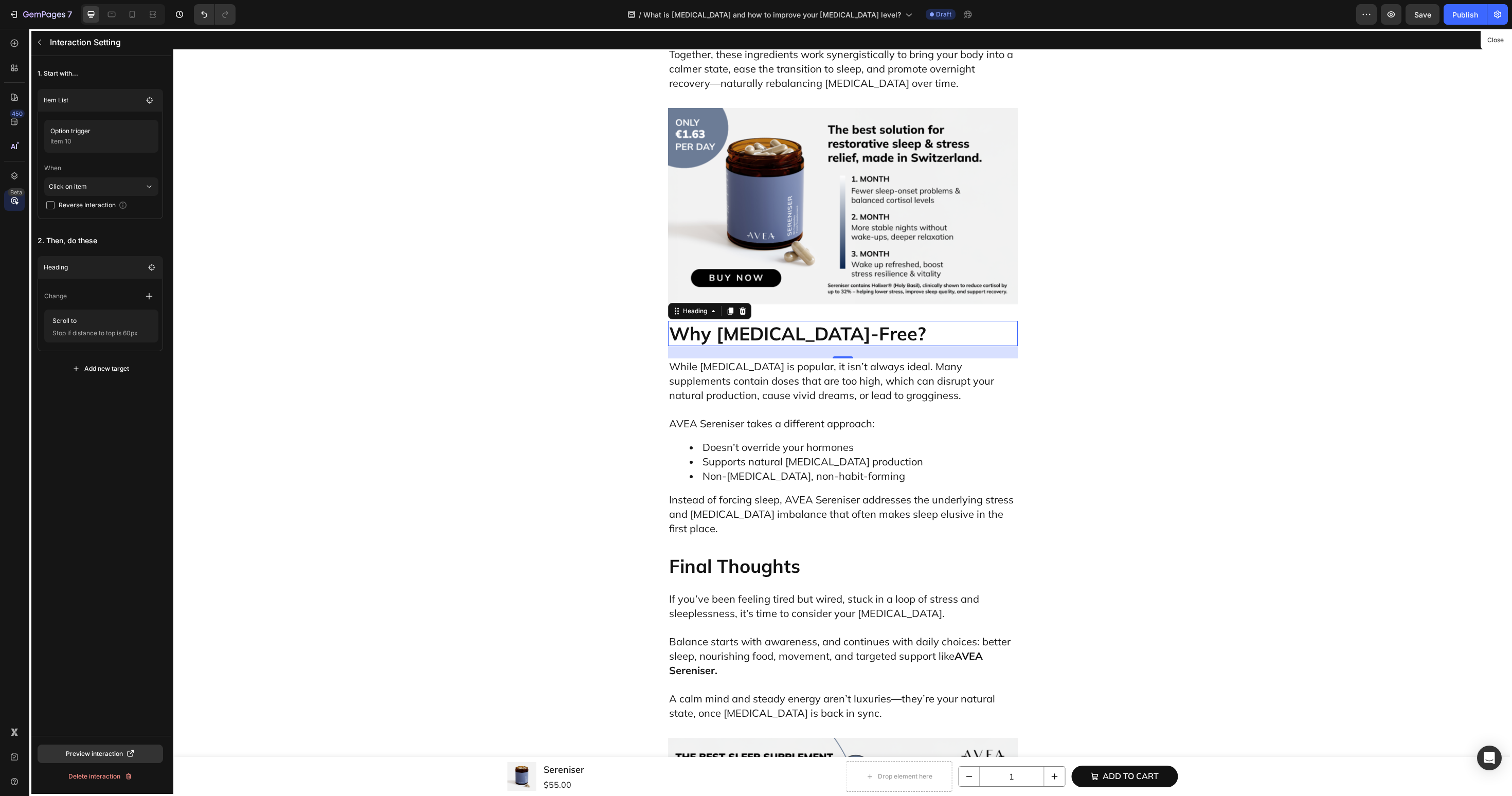
scroll to position [4804, 0]
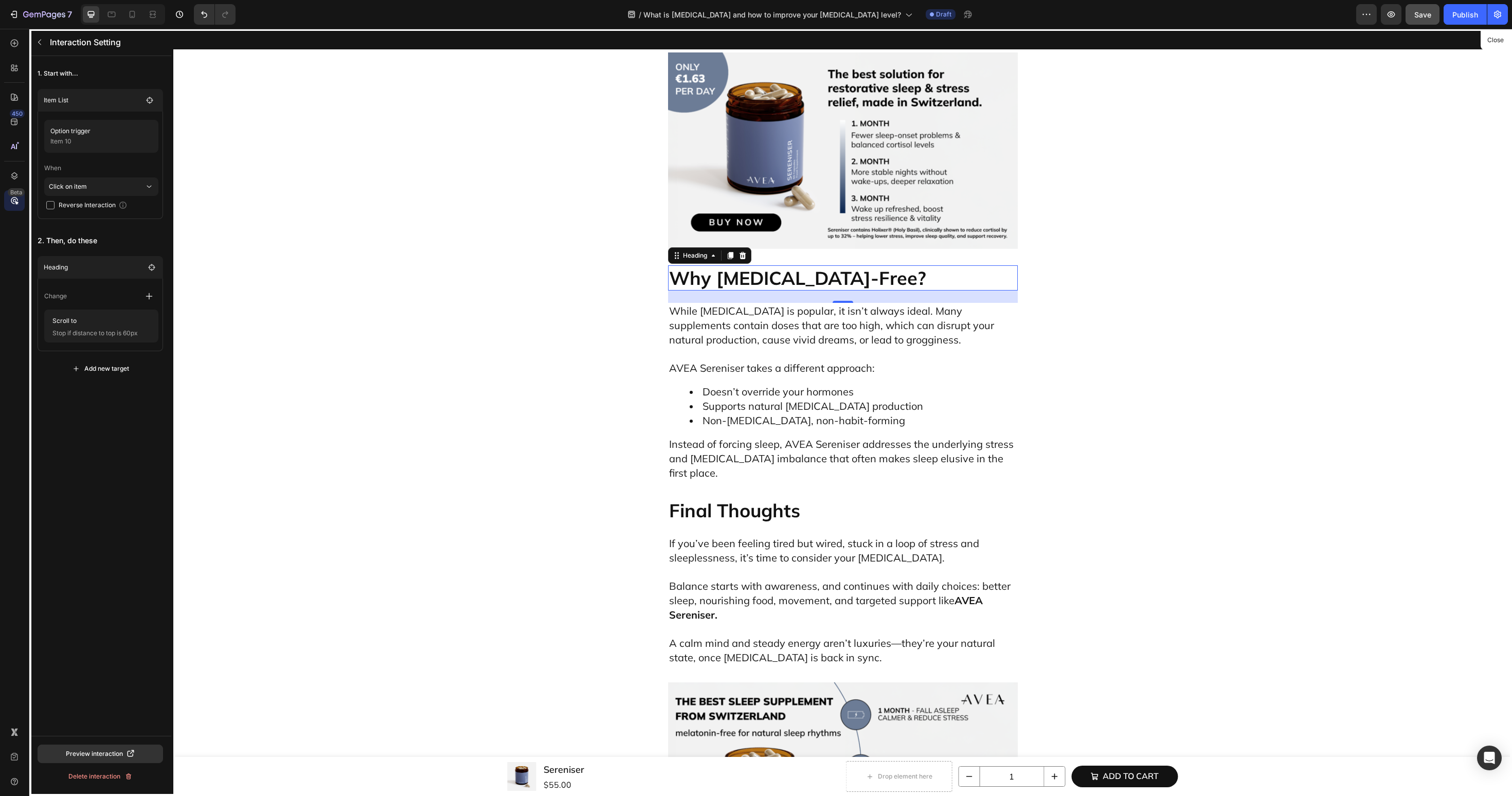
click at [1428, 13] on span "Save" at bounding box center [1423, 15] width 17 height 9
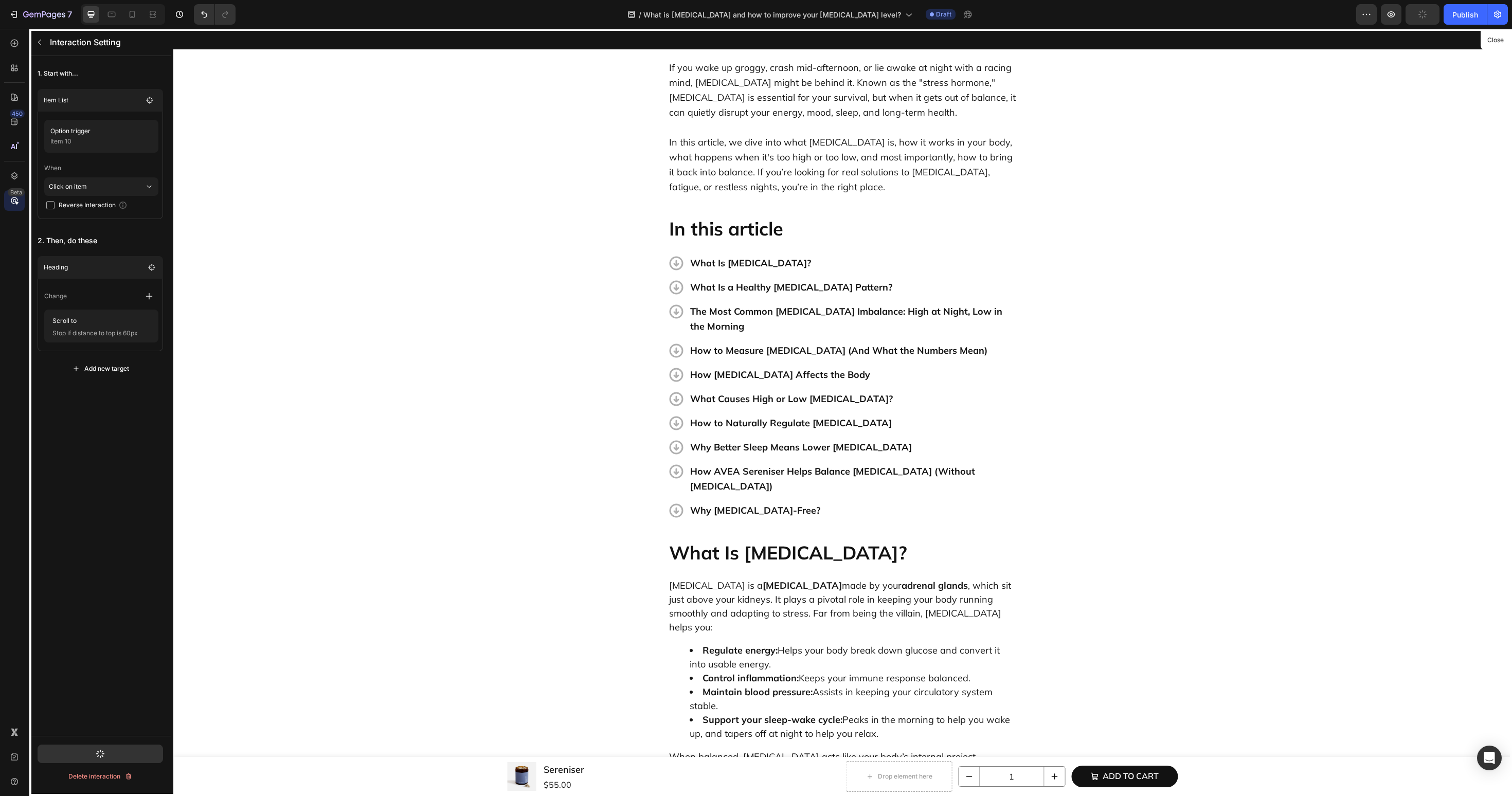
scroll to position [0, 0]
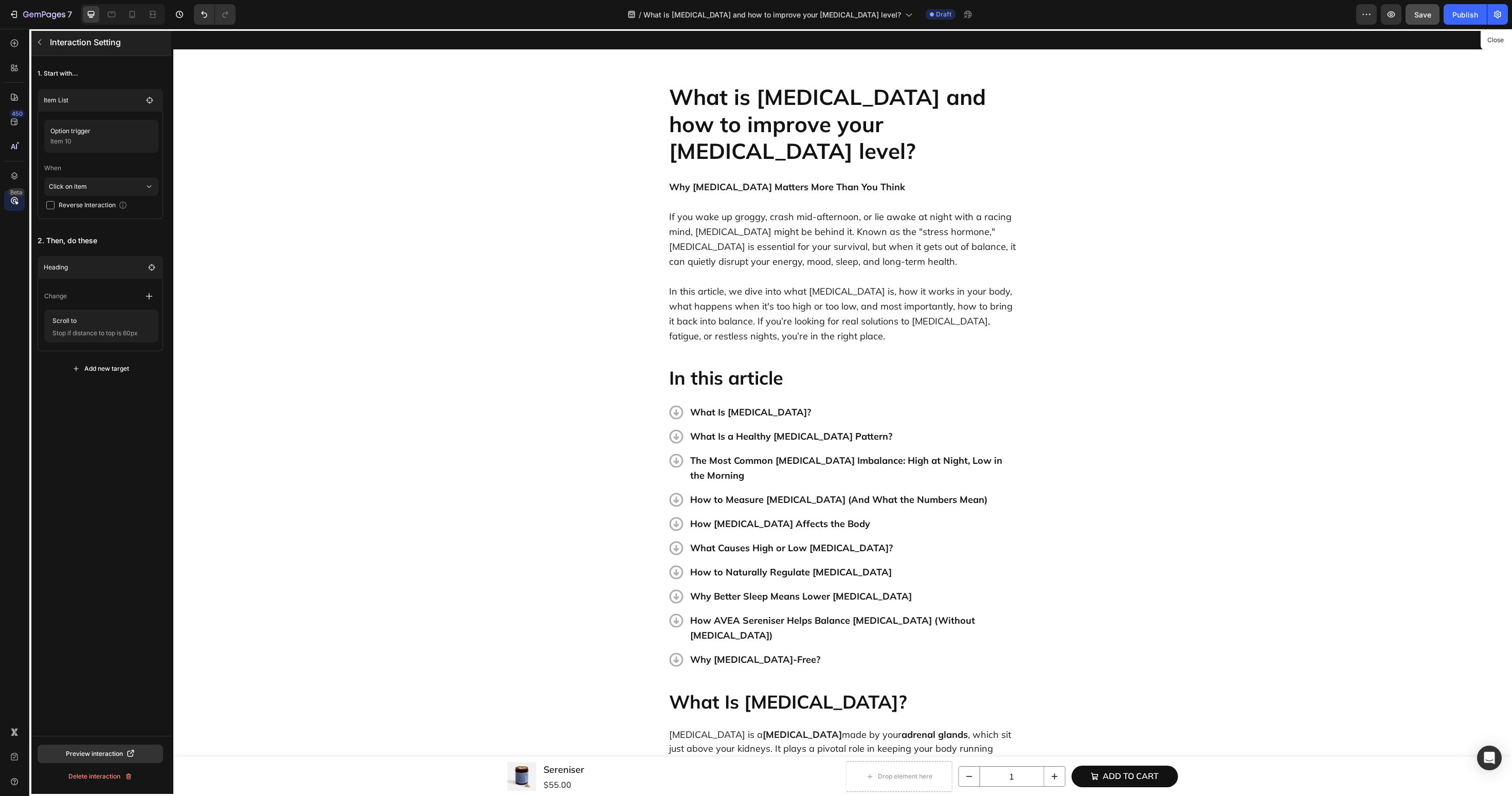
click at [50, 47] on p "Interaction Setting" at bounding box center [93, 41] width 87 height 12
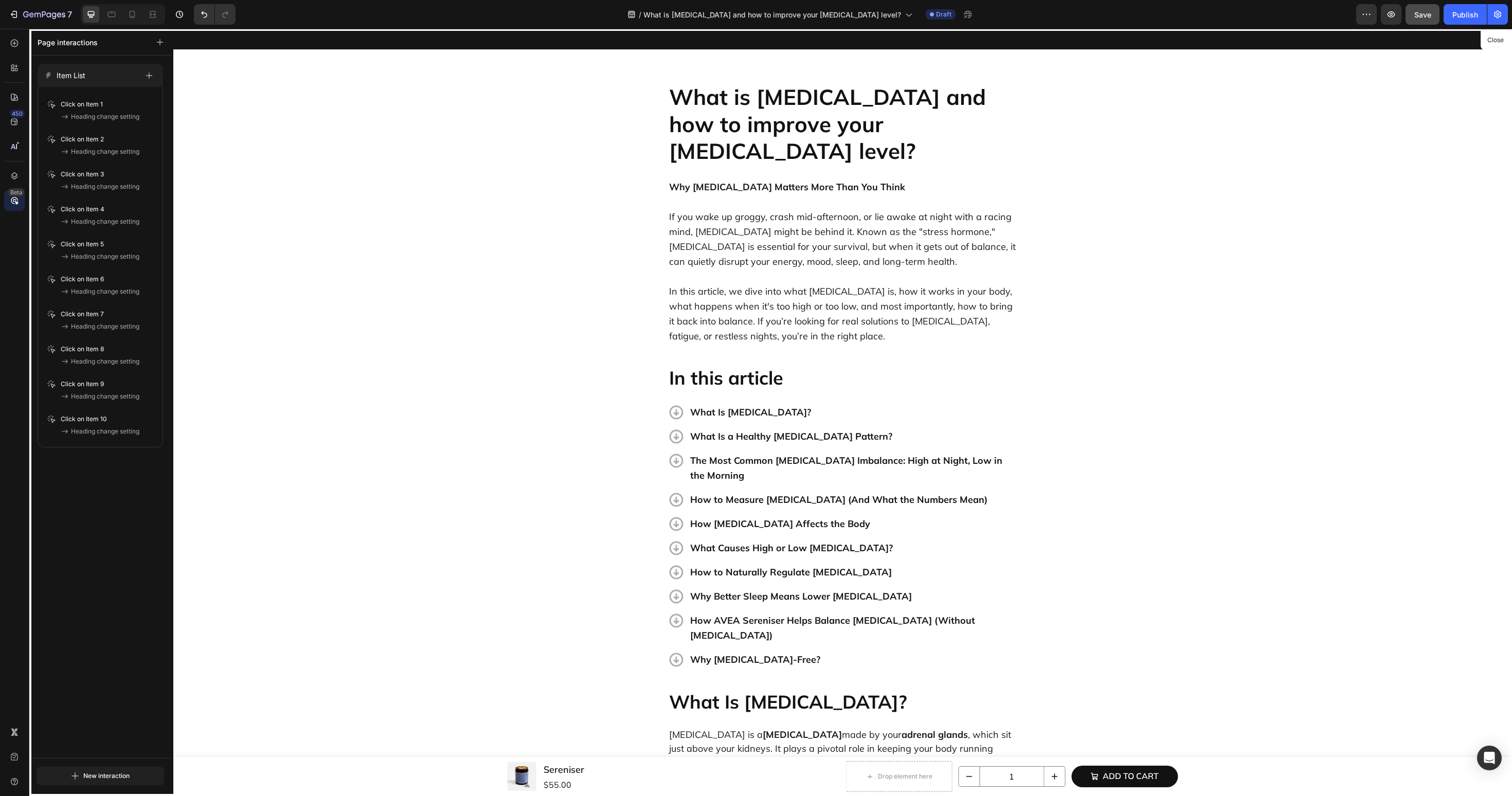
click at [762, 424] on div at bounding box center [843, 412] width 1338 height 768
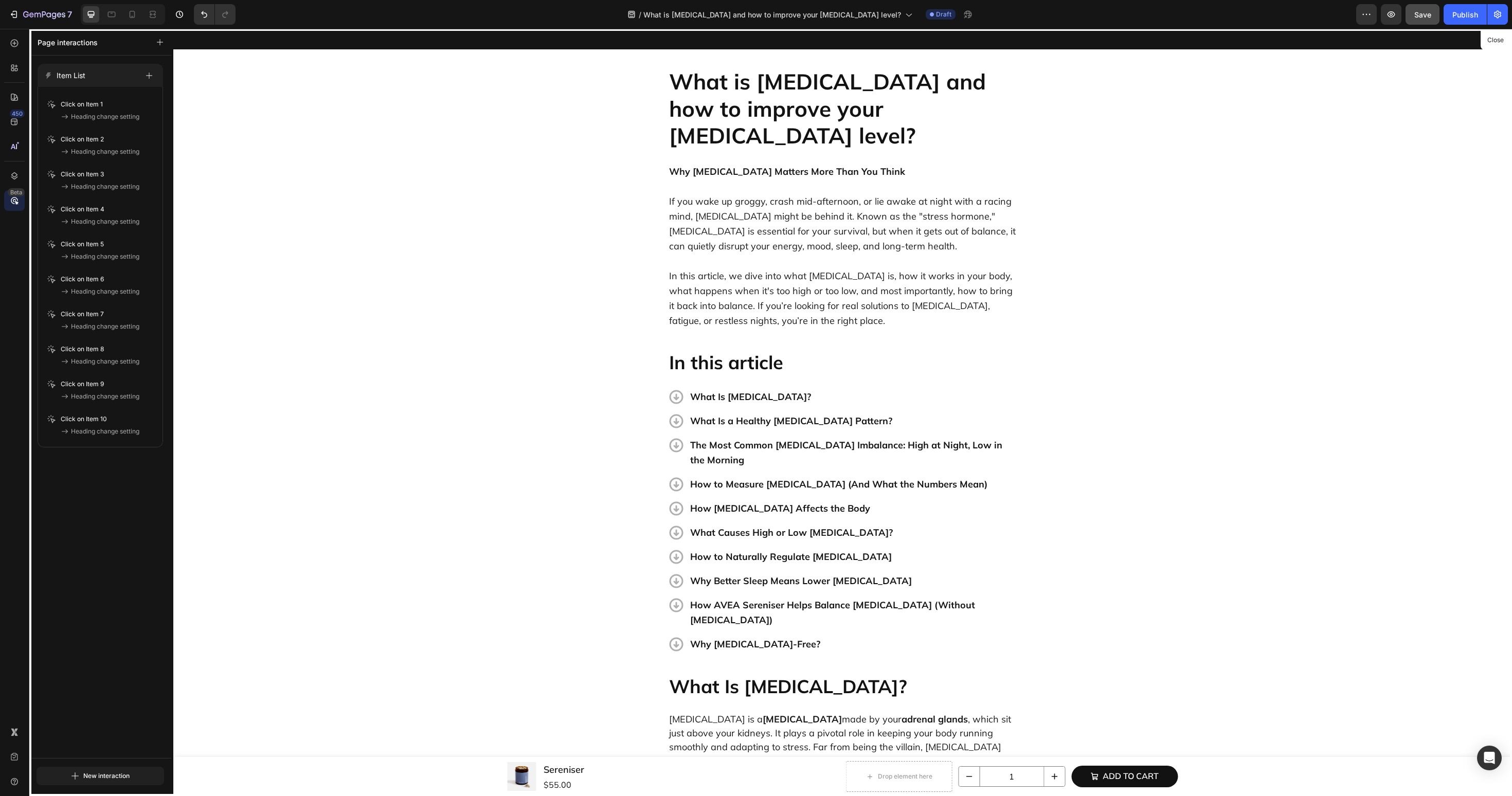
scroll to position [3649, 0]
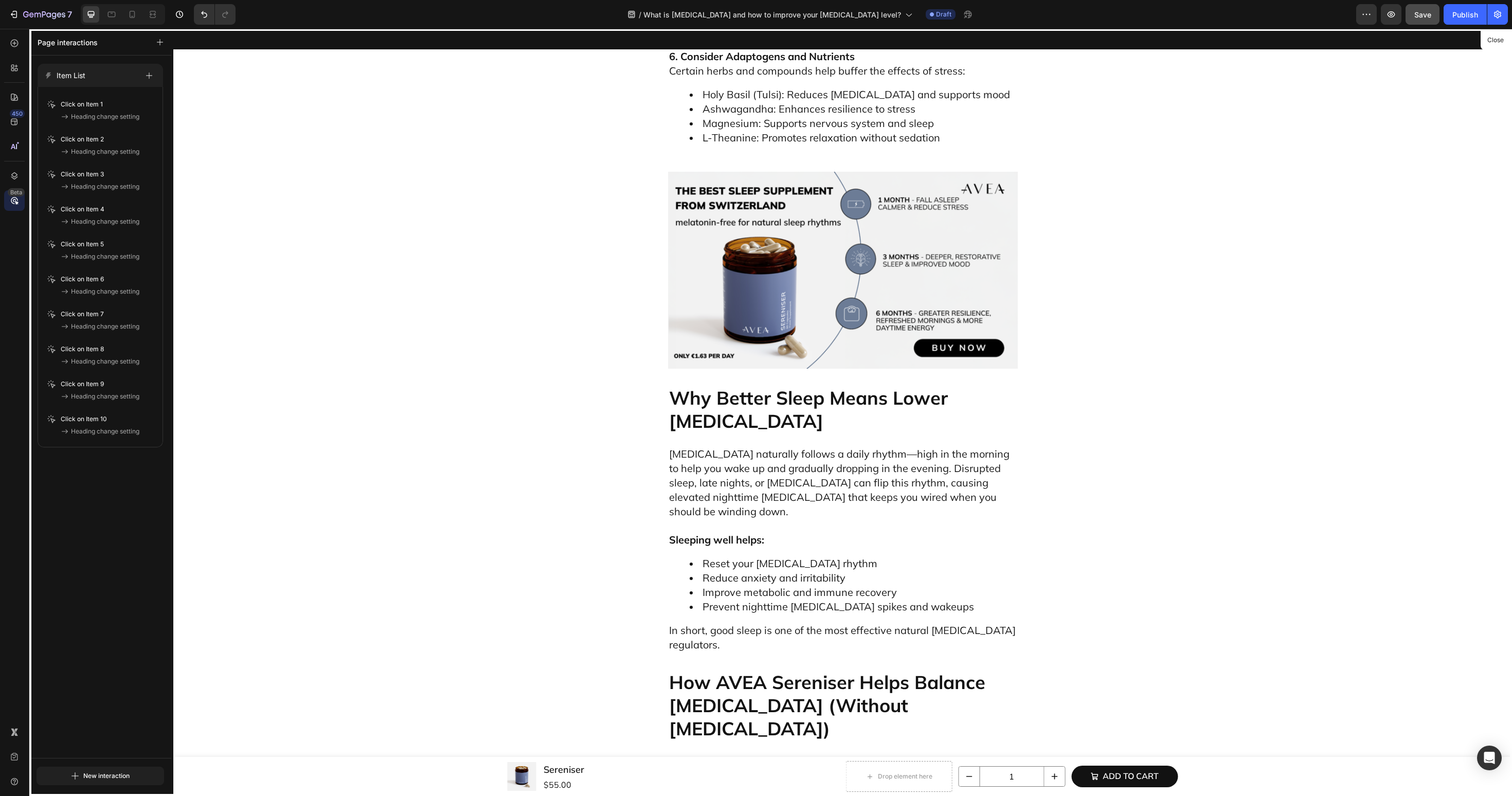
click at [705, 526] on div at bounding box center [843, 412] width 1338 height 768
click at [734, 528] on div at bounding box center [843, 412] width 1338 height 768
click at [16, 50] on div at bounding box center [14, 43] width 20 height 20
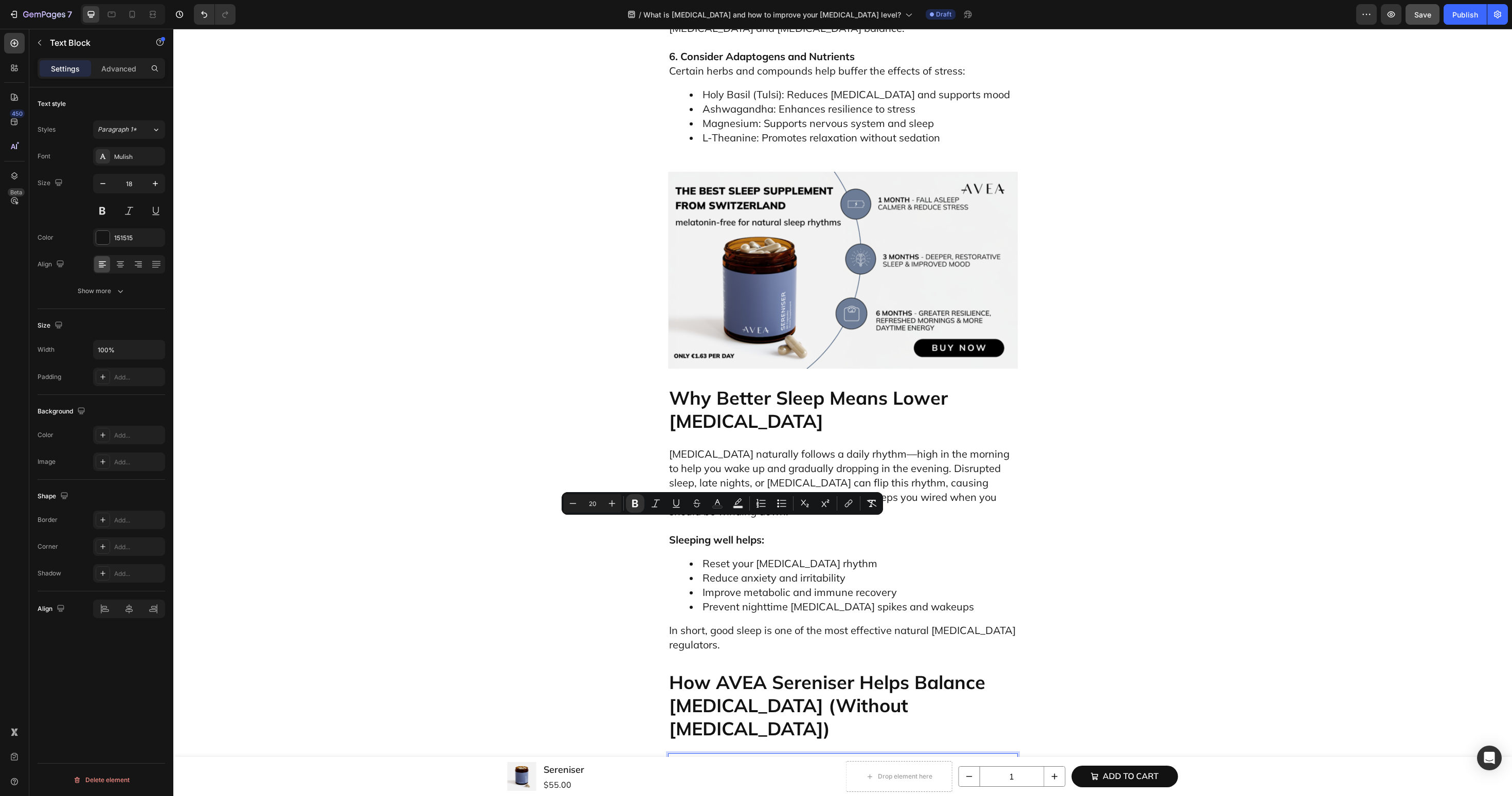
drag, startPoint x: 745, startPoint y: 527, endPoint x: 641, endPoint y: 527, distance: 104.0
click at [832, 505] on icon "Editor contextual toolbar" at bounding box center [833, 503] width 10 height 10
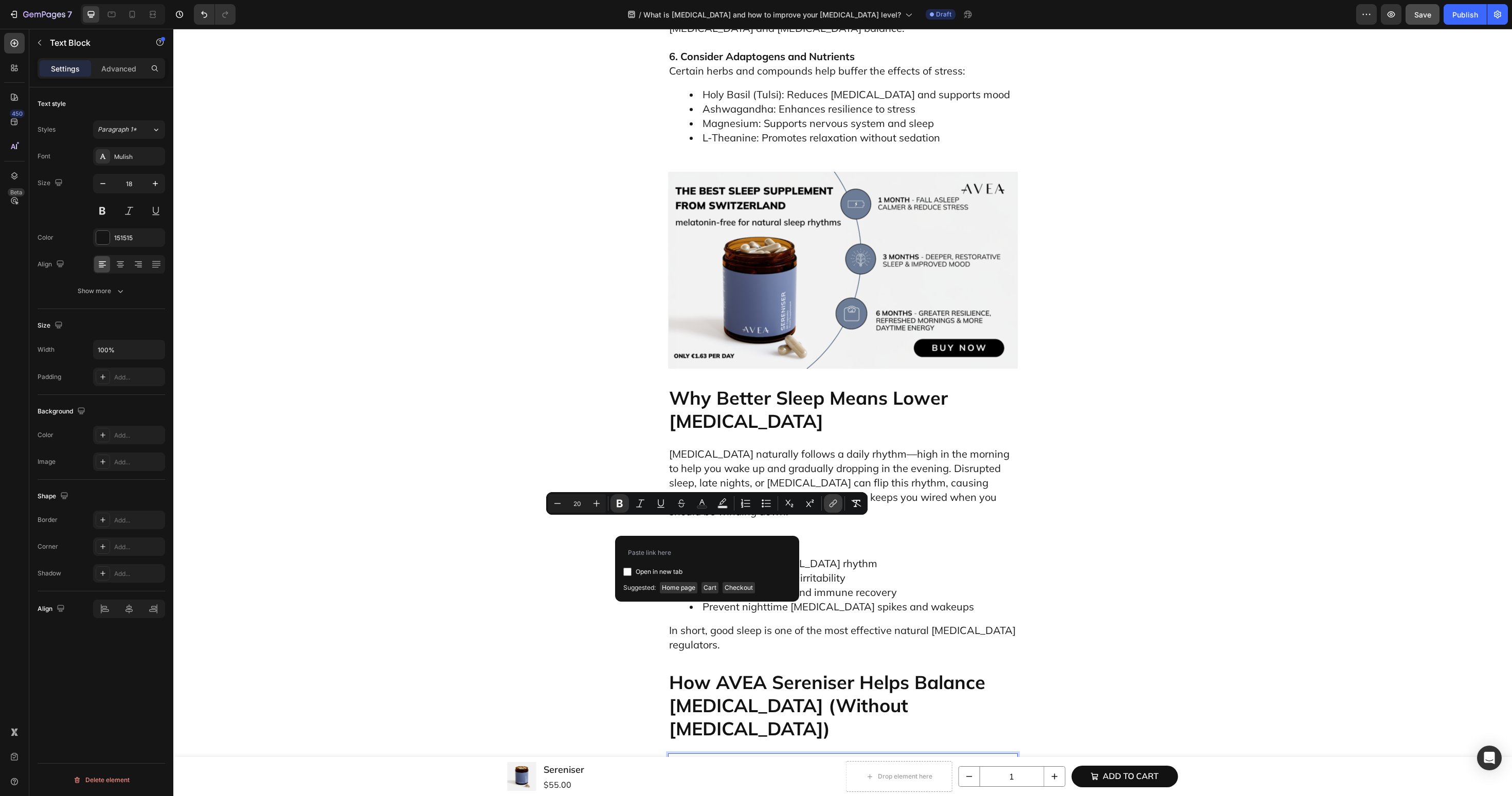
type input "https://avea-life.com/products/sereniser"
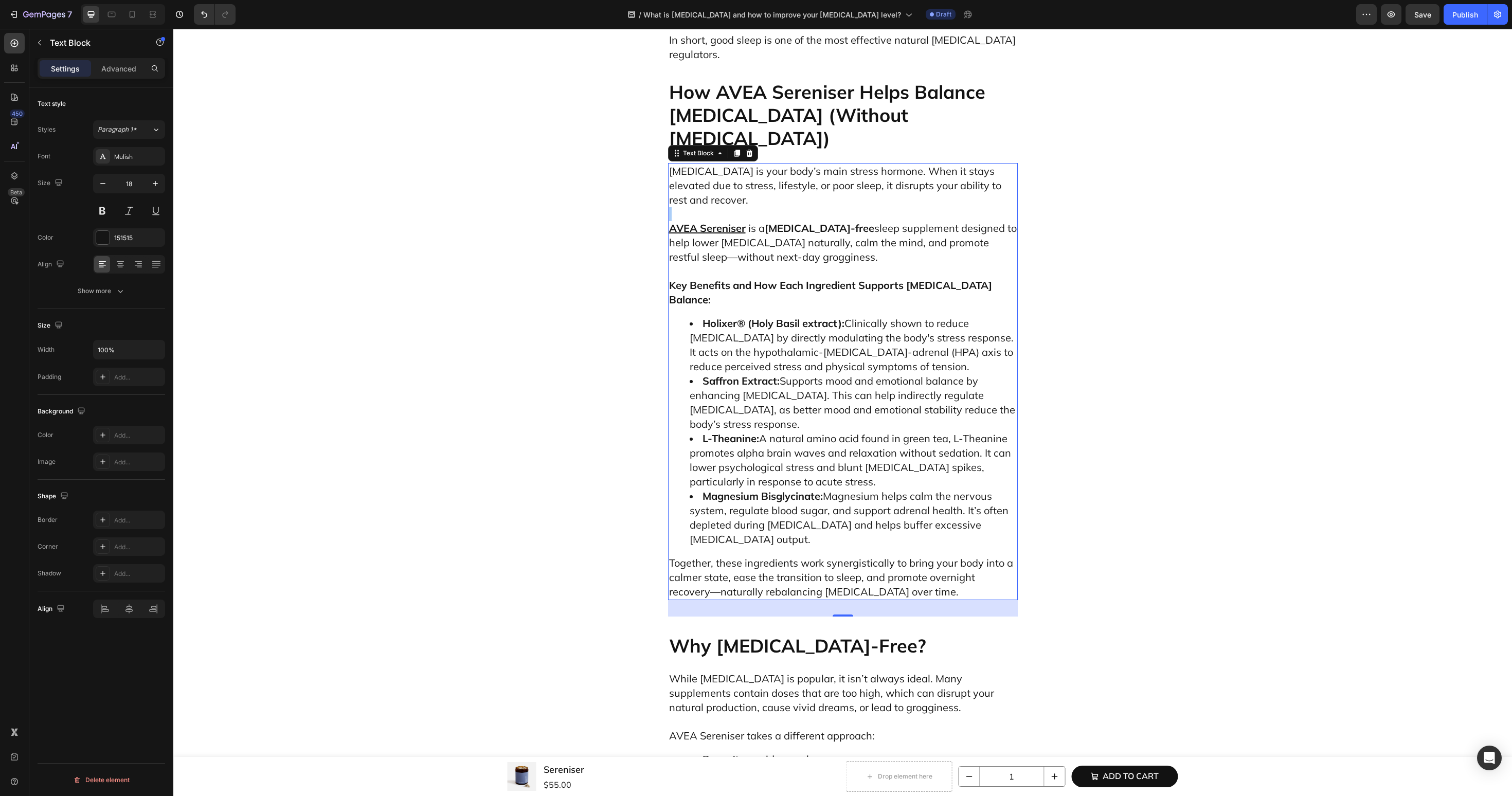
scroll to position [4452, 0]
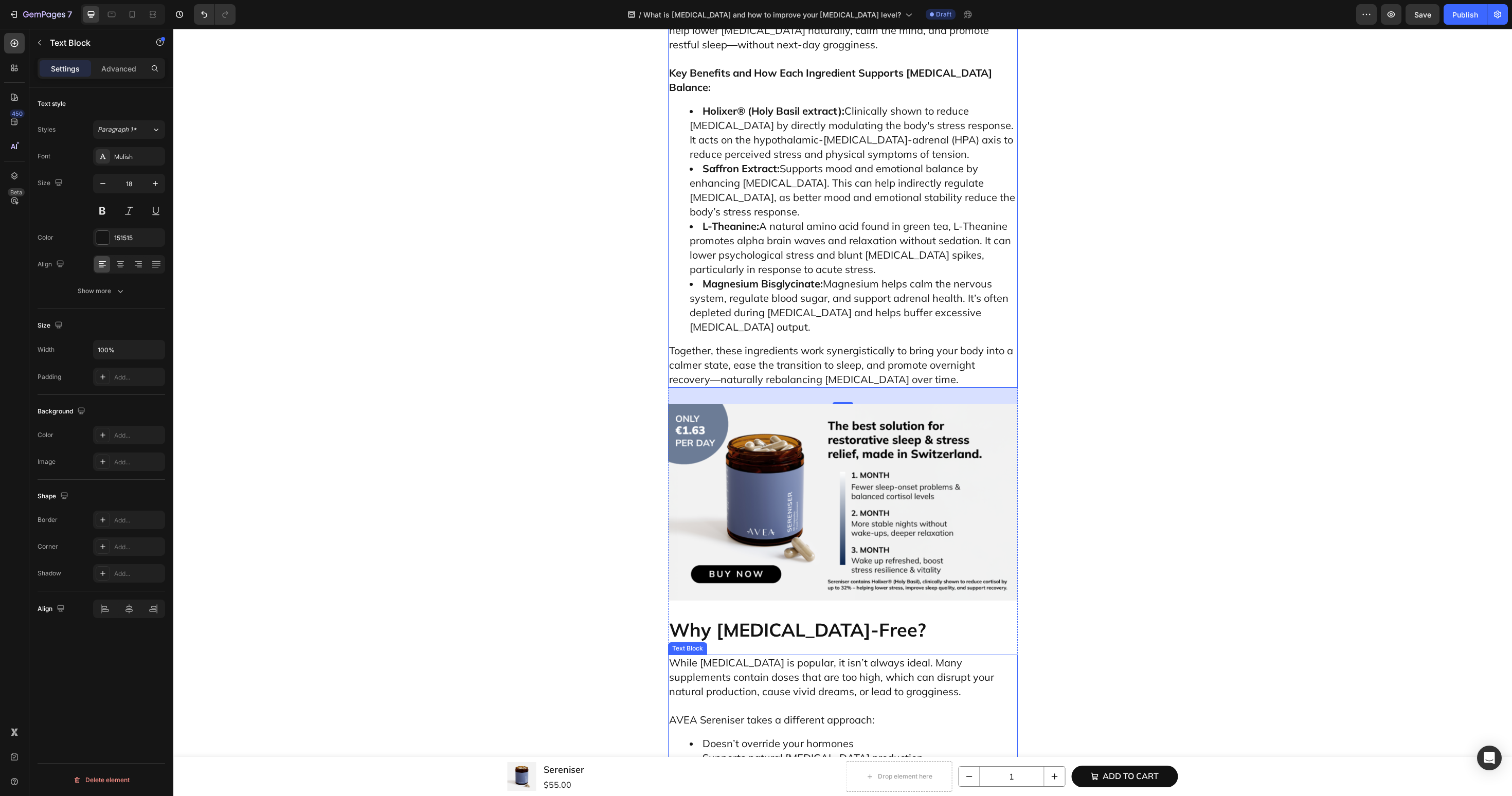
click at [707, 713] on span "AVEA Sereniser takes a different approach:" at bounding box center [772, 720] width 206 height 13
drag, startPoint x: 745, startPoint y: 416, endPoint x: 668, endPoint y: 416, distance: 77.0
click at [669, 713] on span "AVEA Sereniser takes a different approach:" at bounding box center [772, 720] width 206 height 13
click at [834, 391] on icon "Editor contextual toolbar" at bounding box center [834, 389] width 5 height 6
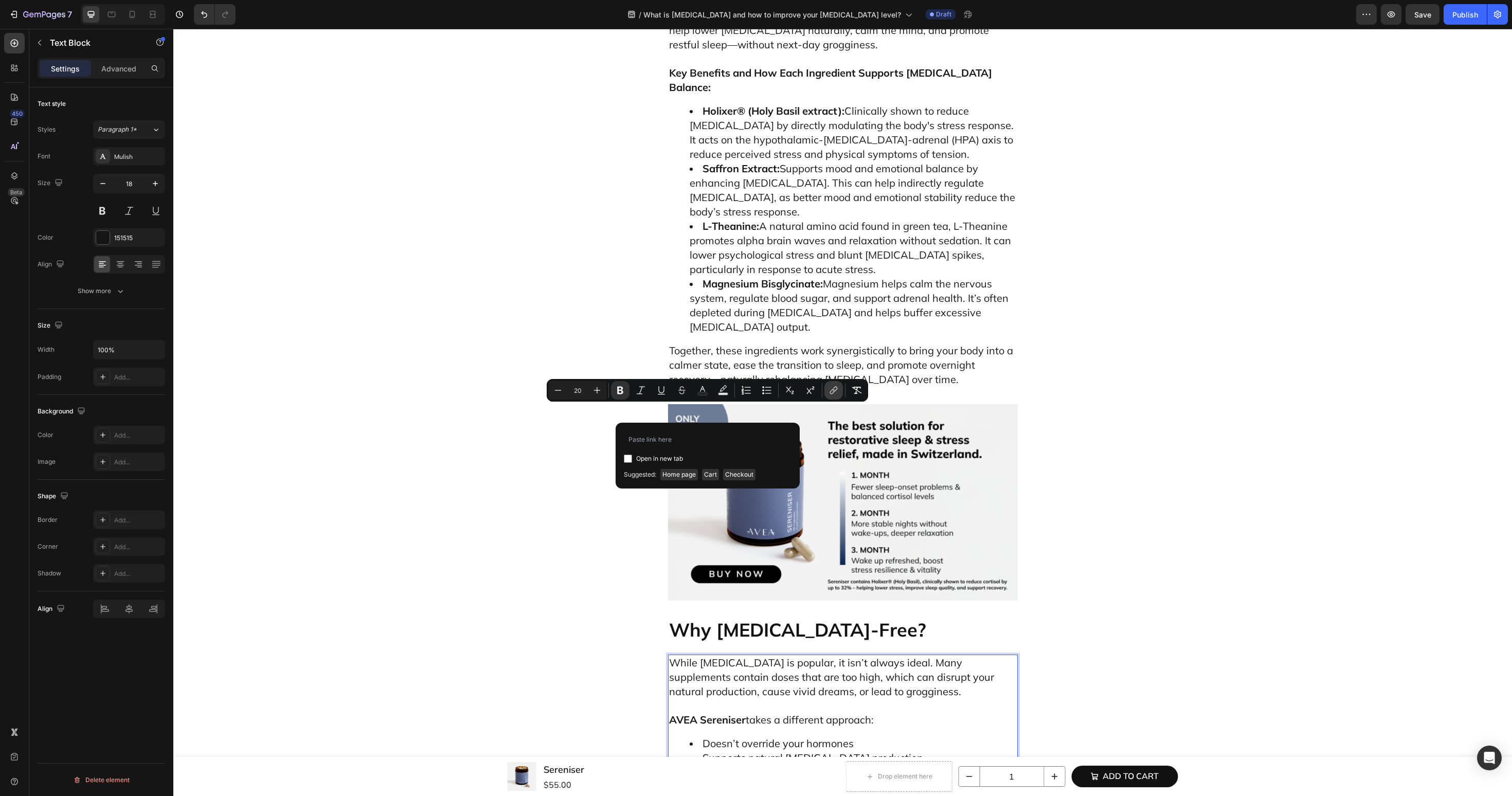
type input "https://avea-life.com/products/sereniser"
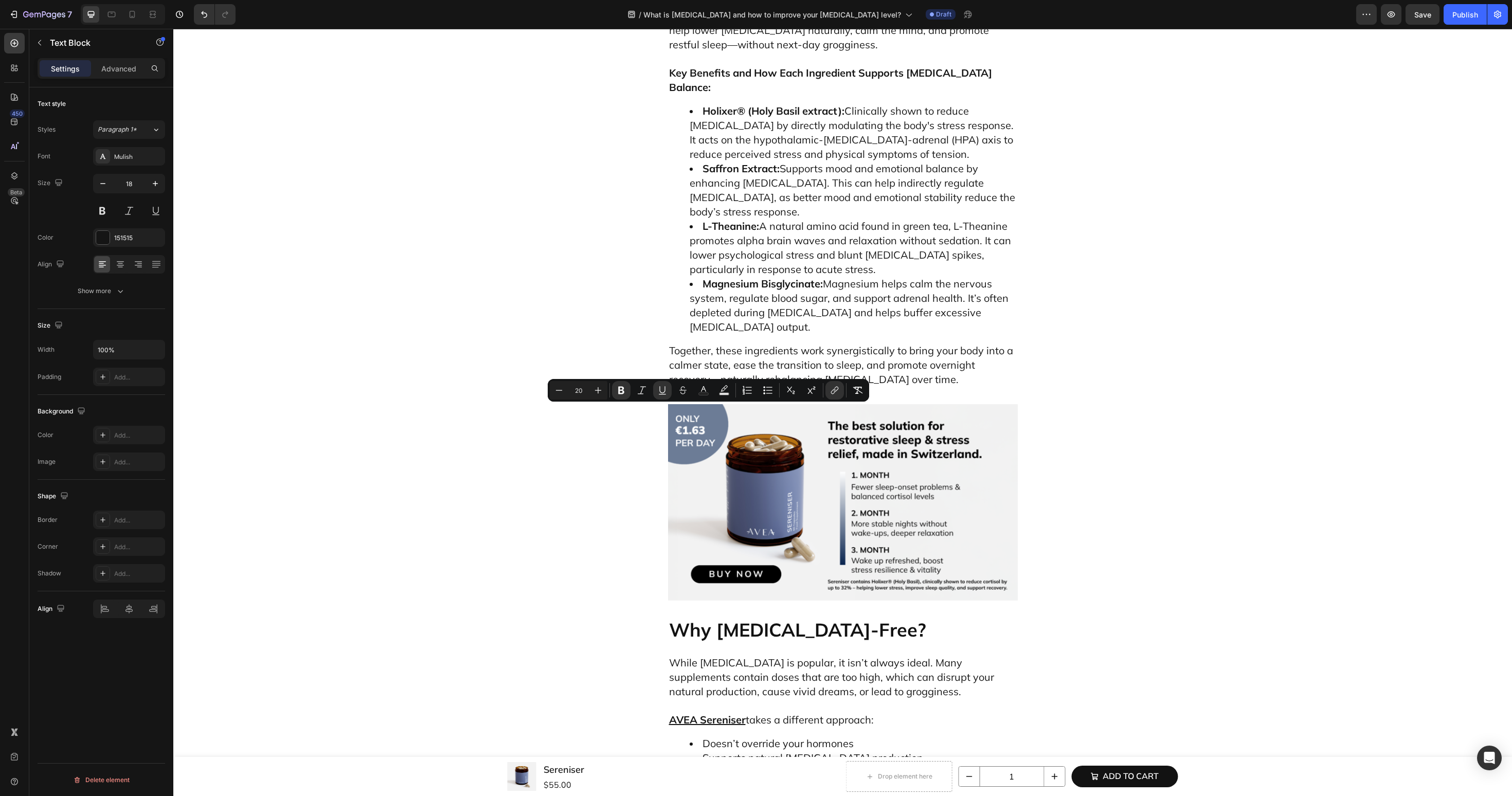
drag, startPoint x: 955, startPoint y: 632, endPoint x: 953, endPoint y: 651, distance: 19.1
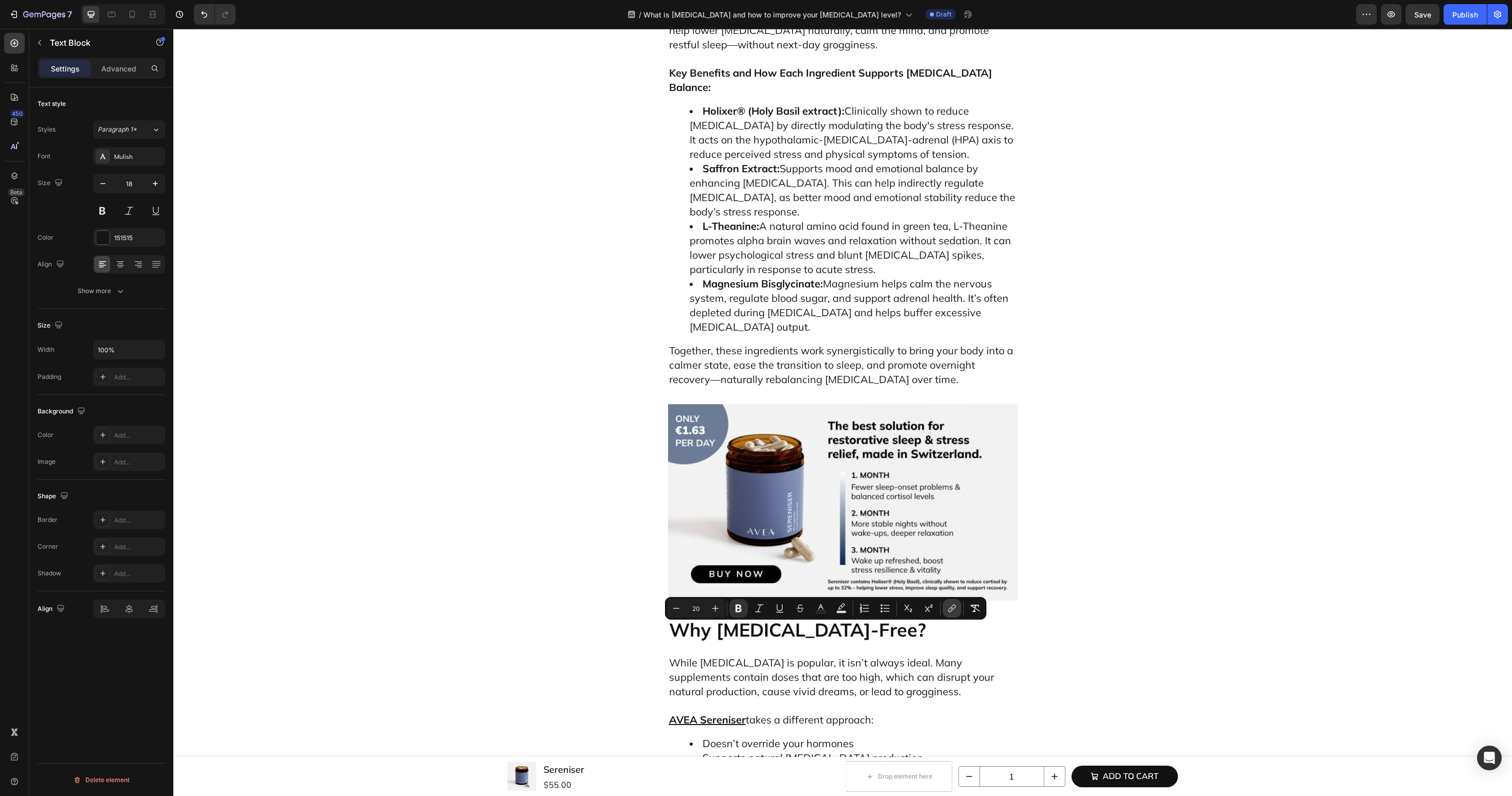
click at [949, 612] on icon "Editor contextual toolbar" at bounding box center [951, 608] width 10 height 10
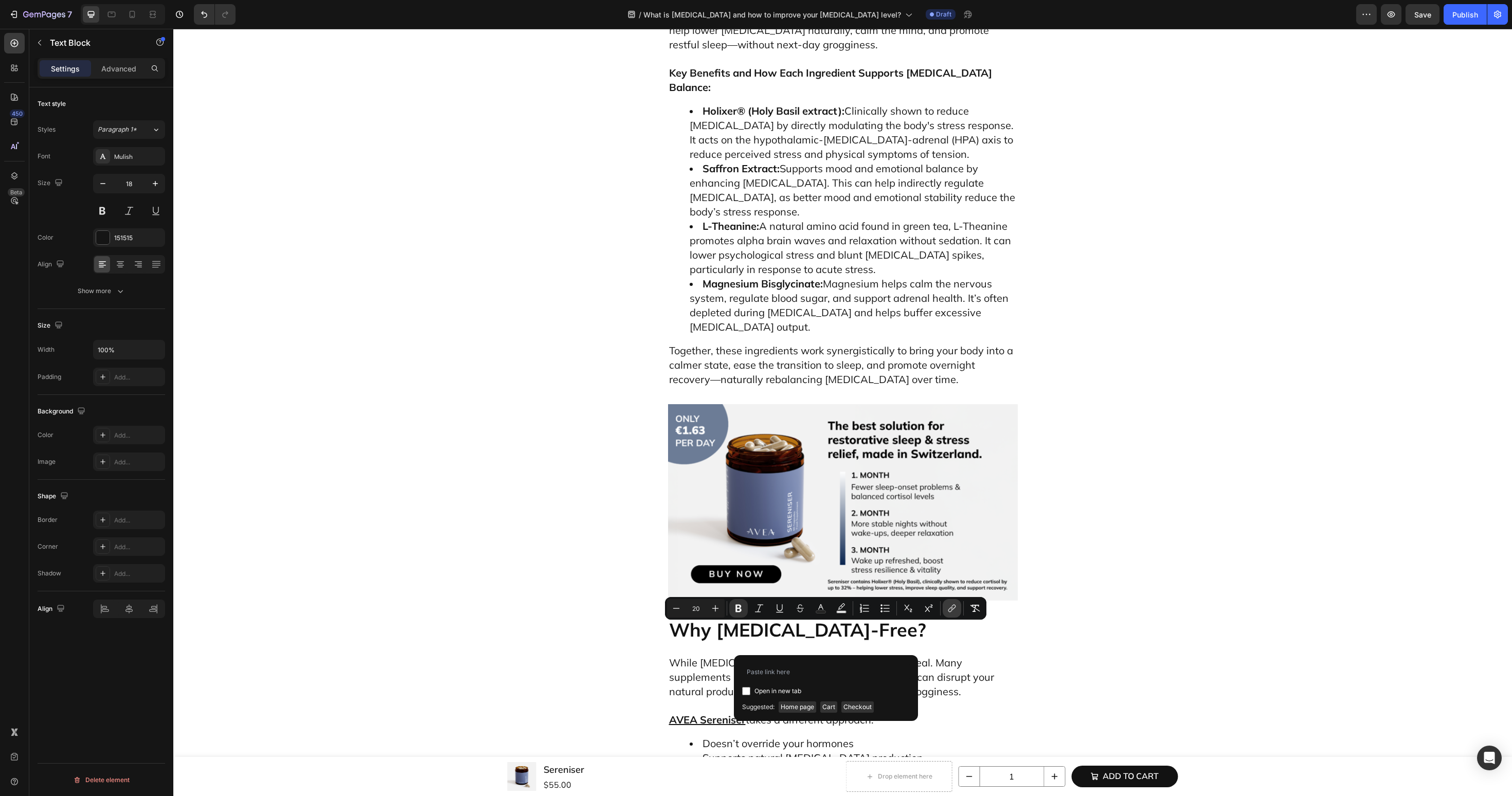
type input "[URL][DOMAIN_NAME]"
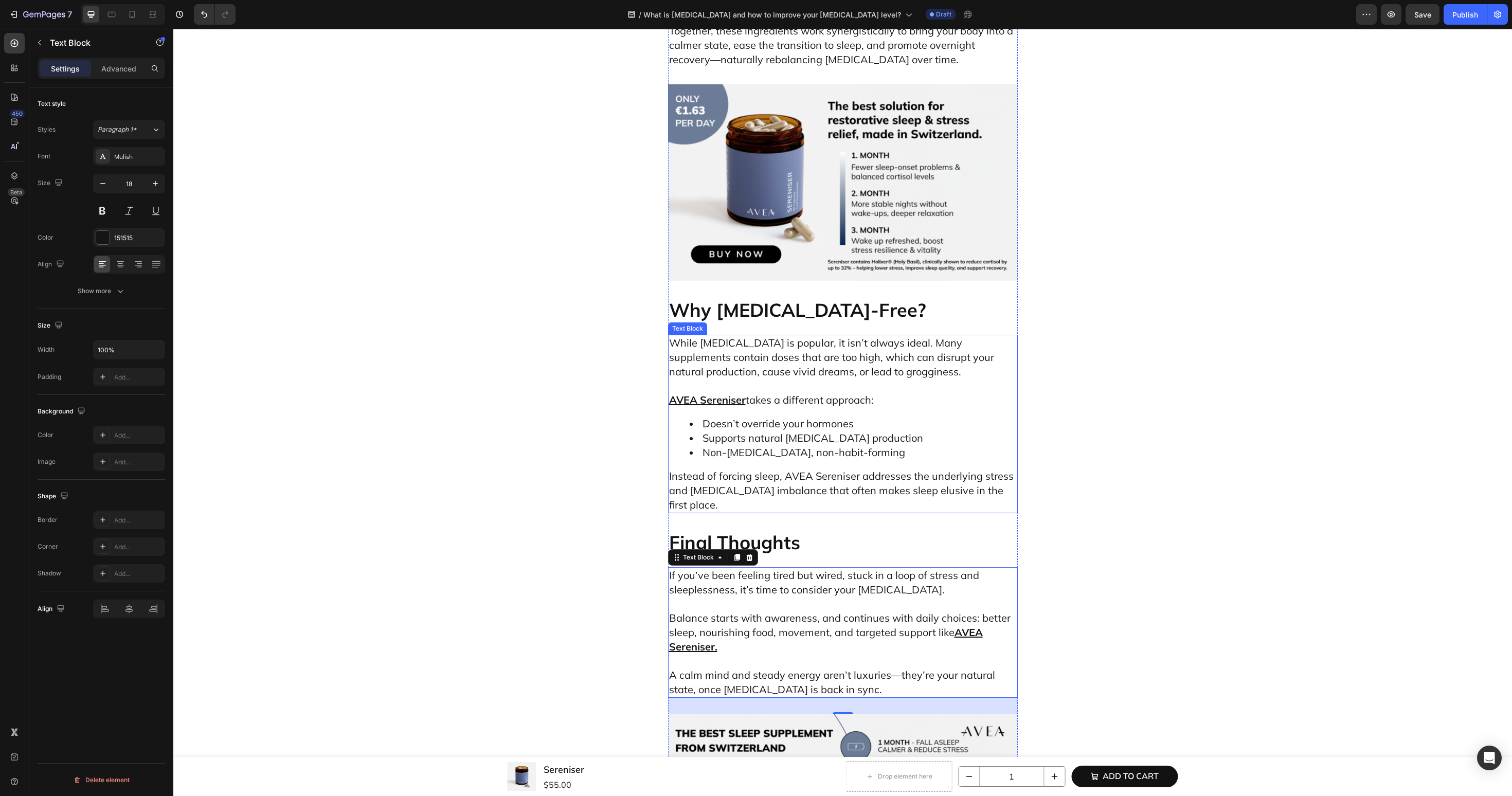
scroll to position [4804, 0]
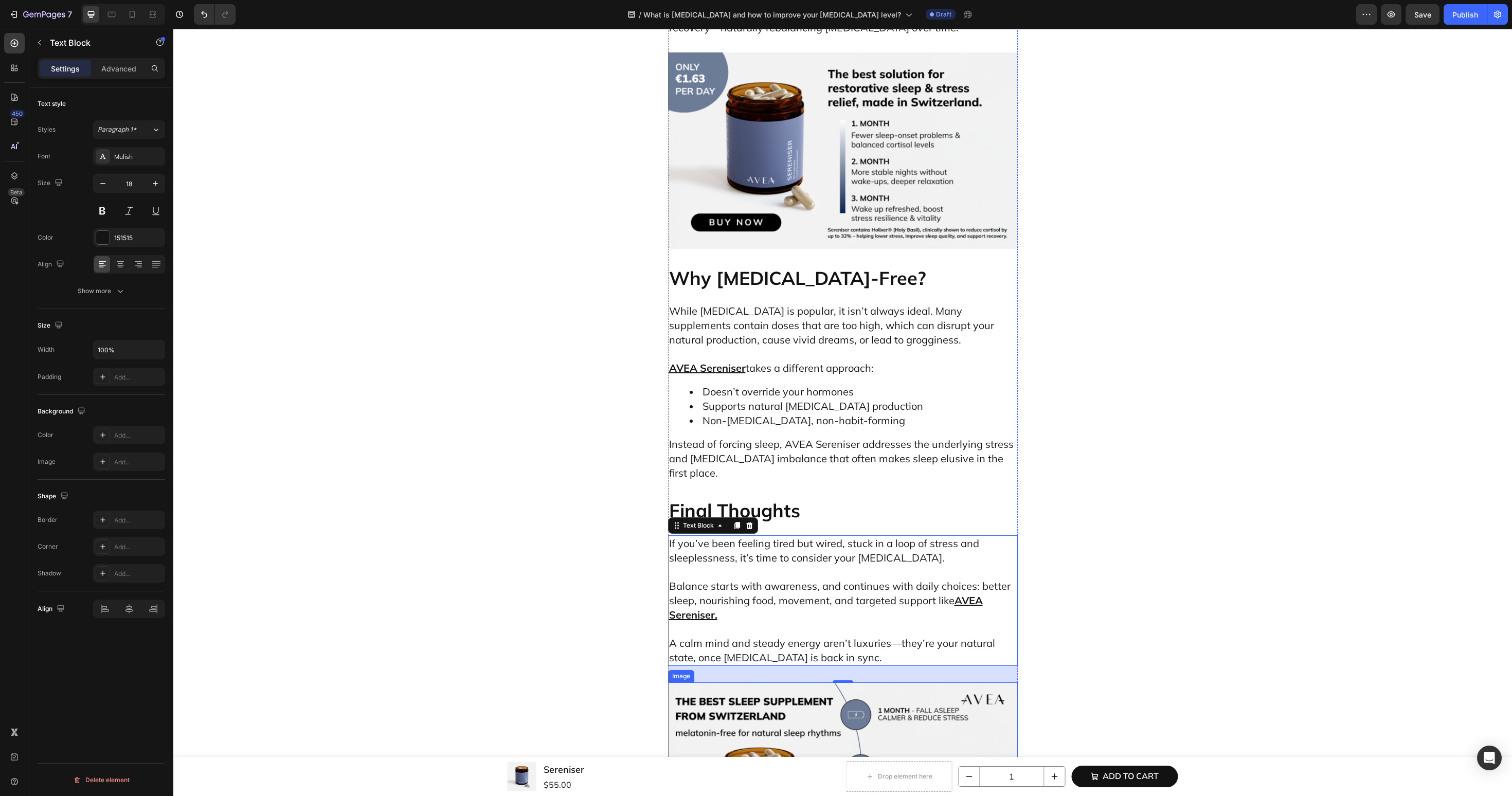
click at [810, 682] on img at bounding box center [843, 780] width 350 height 197
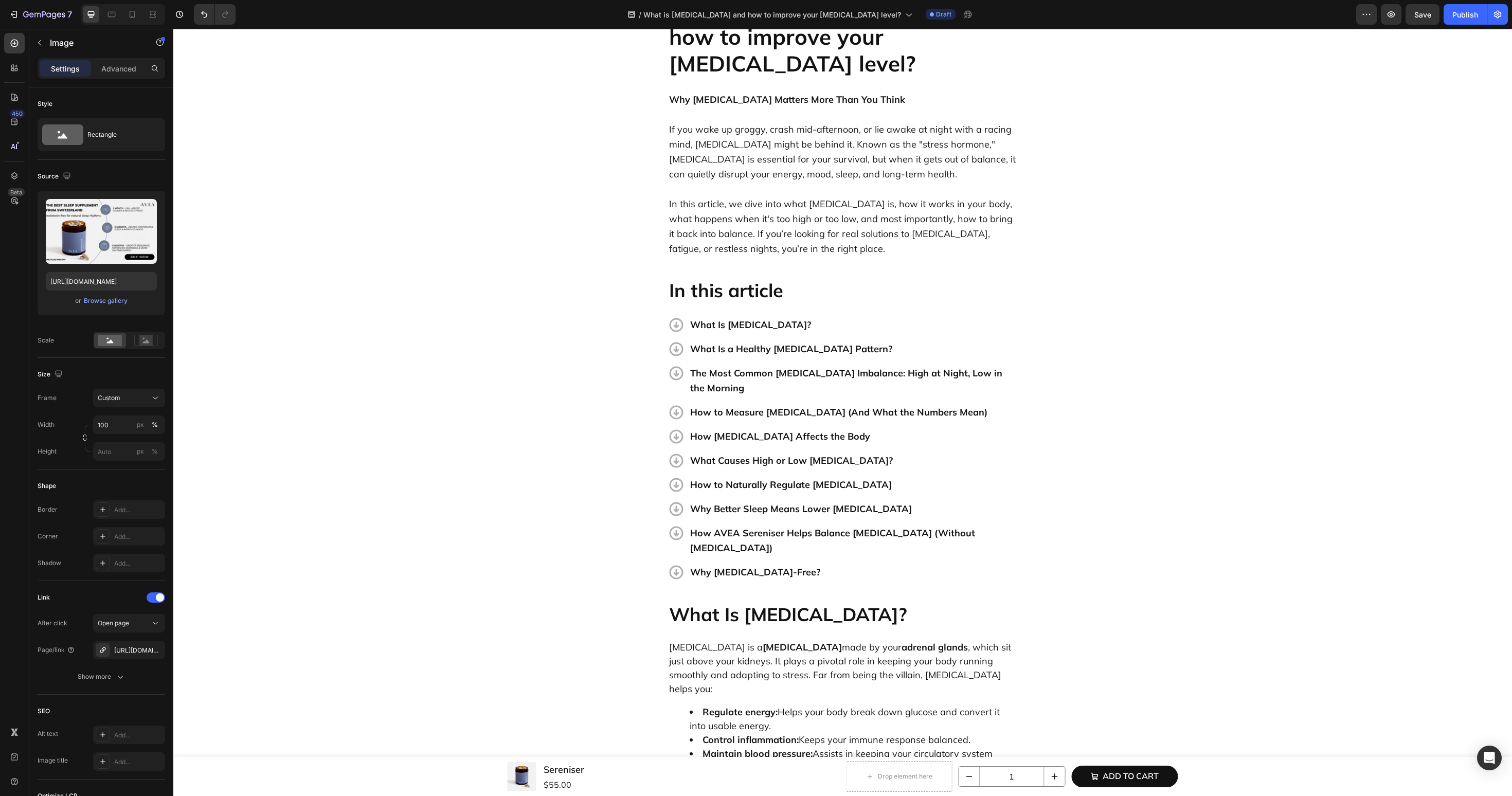
scroll to position [0, 0]
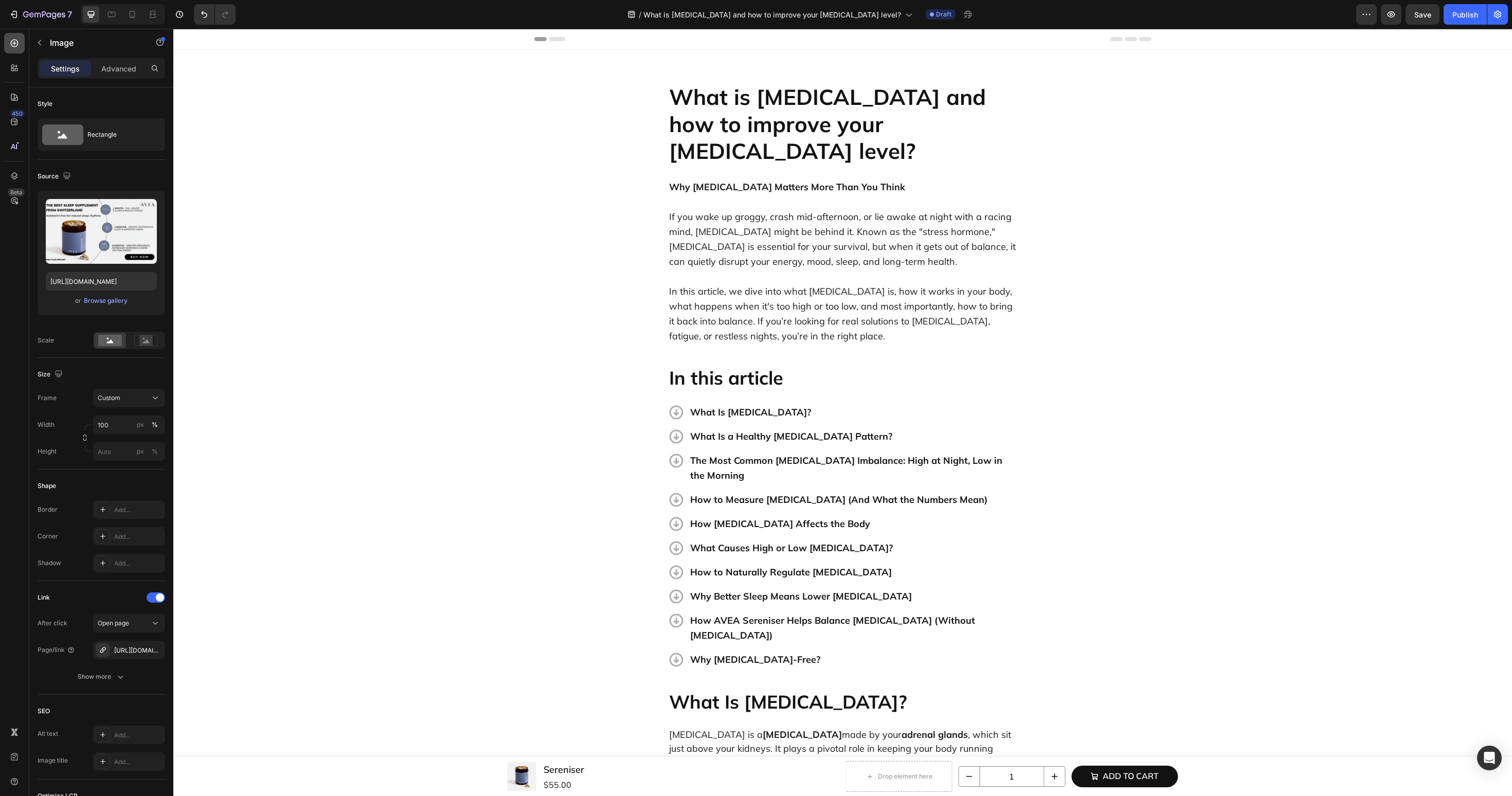
click at [12, 34] on div at bounding box center [14, 43] width 20 height 20
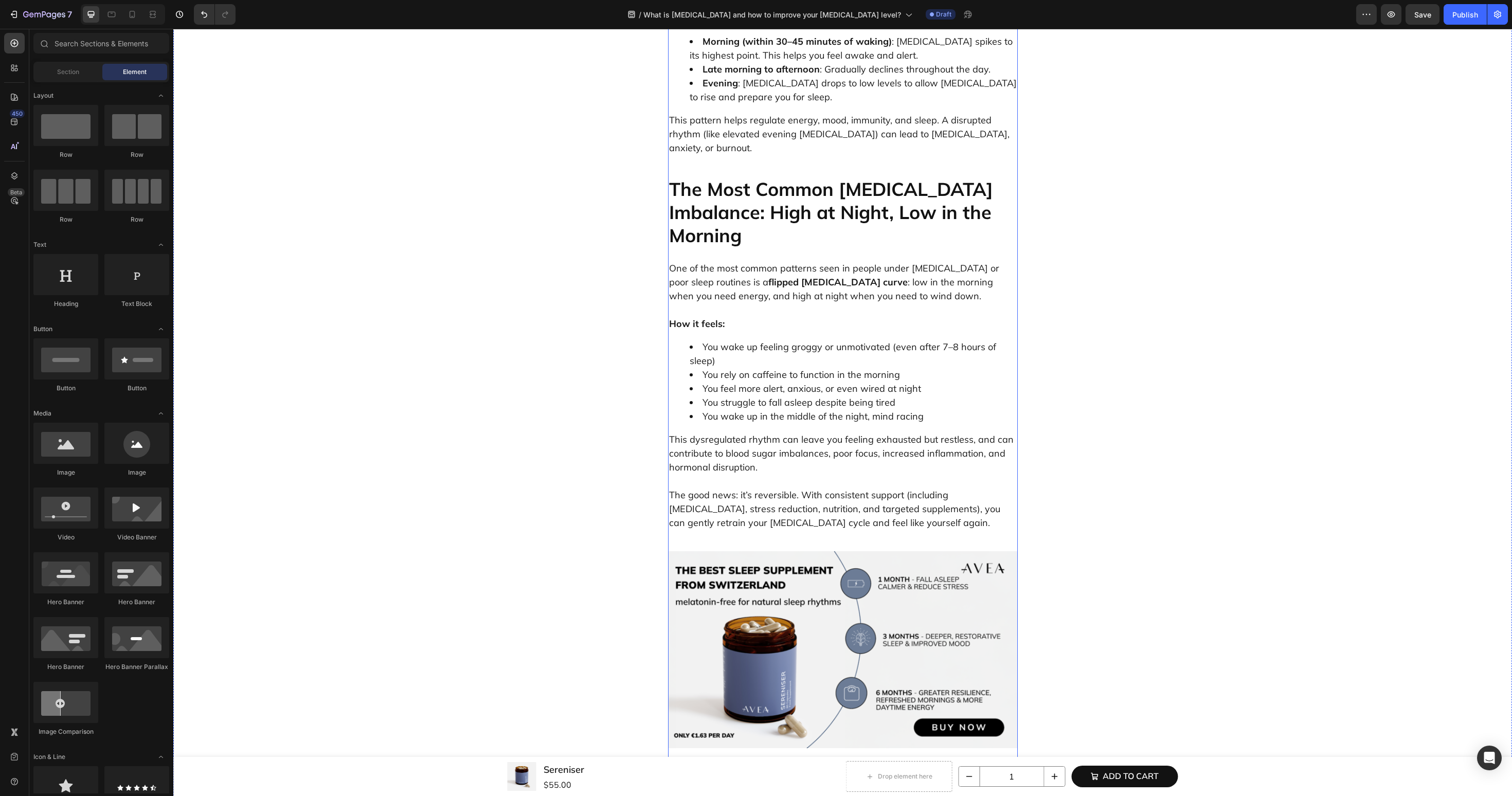
scroll to position [1172, 0]
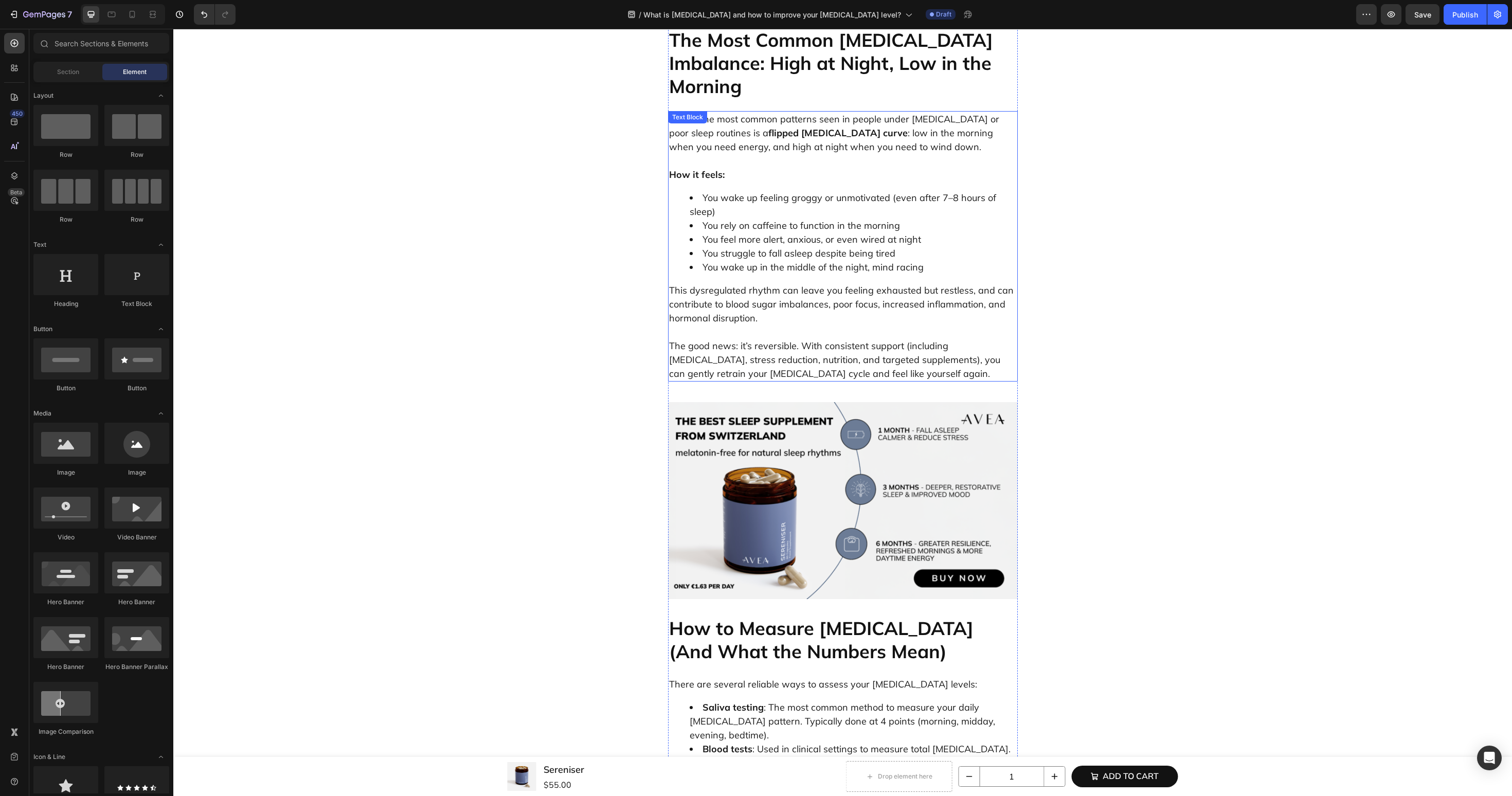
click at [742, 325] on p "The good news: it’s reversible. With consistent support (including [MEDICAL_DAT…" at bounding box center [843, 353] width 348 height 56
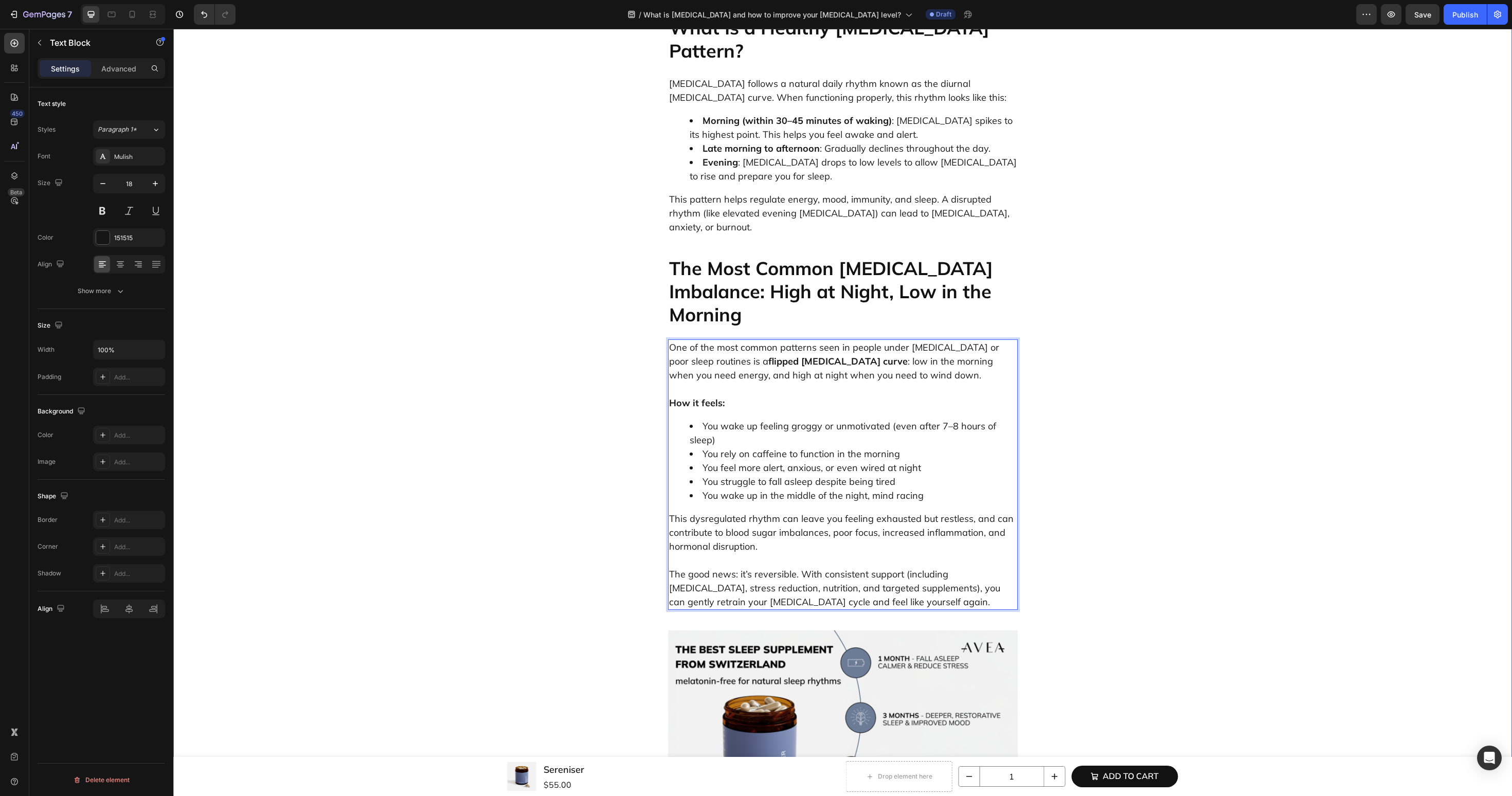
scroll to position [1073, 0]
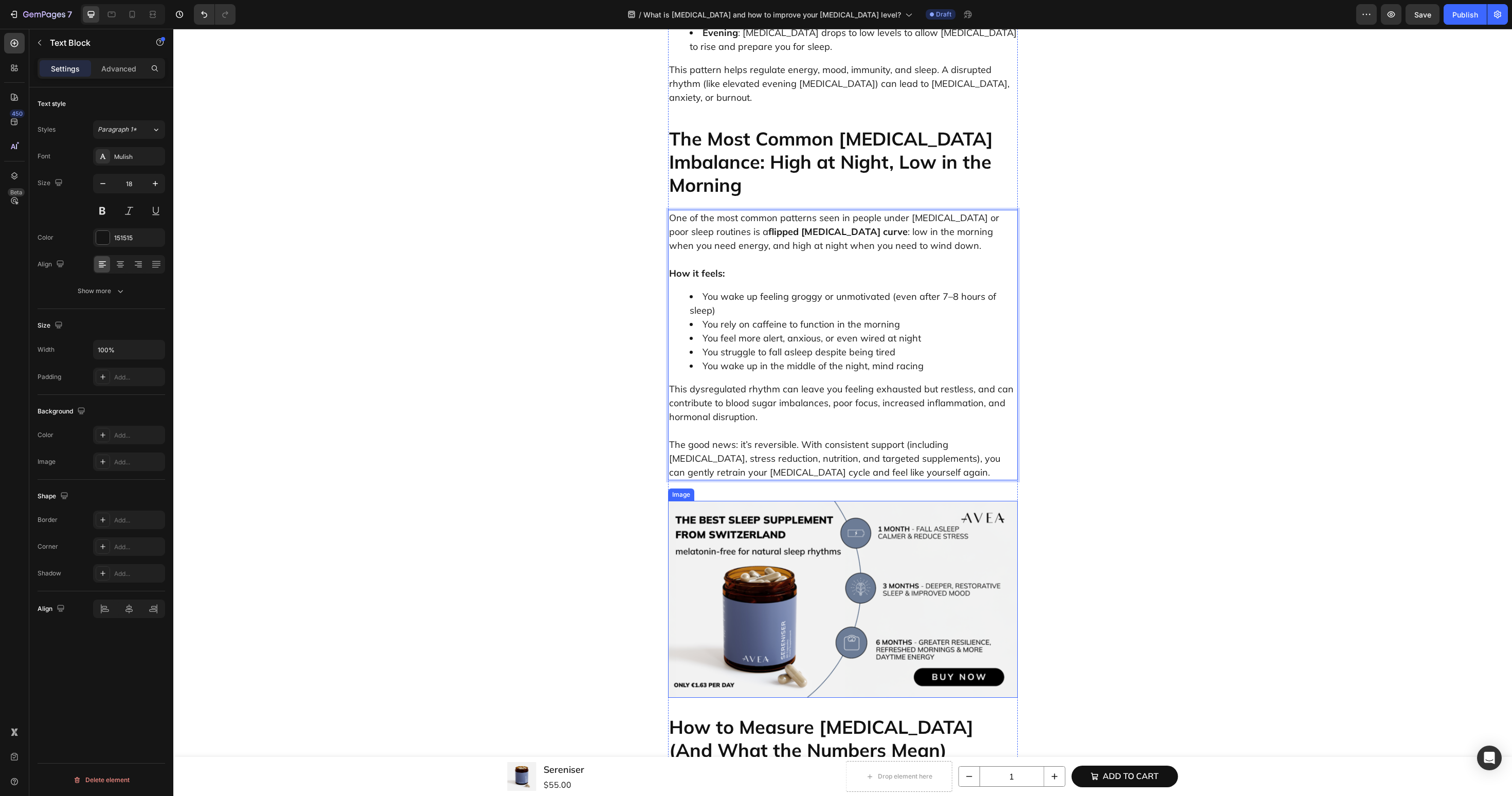
click at [770, 501] on img at bounding box center [843, 600] width 350 height 197
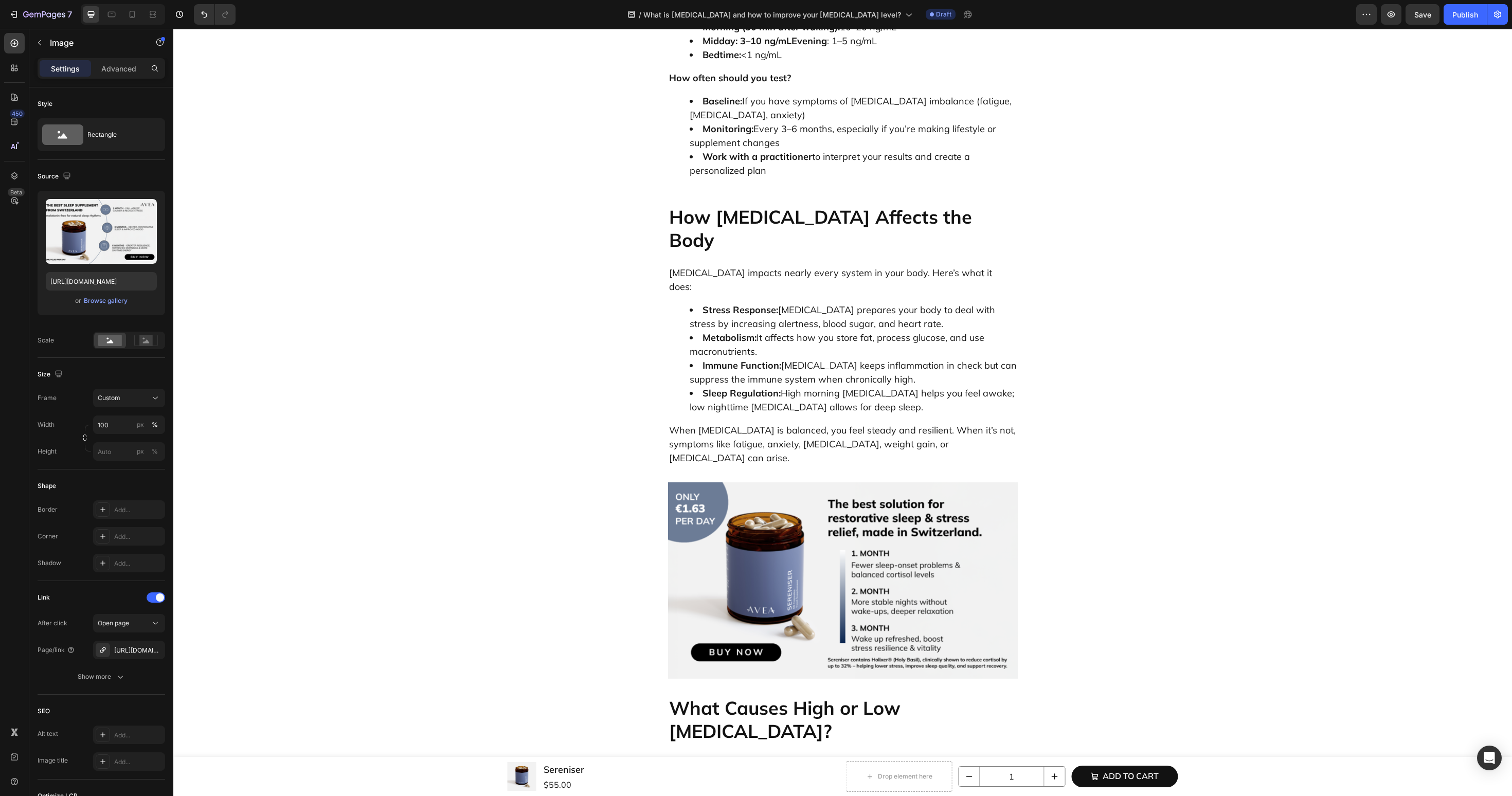
scroll to position [2126, 0]
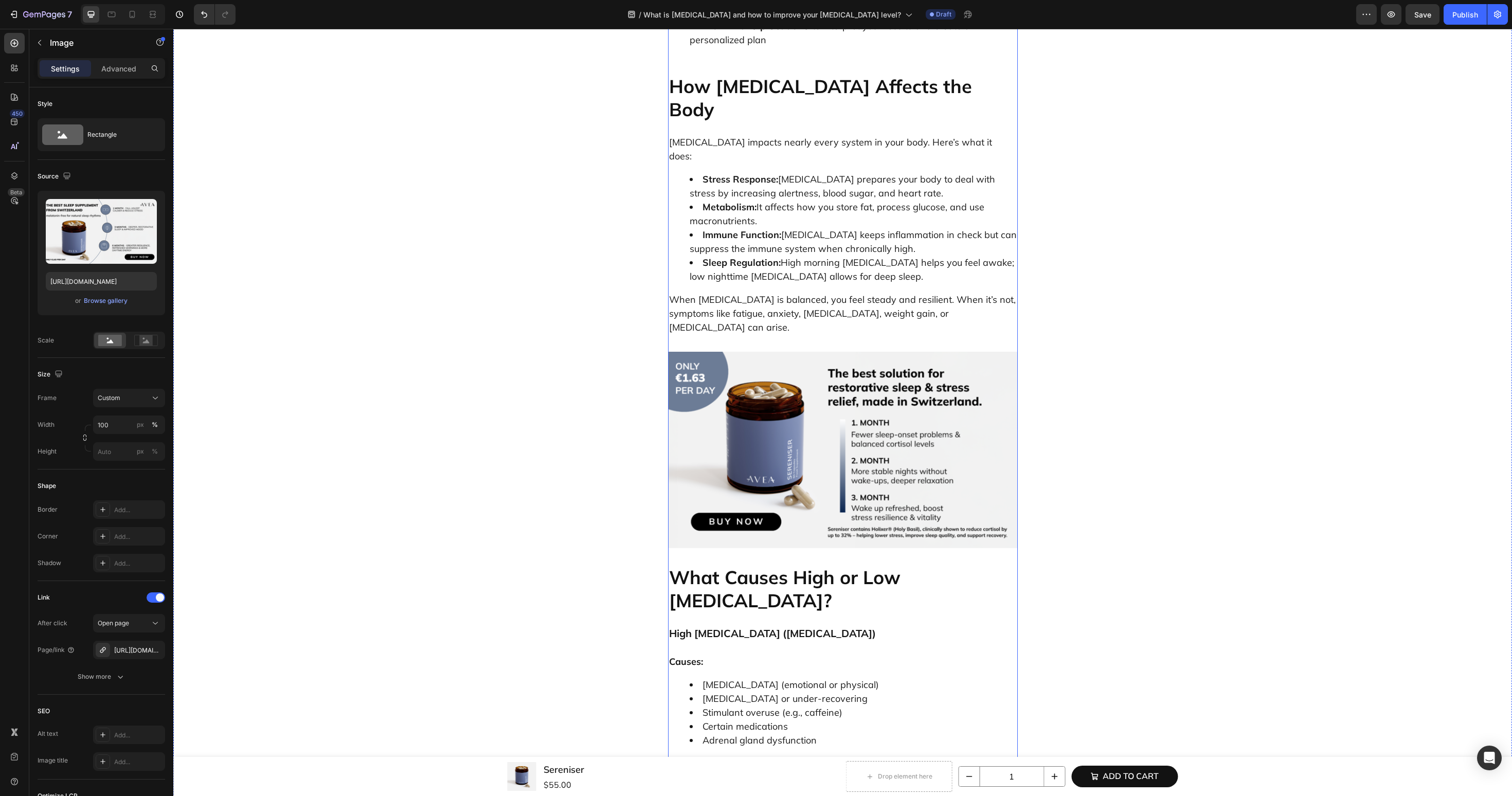
click at [767, 352] on img at bounding box center [843, 450] width 350 height 197
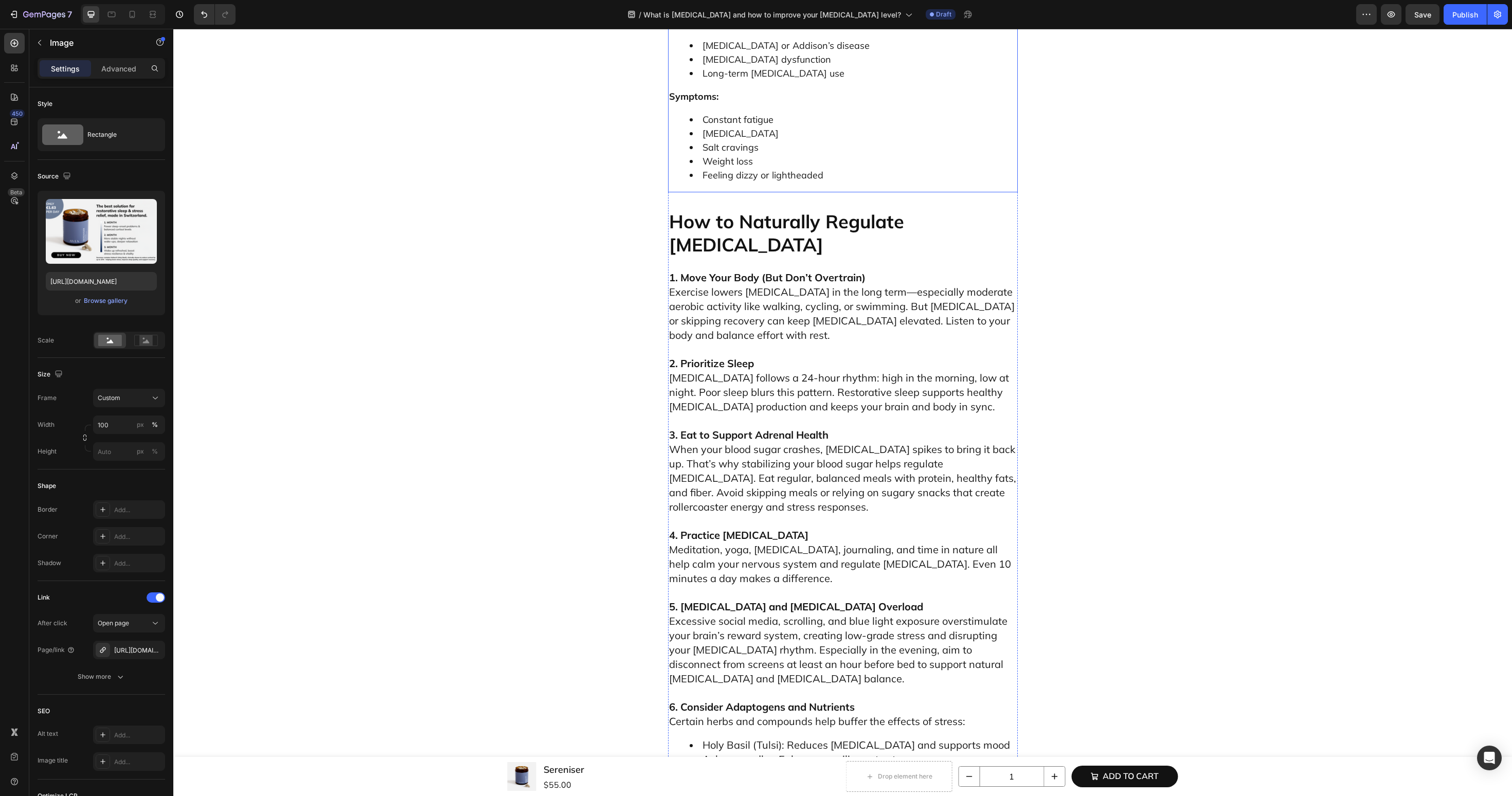
scroll to position [3257, 0]
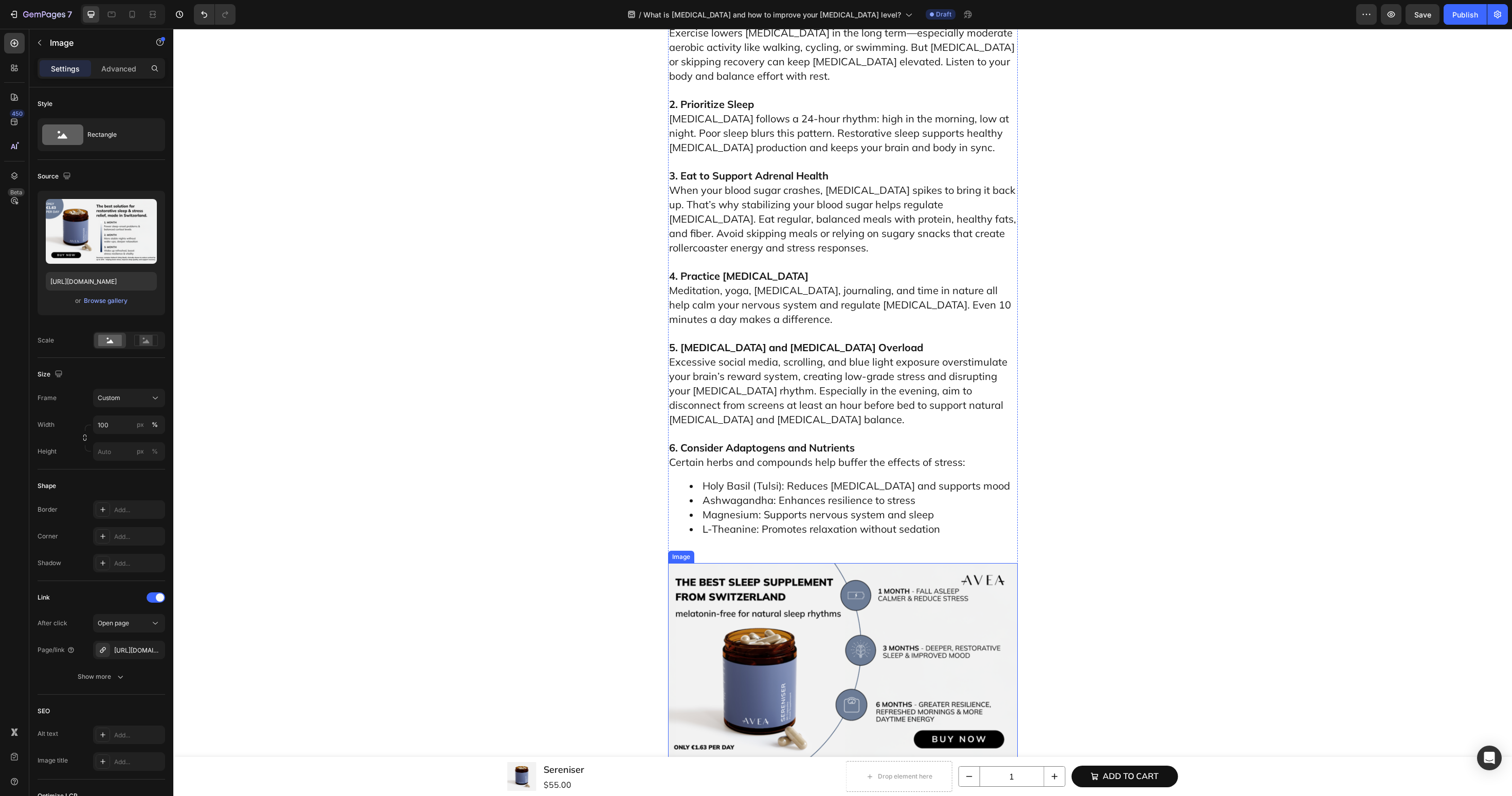
click at [733, 563] on img at bounding box center [843, 661] width 350 height 197
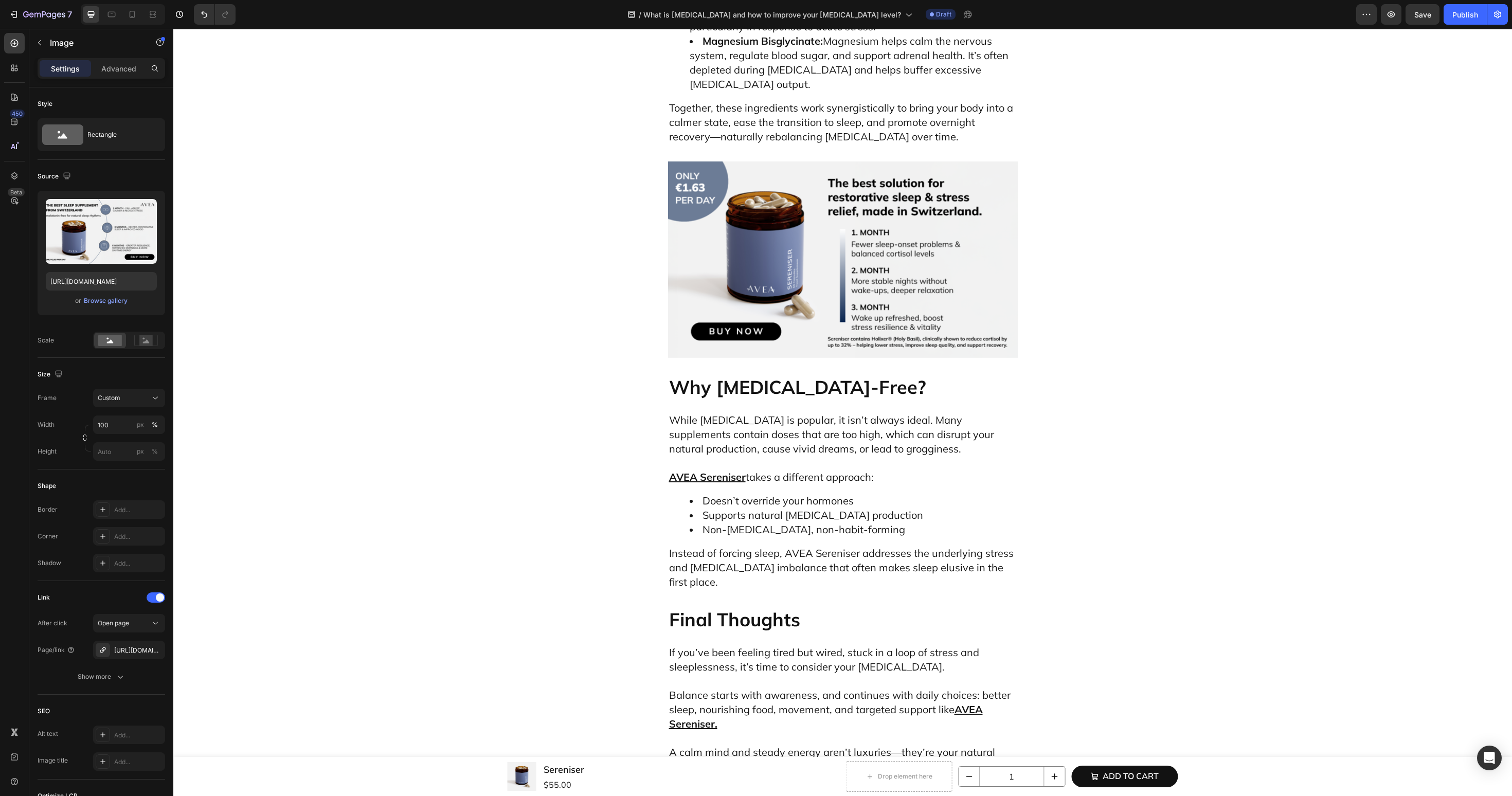
scroll to position [4804, 0]
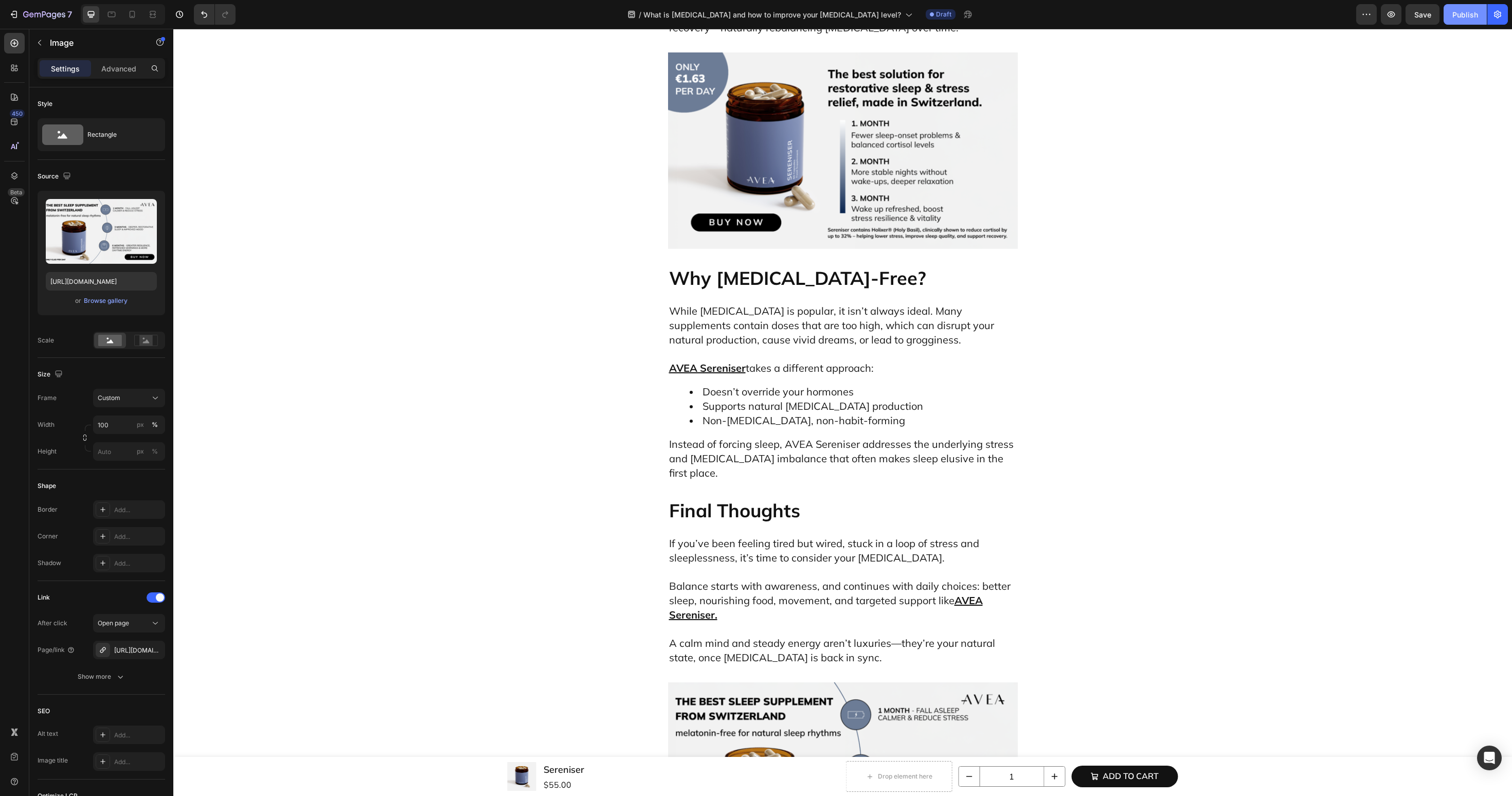
click at [1473, 22] on button "Publish" at bounding box center [1465, 14] width 43 height 20
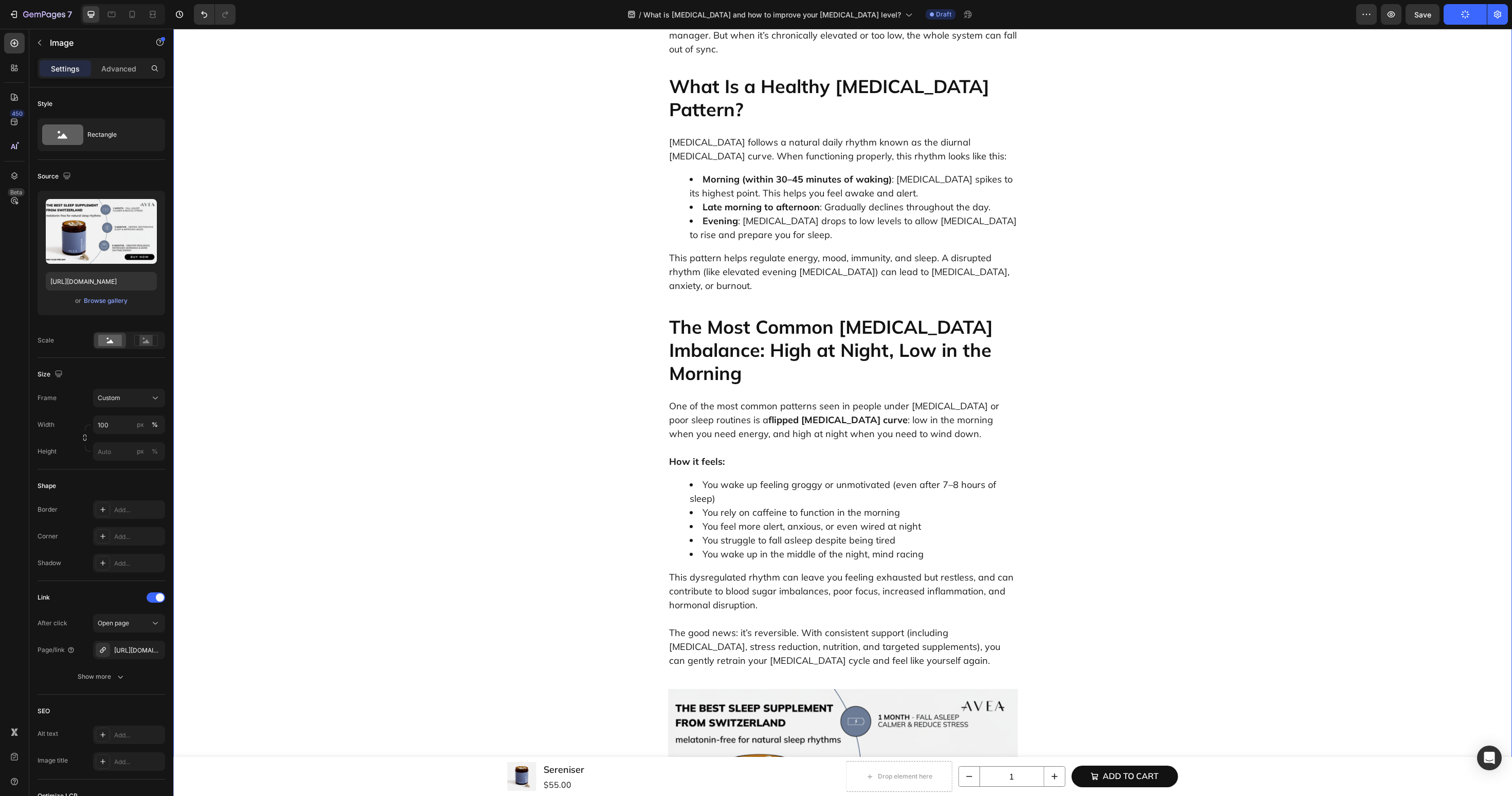
scroll to position [0, 0]
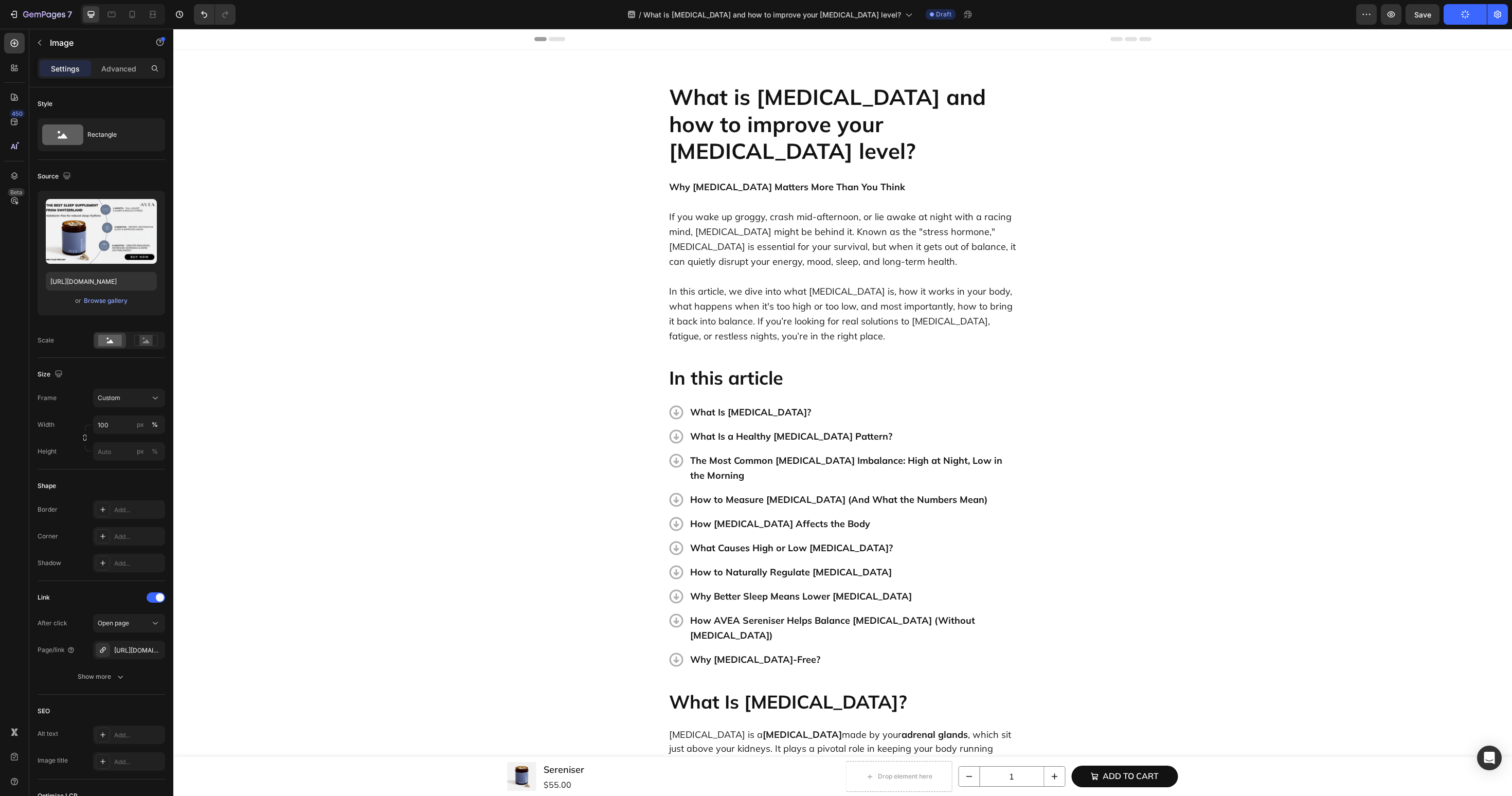
click at [1464, 15] on icon "button" at bounding box center [1465, 15] width 11 height 11
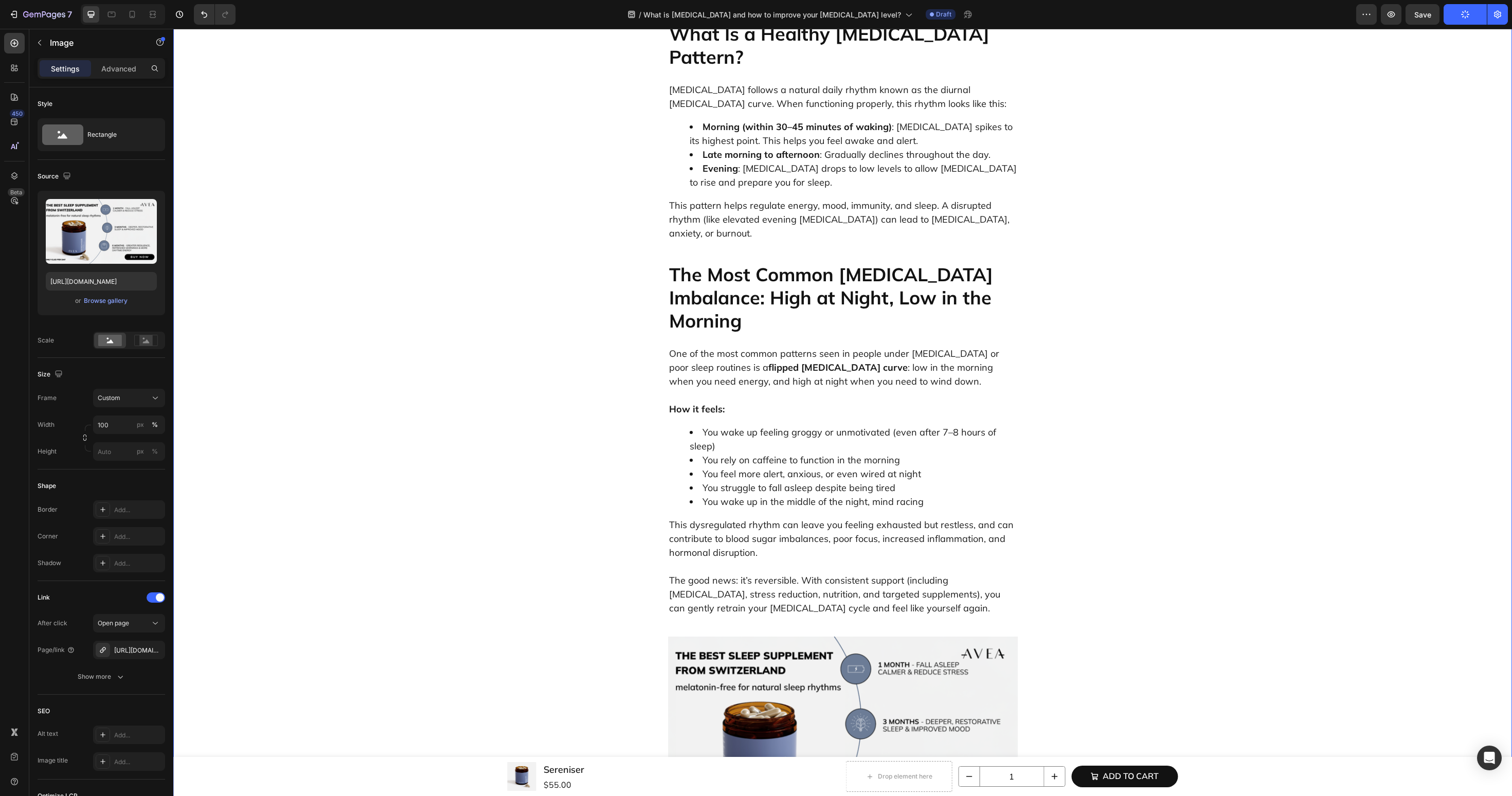
scroll to position [992, 0]
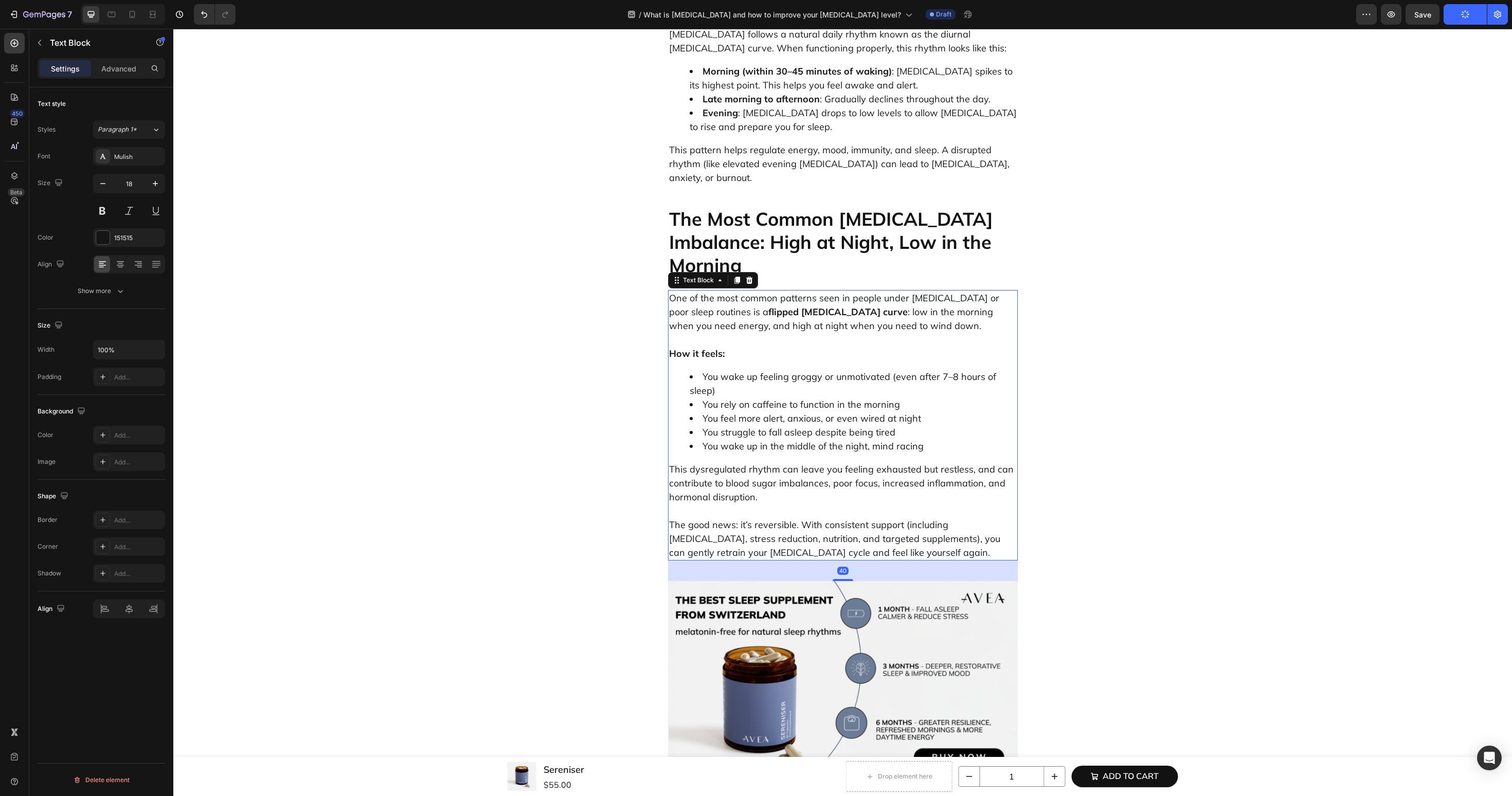
click at [898, 370] on li "You wake up feeling groggy or unmotivated (even after 7–8 hours of sleep)" at bounding box center [853, 384] width 327 height 28
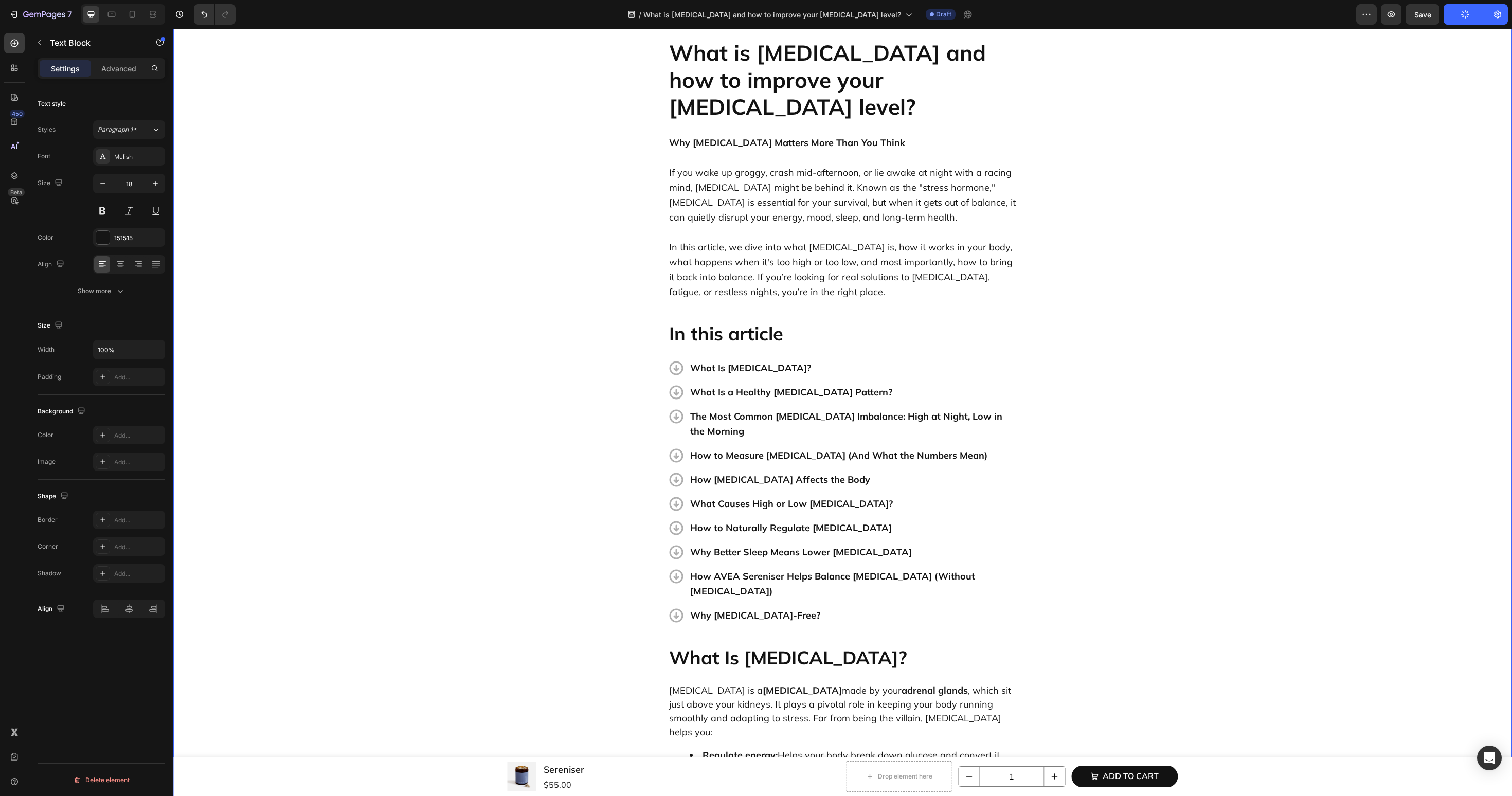
scroll to position [0, 0]
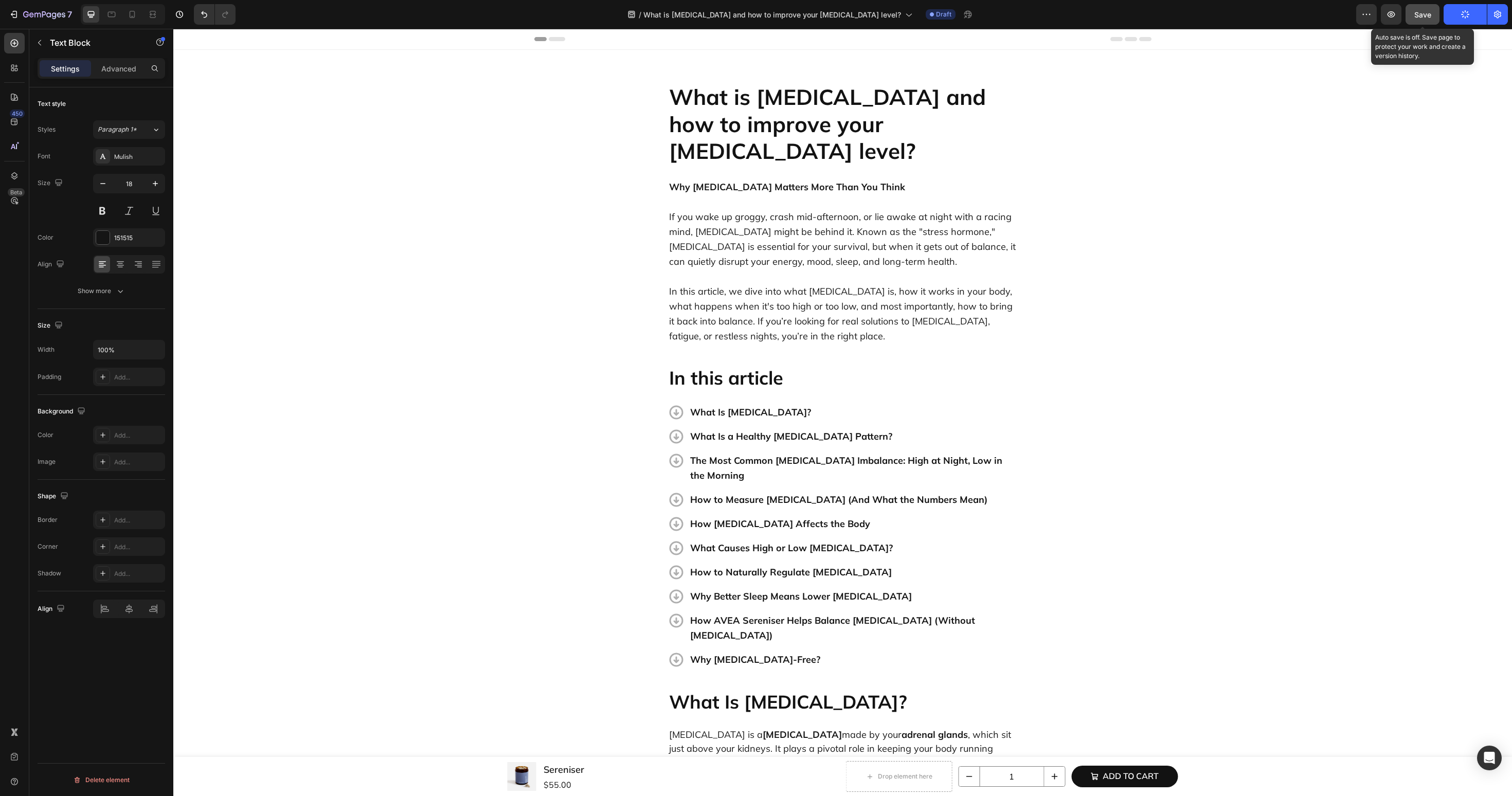
click at [1425, 12] on span "Save" at bounding box center [1423, 15] width 17 height 9
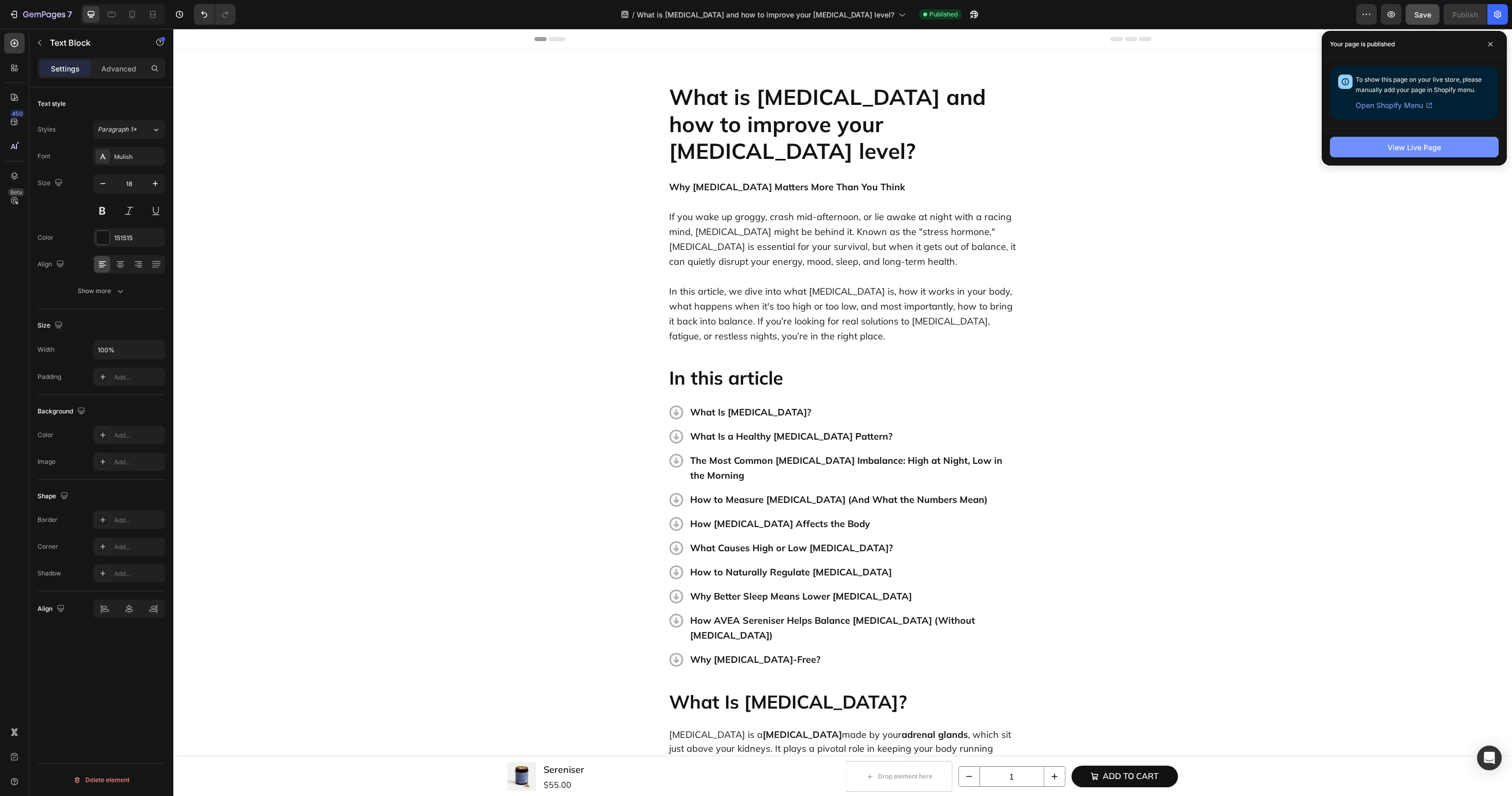
click at [1359, 150] on button "View Live Page" at bounding box center [1415, 147] width 169 height 20
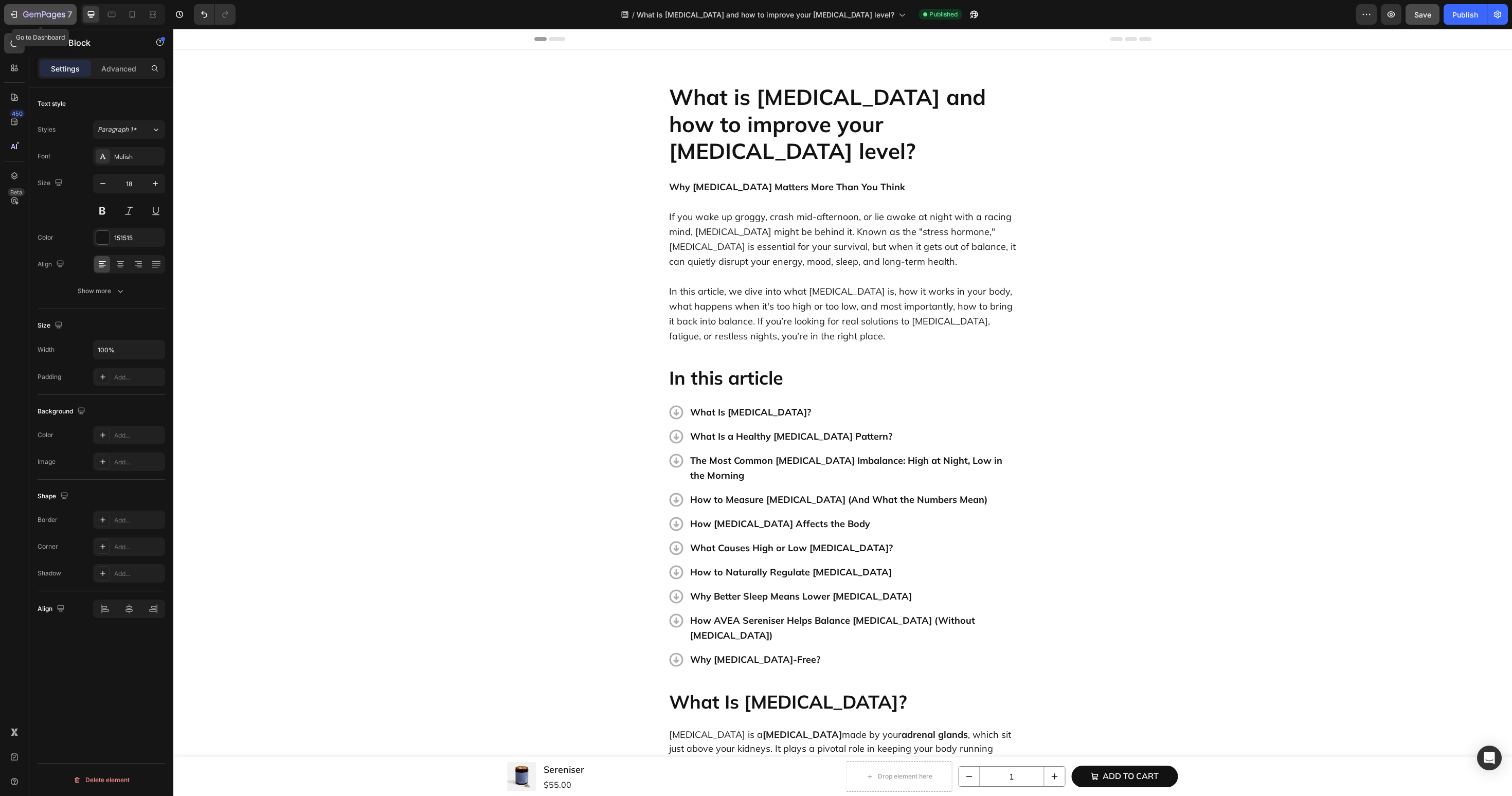
click at [24, 18] on icon "button" at bounding box center [44, 16] width 42 height 9
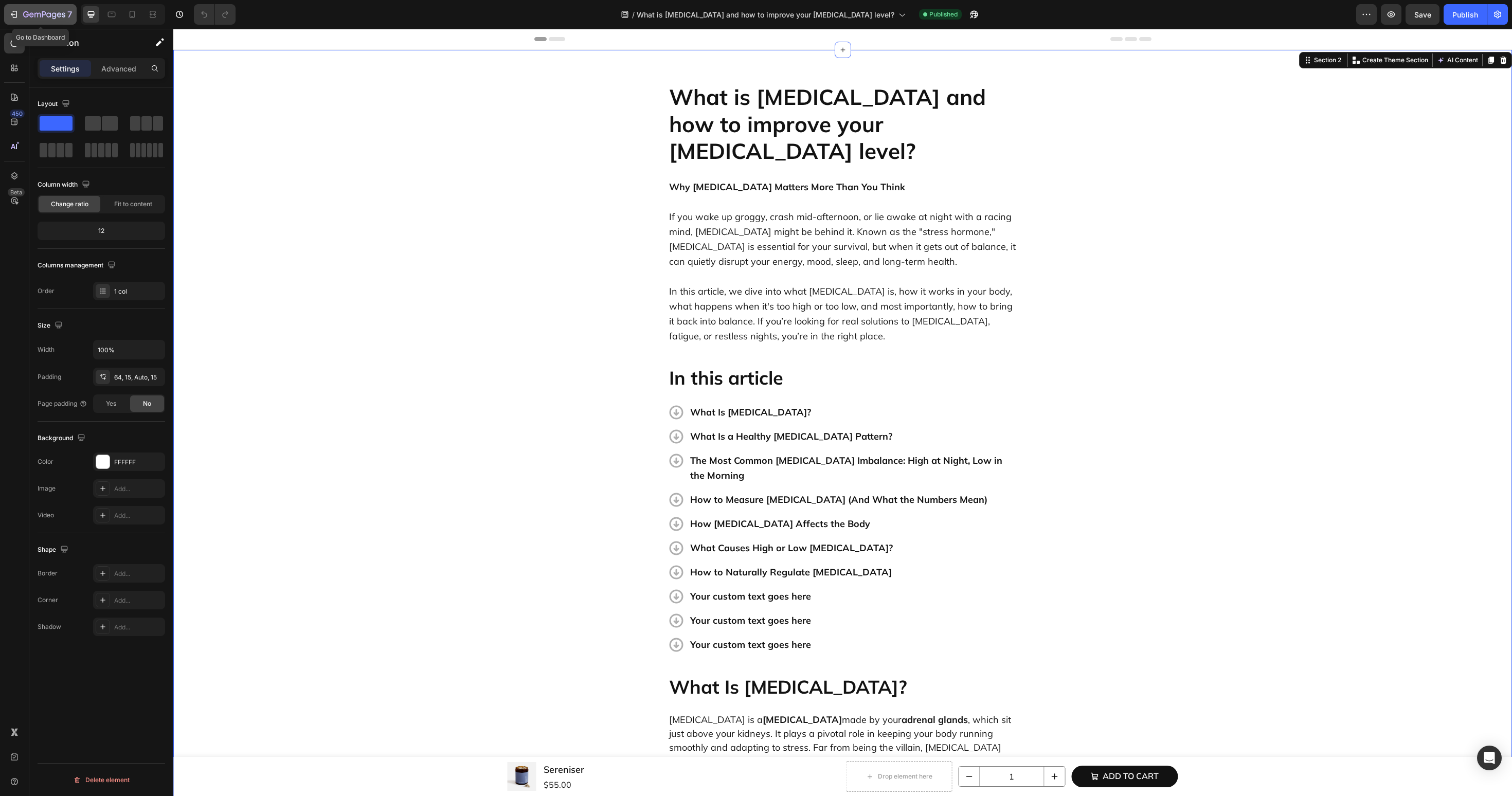
click at [30, 10] on div "7" at bounding box center [47, 14] width 49 height 12
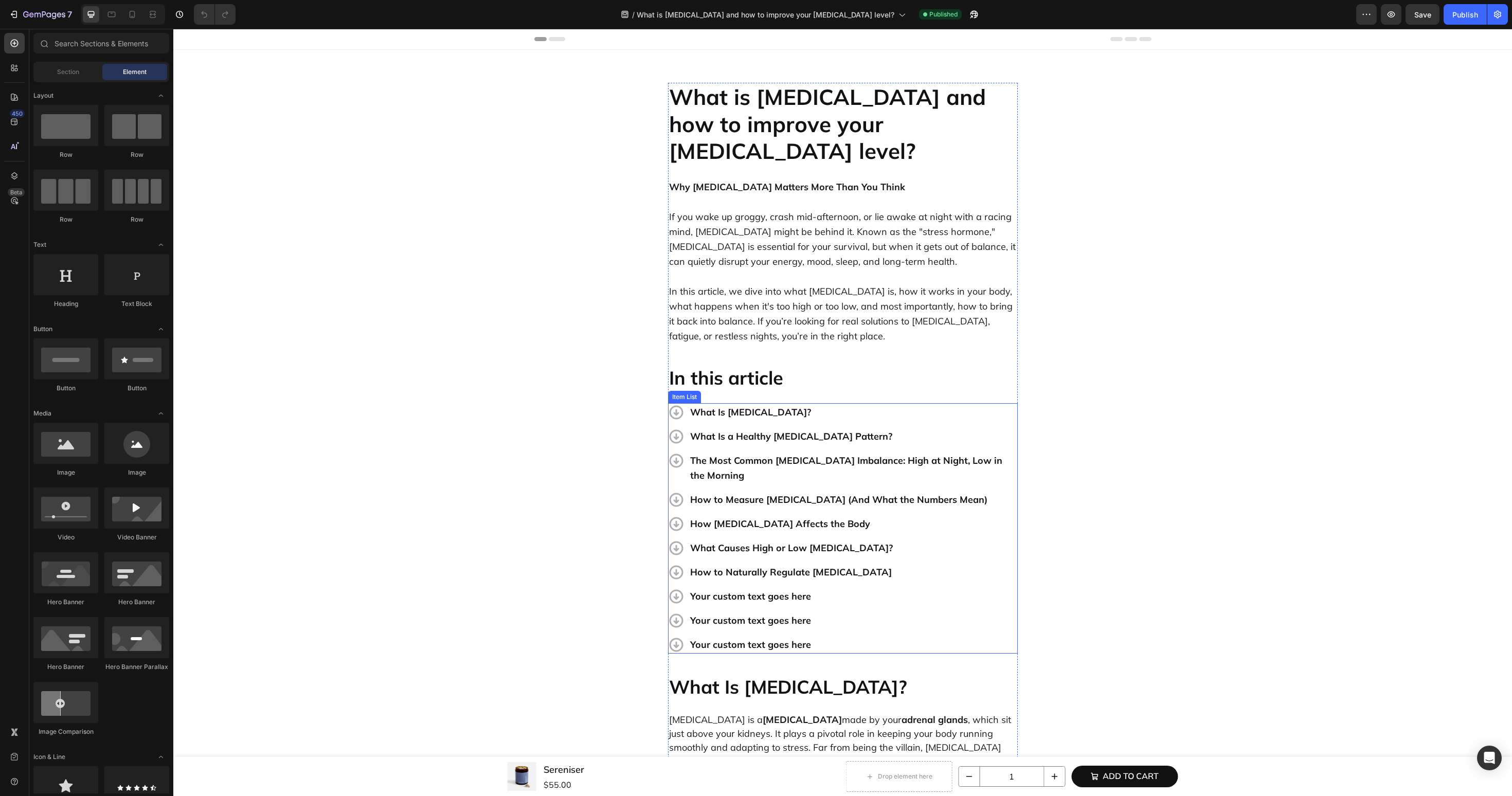
click at [774, 565] on p "How to Naturally Regulate [MEDICAL_DATA]" at bounding box center [853, 572] width 326 height 15
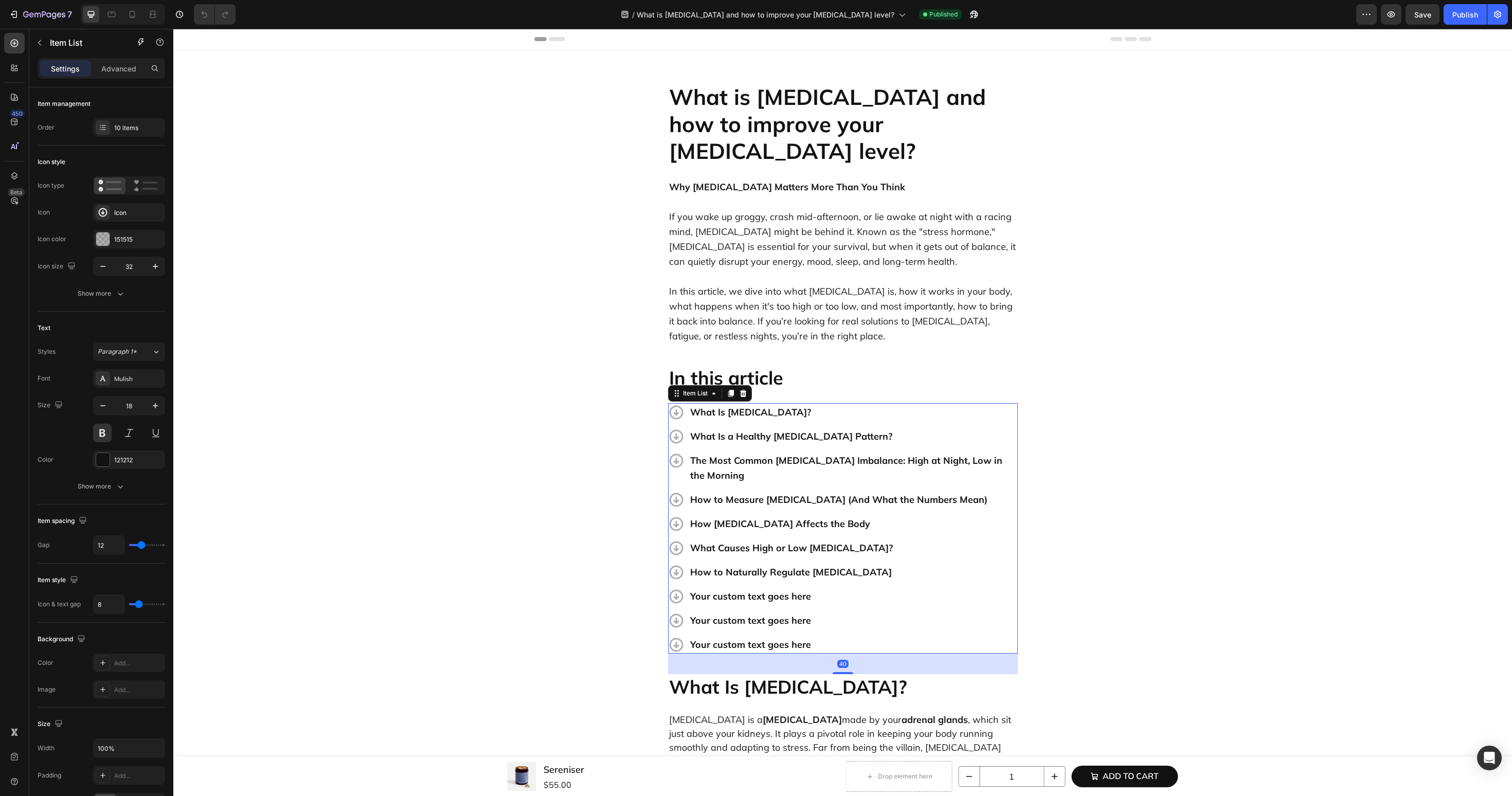
click at [767, 588] on div "Your custom text goes here" at bounding box center [853, 597] width 330 height 18
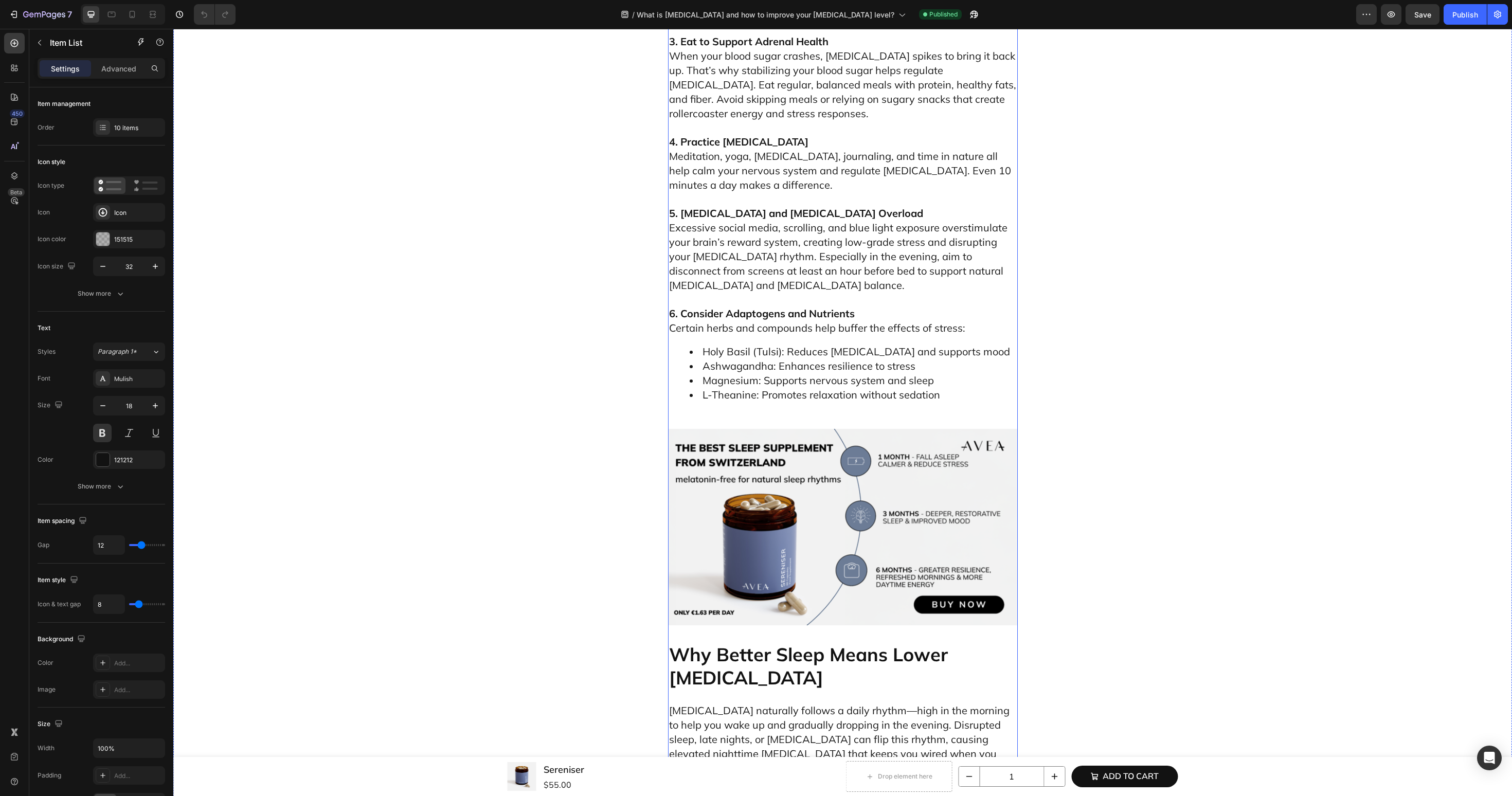
scroll to position [3277, 0]
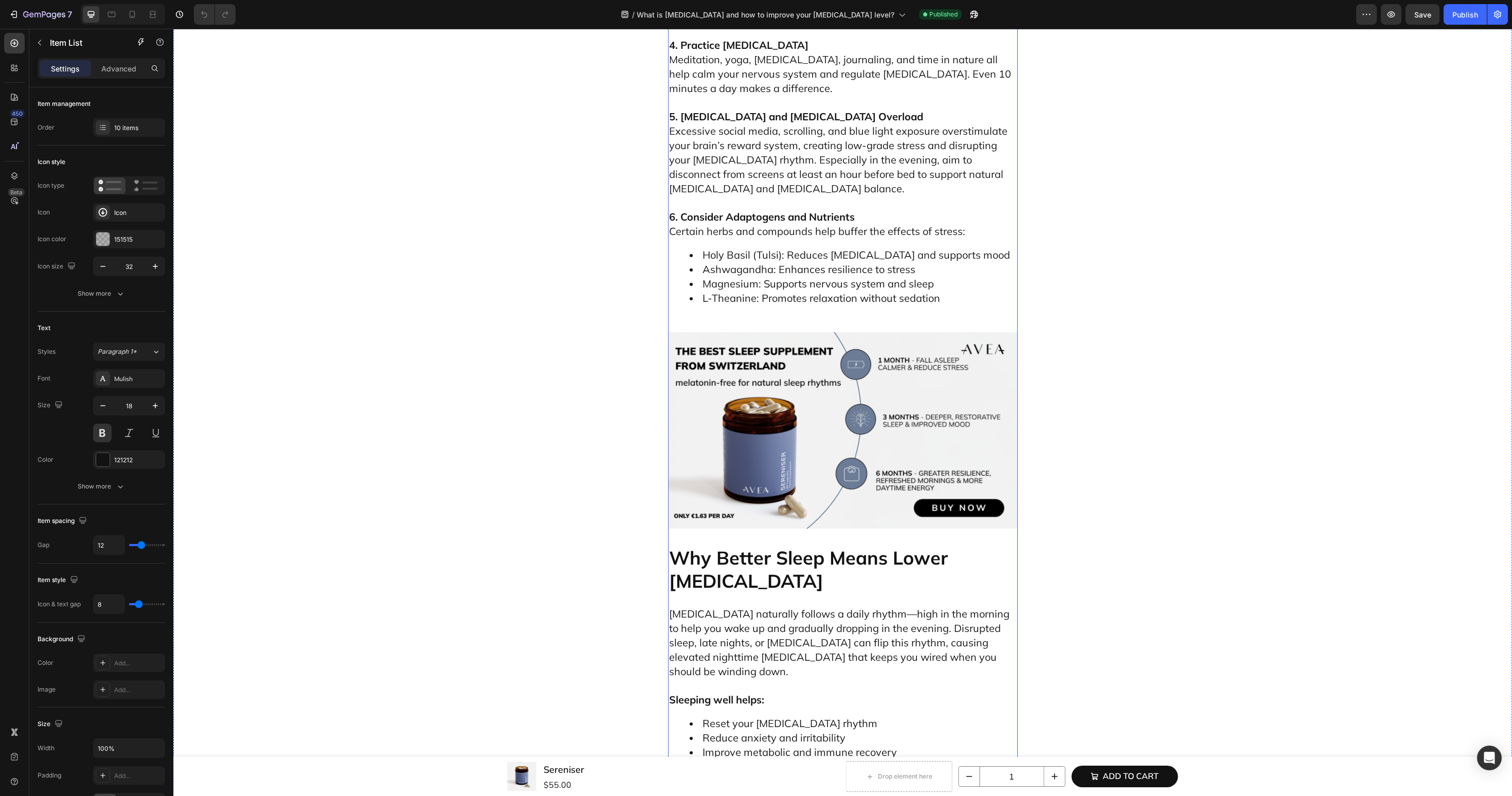
click at [716, 545] on h2 "Why Better Sleep Means Lower [MEDICAL_DATA]" at bounding box center [843, 569] width 350 height 49
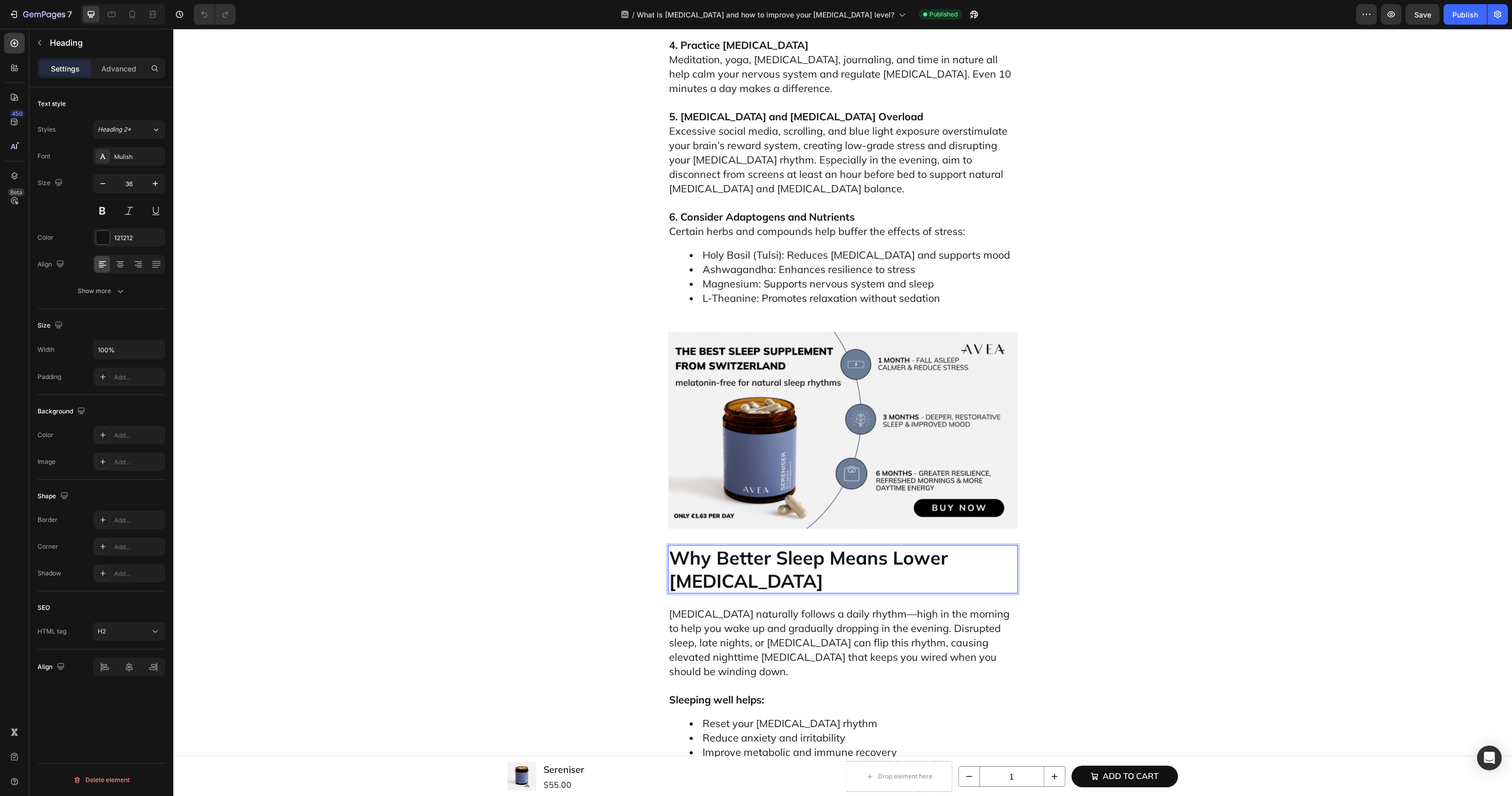
click at [716, 545] on h2 "Why Better Sleep Means Lower [MEDICAL_DATA]" at bounding box center [843, 569] width 350 height 49
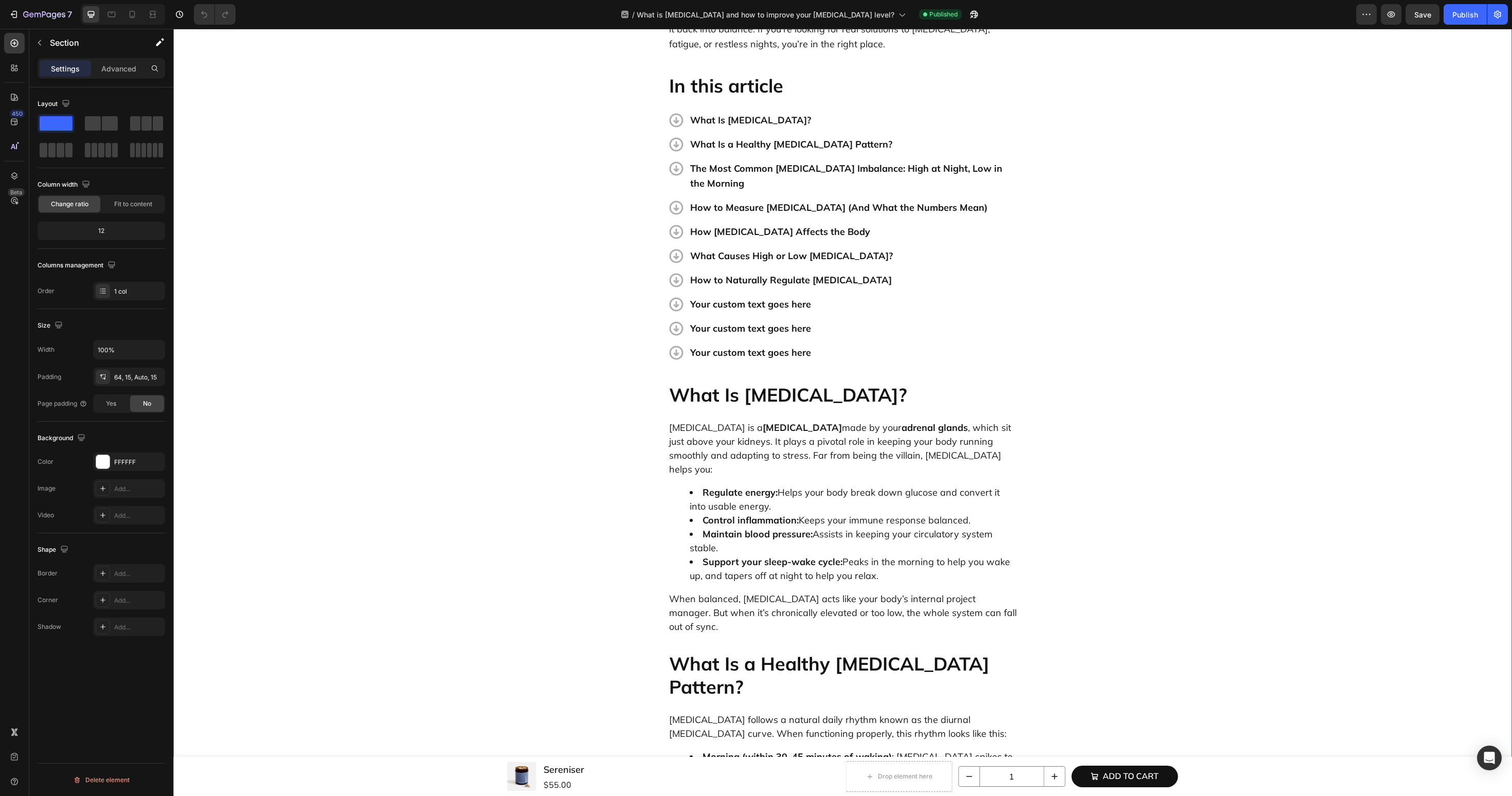
scroll to position [89, 0]
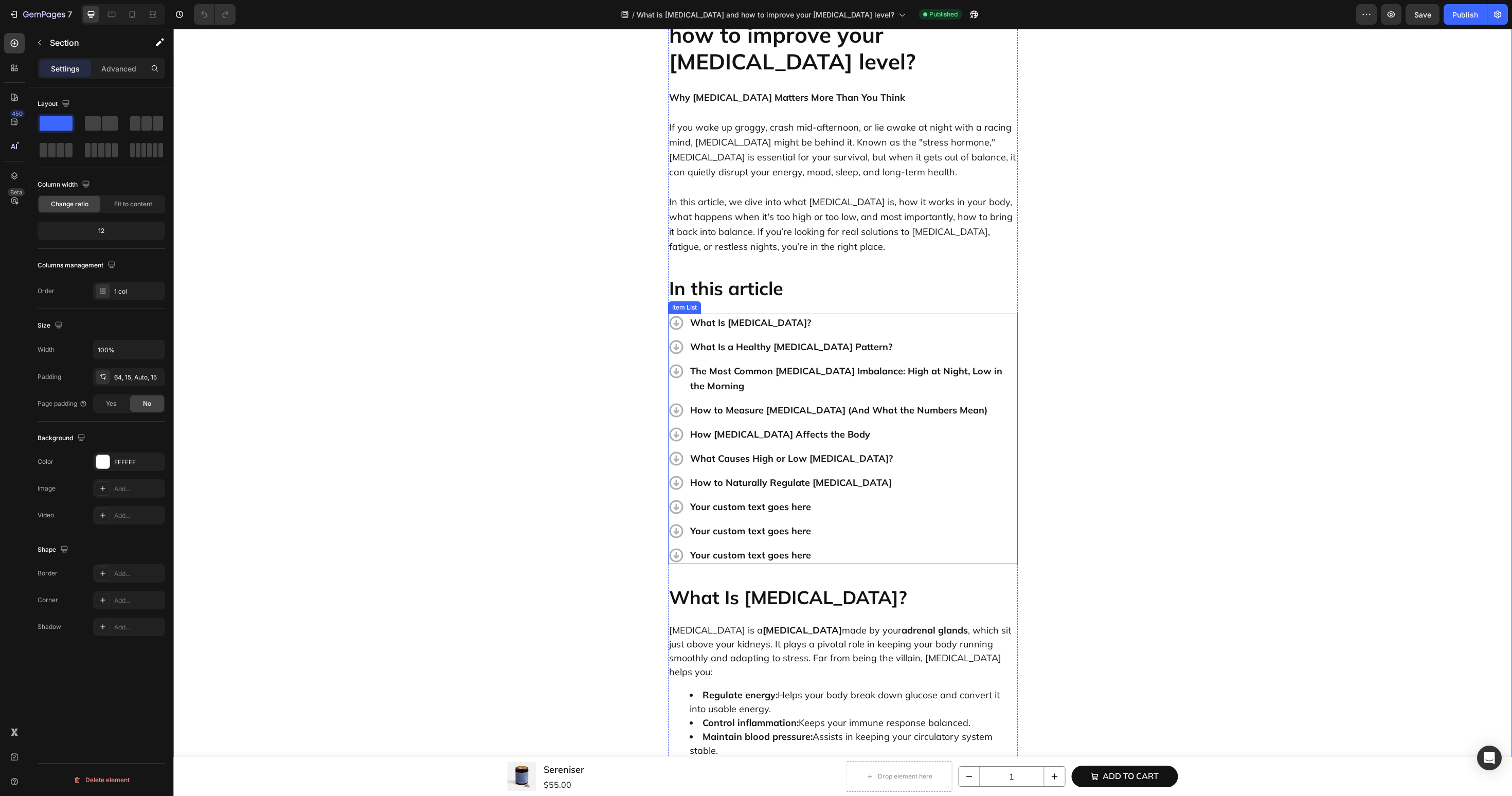
click at [753, 499] on p "Your custom text goes here" at bounding box center [853, 507] width 326 height 15
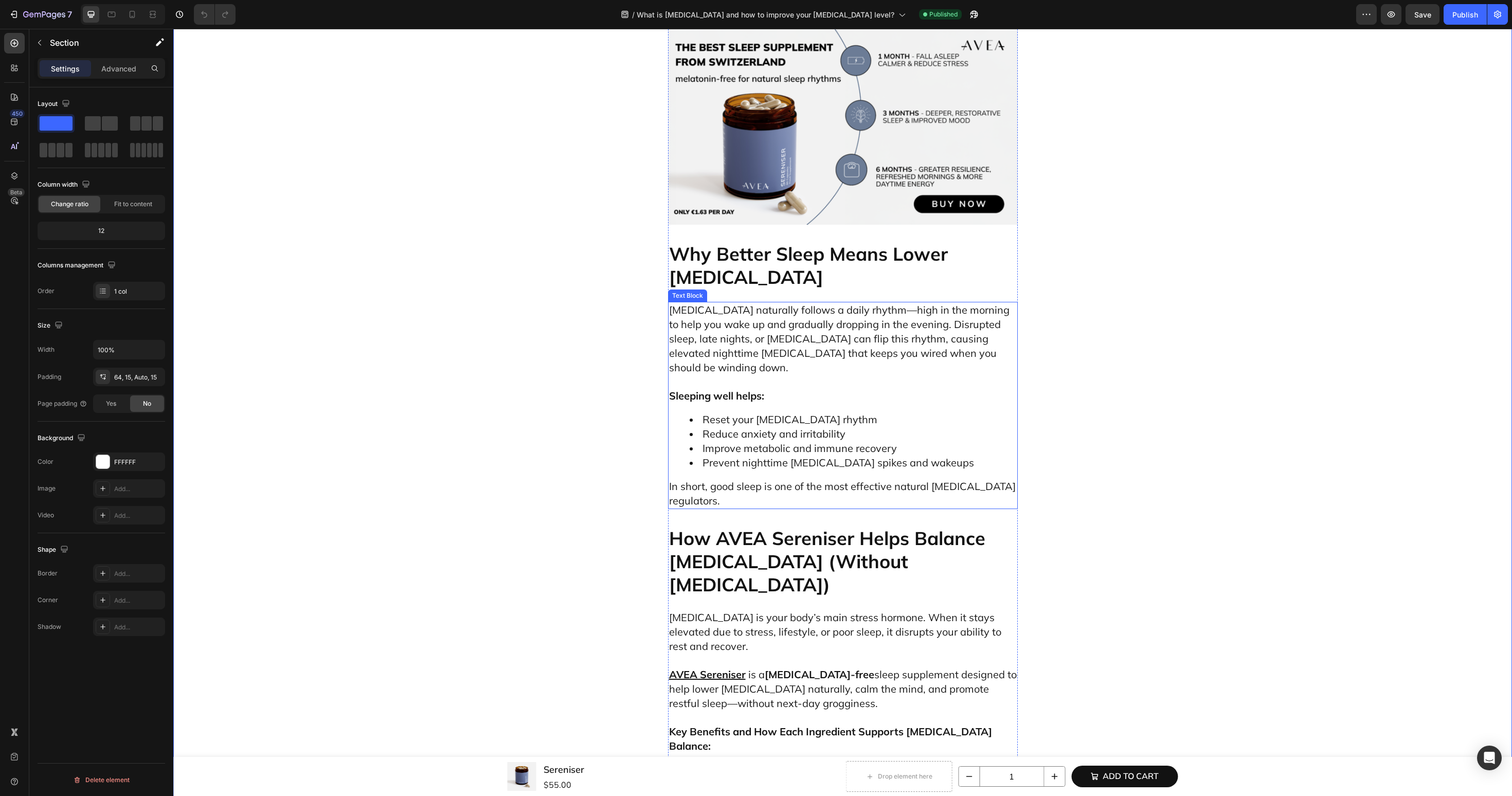
scroll to position [3643, 0]
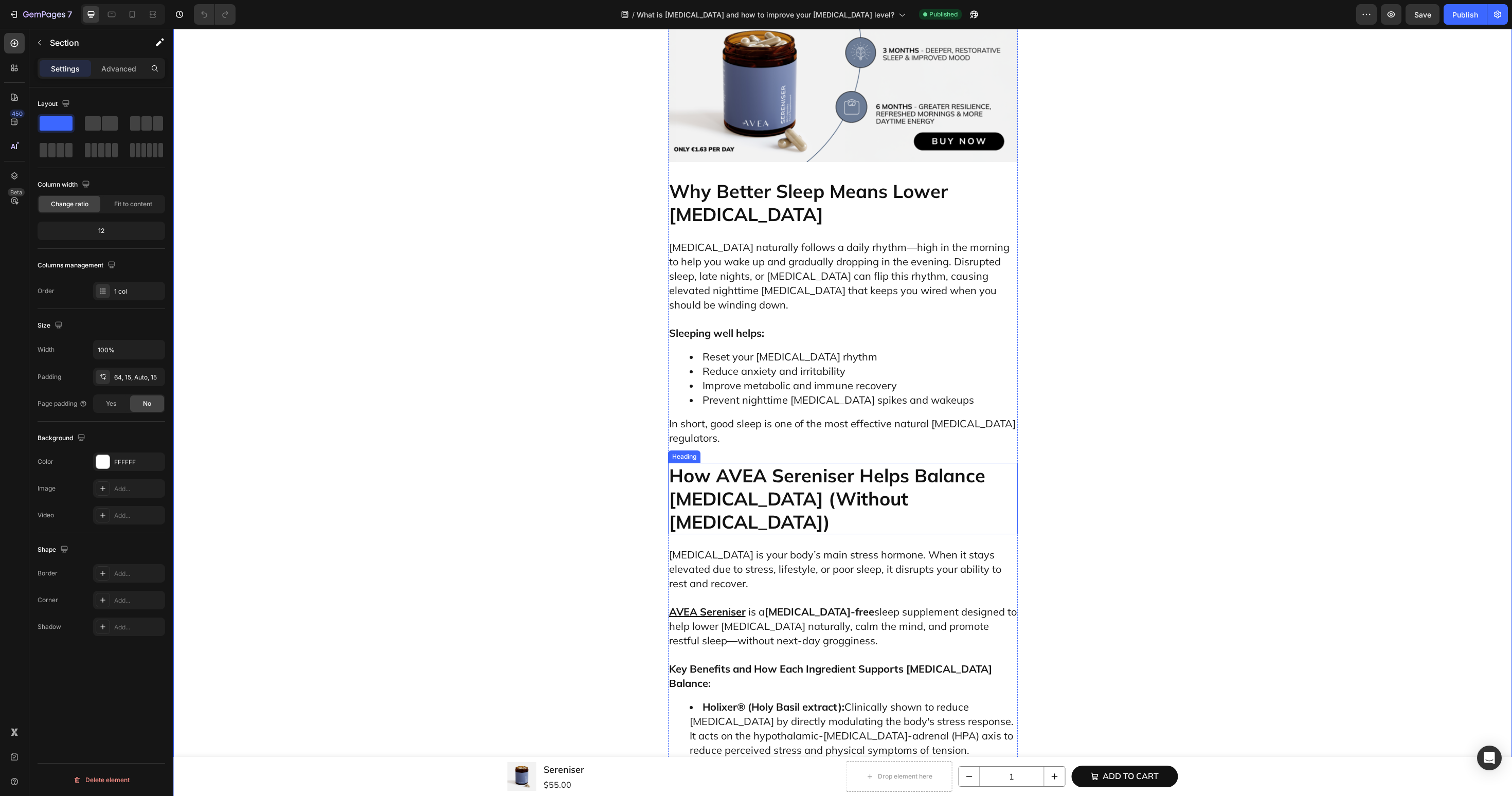
click at [812, 463] on h2 "How AVEA Sereniser Helps Balance [MEDICAL_DATA] (Without [MEDICAL_DATA])" at bounding box center [843, 499] width 350 height 72
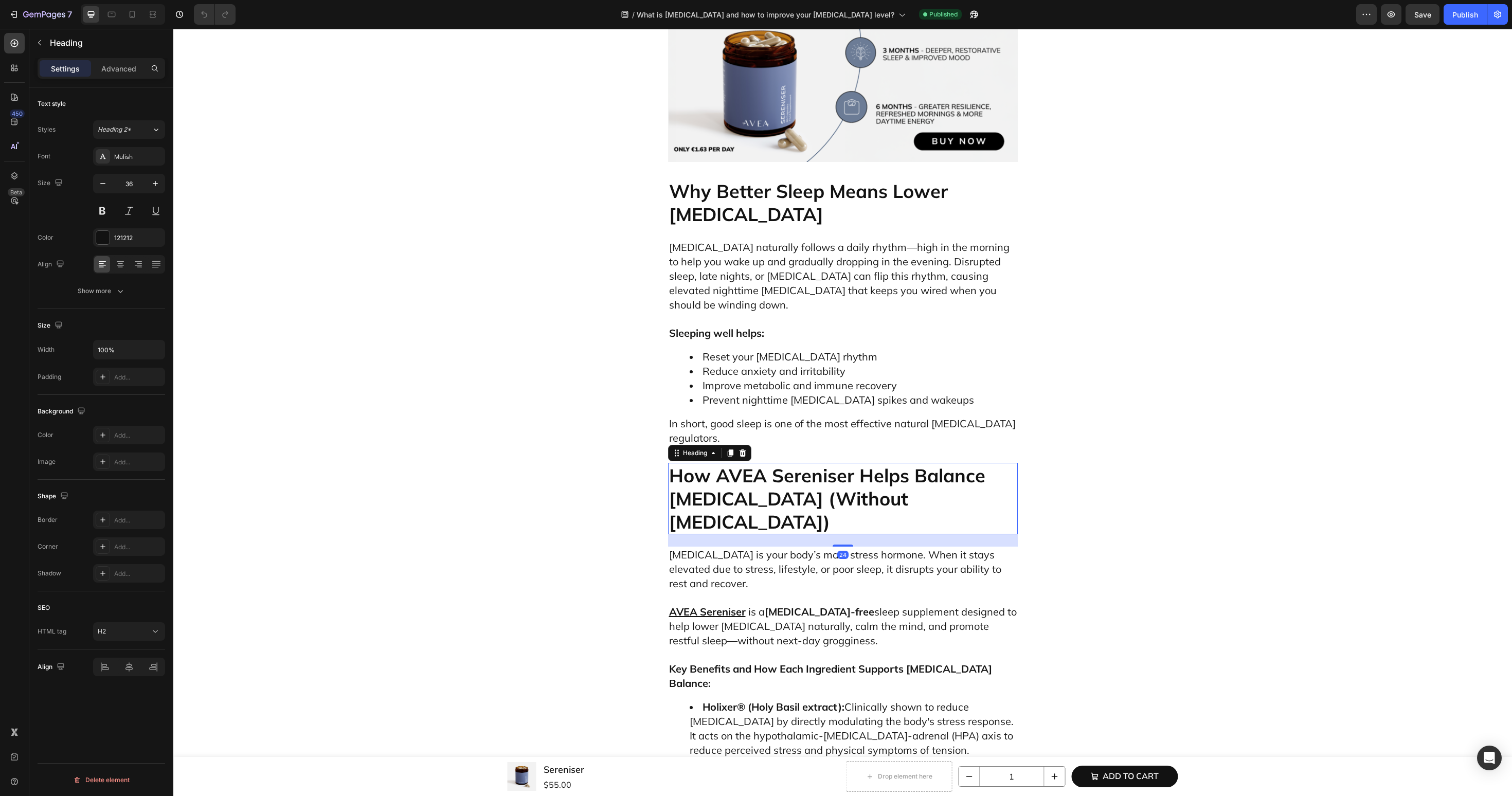
click at [812, 463] on h2 "How AVEA Sereniser Helps Balance [MEDICAL_DATA] (Without [MEDICAL_DATA])" at bounding box center [843, 499] width 350 height 72
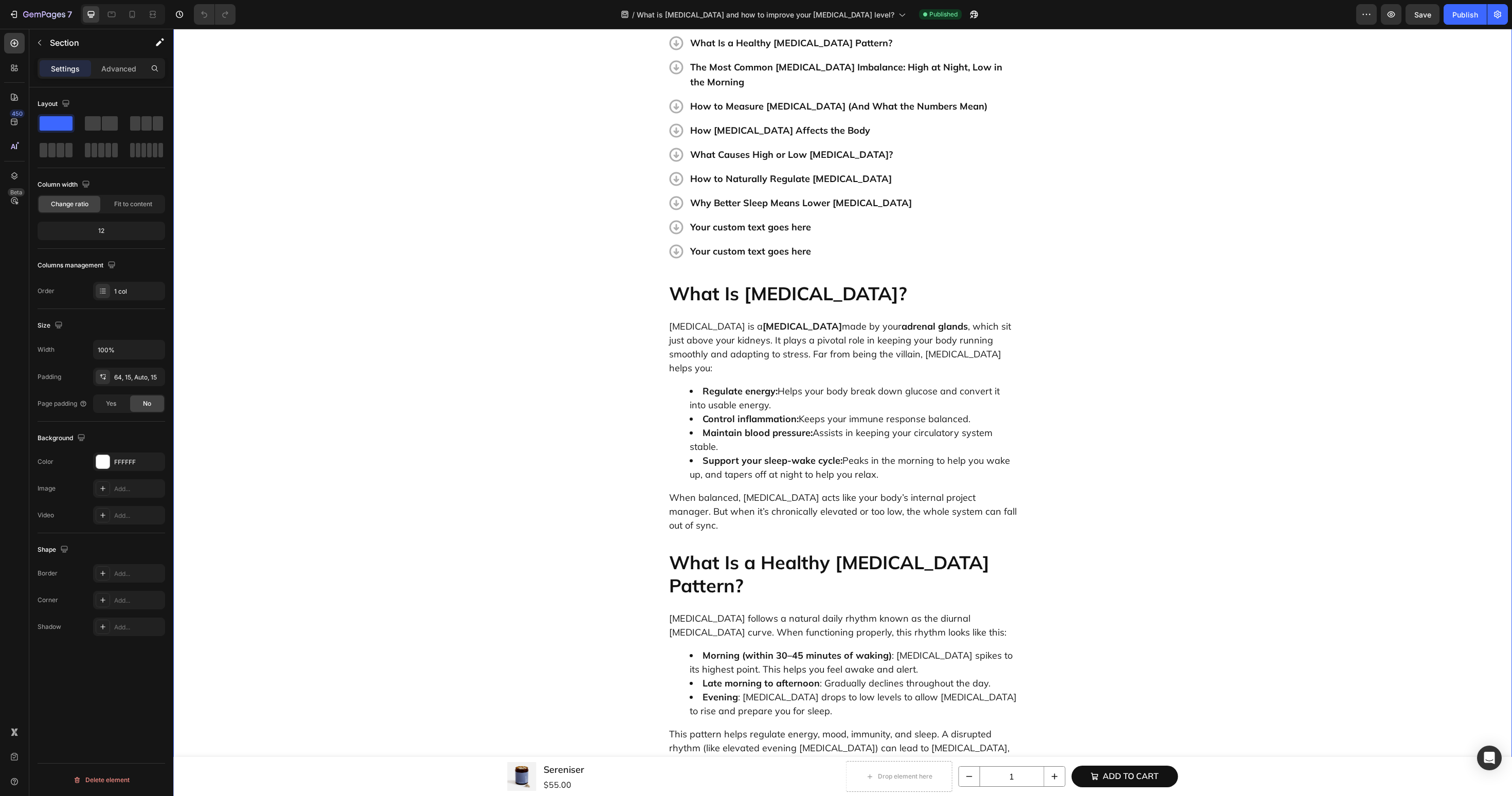
scroll to position [391, 0]
click at [766, 221] on p "Your custom text goes here" at bounding box center [853, 229] width 326 height 15
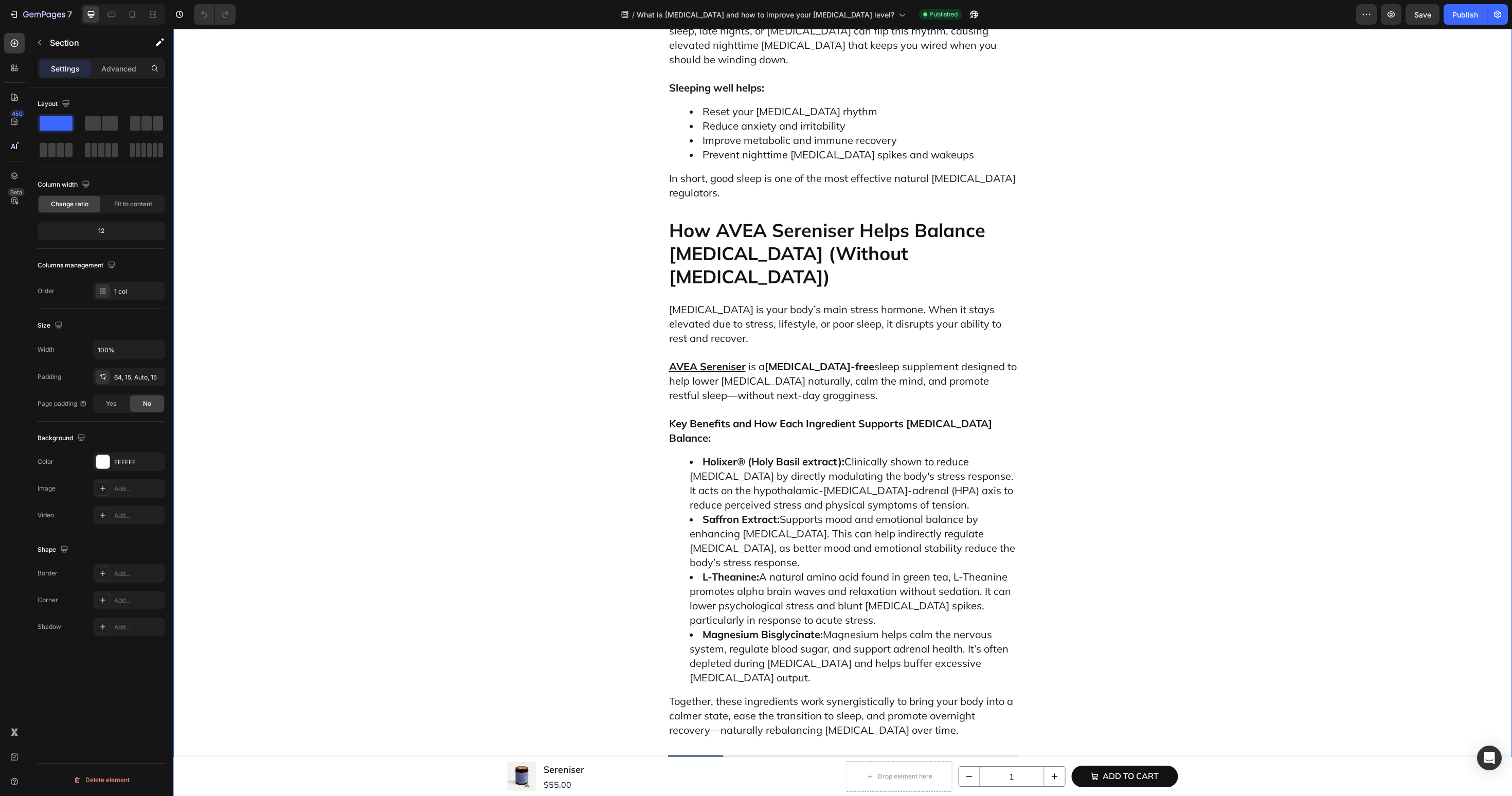
scroll to position [4318, 0]
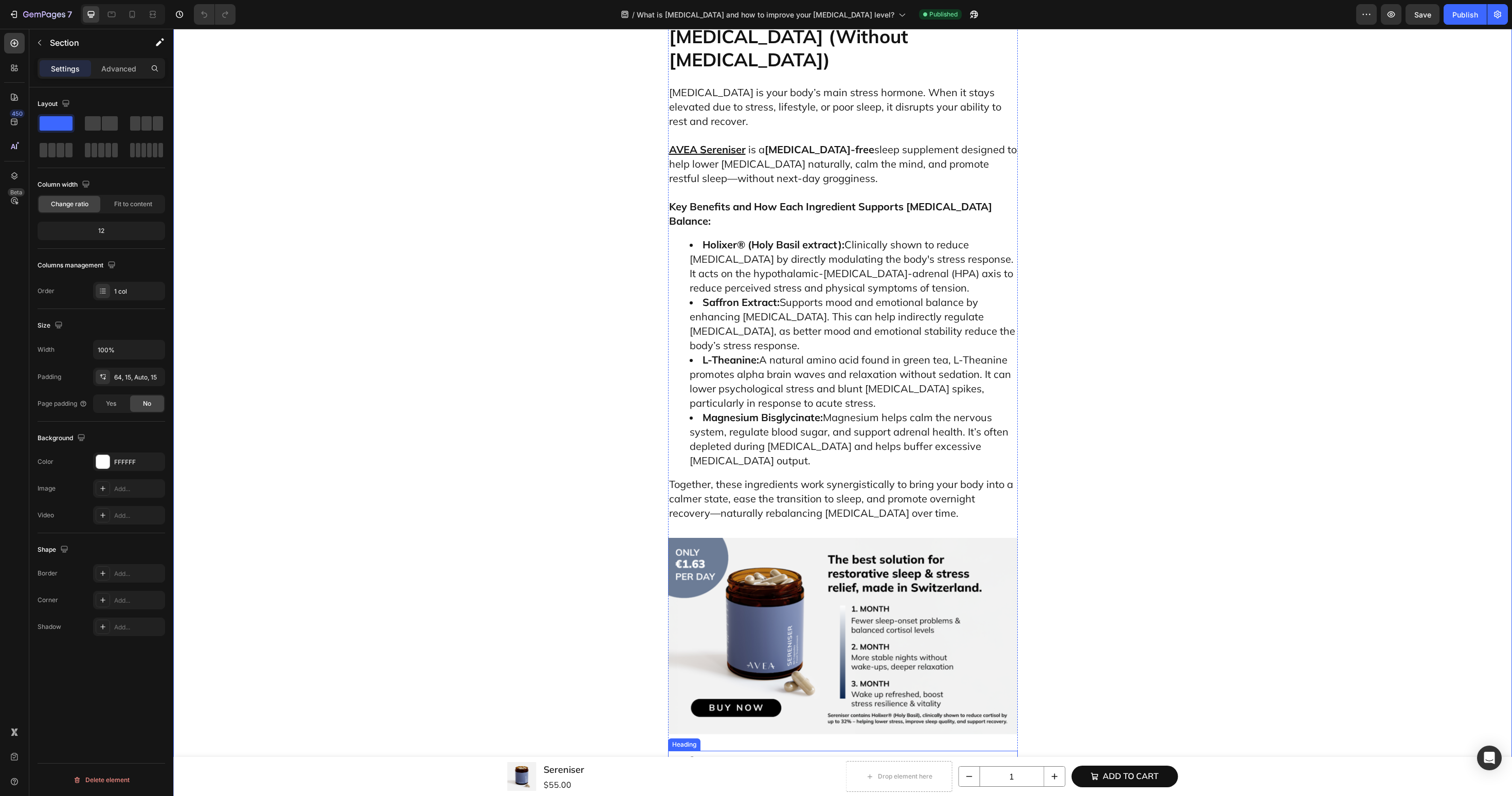
click at [714, 751] on h2 "Why [MEDICAL_DATA]-Free?" at bounding box center [843, 763] width 350 height 25
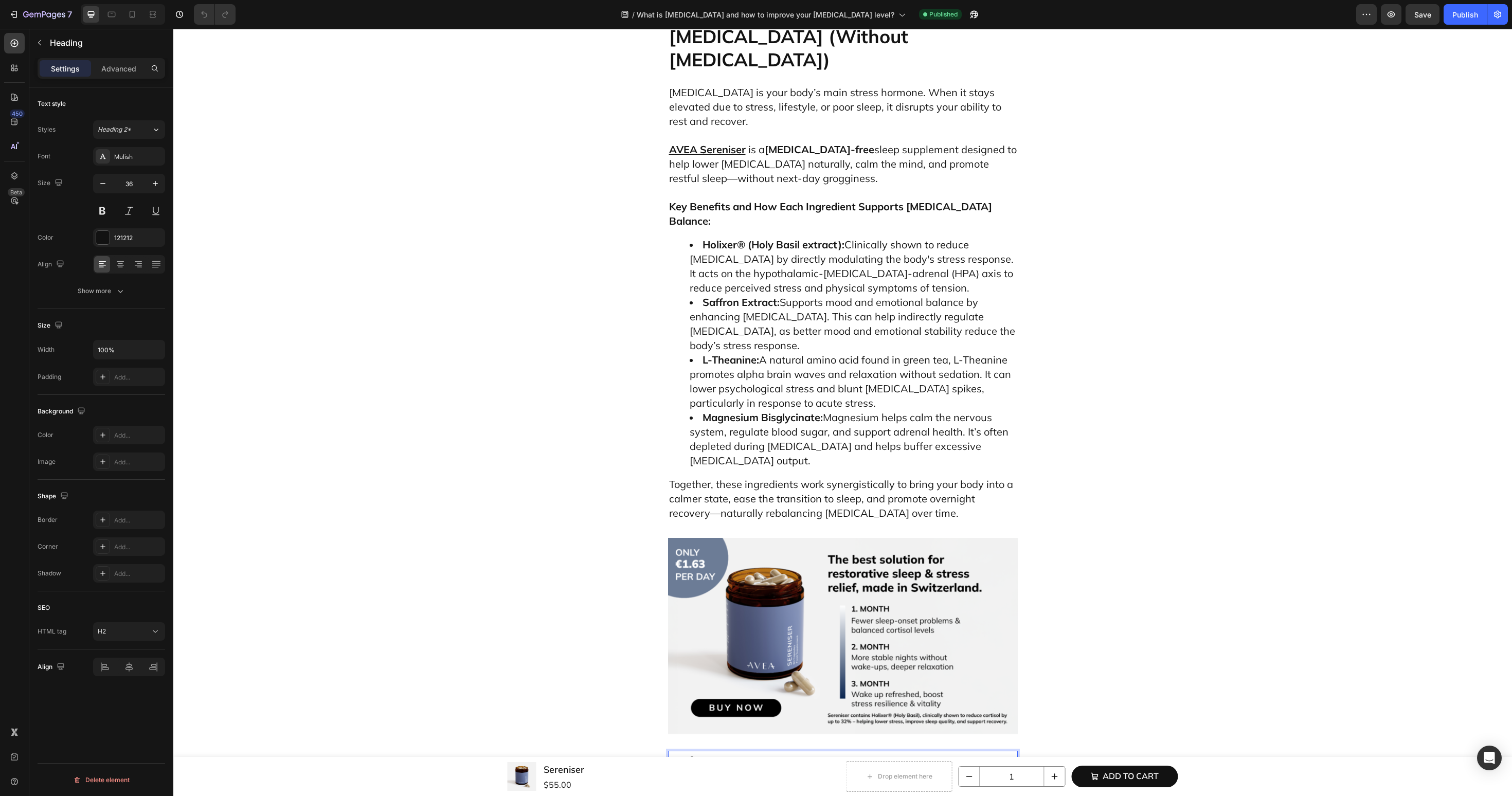
click at [714, 751] on h2 "Why [MEDICAL_DATA]-Free?" at bounding box center [843, 763] width 350 height 25
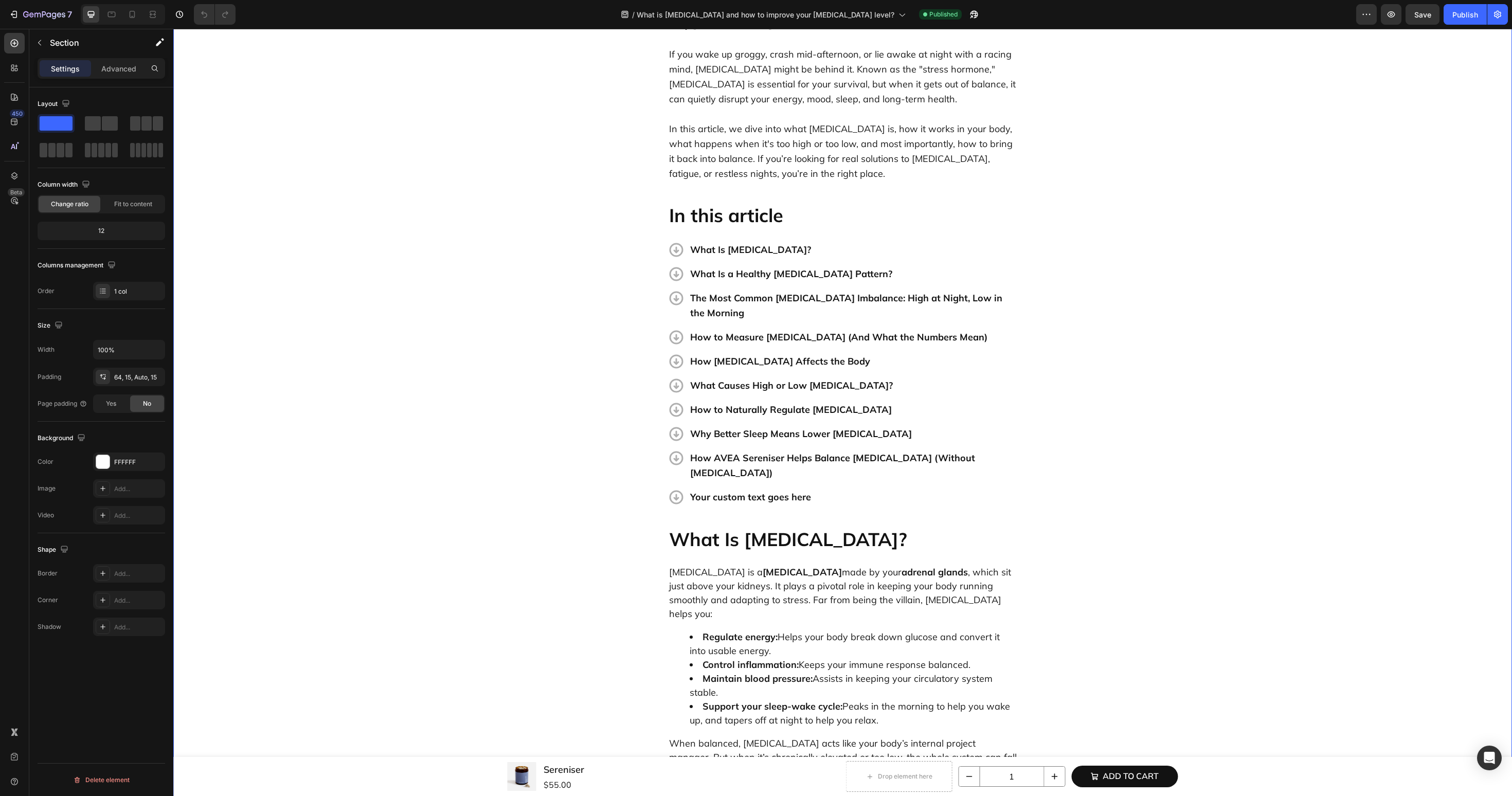
scroll to position [17, 0]
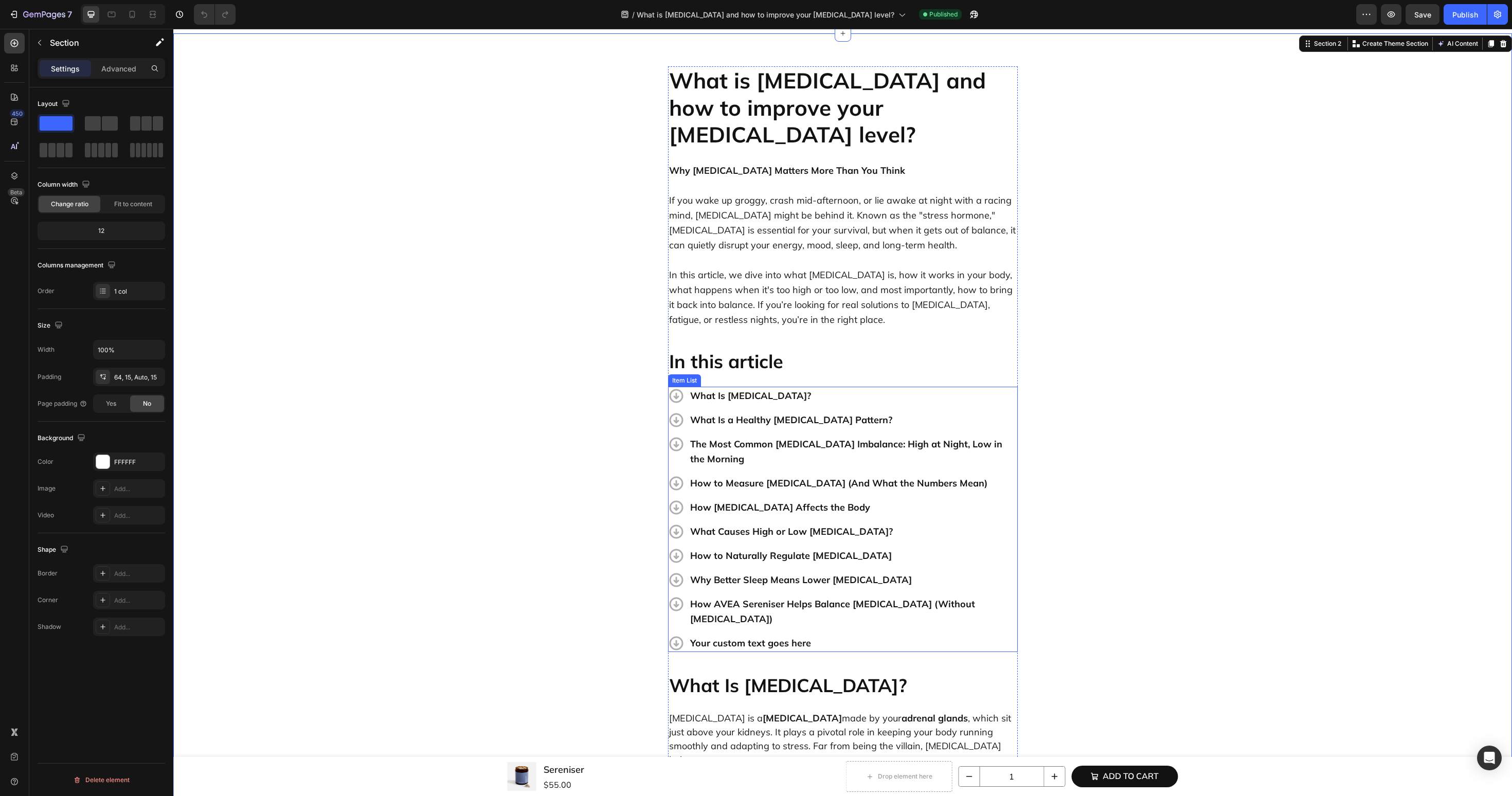
click at [750, 635] on p "Your custom text goes here" at bounding box center [853, 643] width 326 height 15
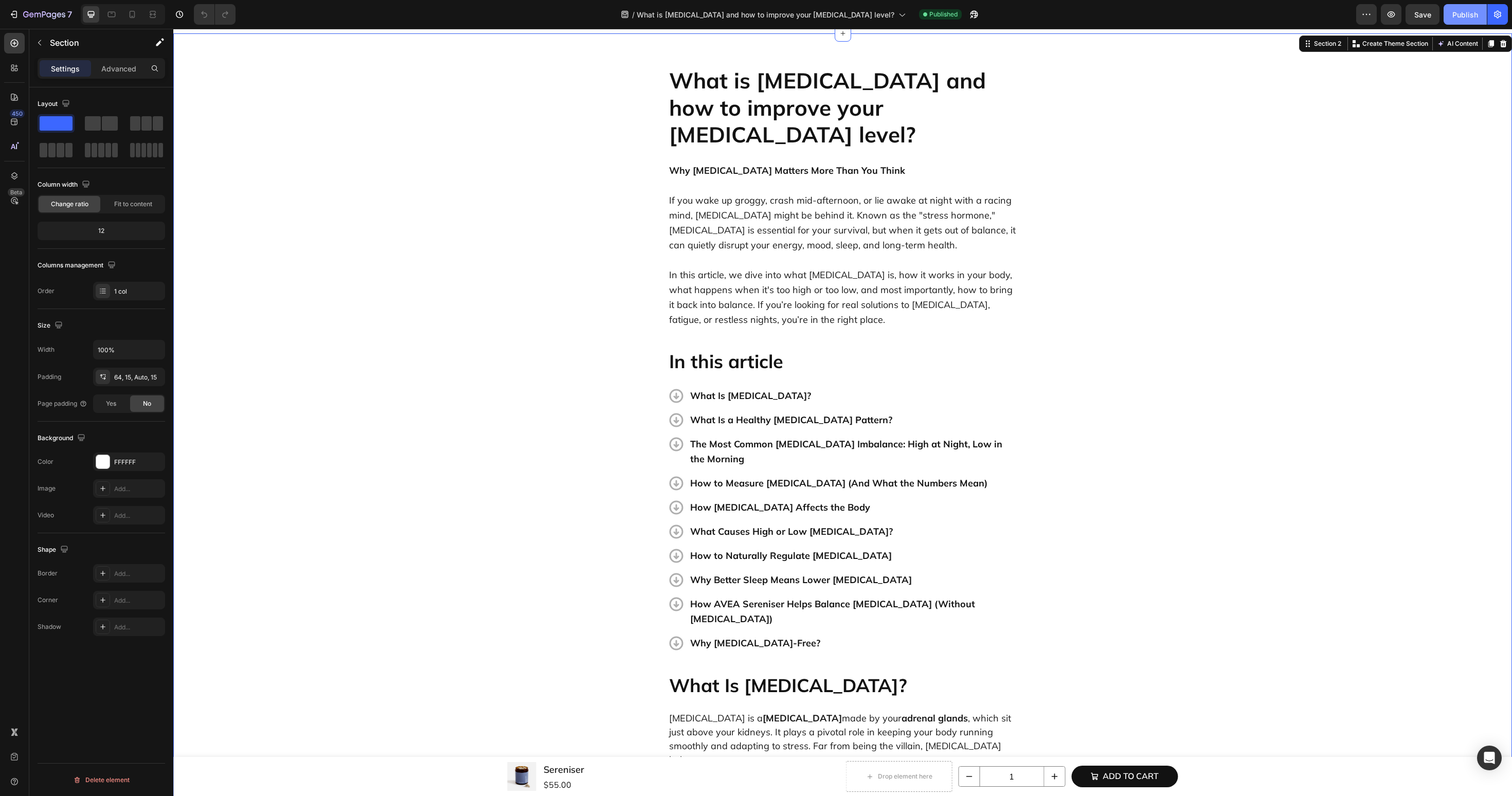
click at [1457, 14] on div "Publish" at bounding box center [1465, 15] width 26 height 11
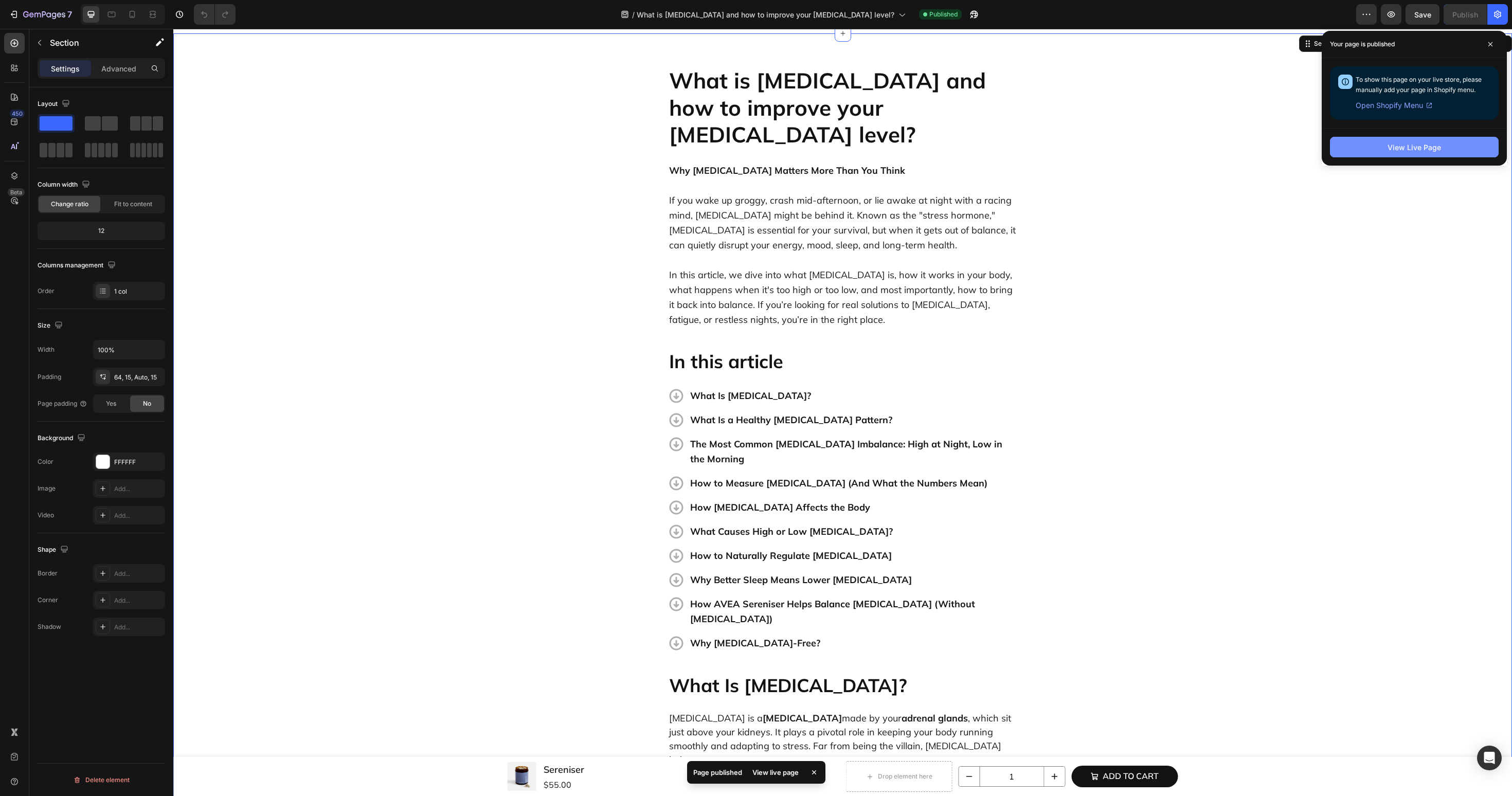
click at [1436, 151] on div "View Live Page" at bounding box center [1415, 148] width 53 height 11
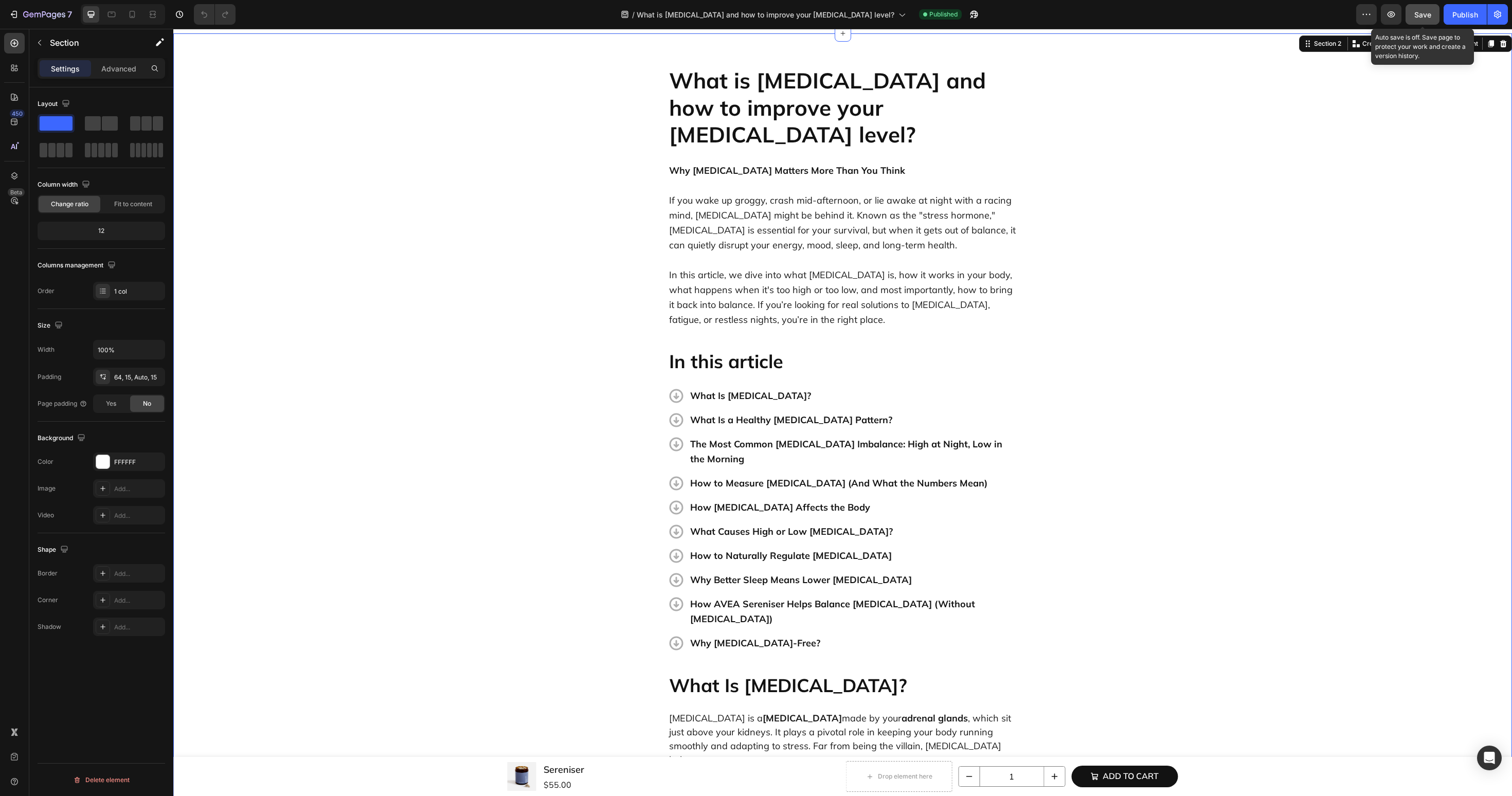
click at [1430, 12] on span "Save" at bounding box center [1423, 15] width 17 height 9
click at [740, 573] on p "Why Better Sleep Means Lower [MEDICAL_DATA]" at bounding box center [853, 580] width 326 height 15
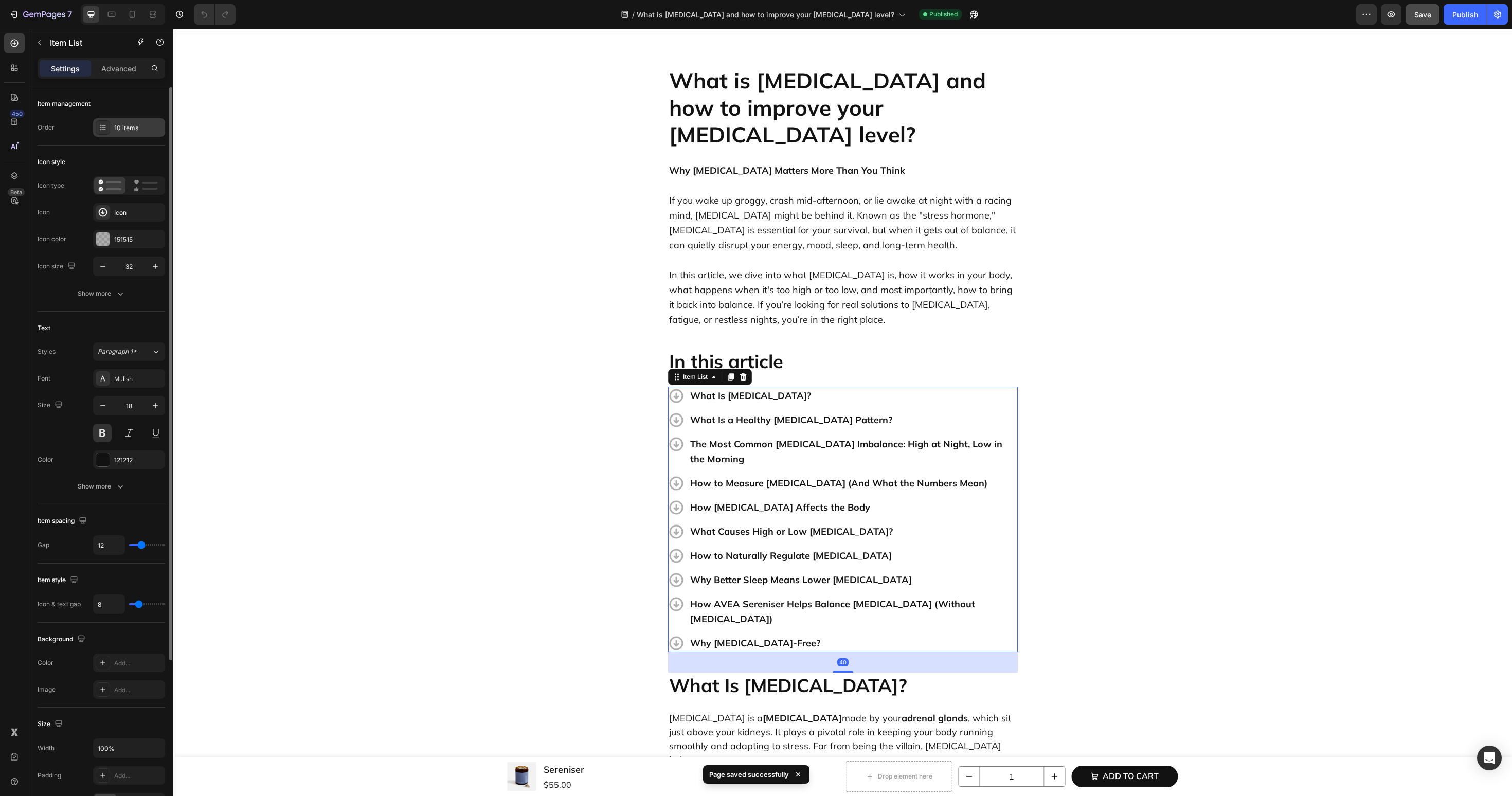
click at [119, 134] on div "10 items" at bounding box center [129, 128] width 72 height 18
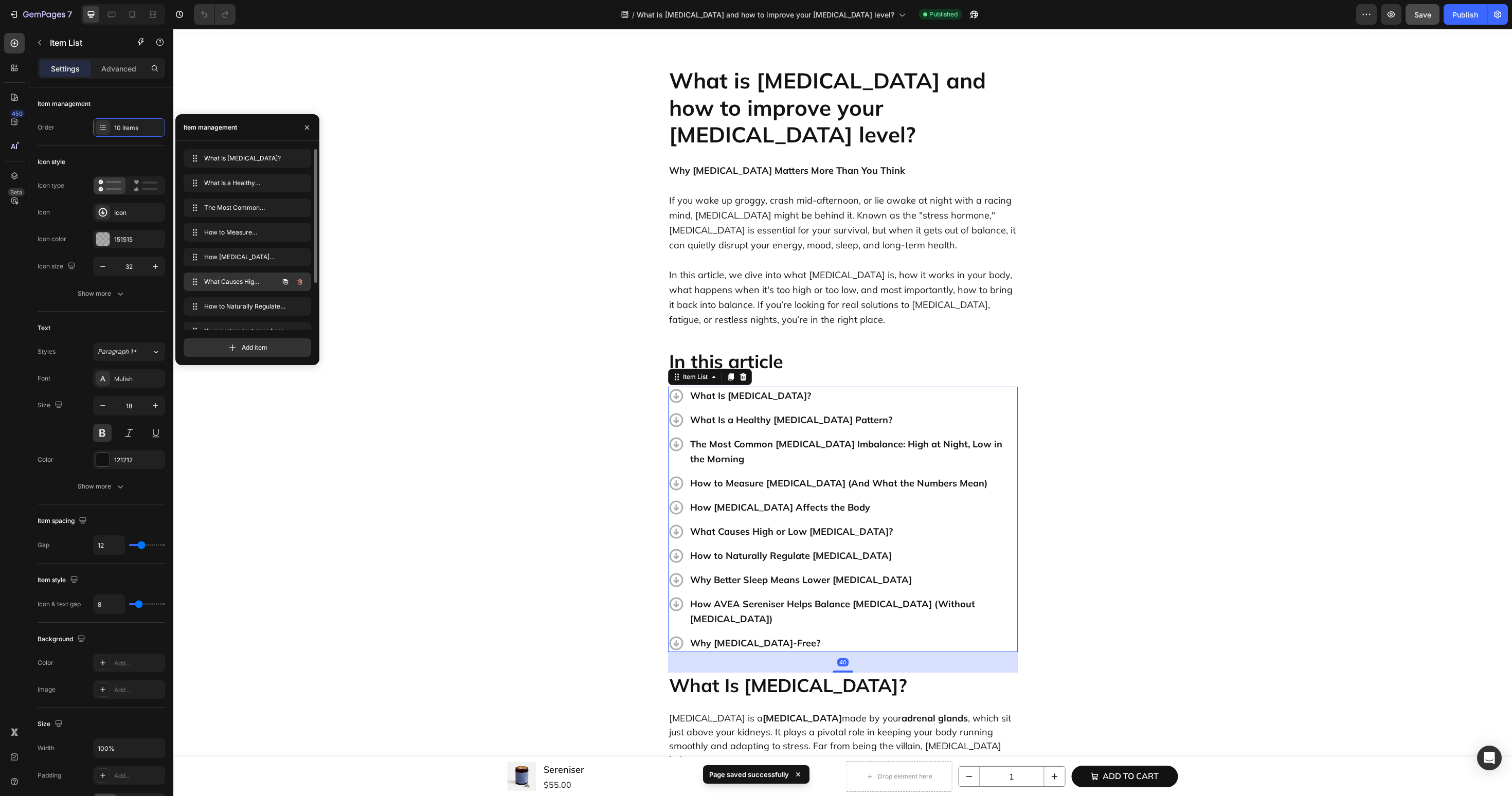
scroll to position [63, 0]
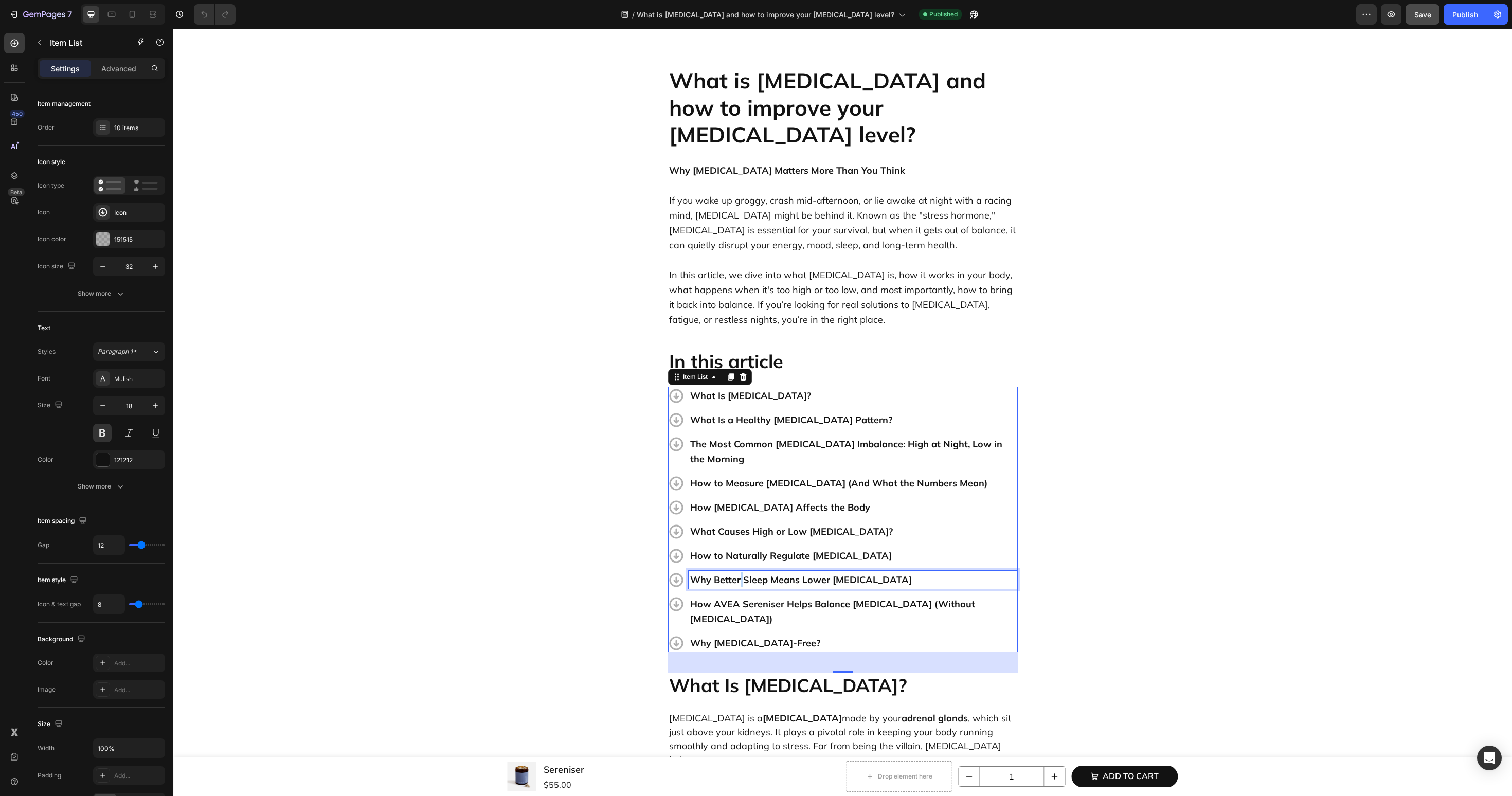
click at [739, 573] on p "Why Better Sleep Means Lower [MEDICAL_DATA]" at bounding box center [853, 580] width 326 height 15
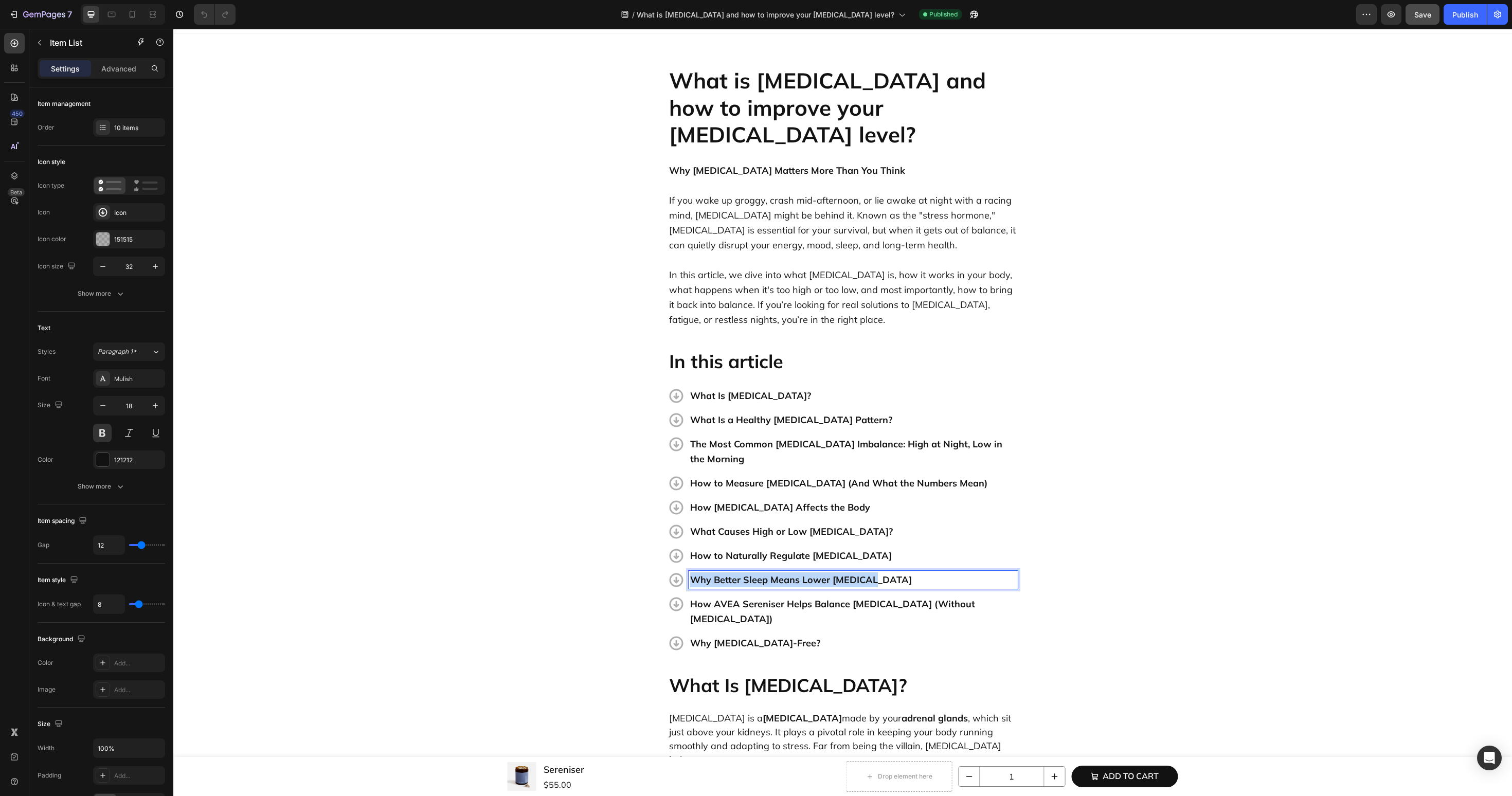
copy p "Why Better Sleep Means Lower [MEDICAL_DATA]"
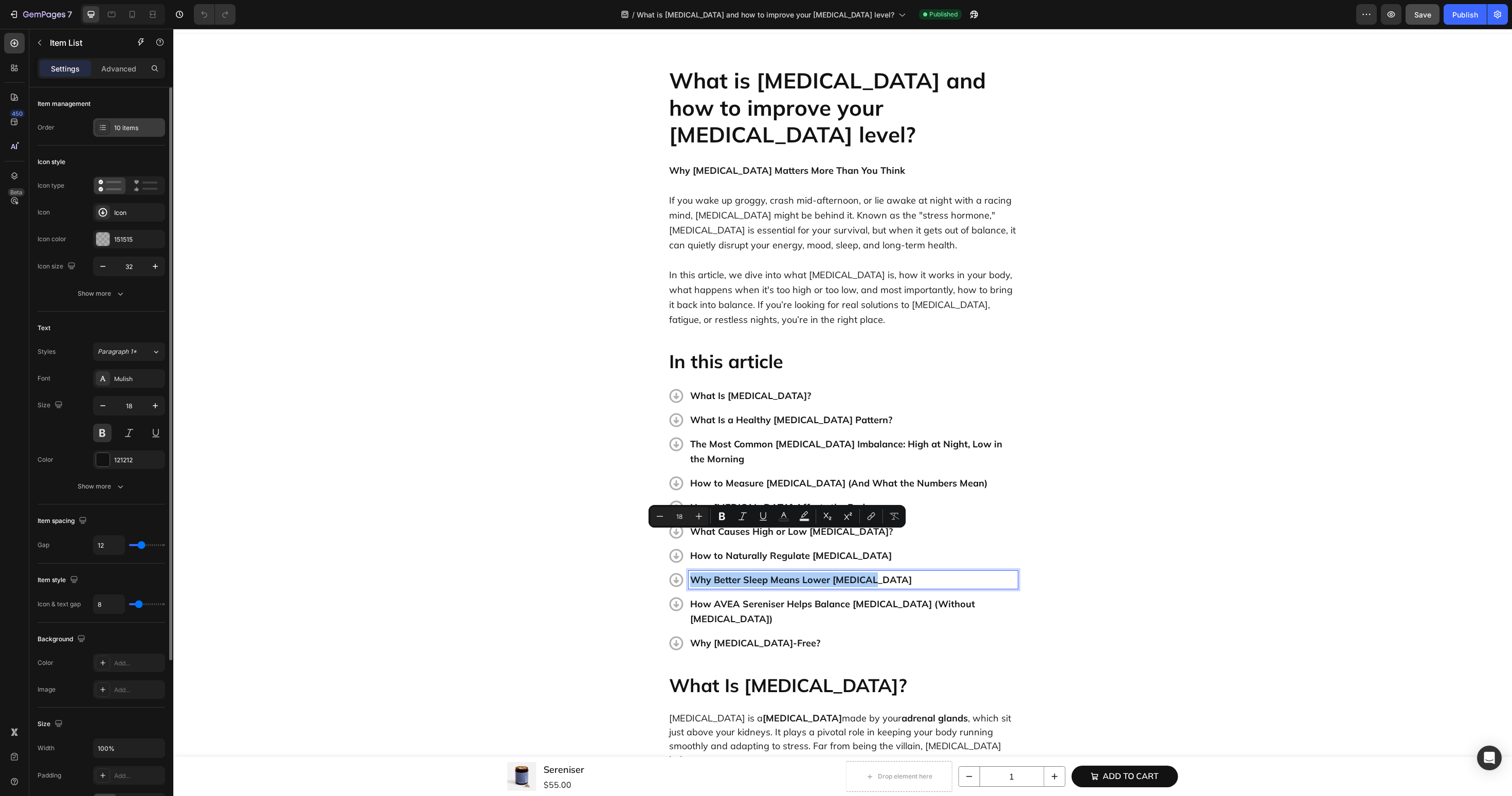
click at [127, 129] on div "10 items" at bounding box center [138, 128] width 49 height 9
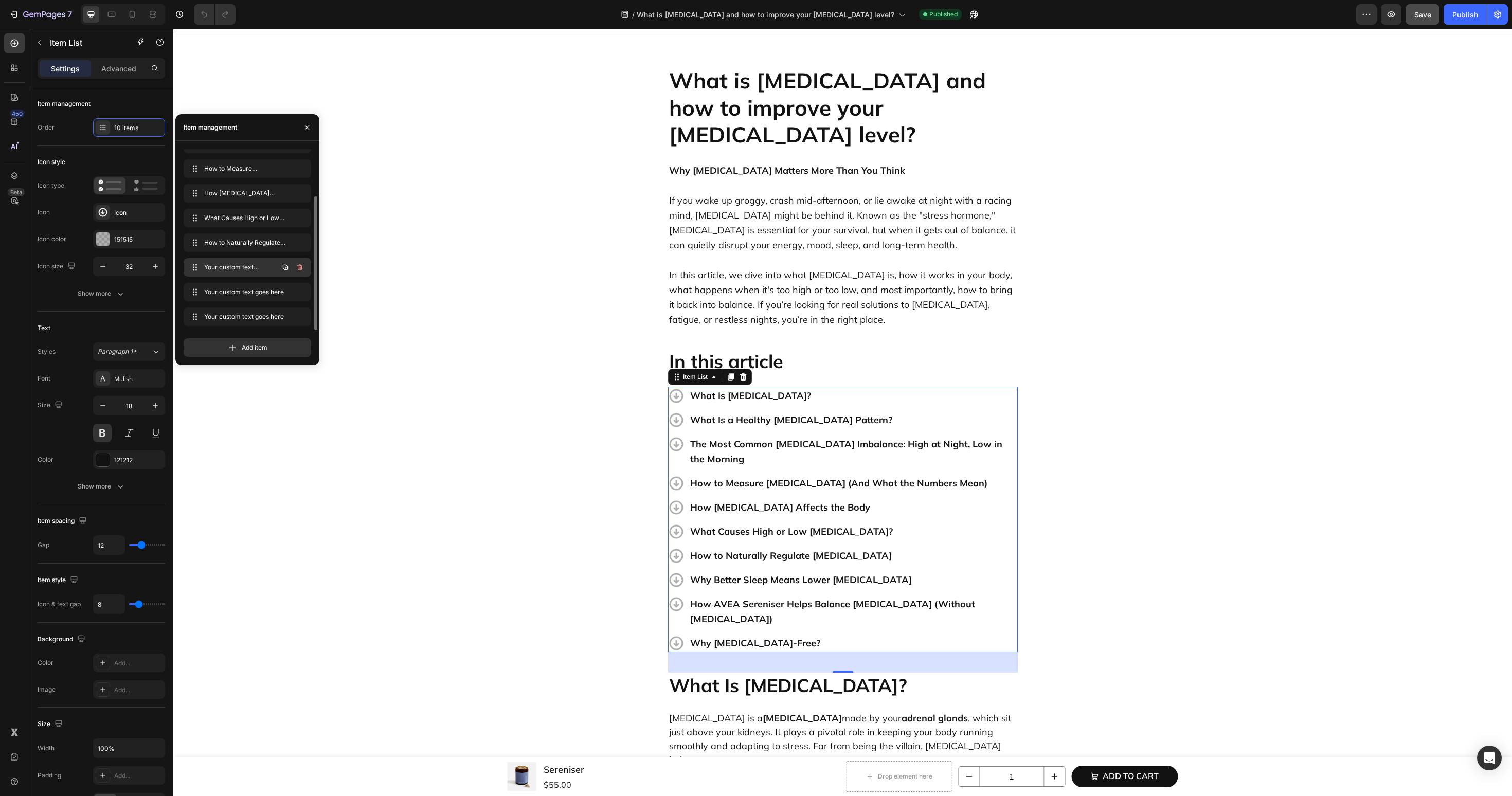
click at [241, 265] on span "Your custom text goes here" at bounding box center [232, 267] width 58 height 9
click at [241, 265] on span "Your custom text goes here" at bounding box center [240, 267] width 76 height 9
click at [225, 268] on span "Your custom text goes here" at bounding box center [240, 267] width 76 height 9
click at [219, 266] on span "Your custom text goes here" at bounding box center [232, 267] width 58 height 9
click at [191, 267] on icon at bounding box center [195, 267] width 8 height 8
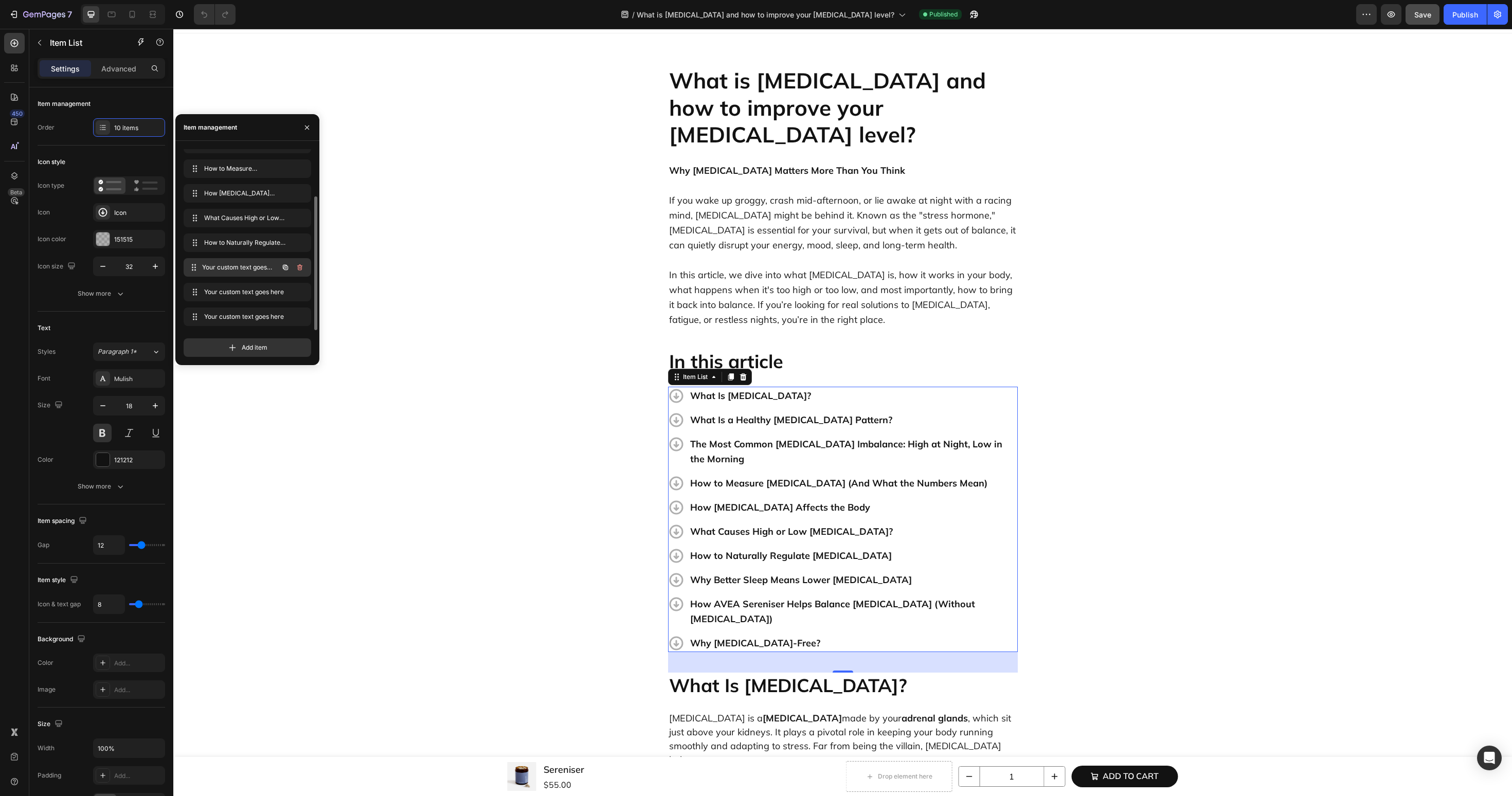
click at [233, 270] on span "Your custom text goes here" at bounding box center [240, 267] width 76 height 9
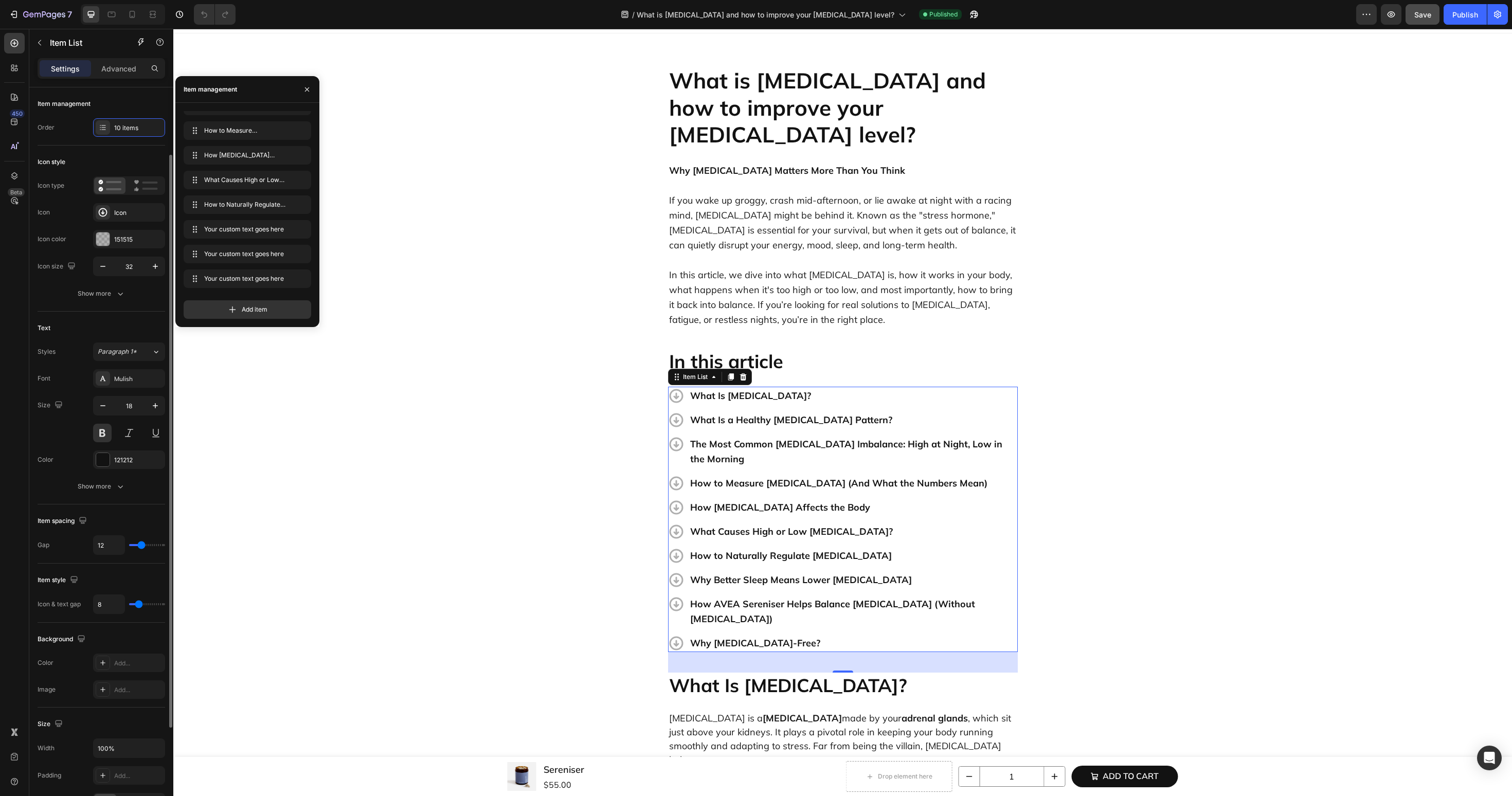
scroll to position [212, 0]
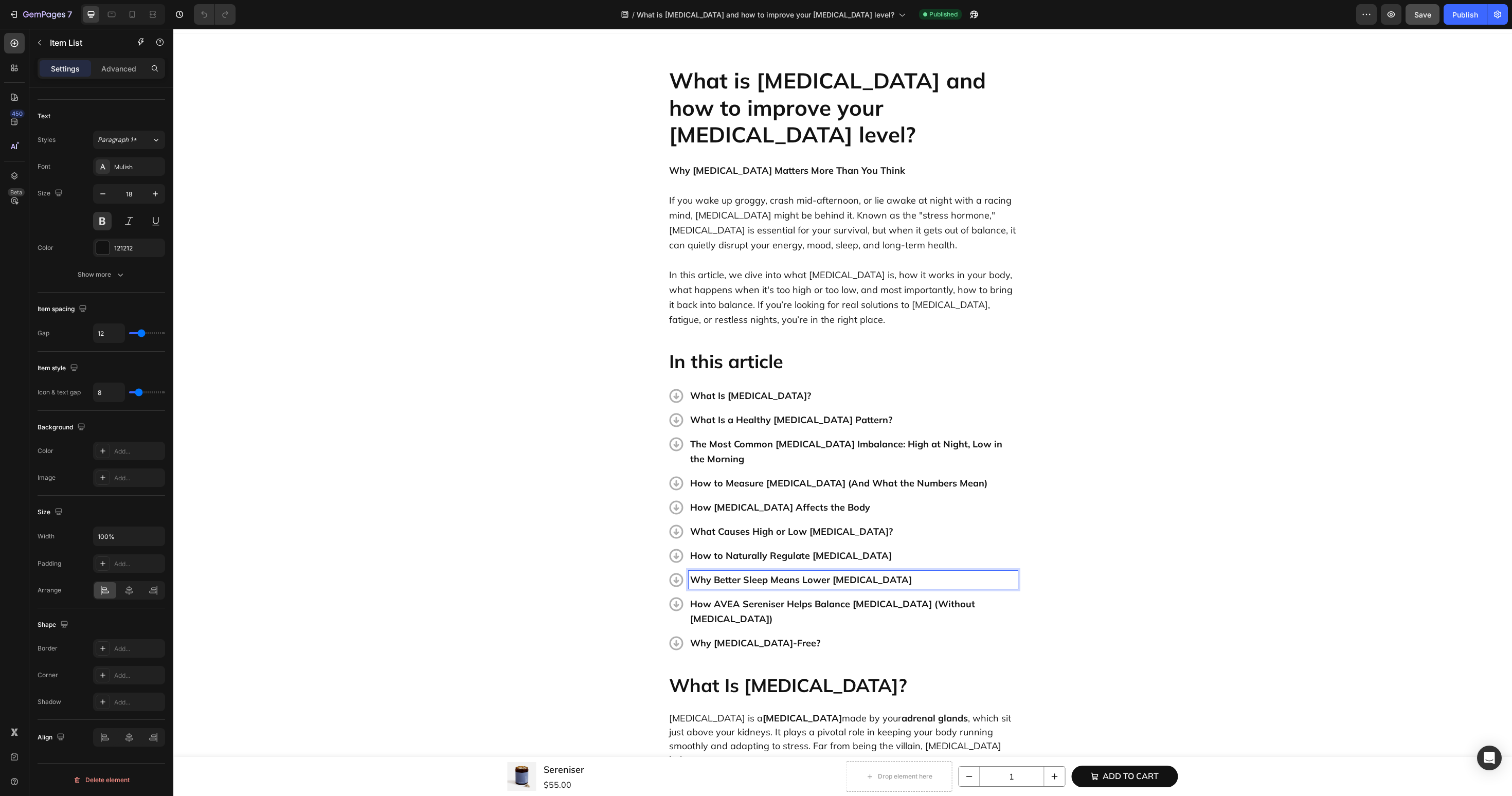
click at [845, 548] on p "How to Naturally Regulate [MEDICAL_DATA]" at bounding box center [853, 555] width 326 height 15
click at [832, 528] on div "What Is Cortisol? What Is a Healthy Cortisol Pattern? The Most Common Cortisol …" at bounding box center [843, 519] width 350 height 265
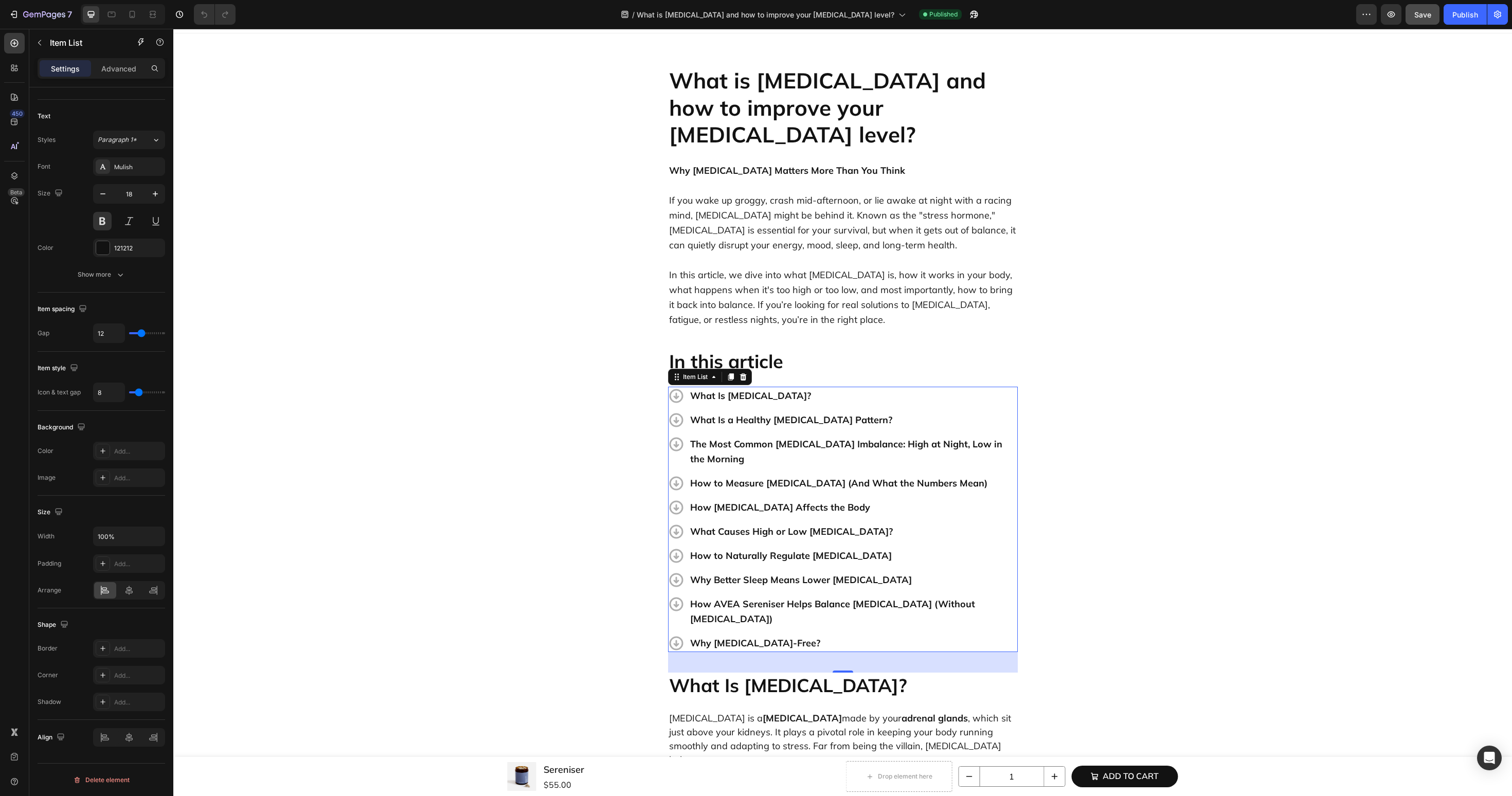
click at [826, 573] on p "Why Better Sleep Means Lower [MEDICAL_DATA]" at bounding box center [853, 580] width 326 height 15
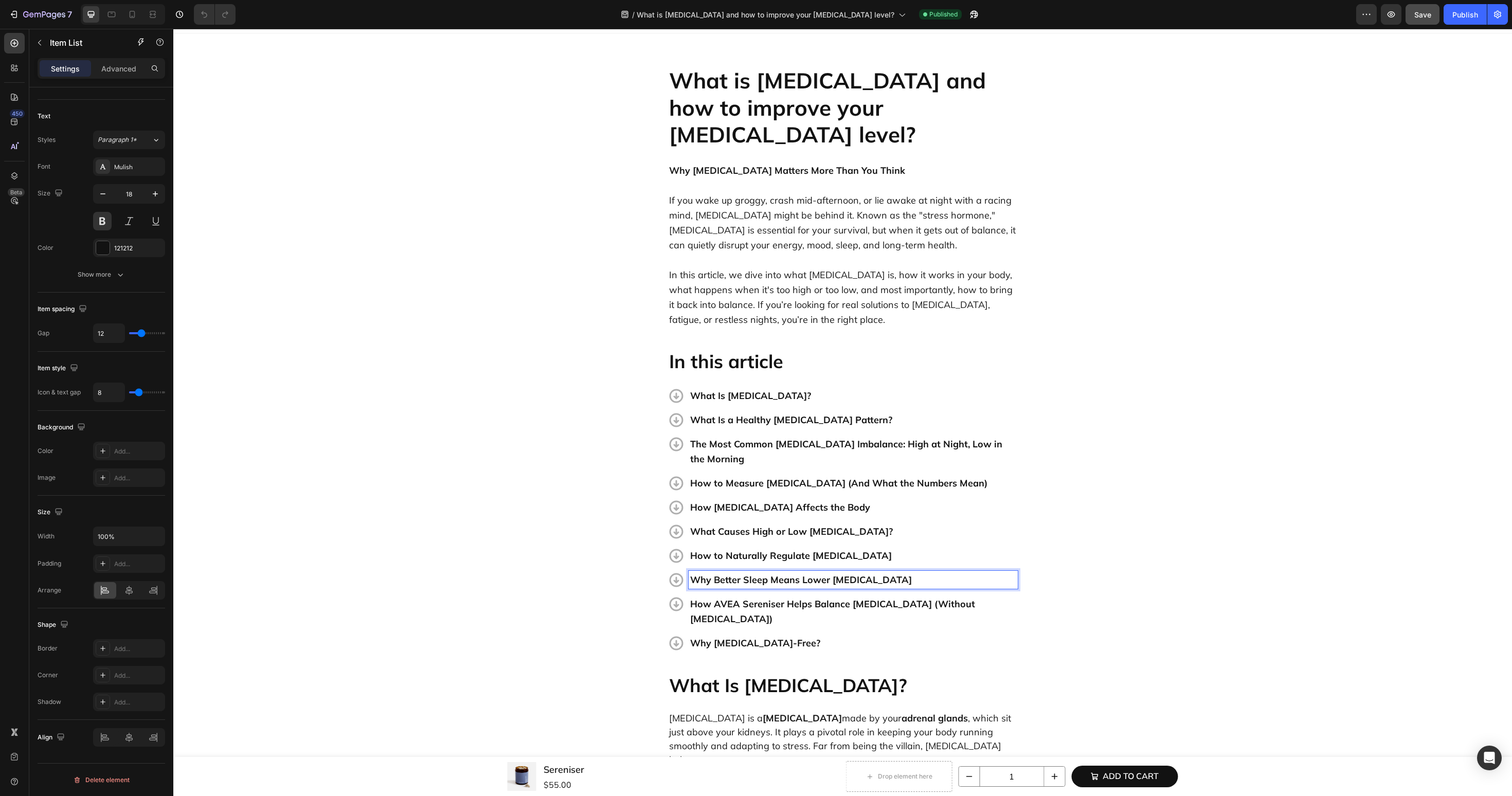
click at [778, 388] on p "What Is [MEDICAL_DATA]?" at bounding box center [853, 396] width 326 height 15
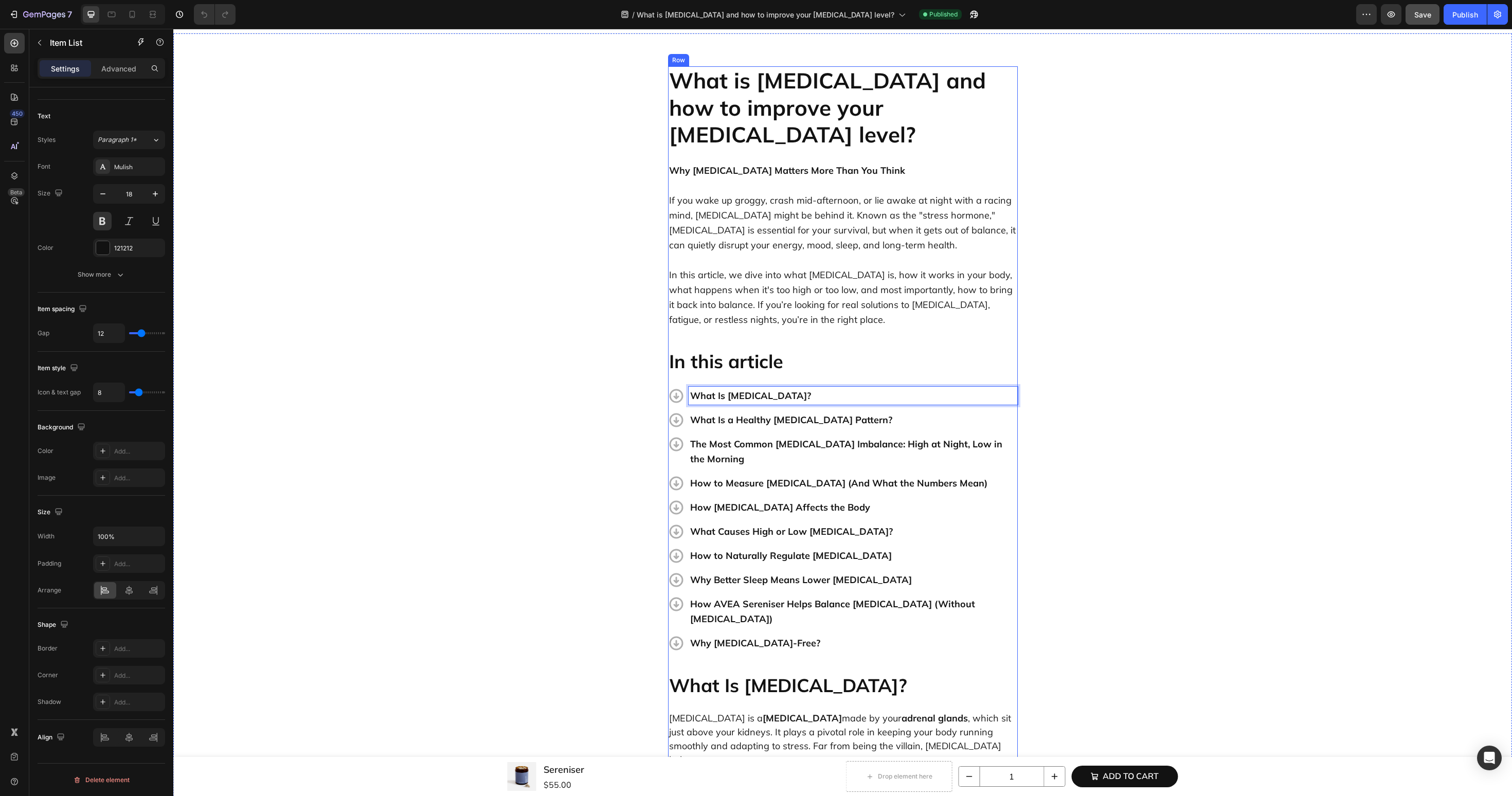
click at [819, 349] on h2 "In this article" at bounding box center [843, 362] width 350 height 27
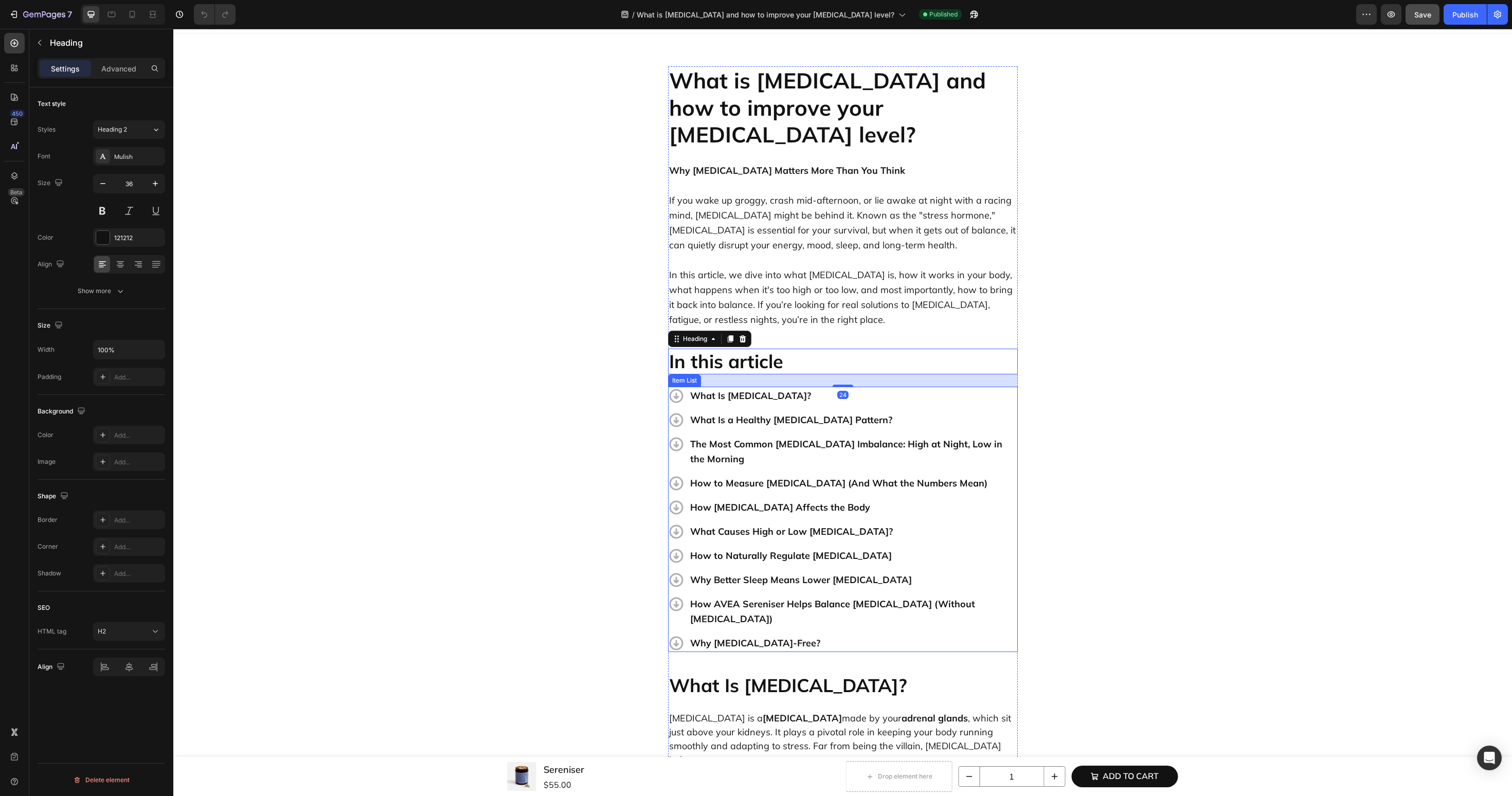
click at [932, 412] on p "What Is a Healthy [MEDICAL_DATA] Pattern?" at bounding box center [853, 420] width 326 height 15
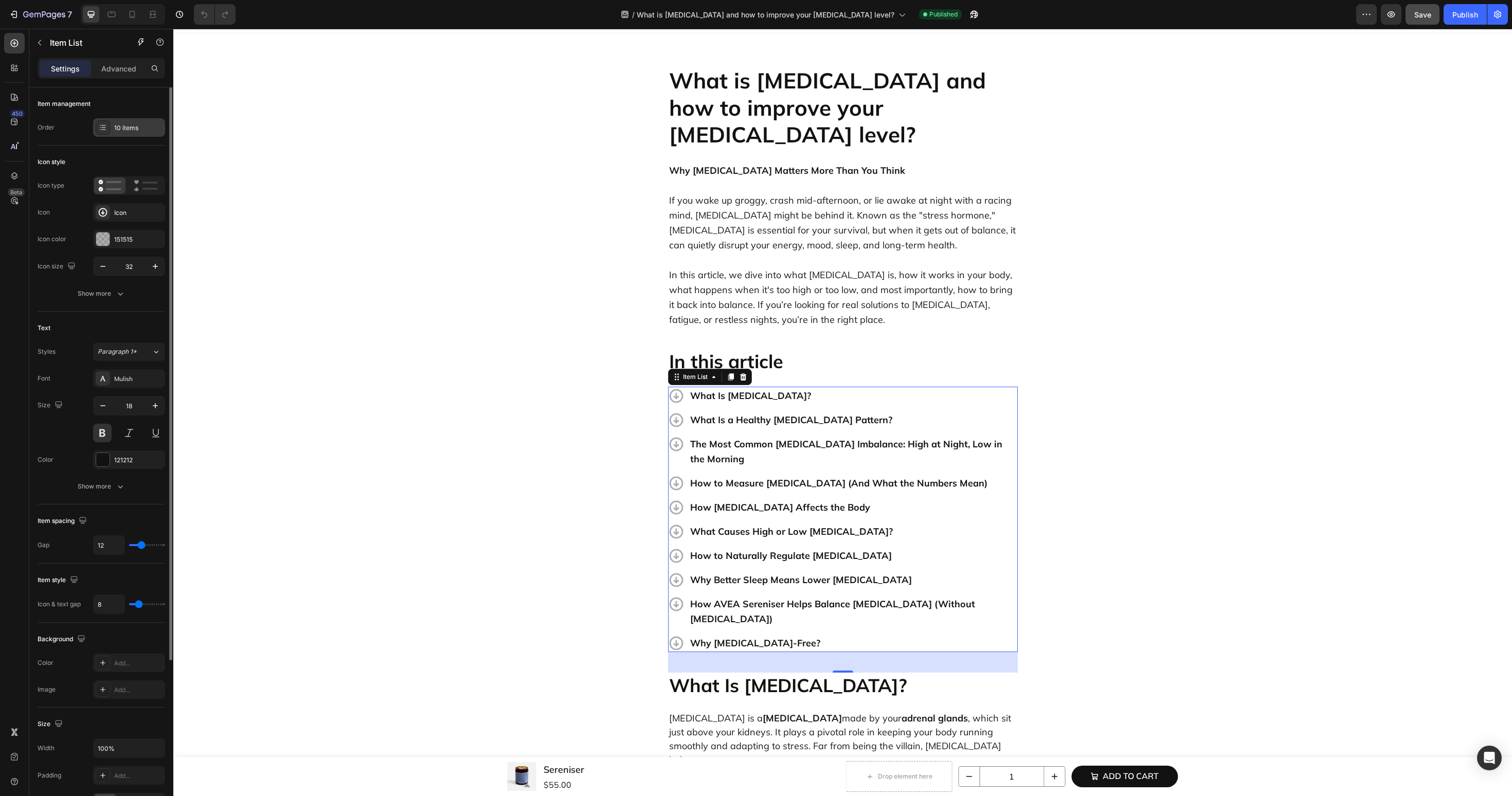
click at [129, 133] on div "10 items" at bounding box center [129, 128] width 72 height 18
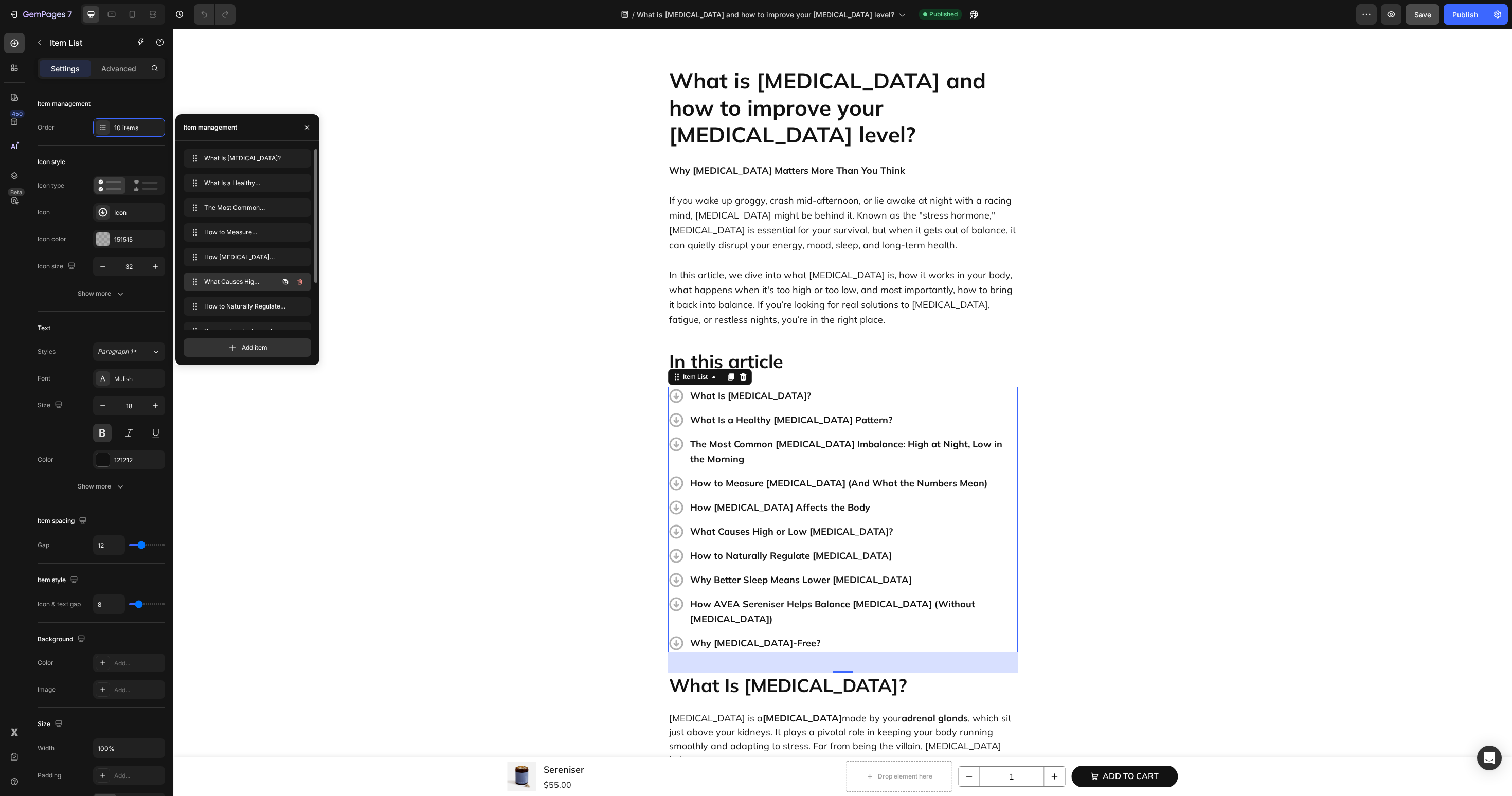
scroll to position [63, 0]
click at [286, 317] on icon "button" at bounding box center [286, 318] width 2 height 2
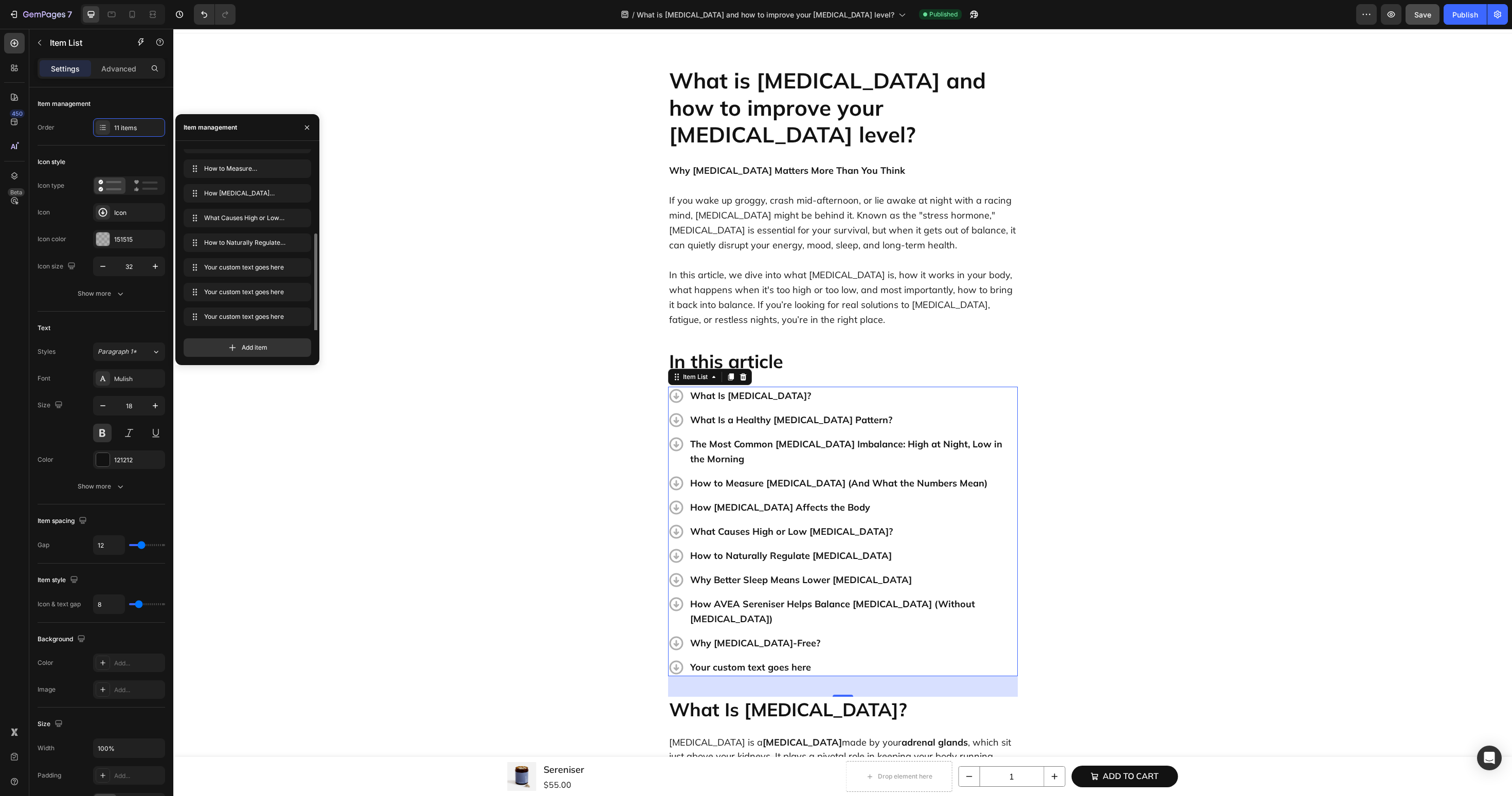
scroll to position [88, 0]
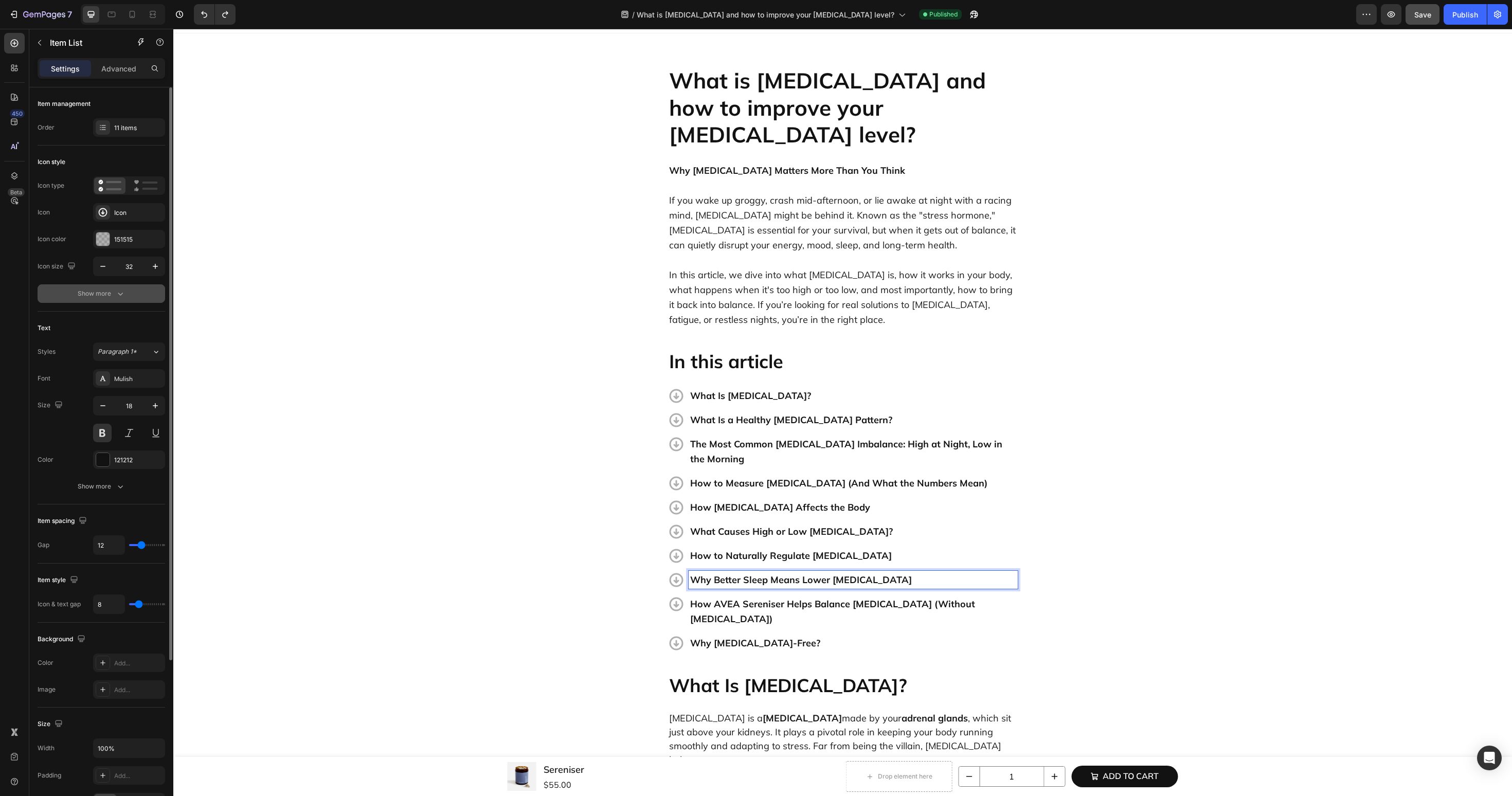
click at [112, 295] on div "Show more" at bounding box center [102, 293] width 48 height 10
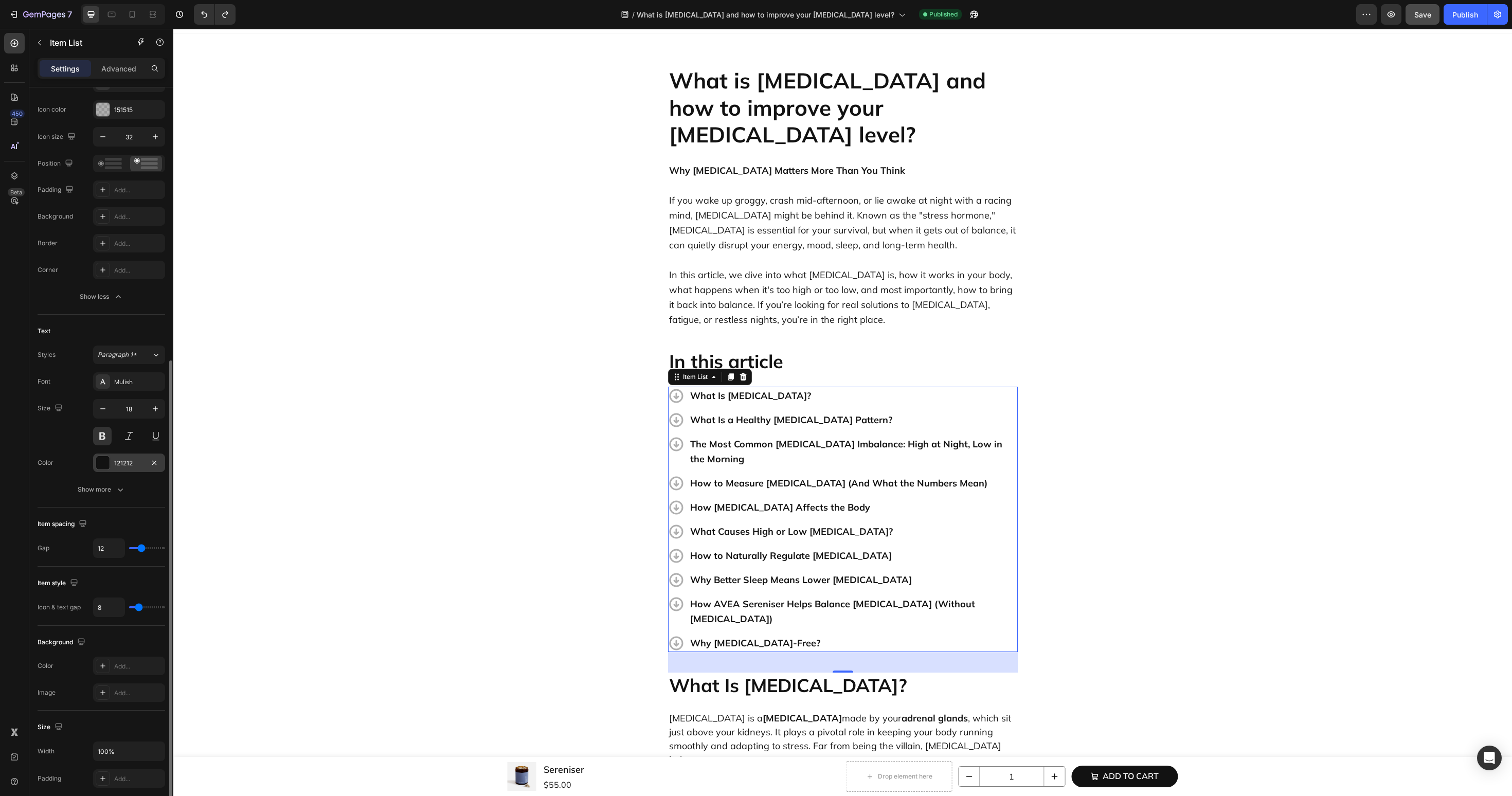
scroll to position [343, 0]
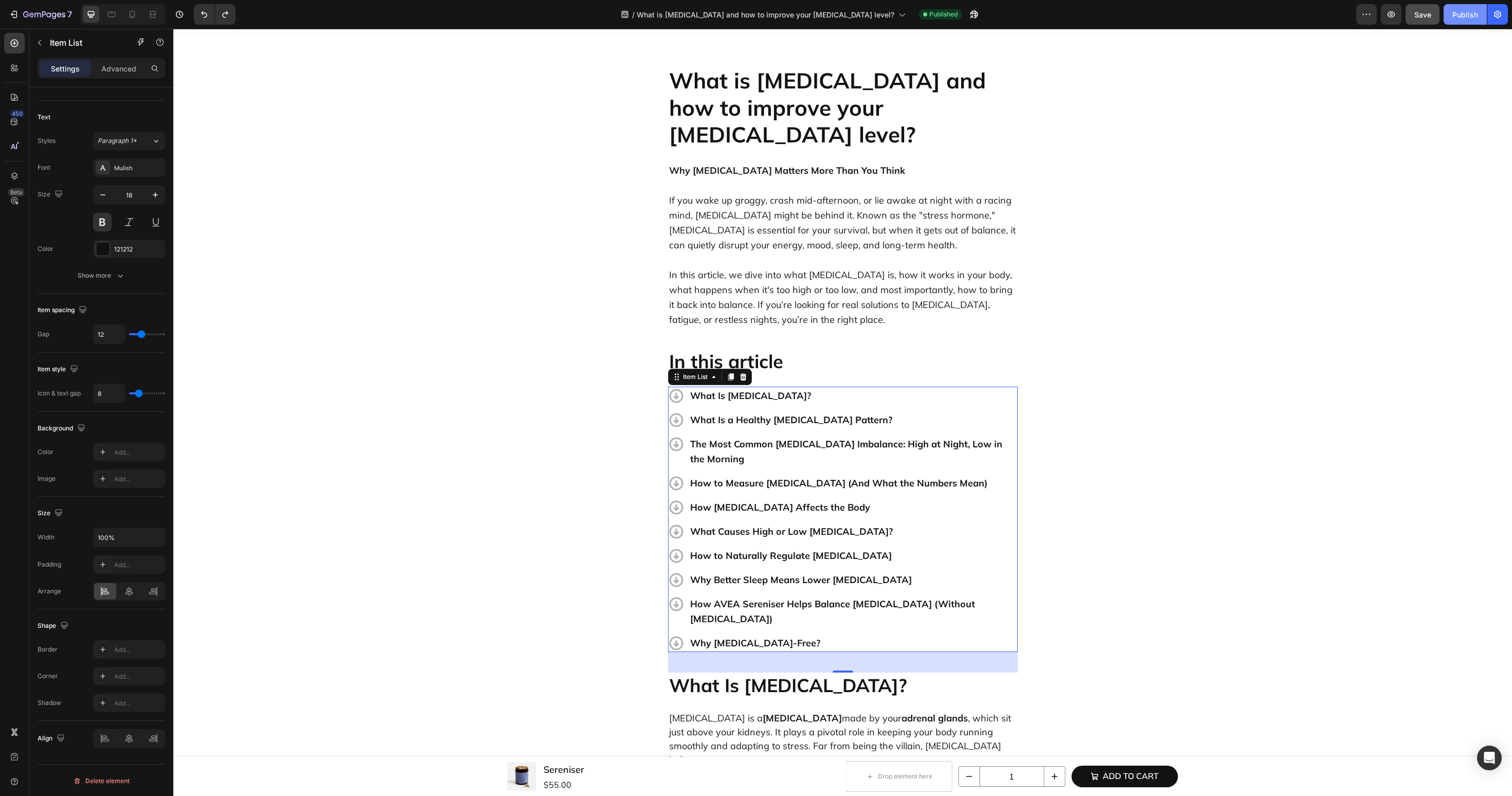
click at [1465, 17] on div "Publish" at bounding box center [1465, 15] width 26 height 11
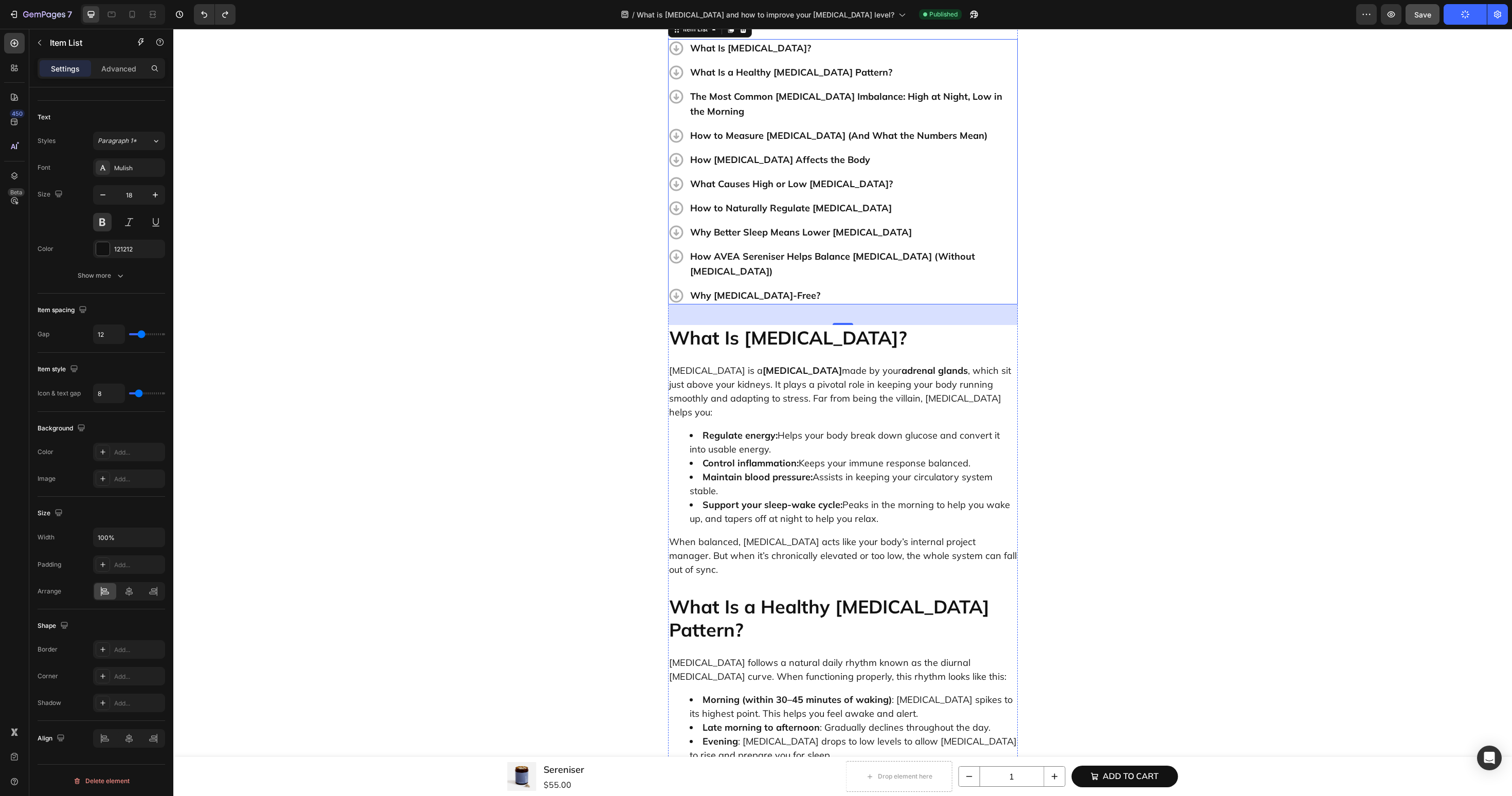
scroll to position [0, 0]
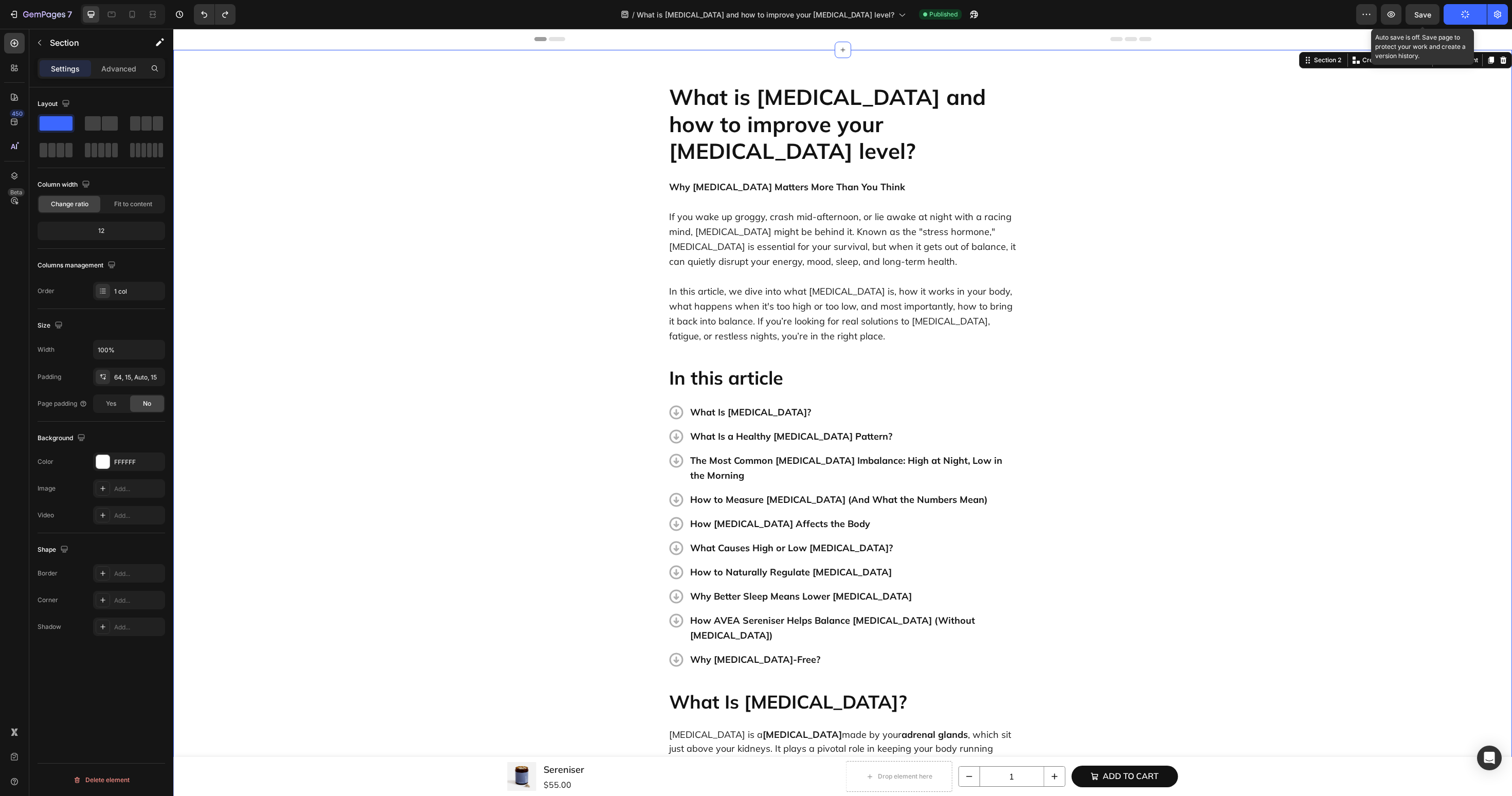
click at [1427, 14] on span "Save" at bounding box center [1423, 15] width 17 height 9
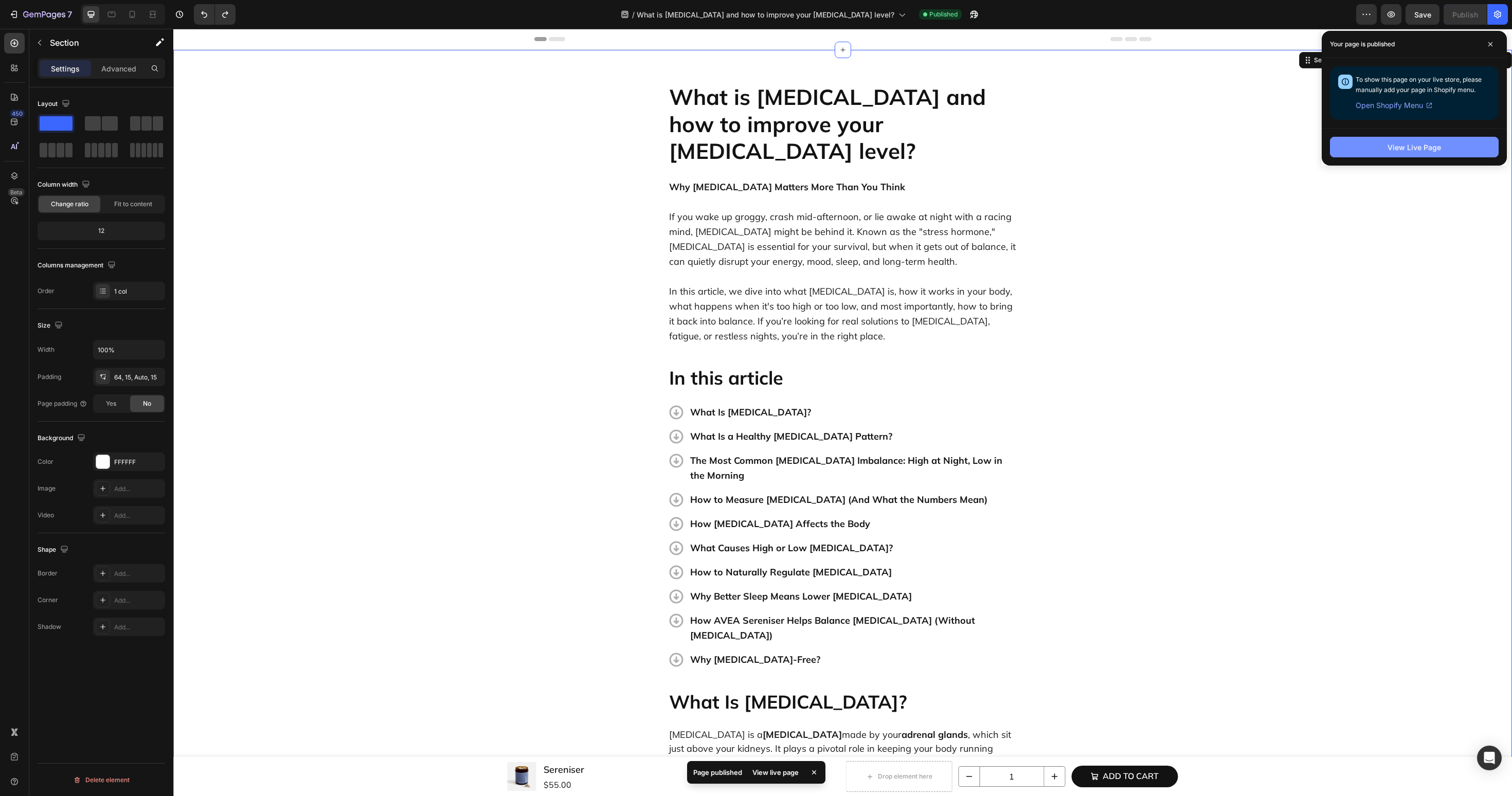
click at [1368, 150] on button "View Live Page" at bounding box center [1415, 147] width 169 height 20
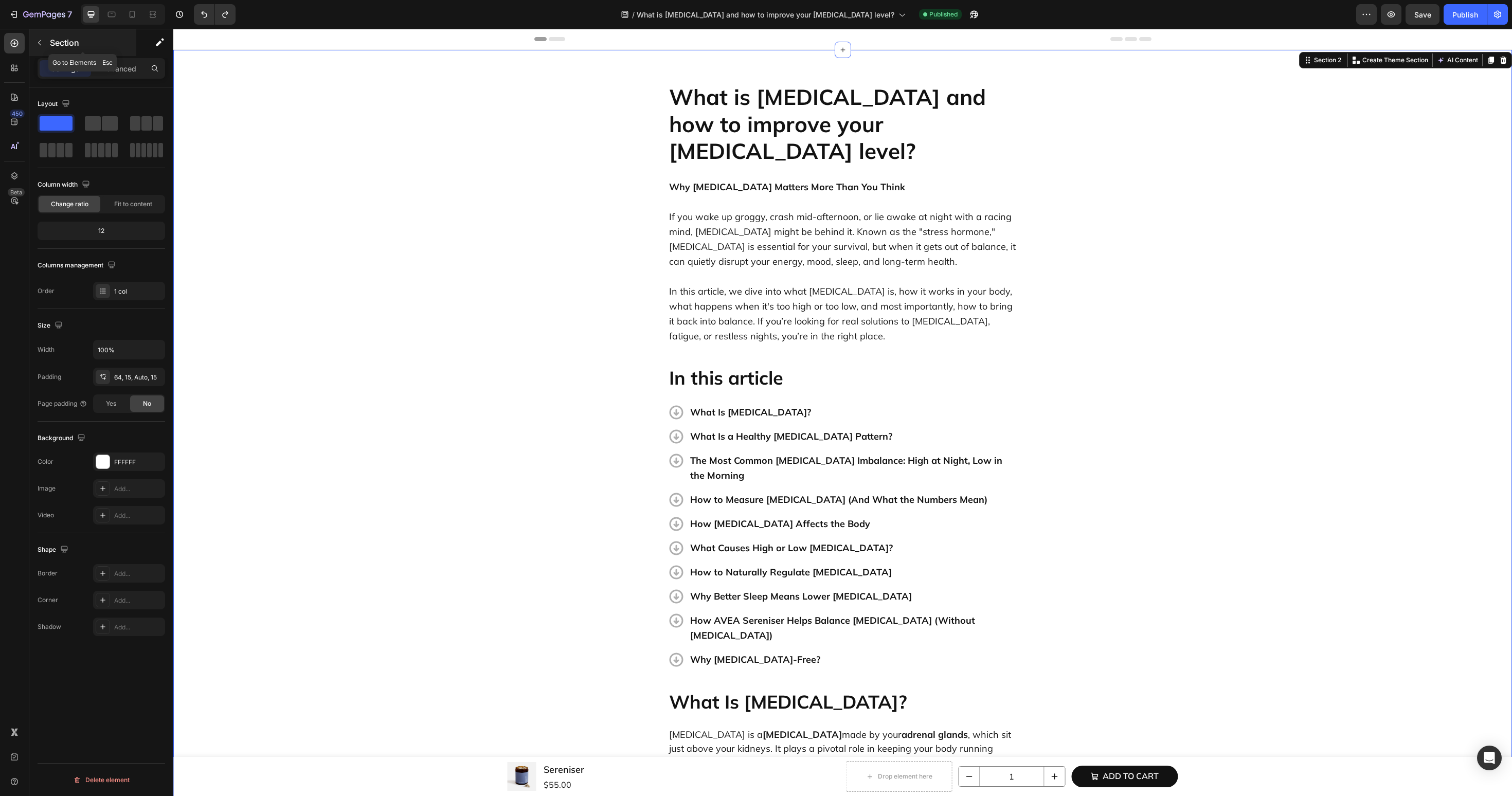
click at [37, 47] on button "button" at bounding box center [39, 43] width 17 height 17
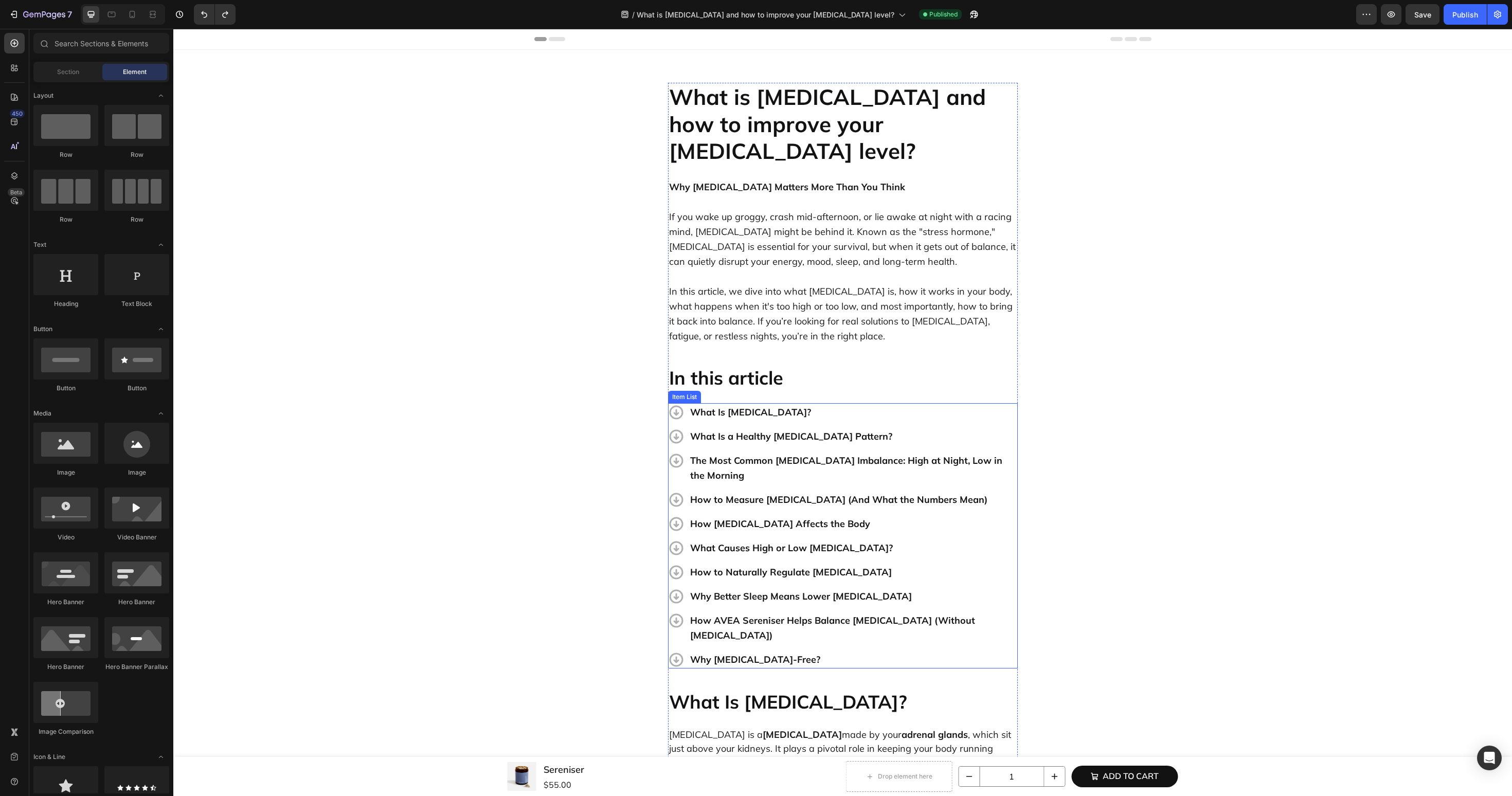
click at [754, 589] on p "Why Better Sleep Means Lower [MEDICAL_DATA]" at bounding box center [853, 596] width 326 height 15
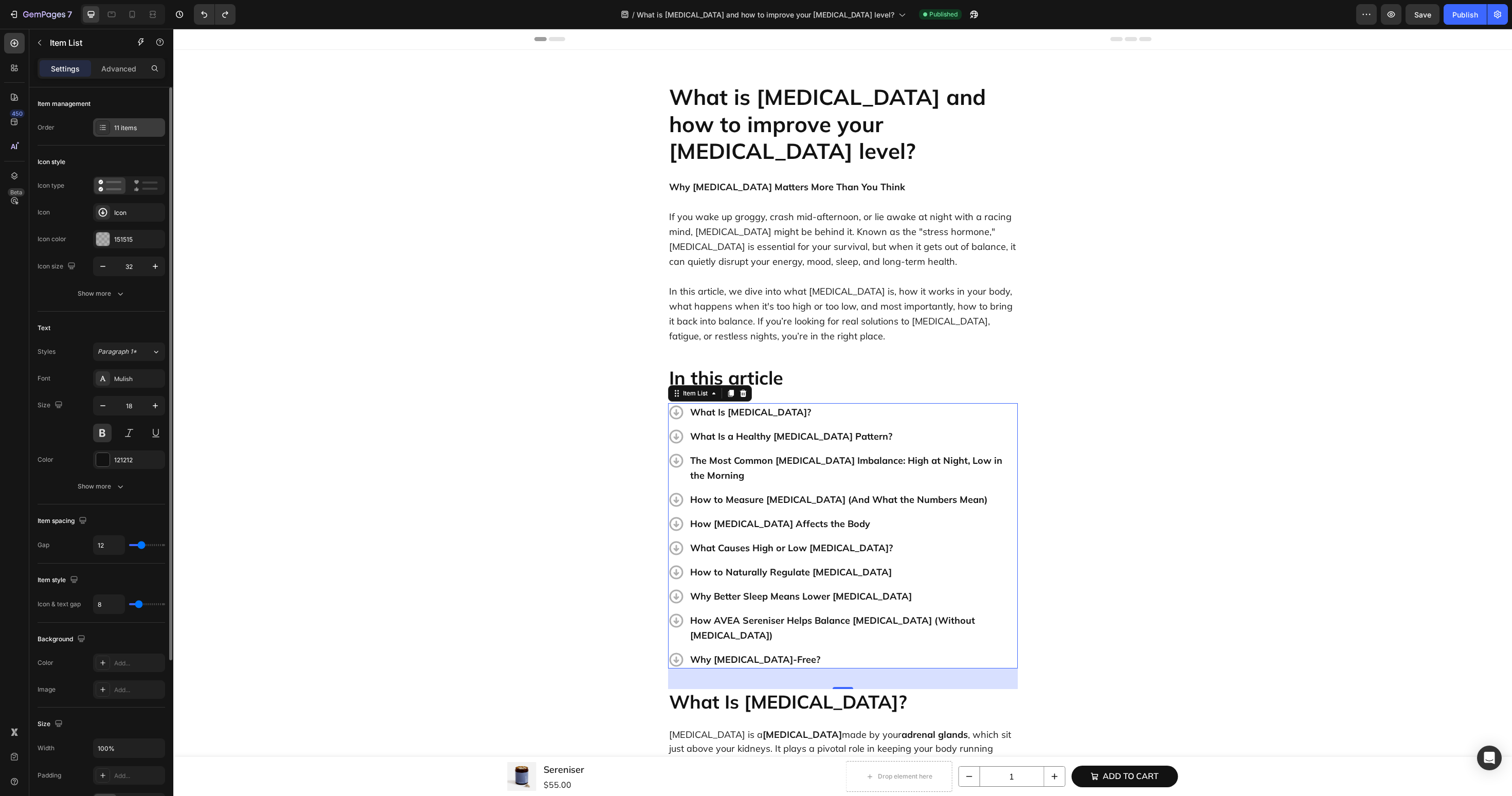
click at [124, 131] on div "11 items" at bounding box center [138, 128] width 49 height 9
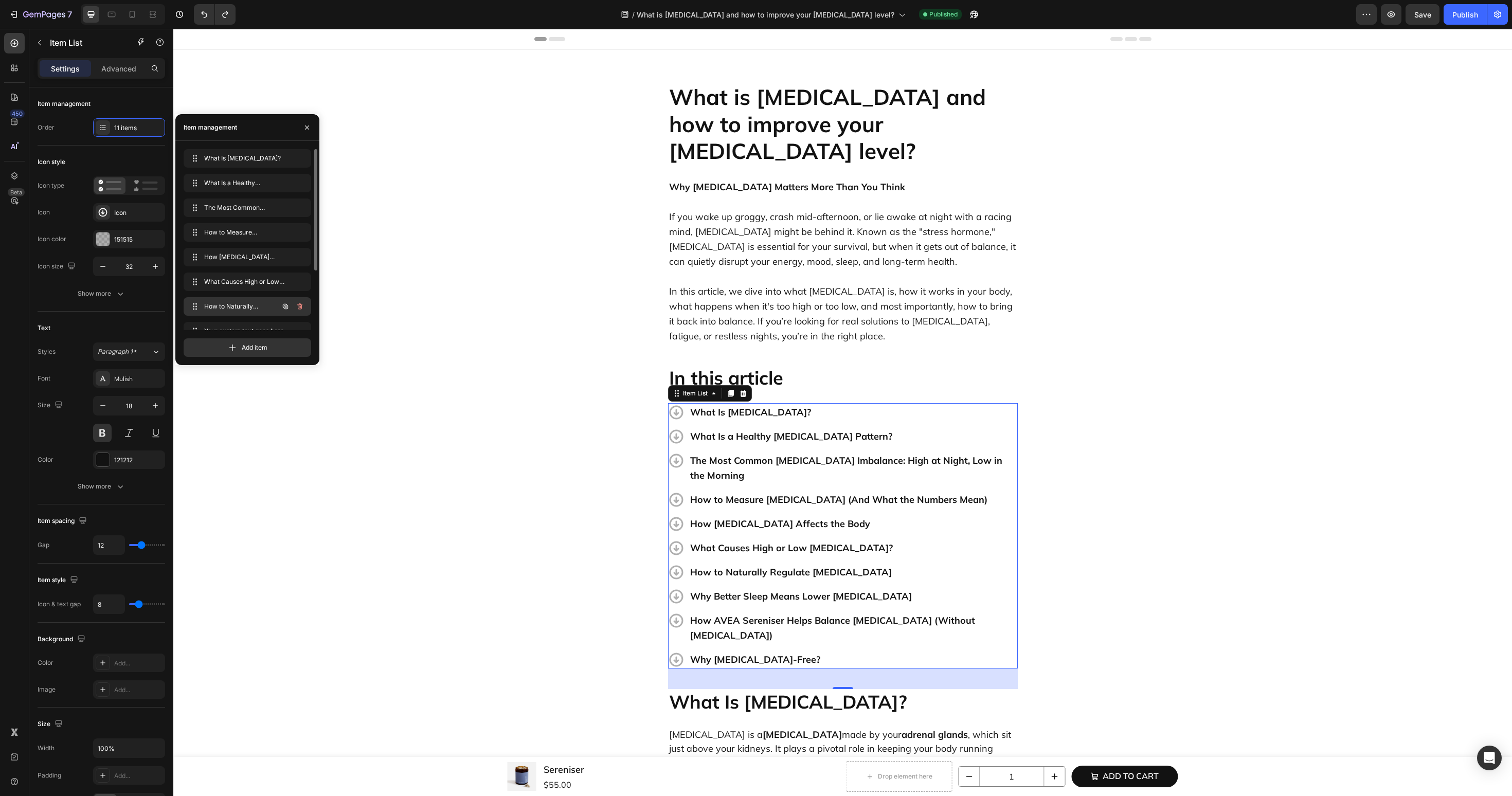
scroll to position [88, 0]
click at [300, 317] on icon "button" at bounding box center [299, 317] width 8 height 8
click at [298, 318] on div "Delete" at bounding box center [293, 317] width 19 height 9
click at [301, 270] on icon "button" at bounding box center [299, 267] width 8 height 8
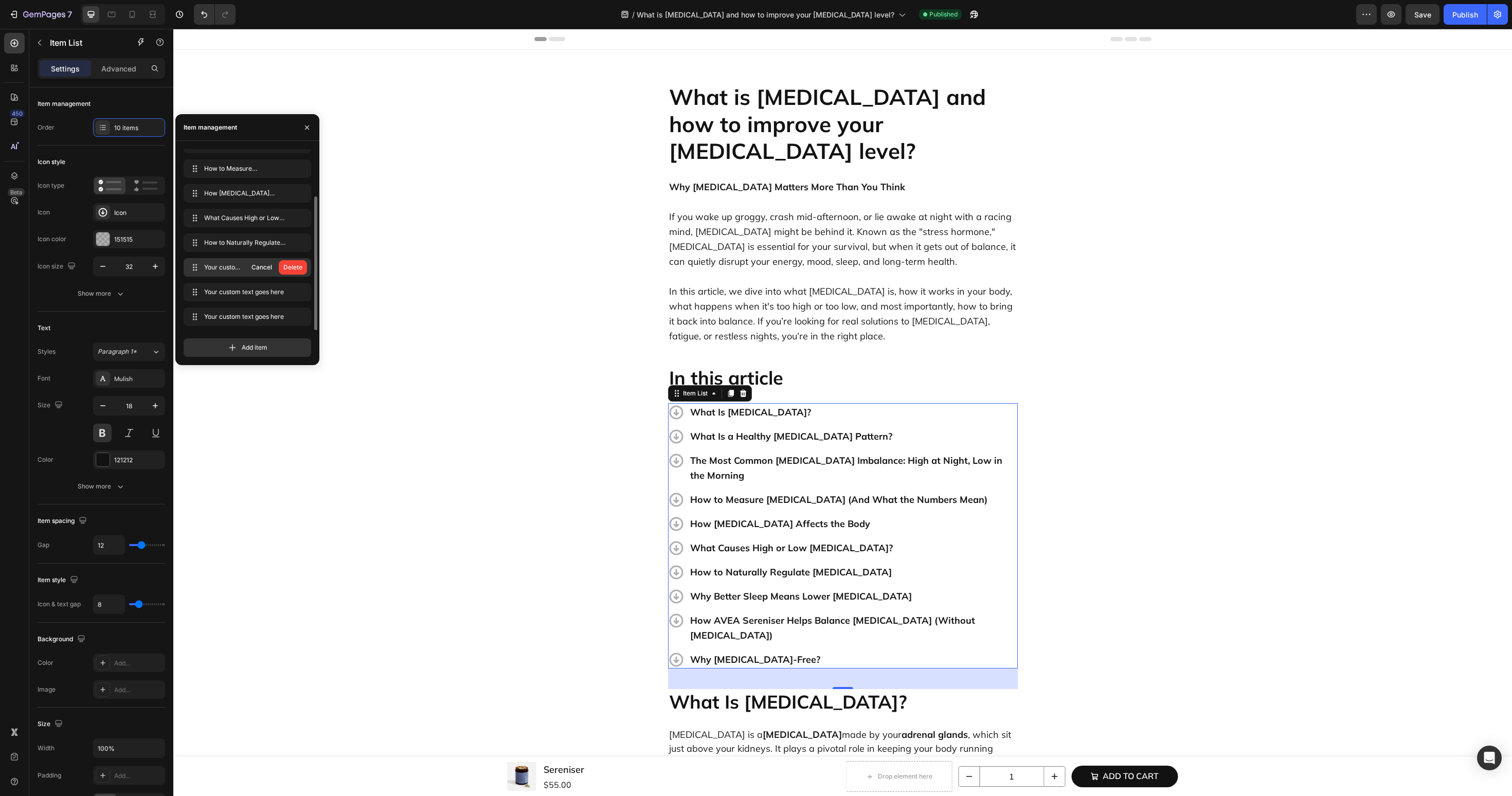
click at [301, 270] on div "Delete" at bounding box center [293, 267] width 19 height 9
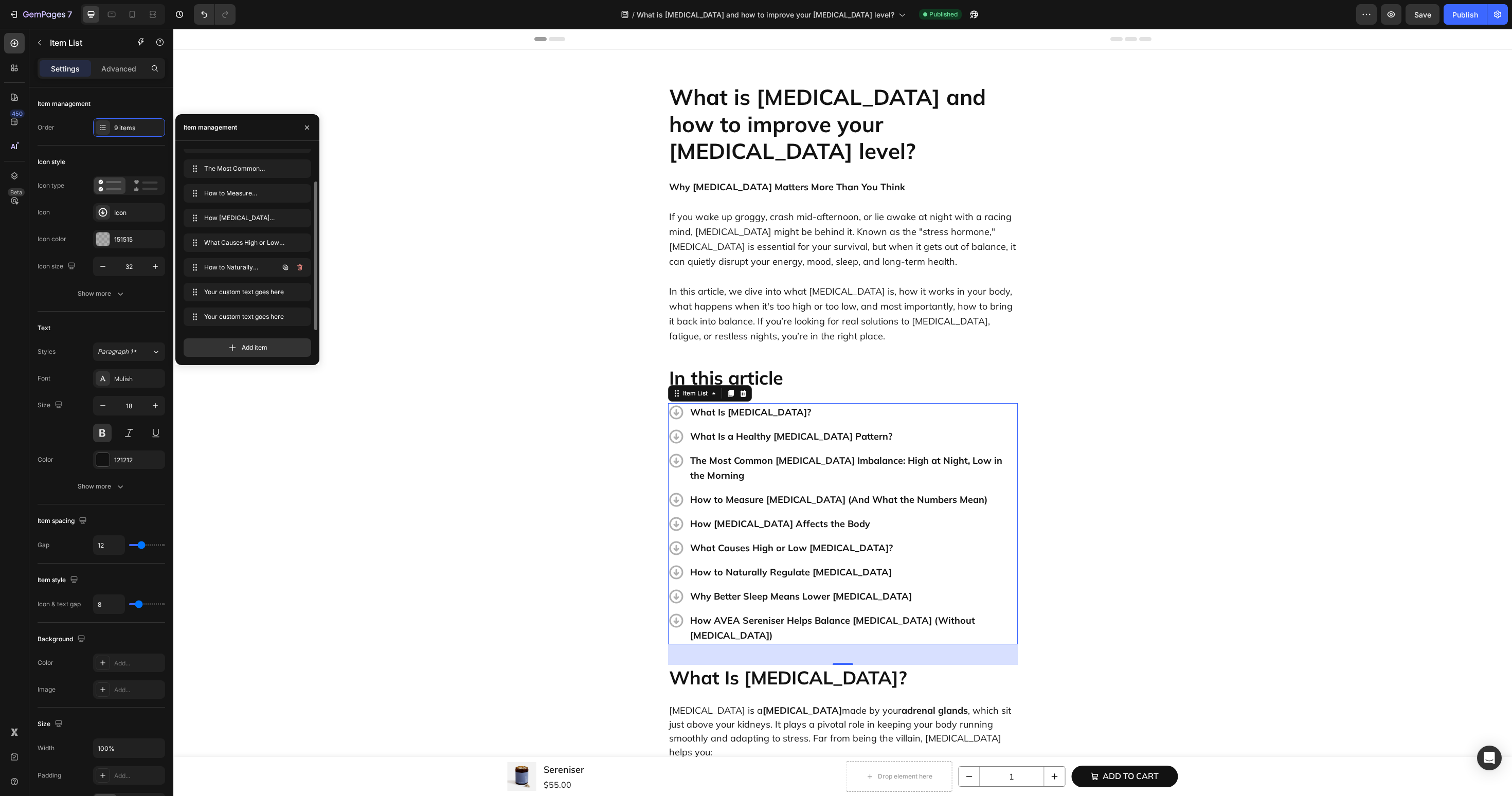
scroll to position [39, 0]
click at [301, 289] on icon "button" at bounding box center [299, 292] width 8 height 8
click at [301, 289] on div "Delete" at bounding box center [293, 292] width 19 height 9
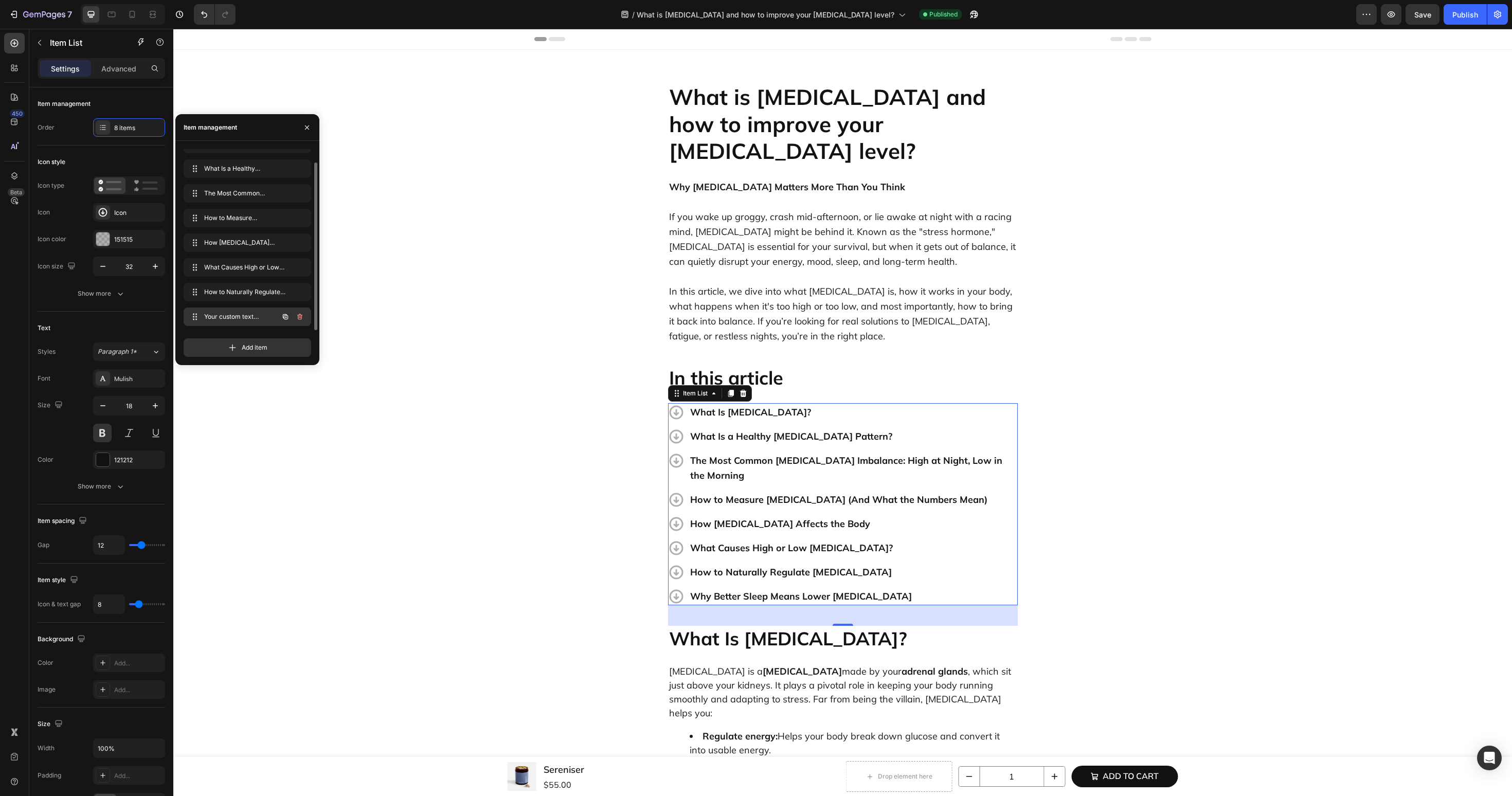
click at [298, 316] on icon "button" at bounding box center [299, 317] width 8 height 8
click at [298, 316] on div "Delete" at bounding box center [293, 317] width 19 height 9
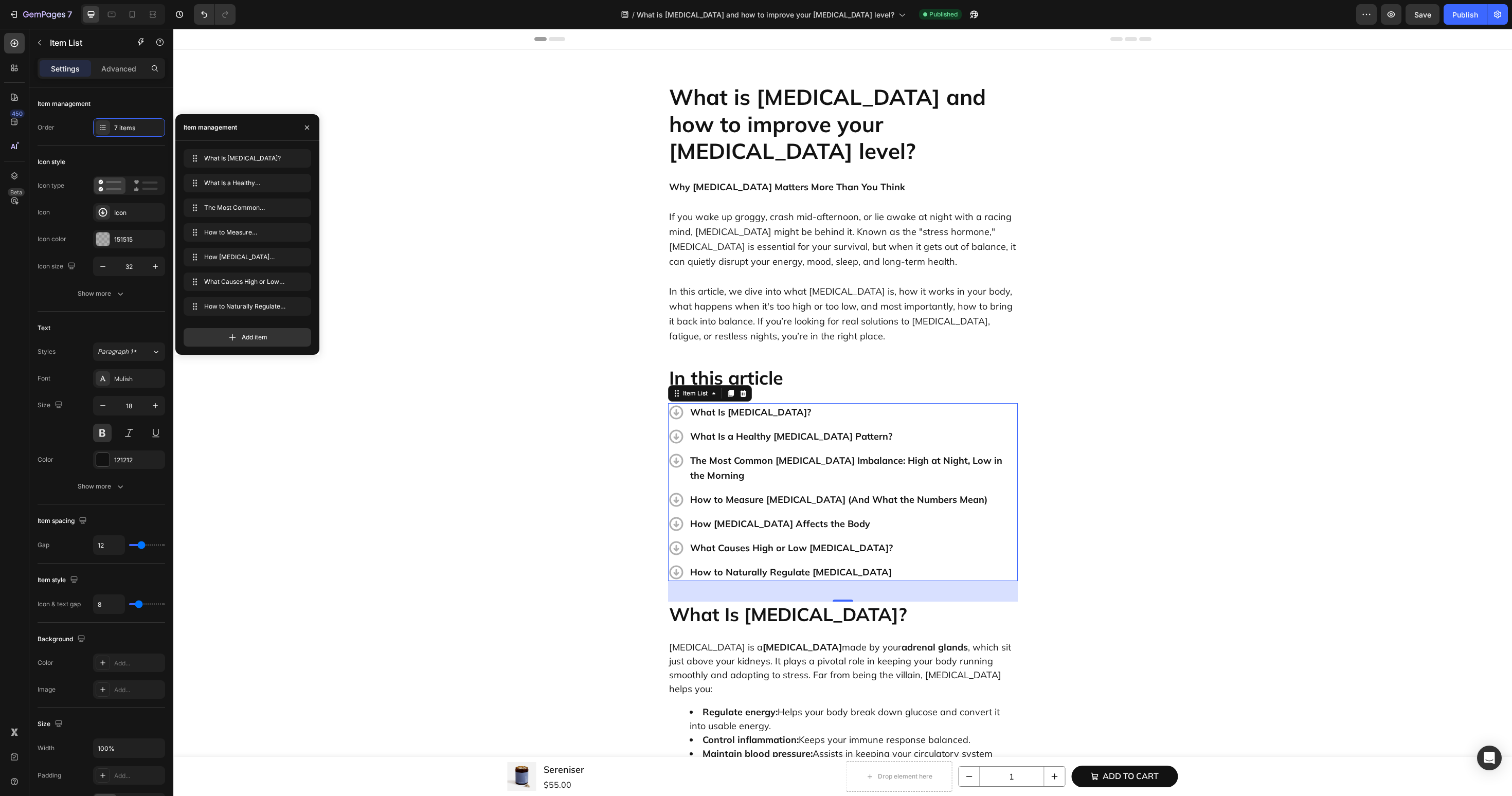
scroll to position [0, 0]
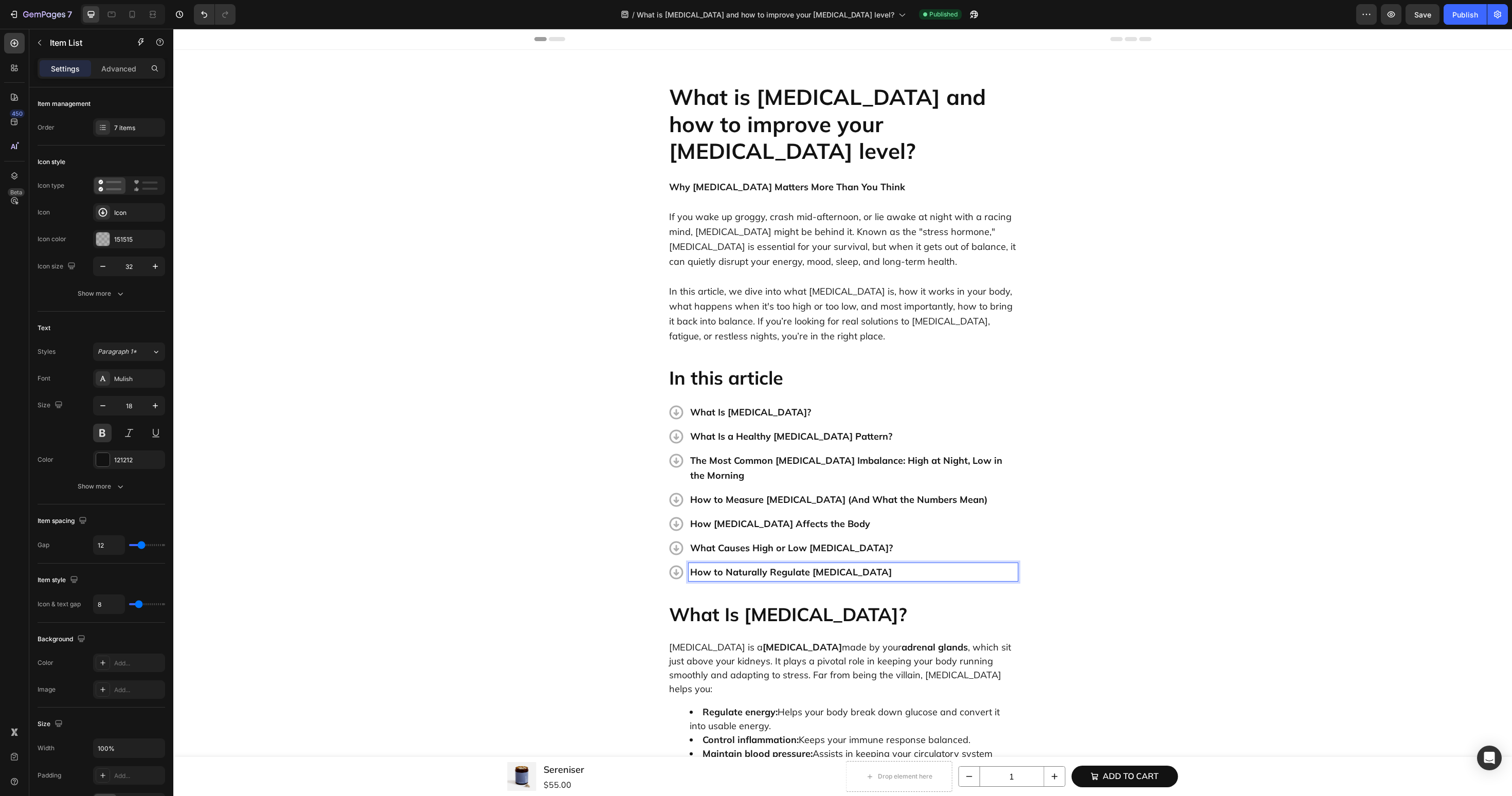
click at [814, 565] on p "How to Naturally Regulate [MEDICAL_DATA]" at bounding box center [853, 572] width 326 height 15
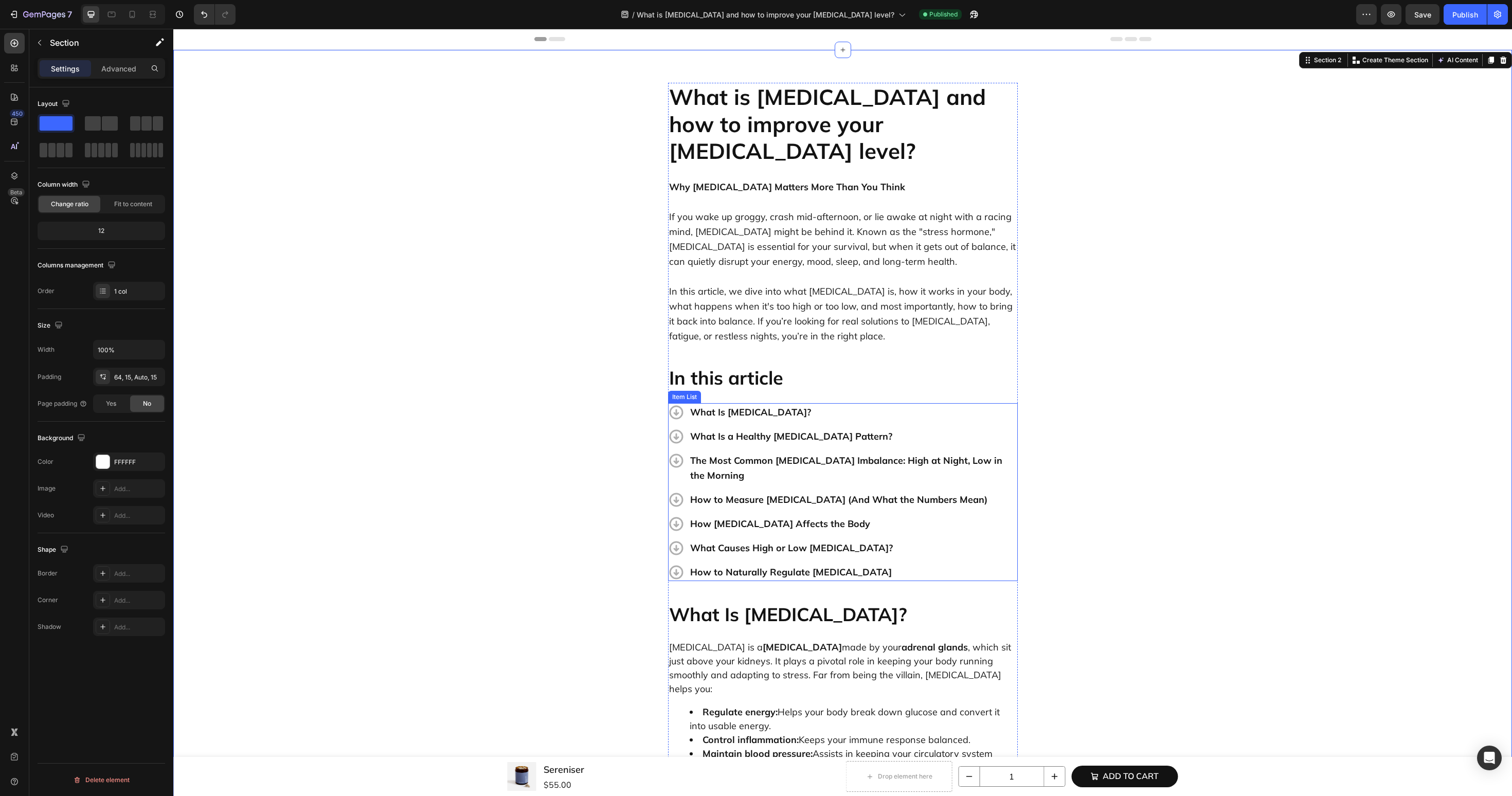
click at [722, 565] on p "How to Naturally Regulate [MEDICAL_DATA]" at bounding box center [853, 572] width 326 height 15
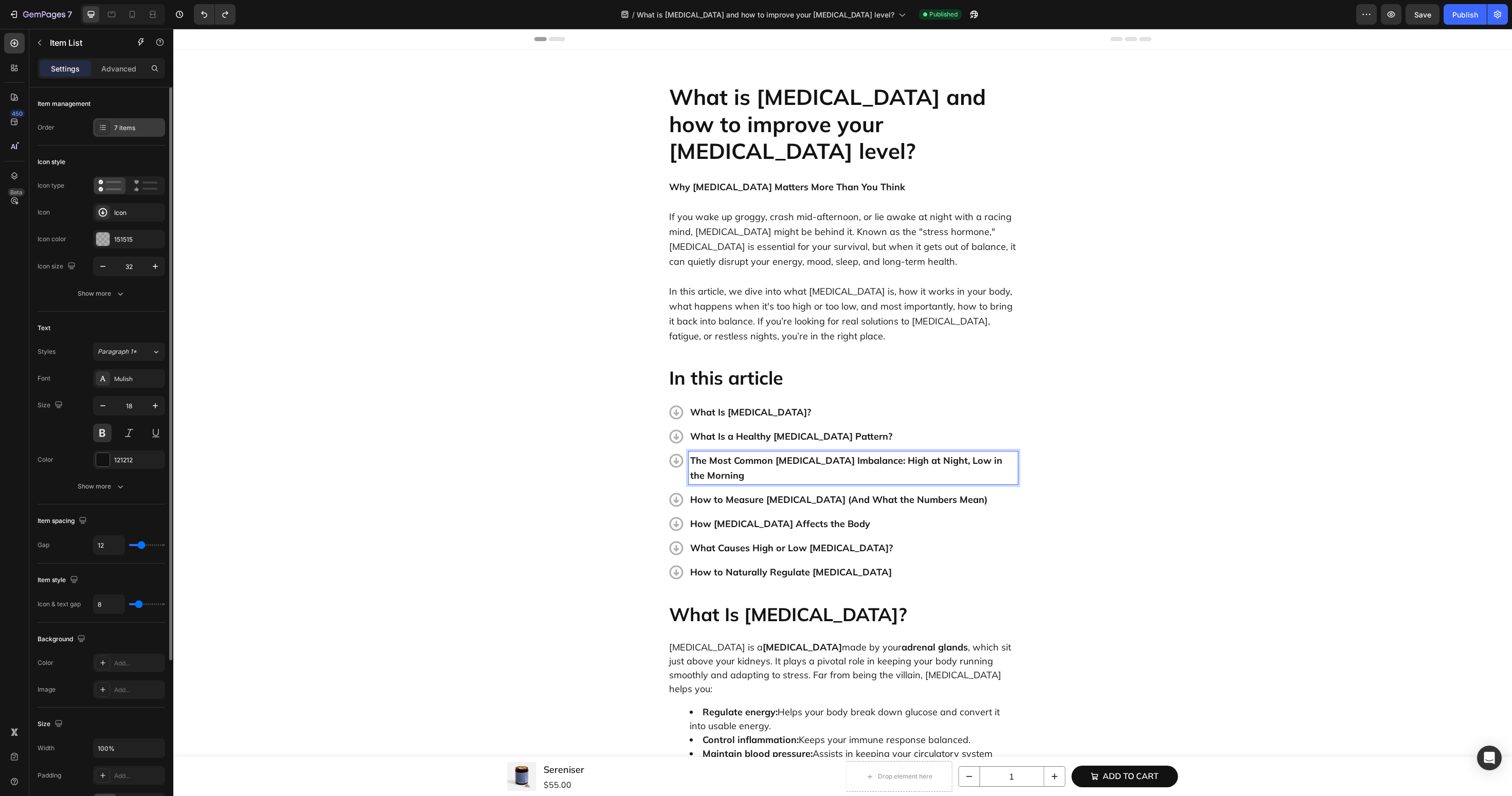
click at [109, 130] on div at bounding box center [103, 128] width 15 height 15
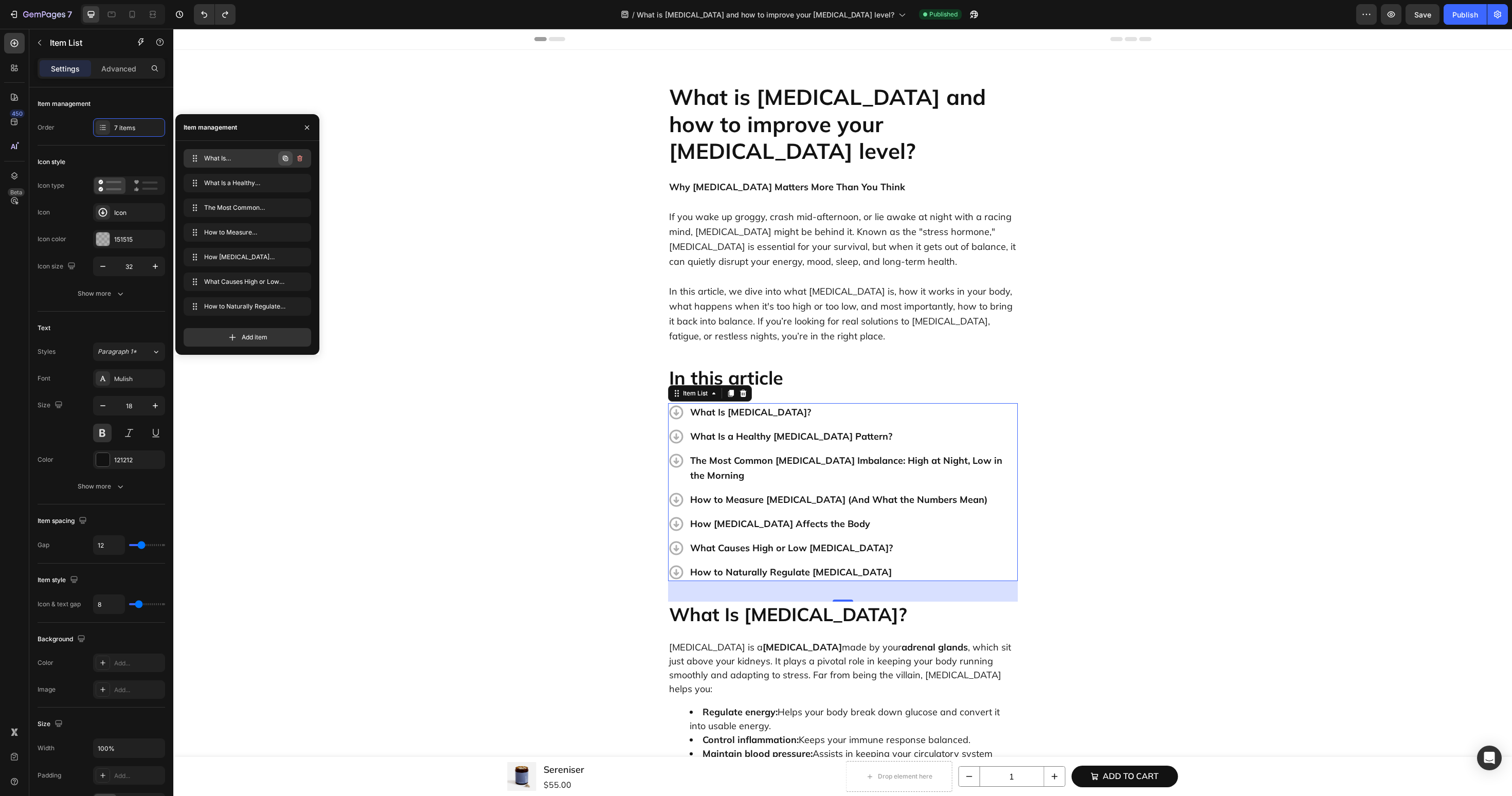
click at [285, 159] on icon "button" at bounding box center [285, 158] width 8 height 8
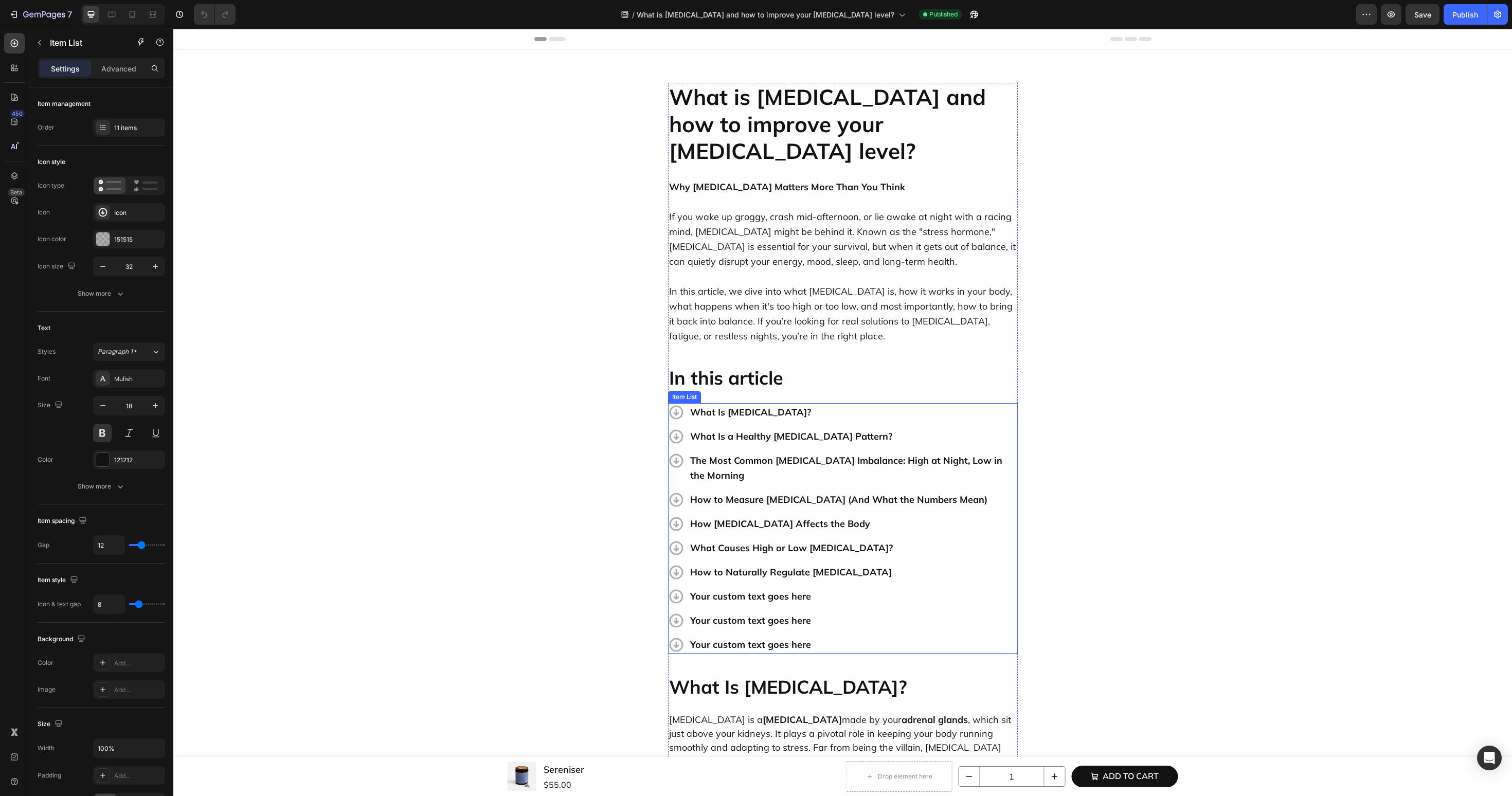
click at [790, 588] on div "Your custom text goes here" at bounding box center [853, 597] width 330 height 18
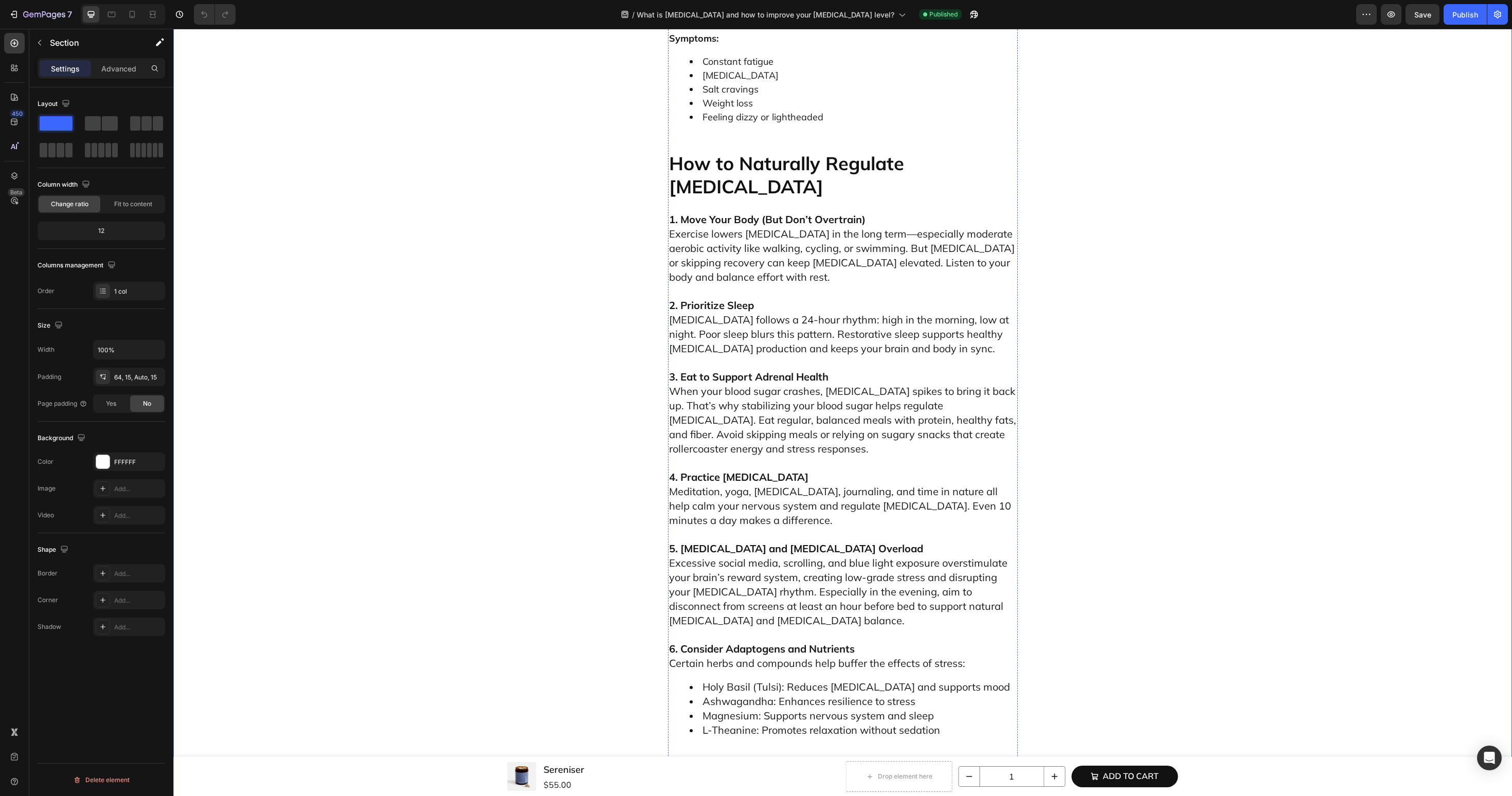
scroll to position [3385, 0]
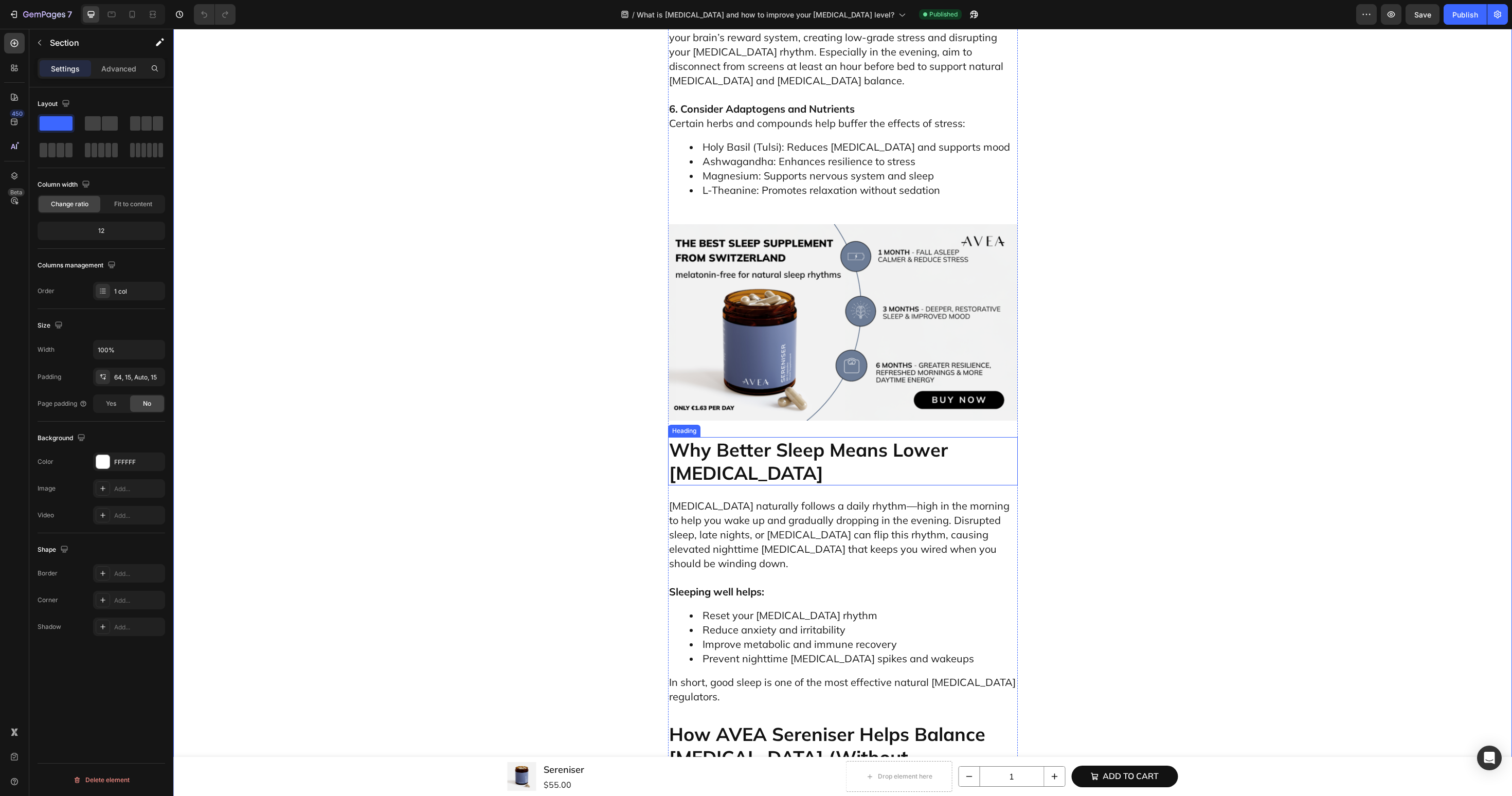
click at [722, 437] on h2 "Why Better Sleep Means Lower [MEDICAL_DATA]" at bounding box center [843, 461] width 350 height 49
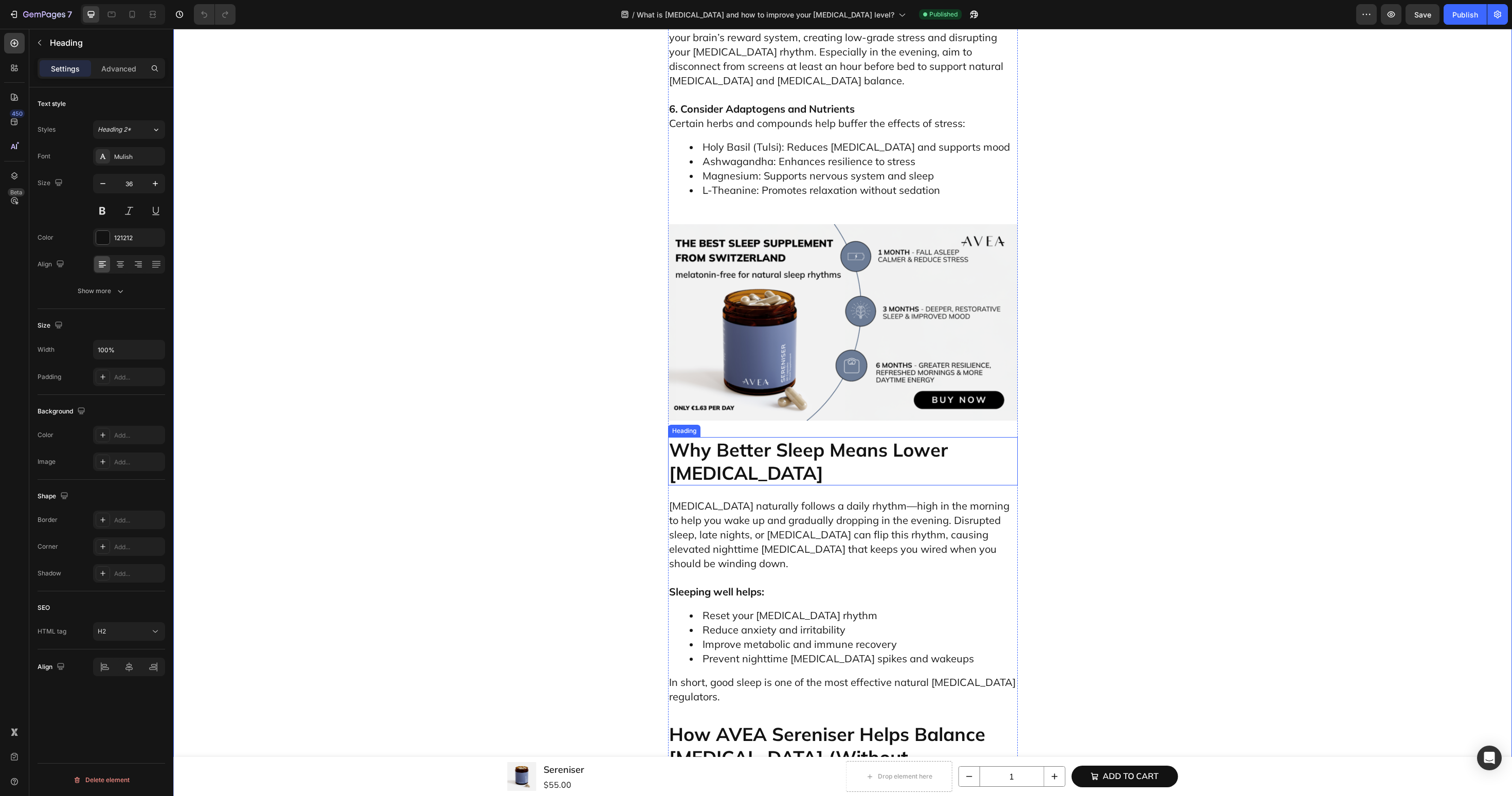
click at [722, 437] on h2 "Why Better Sleep Means Lower [MEDICAL_DATA]" at bounding box center [843, 461] width 350 height 49
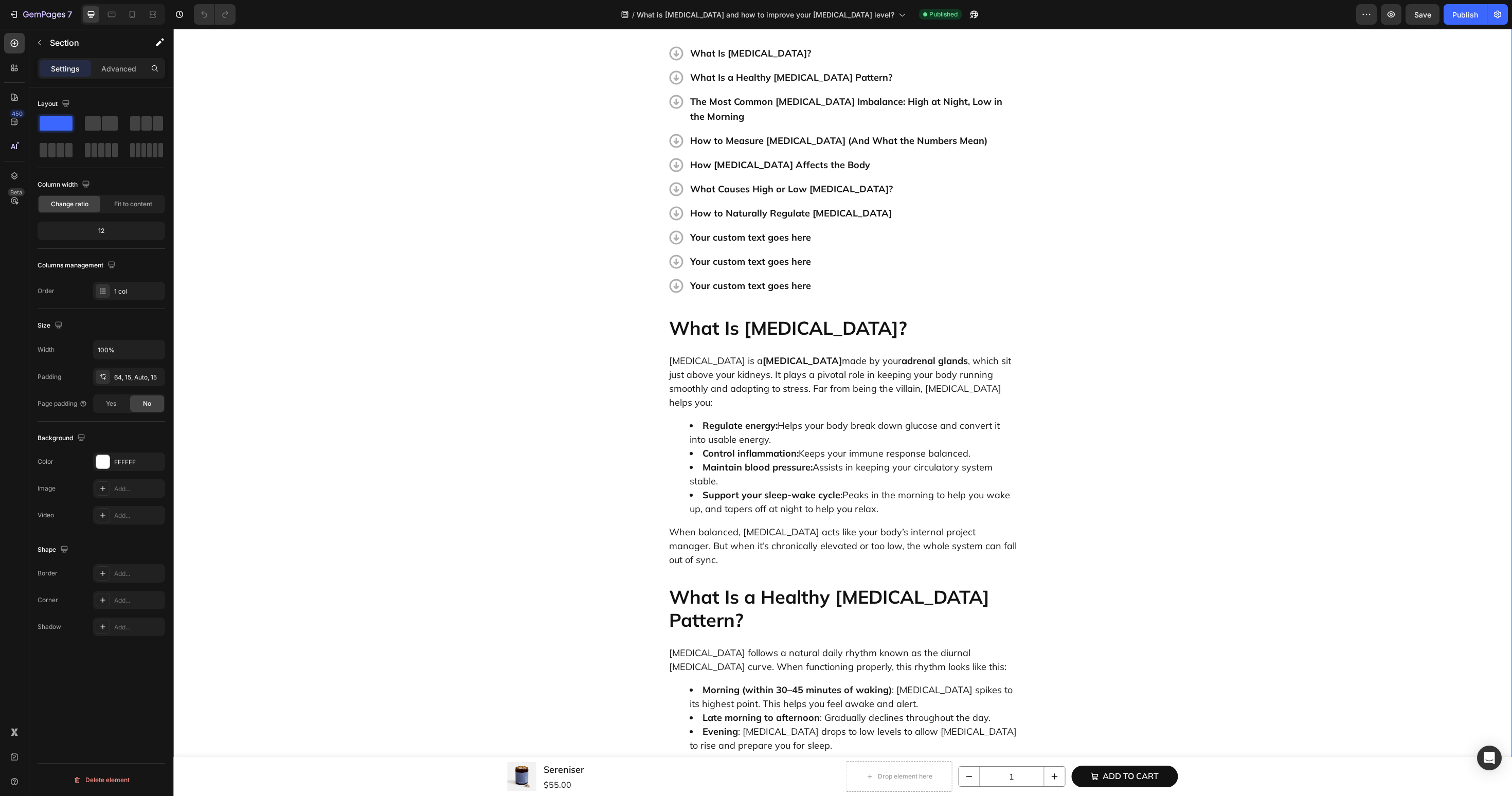
scroll to position [0, 0]
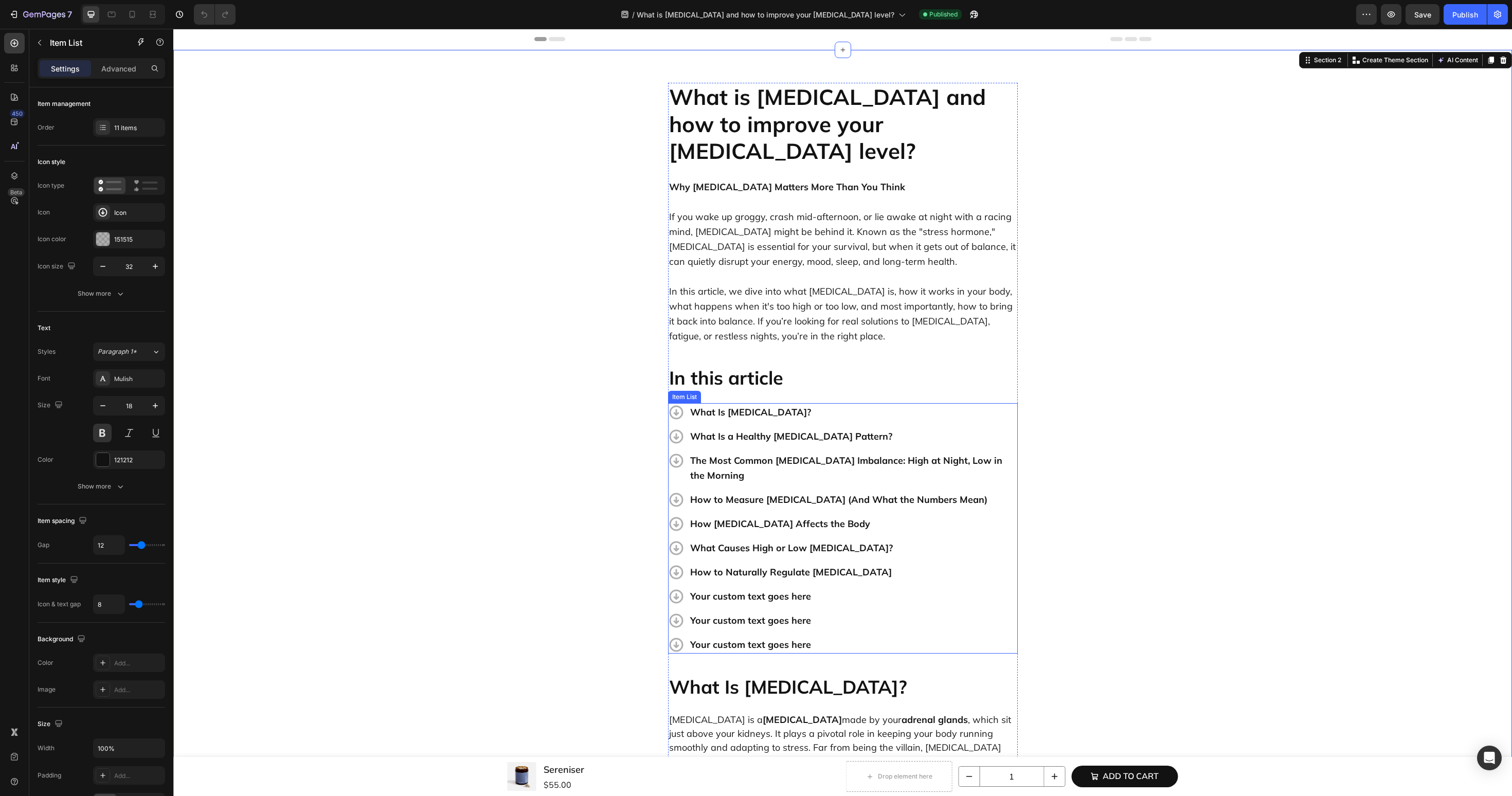
click at [726, 589] on p "Your custom text goes here" at bounding box center [853, 596] width 326 height 15
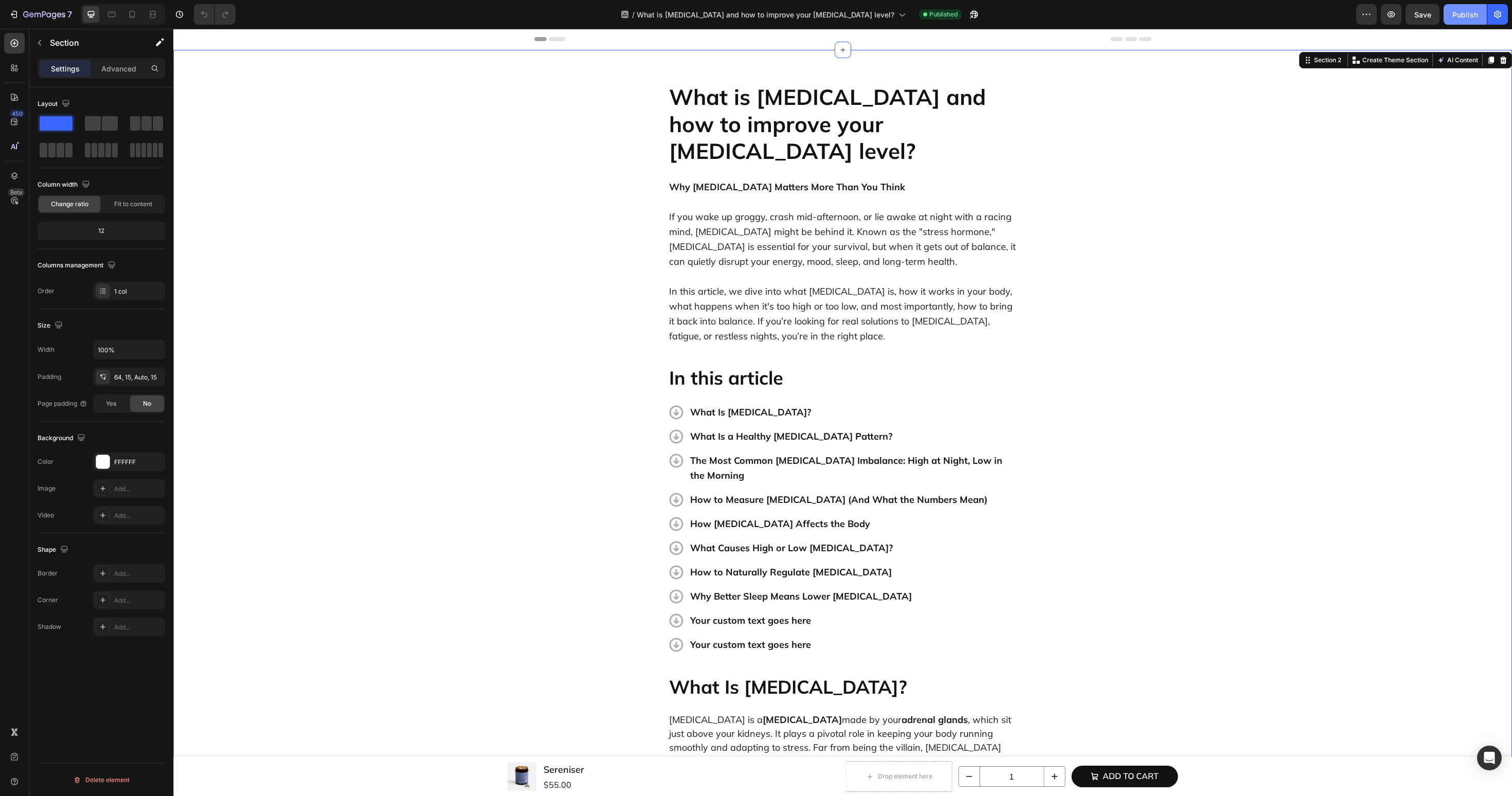
click at [1459, 17] on div "Publish" at bounding box center [1465, 15] width 26 height 11
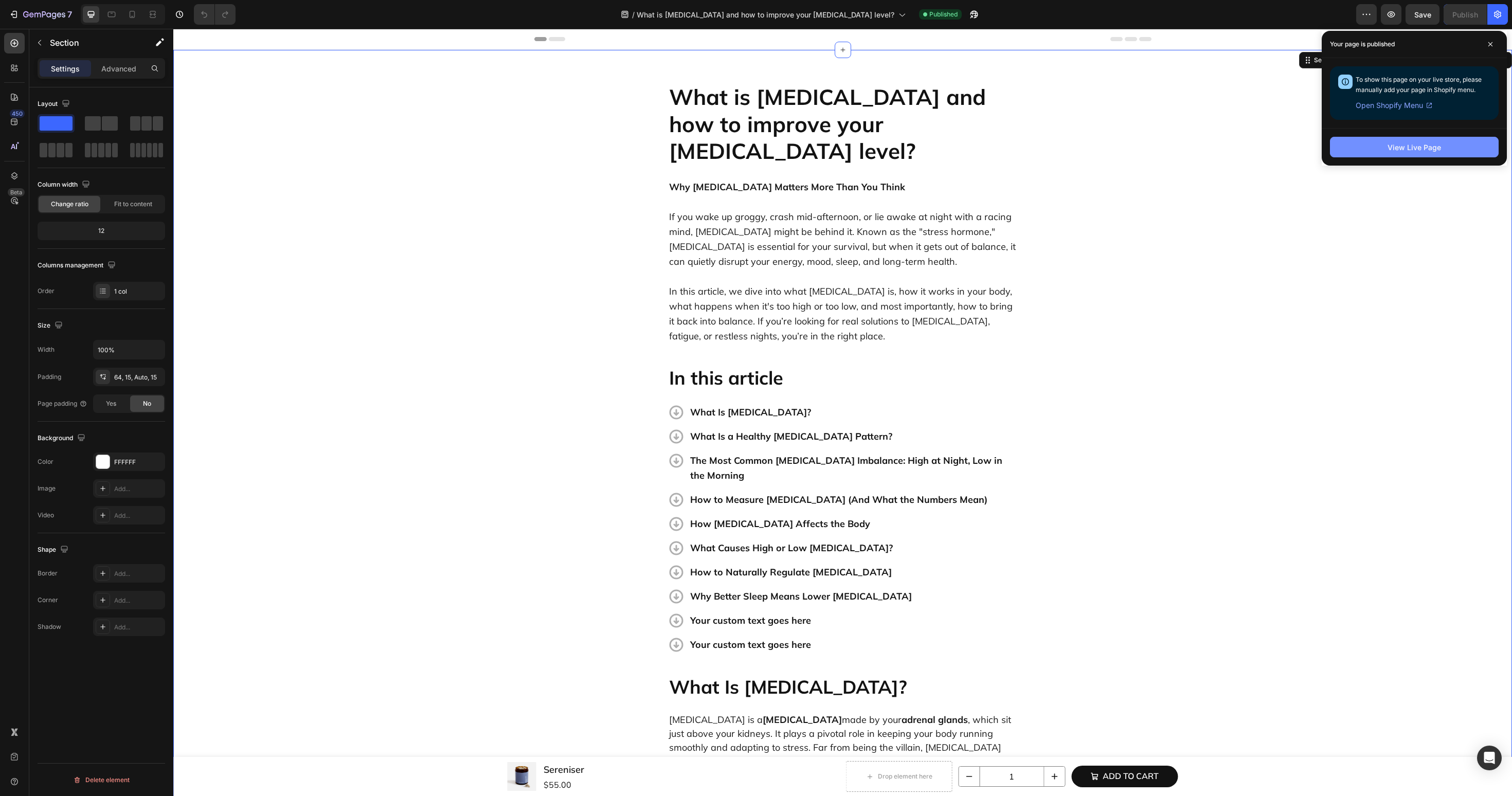
click at [1455, 148] on button "View Live Page" at bounding box center [1415, 147] width 169 height 20
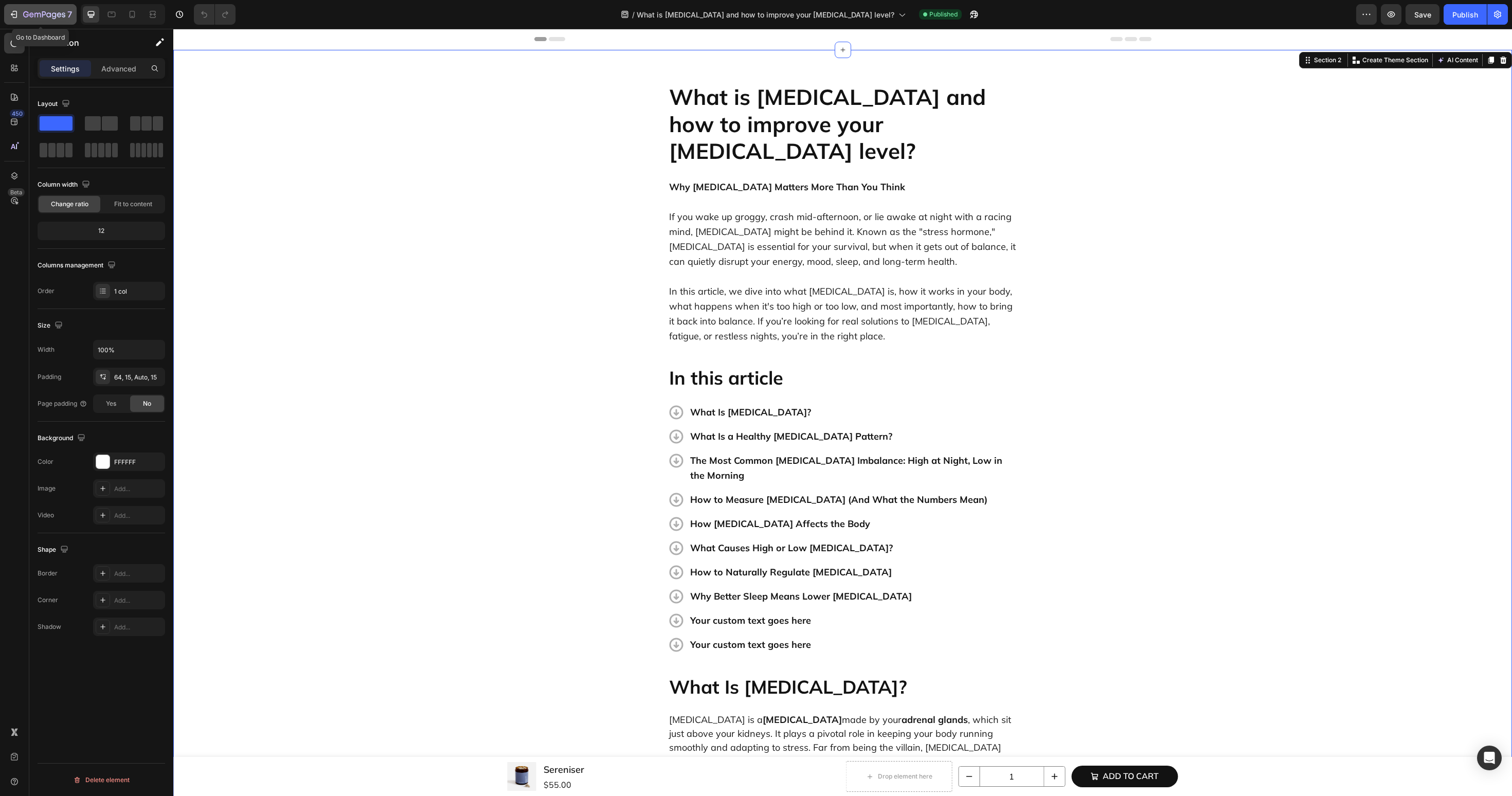
click at [64, 16] on icon "button" at bounding box center [63, 14] width 4 height 5
